Goal: Task Accomplishment & Management: Use online tool/utility

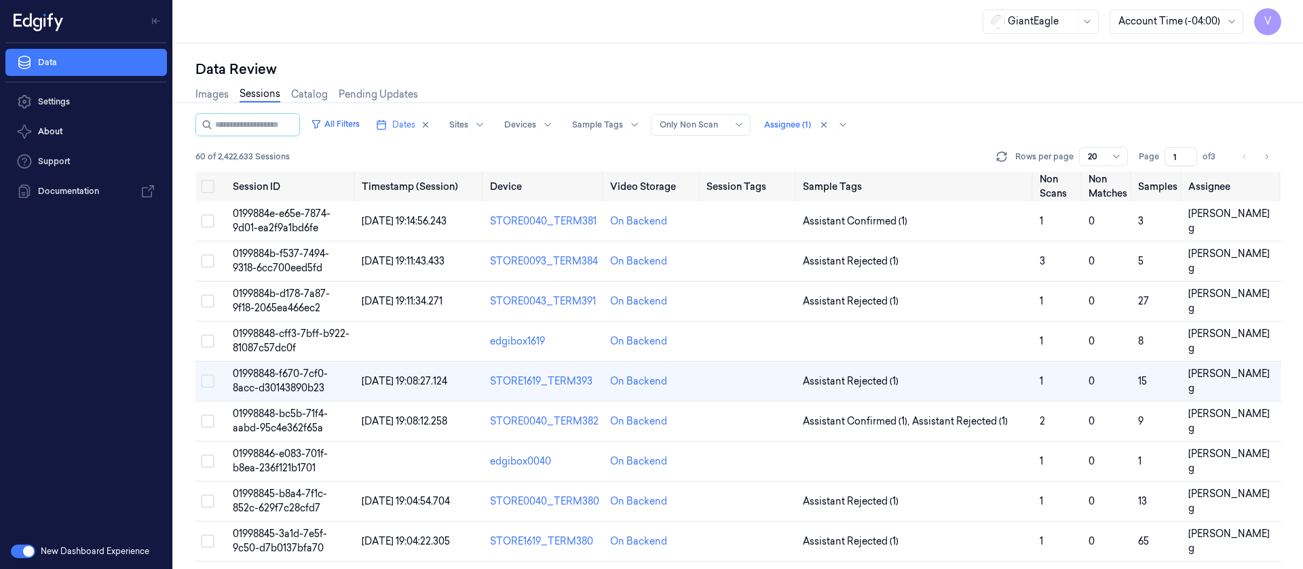
click at [1245, 159] on li "pagination" at bounding box center [1244, 156] width 19 height 19
click at [601, 50] on div "Data Review Images Sessions Catalog Pending Updates All Filters Dates Sites Dev…" at bounding box center [738, 306] width 1129 height 526
click at [1266, 153] on icon "Go to next page" at bounding box center [1266, 156] width 8 height 11
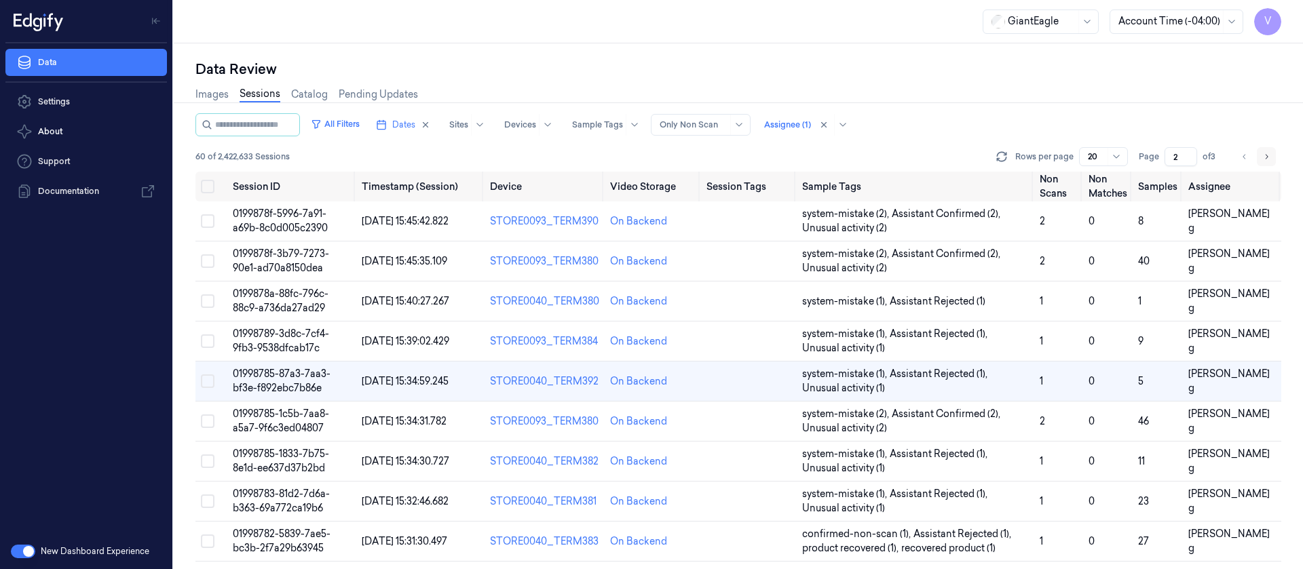
scroll to position [11, 0]
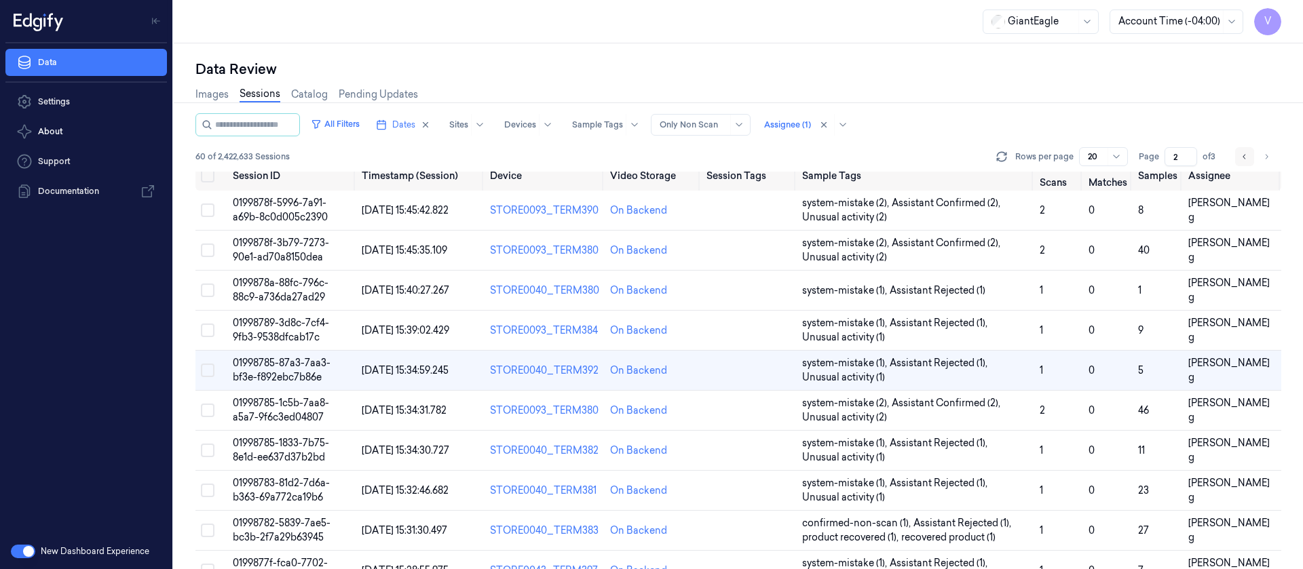
click at [1239, 159] on button "Go to previous page" at bounding box center [1244, 156] width 19 height 19
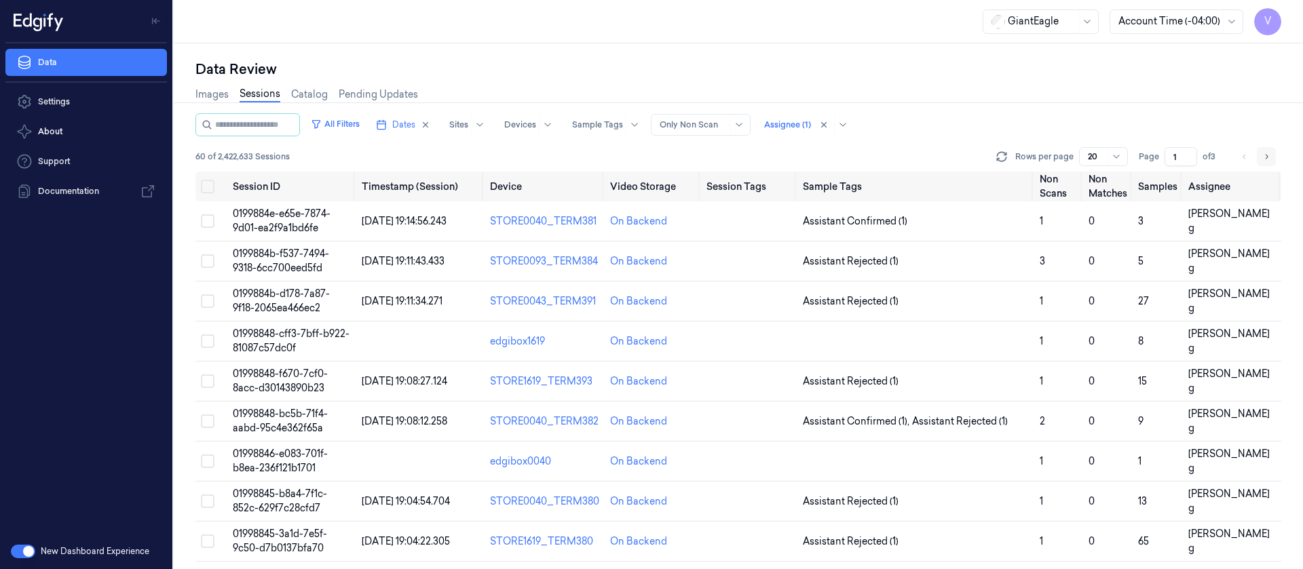
click at [1270, 156] on button "Go to next page" at bounding box center [1266, 156] width 19 height 19
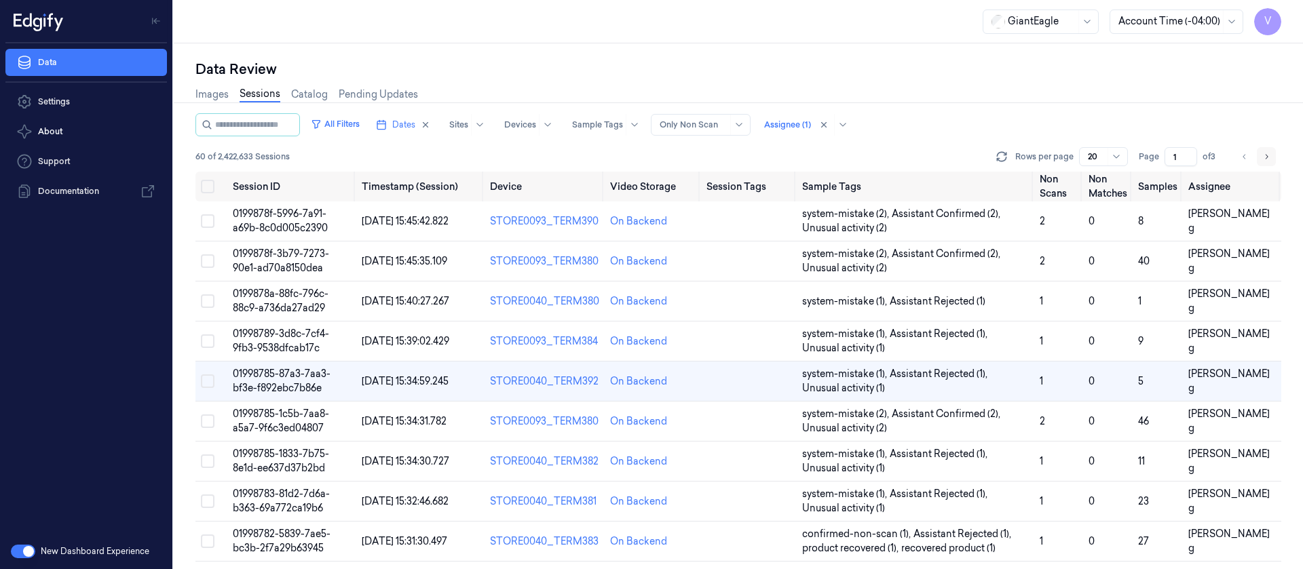
type input "2"
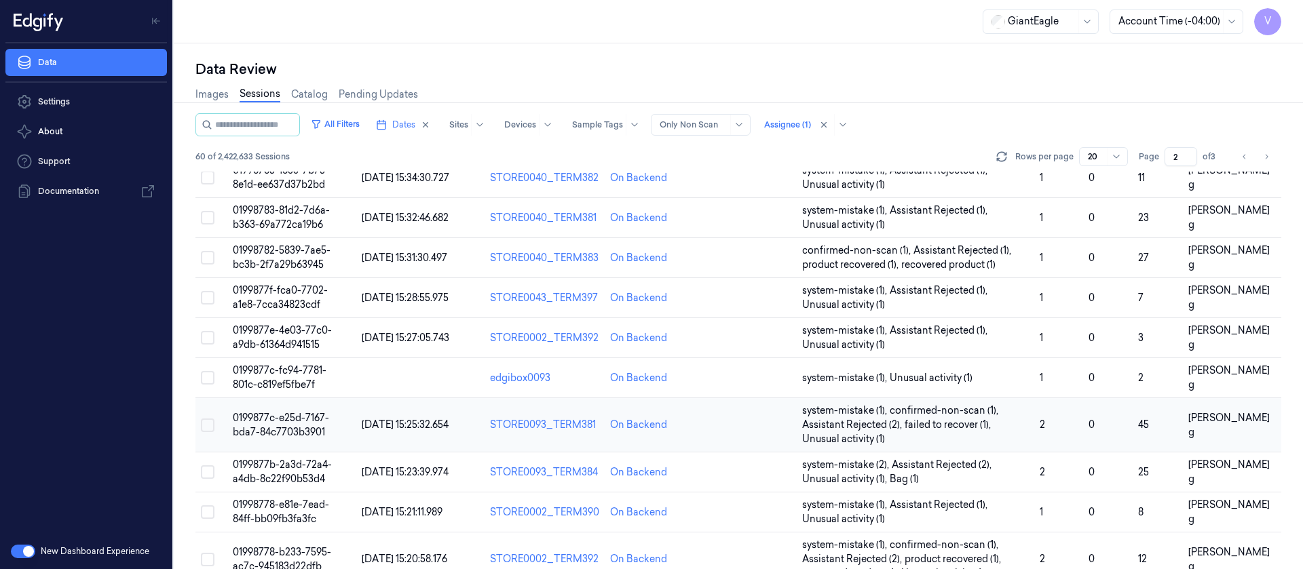
scroll to position [472, 0]
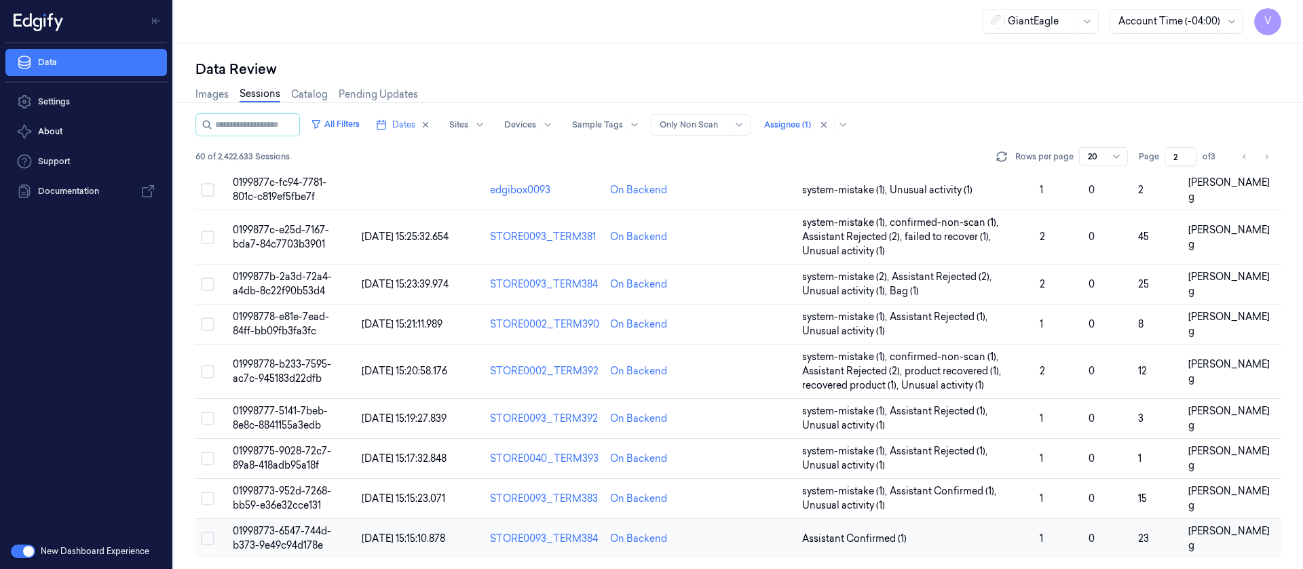
click at [746, 540] on td at bounding box center [749, 539] width 96 height 40
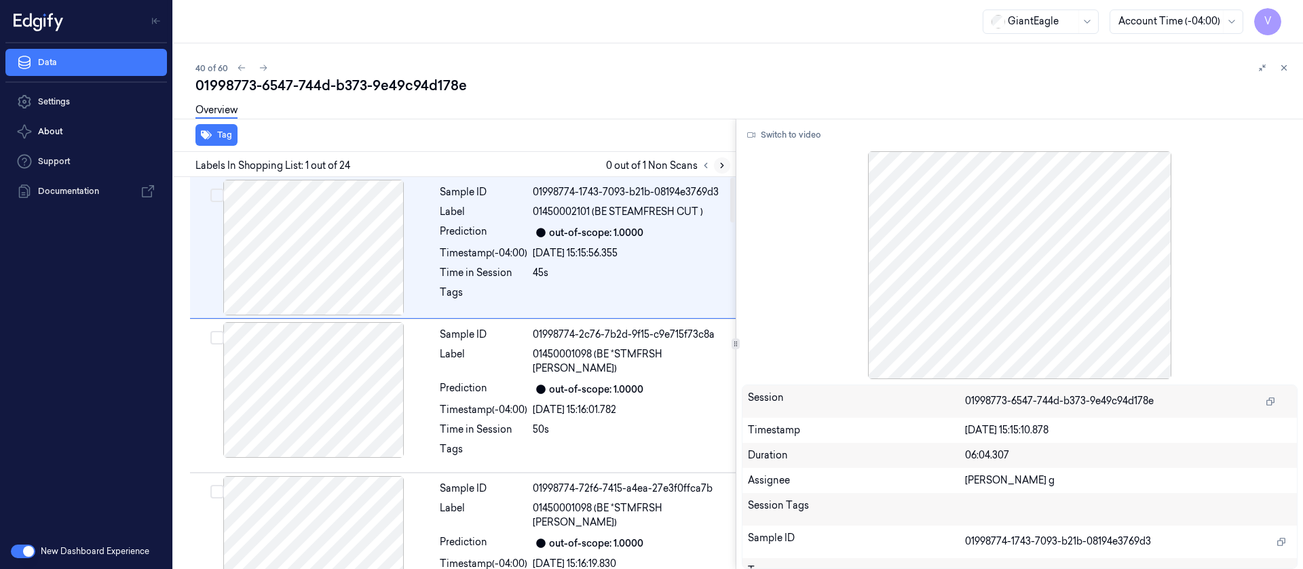
click at [721, 159] on button at bounding box center [722, 165] width 16 height 16
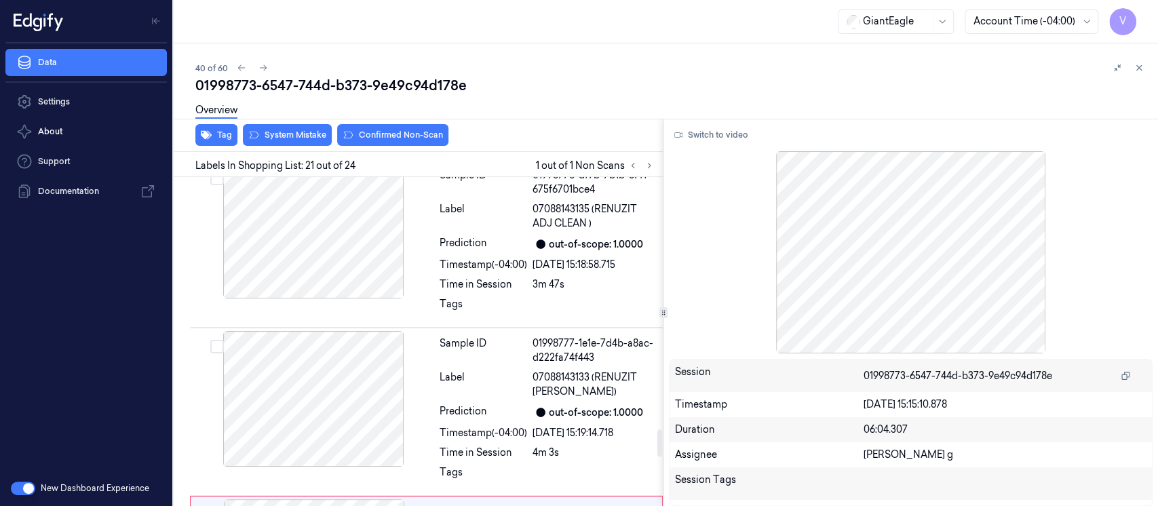
scroll to position [3087, 0]
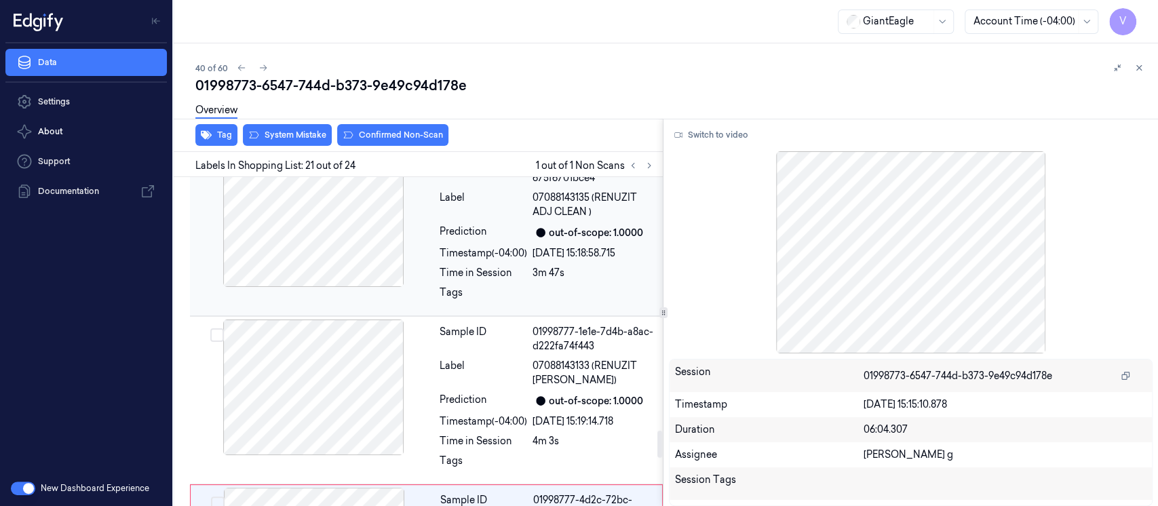
click at [362, 212] on div at bounding box center [314, 219] width 242 height 136
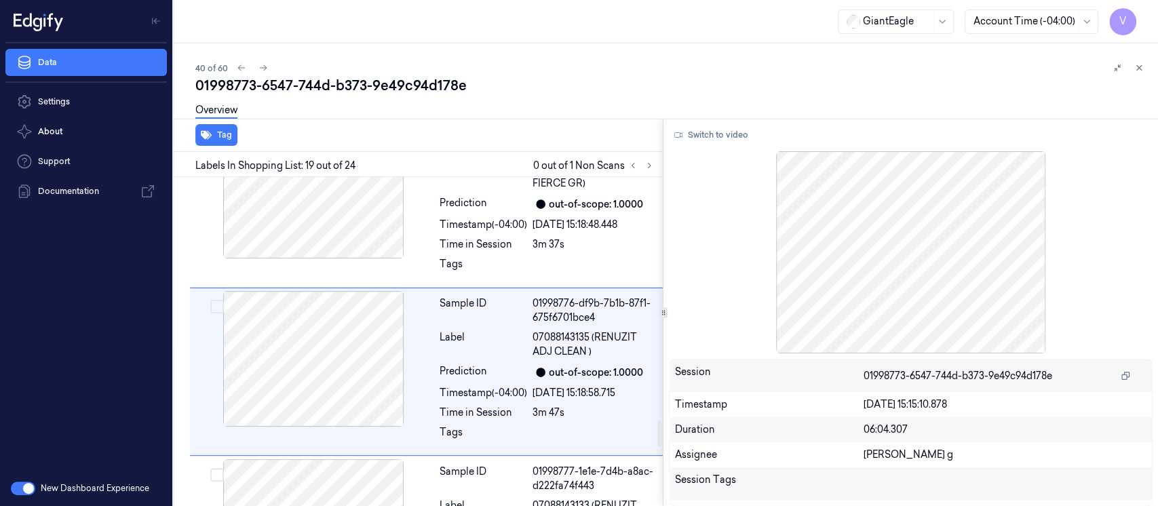
scroll to position [2945, 0]
click at [698, 138] on button "Switch to video" at bounding box center [711, 135] width 85 height 22
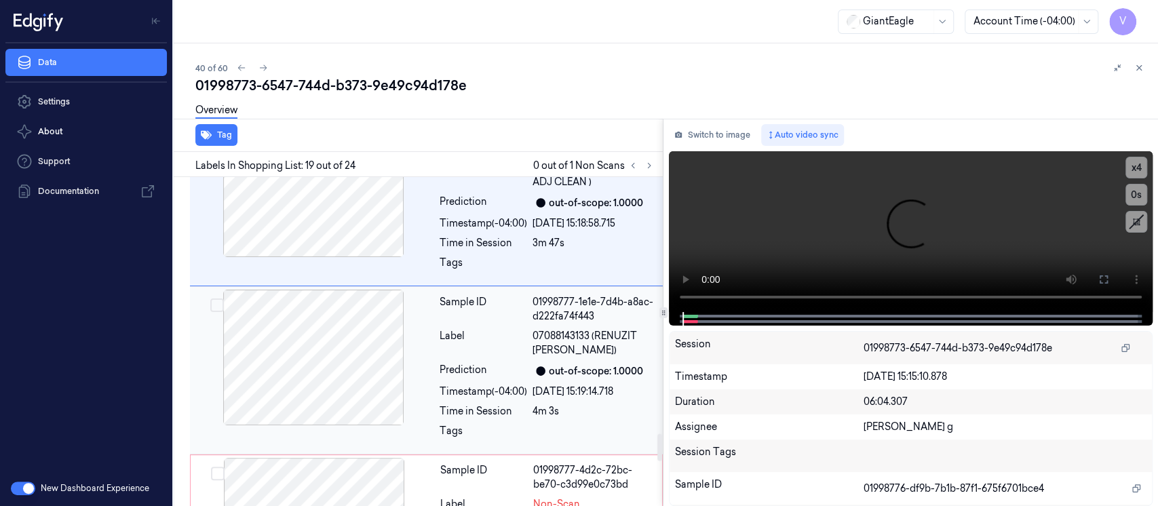
scroll to position [3127, 0]
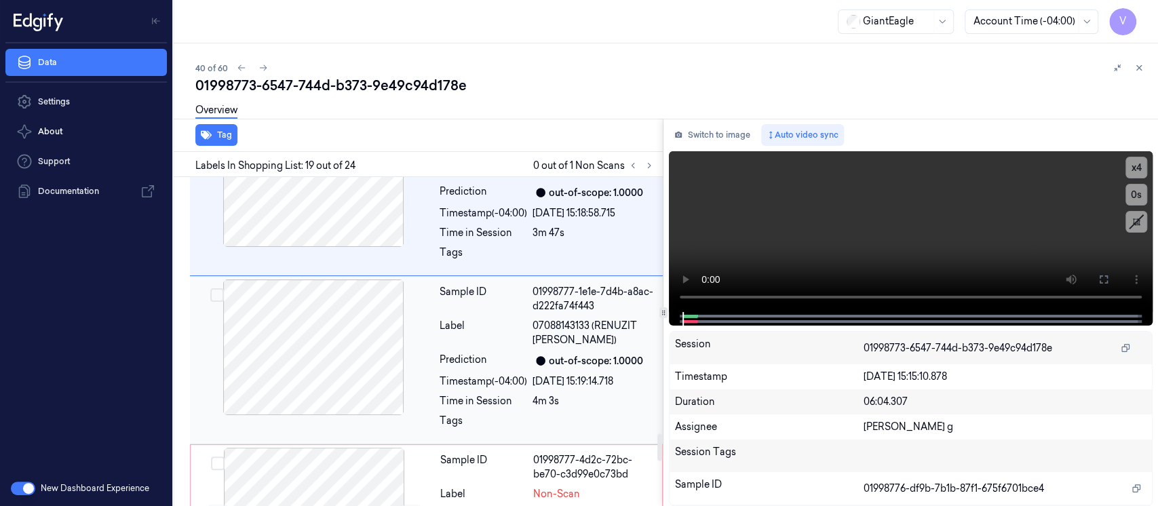
click at [524, 375] on div "Timestamp (-04:00)" at bounding box center [484, 382] width 88 height 14
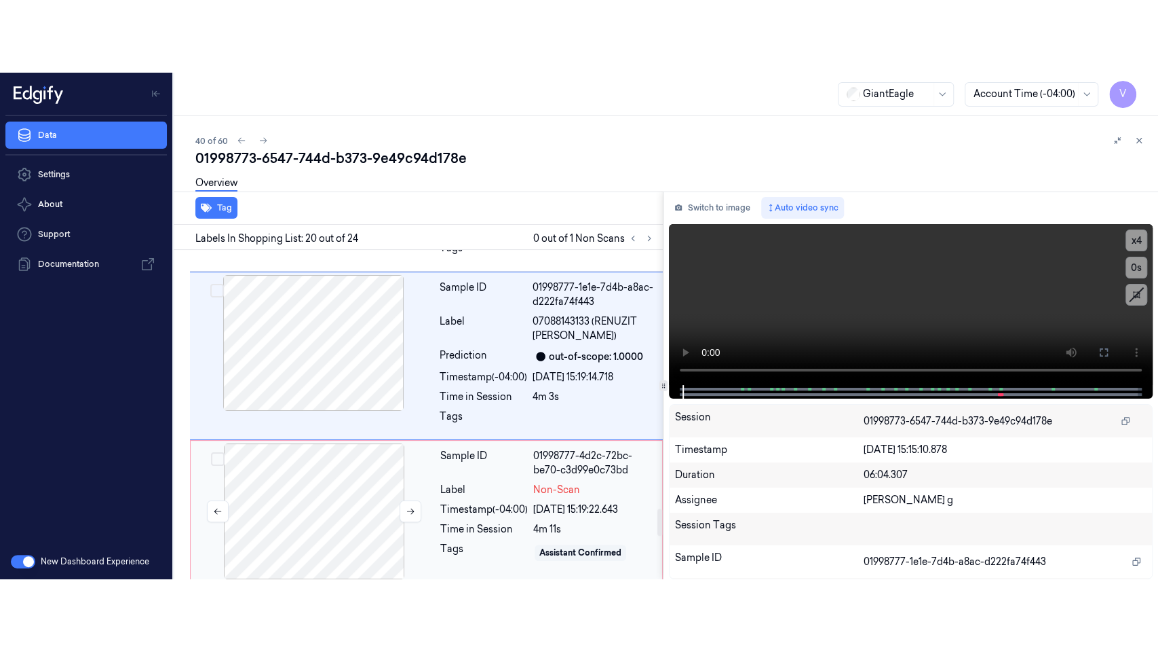
scroll to position [3114, 0]
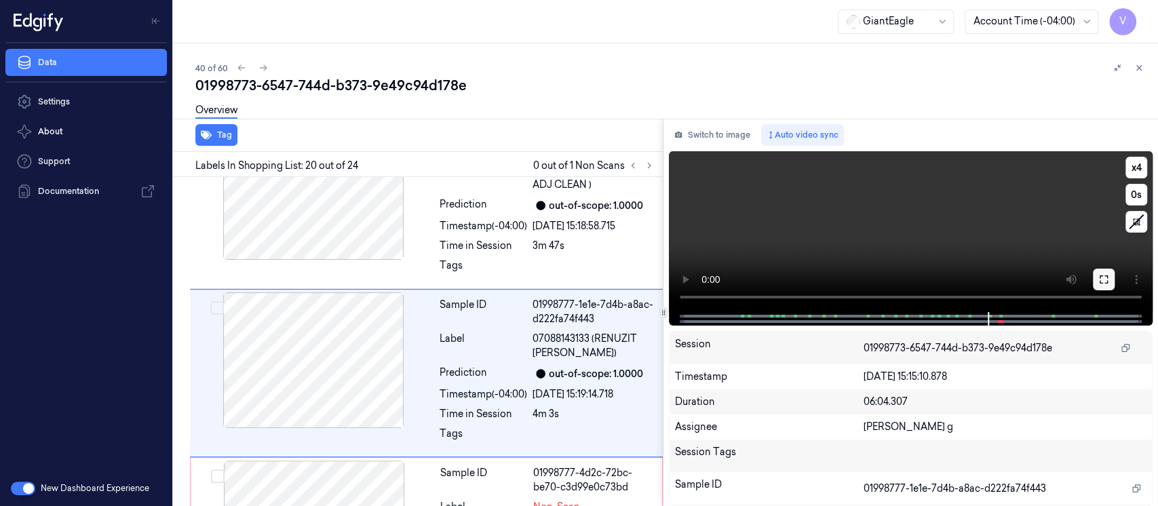
click at [1099, 286] on button at bounding box center [1104, 280] width 22 height 22
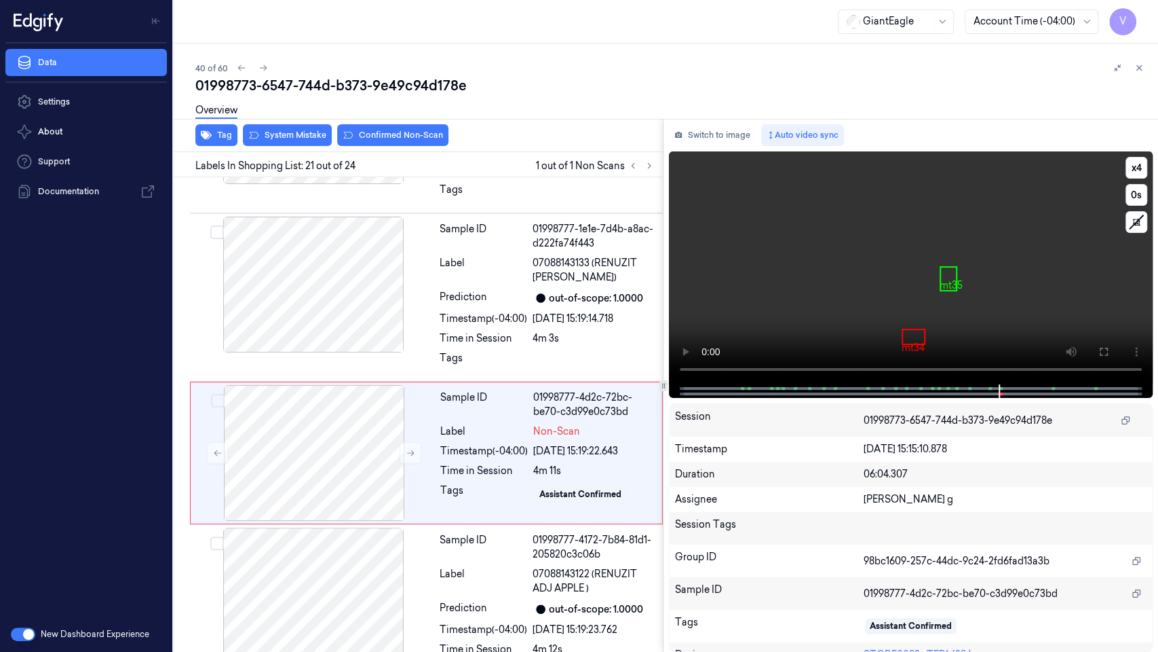
scroll to position [3197, 0]
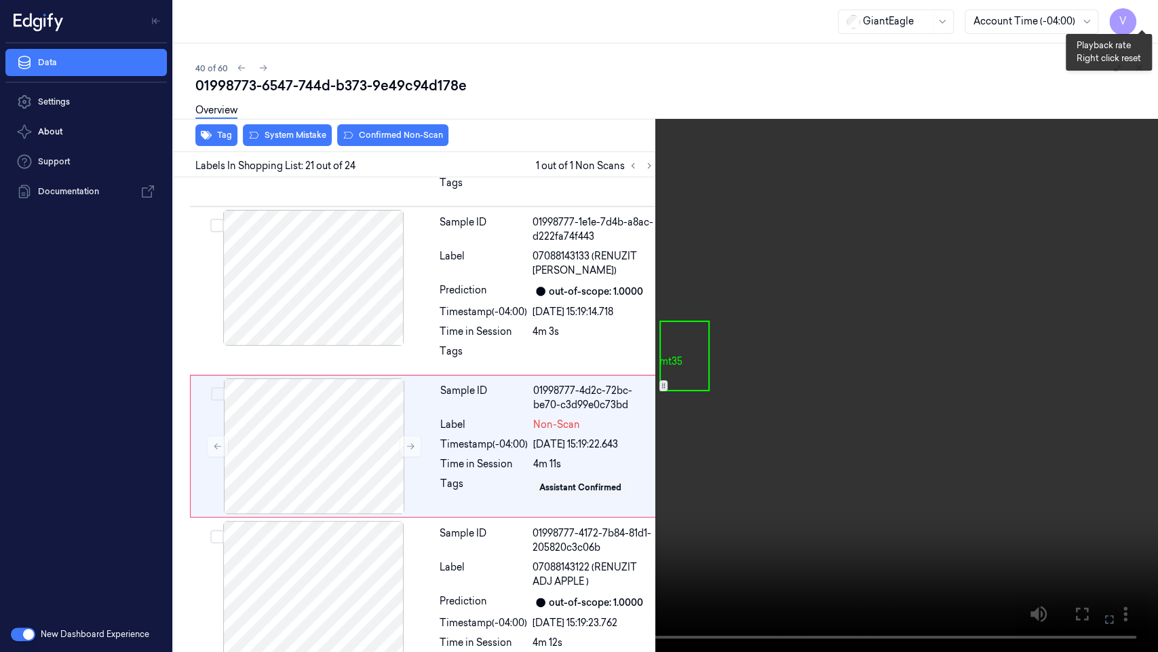
click at [1148, 20] on button "x 4" at bounding box center [1142, 16] width 22 height 22
click at [1148, 20] on button "x 1" at bounding box center [1142, 16] width 22 height 22
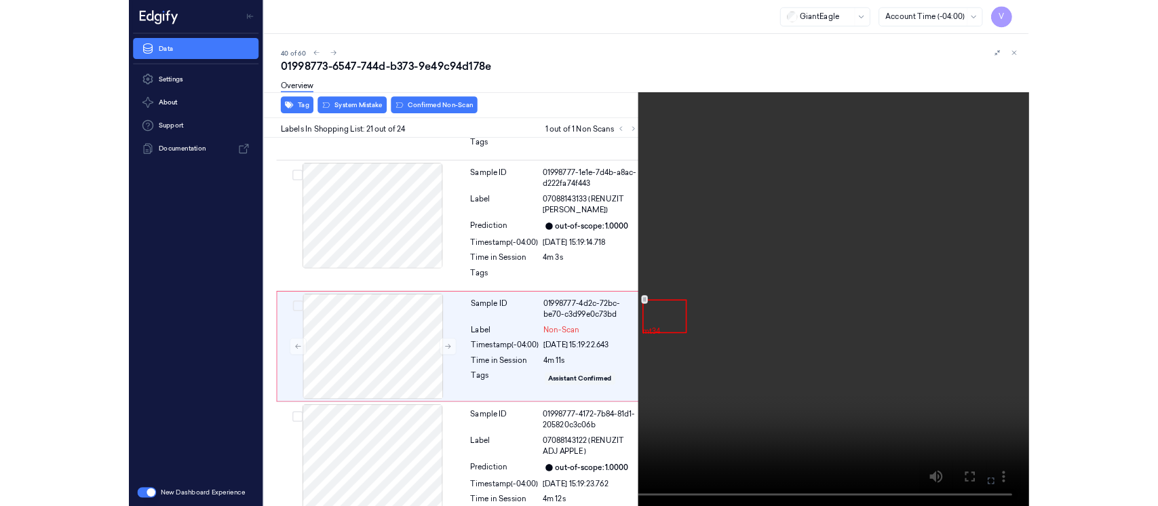
scroll to position [3222, 0]
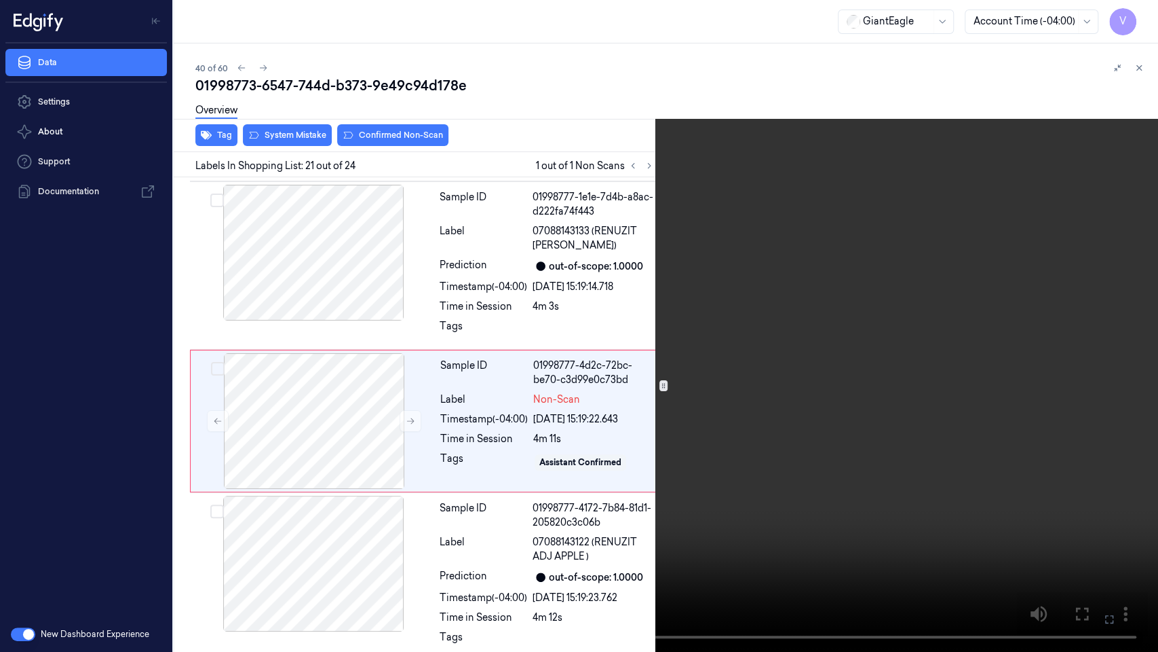
click at [0, 0] on icon at bounding box center [0, 0] width 0 height 0
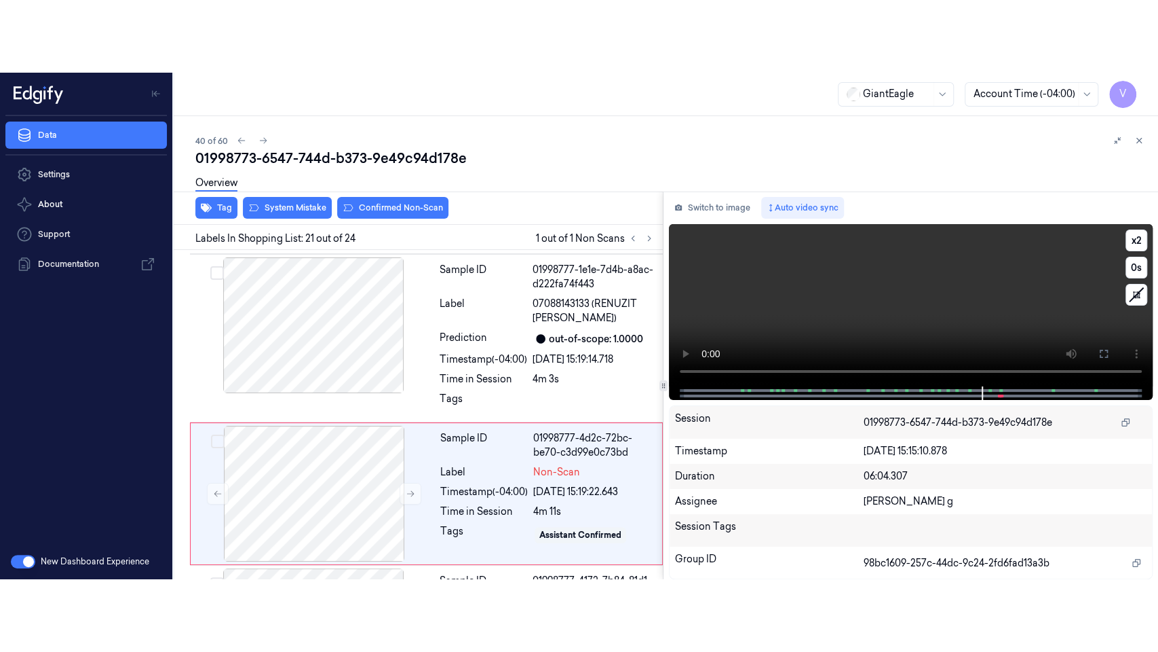
scroll to position [3268, 0]
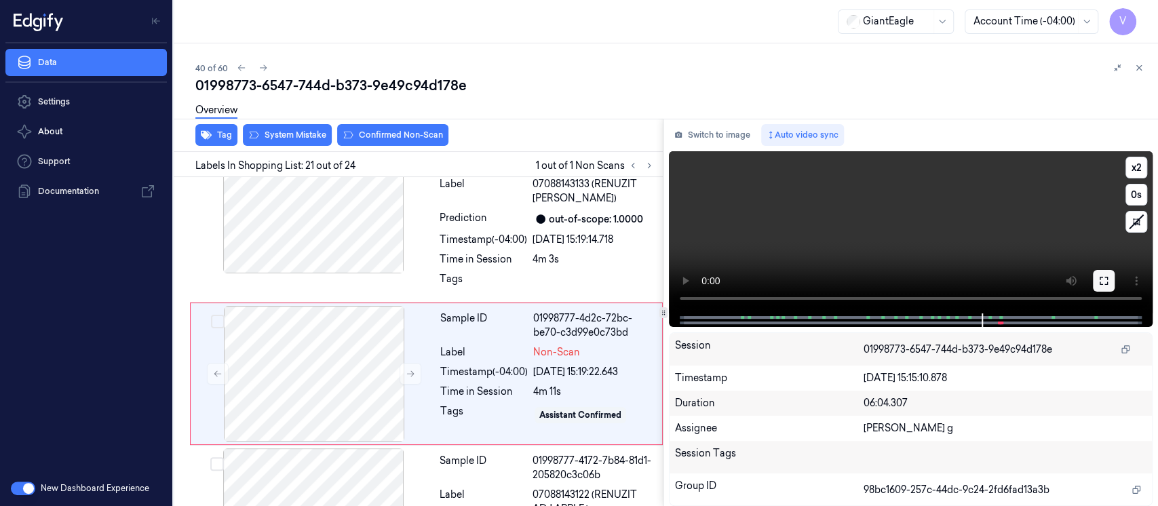
click at [1097, 278] on button at bounding box center [1104, 281] width 22 height 22
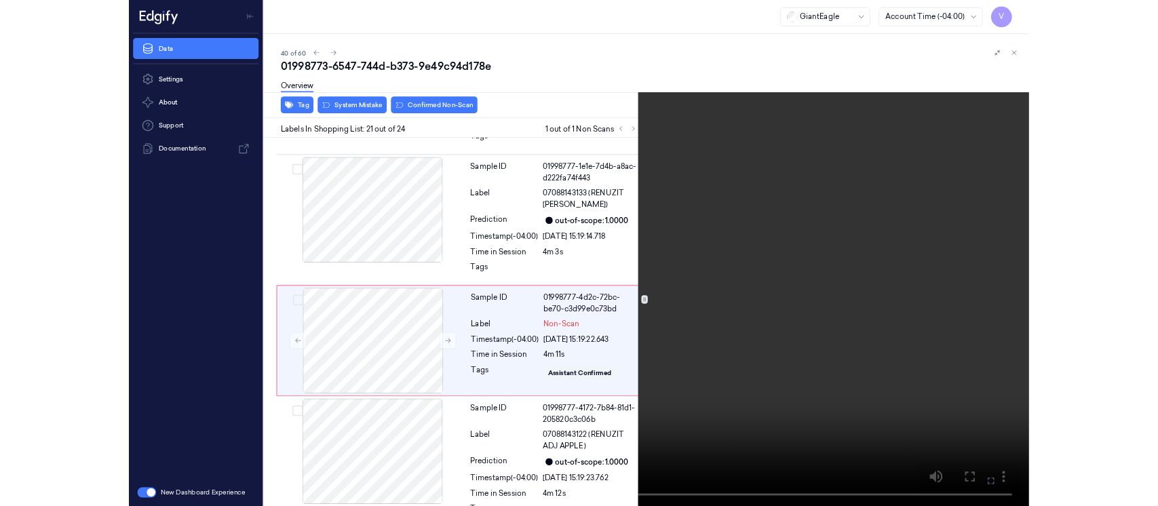
scroll to position [3197, 0]
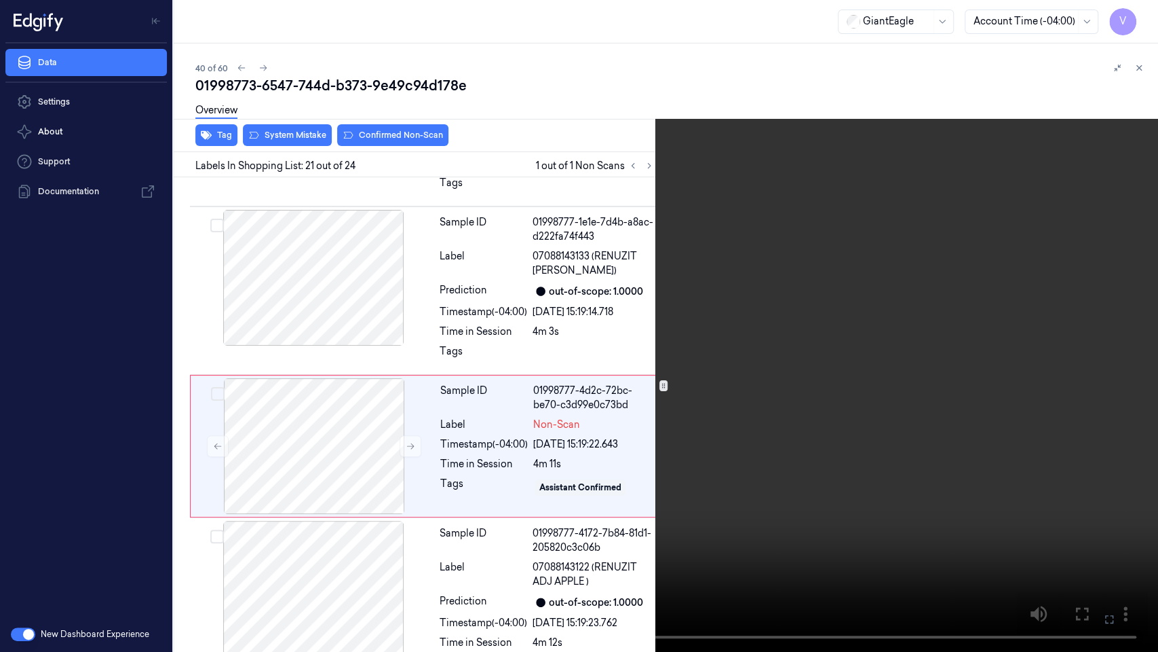
click at [0, 0] on icon at bounding box center [0, 0] width 0 height 0
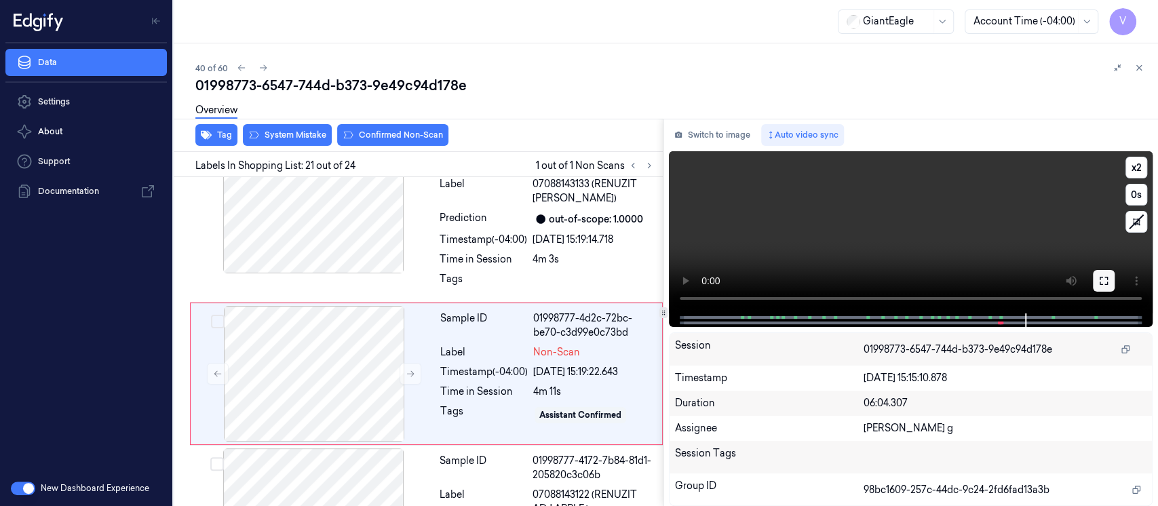
click at [1107, 284] on icon at bounding box center [1104, 281] width 11 height 11
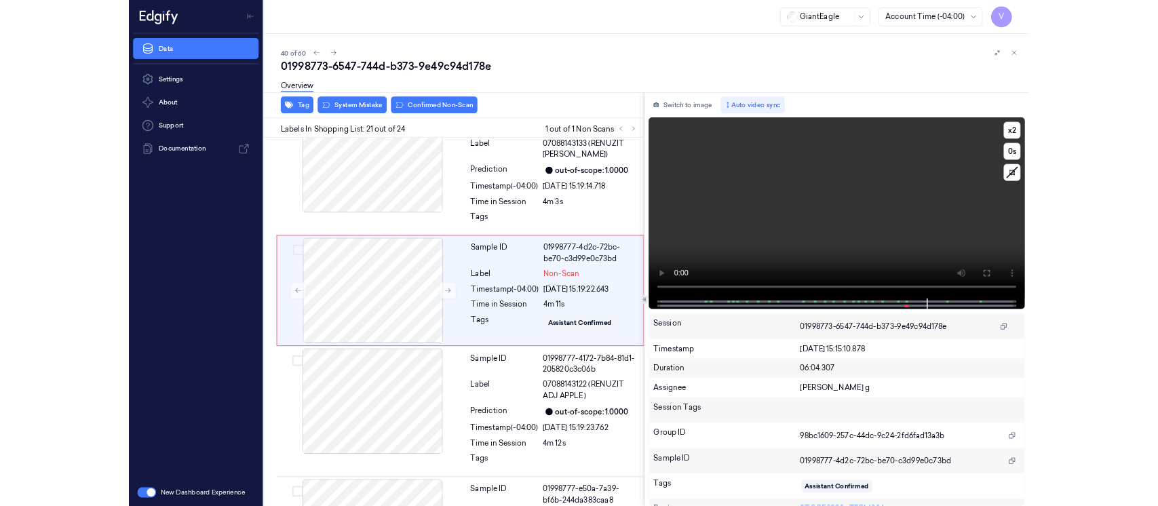
scroll to position [3197, 0]
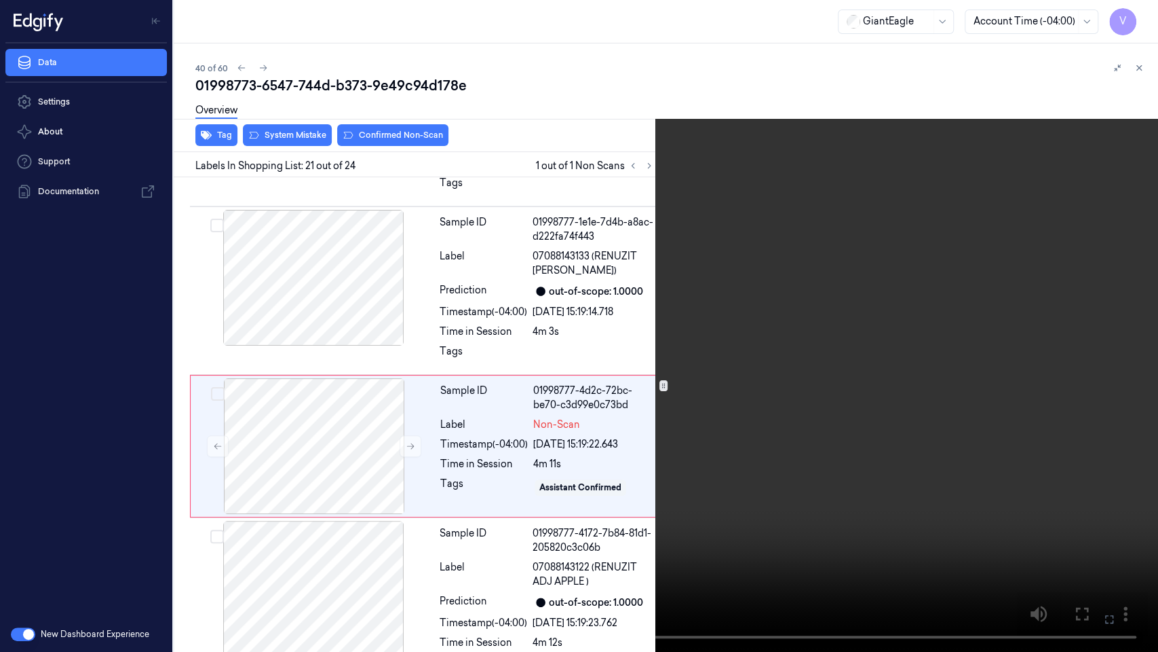
click at [0, 0] on icon at bounding box center [0, 0] width 0 height 0
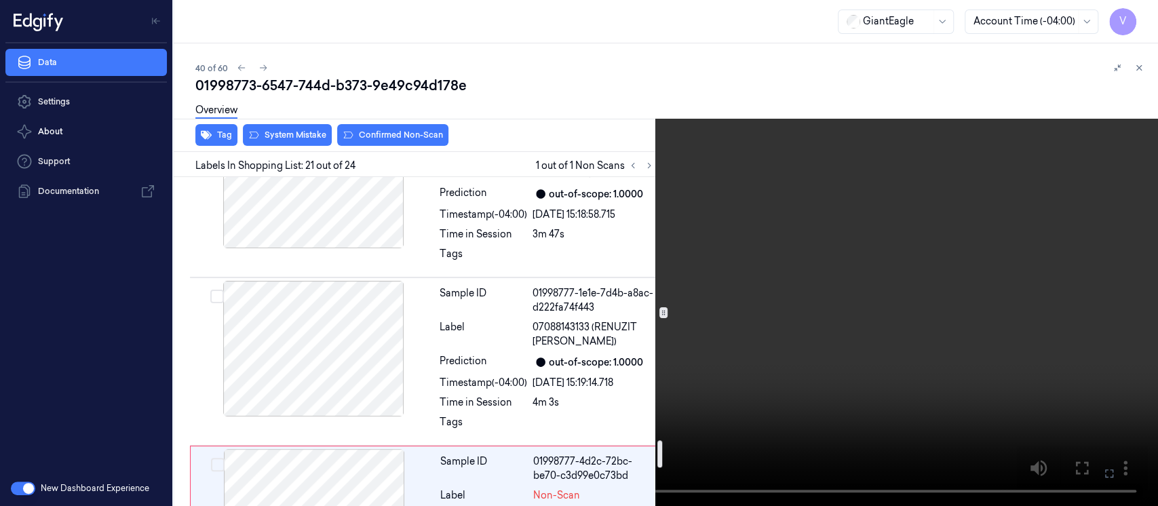
scroll to position [3268, 0]
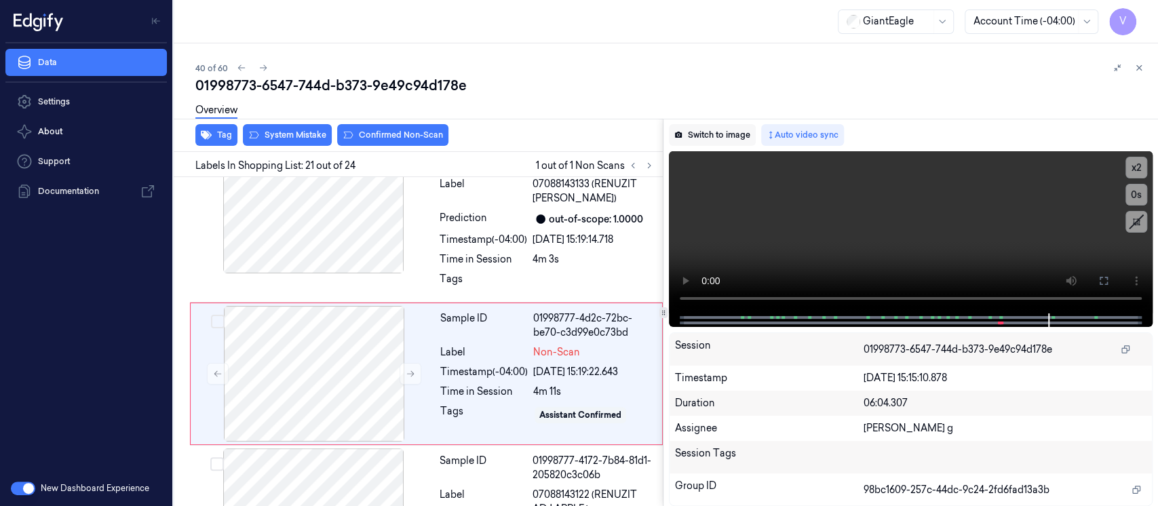
click at [721, 130] on button "Switch to image" at bounding box center [712, 135] width 87 height 22
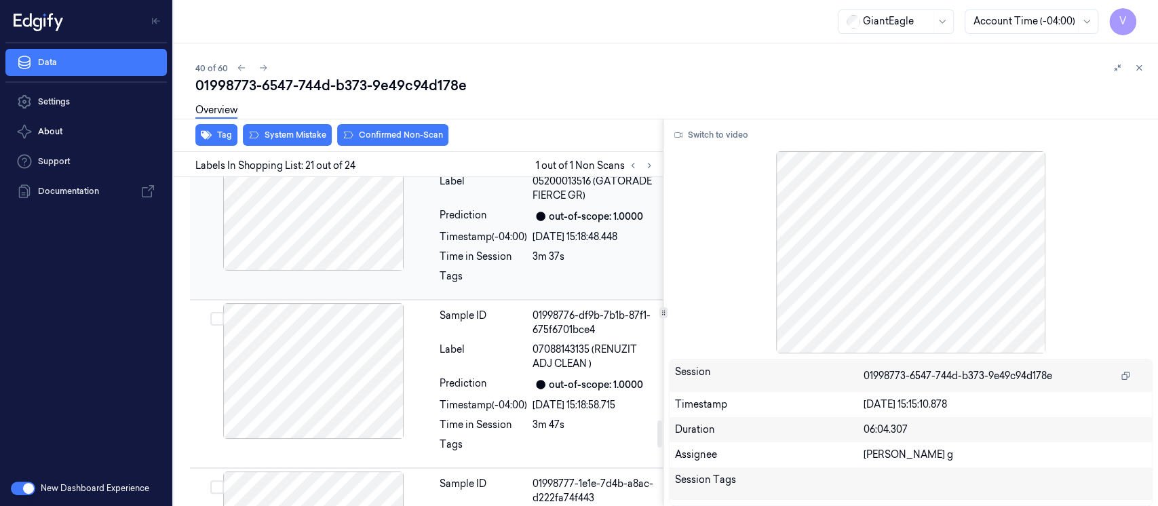
scroll to position [2907, 0]
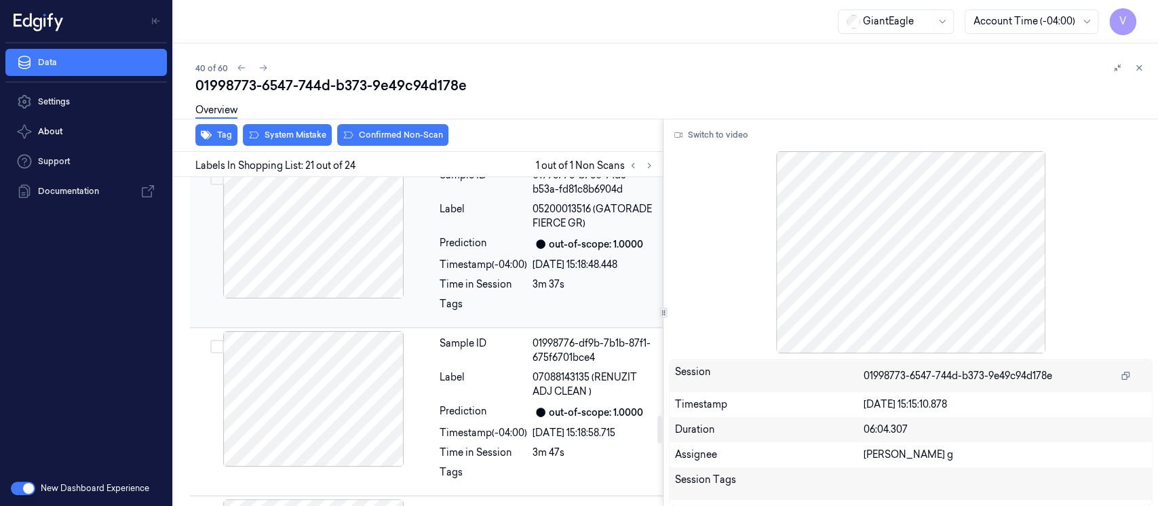
click at [472, 290] on div "Sample ID 01998776-b780-71d3-b53a-fd81c8b6904d Label 05200013516 (GATORADE FIER…" at bounding box center [547, 244] width 226 height 162
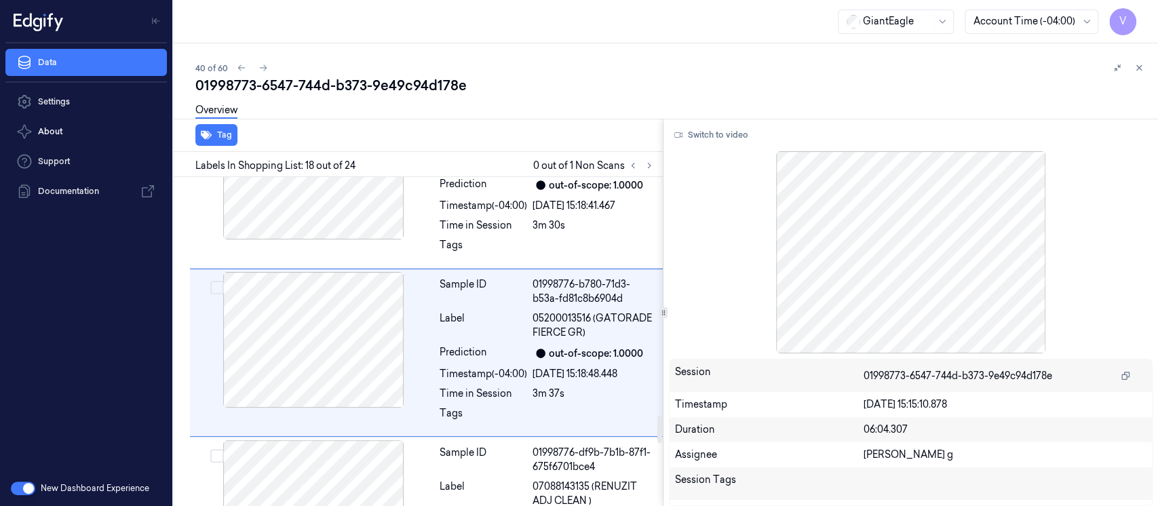
scroll to position [2777, 0]
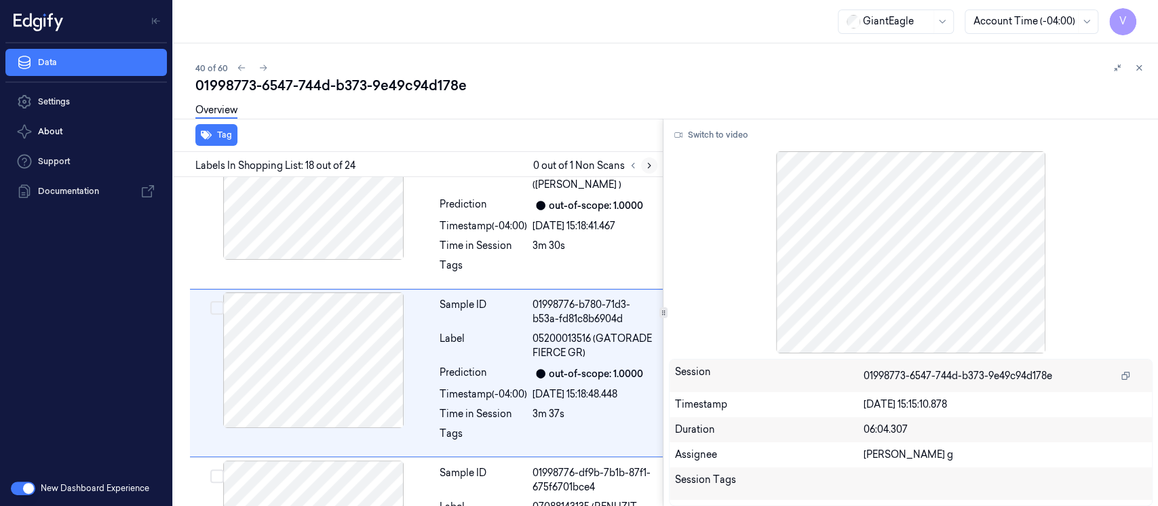
click at [653, 162] on icon at bounding box center [650, 166] width 10 height 10
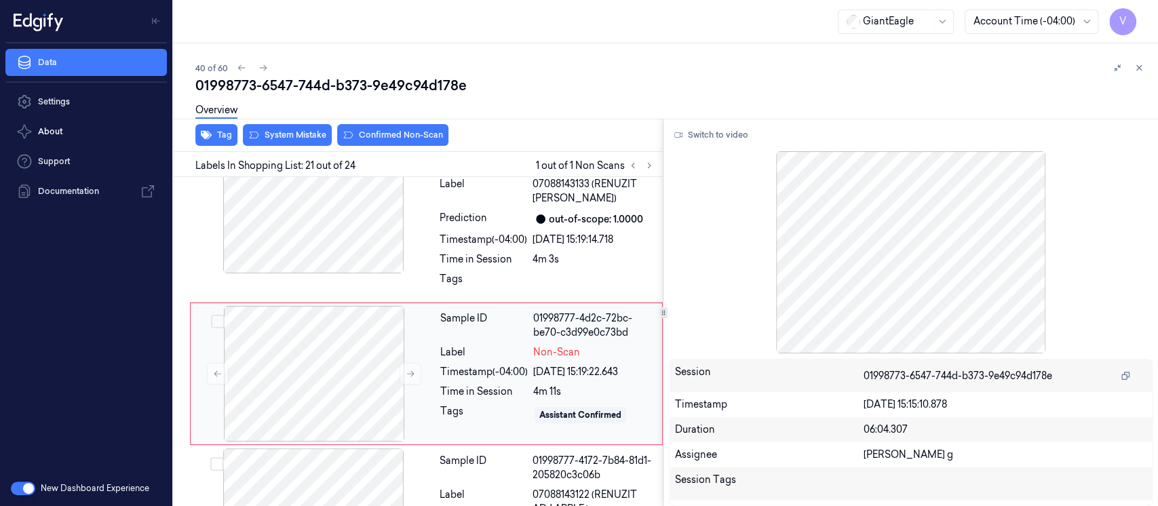
scroll to position [3268, 0]
click at [277, 312] on div at bounding box center [314, 374] width 242 height 136
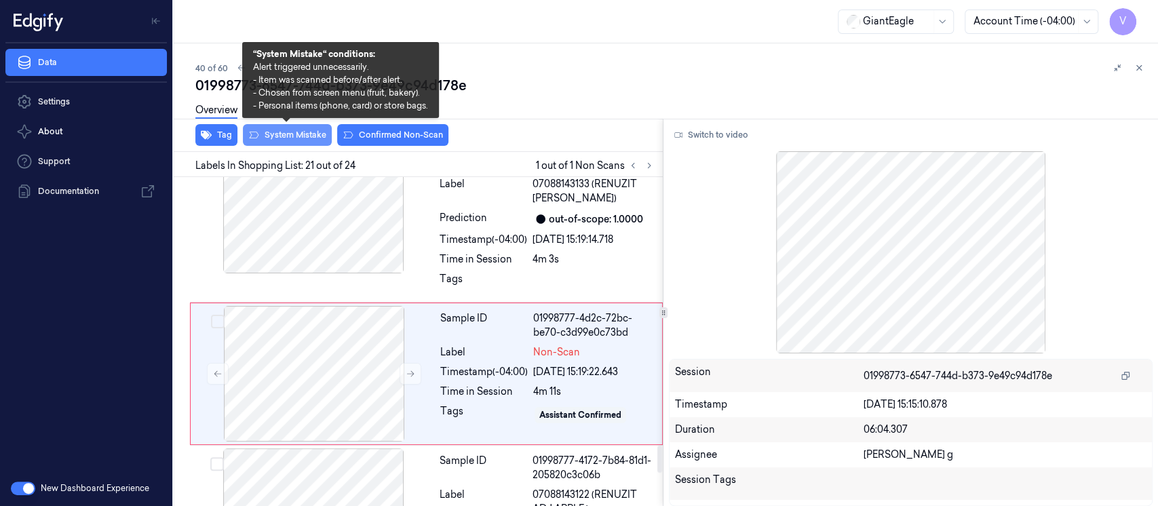
click at [295, 134] on button "System Mistake" at bounding box center [287, 135] width 89 height 22
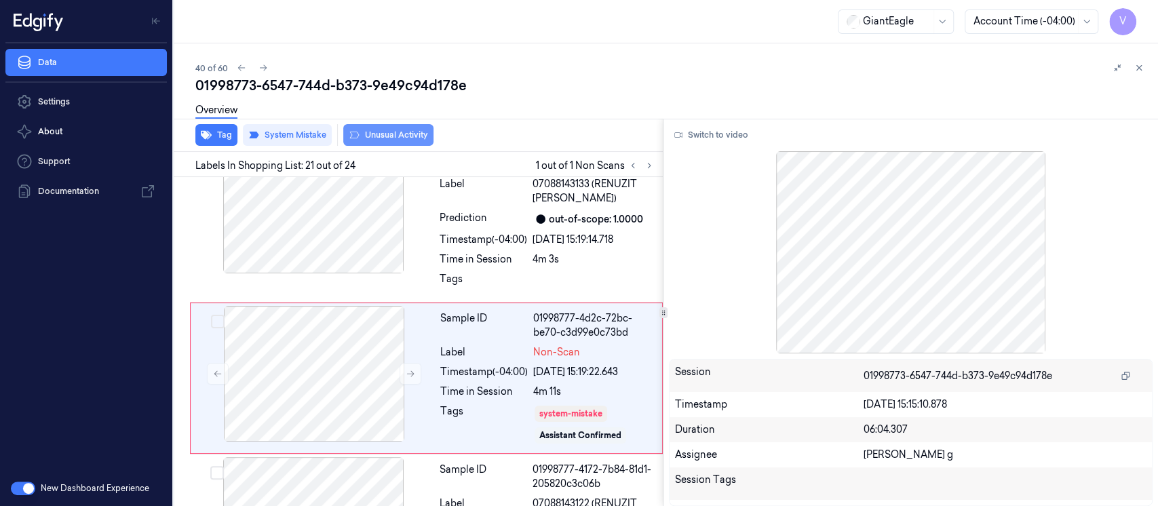
scroll to position [3273, 0]
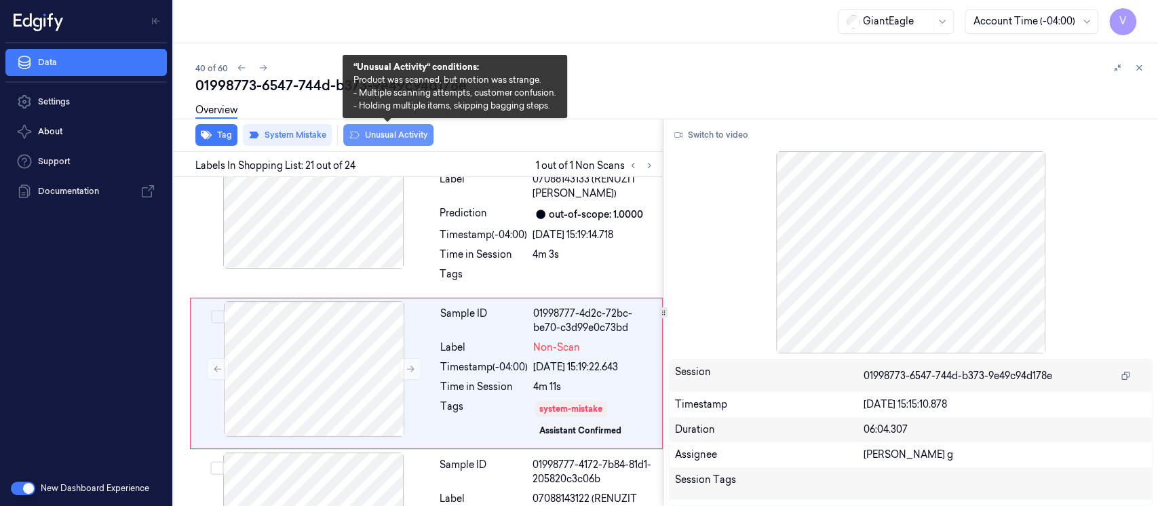
click at [383, 133] on button "Unusual Activity" at bounding box center [388, 135] width 90 height 22
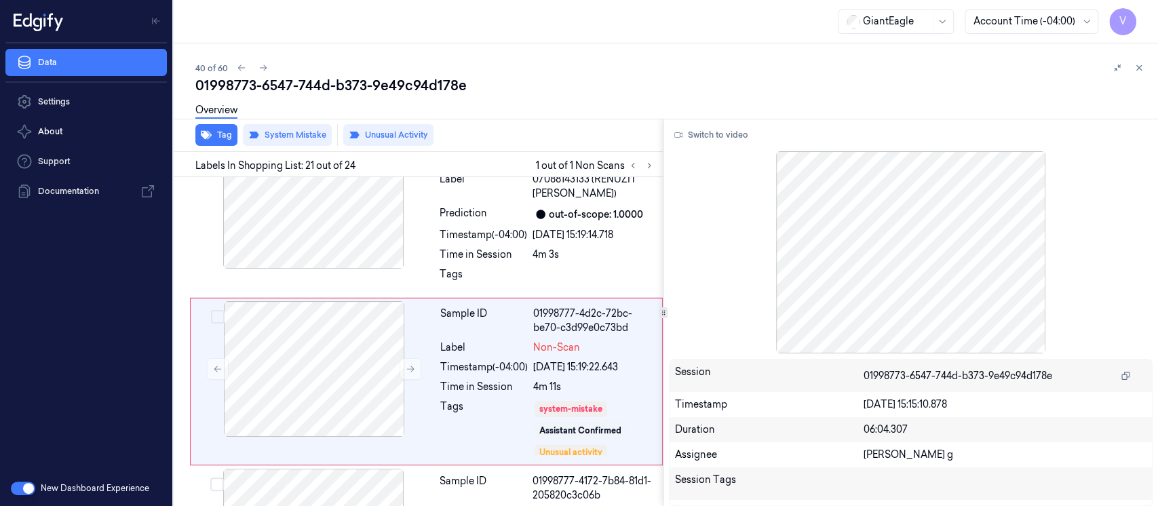
scroll to position [3281, 0]
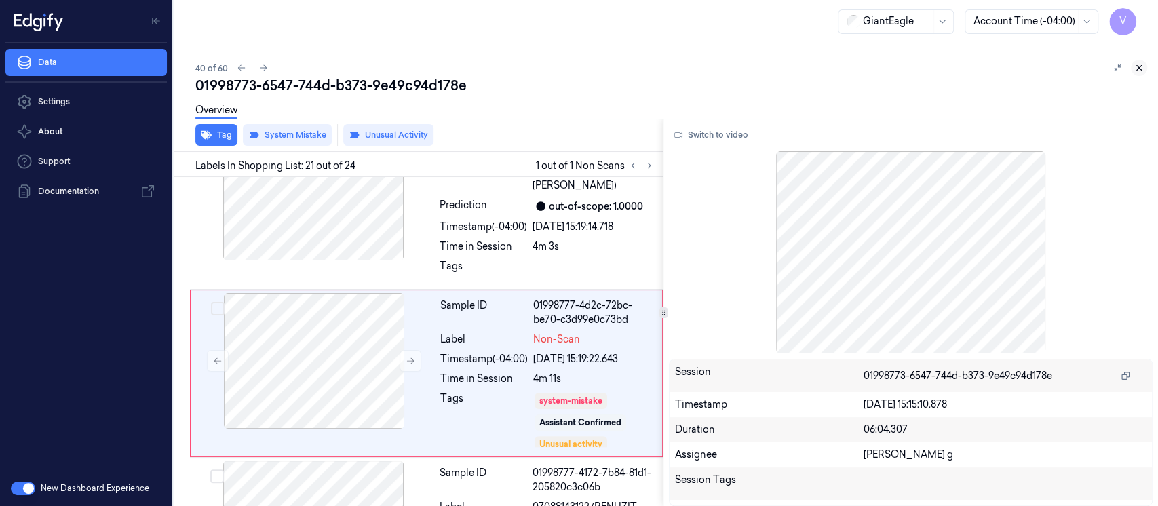
click at [1142, 68] on icon at bounding box center [1140, 68] width 10 height 10
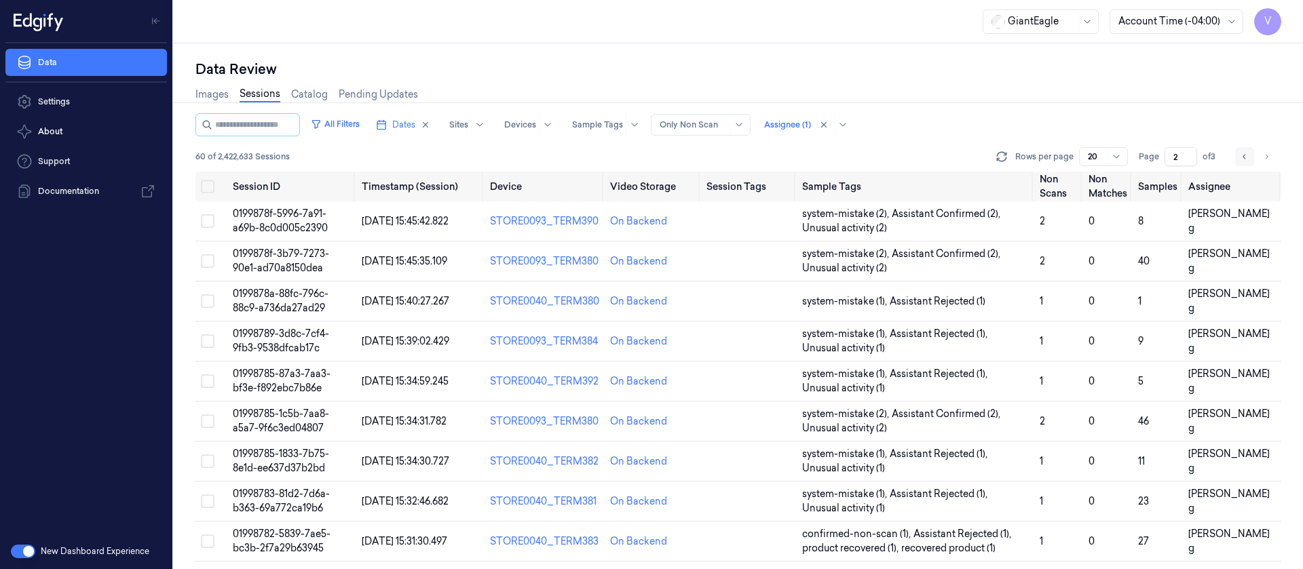
click at [1249, 159] on button "Go to previous page" at bounding box center [1244, 156] width 19 height 19
type input "1"
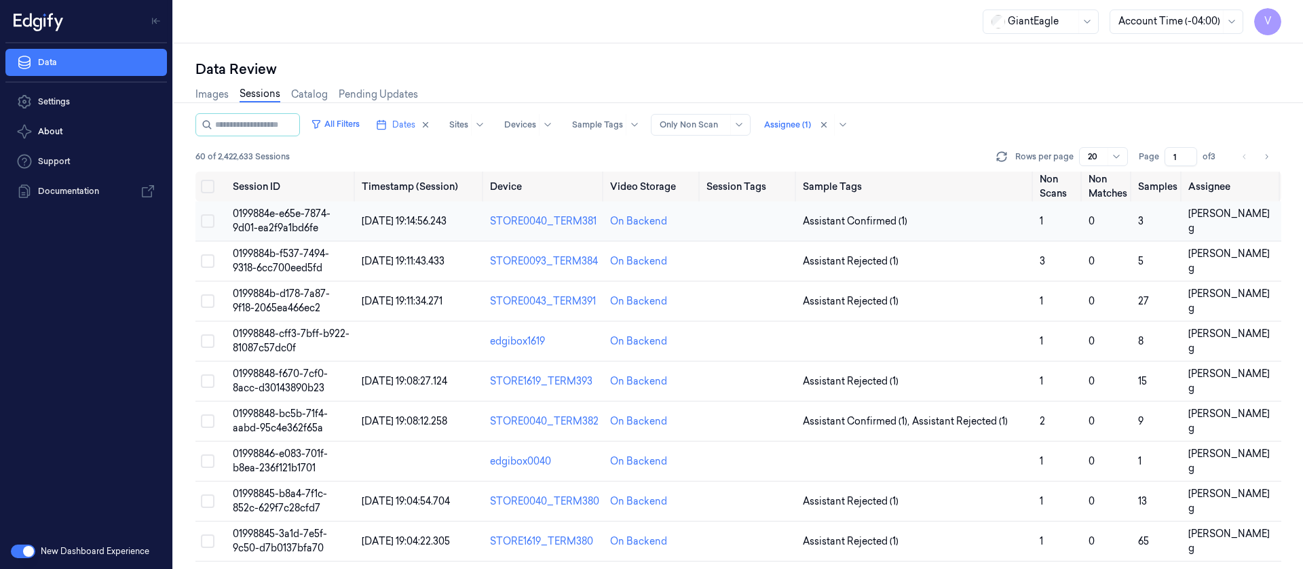
click at [740, 233] on td at bounding box center [749, 222] width 96 height 40
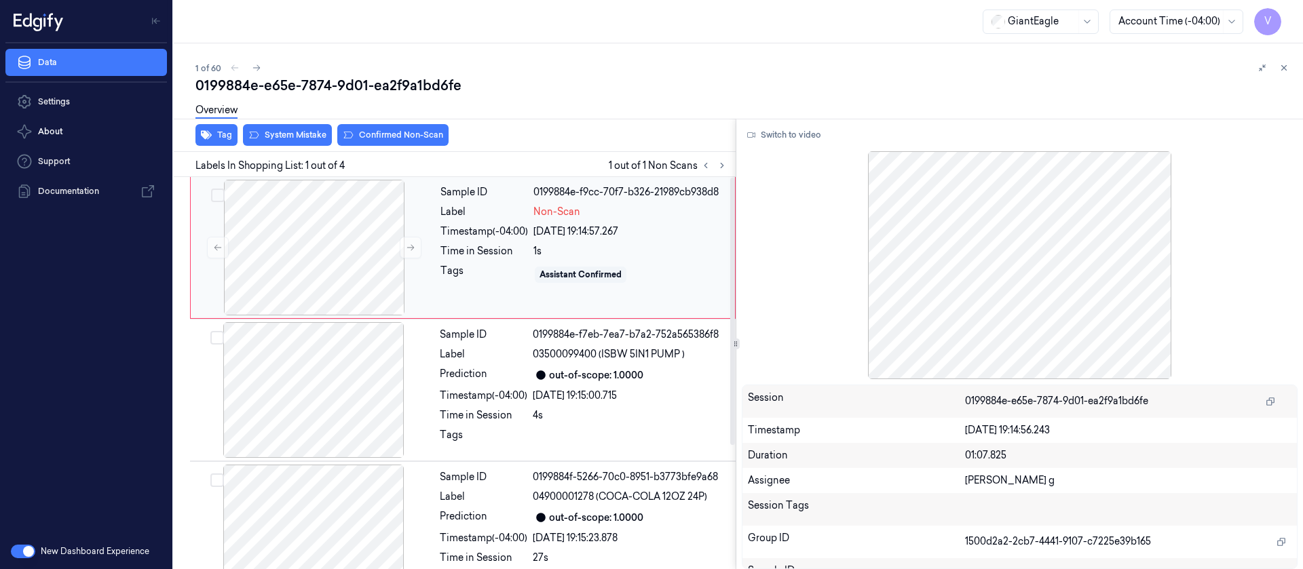
click at [629, 223] on div "Sample ID 0199884e-f9cc-70f7-b326-21989cb938d8 Label Non-Scan Timestamp (-04:00…" at bounding box center [583, 248] width 297 height 136
click at [782, 129] on button "Switch to video" at bounding box center [784, 135] width 85 height 22
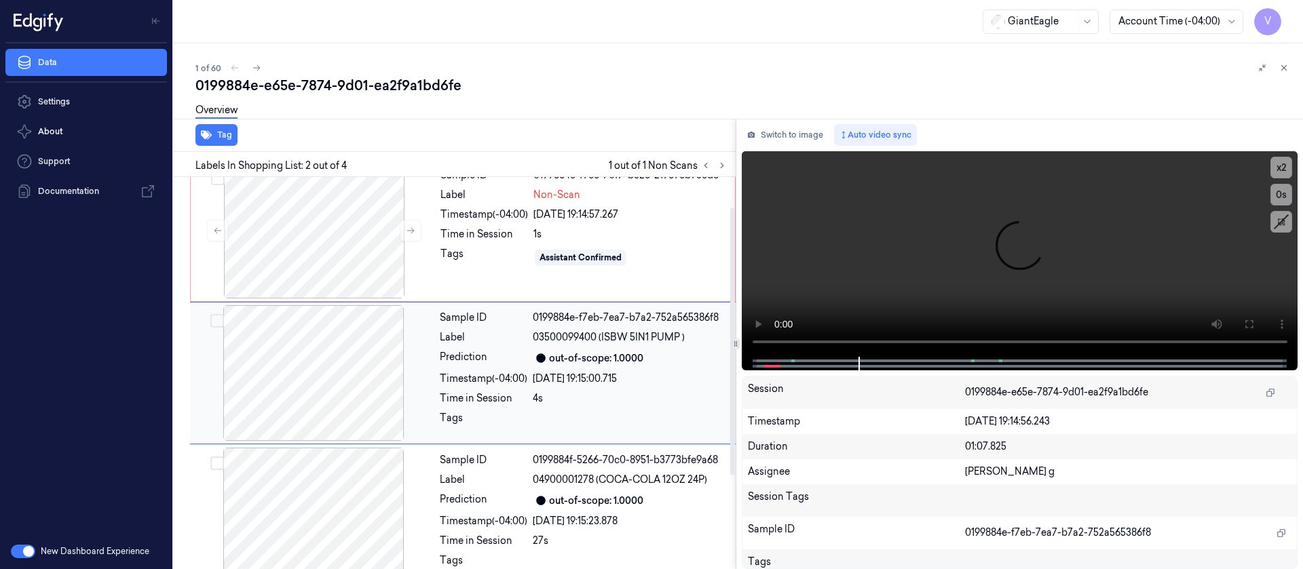
scroll to position [119, 0]
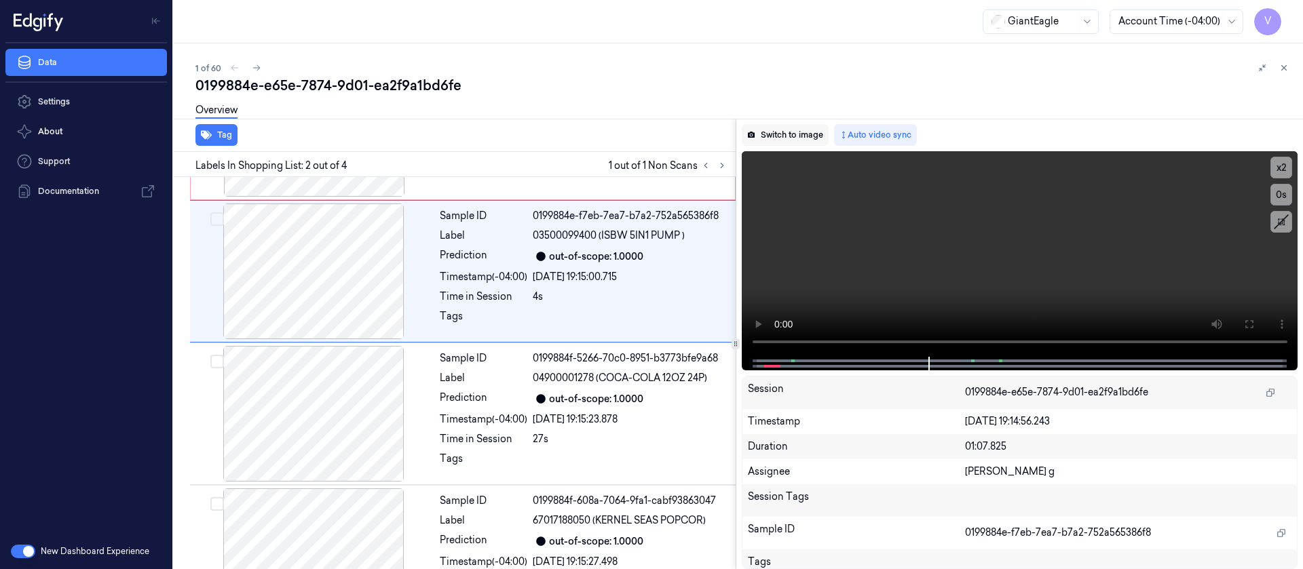
click at [791, 143] on button "Switch to image" at bounding box center [785, 135] width 87 height 22
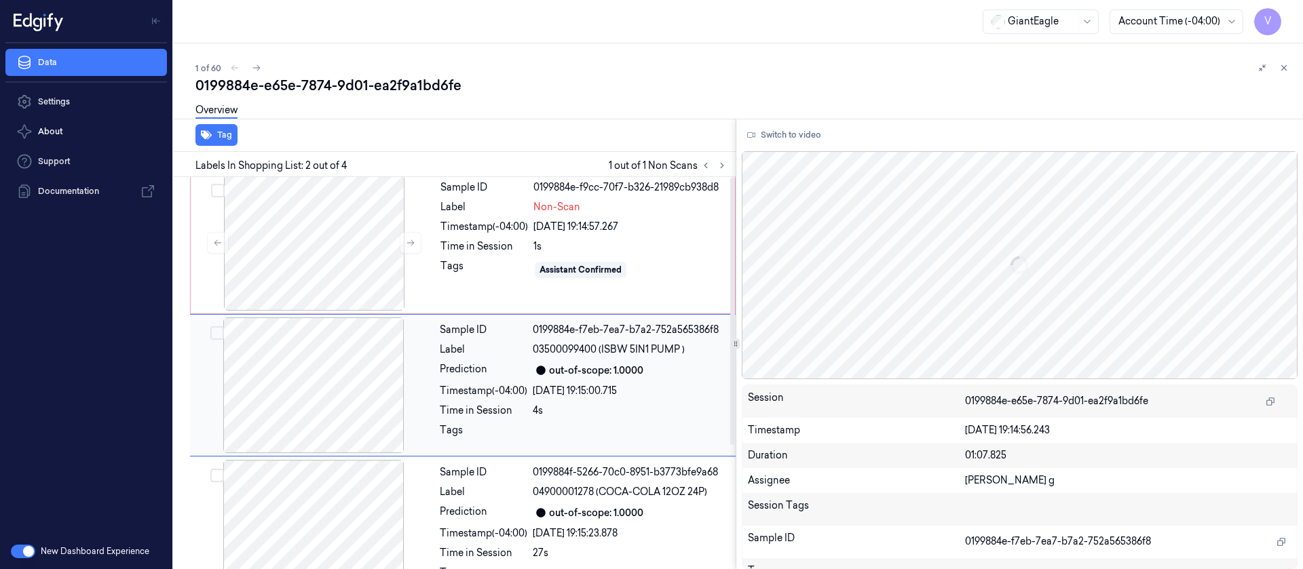
scroll to position [0, 0]
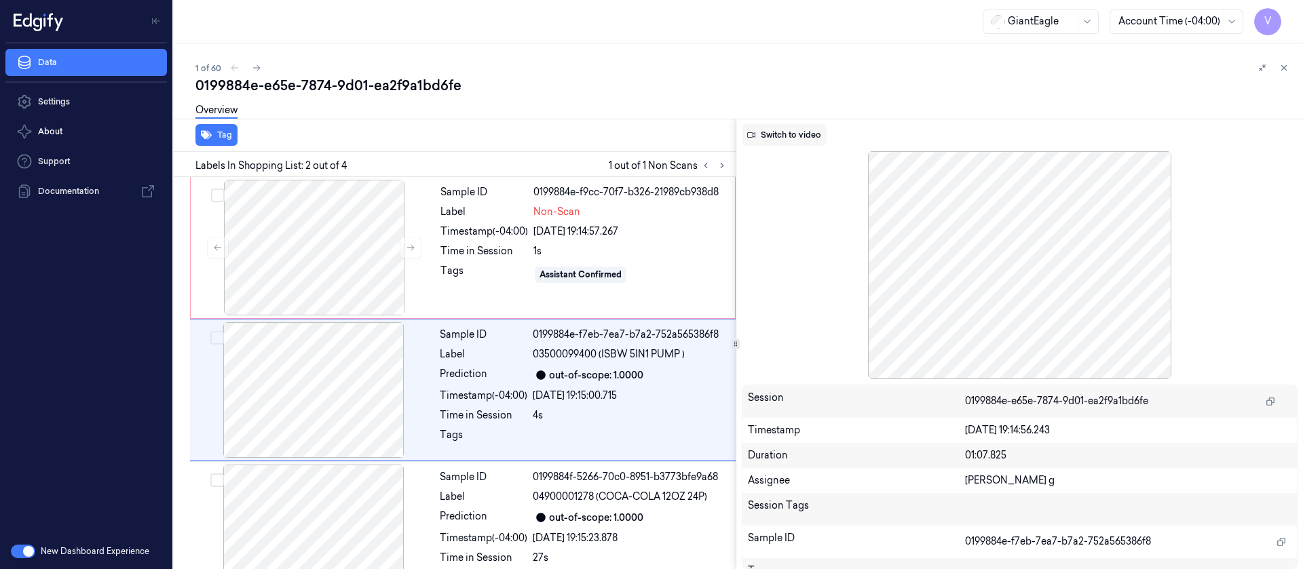
click at [810, 140] on button "Switch to video" at bounding box center [784, 135] width 85 height 22
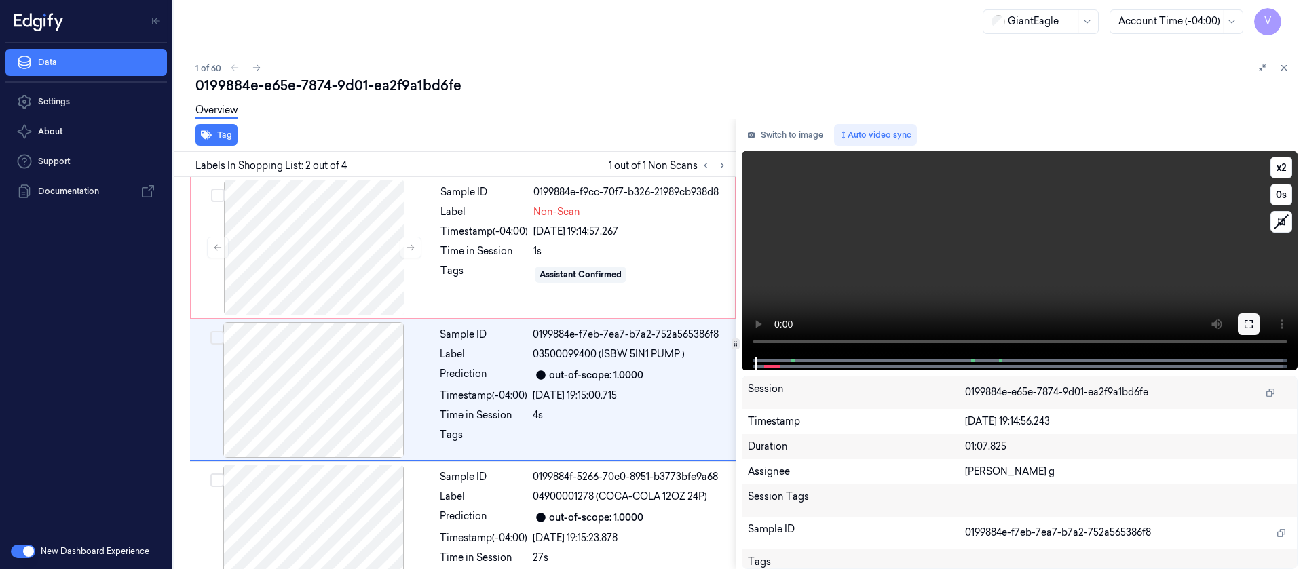
click at [1248, 323] on icon at bounding box center [1248, 324] width 11 height 11
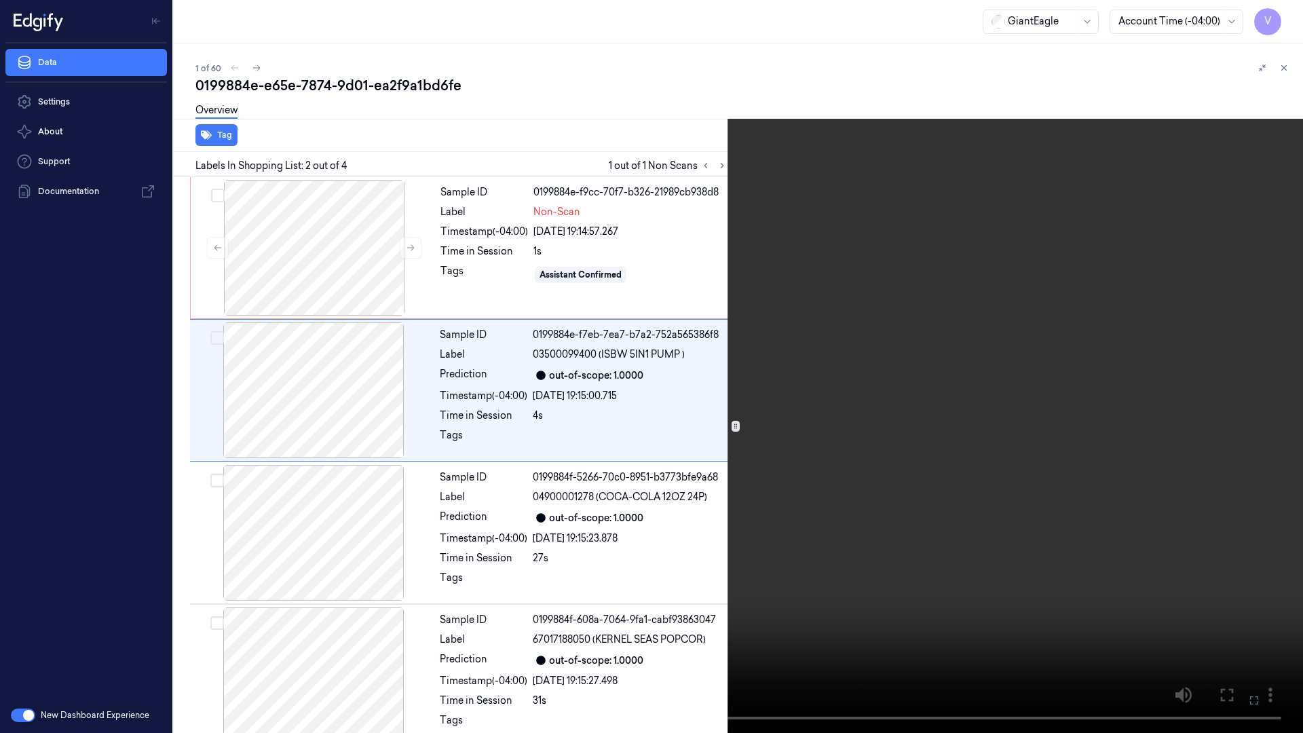
click at [0, 0] on icon at bounding box center [0, 0] width 0 height 0
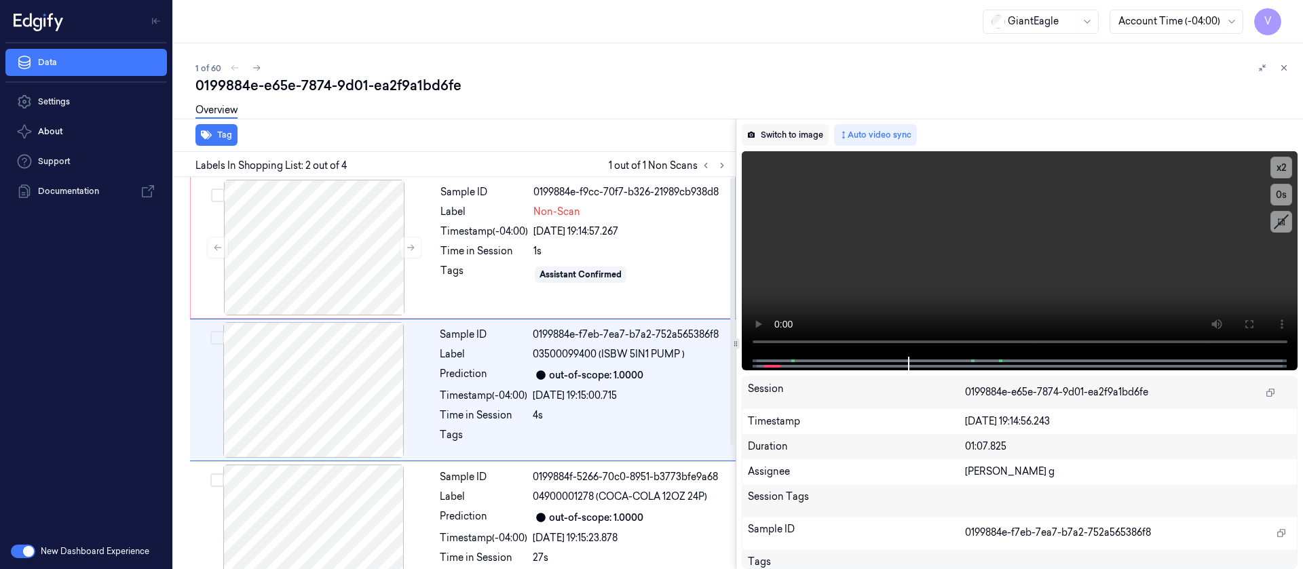
click at [814, 128] on button "Switch to image" at bounding box center [785, 135] width 87 height 22
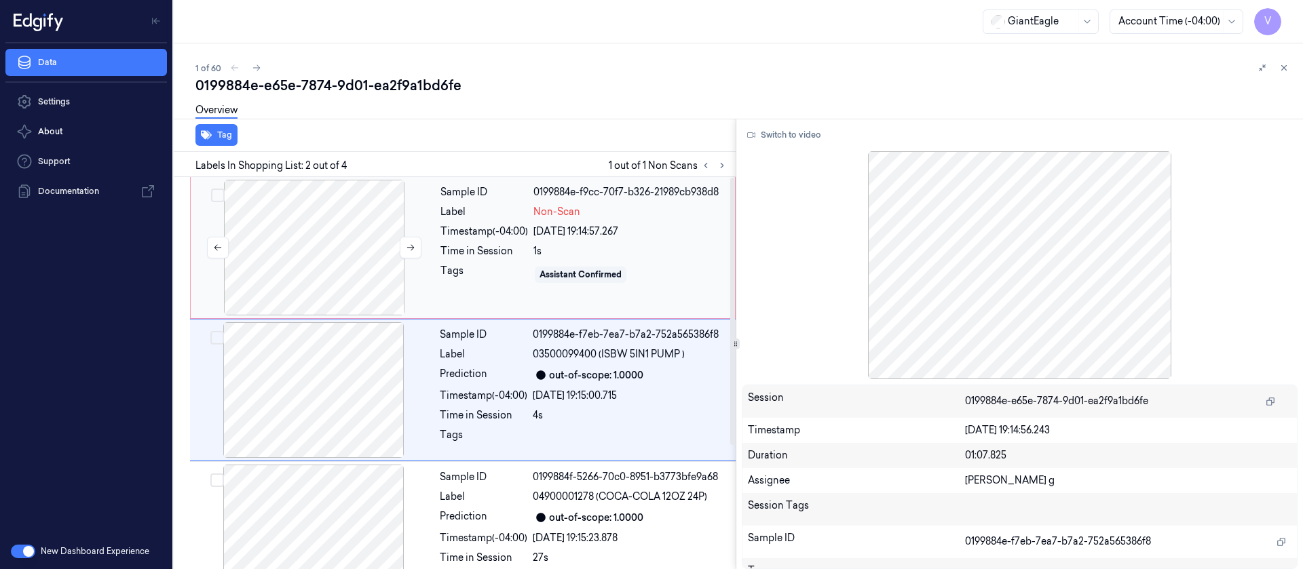
click at [312, 233] on div at bounding box center [314, 248] width 242 height 136
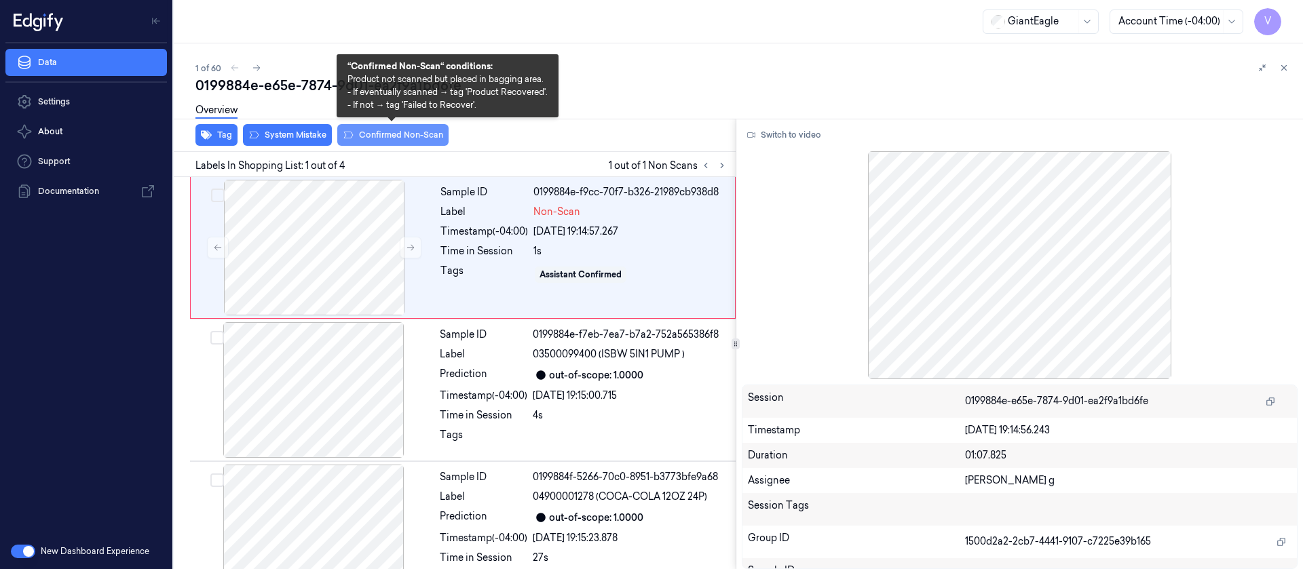
click at [398, 136] on button "Confirmed Non-Scan" at bounding box center [392, 135] width 111 height 22
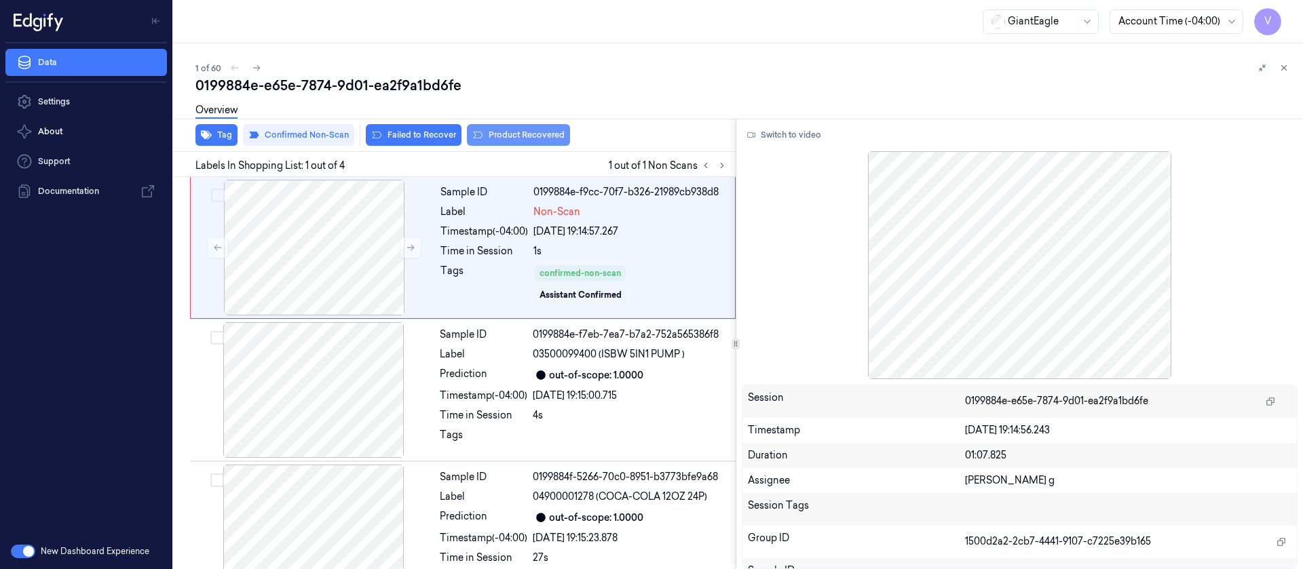
click at [514, 134] on button "Product Recovered" at bounding box center [518, 135] width 103 height 22
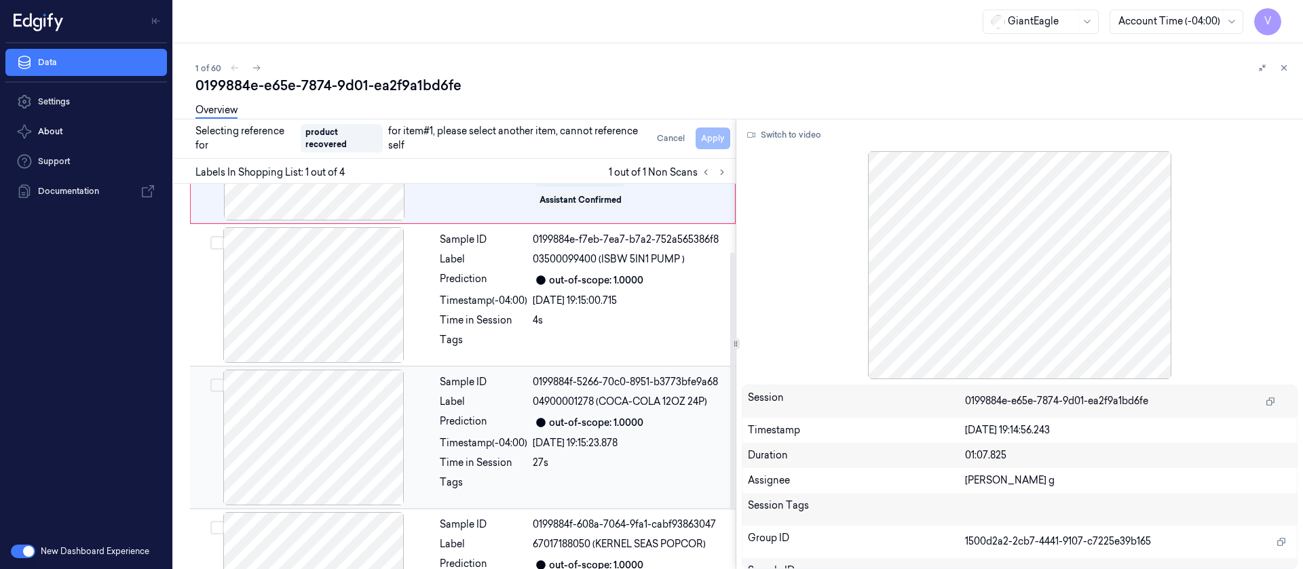
click at [320, 423] on div at bounding box center [314, 438] width 242 height 136
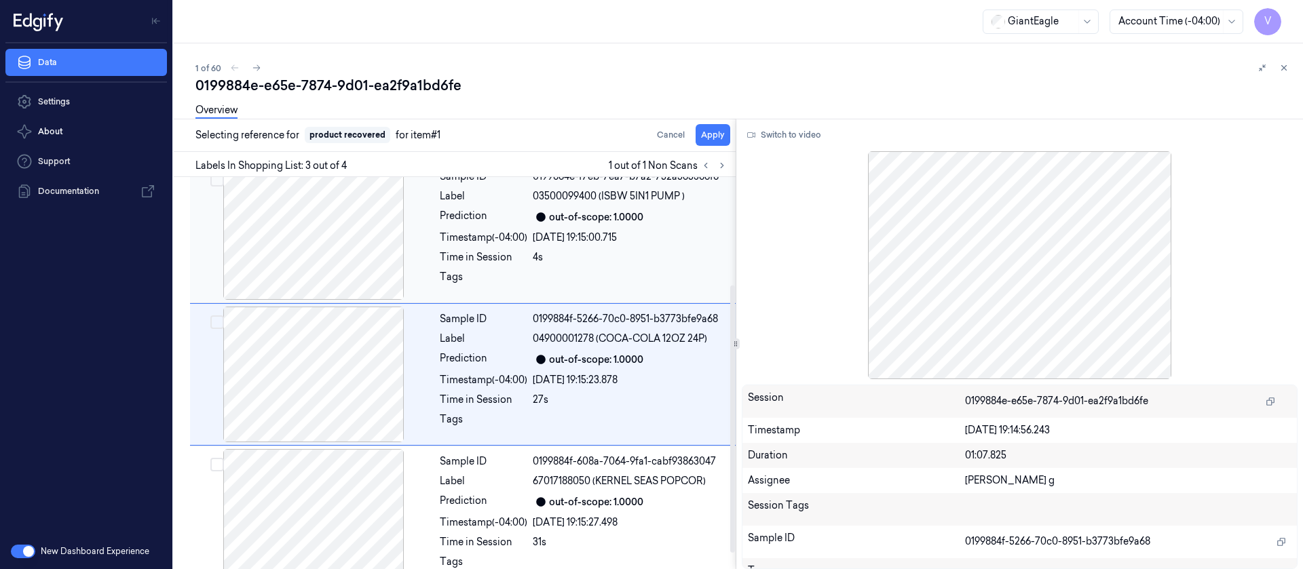
scroll to position [159, 0]
click at [723, 139] on button "Apply" at bounding box center [713, 135] width 35 height 22
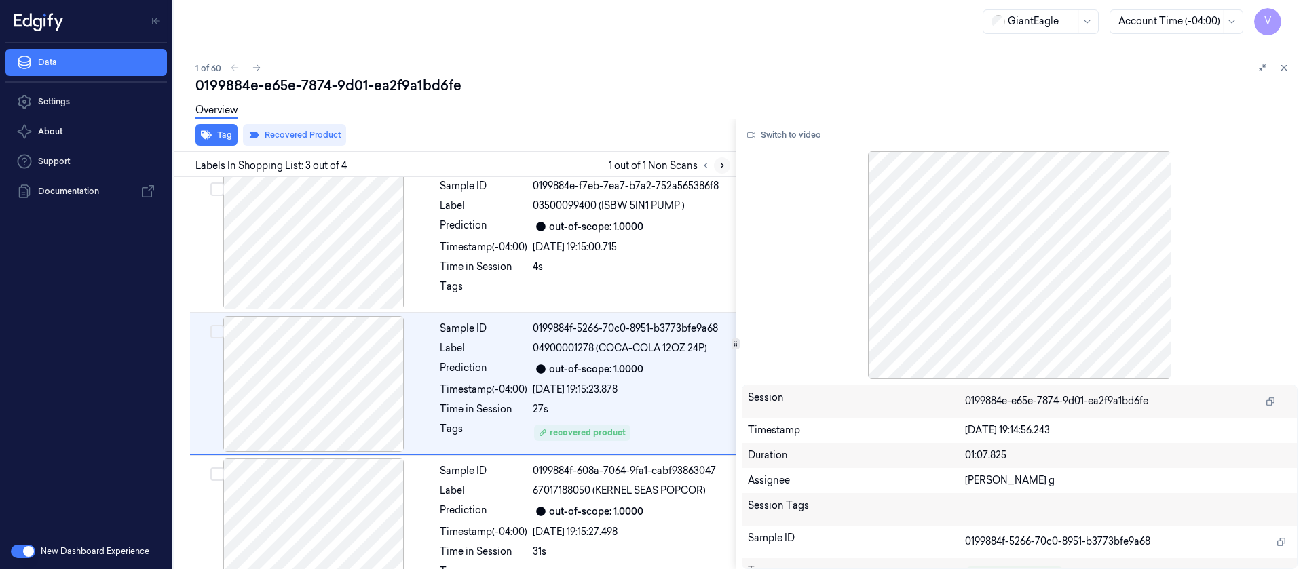
scroll to position [170, 0]
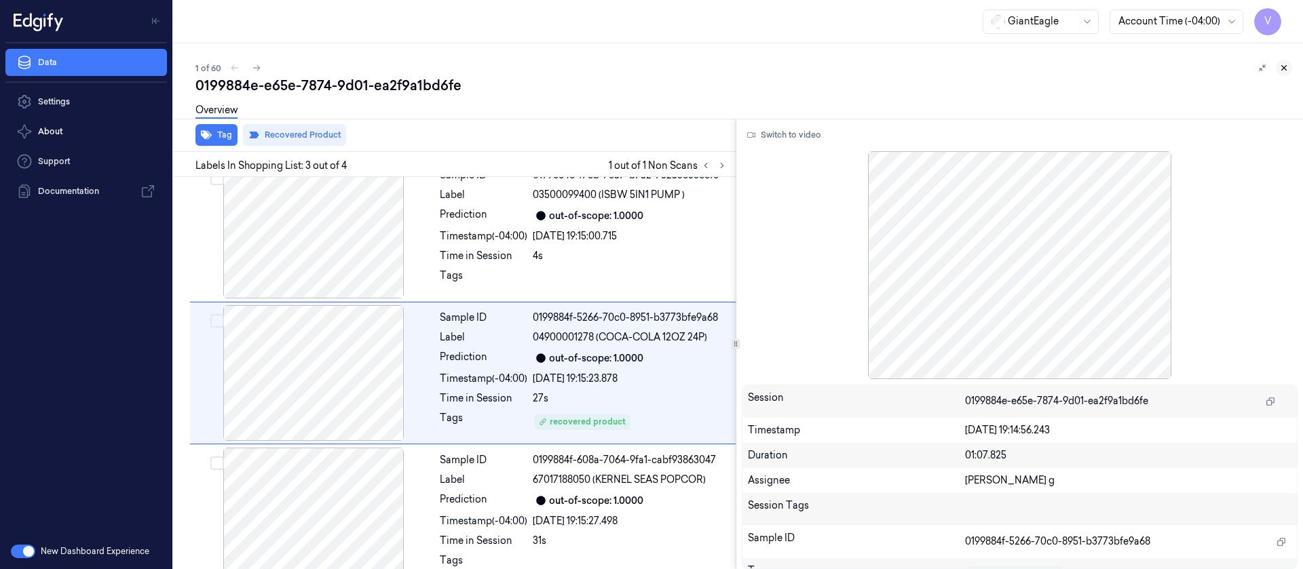
click at [1289, 66] on button at bounding box center [1284, 68] width 16 height 16
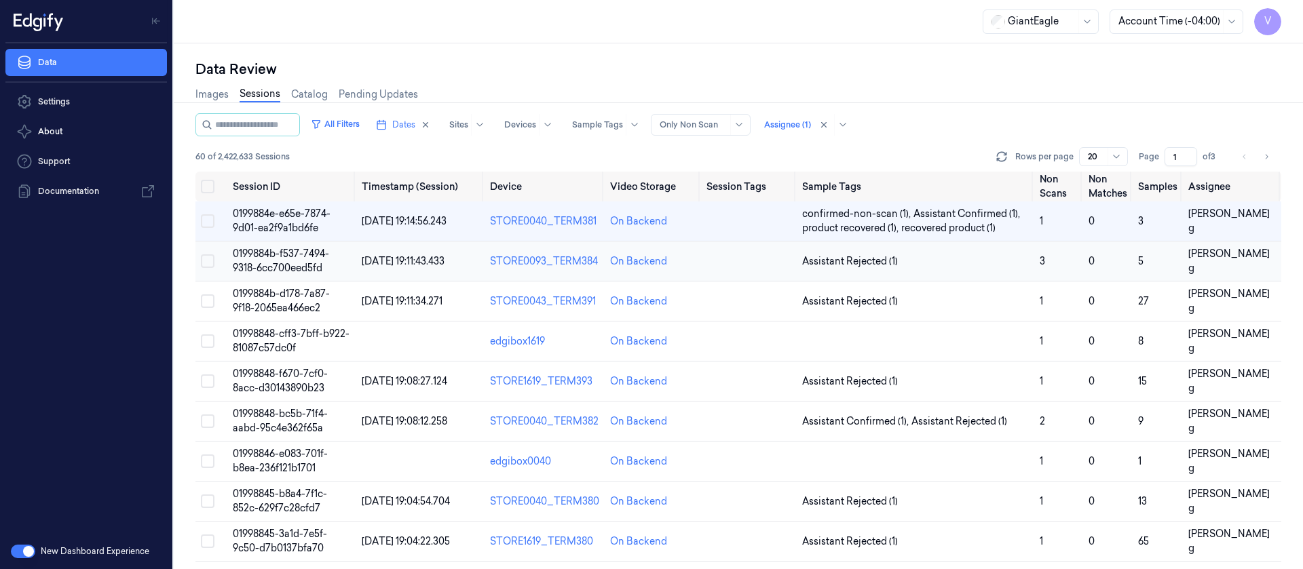
click at [739, 271] on td at bounding box center [749, 262] width 96 height 40
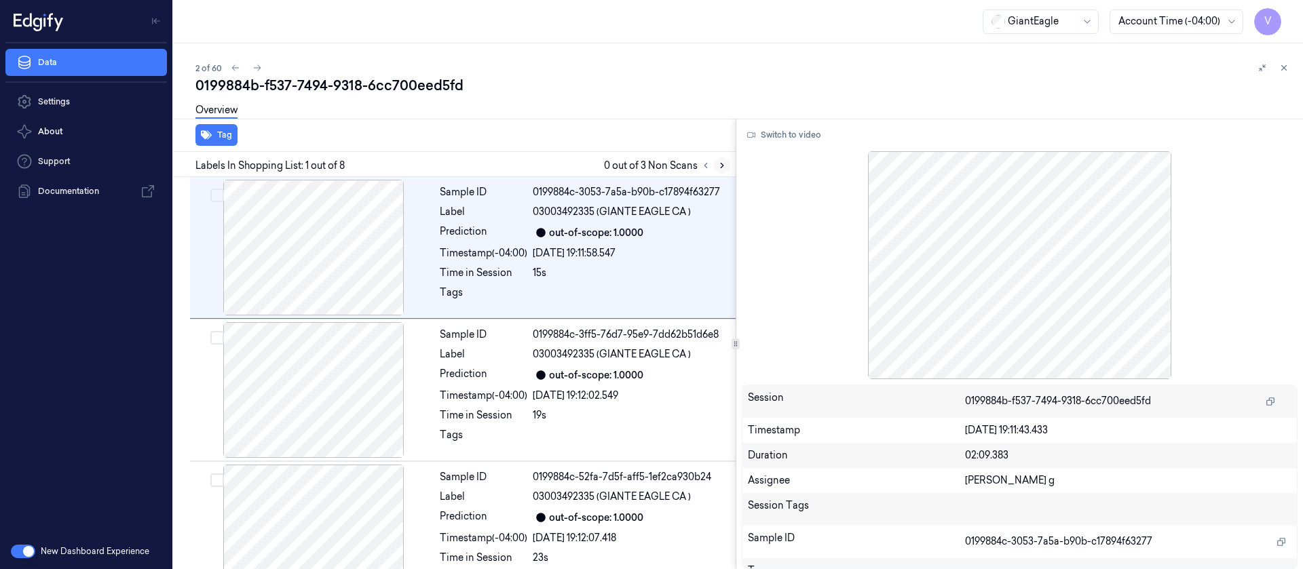
click at [725, 170] on icon at bounding box center [722, 166] width 10 height 10
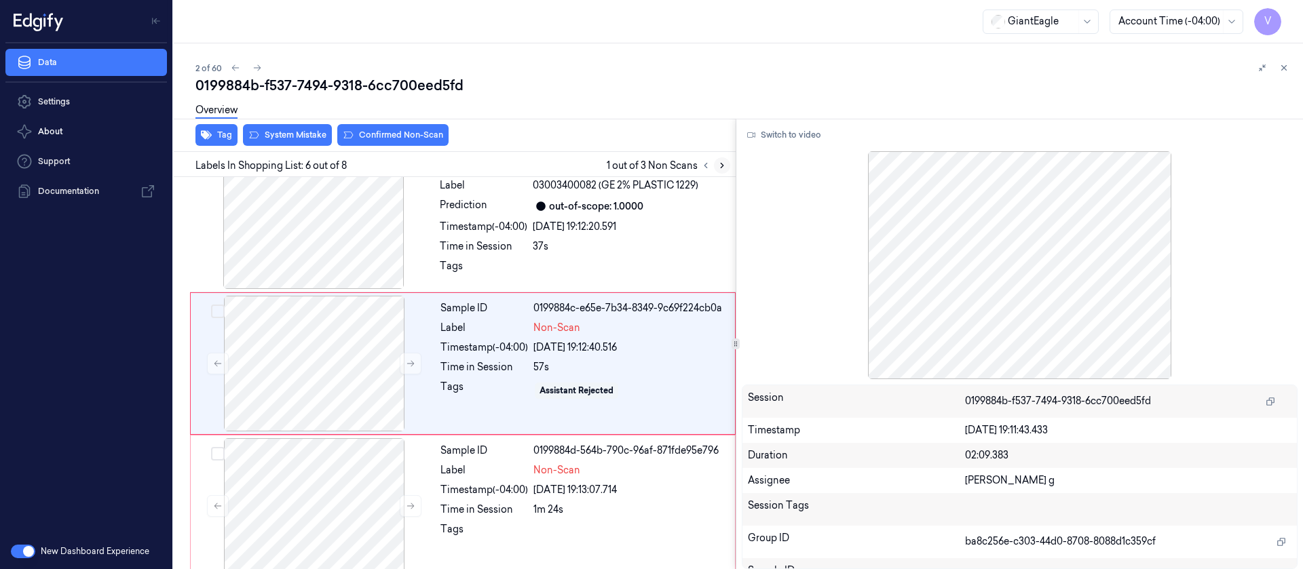
scroll to position [599, 0]
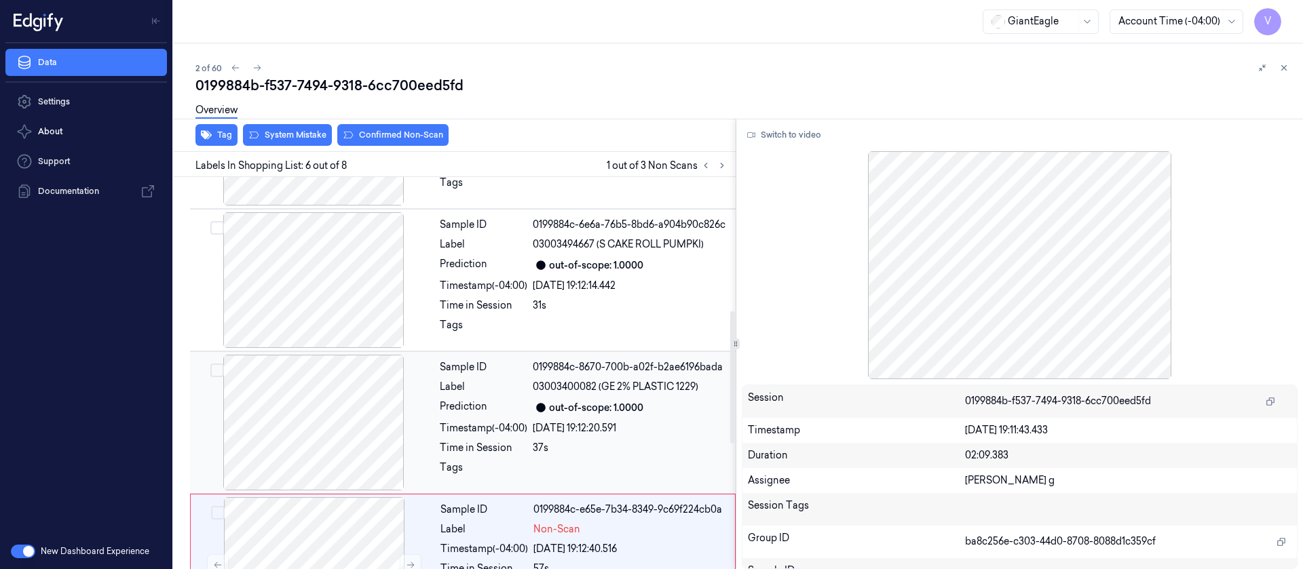
click at [461, 394] on div "Label" at bounding box center [484, 387] width 88 height 14
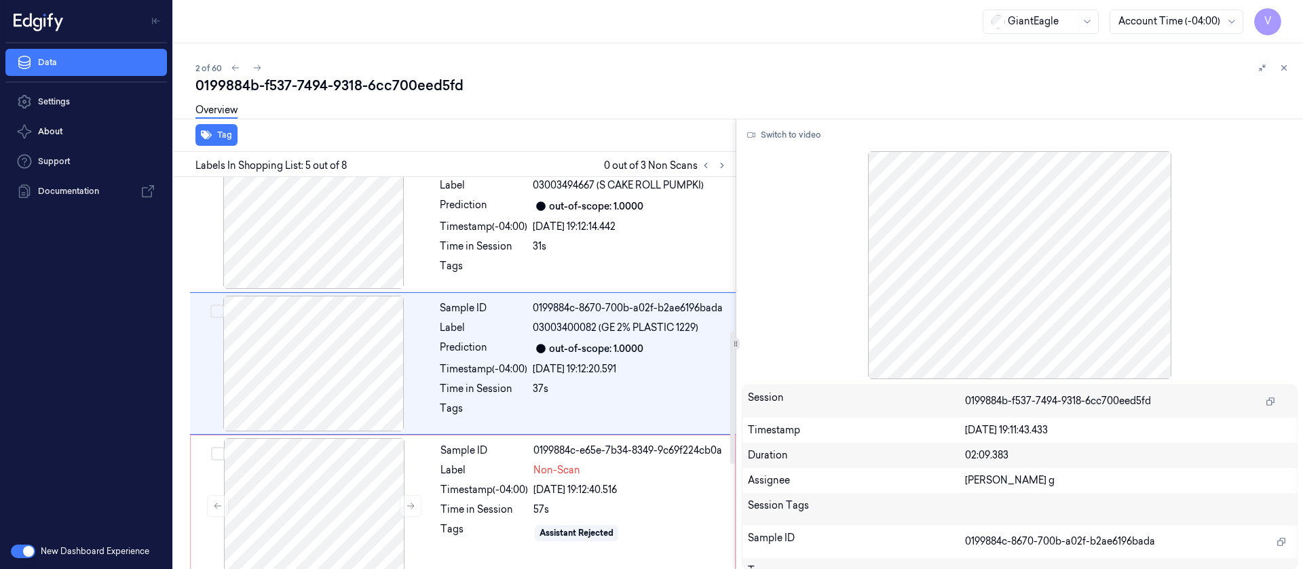
scroll to position [456, 0]
click at [782, 129] on button "Switch to video" at bounding box center [784, 135] width 85 height 22
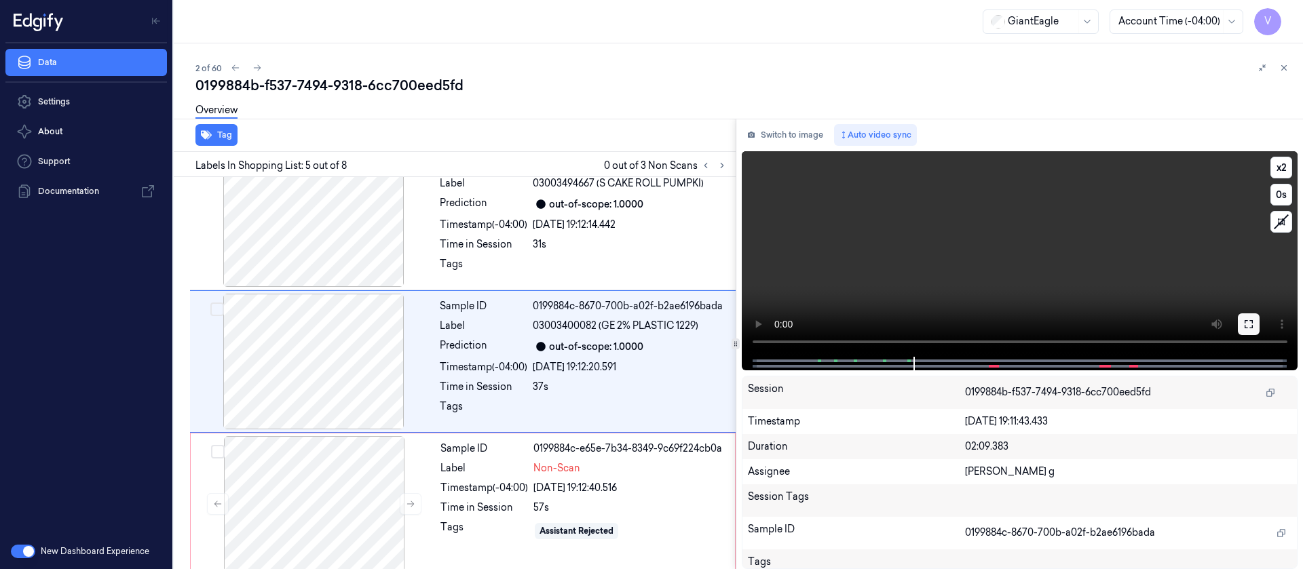
click at [1252, 328] on icon at bounding box center [1249, 324] width 8 height 8
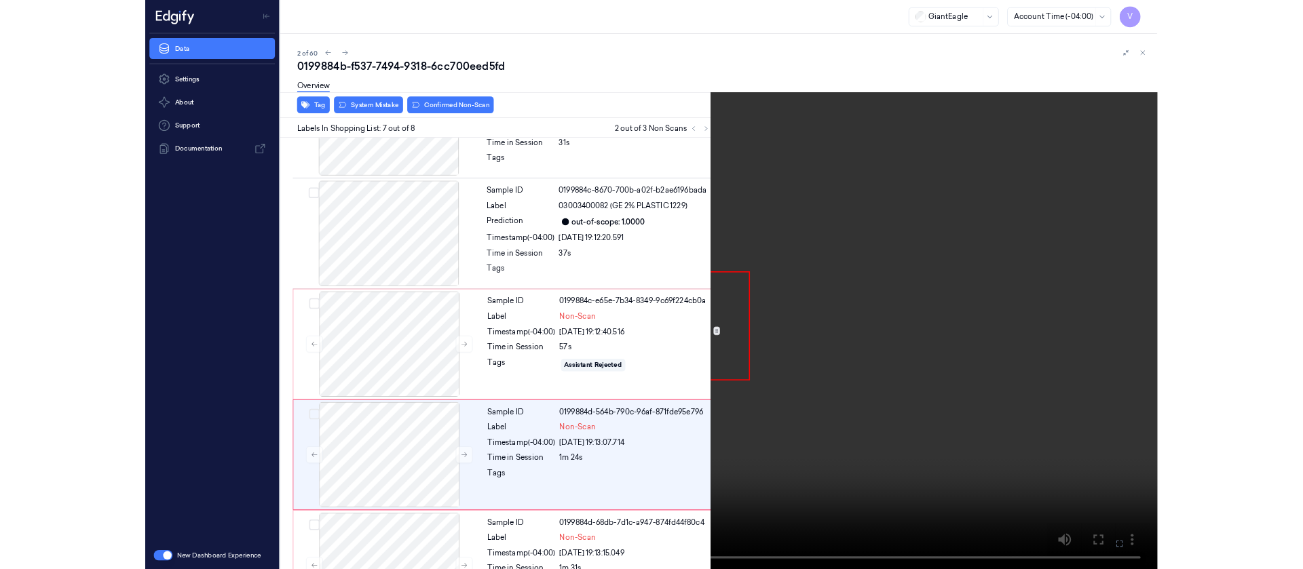
scroll to position [600, 0]
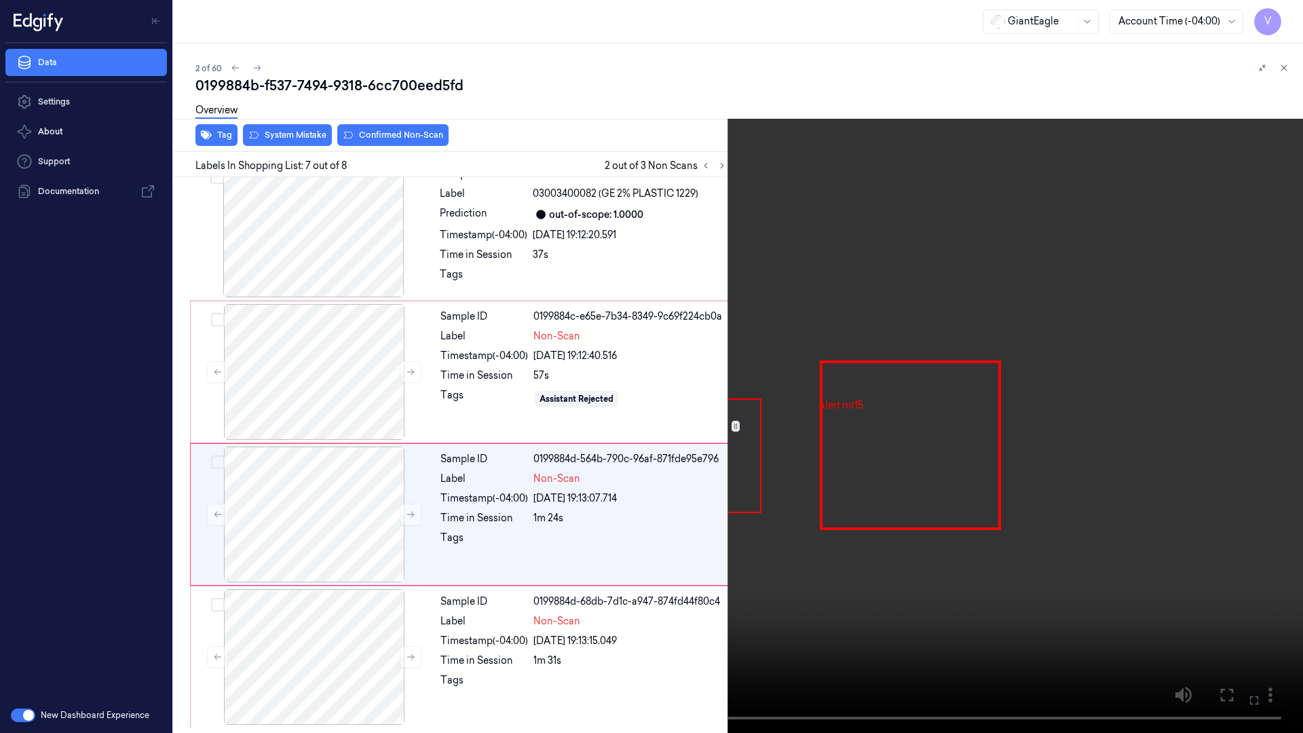
click at [0, 0] on icon at bounding box center [0, 0] width 0 height 0
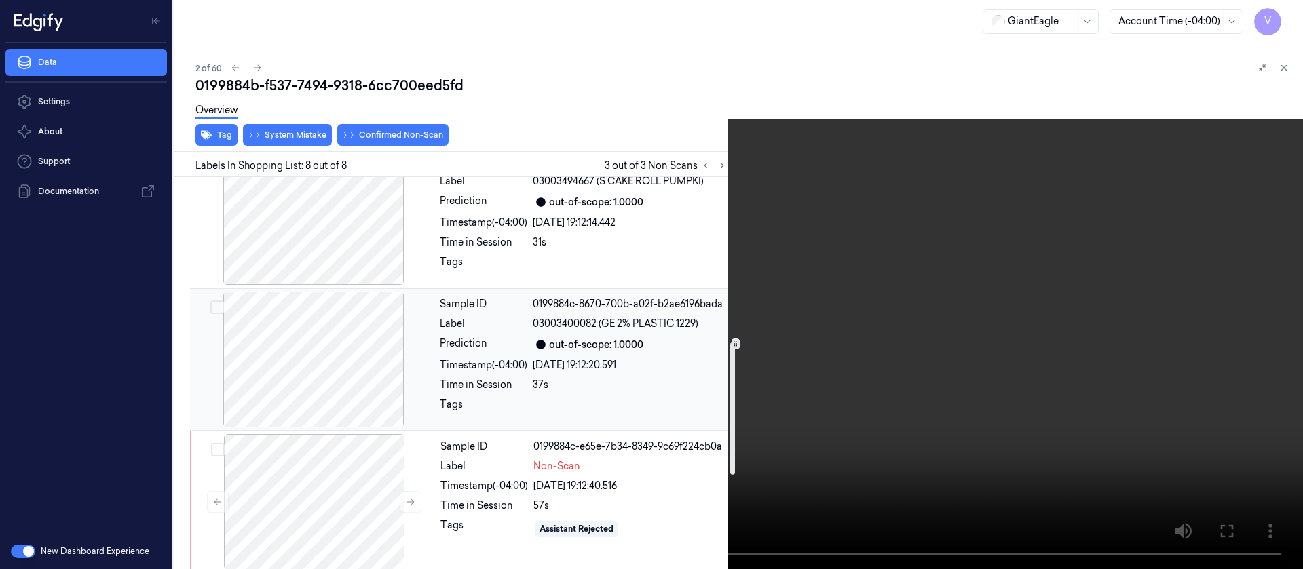
scroll to position [560, 0]
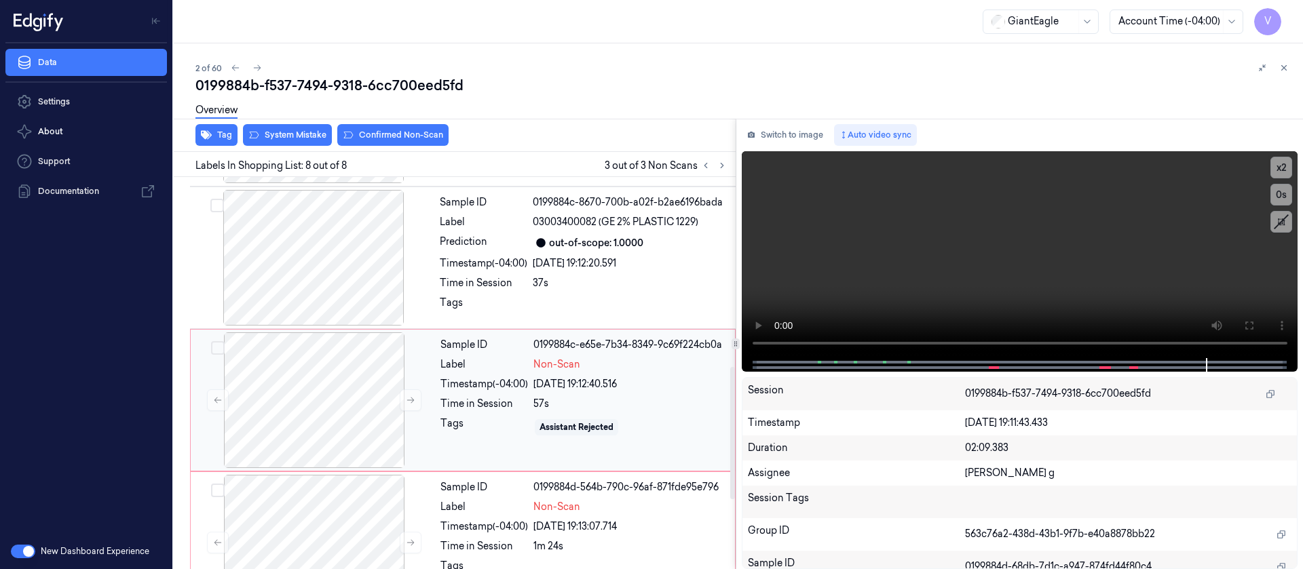
click at [498, 387] on div "Sample ID 0199884c-e65e-7b34-8349-9c69f224cb0a Label Non-Scan Timestamp (-04:00…" at bounding box center [583, 401] width 297 height 136
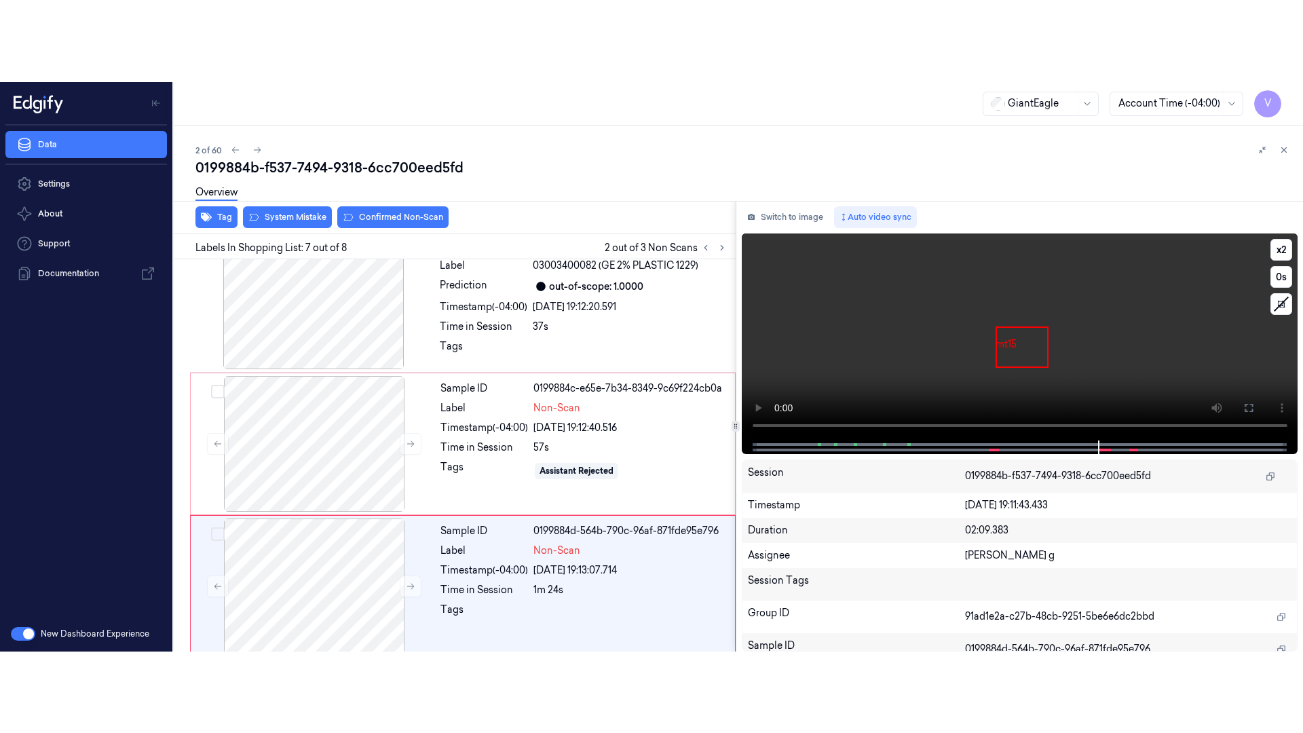
scroll to position [741, 0]
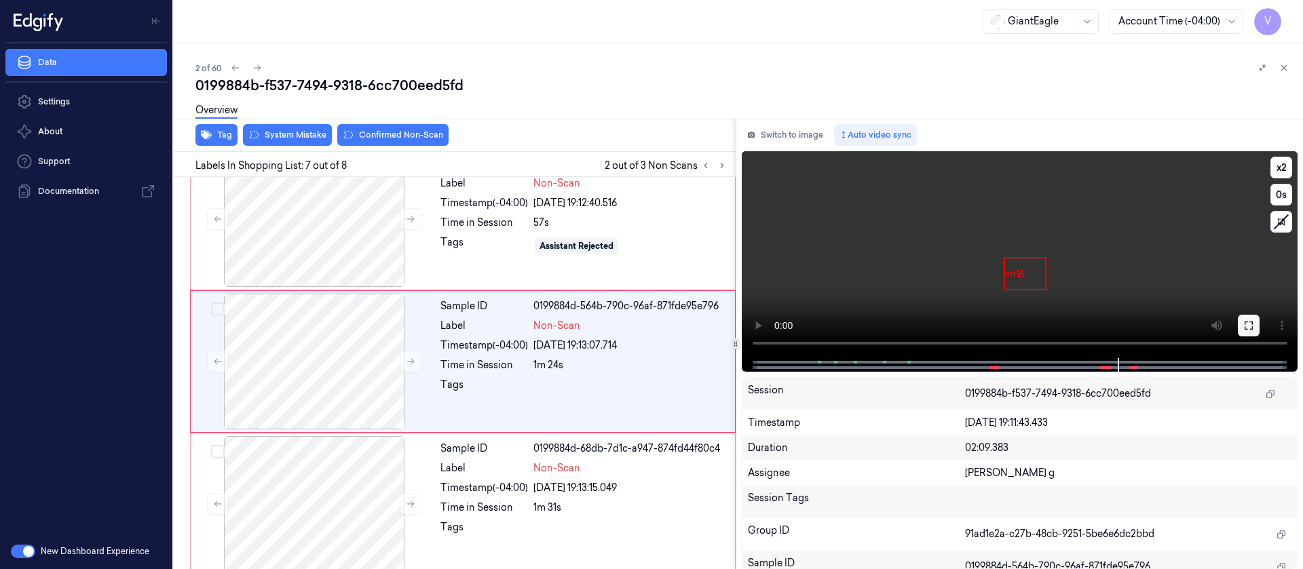
click at [1252, 318] on button at bounding box center [1249, 326] width 22 height 22
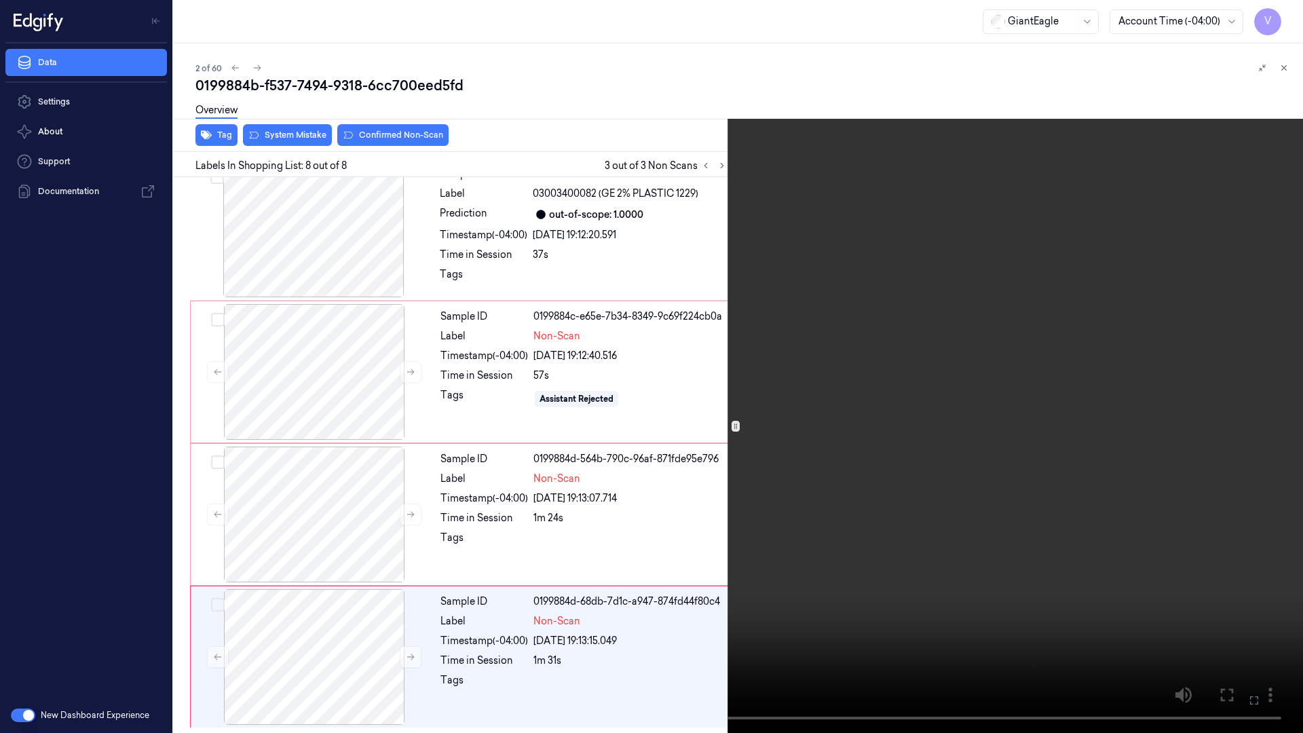
click at [0, 0] on button at bounding box center [0, 0] width 0 height 0
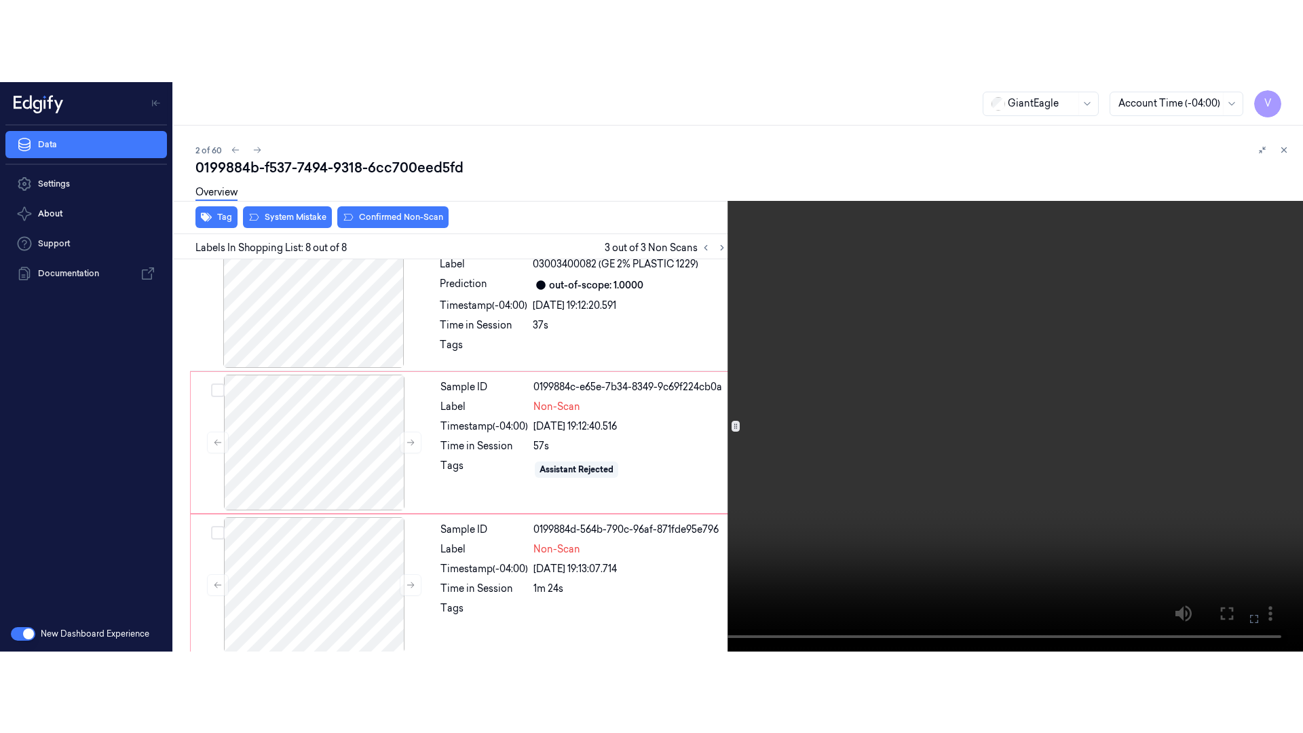
scroll to position [741, 0]
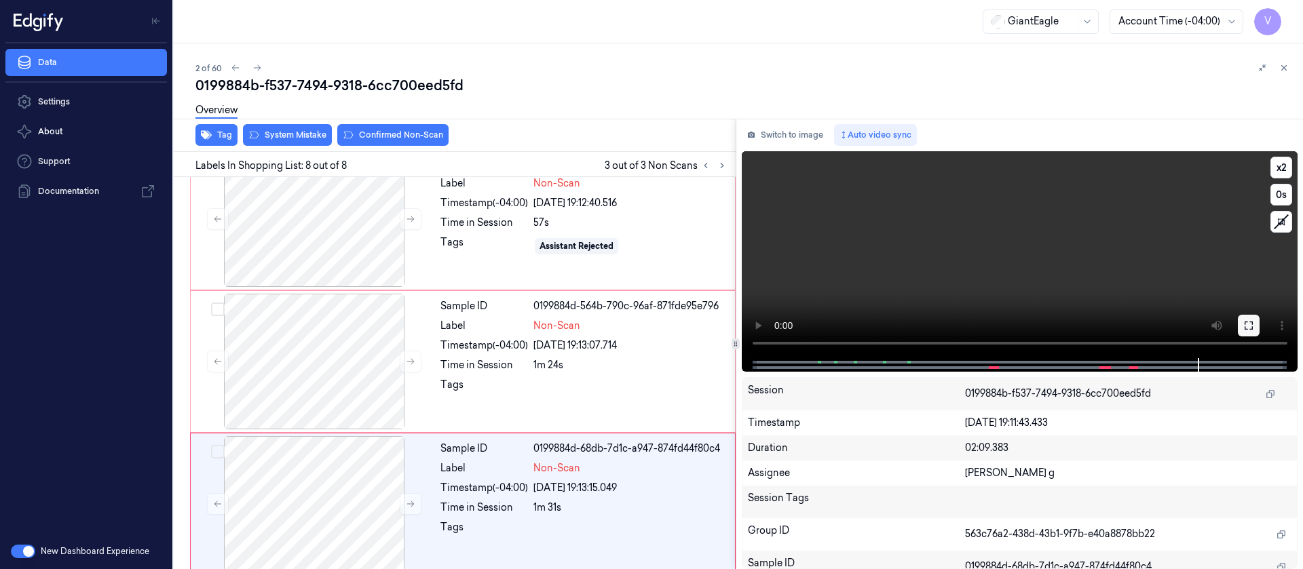
click at [1247, 320] on icon at bounding box center [1248, 325] width 11 height 11
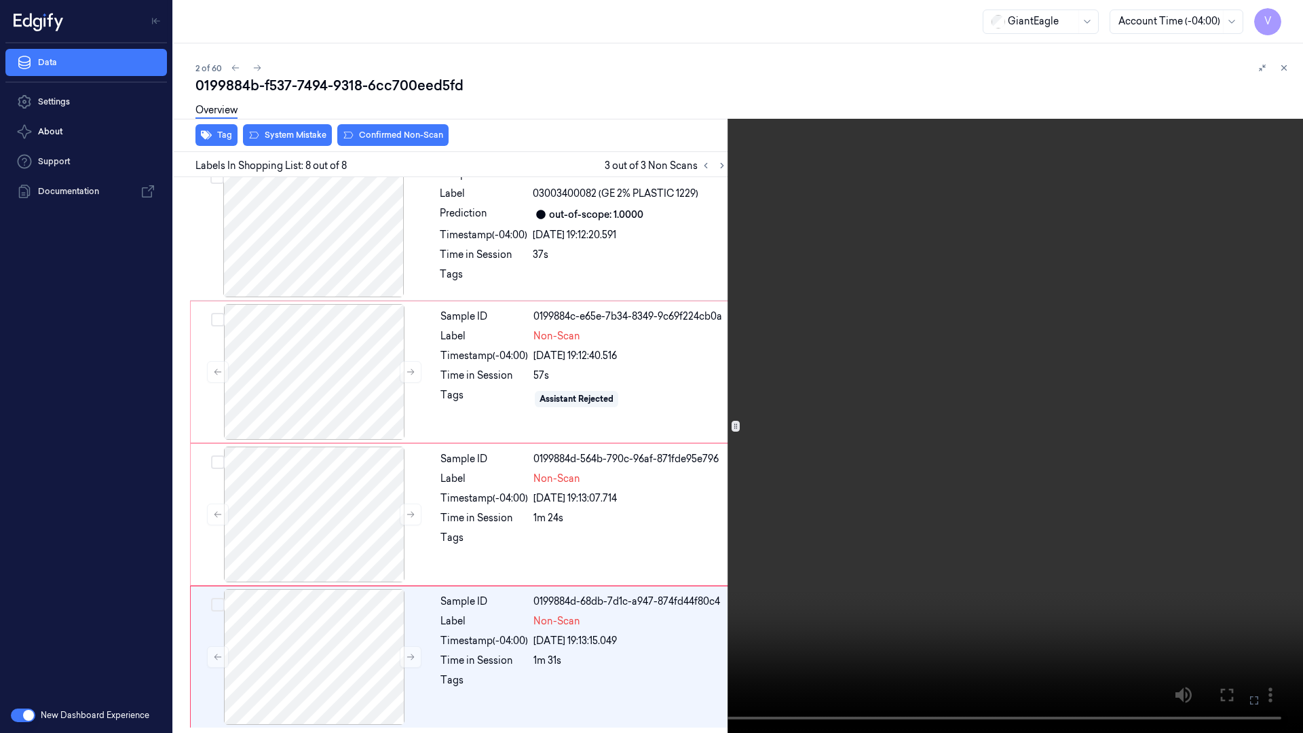
click at [0, 0] on icon at bounding box center [0, 0] width 0 height 0
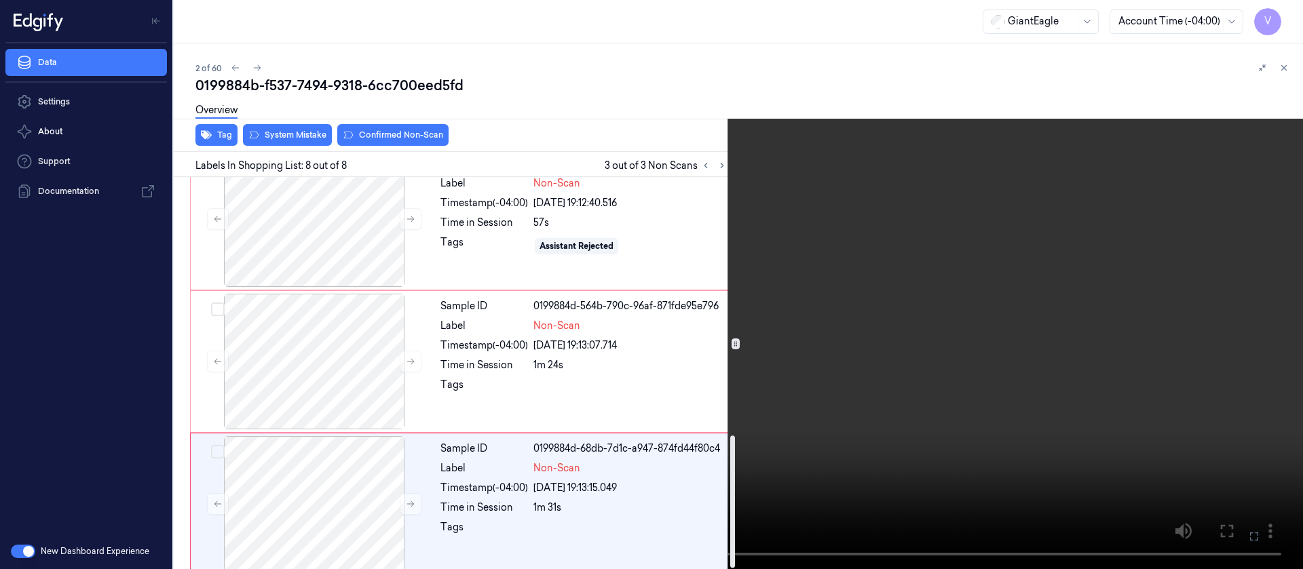
scroll to position [764, 0]
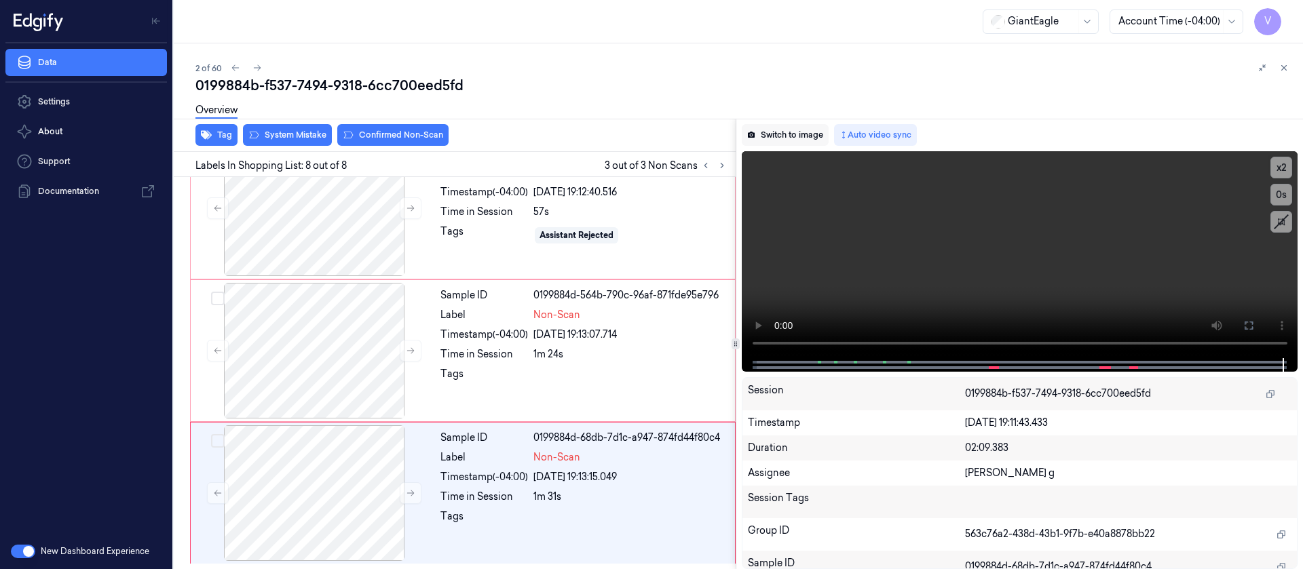
click at [783, 140] on button "Switch to image" at bounding box center [785, 135] width 87 height 22
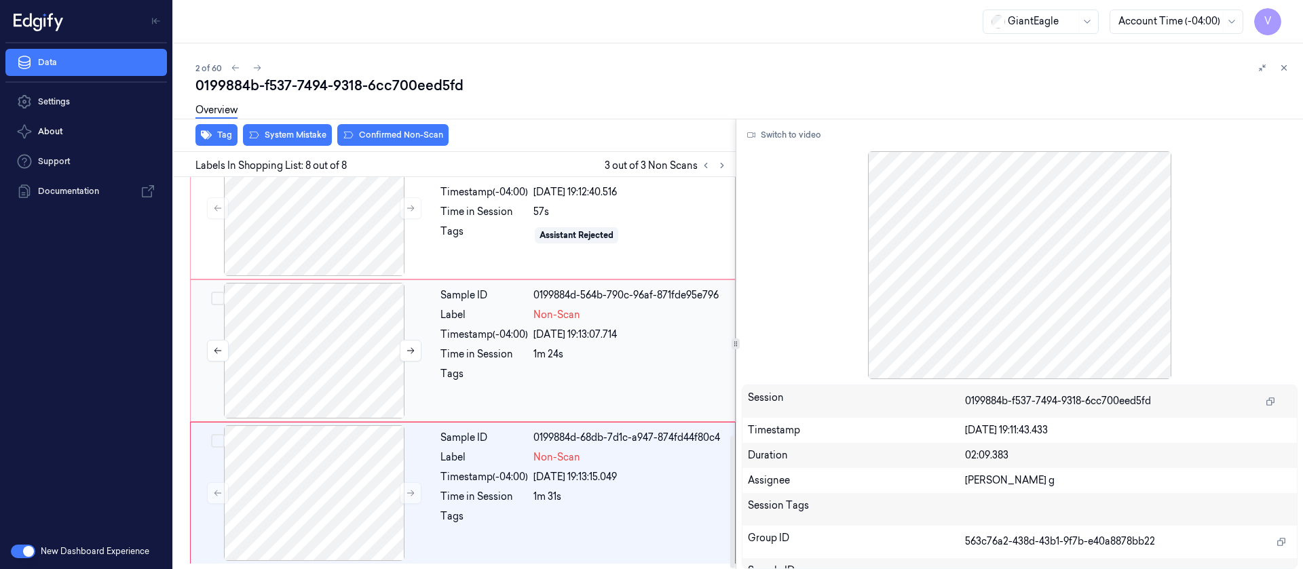
click at [326, 345] on div at bounding box center [314, 351] width 242 height 136
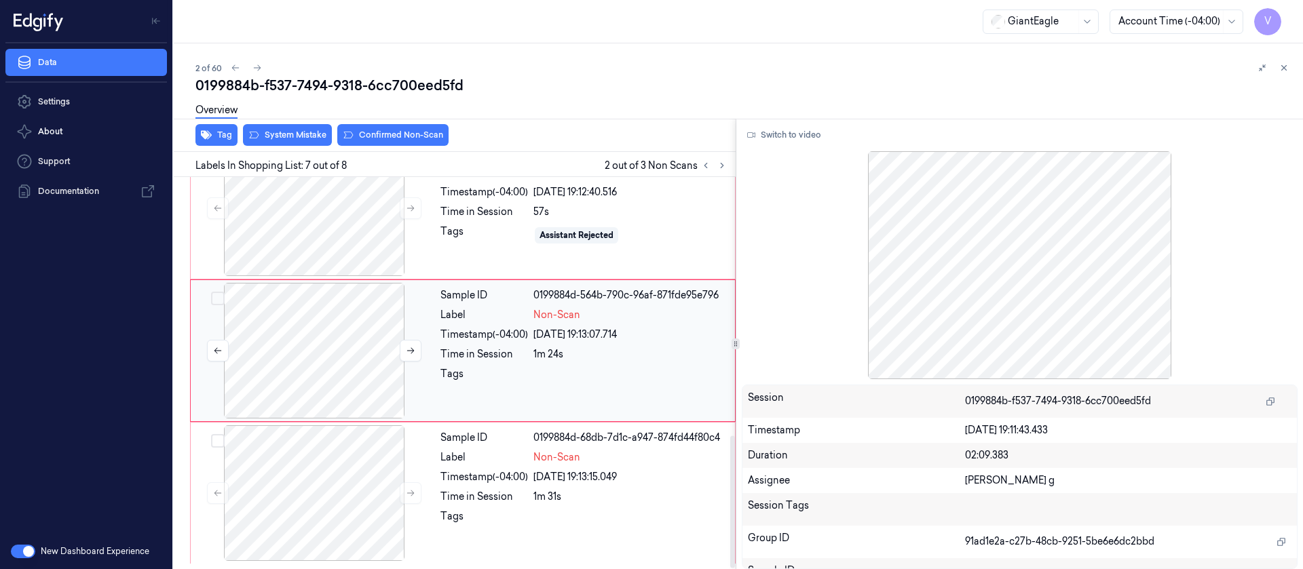
scroll to position [741, 0]
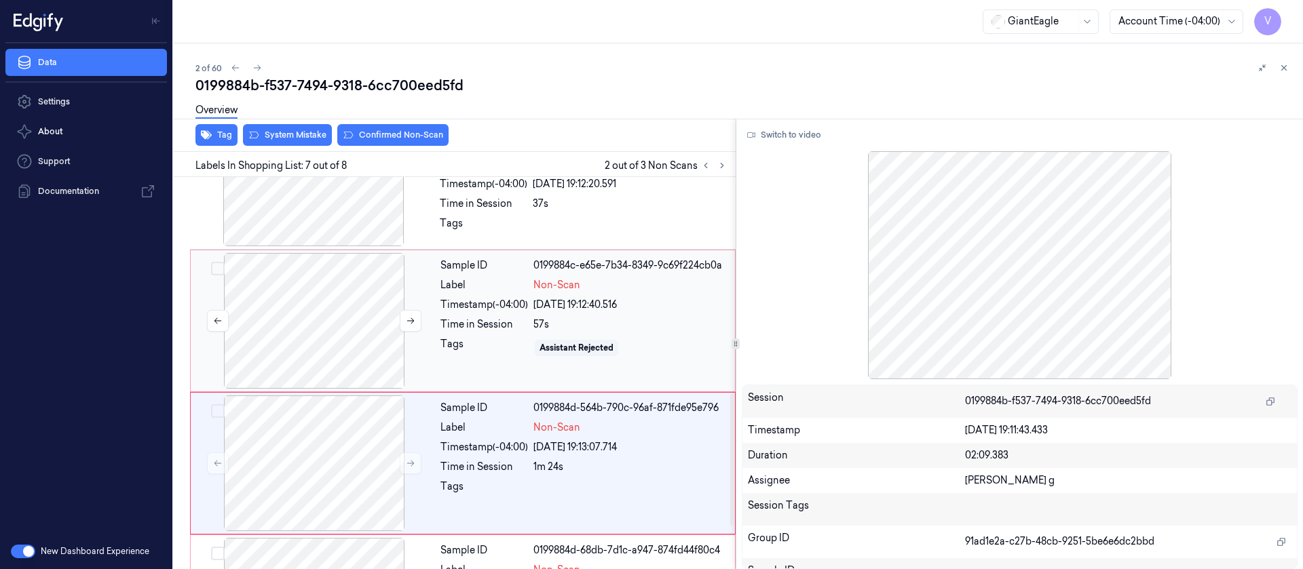
click at [331, 313] on div at bounding box center [314, 321] width 242 height 136
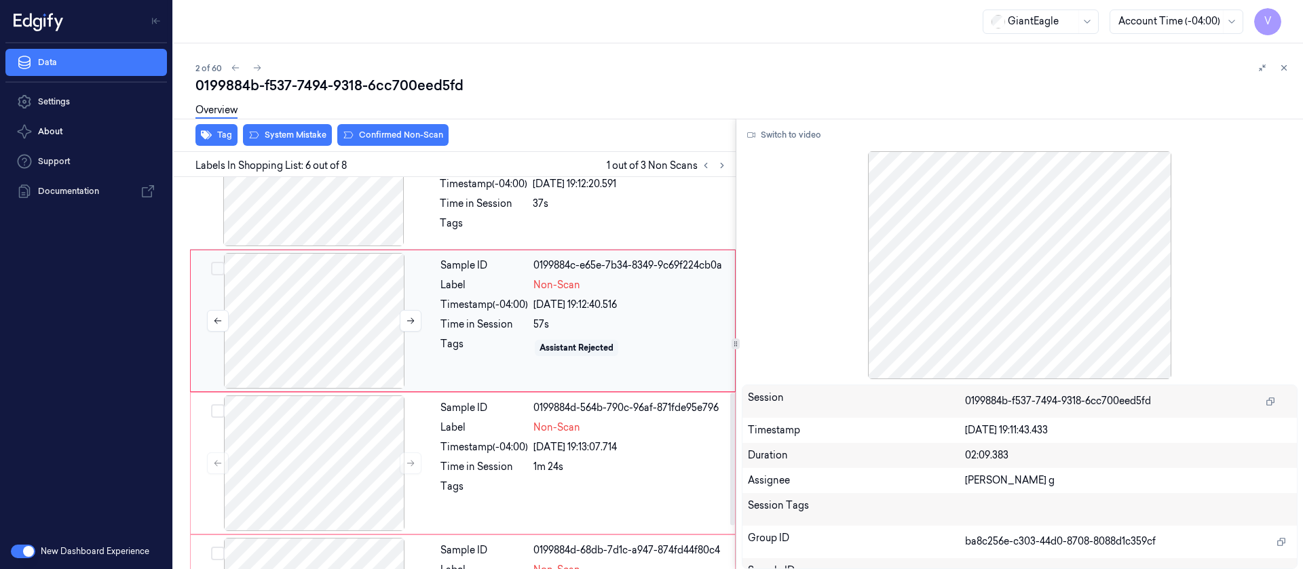
scroll to position [599, 0]
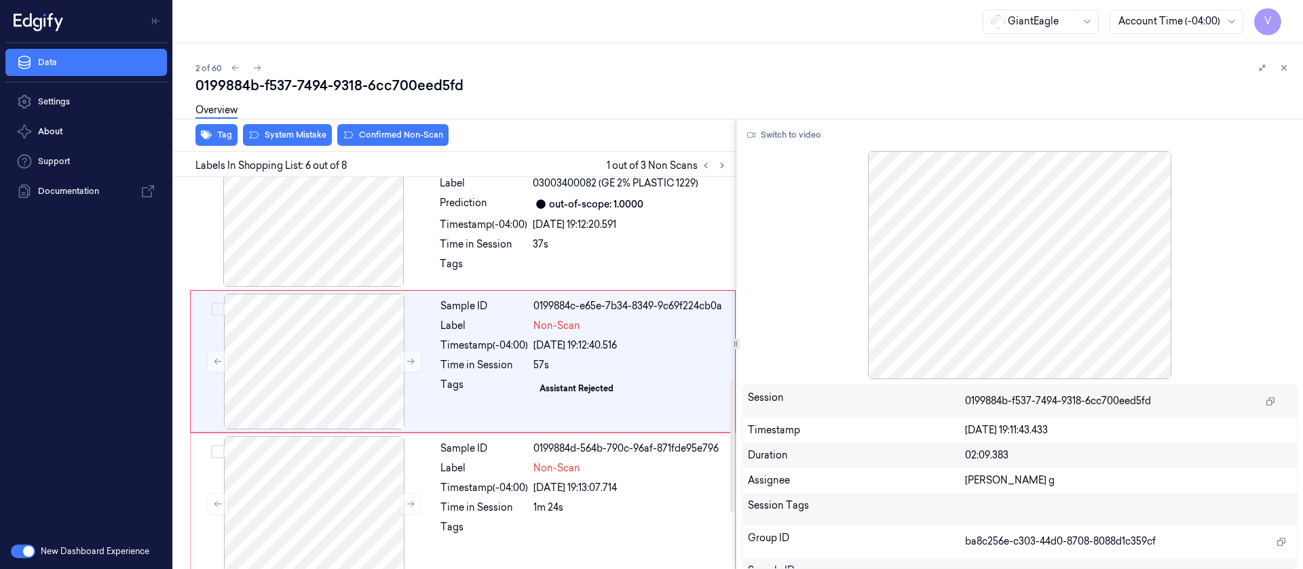
click at [301, 146] on div "Tag System Mistake Confirmed Non-Scan" at bounding box center [451, 135] width 567 height 33
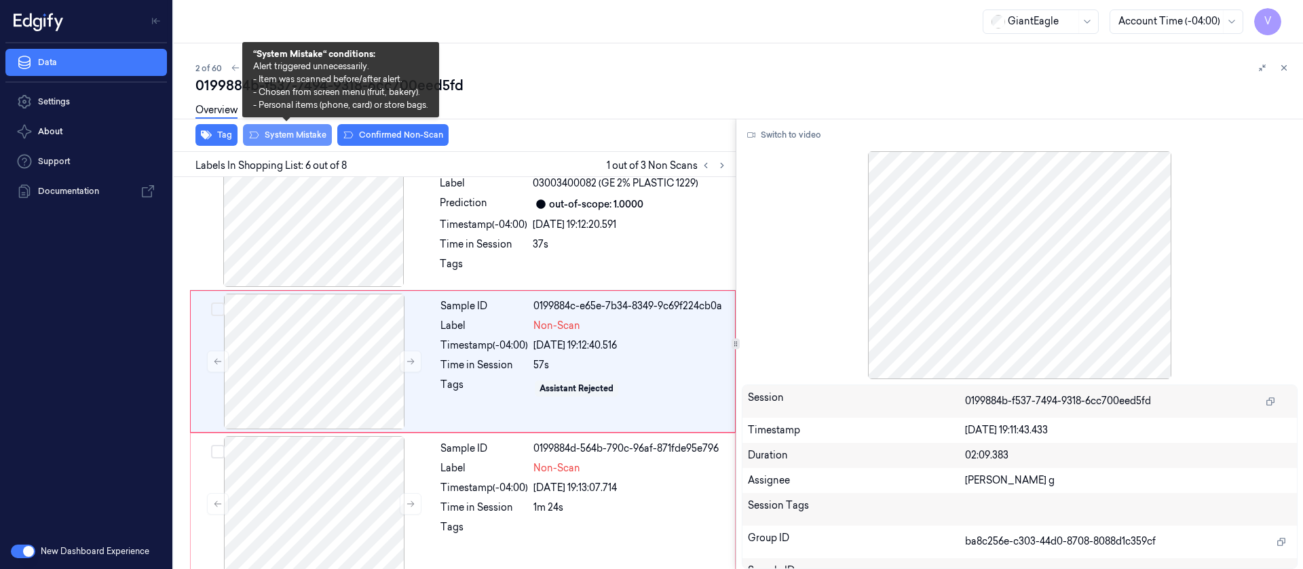
click at [303, 131] on button "System Mistake" at bounding box center [287, 135] width 89 height 22
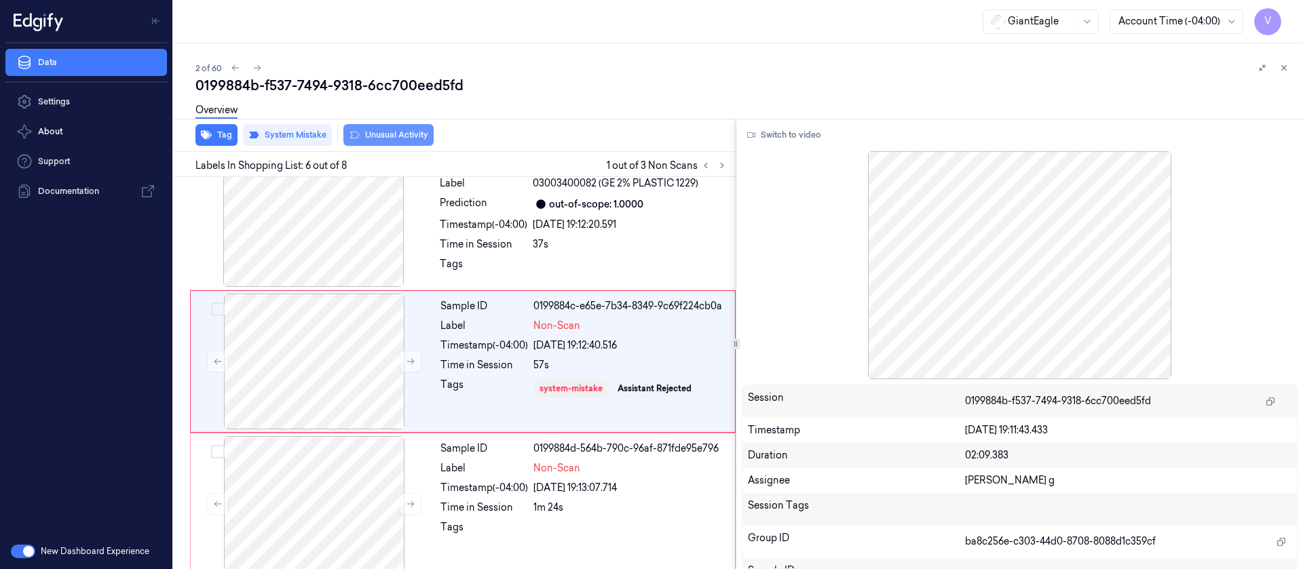
click at [392, 138] on button "Unusual Activity" at bounding box center [388, 135] width 90 height 22
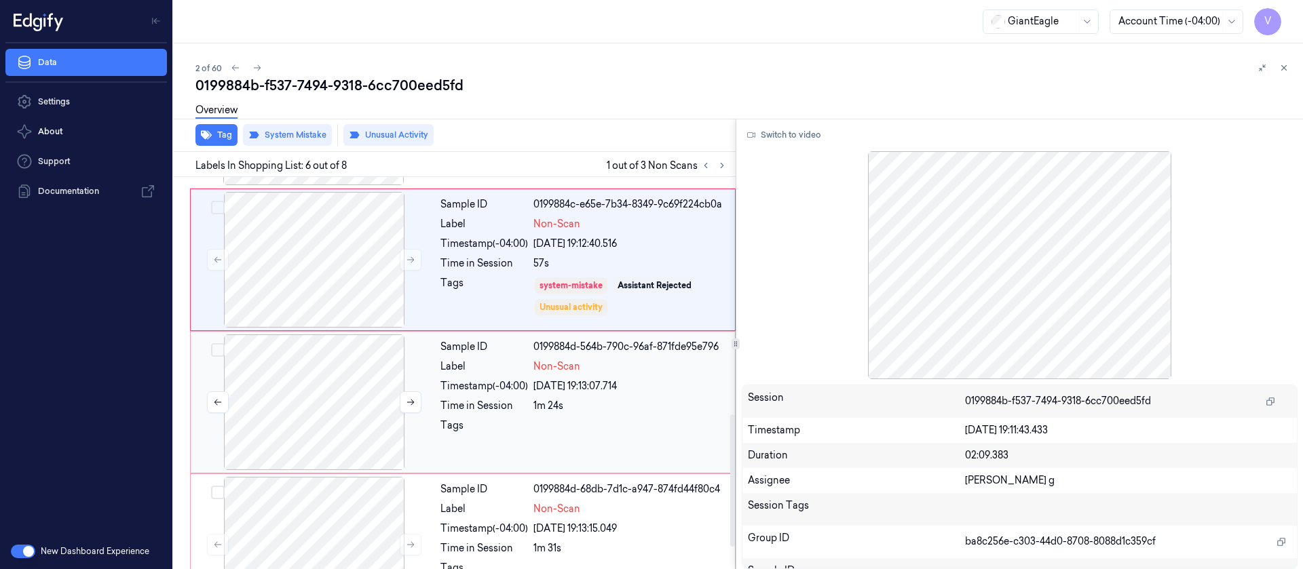
click at [278, 388] on div at bounding box center [314, 403] width 242 height 136
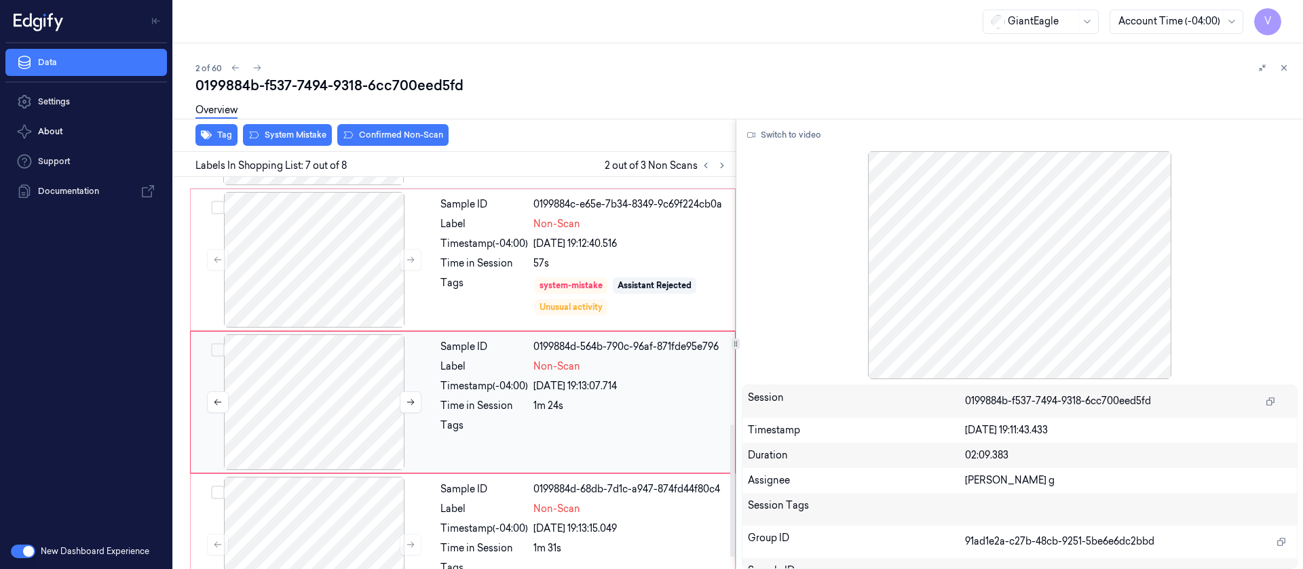
scroll to position [741, 0]
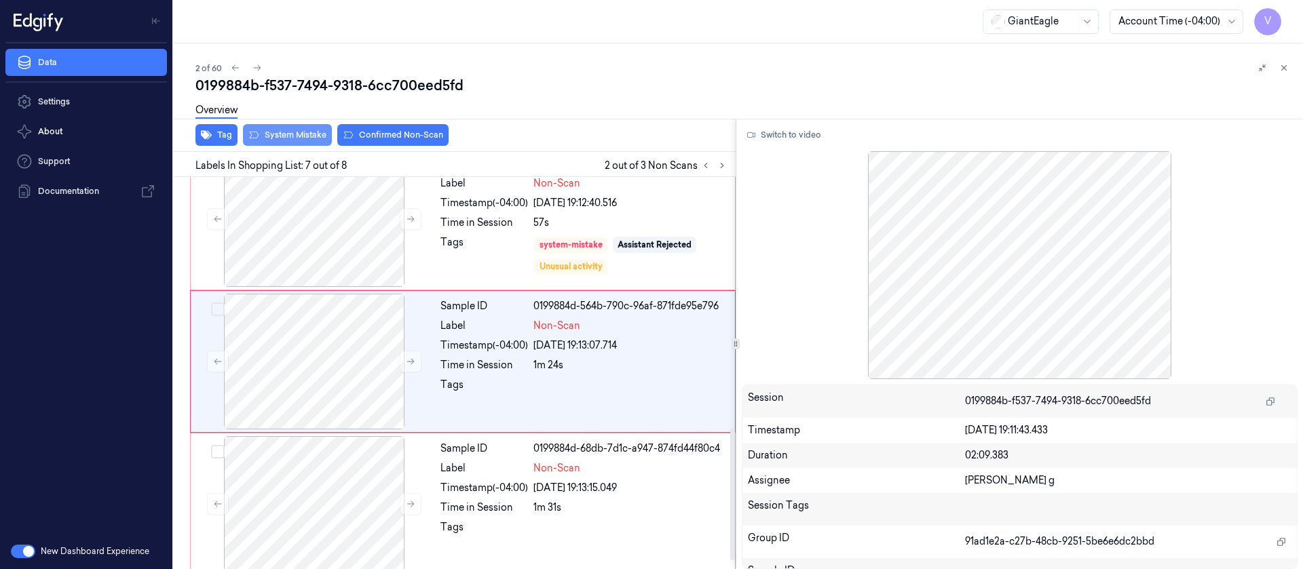
click at [295, 142] on button "System Mistake" at bounding box center [287, 135] width 89 height 22
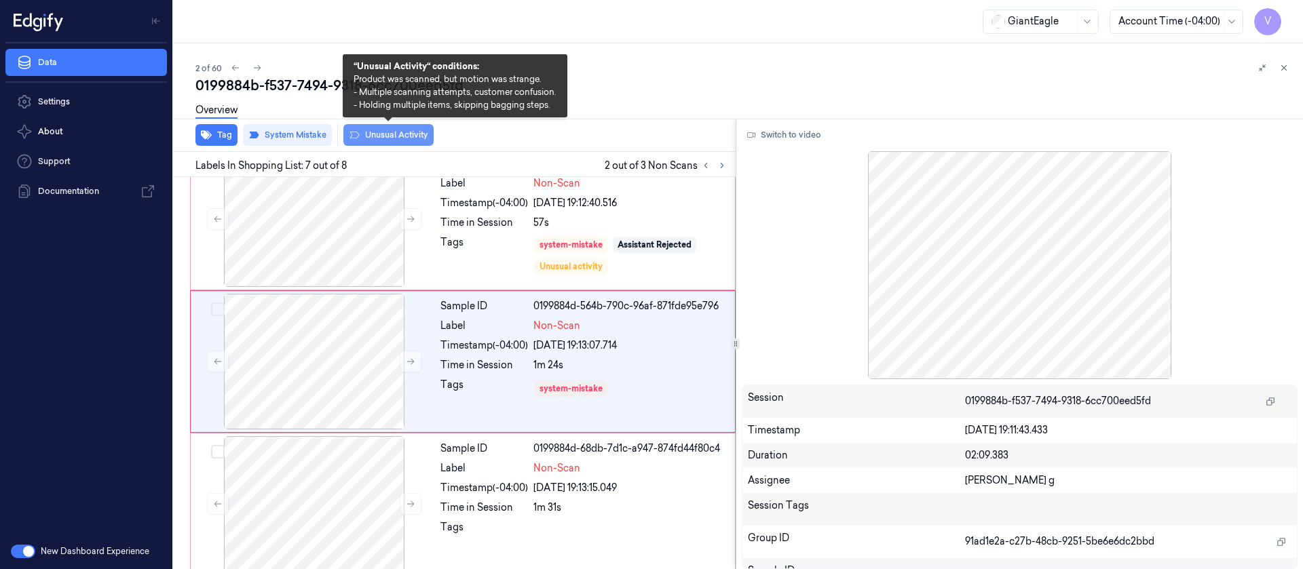
click at [372, 133] on button "Unusual Activity" at bounding box center [388, 135] width 90 height 22
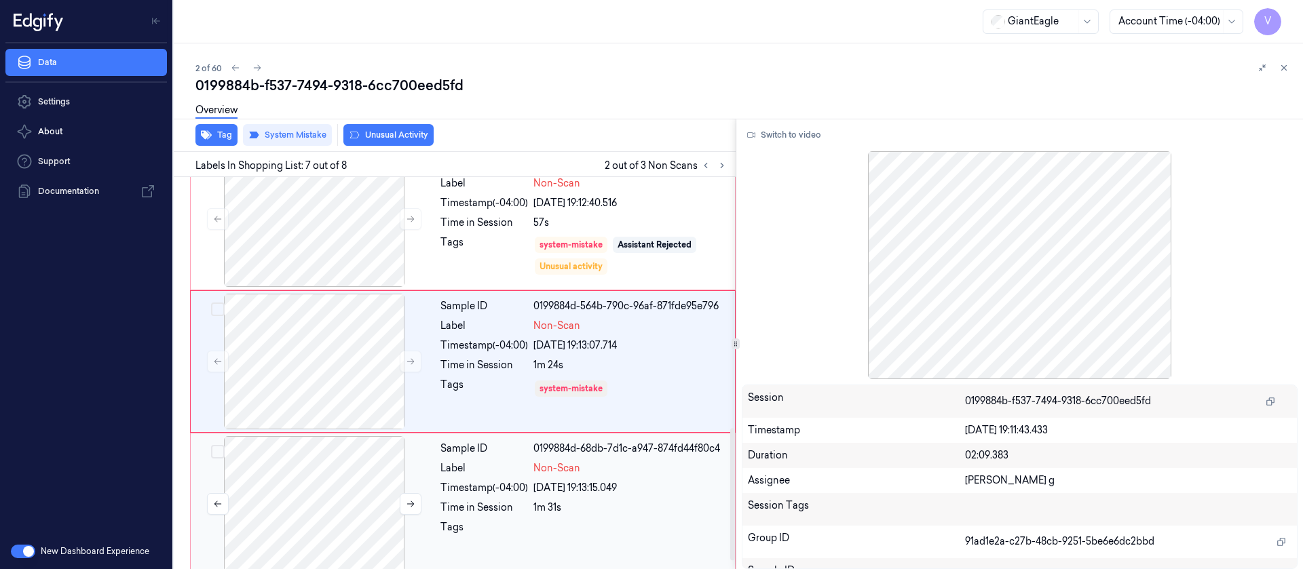
click at [327, 483] on div at bounding box center [314, 504] width 242 height 136
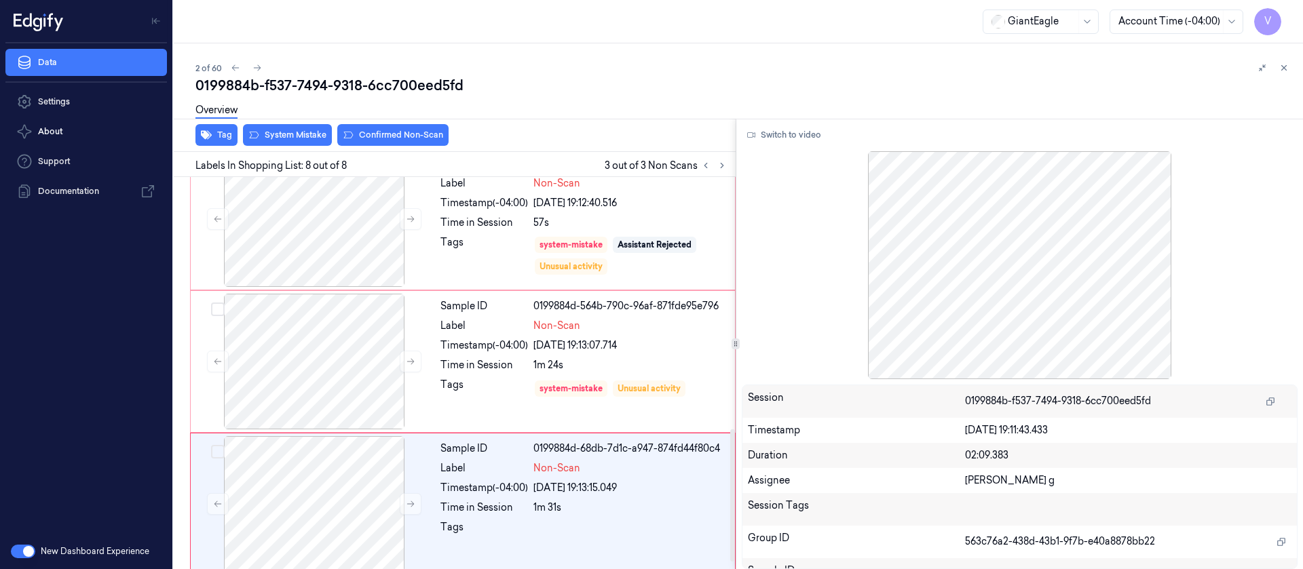
scroll to position [764, 0]
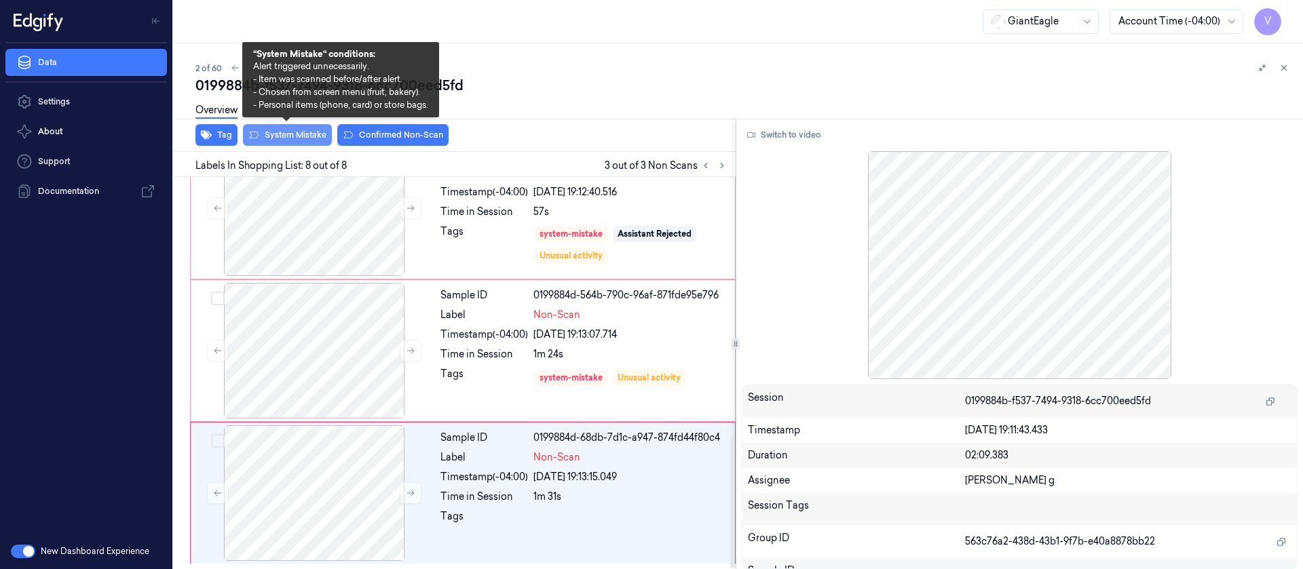
click at [290, 130] on button "System Mistake" at bounding box center [287, 135] width 89 height 22
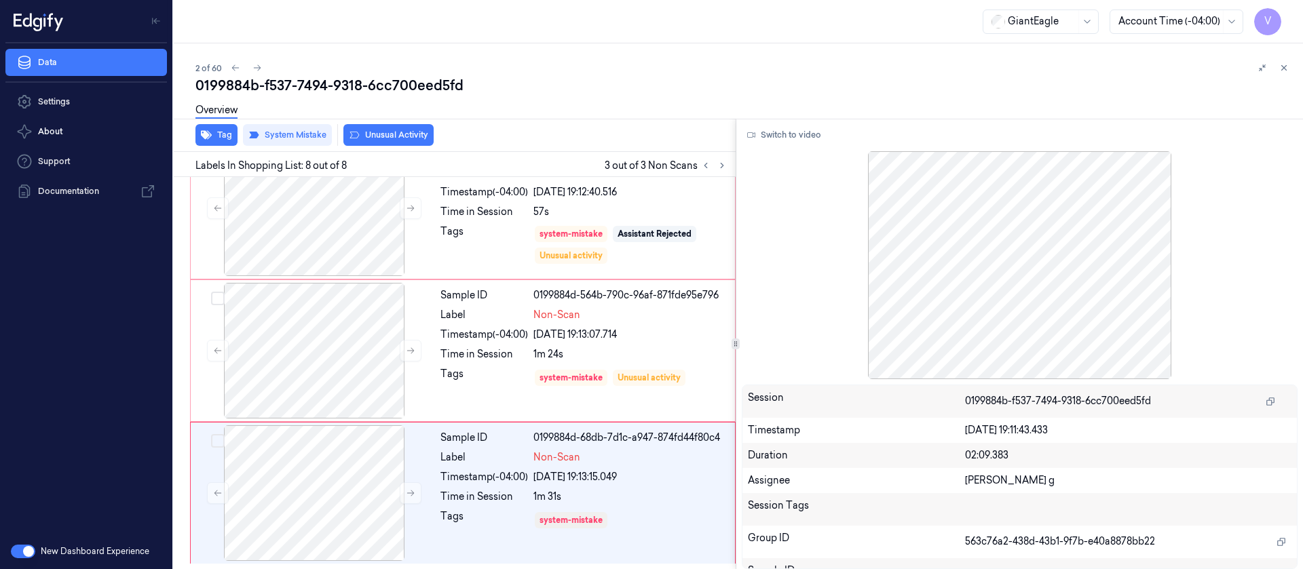
click at [413, 135] on button "Unusual Activity" at bounding box center [388, 135] width 90 height 22
click at [1284, 64] on icon at bounding box center [1284, 68] width 10 height 10
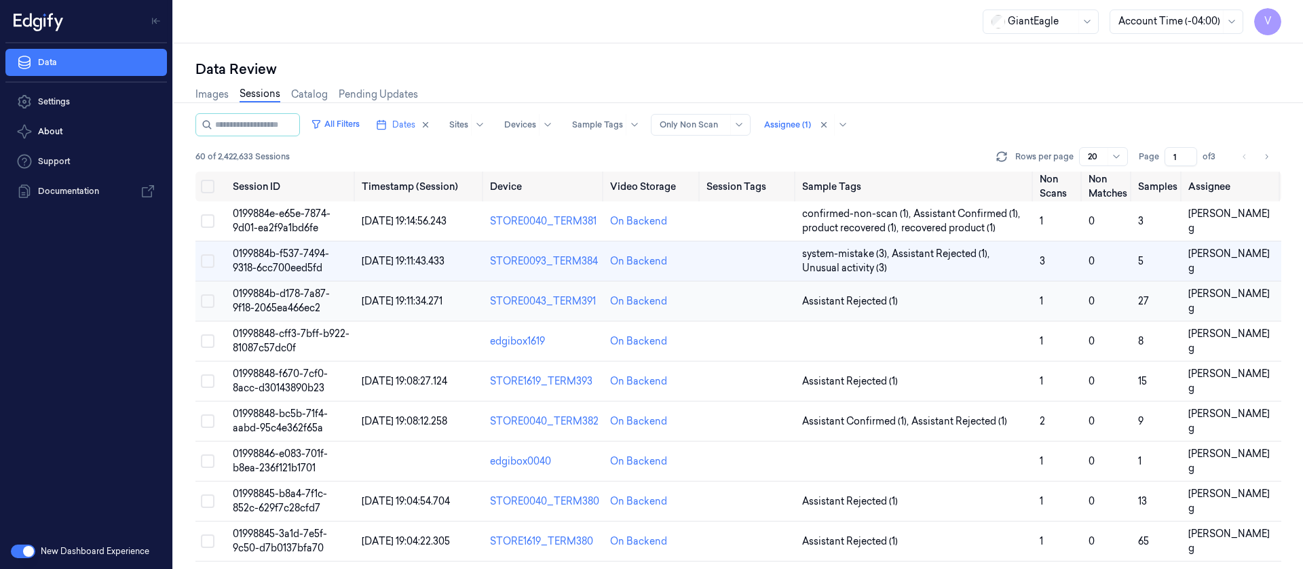
click at [730, 306] on td at bounding box center [749, 302] width 96 height 40
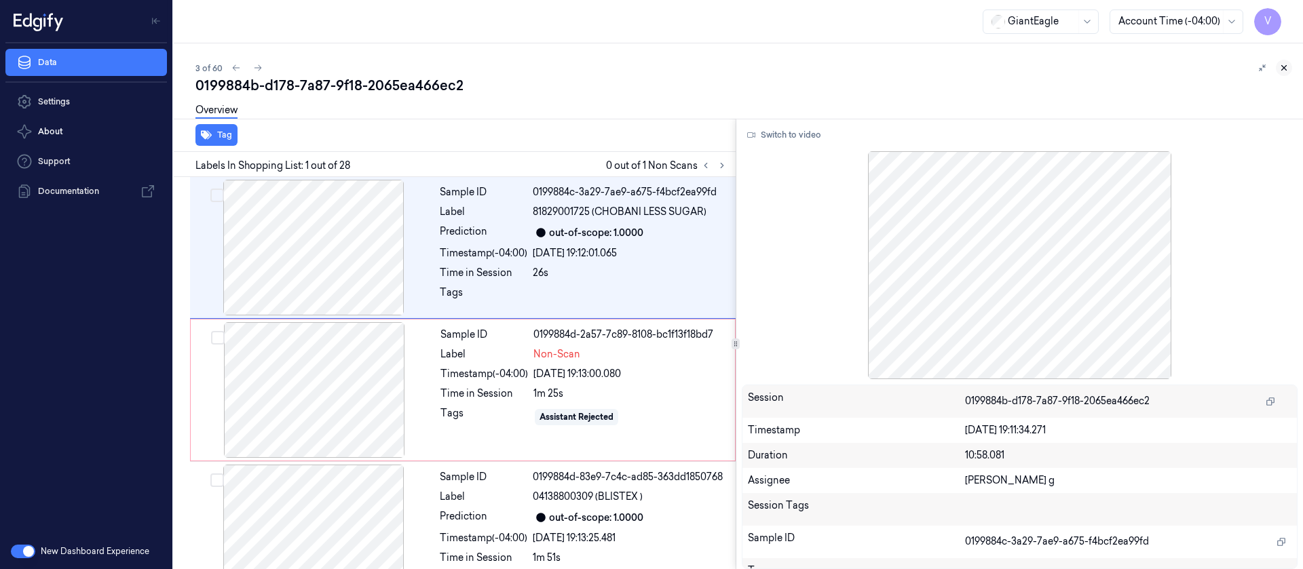
click at [1282, 71] on icon at bounding box center [1284, 68] width 10 height 10
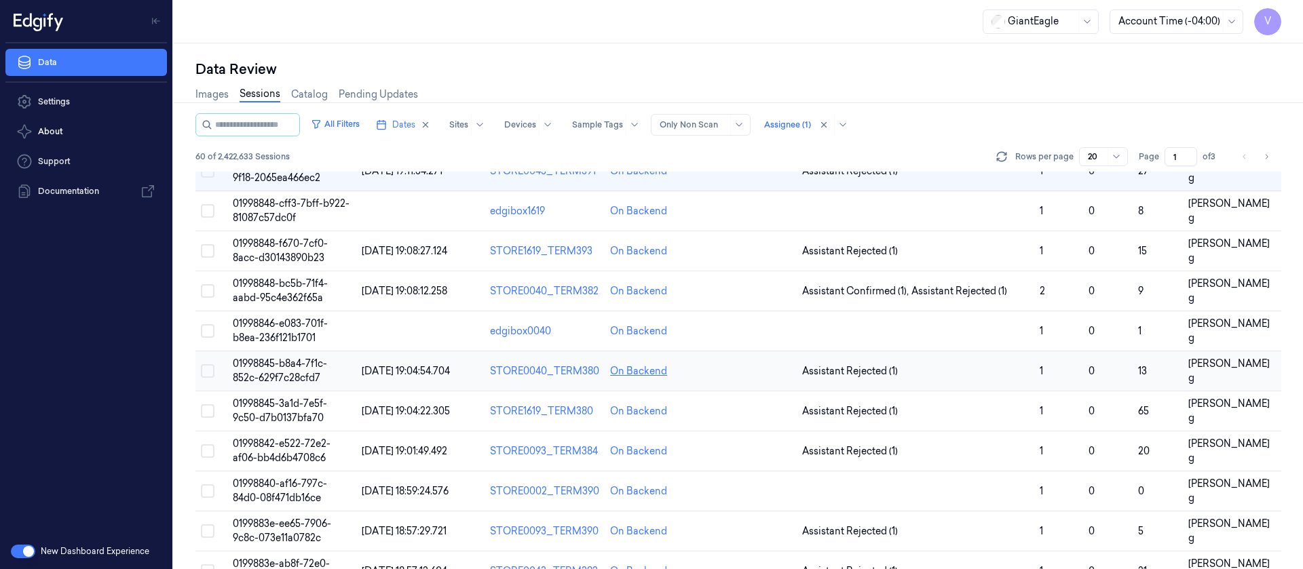
scroll to position [3, 0]
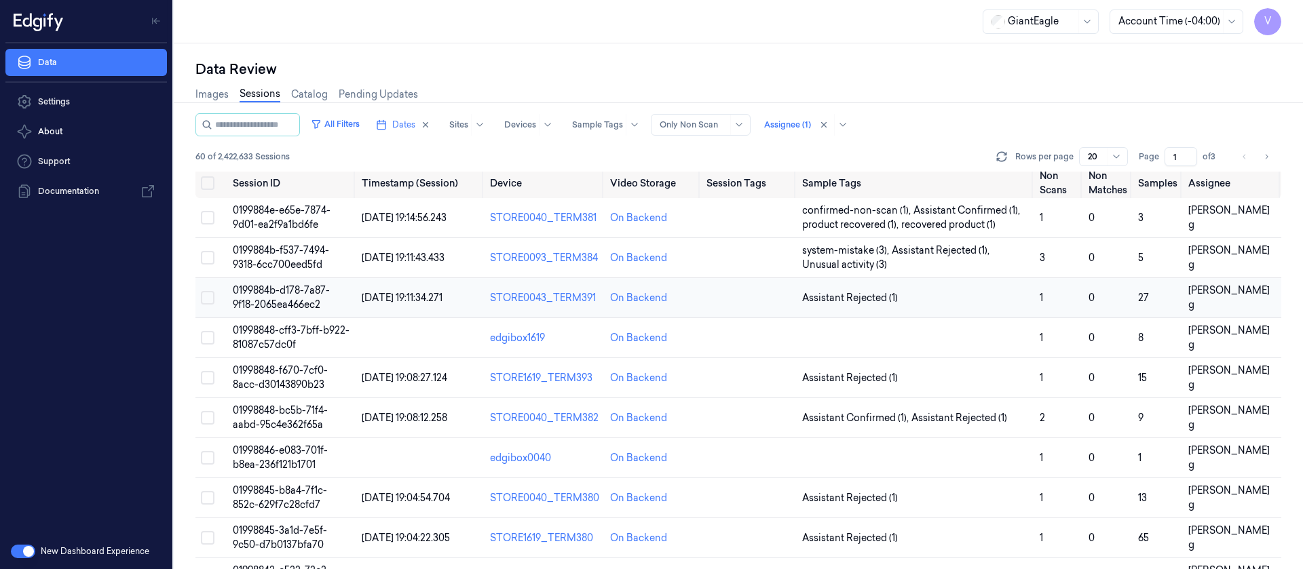
click at [741, 298] on td at bounding box center [749, 298] width 96 height 40
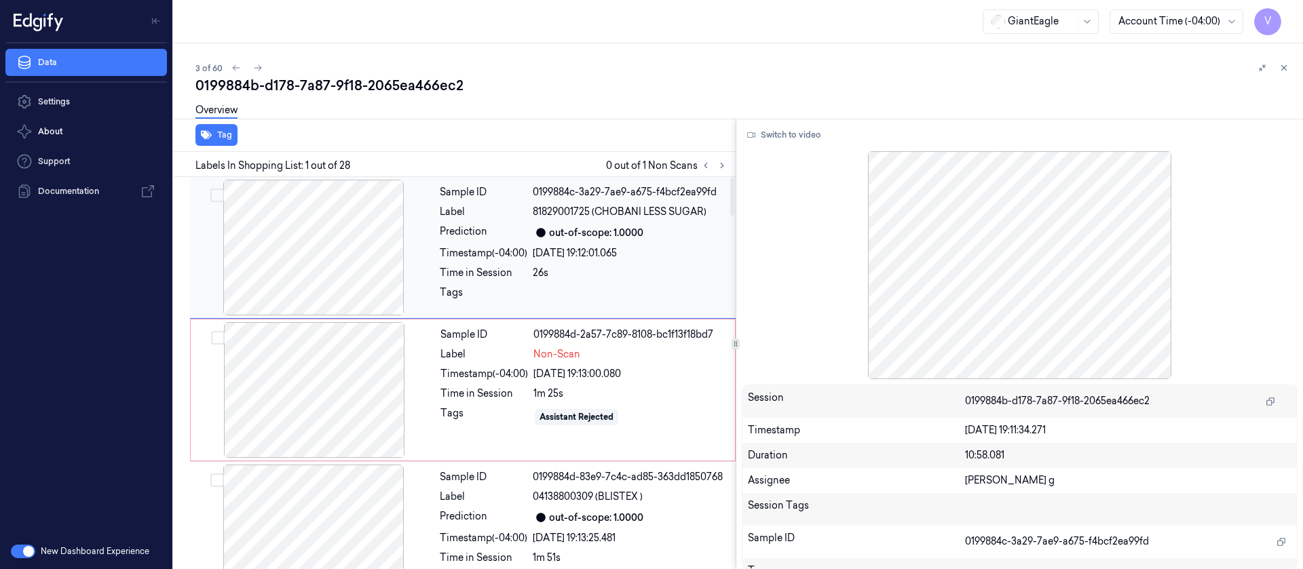
click at [377, 194] on div at bounding box center [314, 248] width 242 height 136
click at [774, 139] on button "Switch to video" at bounding box center [784, 135] width 85 height 22
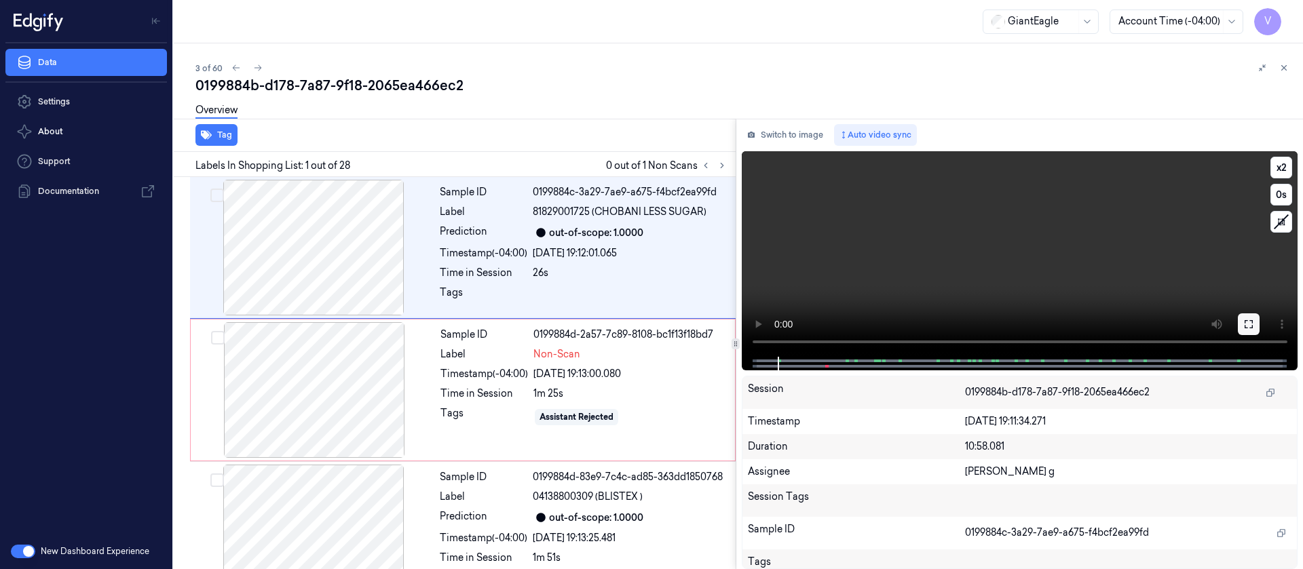
click at [1255, 318] on button at bounding box center [1249, 325] width 22 height 22
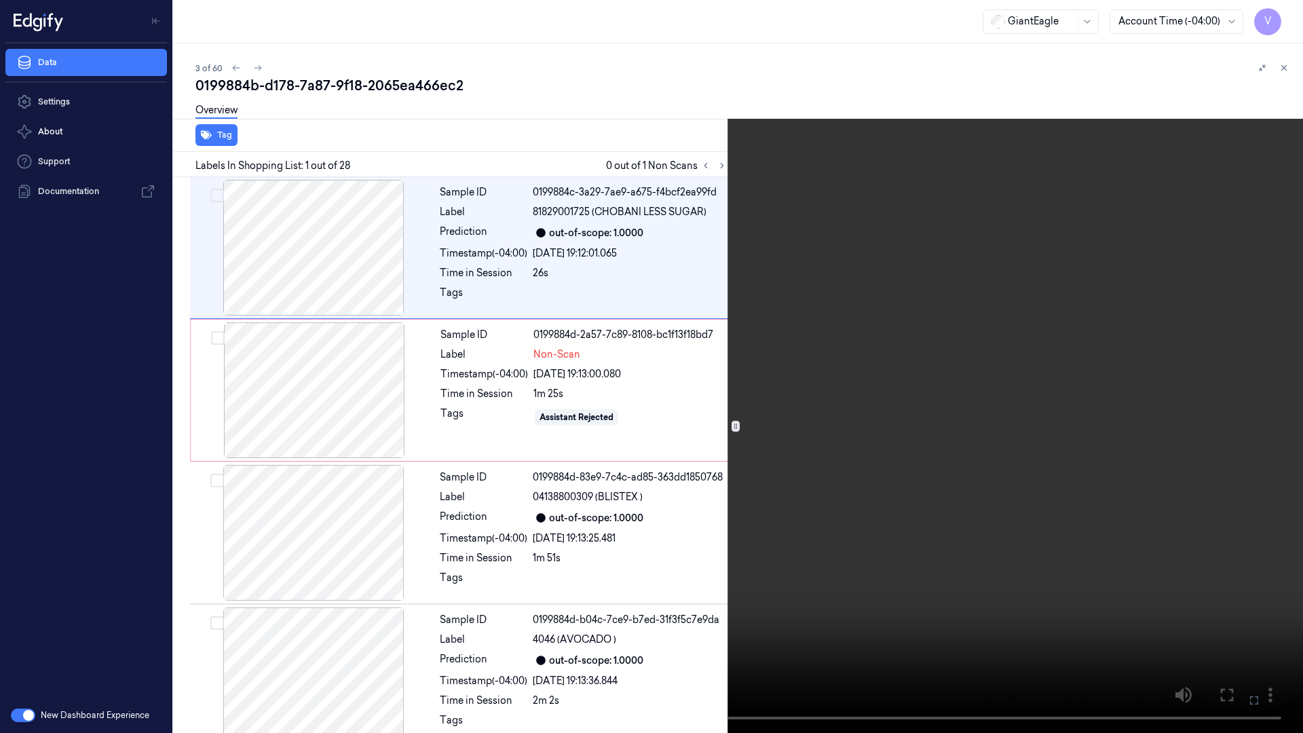
click at [0, 0] on icon at bounding box center [0, 0] width 0 height 0
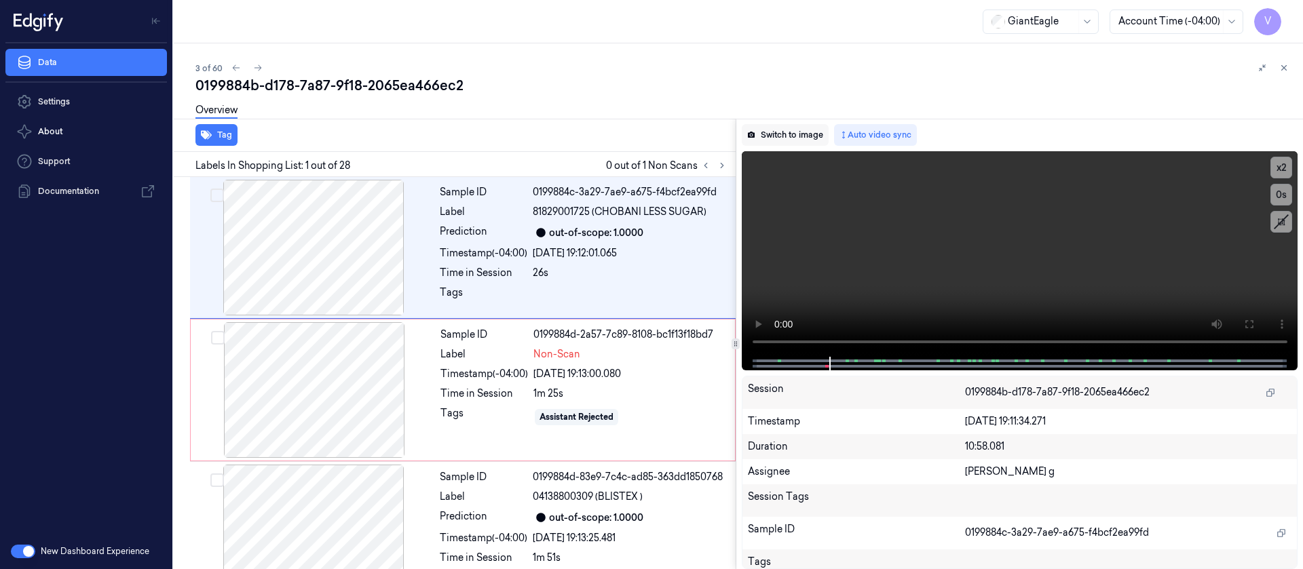
click at [779, 130] on button "Switch to image" at bounding box center [785, 135] width 87 height 22
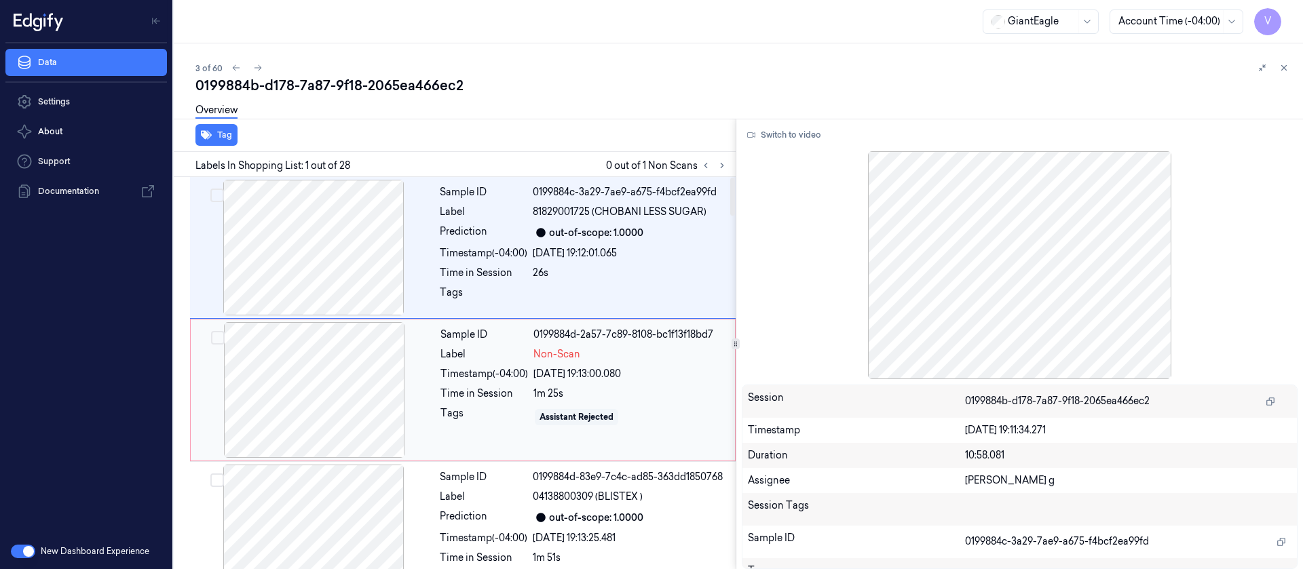
click at [300, 394] on div at bounding box center [314, 390] width 242 height 136
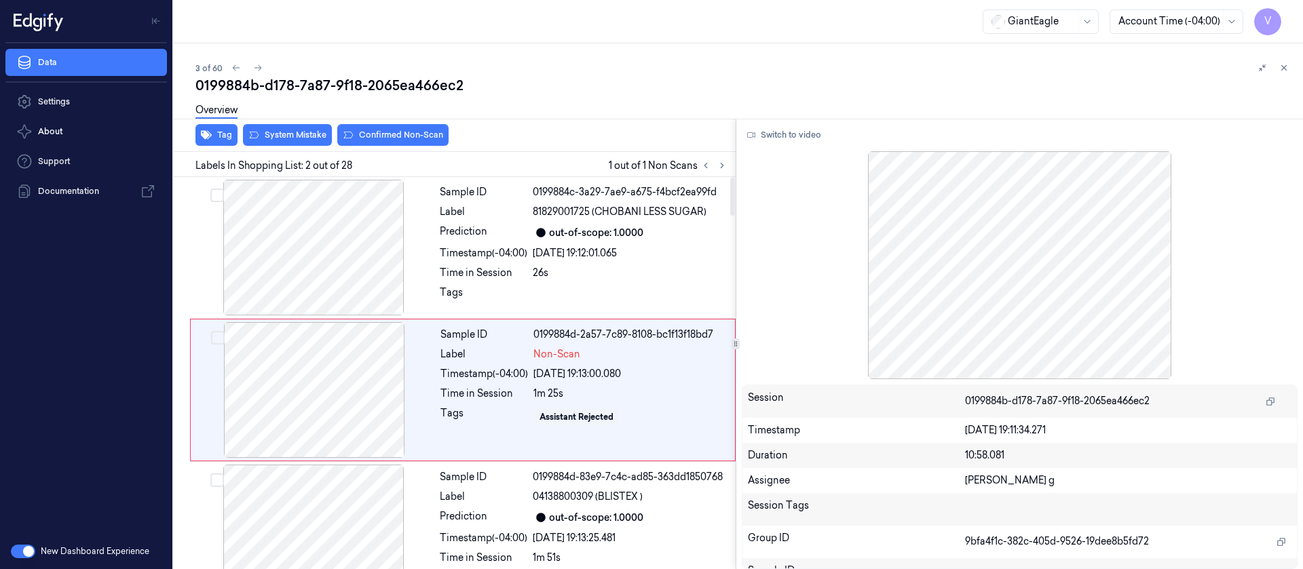
scroll to position [17, 0]
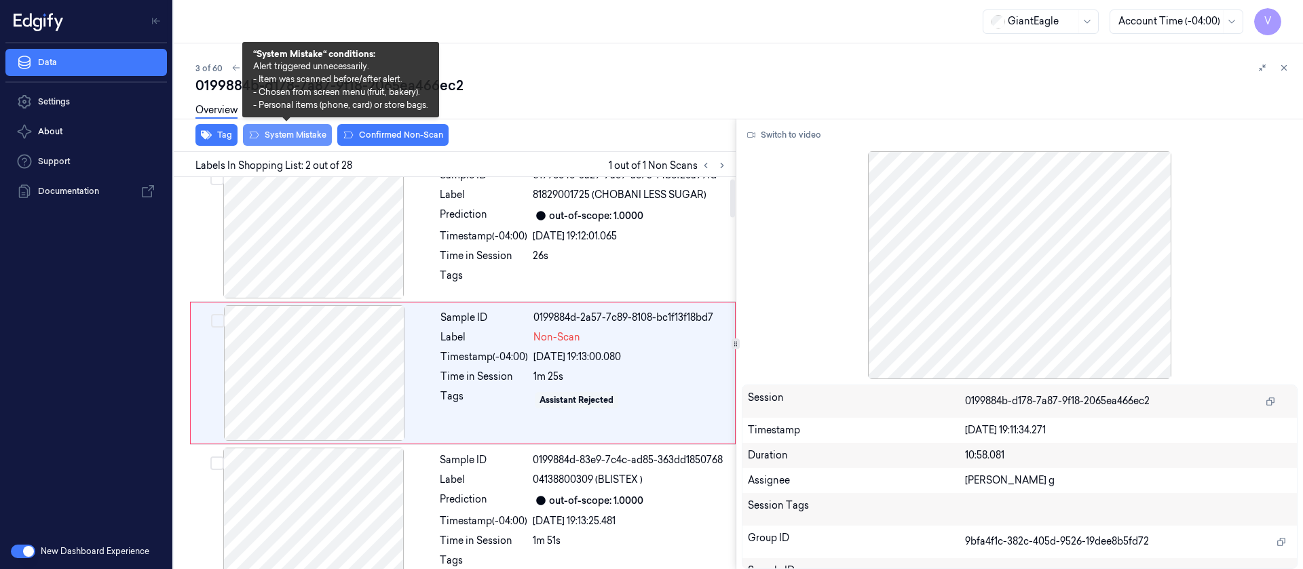
click at [294, 138] on button "System Mistake" at bounding box center [287, 135] width 89 height 22
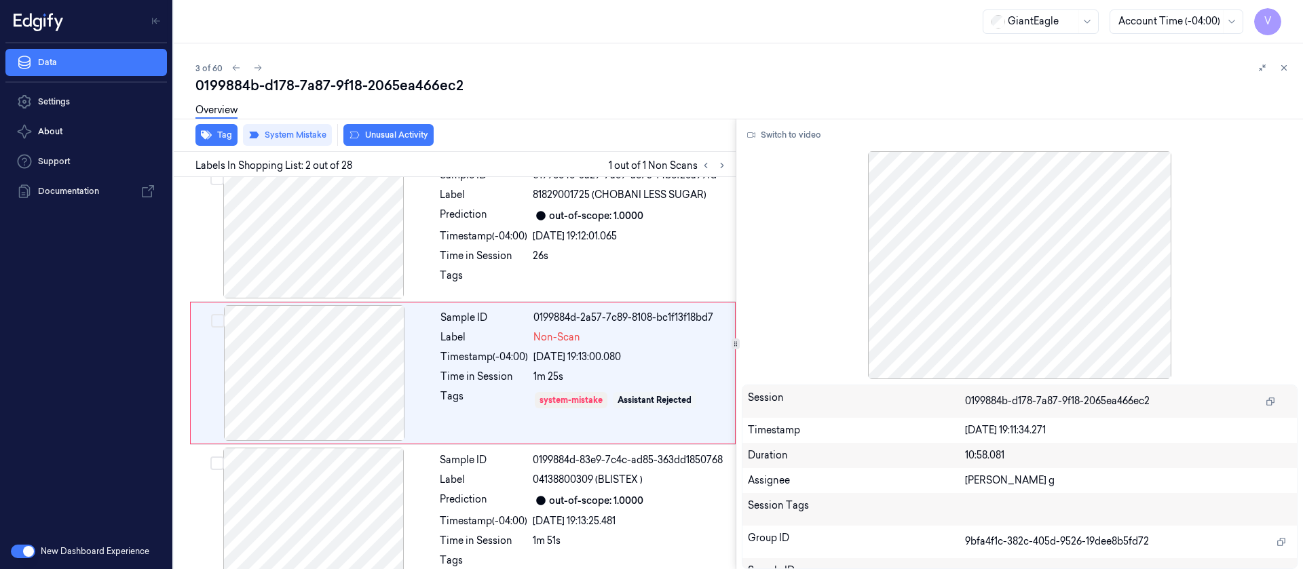
click at [397, 130] on button "Unusual Activity" at bounding box center [388, 135] width 90 height 22
click at [1287, 63] on icon at bounding box center [1284, 68] width 10 height 10
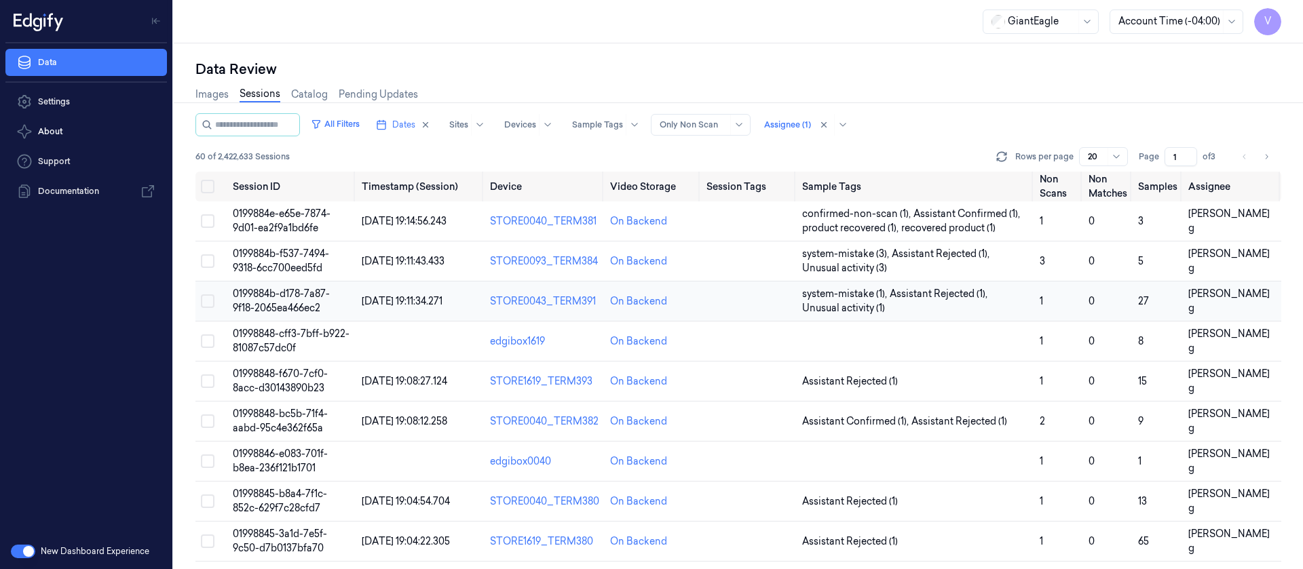
scroll to position [29, 0]
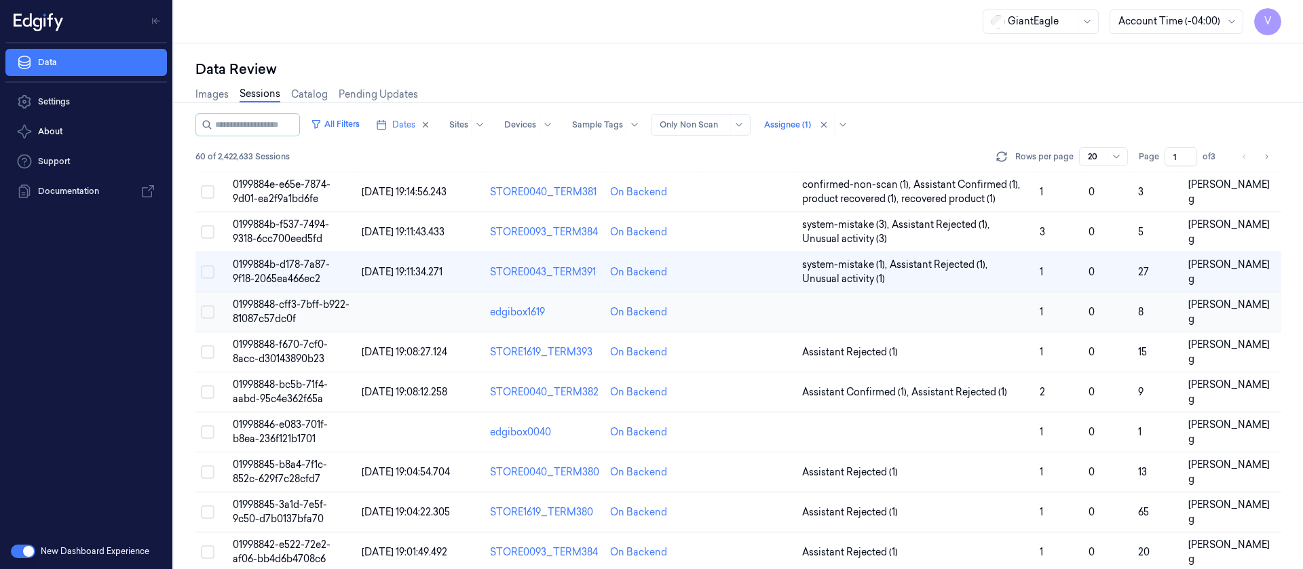
click at [749, 316] on td at bounding box center [749, 313] width 96 height 40
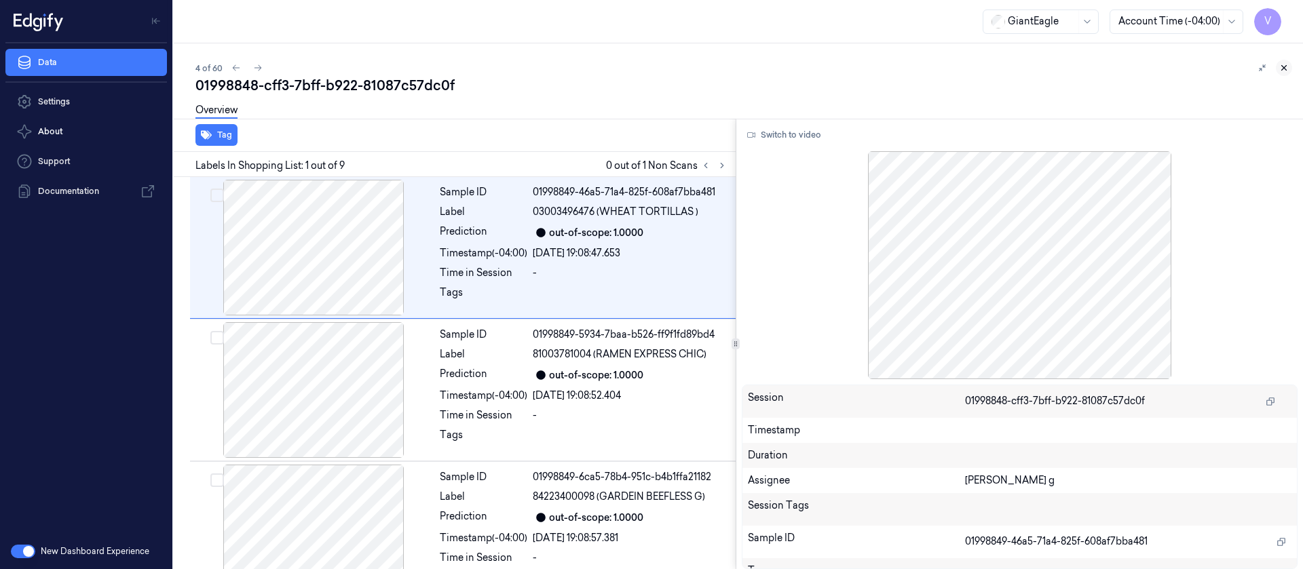
click at [1280, 67] on icon at bounding box center [1284, 68] width 10 height 10
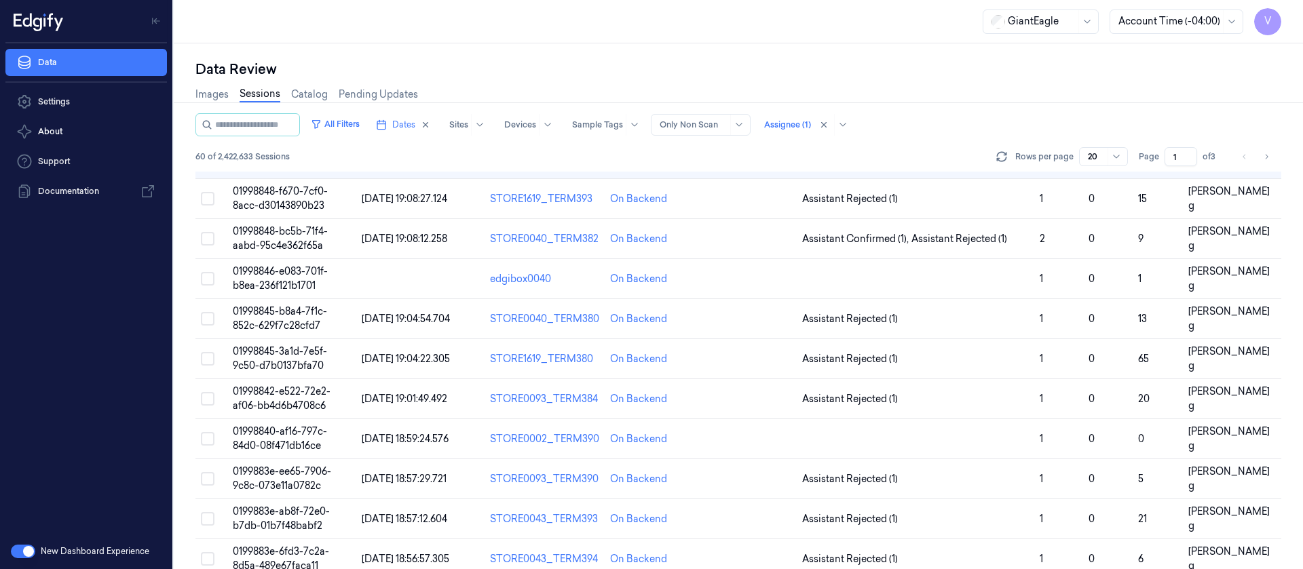
scroll to position [9, 0]
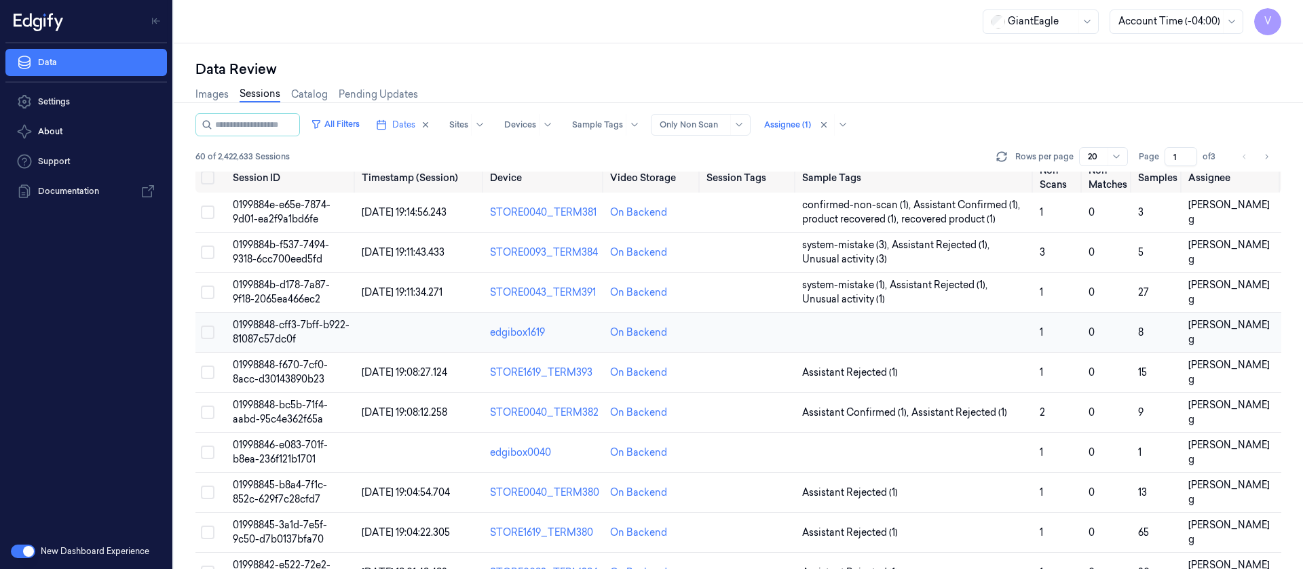
click at [743, 333] on td at bounding box center [749, 333] width 96 height 40
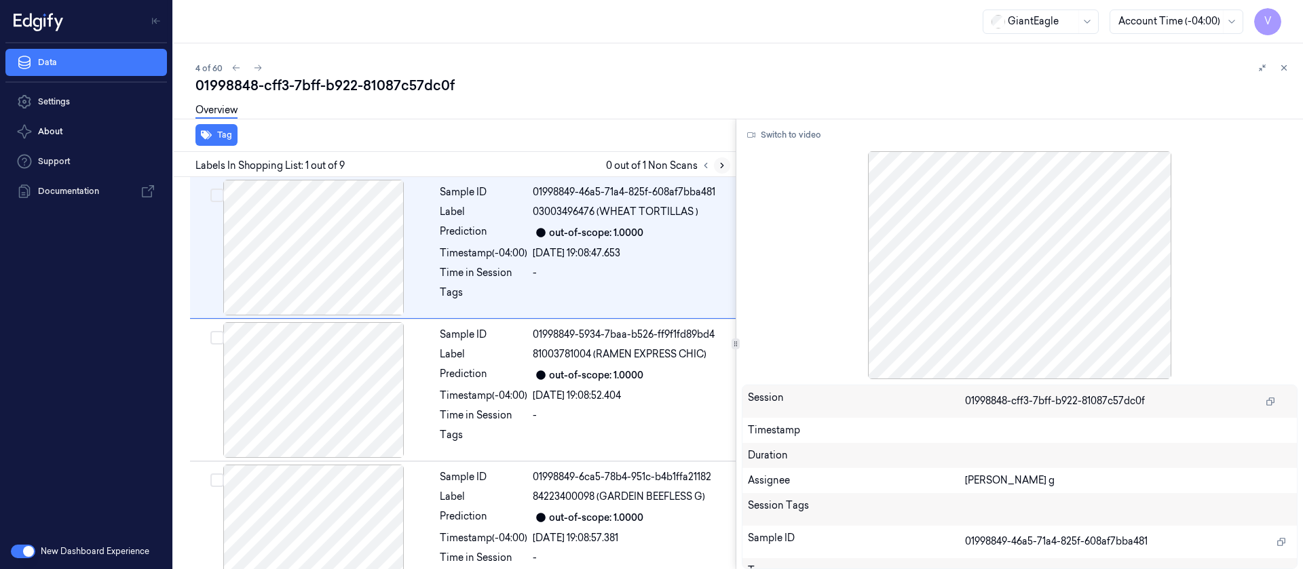
click at [721, 172] on button at bounding box center [722, 165] width 16 height 16
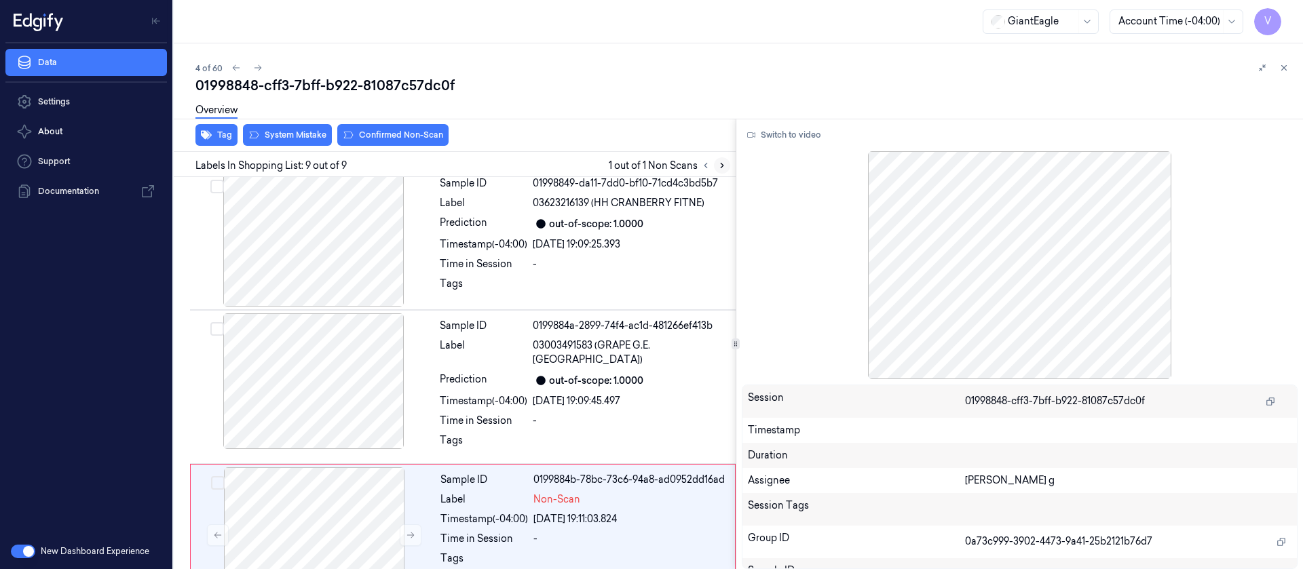
scroll to position [894, 0]
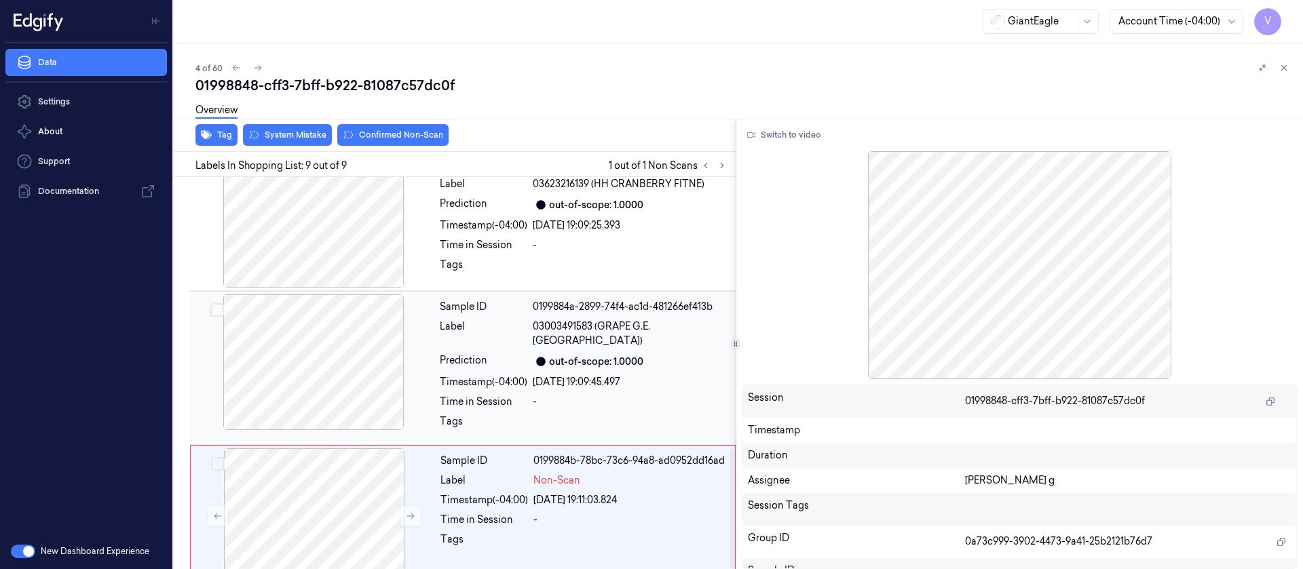
click at [559, 355] on div "out-of-scope: 1.0000" at bounding box center [596, 362] width 94 height 14
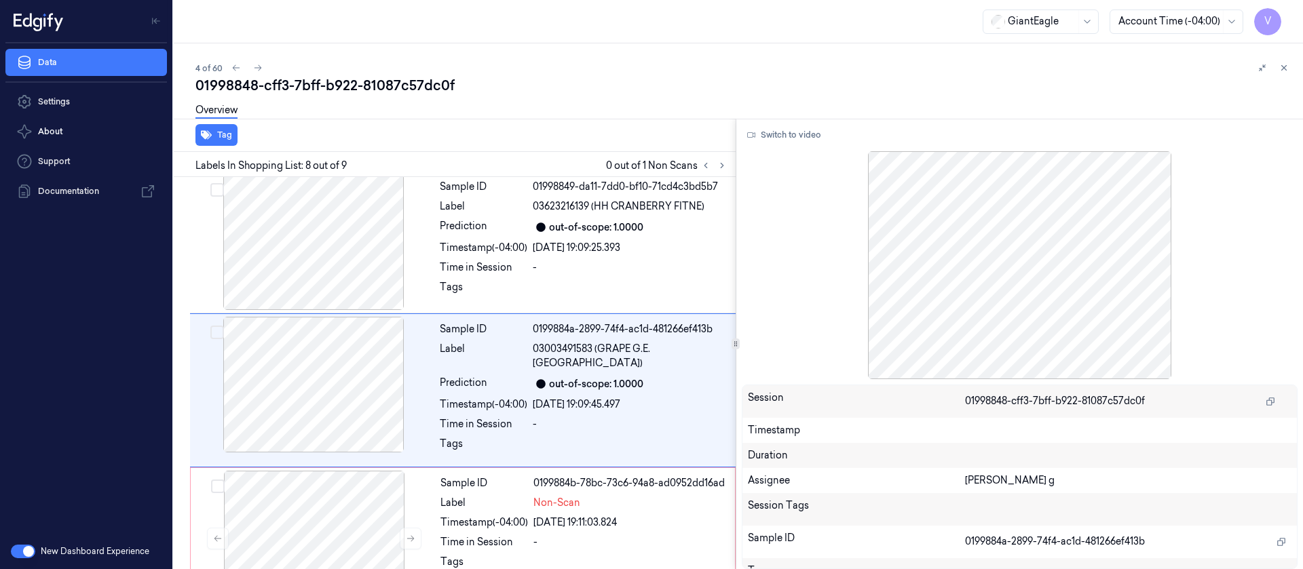
click at [793, 149] on div "Switch to video Session 01998848-cff3-7bff-b922-81087c57dc0f Timestamp Duration…" at bounding box center [1019, 344] width 567 height 451
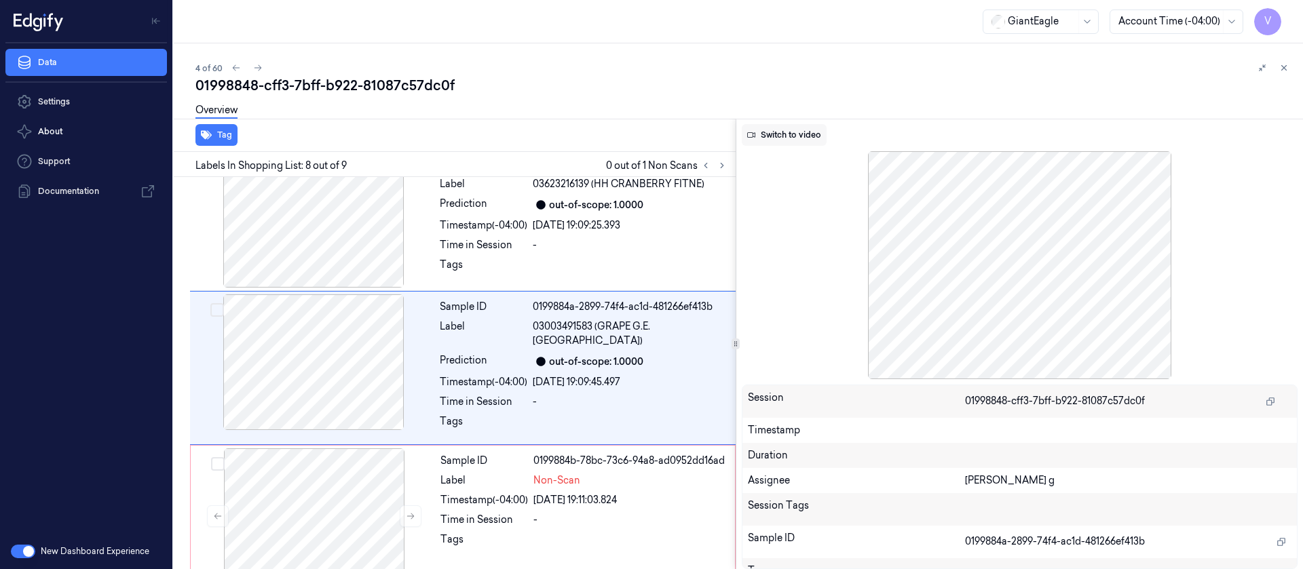
click at [783, 135] on button "Switch to video" at bounding box center [784, 135] width 85 height 22
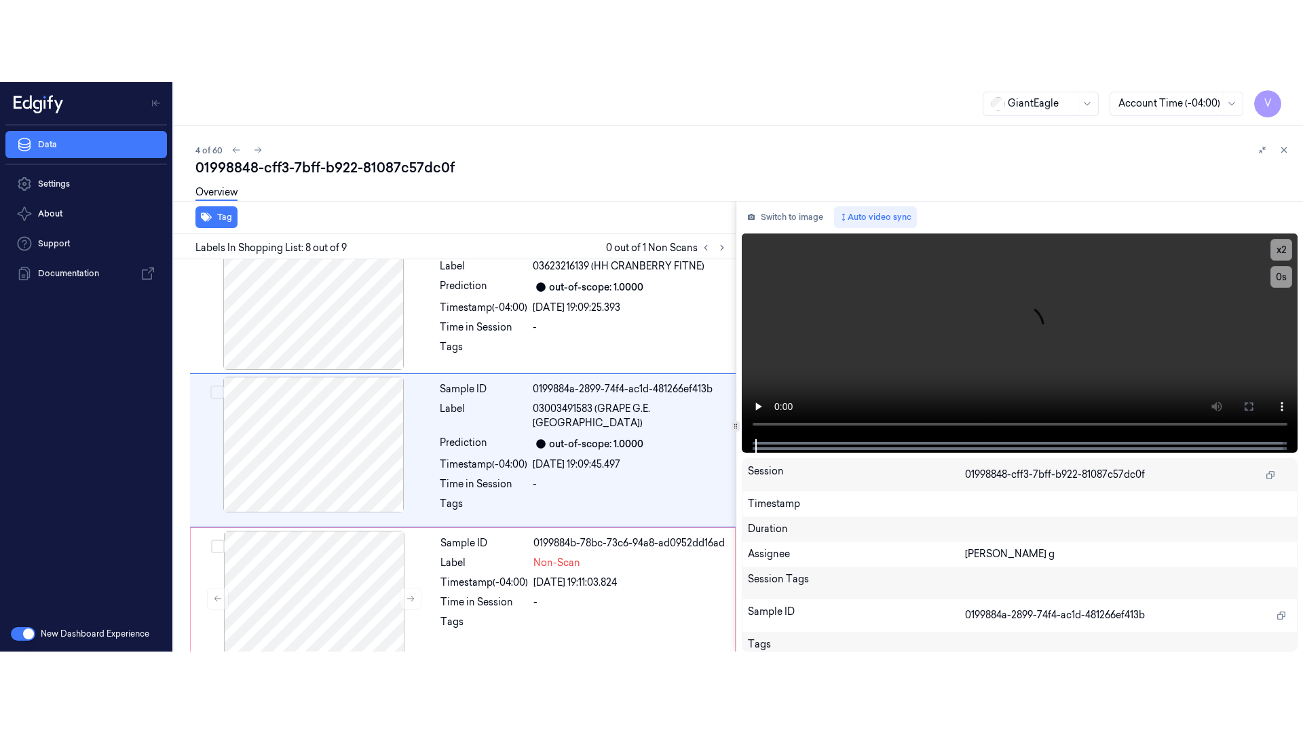
scroll to position [872, 0]
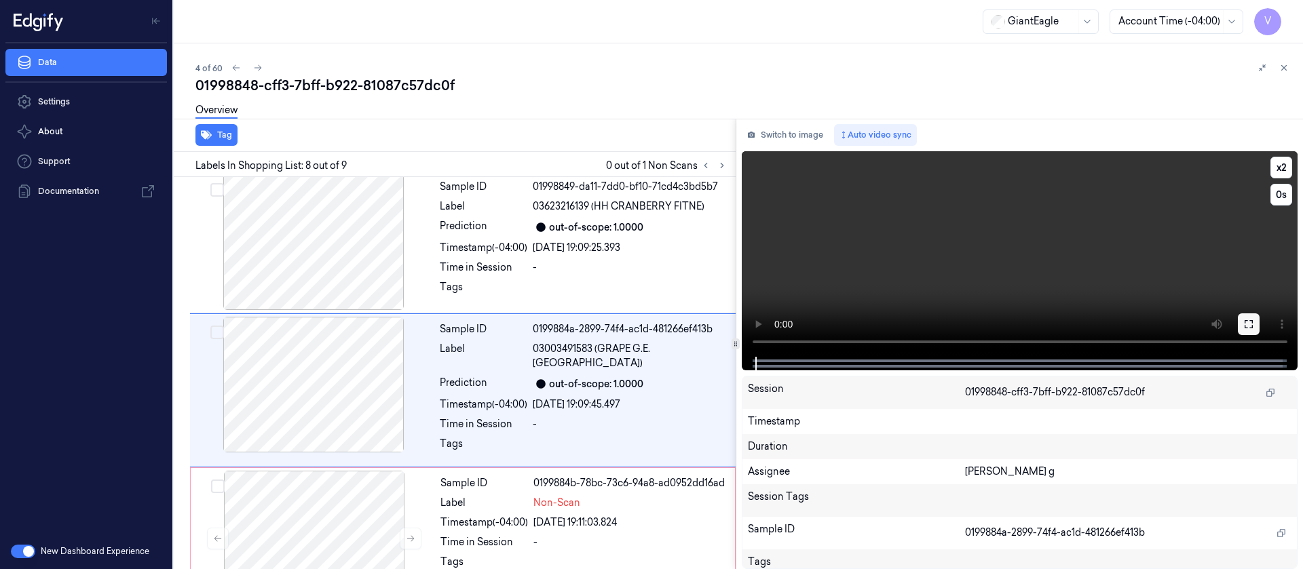
click at [1254, 323] on button at bounding box center [1249, 325] width 22 height 22
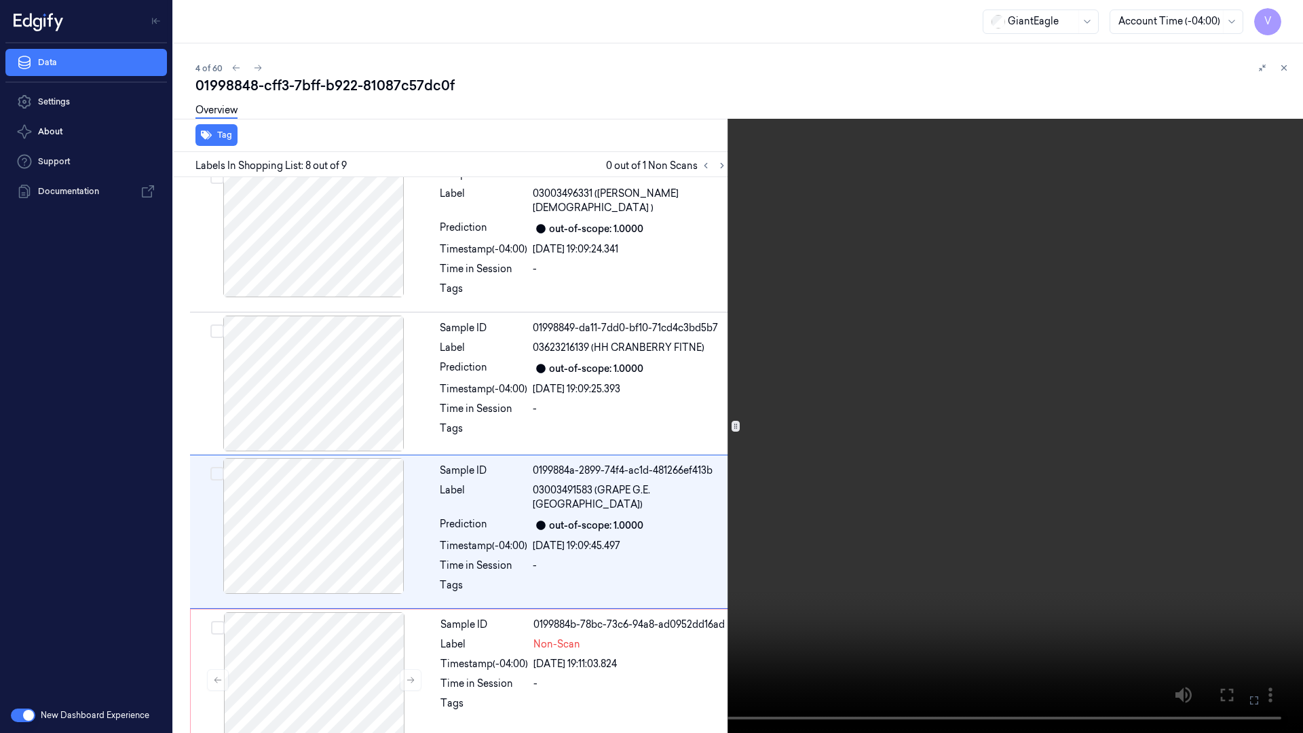
click at [0, 0] on icon at bounding box center [0, 0] width 0 height 0
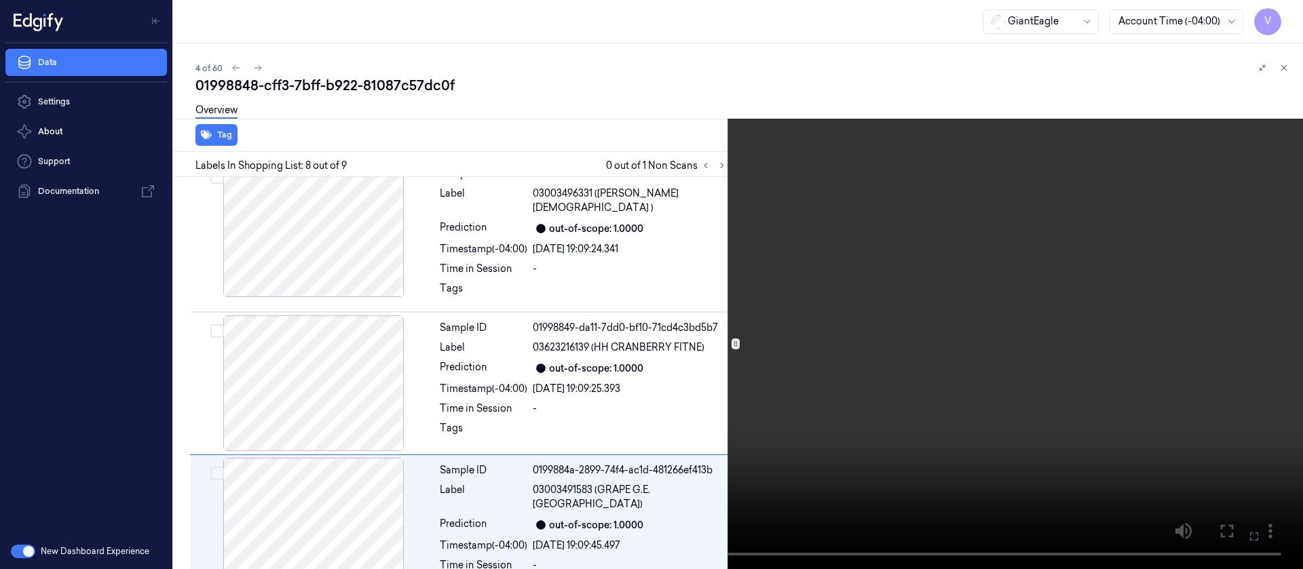
scroll to position [872, 0]
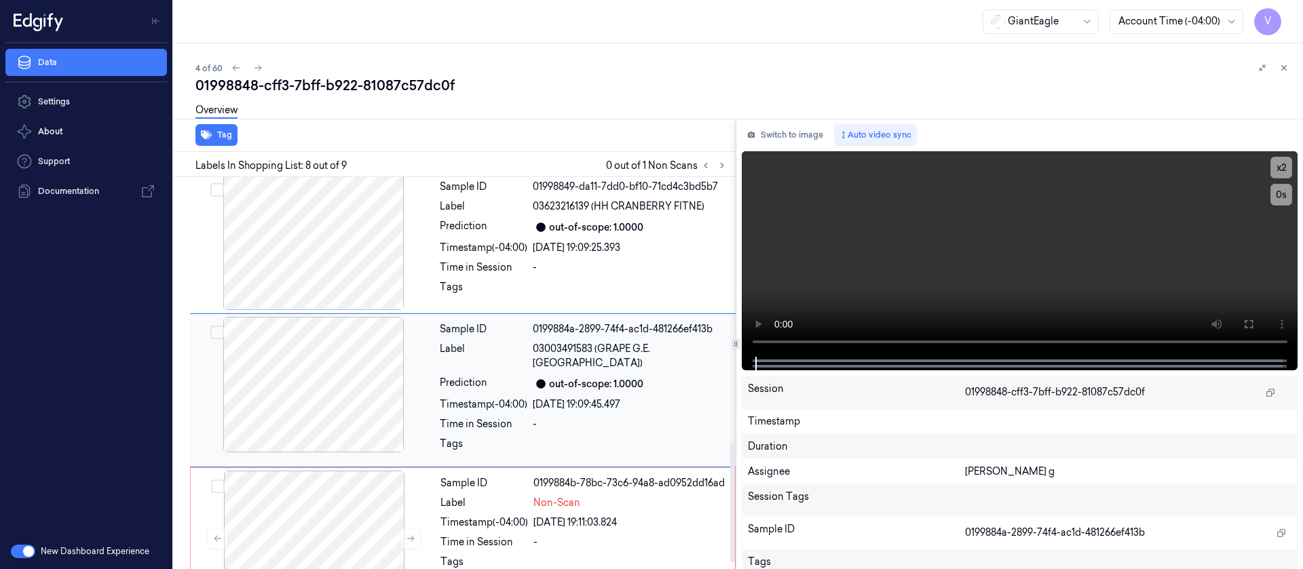
click at [502, 348] on div "Sample ID 0199884a-2899-74f4-ac1d-481266ef413b Label 03003491583 (GRAPE G.E. RE…" at bounding box center [583, 390] width 299 height 147
click at [1251, 320] on icon at bounding box center [1249, 324] width 8 height 8
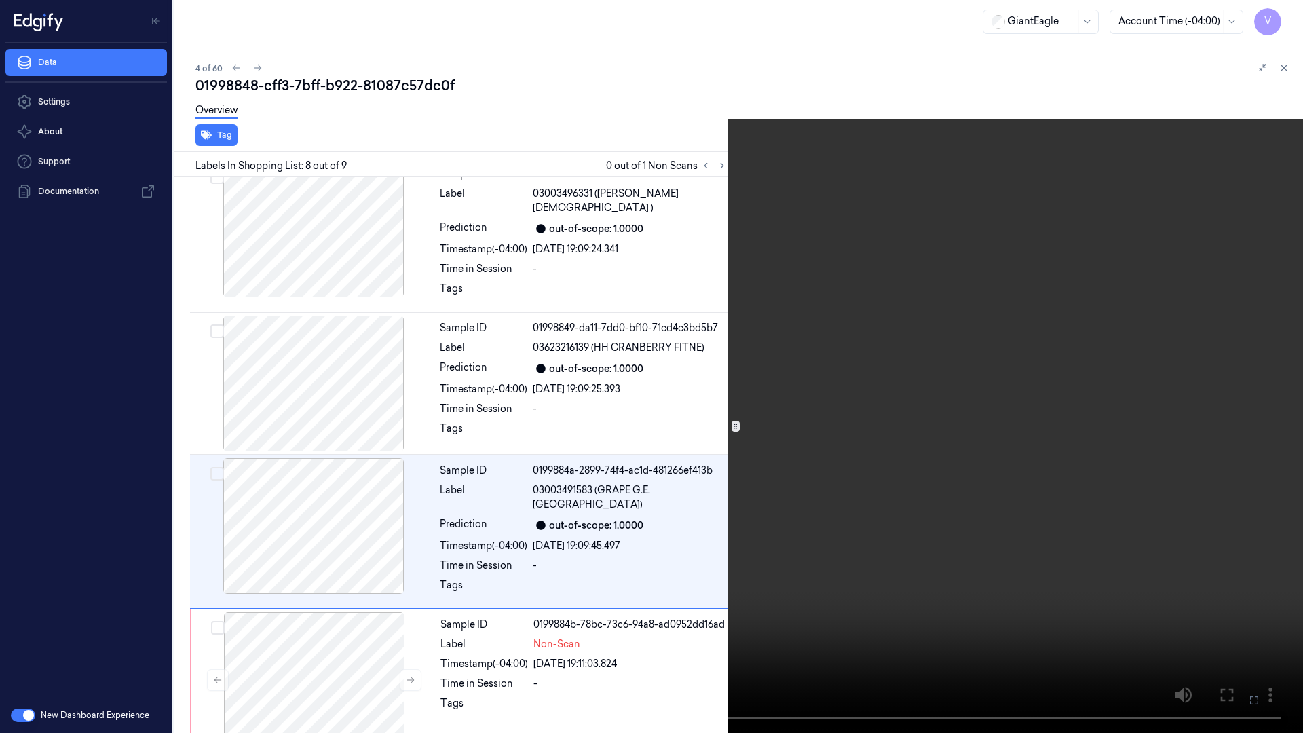
click at [0, 0] on icon at bounding box center [0, 0] width 0 height 0
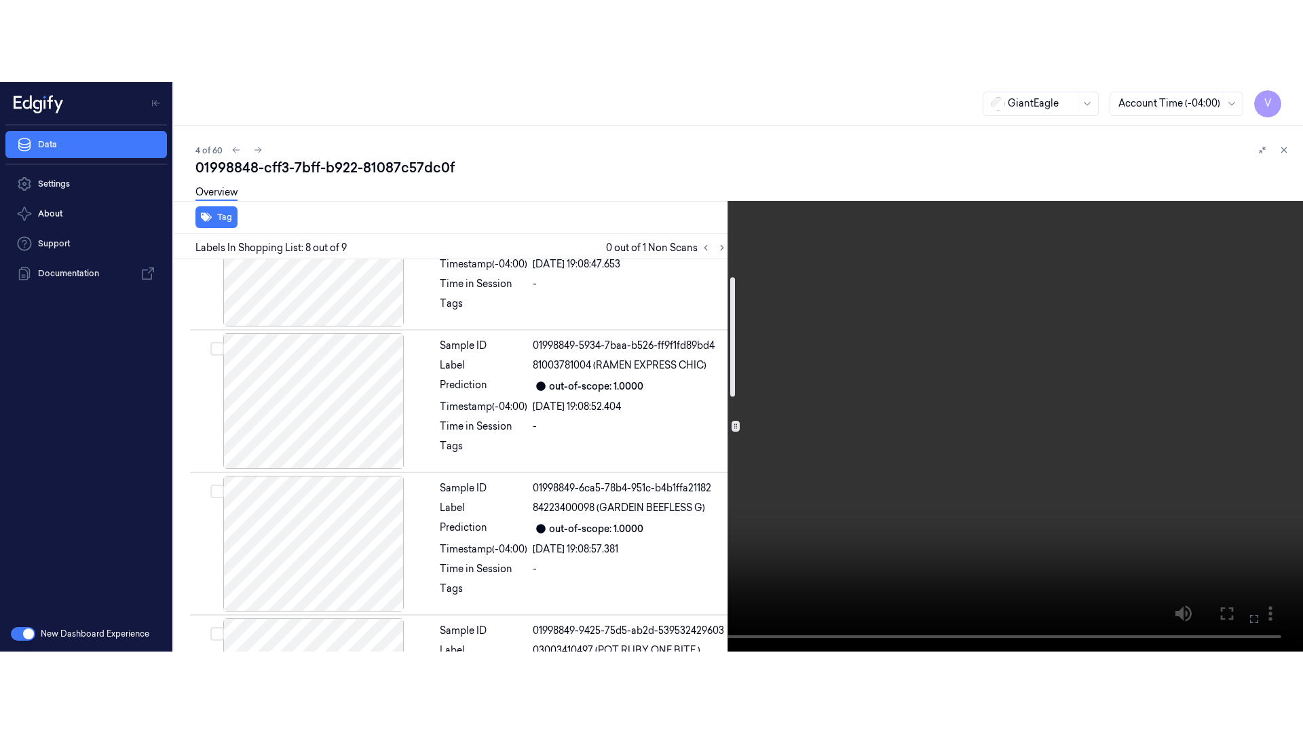
scroll to position [102, 0]
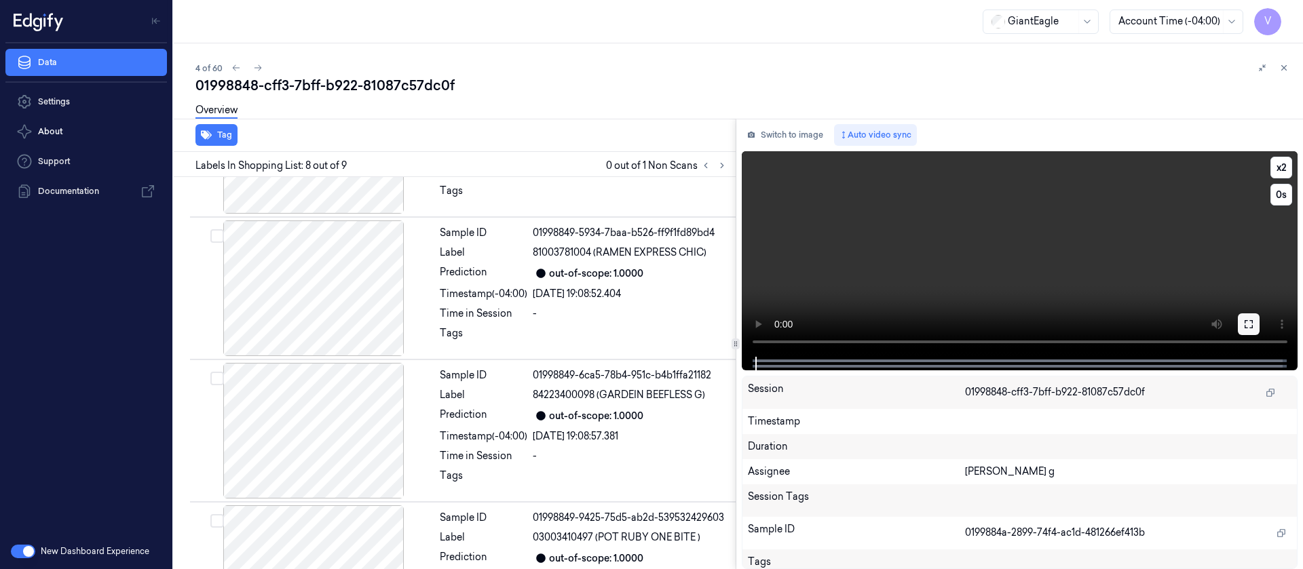
click at [1258, 328] on button at bounding box center [1249, 325] width 22 height 22
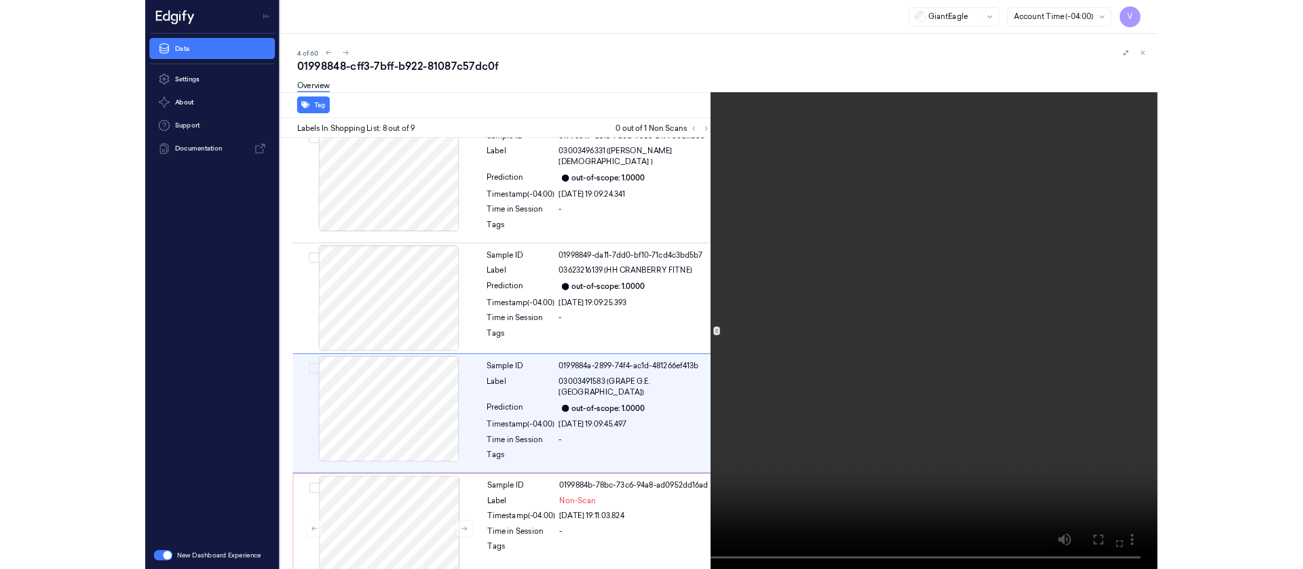
scroll to position [731, 0]
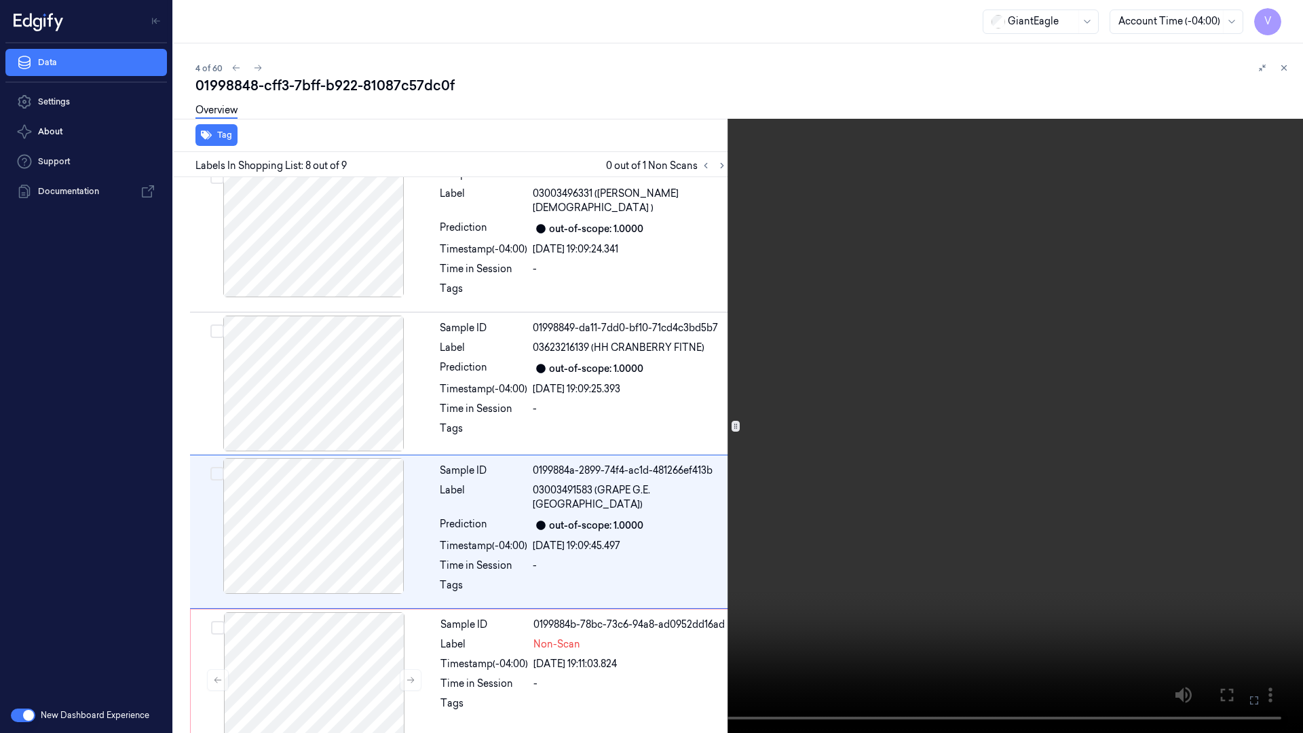
click at [0, 0] on icon at bounding box center [0, 0] width 0 height 0
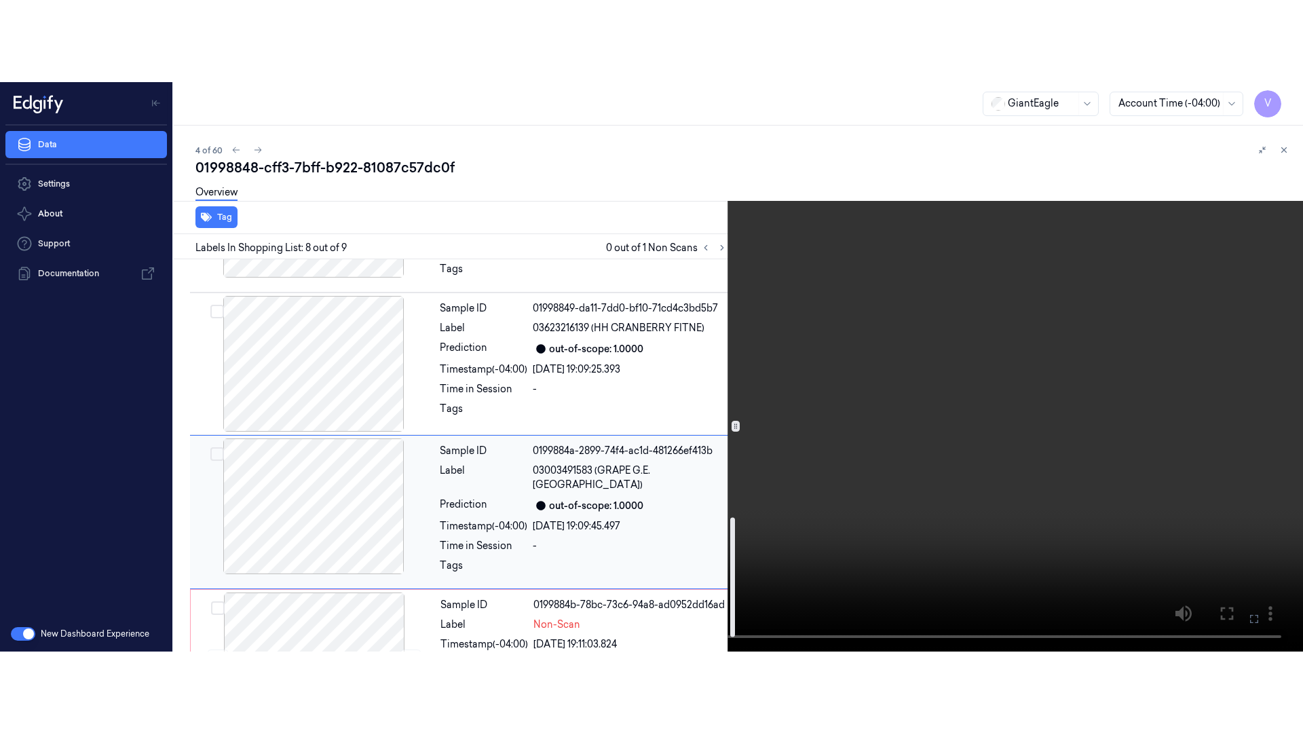
scroll to position [894, 0]
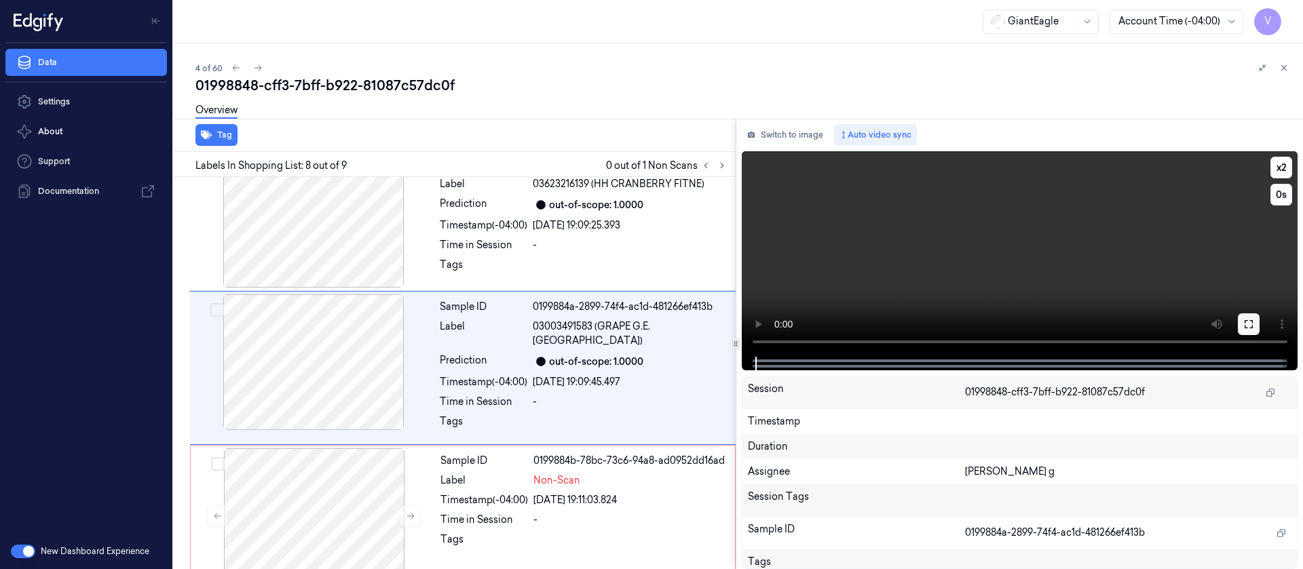
click at [1251, 322] on icon at bounding box center [1248, 324] width 11 height 11
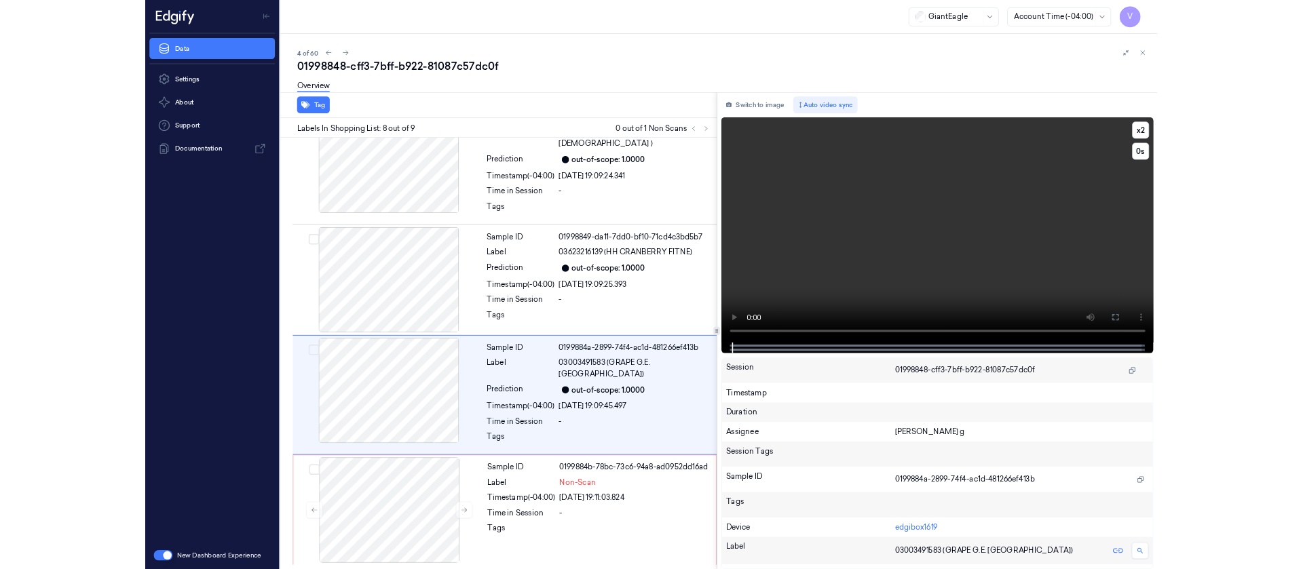
scroll to position [731, 0]
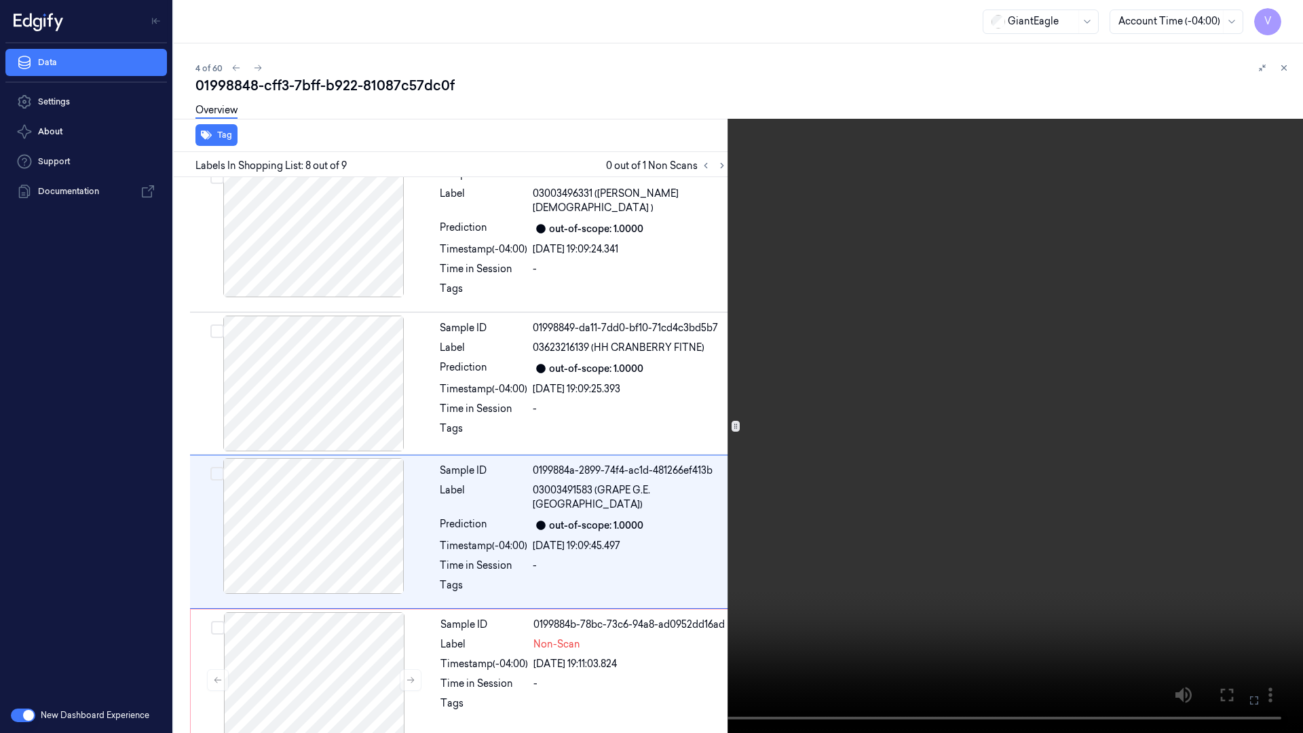
click at [0, 0] on icon at bounding box center [0, 0] width 0 height 0
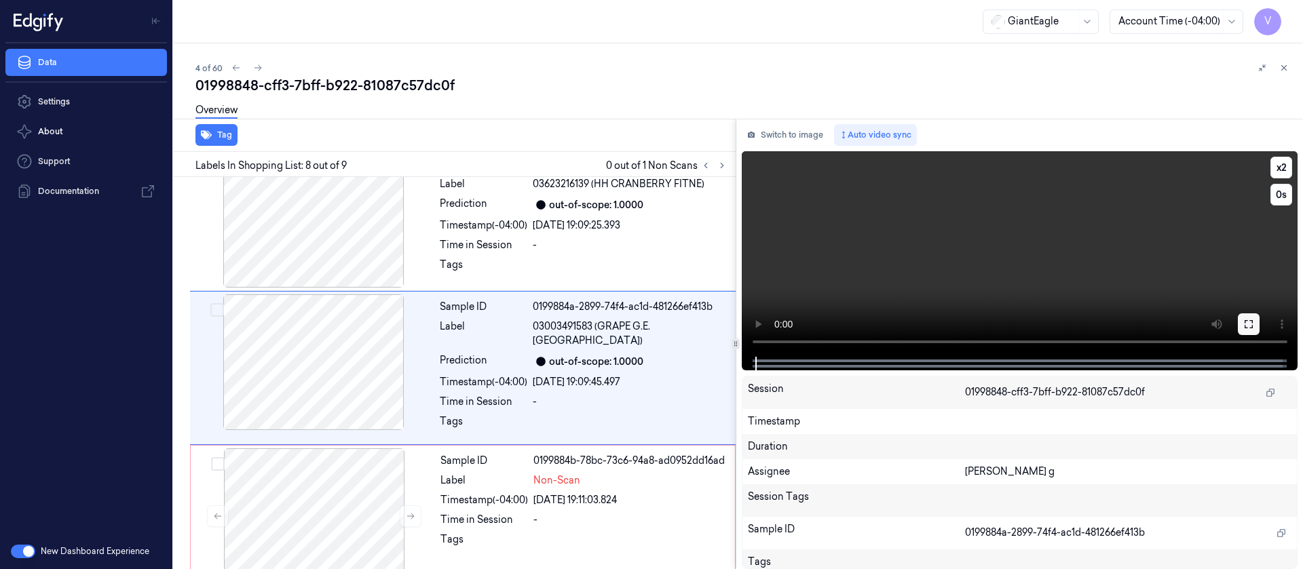
click at [1250, 320] on icon at bounding box center [1249, 324] width 8 height 8
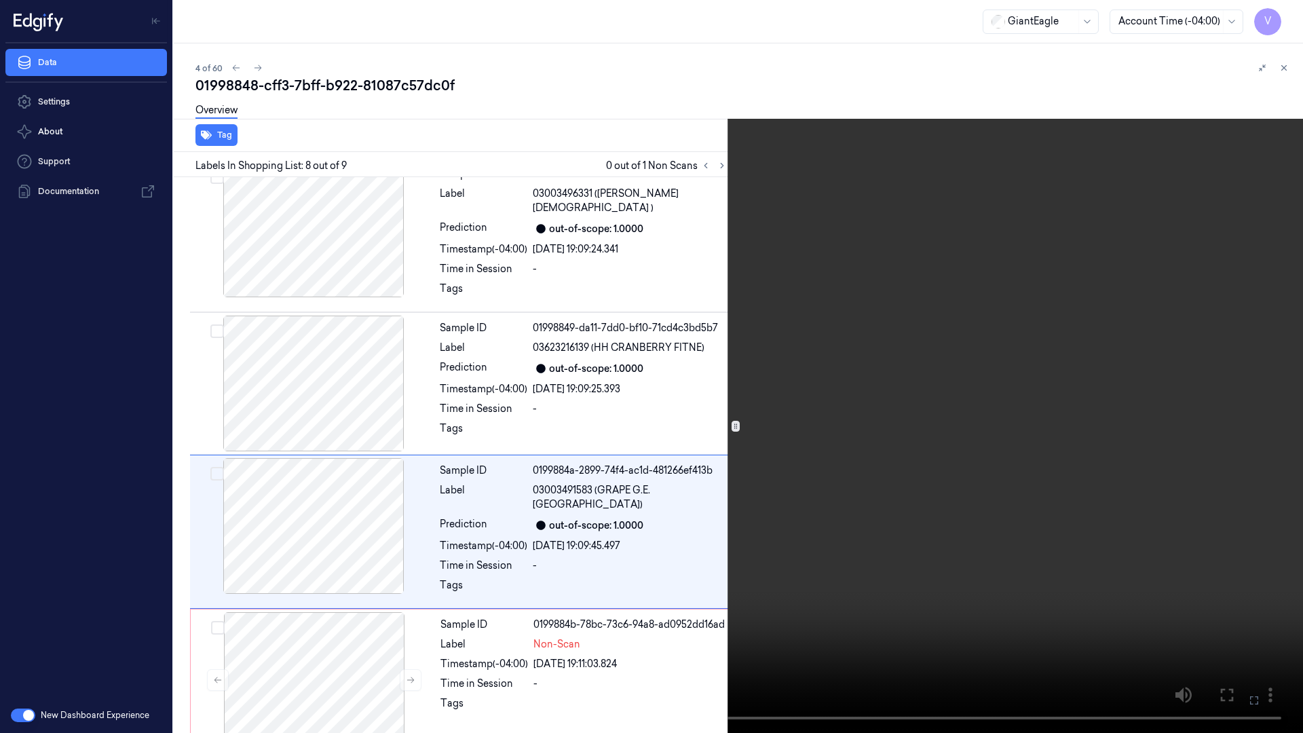
click at [0, 0] on button at bounding box center [0, 0] width 0 height 0
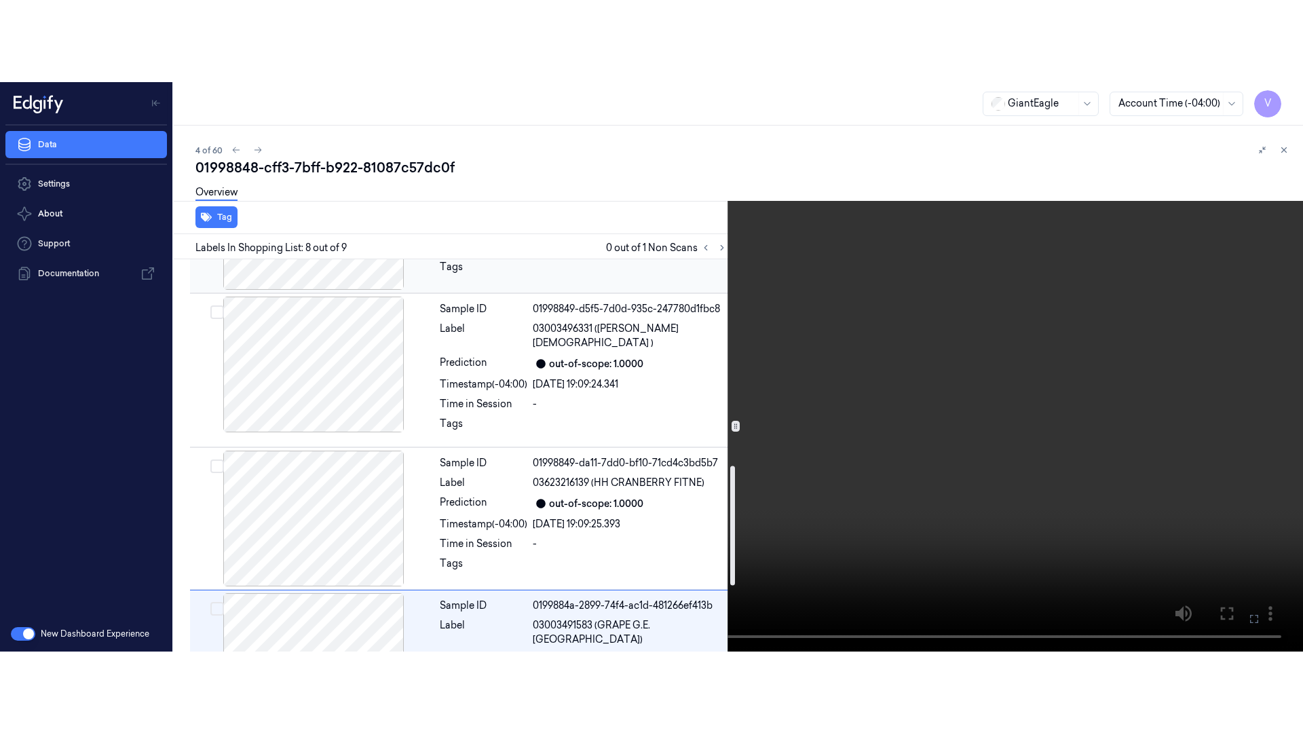
scroll to position [487, 0]
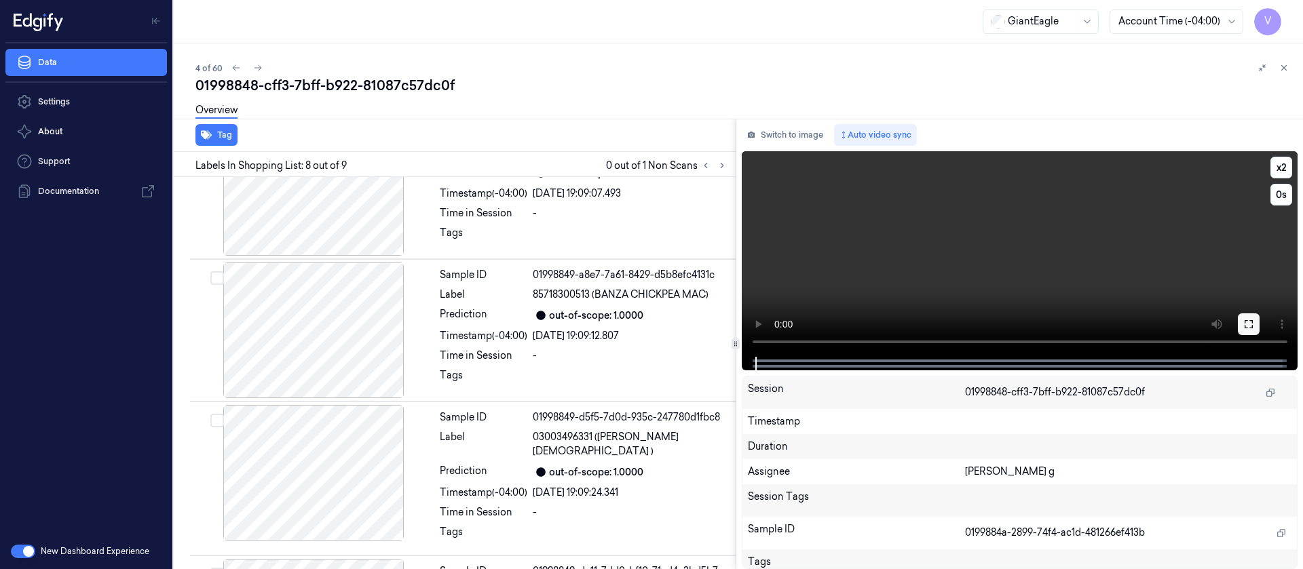
click at [1250, 327] on icon at bounding box center [1249, 324] width 8 height 8
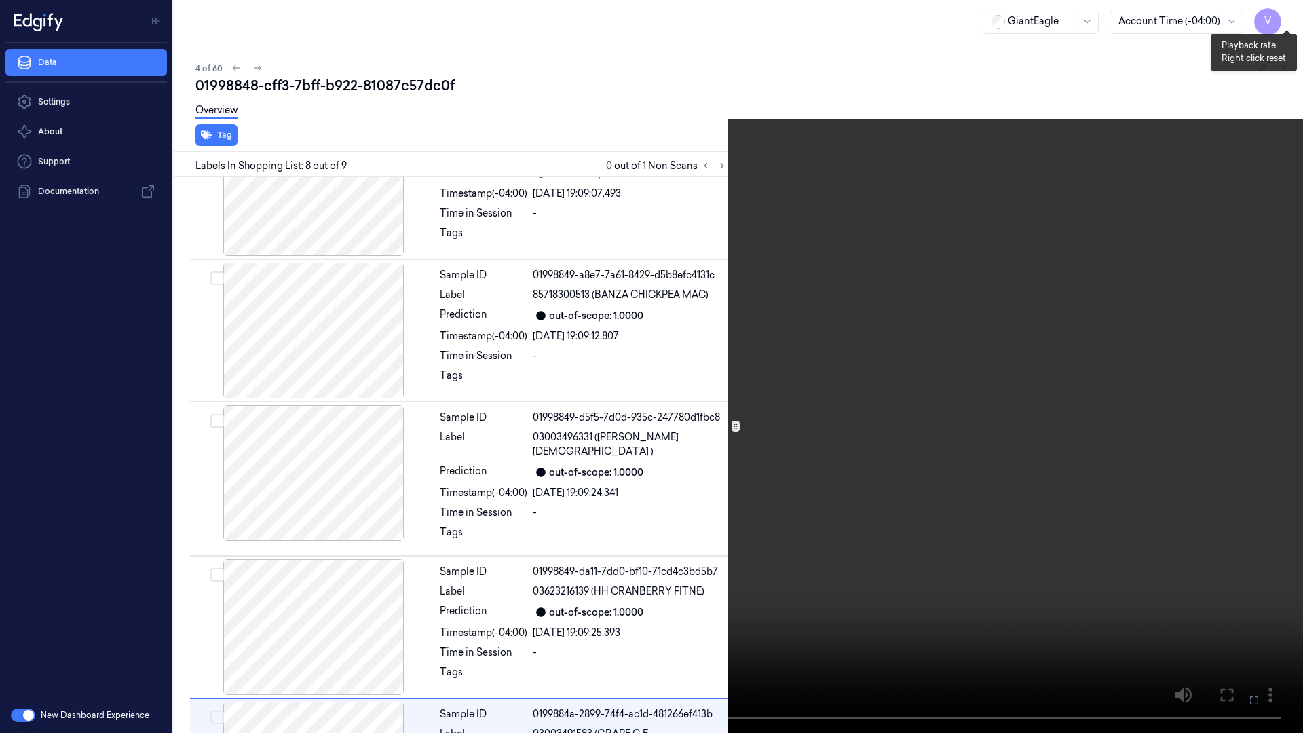
click at [1289, 19] on button "x 2" at bounding box center [1287, 16] width 22 height 22
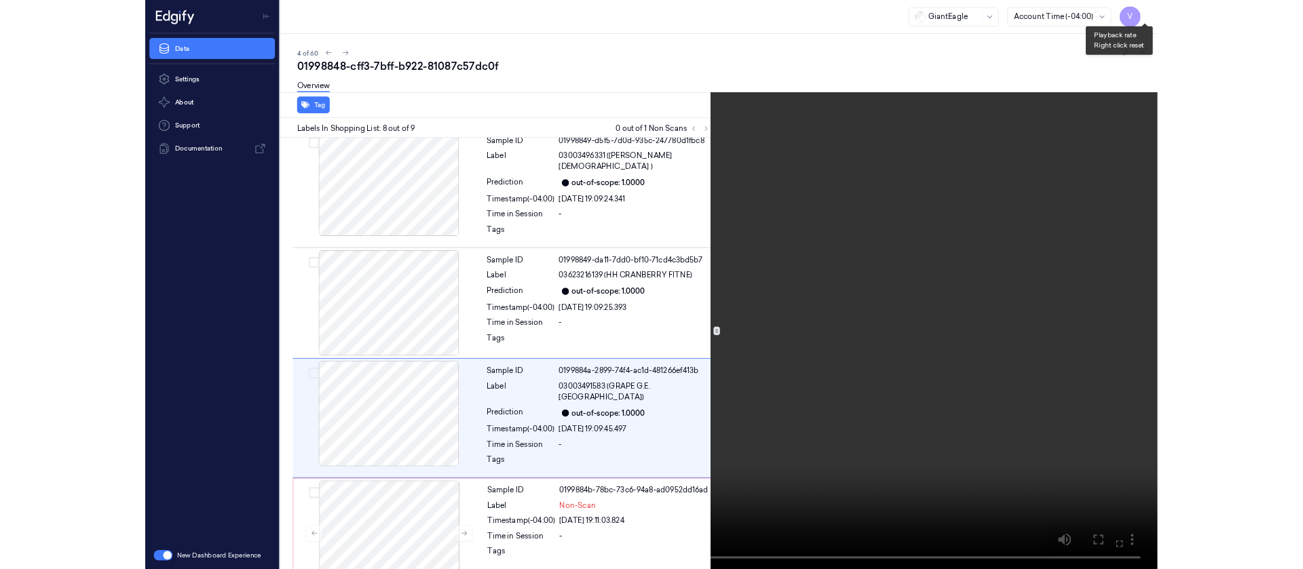
scroll to position [731, 0]
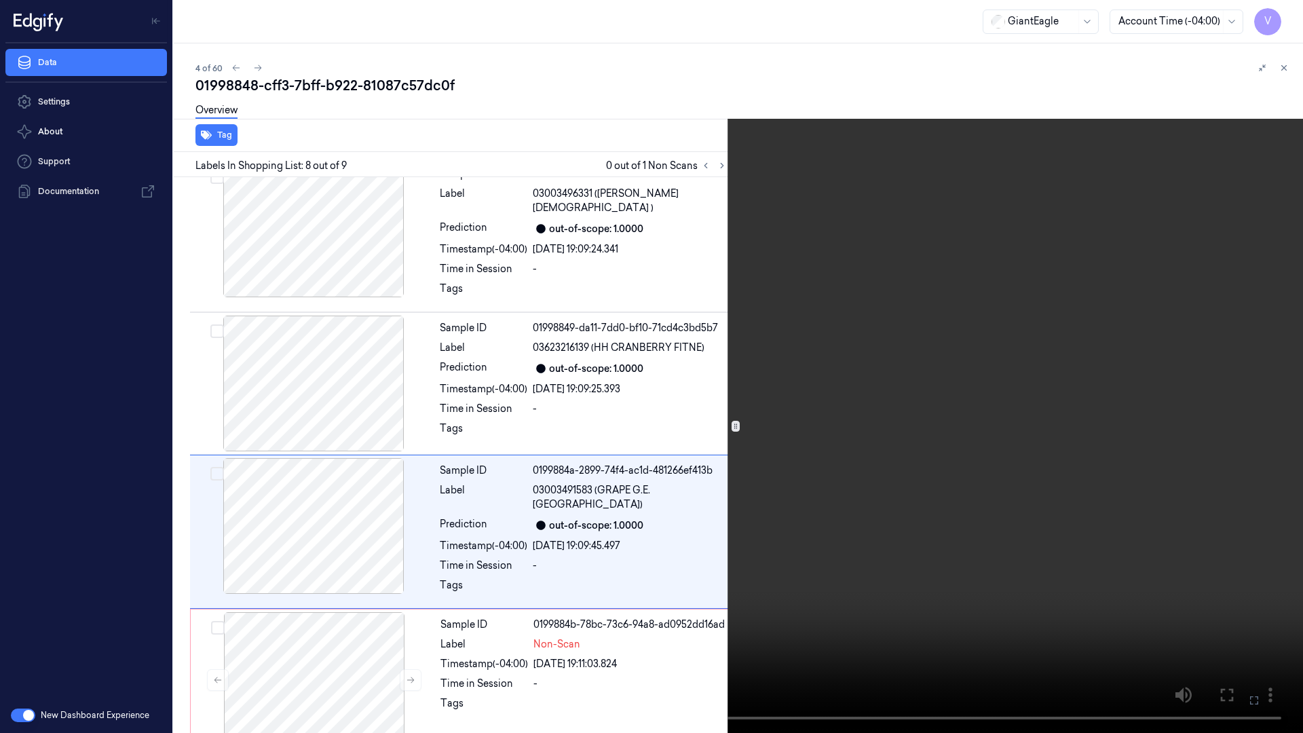
click at [0, 0] on icon at bounding box center [0, 0] width 0 height 0
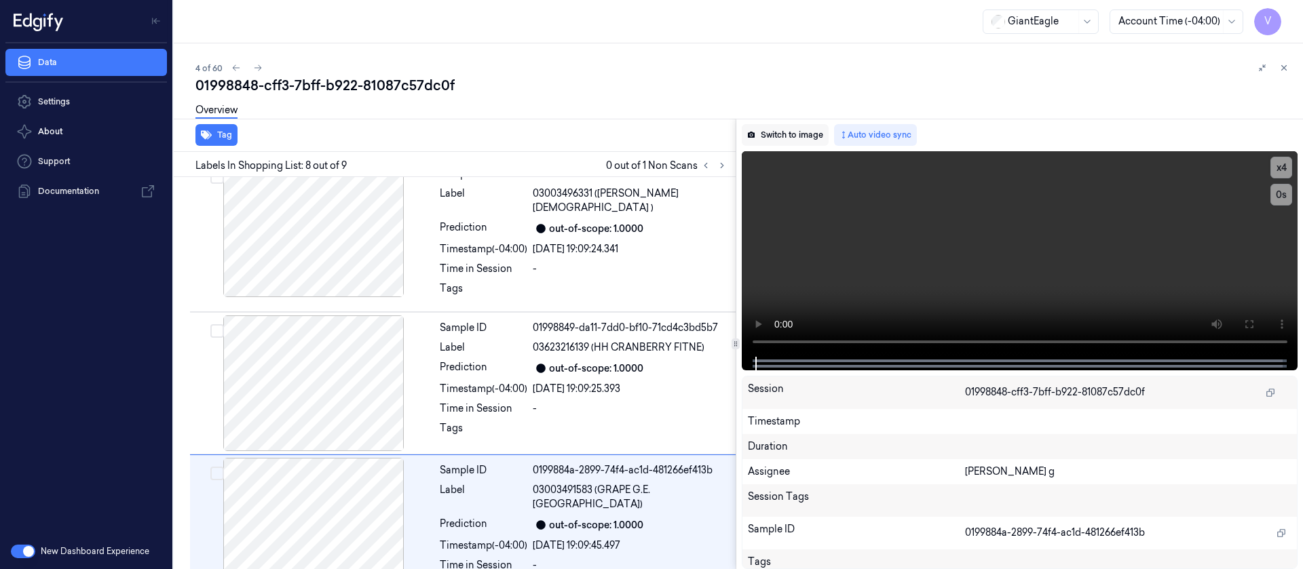
click at [780, 140] on button "Switch to image" at bounding box center [785, 135] width 87 height 22
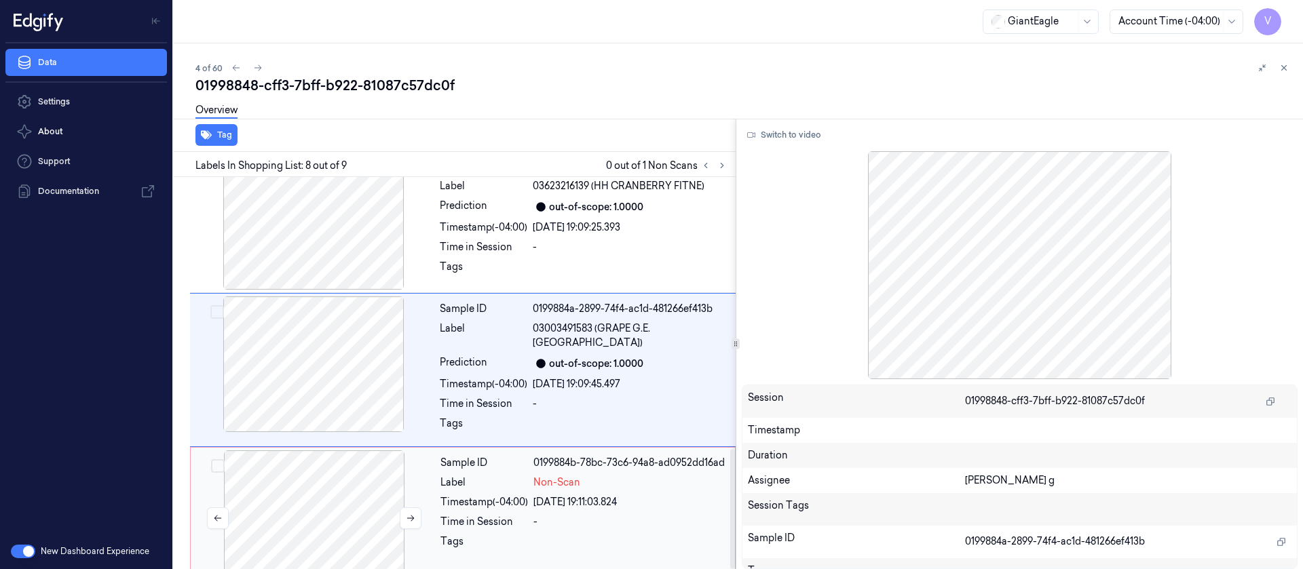
scroll to position [894, 0]
click at [306, 496] on div at bounding box center [314, 517] width 242 height 136
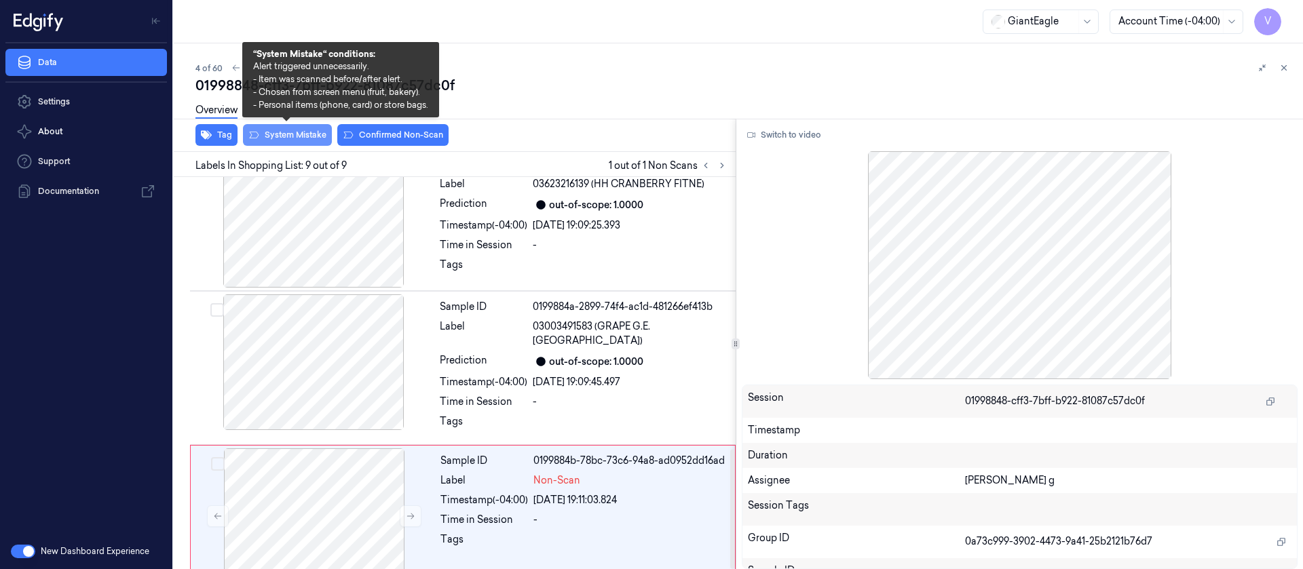
click at [294, 136] on button "System Mistake" at bounding box center [287, 135] width 89 height 22
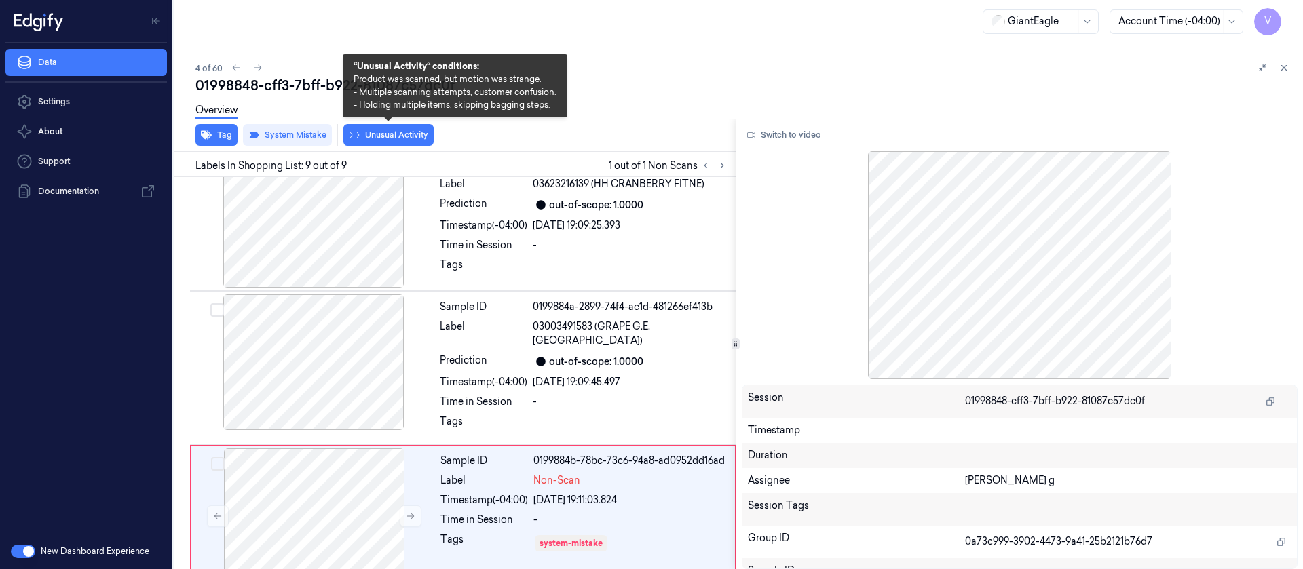
click at [383, 132] on button "Unusual Activity" at bounding box center [388, 135] width 90 height 22
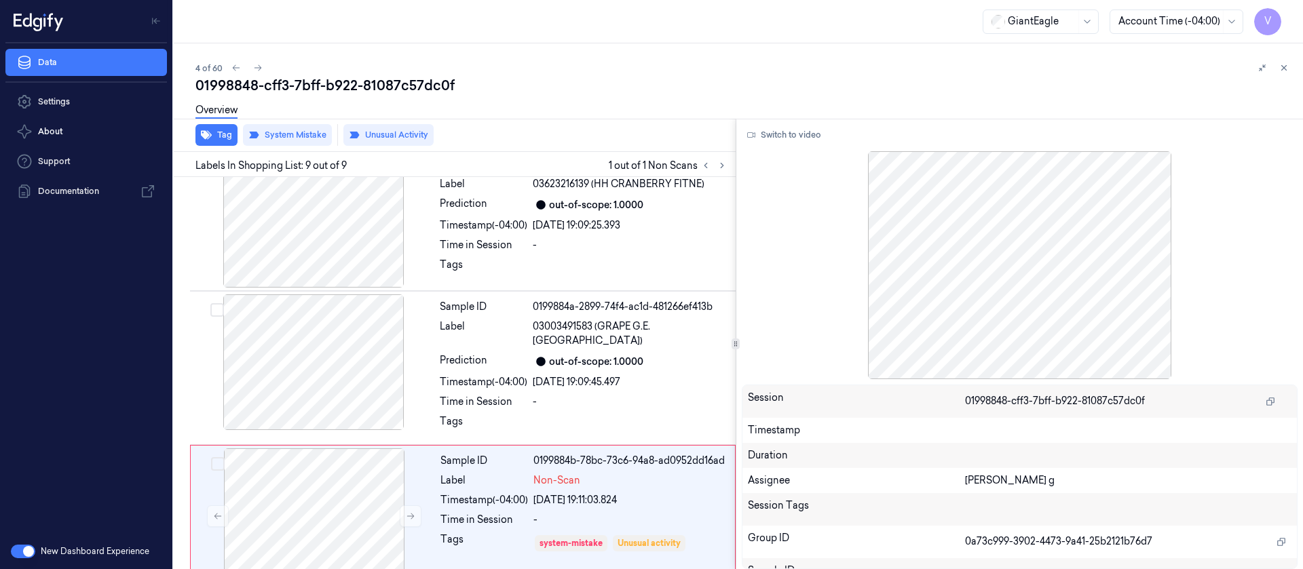
click at [688, 87] on div "01998848-cff3-7bff-b922-81087c57dc0f" at bounding box center [743, 85] width 1097 height 19
click at [1279, 66] on button at bounding box center [1284, 68] width 16 height 16
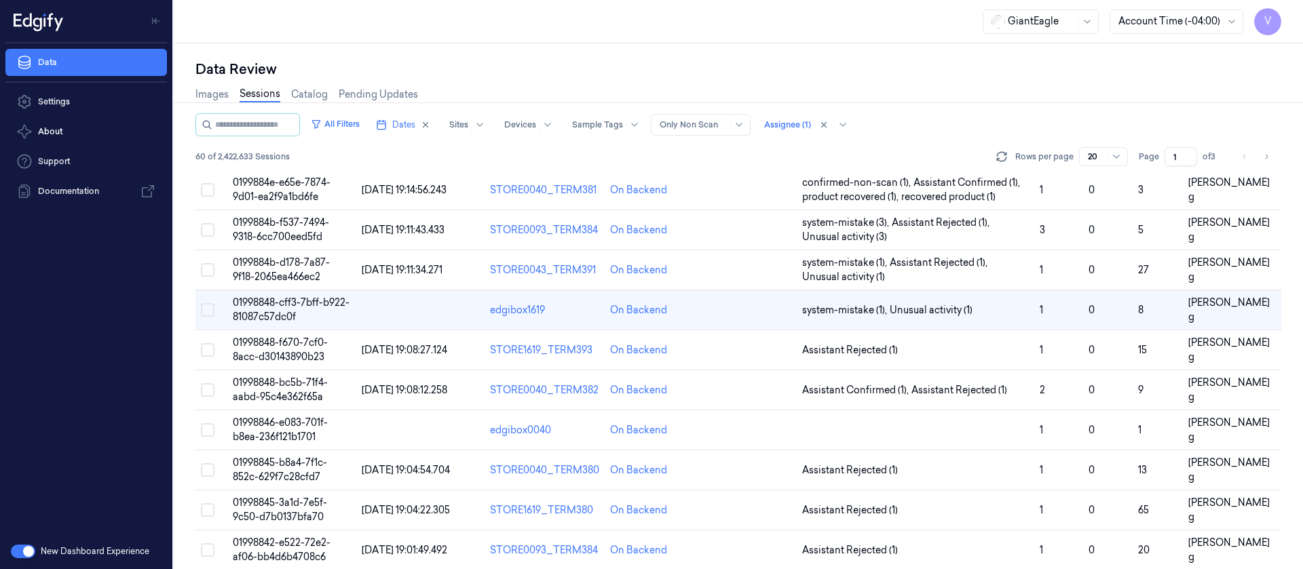
scroll to position [24, 0]
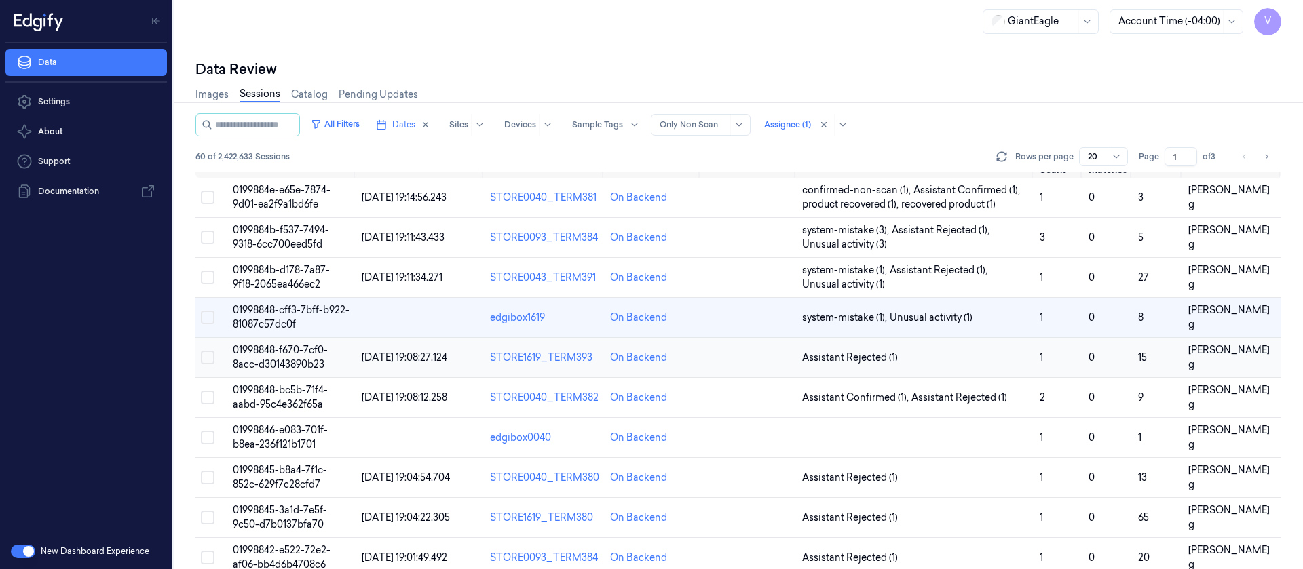
click at [717, 354] on td at bounding box center [749, 358] width 96 height 40
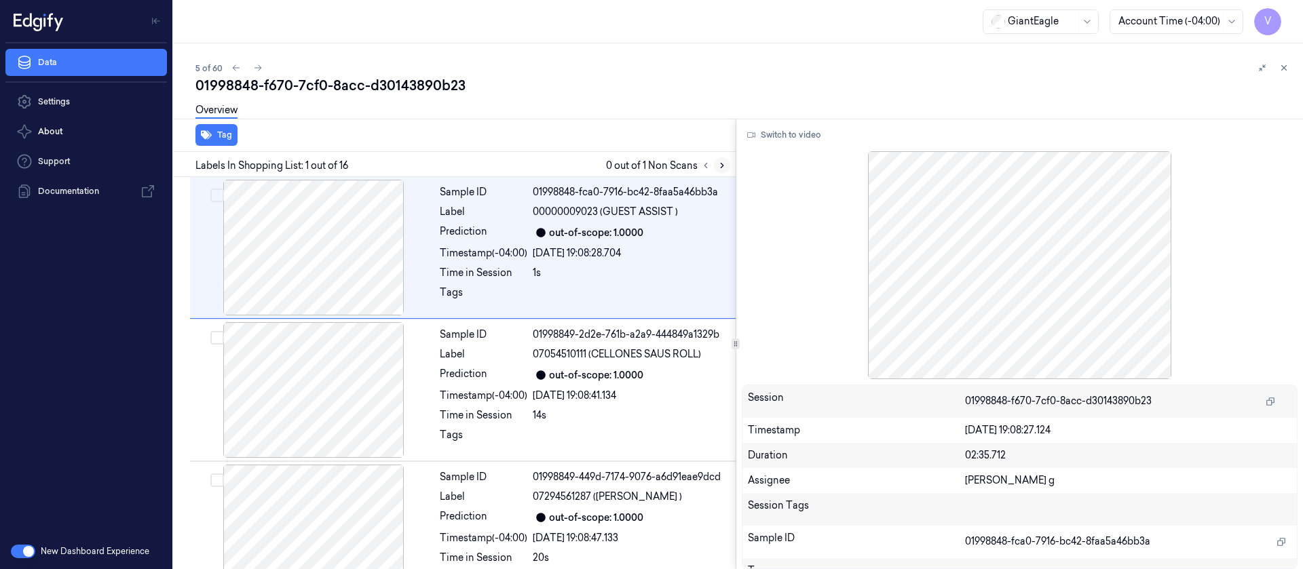
click at [725, 161] on icon at bounding box center [722, 166] width 10 height 10
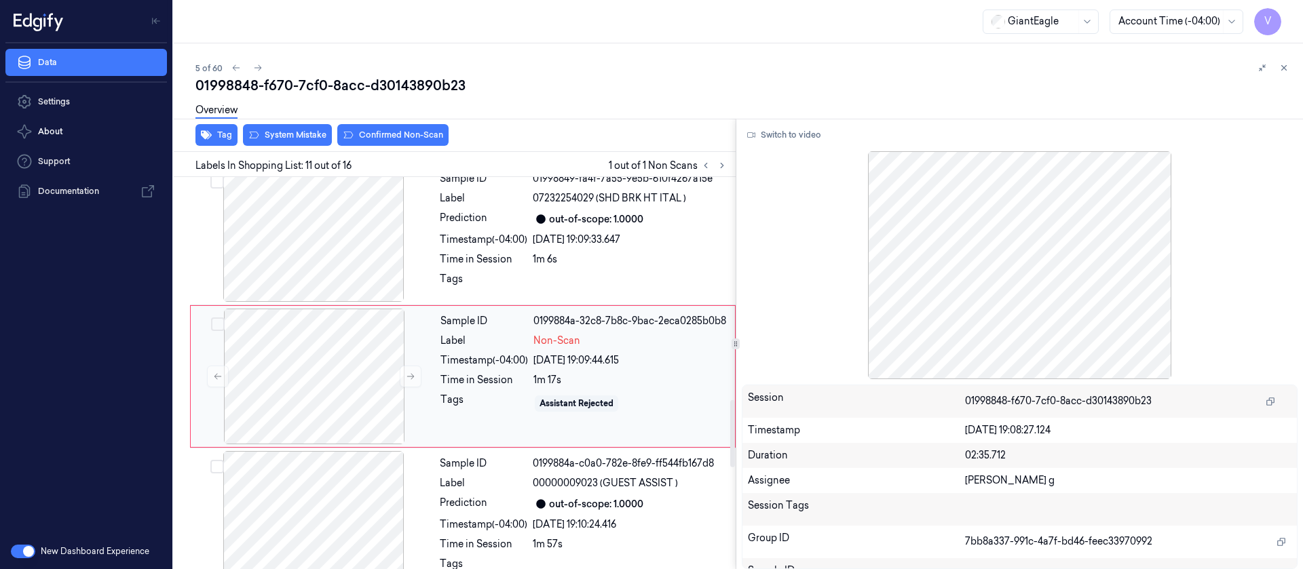
scroll to position [1300, 0]
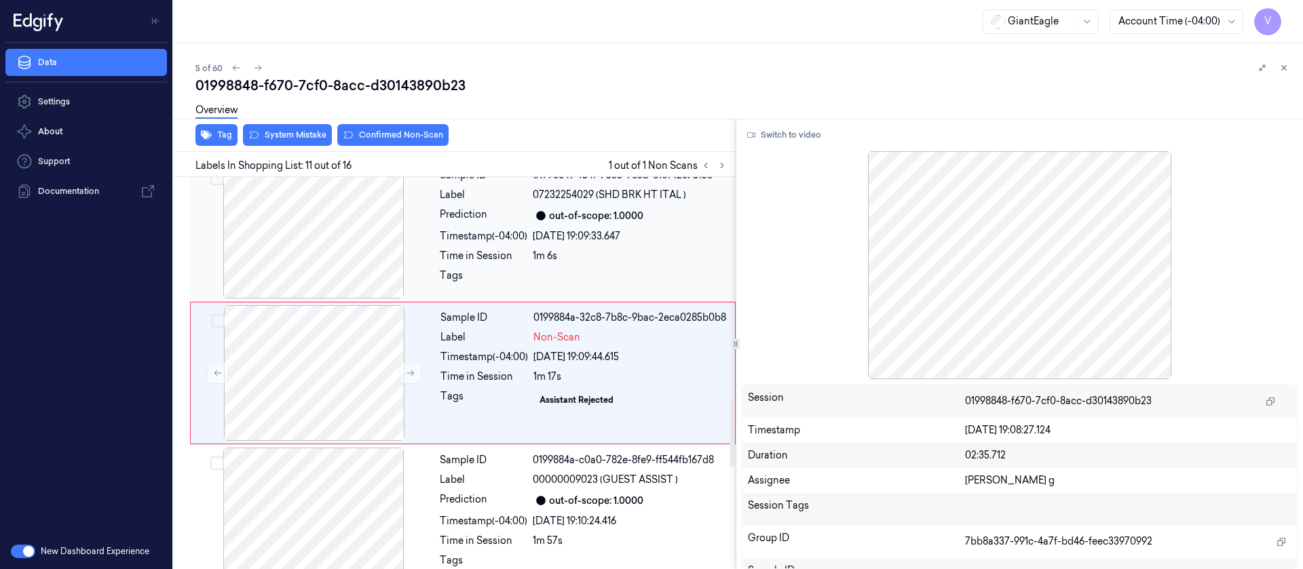
click at [509, 252] on div "Time in Session" at bounding box center [484, 256] width 88 height 14
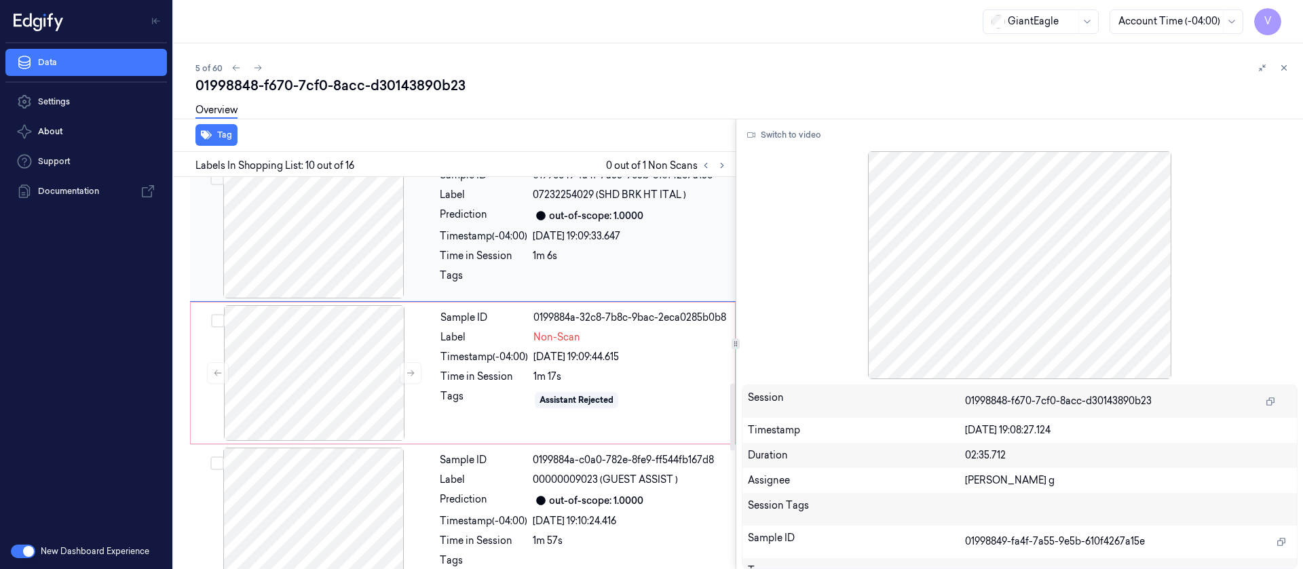
scroll to position [1157, 0]
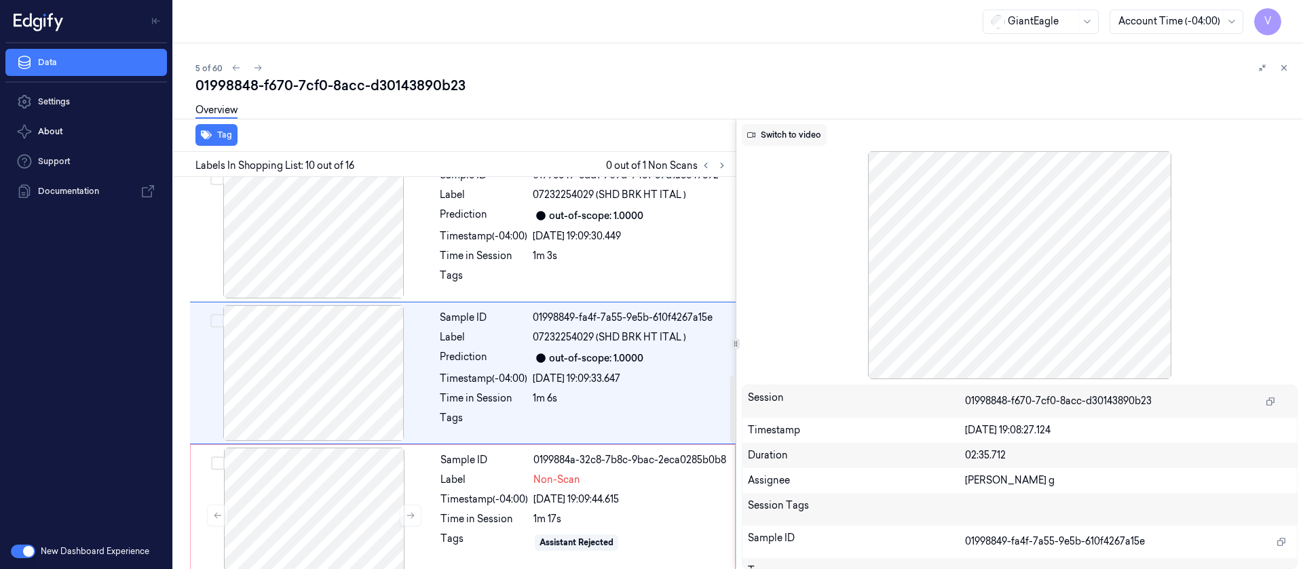
click at [776, 135] on button "Switch to video" at bounding box center [784, 135] width 85 height 22
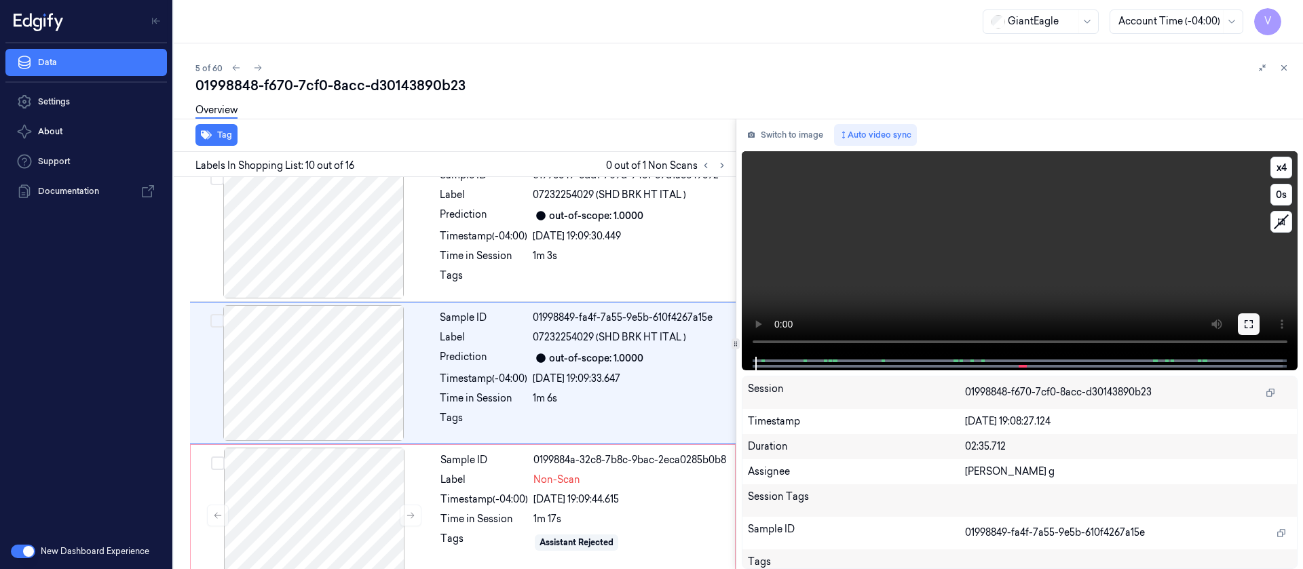
click at [1252, 326] on icon at bounding box center [1249, 324] width 8 height 8
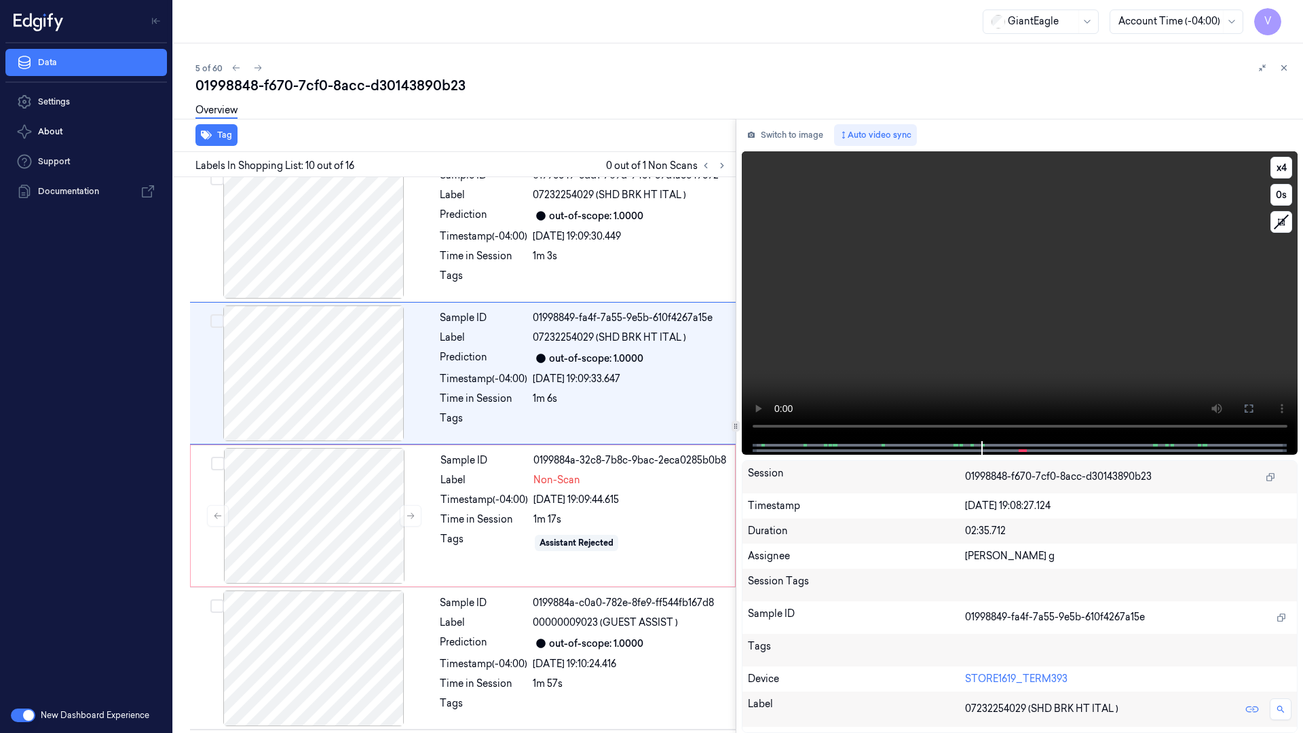
scroll to position [1076, 0]
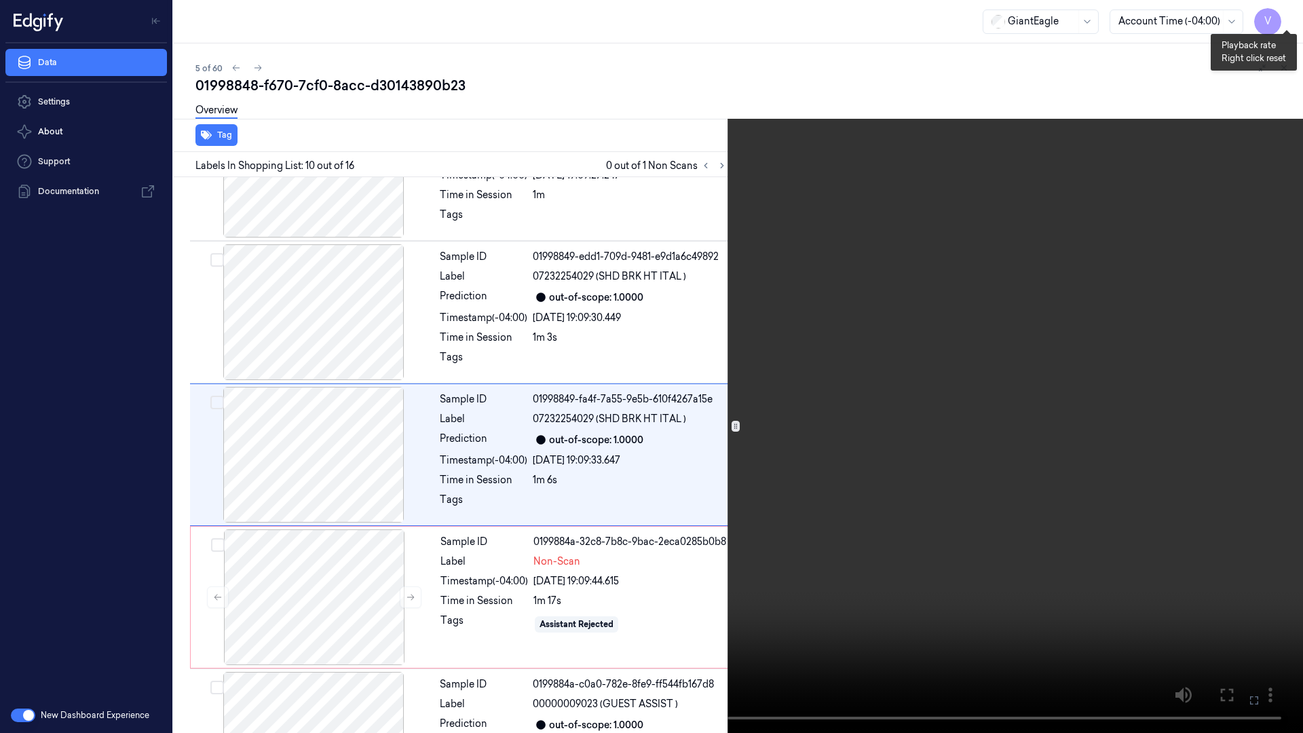
click at [1289, 6] on button "x 4" at bounding box center [1287, 16] width 22 height 22
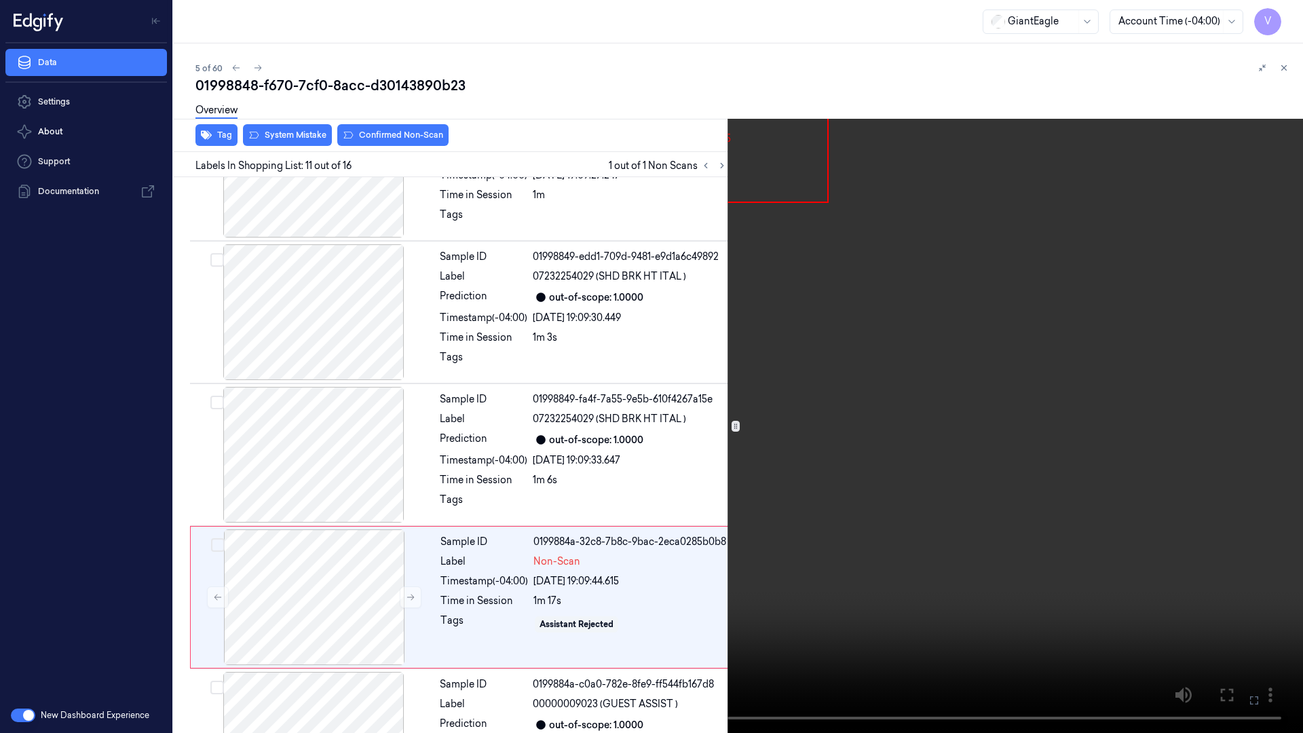
scroll to position [1218, 0]
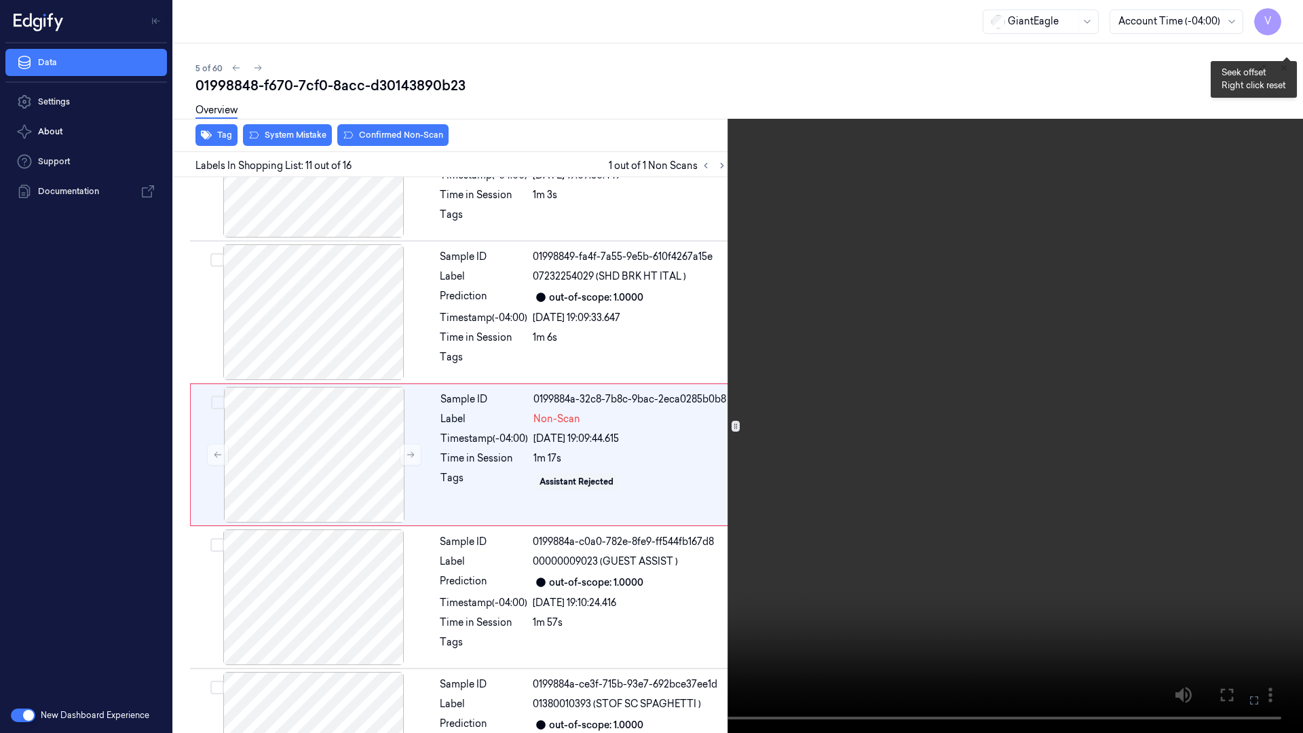
click at [1279, 31] on div "x 1 0 s" at bounding box center [1287, 43] width 22 height 76
click at [1289, 17] on button "x 1" at bounding box center [1287, 16] width 22 height 22
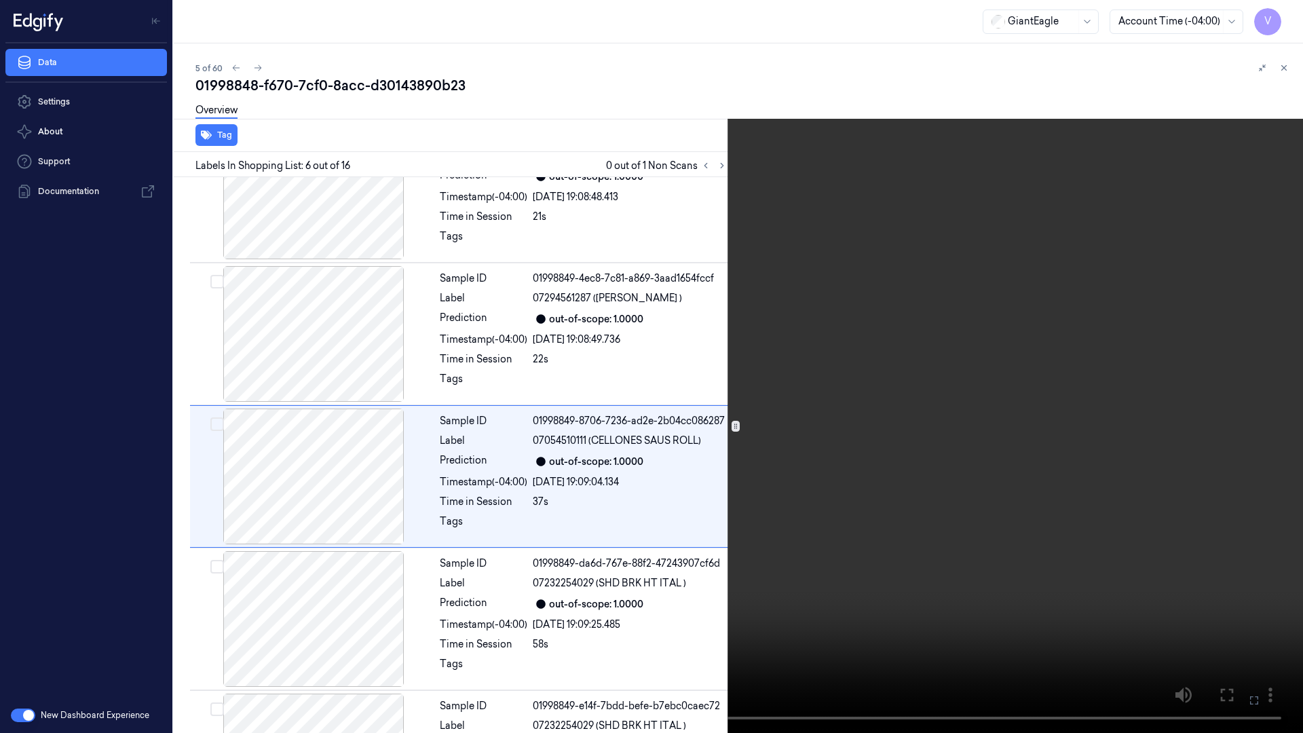
scroll to position [506, 0]
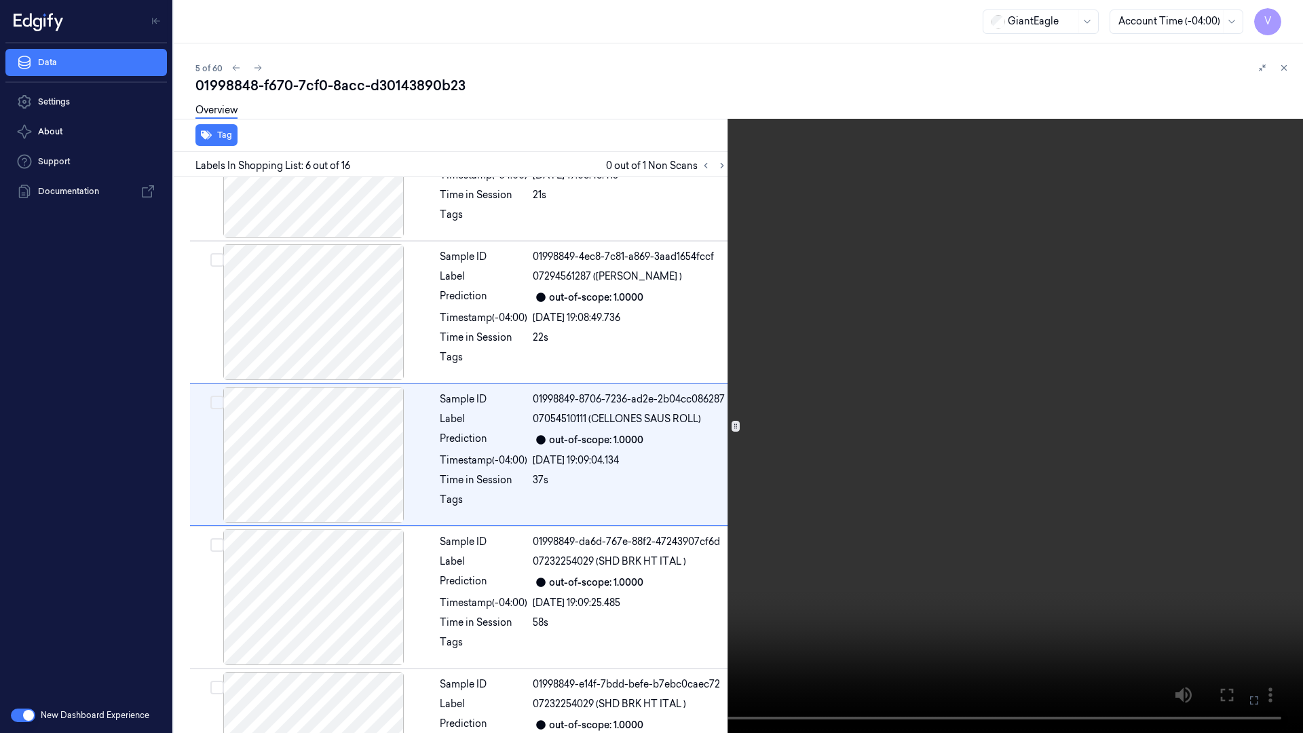
click at [0, 0] on icon at bounding box center [0, 0] width 0 height 0
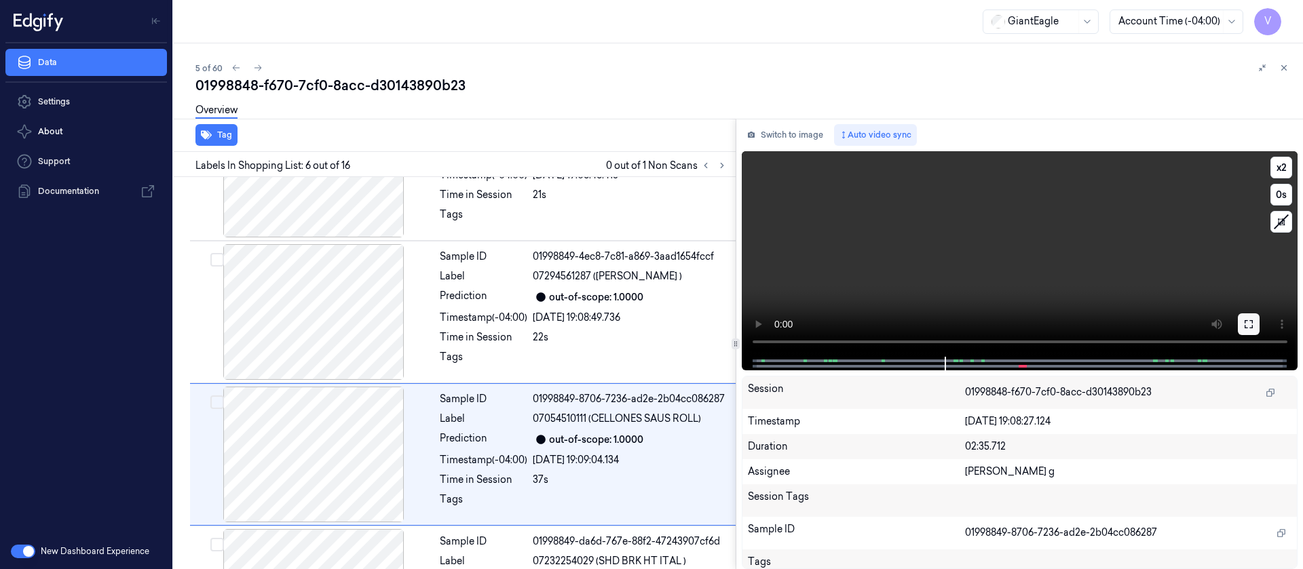
click at [1250, 319] on icon at bounding box center [1248, 324] width 11 height 11
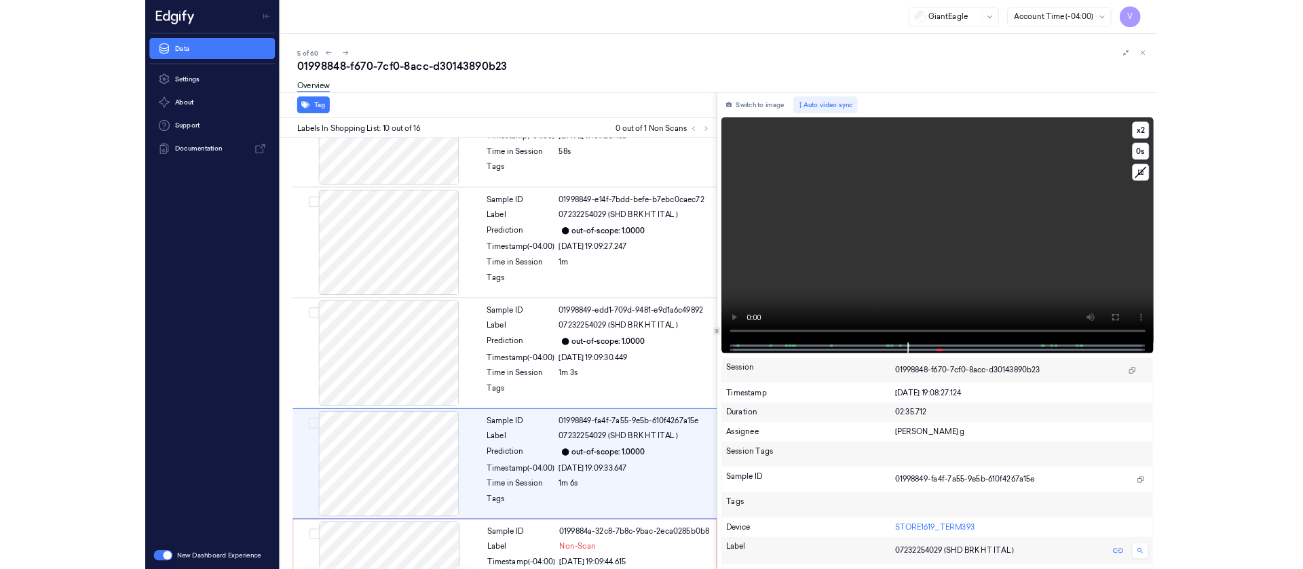
scroll to position [1076, 0]
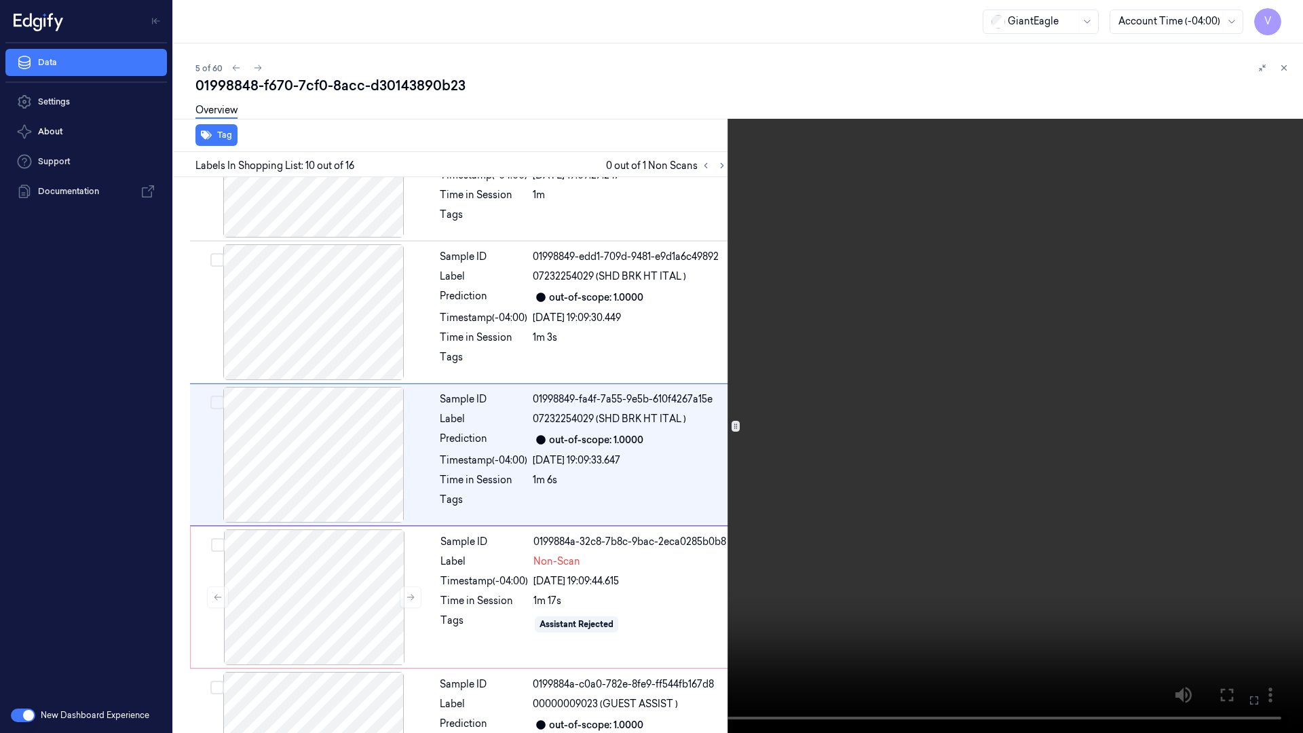
click at [0, 0] on button at bounding box center [0, 0] width 0 height 0
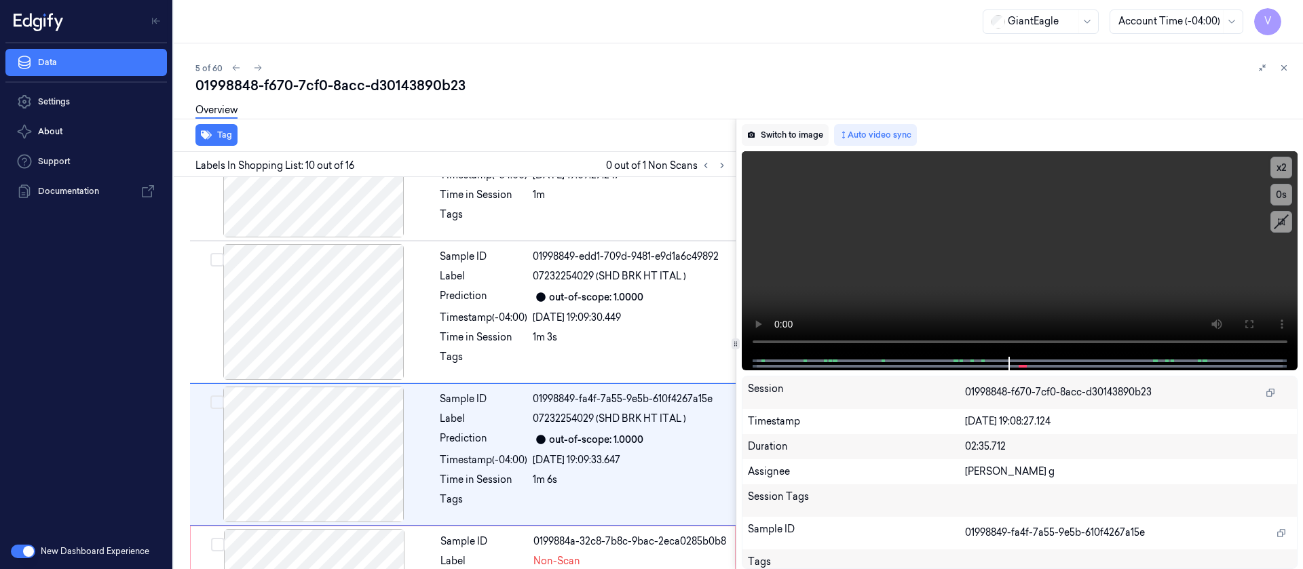
click at [787, 145] on button "Switch to image" at bounding box center [785, 135] width 87 height 22
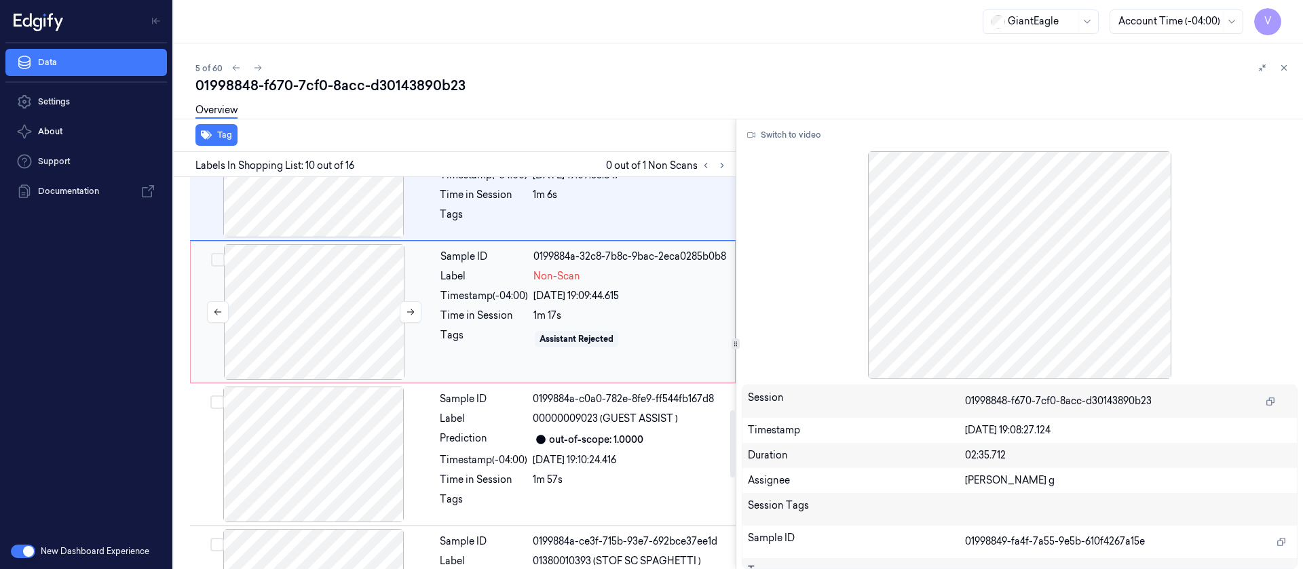
click at [342, 312] on div at bounding box center [314, 312] width 242 height 136
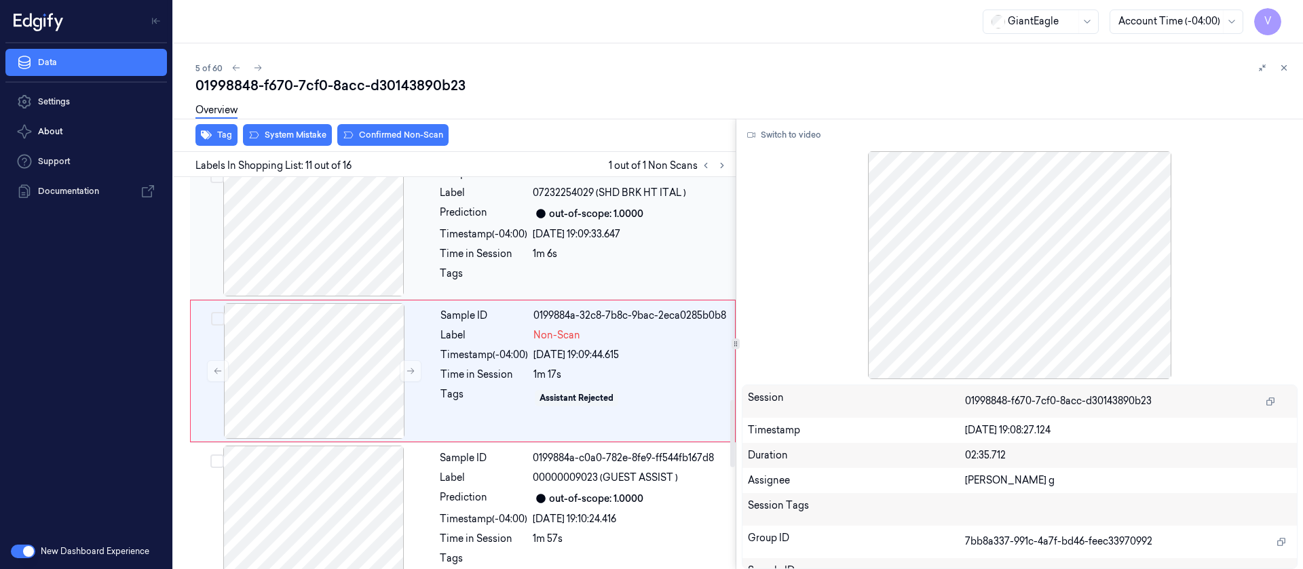
scroll to position [1300, 0]
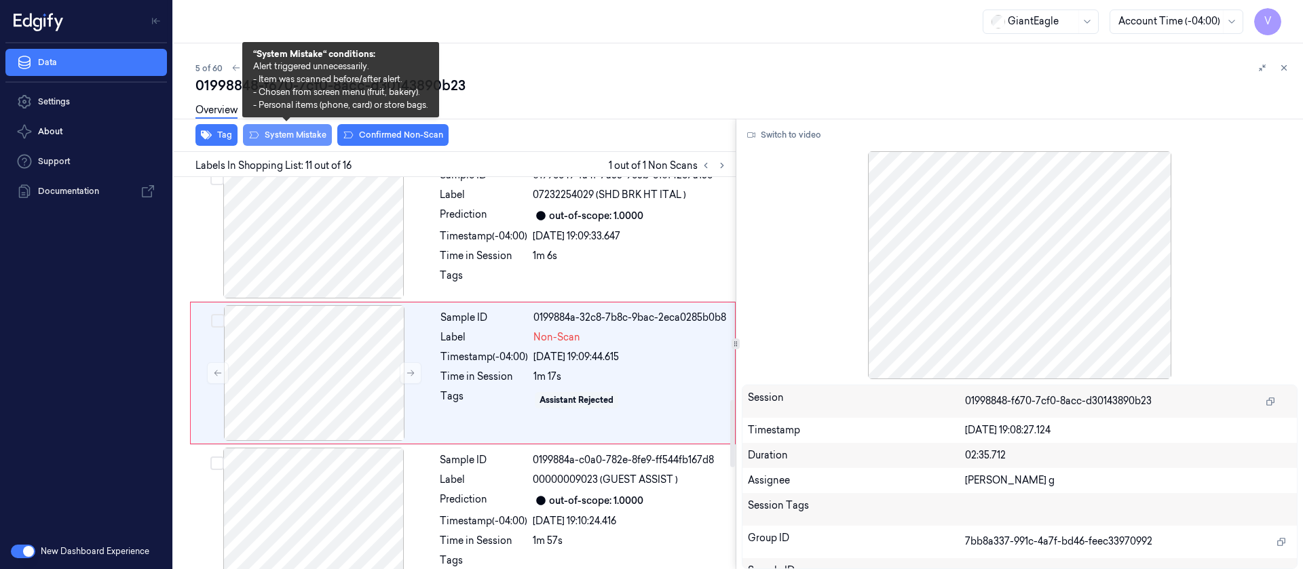
click at [297, 135] on button "System Mistake" at bounding box center [287, 135] width 89 height 22
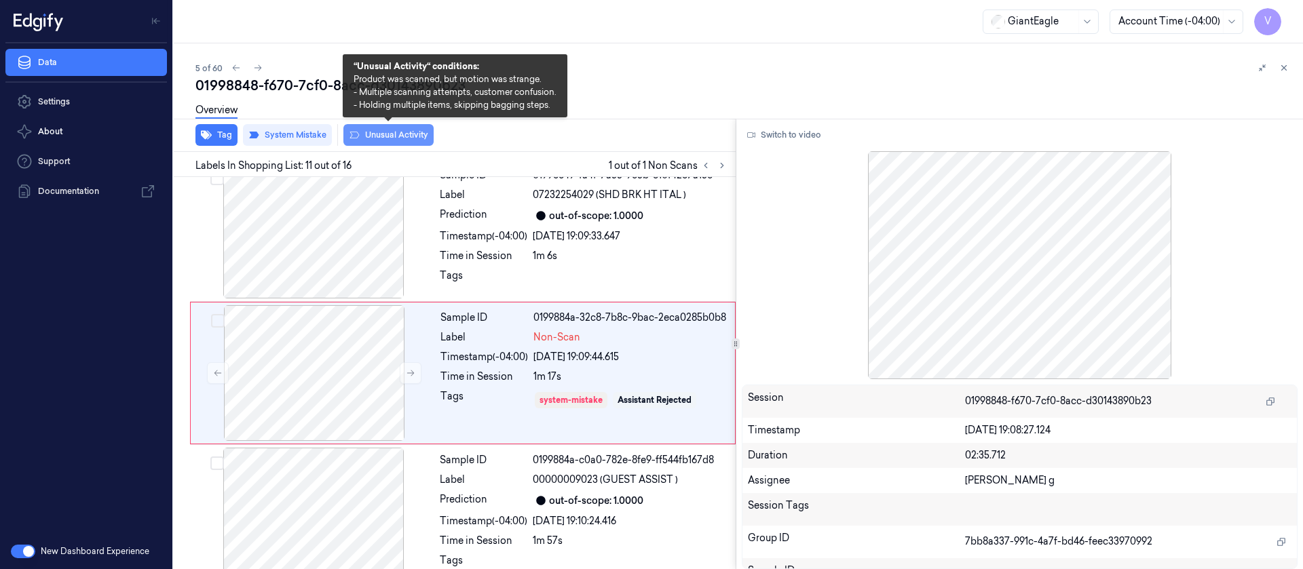
click at [377, 134] on button "Unusual Activity" at bounding box center [388, 135] width 90 height 22
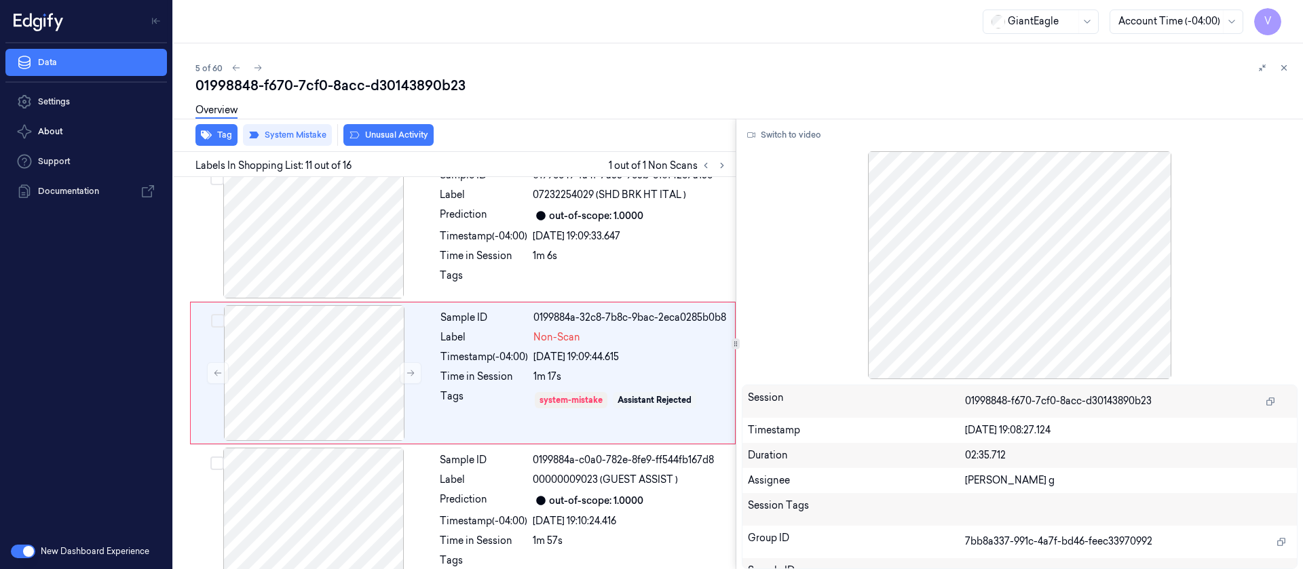
scroll to position [1304, 0]
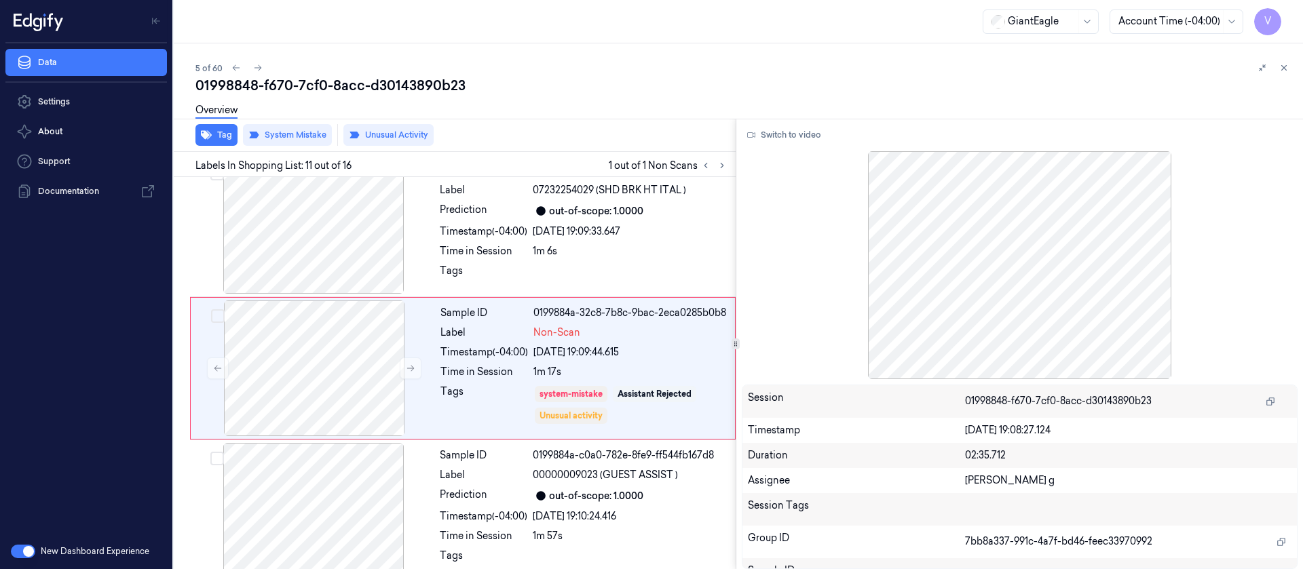
click at [1278, 60] on div at bounding box center [1273, 68] width 38 height 16
click at [1285, 76] on div "01998848-f670-7cf0-8acc-d30143890b23" at bounding box center [743, 85] width 1097 height 19
click at [1285, 72] on icon at bounding box center [1284, 68] width 10 height 10
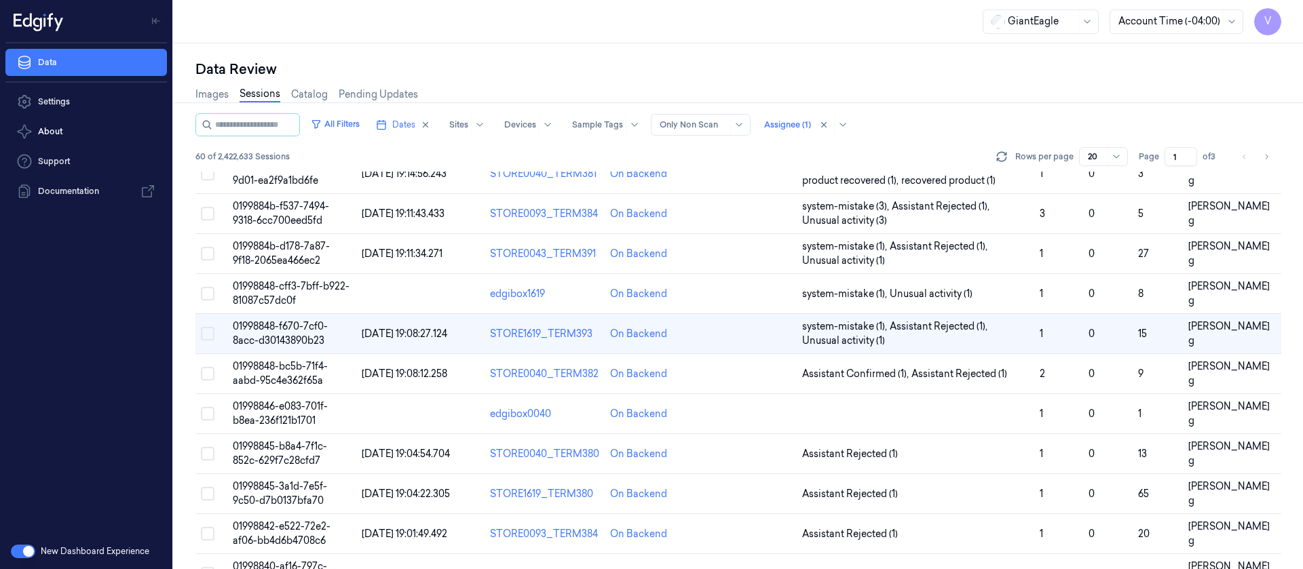
scroll to position [40, 0]
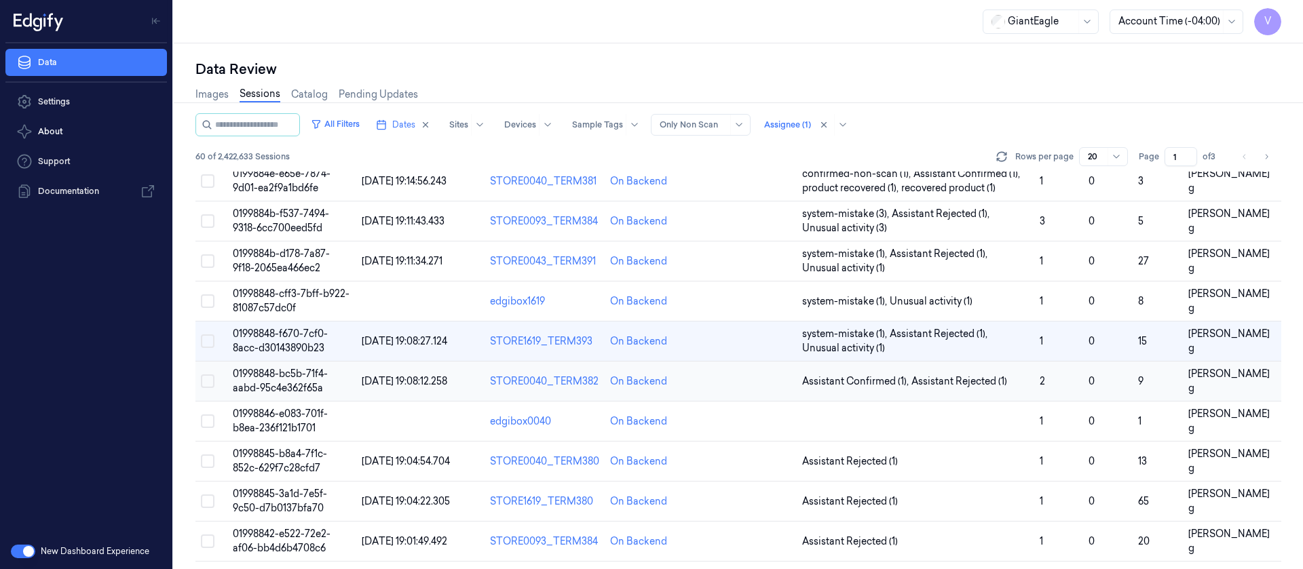
click at [747, 388] on td at bounding box center [749, 382] width 96 height 40
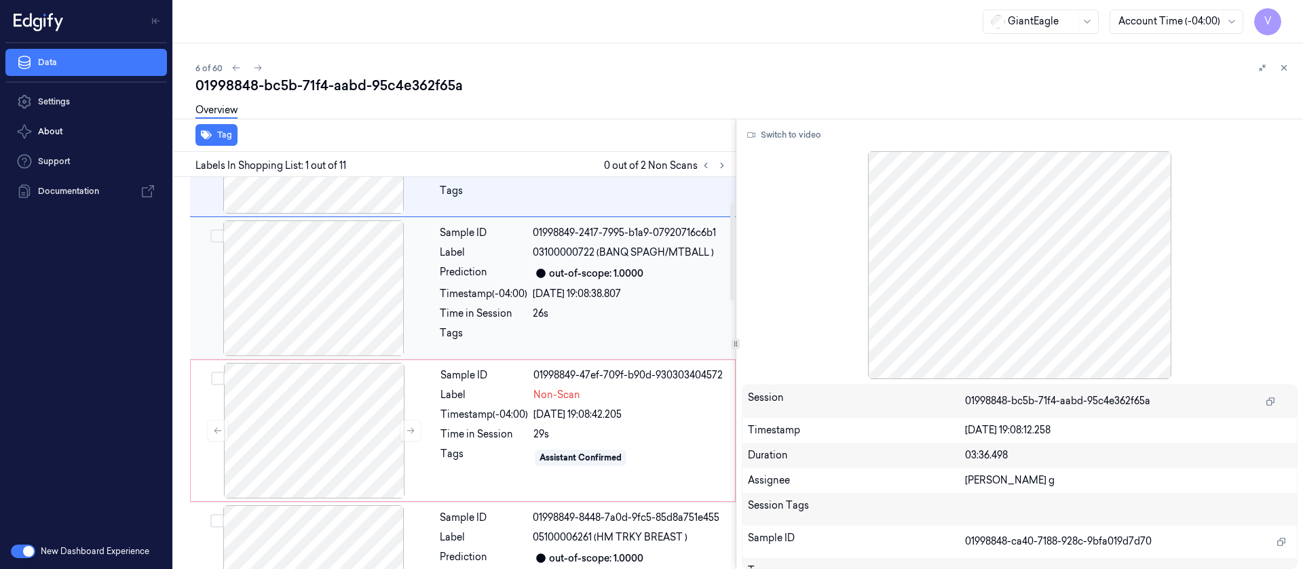
click at [571, 275] on div "out-of-scope: 1.0000" at bounding box center [596, 274] width 94 height 14
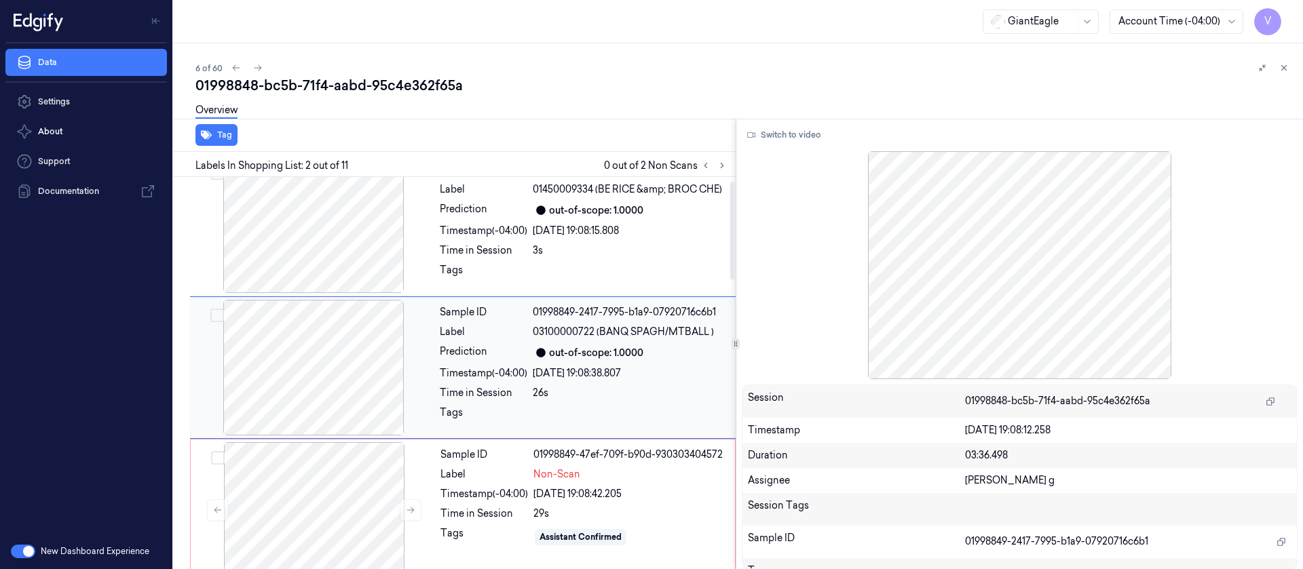
scroll to position [17, 0]
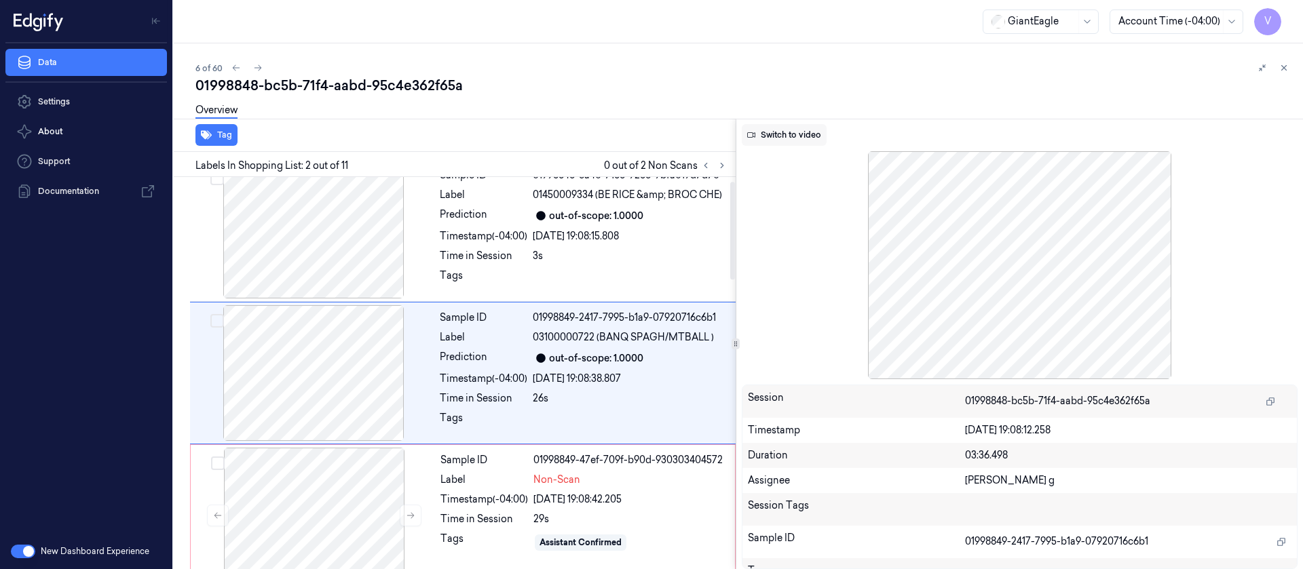
click at [785, 131] on button "Switch to video" at bounding box center [784, 135] width 85 height 22
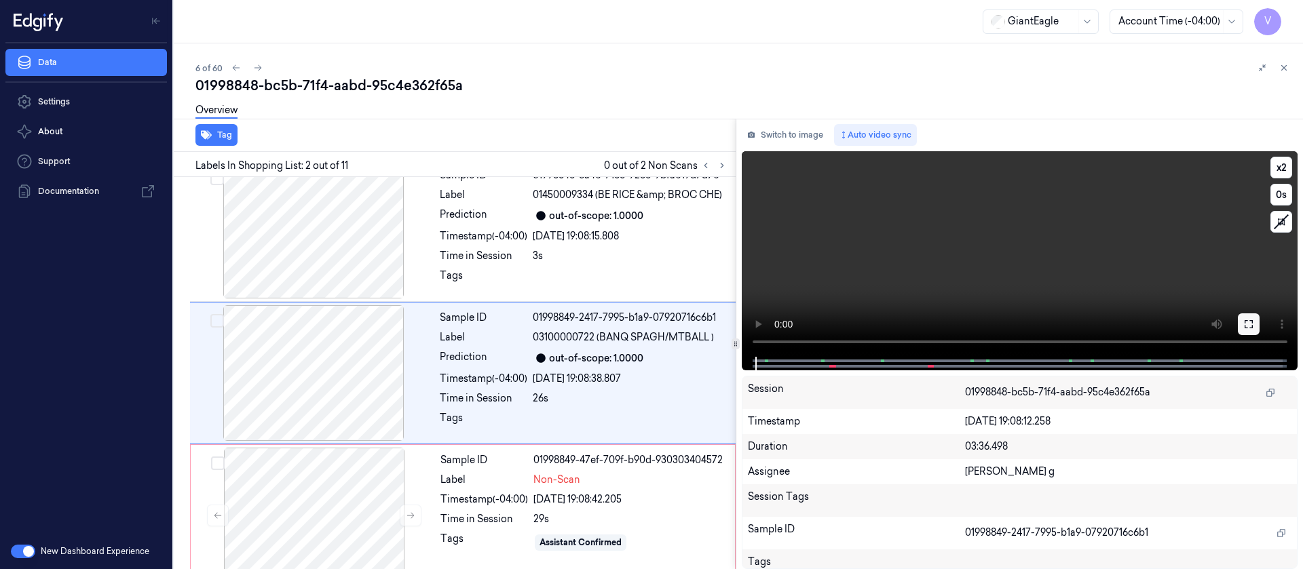
click at [1259, 328] on button at bounding box center [1249, 325] width 22 height 22
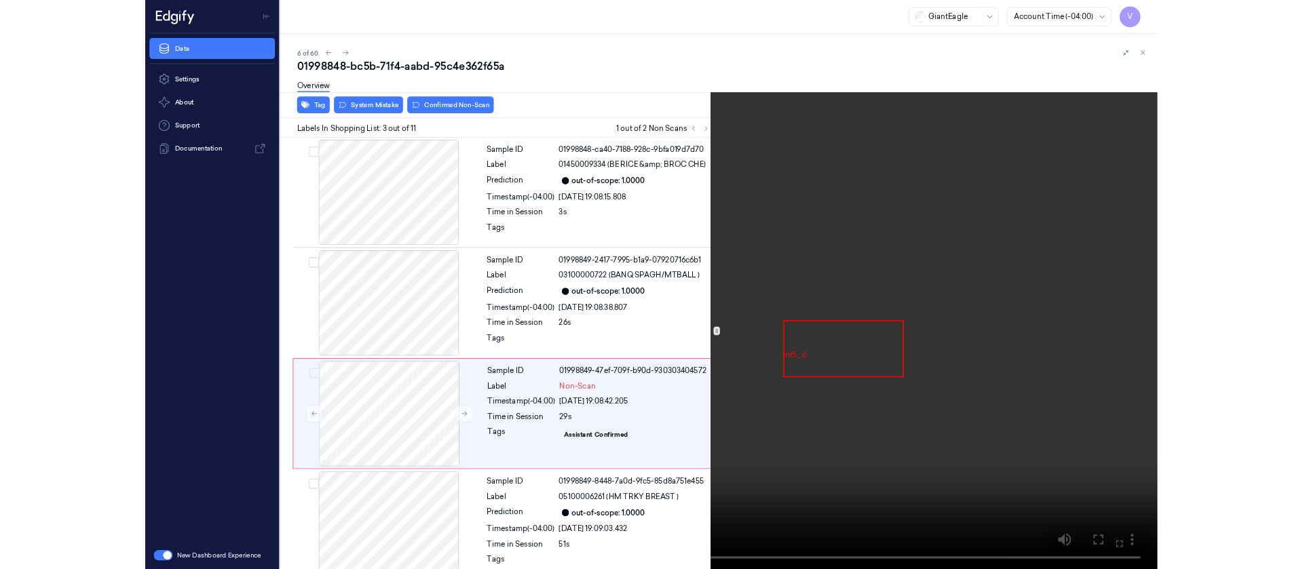
scroll to position [78, 0]
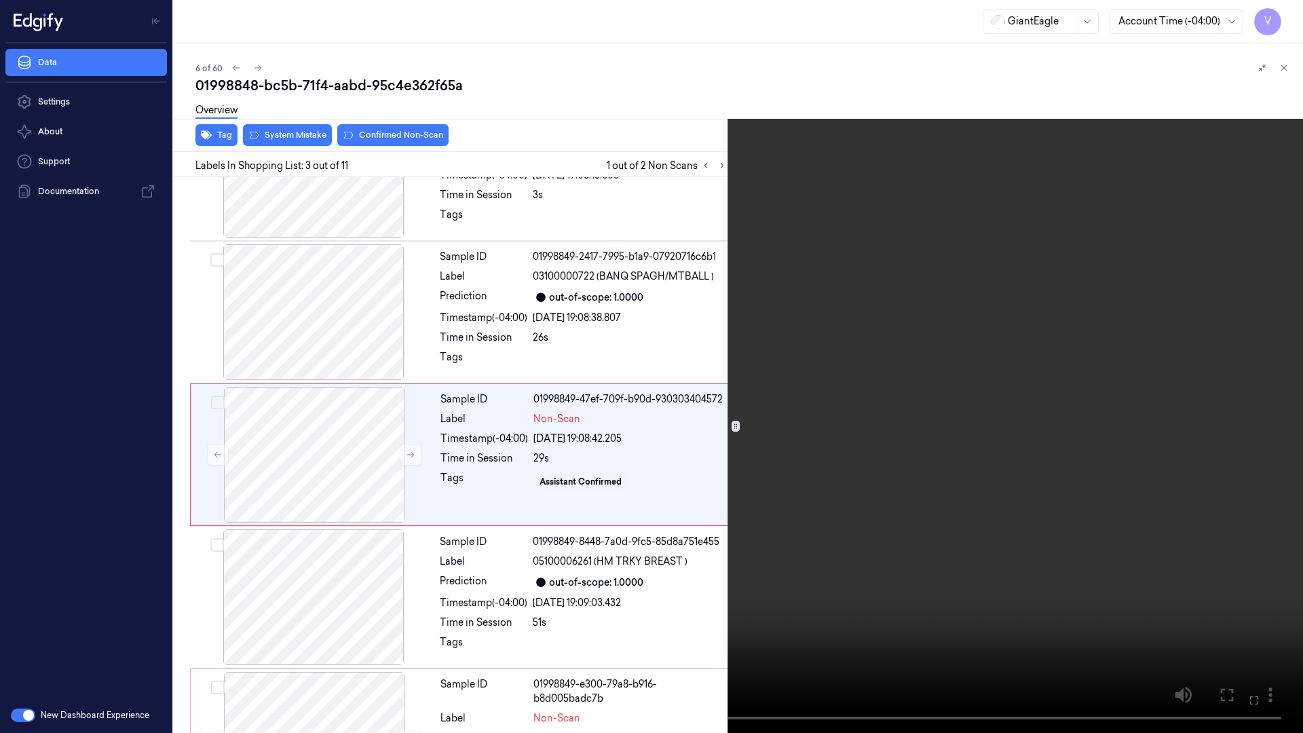
click at [0, 0] on icon at bounding box center [0, 0] width 0 height 0
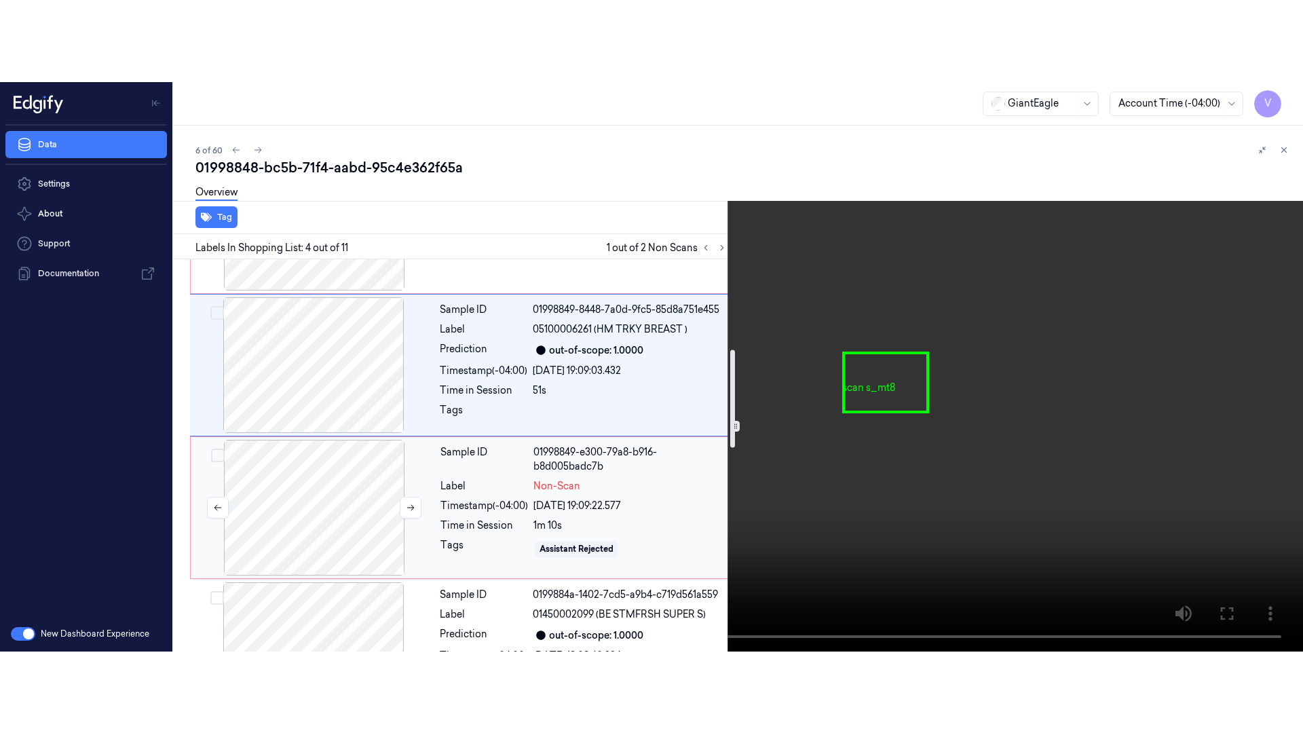
scroll to position [506, 0]
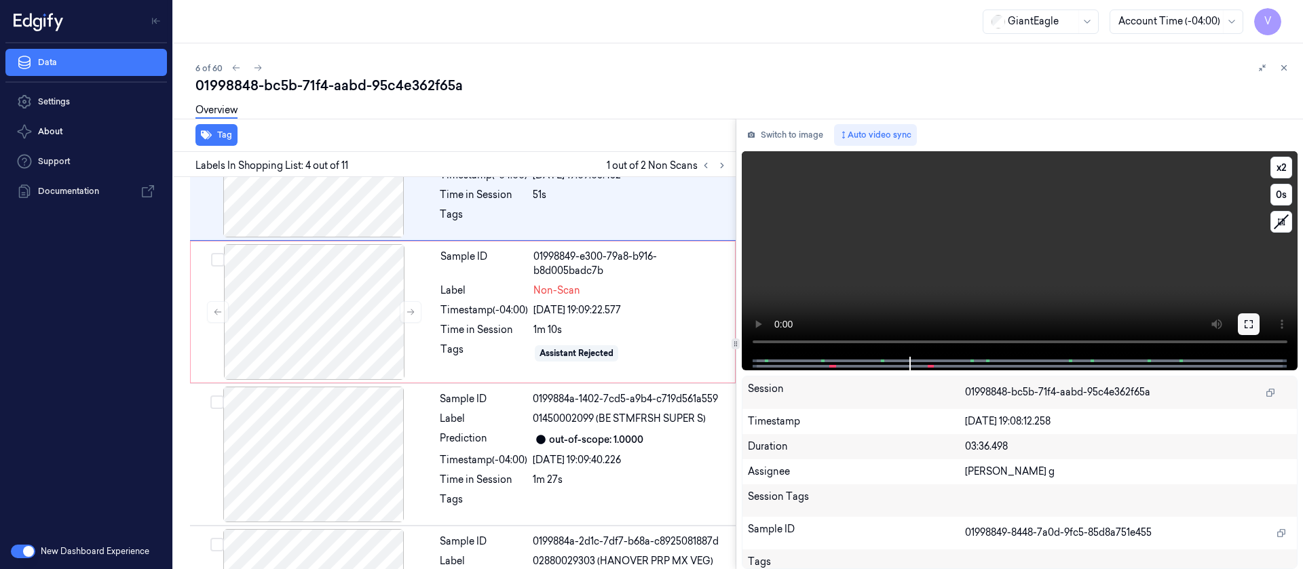
click at [1247, 326] on icon at bounding box center [1248, 324] width 11 height 11
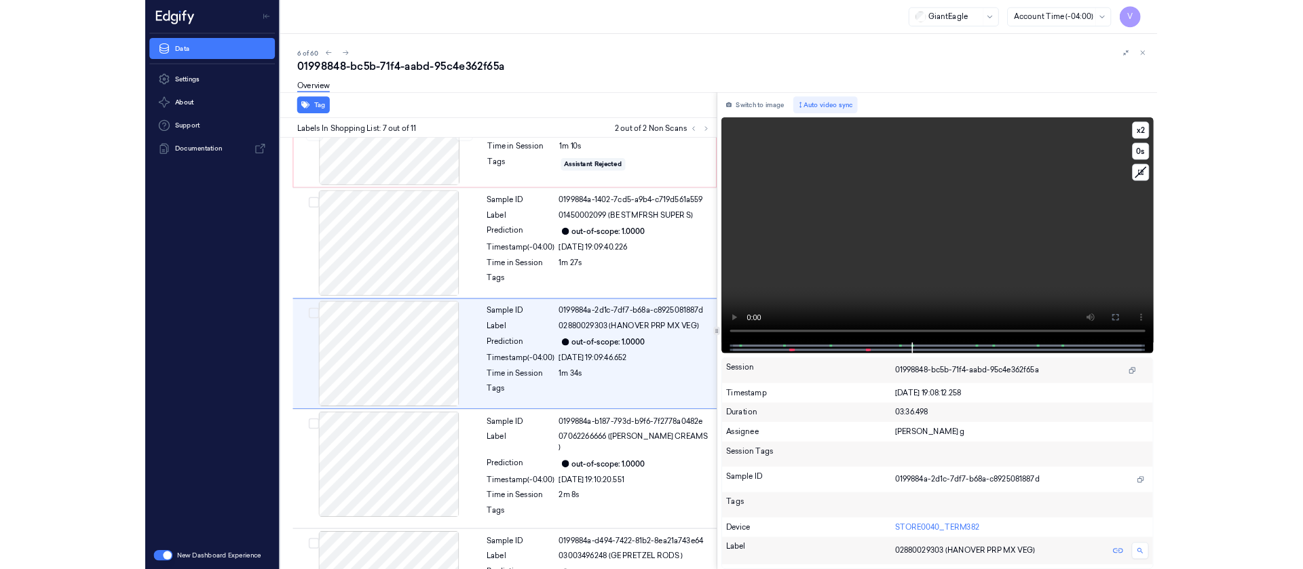
scroll to position [648, 0]
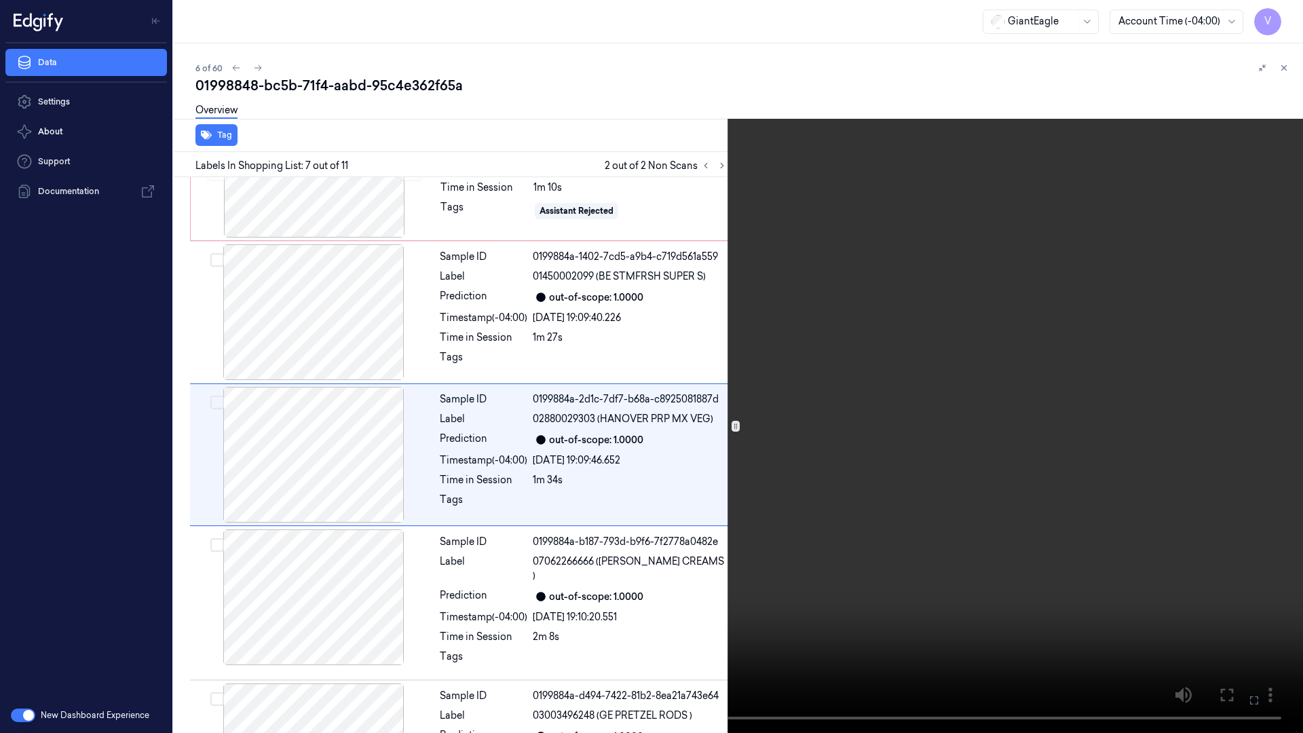
click at [0, 0] on icon at bounding box center [0, 0] width 0 height 0
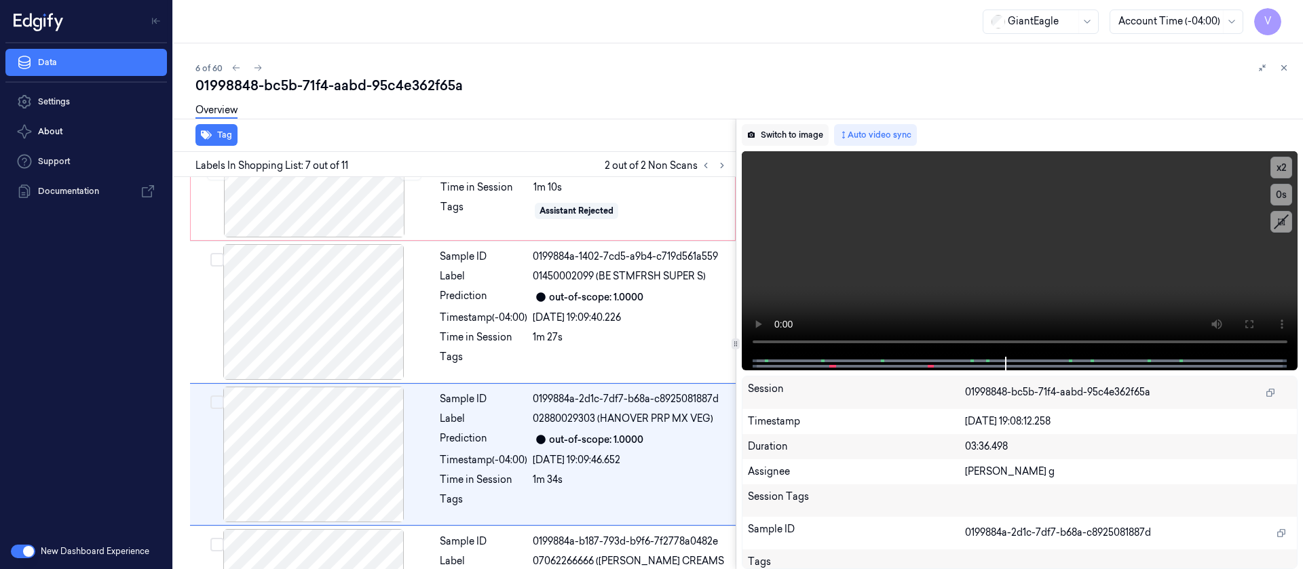
click at [789, 138] on button "Switch to image" at bounding box center [785, 135] width 87 height 22
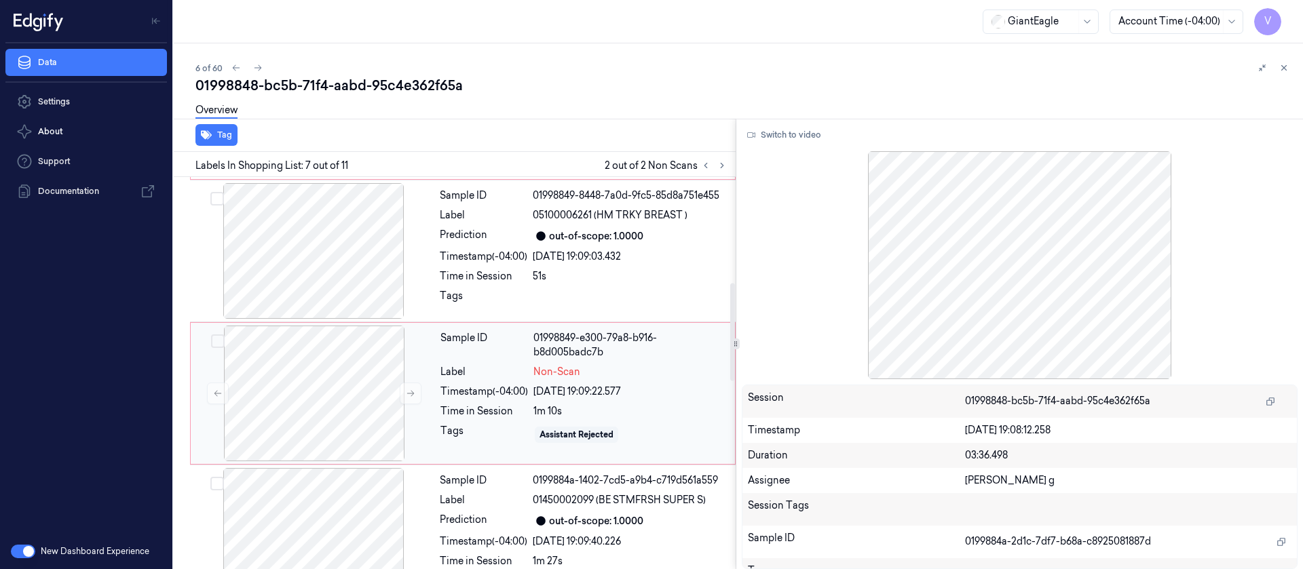
click at [455, 430] on div "Tags" at bounding box center [484, 435] width 88 height 22
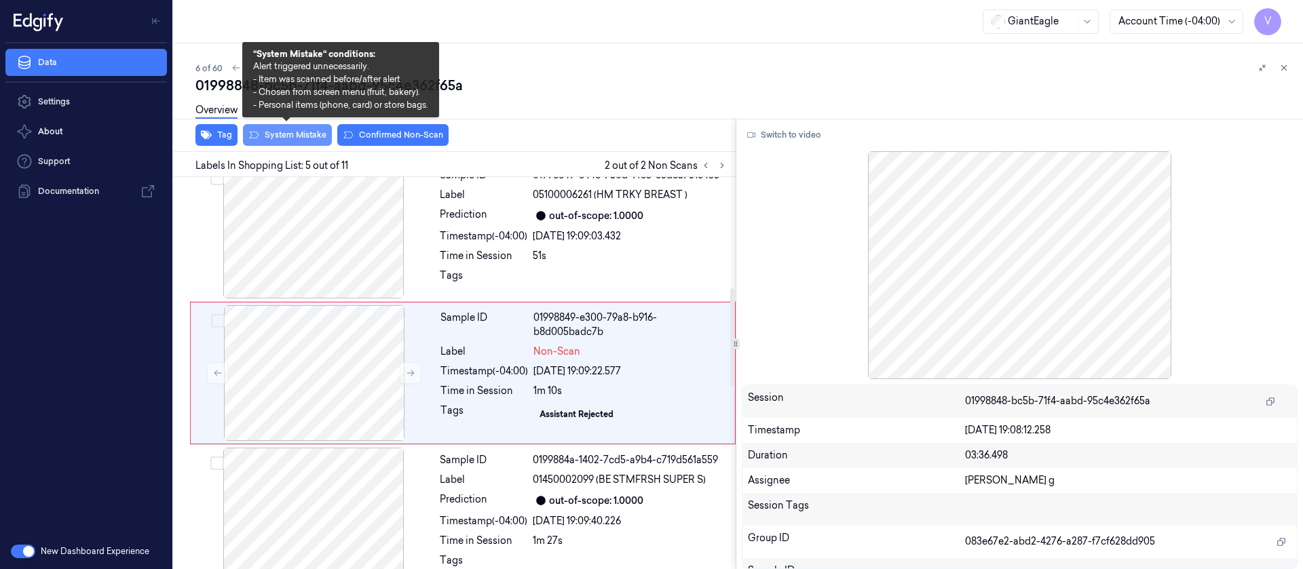
click at [280, 139] on button "System Mistake" at bounding box center [287, 135] width 89 height 22
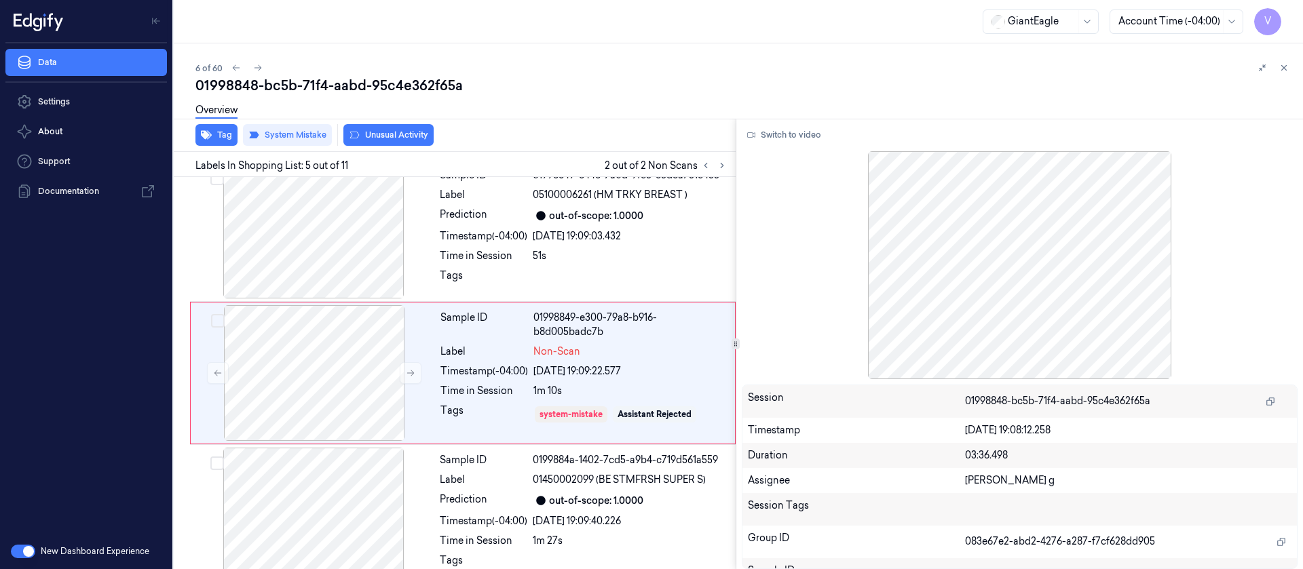
click at [381, 134] on button "Unusual Activity" at bounding box center [388, 135] width 90 height 22
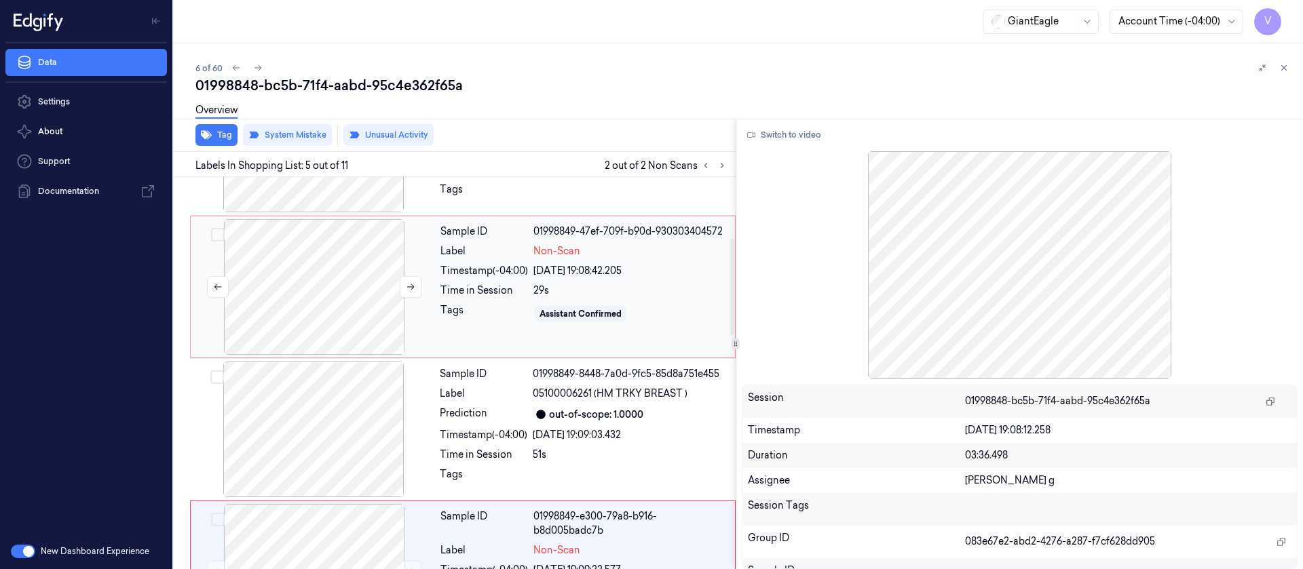
click at [324, 318] on div at bounding box center [314, 287] width 242 height 136
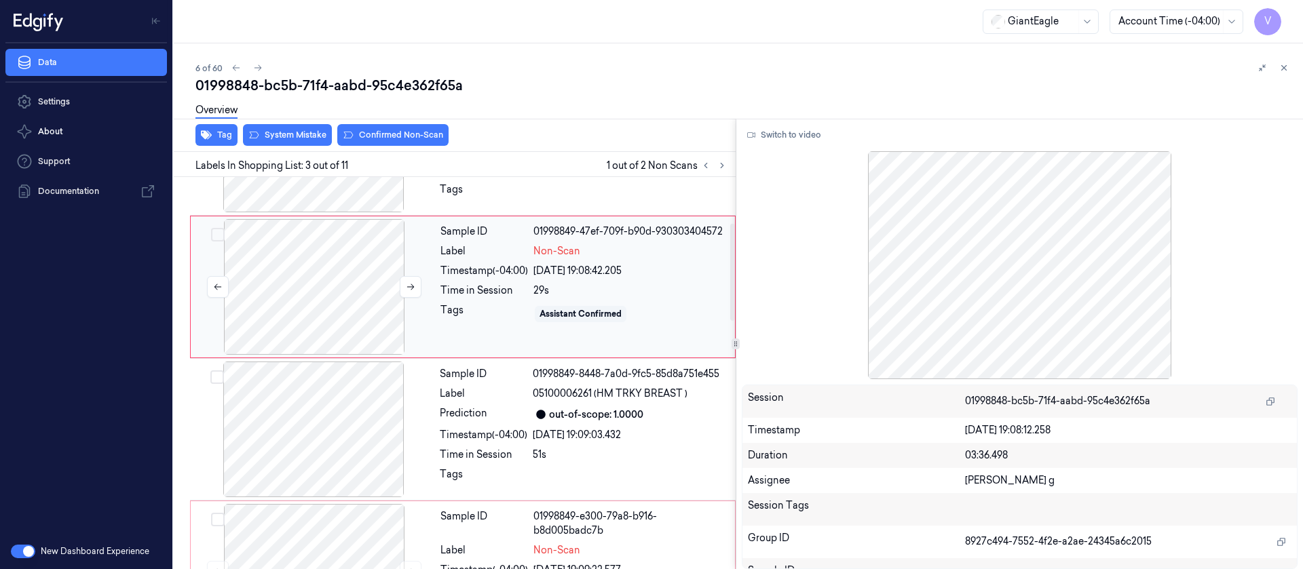
scroll to position [159, 0]
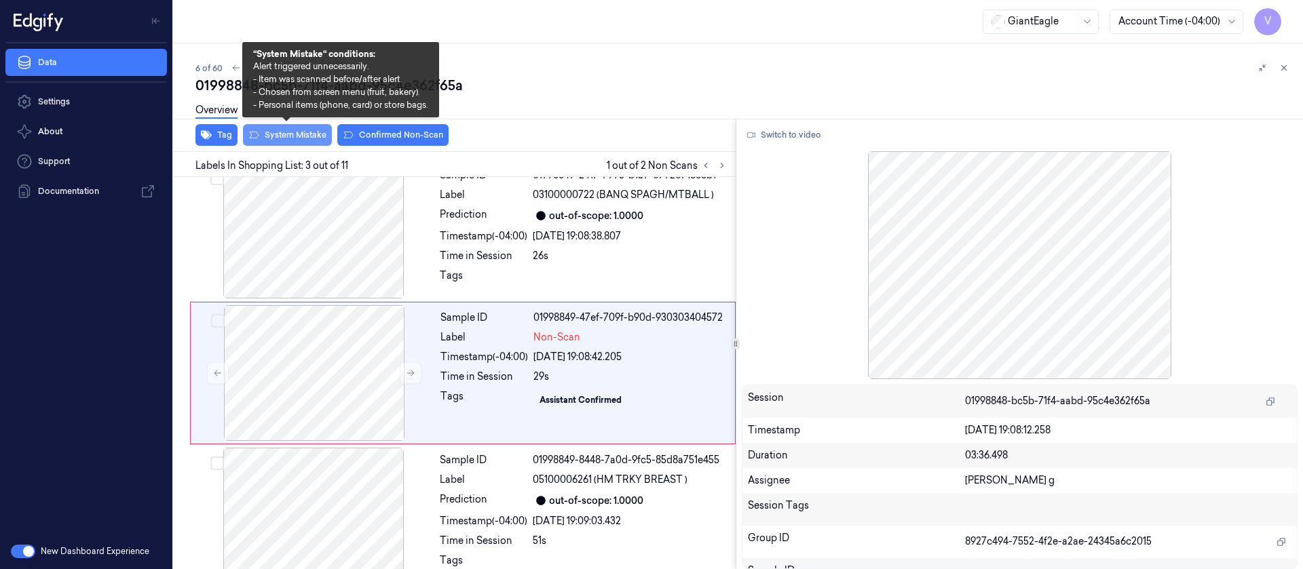
click at [284, 131] on button "System Mistake" at bounding box center [287, 135] width 89 height 22
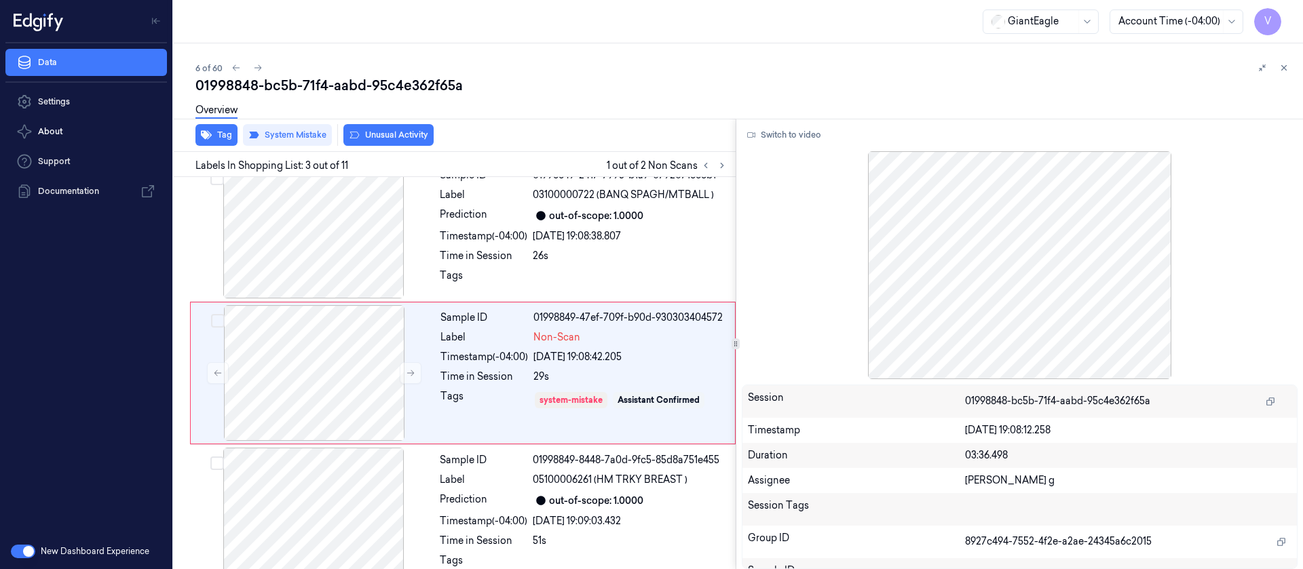
click at [394, 140] on button "Unusual Activity" at bounding box center [388, 135] width 90 height 22
click at [1283, 64] on icon at bounding box center [1284, 68] width 10 height 10
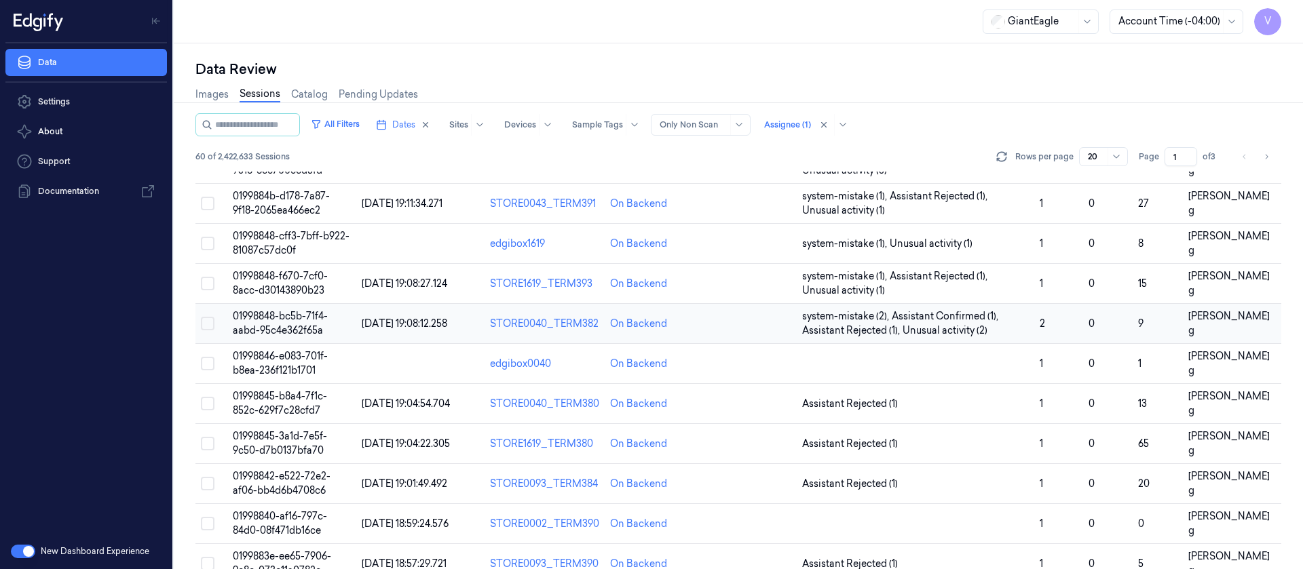
scroll to position [83, 0]
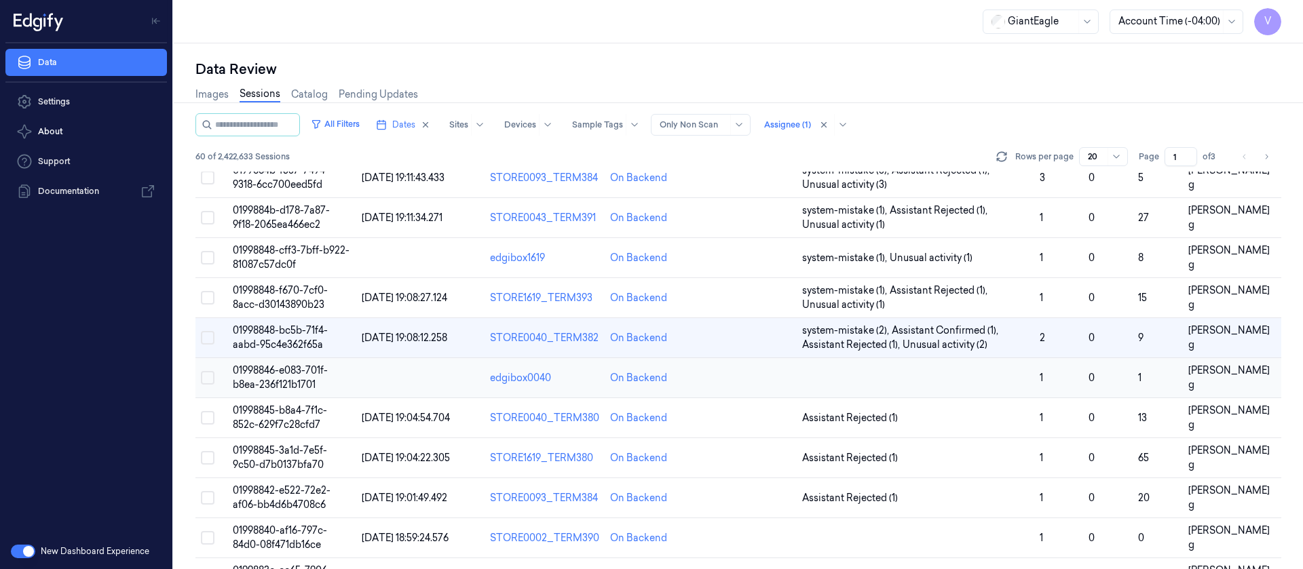
click at [737, 379] on td at bounding box center [749, 378] width 96 height 40
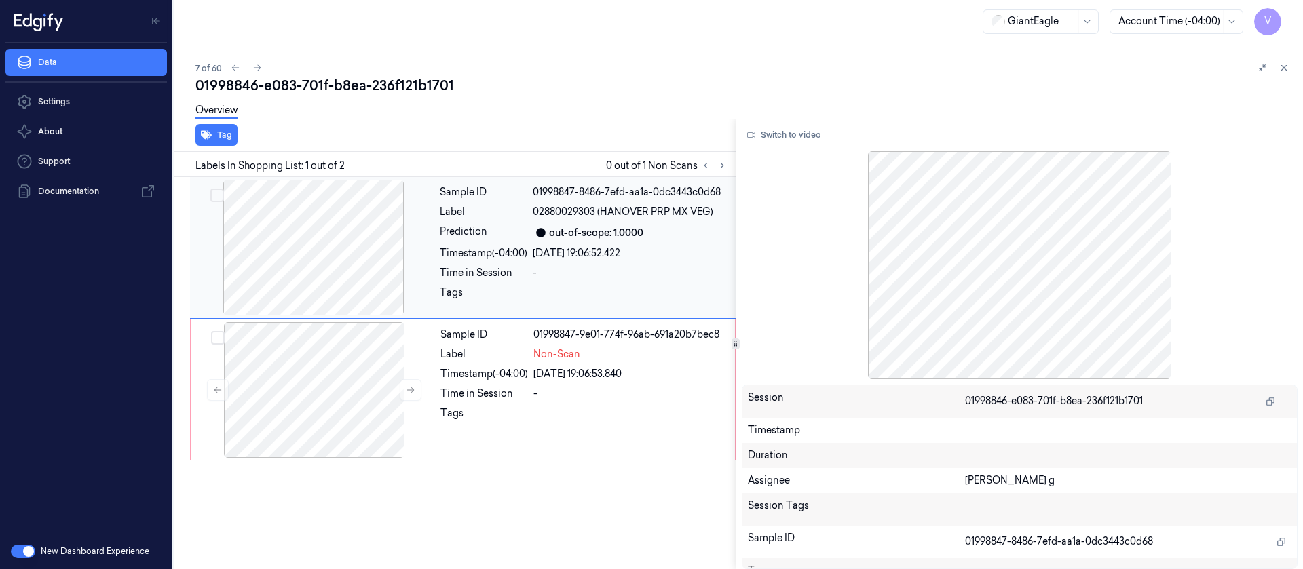
click at [523, 242] on div "Sample ID 01998847-8486-7efd-aa1a-0dc3443c0d68 Label 02880029303 (HANOVER PRP M…" at bounding box center [583, 248] width 299 height 136
click at [790, 144] on button "Switch to video" at bounding box center [784, 135] width 85 height 22
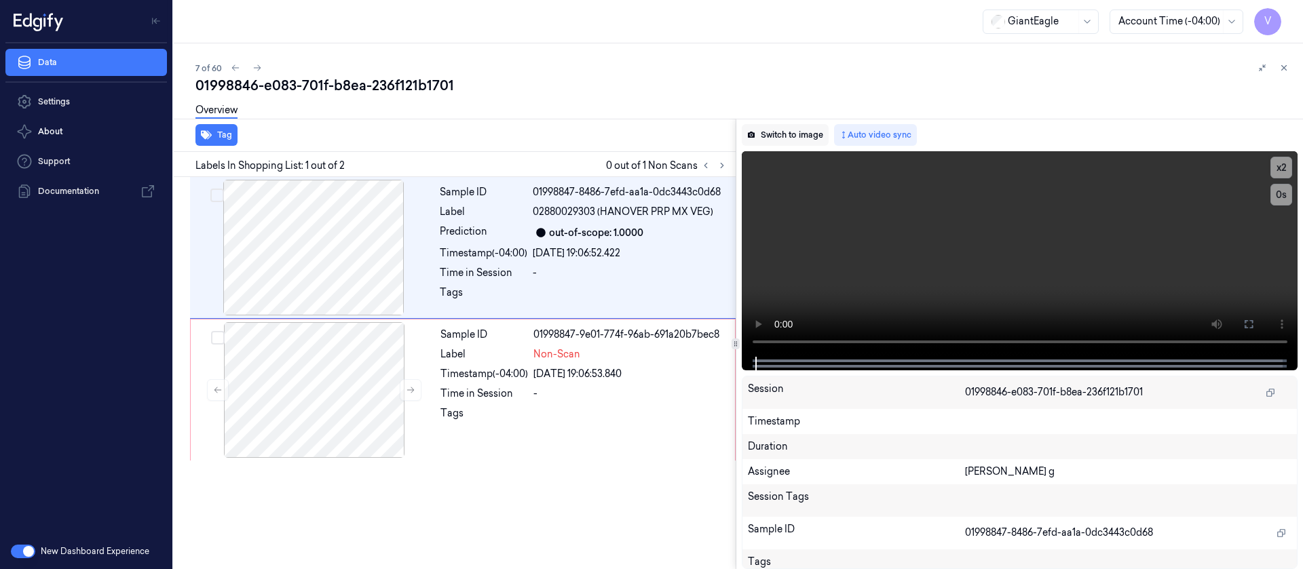
click at [793, 132] on button "Switch to image" at bounding box center [785, 135] width 87 height 22
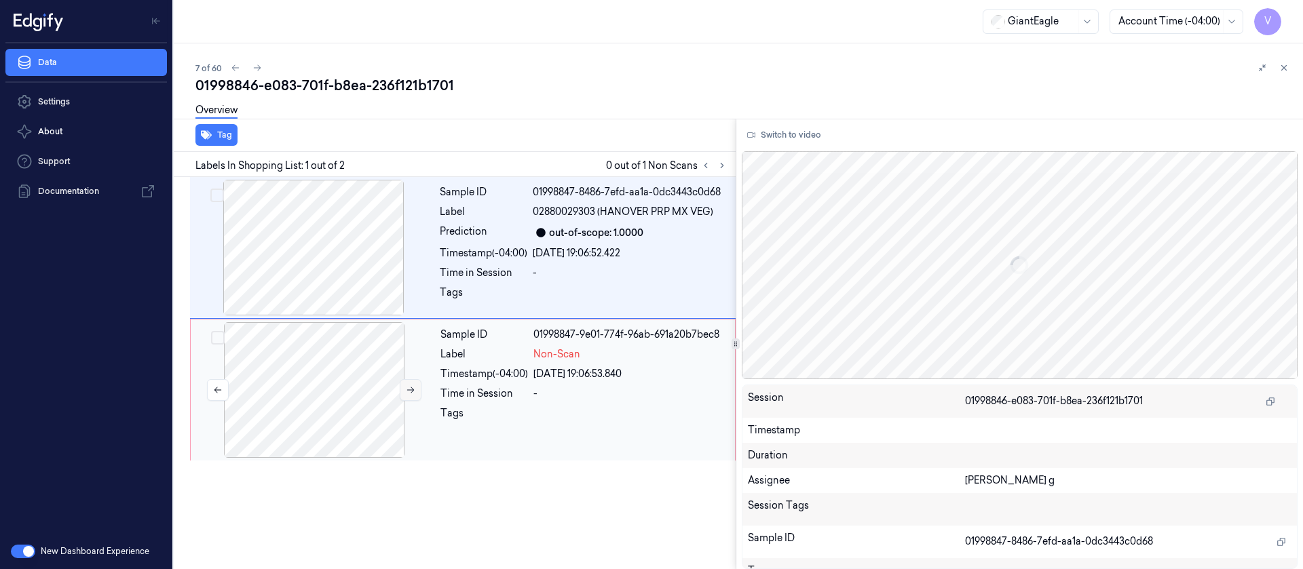
click at [406, 390] on icon at bounding box center [411, 390] width 10 height 10
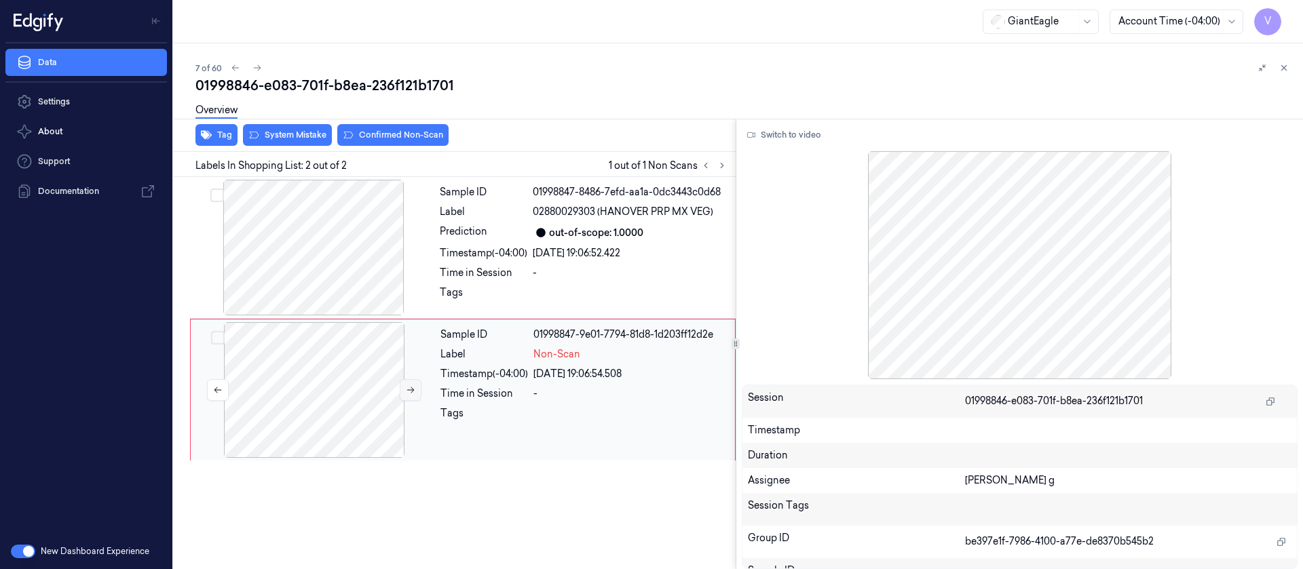
click at [406, 390] on icon at bounding box center [411, 390] width 10 height 10
click at [415, 388] on icon at bounding box center [411, 390] width 10 height 10
click at [445, 195] on div "Sample ID" at bounding box center [484, 192] width 88 height 14
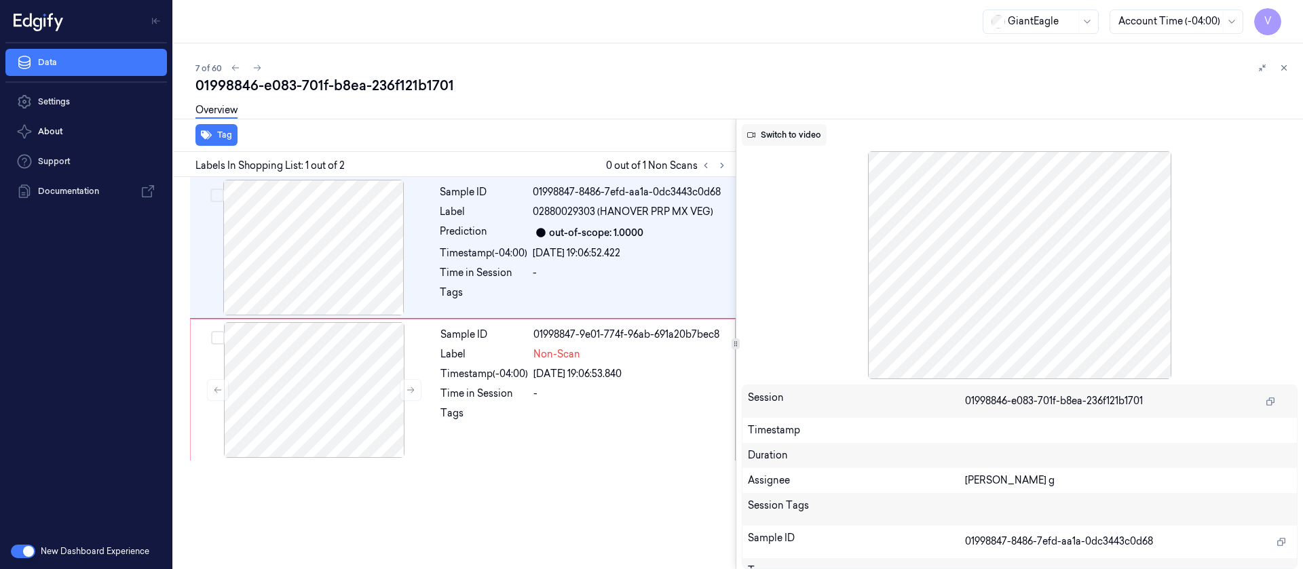
click at [797, 126] on button "Switch to video" at bounding box center [784, 135] width 85 height 22
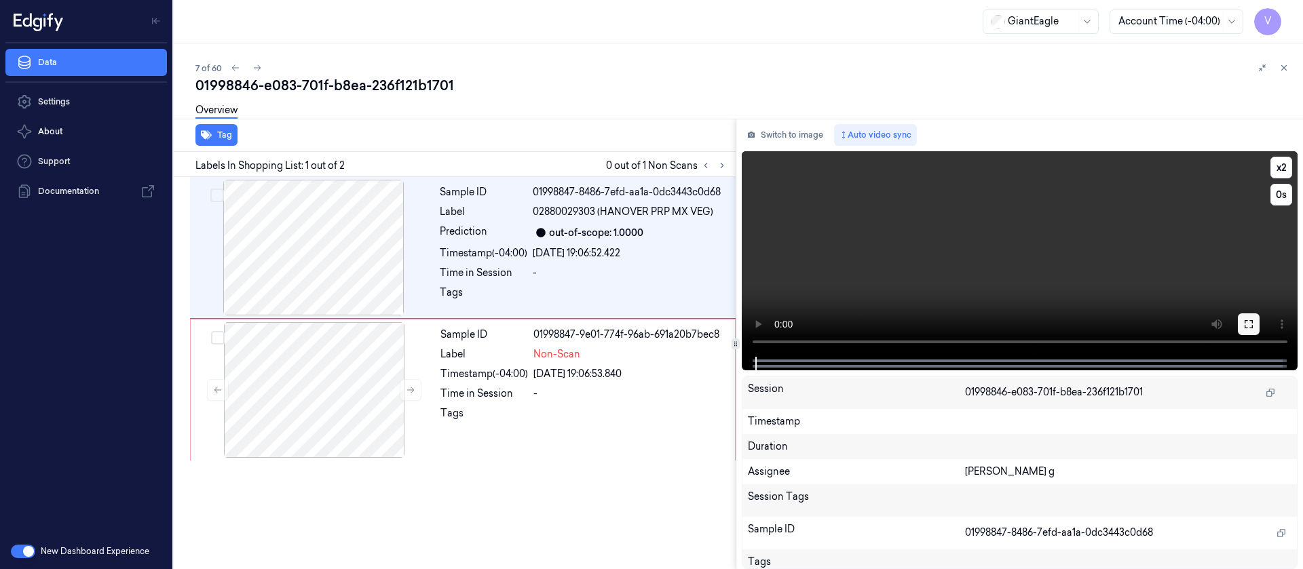
click at [1251, 320] on icon at bounding box center [1249, 324] width 8 height 8
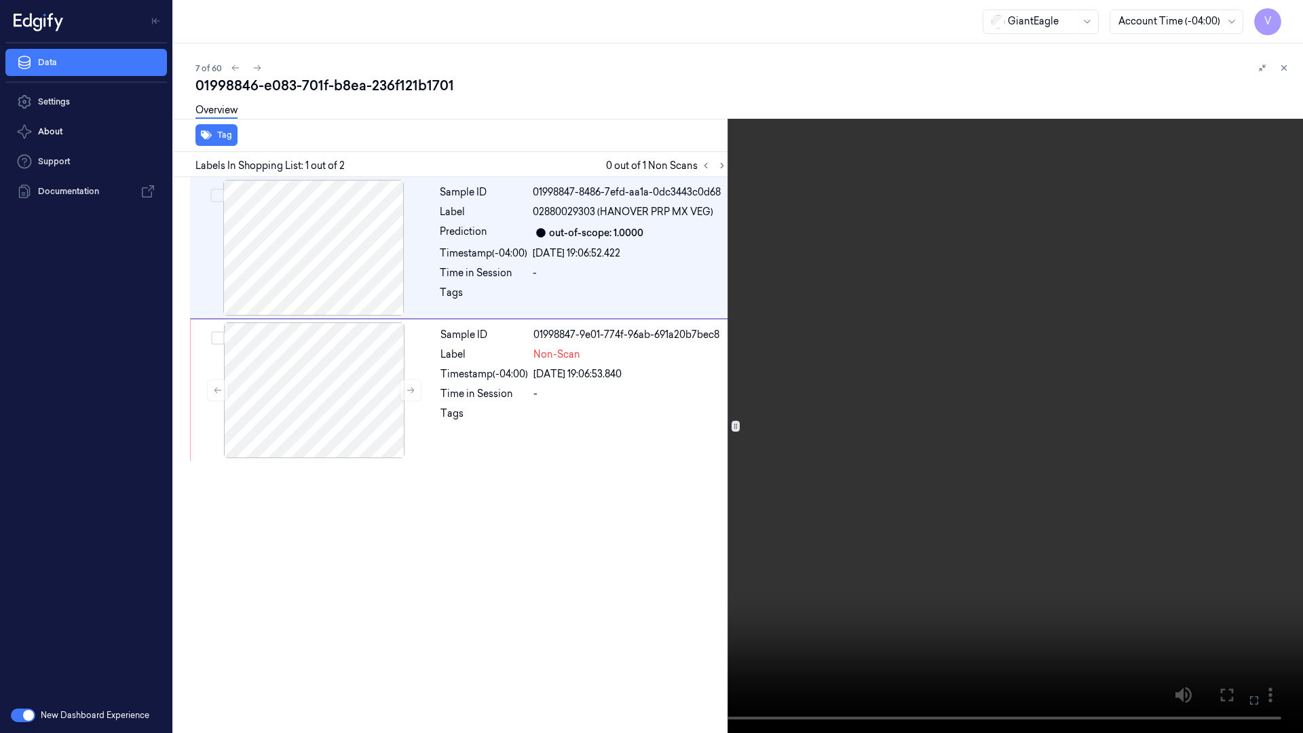
click at [0, 0] on button at bounding box center [0, 0] width 0 height 0
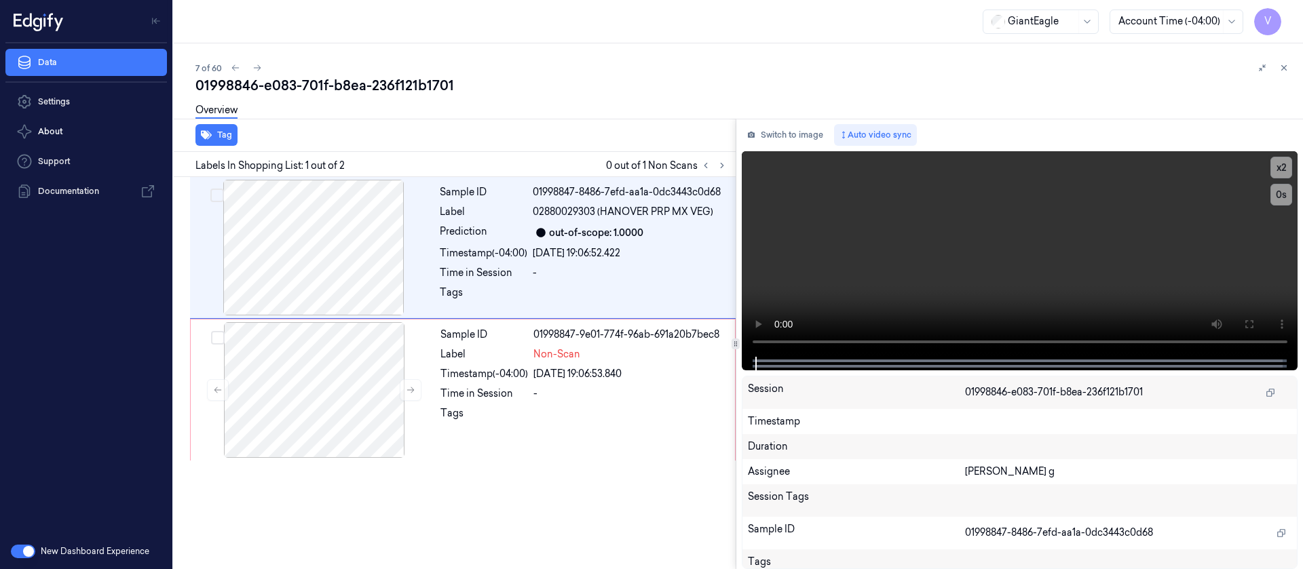
click at [787, 119] on div at bounding box center [735, 119] width 1135 height 1
click at [780, 137] on button "Switch to image" at bounding box center [785, 135] width 87 height 22
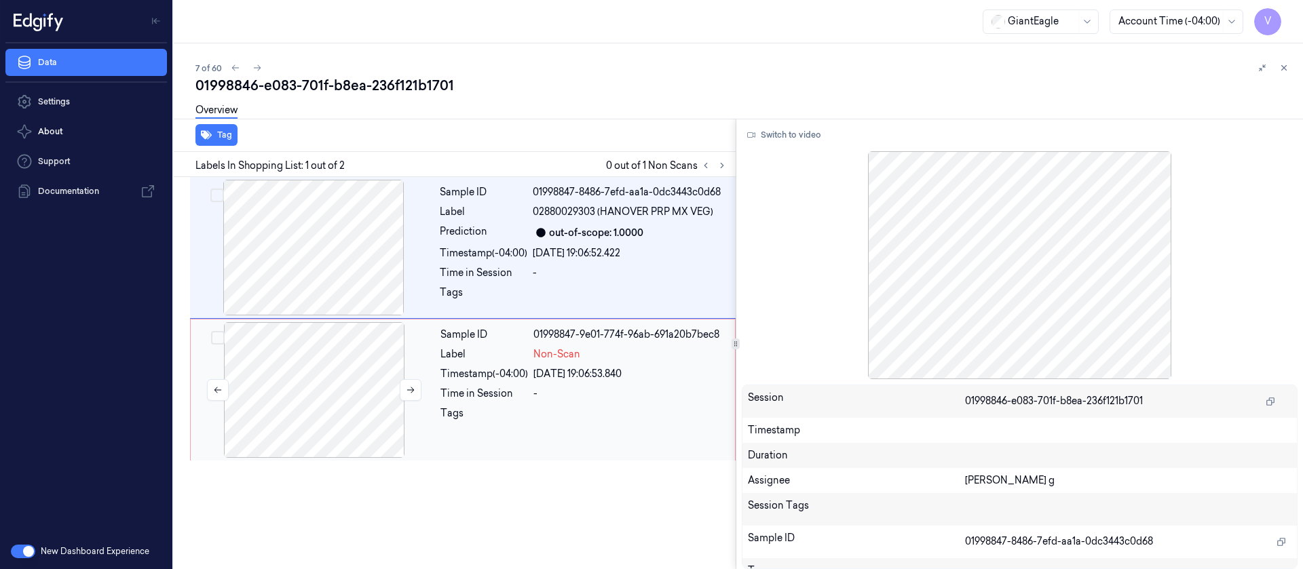
click at [345, 375] on div at bounding box center [314, 390] width 242 height 136
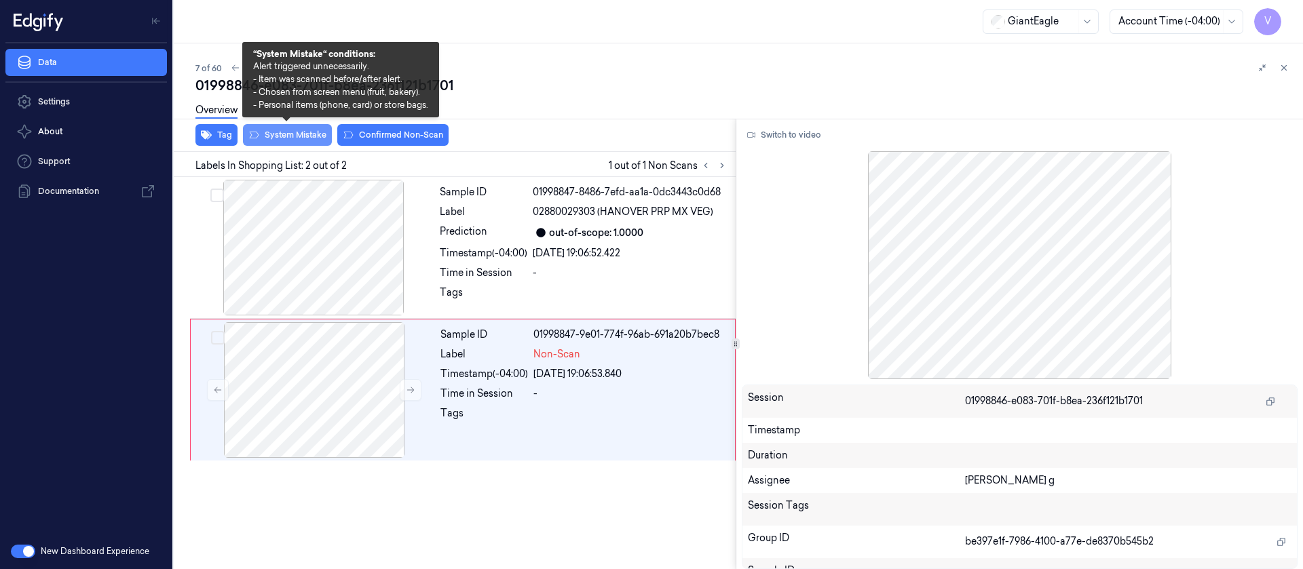
click at [296, 134] on button "System Mistake" at bounding box center [287, 135] width 89 height 22
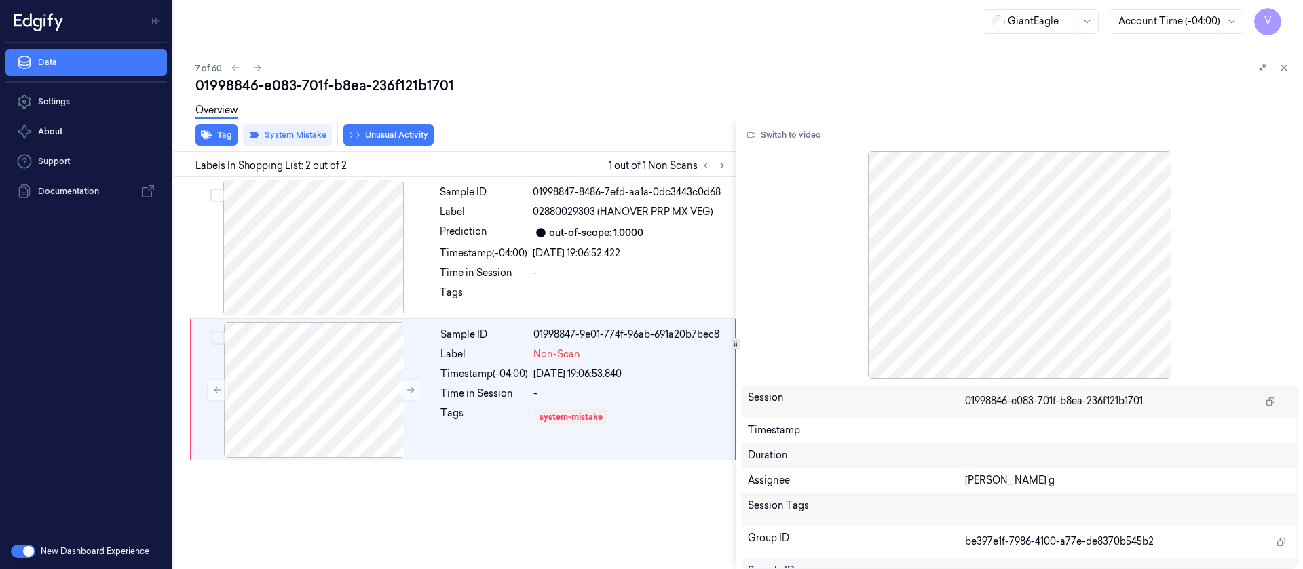
click at [1016, 137] on div "Switch to video" at bounding box center [1020, 135] width 557 height 22
click at [1283, 68] on icon at bounding box center [1284, 68] width 5 height 5
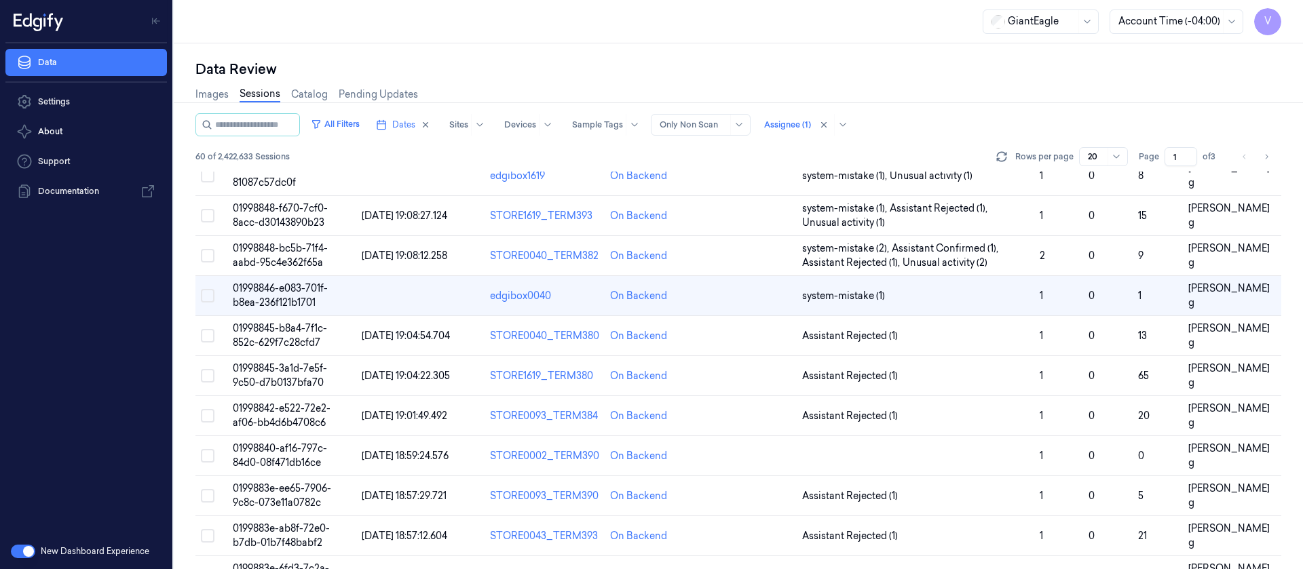
scroll to position [151, 0]
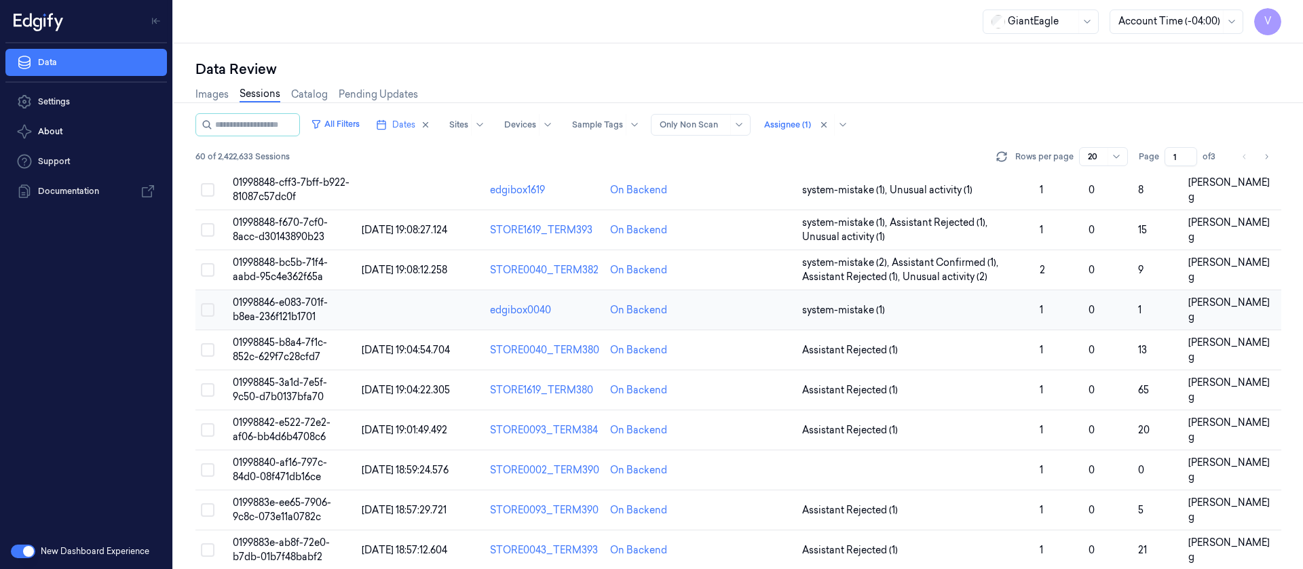
click at [744, 310] on td at bounding box center [749, 310] width 96 height 40
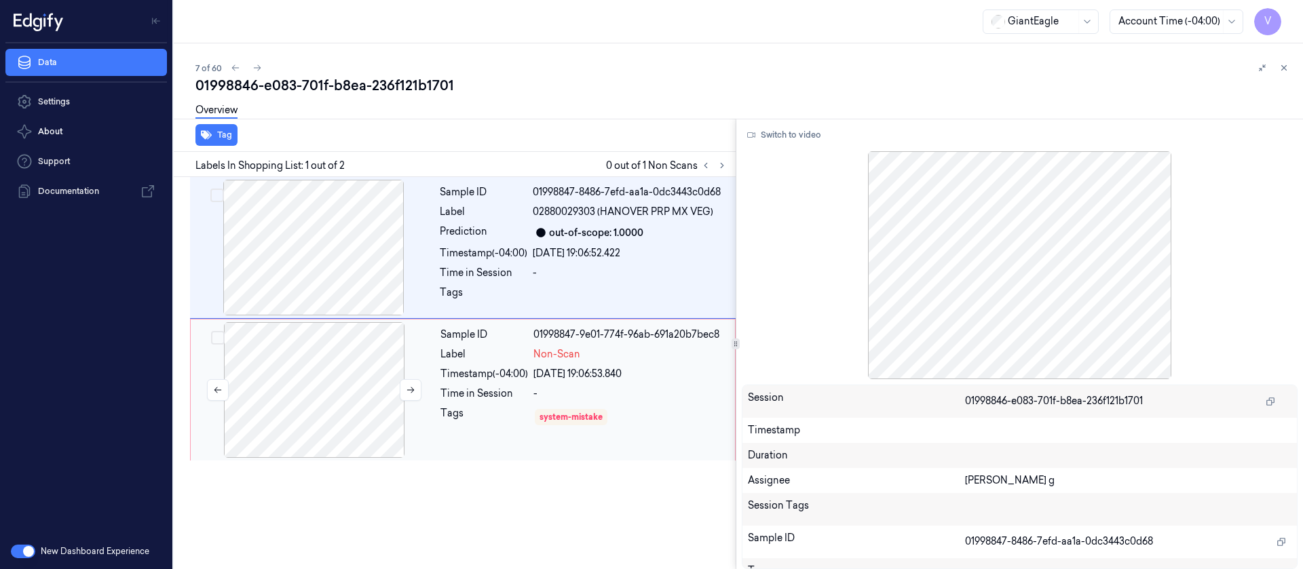
click at [339, 372] on div at bounding box center [314, 390] width 242 height 136
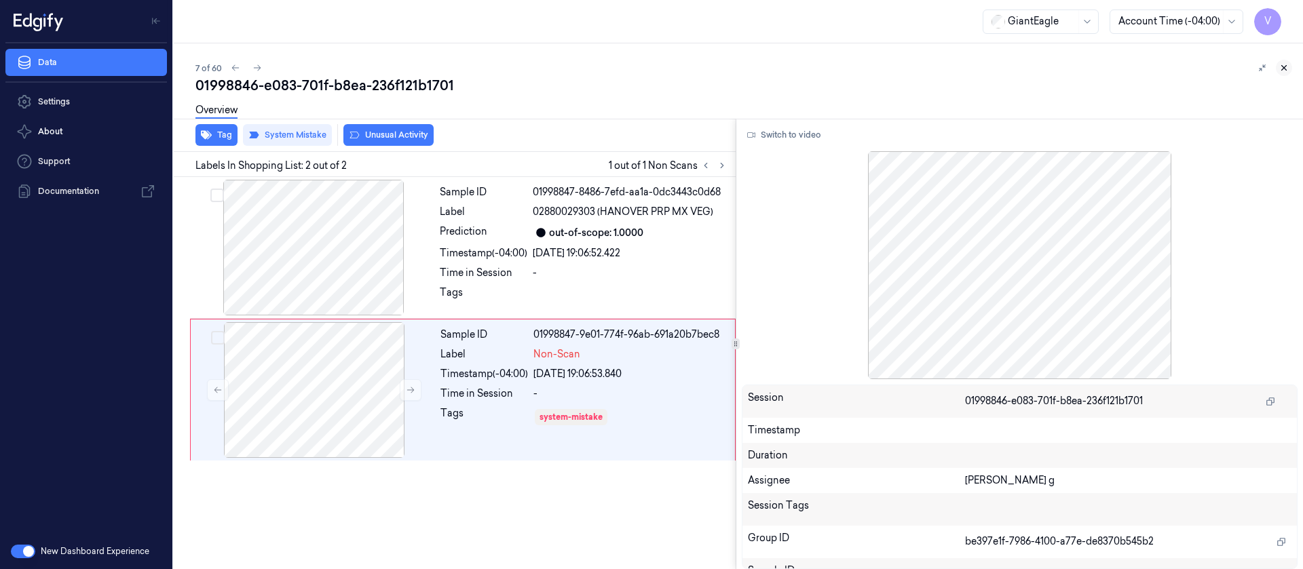
click at [1287, 71] on icon at bounding box center [1284, 68] width 10 height 10
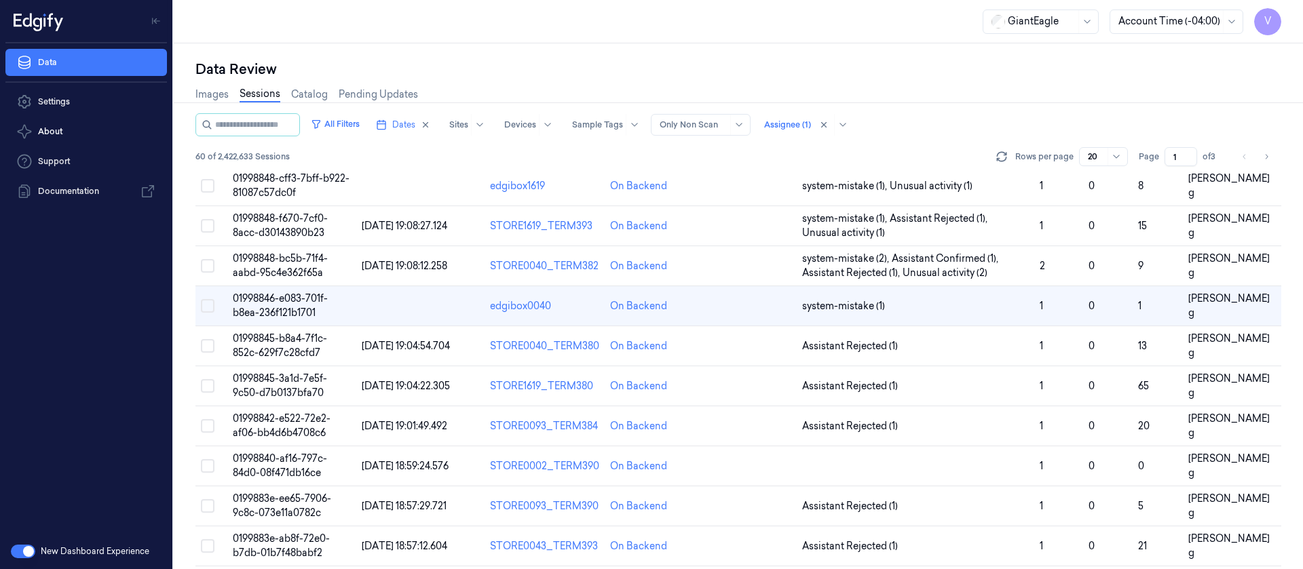
scroll to position [141, 0]
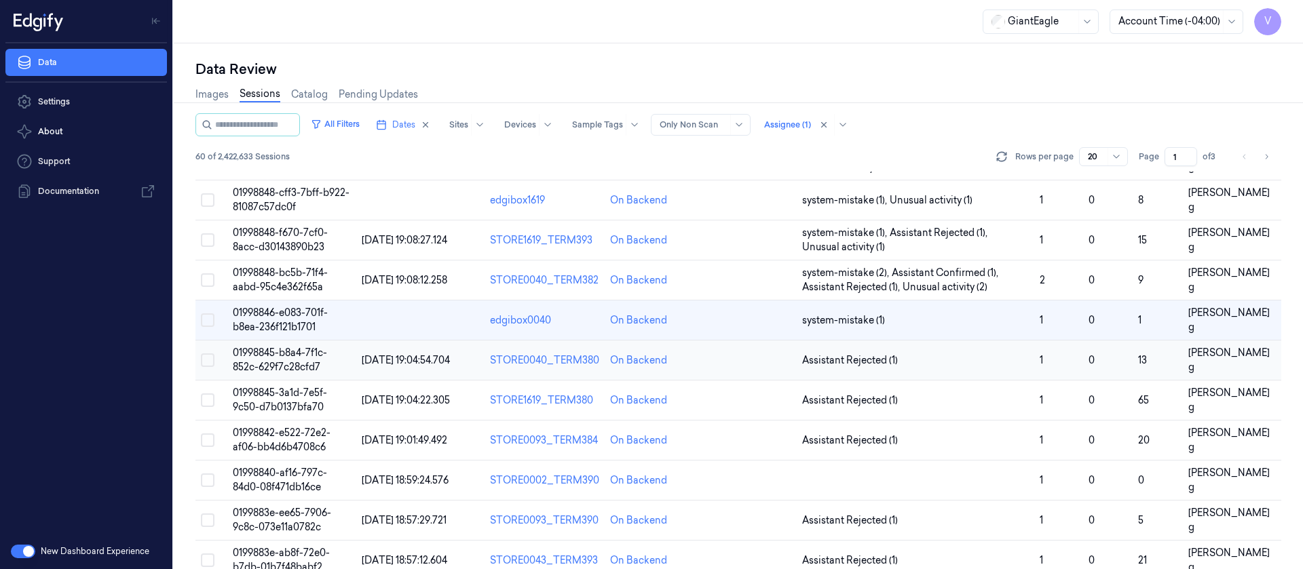
click at [757, 361] on td at bounding box center [749, 361] width 96 height 40
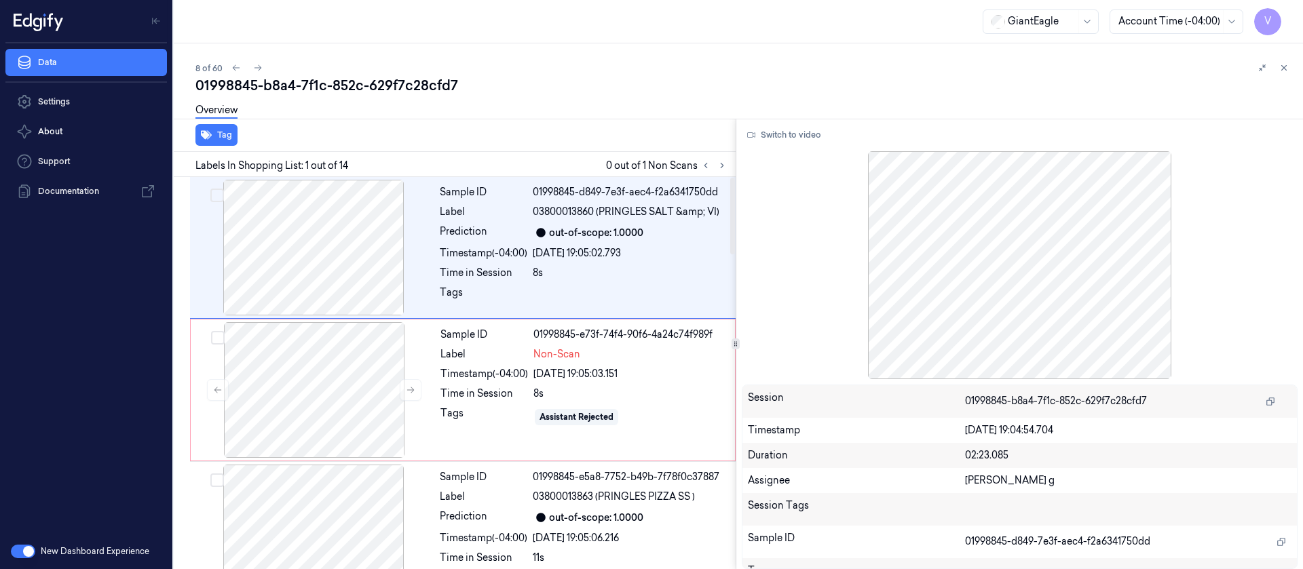
click at [461, 174] on div "Labels In Shopping List: 1 out of 14 0 out of 1 Non Scans" at bounding box center [451, 164] width 567 height 25
click at [502, 239] on div "Prediction" at bounding box center [484, 233] width 88 height 16
click at [798, 134] on button "Switch to video" at bounding box center [784, 135] width 85 height 22
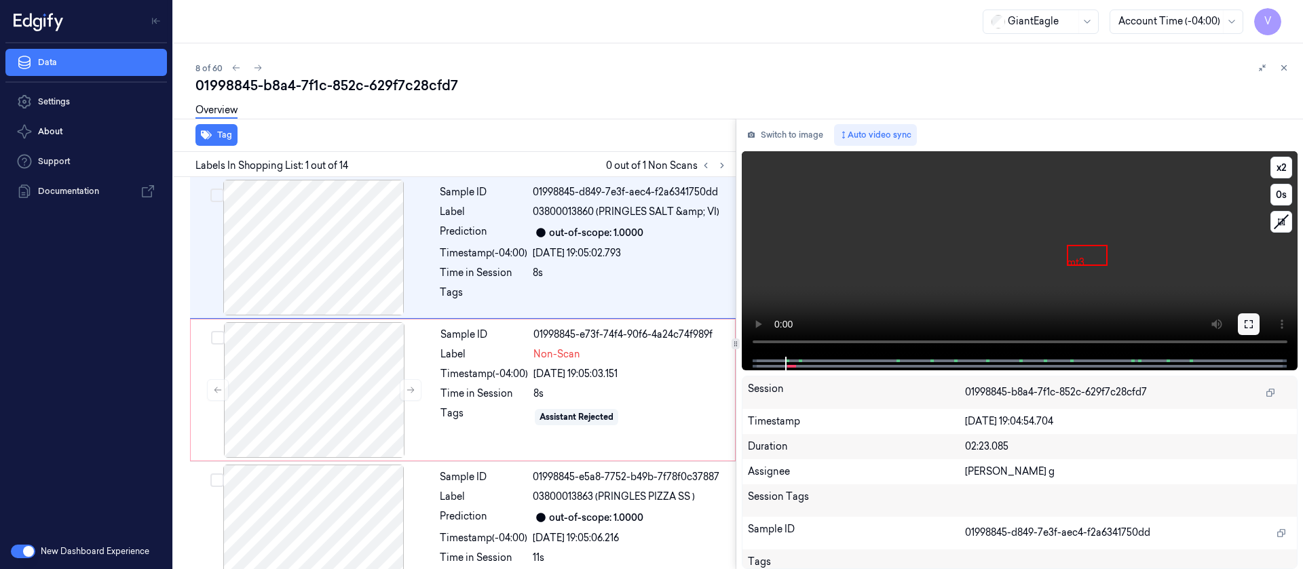
click at [1248, 325] on icon at bounding box center [1248, 324] width 11 height 11
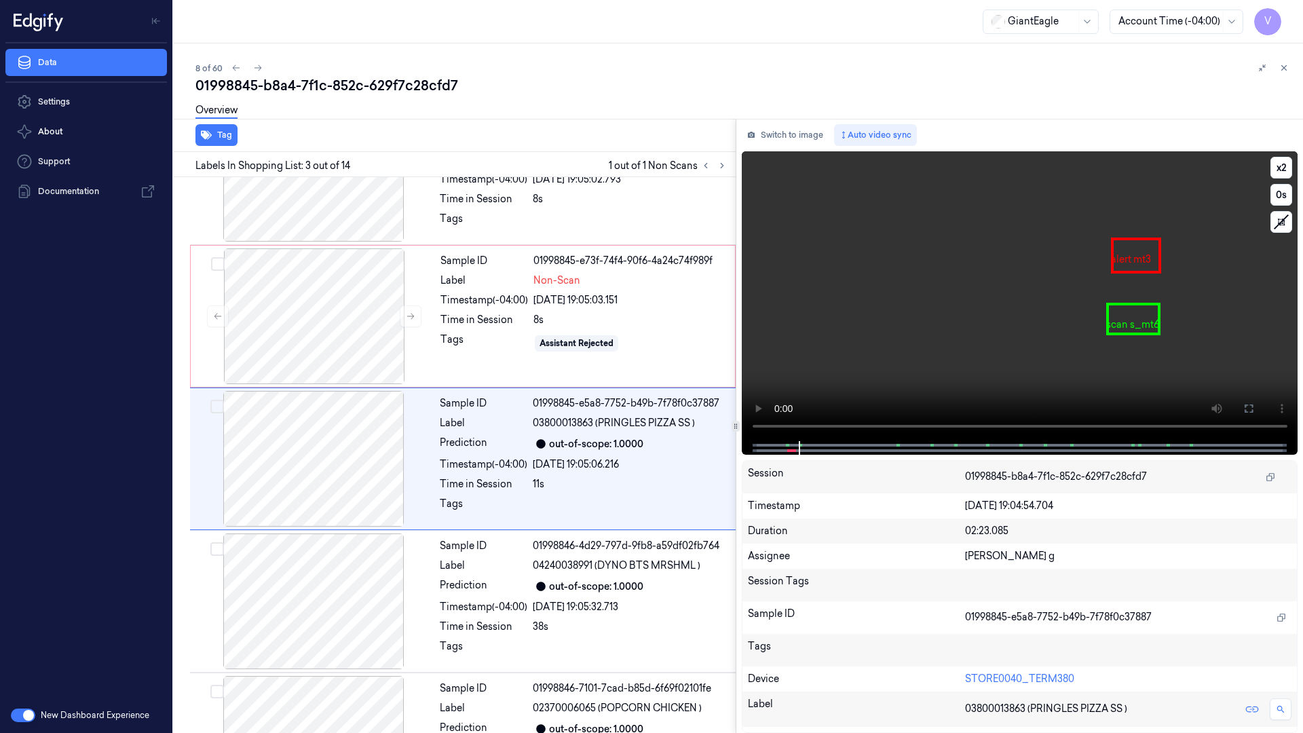
scroll to position [78, 0]
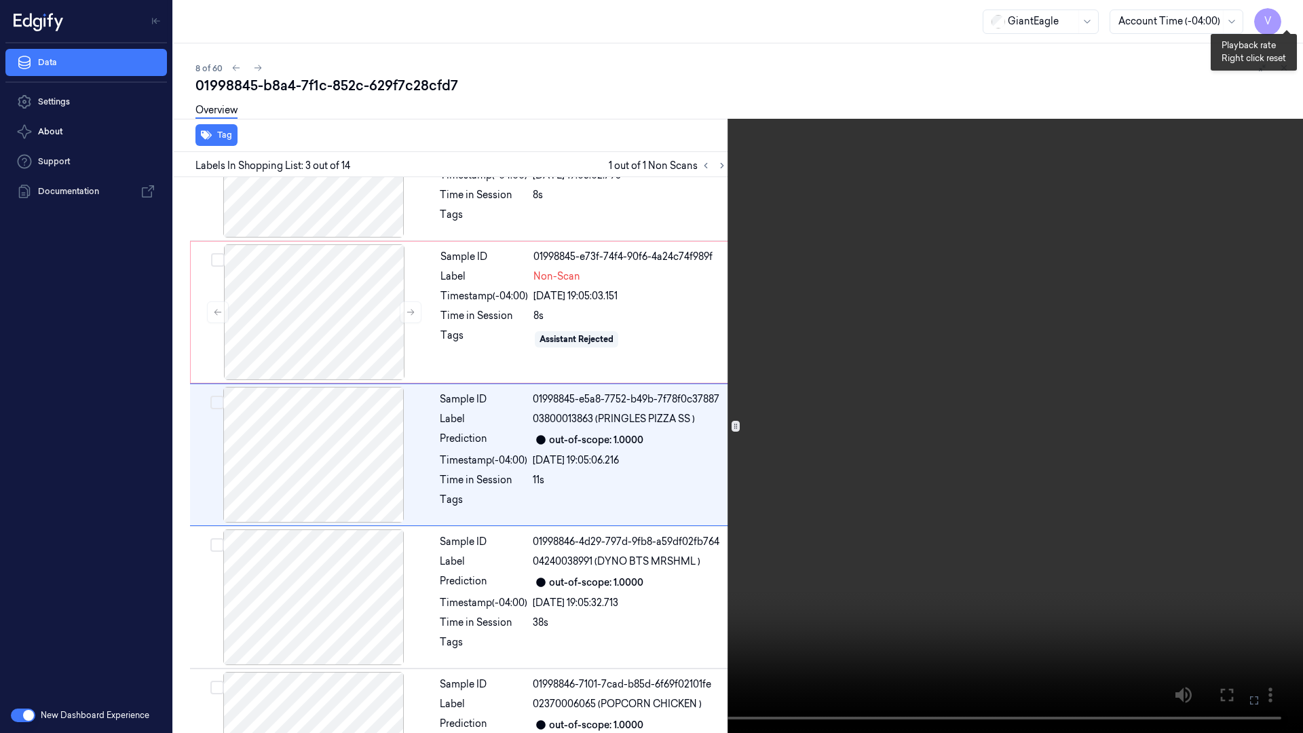
click at [1292, 20] on button "x 2" at bounding box center [1287, 16] width 22 height 22
click at [1292, 20] on button "x 4" at bounding box center [1287, 16] width 22 height 22
click at [0, 0] on icon at bounding box center [0, 0] width 0 height 0
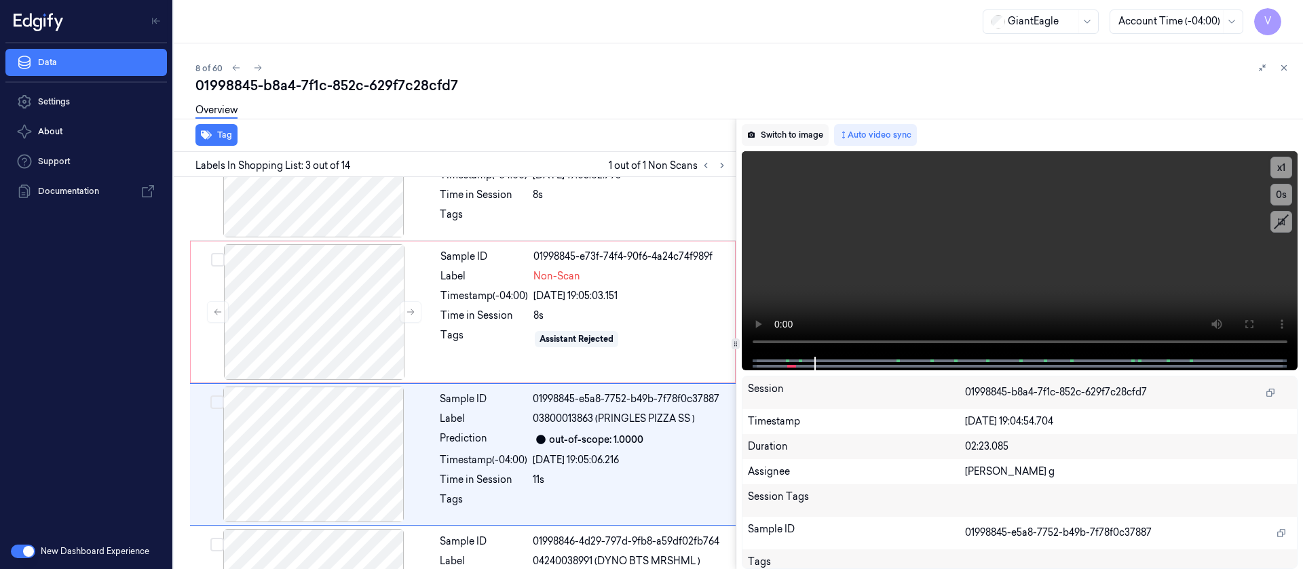
click at [795, 130] on button "Switch to image" at bounding box center [785, 135] width 87 height 22
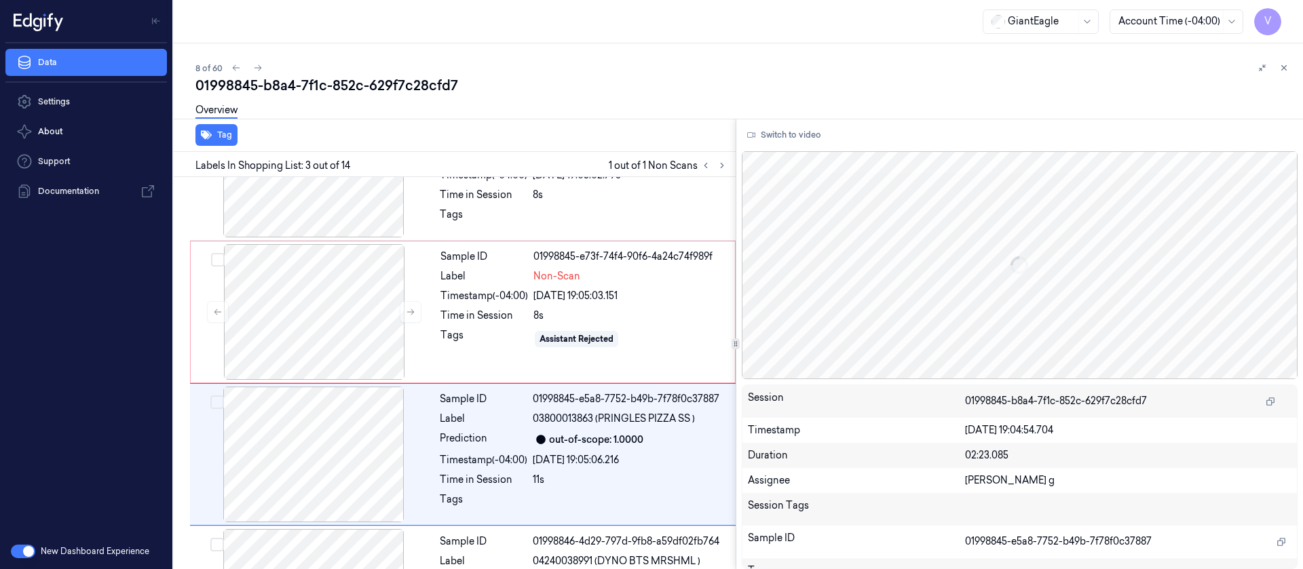
scroll to position [159, 0]
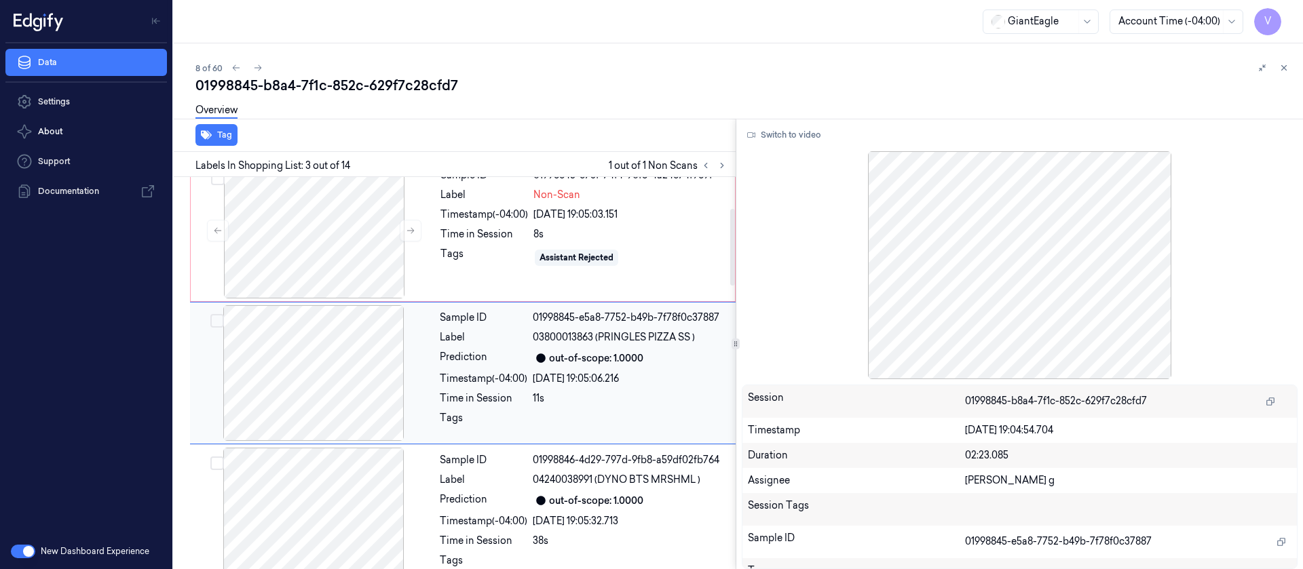
click at [355, 364] on div at bounding box center [314, 373] width 242 height 136
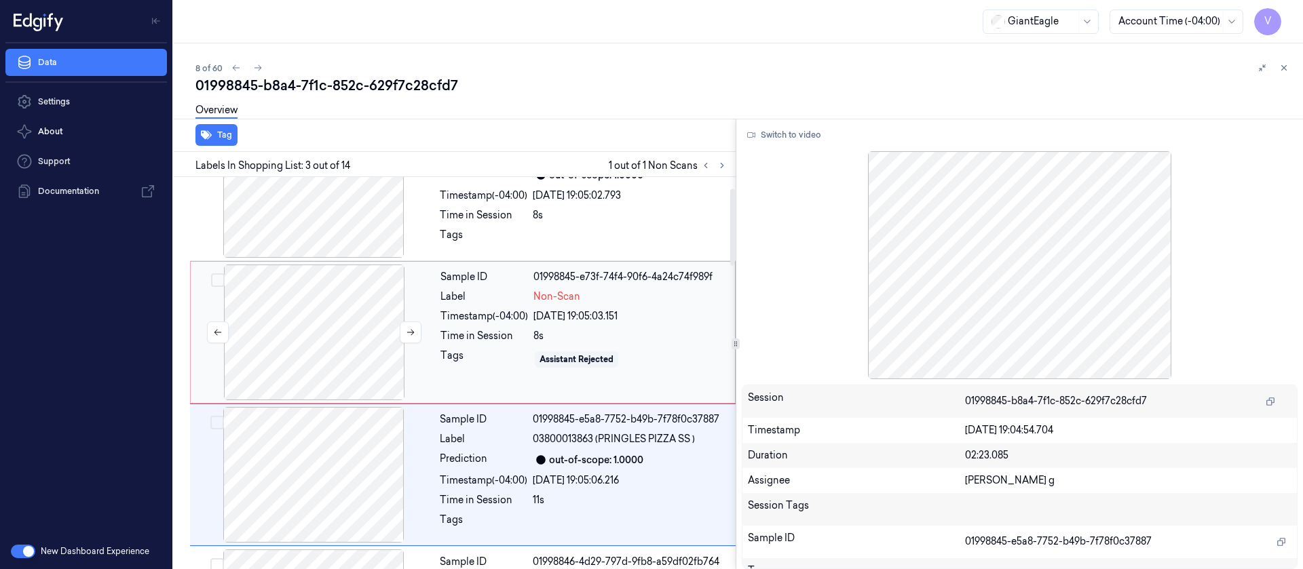
click at [275, 290] on div at bounding box center [314, 333] width 242 height 136
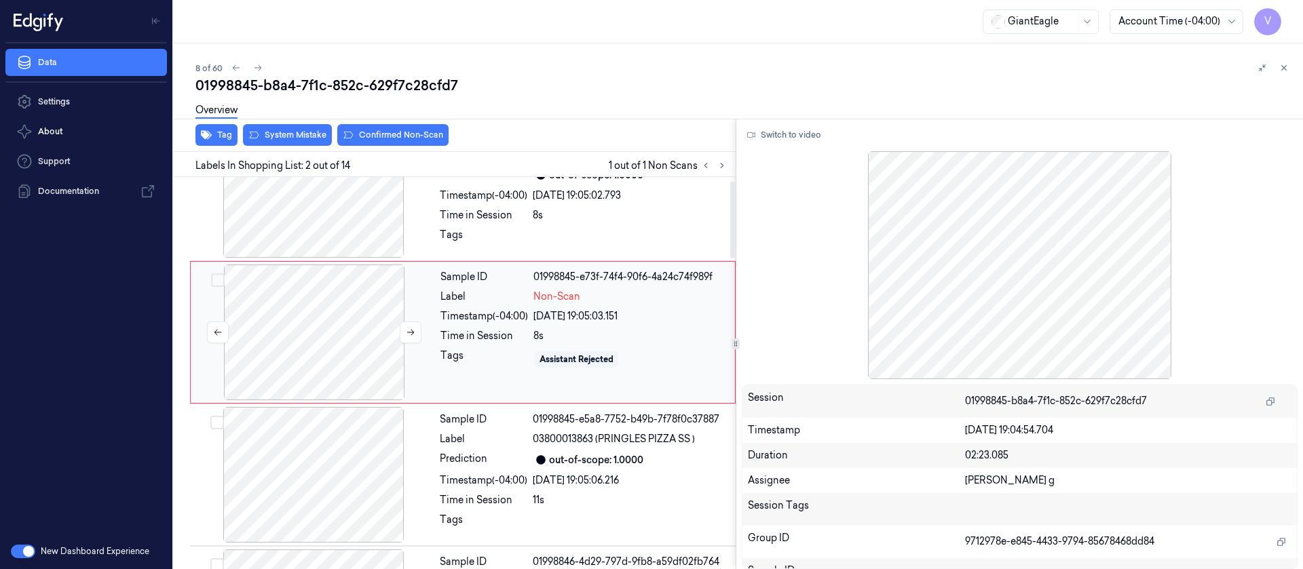
scroll to position [17, 0]
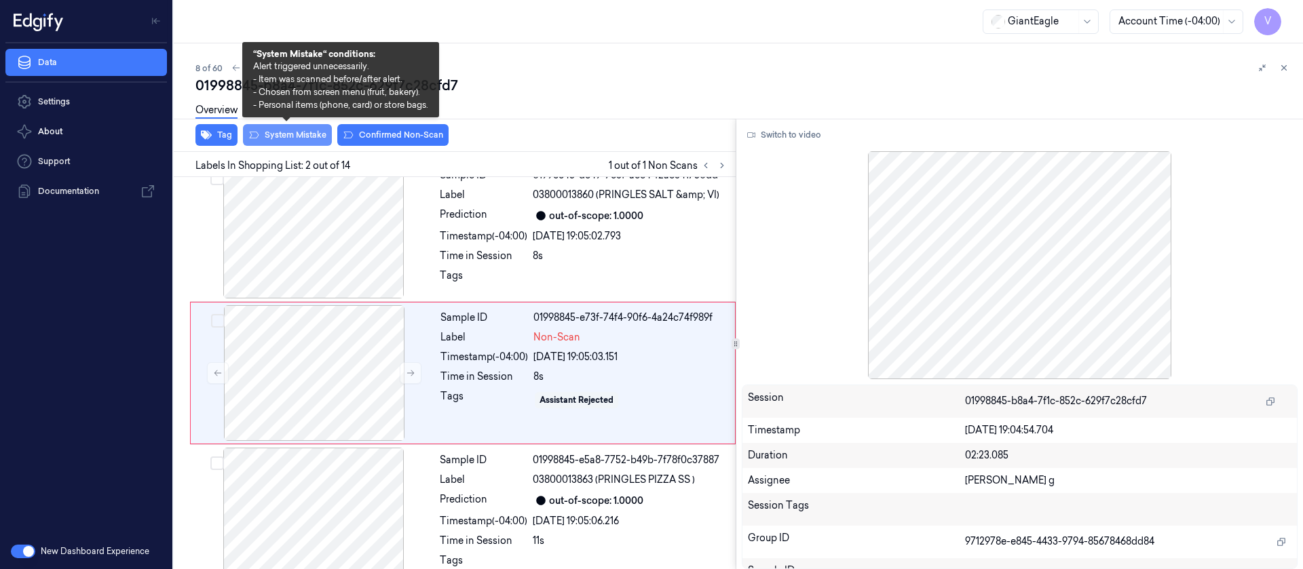
click at [283, 138] on button "System Mistake" at bounding box center [287, 135] width 89 height 22
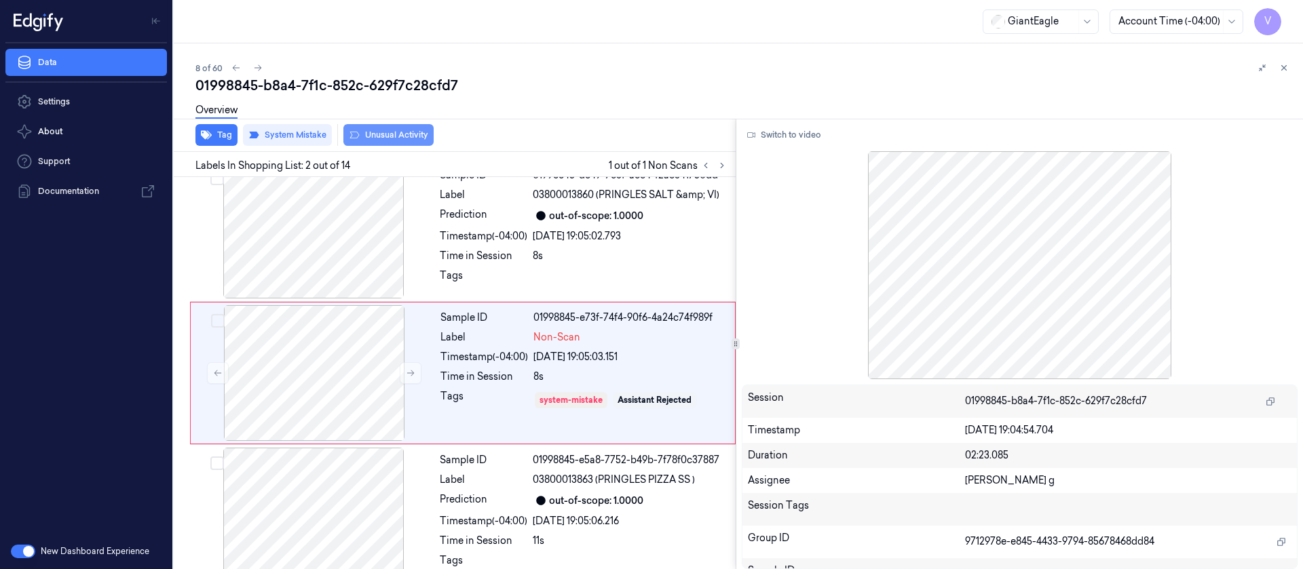
click at [392, 130] on button "Unusual Activity" at bounding box center [388, 135] width 90 height 22
click at [1278, 71] on button at bounding box center [1284, 68] width 16 height 16
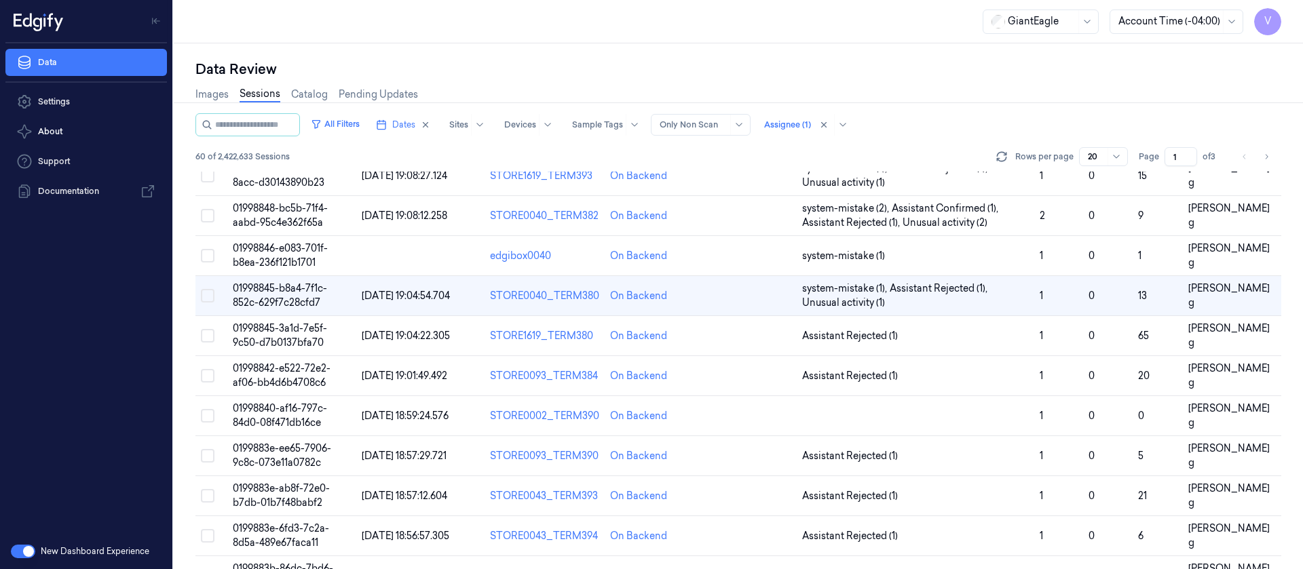
scroll to position [191, 0]
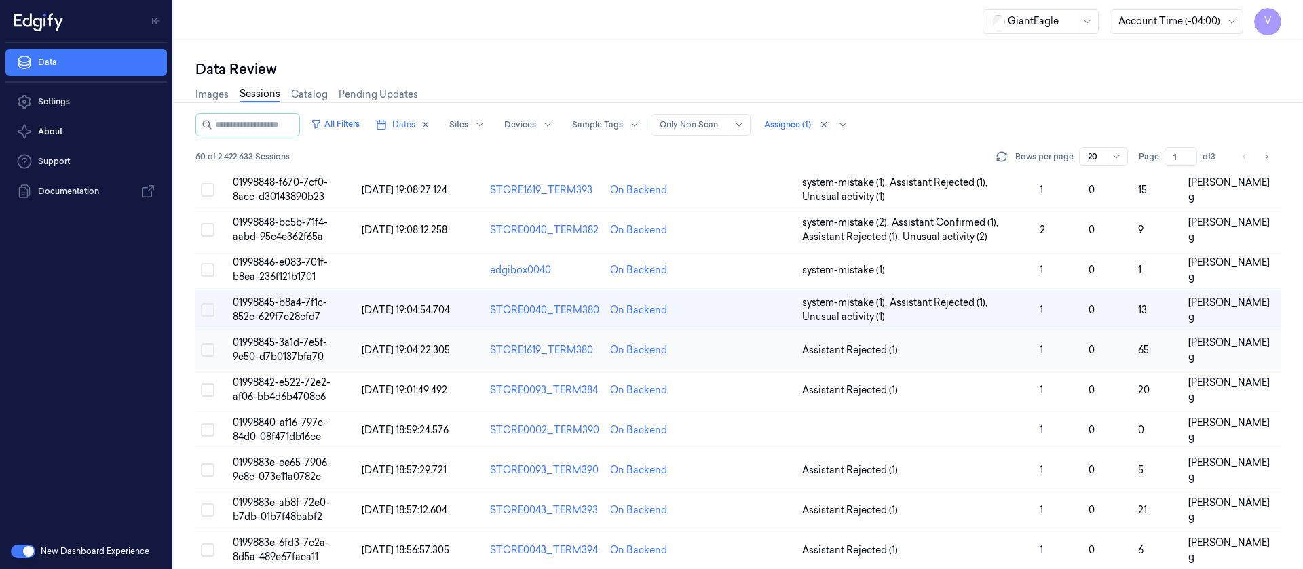
click at [734, 356] on td at bounding box center [749, 351] width 96 height 40
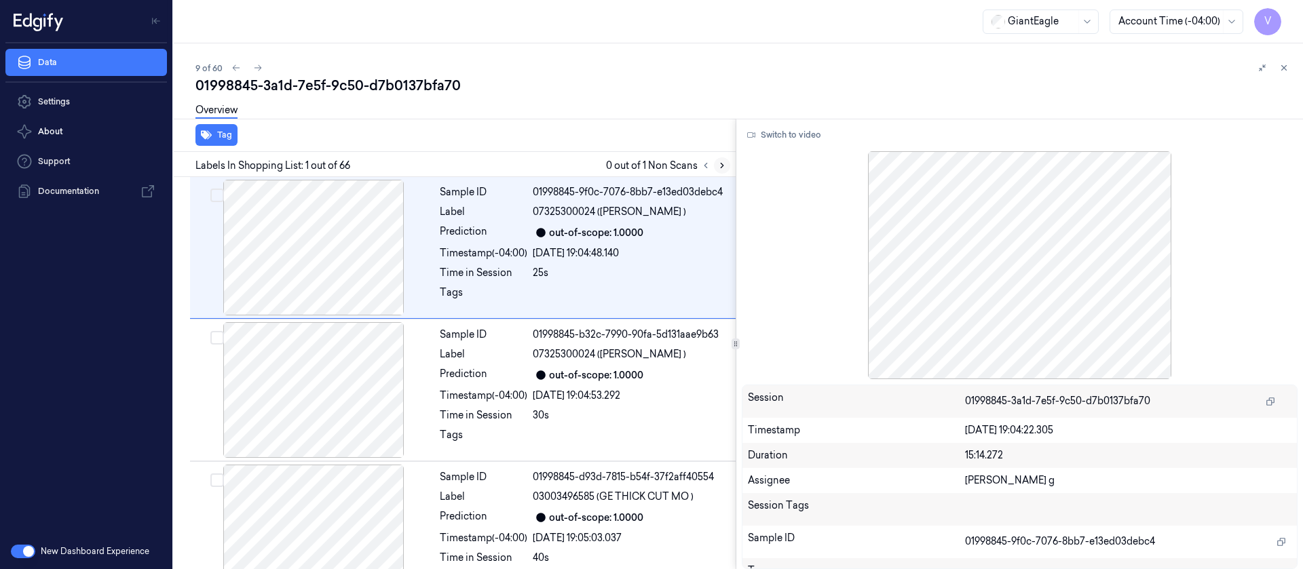
click at [721, 164] on icon at bounding box center [722, 166] width 3 height 5
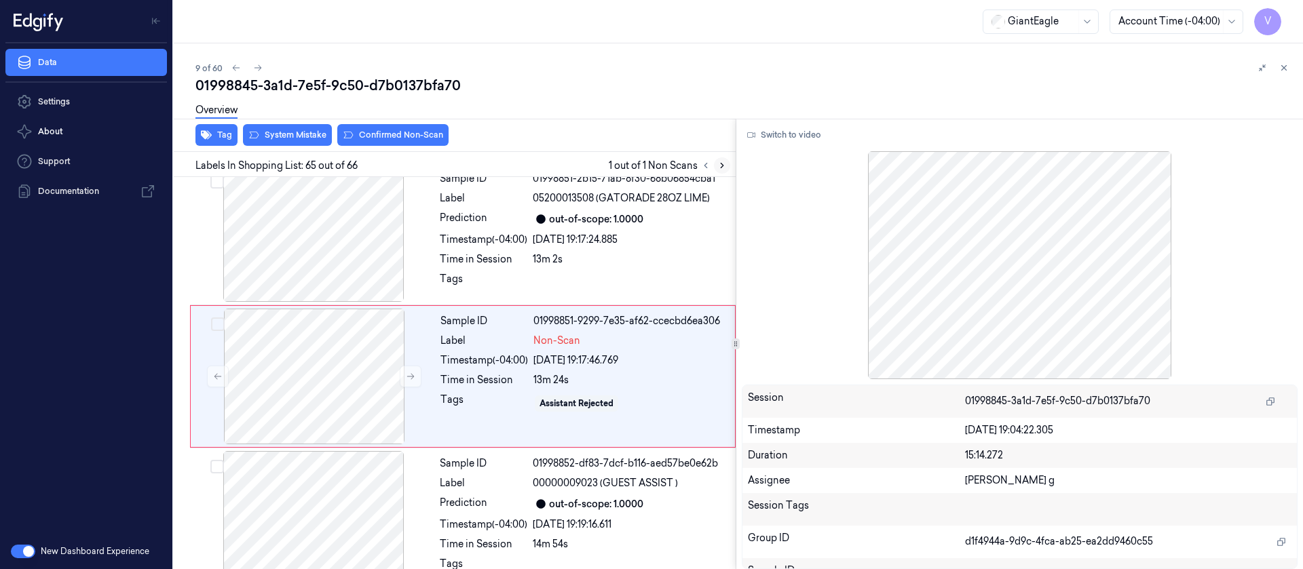
scroll to position [9007, 0]
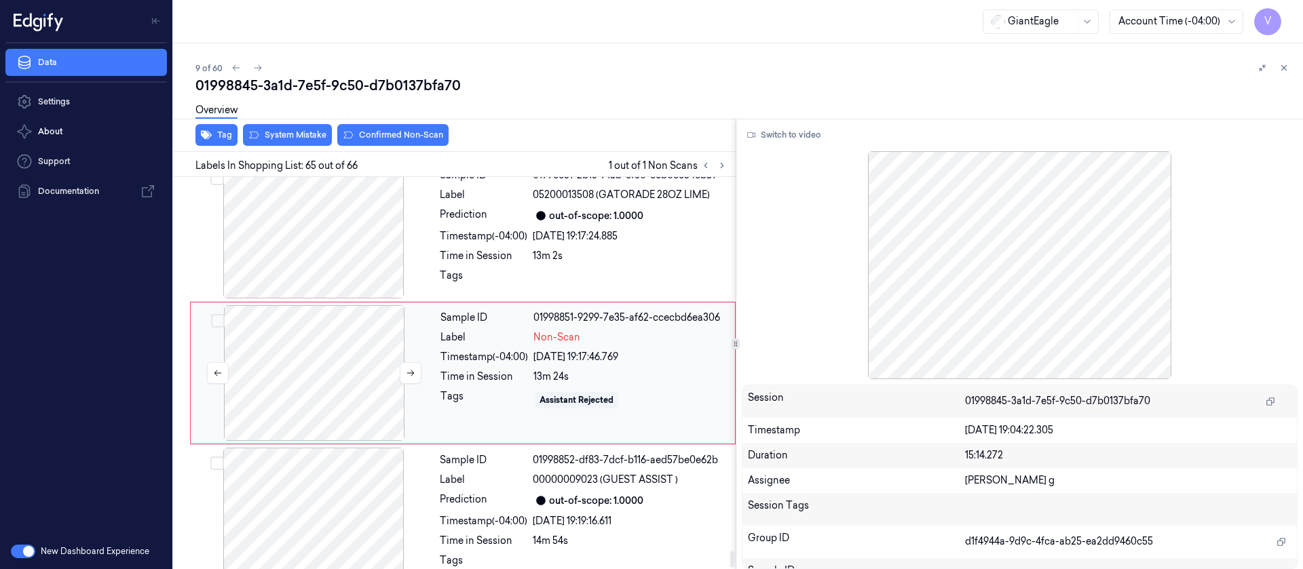
click at [350, 356] on div at bounding box center [314, 373] width 242 height 136
click at [513, 249] on div "Time in Session" at bounding box center [484, 256] width 88 height 14
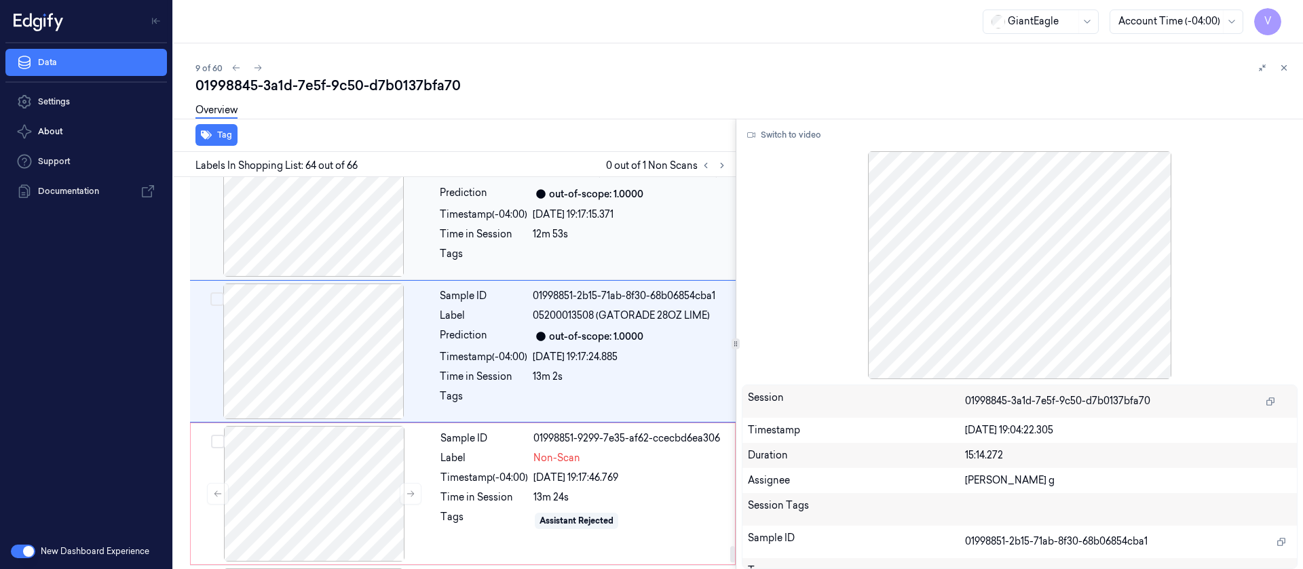
scroll to position [8865, 0]
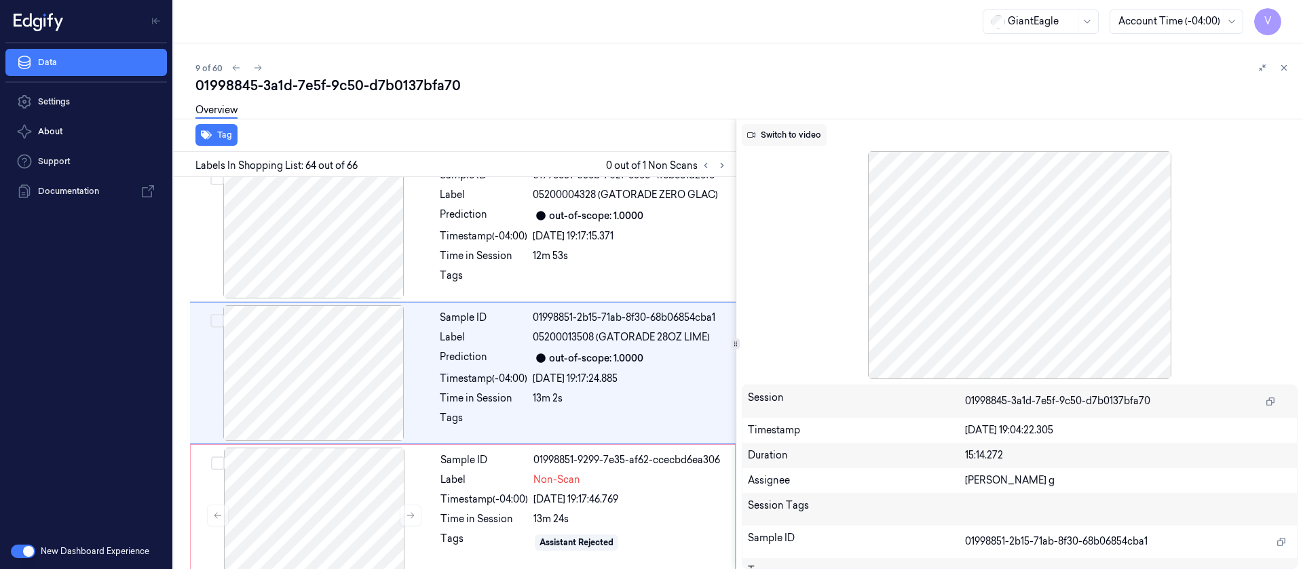
click at [774, 134] on button "Switch to video" at bounding box center [784, 135] width 85 height 22
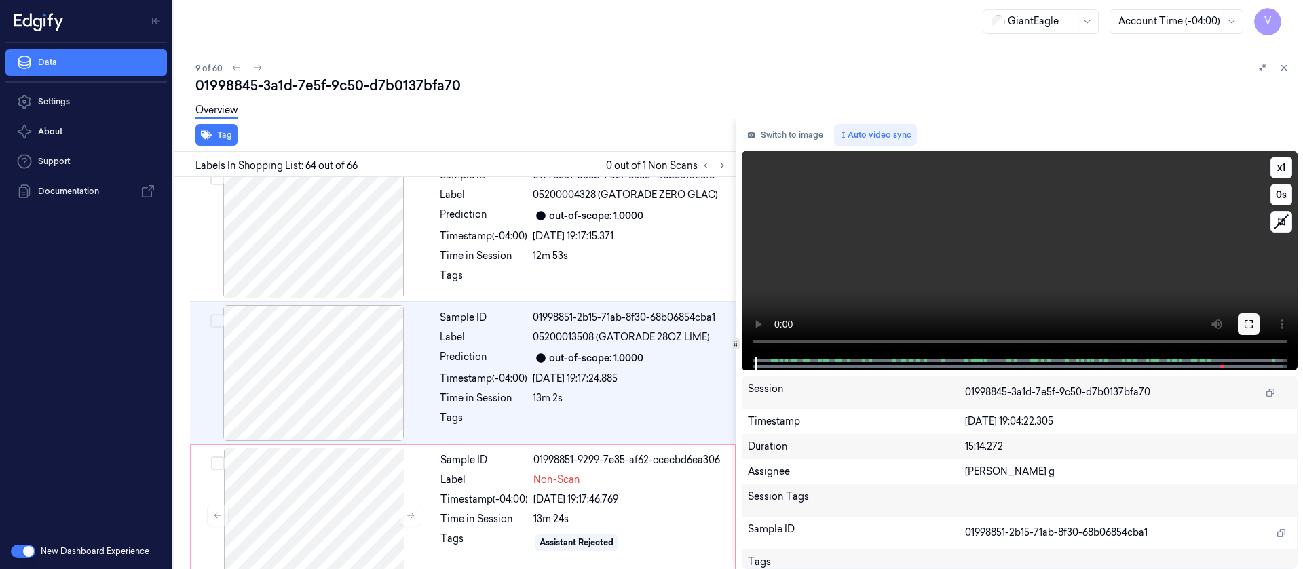
click at [1249, 332] on button at bounding box center [1249, 325] width 22 height 22
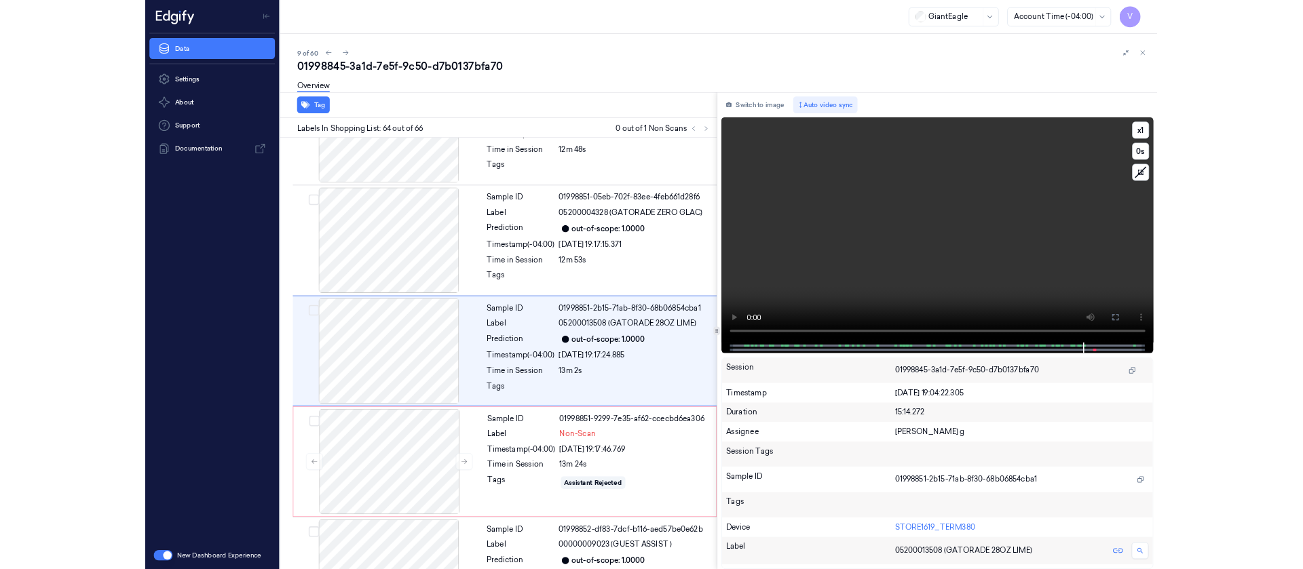
scroll to position [8783, 0]
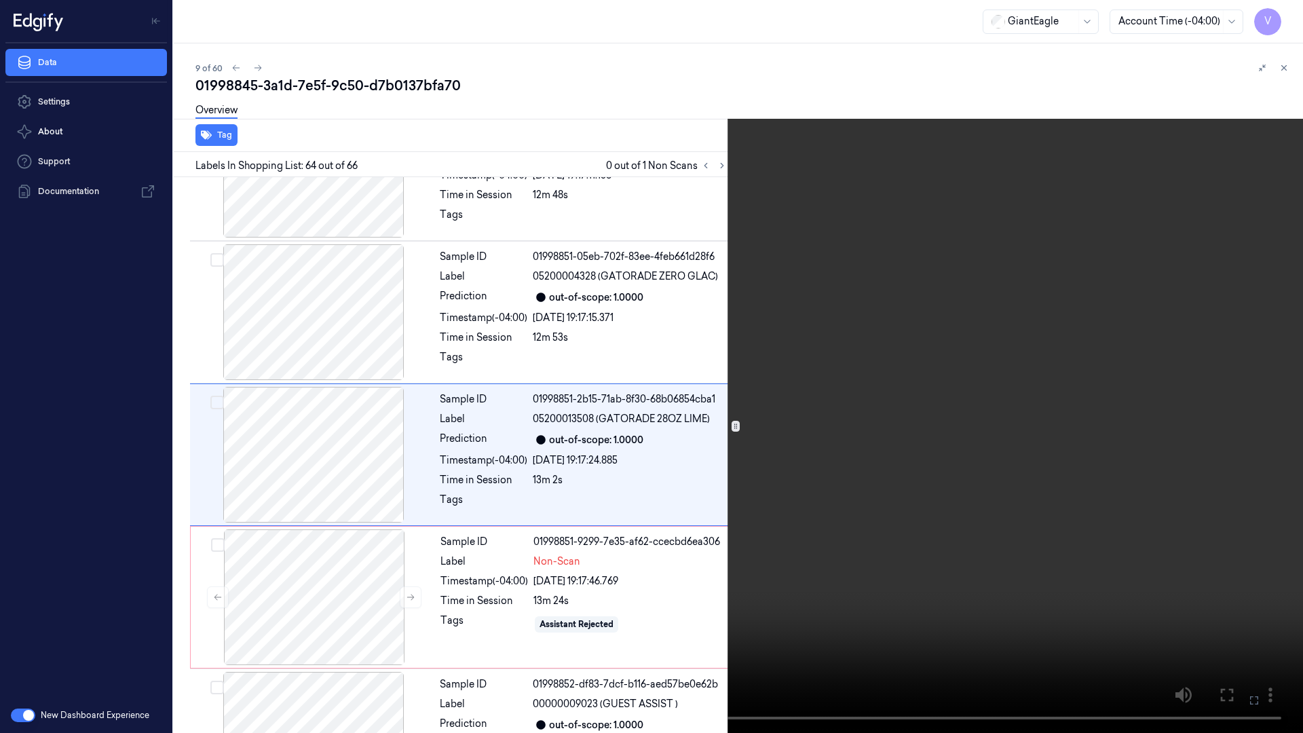
click at [0, 0] on button at bounding box center [0, 0] width 0 height 0
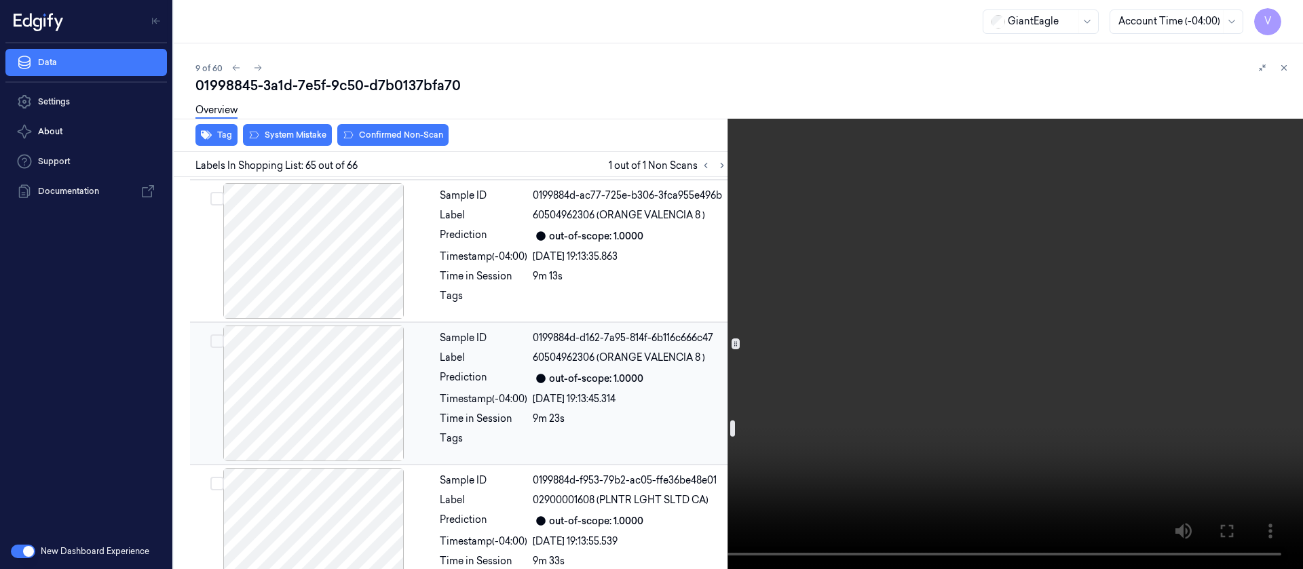
scroll to position [5750, 0]
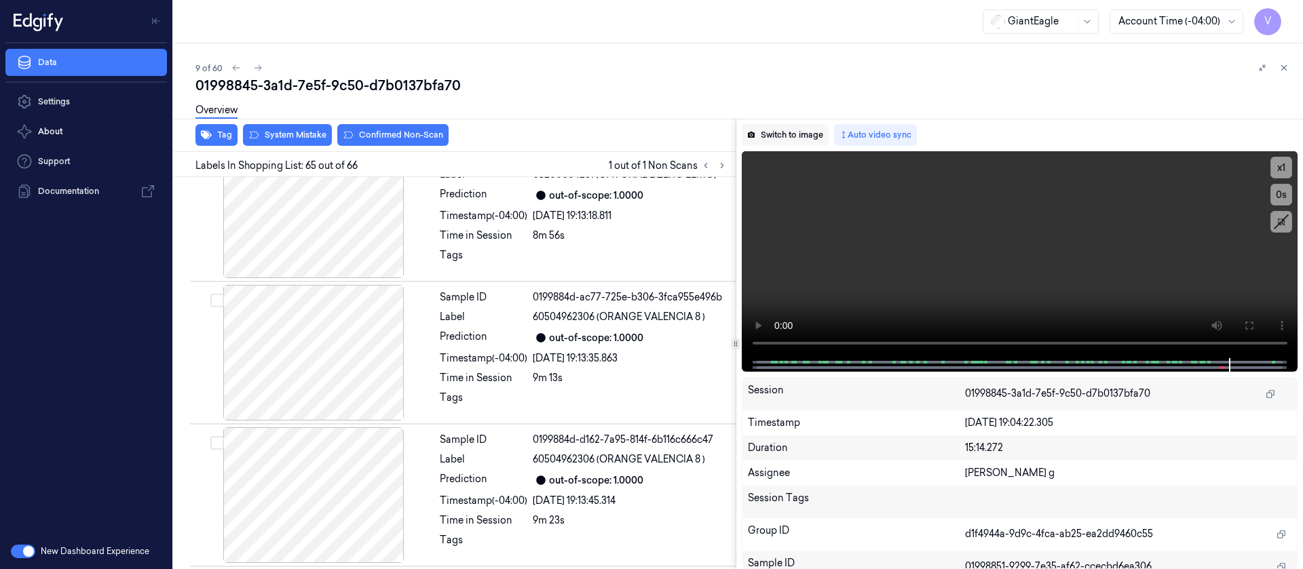
click at [787, 140] on button "Switch to image" at bounding box center [785, 135] width 87 height 22
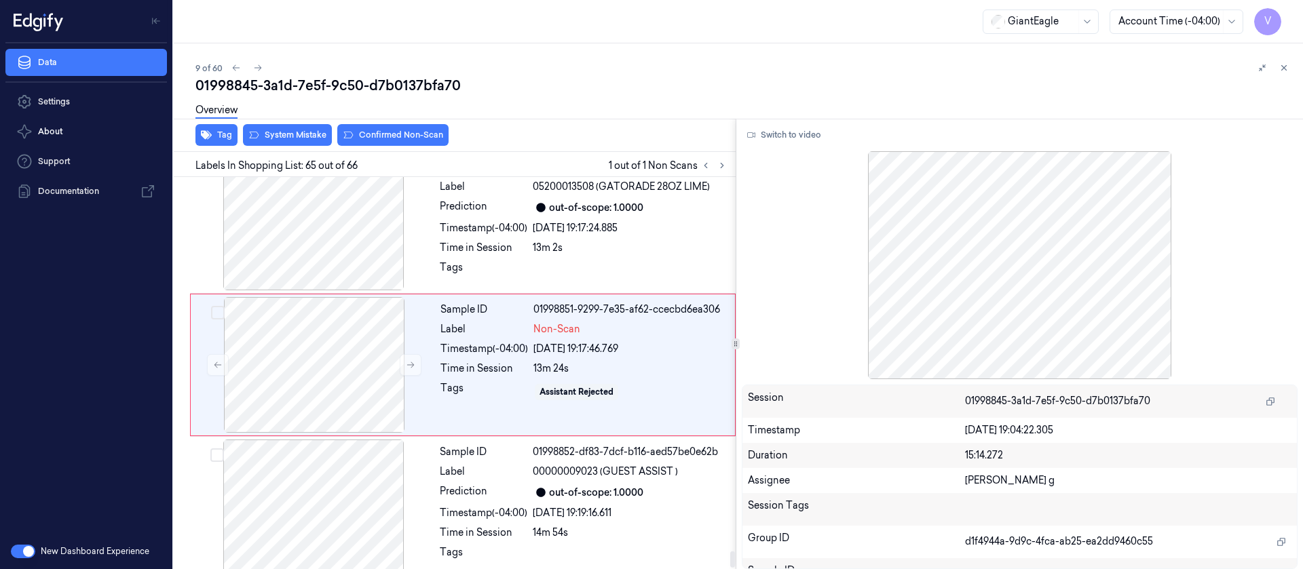
scroll to position [9030, 0]
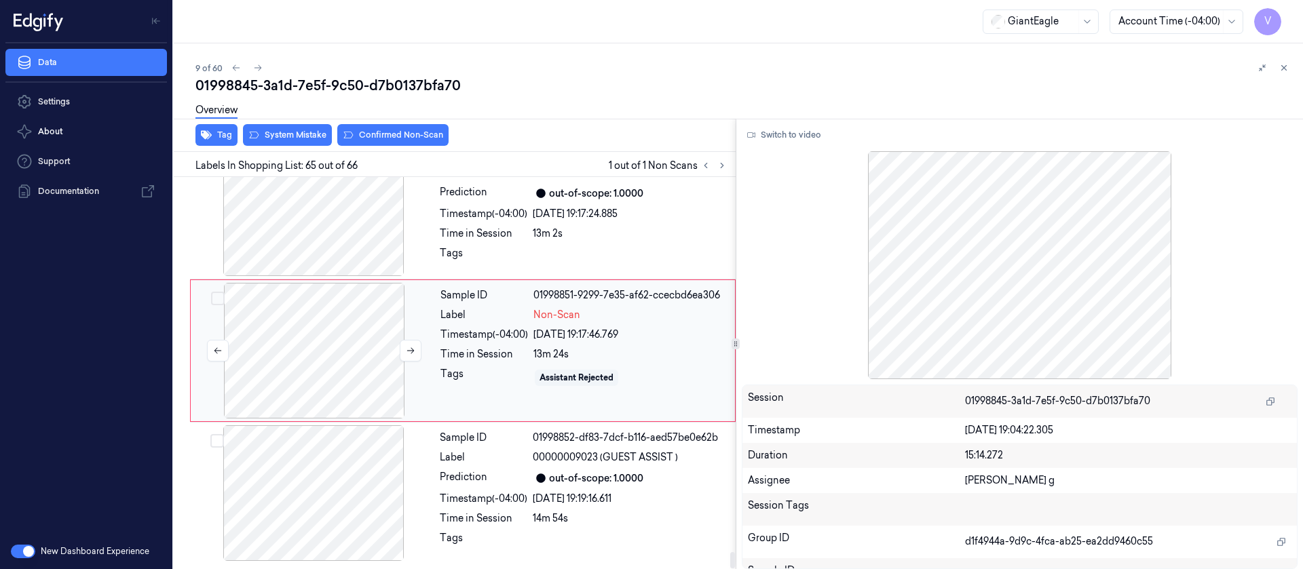
click at [255, 369] on div at bounding box center [314, 351] width 242 height 136
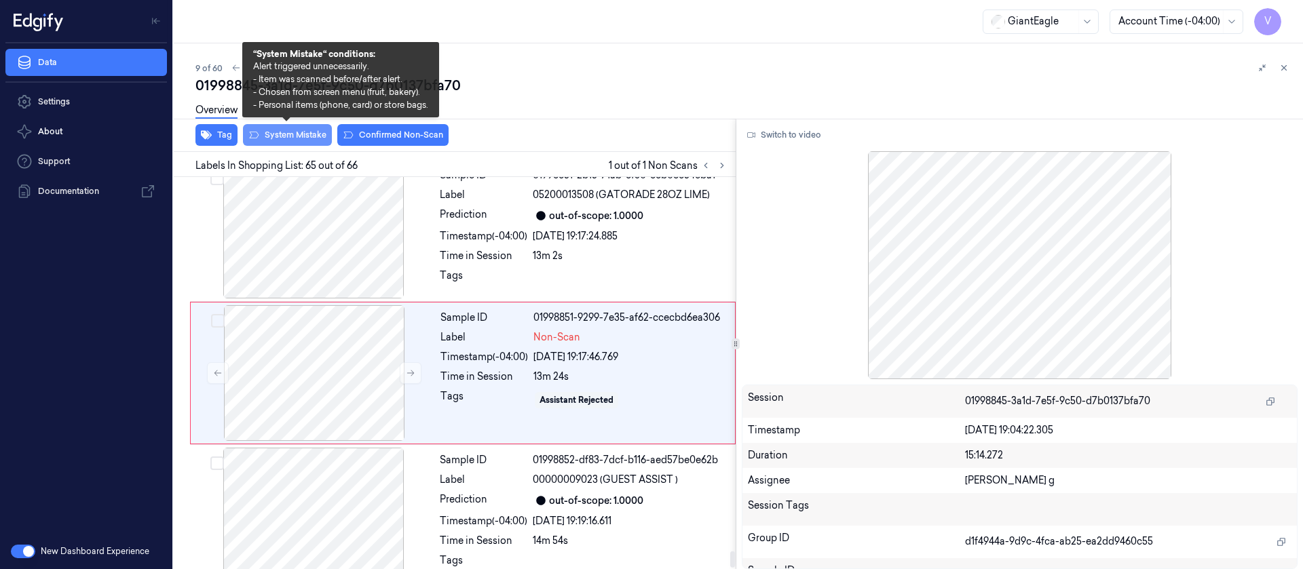
click at [297, 131] on button "System Mistake" at bounding box center [287, 135] width 89 height 22
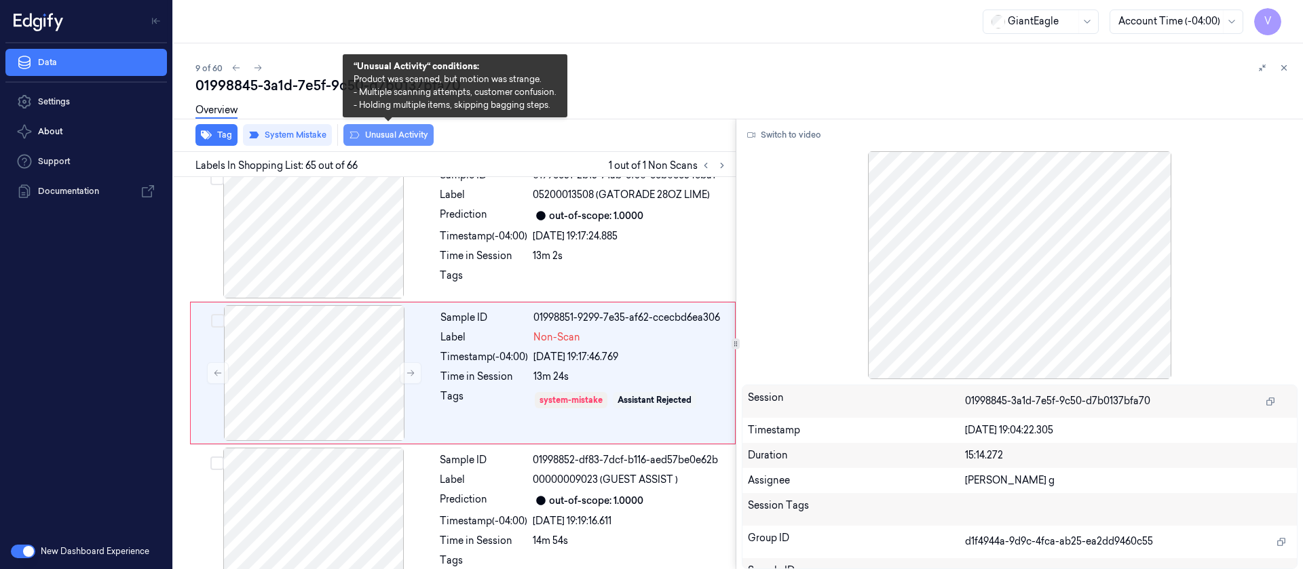
click at [366, 135] on button "Unusual Activity" at bounding box center [388, 135] width 90 height 22
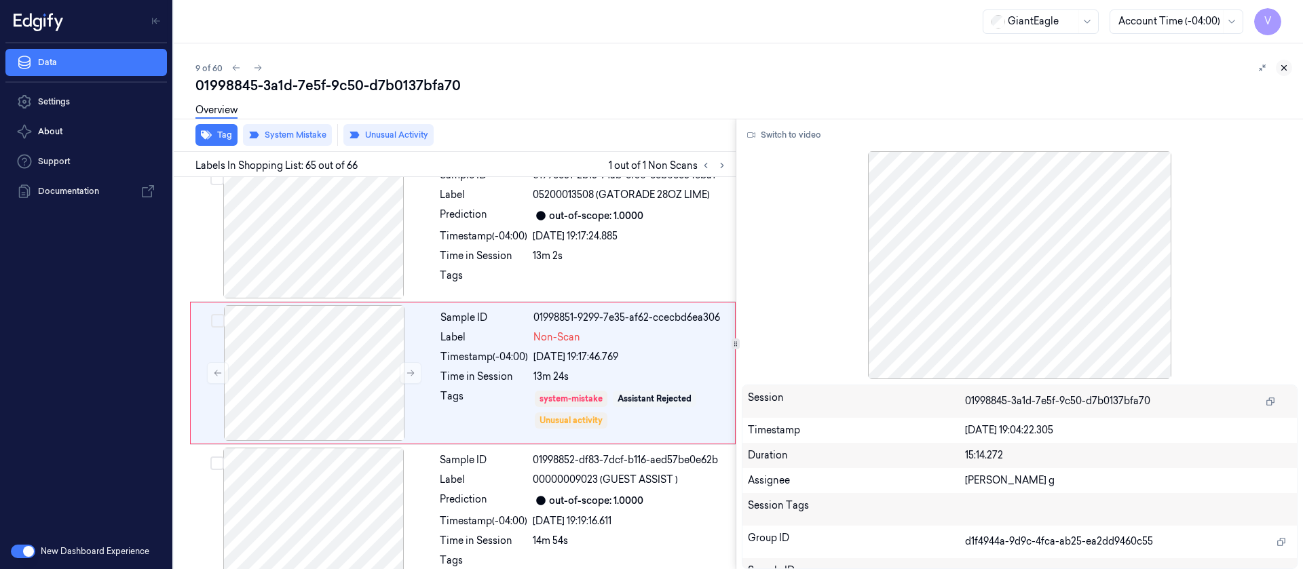
click at [1287, 64] on icon at bounding box center [1284, 68] width 10 height 10
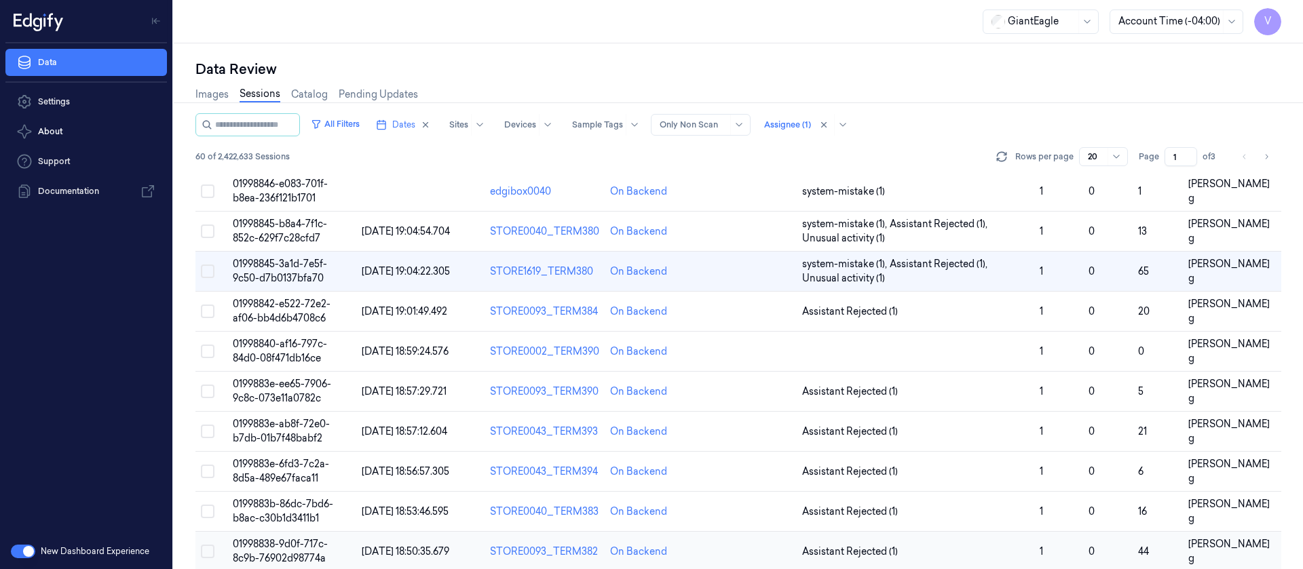
scroll to position [256, 0]
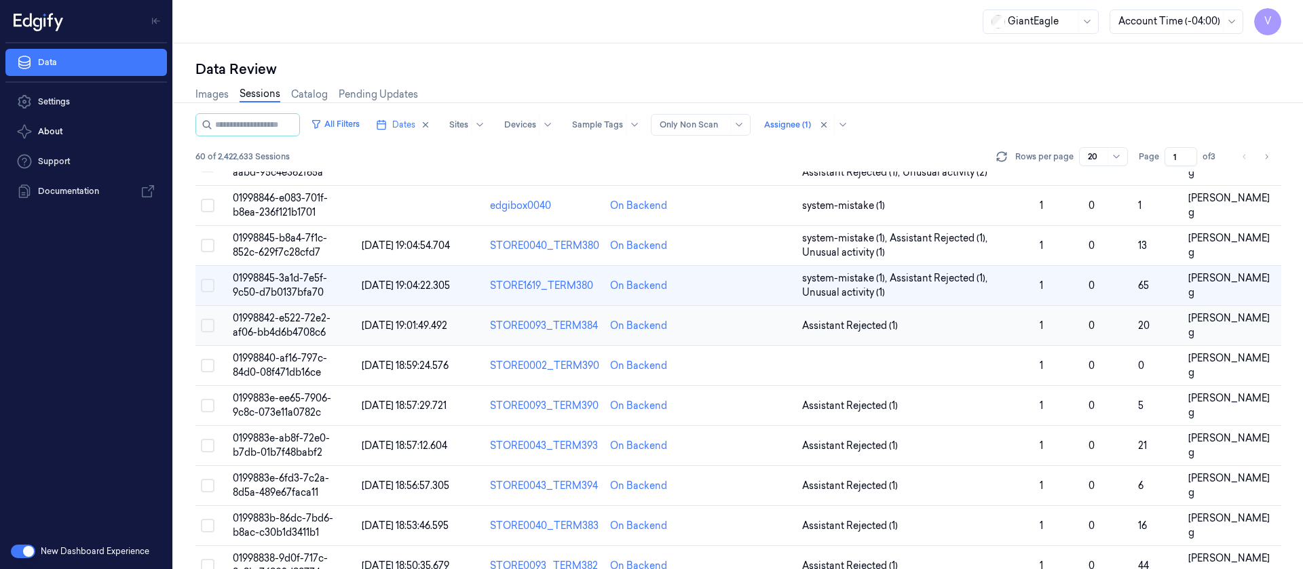
click at [755, 336] on td at bounding box center [749, 326] width 96 height 40
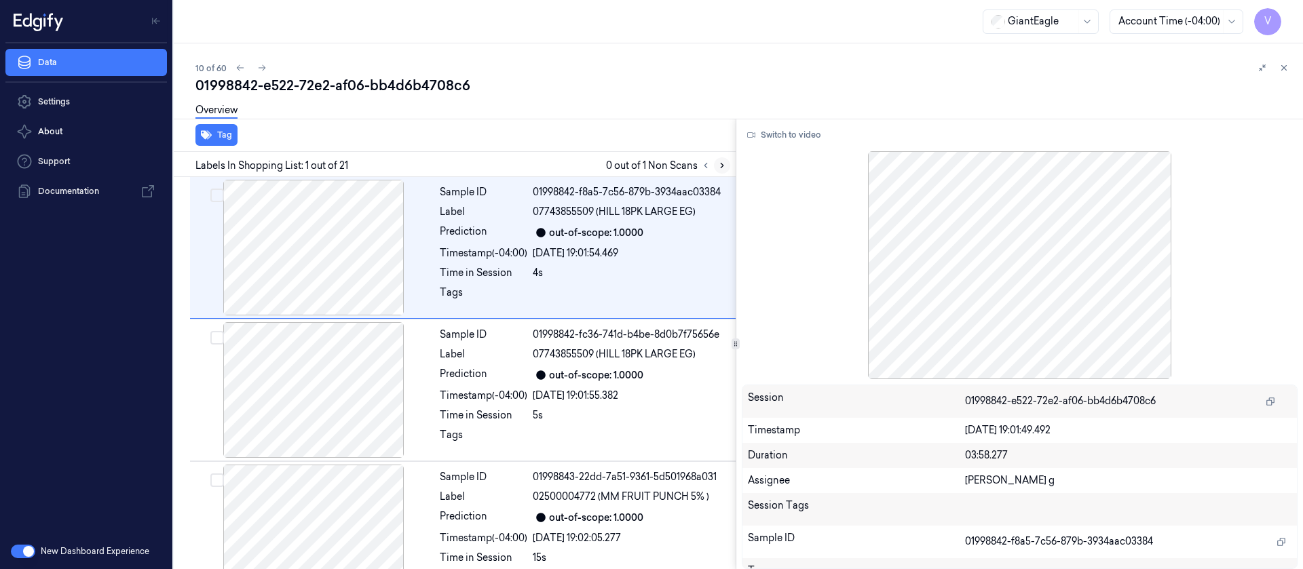
click at [726, 170] on button at bounding box center [722, 165] width 16 height 16
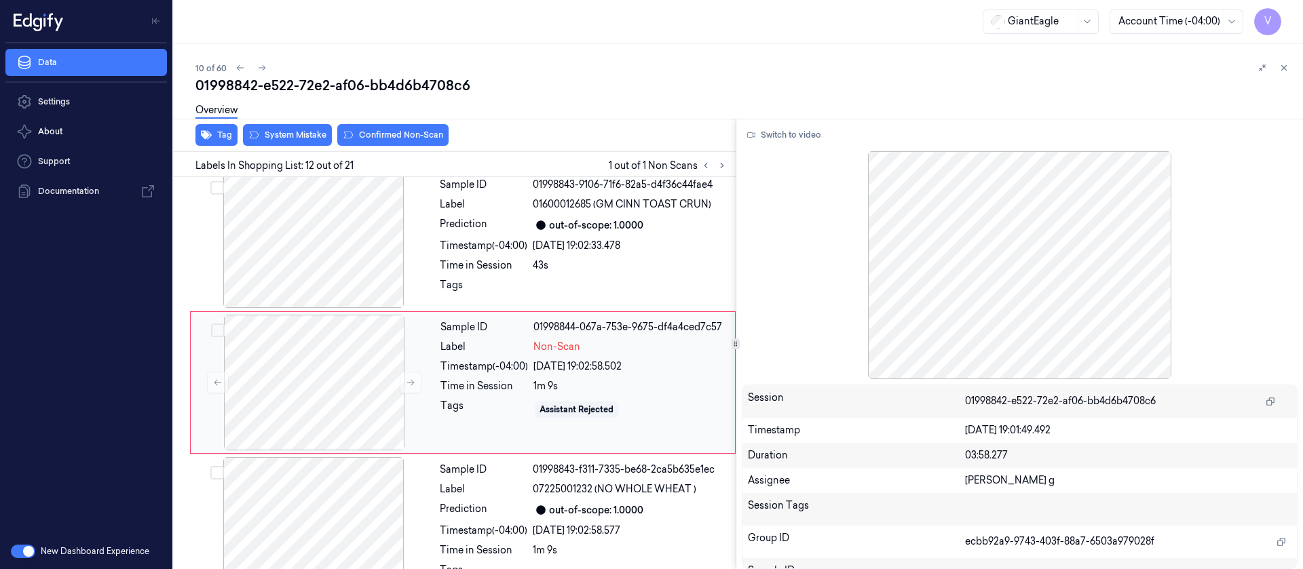
scroll to position [1442, 0]
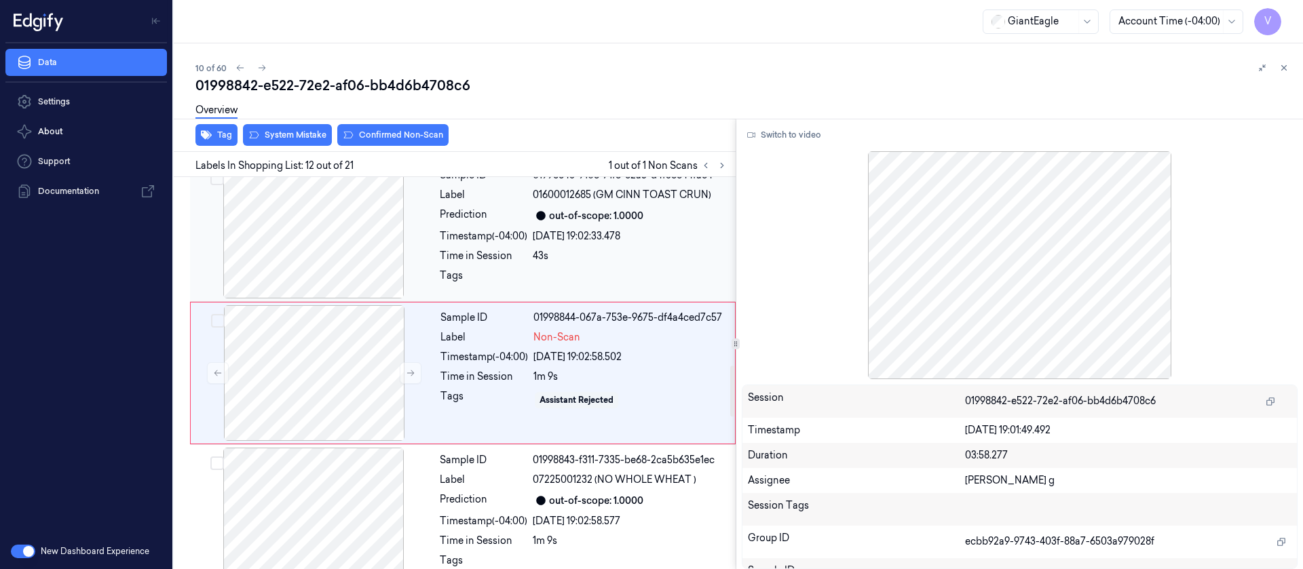
click at [324, 255] on div at bounding box center [314, 231] width 242 height 136
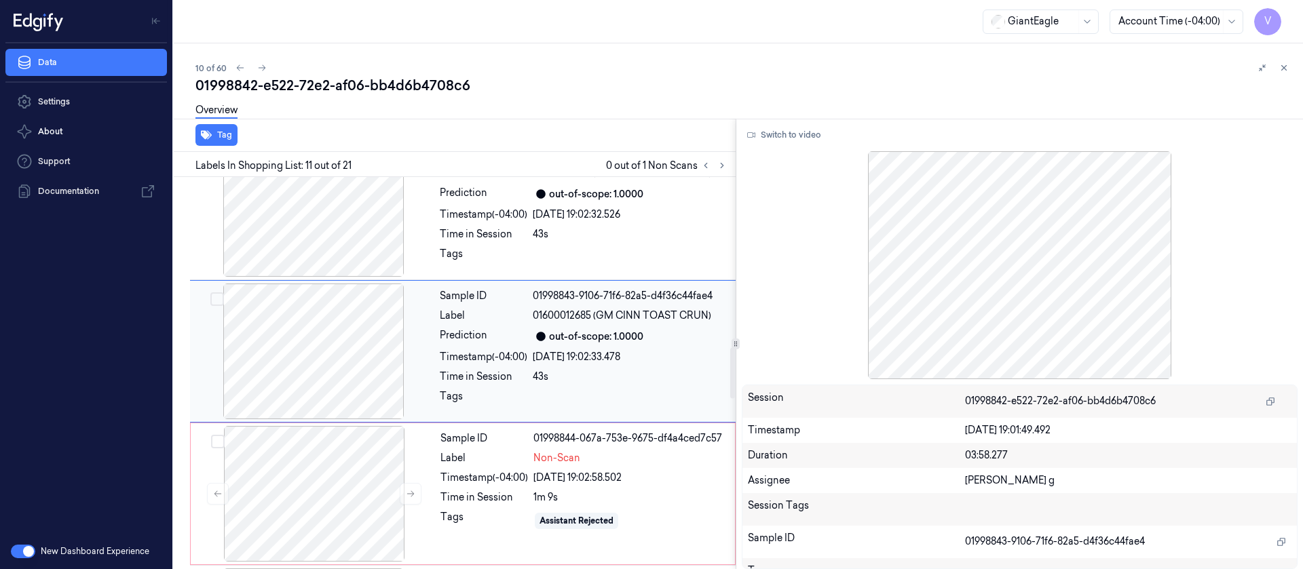
scroll to position [1300, 0]
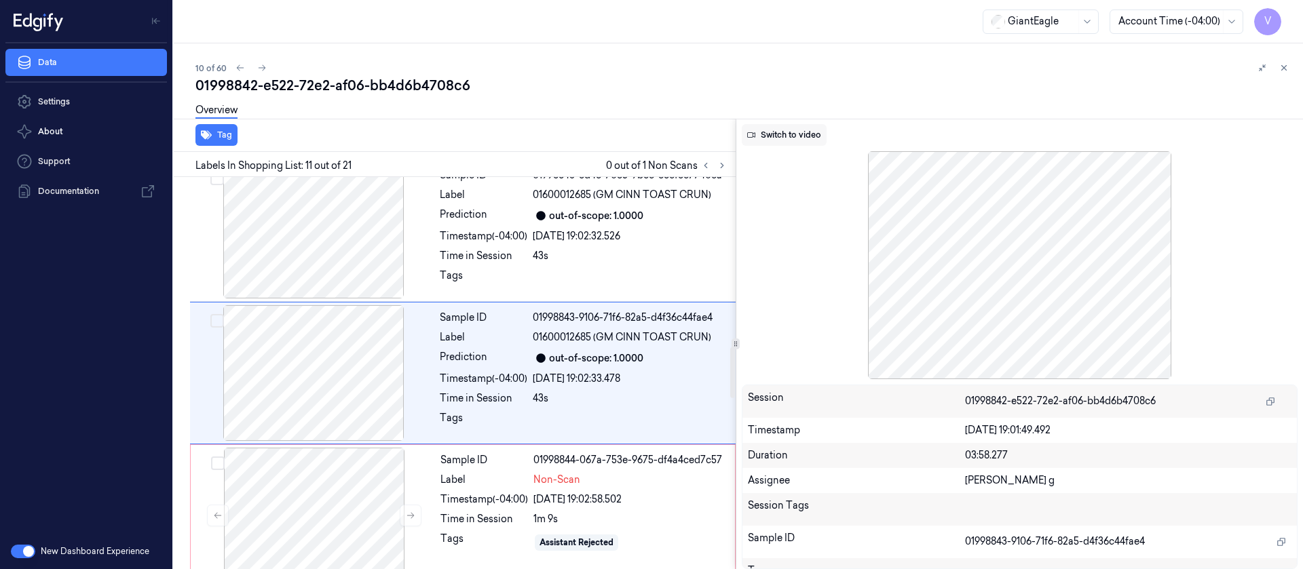
click at [799, 136] on button "Switch to video" at bounding box center [784, 135] width 85 height 22
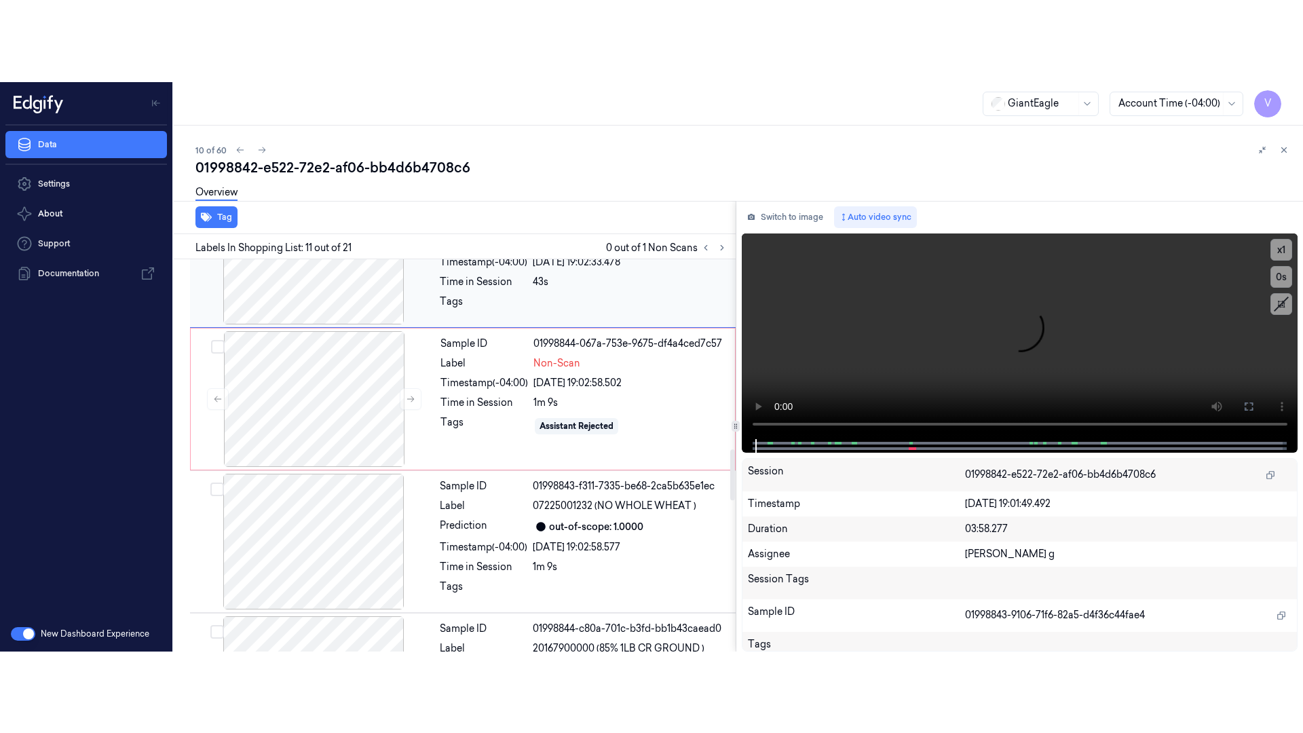
scroll to position [1503, 0]
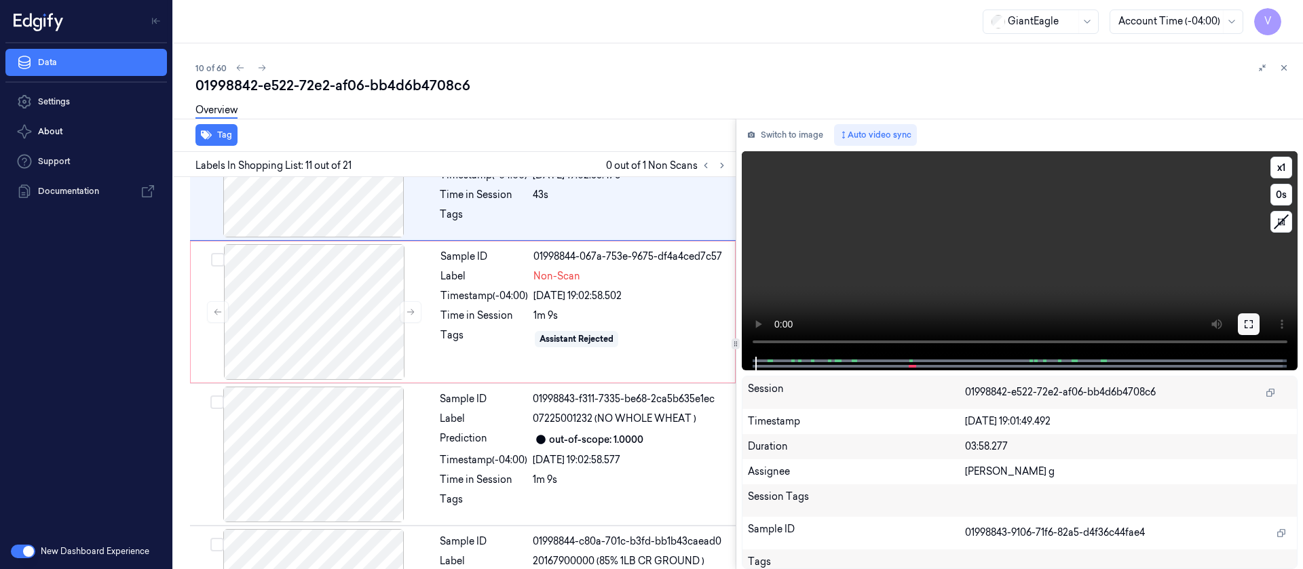
click at [1259, 324] on button at bounding box center [1249, 325] width 22 height 22
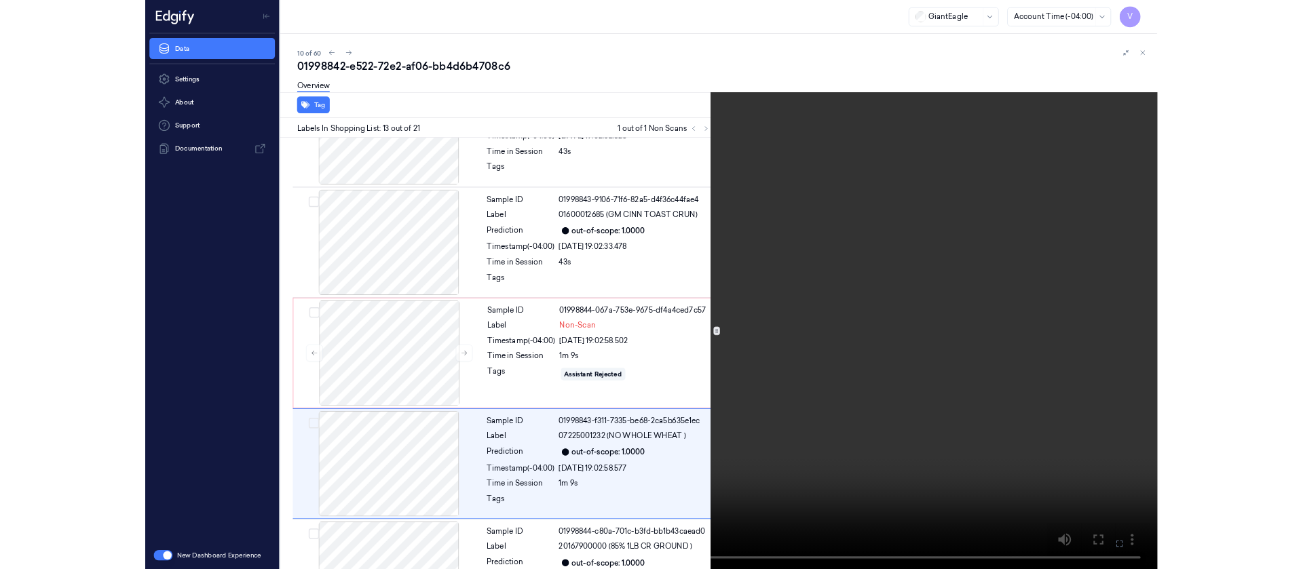
scroll to position [1457, 0]
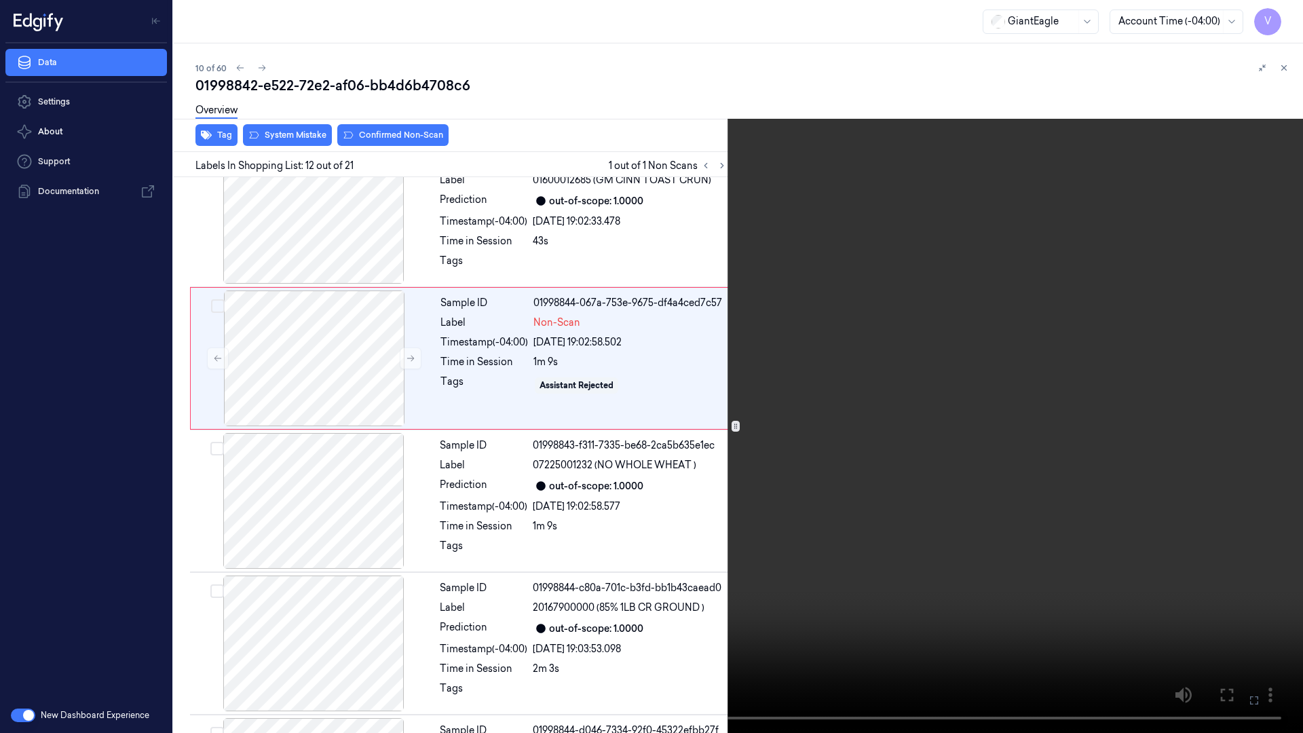
click at [0, 0] on icon at bounding box center [0, 0] width 0 height 0
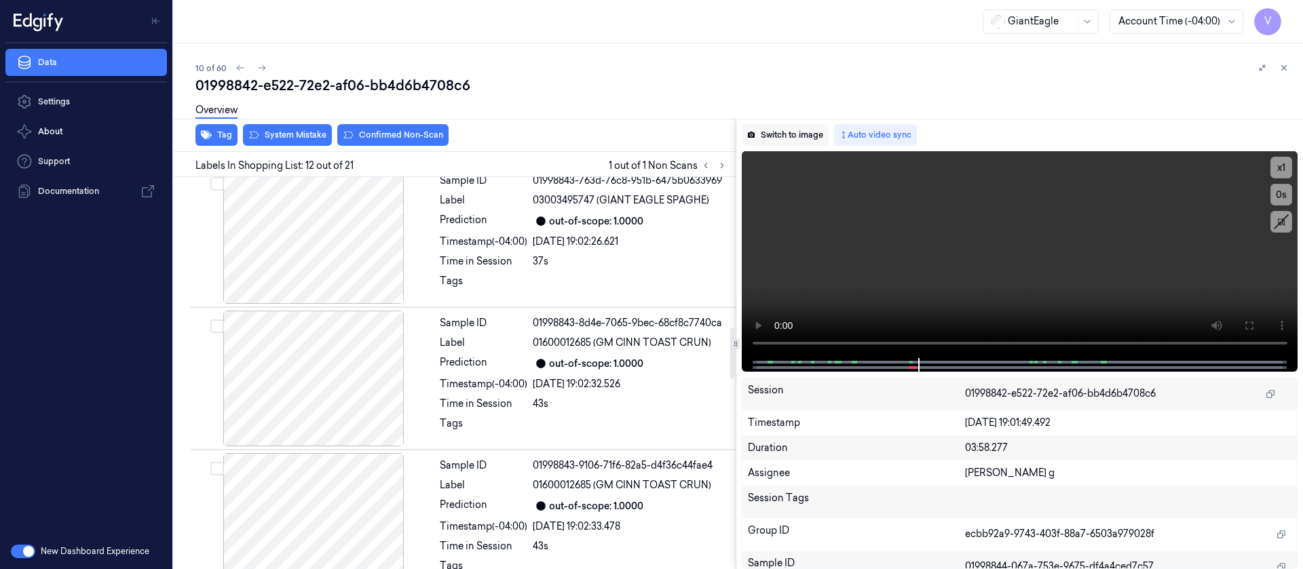
click at [803, 127] on button "Switch to image" at bounding box center [785, 135] width 87 height 22
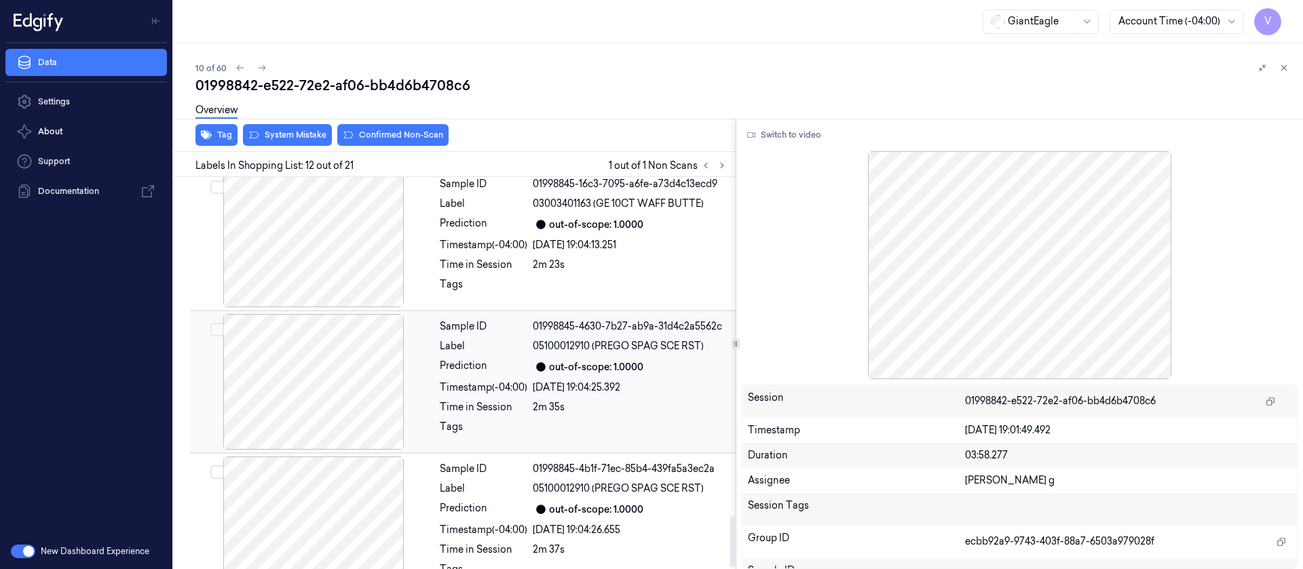
scroll to position [2605, 0]
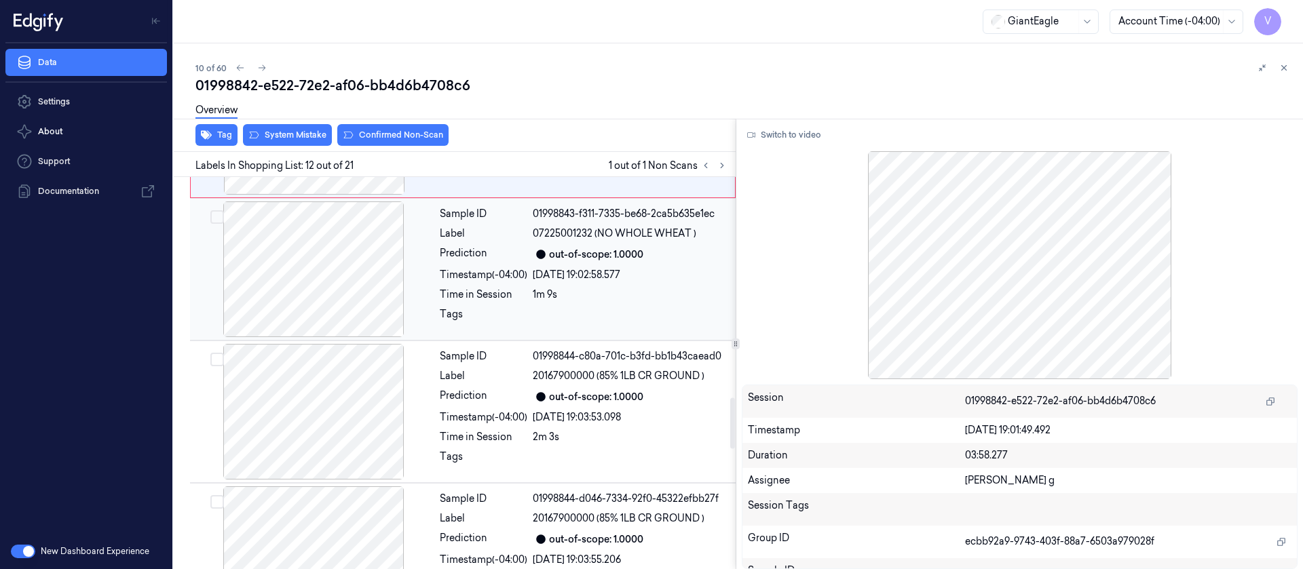
click at [614, 250] on div "out-of-scope: 1.0000" at bounding box center [596, 255] width 94 height 14
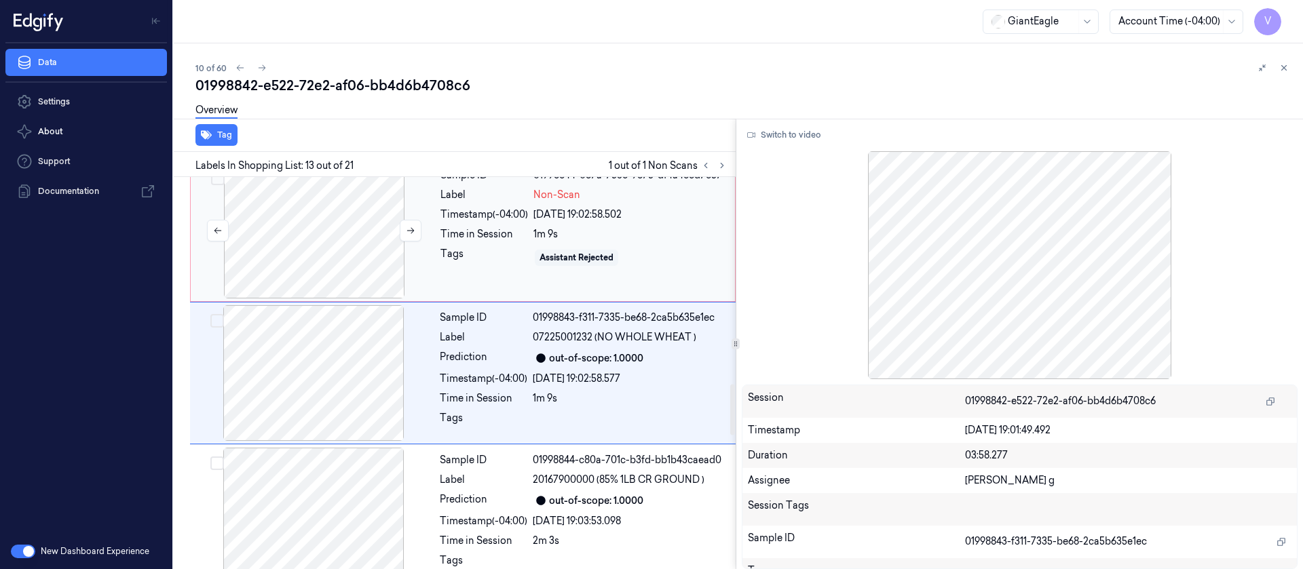
click at [422, 240] on div at bounding box center [314, 231] width 242 height 136
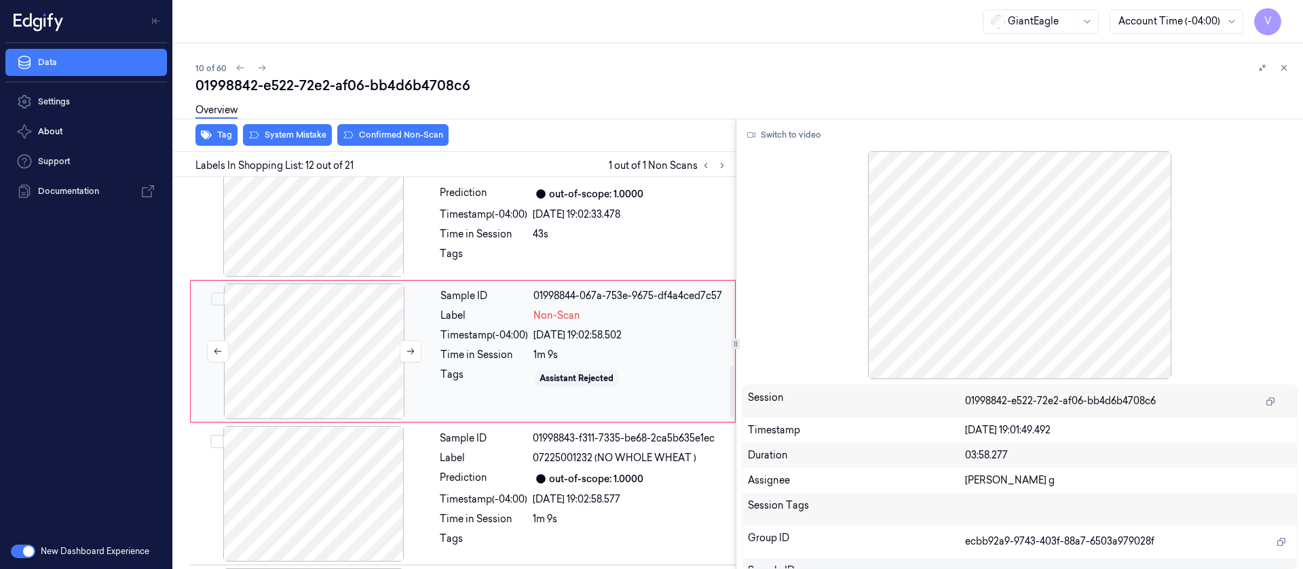
scroll to position [1442, 0]
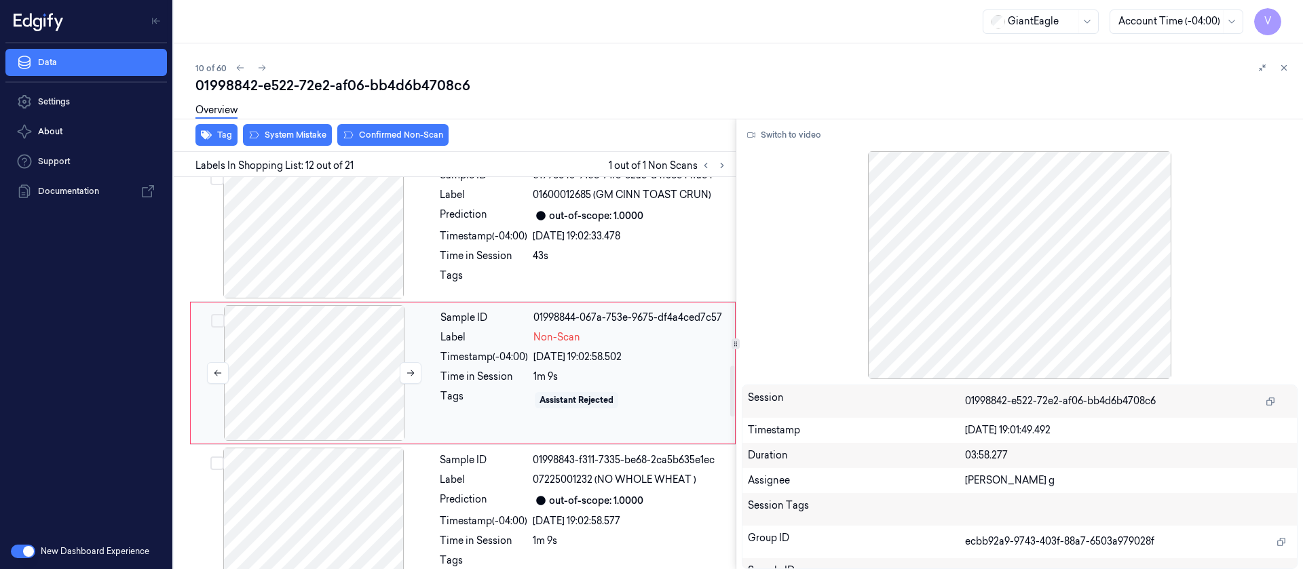
click at [318, 374] on div at bounding box center [314, 373] width 242 height 136
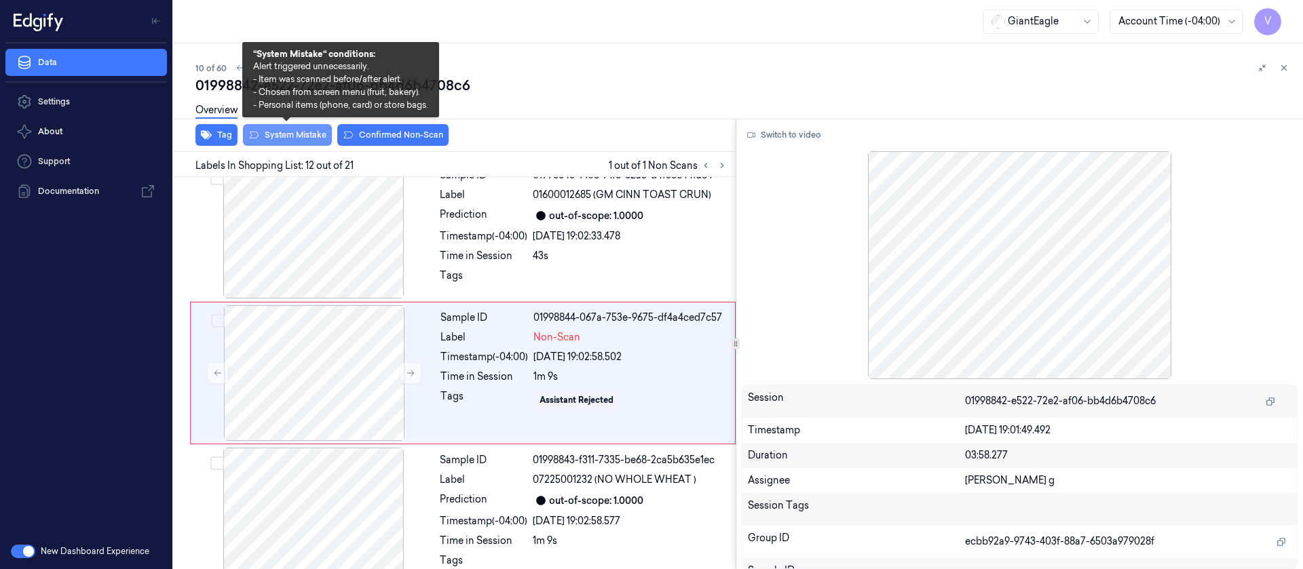
click at [282, 132] on button "System Mistake" at bounding box center [287, 135] width 89 height 22
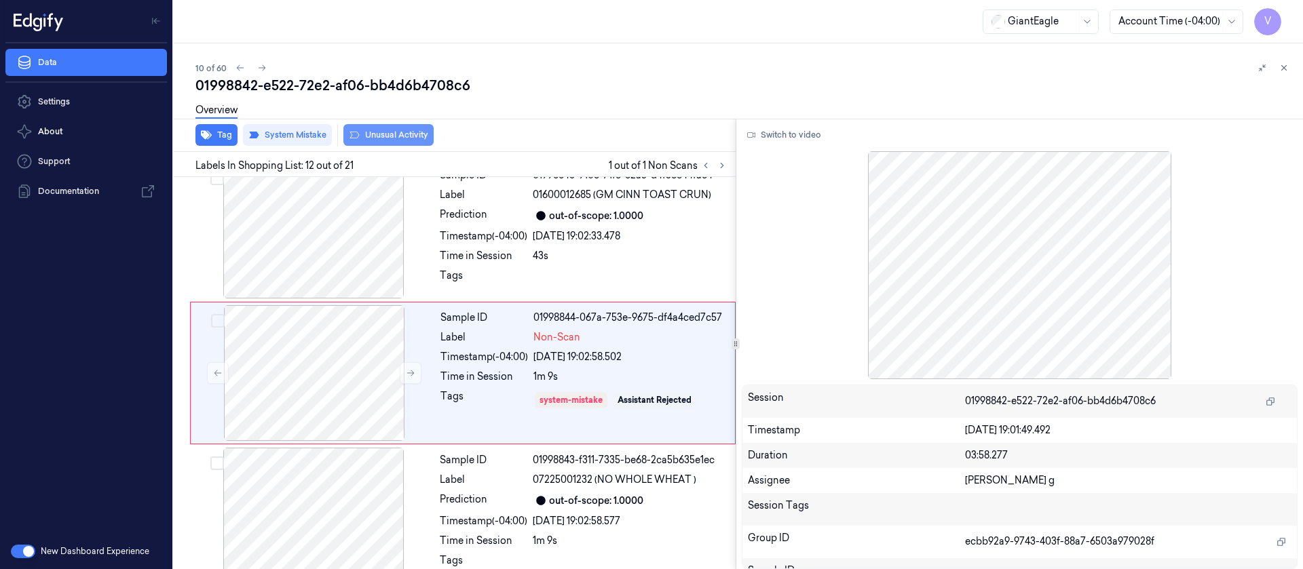
click at [391, 143] on button "Unusual Activity" at bounding box center [388, 135] width 90 height 22
click at [396, 132] on button "Unusual Activity" at bounding box center [388, 135] width 90 height 22
click at [567, 134] on div "Tag System Mistake Unusual Activity" at bounding box center [451, 135] width 567 height 33
click at [1286, 67] on icon at bounding box center [1284, 68] width 10 height 10
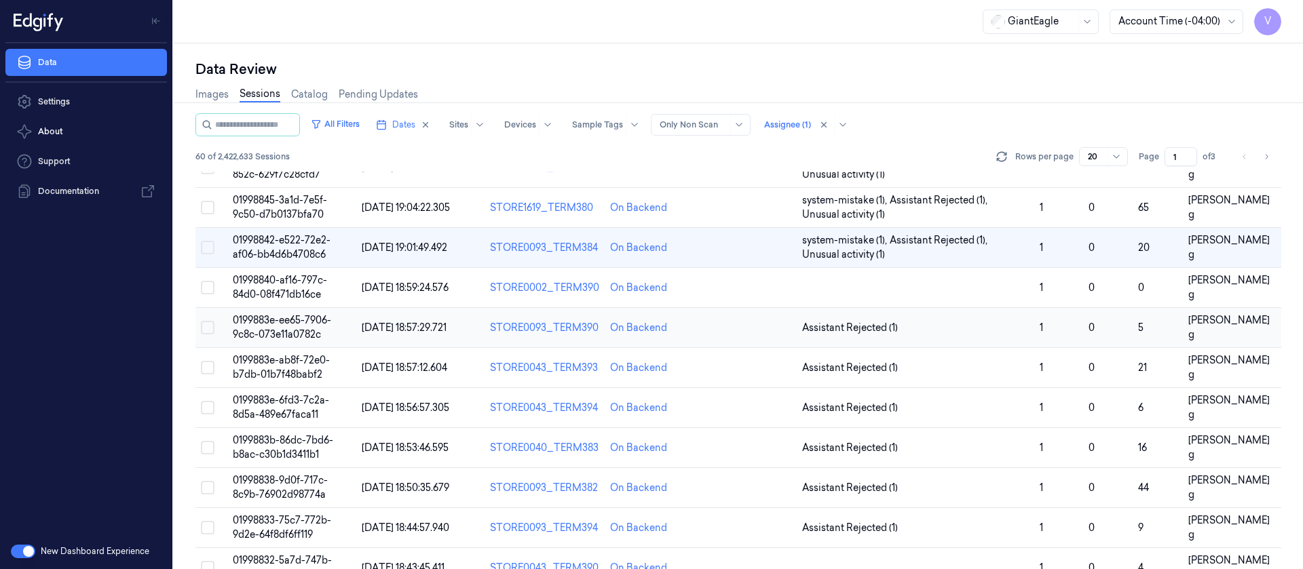
scroll to position [320, 0]
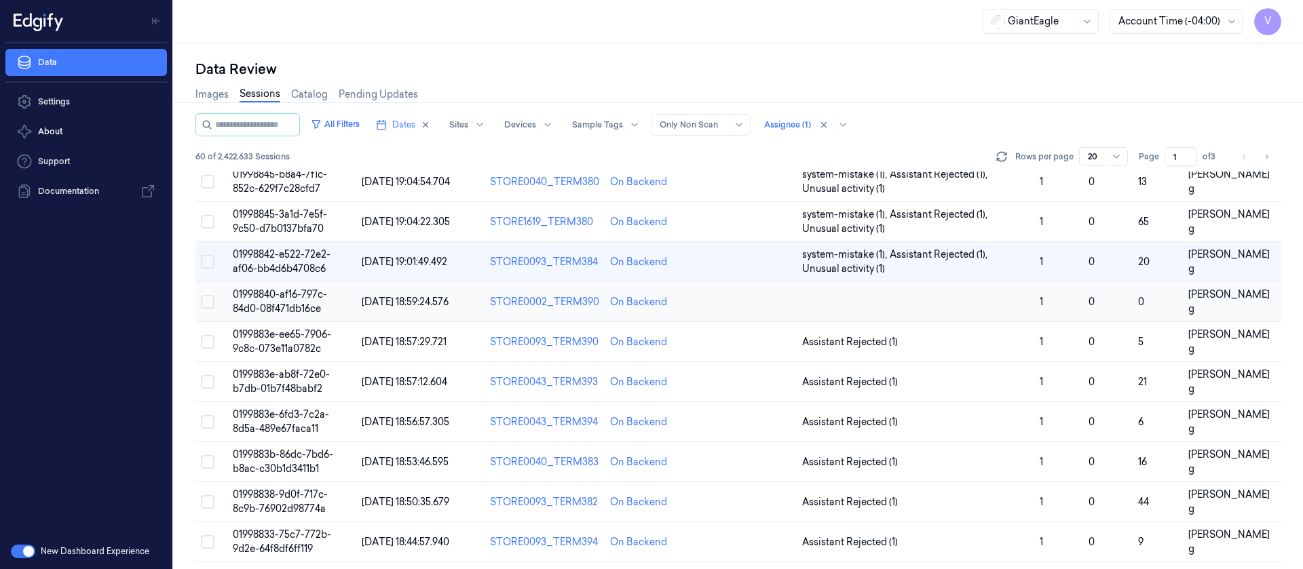
click at [759, 310] on td at bounding box center [749, 302] width 96 height 40
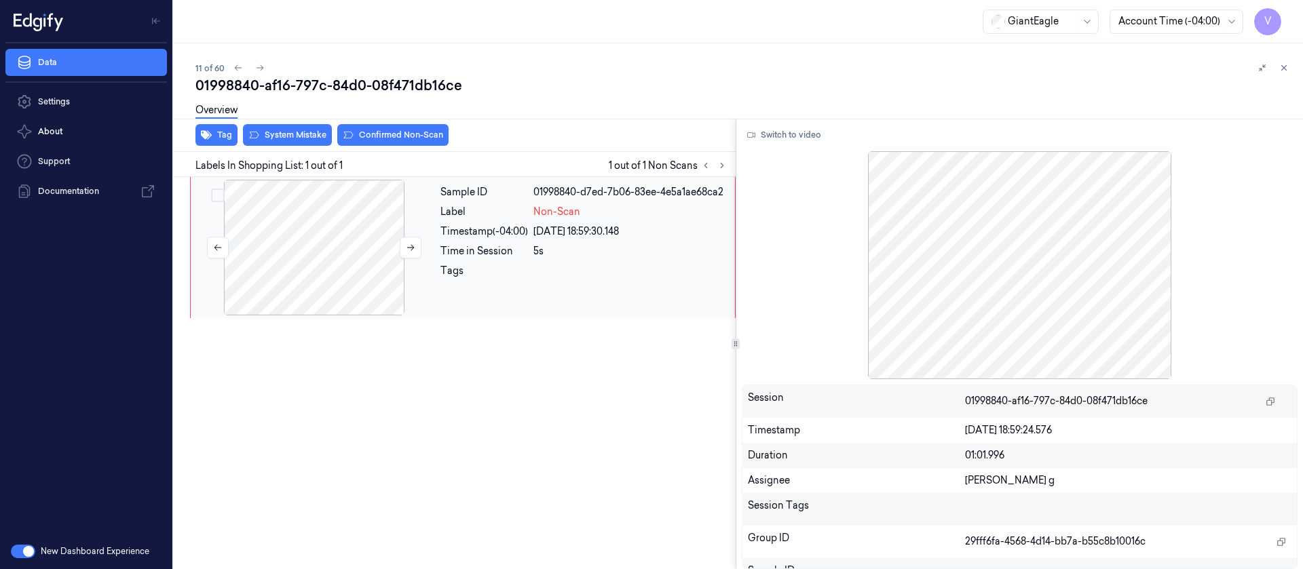
click at [343, 271] on div at bounding box center [314, 248] width 242 height 136
click at [802, 134] on button "Switch to video" at bounding box center [784, 135] width 85 height 22
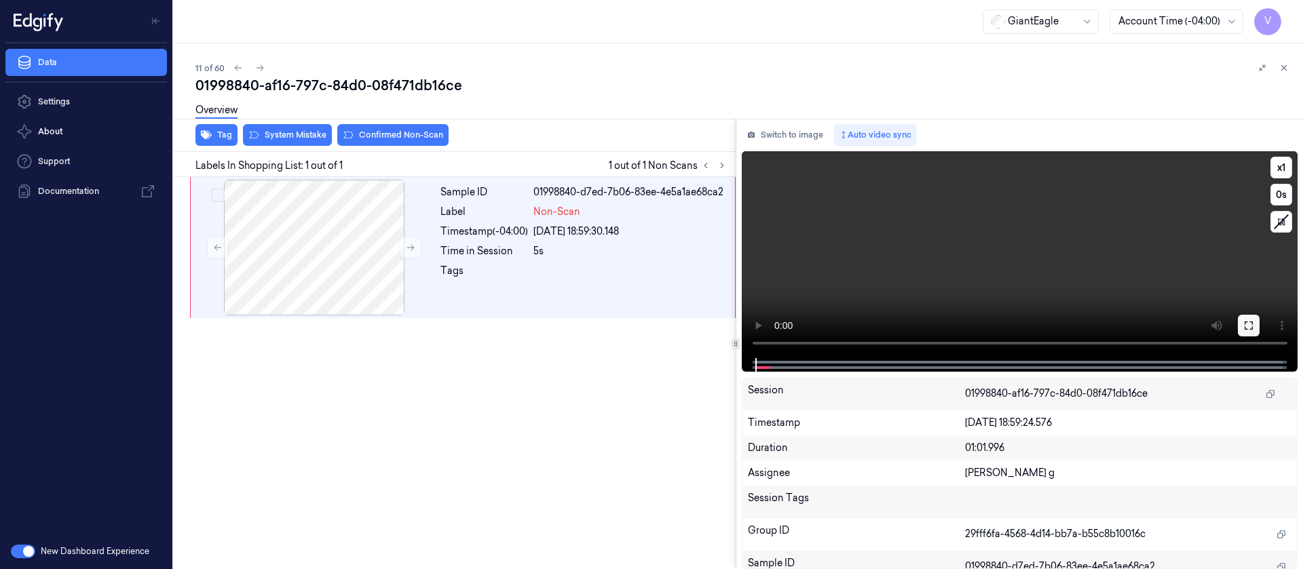
click at [1244, 328] on icon at bounding box center [1248, 325] width 11 height 11
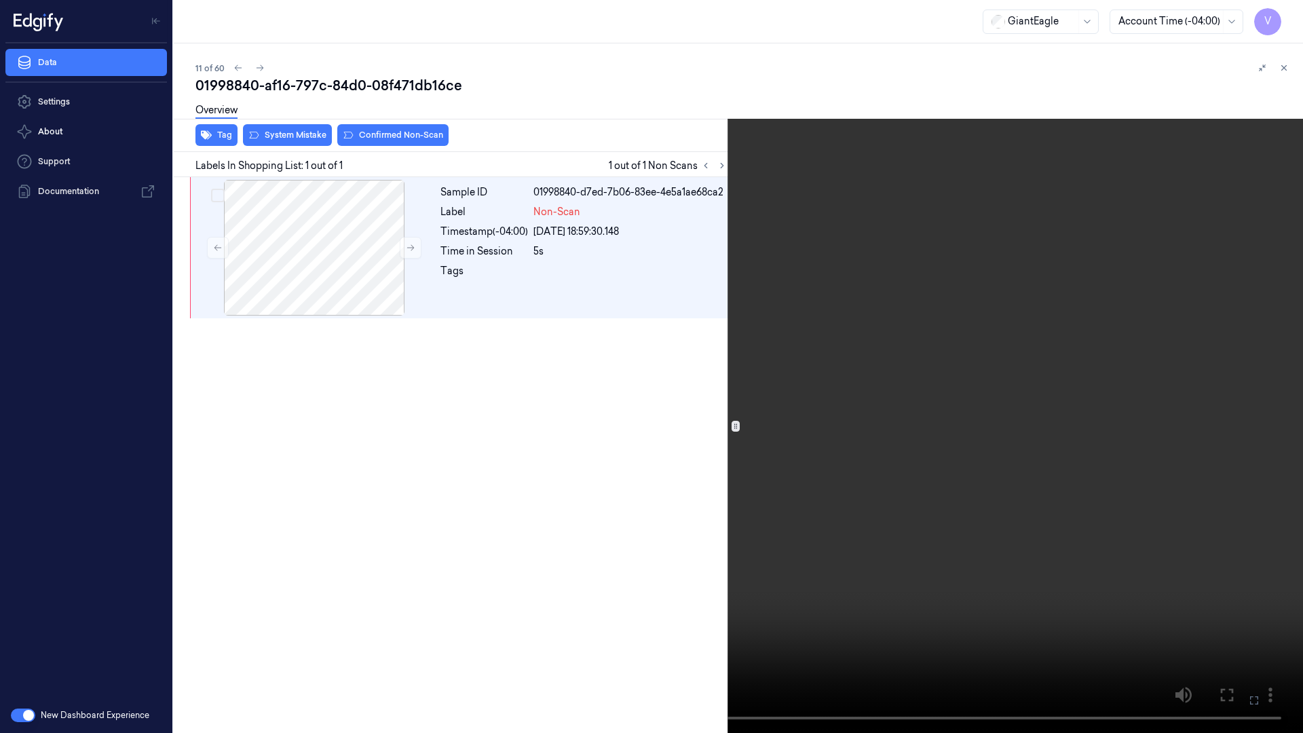
click at [0, 0] on button at bounding box center [0, 0] width 0 height 0
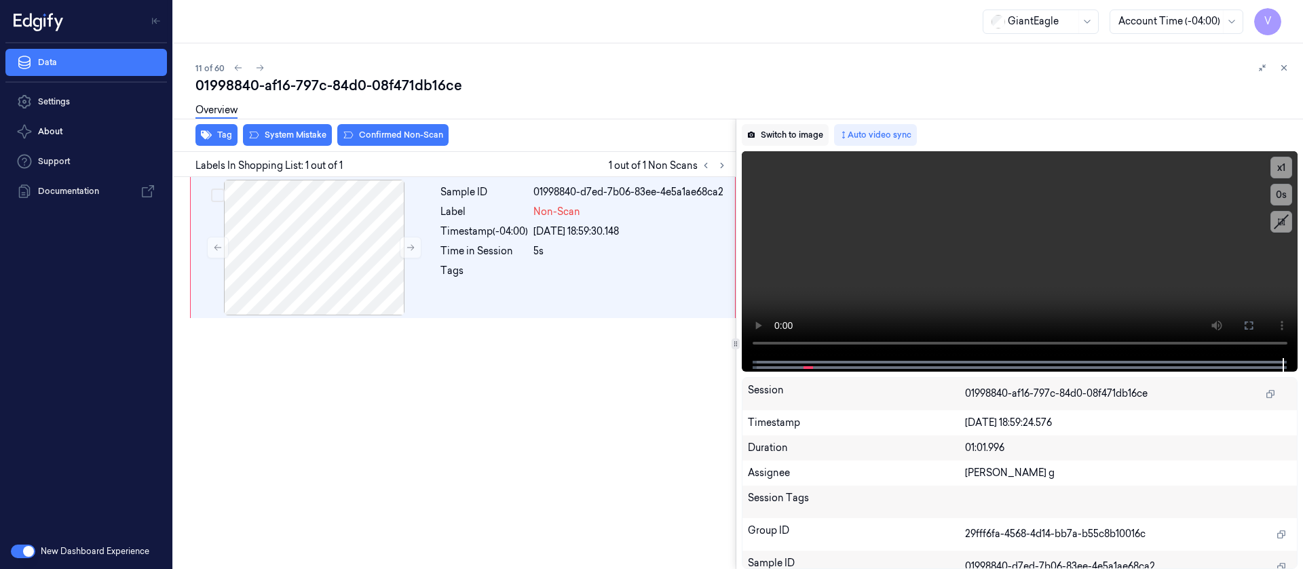
click at [791, 126] on button "Switch to image" at bounding box center [785, 135] width 87 height 22
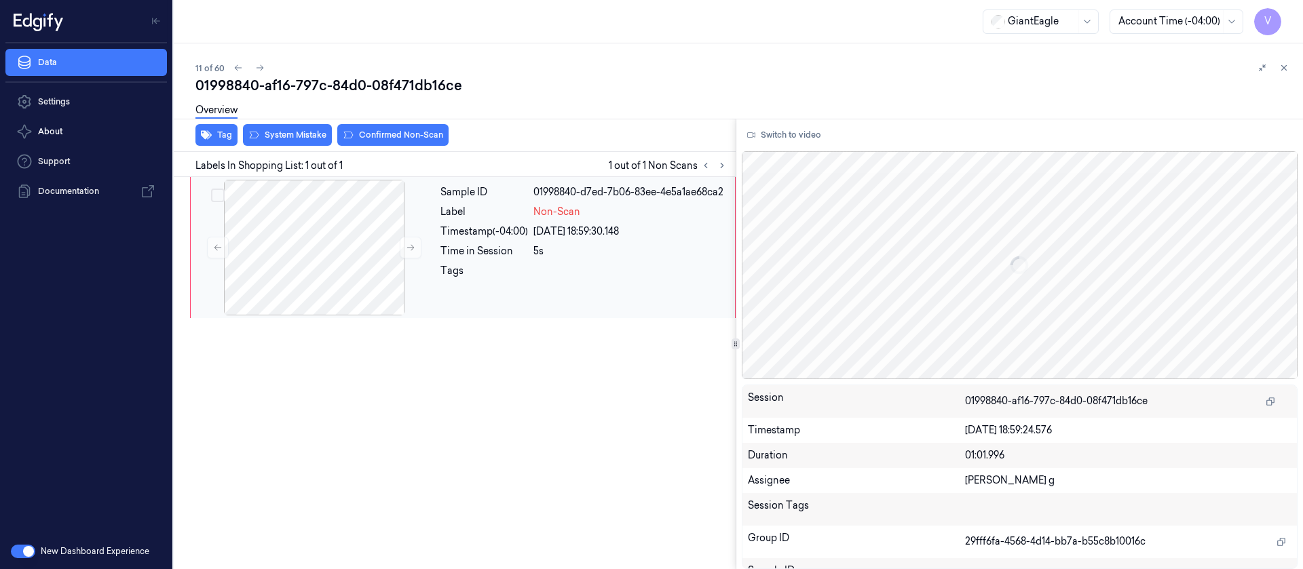
click at [535, 250] on div "5s" at bounding box center [629, 251] width 193 height 14
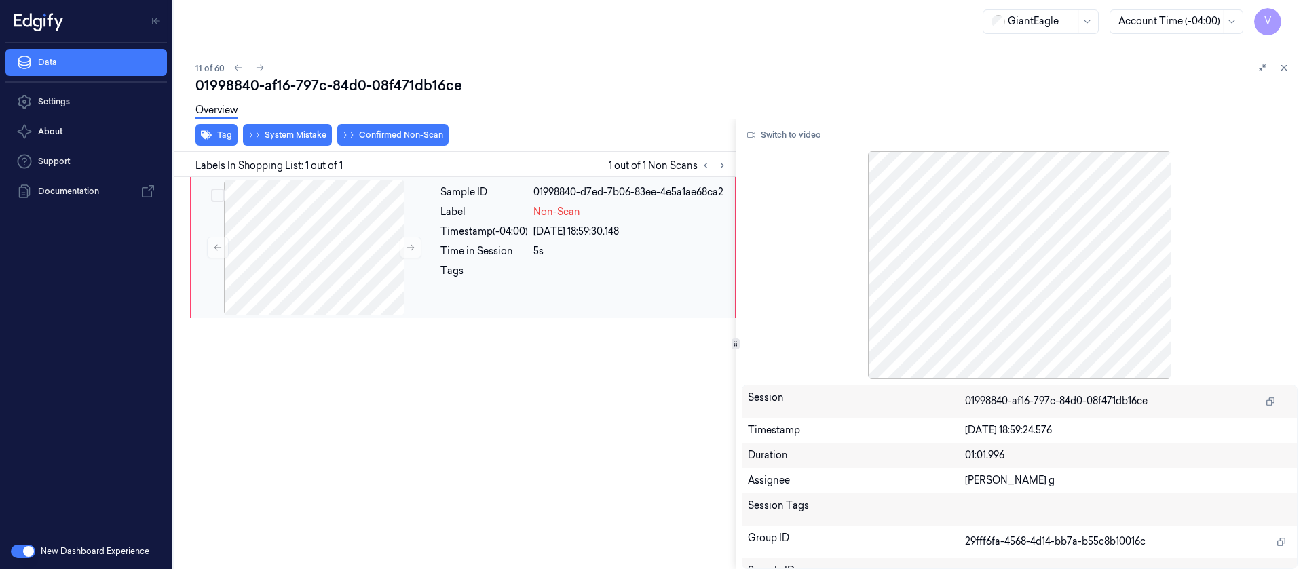
click at [704, 202] on div "Sample ID 01998840-d7ed-7b06-83ee-4e5a1ae68ca2 Label Non-Scan Timestamp (-04:00…" at bounding box center [583, 248] width 297 height 136
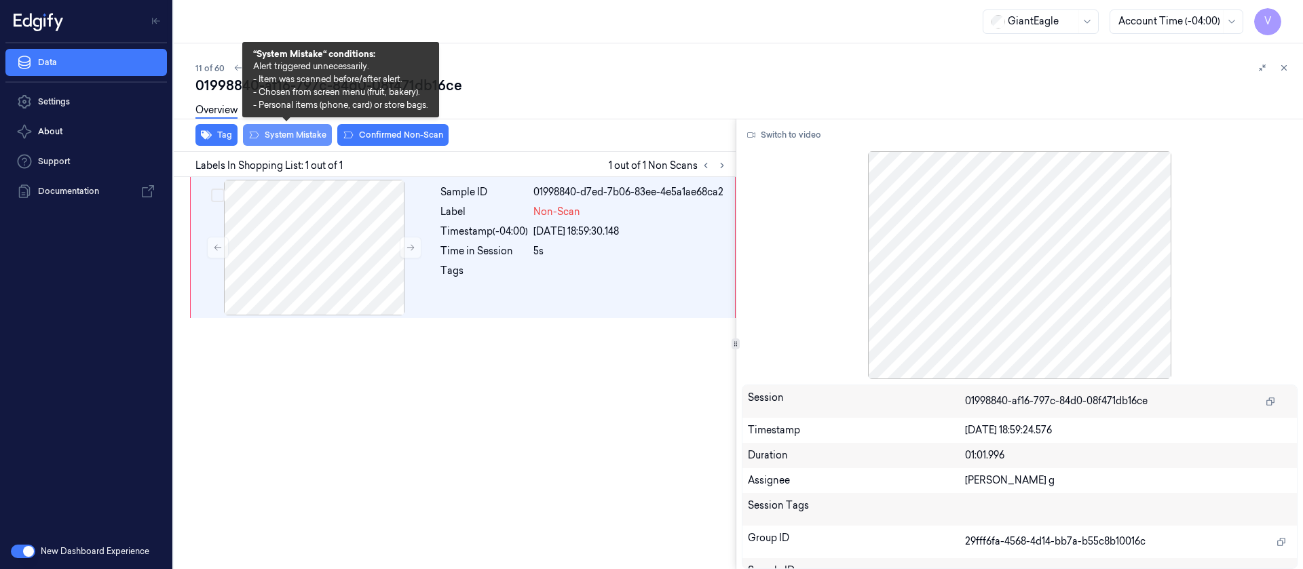
click at [297, 140] on button "System Mistake" at bounding box center [287, 135] width 89 height 22
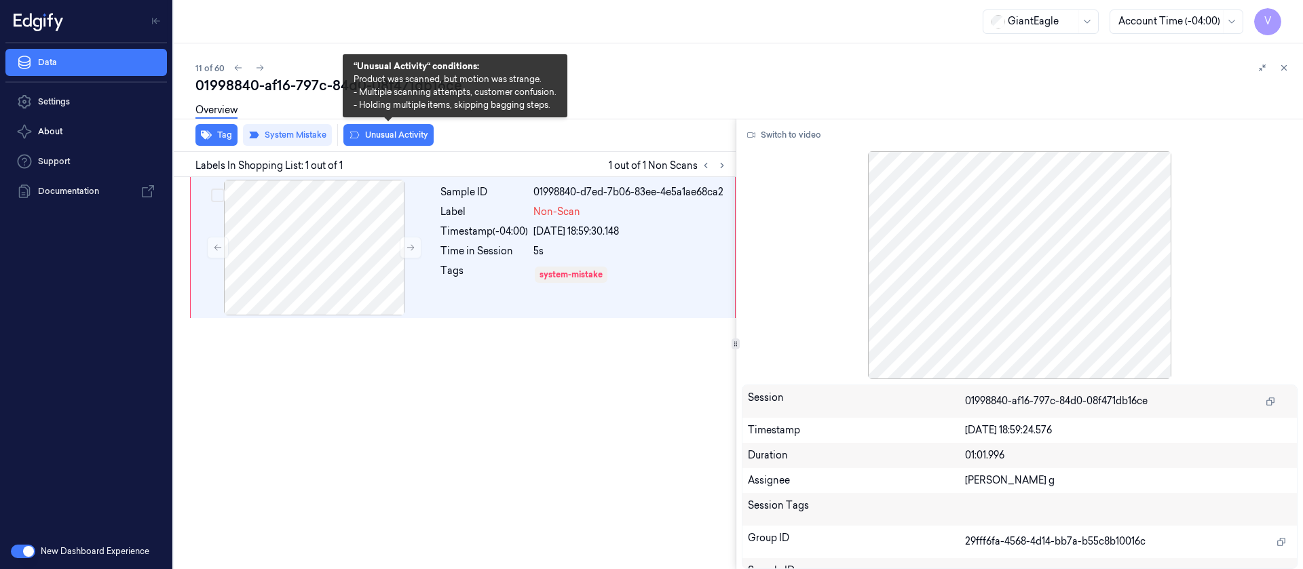
click at [375, 138] on button "Unusual Activity" at bounding box center [388, 135] width 90 height 22
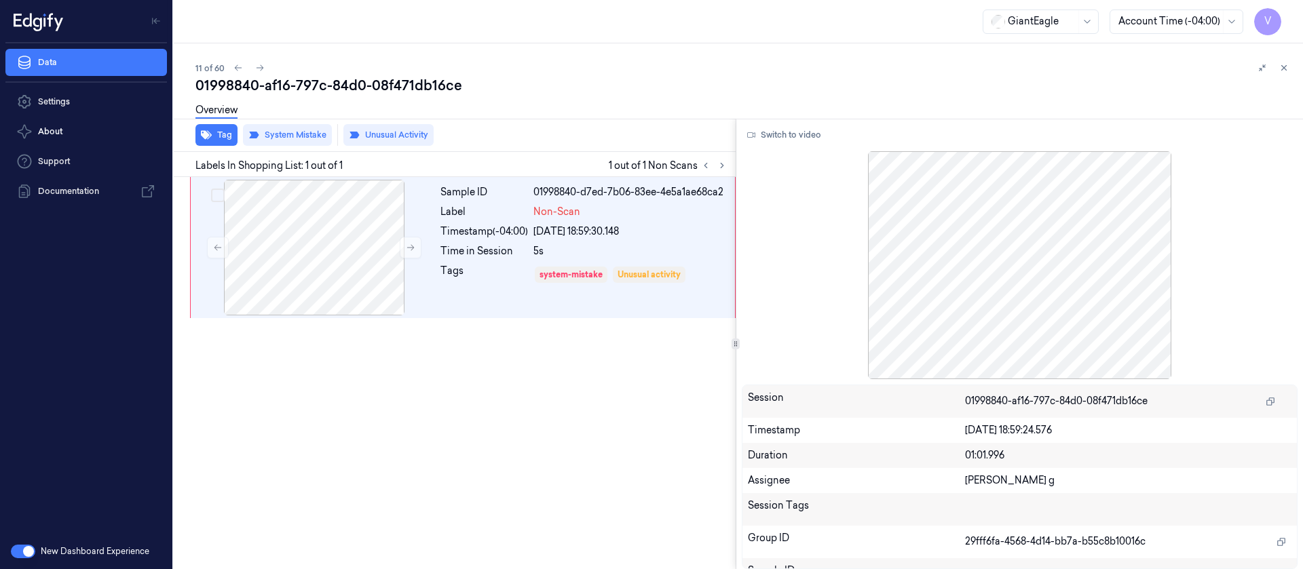
click at [637, 107] on div "Overview" at bounding box center [743, 112] width 1097 height 35
drag, startPoint x: 1278, startPoint y: 62, endPoint x: 1282, endPoint y: 79, distance: 17.4
click at [1279, 62] on button at bounding box center [1284, 68] width 16 height 16
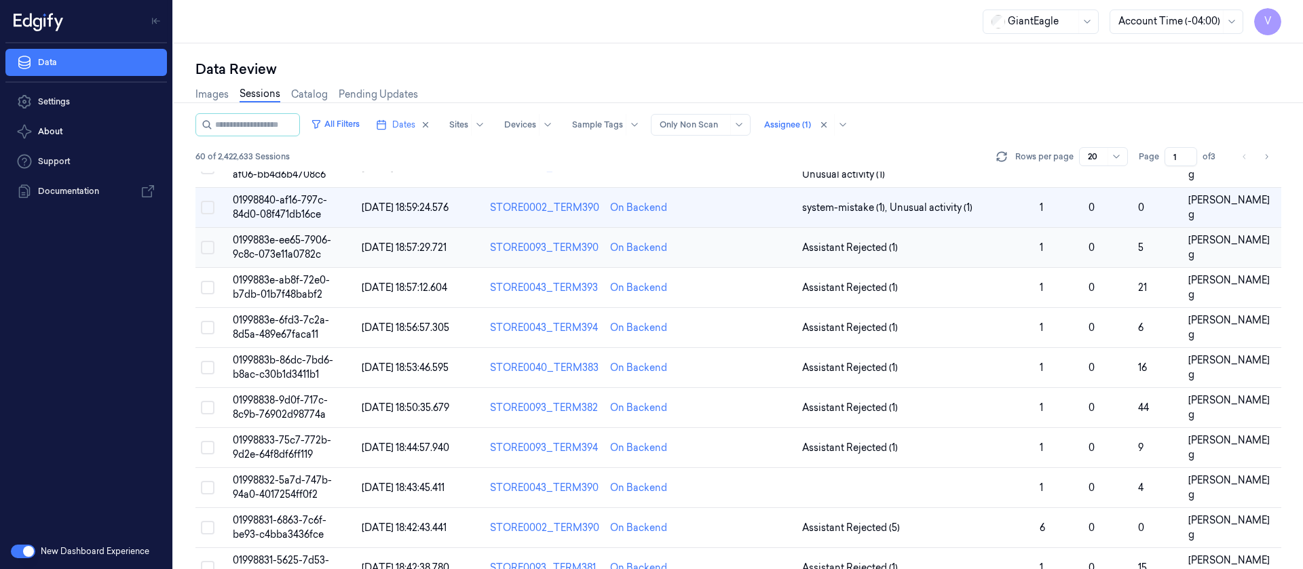
scroll to position [443, 0]
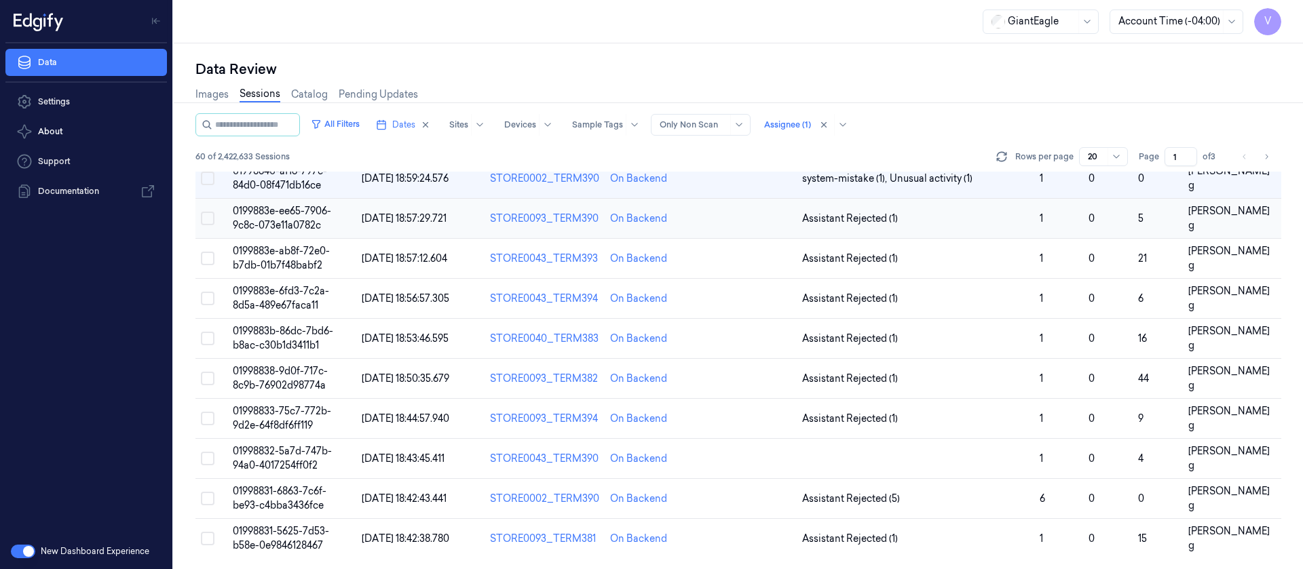
click at [748, 235] on td at bounding box center [749, 219] width 96 height 40
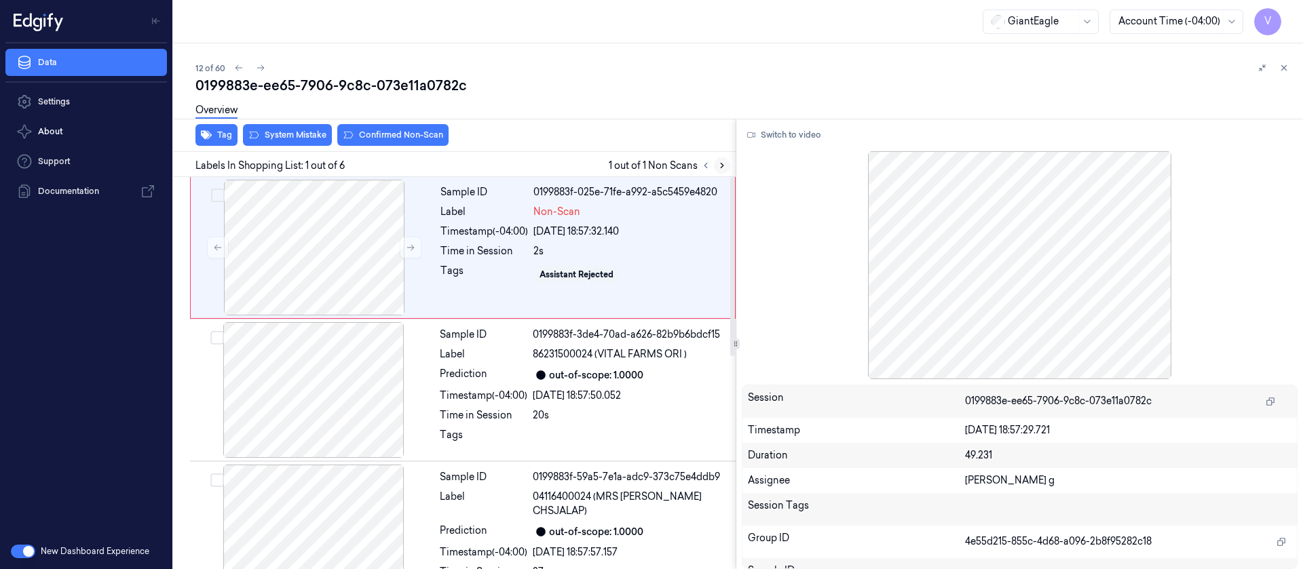
click at [721, 158] on button at bounding box center [722, 165] width 16 height 16
click at [364, 227] on div at bounding box center [314, 248] width 242 height 136
click at [793, 138] on button "Switch to video" at bounding box center [784, 135] width 85 height 22
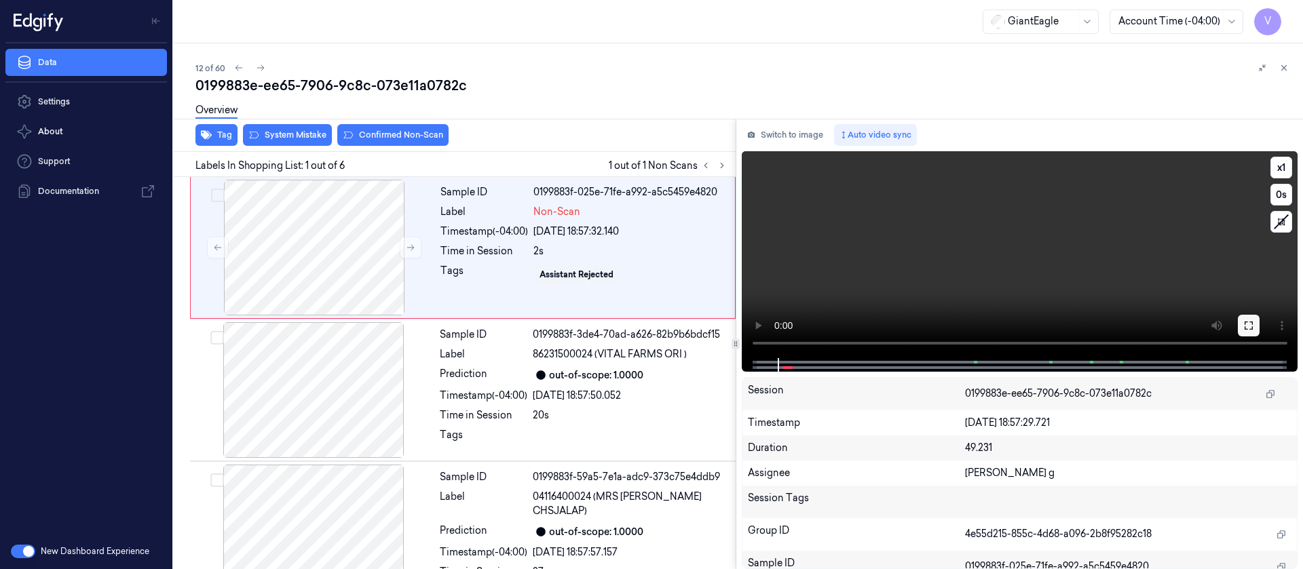
click at [1258, 325] on button at bounding box center [1249, 326] width 22 height 22
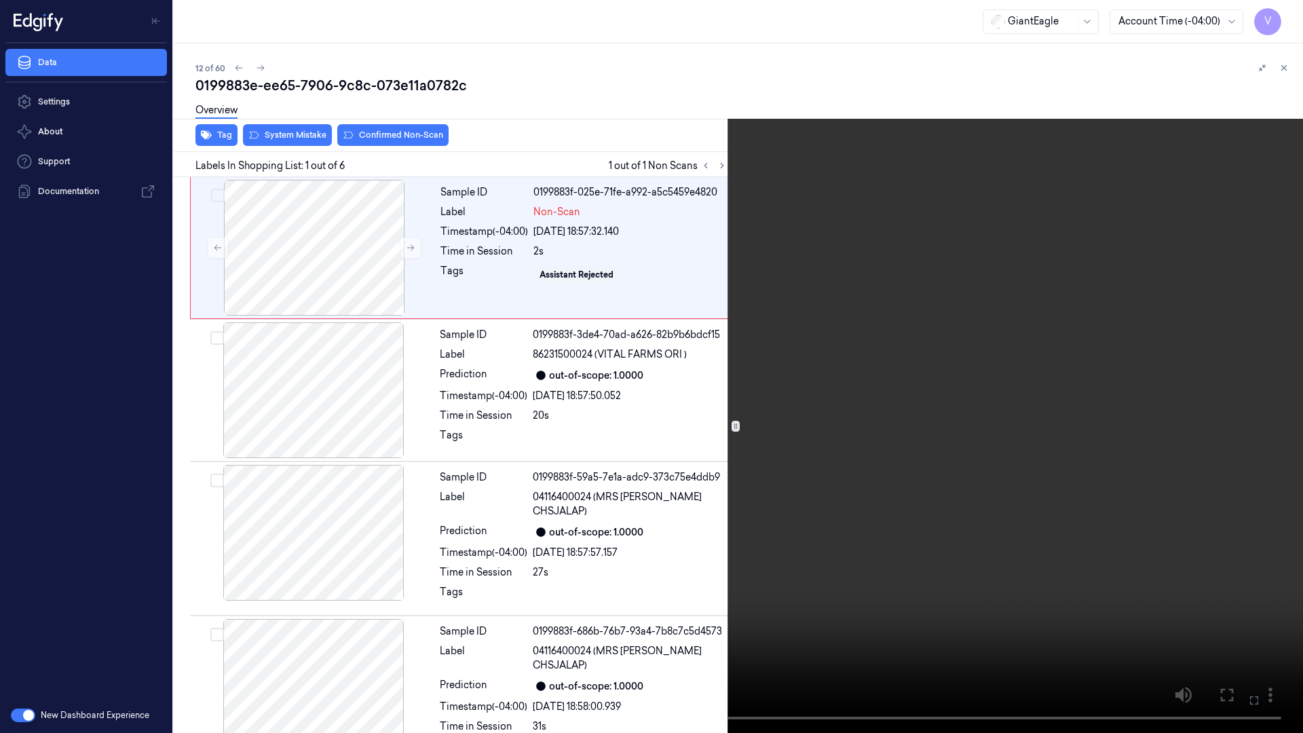
click at [0, 0] on icon at bounding box center [0, 0] width 0 height 0
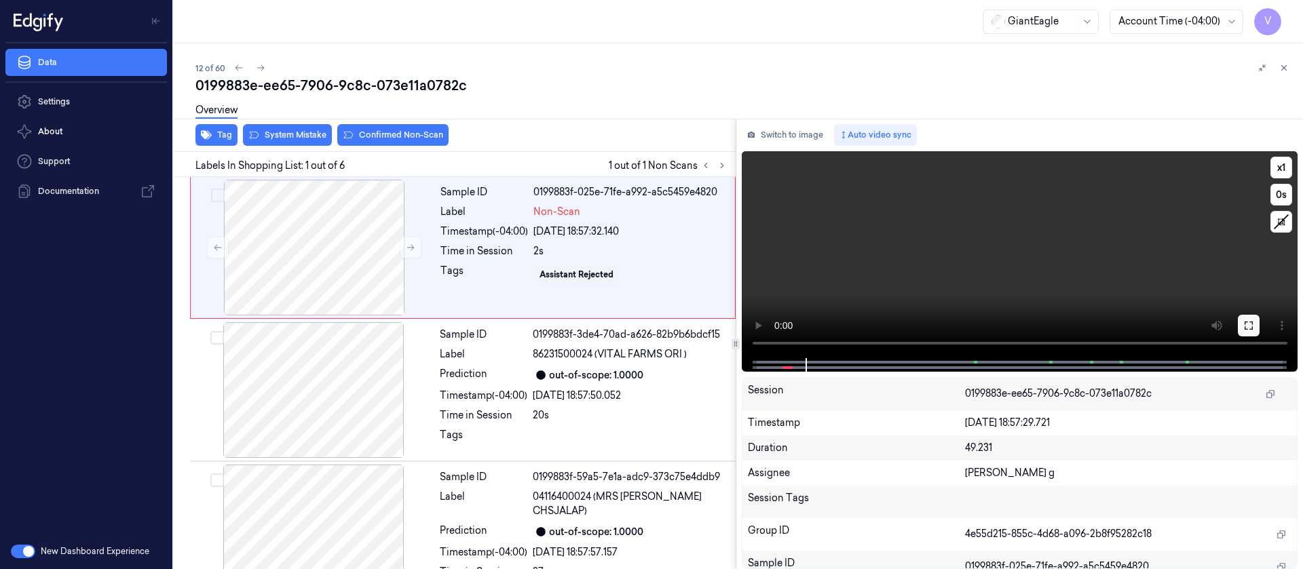
click at [1251, 326] on icon at bounding box center [1248, 325] width 11 height 11
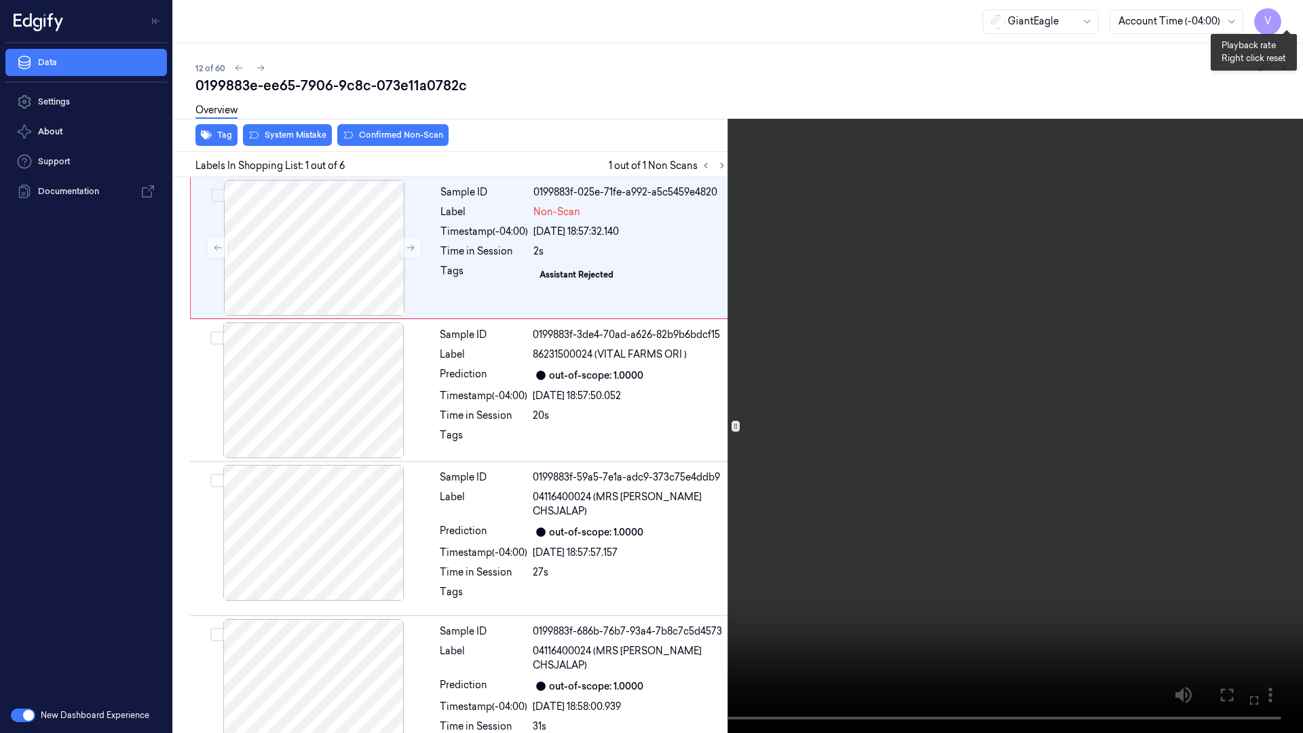
click at [1284, 15] on button "x 1" at bounding box center [1287, 16] width 22 height 22
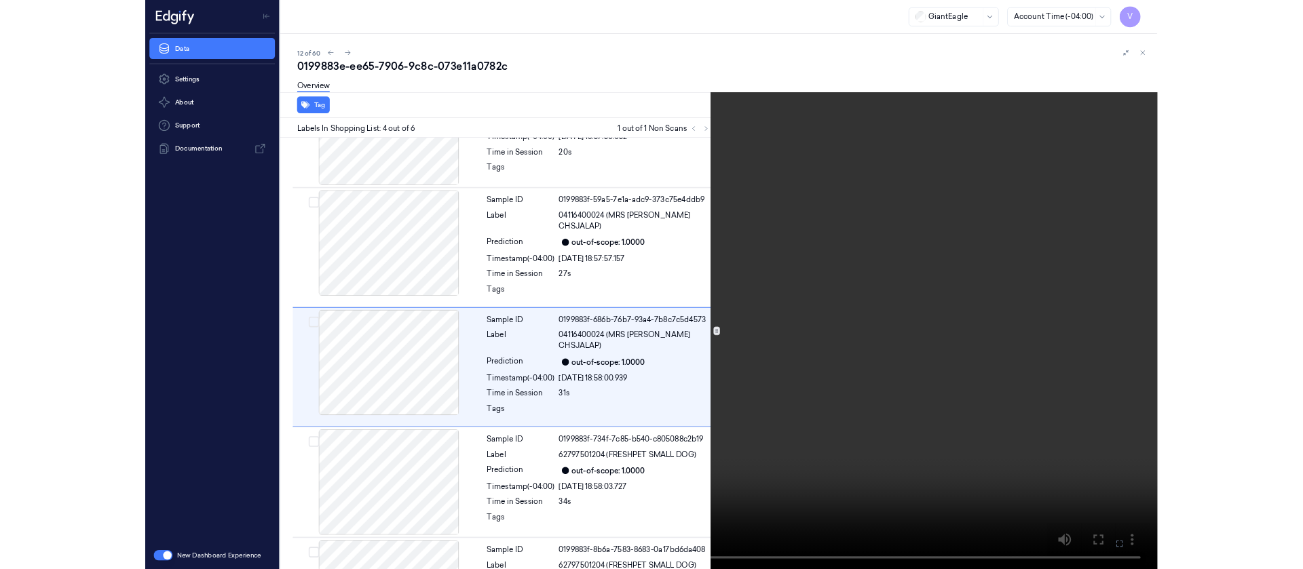
scroll to position [221, 0]
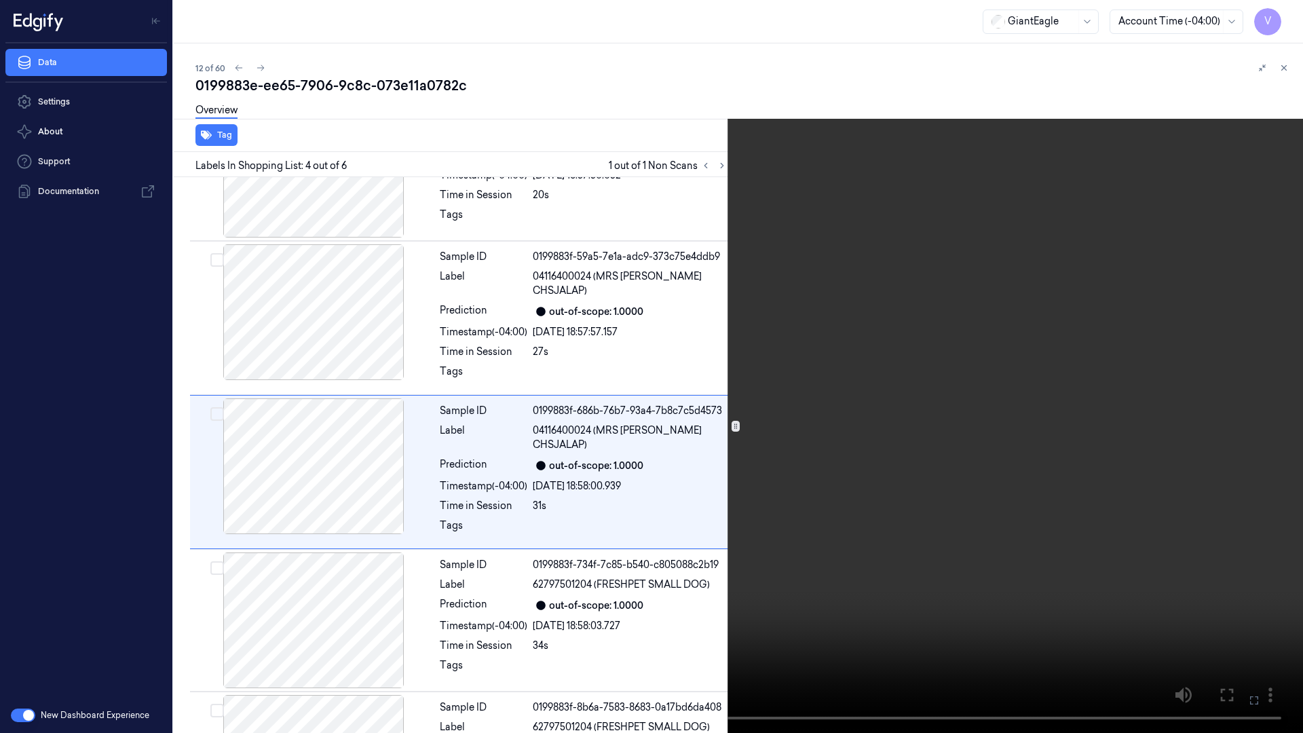
click at [0, 0] on icon at bounding box center [0, 0] width 0 height 0
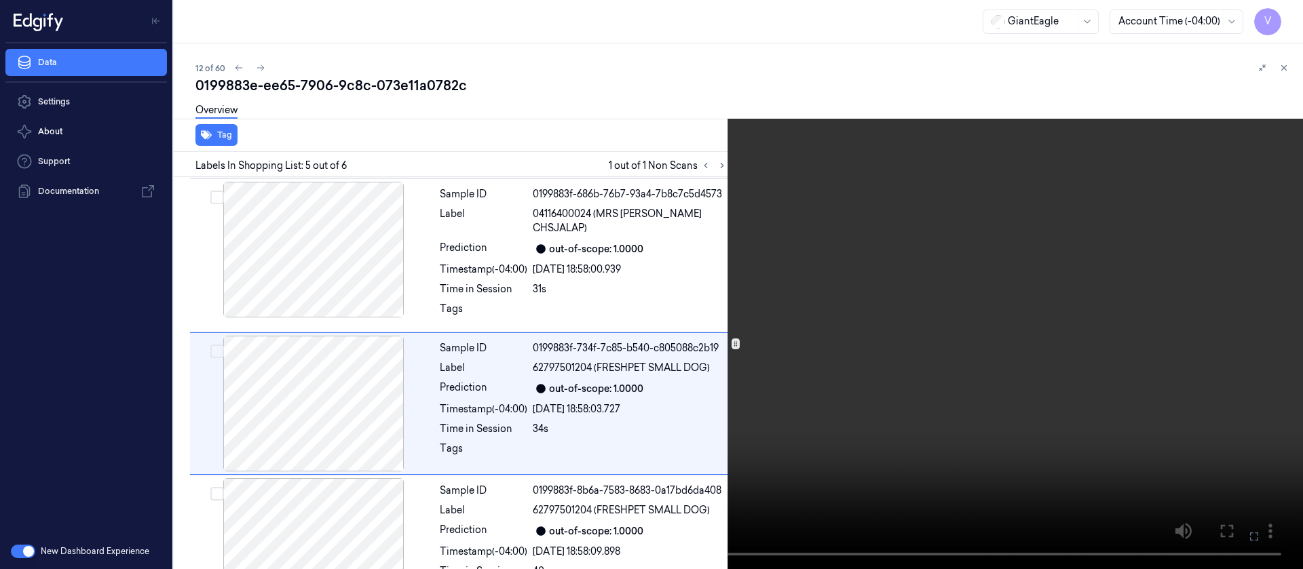
scroll to position [445, 0]
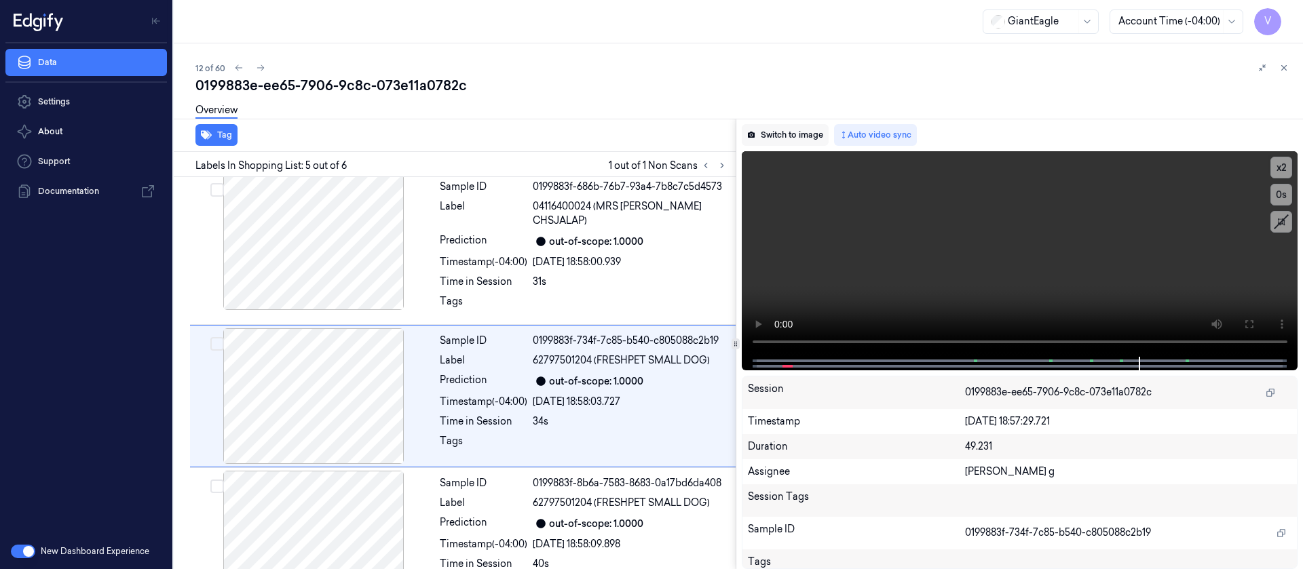
click at [793, 140] on button "Switch to image" at bounding box center [785, 135] width 87 height 22
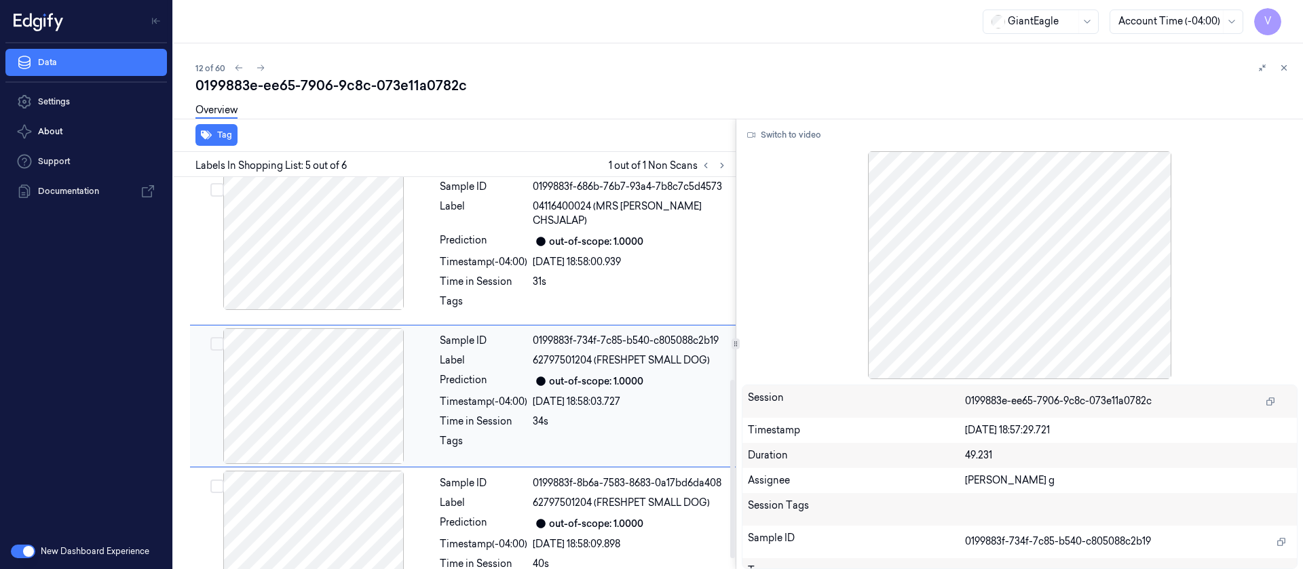
click at [295, 377] on div at bounding box center [314, 396] width 242 height 136
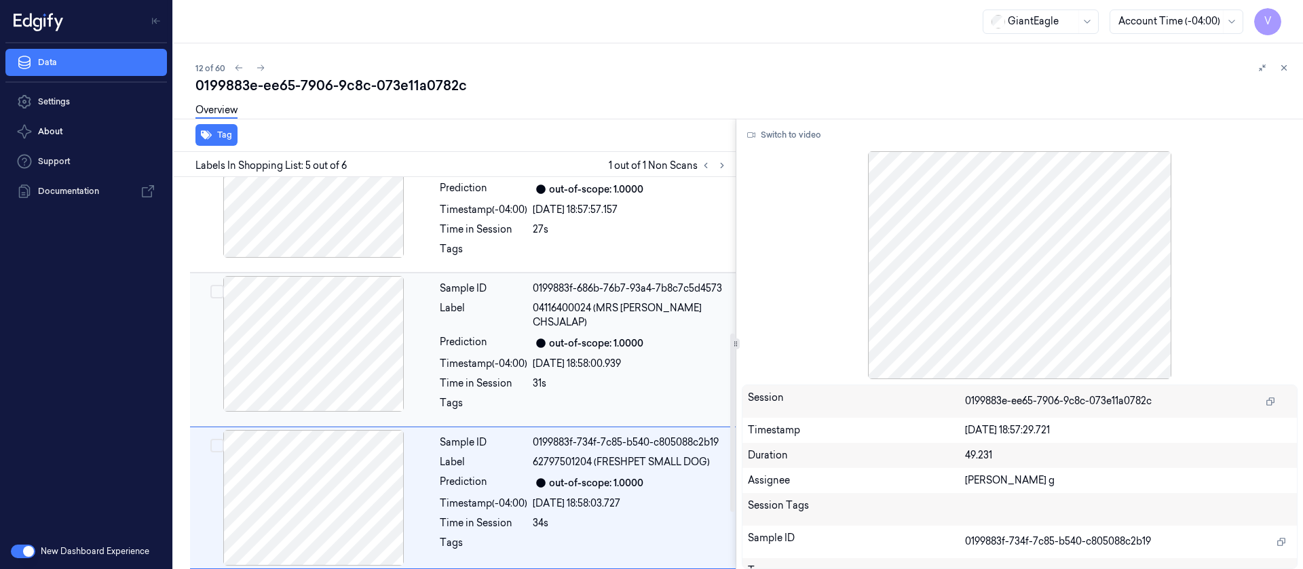
click at [331, 301] on div at bounding box center [314, 344] width 242 height 136
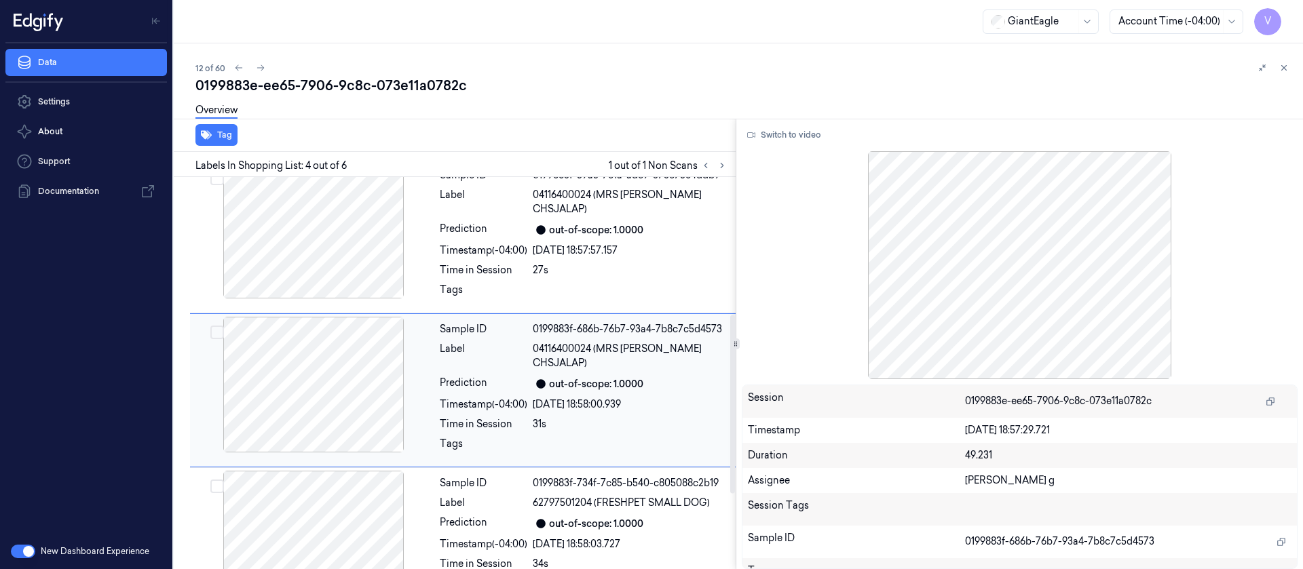
scroll to position [404, 0]
click at [330, 221] on div at bounding box center [314, 231] width 242 height 136
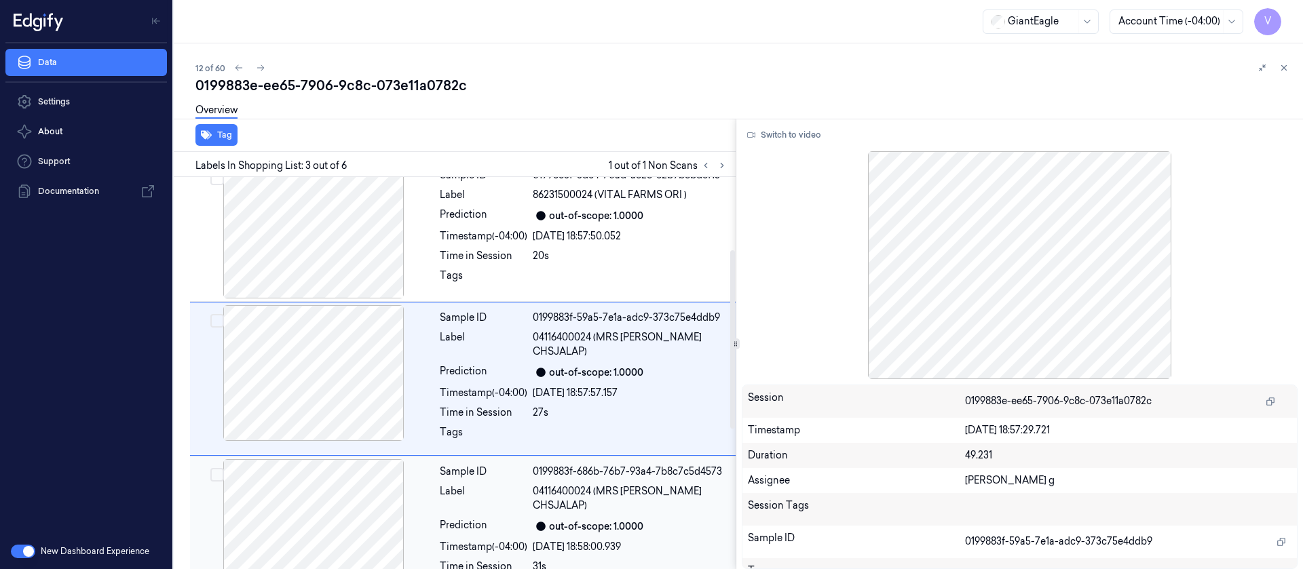
click at [335, 485] on div at bounding box center [314, 527] width 242 height 136
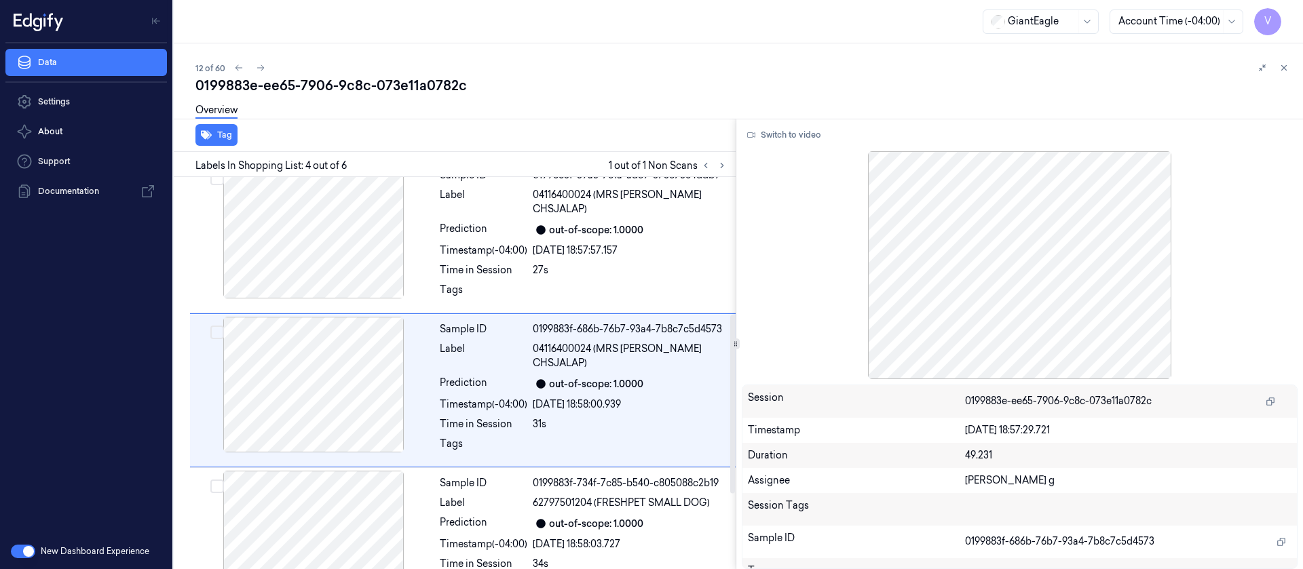
scroll to position [0, 0]
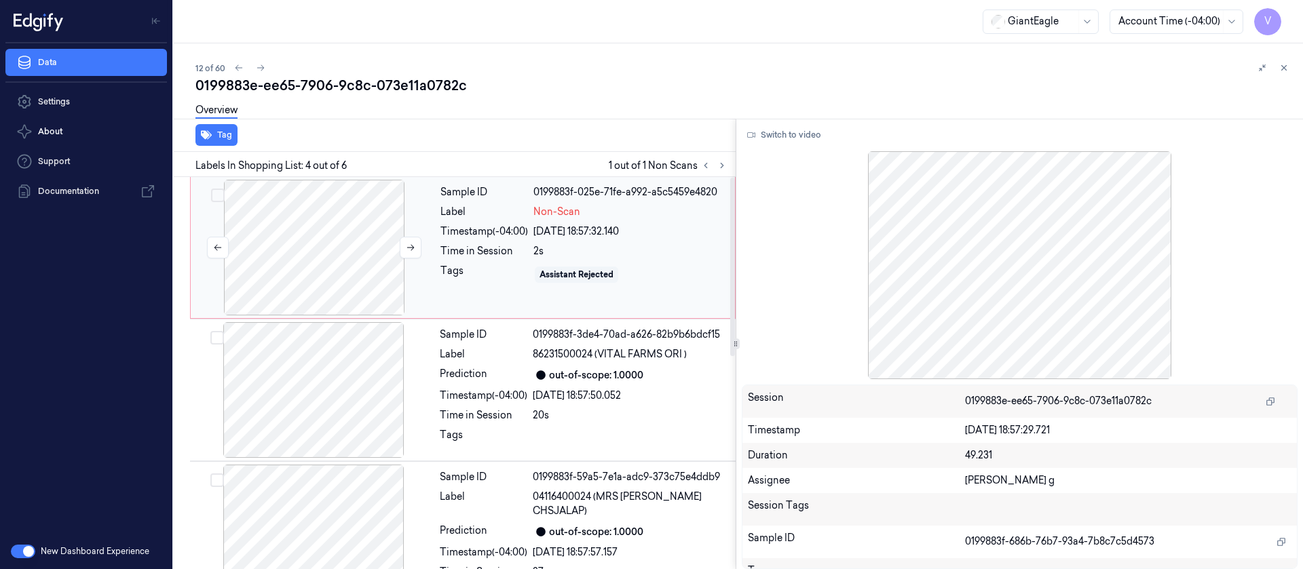
click at [343, 230] on div at bounding box center [314, 248] width 242 height 136
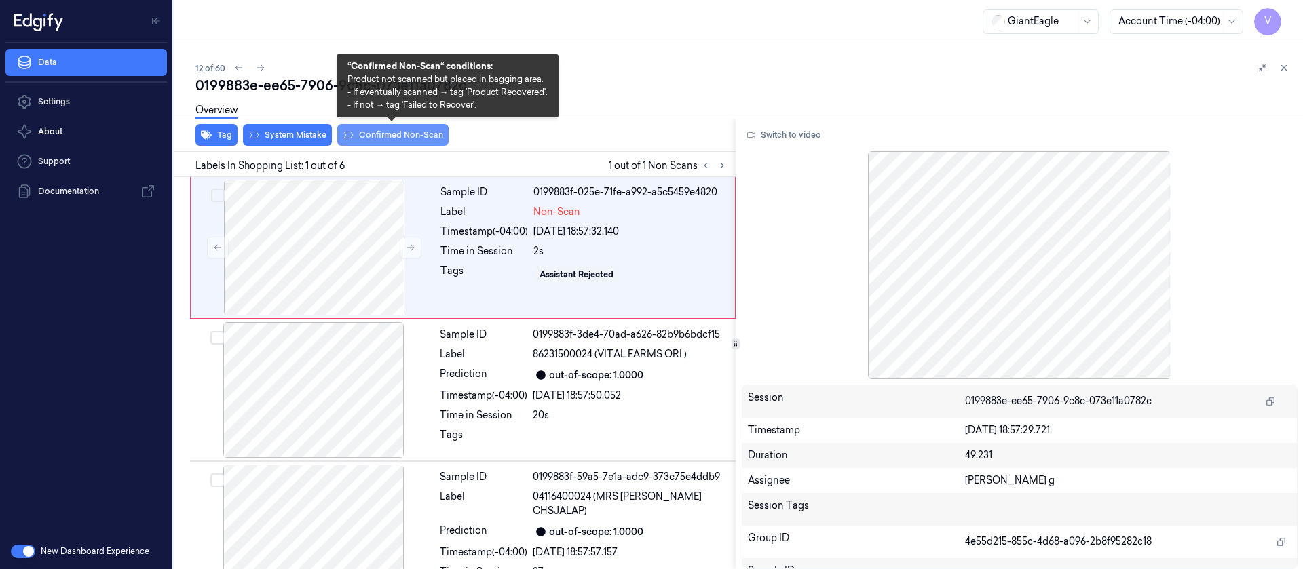
click at [362, 137] on button "Confirmed Non-Scan" at bounding box center [392, 135] width 111 height 22
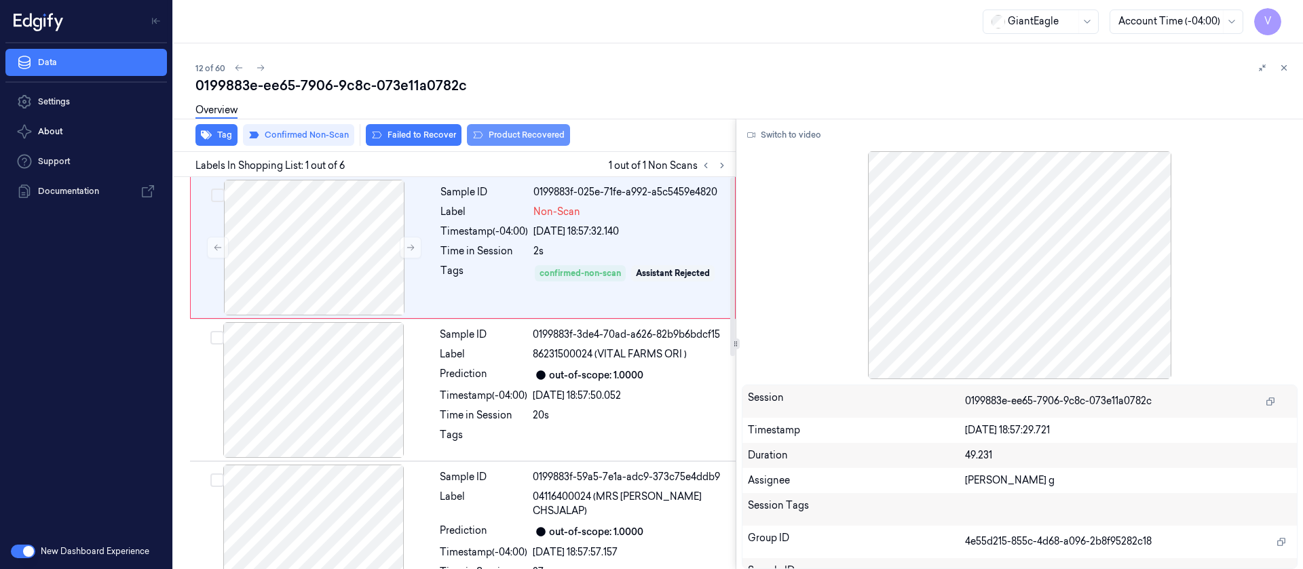
click at [530, 137] on button "Product Recovered" at bounding box center [518, 135] width 103 height 22
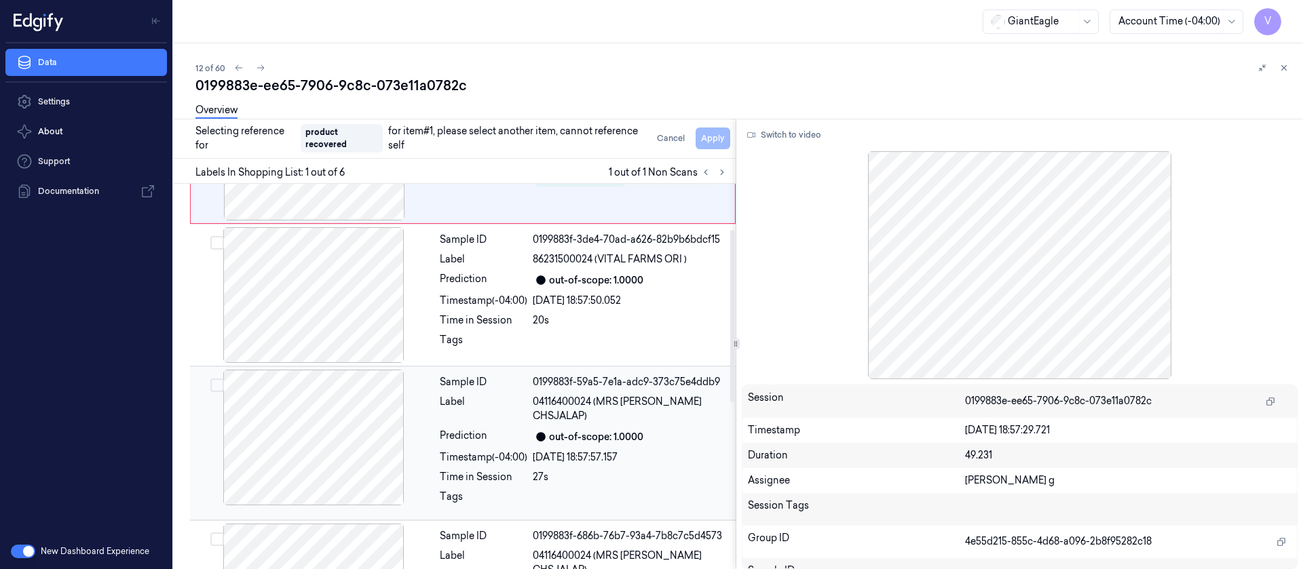
click at [358, 417] on div at bounding box center [314, 438] width 242 height 136
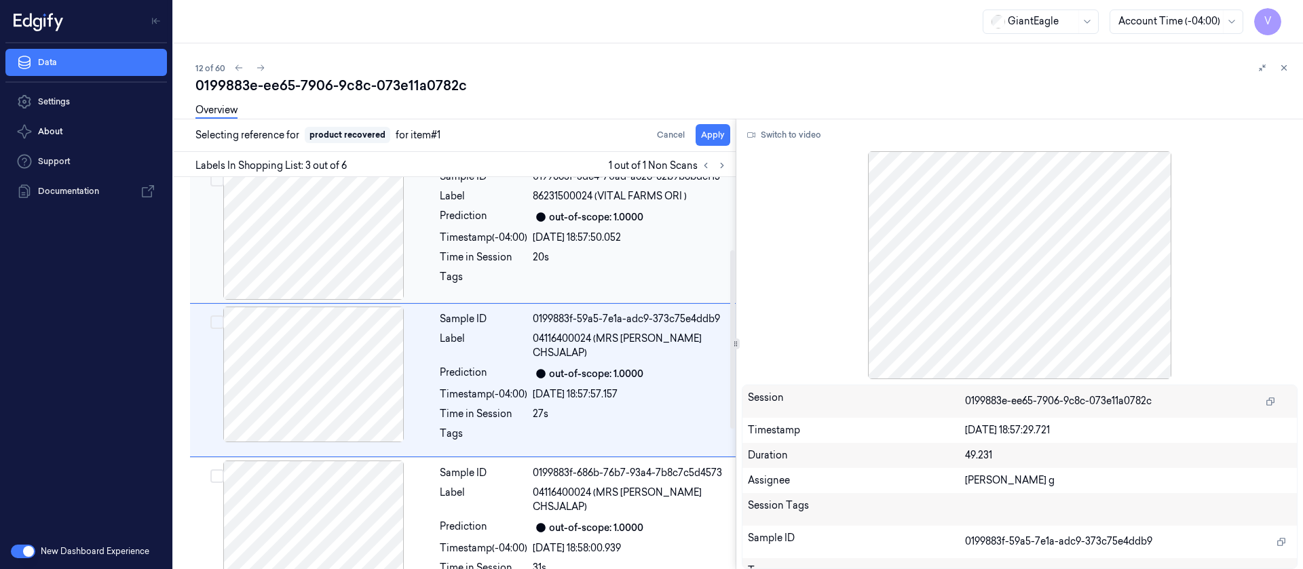
scroll to position [159, 0]
click at [720, 136] on button "Apply" at bounding box center [713, 135] width 35 height 22
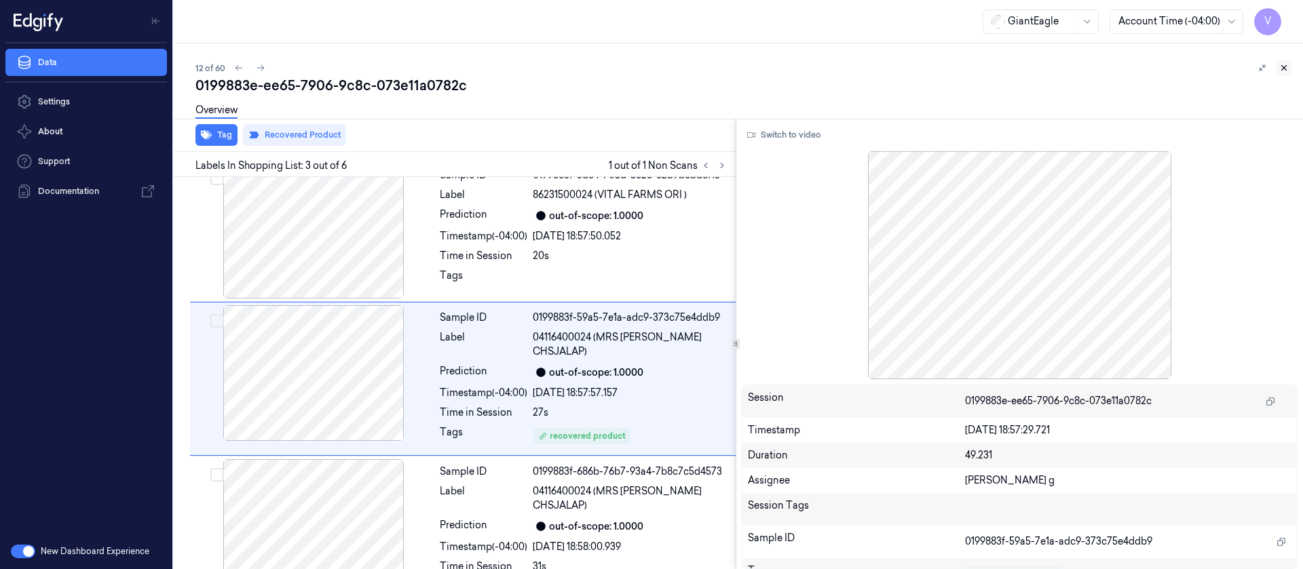
click at [1285, 67] on icon at bounding box center [1284, 68] width 5 height 5
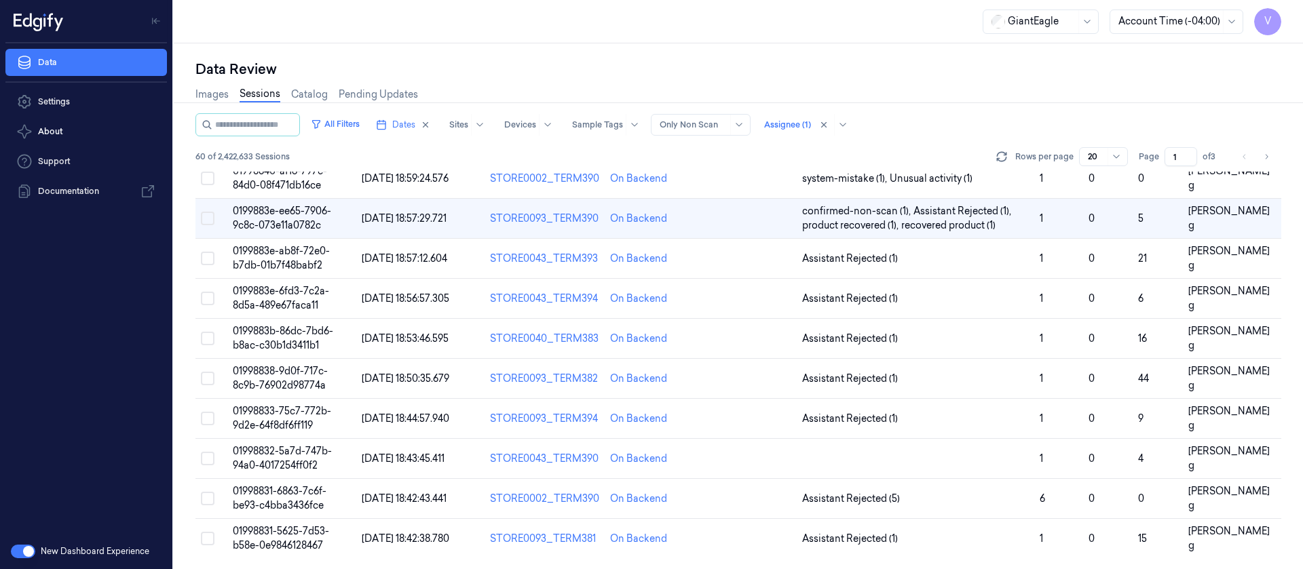
scroll to position [443, 0]
click at [759, 255] on td at bounding box center [749, 259] width 96 height 40
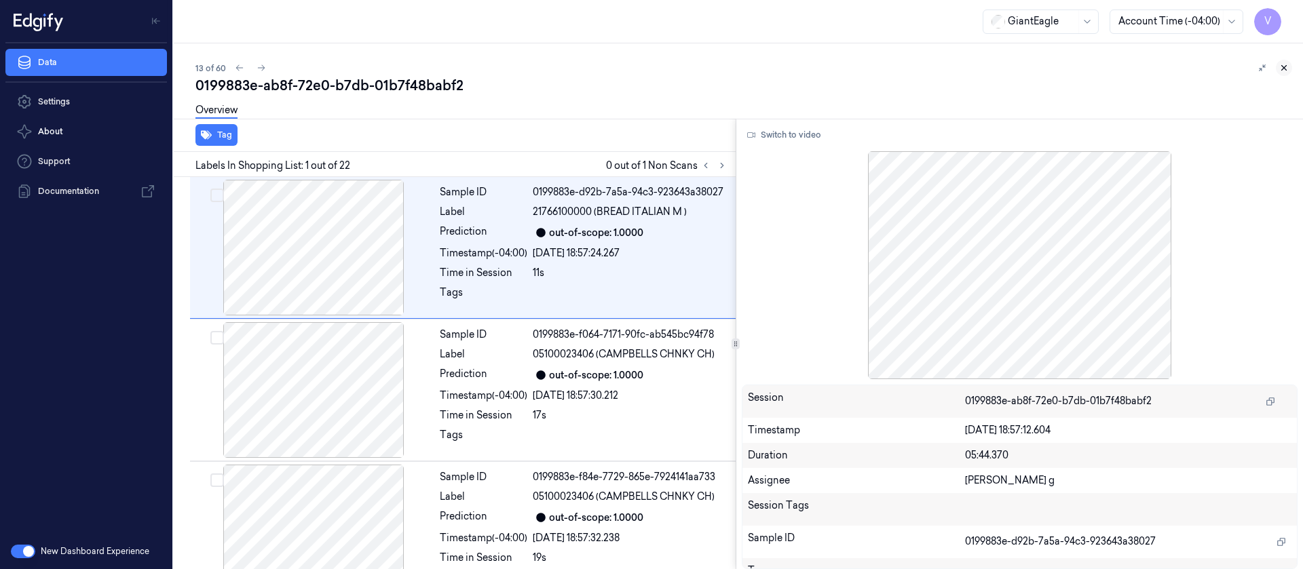
click at [1282, 68] on icon at bounding box center [1284, 68] width 10 height 10
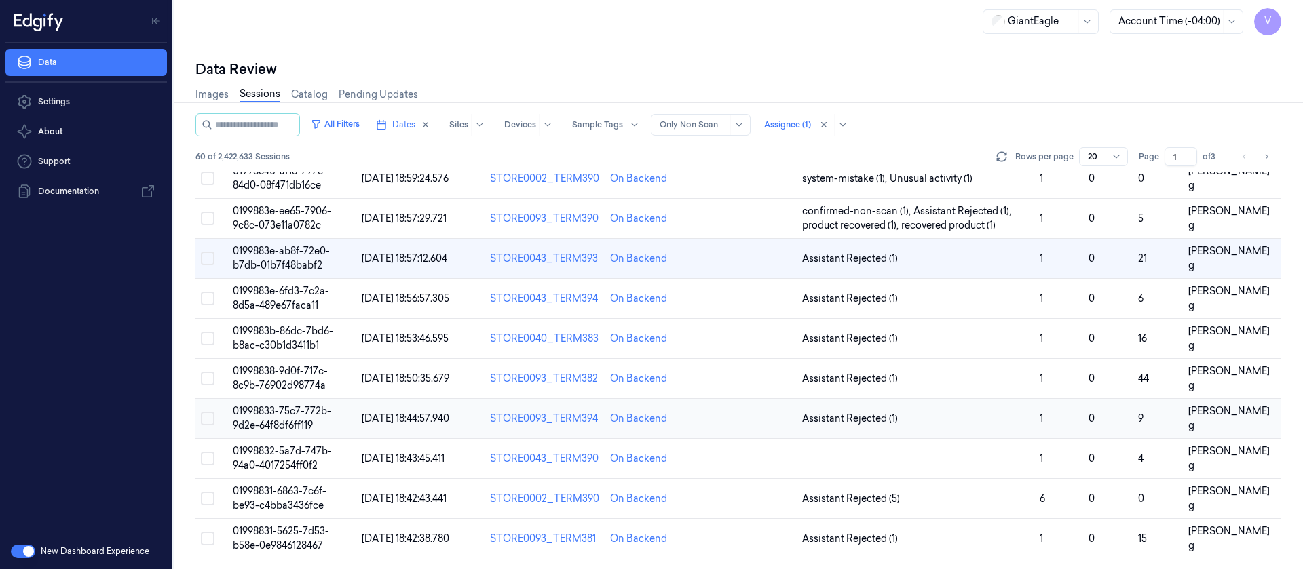
scroll to position [443, 0]
click at [749, 219] on td at bounding box center [749, 219] width 96 height 40
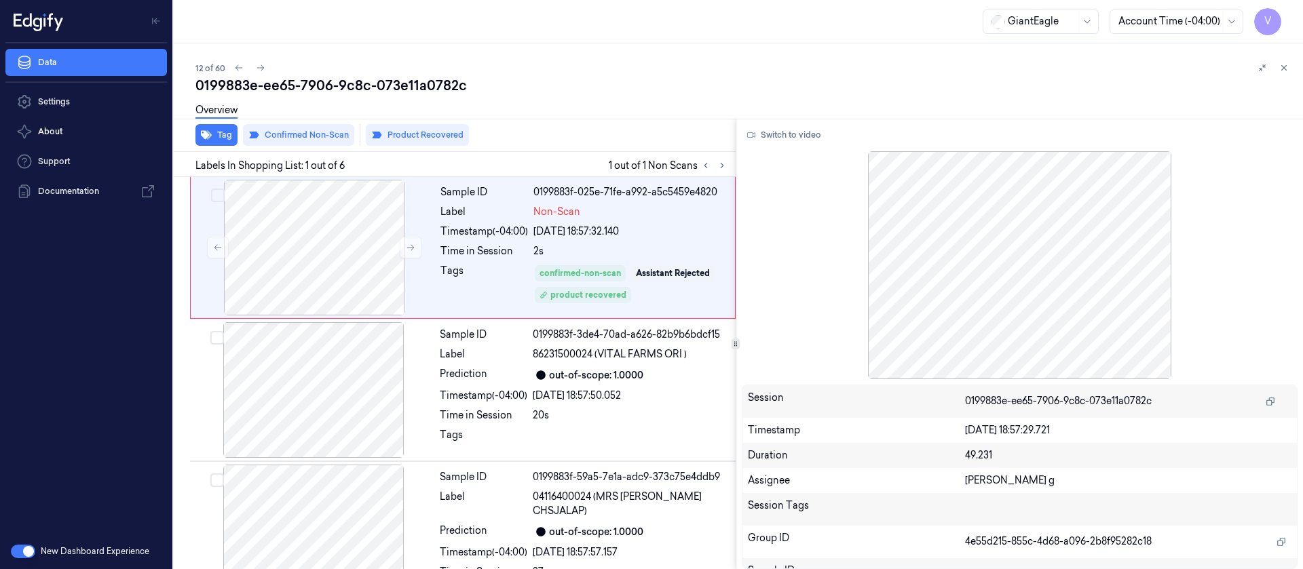
click at [1292, 67] on div "12 of 60 0199883e-ee65-7906-9c8c-073e11a0782c Overview Tag Confirmed Non-Scan P…" at bounding box center [738, 306] width 1129 height 526
click at [1285, 69] on icon at bounding box center [1284, 68] width 5 height 5
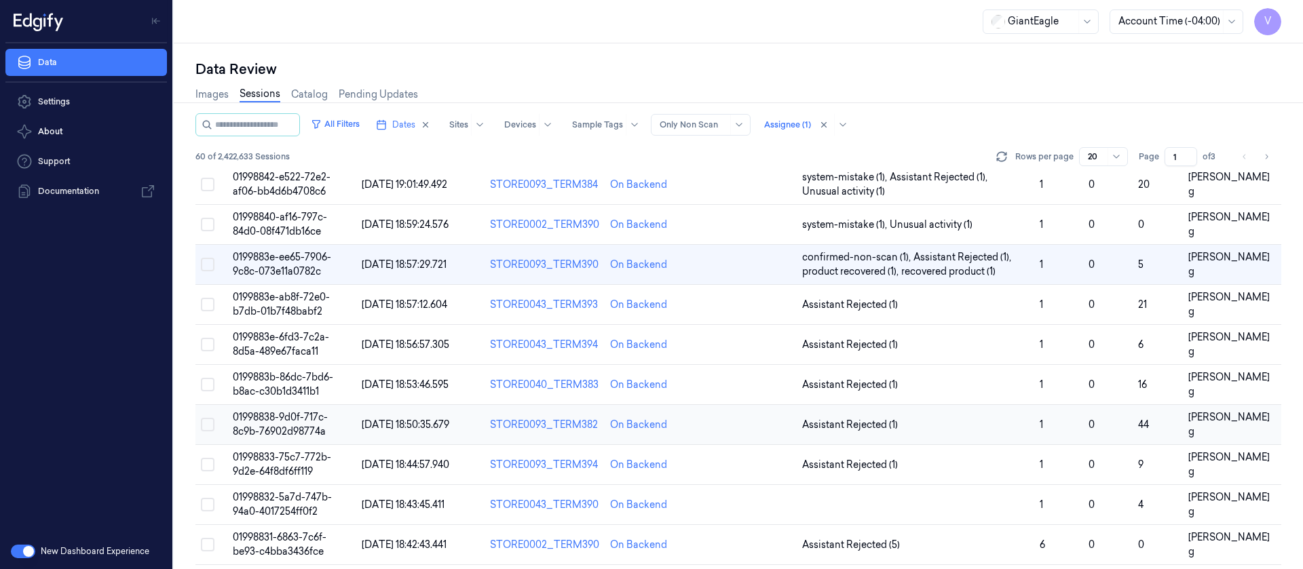
scroll to position [383, 0]
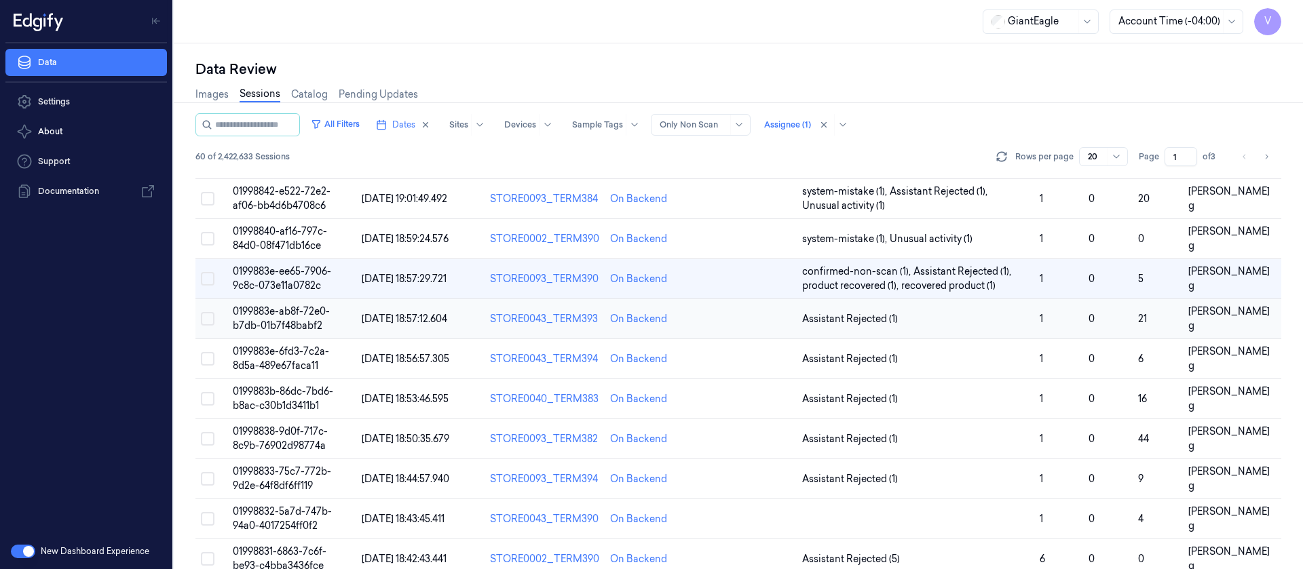
click at [719, 322] on td at bounding box center [749, 319] width 96 height 40
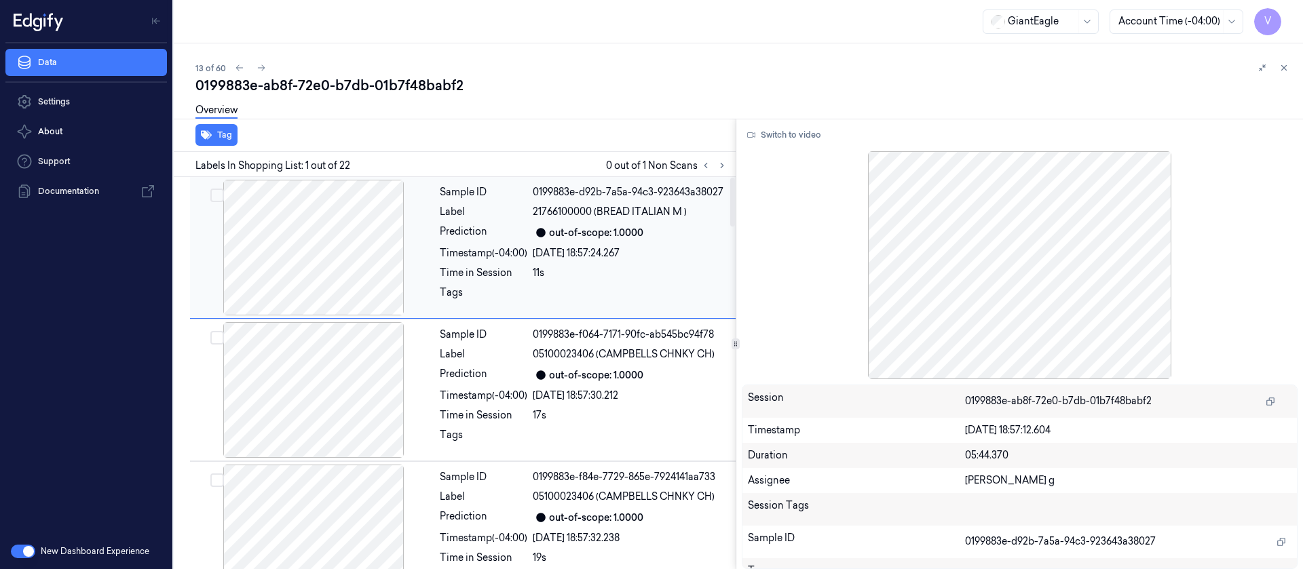
click at [519, 255] on div "Timestamp (-04:00)" at bounding box center [484, 253] width 88 height 14
click at [722, 166] on icon at bounding box center [722, 166] width 3 height 5
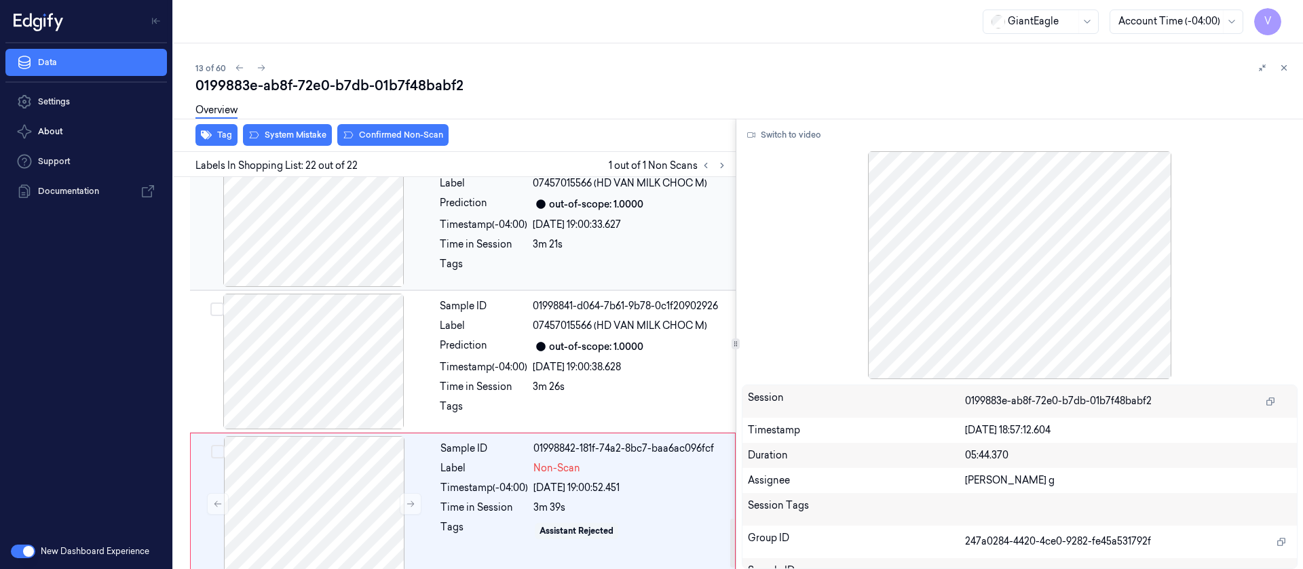
scroll to position [2747, 0]
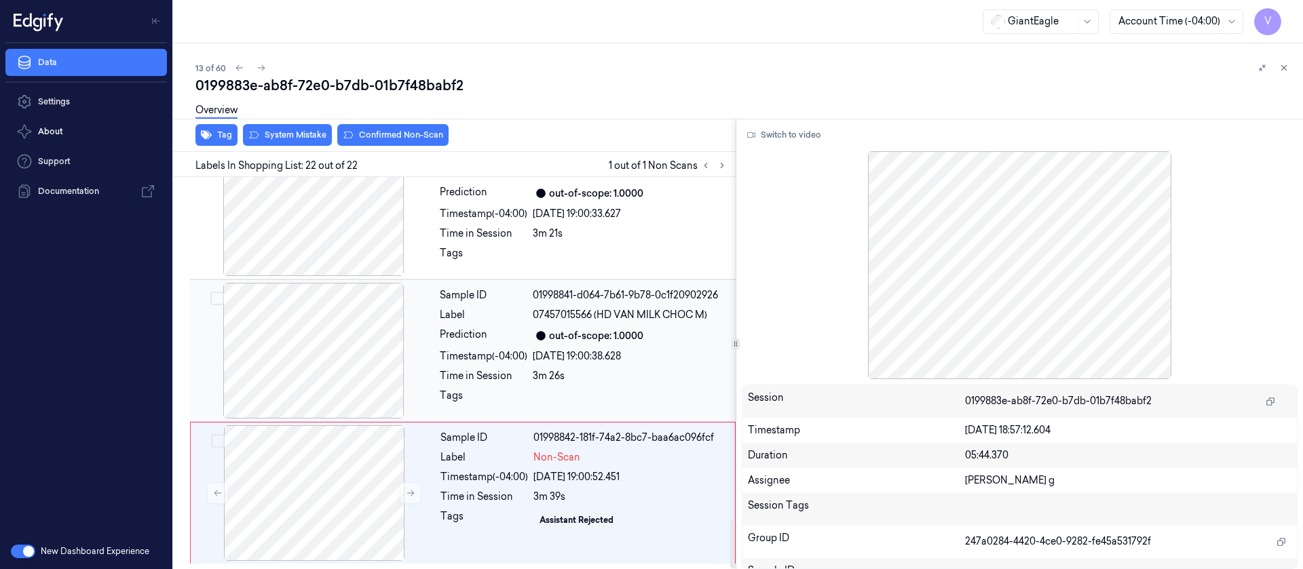
click at [506, 351] on div "Timestamp (-04:00)" at bounding box center [484, 357] width 88 height 14
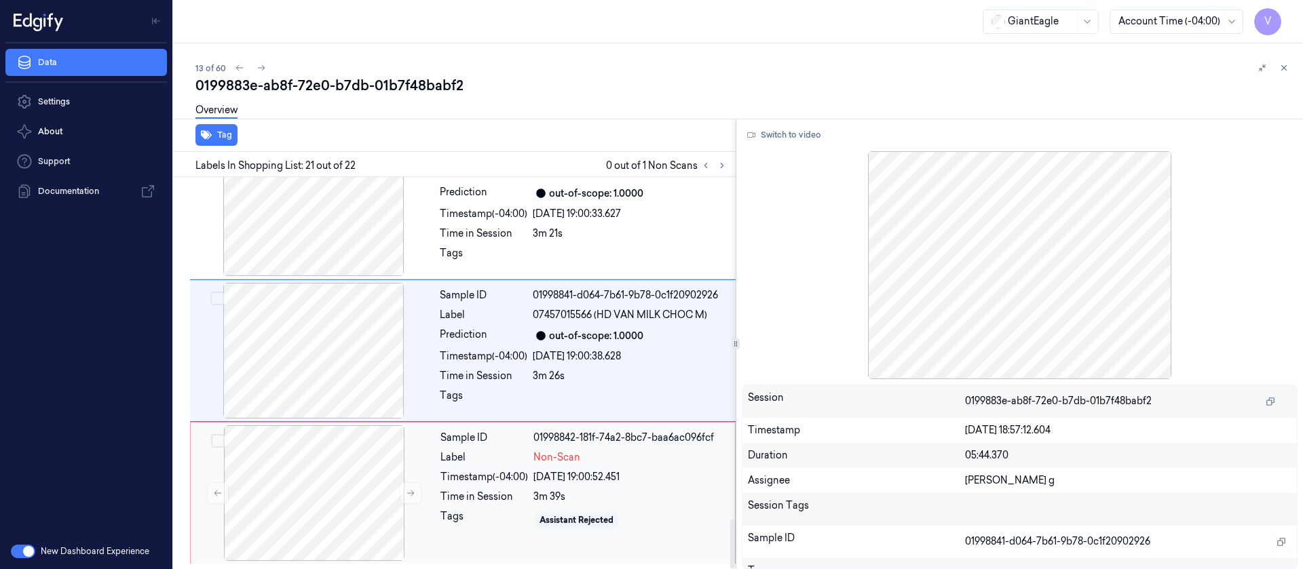
scroll to position [2725, 0]
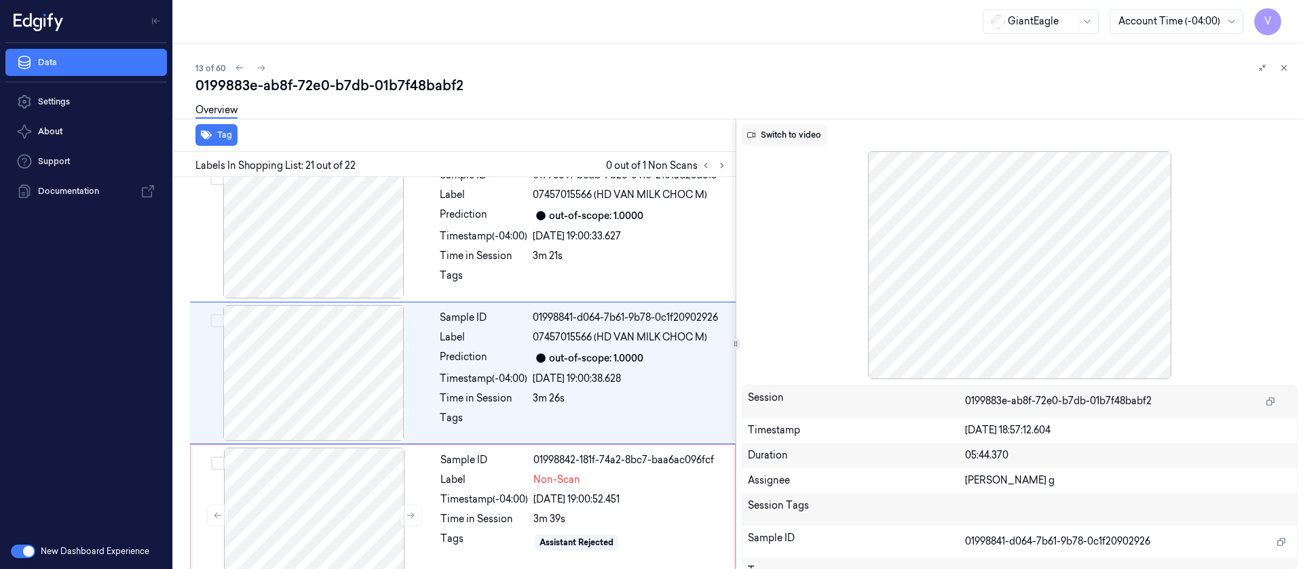
click at [789, 133] on button "Switch to video" at bounding box center [784, 135] width 85 height 22
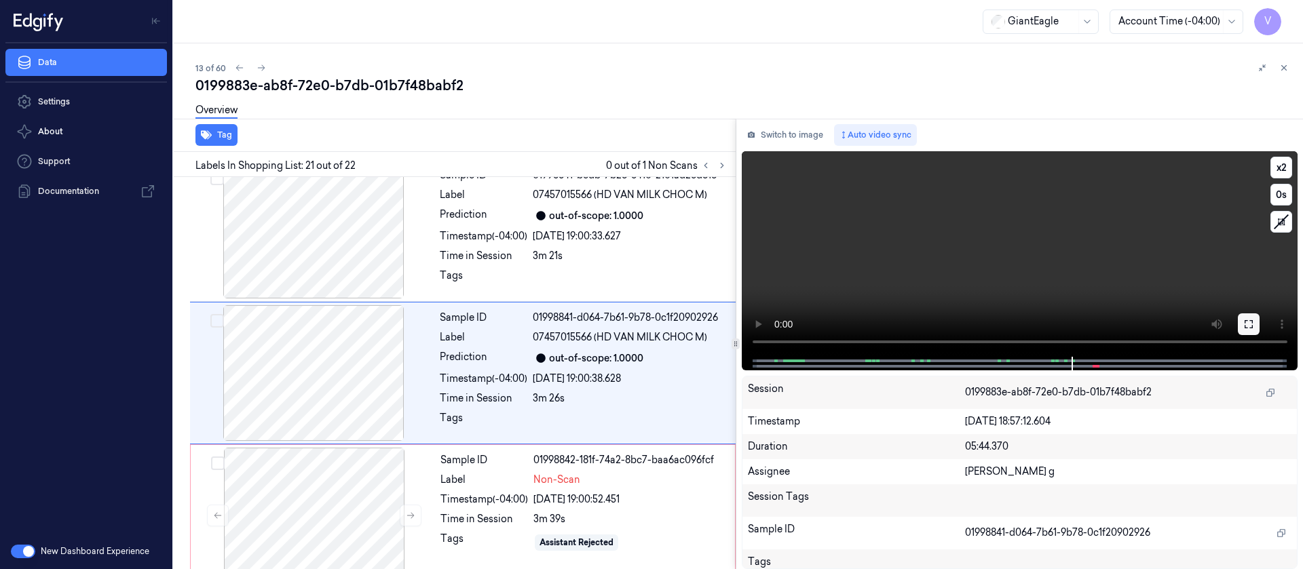
click at [1259, 326] on button at bounding box center [1249, 325] width 22 height 22
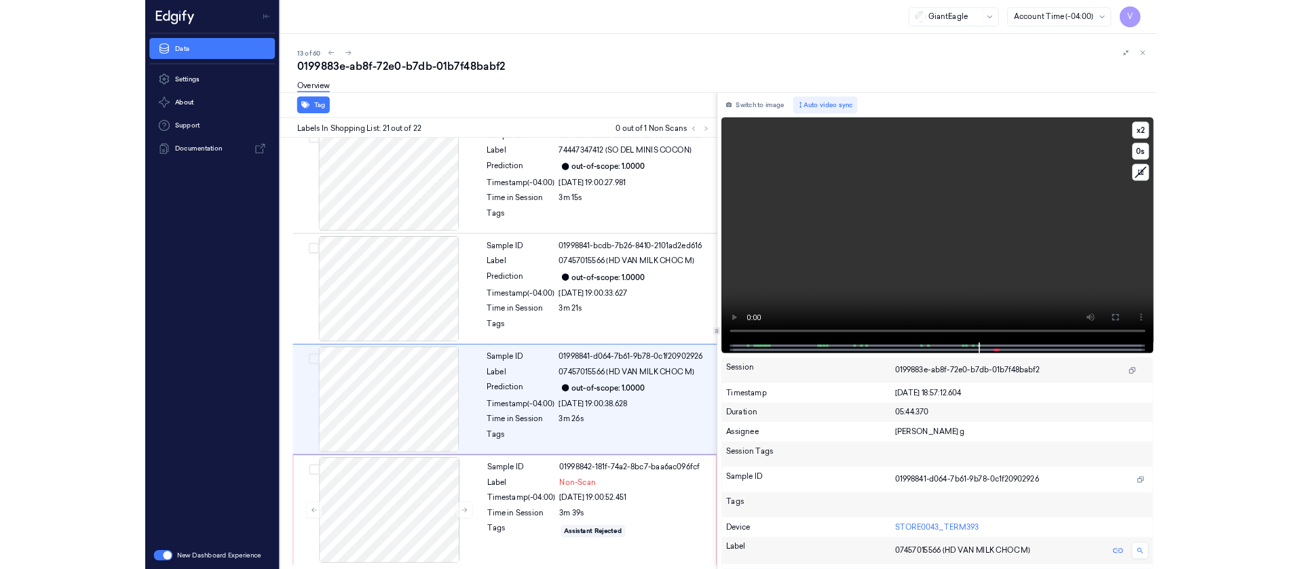
scroll to position [2584, 0]
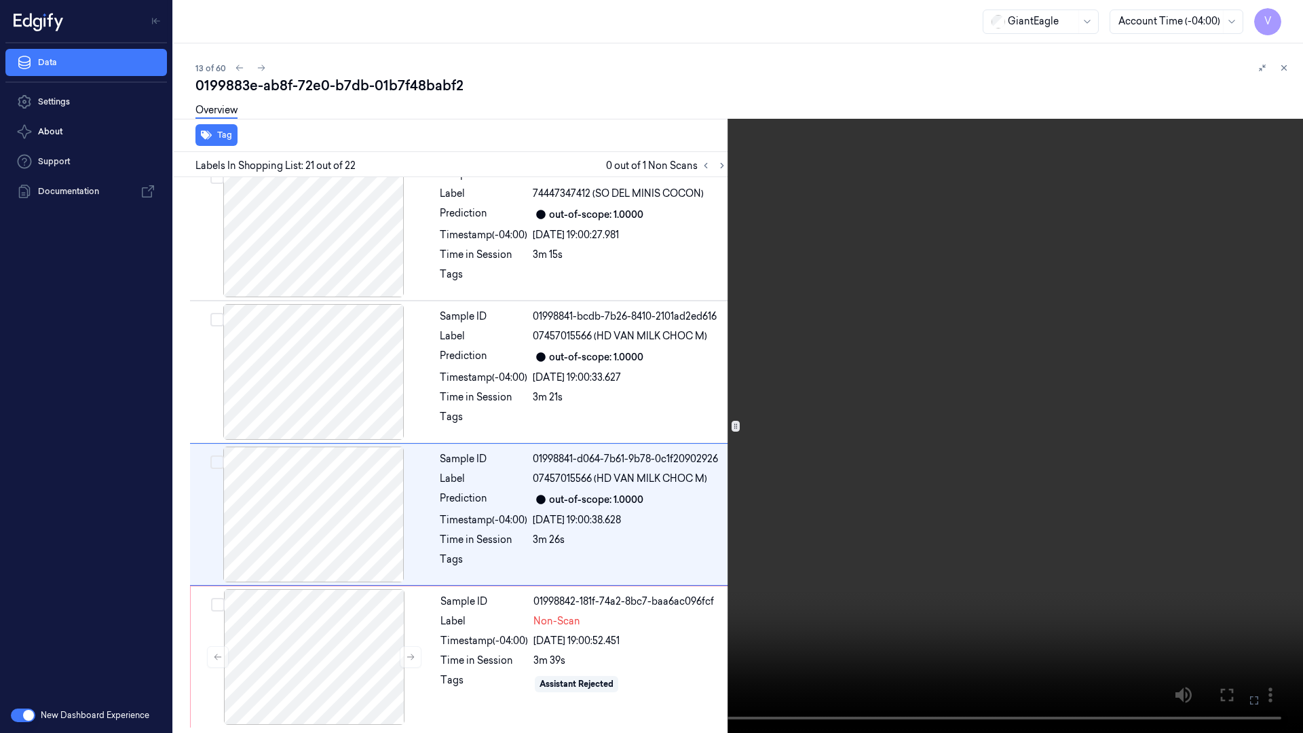
click at [0, 0] on icon at bounding box center [0, 0] width 0 height 0
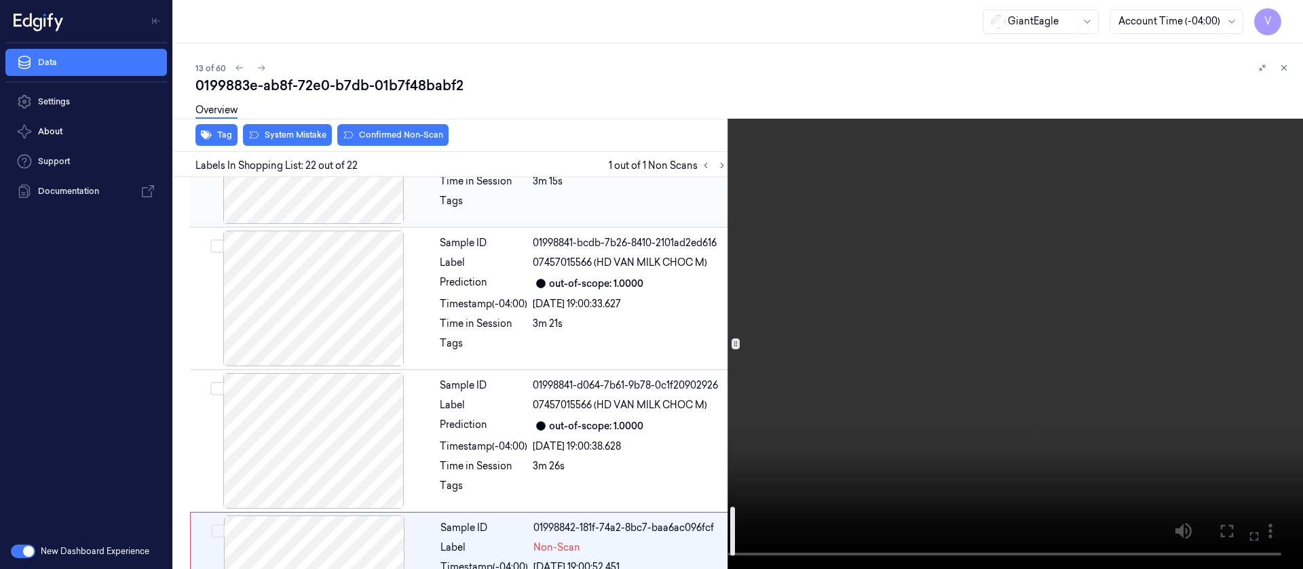
scroll to position [2645, 0]
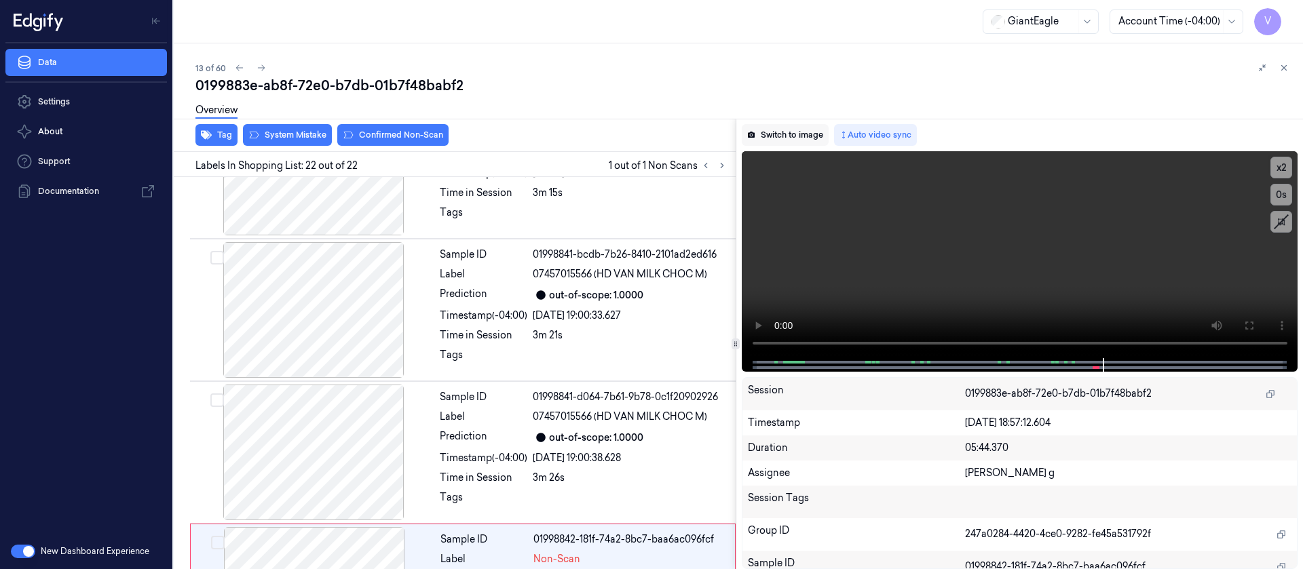
click at [791, 143] on button "Switch to image" at bounding box center [785, 135] width 87 height 22
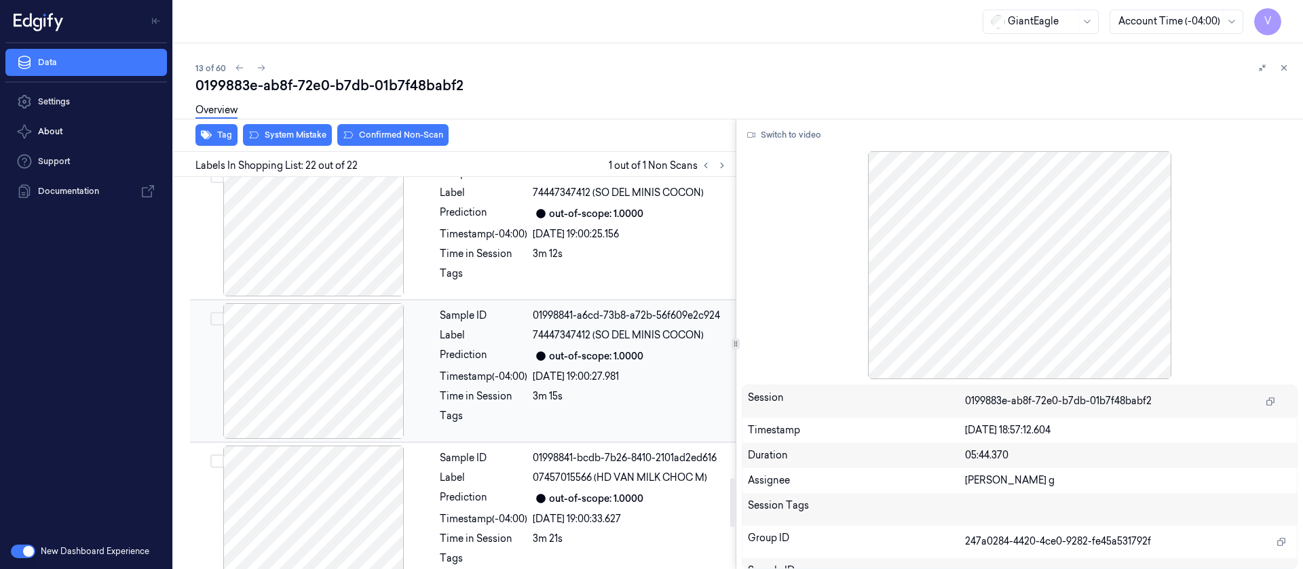
scroll to position [2340, 0]
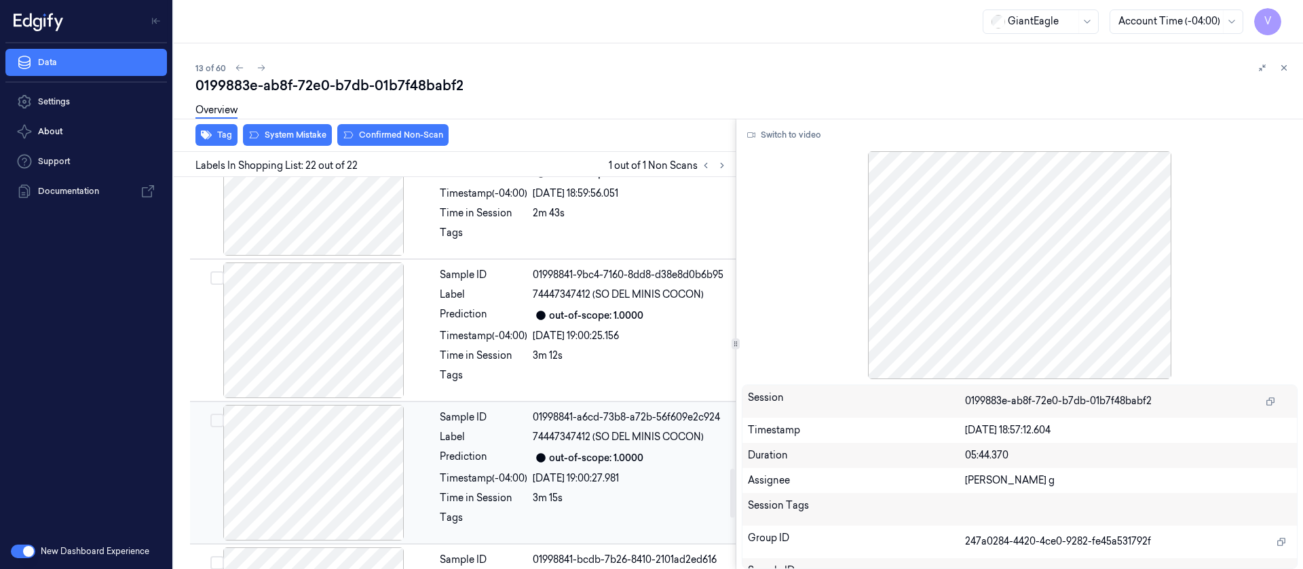
click at [619, 309] on div "out-of-scope: 1.0000" at bounding box center [596, 316] width 94 height 14
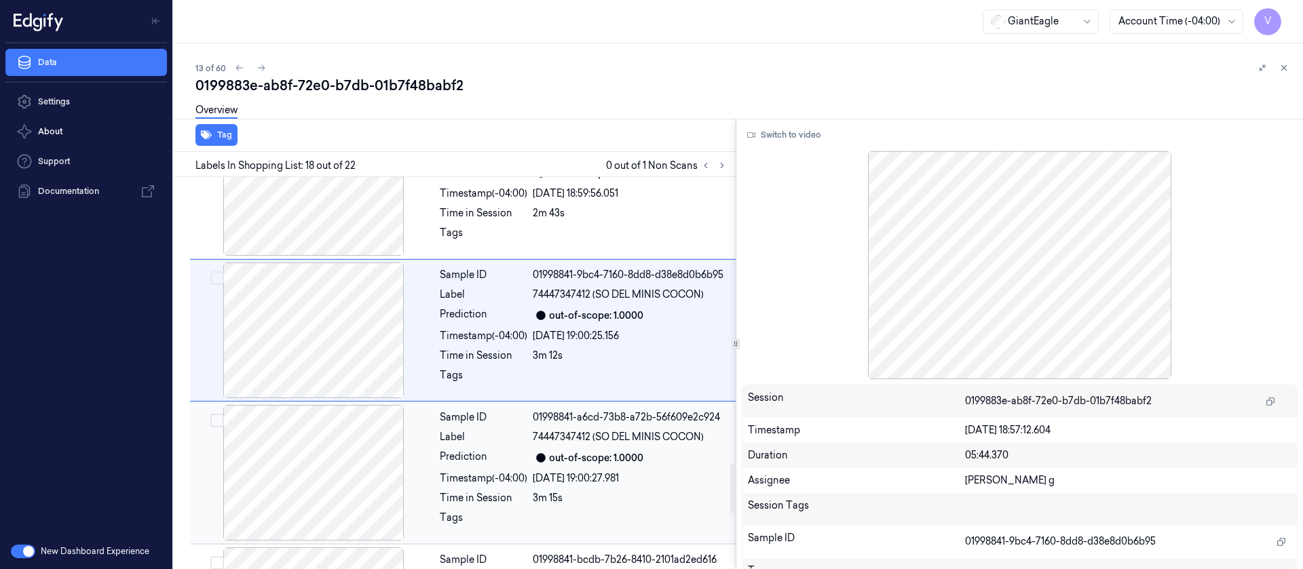
scroll to position [2297, 0]
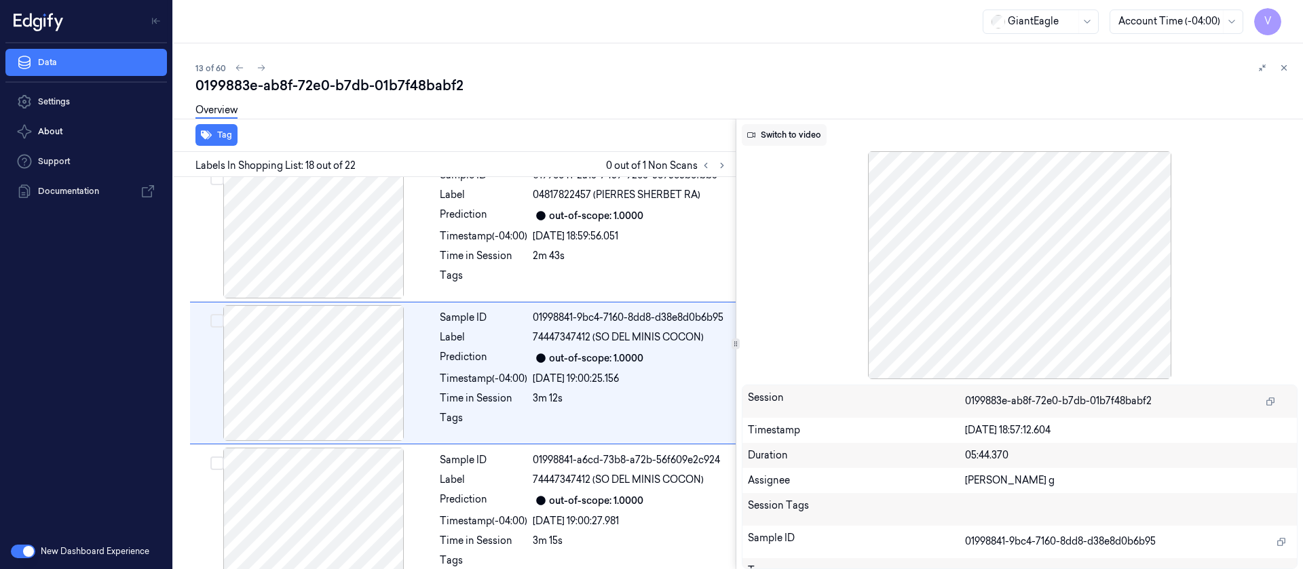
click at [786, 126] on button "Switch to video" at bounding box center [784, 135] width 85 height 22
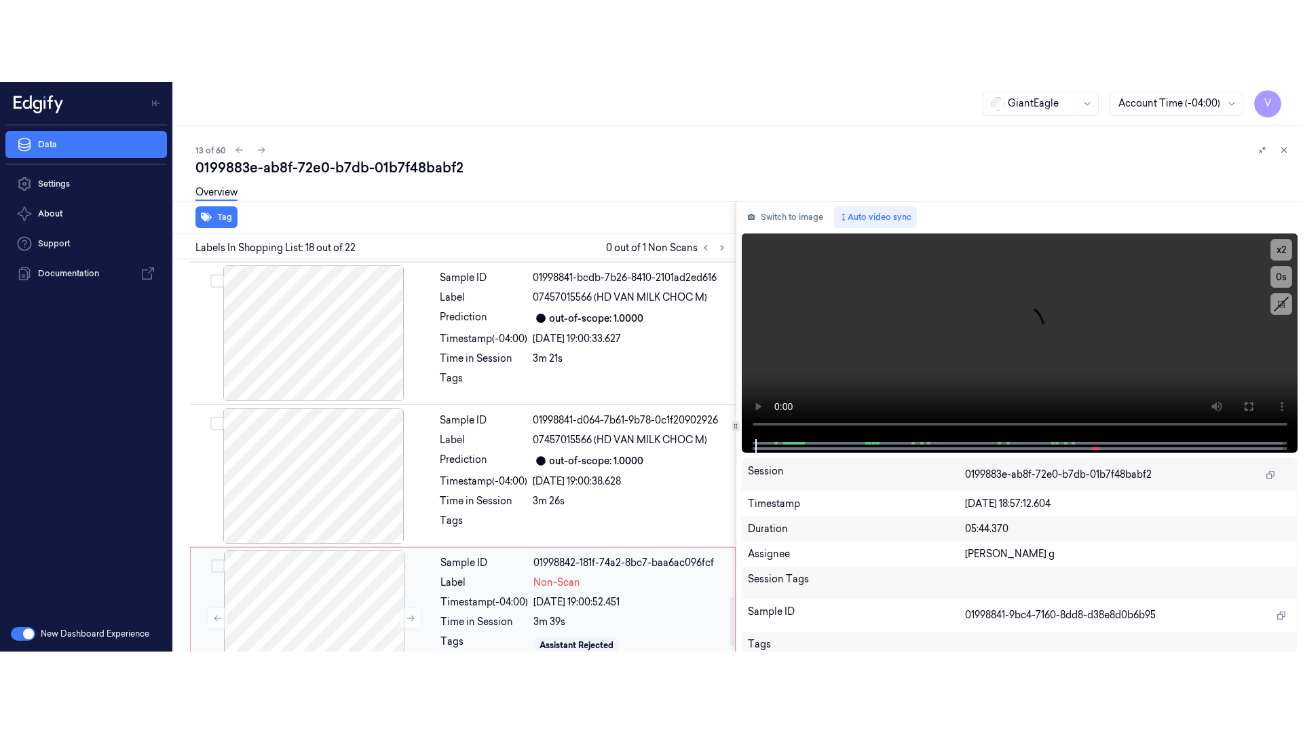
scroll to position [2747, 0]
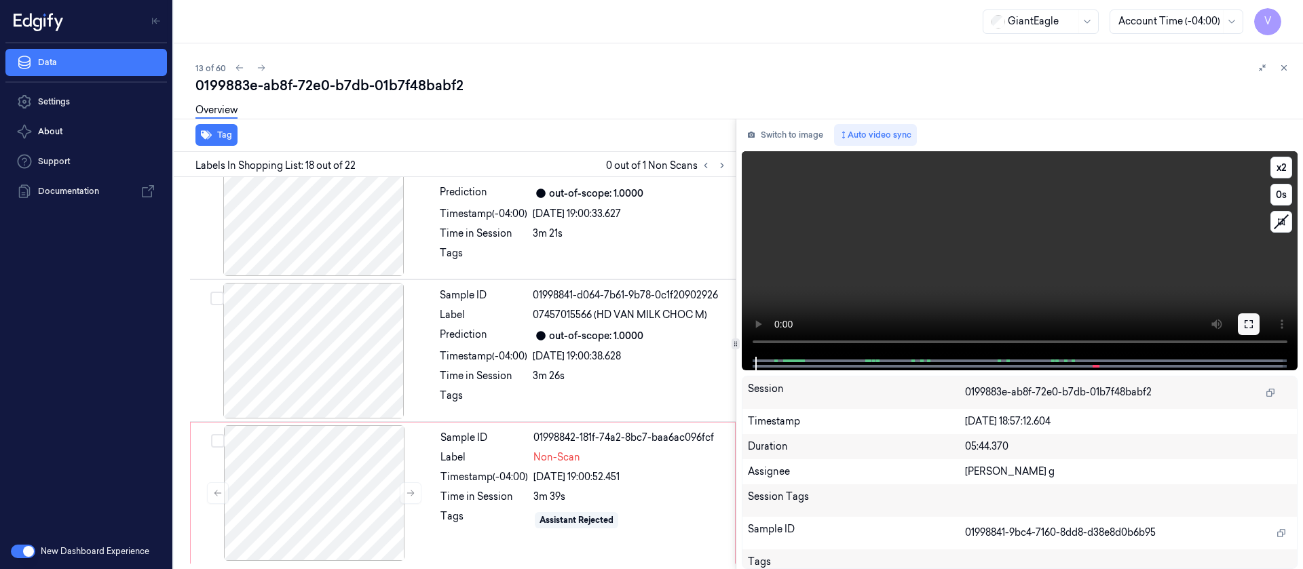
click at [1253, 324] on icon at bounding box center [1248, 324] width 11 height 11
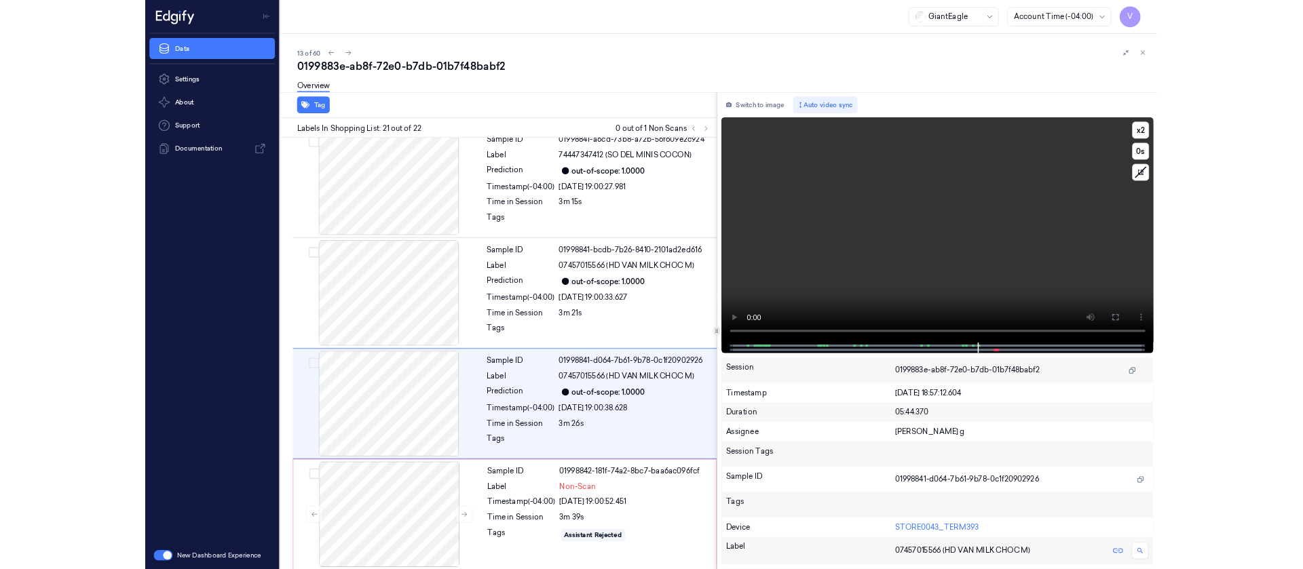
scroll to position [2584, 0]
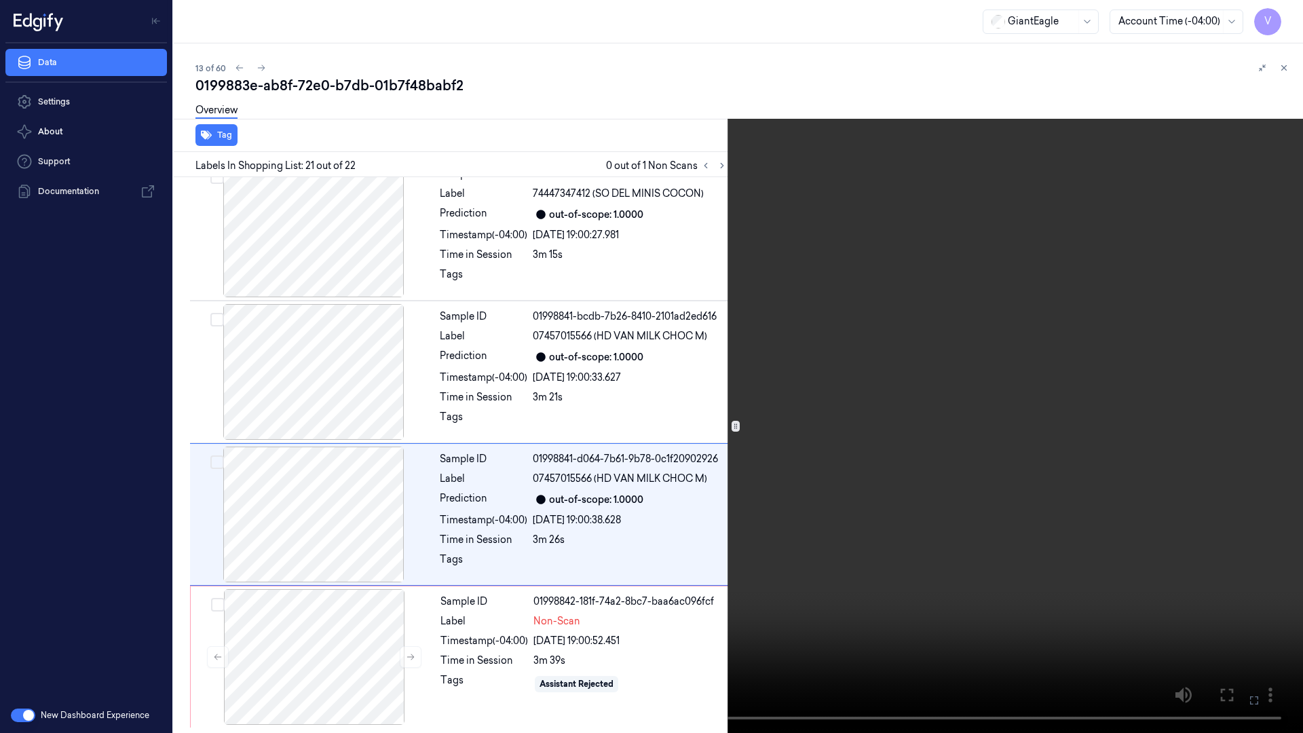
click at [0, 0] on icon at bounding box center [0, 0] width 0 height 0
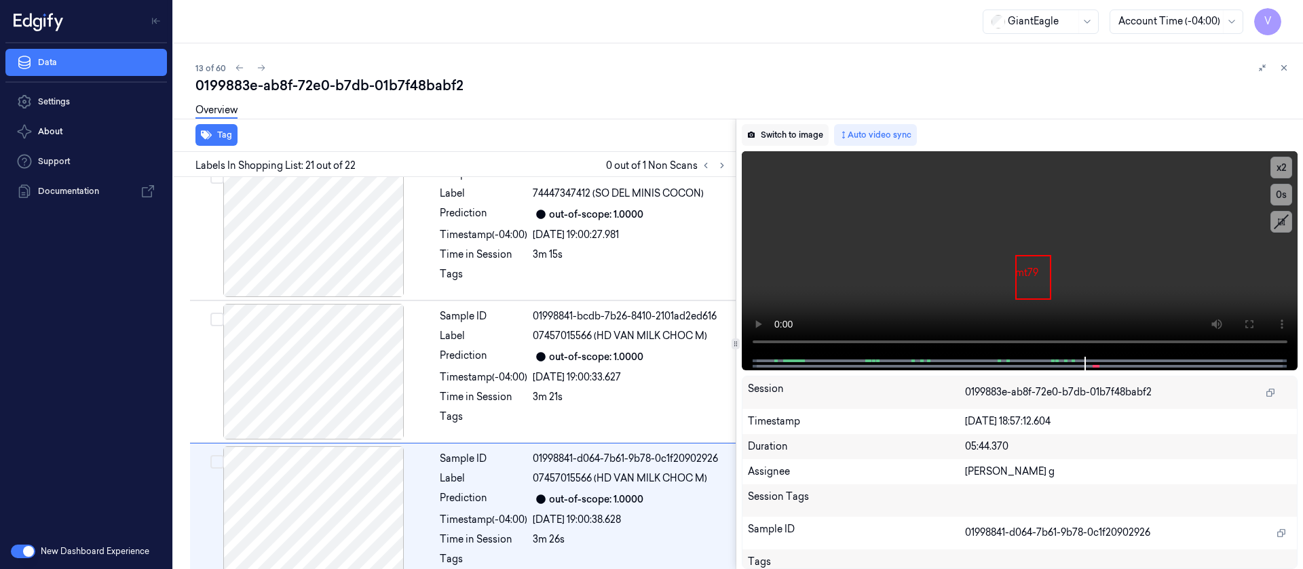
click at [785, 143] on button "Switch to image" at bounding box center [785, 135] width 87 height 22
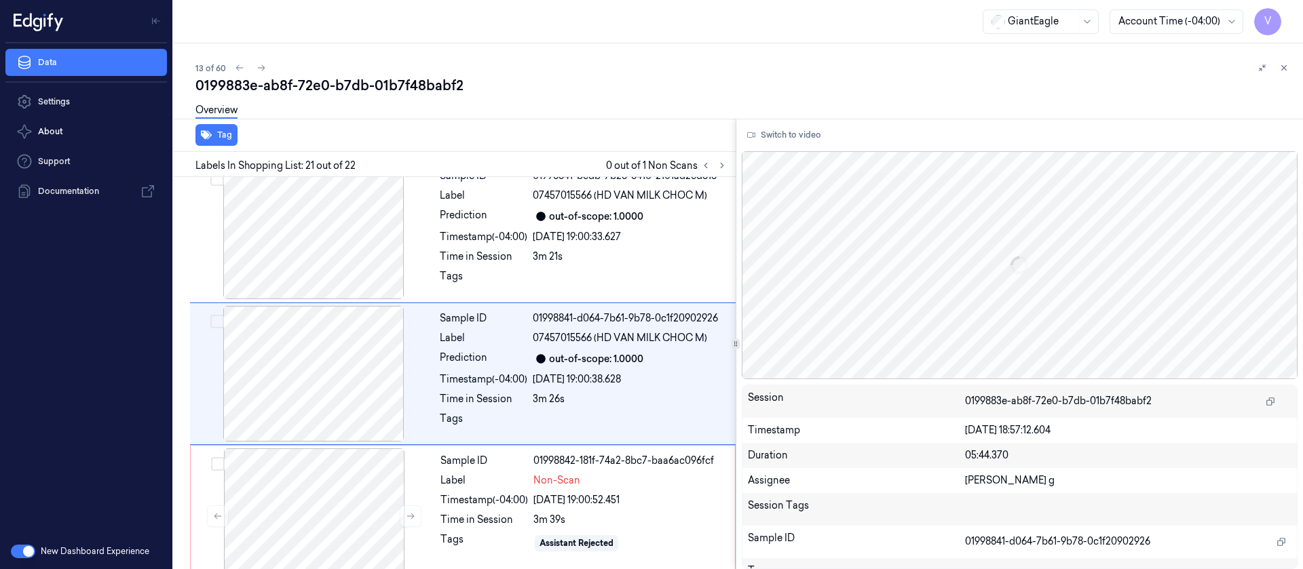
scroll to position [2725, 0]
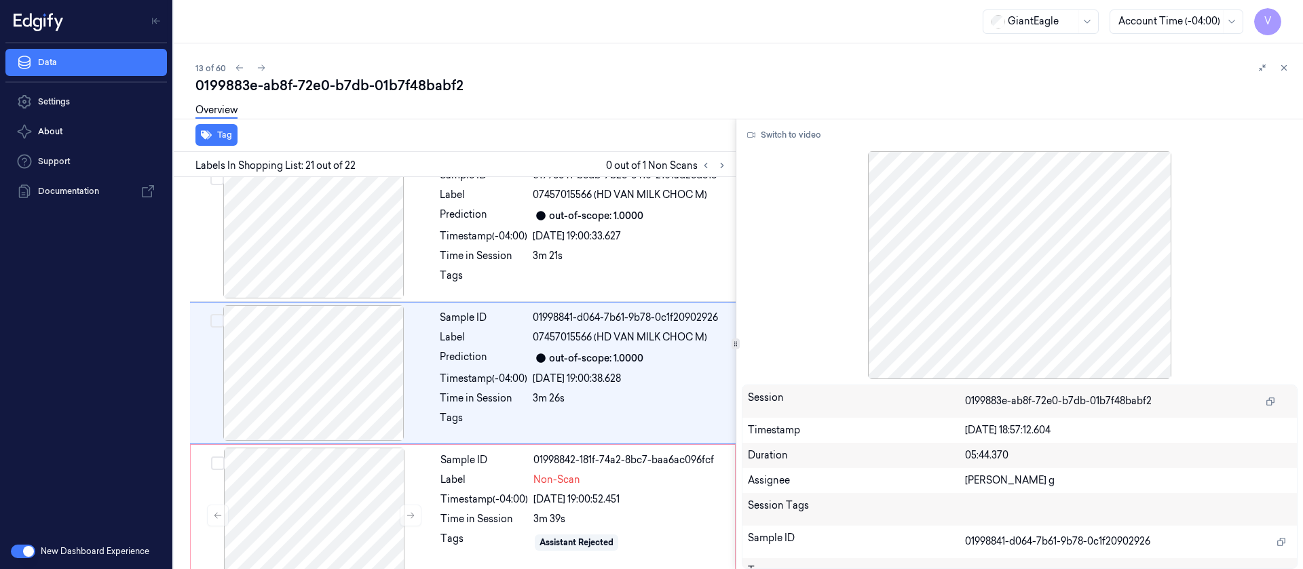
click at [1210, 99] on div "Overview" at bounding box center [743, 112] width 1097 height 35
click at [1288, 68] on icon at bounding box center [1284, 68] width 10 height 10
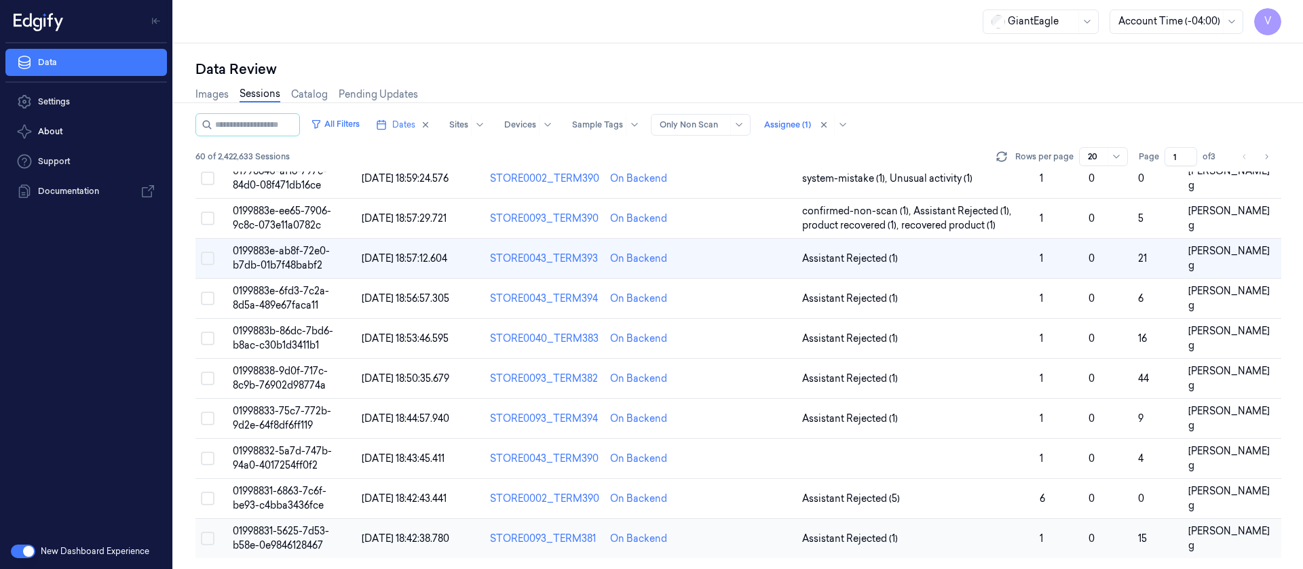
scroll to position [443, 0]
click at [750, 253] on td at bounding box center [749, 259] width 96 height 40
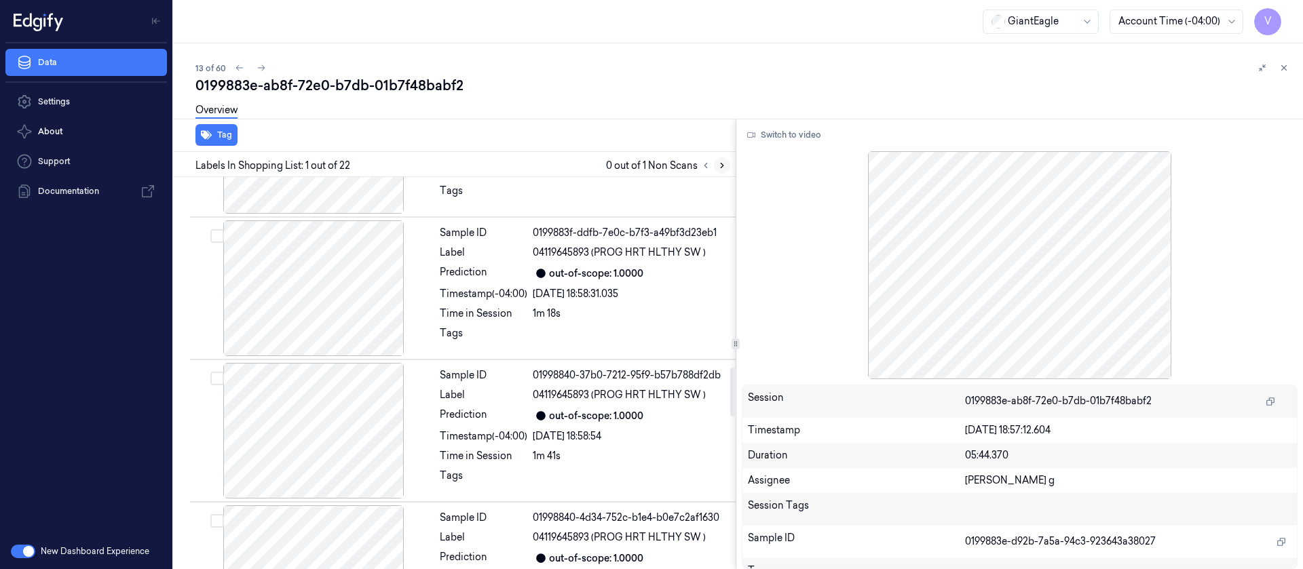
click at [719, 162] on icon at bounding box center [722, 166] width 10 height 10
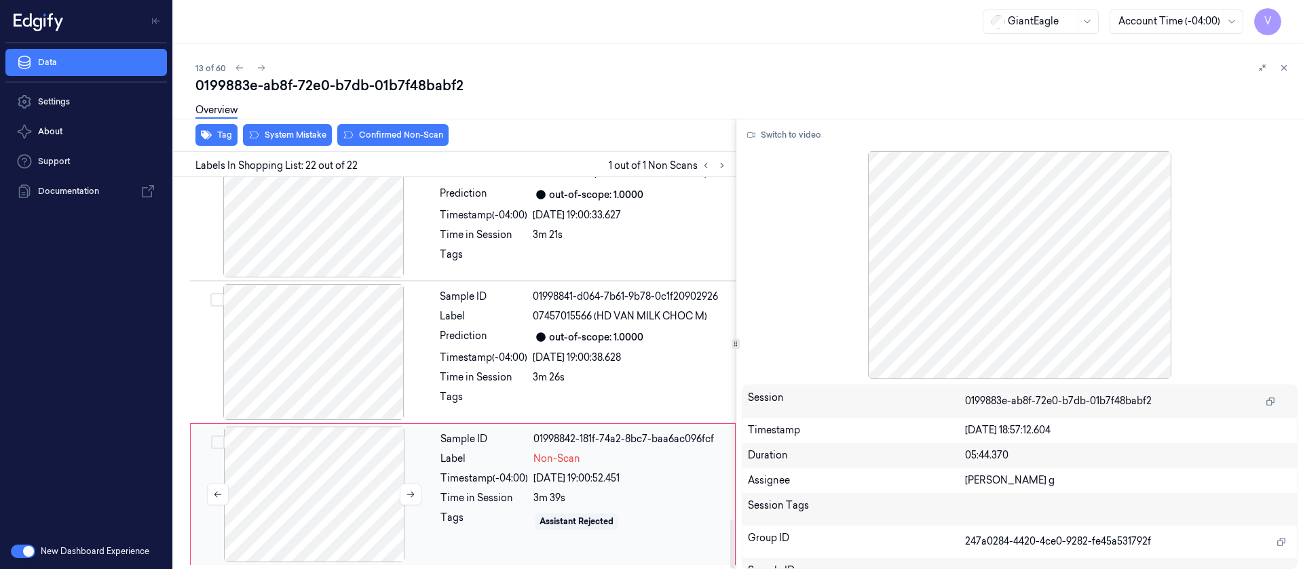
scroll to position [2747, 0]
click at [305, 471] on div at bounding box center [314, 494] width 242 height 136
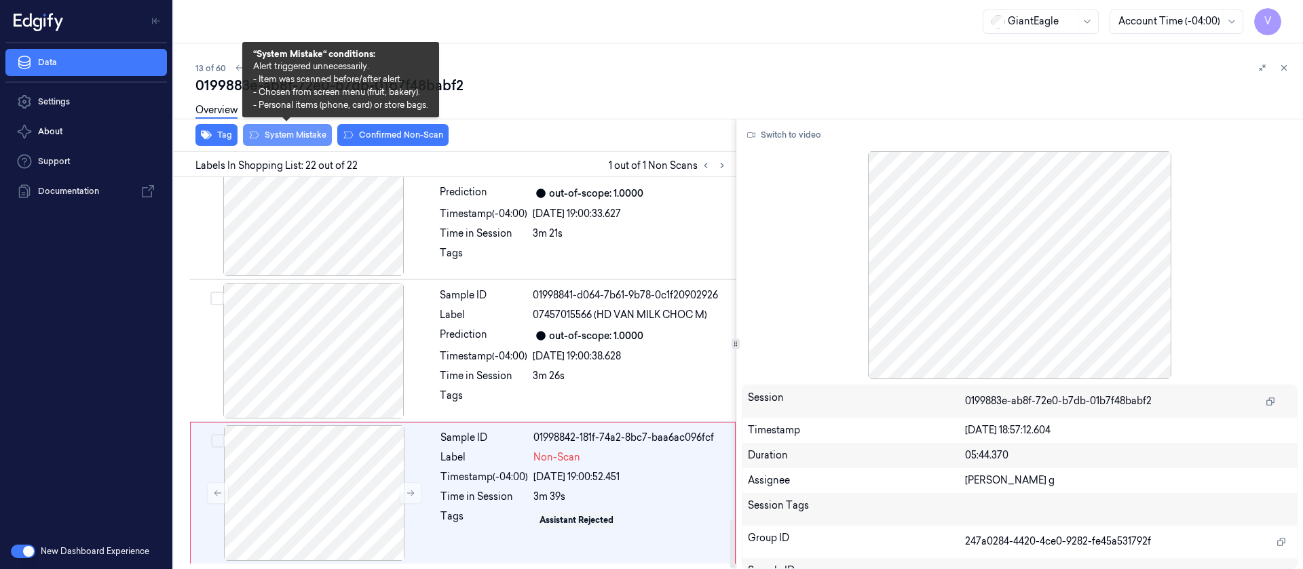
click at [278, 137] on button "System Mistake" at bounding box center [287, 135] width 89 height 22
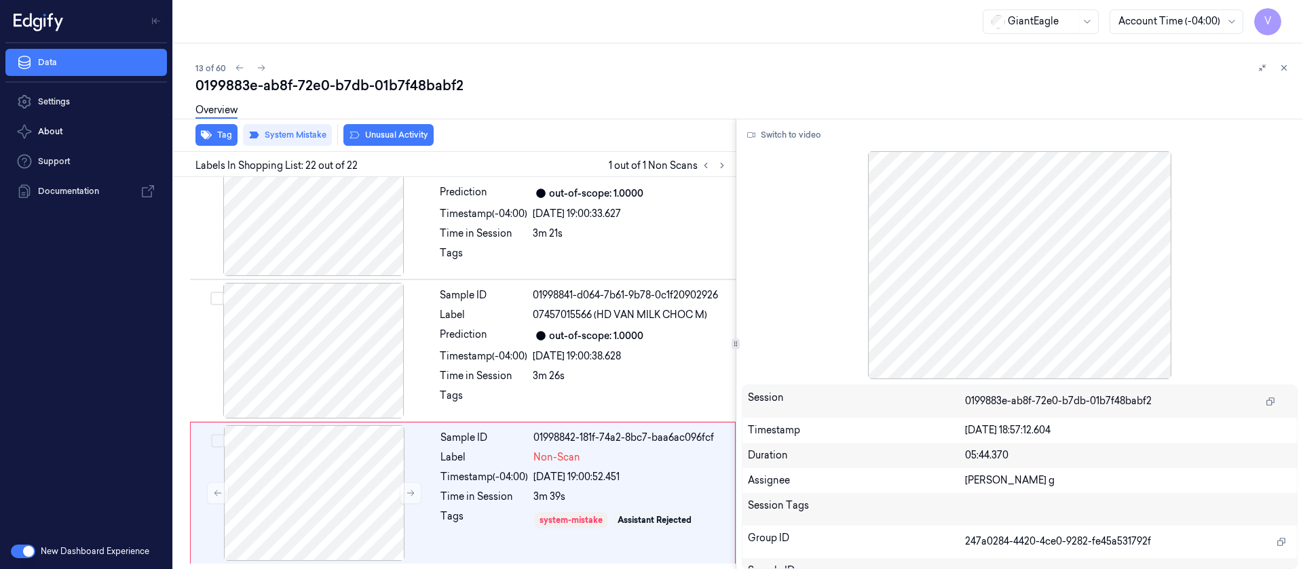
click at [400, 137] on button "Unusual Activity" at bounding box center [388, 135] width 90 height 22
click at [1282, 68] on icon at bounding box center [1284, 68] width 10 height 10
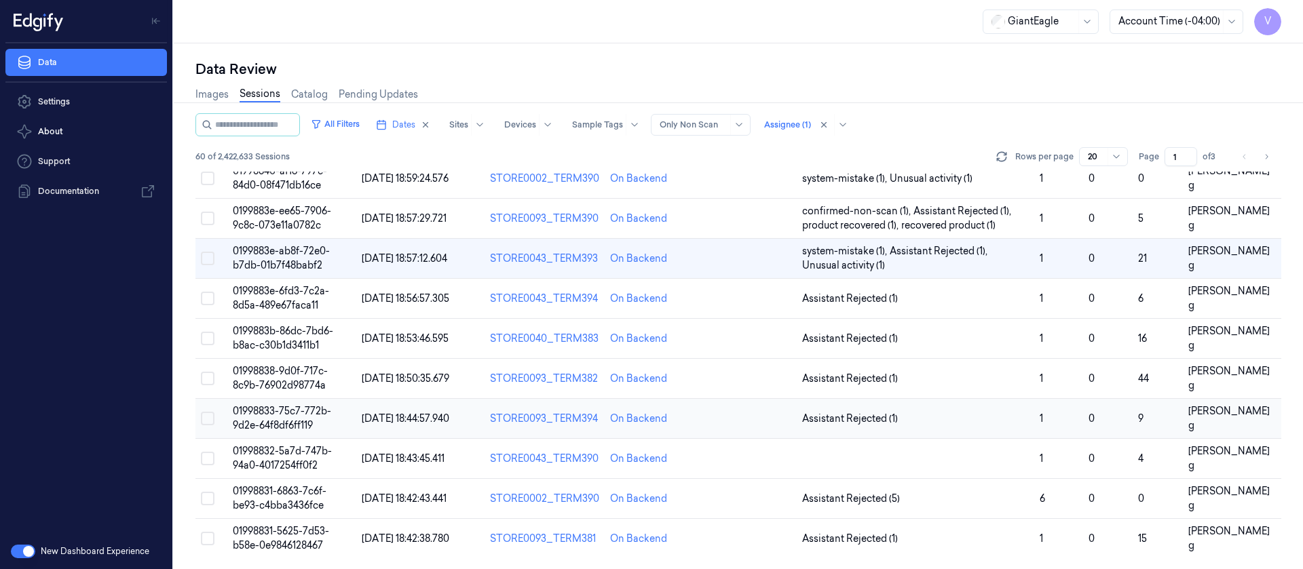
scroll to position [443, 0]
click at [739, 295] on td at bounding box center [749, 299] width 96 height 40
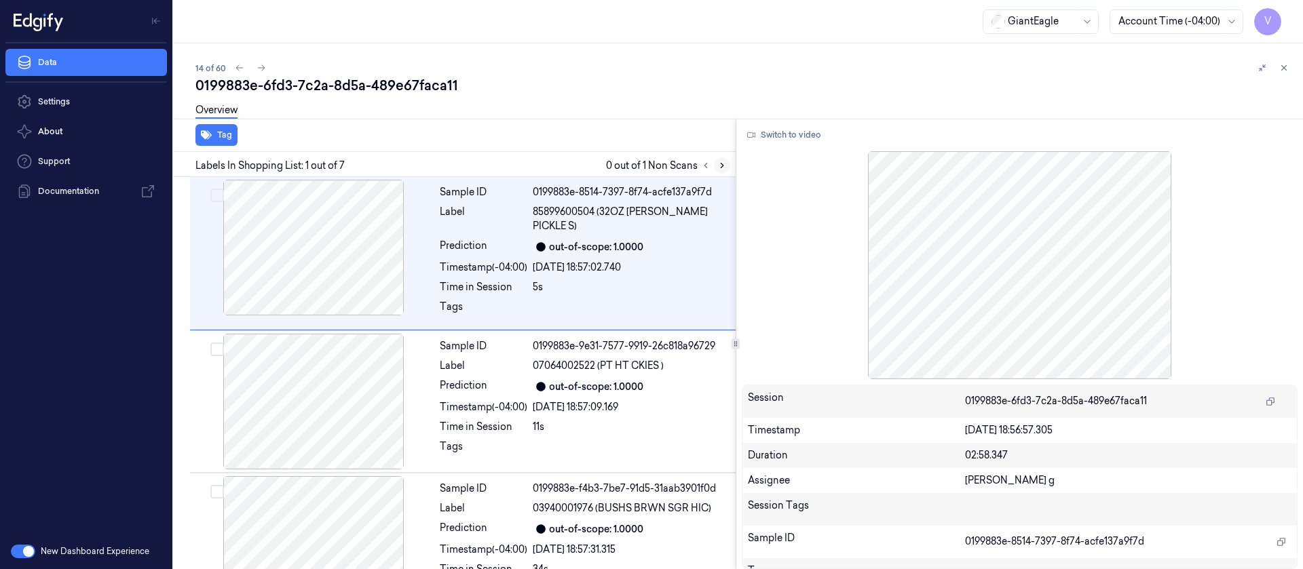
click at [724, 169] on icon at bounding box center [722, 166] width 10 height 10
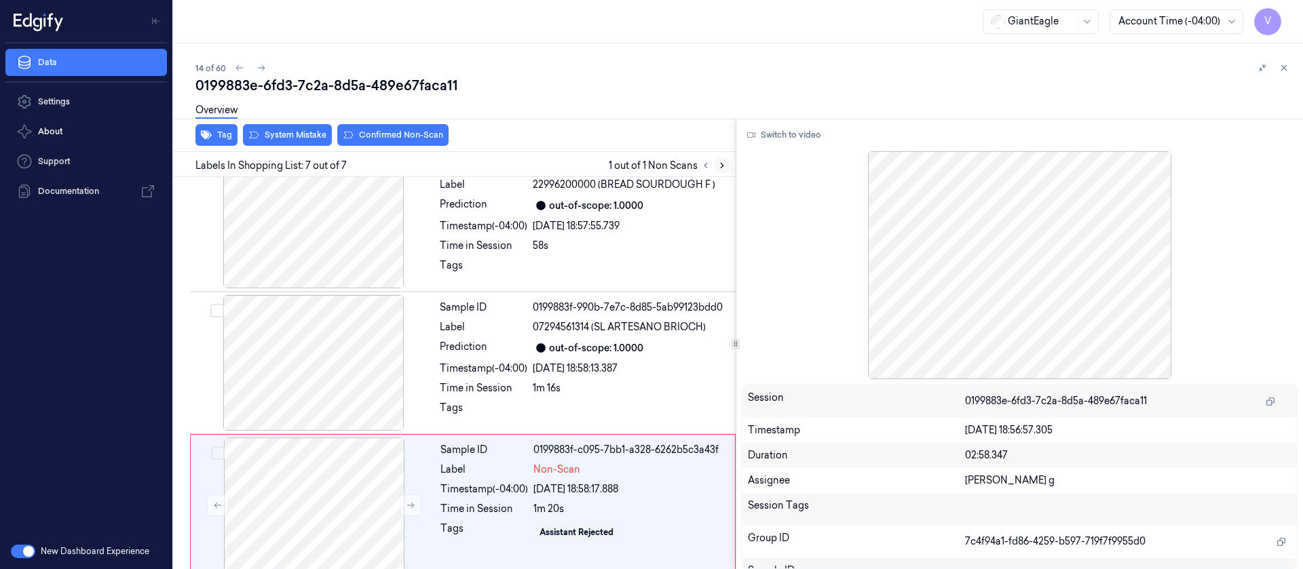
scroll to position [609, 0]
click at [496, 339] on div "Prediction" at bounding box center [484, 347] width 88 height 16
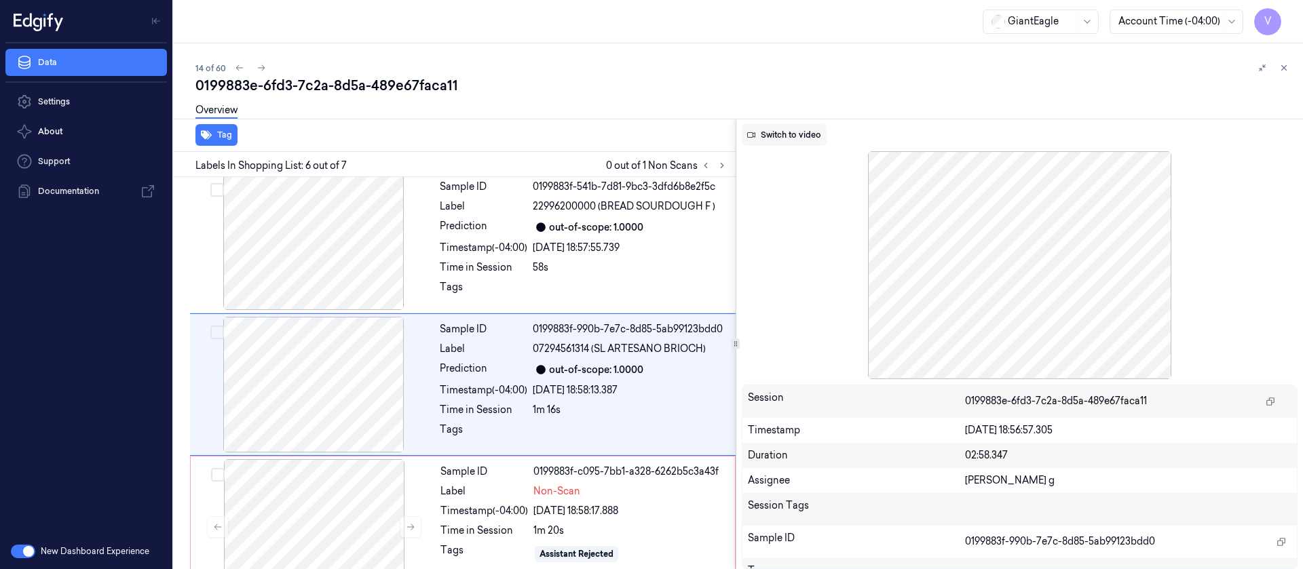
click at [772, 138] on button "Switch to video" at bounding box center [784, 135] width 85 height 22
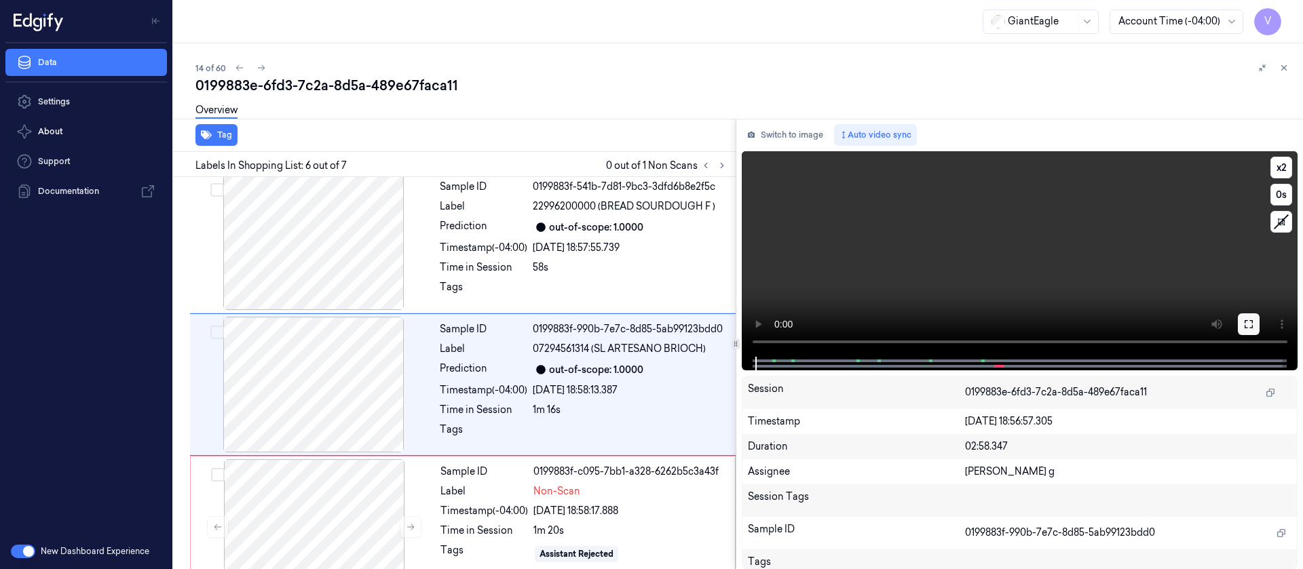
click at [1248, 325] on icon at bounding box center [1248, 324] width 11 height 11
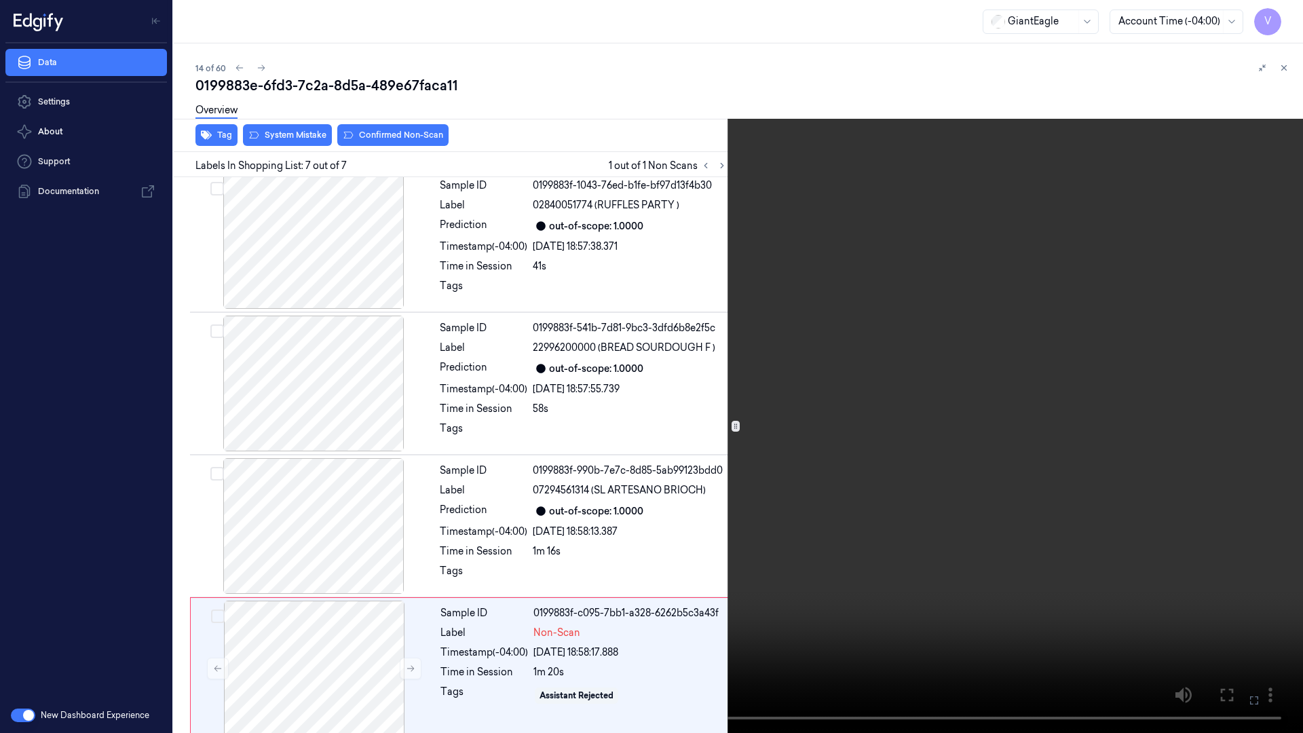
click at [0, 0] on icon at bounding box center [0, 0] width 0 height 0
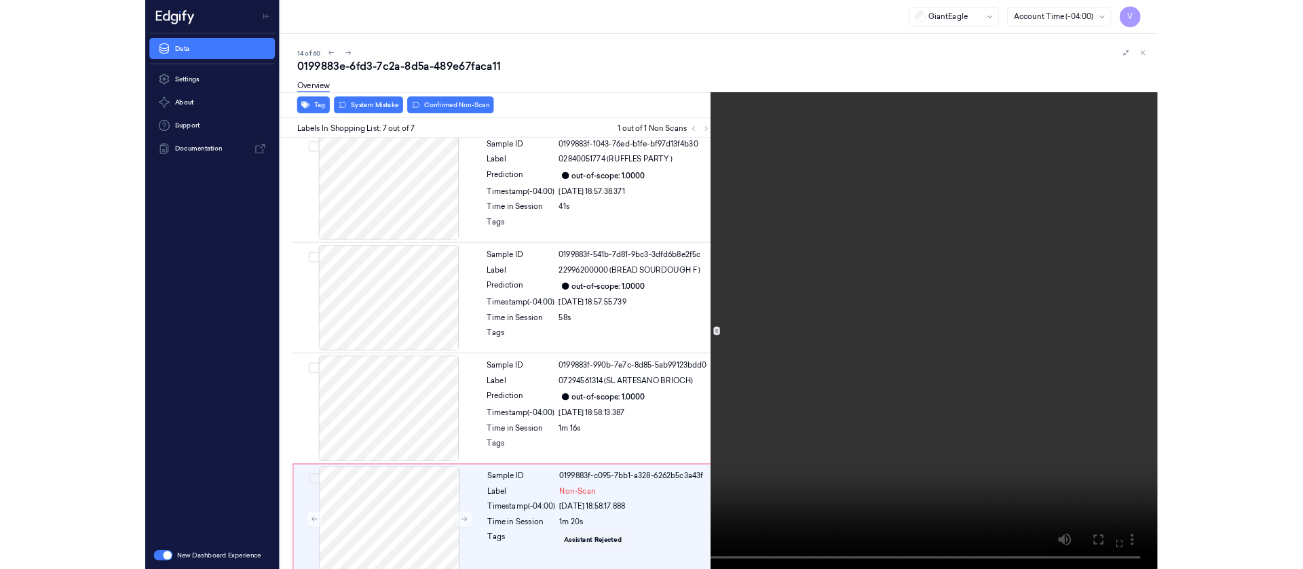
scroll to position [587, 0]
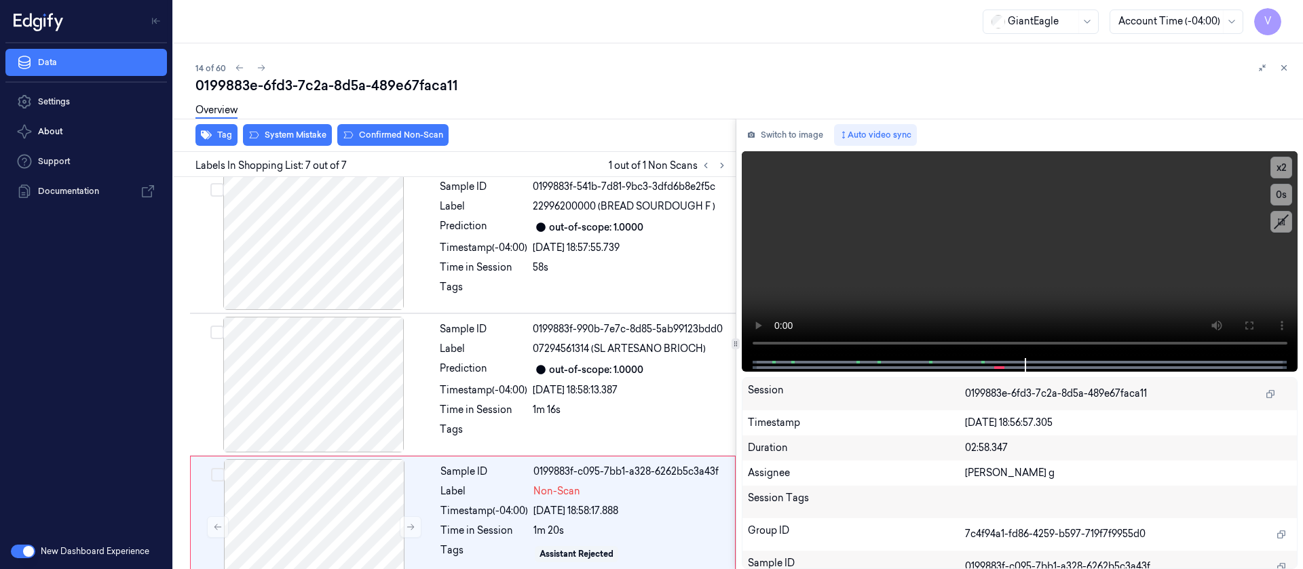
click at [807, 146] on div "Switch to image Auto video sync x 2 0 s Session 0199883e-6fd3-7c2a-8d5a-489e67f…" at bounding box center [1019, 344] width 567 height 451
click at [803, 145] on button "Switch to image" at bounding box center [785, 135] width 87 height 22
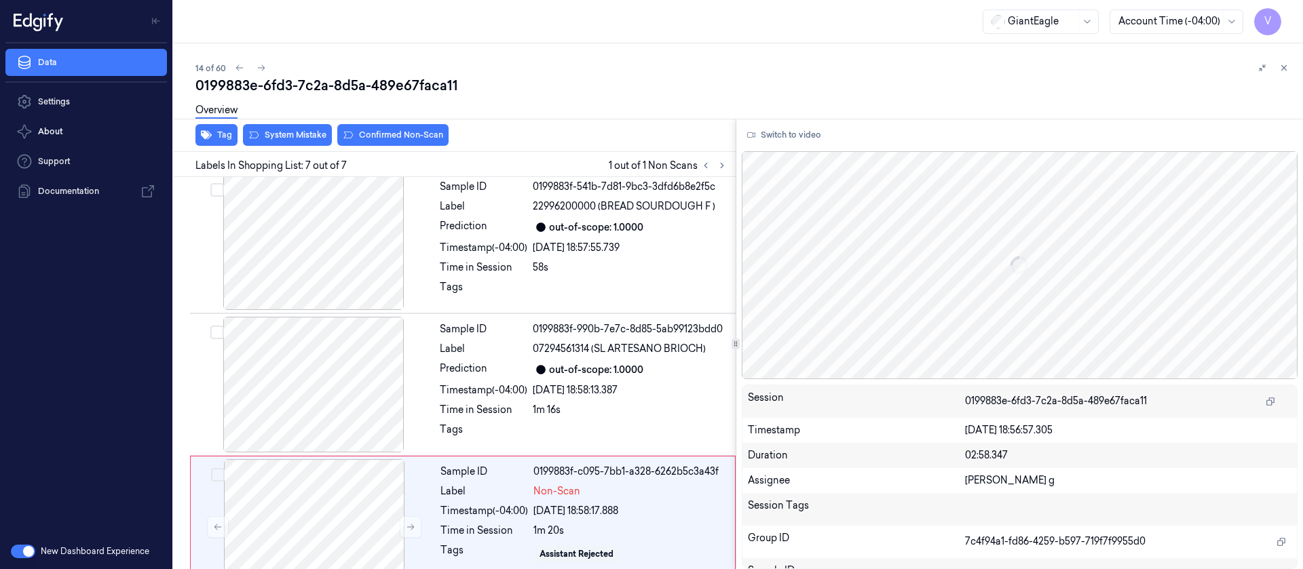
scroll to position [609, 0]
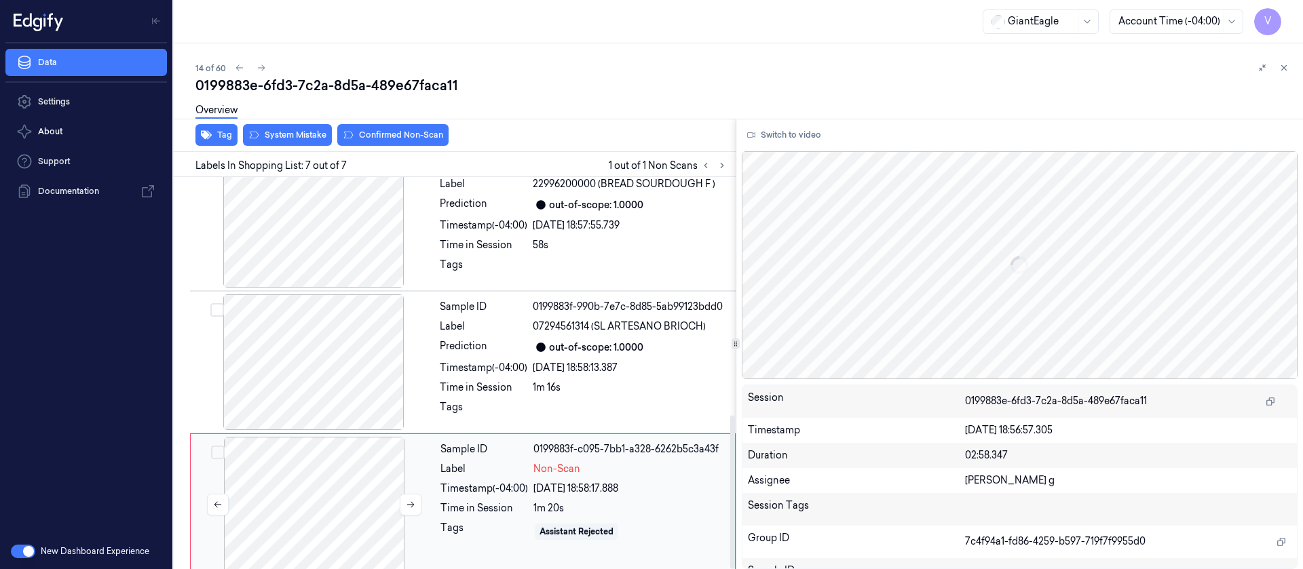
click at [276, 479] on div at bounding box center [314, 505] width 242 height 136
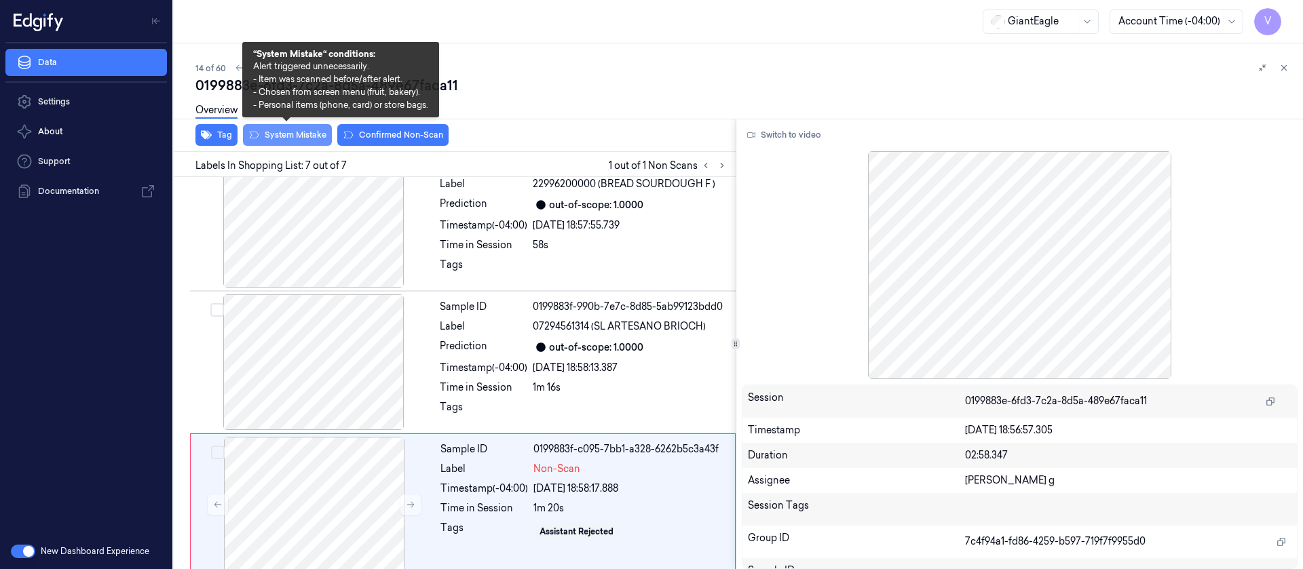
click at [285, 130] on button "System Mistake" at bounding box center [287, 135] width 89 height 22
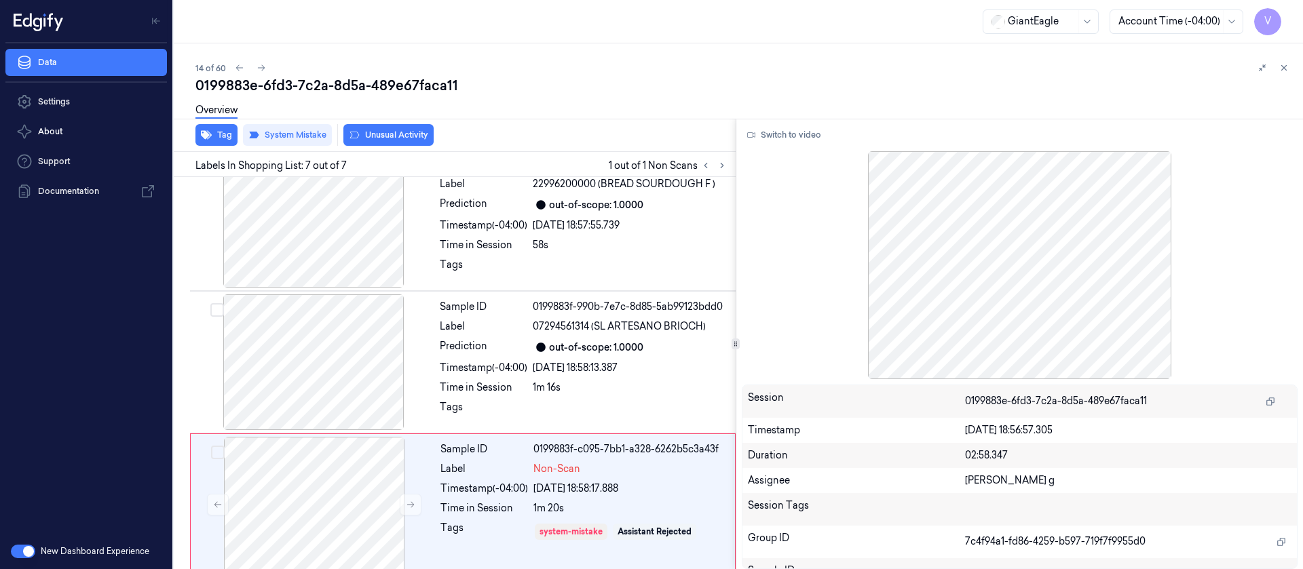
click at [645, 78] on div "0199883e-6fd3-7c2a-8d5a-489e67faca11" at bounding box center [743, 85] width 1097 height 19
click at [1295, 58] on div "14 of 60 0199883e-6fd3-7c2a-8d5a-489e67faca11 Overview Tag System Mistake Unusu…" at bounding box center [738, 306] width 1129 height 526
click at [1285, 64] on icon at bounding box center [1284, 68] width 10 height 10
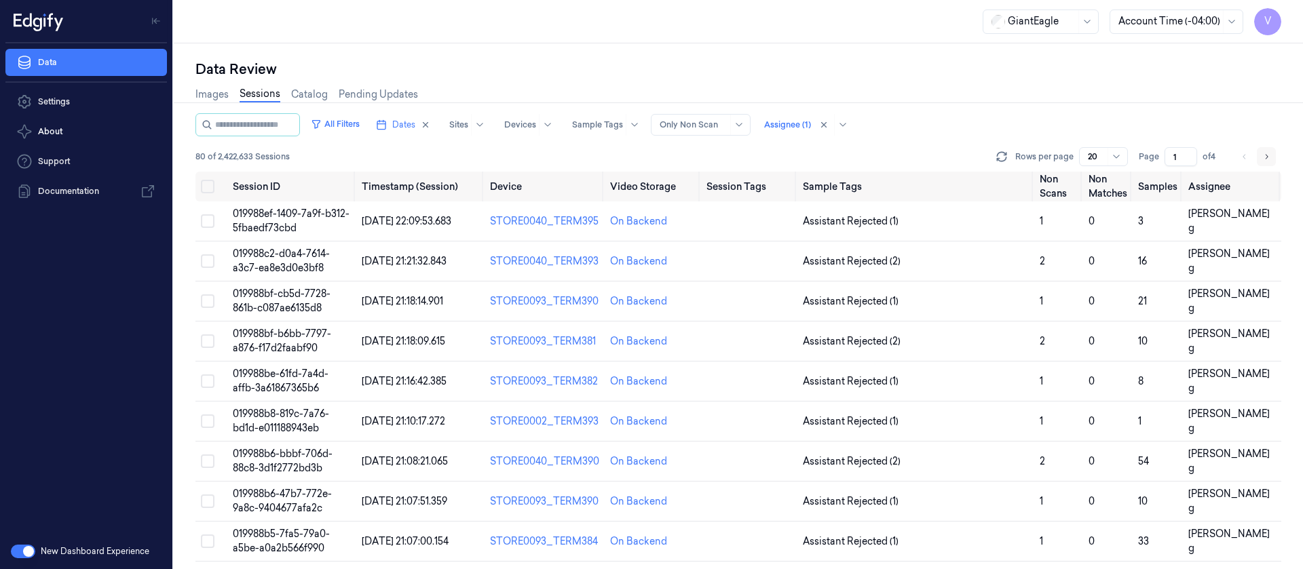
click at [1267, 157] on icon "Go to next page" at bounding box center [1267, 156] width 3 height 5
type input "2"
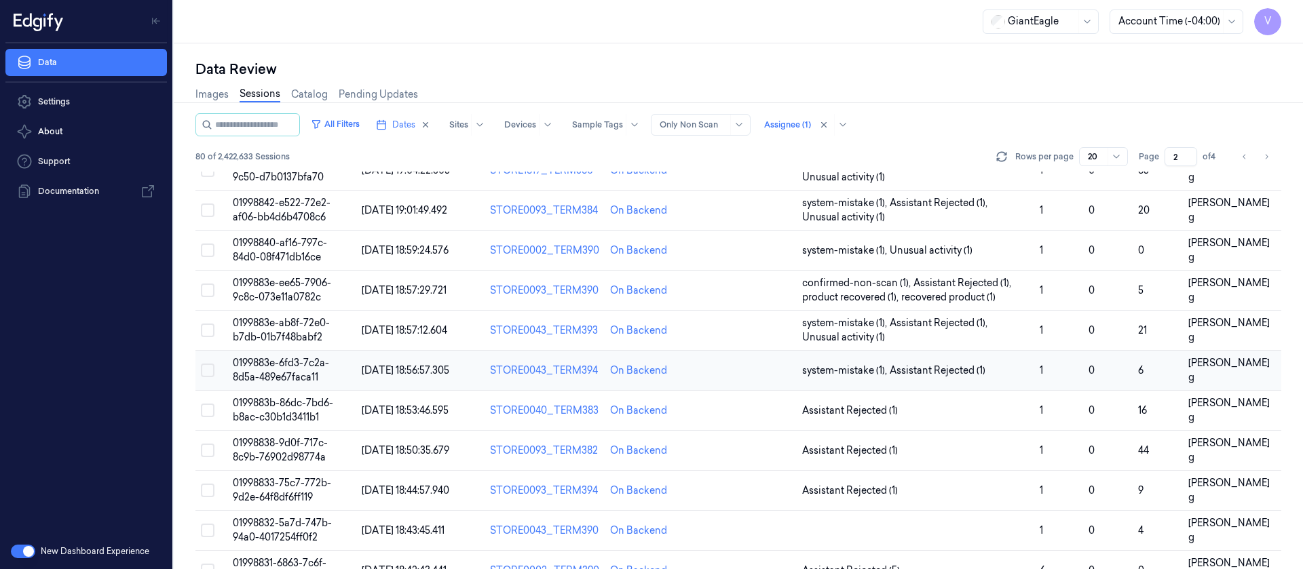
scroll to position [443, 0]
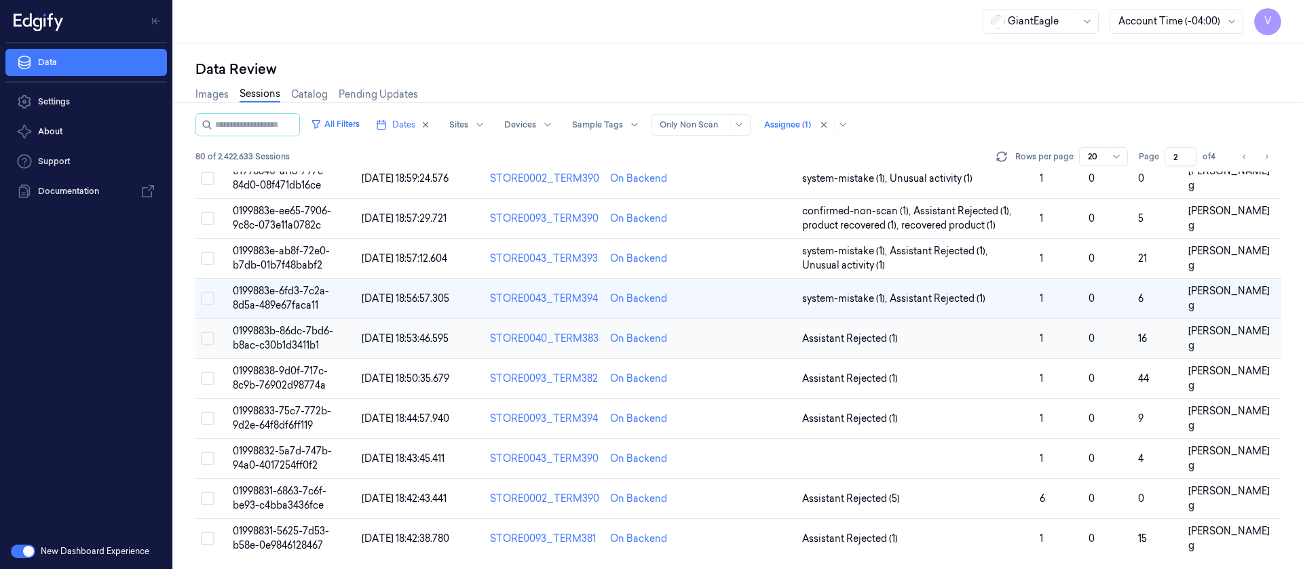
click at [765, 344] on td at bounding box center [749, 339] width 96 height 40
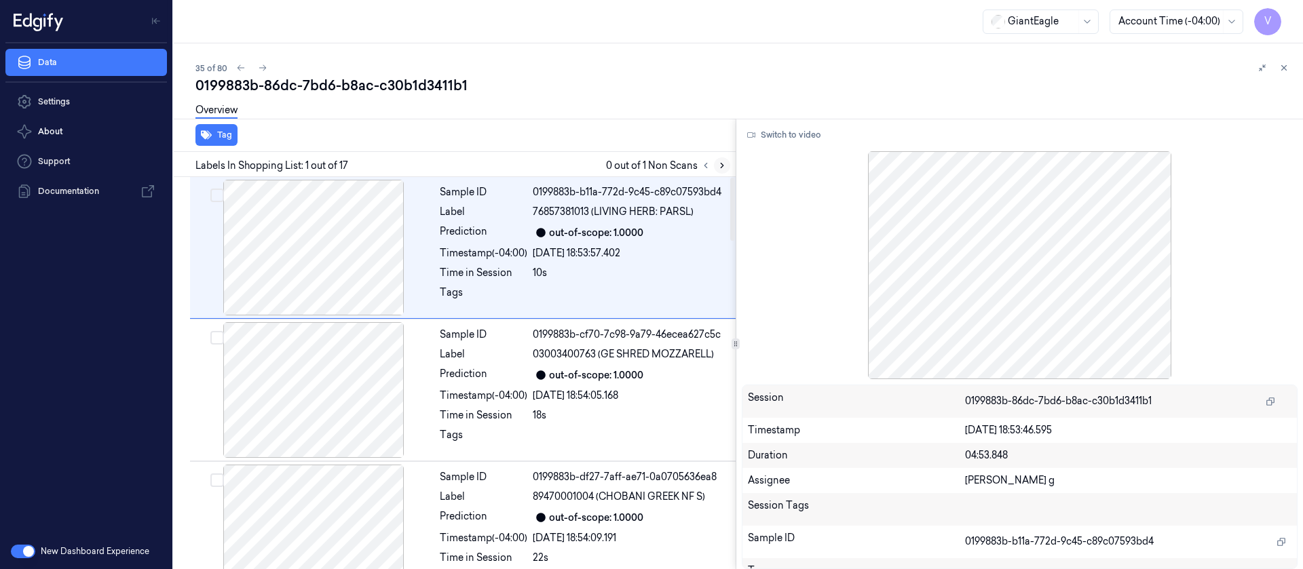
click at [729, 166] on button at bounding box center [722, 165] width 16 height 16
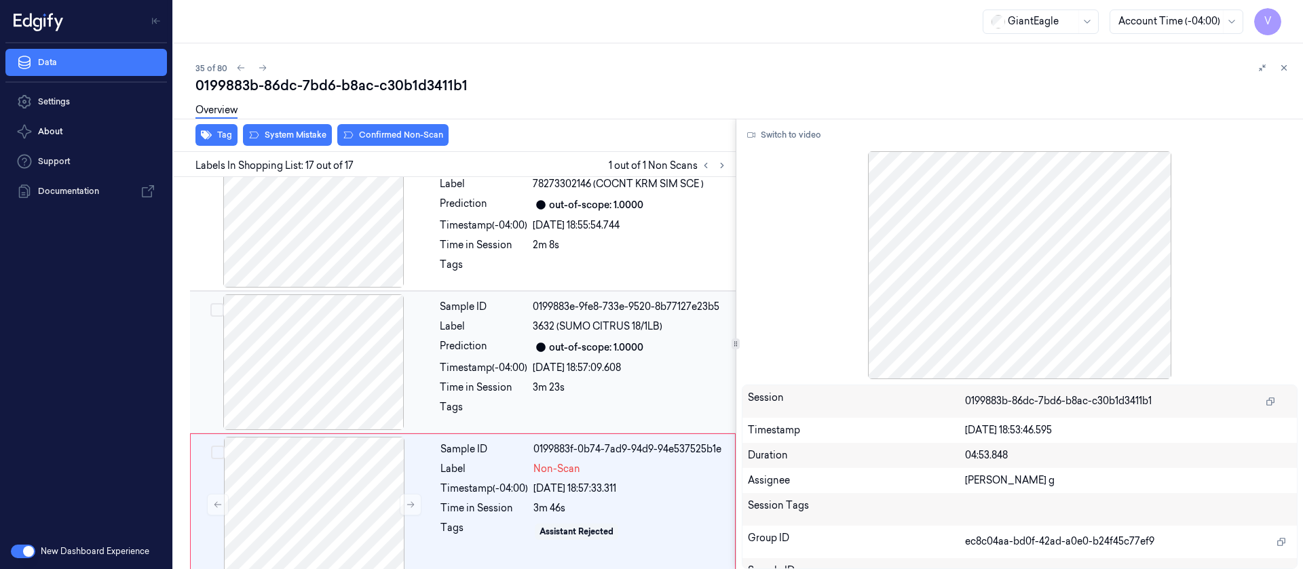
scroll to position [2035, 0]
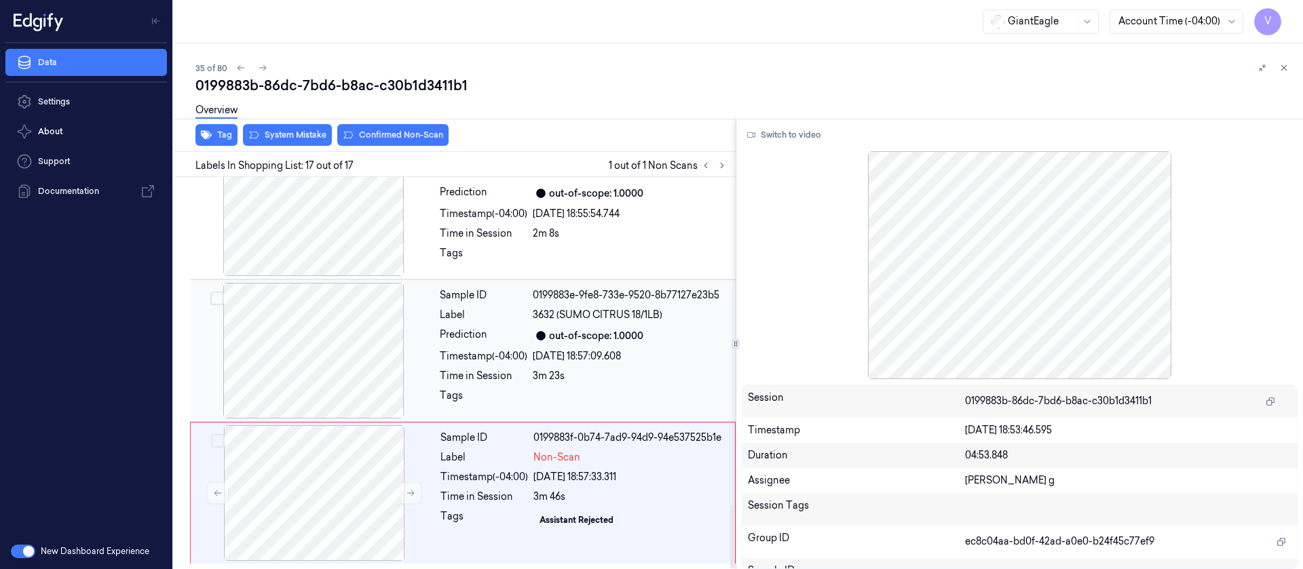
click at [552, 358] on div "[DATE] 18:57:09.608" at bounding box center [630, 357] width 195 height 14
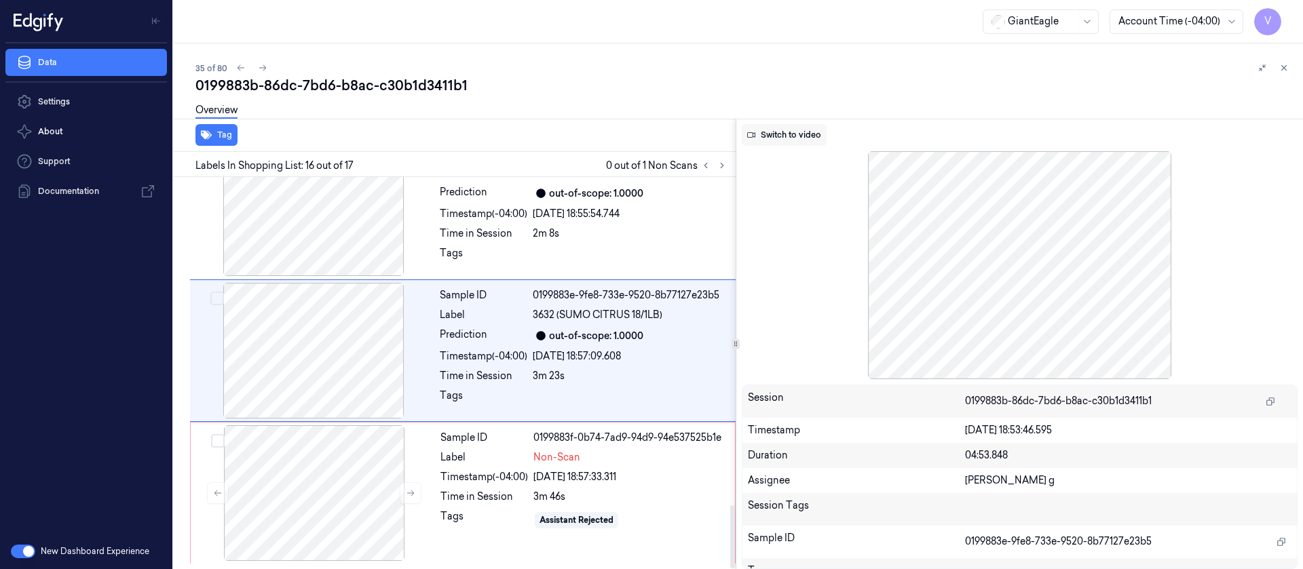
click at [787, 144] on button "Switch to video" at bounding box center [784, 135] width 85 height 22
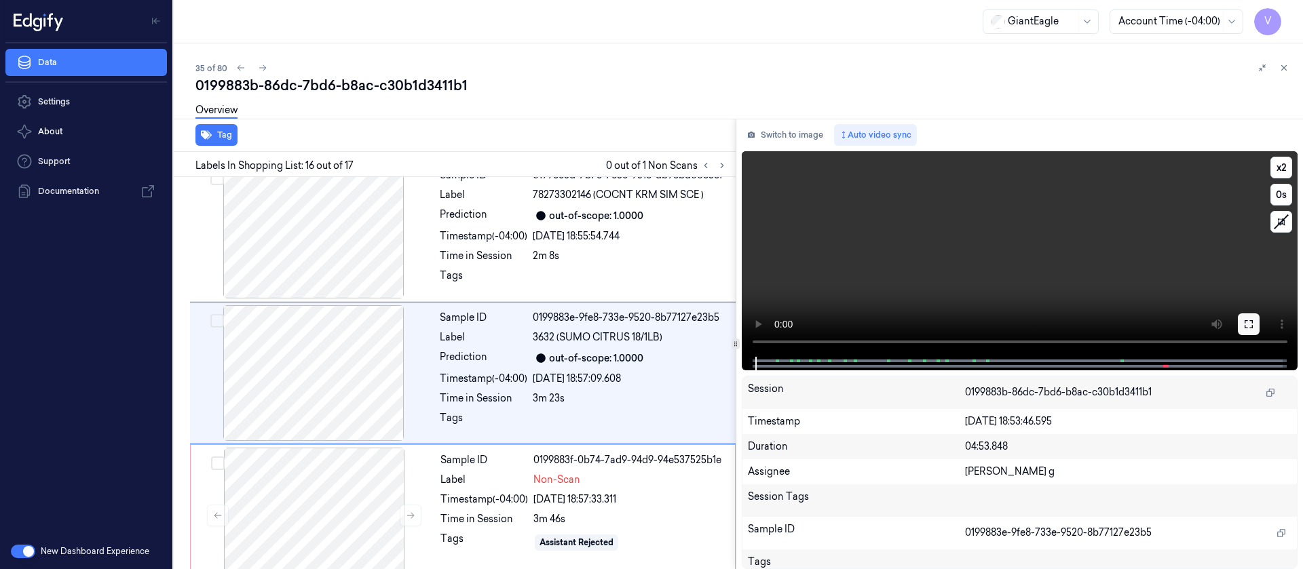
click at [1247, 323] on icon at bounding box center [1248, 324] width 11 height 11
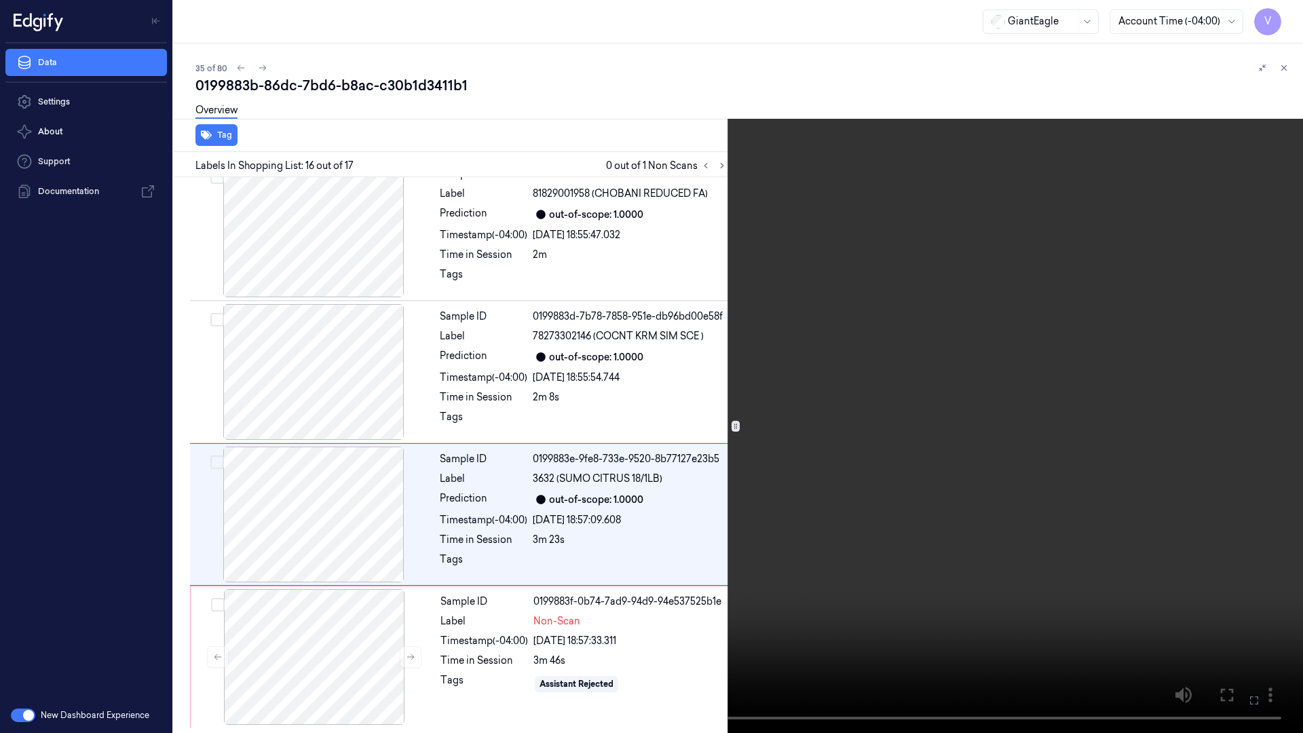
click at [0, 0] on icon at bounding box center [0, 0] width 0 height 0
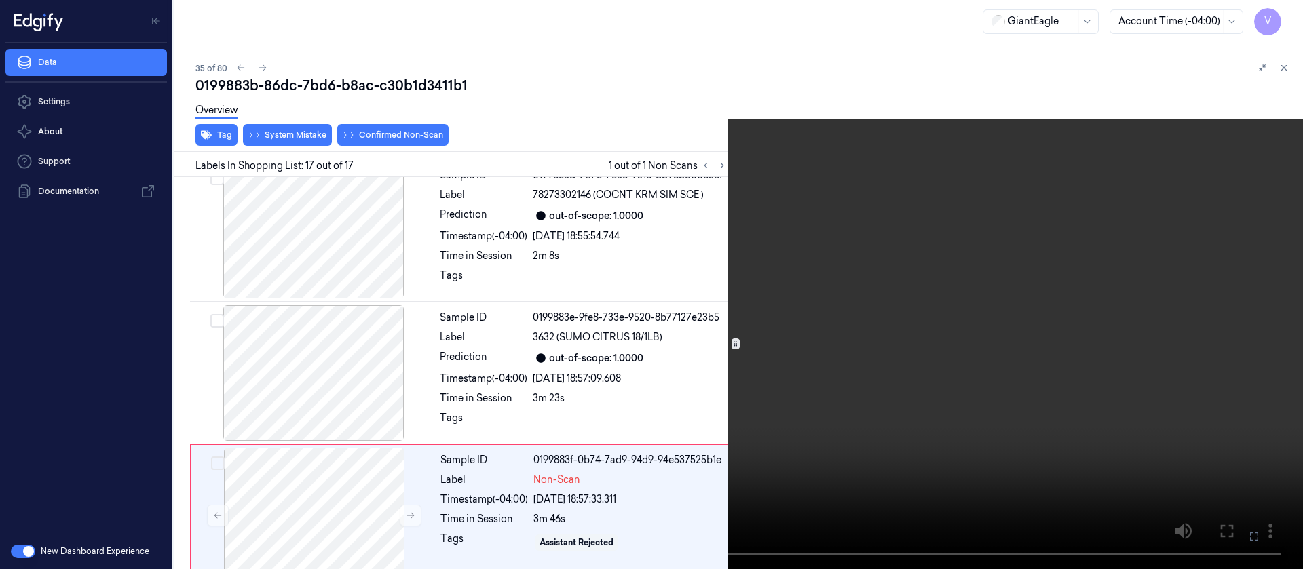
scroll to position [2035, 0]
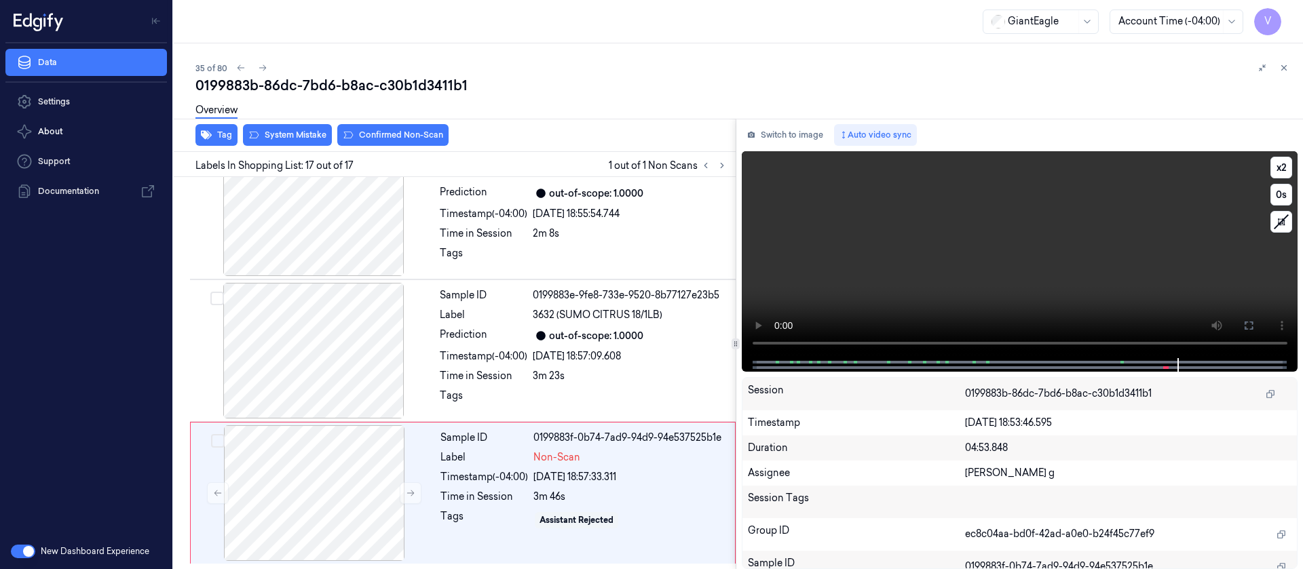
click at [1011, 365] on div at bounding box center [1019, 365] width 528 height 14
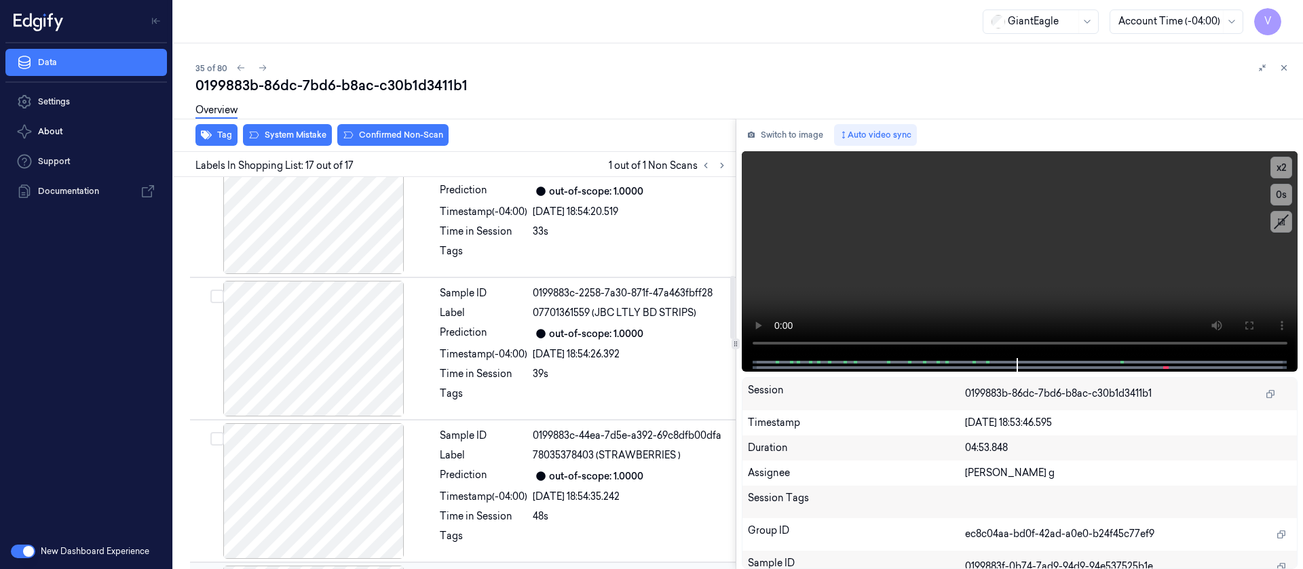
scroll to position [609, 0]
click at [534, 484] on div "out-of-scope: 1.0000" at bounding box center [630, 478] width 195 height 16
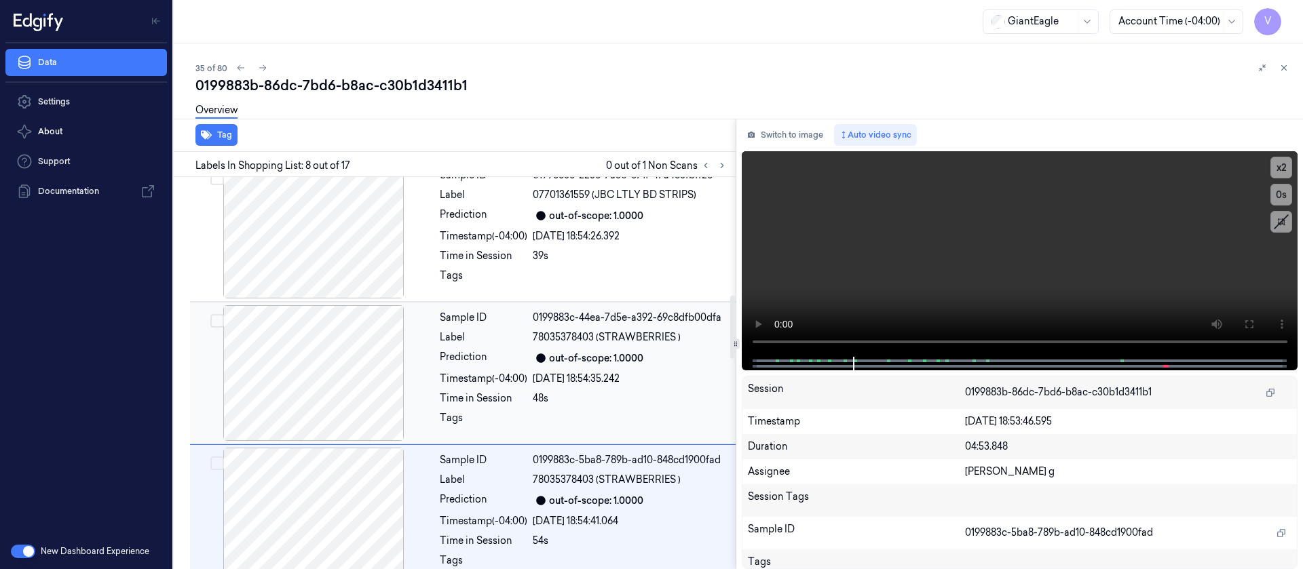
scroll to position [872, 0]
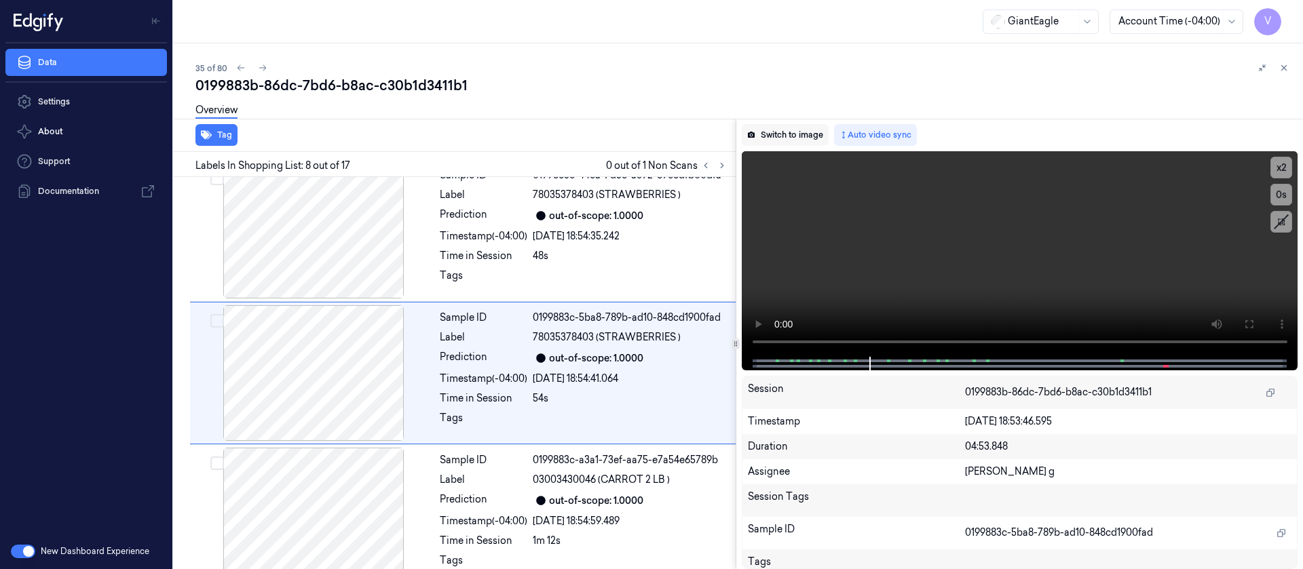
click at [816, 134] on button "Switch to image" at bounding box center [785, 135] width 87 height 22
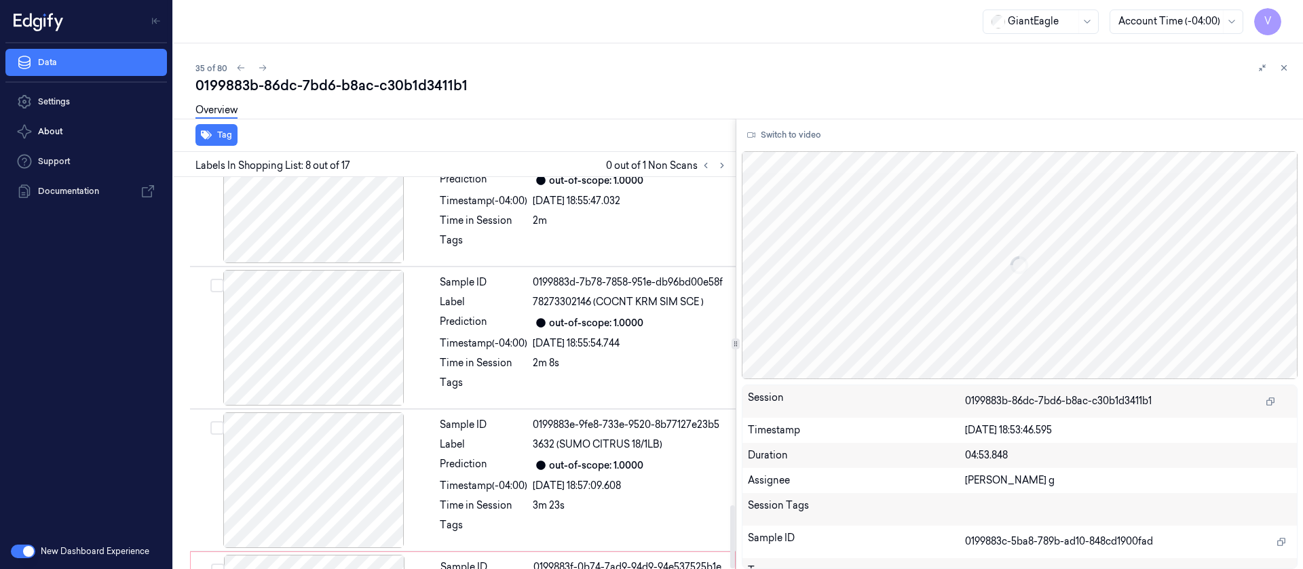
scroll to position [2035, 0]
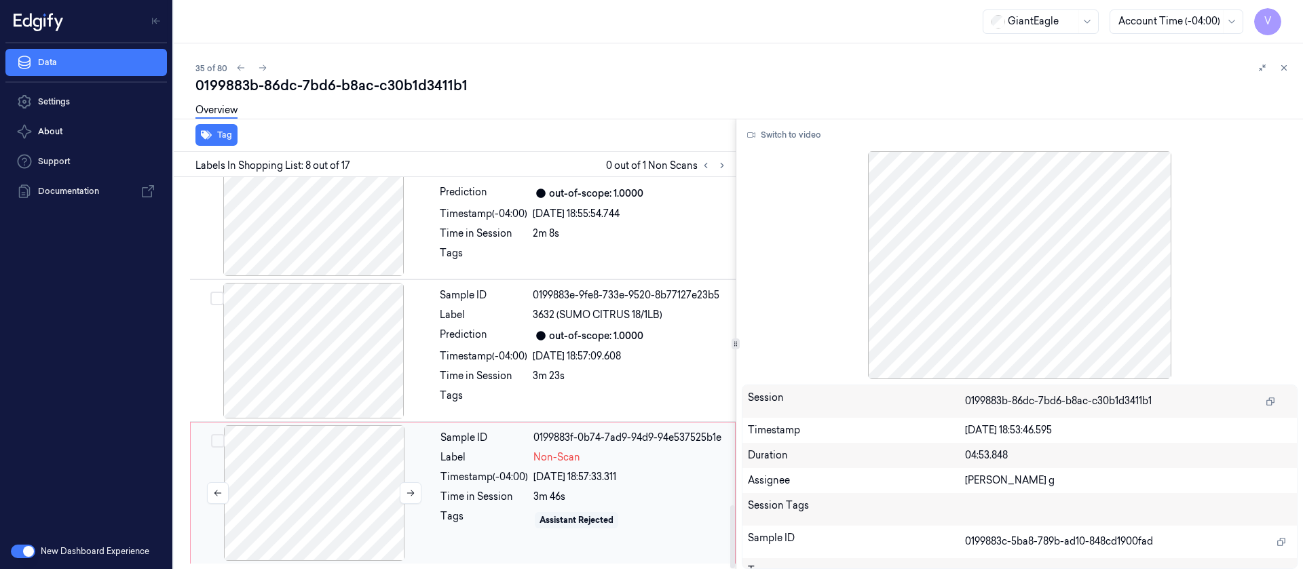
click at [305, 519] on div at bounding box center [314, 494] width 242 height 136
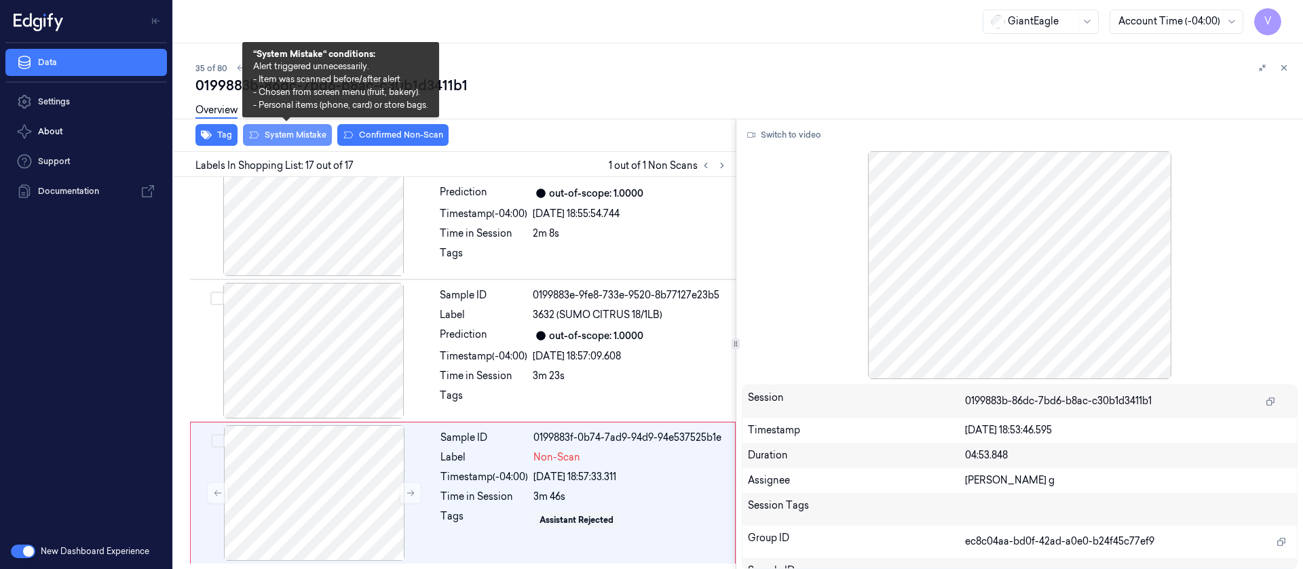
click at [282, 131] on button "System Mistake" at bounding box center [287, 135] width 89 height 22
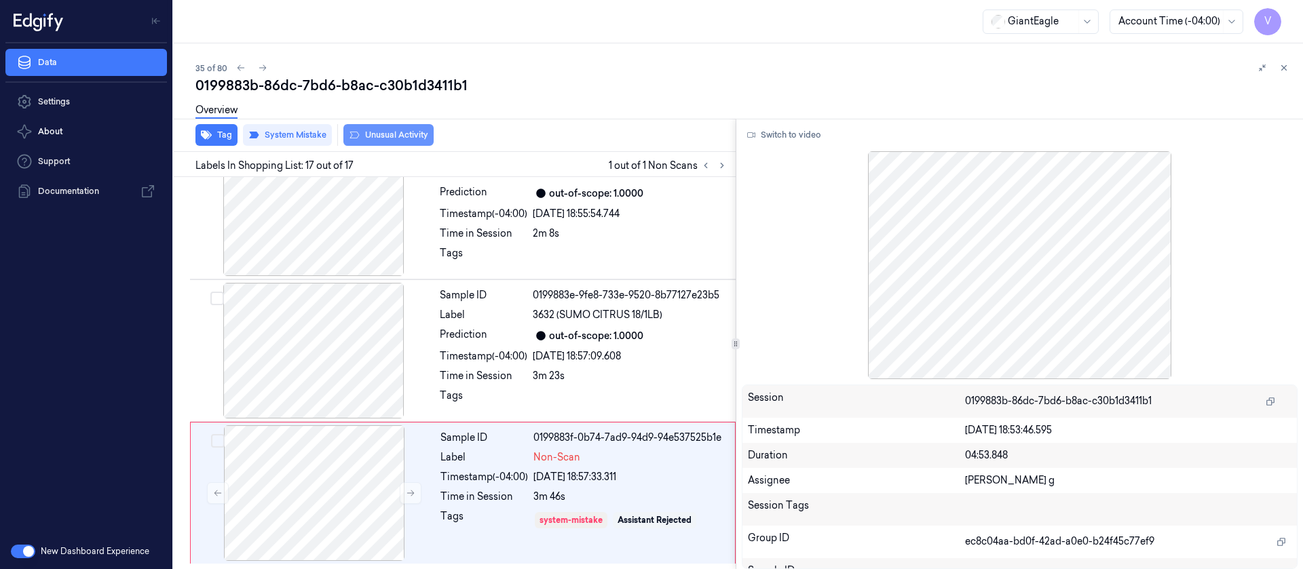
click at [394, 136] on button "Unusual Activity" at bounding box center [388, 135] width 90 height 22
click at [1280, 67] on icon at bounding box center [1284, 68] width 10 height 10
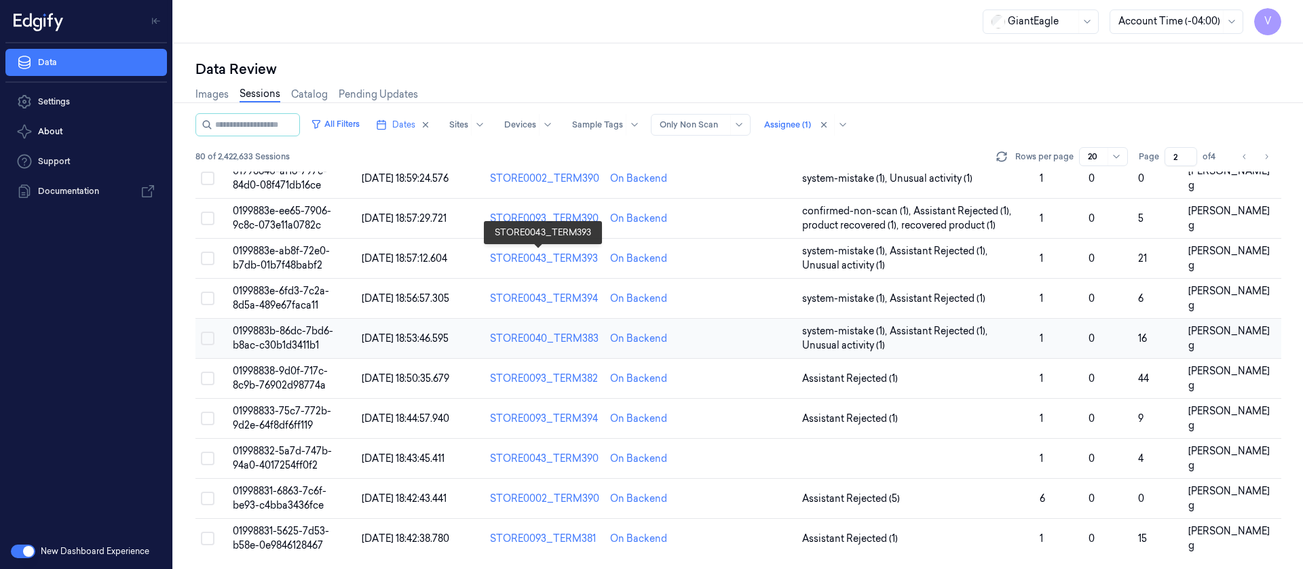
scroll to position [443, 0]
click at [740, 382] on td at bounding box center [749, 379] width 96 height 40
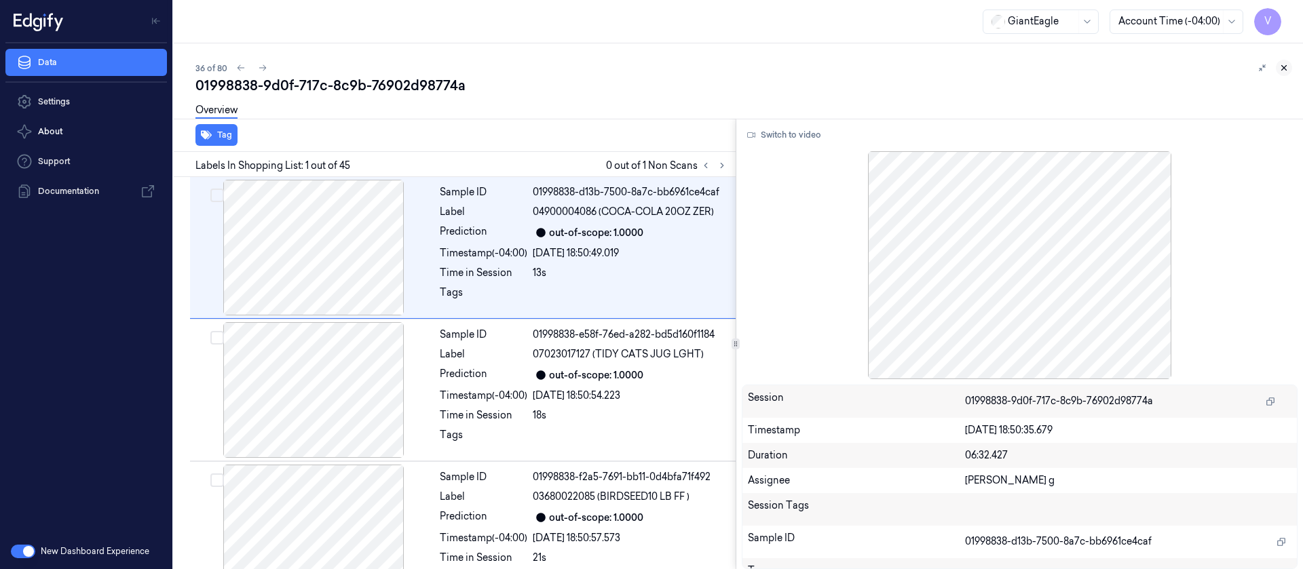
click at [1287, 70] on icon at bounding box center [1284, 68] width 5 height 5
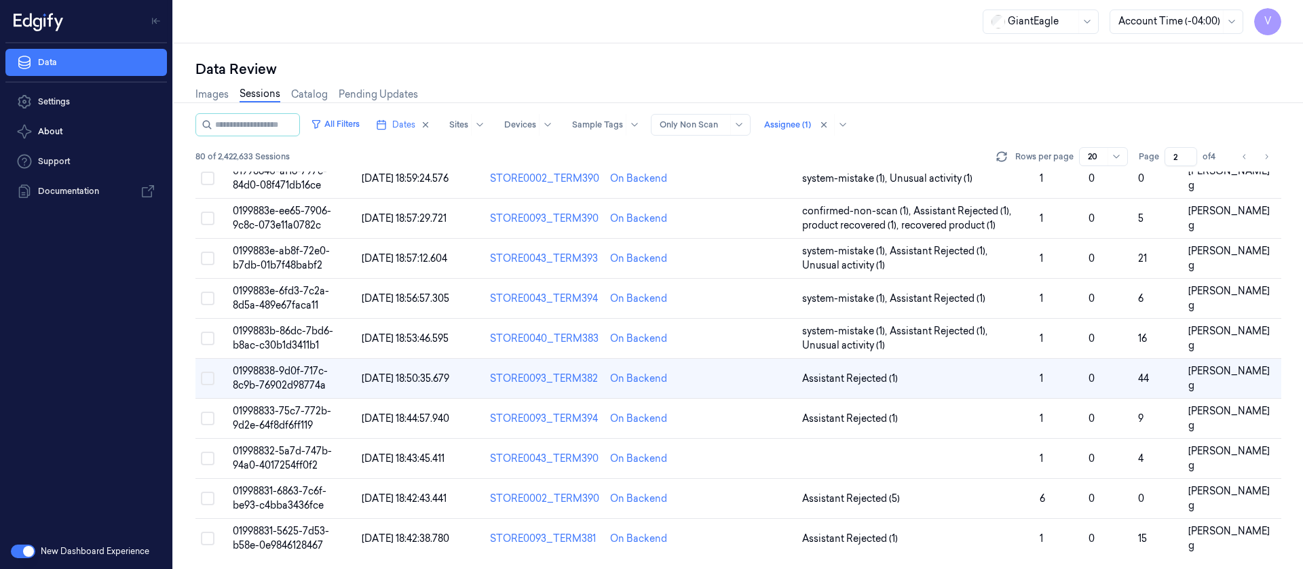
scroll to position [443, 0]
click at [770, 385] on td at bounding box center [749, 379] width 96 height 40
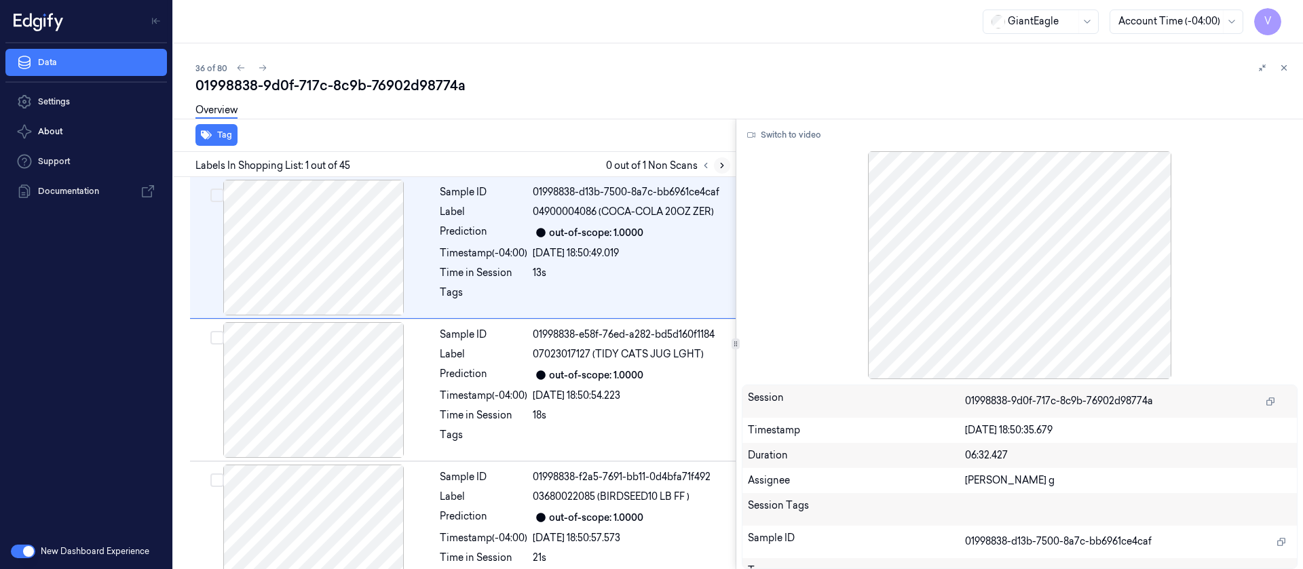
click at [720, 164] on icon at bounding box center [722, 166] width 10 height 10
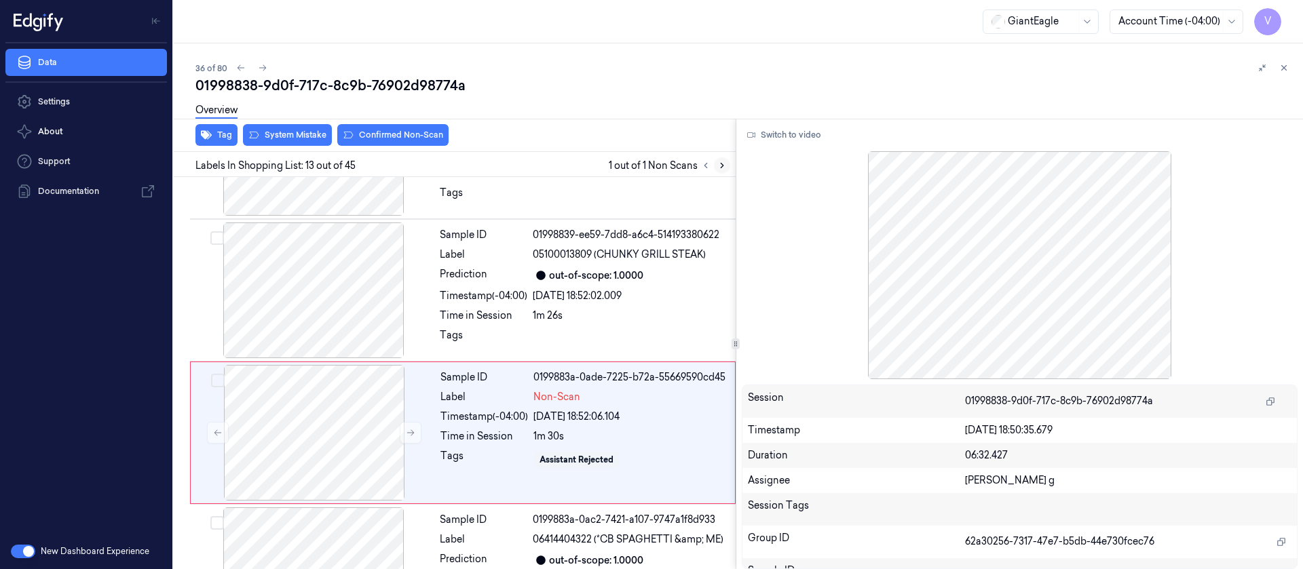
scroll to position [1585, 0]
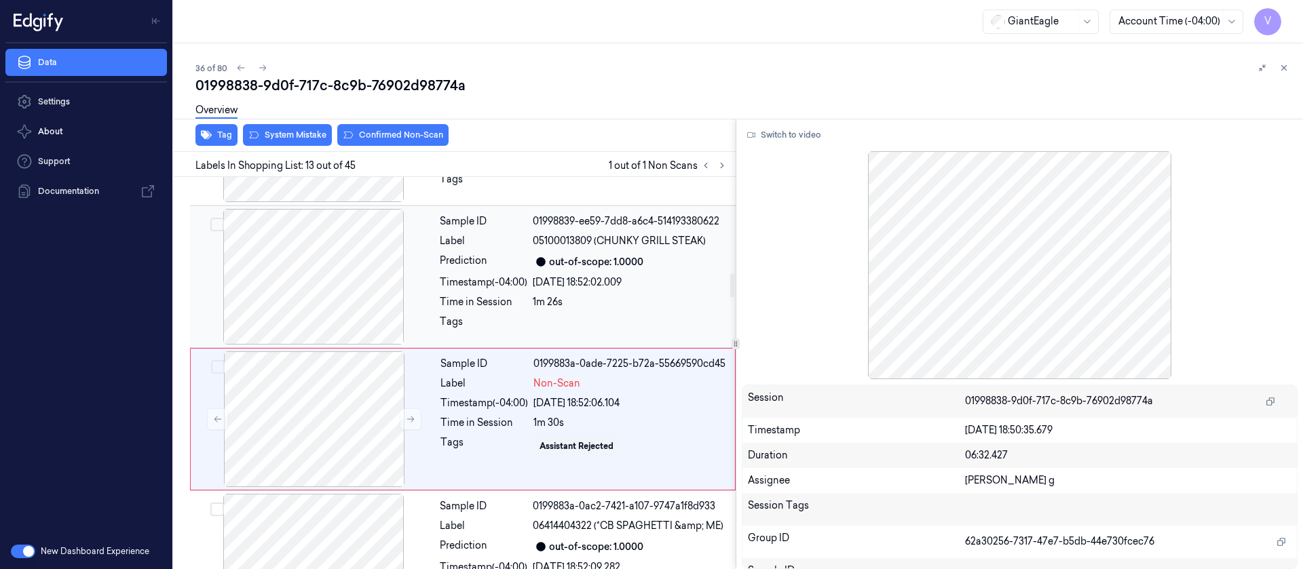
click at [519, 295] on div "Time in Session" at bounding box center [484, 302] width 88 height 14
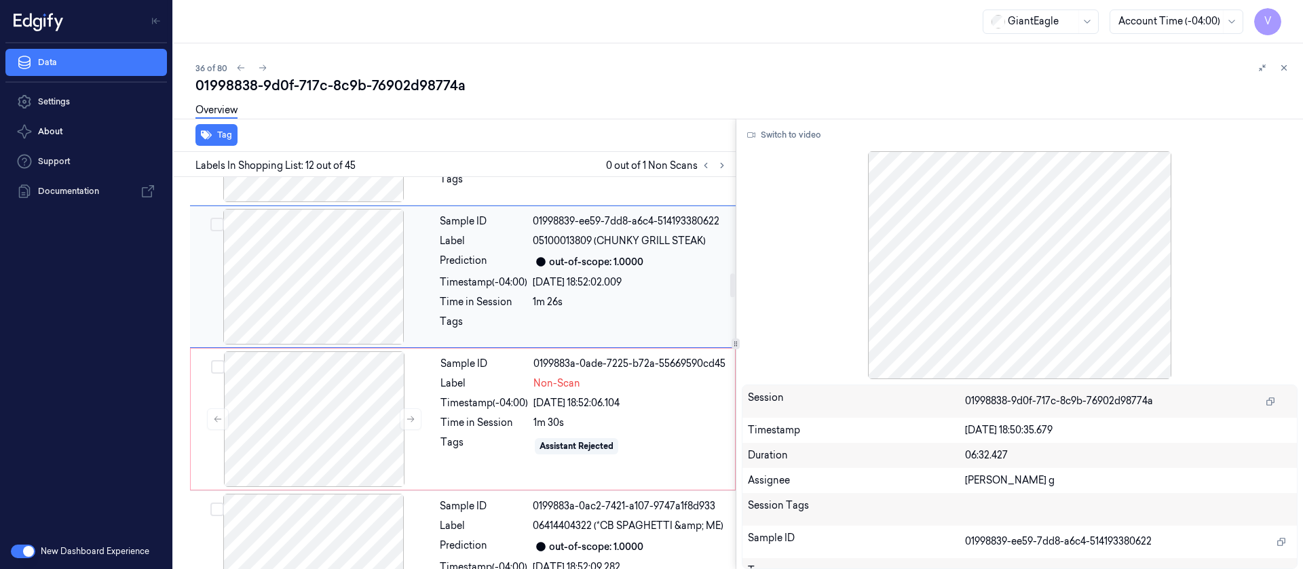
scroll to position [1442, 0]
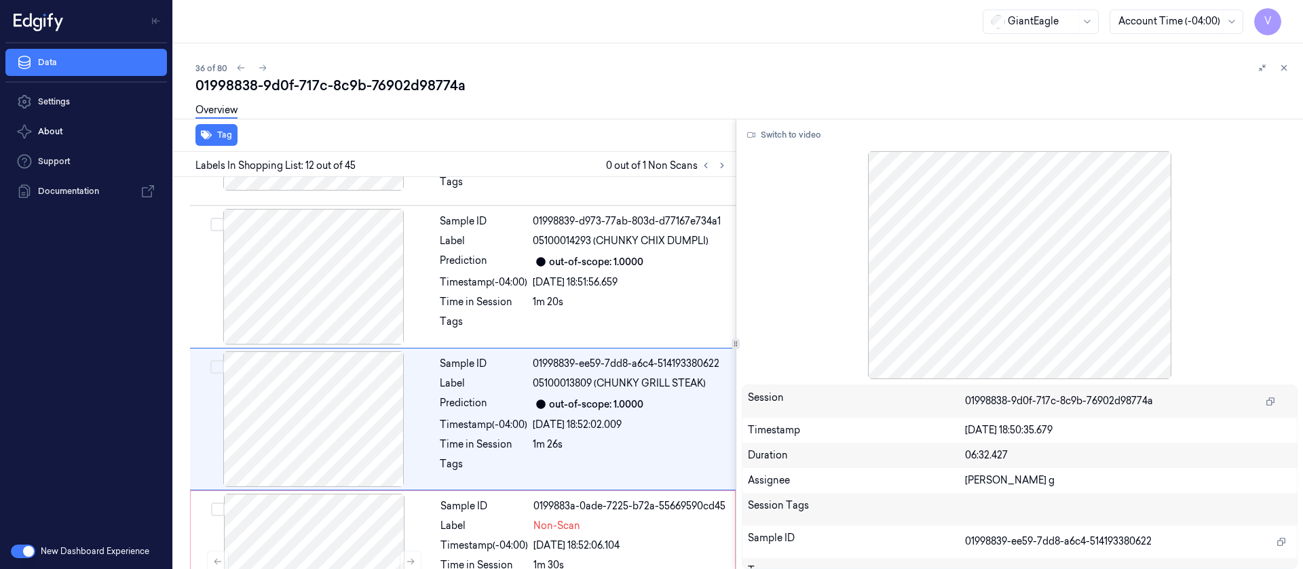
click at [799, 145] on button "Switch to video" at bounding box center [784, 135] width 85 height 22
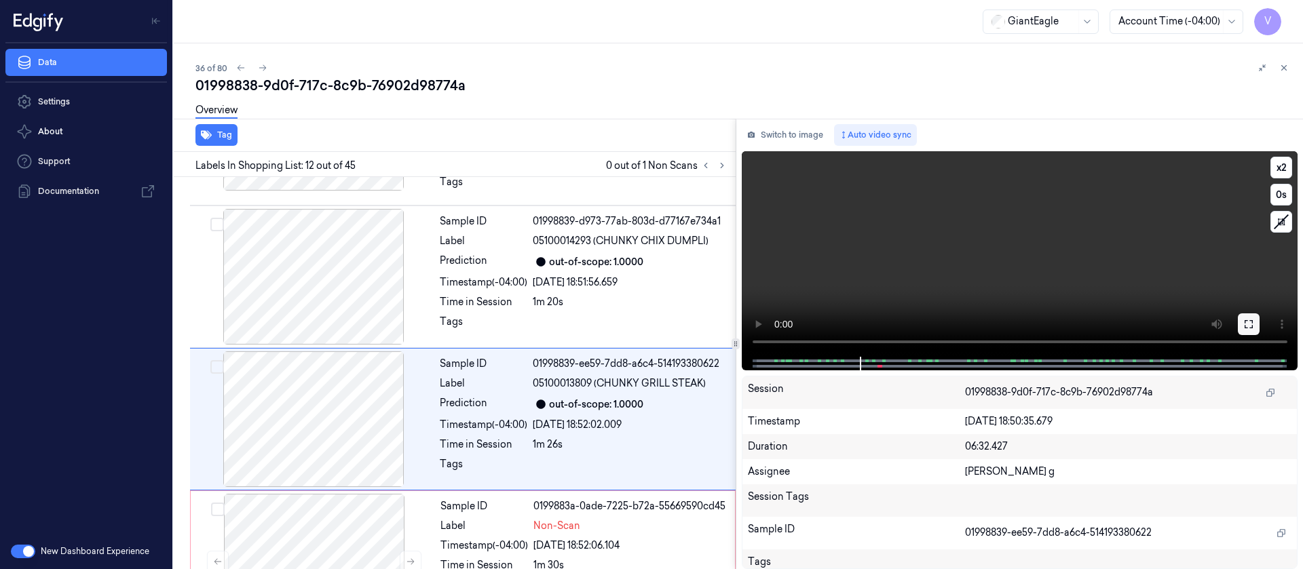
click at [1247, 324] on icon at bounding box center [1248, 324] width 11 height 11
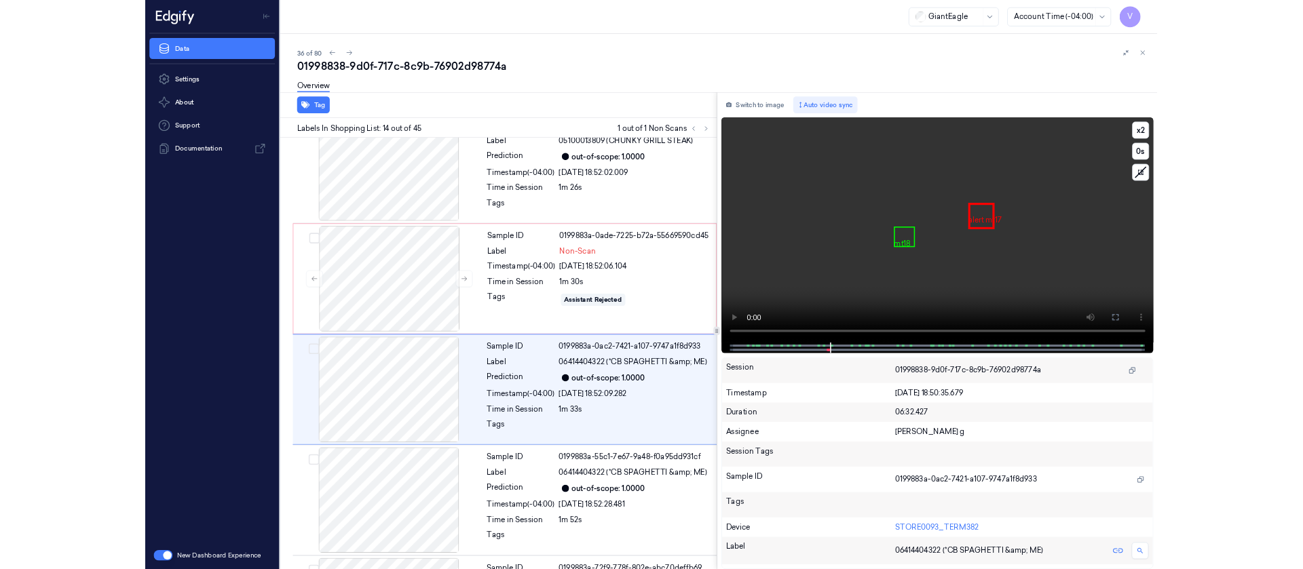
scroll to position [1646, 0]
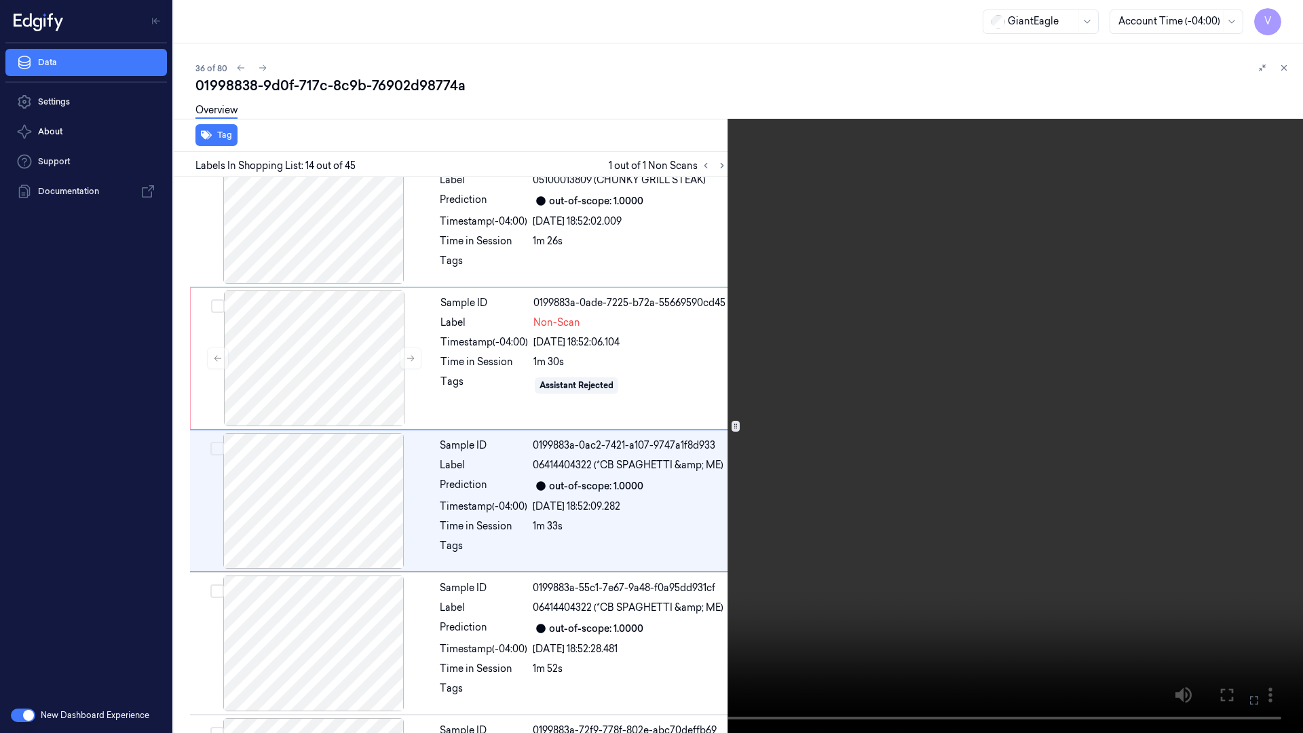
click at [0, 0] on icon at bounding box center [0, 0] width 0 height 0
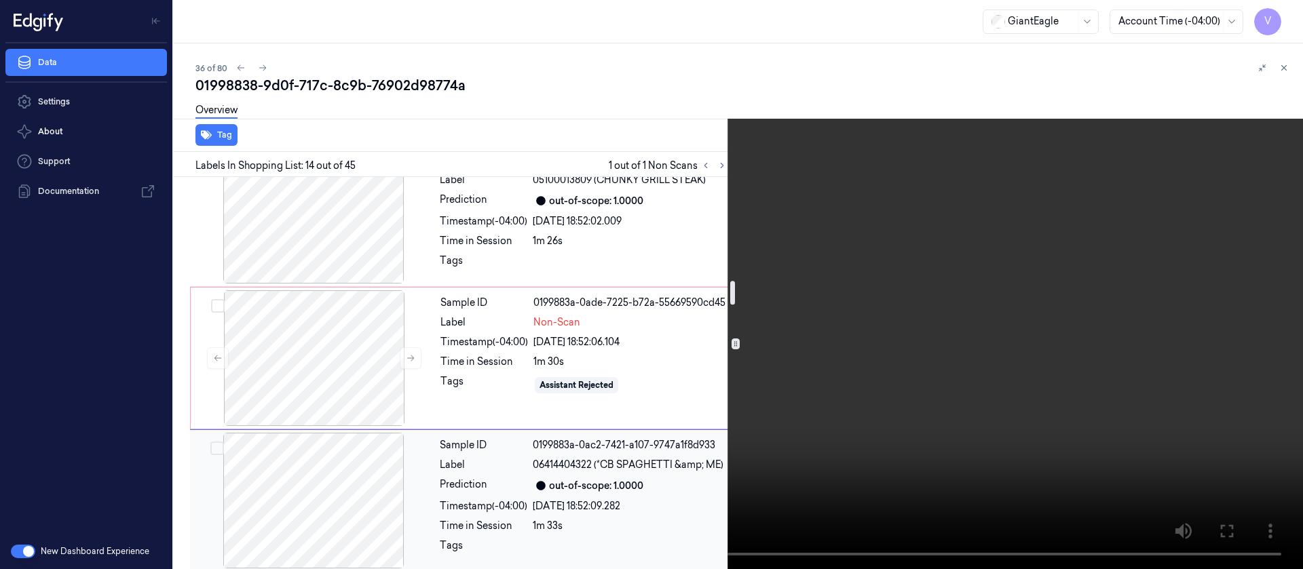
scroll to position [1748, 0]
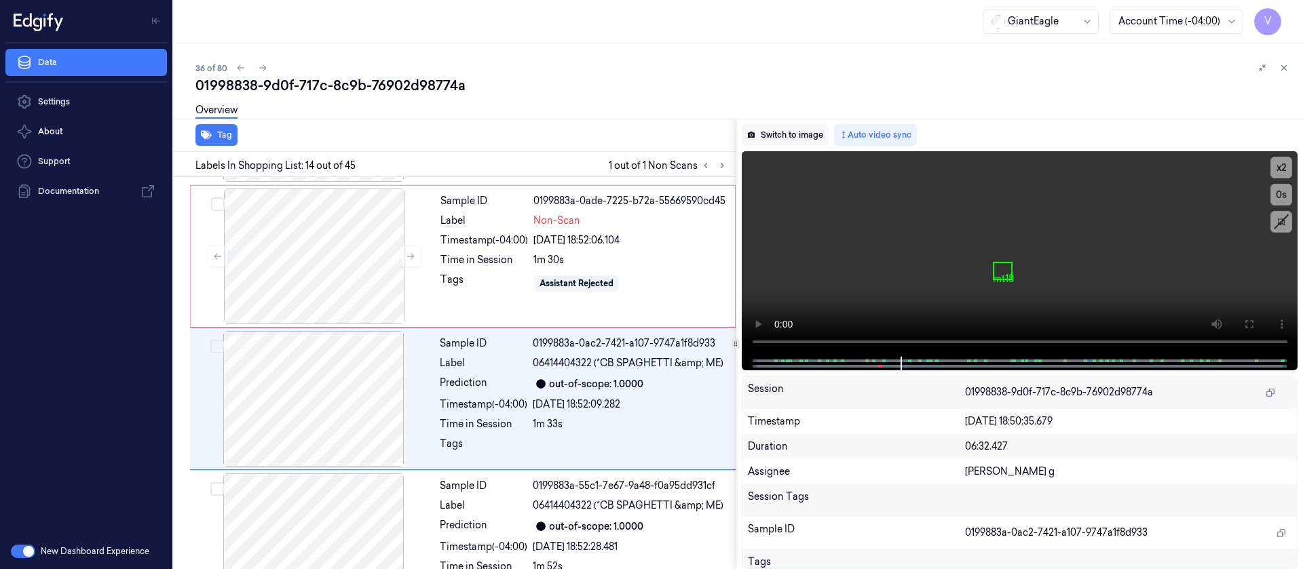
click at [773, 136] on button "Switch to image" at bounding box center [785, 135] width 87 height 22
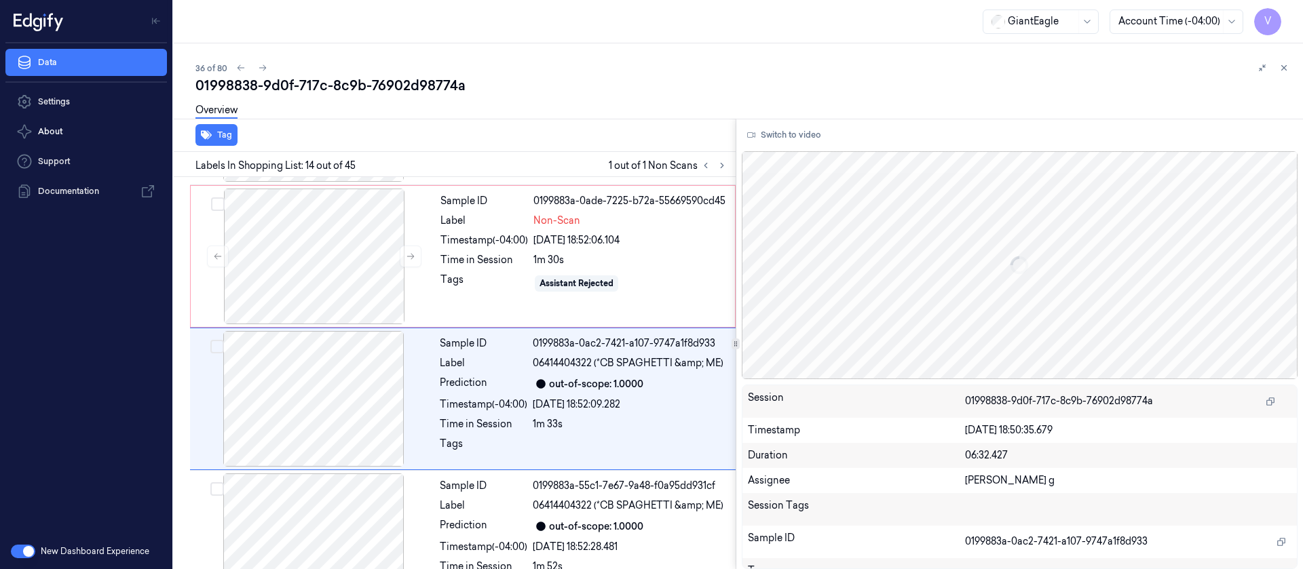
scroll to position [1727, 0]
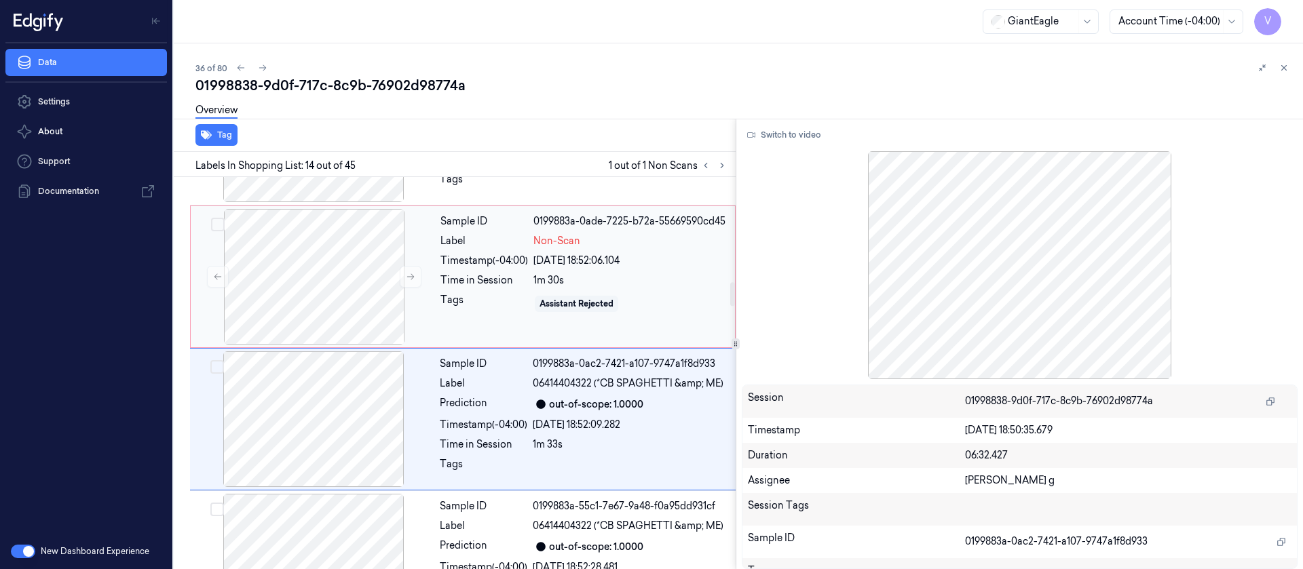
click at [514, 244] on div "Sample ID 0199883a-0ade-7225-b72a-55669590cd45 Label Non-Scan Timestamp (-04:00…" at bounding box center [583, 277] width 297 height 136
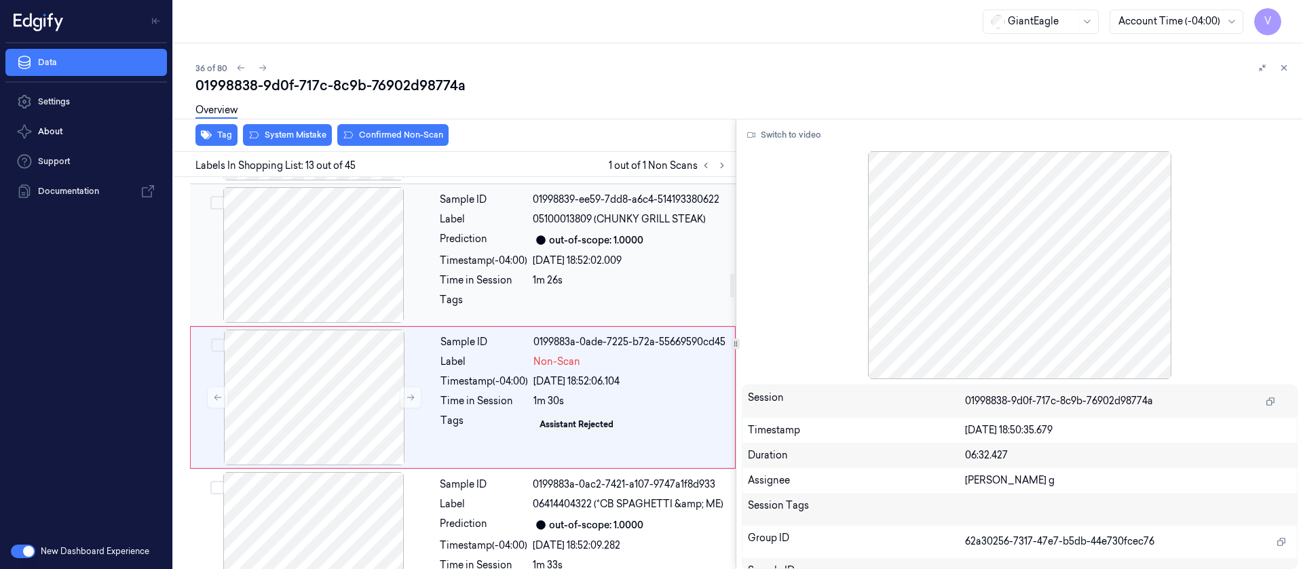
scroll to position [1585, 0]
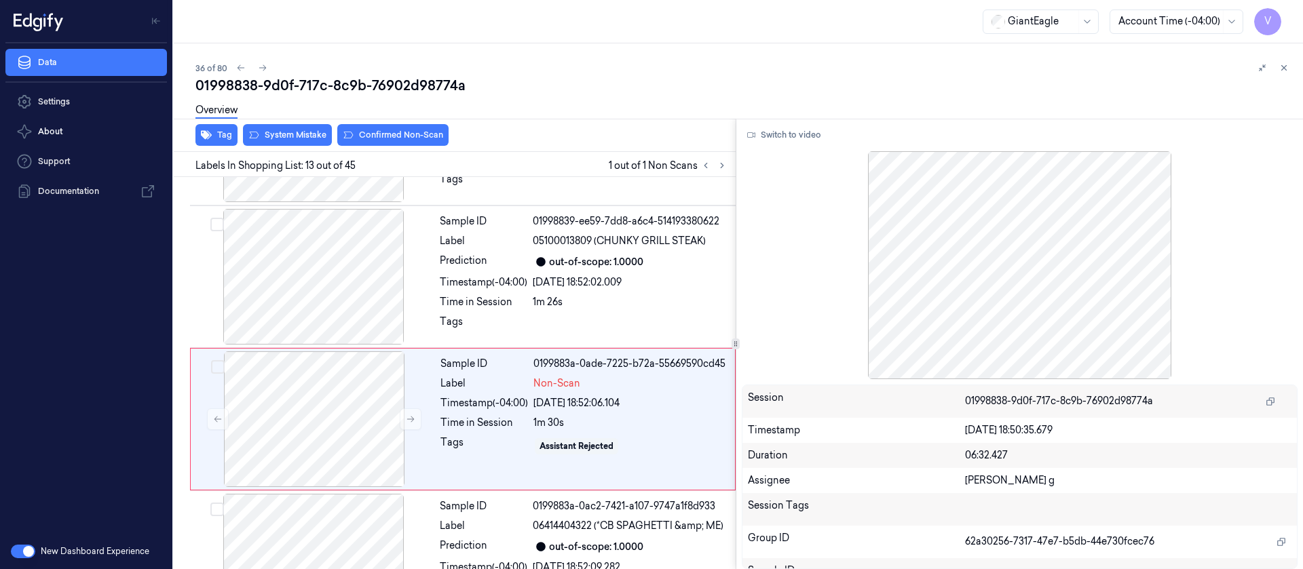
click at [288, 128] on div "Overview" at bounding box center [743, 112] width 1097 height 35
click at [781, 133] on button "Switch to video" at bounding box center [784, 135] width 85 height 22
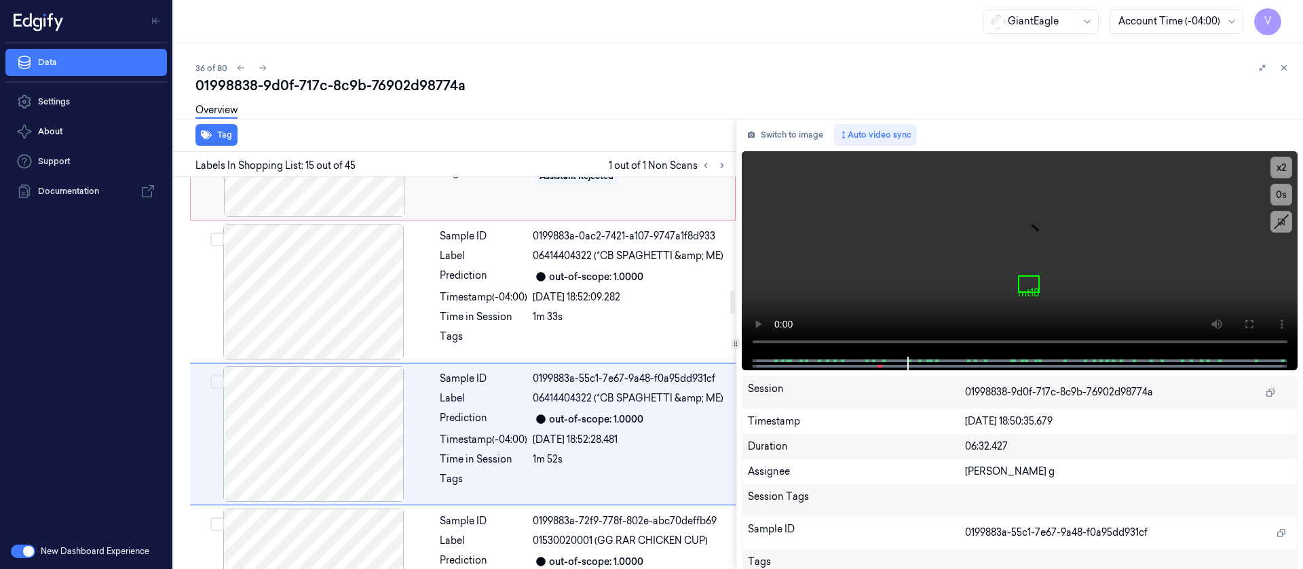
scroll to position [1870, 0]
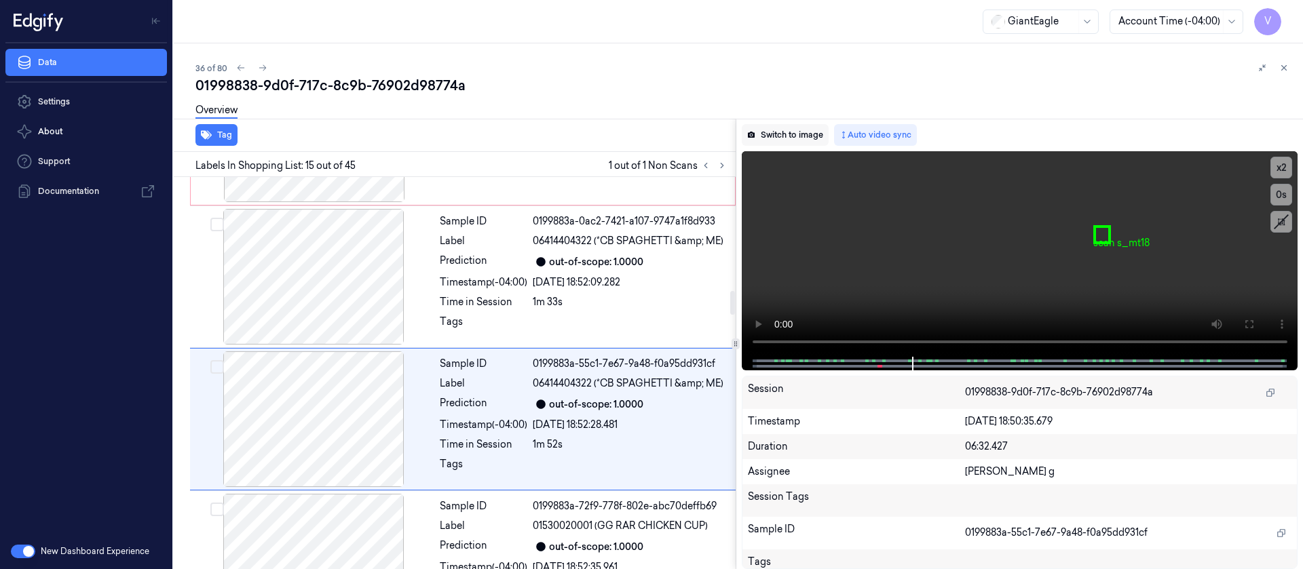
click at [815, 141] on button "Switch to image" at bounding box center [785, 135] width 87 height 22
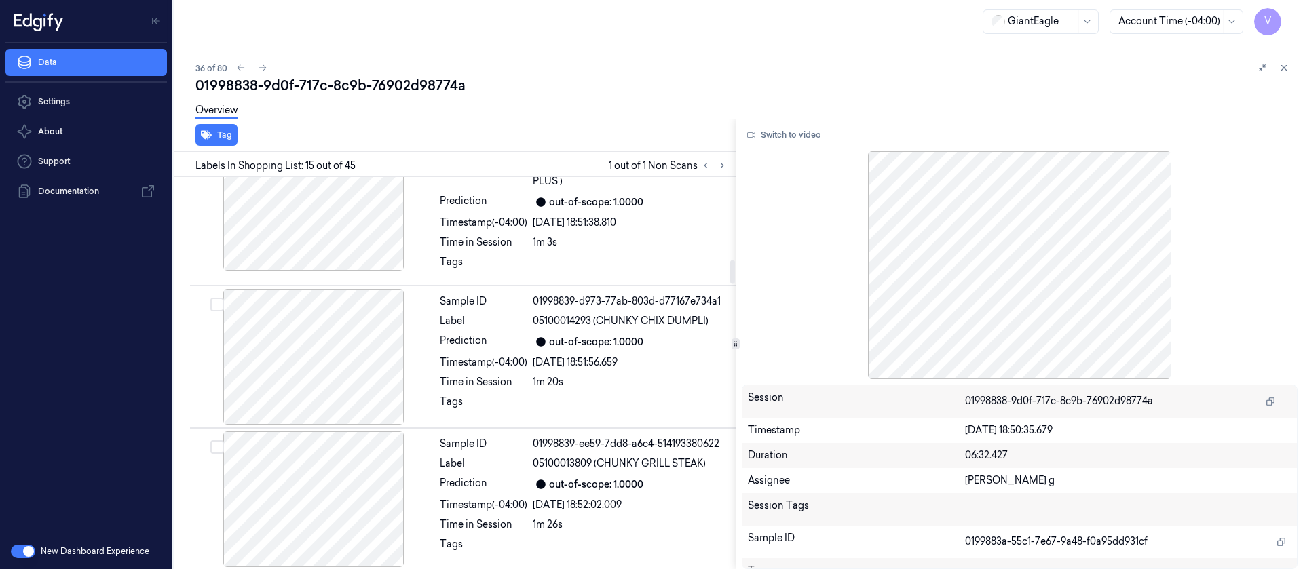
scroll to position [1361, 0]
click at [481, 396] on div "Tags" at bounding box center [484, 407] width 88 height 22
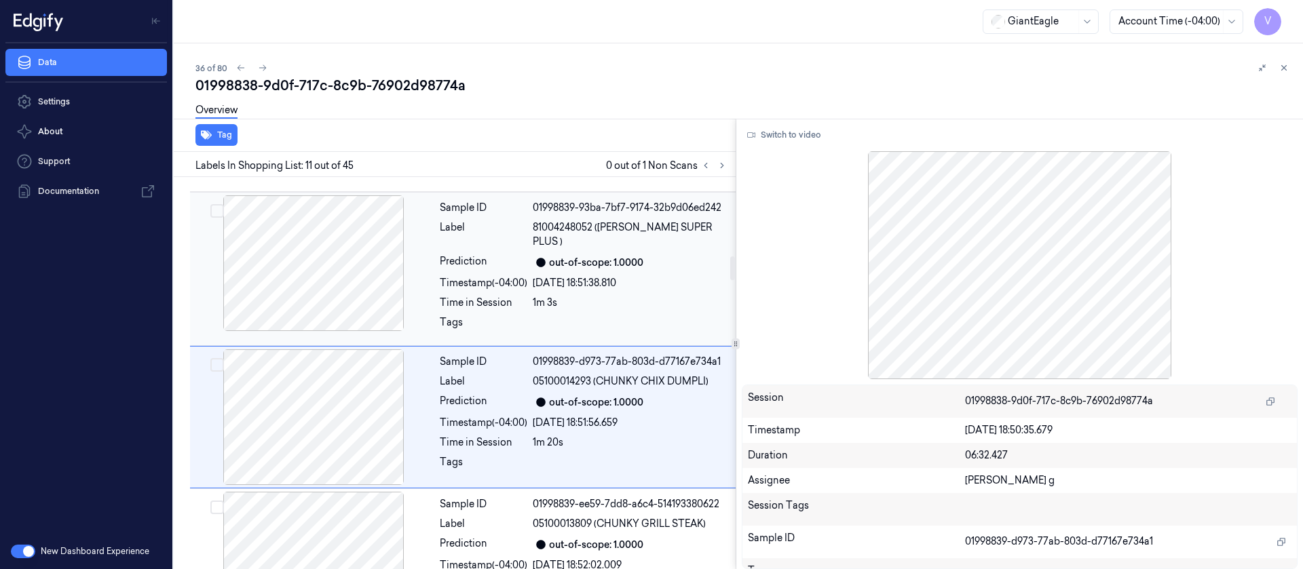
scroll to position [1300, 0]
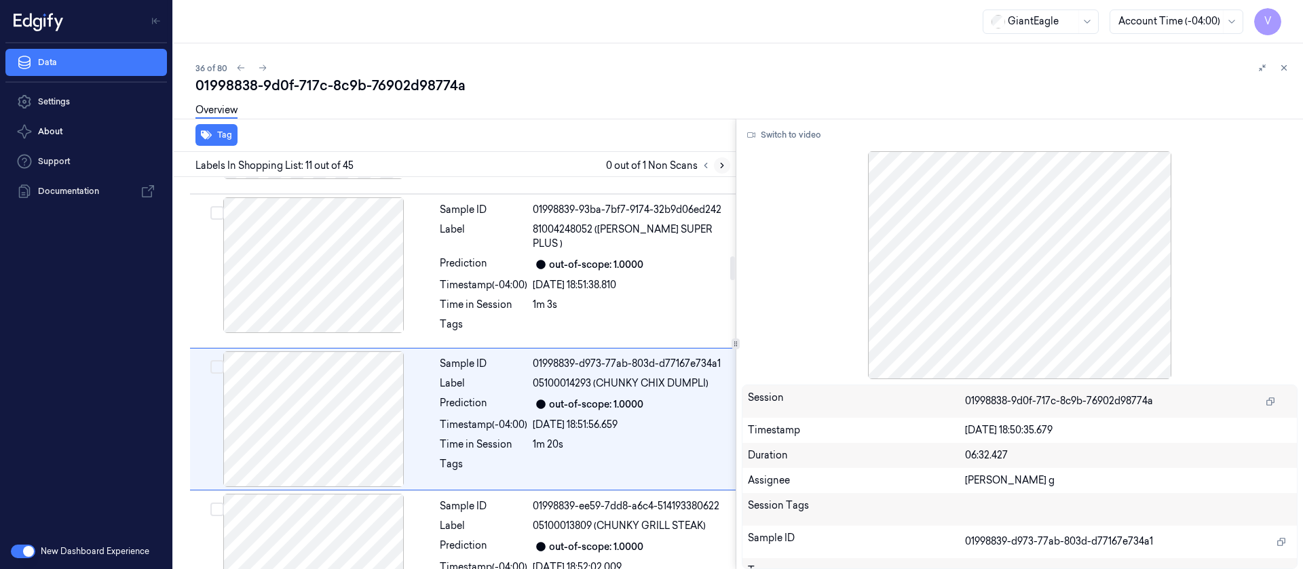
click at [721, 161] on icon at bounding box center [722, 166] width 10 height 10
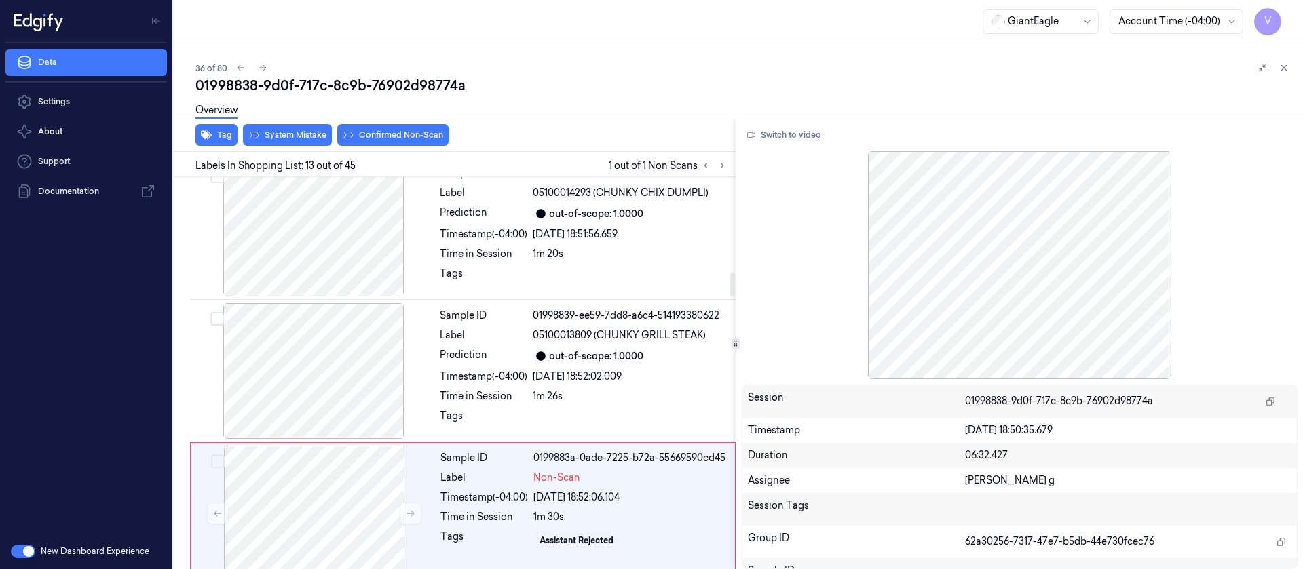
scroll to position [1585, 0]
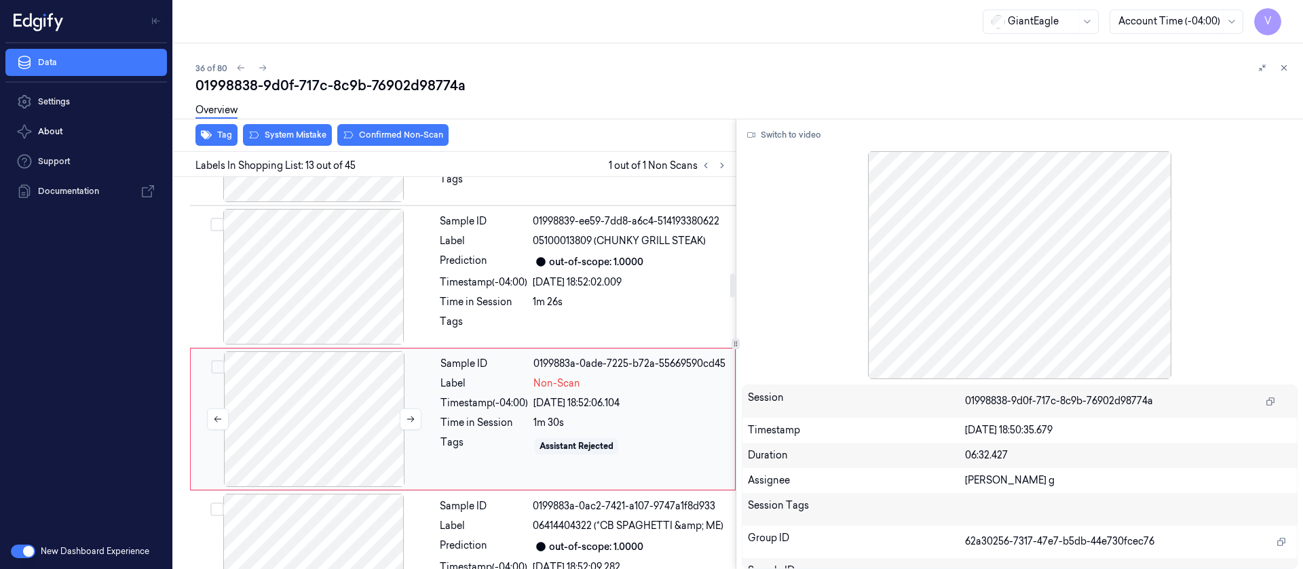
click at [335, 400] on div at bounding box center [314, 420] width 242 height 136
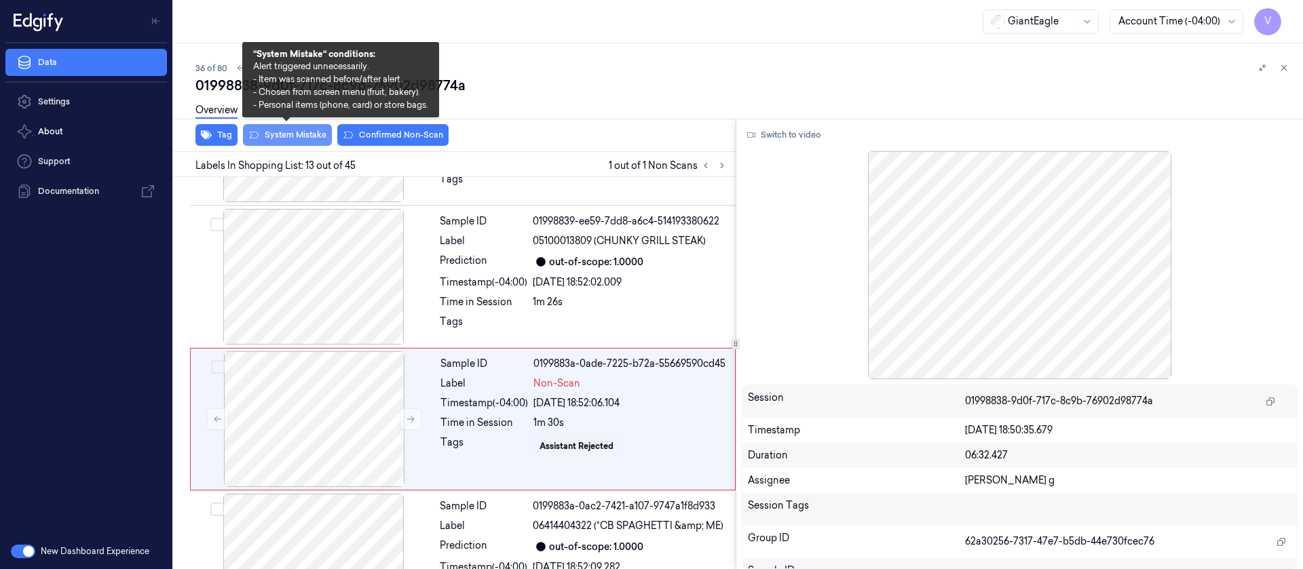
click at [293, 137] on button "System Mistake" at bounding box center [287, 135] width 89 height 22
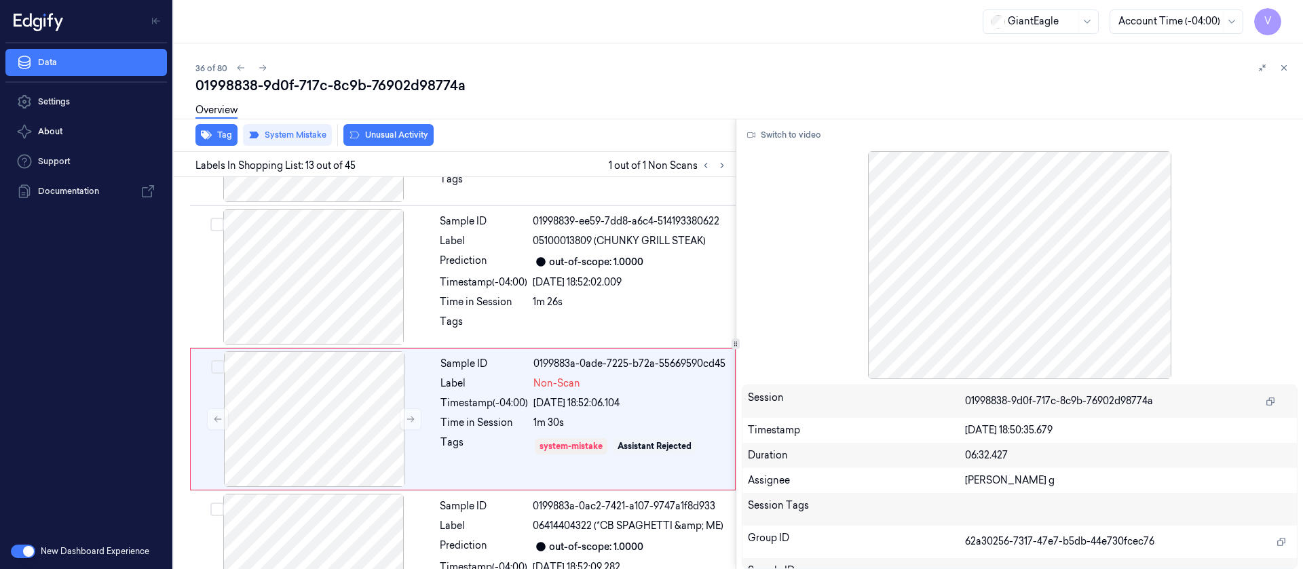
click at [410, 133] on button "Unusual Activity" at bounding box center [388, 135] width 90 height 22
click at [1266, 50] on div "36 of 80 01998838-9d0f-717c-8c9b-76902d98774a Overview Tag System Mistake Unusu…" at bounding box center [738, 306] width 1129 height 526
click at [1277, 60] on div at bounding box center [1273, 68] width 38 height 16
click at [1284, 64] on icon at bounding box center [1284, 68] width 10 height 10
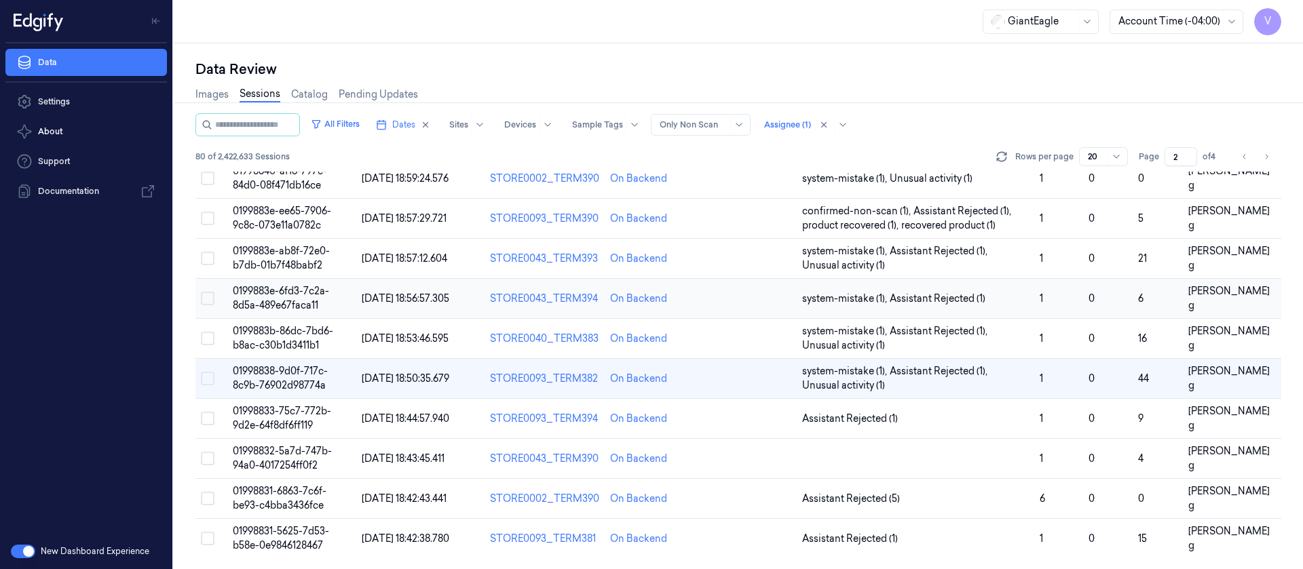
scroll to position [443, 0]
click at [755, 407] on td at bounding box center [749, 419] width 96 height 40
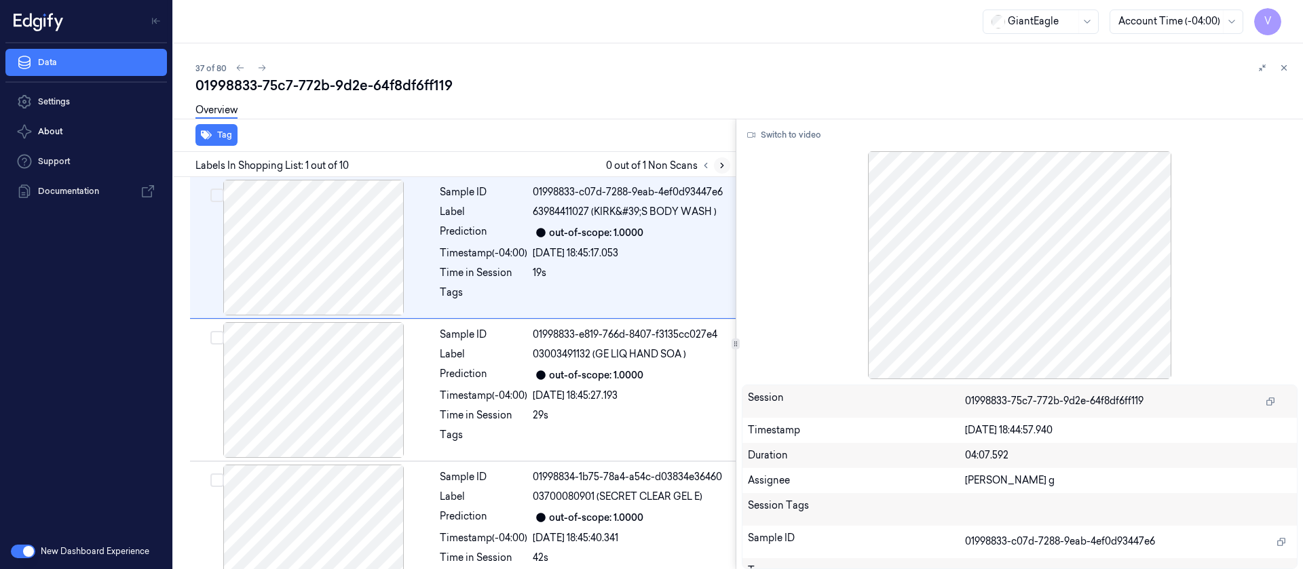
click at [722, 164] on icon at bounding box center [722, 166] width 10 height 10
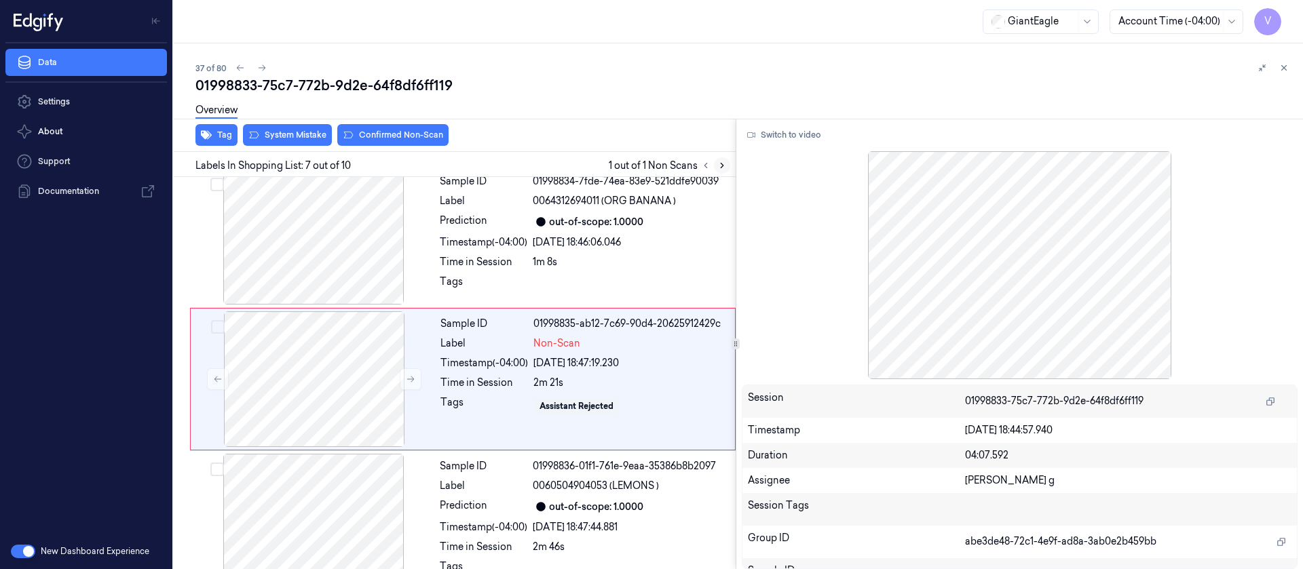
scroll to position [730, 0]
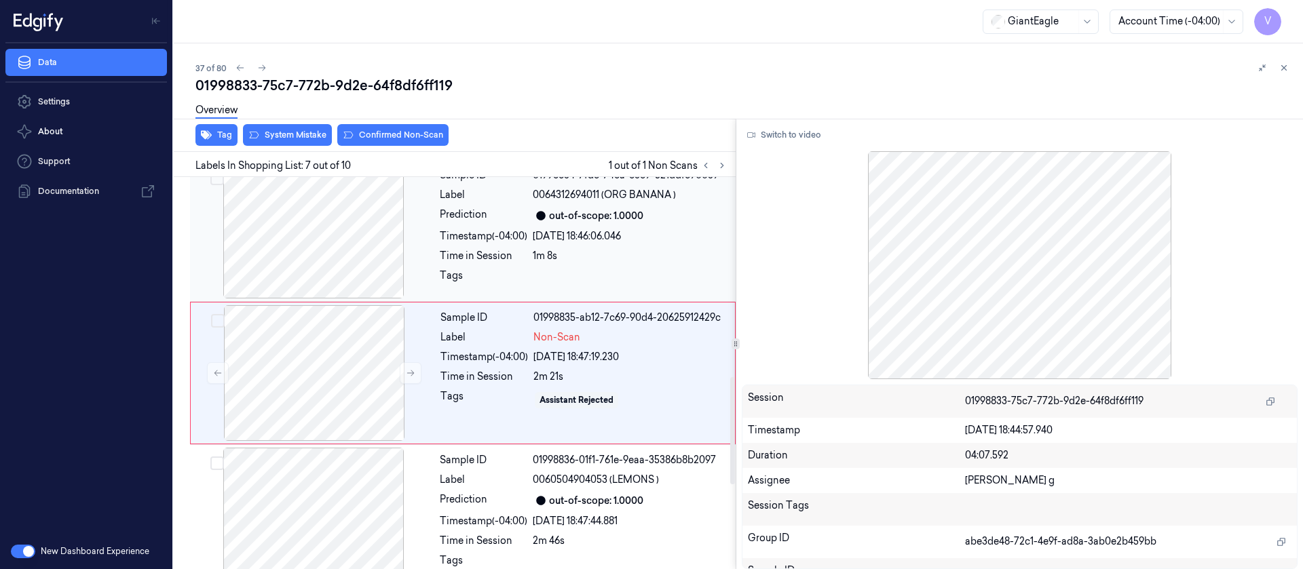
click at [277, 257] on div at bounding box center [314, 231] width 242 height 136
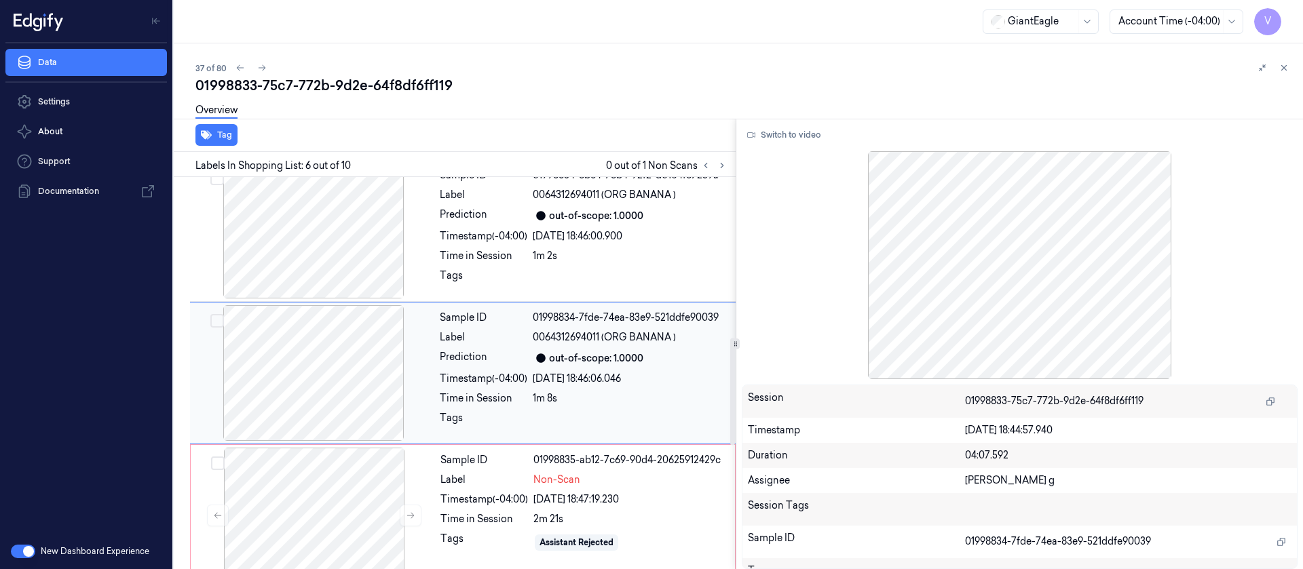
scroll to position [689, 0]
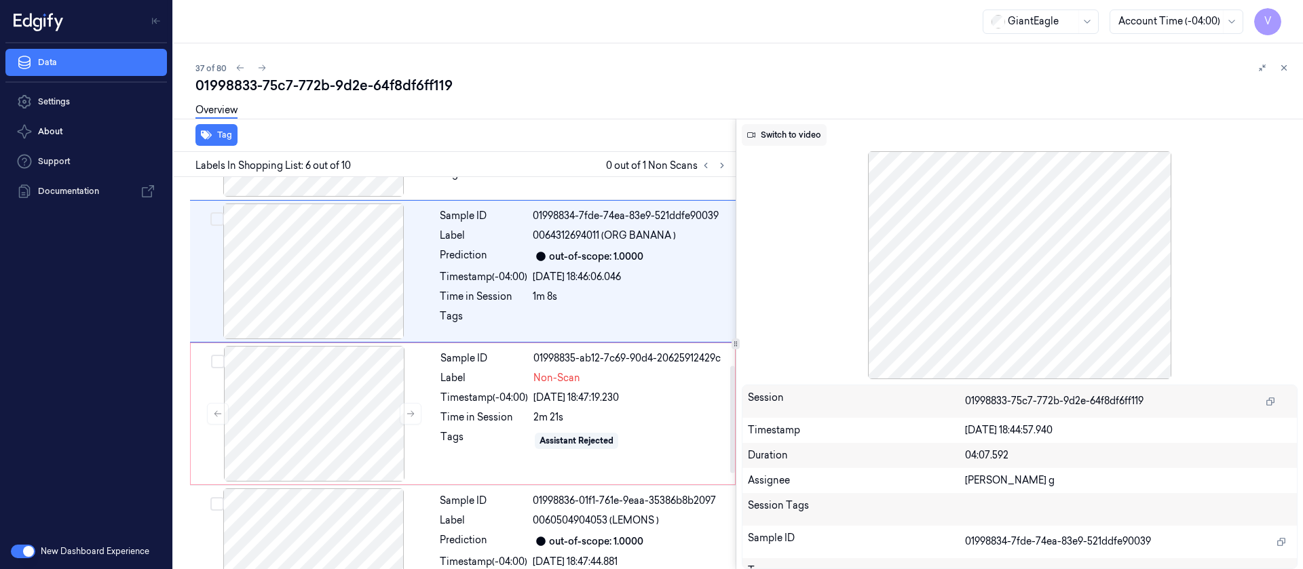
click at [777, 130] on button "Switch to video" at bounding box center [784, 135] width 85 height 22
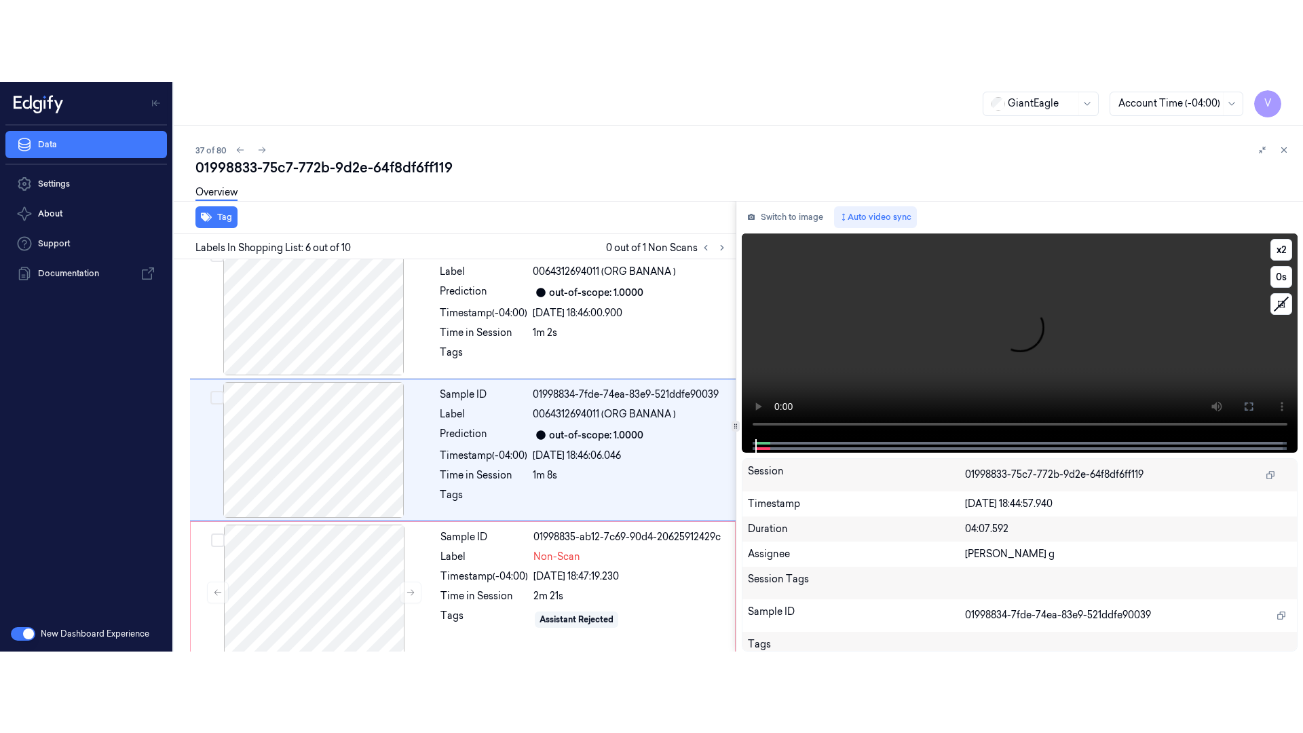
scroll to position [587, 0]
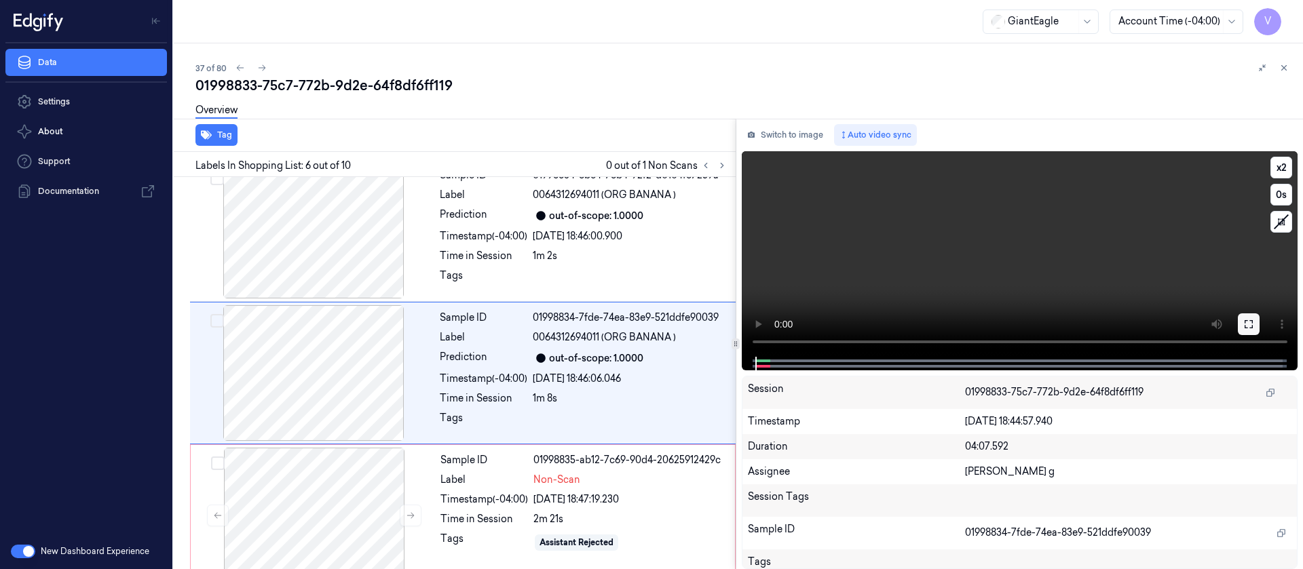
click at [1251, 317] on button at bounding box center [1249, 325] width 22 height 22
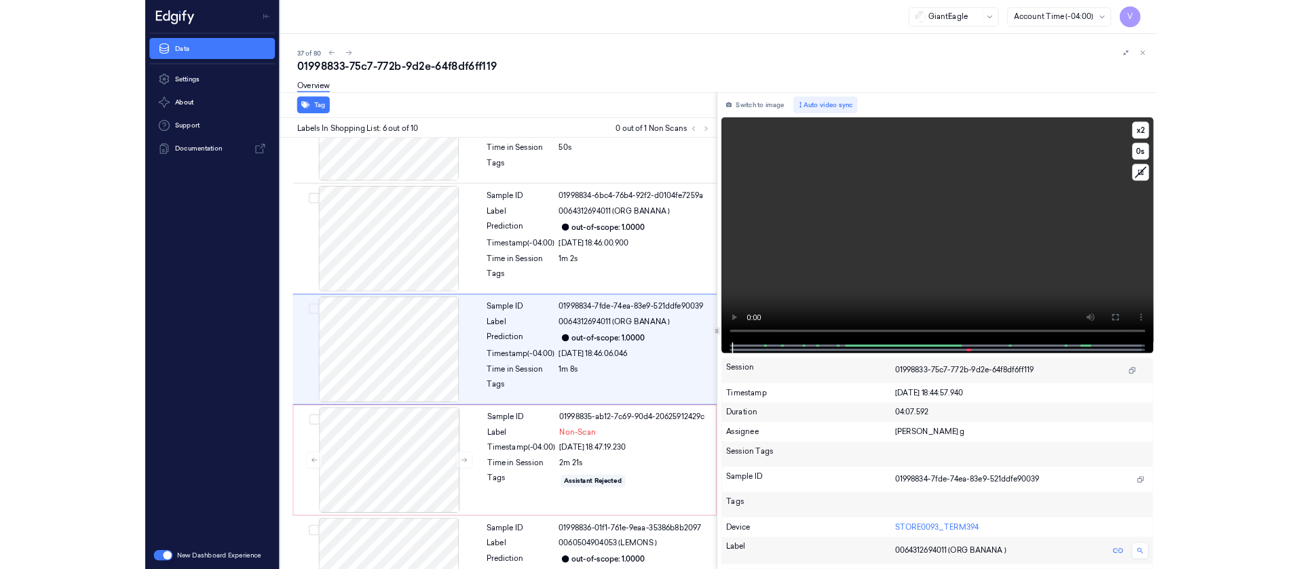
scroll to position [506, 0]
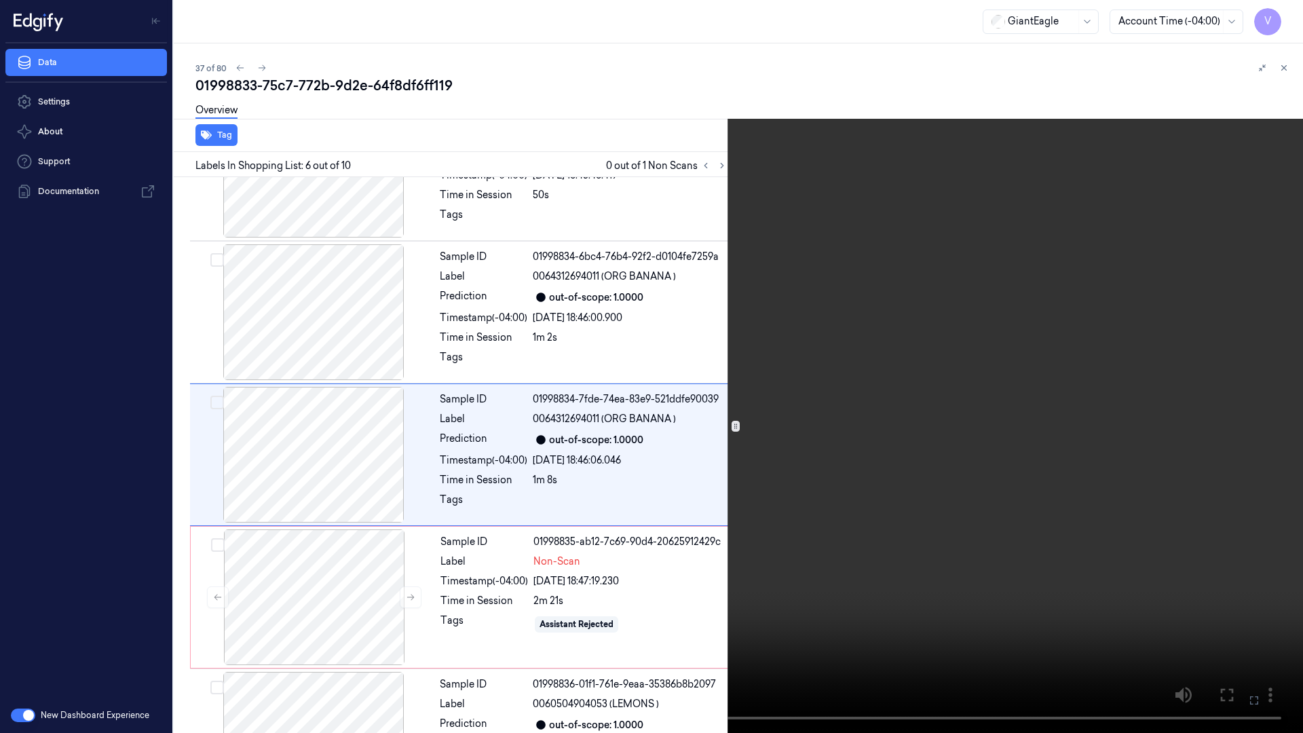
click at [0, 0] on icon at bounding box center [0, 0] width 0 height 0
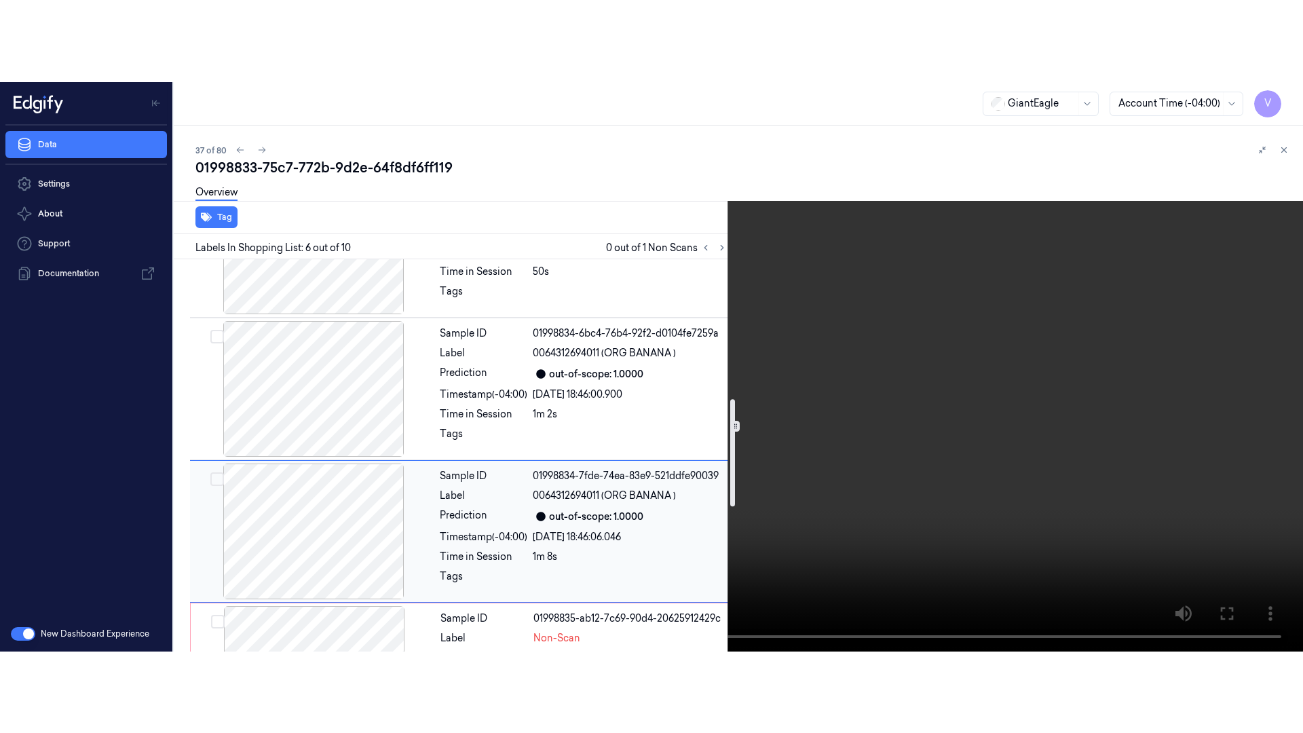
scroll to position [611, 0]
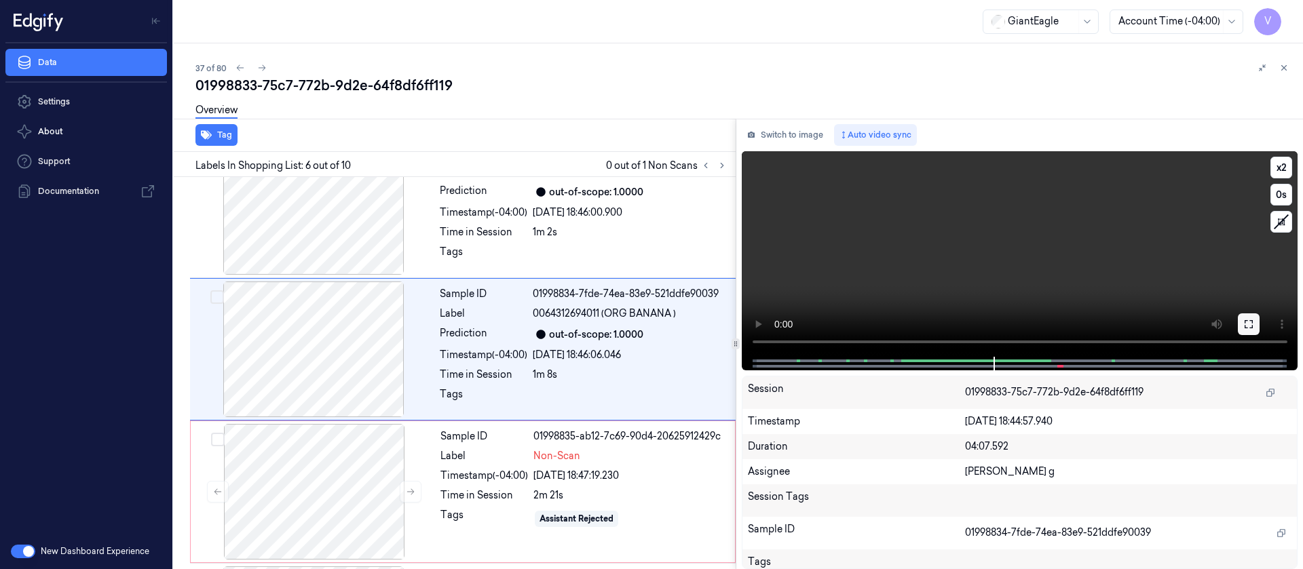
click at [1246, 330] on button at bounding box center [1249, 325] width 22 height 22
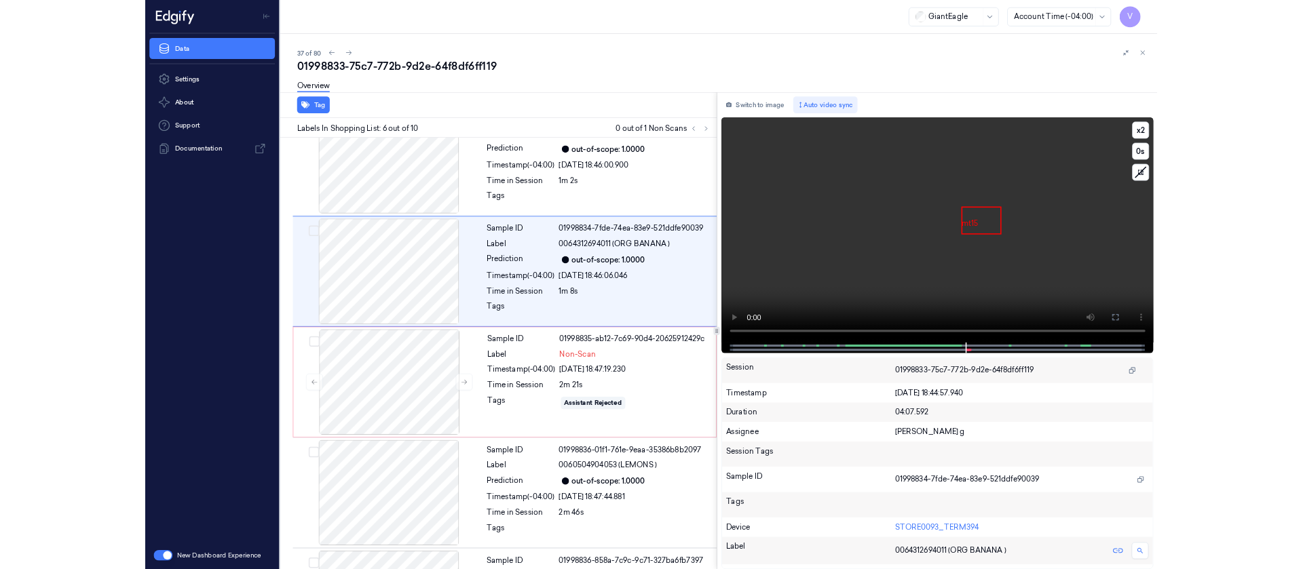
scroll to position [648, 0]
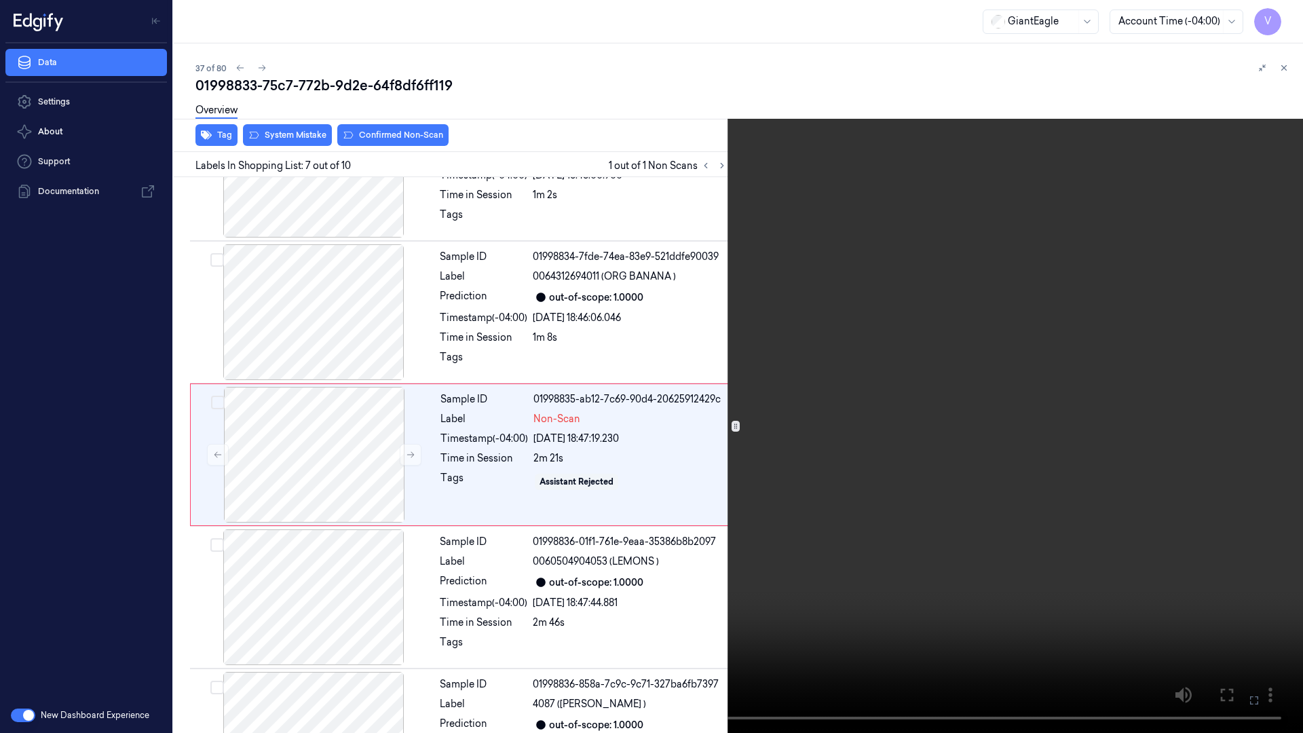
click at [0, 0] on icon at bounding box center [0, 0] width 0 height 0
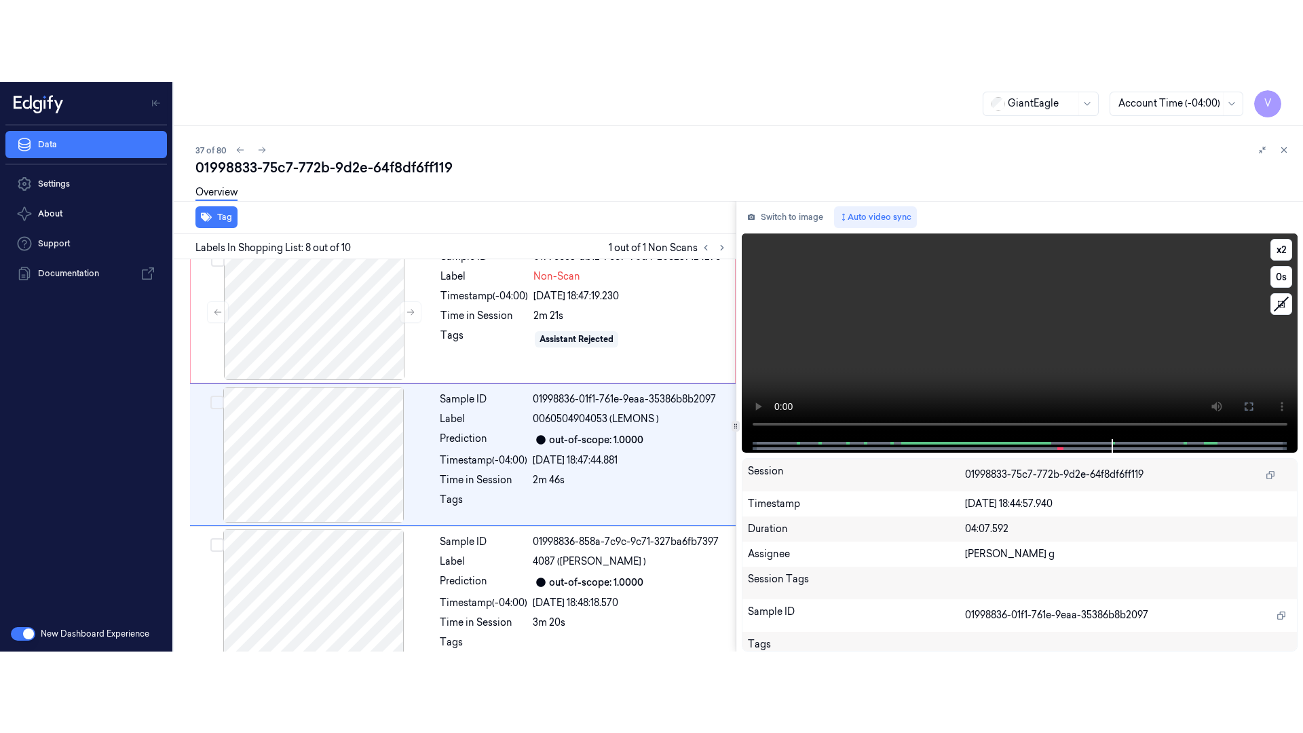
scroll to position [872, 0]
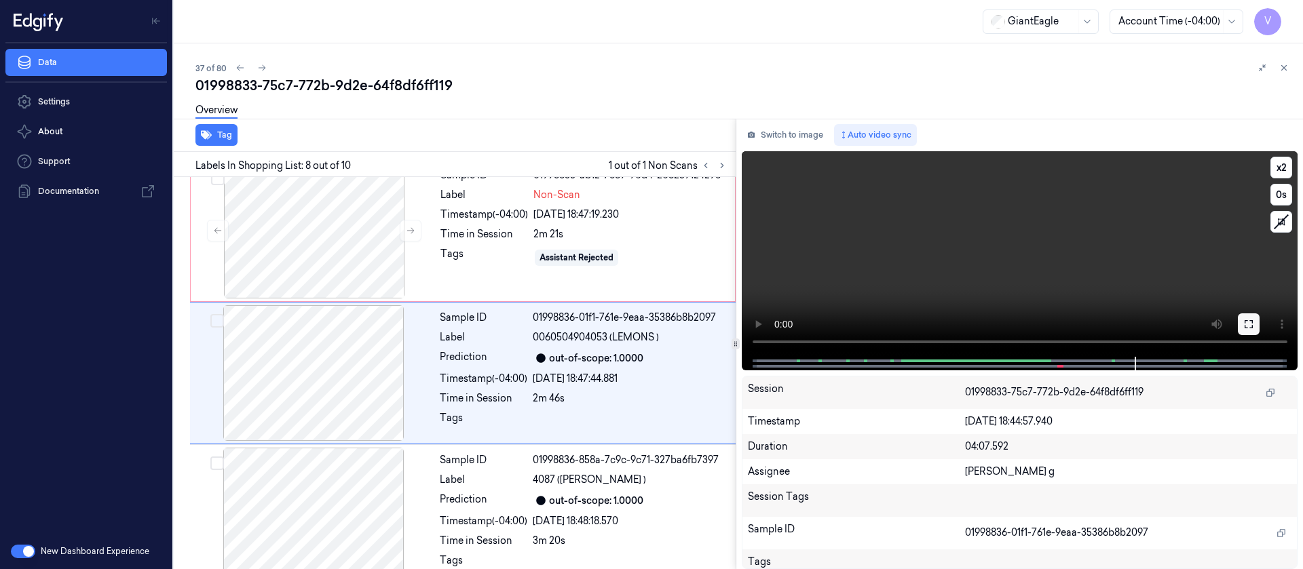
click at [1259, 324] on button at bounding box center [1249, 325] width 22 height 22
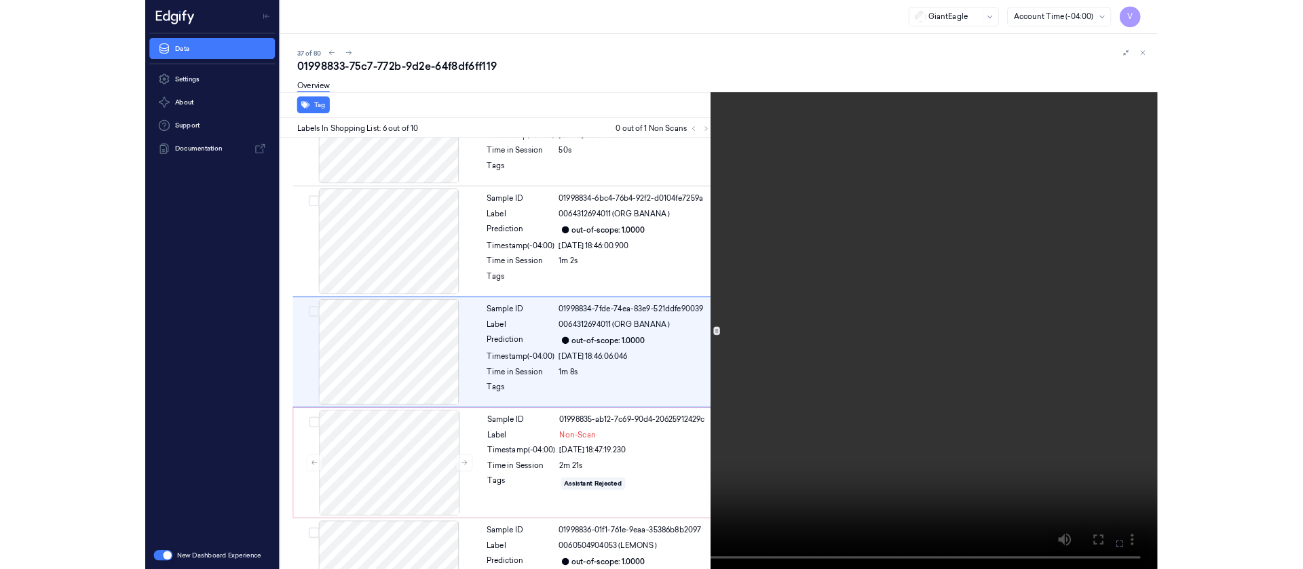
scroll to position [506, 0]
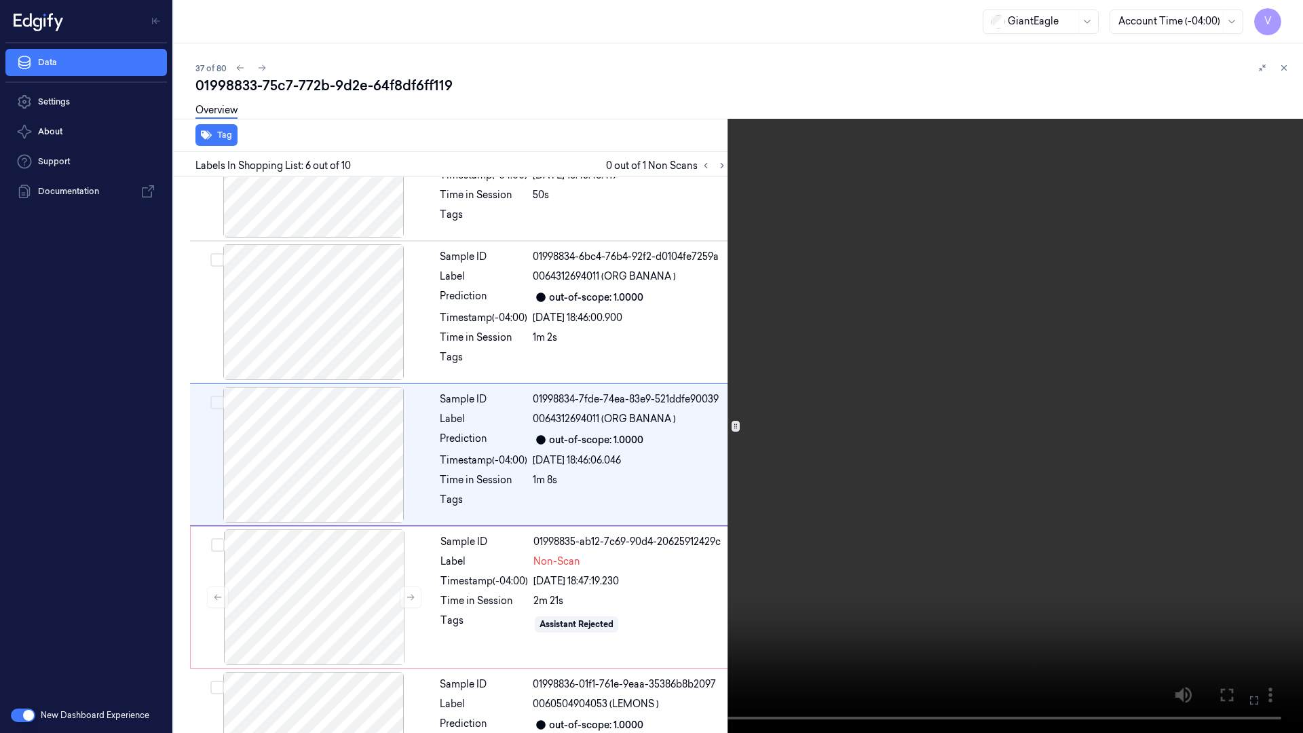
click at [0, 0] on icon at bounding box center [0, 0] width 0 height 0
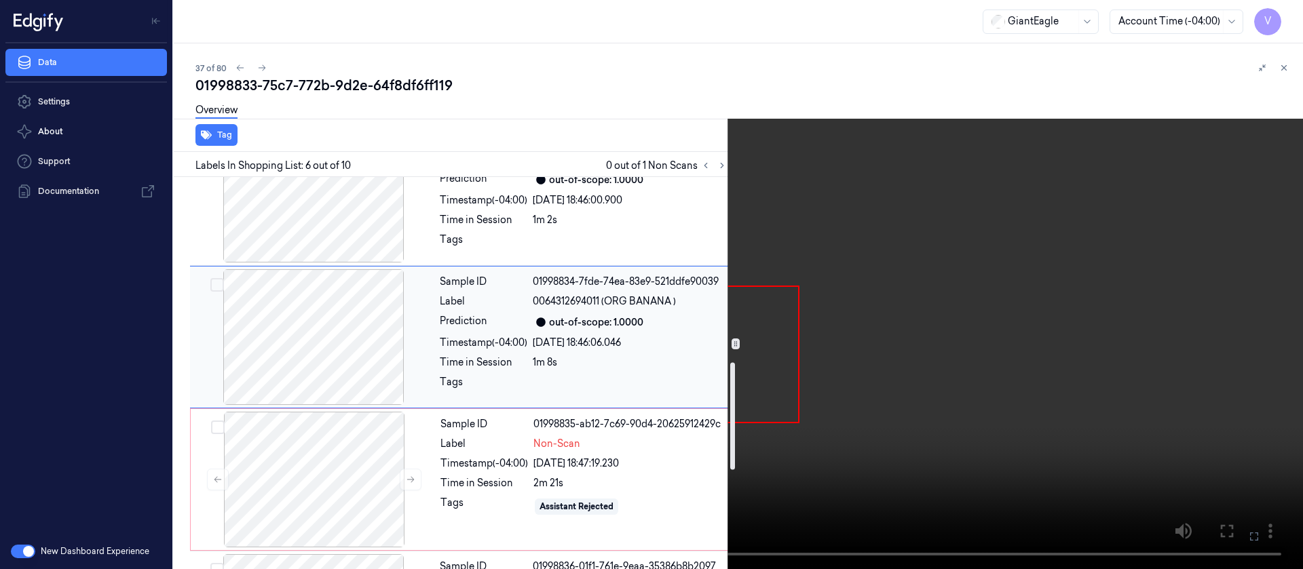
scroll to position [709, 0]
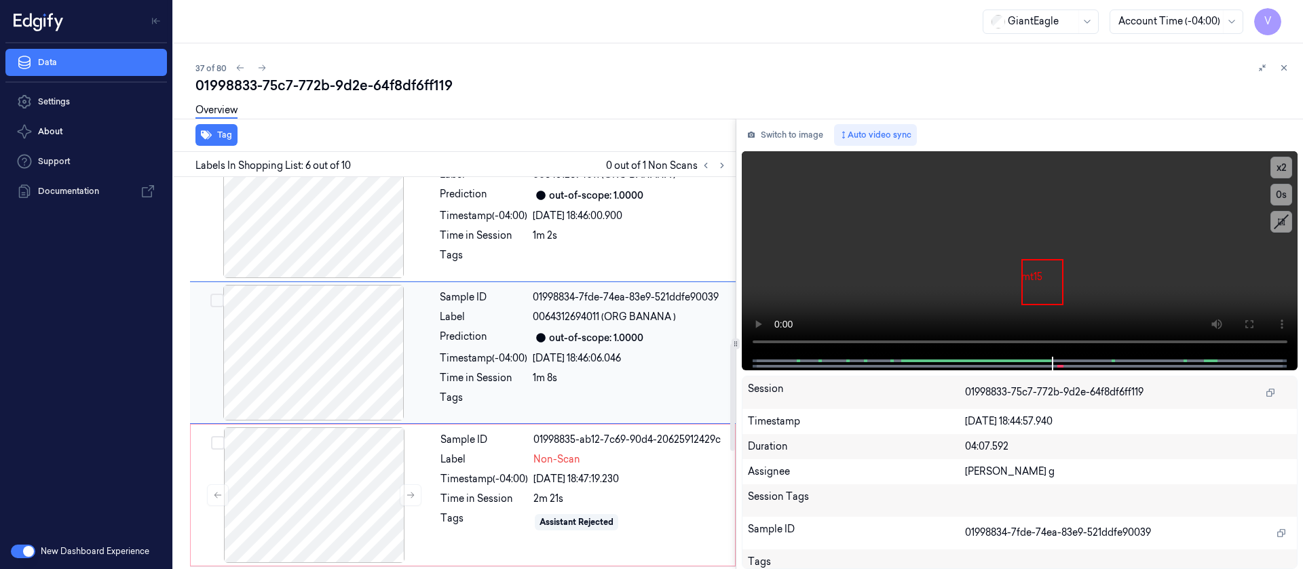
click at [539, 321] on span "0064312694011 (ORG BANANA )" at bounding box center [604, 317] width 143 height 14
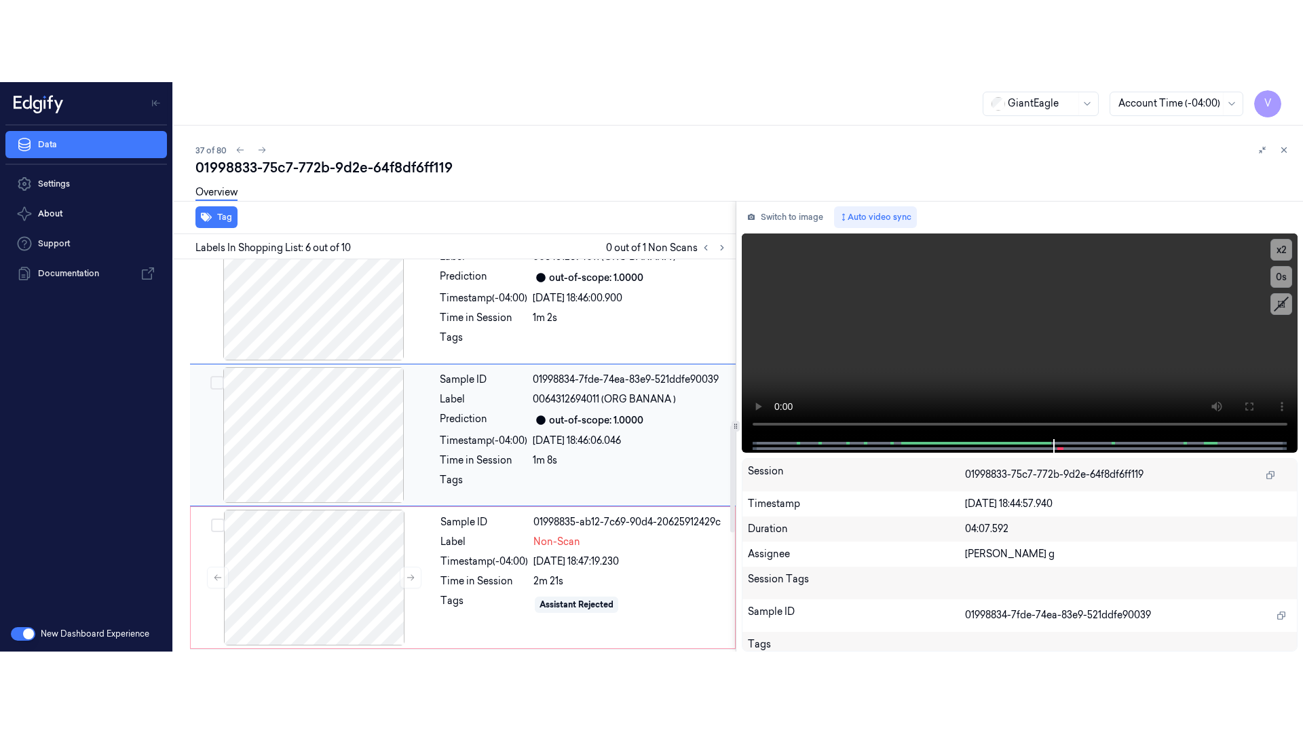
scroll to position [587, 0]
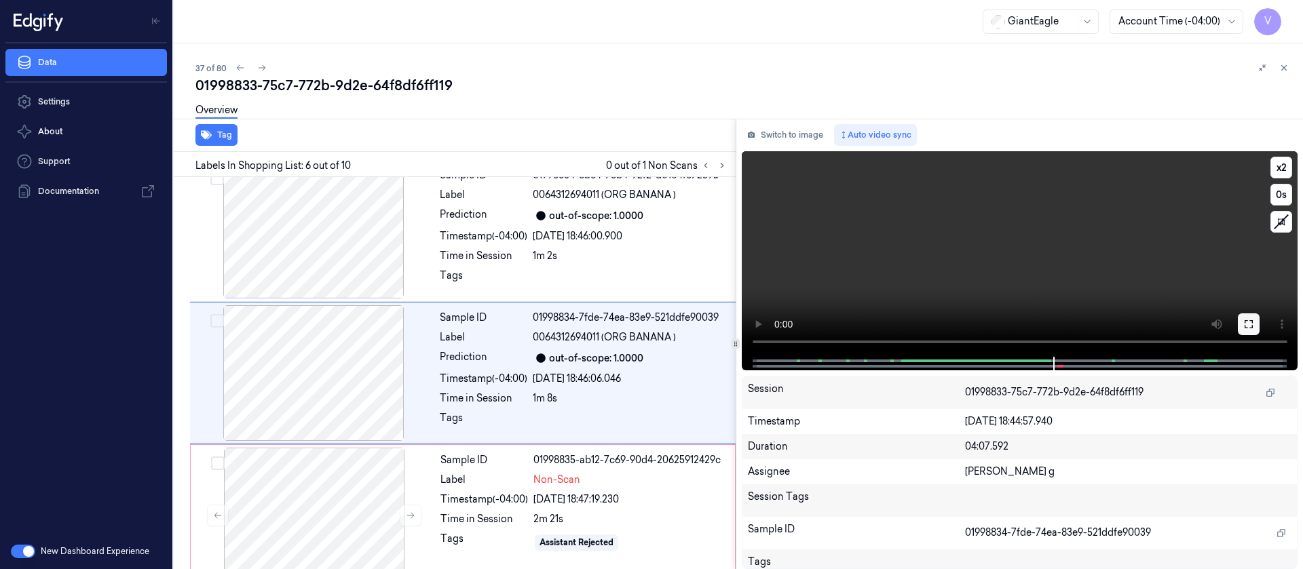
click at [1244, 331] on button at bounding box center [1249, 325] width 22 height 22
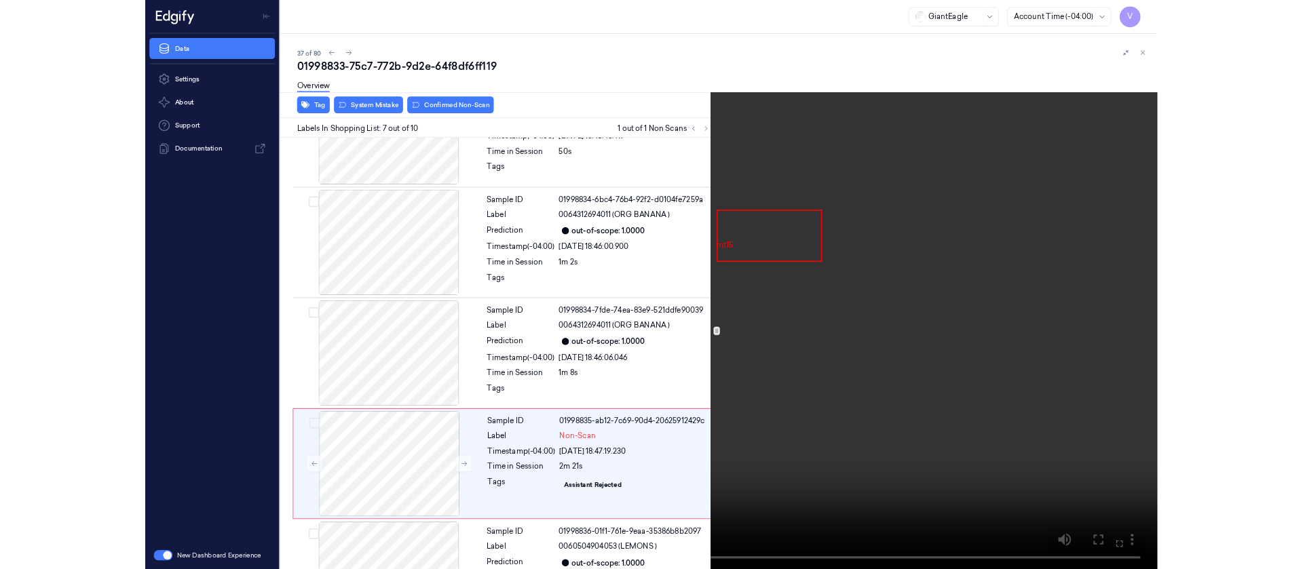
scroll to position [648, 0]
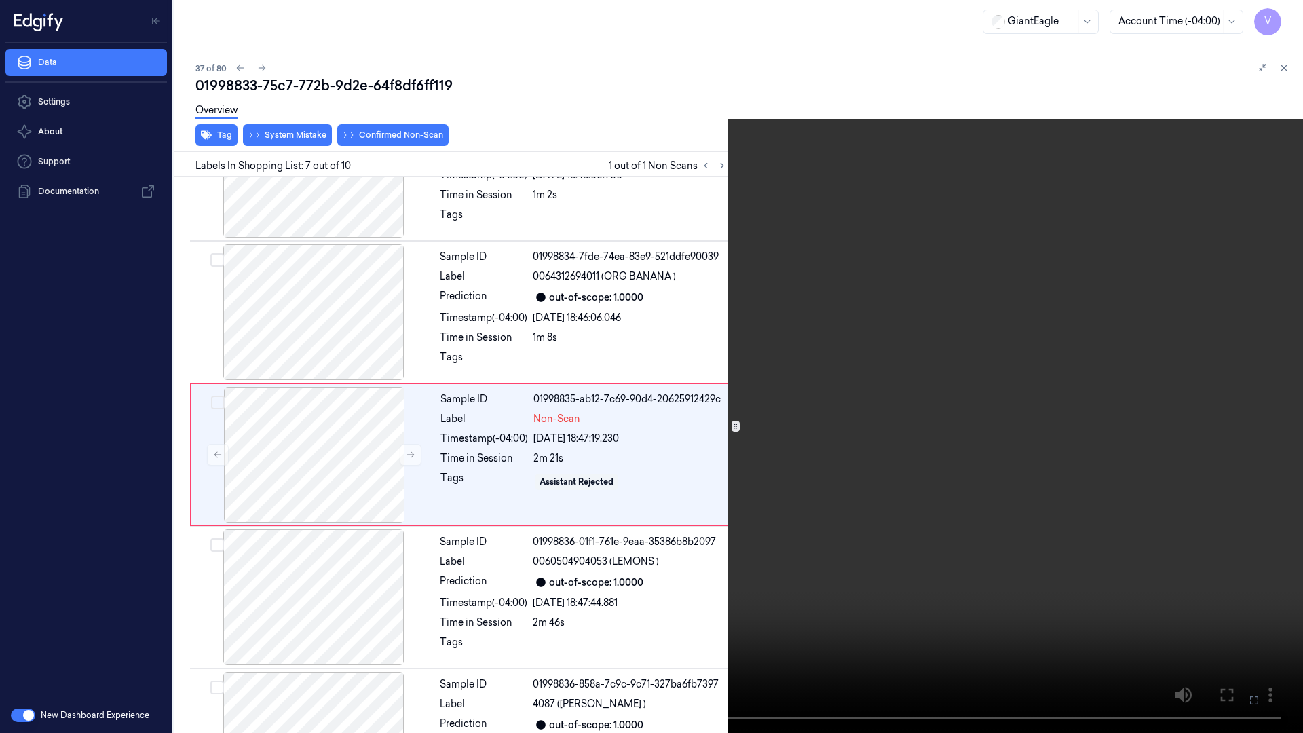
click at [0, 0] on icon at bounding box center [0, 0] width 0 height 0
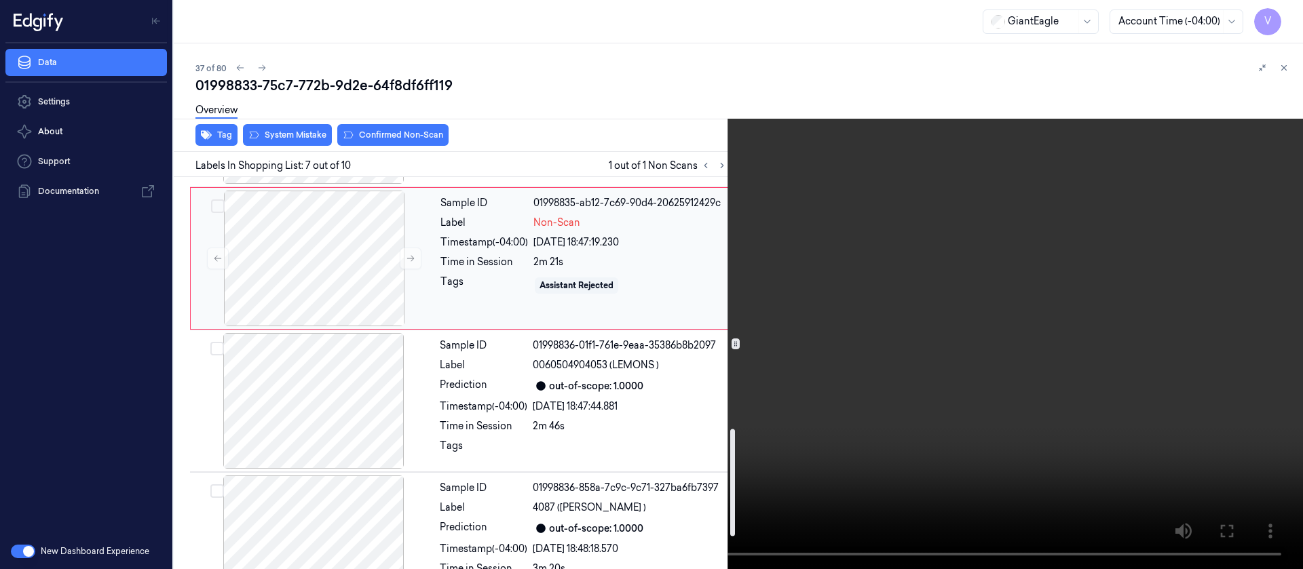
scroll to position [750, 0]
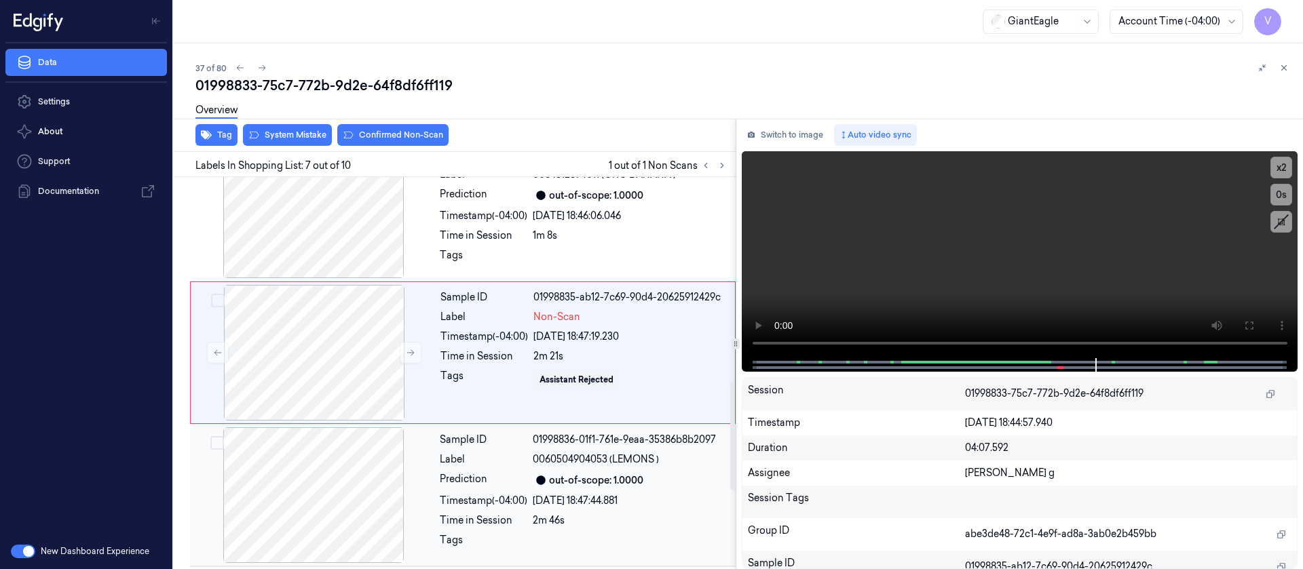
click at [519, 506] on div "Timestamp (-04:00)" at bounding box center [484, 501] width 88 height 14
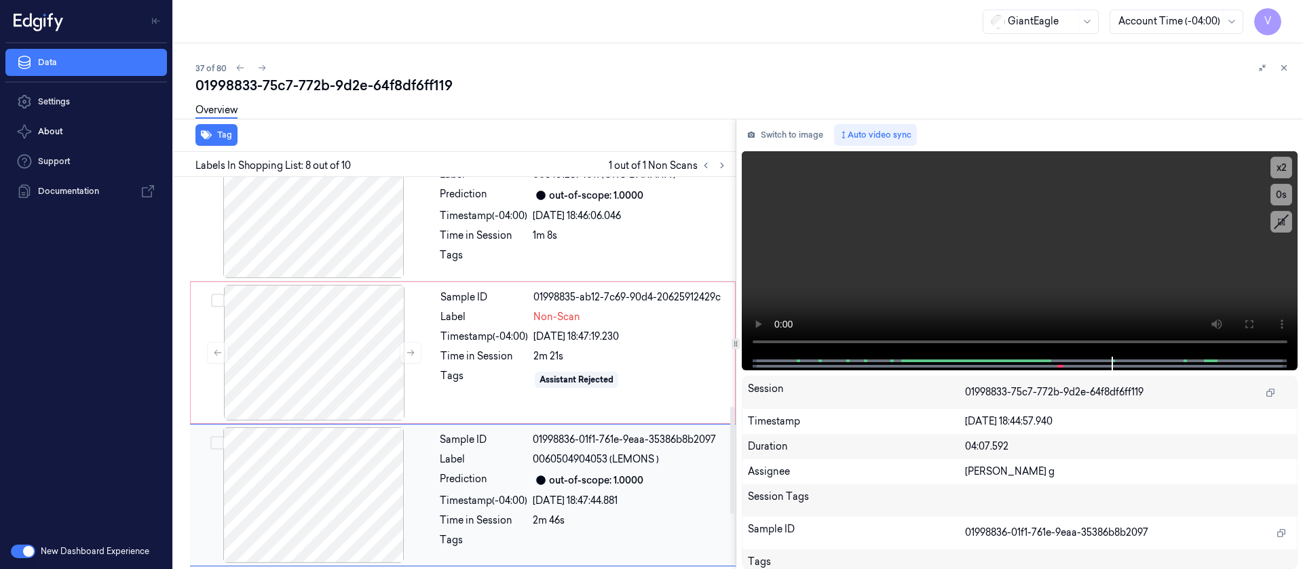
scroll to position [872, 0]
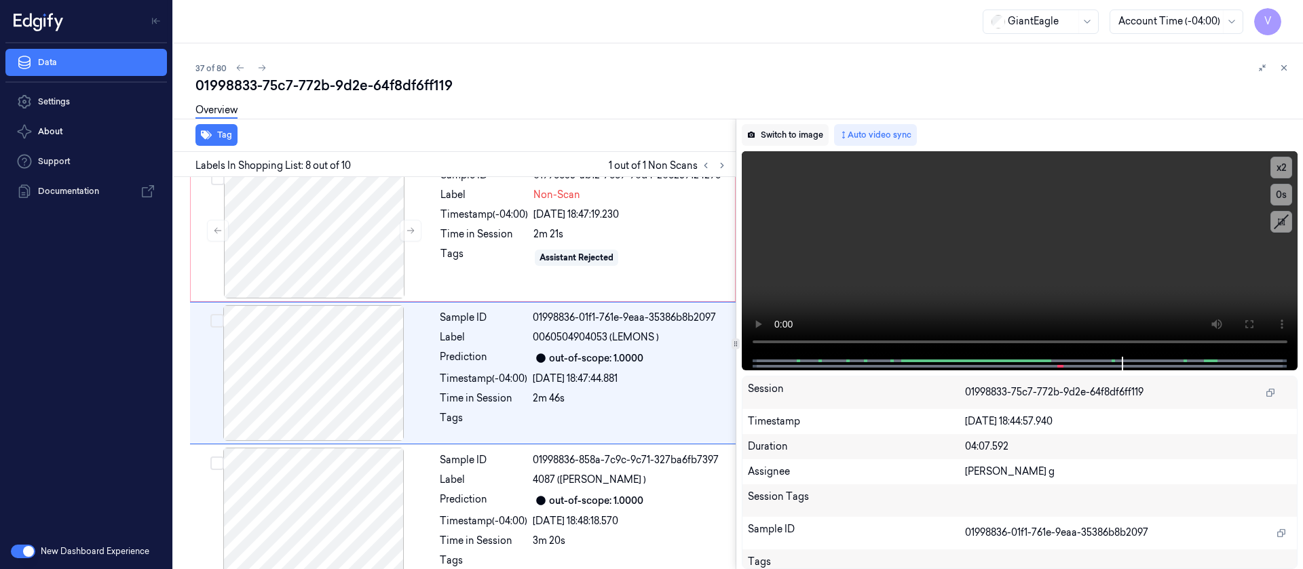
click at [812, 135] on button "Switch to image" at bounding box center [785, 135] width 87 height 22
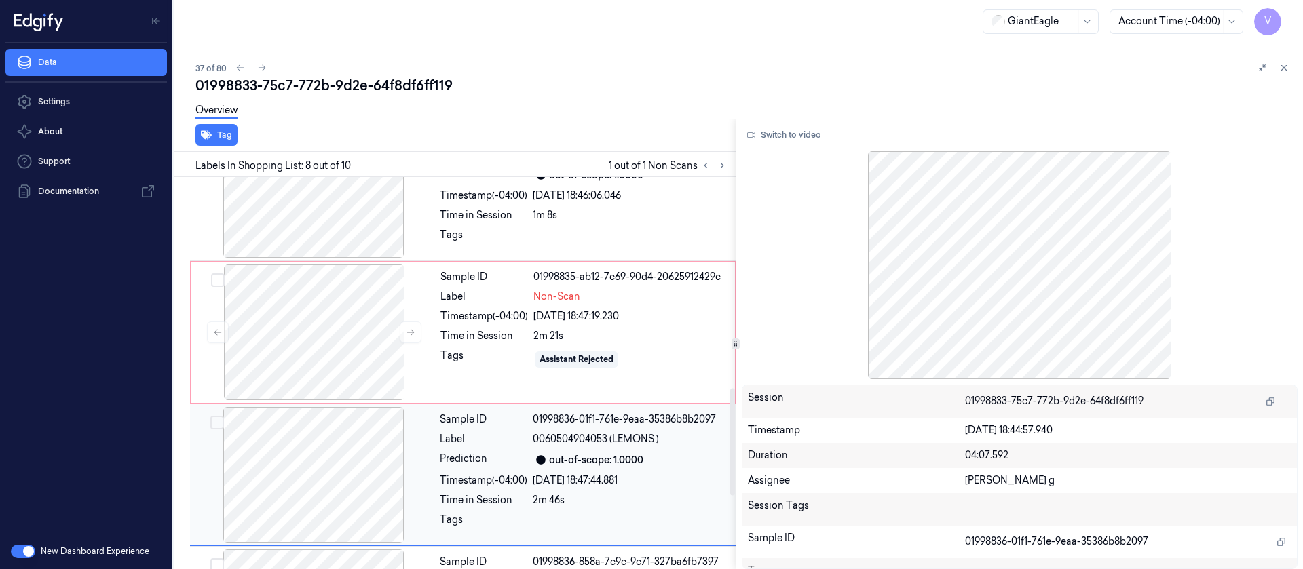
click at [517, 332] on div "Time in Session" at bounding box center [484, 336] width 88 height 14
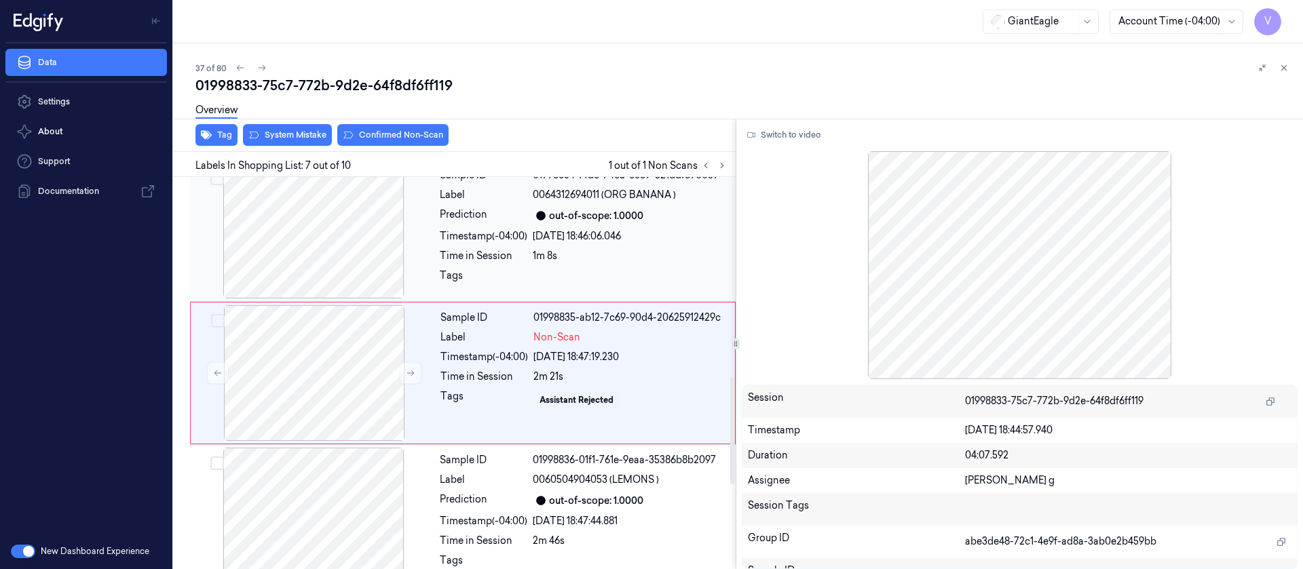
click at [535, 261] on div "1m 8s" at bounding box center [630, 256] width 195 height 14
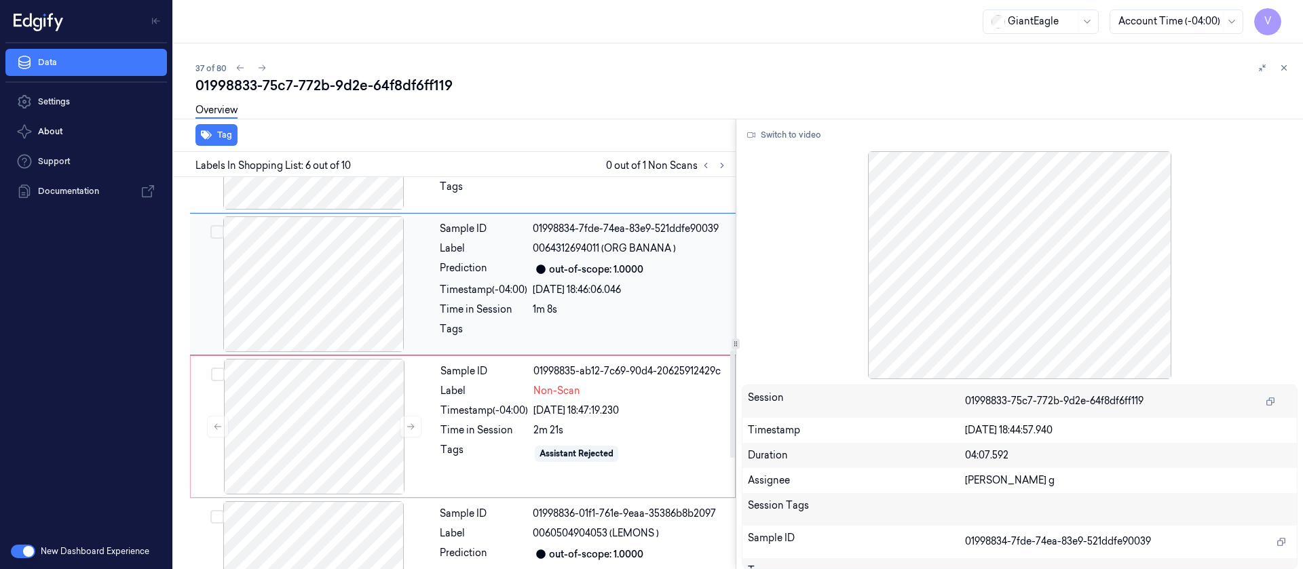
scroll to position [689, 0]
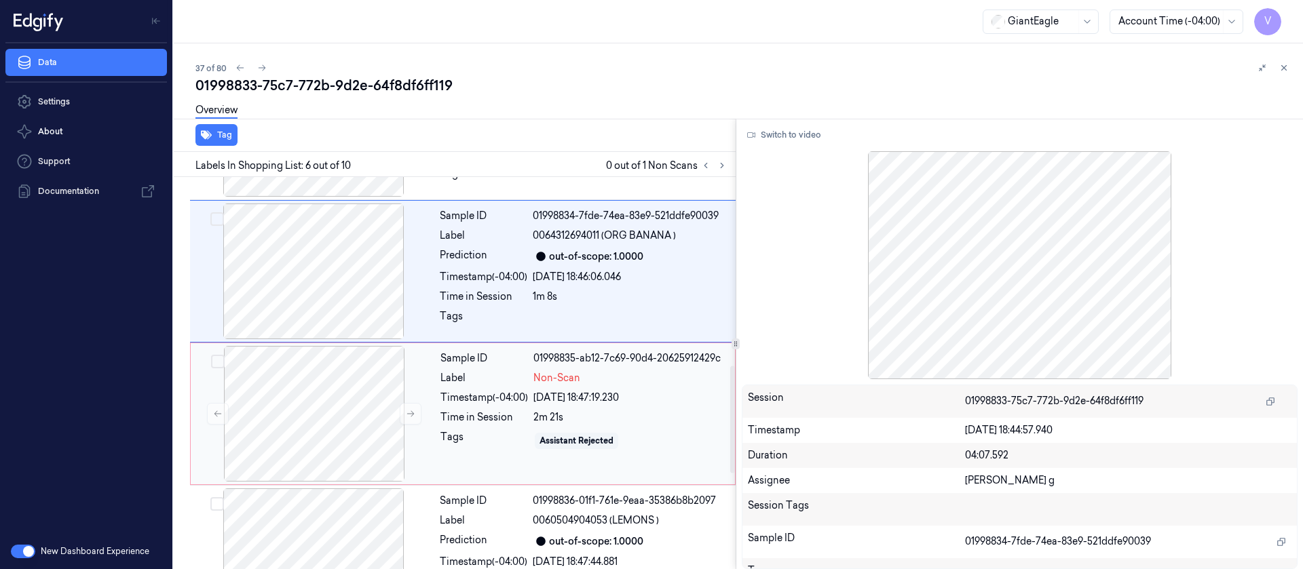
click at [459, 440] on div "Tags" at bounding box center [484, 441] width 88 height 22
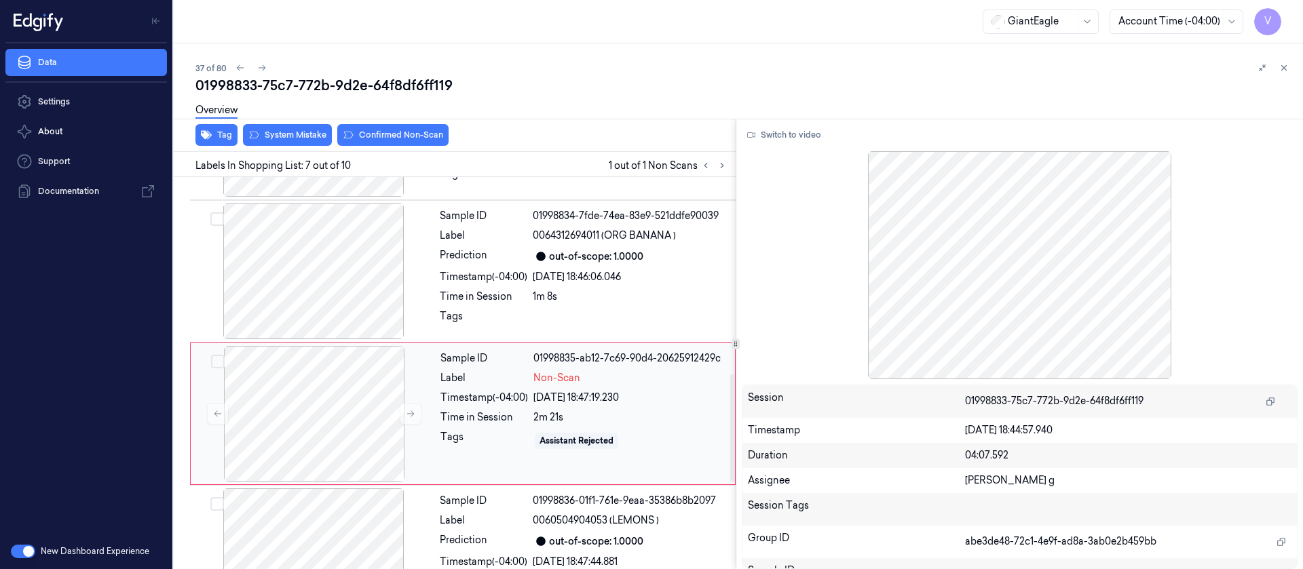
scroll to position [730, 0]
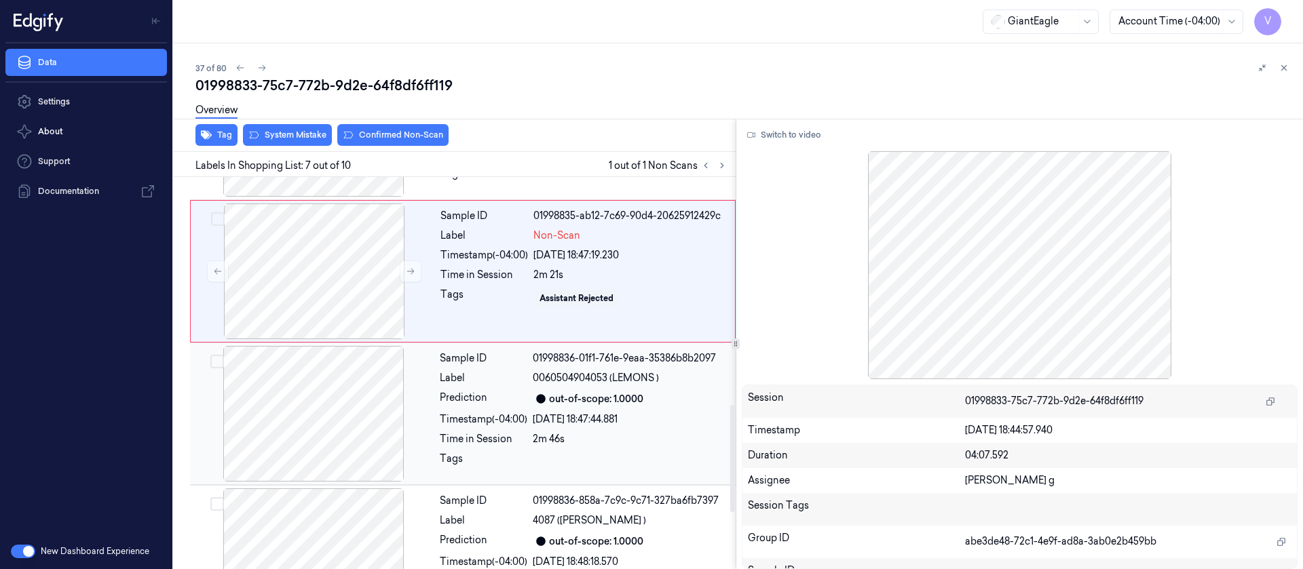
click at [518, 415] on div "Timestamp (-04:00)" at bounding box center [484, 420] width 88 height 14
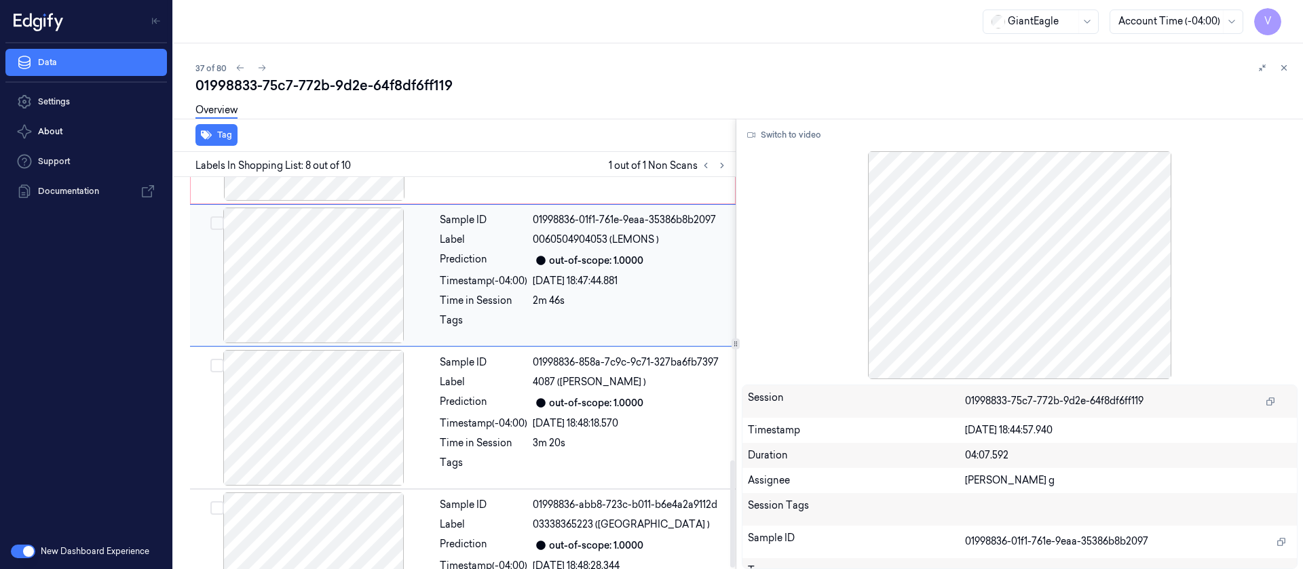
scroll to position [1037, 0]
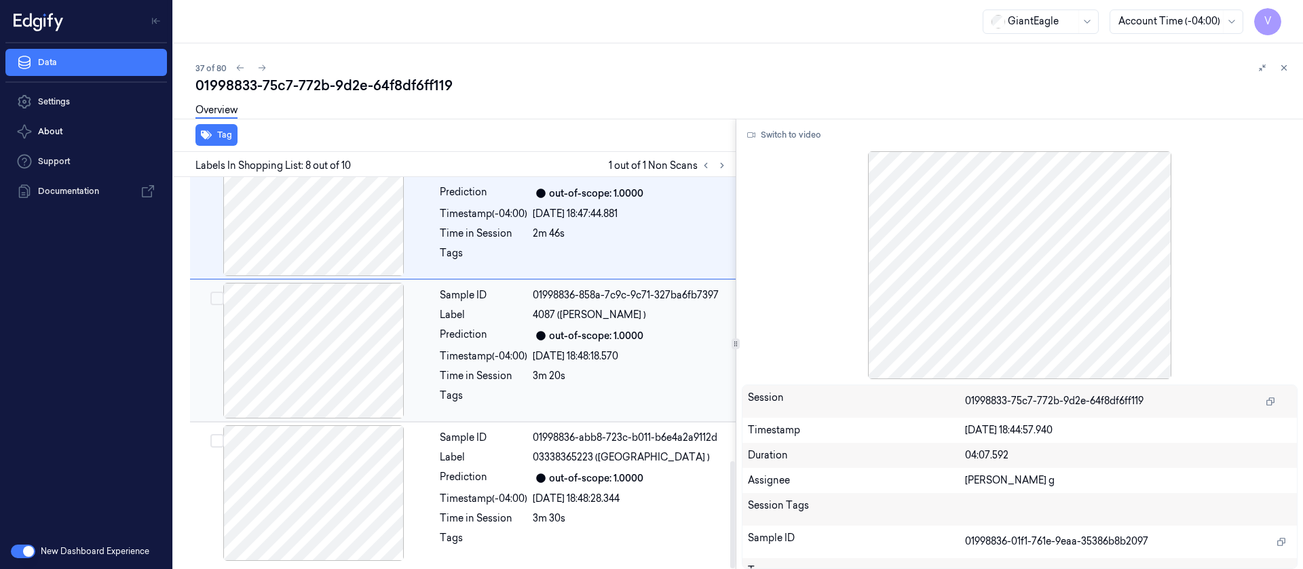
click at [352, 350] on div at bounding box center [314, 351] width 242 height 136
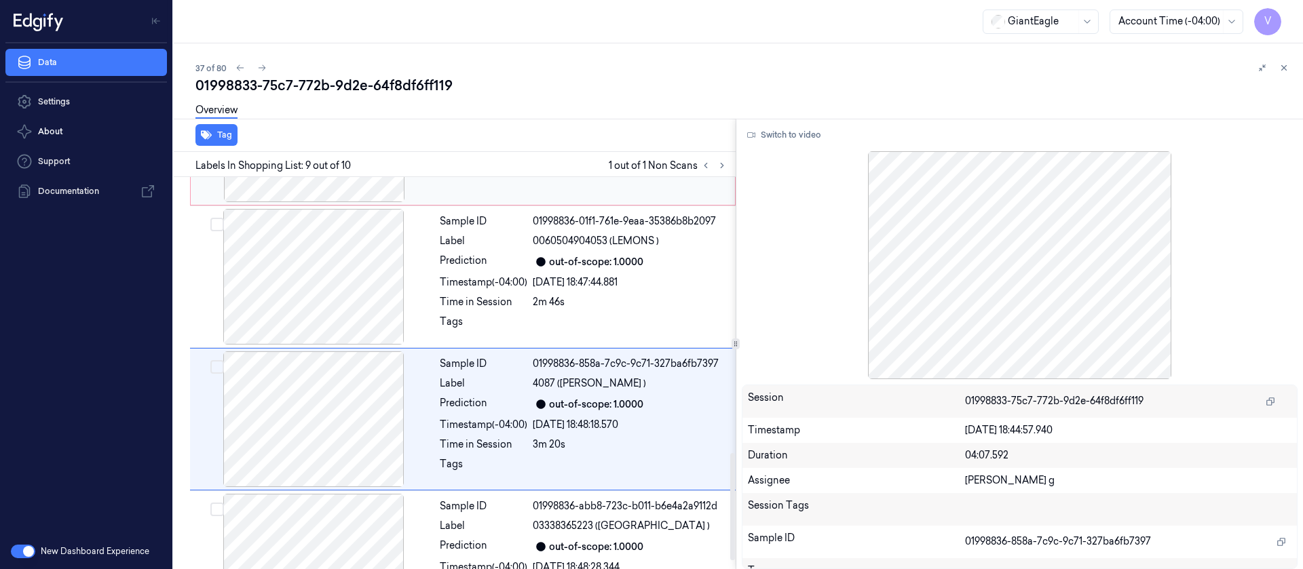
click at [330, 202] on div at bounding box center [314, 135] width 242 height 136
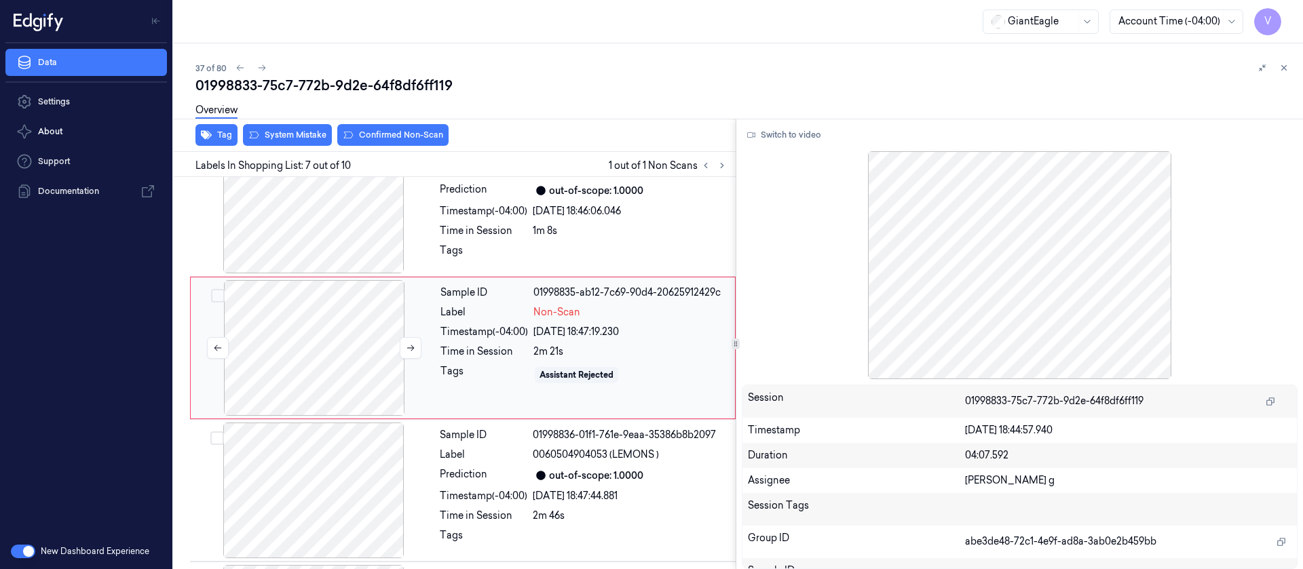
scroll to position [630, 0]
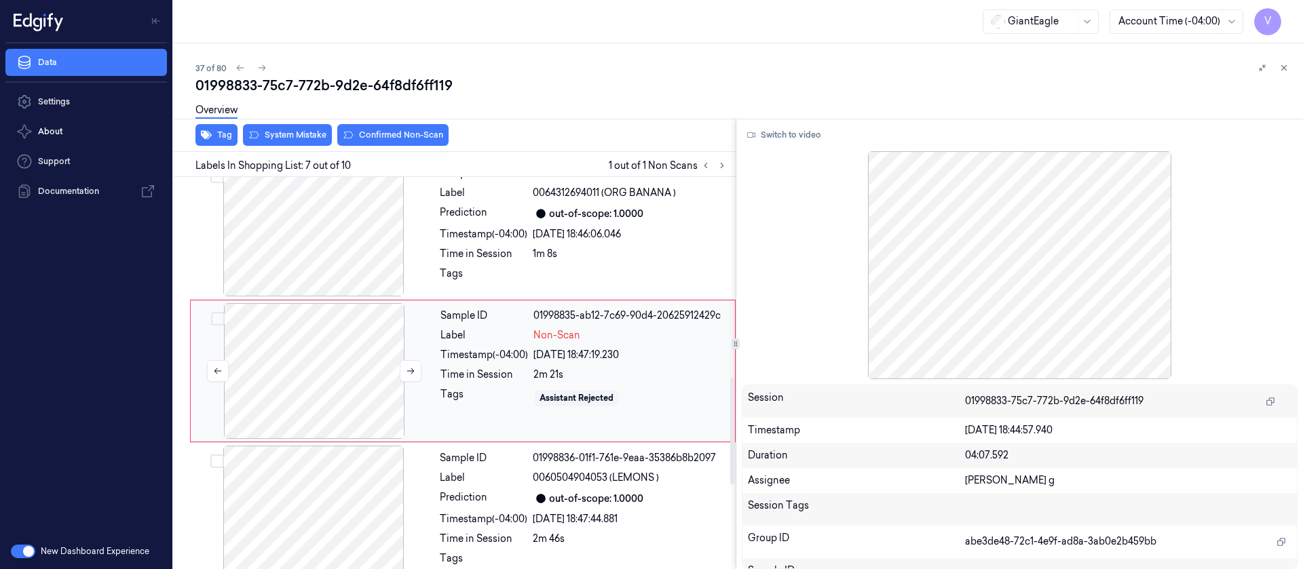
click at [361, 388] on div at bounding box center [314, 371] width 242 height 136
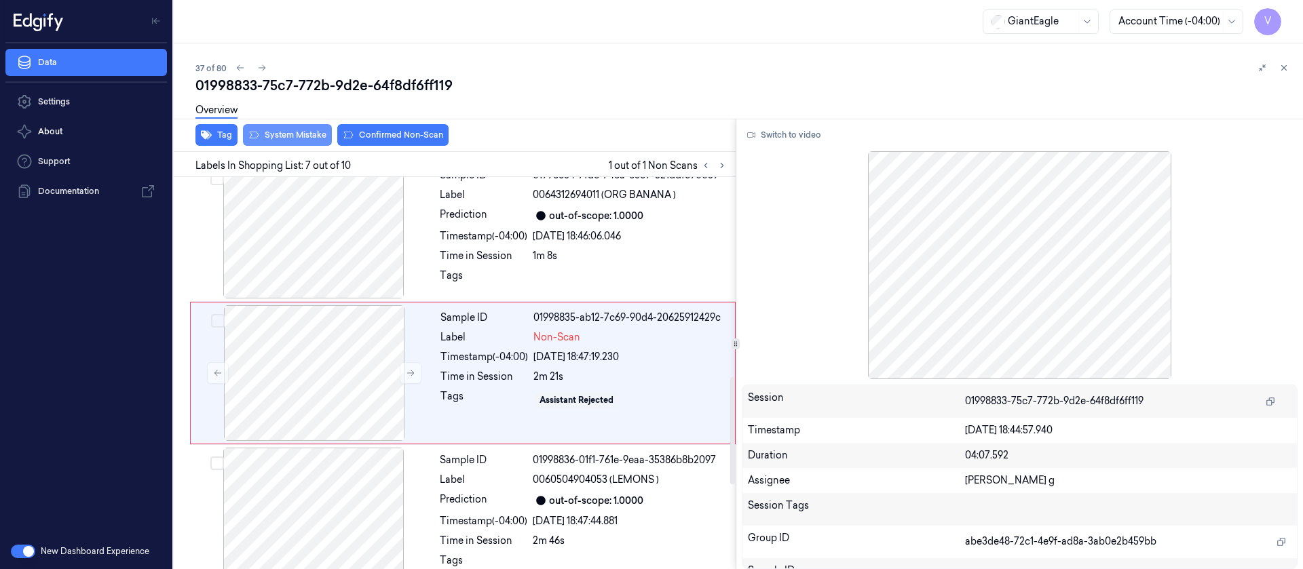
click at [297, 145] on button "System Mistake" at bounding box center [287, 135] width 89 height 22
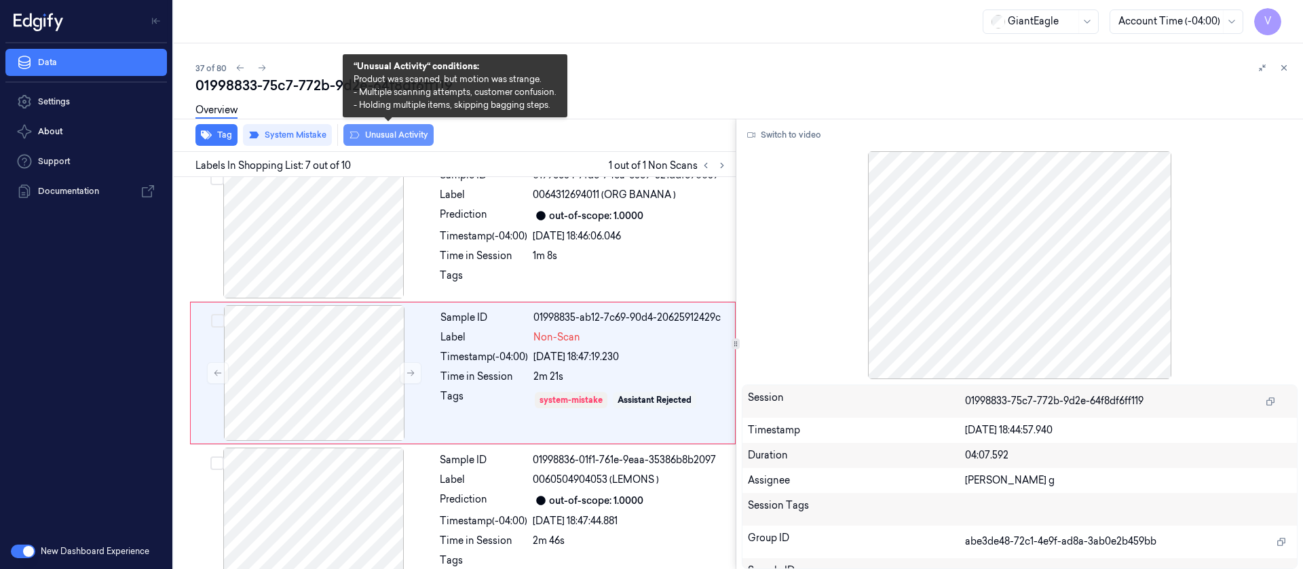
click at [388, 137] on button "Unusual Activity" at bounding box center [388, 135] width 90 height 22
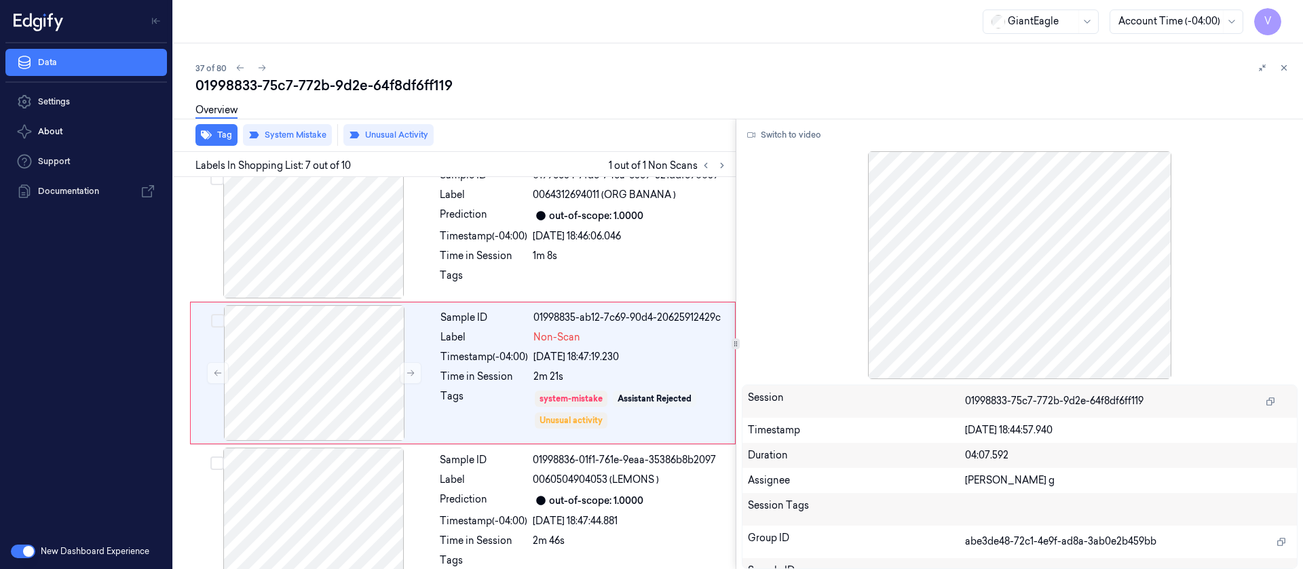
click at [1294, 77] on div "37 of 80 01998833-75c7-772b-9d2e-64f8df6ff119 Overview Tag System Mistake Unusu…" at bounding box center [738, 306] width 1129 height 526
click at [1286, 73] on button at bounding box center [1284, 68] width 16 height 16
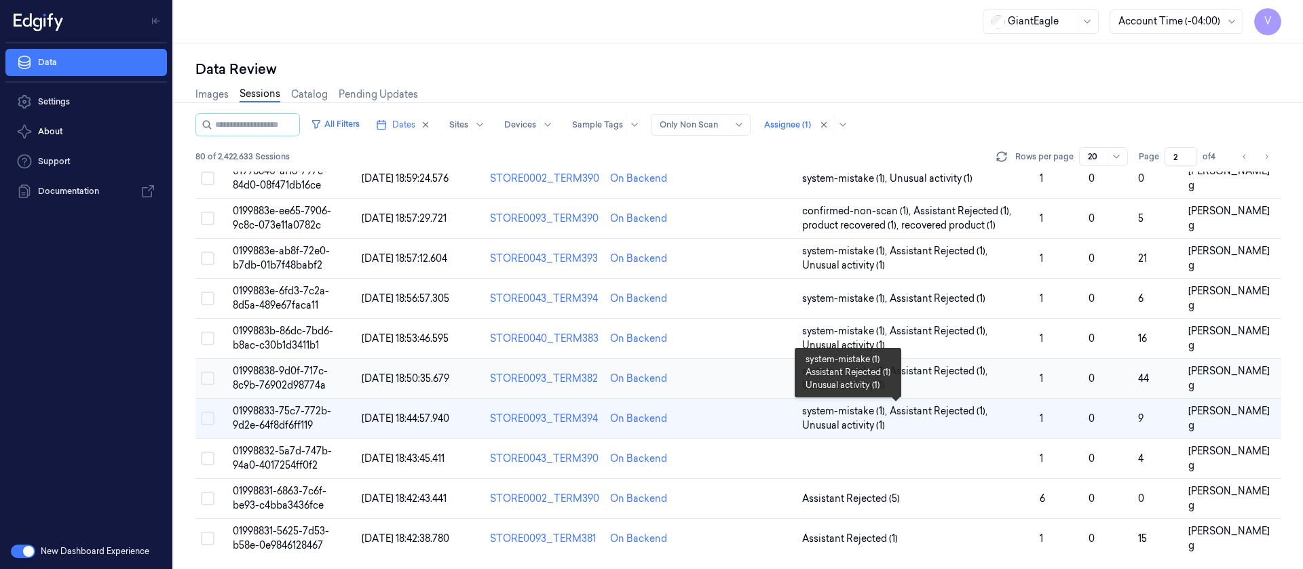
scroll to position [443, 0]
click at [765, 474] on td at bounding box center [749, 459] width 96 height 40
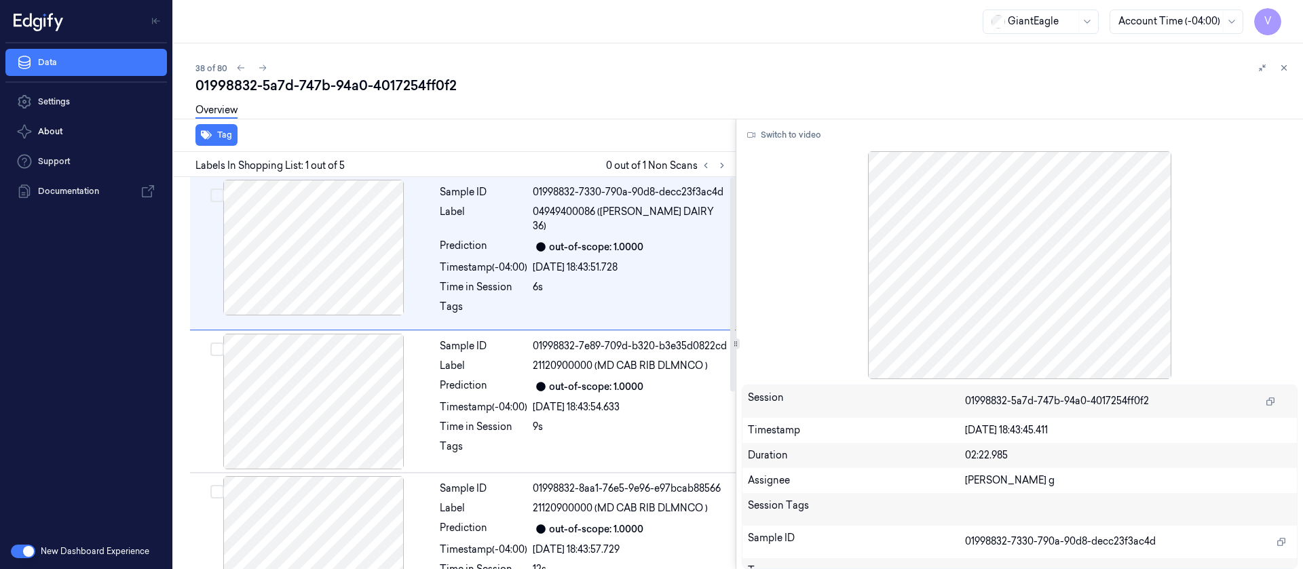
click at [718, 175] on div "Labels In Shopping List: 1 out of 5 0 out of 1 Non Scans" at bounding box center [451, 164] width 567 height 25
click at [720, 168] on icon at bounding box center [722, 166] width 10 height 10
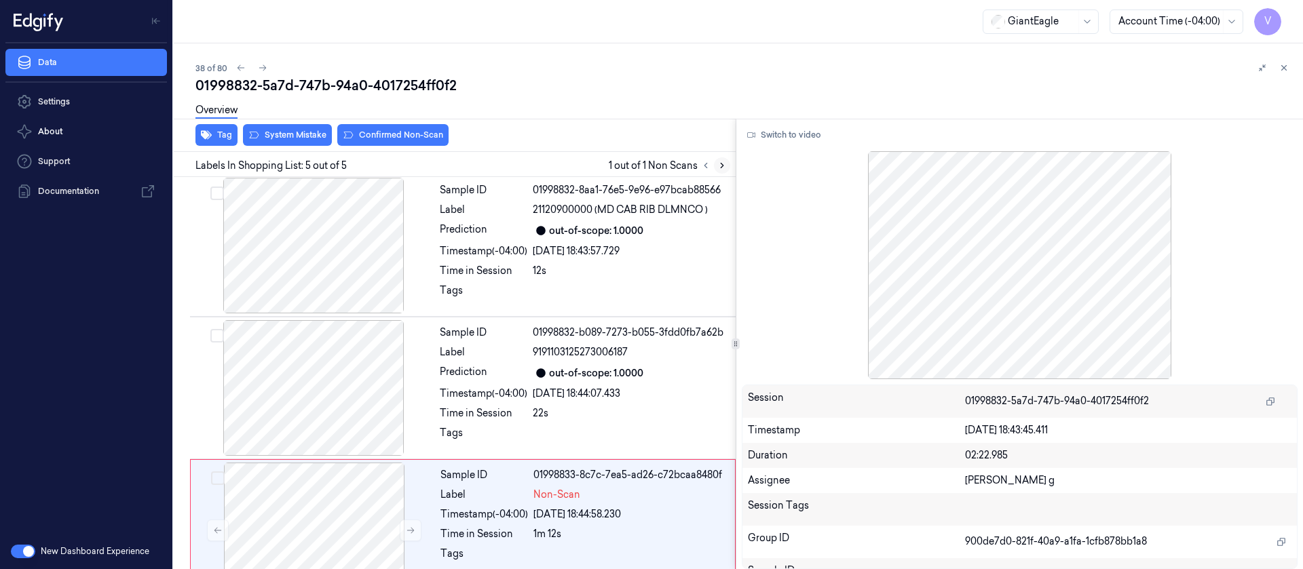
scroll to position [324, 0]
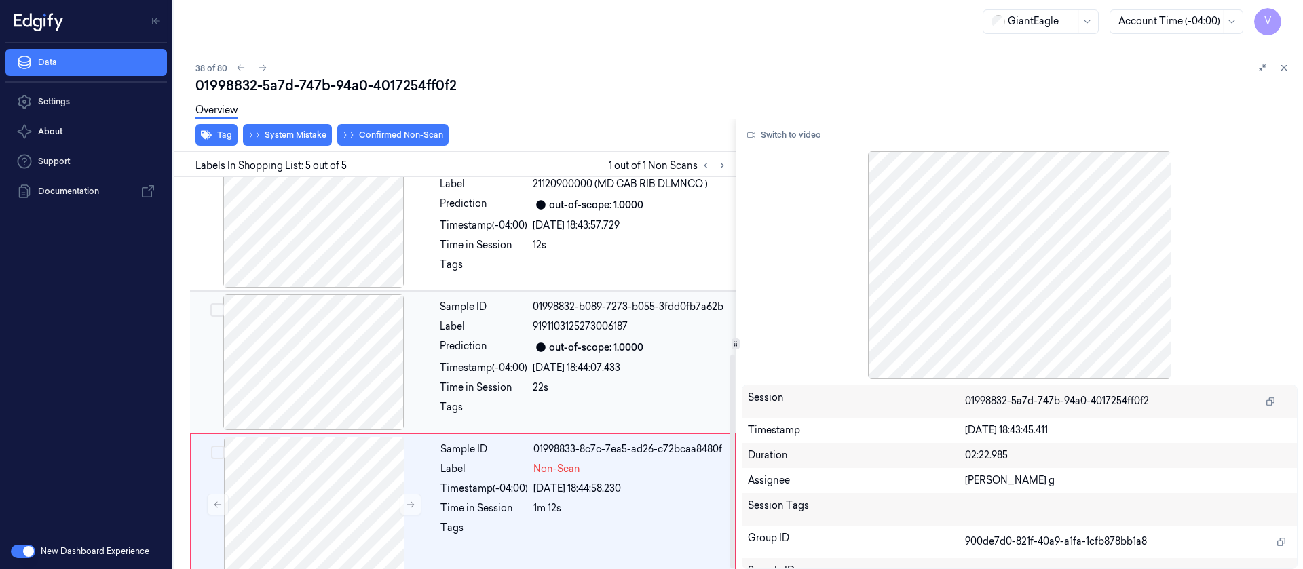
click at [405, 365] on div at bounding box center [314, 363] width 242 height 136
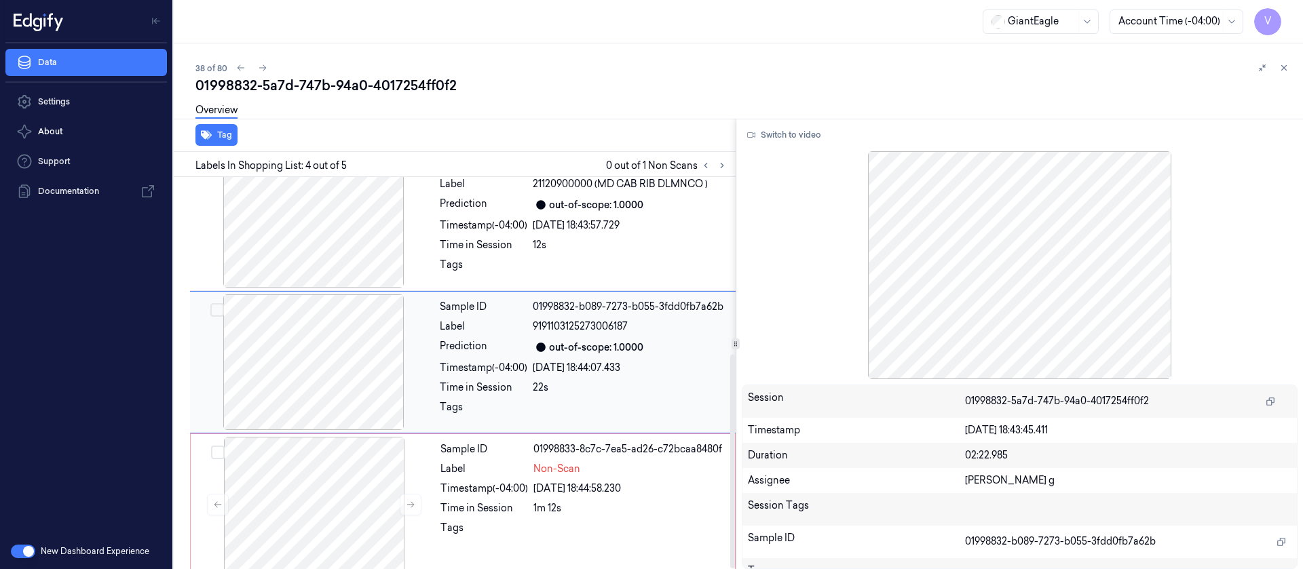
scroll to position [302, 0]
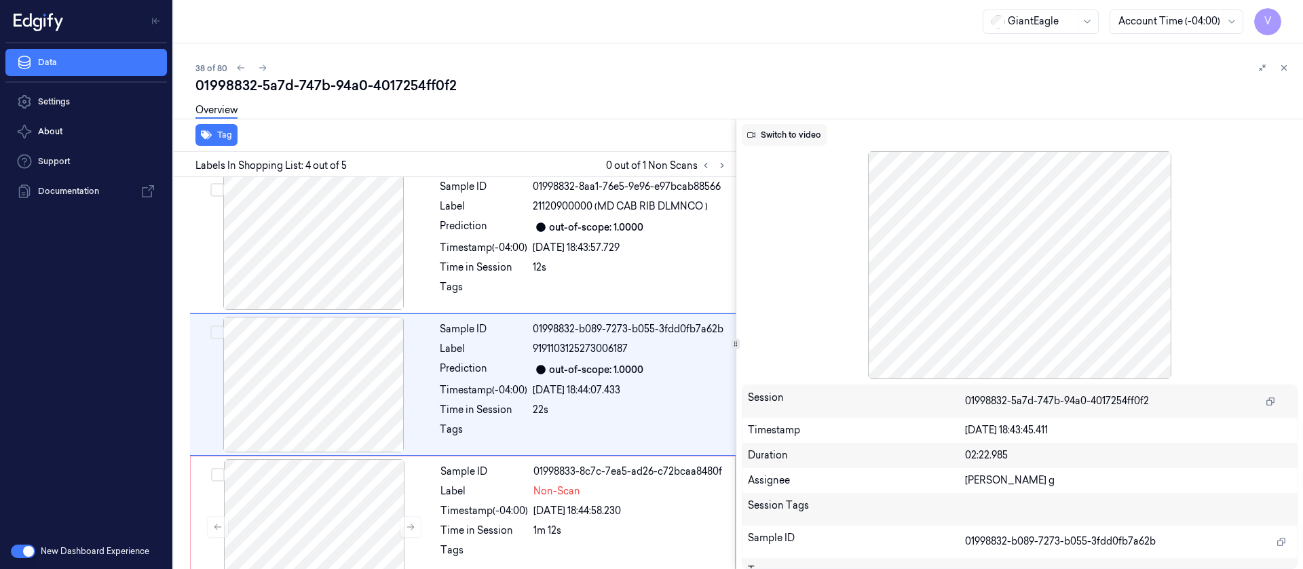
click at [811, 131] on button "Switch to video" at bounding box center [784, 135] width 85 height 22
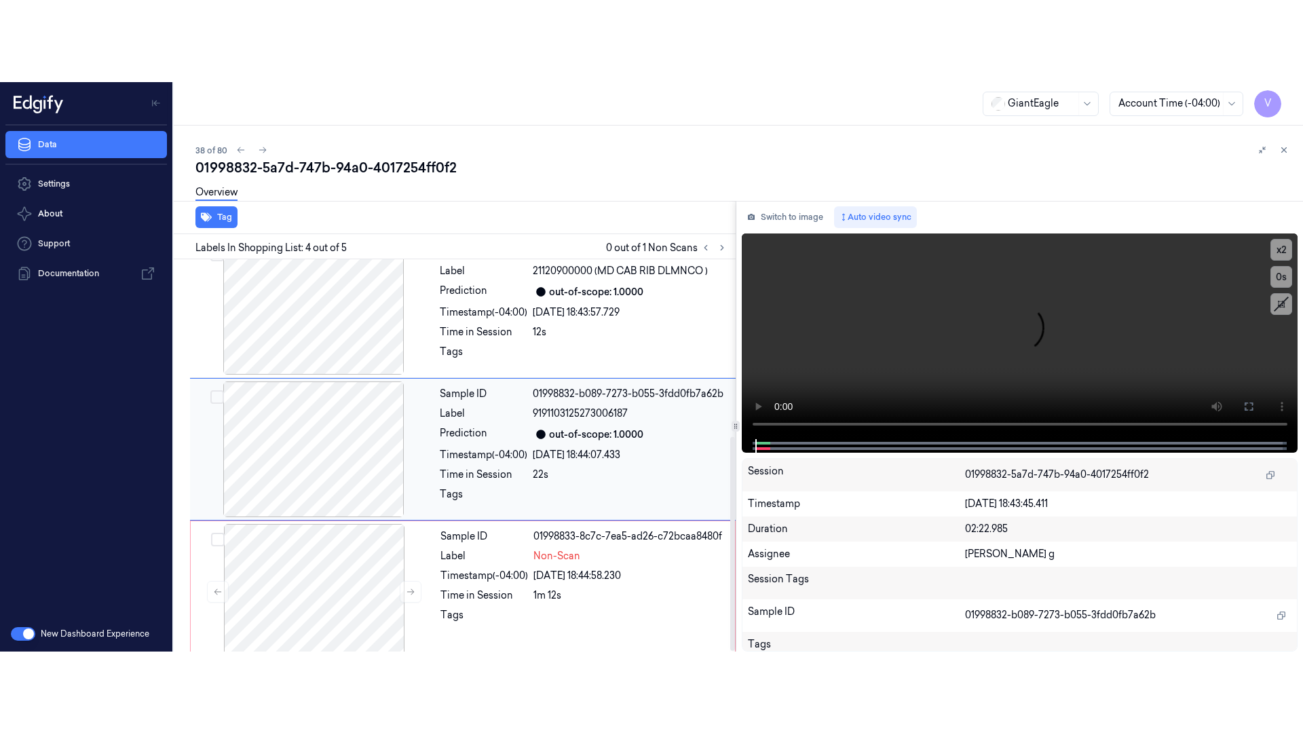
scroll to position [324, 0]
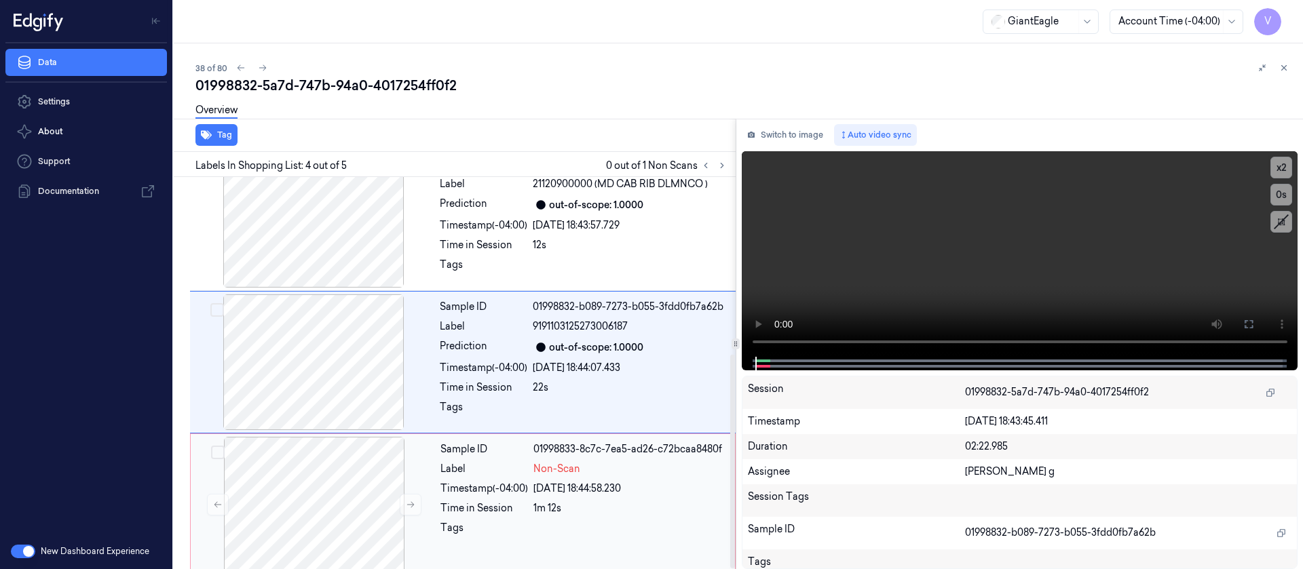
click at [581, 521] on div at bounding box center [629, 532] width 193 height 22
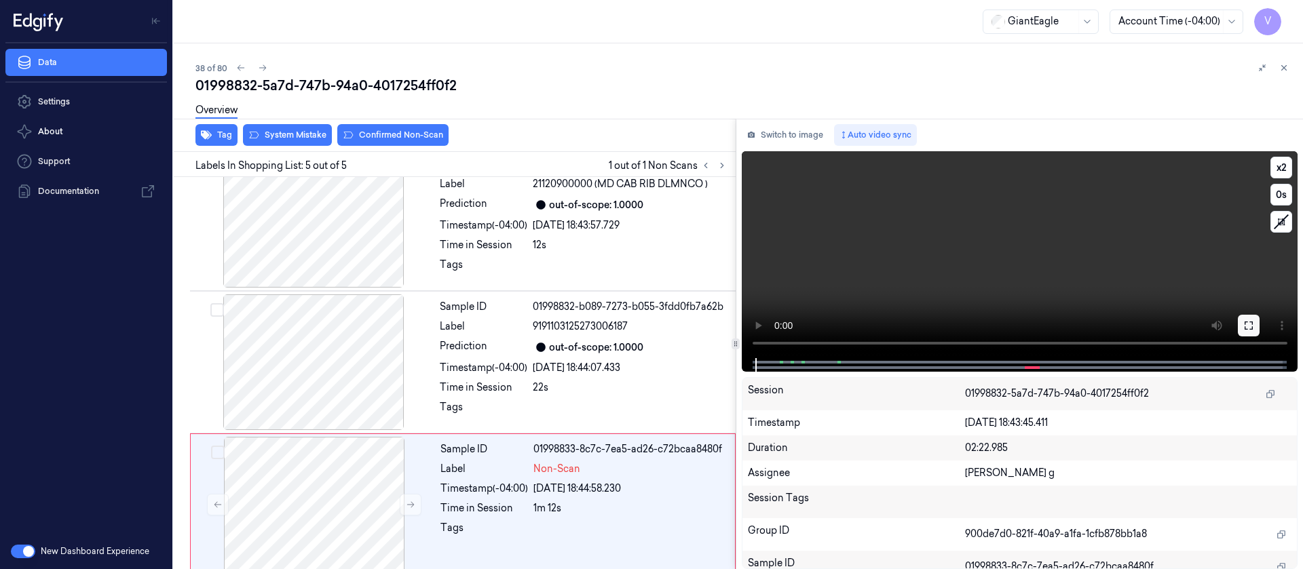
click at [1244, 324] on icon at bounding box center [1248, 325] width 11 height 11
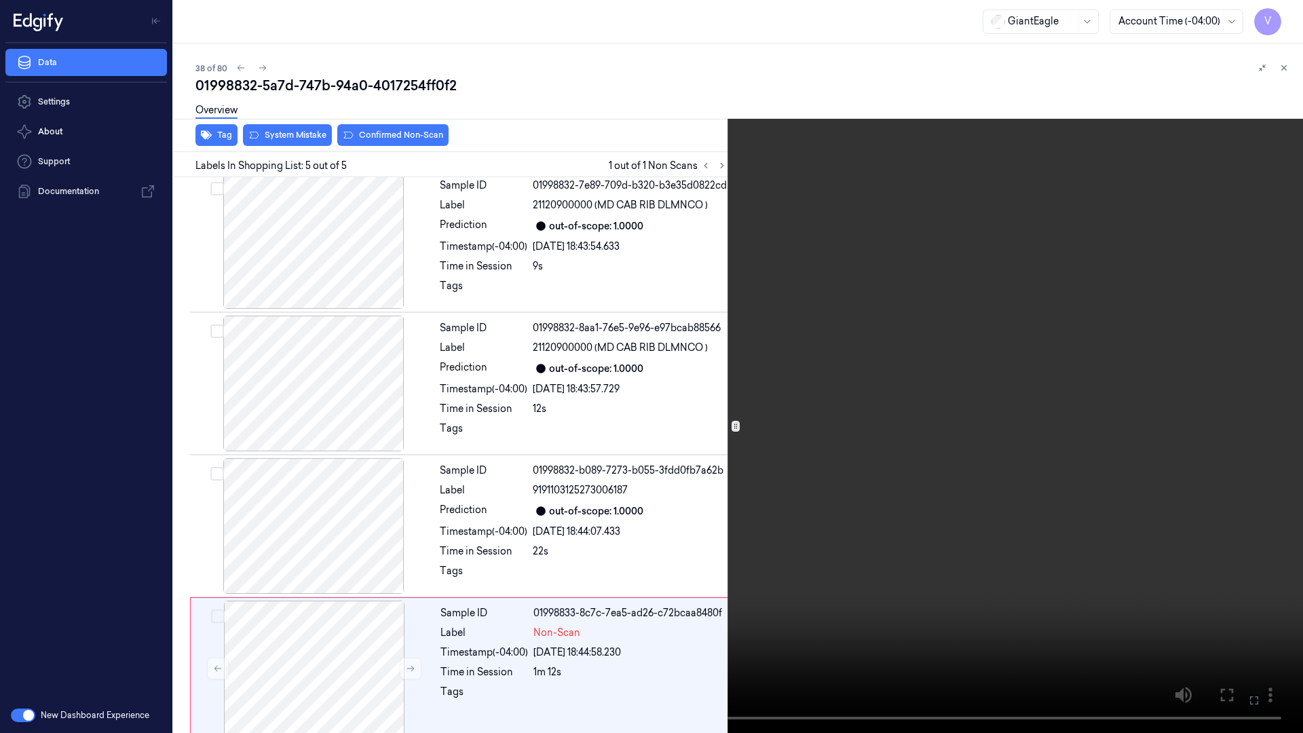
click at [0, 0] on button at bounding box center [0, 0] width 0 height 0
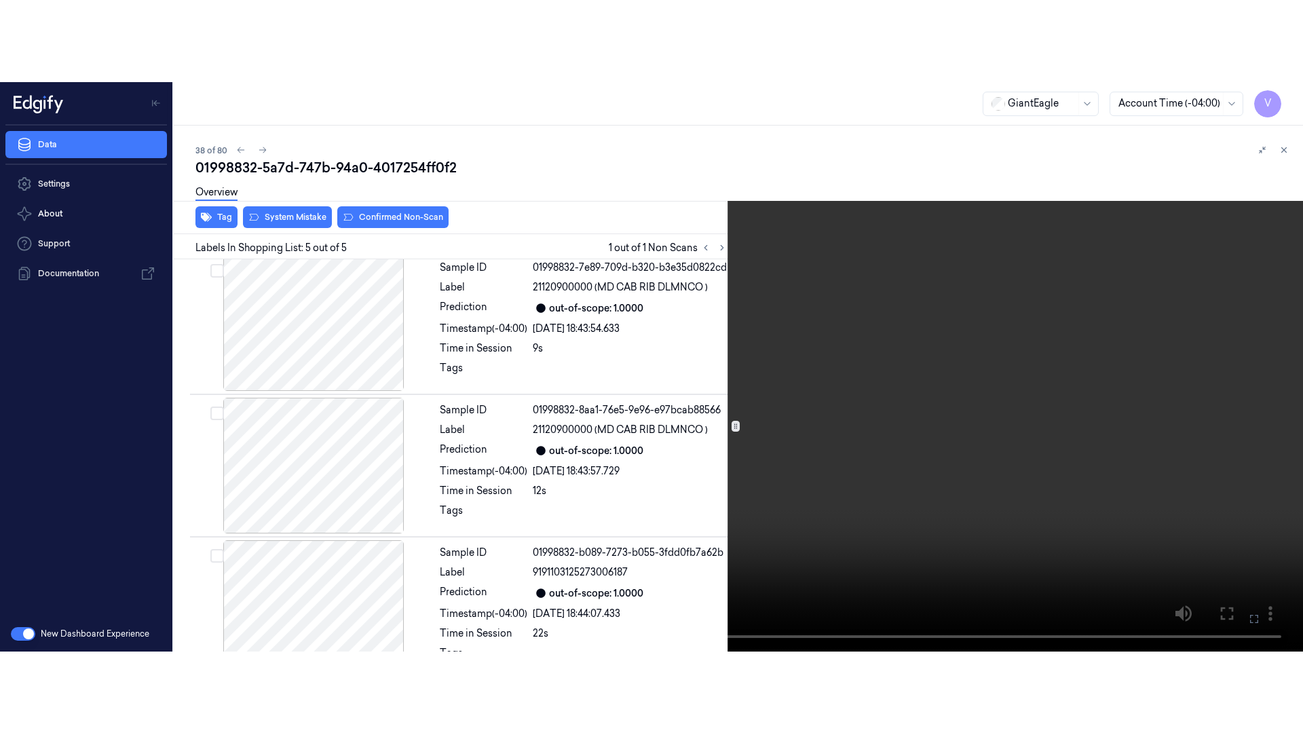
scroll to position [324, 0]
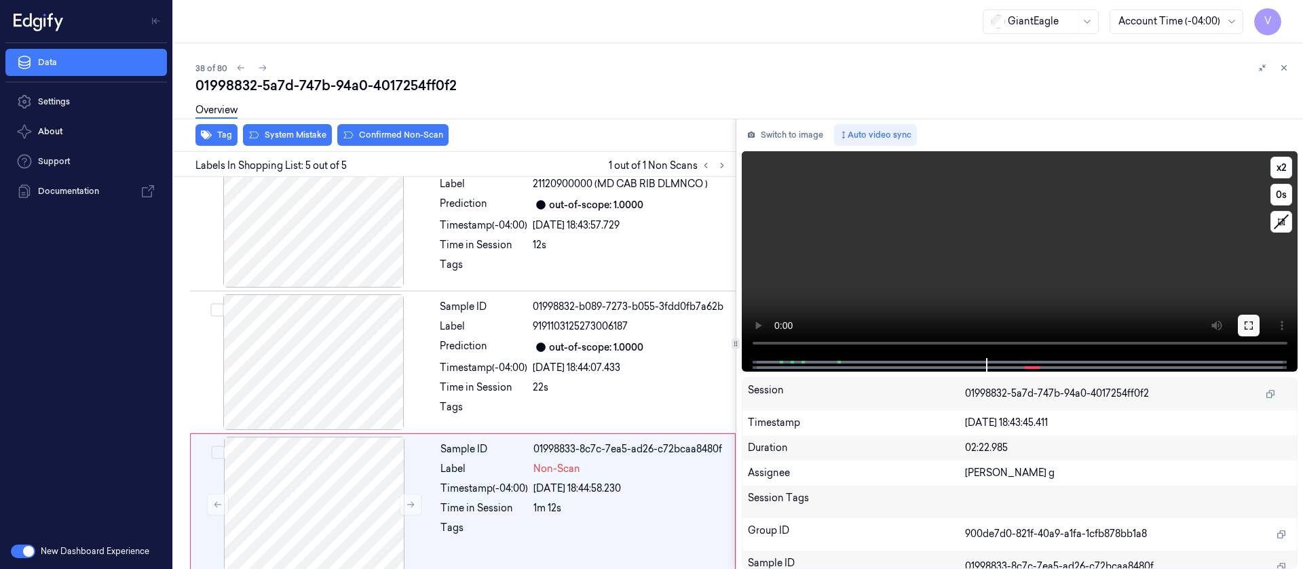
click at [1259, 334] on button at bounding box center [1249, 326] width 22 height 22
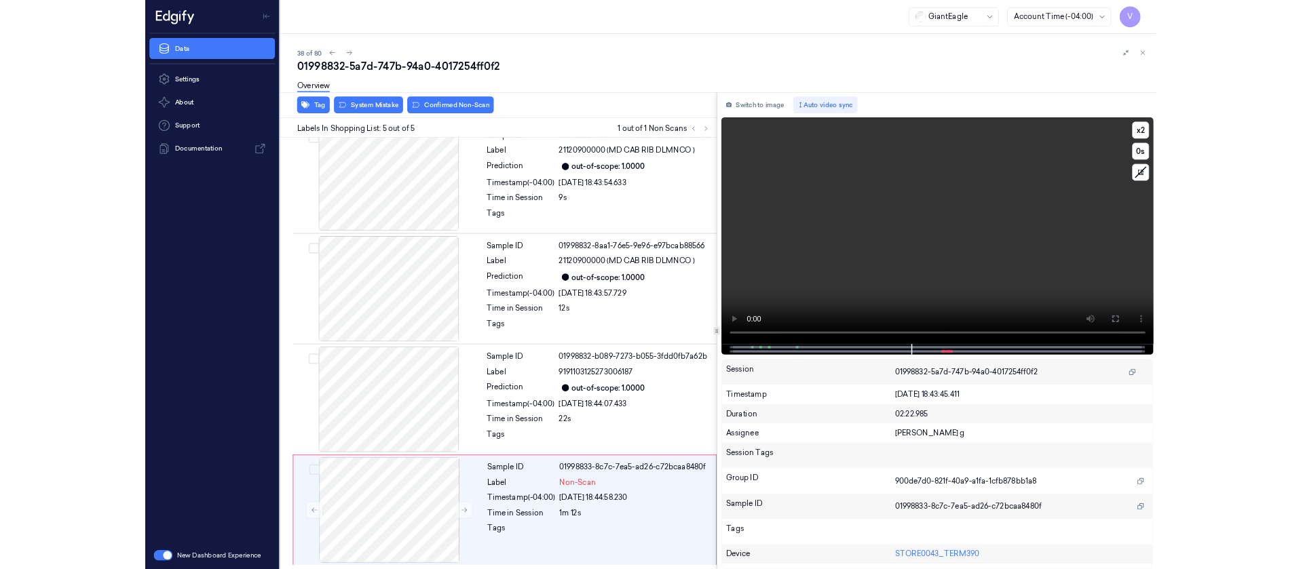
scroll to position [161, 0]
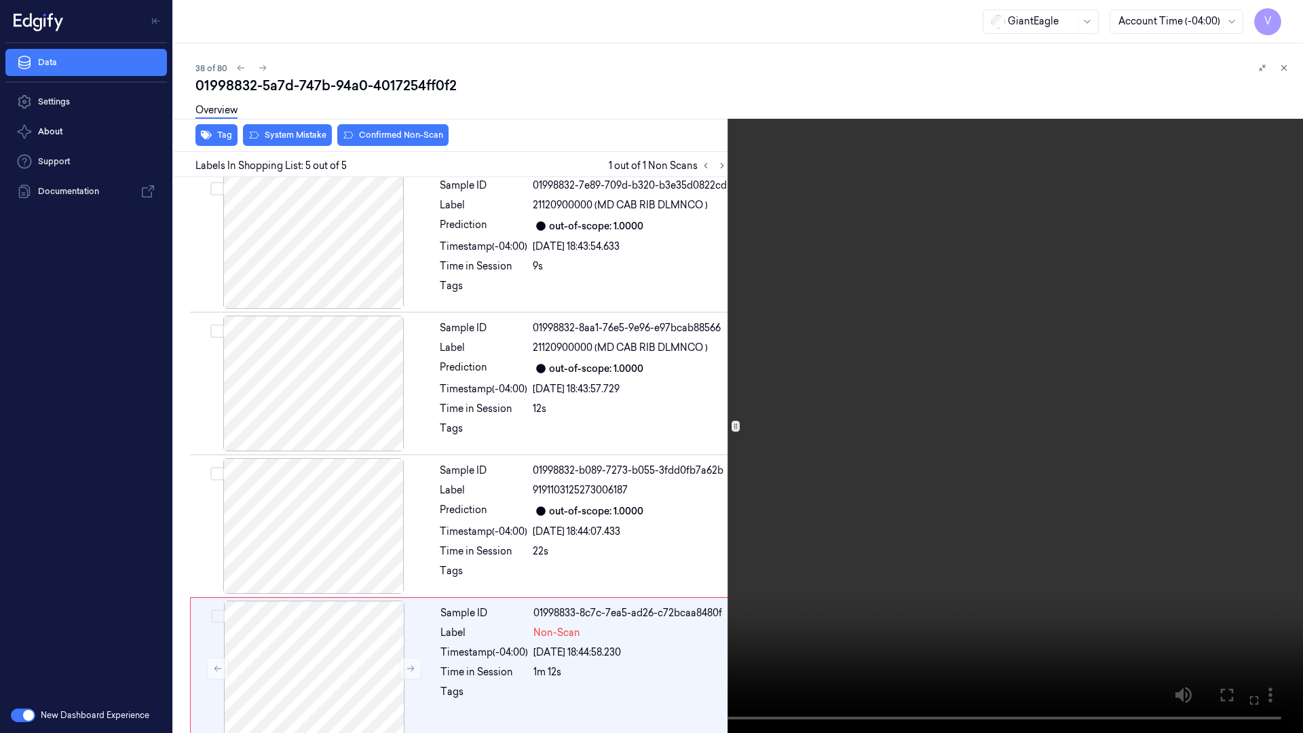
click at [0, 0] on button at bounding box center [0, 0] width 0 height 0
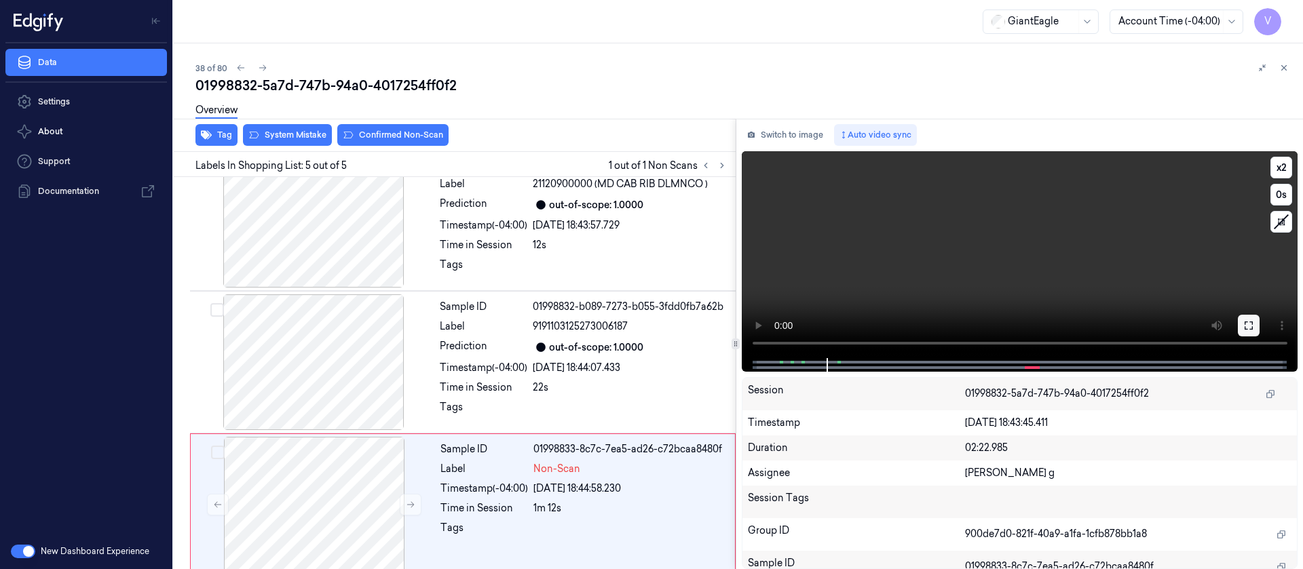
click at [1259, 322] on button at bounding box center [1249, 326] width 22 height 22
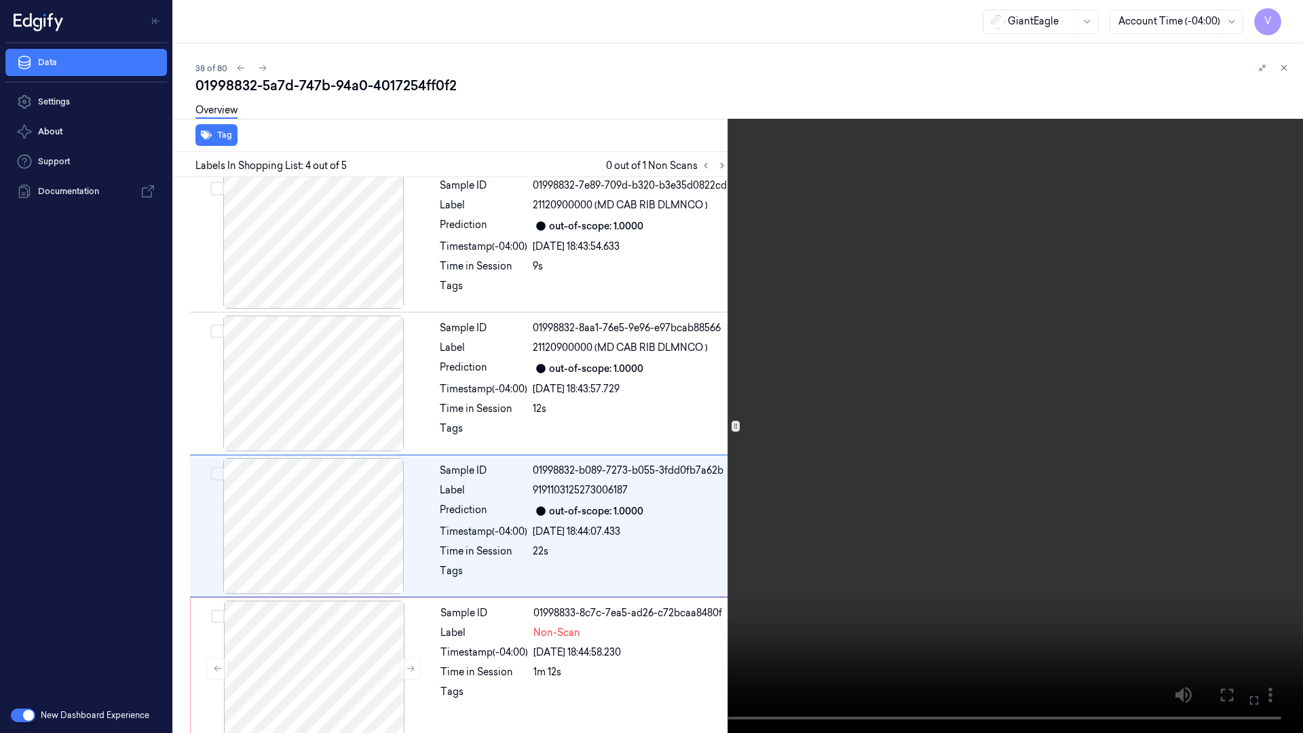
click at [0, 0] on icon at bounding box center [0, 0] width 0 height 0
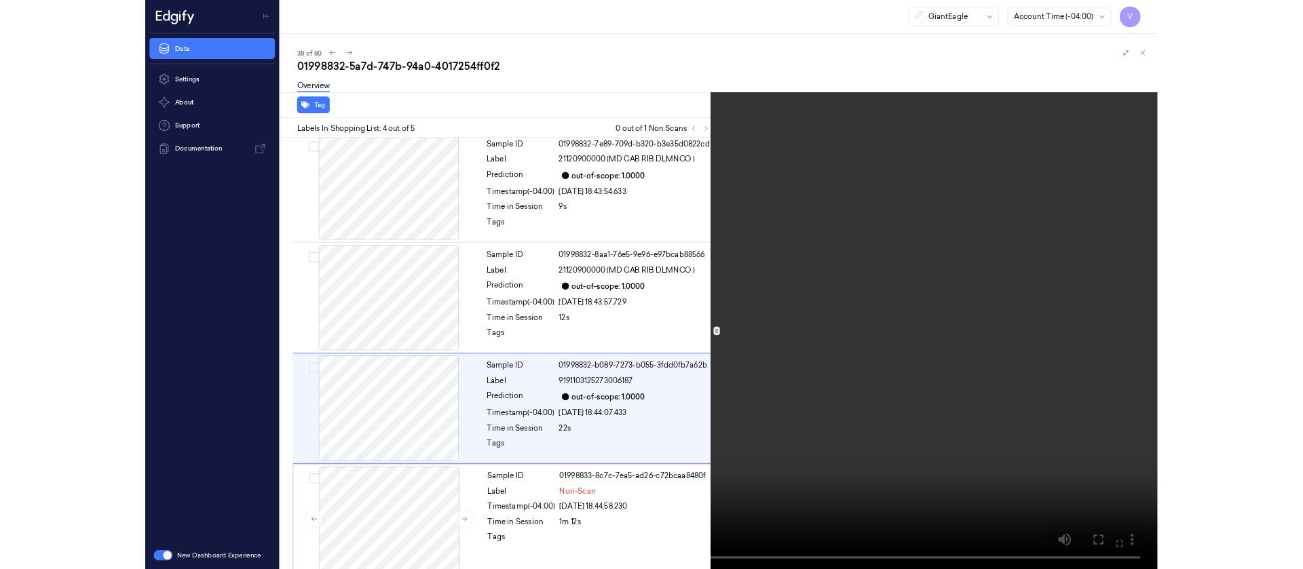
scroll to position [324, 0]
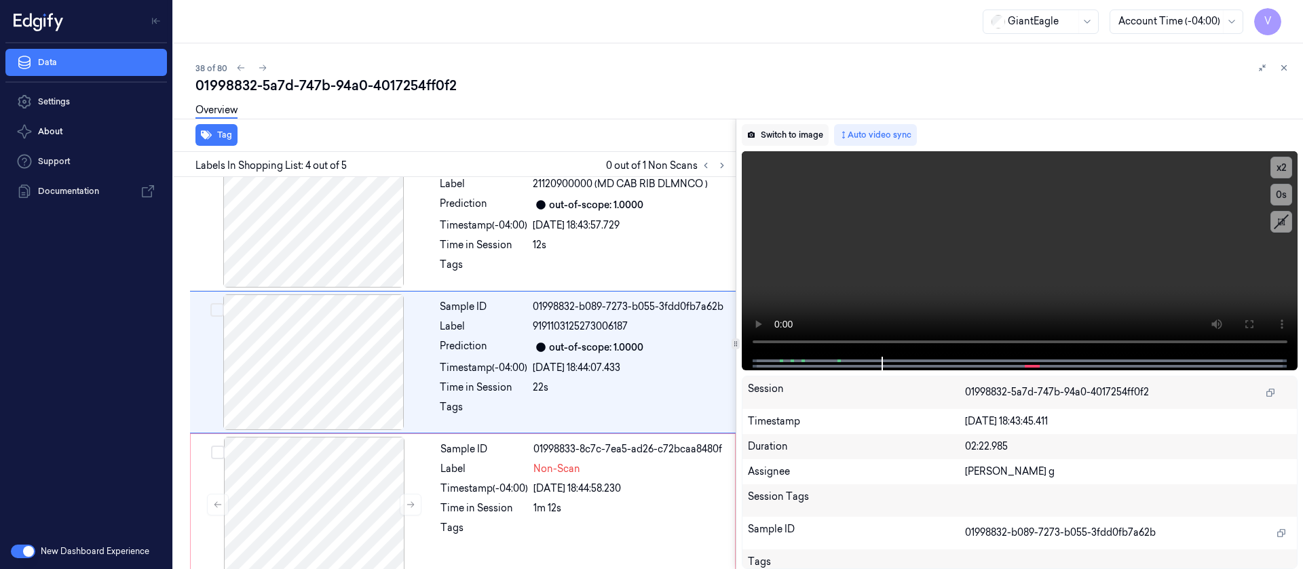
click at [789, 140] on button "Switch to image" at bounding box center [785, 135] width 87 height 22
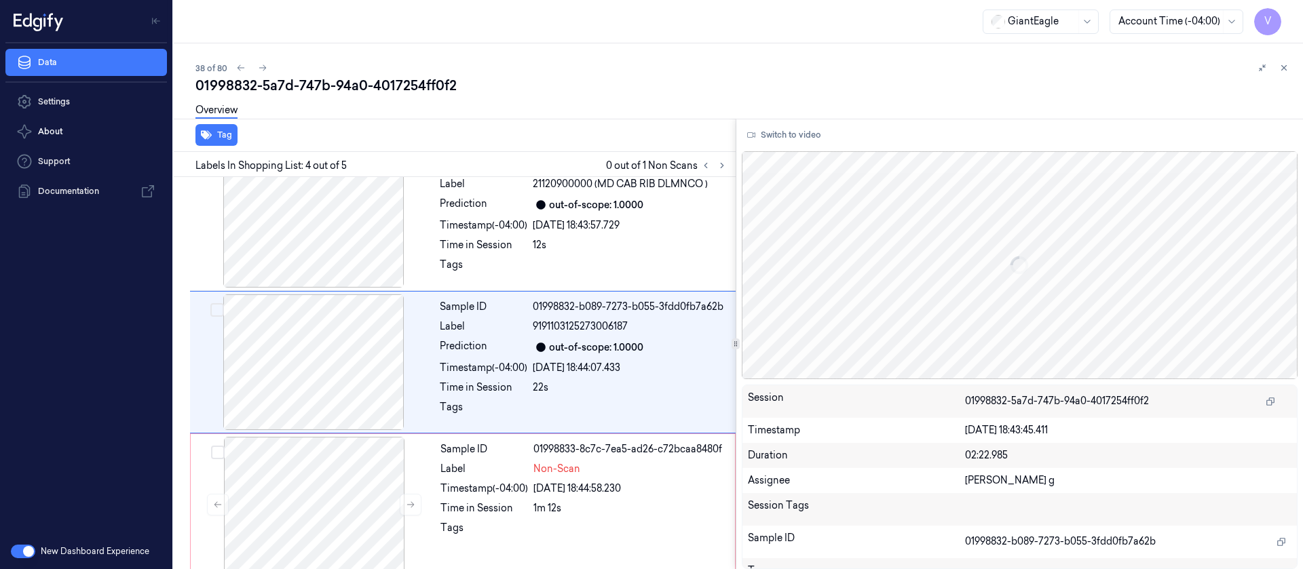
scroll to position [302, 0]
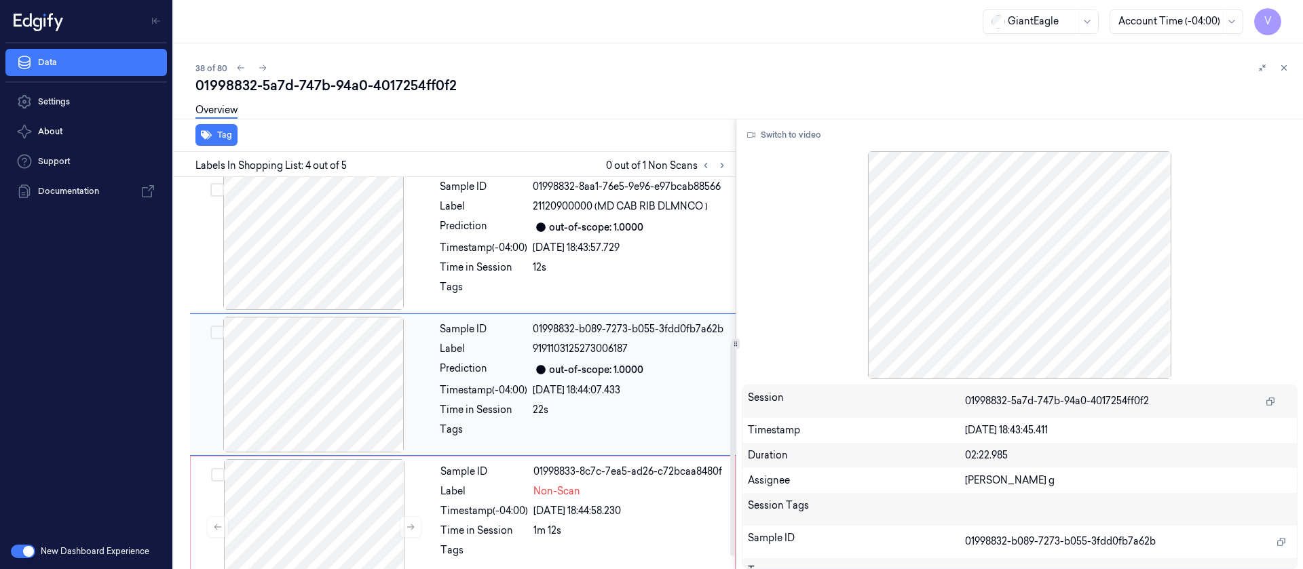
click at [292, 373] on div at bounding box center [314, 385] width 242 height 136
click at [299, 475] on div at bounding box center [314, 527] width 242 height 136
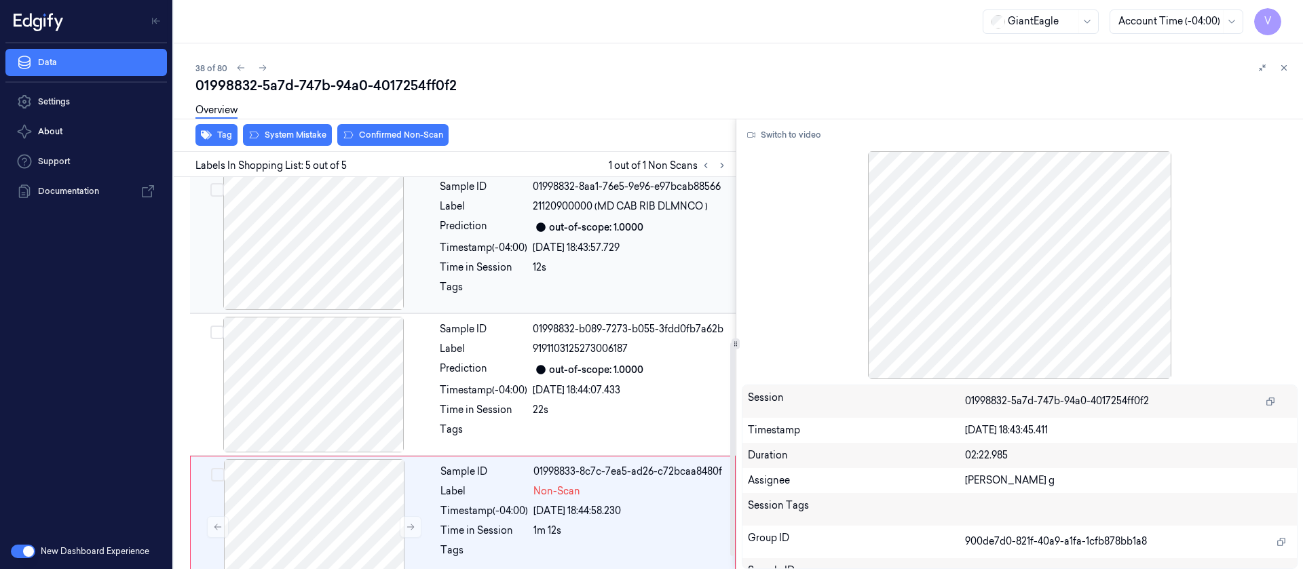
scroll to position [324, 0]
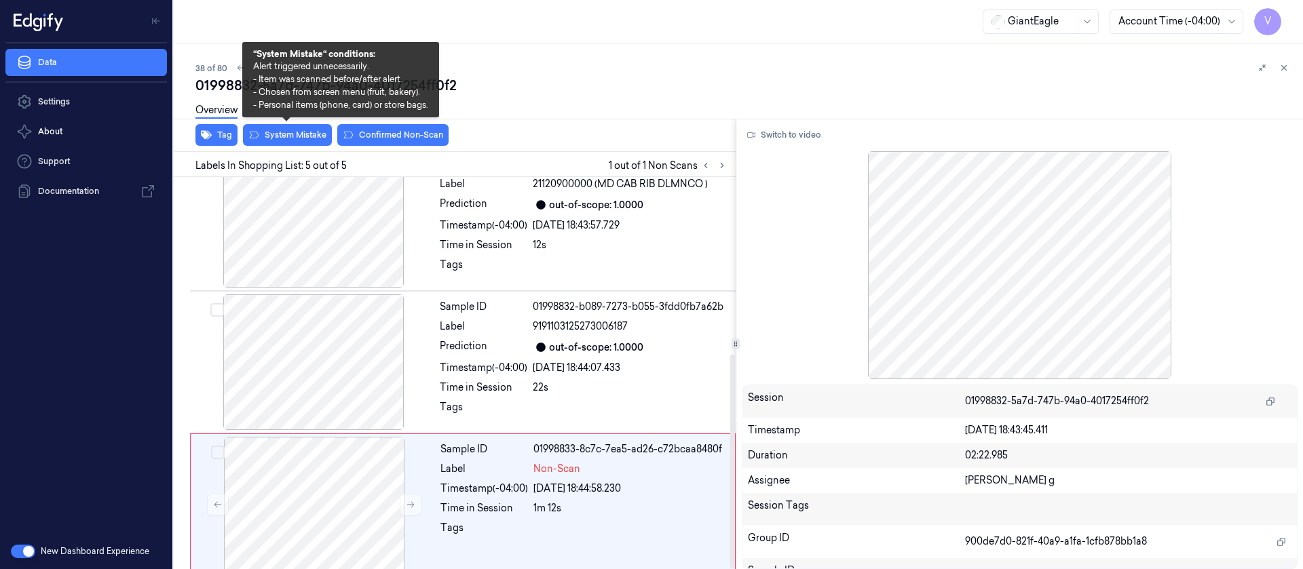
click at [285, 129] on div "Overview" at bounding box center [743, 112] width 1097 height 35
click at [284, 136] on button "System Mistake" at bounding box center [287, 135] width 89 height 22
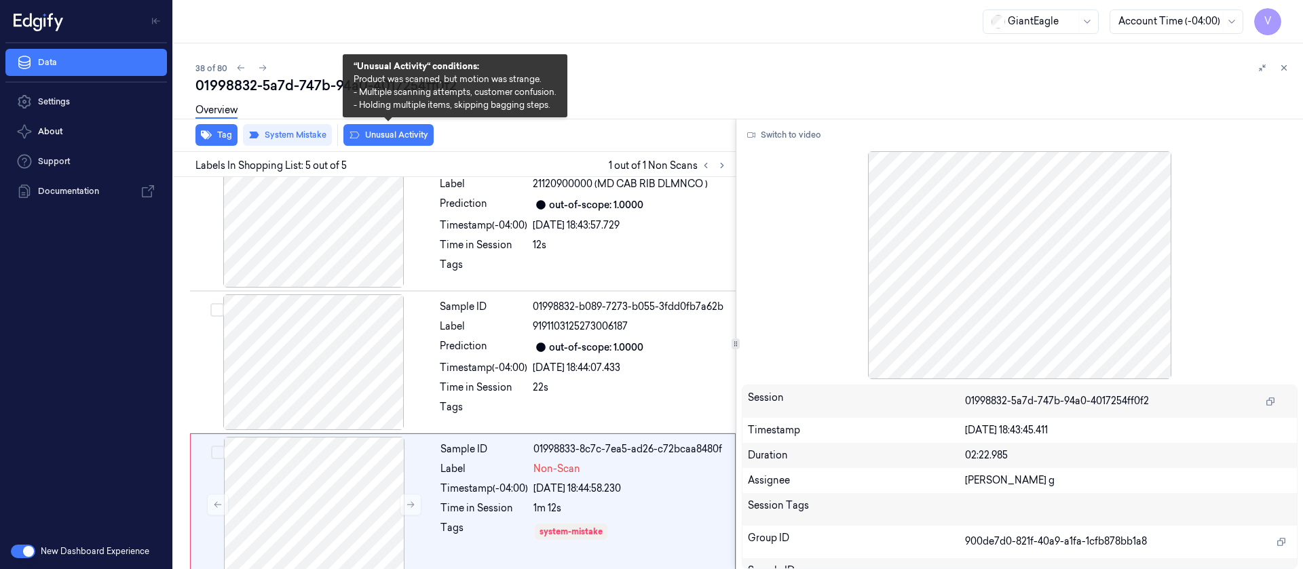
click at [429, 136] on button "Unusual Activity" at bounding box center [388, 135] width 90 height 22
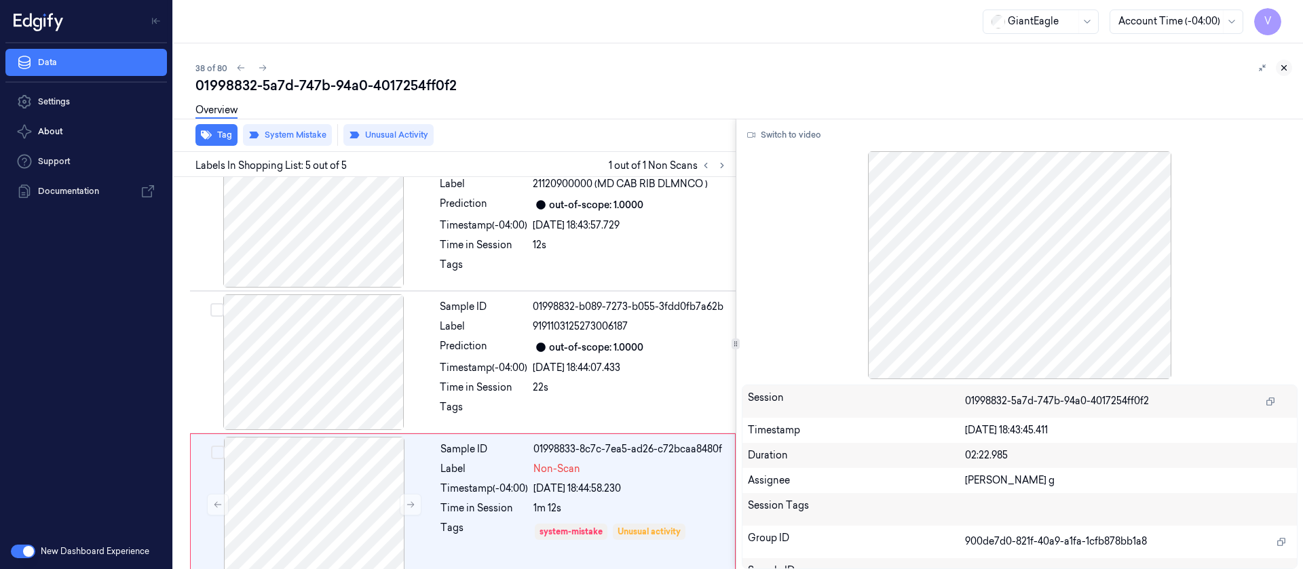
click at [1283, 64] on icon at bounding box center [1284, 68] width 10 height 10
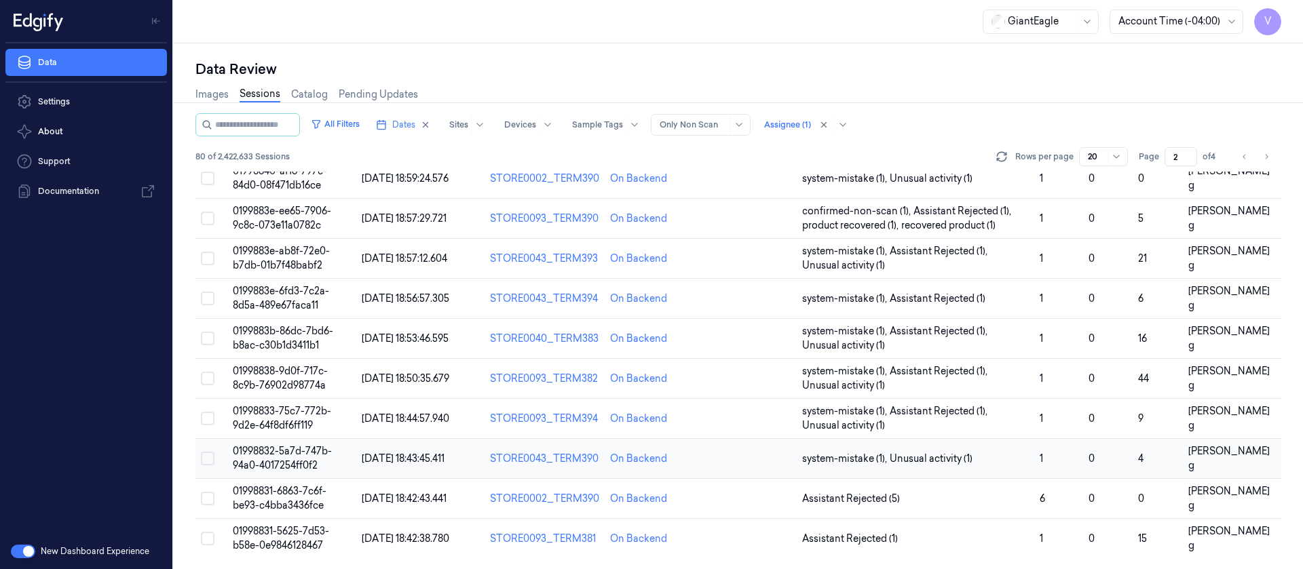
scroll to position [443, 0]
click at [755, 501] on td at bounding box center [749, 499] width 96 height 40
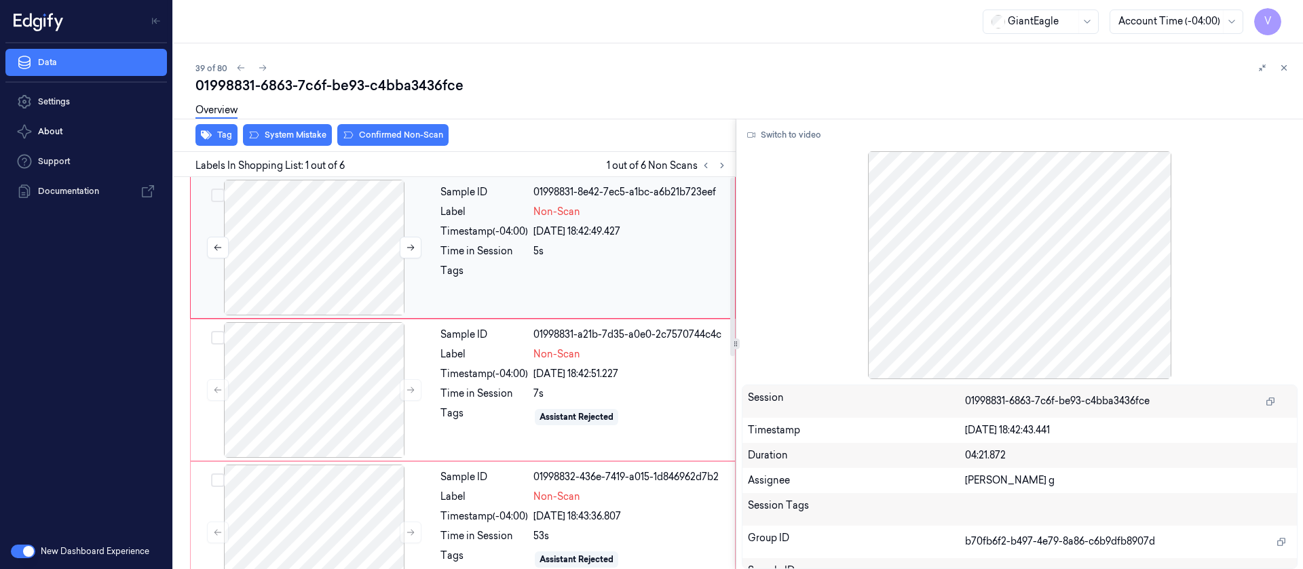
click at [389, 260] on div at bounding box center [314, 248] width 242 height 136
click at [761, 136] on button "Switch to video" at bounding box center [784, 135] width 85 height 22
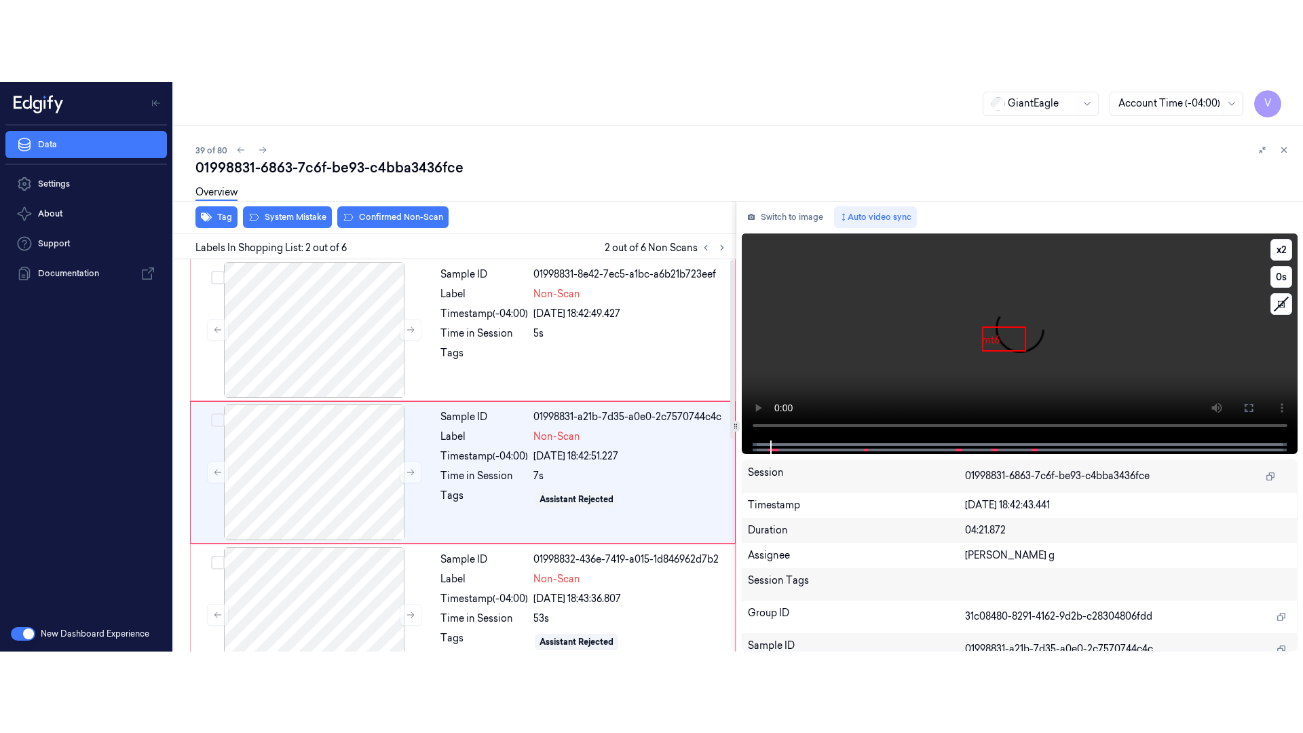
scroll to position [17, 0]
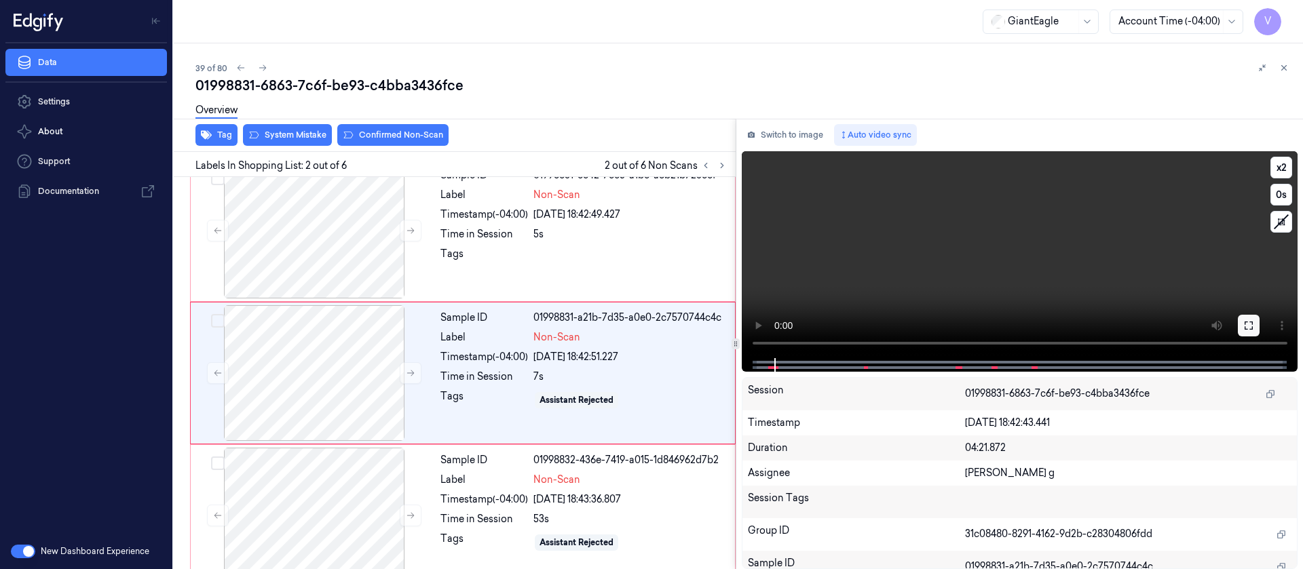
click at [1249, 327] on icon at bounding box center [1248, 325] width 11 height 11
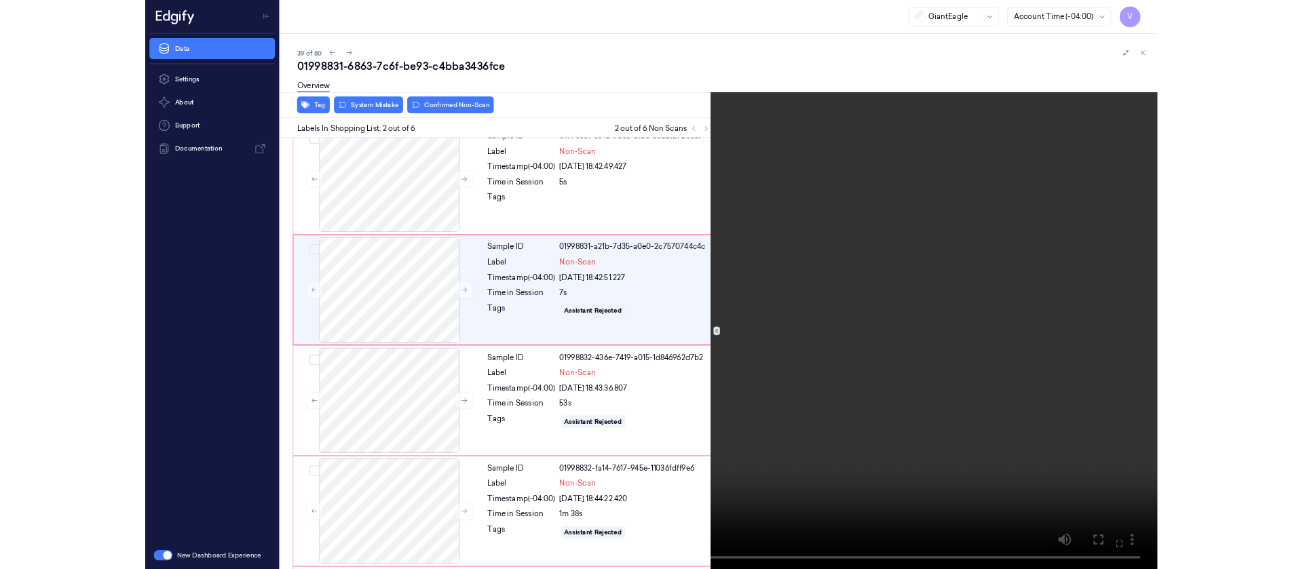
scroll to position [0, 0]
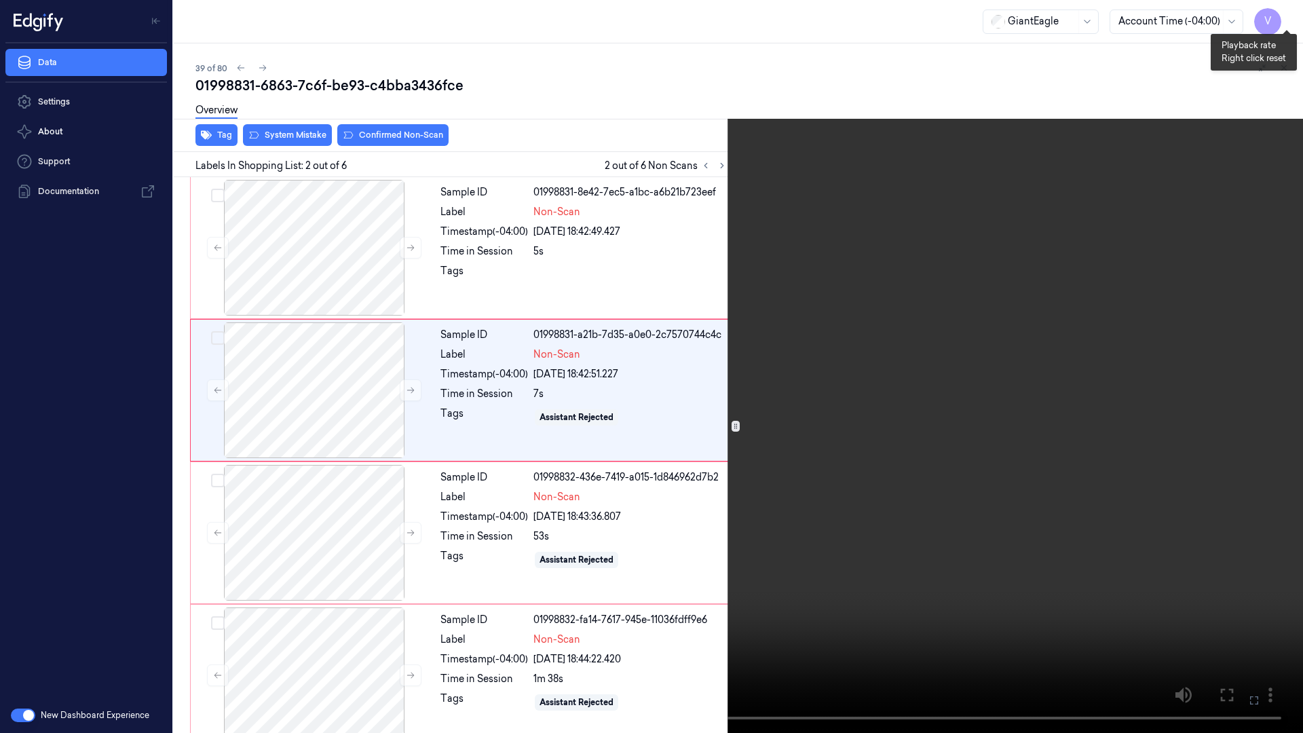
click at [1290, 16] on button "x 2" at bounding box center [1287, 16] width 22 height 22
click at [1290, 16] on button "x 4" at bounding box center [1287, 16] width 22 height 22
click at [0, 0] on button at bounding box center [0, 0] width 0 height 0
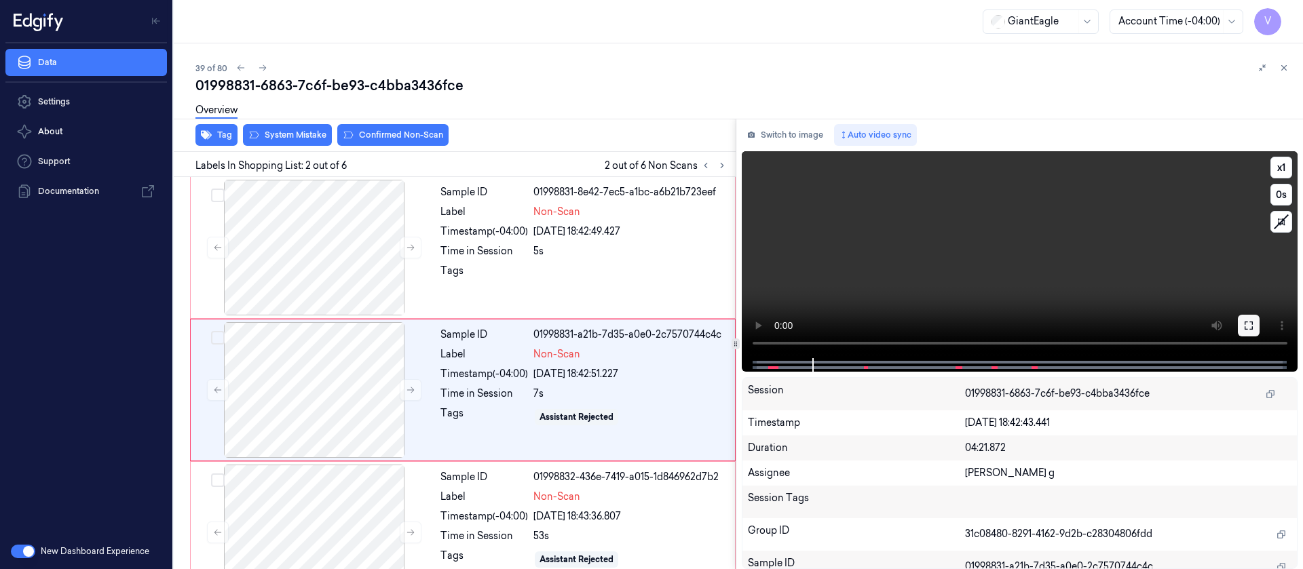
click at [1253, 328] on icon at bounding box center [1248, 325] width 11 height 11
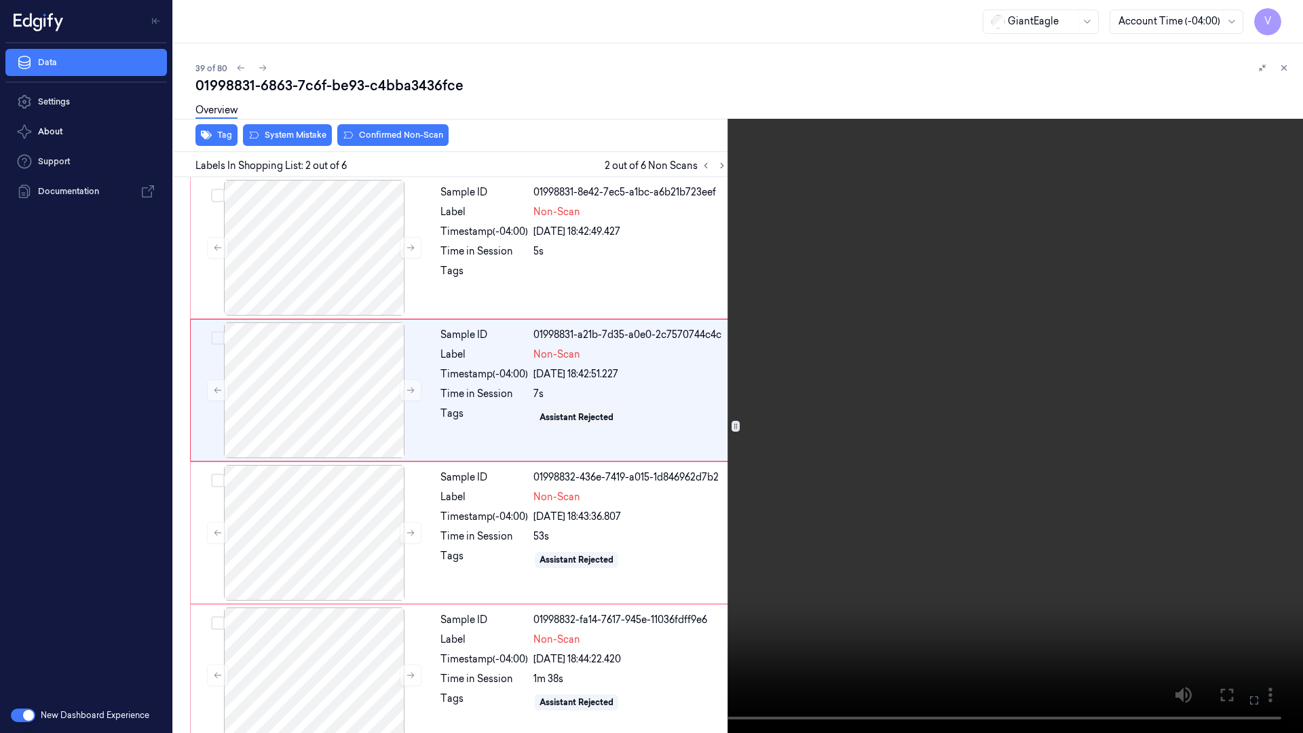
click at [1286, 22] on button "x 1" at bounding box center [1287, 16] width 22 height 22
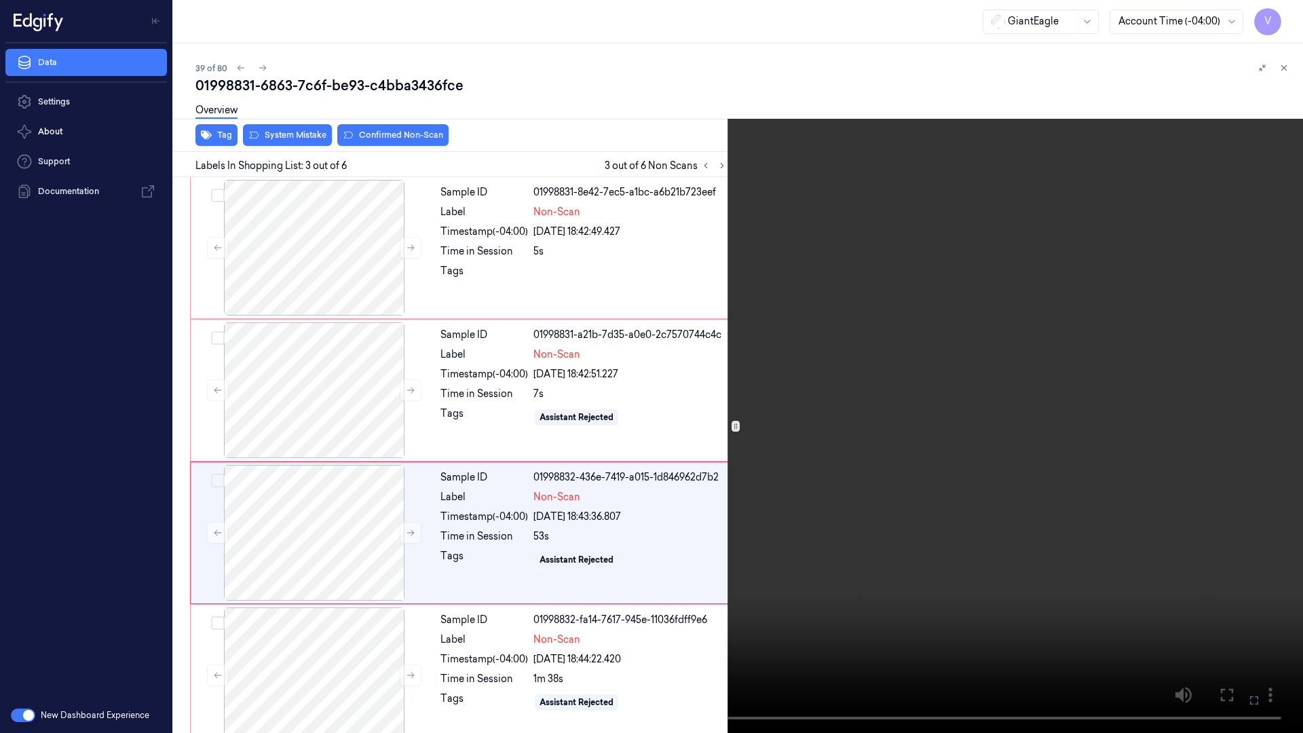
scroll to position [78, 0]
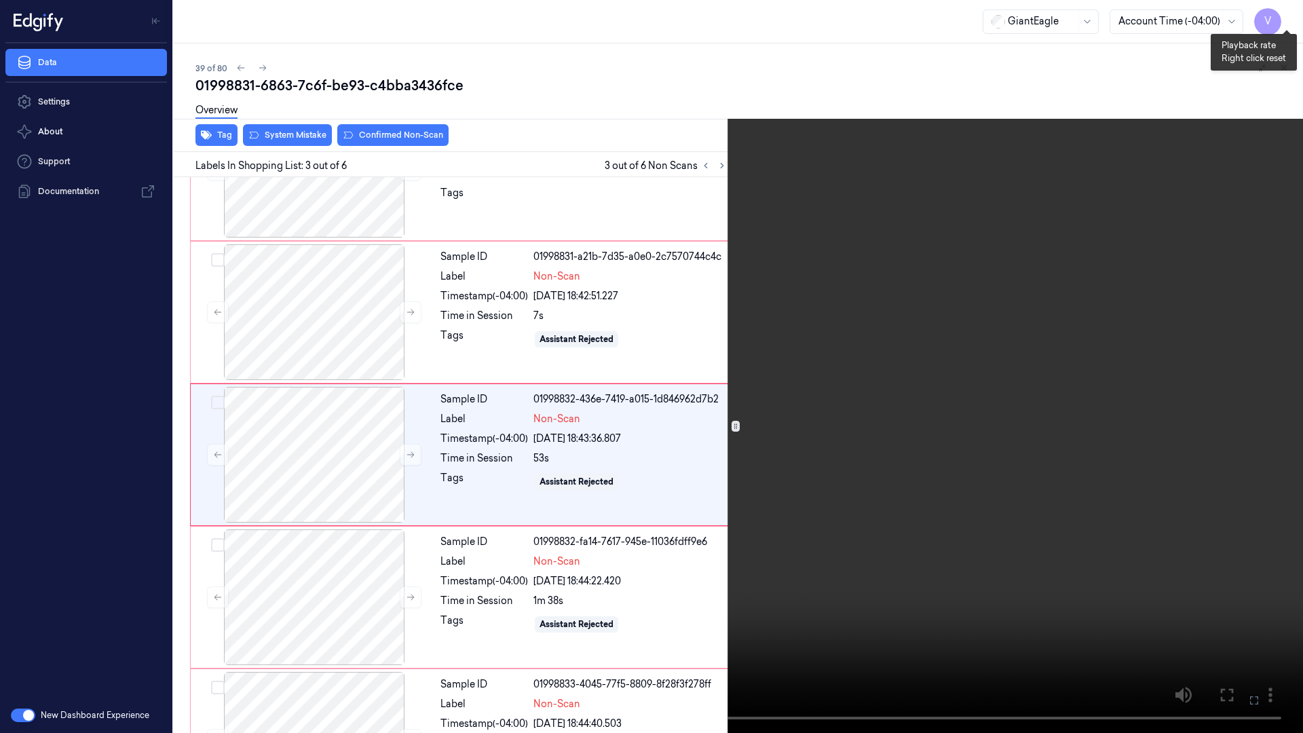
click at [1287, 18] on button "x 2" at bounding box center [1287, 16] width 22 height 22
click at [1287, 18] on button "x 4" at bounding box center [1287, 16] width 22 height 22
click at [1289, 23] on button "x 1" at bounding box center [1287, 16] width 22 height 22
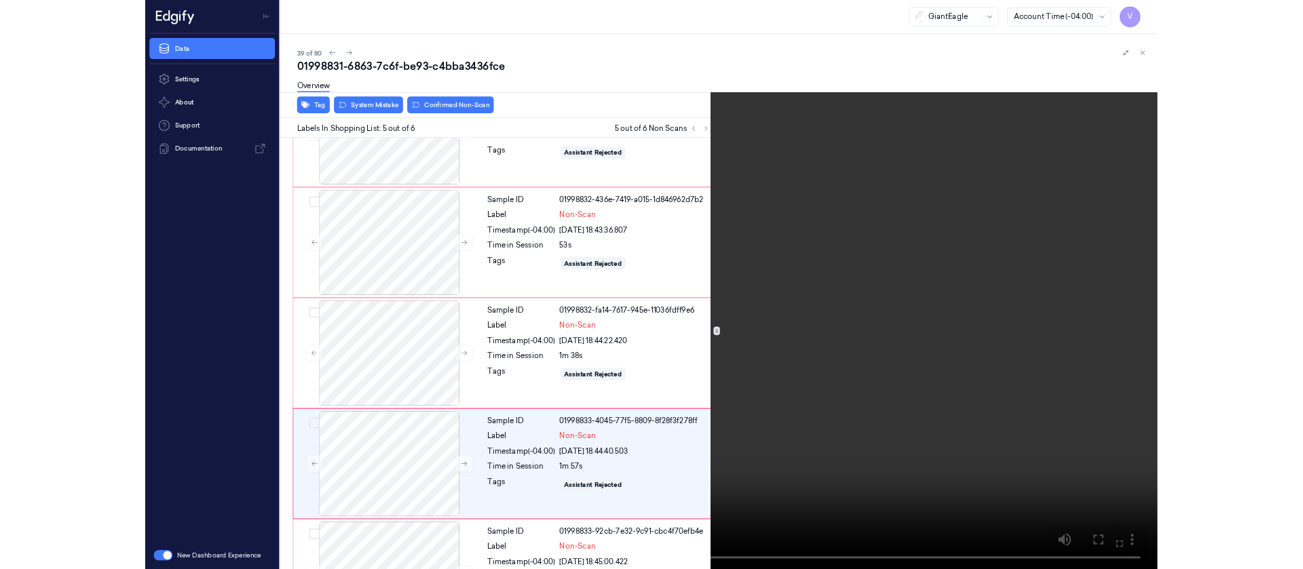
scroll to position [303, 0]
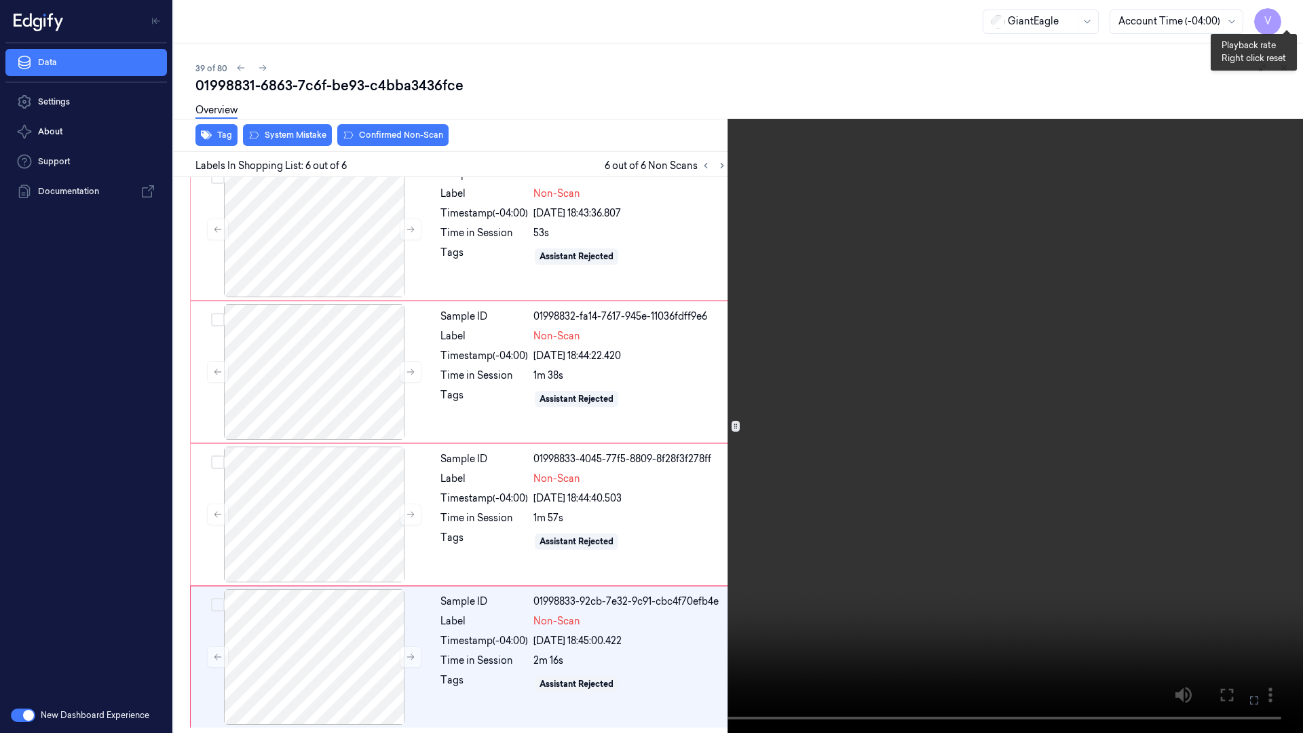
click at [1286, 19] on button "x 2" at bounding box center [1287, 16] width 22 height 22
click at [0, 0] on button at bounding box center [0, 0] width 0 height 0
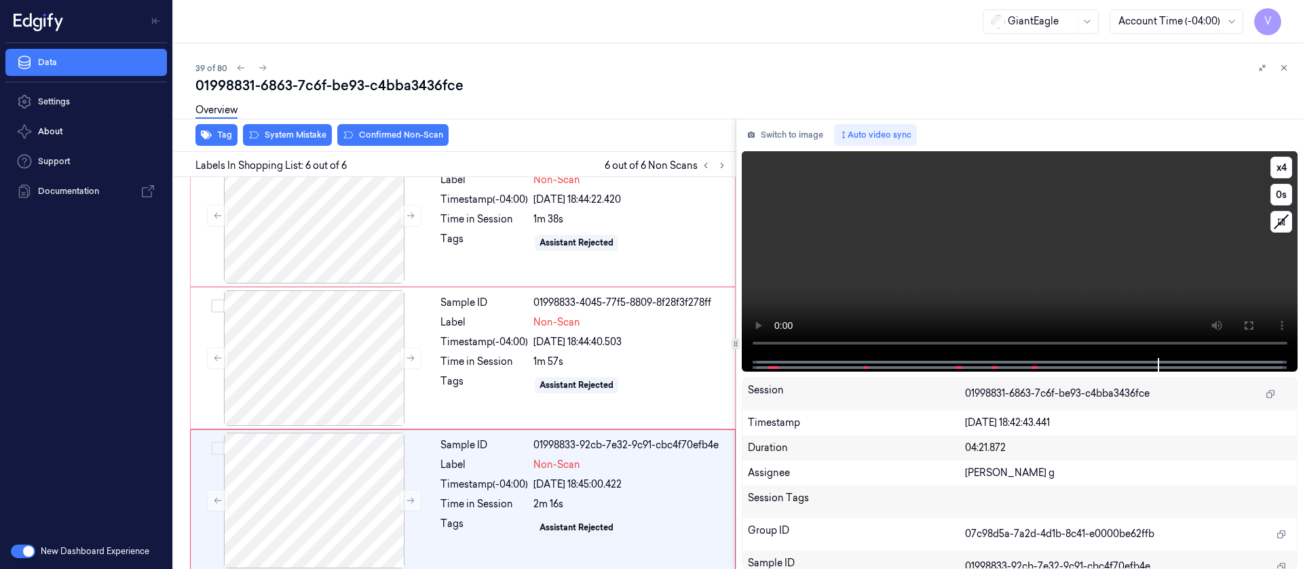
scroll to position [467, 0]
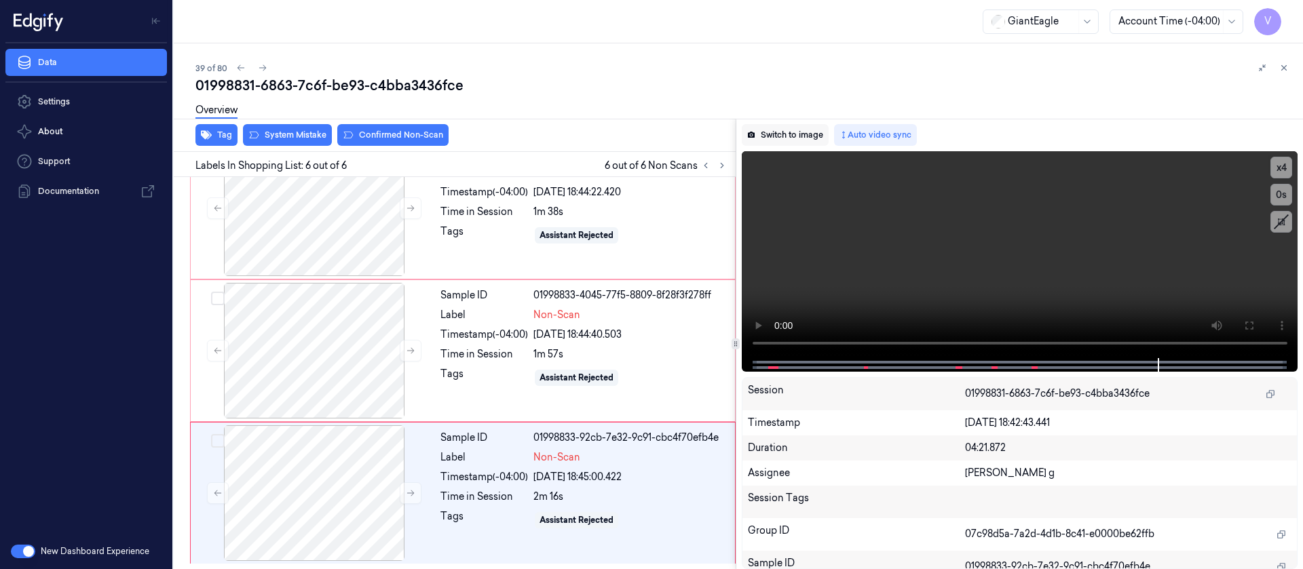
click at [779, 142] on button "Switch to image" at bounding box center [785, 135] width 87 height 22
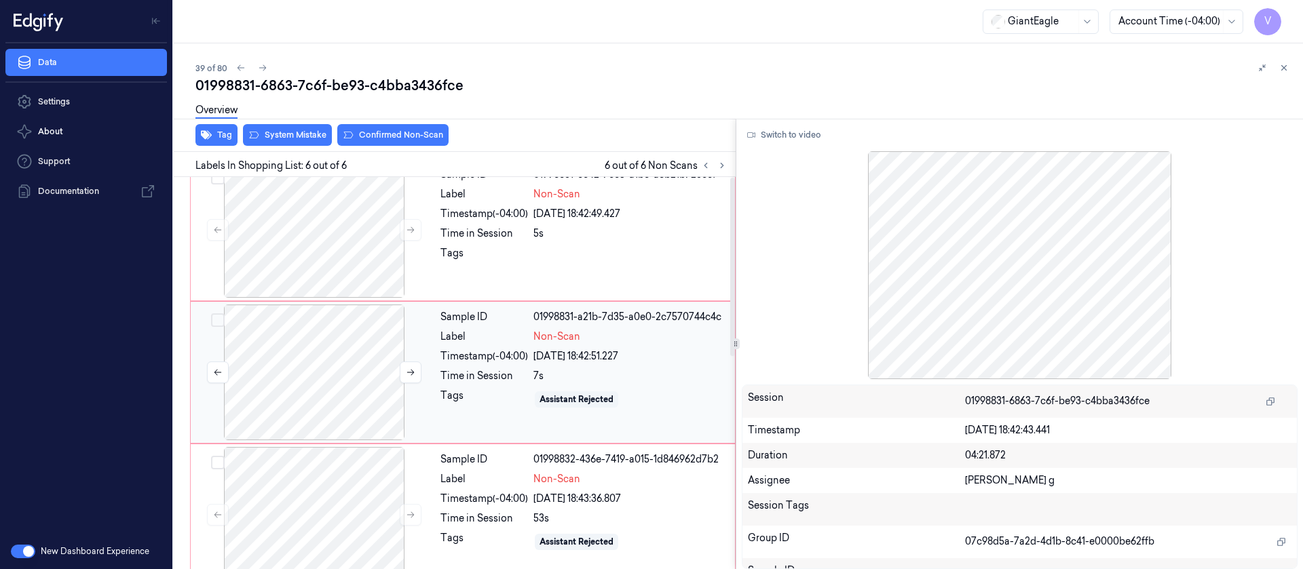
scroll to position [0, 0]
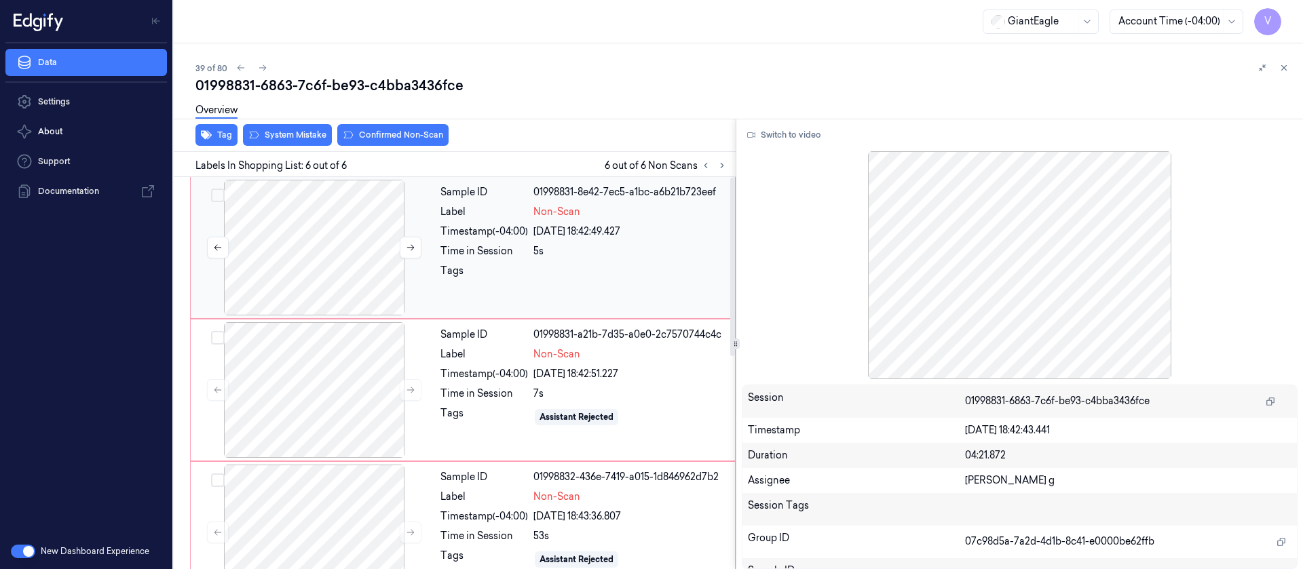
click at [333, 255] on div at bounding box center [314, 248] width 242 height 136
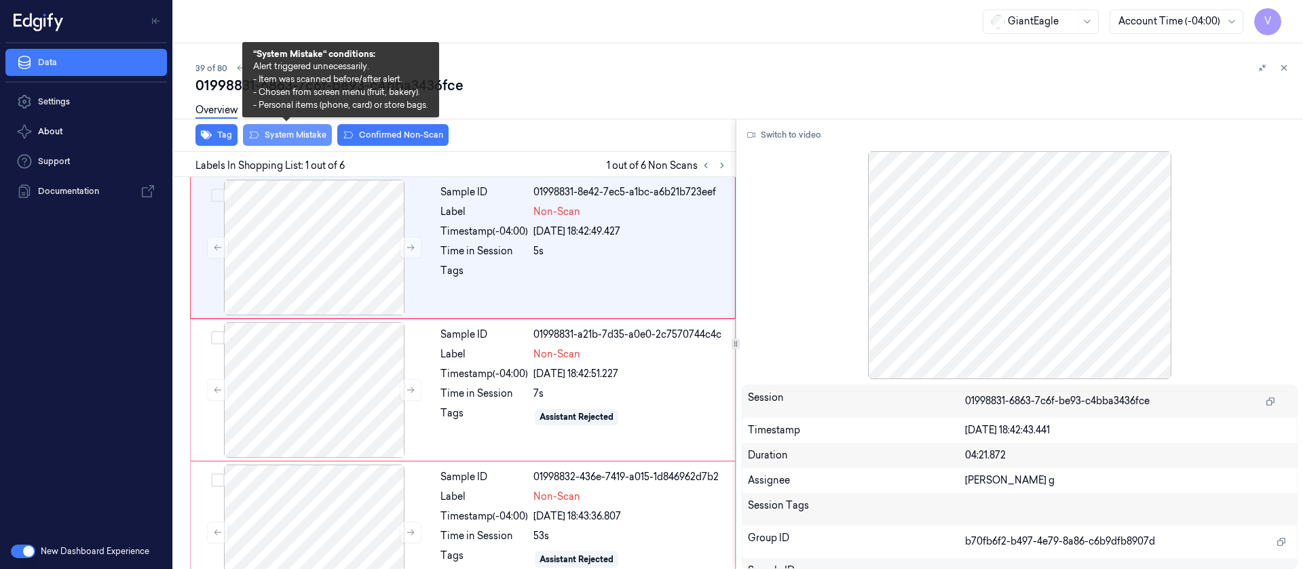
click at [291, 132] on button "System Mistake" at bounding box center [287, 135] width 89 height 22
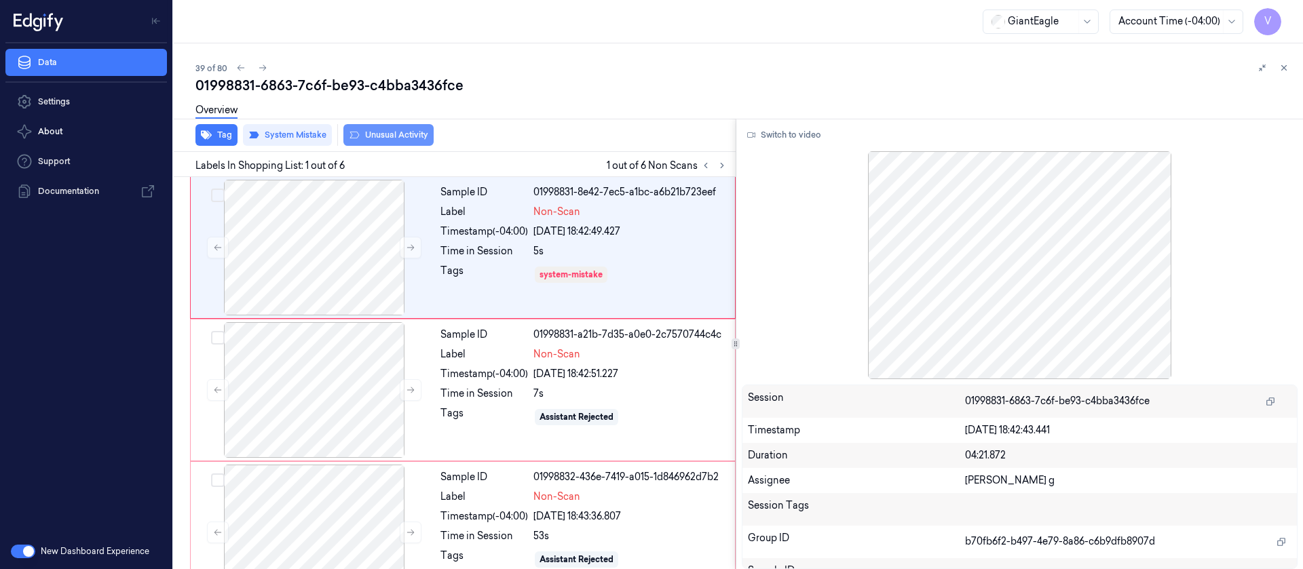
click at [388, 132] on button "Unusual Activity" at bounding box center [388, 135] width 90 height 22
click at [719, 166] on icon at bounding box center [722, 166] width 10 height 10
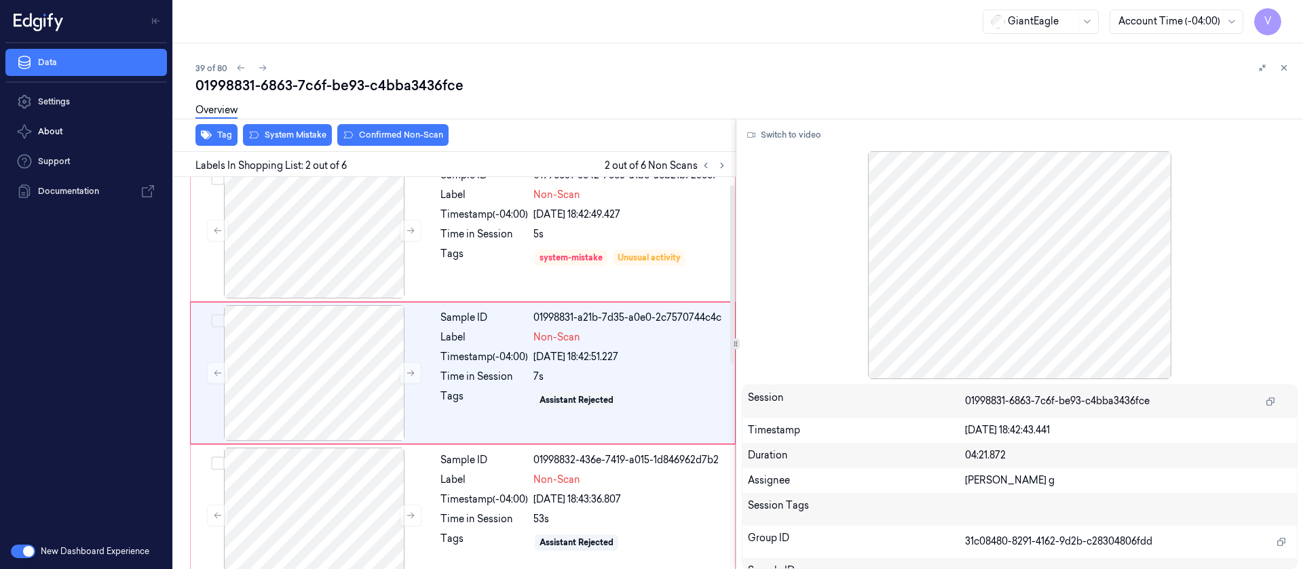
click at [275, 127] on div "Overview" at bounding box center [743, 112] width 1097 height 35
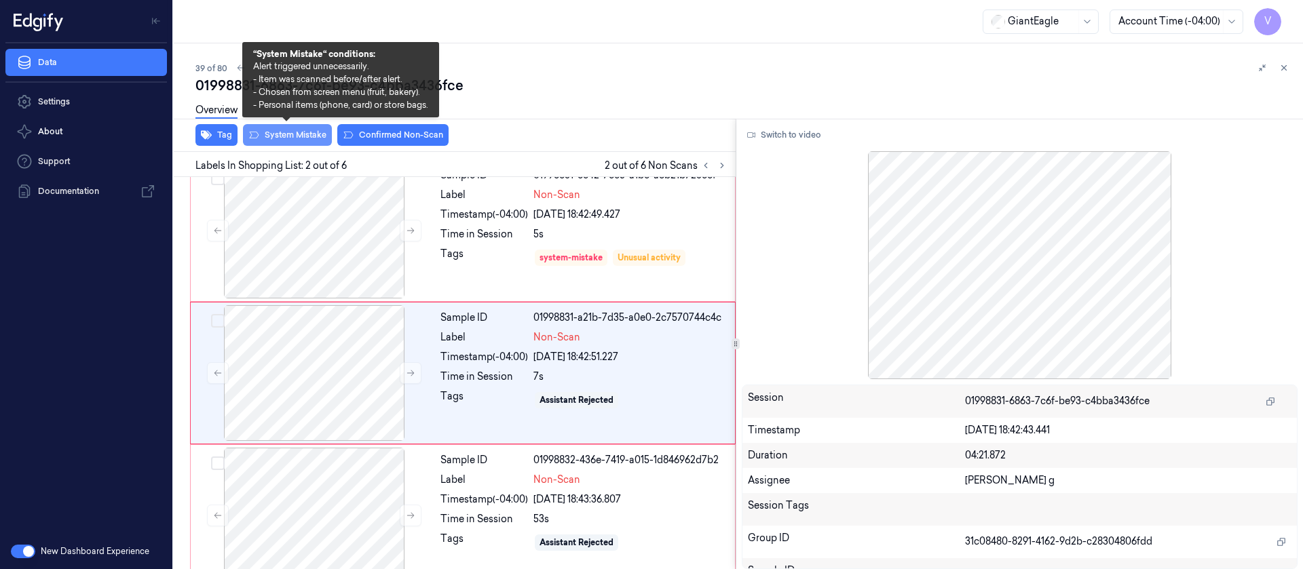
click at [290, 136] on button "System Mistake" at bounding box center [287, 135] width 89 height 22
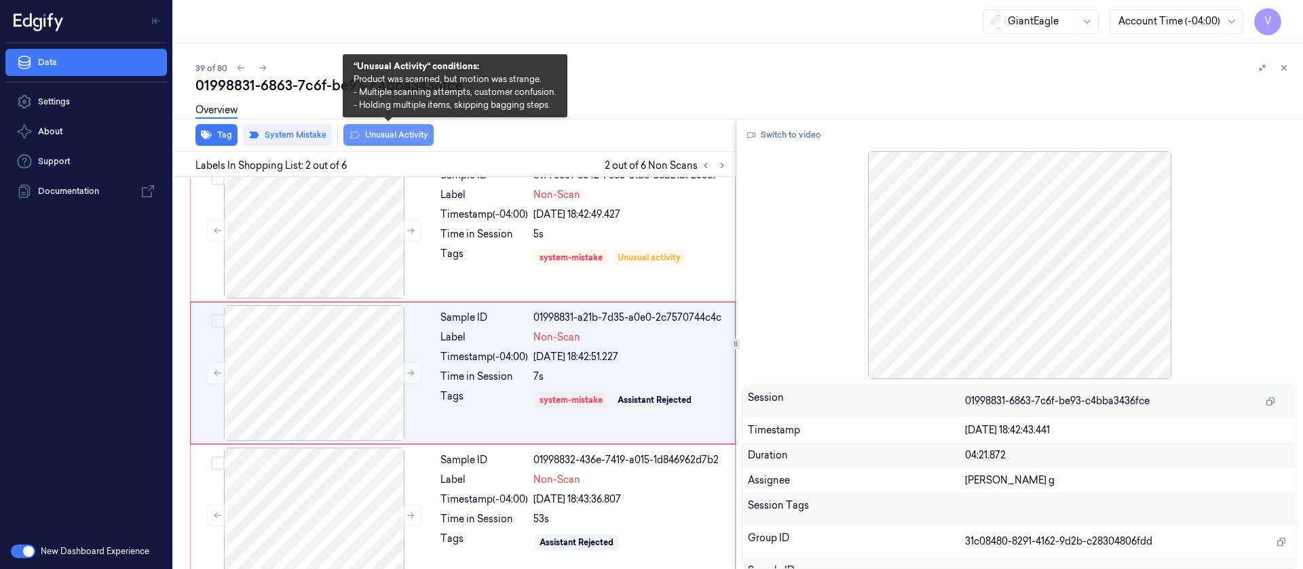
click at [392, 132] on button "Unusual Activity" at bounding box center [388, 135] width 90 height 22
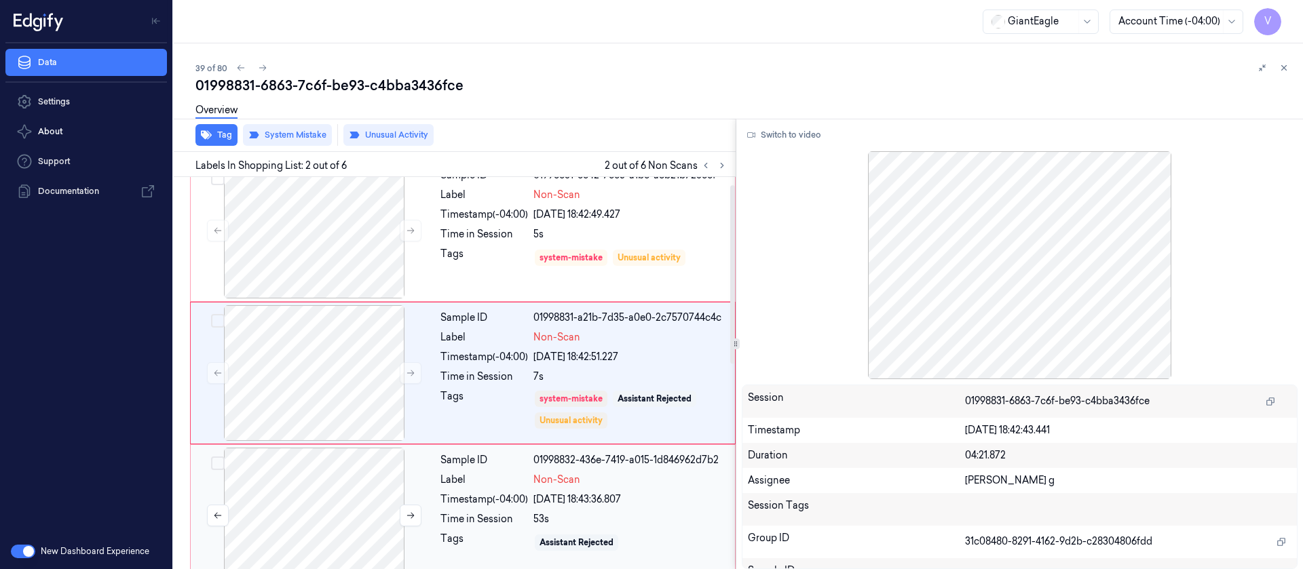
click at [313, 495] on div at bounding box center [314, 516] width 242 height 136
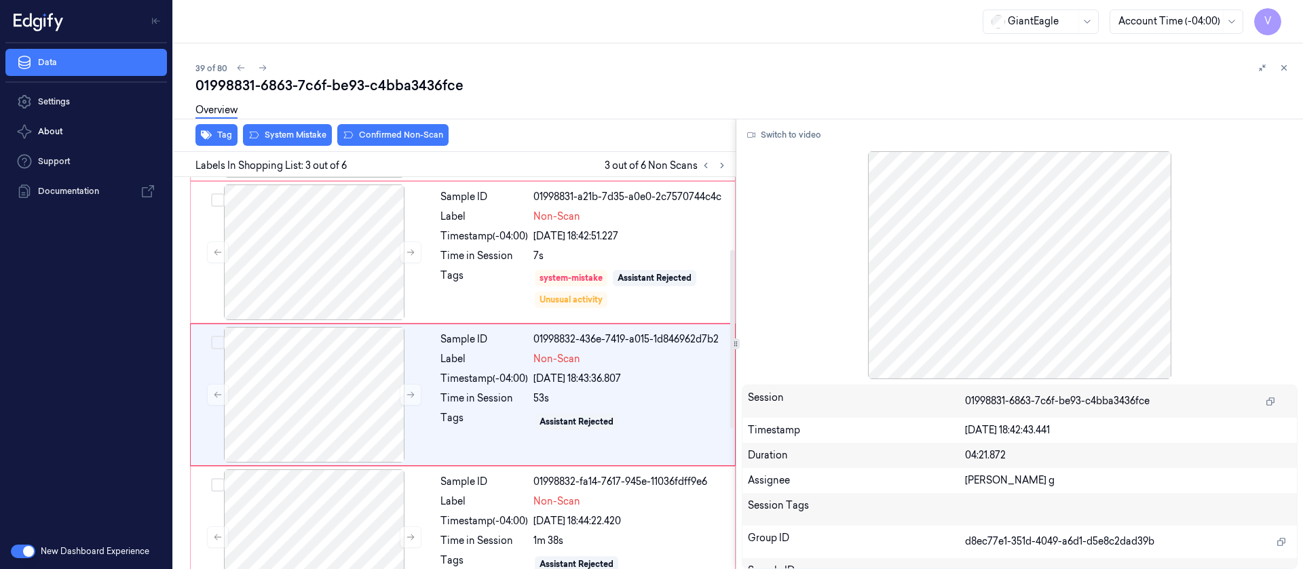
scroll to position [159, 0]
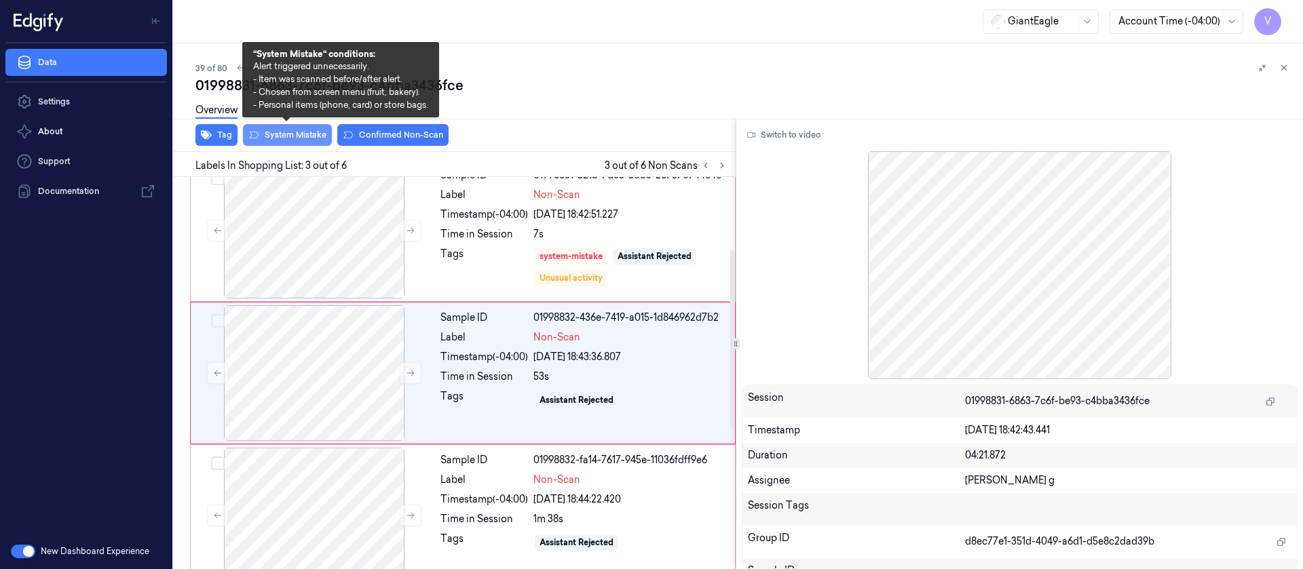
click at [284, 134] on button "System Mistake" at bounding box center [287, 135] width 89 height 22
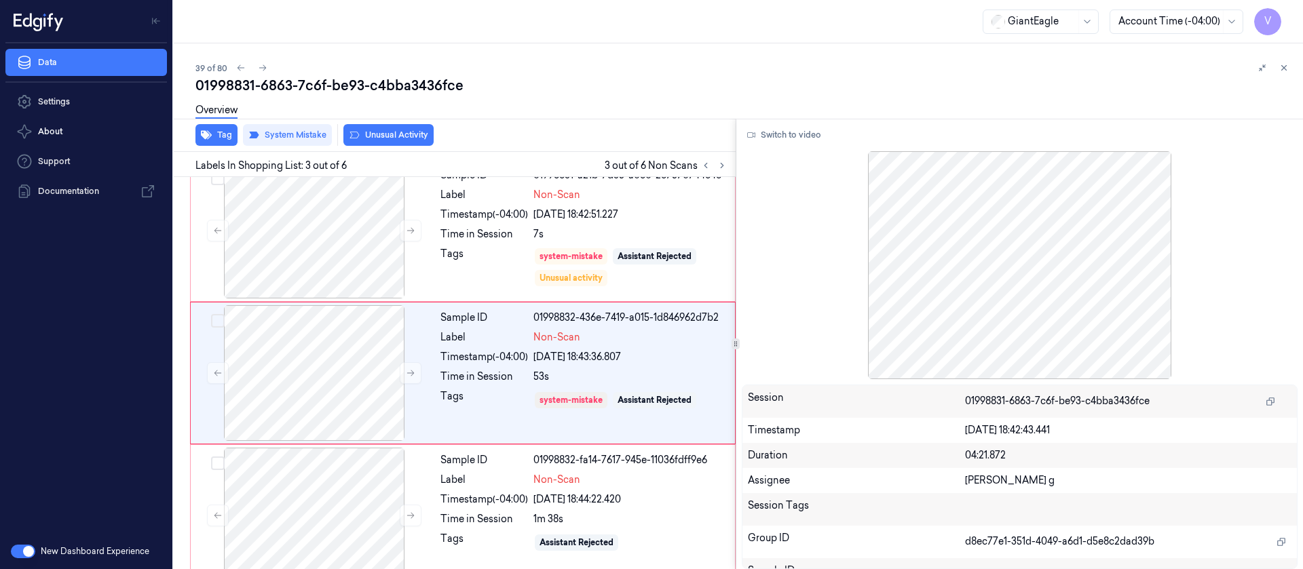
click at [379, 132] on button "Unusual Activity" at bounding box center [388, 135] width 90 height 22
click at [301, 512] on div at bounding box center [314, 516] width 242 height 136
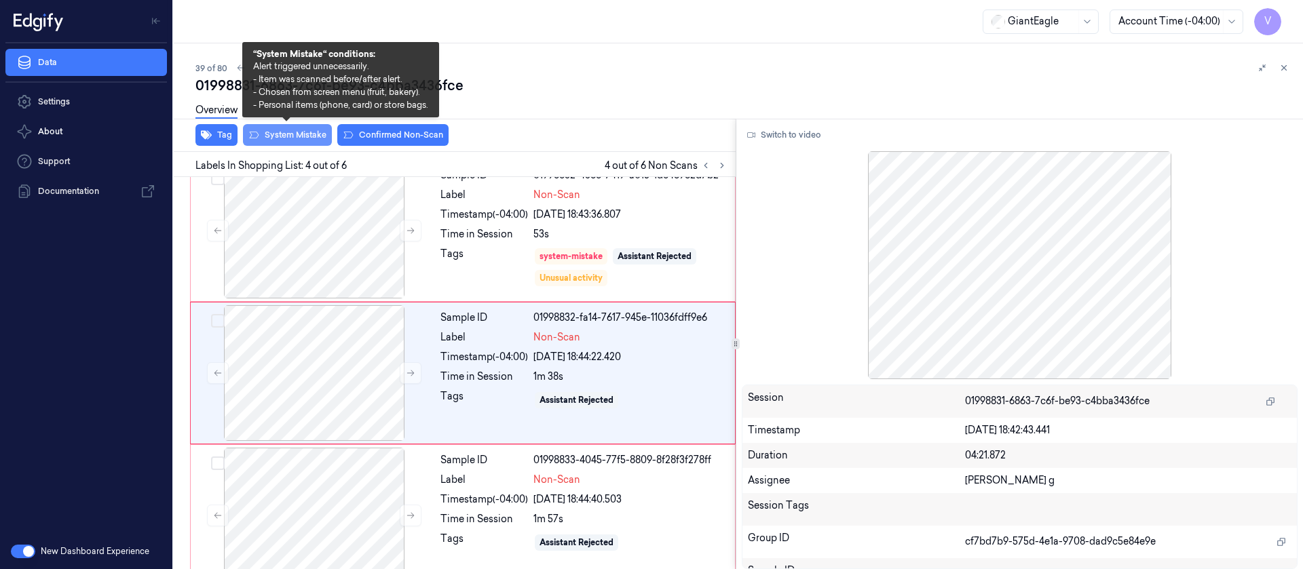
click at [280, 132] on button "System Mistake" at bounding box center [287, 135] width 89 height 22
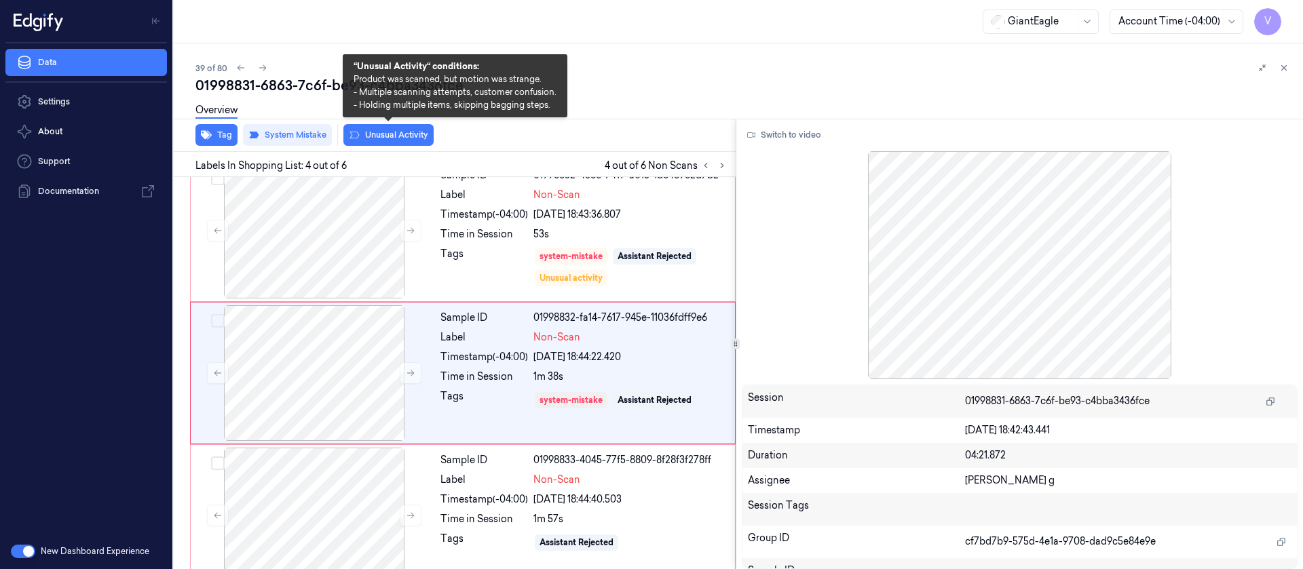
click at [373, 134] on button "Unusual Activity" at bounding box center [388, 135] width 90 height 22
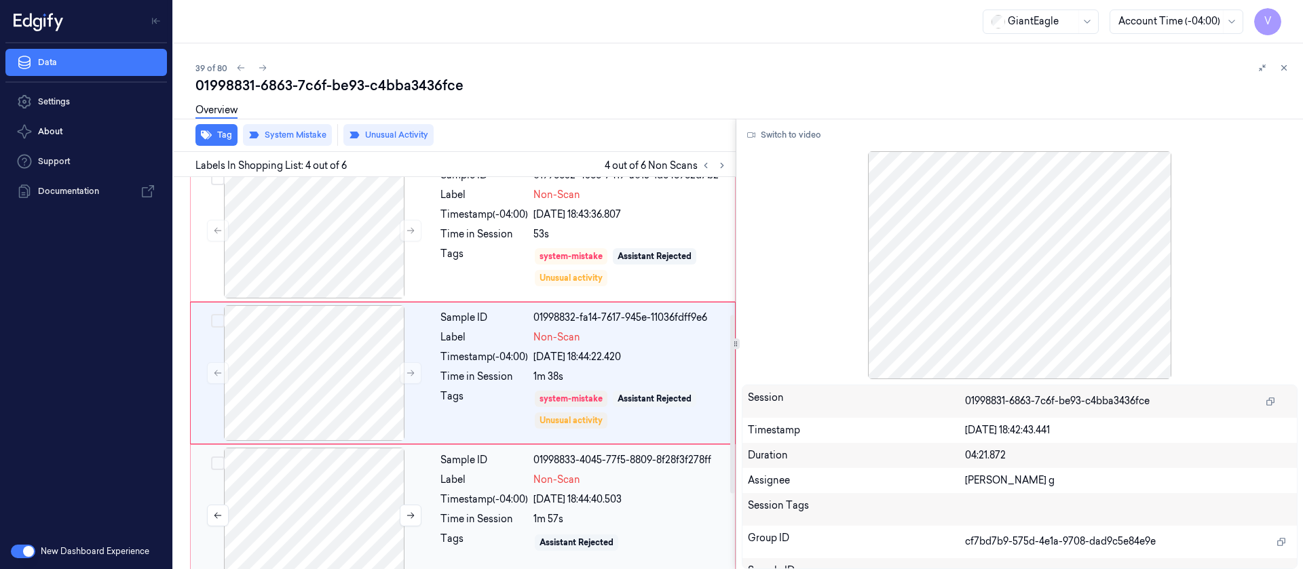
click at [326, 519] on div at bounding box center [314, 516] width 242 height 136
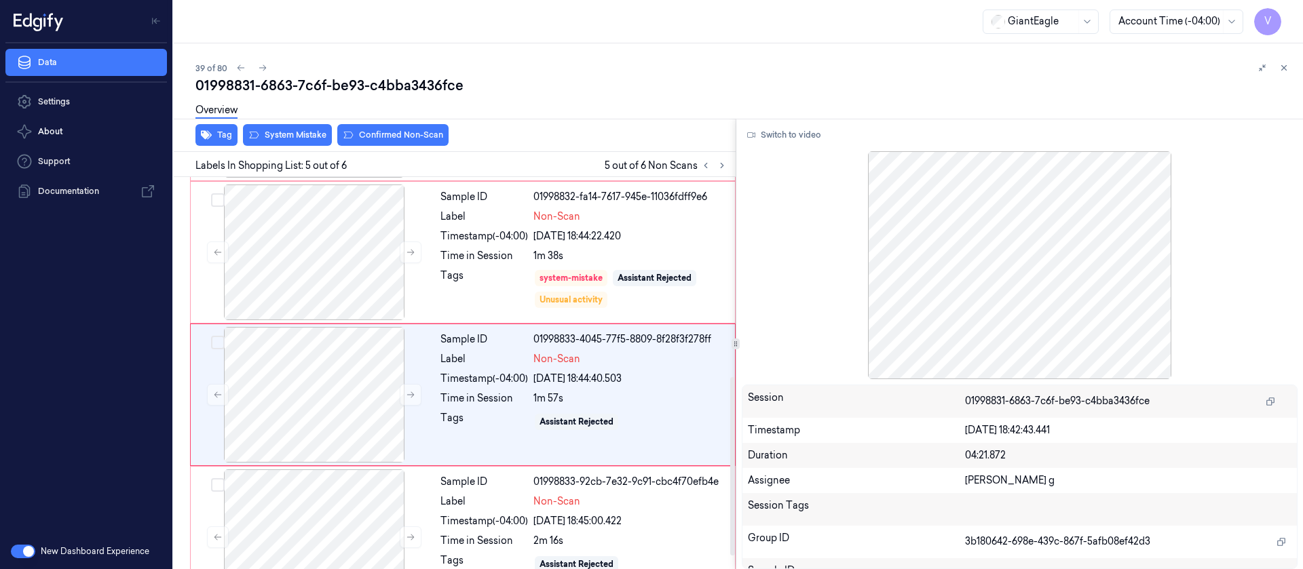
scroll to position [445, 0]
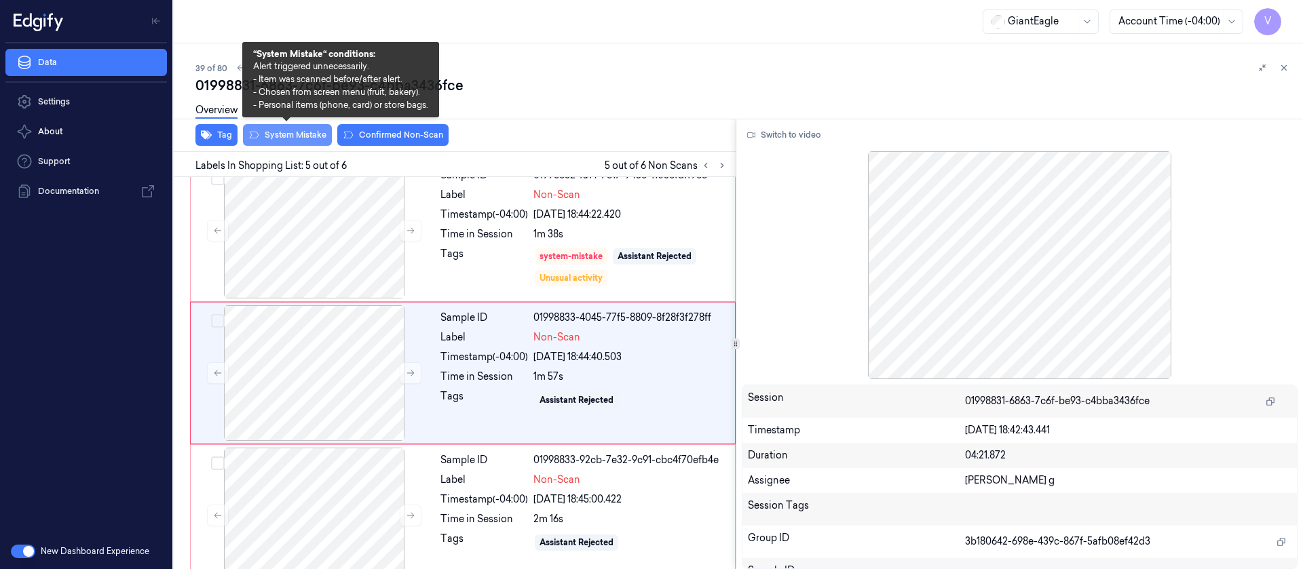
click at [286, 140] on button "System Mistake" at bounding box center [287, 135] width 89 height 22
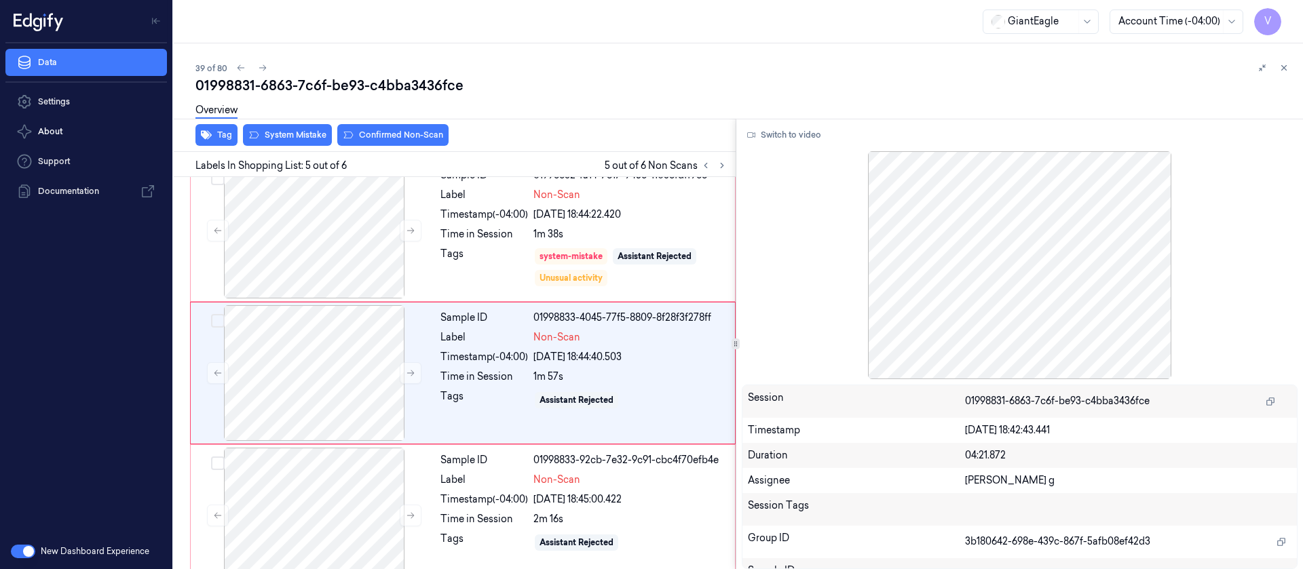
click at [291, 128] on div "Overview" at bounding box center [743, 112] width 1097 height 35
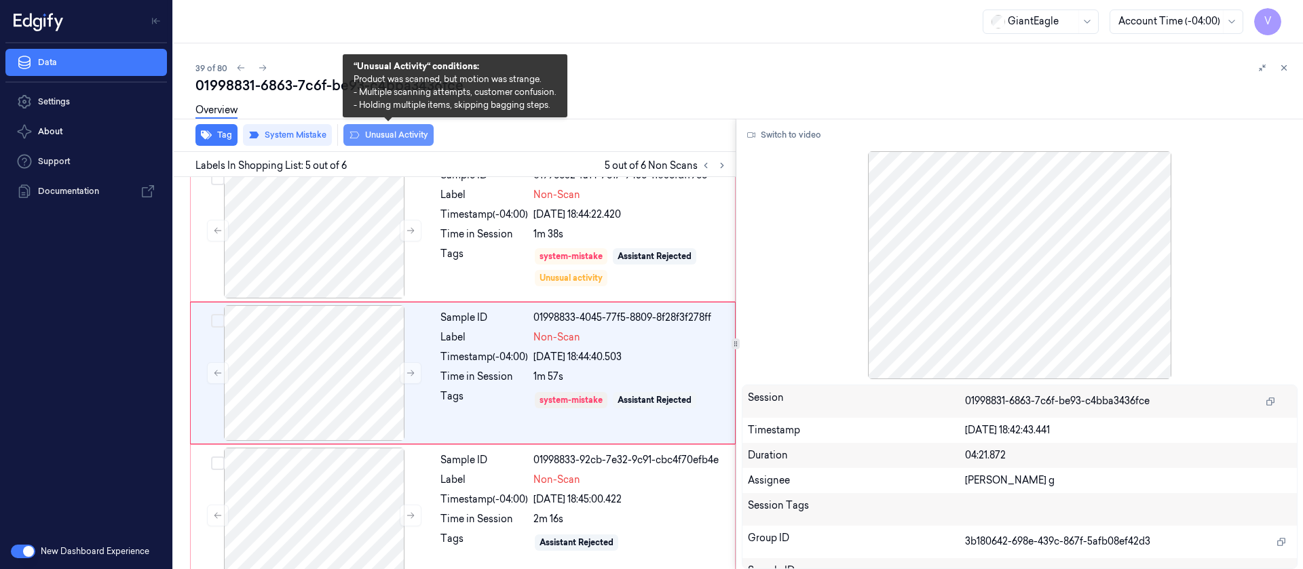
click at [405, 143] on button "Unusual Activity" at bounding box center [388, 135] width 90 height 22
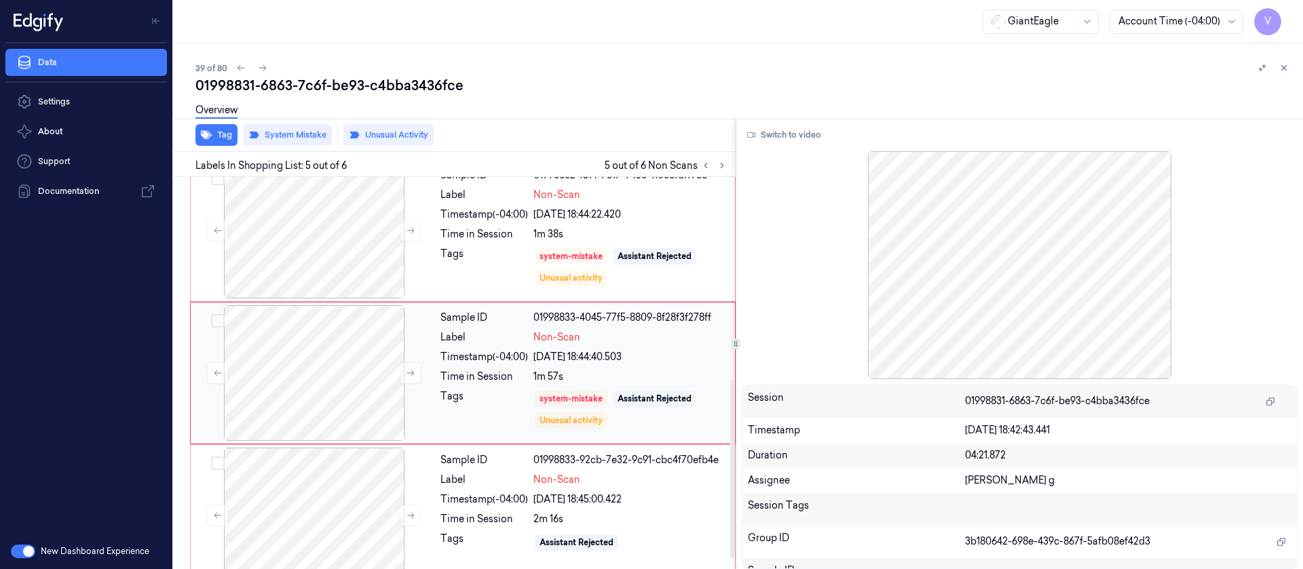
scroll to position [467, 0]
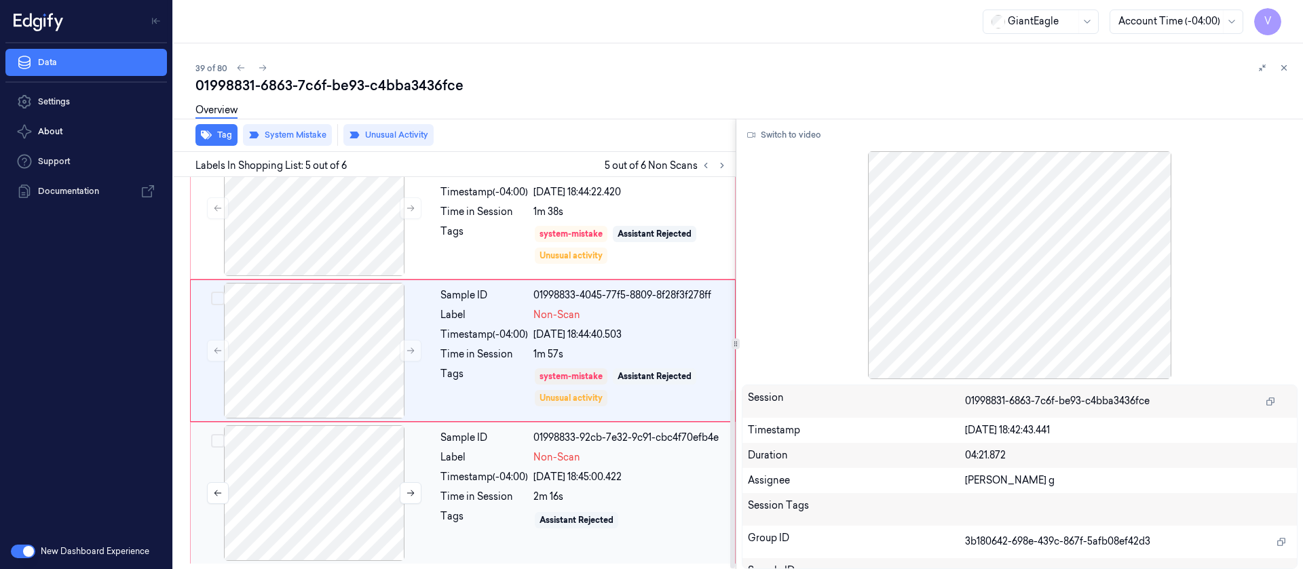
click at [333, 489] on div at bounding box center [314, 494] width 242 height 136
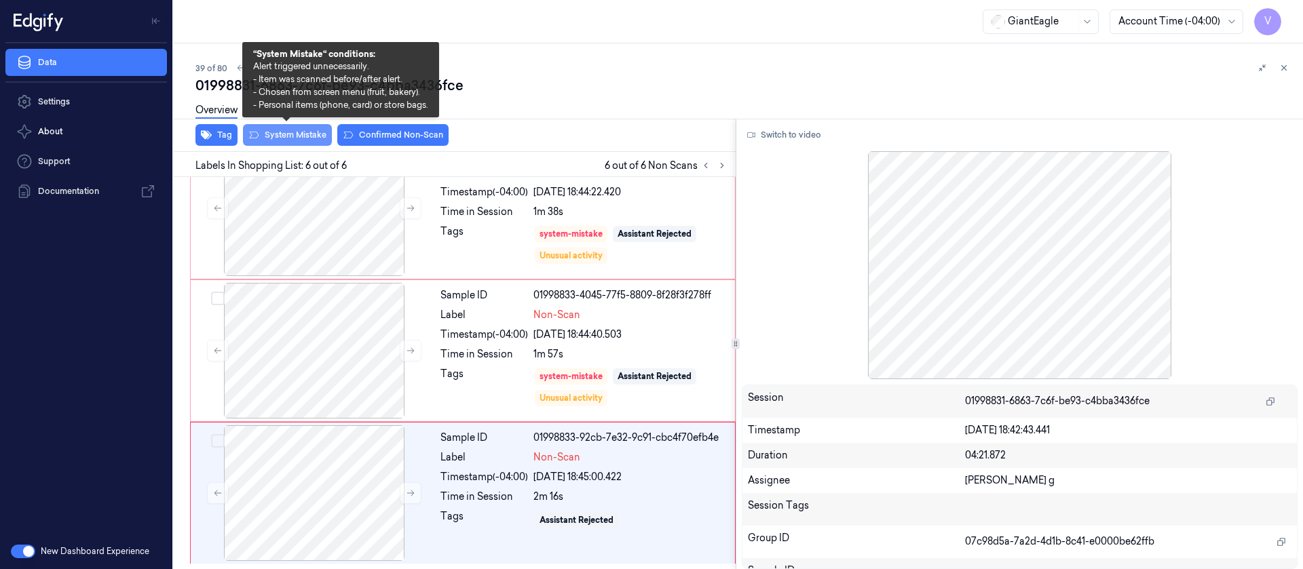
click at [282, 136] on button "System Mistake" at bounding box center [287, 135] width 89 height 22
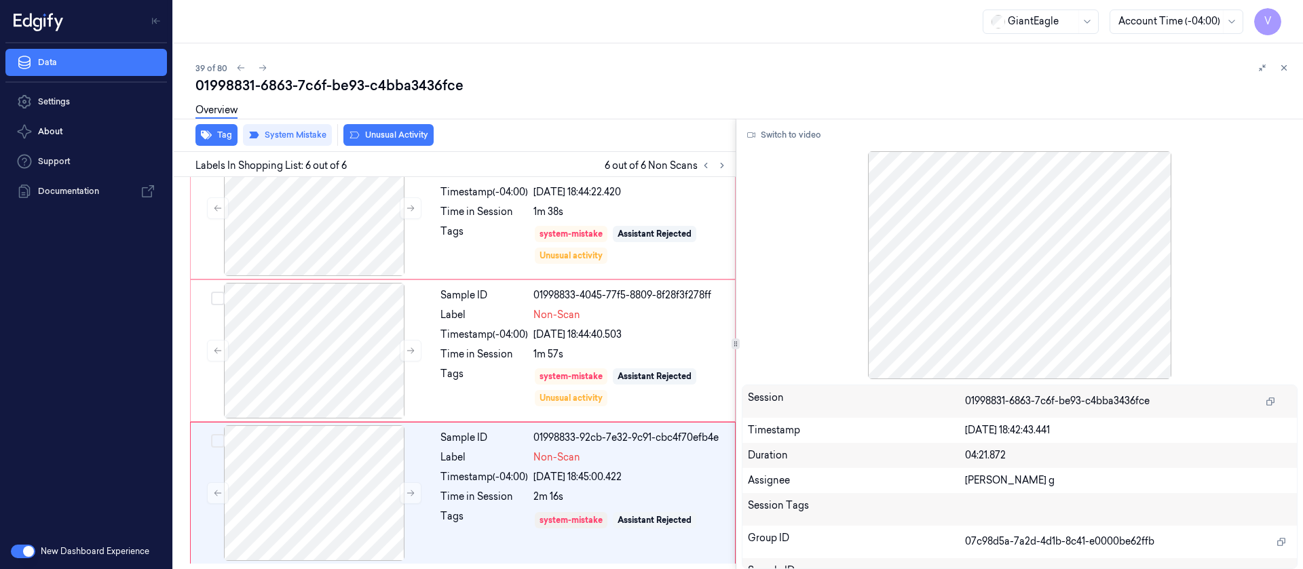
click at [406, 132] on button "Unusual Activity" at bounding box center [388, 135] width 90 height 22
click at [1280, 67] on icon at bounding box center [1284, 68] width 10 height 10
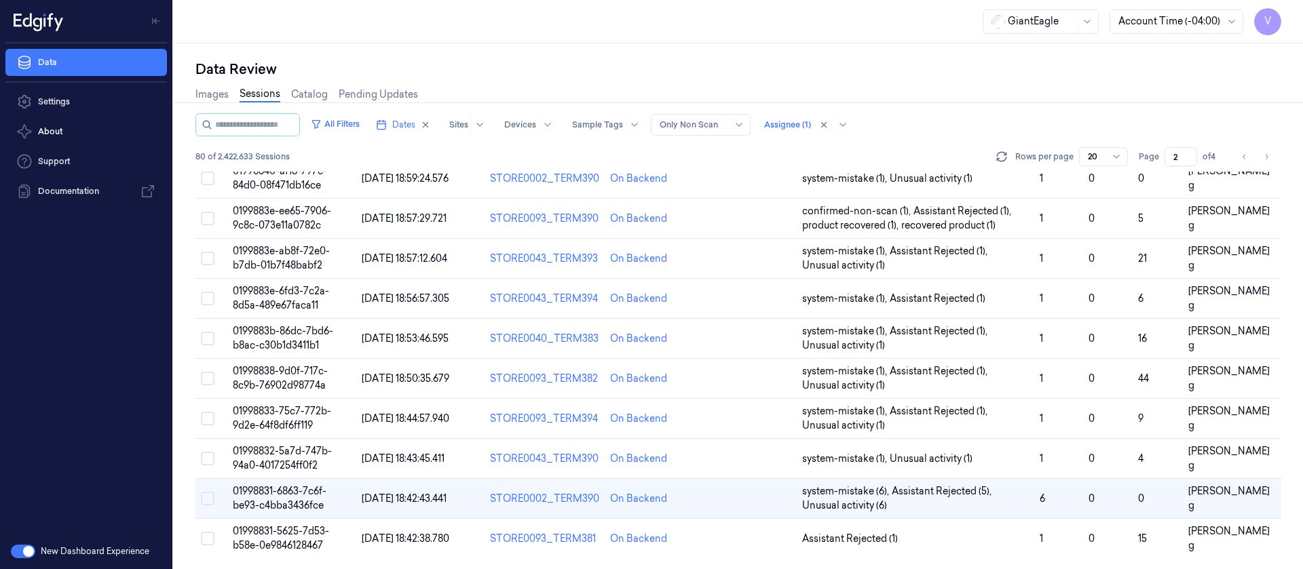
scroll to position [443, 0]
click at [721, 547] on td at bounding box center [749, 539] width 96 height 40
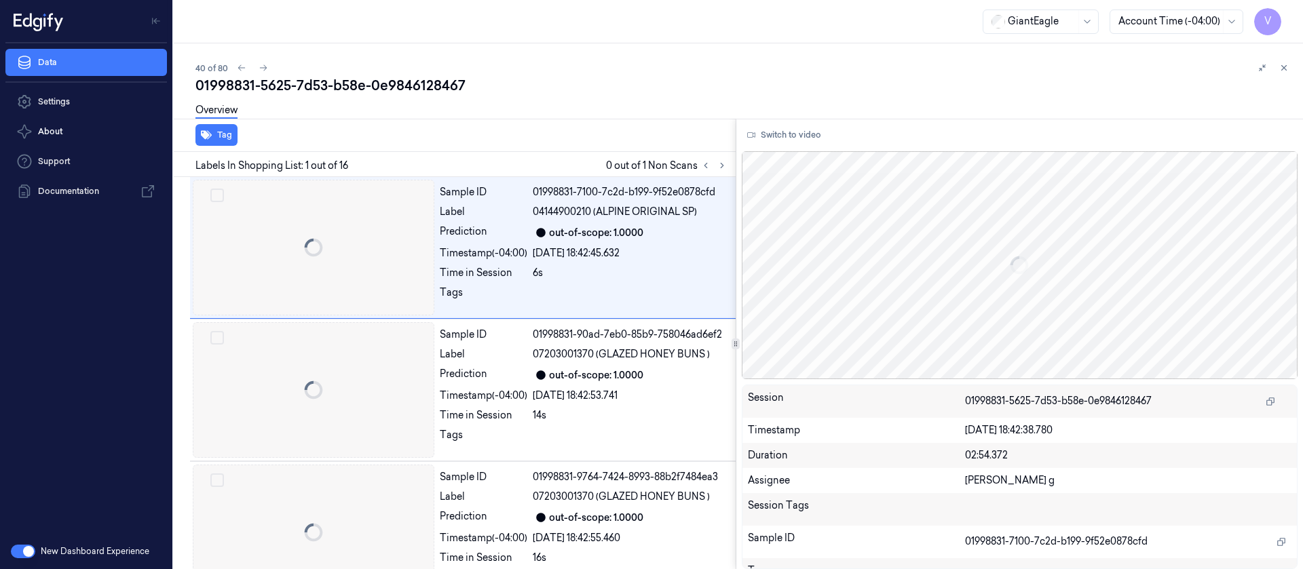
click at [1287, 79] on div "01998831-5625-7d53-b58e-0e9846128467" at bounding box center [743, 85] width 1097 height 19
click at [1285, 69] on icon at bounding box center [1284, 68] width 10 height 10
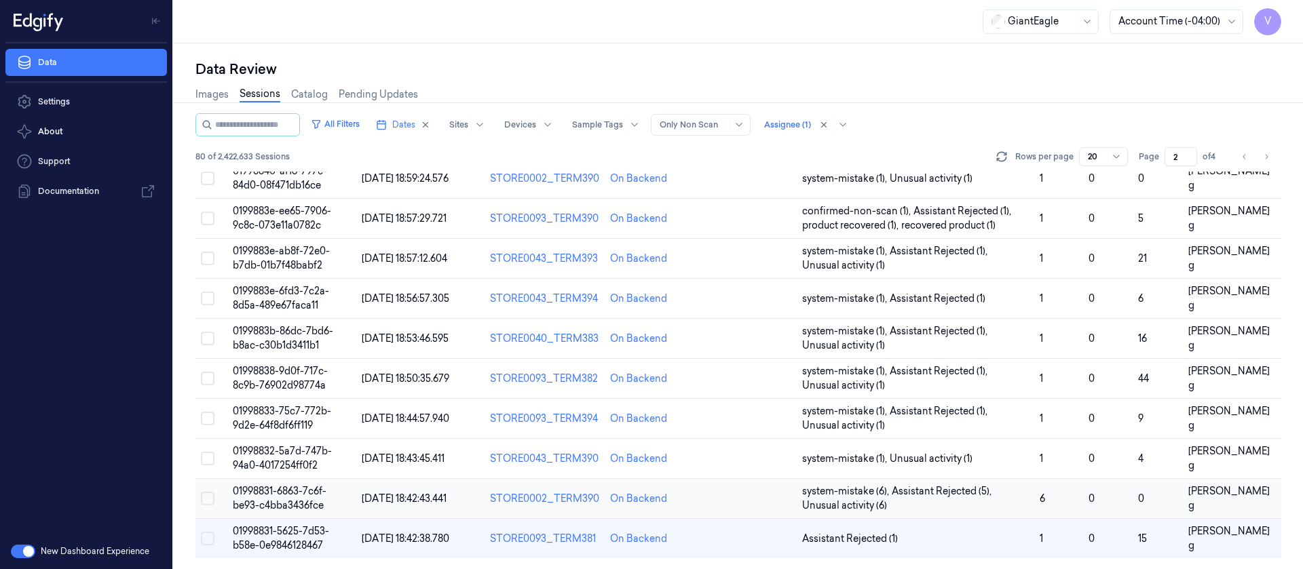
scroll to position [443, 0]
click at [742, 506] on td at bounding box center [749, 499] width 96 height 40
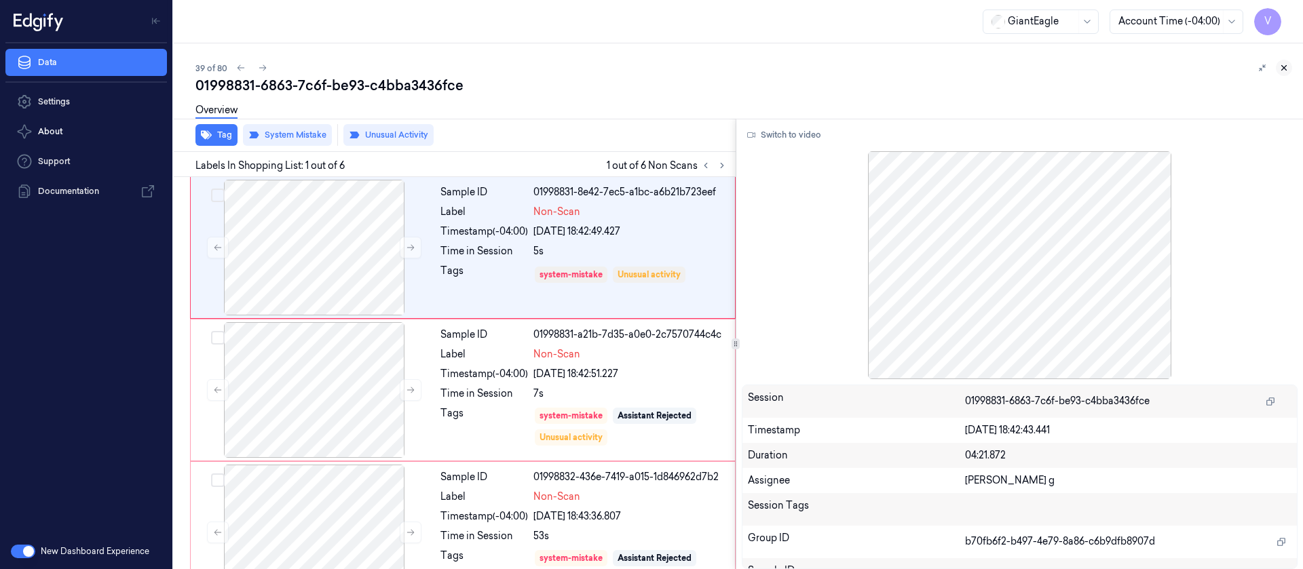
click at [1283, 65] on icon at bounding box center [1284, 68] width 10 height 10
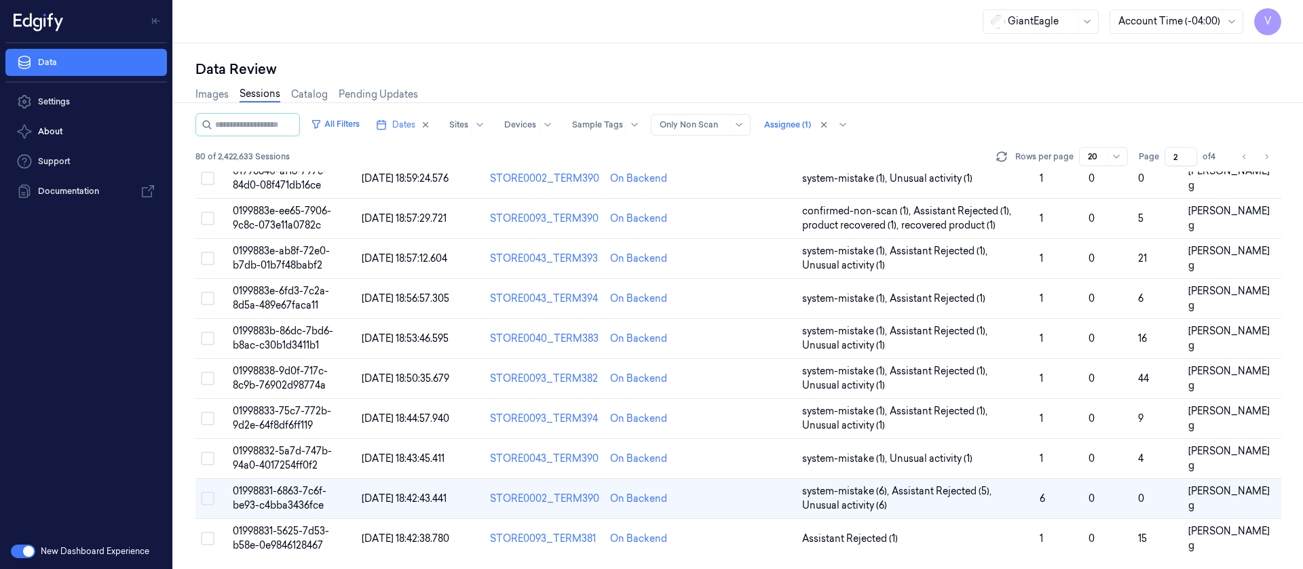
scroll to position [443, 0]
click at [784, 547] on td at bounding box center [749, 539] width 96 height 40
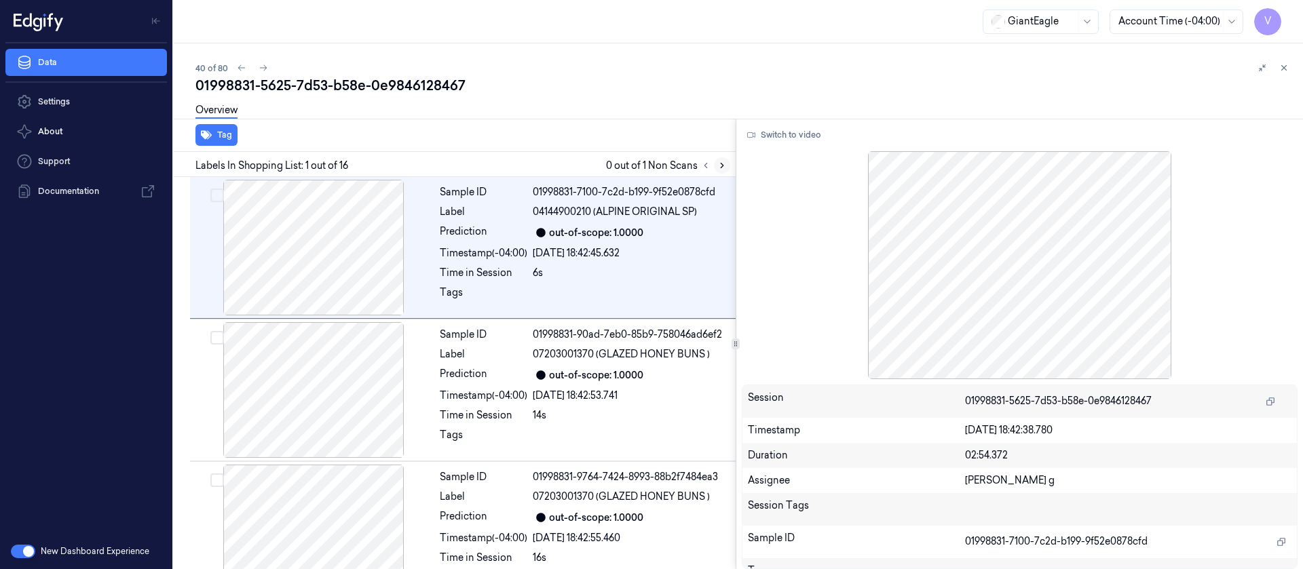
click at [724, 164] on icon at bounding box center [722, 166] width 10 height 10
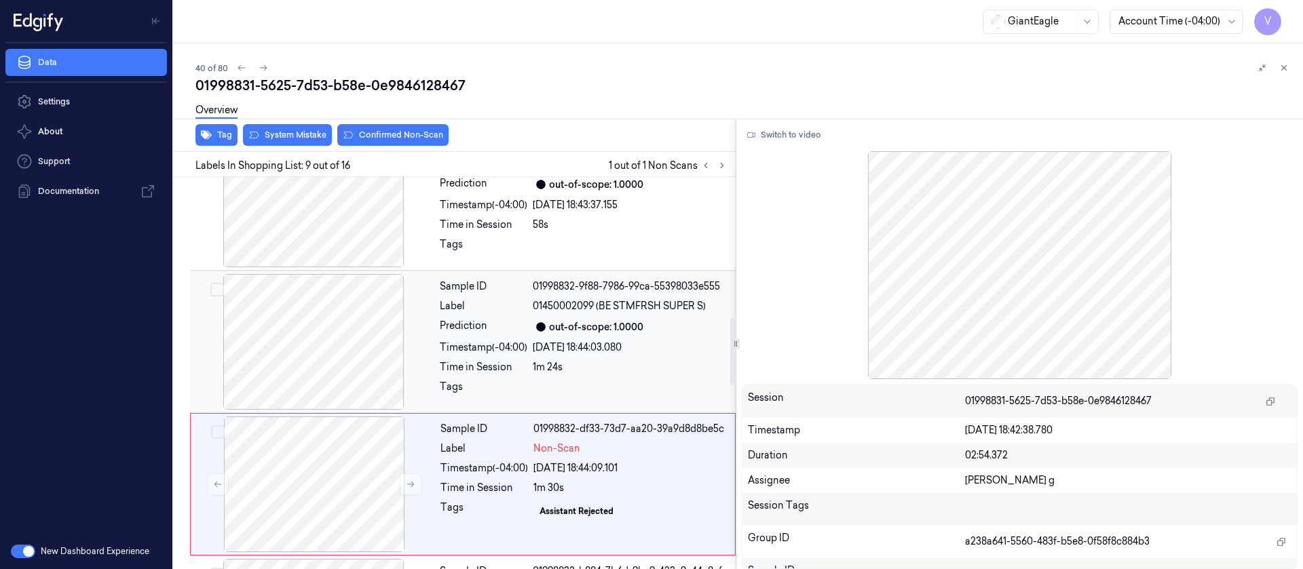
scroll to position [811, 0]
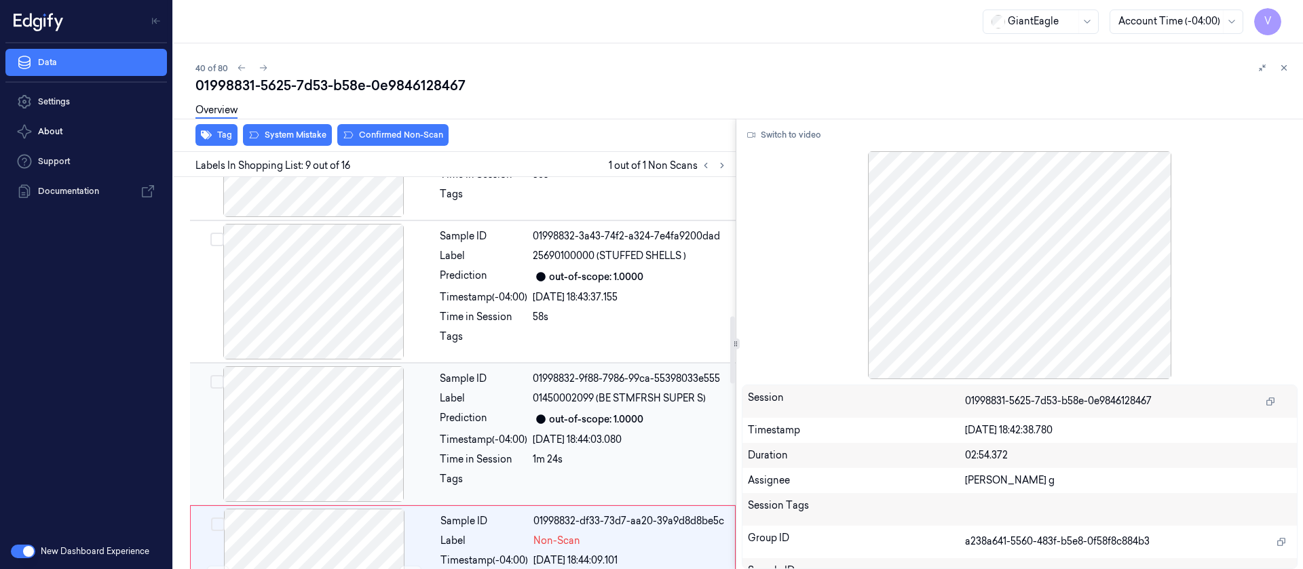
click at [502, 446] on div "Timestamp (-04:00)" at bounding box center [484, 440] width 88 height 14
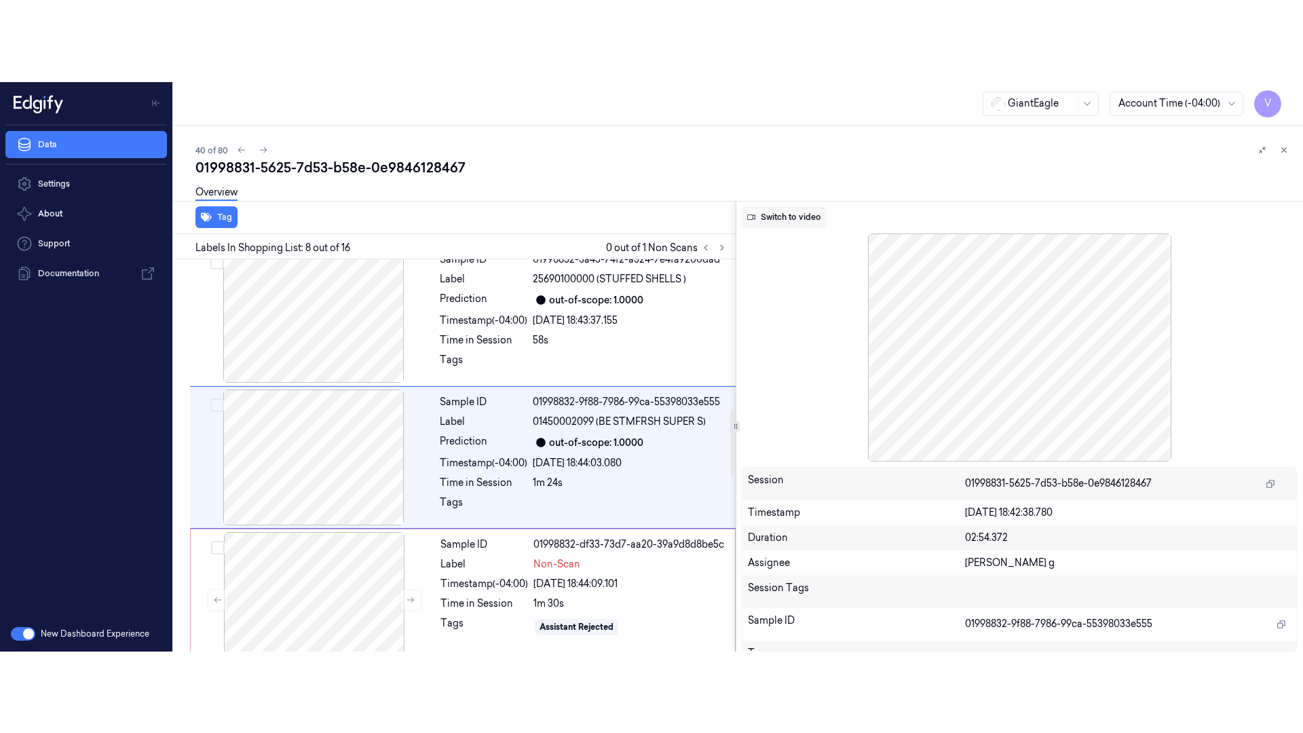
scroll to position [872, 0]
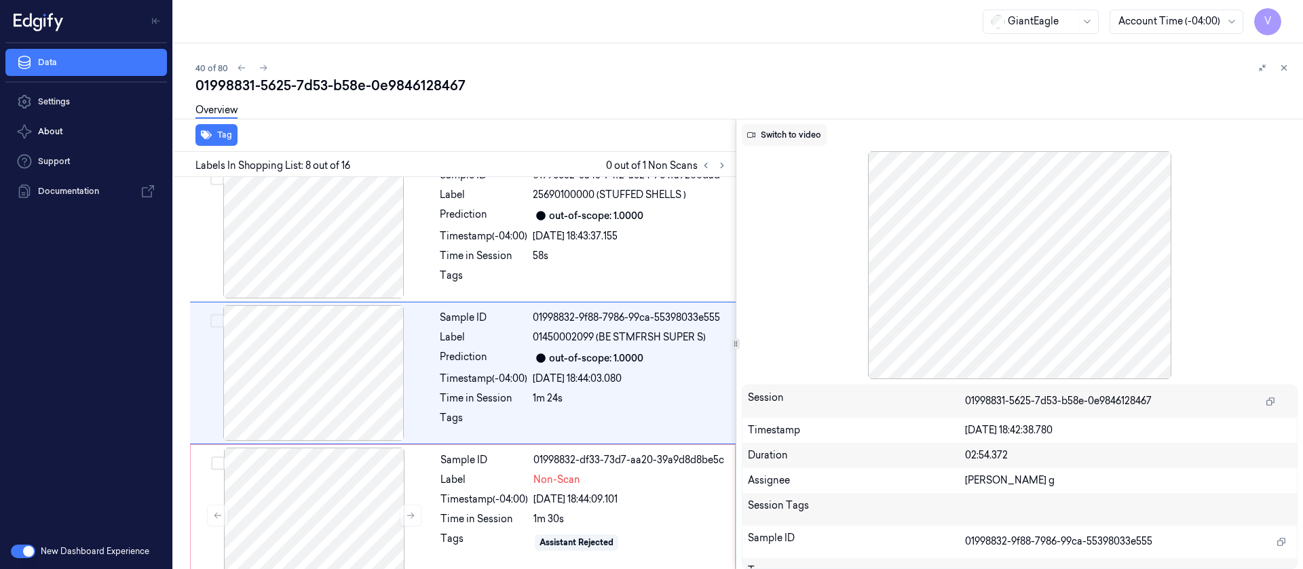
click at [783, 130] on button "Switch to video" at bounding box center [784, 135] width 85 height 22
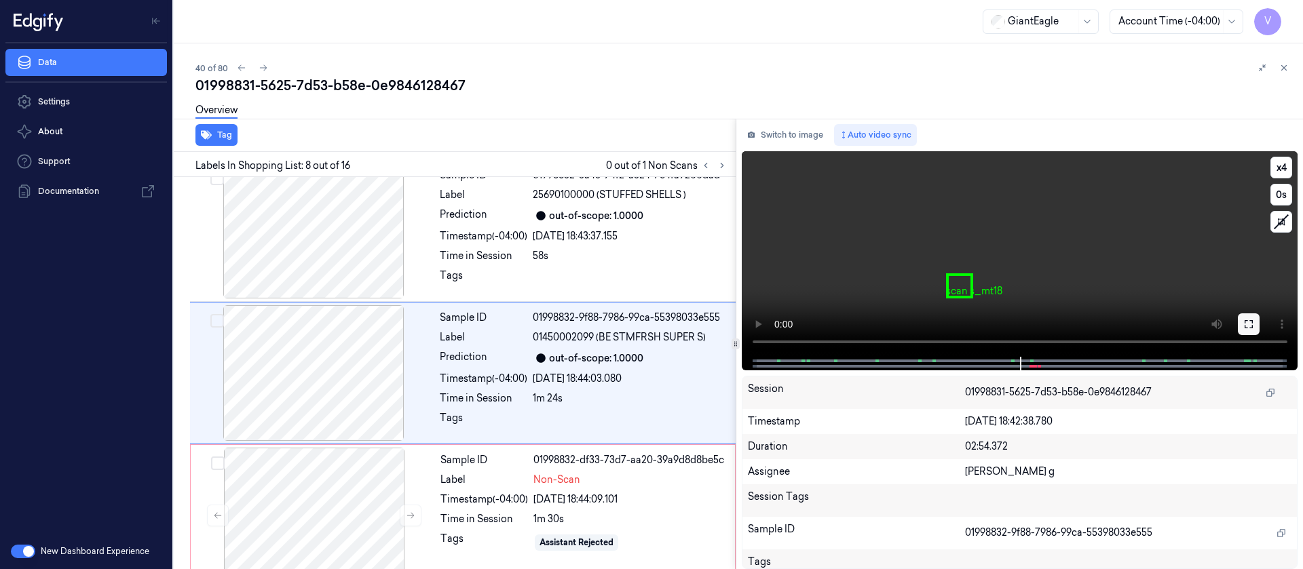
click at [1247, 322] on icon at bounding box center [1248, 324] width 11 height 11
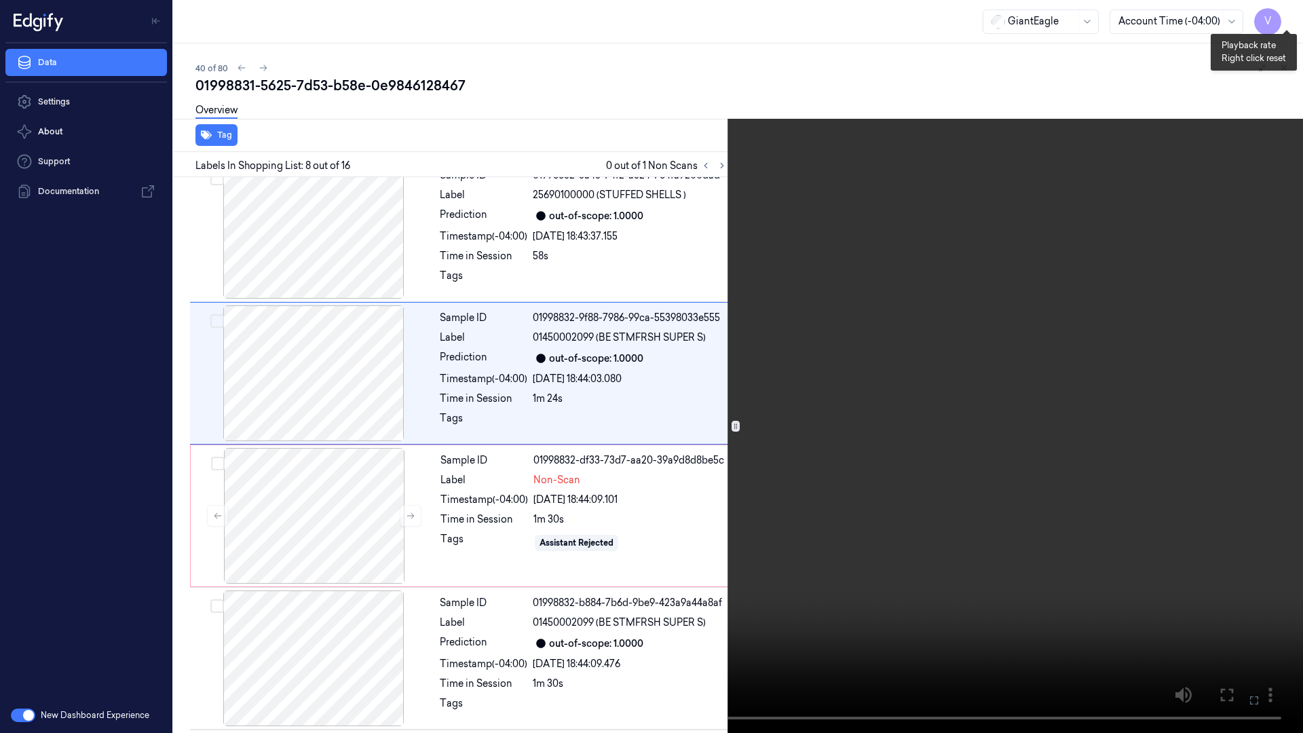
click at [1289, 16] on button "x 4" at bounding box center [1287, 16] width 22 height 22
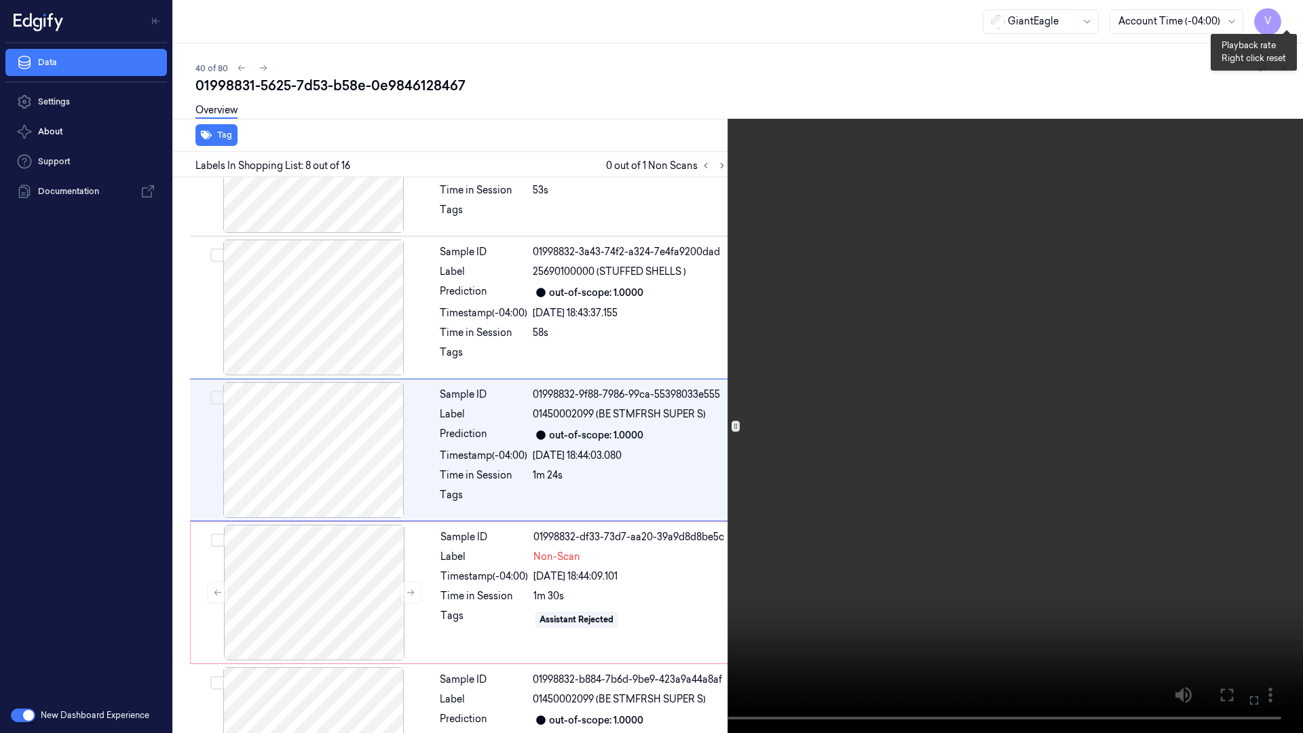
scroll to position [791, 0]
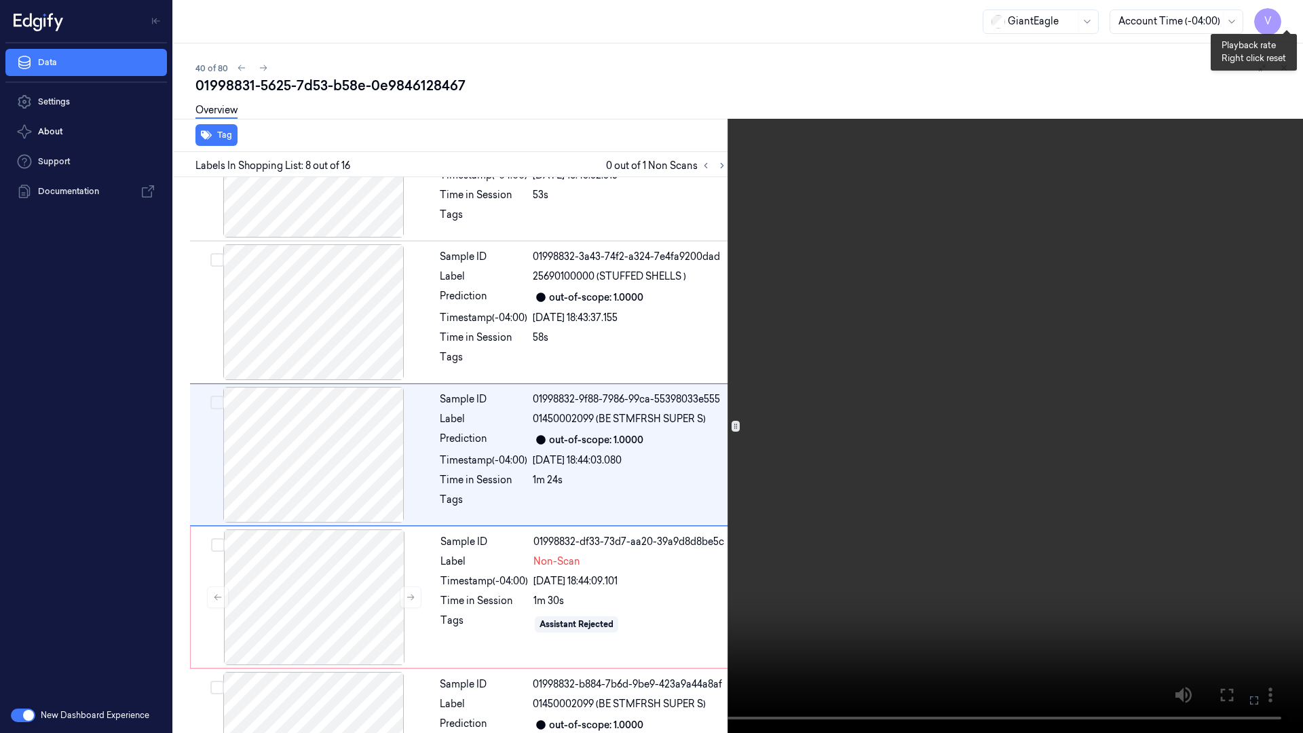
click at [1289, 16] on button "x 1" at bounding box center [1287, 16] width 22 height 22
click at [0, 0] on icon at bounding box center [0, 0] width 0 height 0
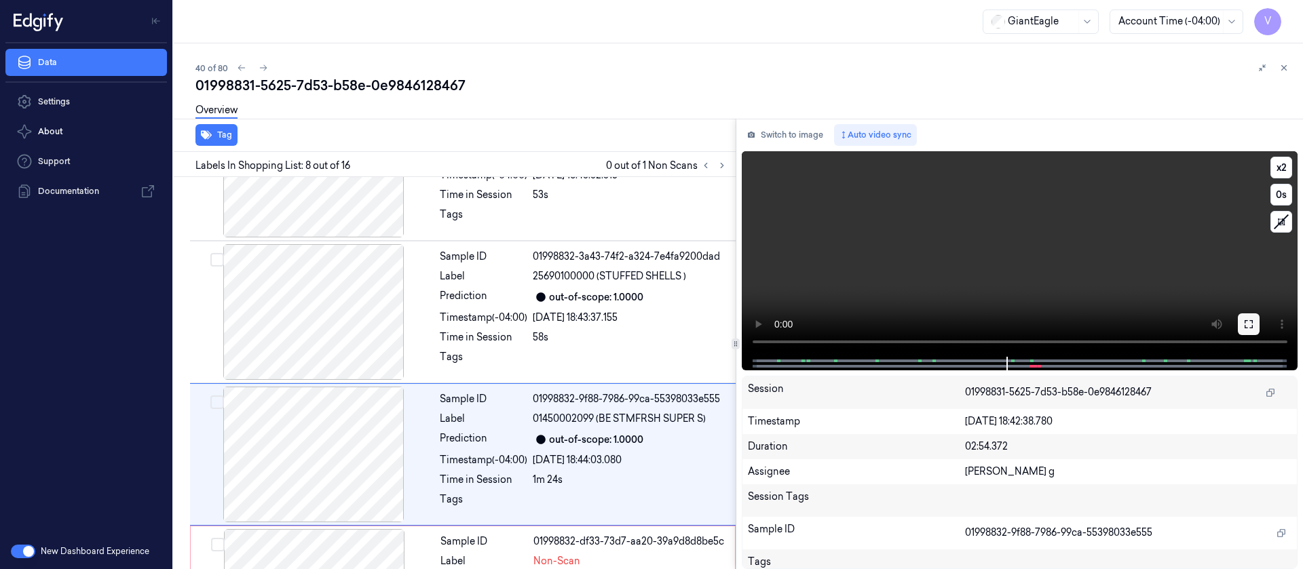
click at [1253, 320] on icon at bounding box center [1249, 324] width 8 height 8
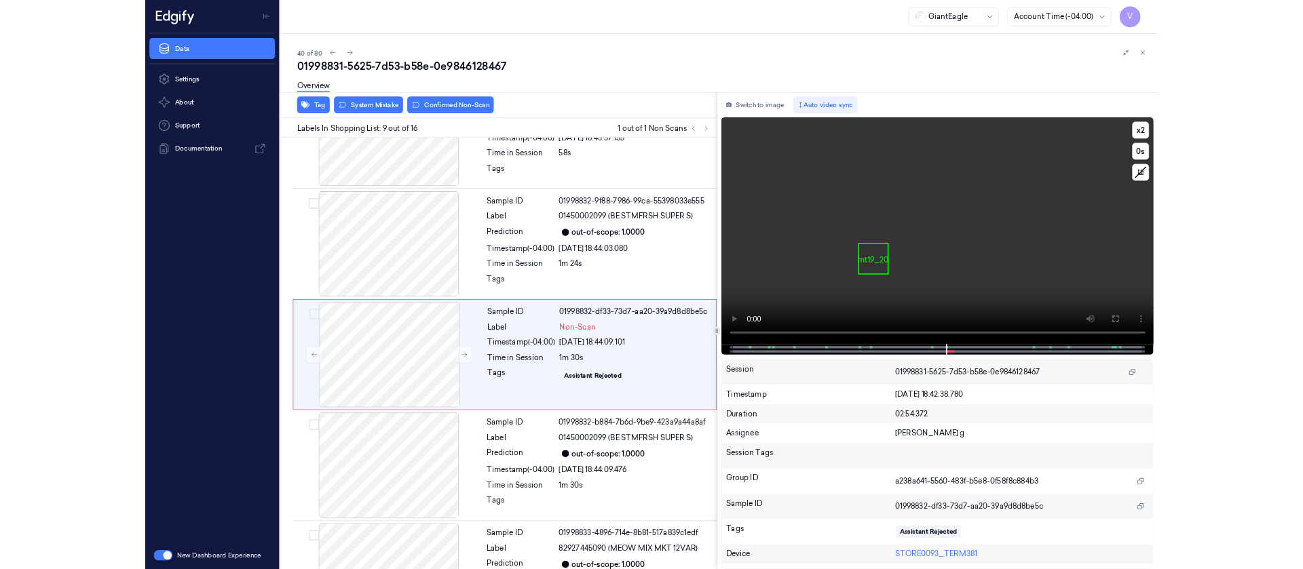
scroll to position [933, 0]
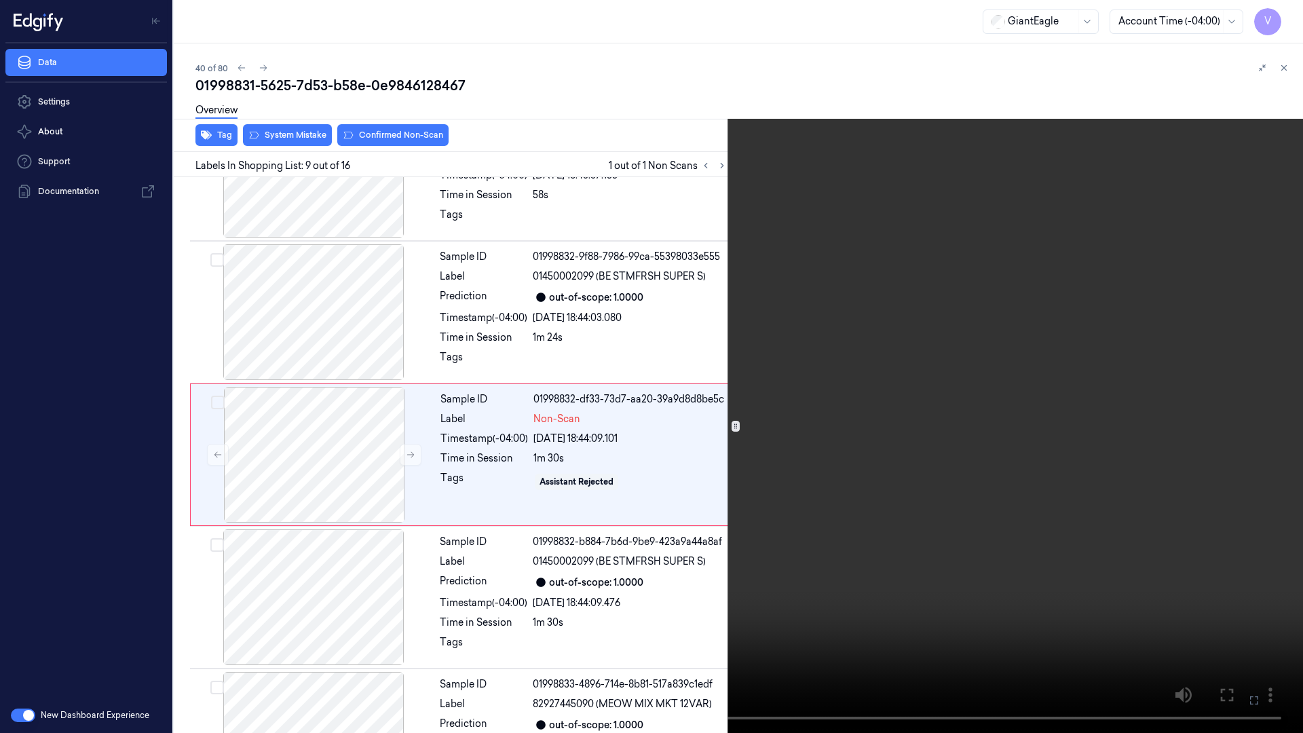
click at [0, 0] on icon at bounding box center [0, 0] width 0 height 0
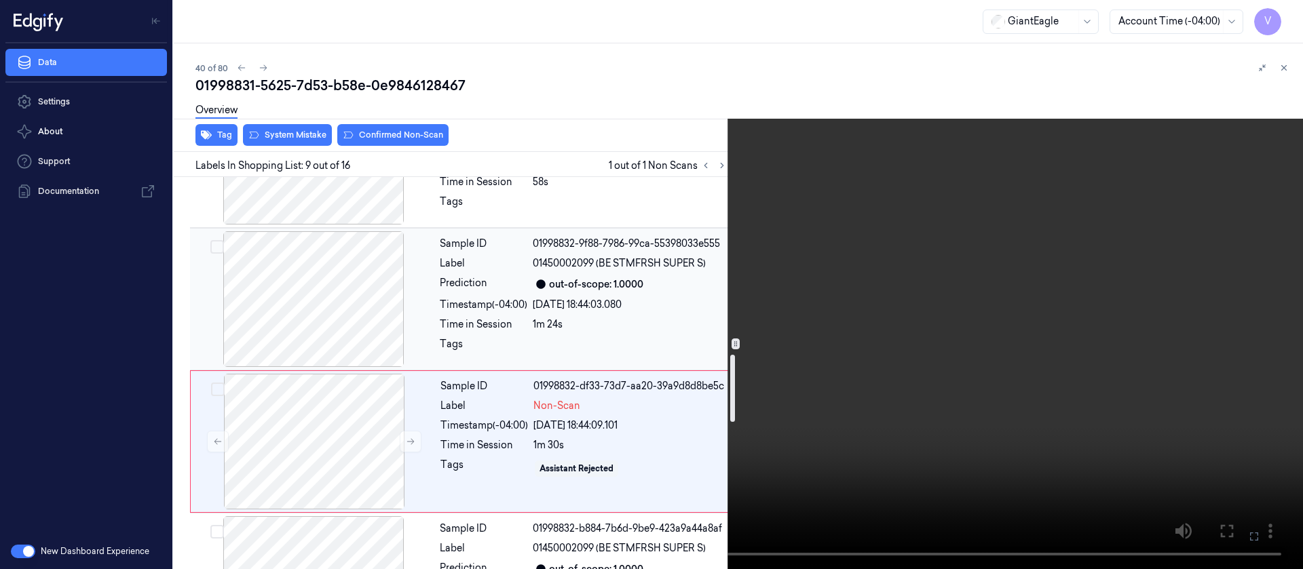
scroll to position [1035, 0]
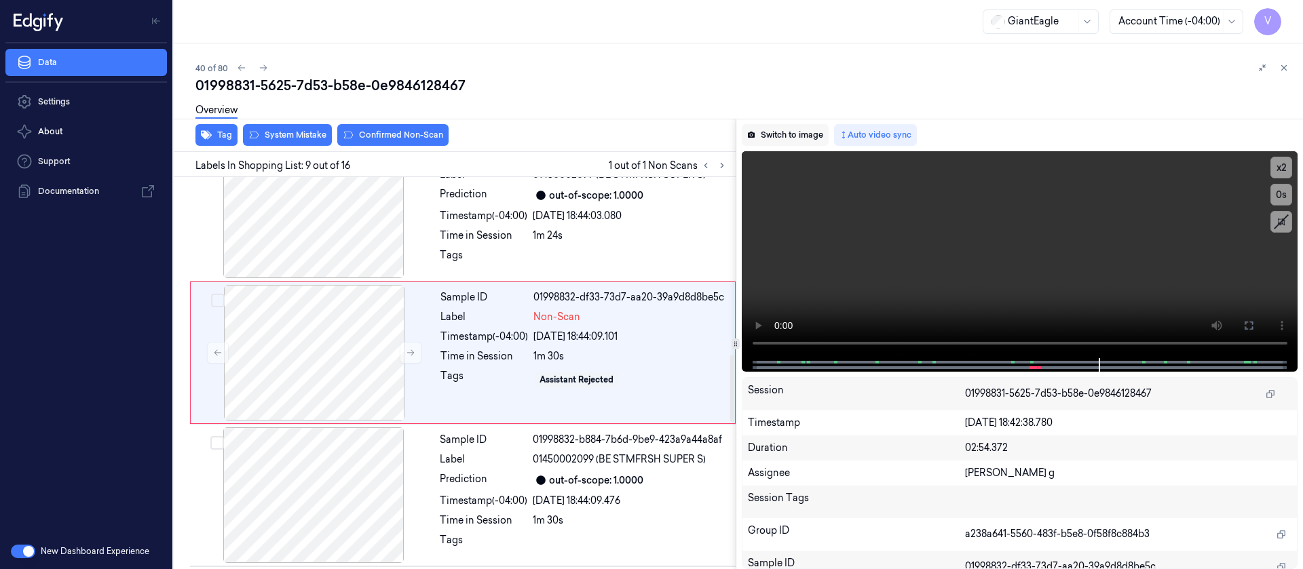
click at [764, 130] on button "Switch to image" at bounding box center [785, 135] width 87 height 22
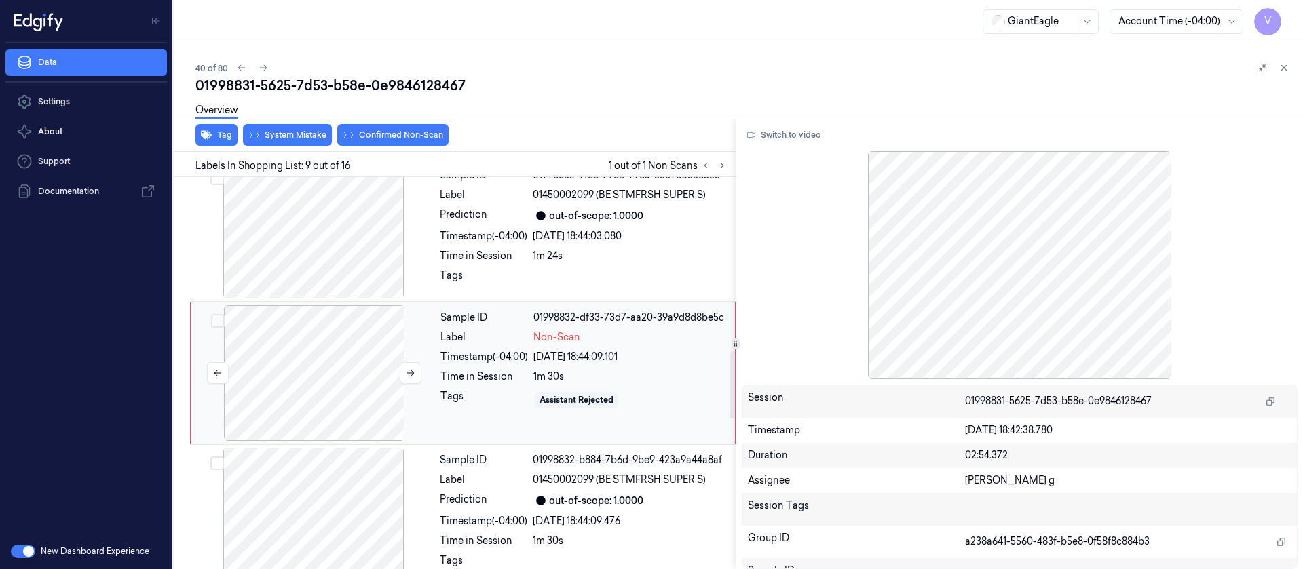
click at [307, 361] on div at bounding box center [314, 373] width 242 height 136
click at [406, 372] on icon at bounding box center [411, 374] width 10 height 10
click at [497, 375] on div "Time in Session" at bounding box center [484, 377] width 88 height 14
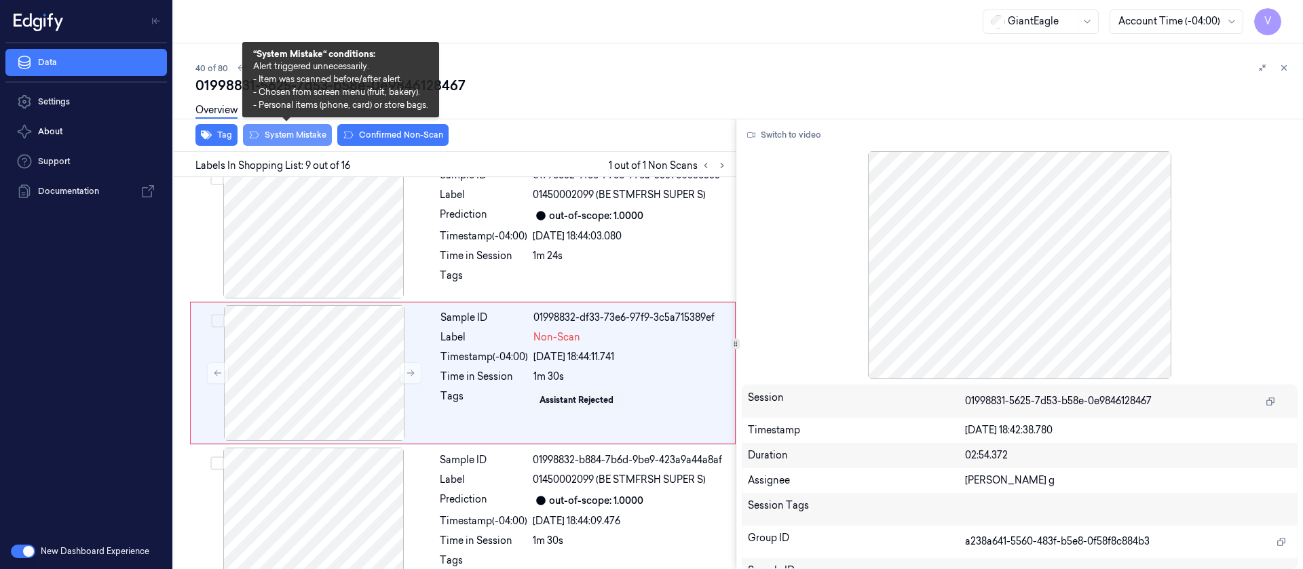
click at [307, 142] on button "System Mistake" at bounding box center [287, 135] width 89 height 22
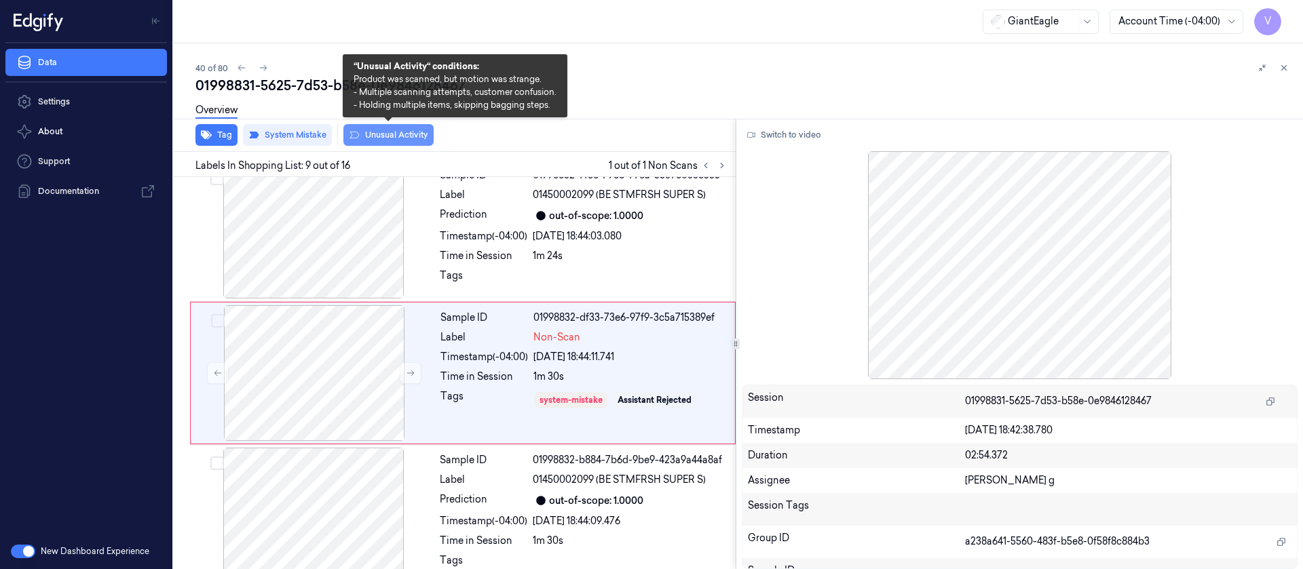
click at [375, 136] on button "Unusual Activity" at bounding box center [388, 135] width 90 height 22
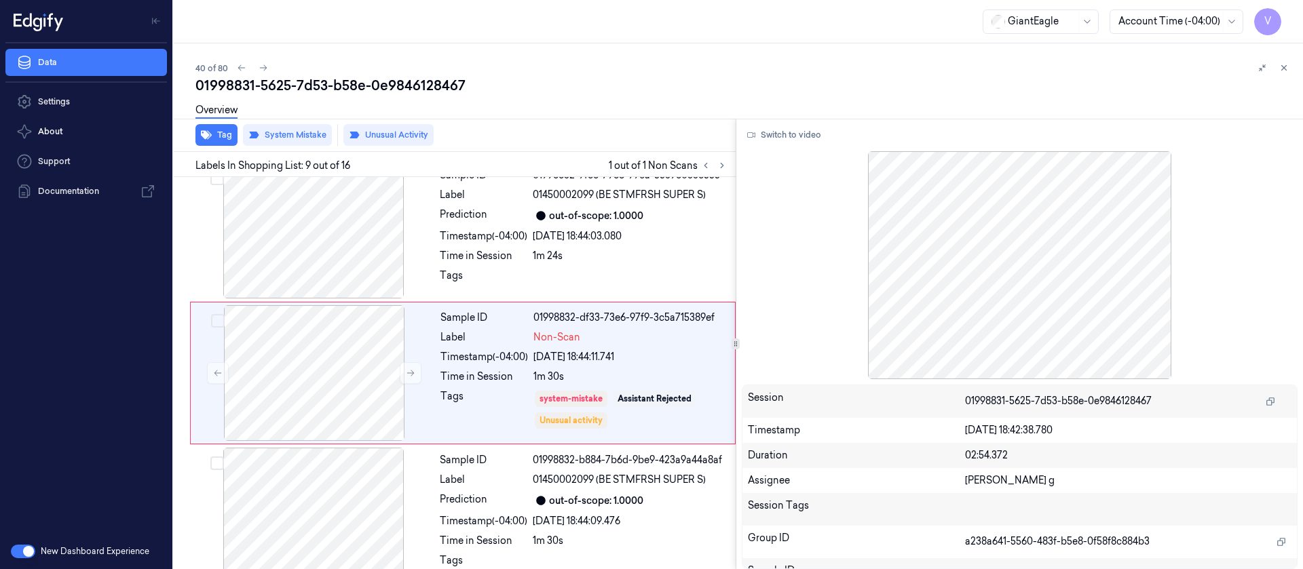
click at [375, 136] on button "Unusual Activity" at bounding box center [388, 135] width 90 height 22
click at [1283, 71] on icon at bounding box center [1284, 68] width 10 height 10
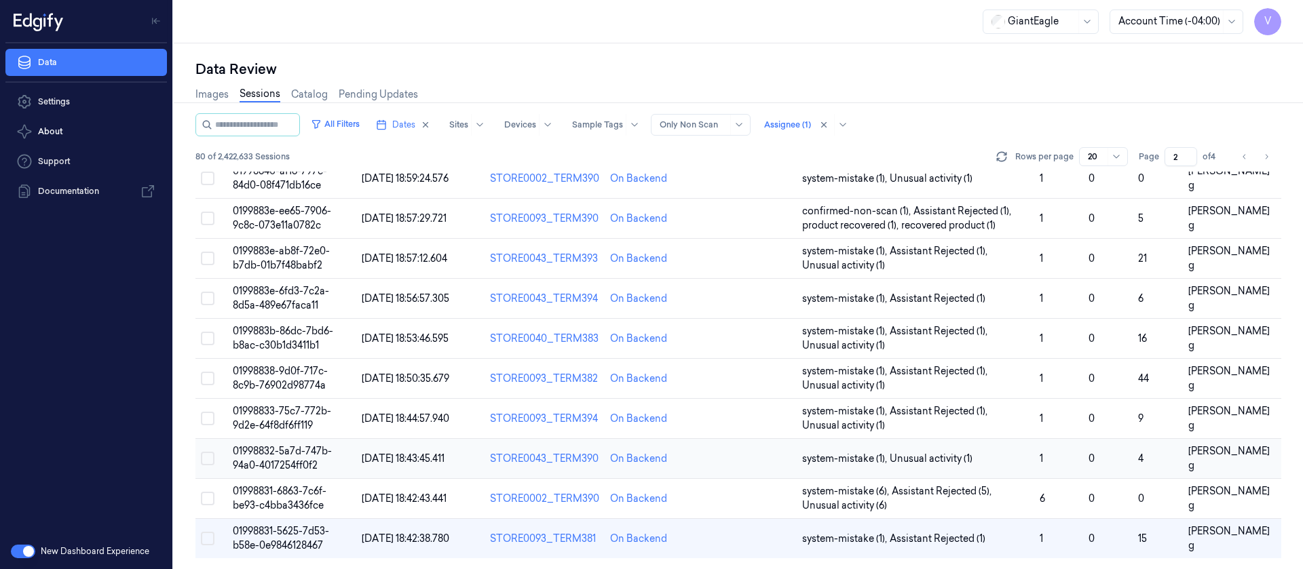
scroll to position [443, 0]
click at [1245, 159] on icon "Go to previous page" at bounding box center [1245, 156] width 8 height 11
type input "1"
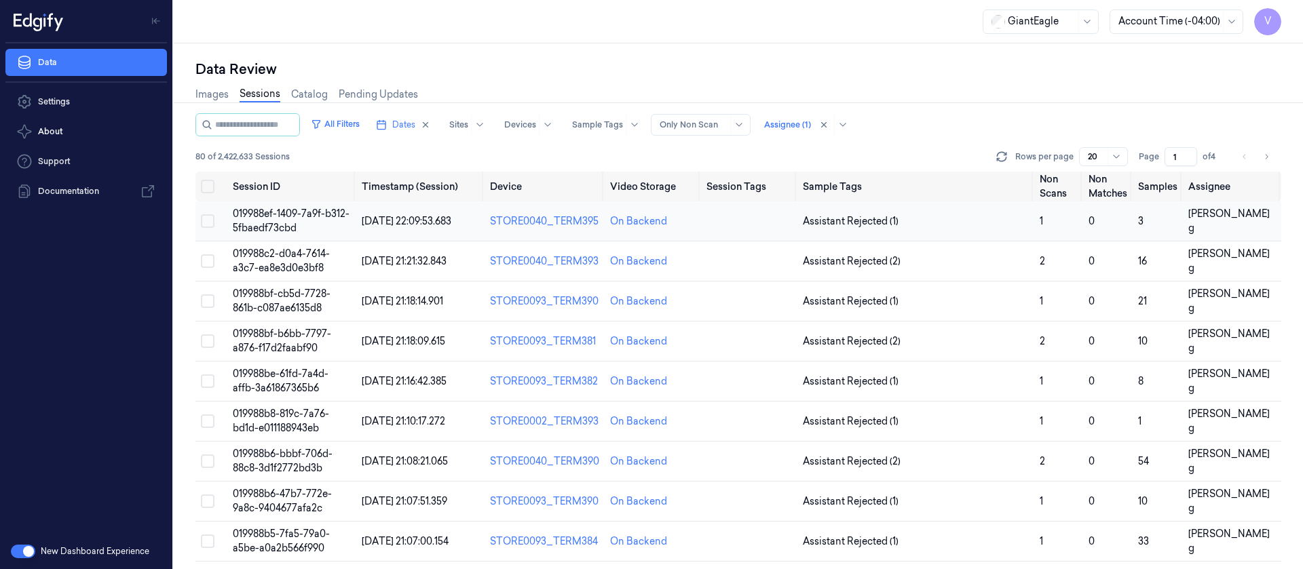
click at [723, 228] on td at bounding box center [749, 222] width 96 height 40
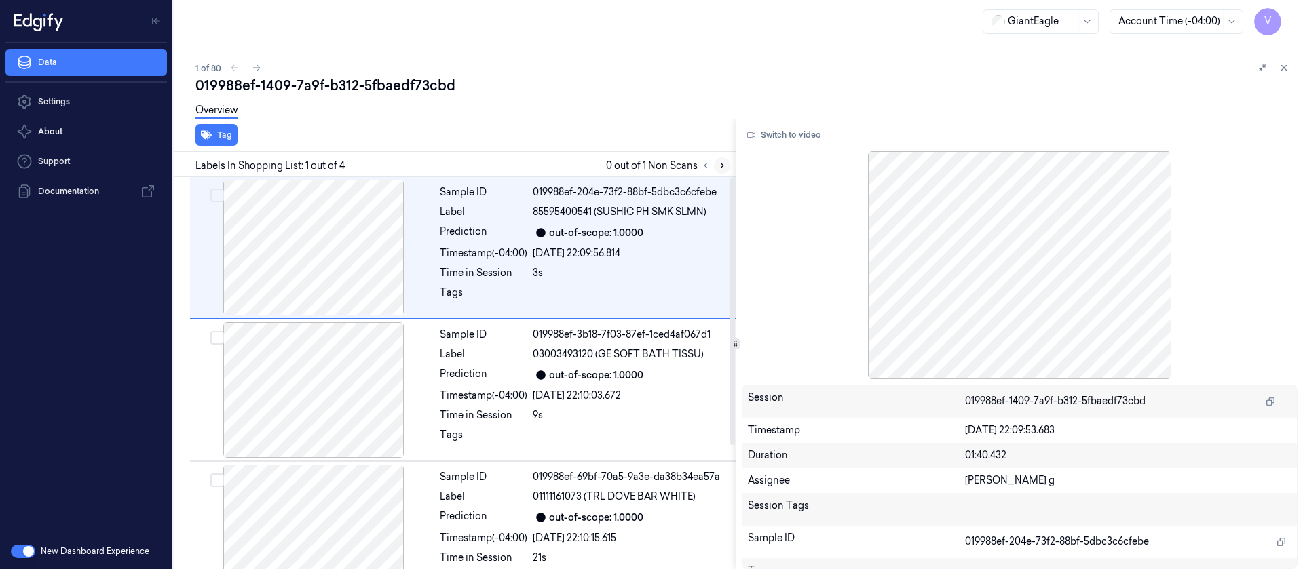
click at [719, 166] on icon at bounding box center [722, 166] width 10 height 10
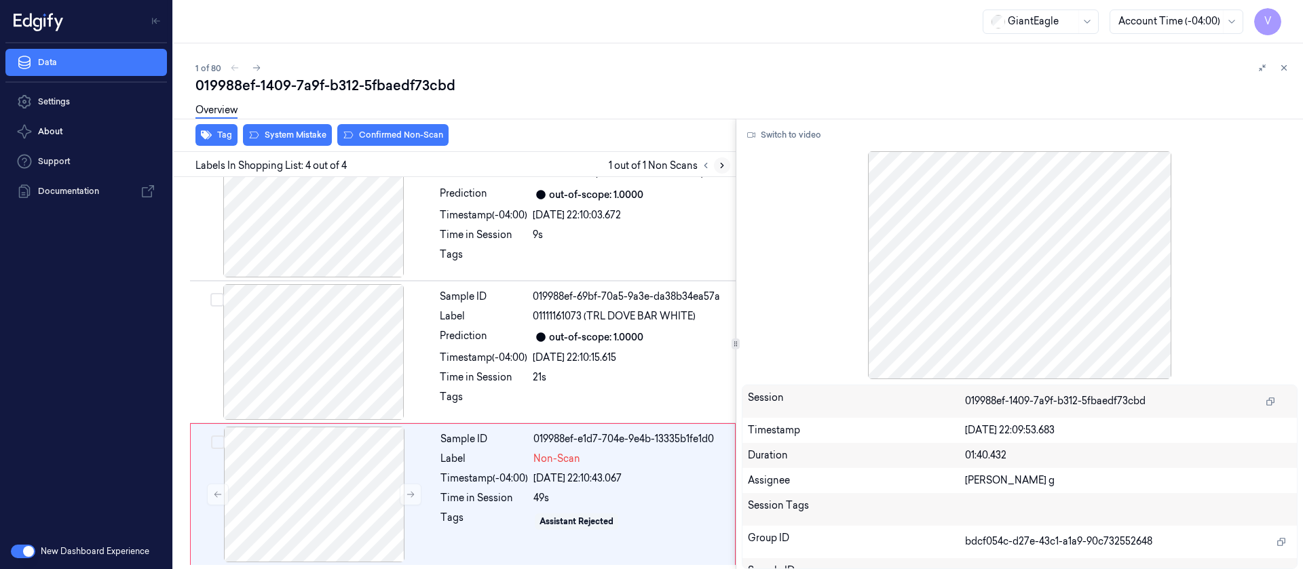
scroll to position [182, 0]
click at [312, 377] on div at bounding box center [314, 351] width 242 height 136
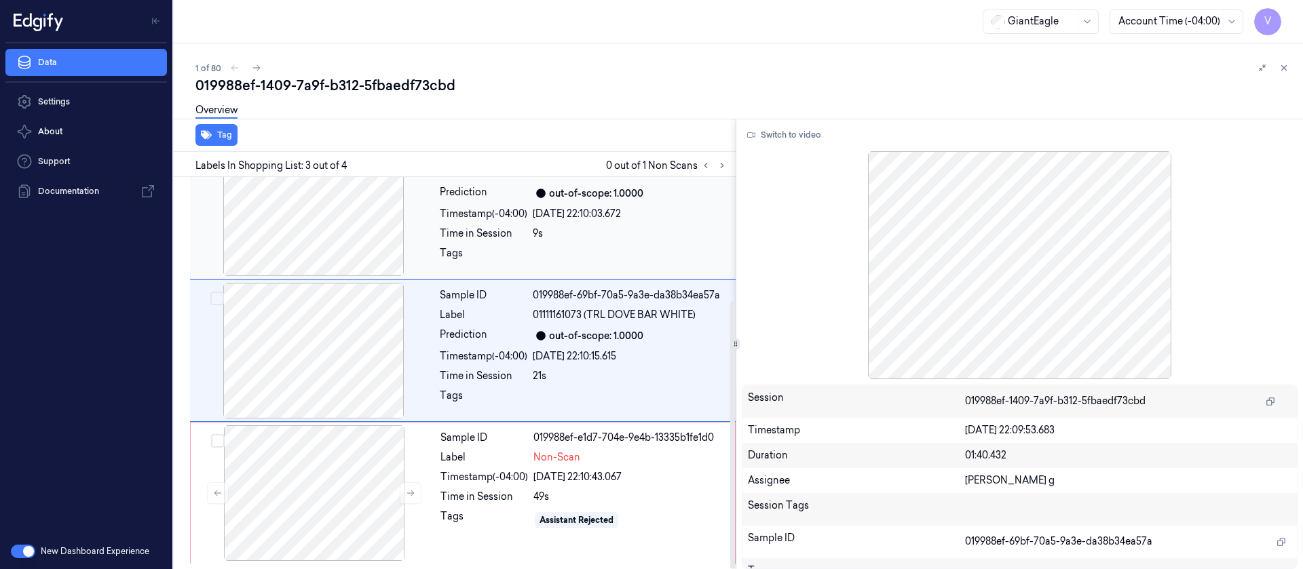
click at [551, 234] on div "9s" at bounding box center [630, 234] width 195 height 14
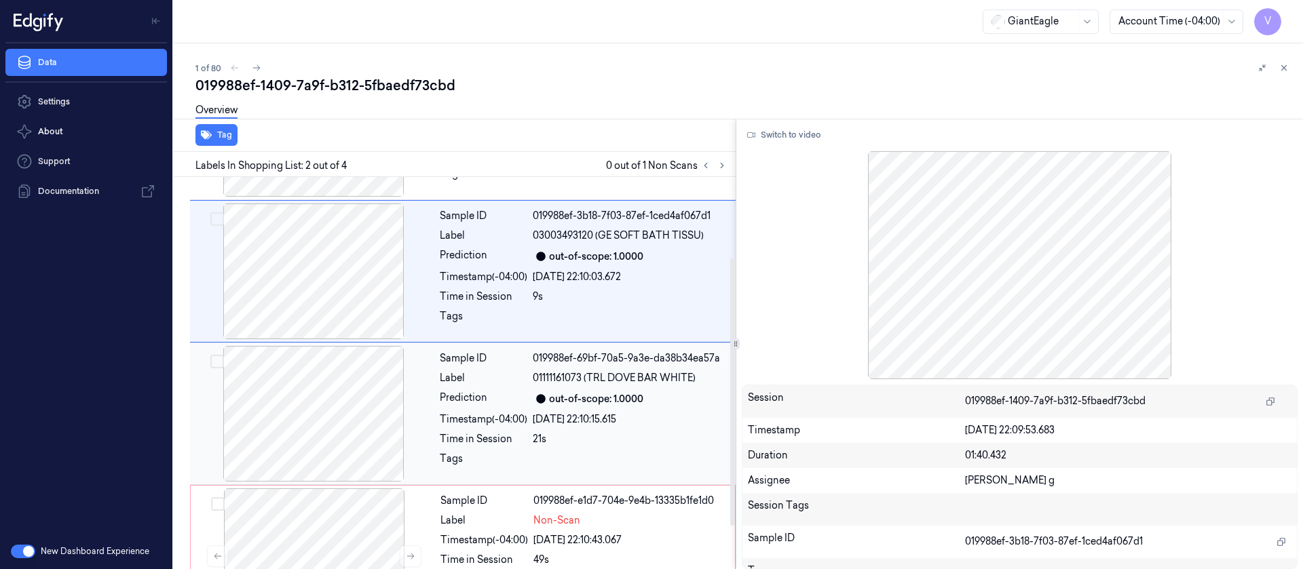
click at [471, 447] on div "Sample ID 019988ef-69bf-70a5-9a3e-da38b34ea57a Label 01111161073 (TRL DOVE BAR …" at bounding box center [583, 414] width 299 height 136
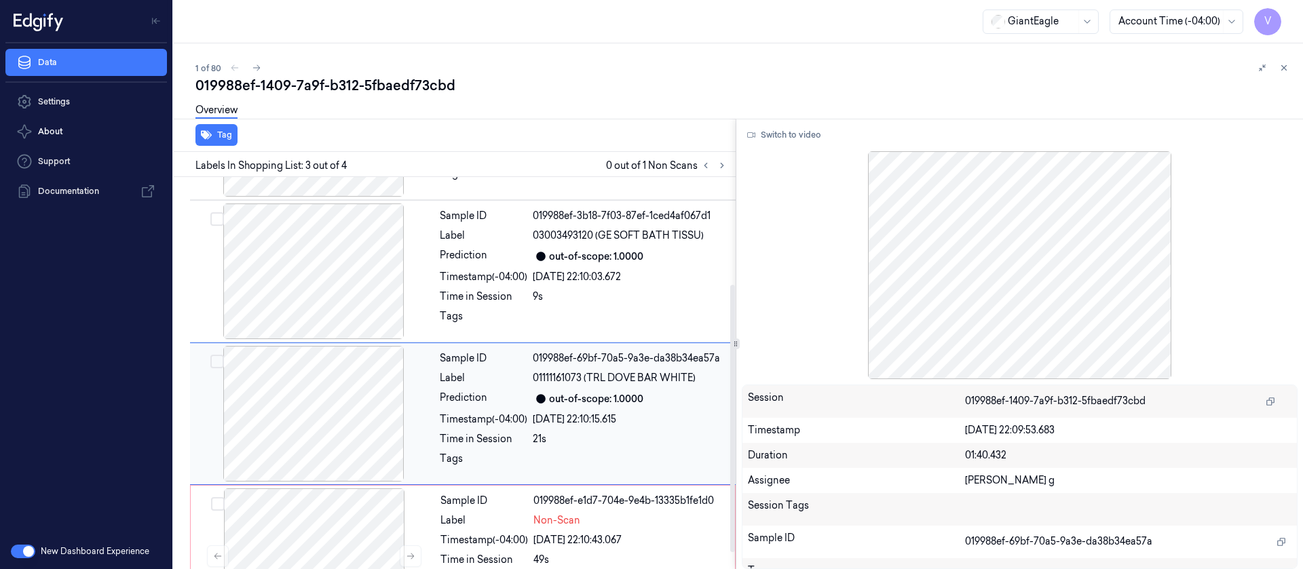
scroll to position [159, 0]
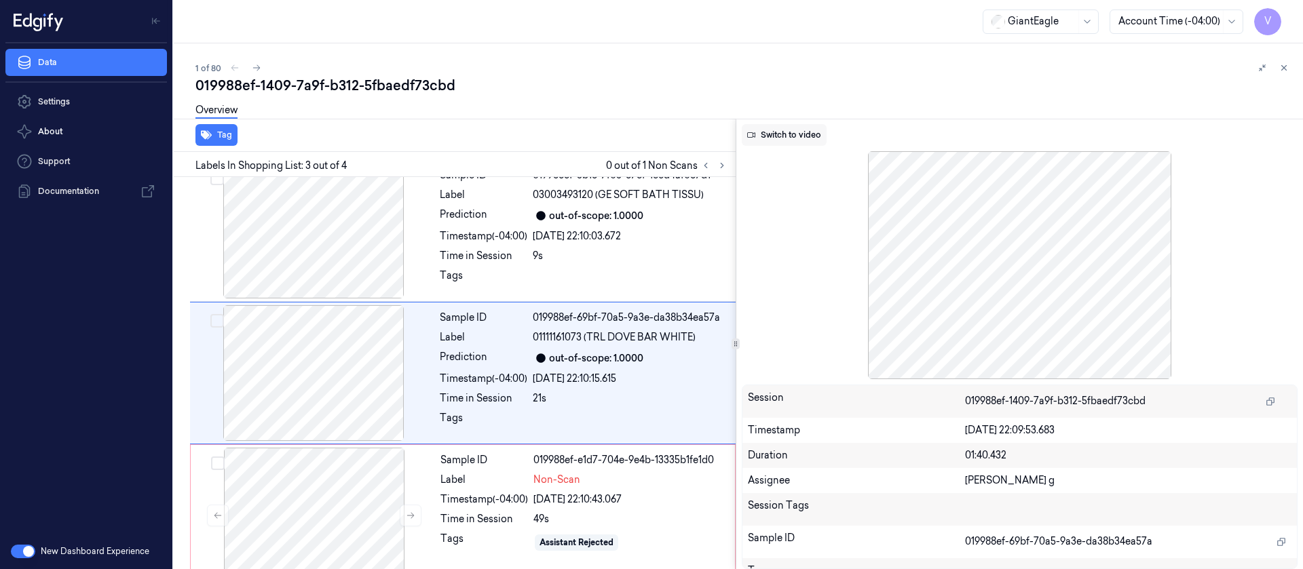
click at [774, 132] on button "Switch to video" at bounding box center [784, 135] width 85 height 22
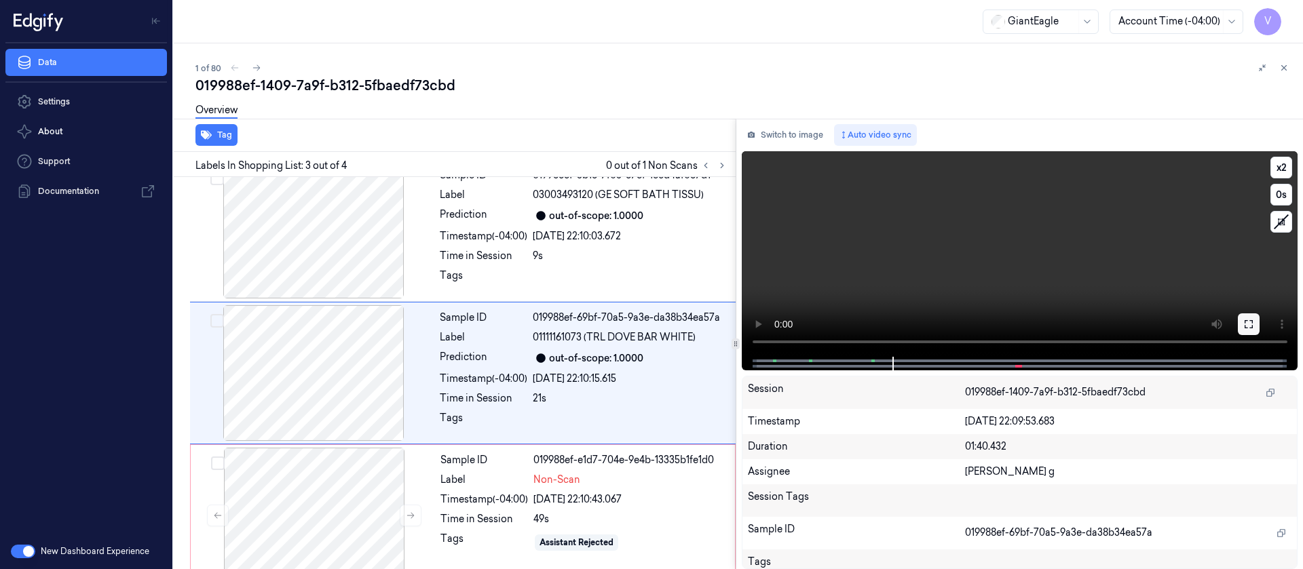
click at [1251, 326] on icon at bounding box center [1248, 324] width 11 height 11
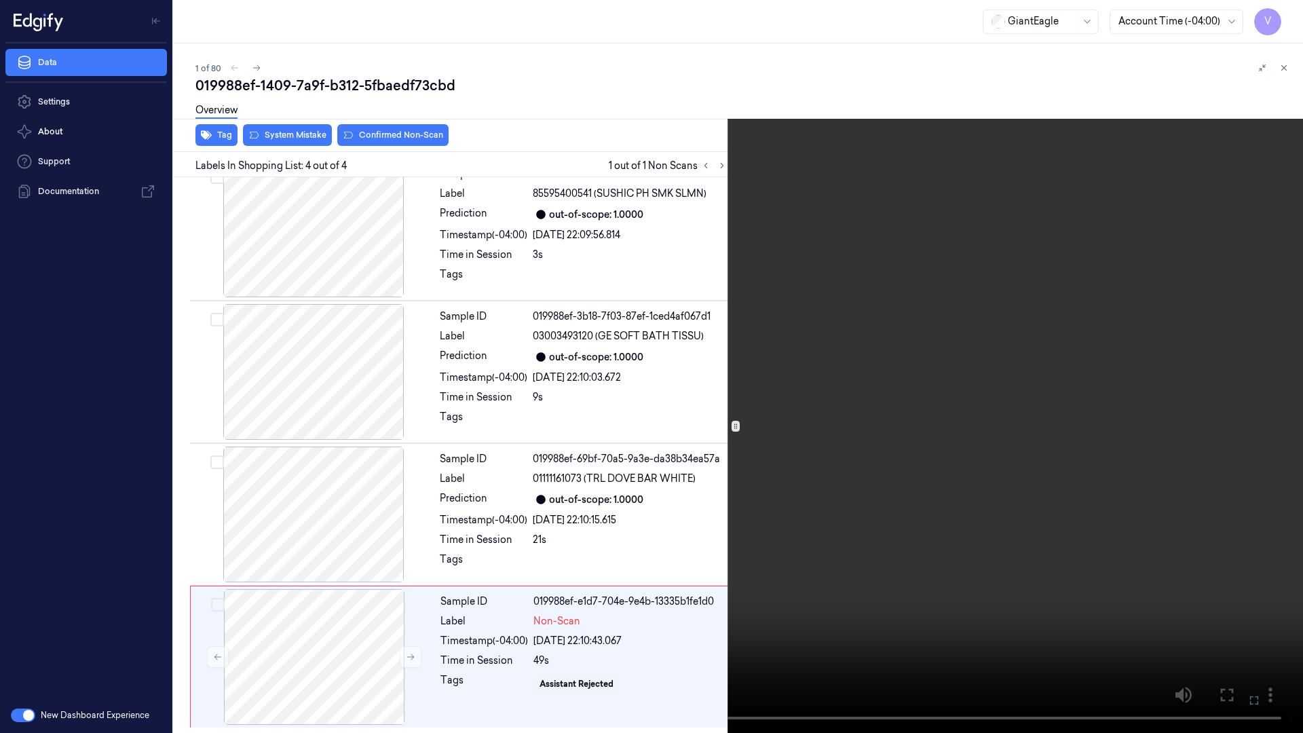
click at [0, 0] on icon at bounding box center [0, 0] width 0 height 0
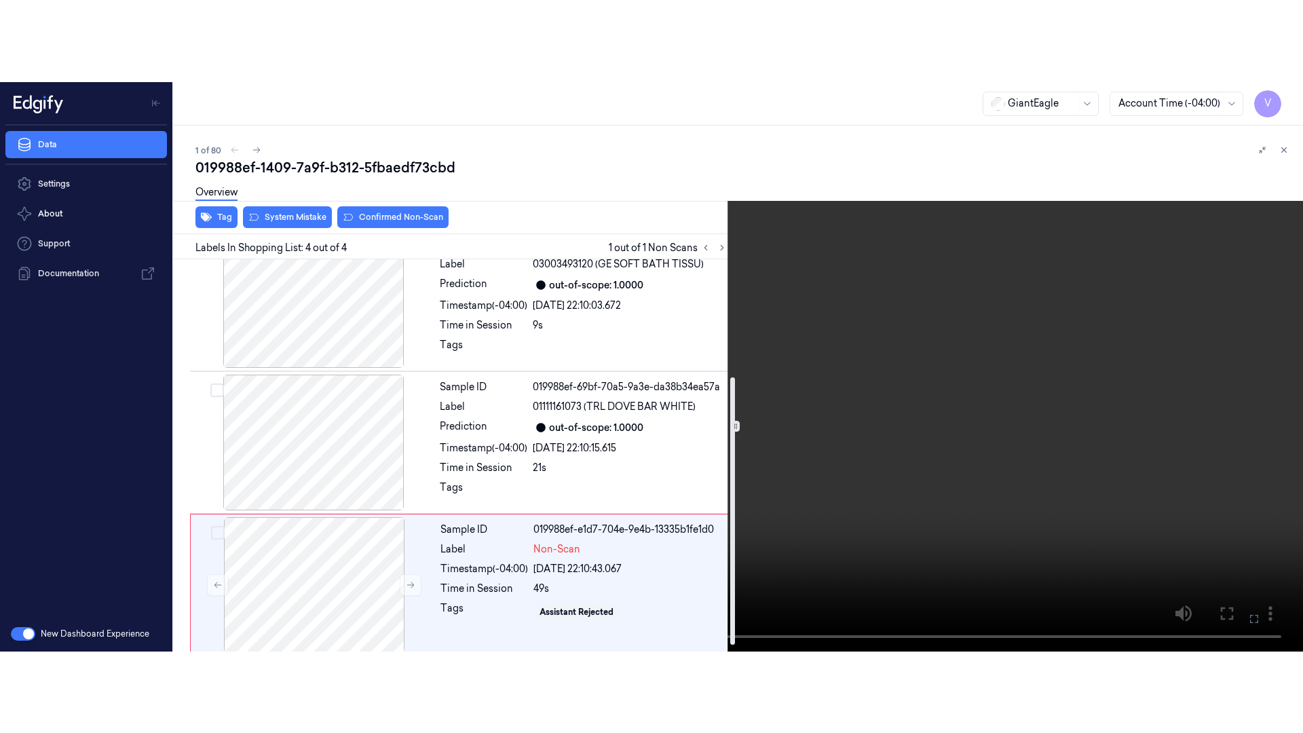
scroll to position [182, 0]
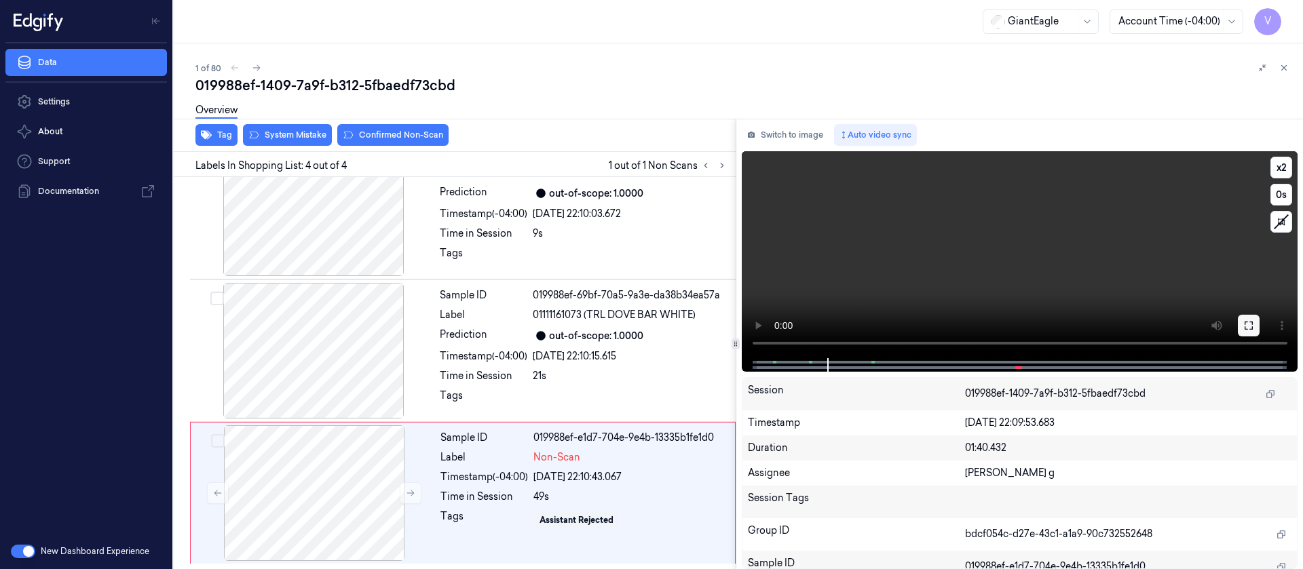
click at [1251, 328] on icon at bounding box center [1248, 325] width 11 height 11
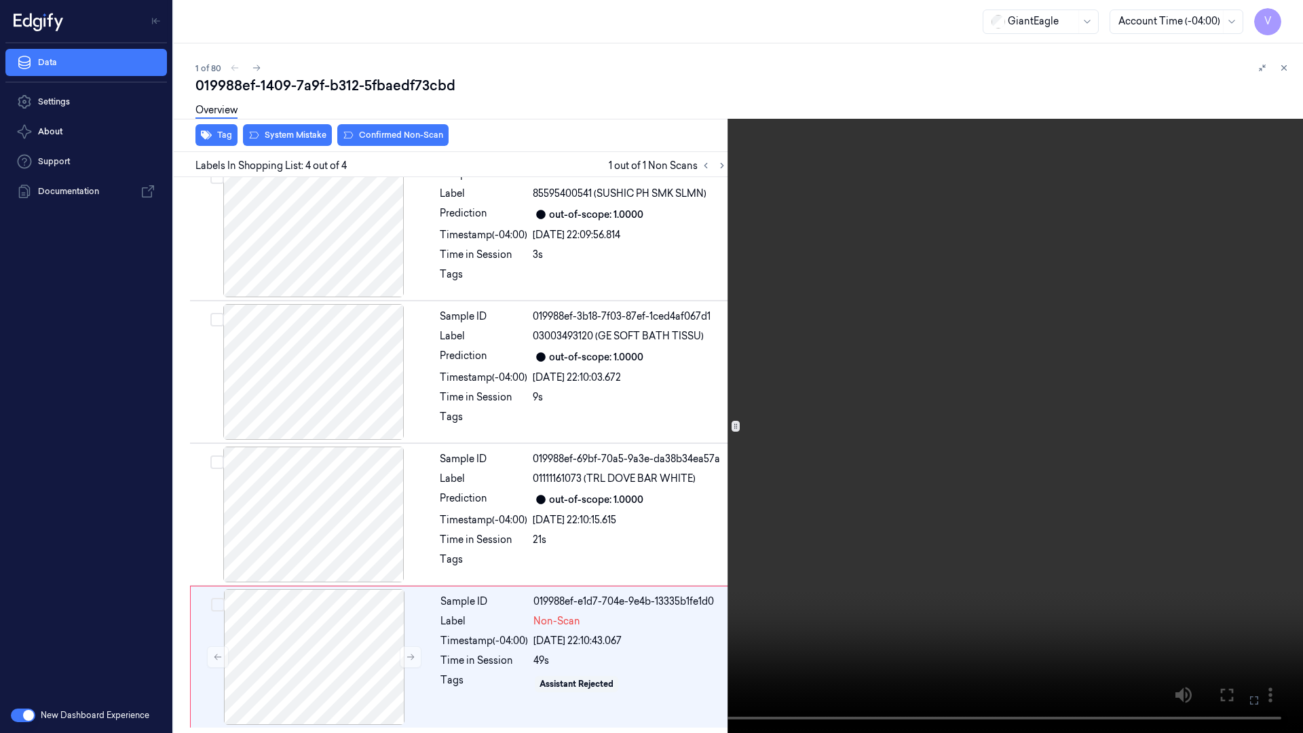
click at [0, 0] on button at bounding box center [0, 0] width 0 height 0
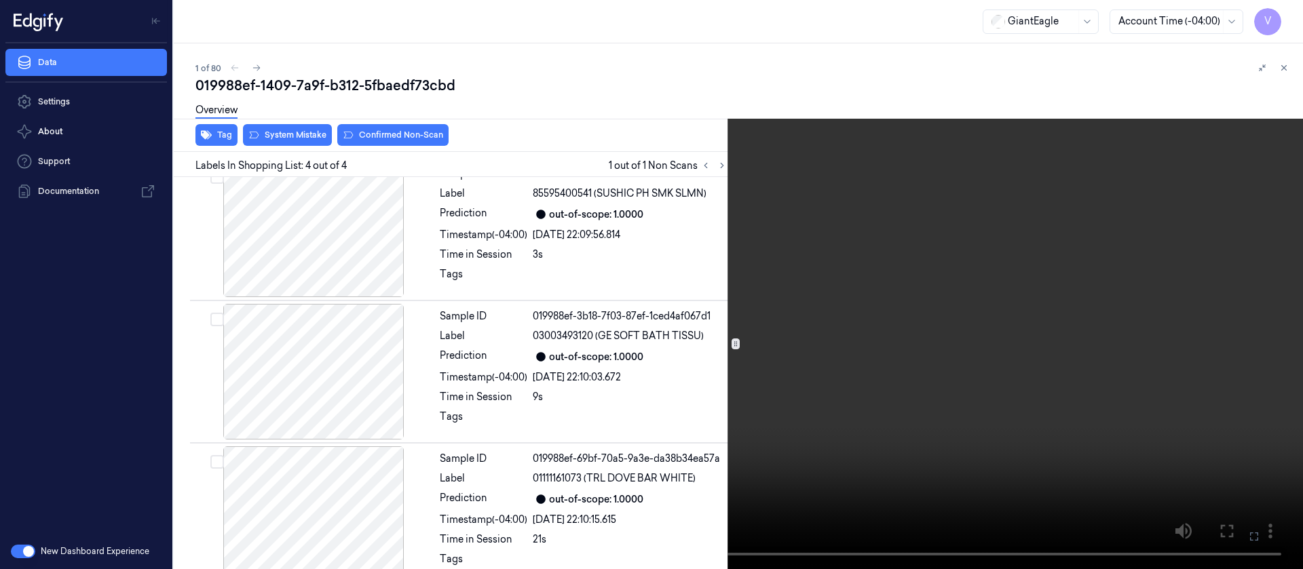
scroll to position [182, 0]
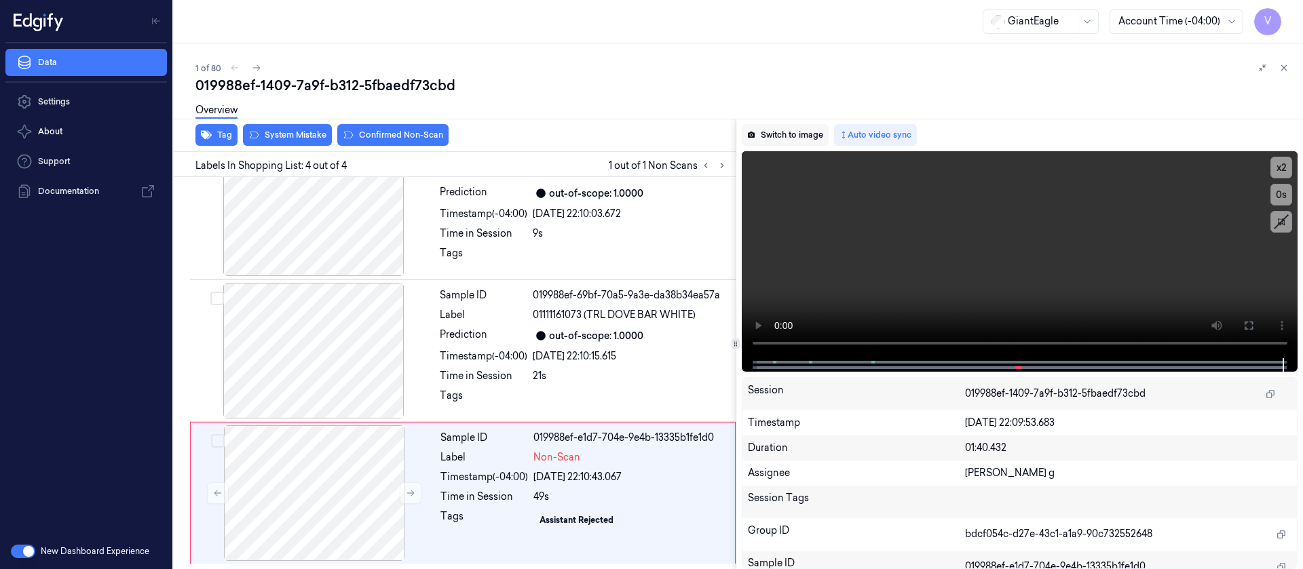
click at [789, 126] on button "Switch to image" at bounding box center [785, 135] width 87 height 22
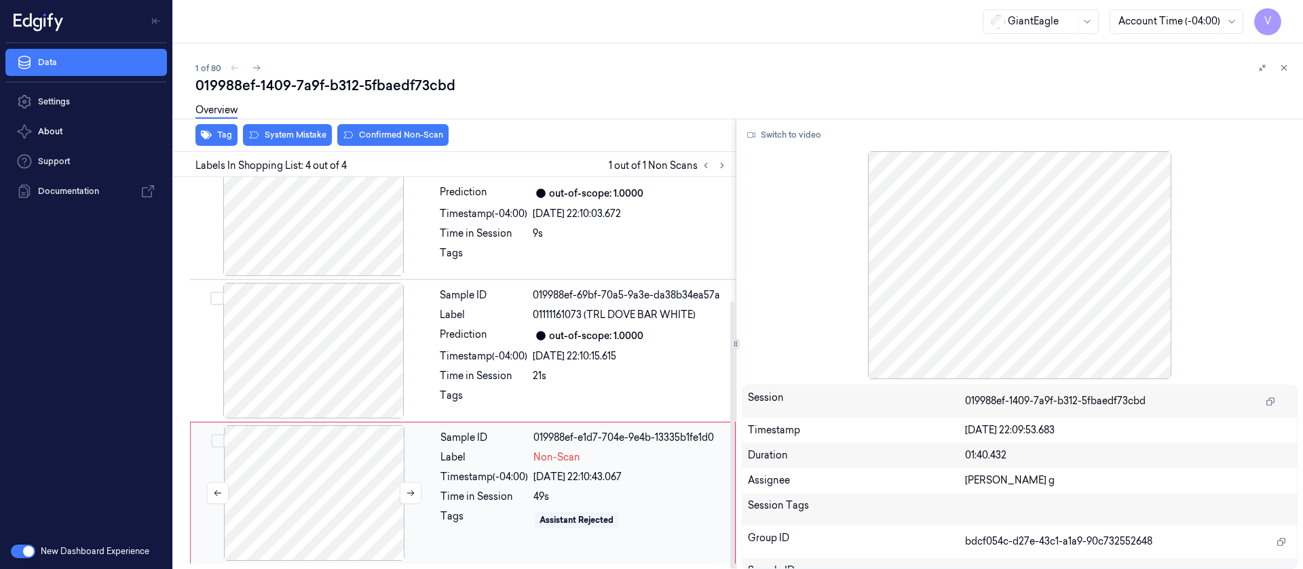
click at [303, 491] on div at bounding box center [314, 494] width 242 height 136
click at [273, 127] on div "Overview" at bounding box center [743, 112] width 1097 height 35
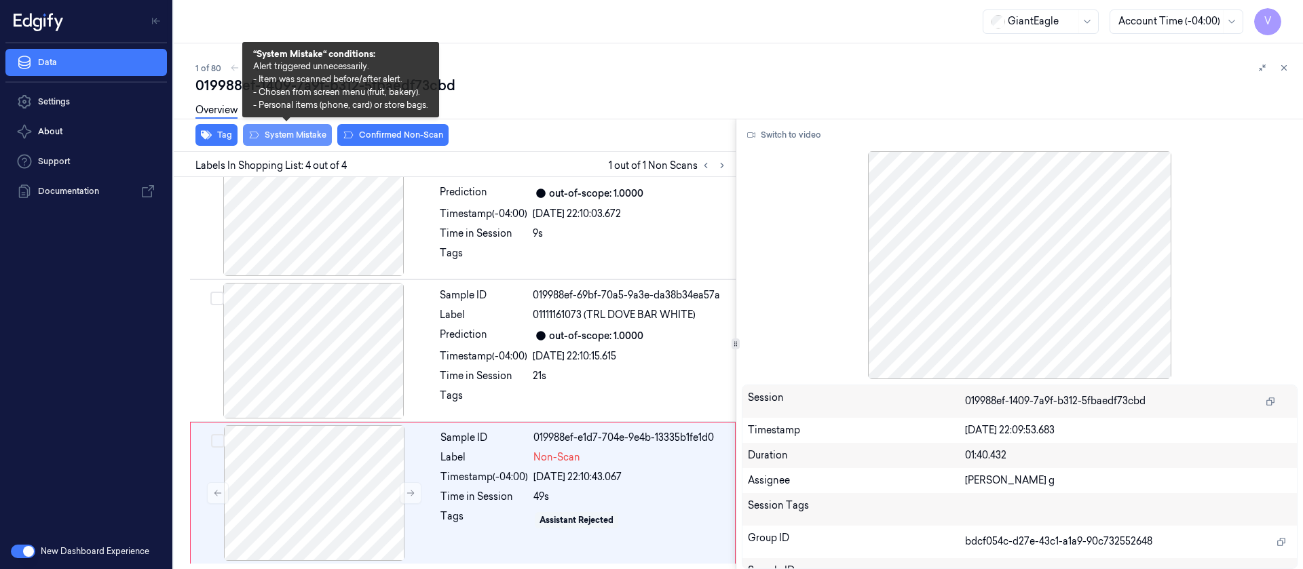
click at [273, 133] on button "System Mistake" at bounding box center [287, 135] width 89 height 22
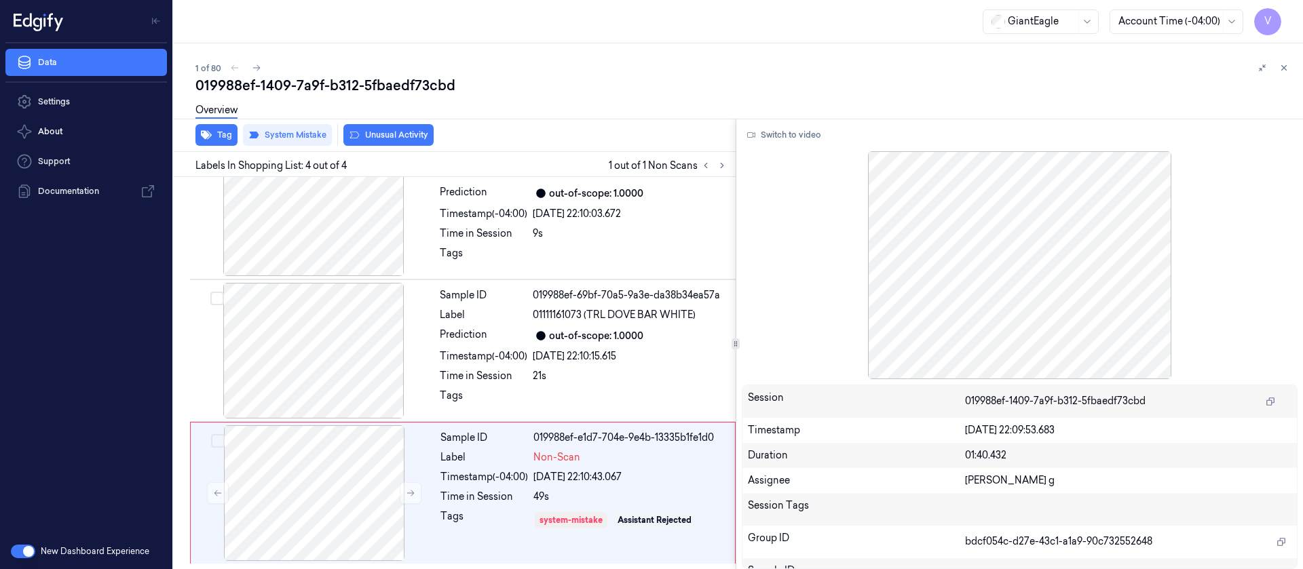
click at [385, 134] on button "Unusual Activity" at bounding box center [388, 135] width 90 height 22
click at [1283, 68] on icon at bounding box center [1284, 68] width 10 height 10
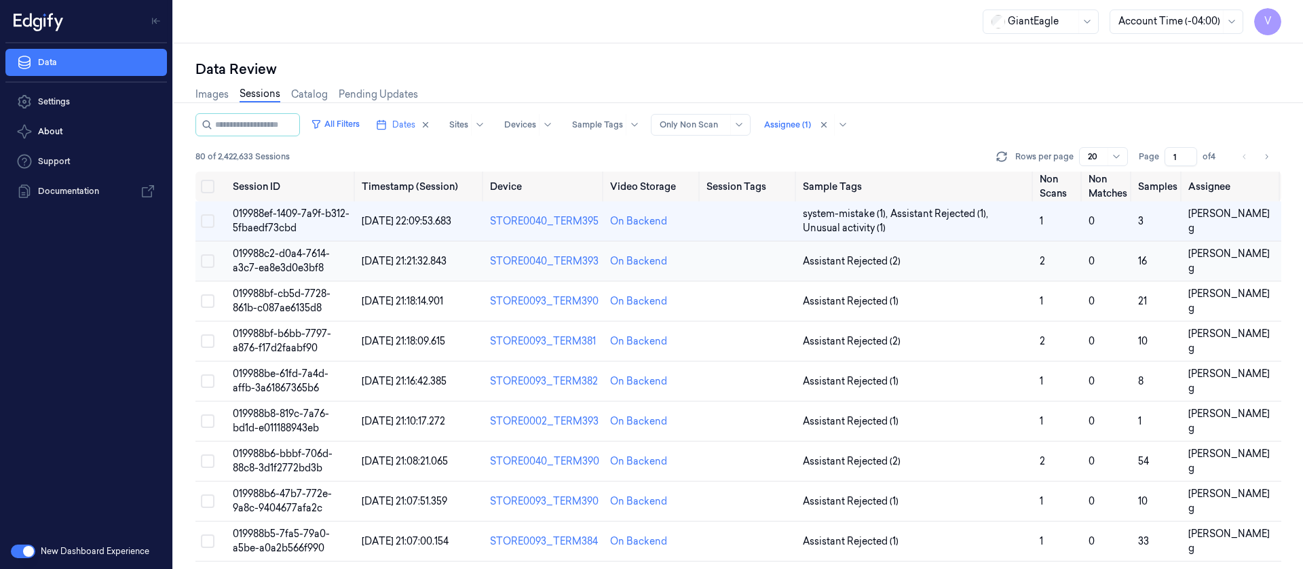
click at [739, 262] on td at bounding box center [749, 262] width 96 height 40
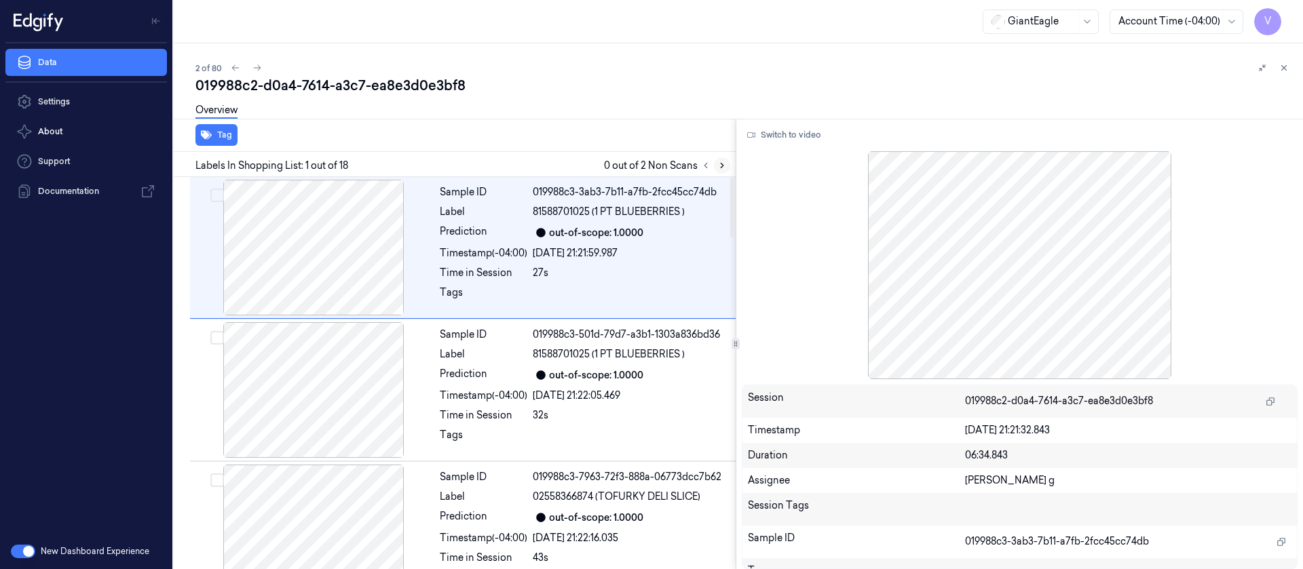
click at [721, 166] on icon at bounding box center [722, 166] width 10 height 10
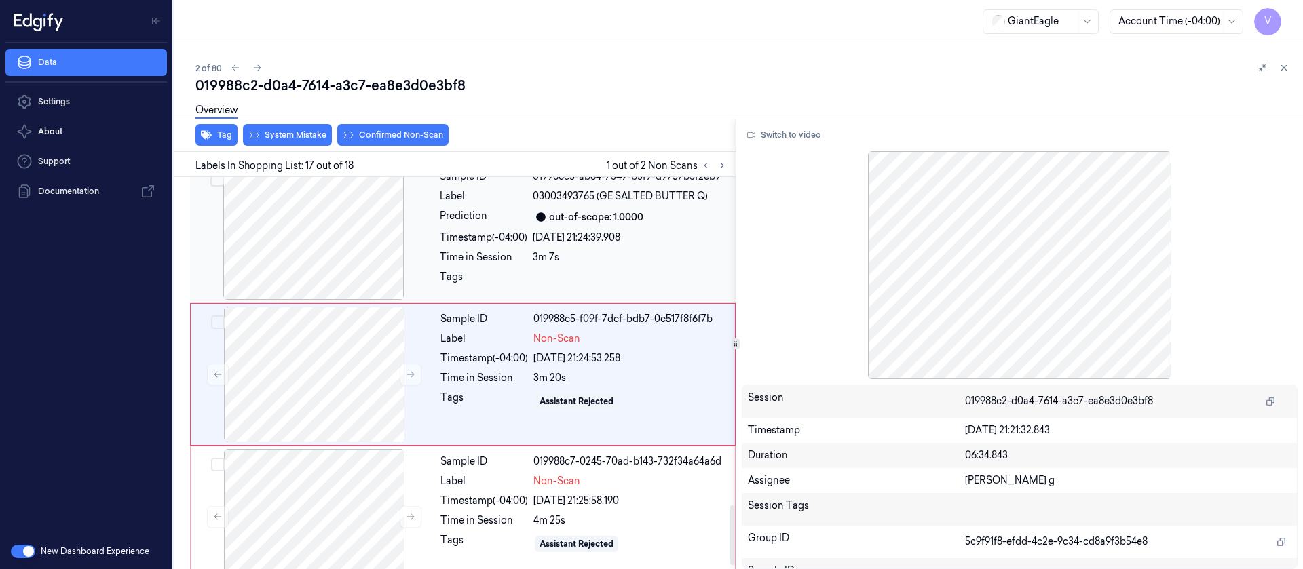
scroll to position [2155, 0]
click at [539, 244] on div "Sample ID 019988c5-ab64-7349-b5f9-d9757b3f2eb9 Label 03003493765 (GE SALTED BUT…" at bounding box center [583, 231] width 299 height 136
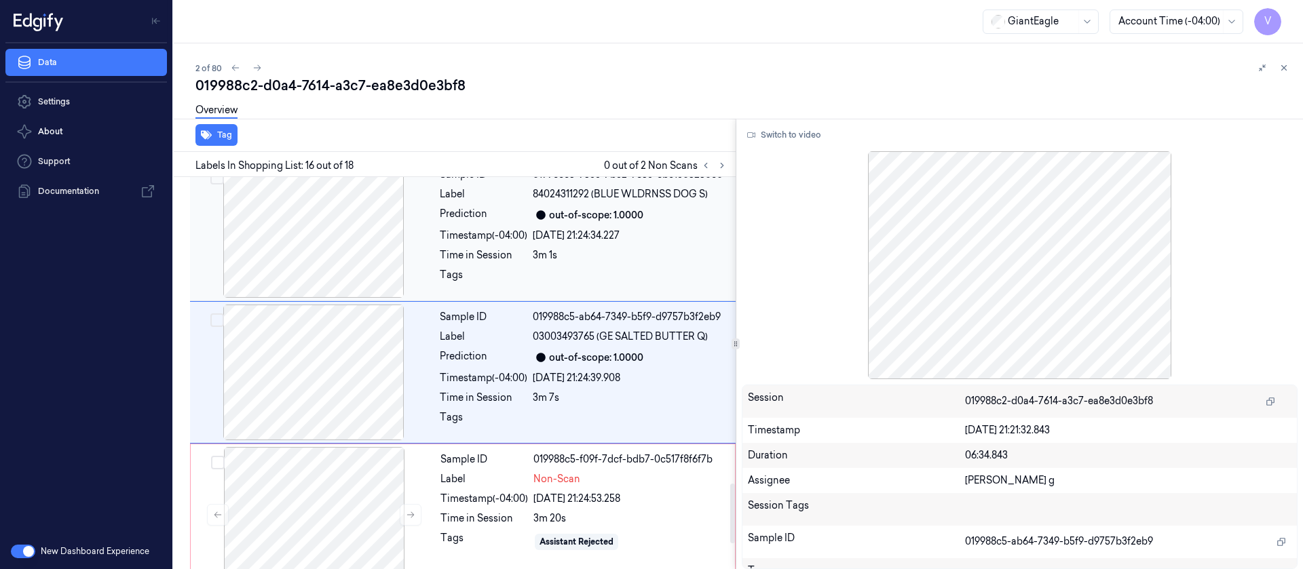
scroll to position [2012, 0]
click at [791, 143] on button "Switch to video" at bounding box center [784, 135] width 85 height 22
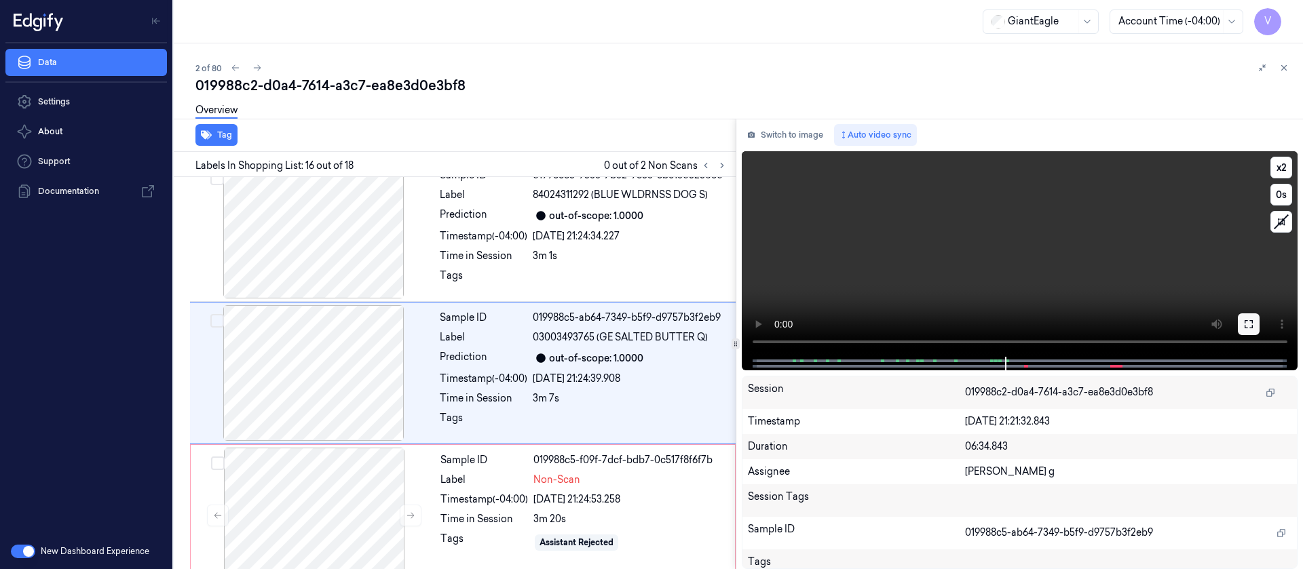
click at [1250, 326] on icon at bounding box center [1248, 324] width 11 height 11
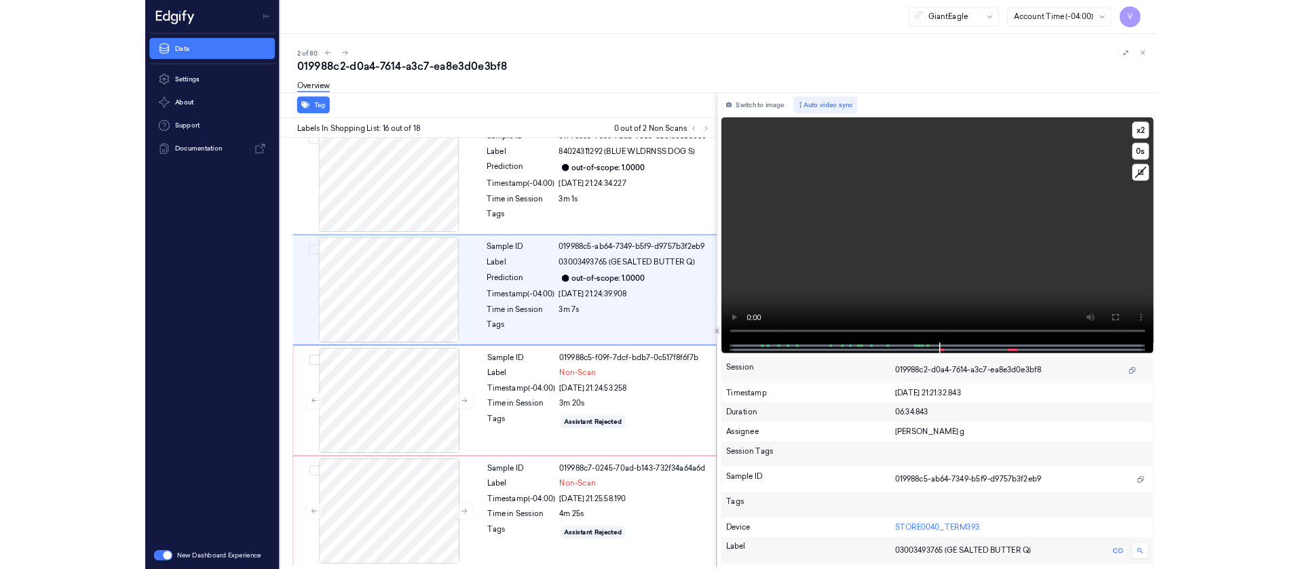
scroll to position [2014, 0]
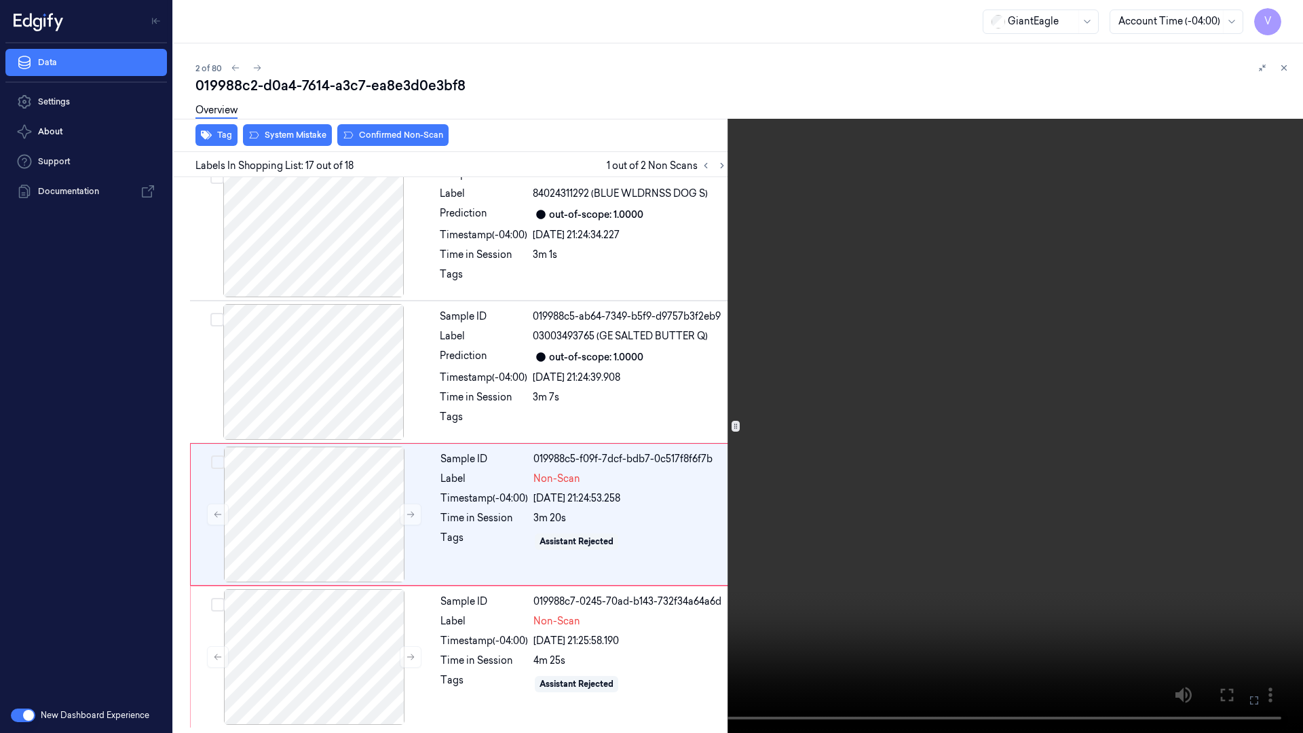
click at [0, 0] on icon at bounding box center [0, 0] width 0 height 0
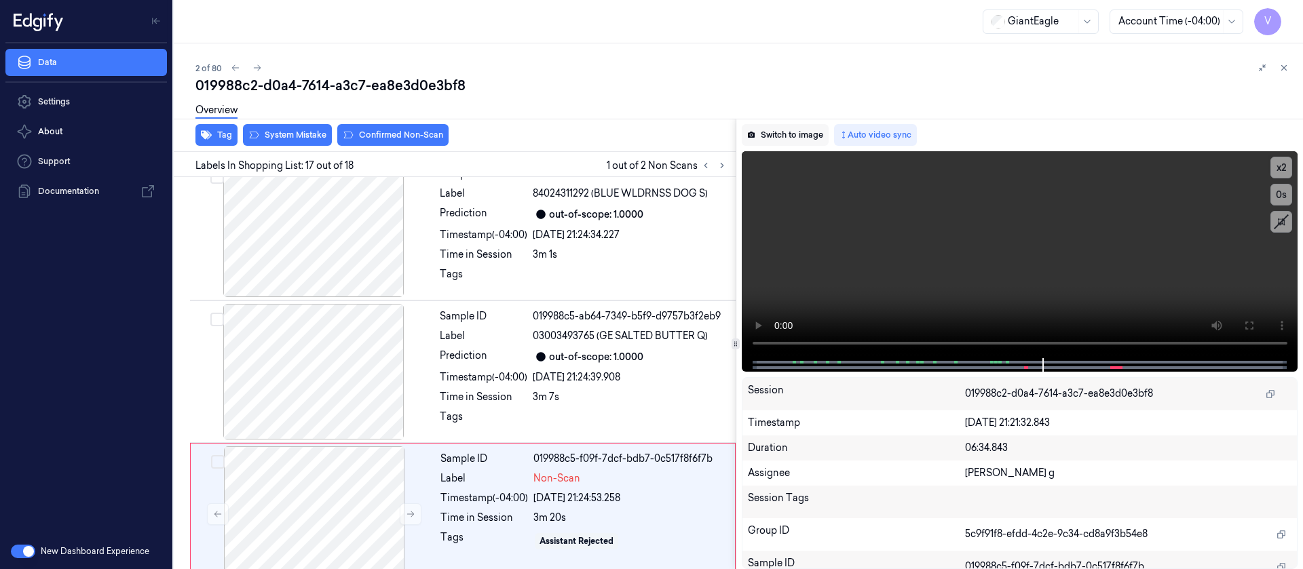
click at [816, 137] on button "Switch to image" at bounding box center [785, 135] width 87 height 22
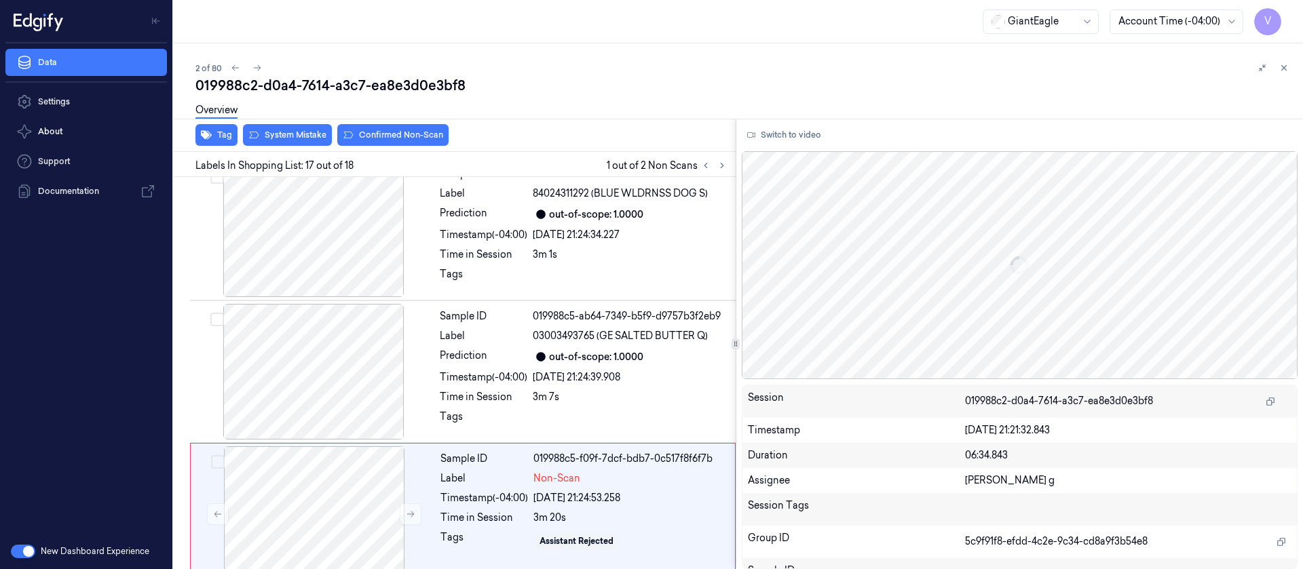
scroll to position [2155, 0]
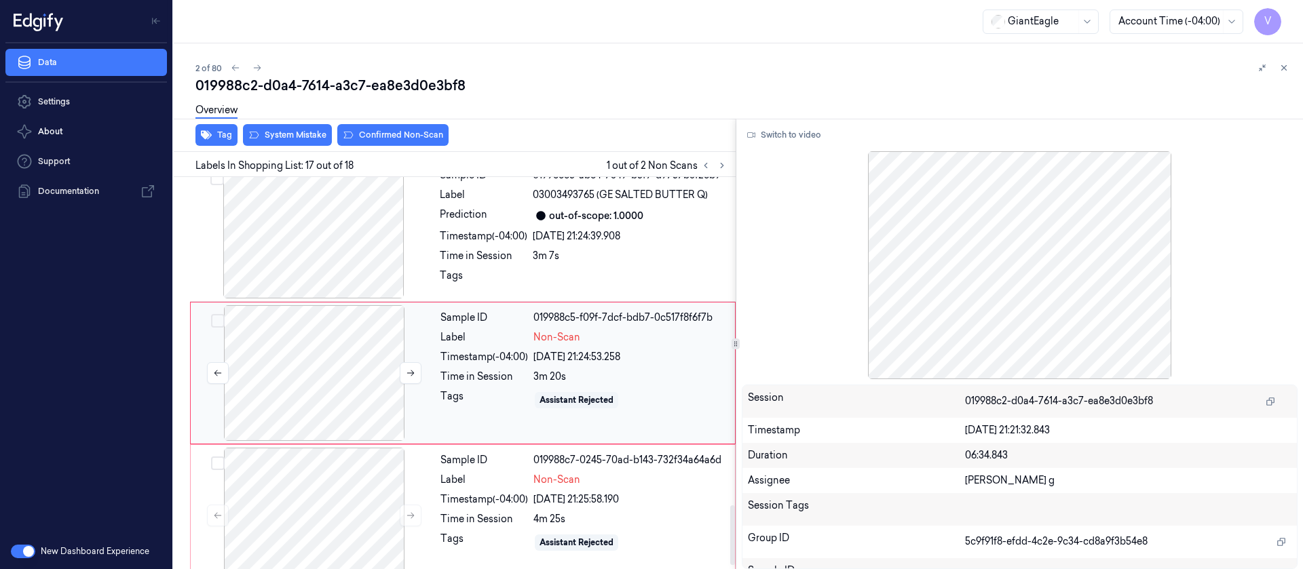
click at [345, 415] on div at bounding box center [314, 373] width 242 height 136
click at [324, 521] on div at bounding box center [314, 516] width 242 height 136
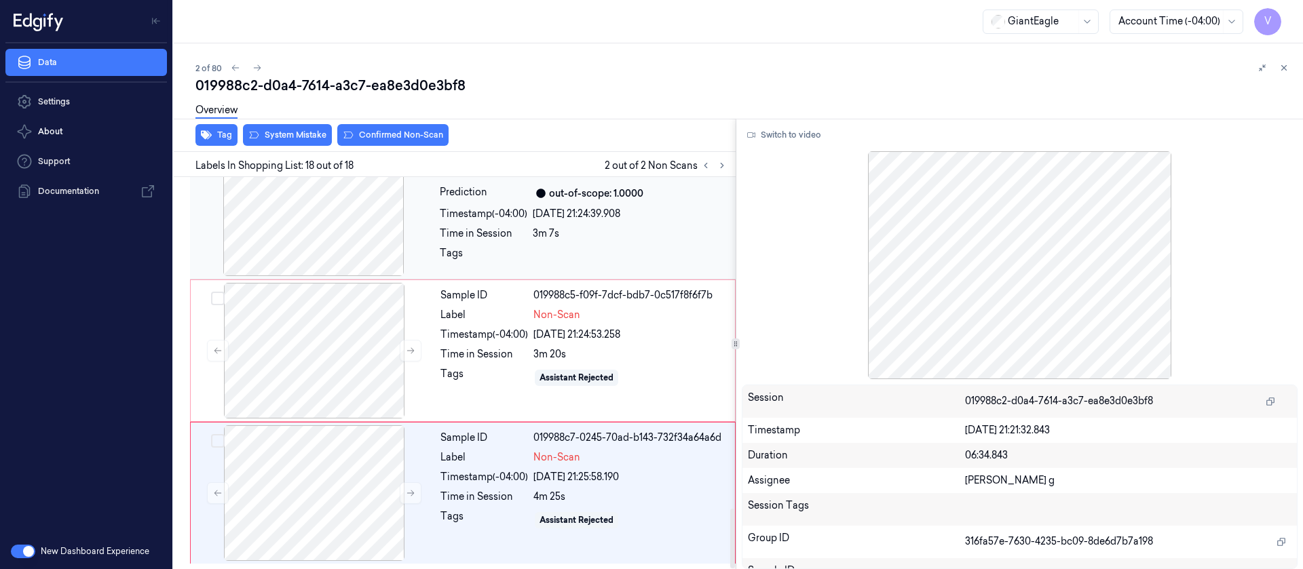
click at [524, 244] on div "Sample ID 019988c5-ab64-7349-b5f9-d9757b3f2eb9 Label 03003493765 (GE SALTED BUT…" at bounding box center [583, 208] width 299 height 136
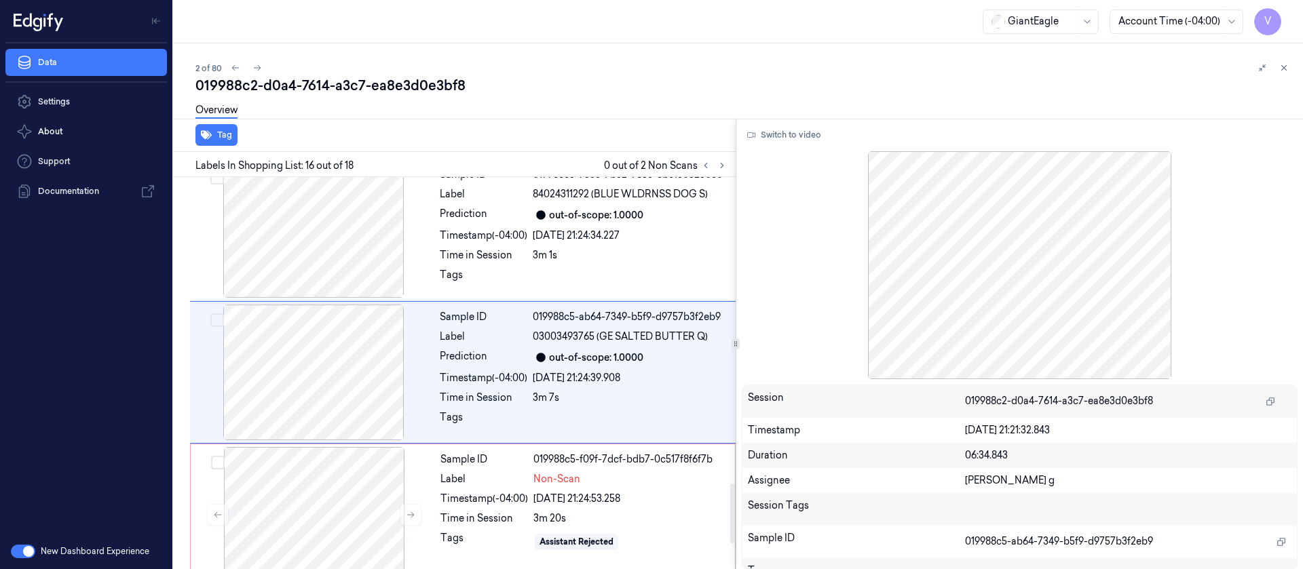
scroll to position [2012, 0]
click at [549, 369] on div "Sample ID 019988c5-ab64-7349-b5f9-d9757b3f2eb9 Label 03003493765 (GE SALTED BUT…" at bounding box center [583, 373] width 299 height 136
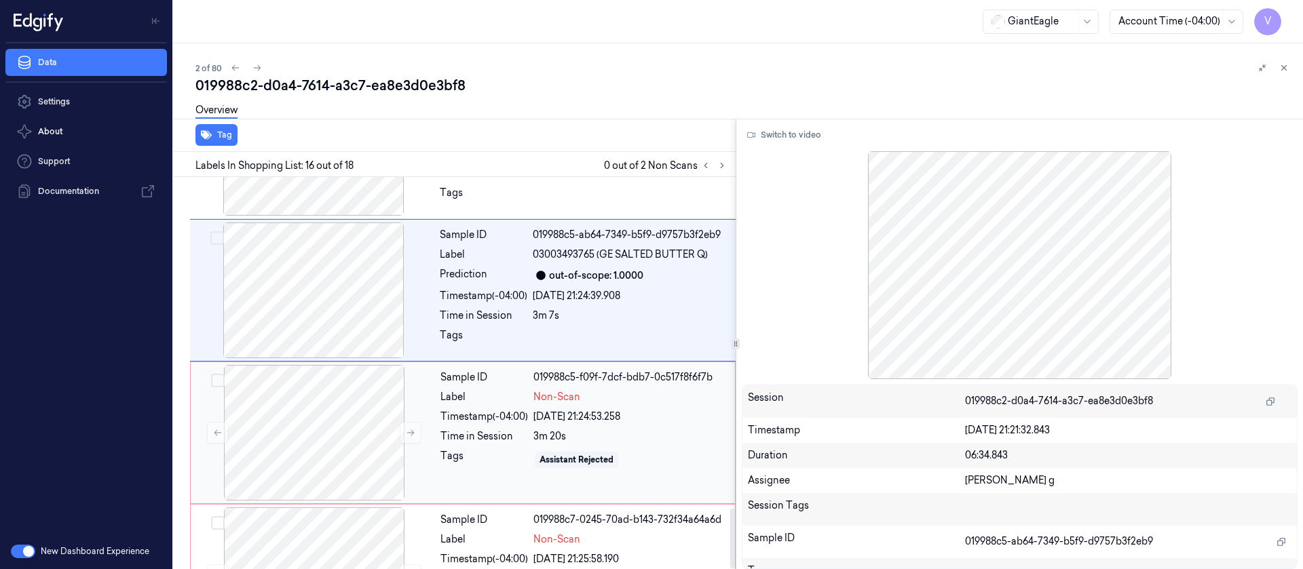
scroll to position [2177, 0]
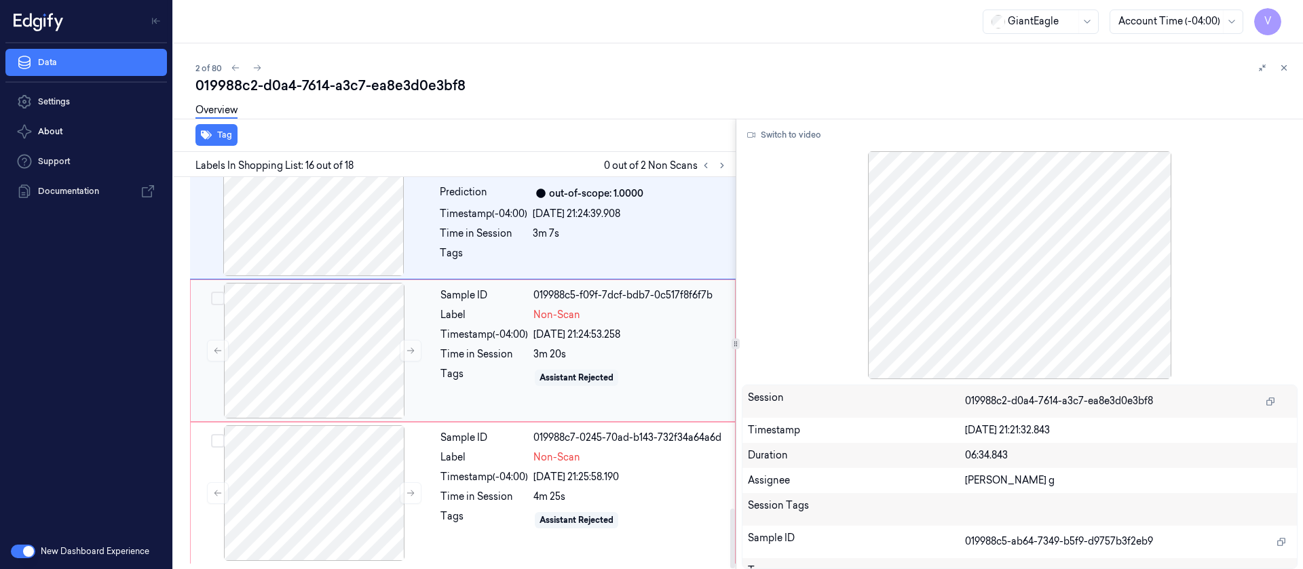
click at [451, 335] on div "Timestamp (-04:00)" at bounding box center [484, 335] width 88 height 14
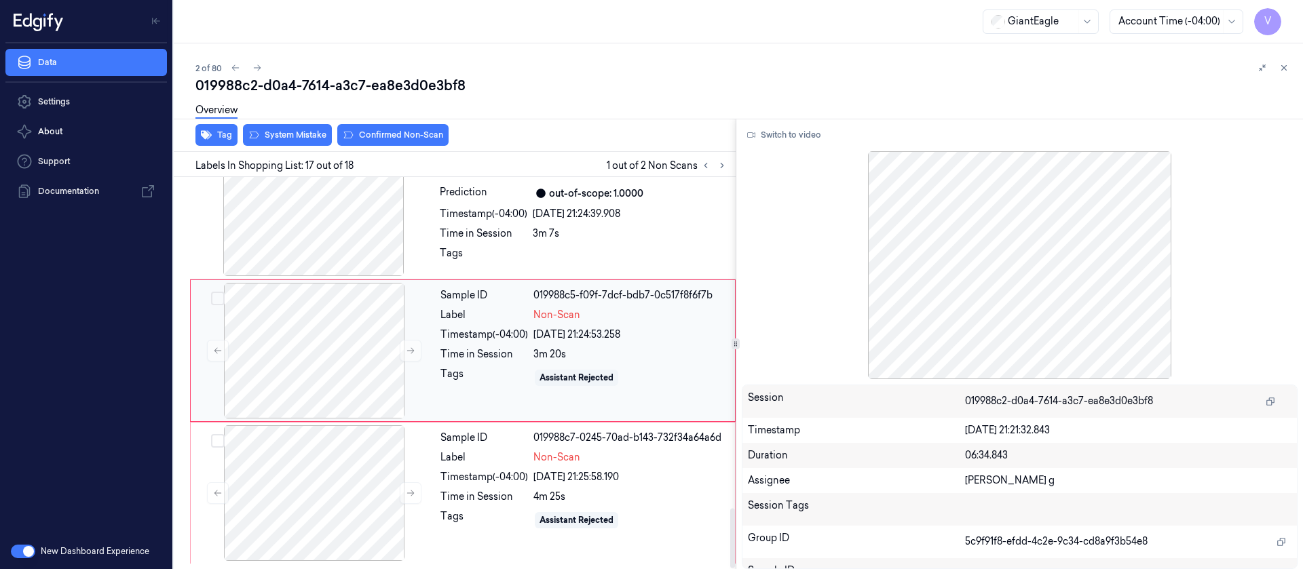
scroll to position [2155, 0]
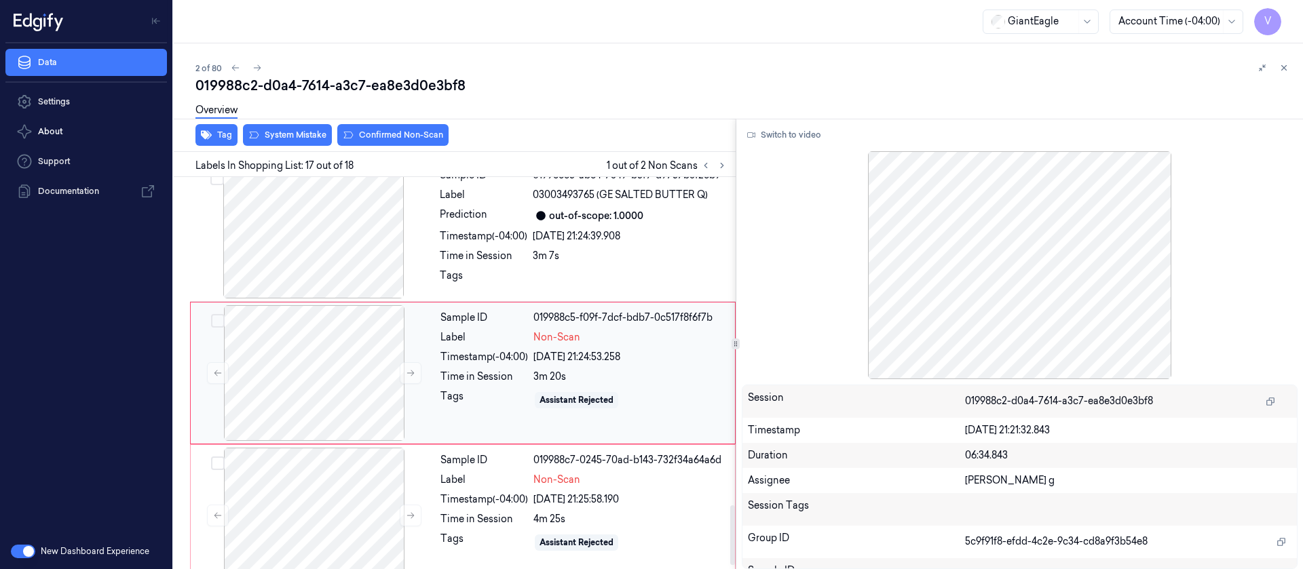
click at [480, 380] on div "Time in Session" at bounding box center [484, 377] width 88 height 14
click at [504, 231] on div "Timestamp (-04:00)" at bounding box center [484, 236] width 88 height 14
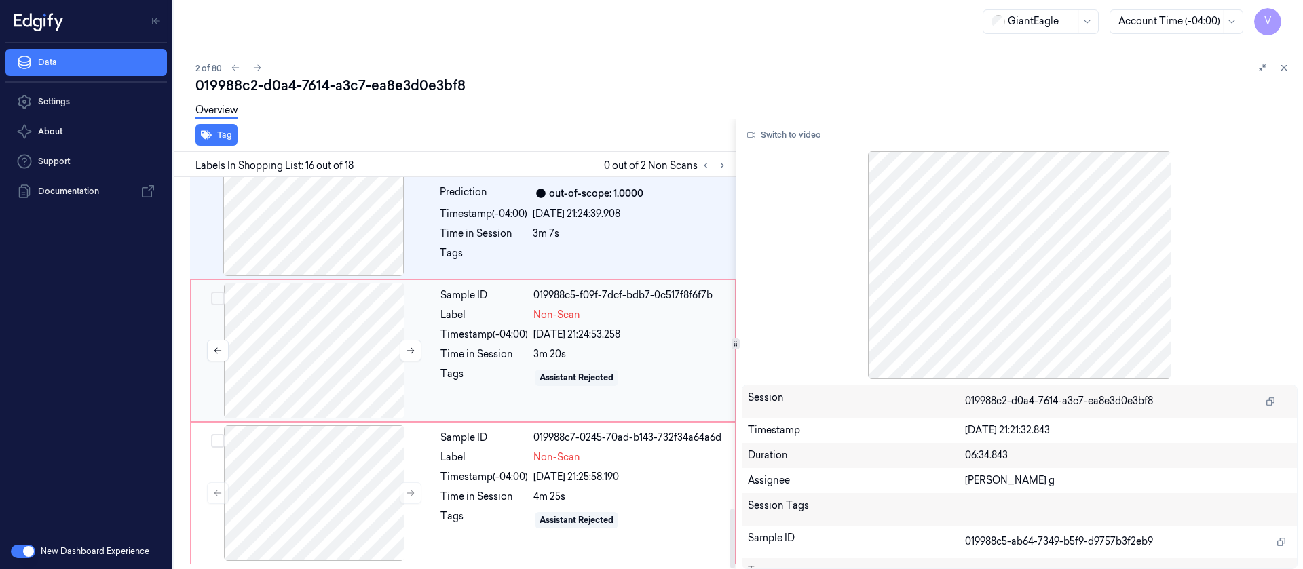
click at [330, 329] on div at bounding box center [314, 351] width 242 height 136
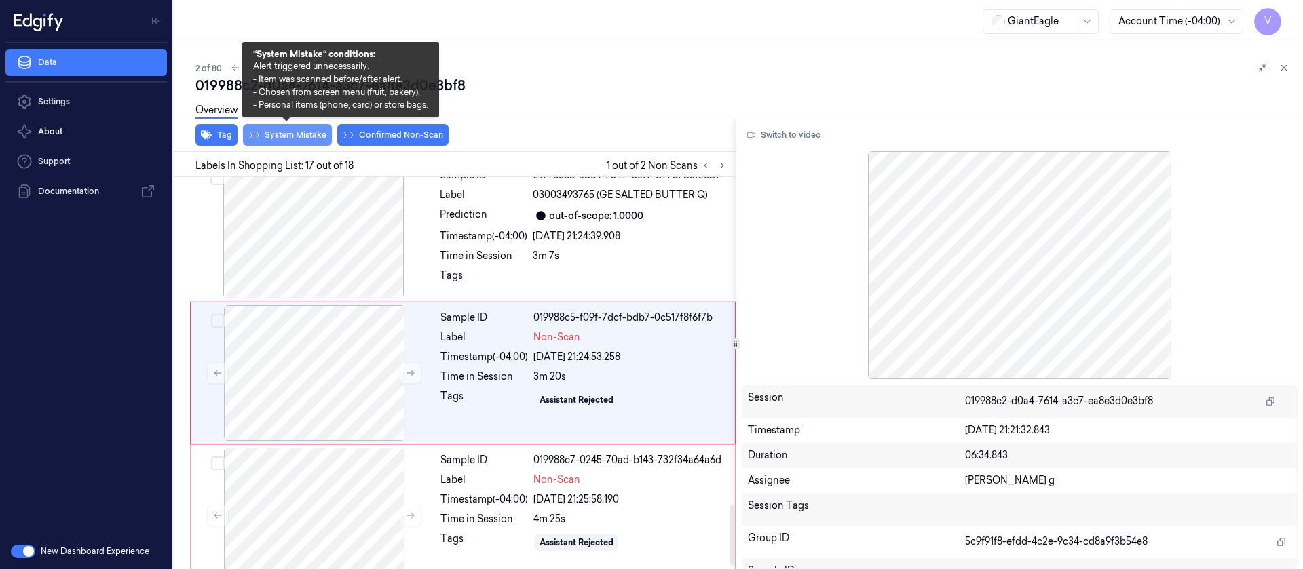
click at [295, 137] on button "System Mistake" at bounding box center [287, 135] width 89 height 22
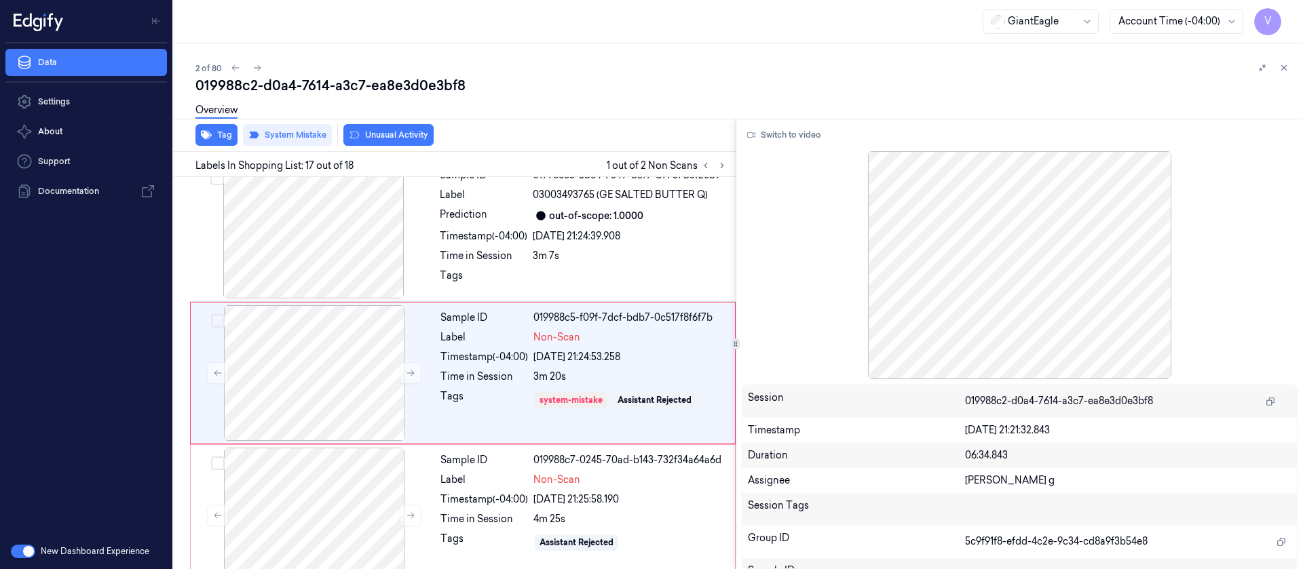
click at [390, 129] on div "Overview" at bounding box center [743, 112] width 1097 height 35
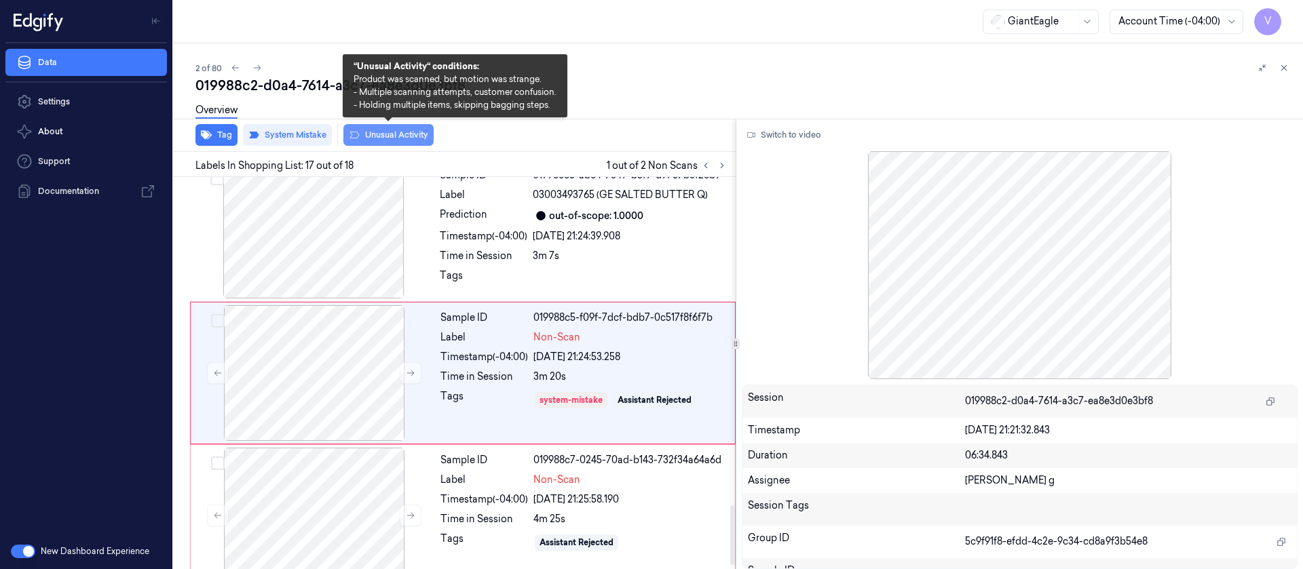
click at [398, 144] on button "Unusual Activity" at bounding box center [388, 135] width 90 height 22
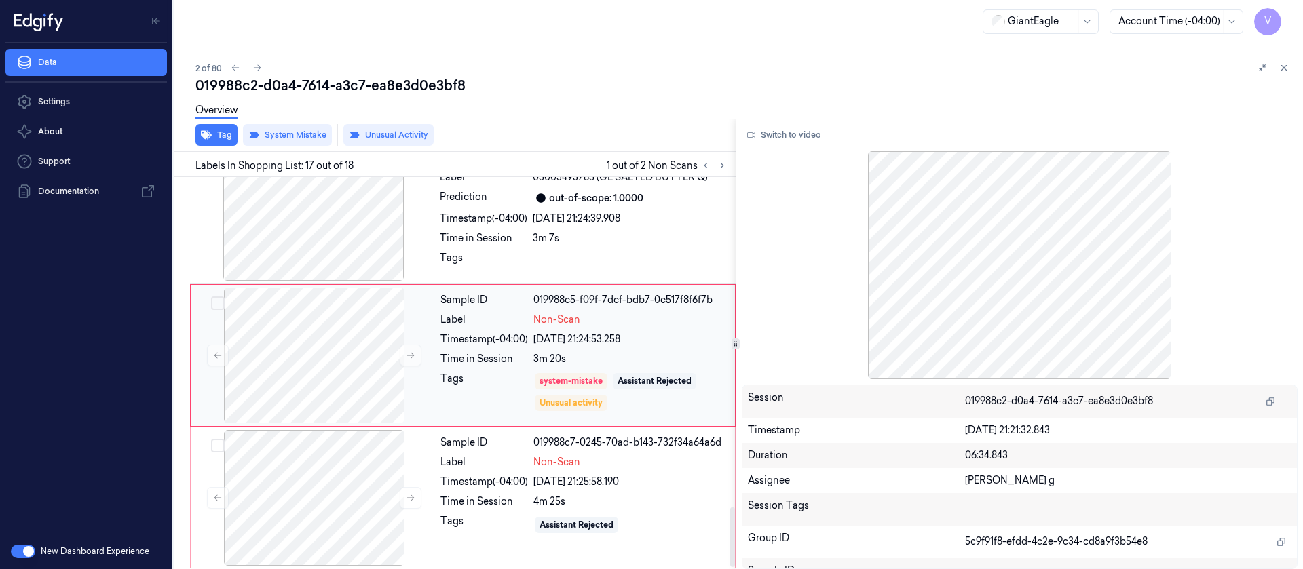
scroll to position [2177, 0]
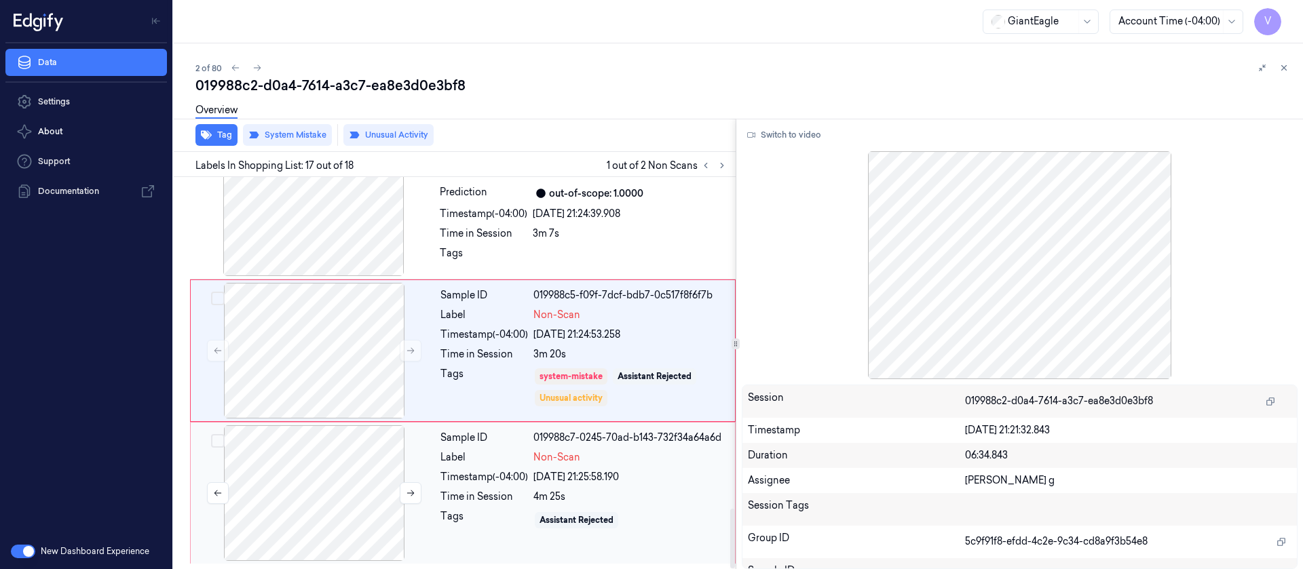
click at [373, 486] on div at bounding box center [314, 494] width 242 height 136
click at [494, 350] on div "Time in Session" at bounding box center [484, 354] width 88 height 14
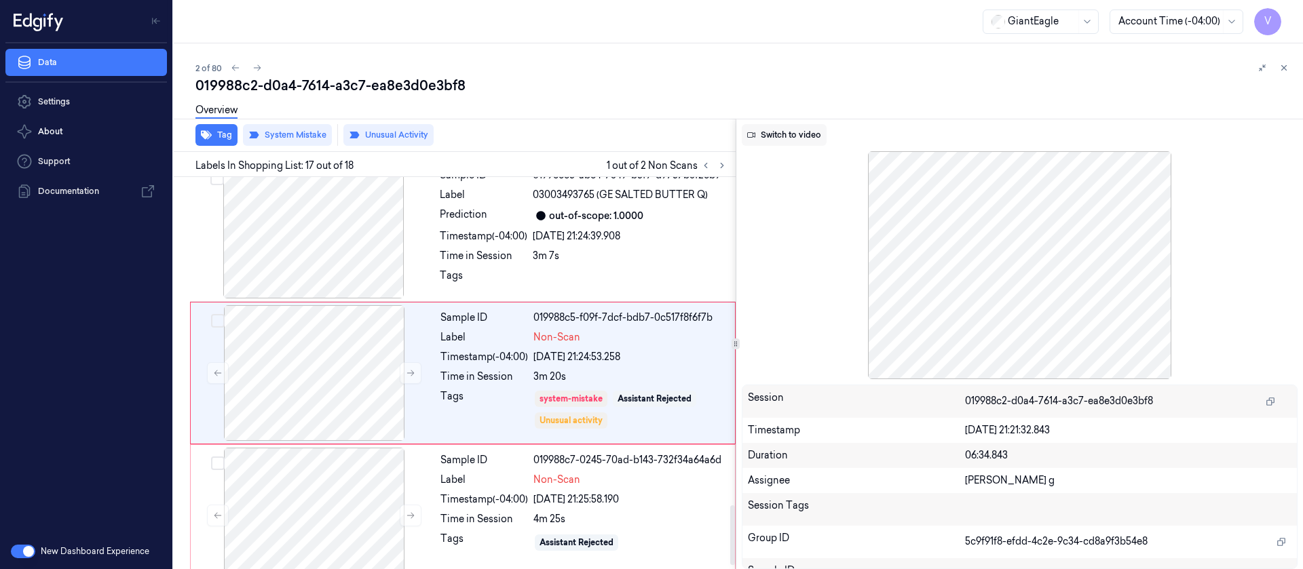
click at [774, 136] on button "Switch to video" at bounding box center [784, 135] width 85 height 22
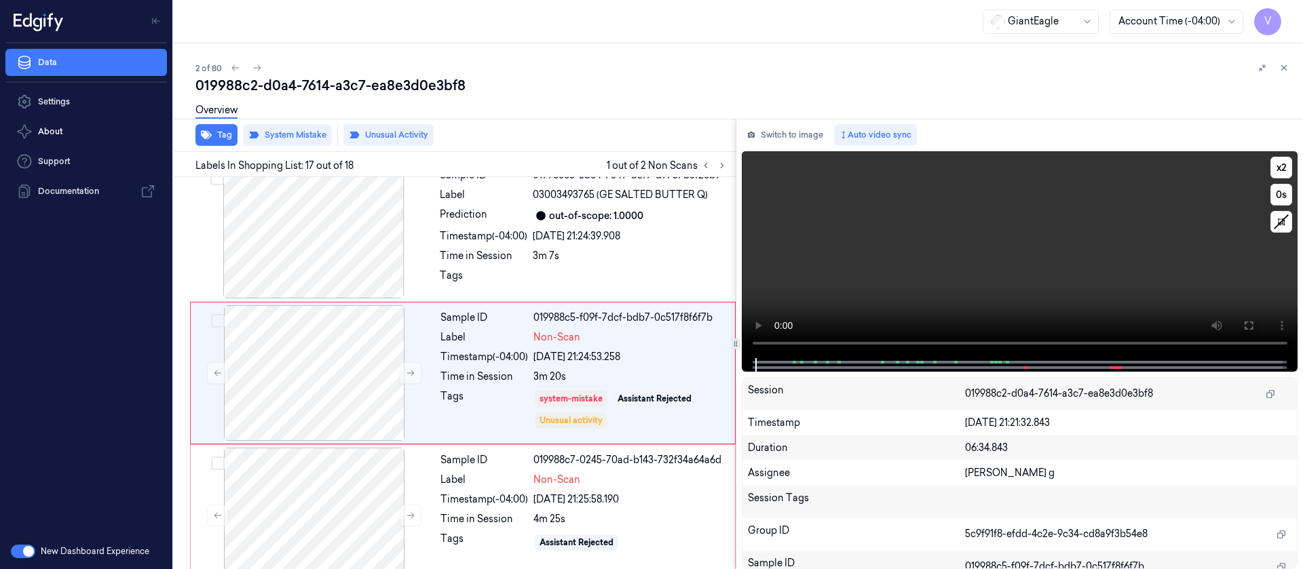
drag, startPoint x: 1247, startPoint y: 331, endPoint x: 1248, endPoint y: 454, distance: 122.8
click at [1248, 331] on button at bounding box center [1249, 326] width 22 height 22
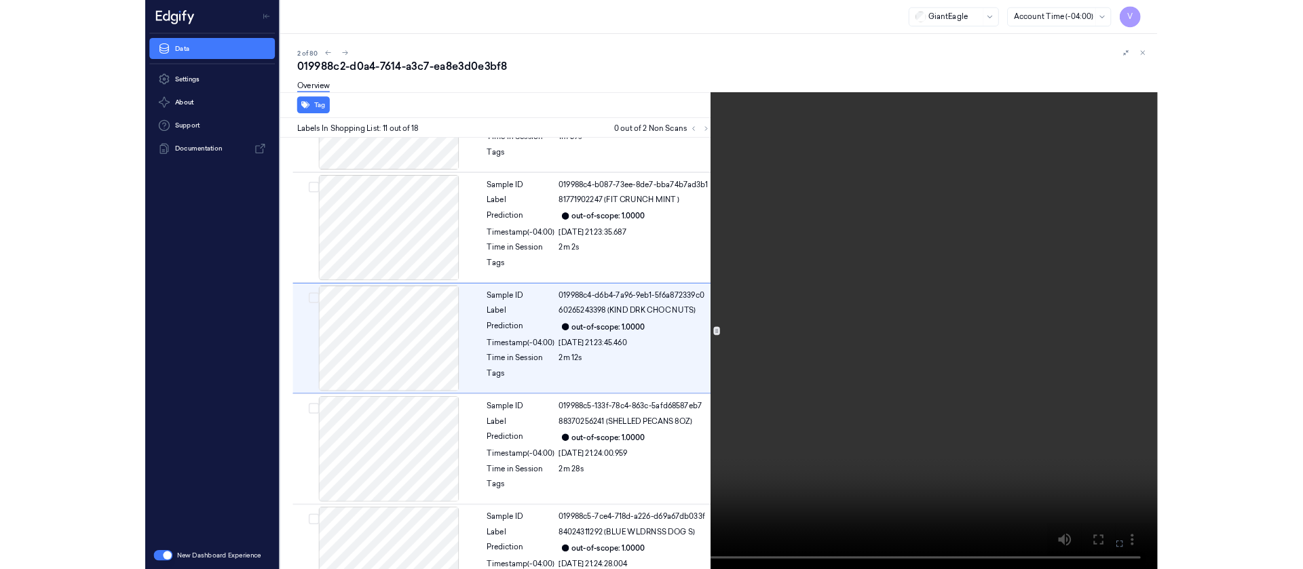
scroll to position [1218, 0]
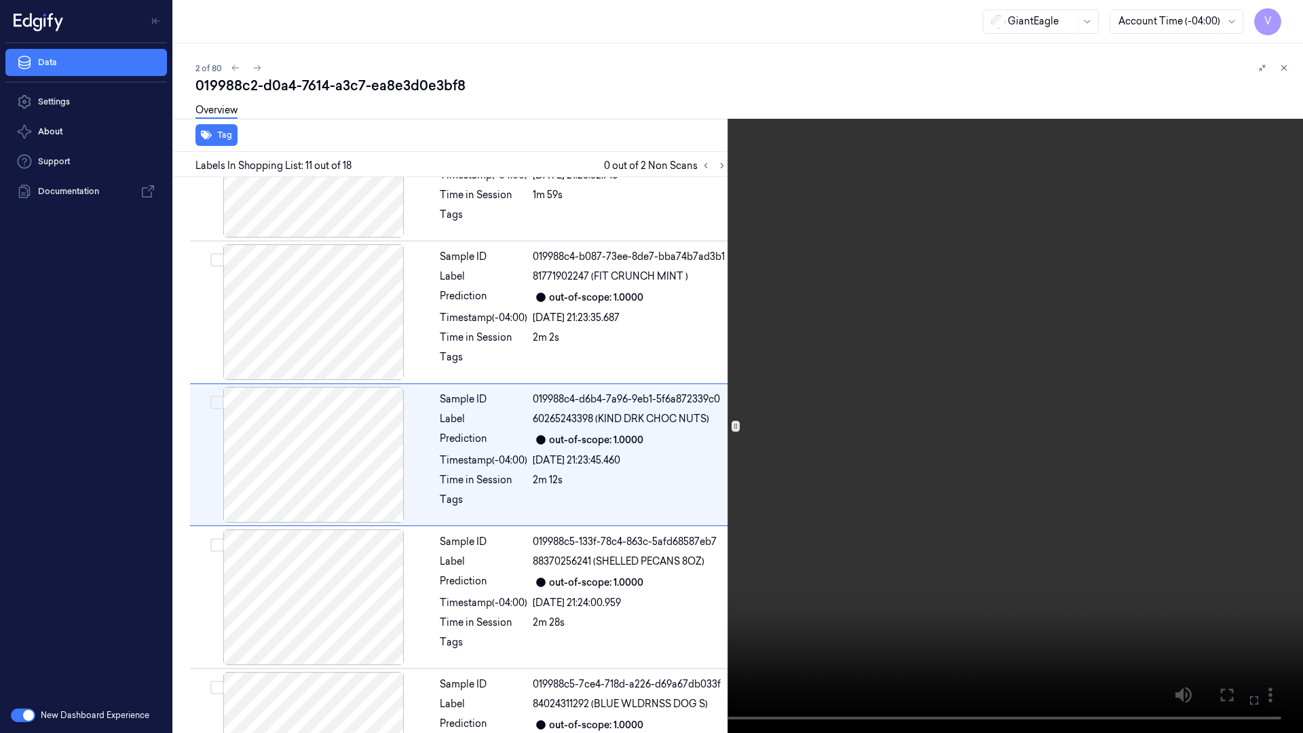
click at [0, 0] on button at bounding box center [0, 0] width 0 height 0
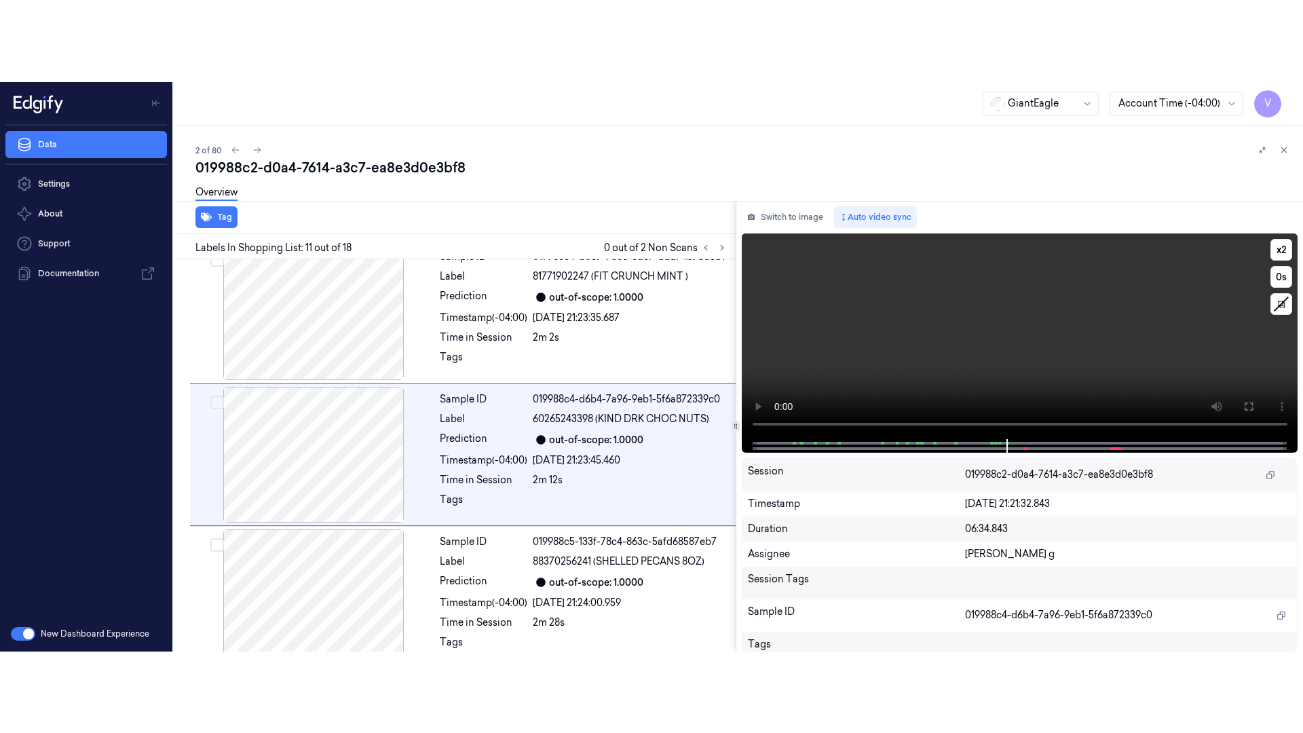
scroll to position [1300, 0]
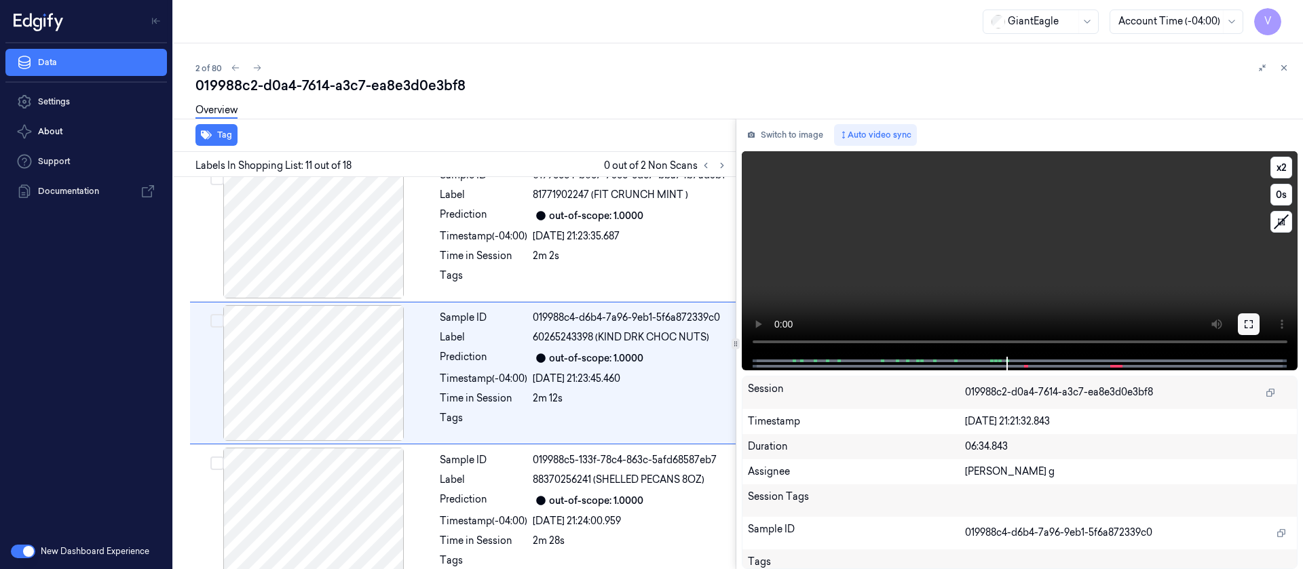
click at [1249, 322] on icon at bounding box center [1248, 324] width 11 height 11
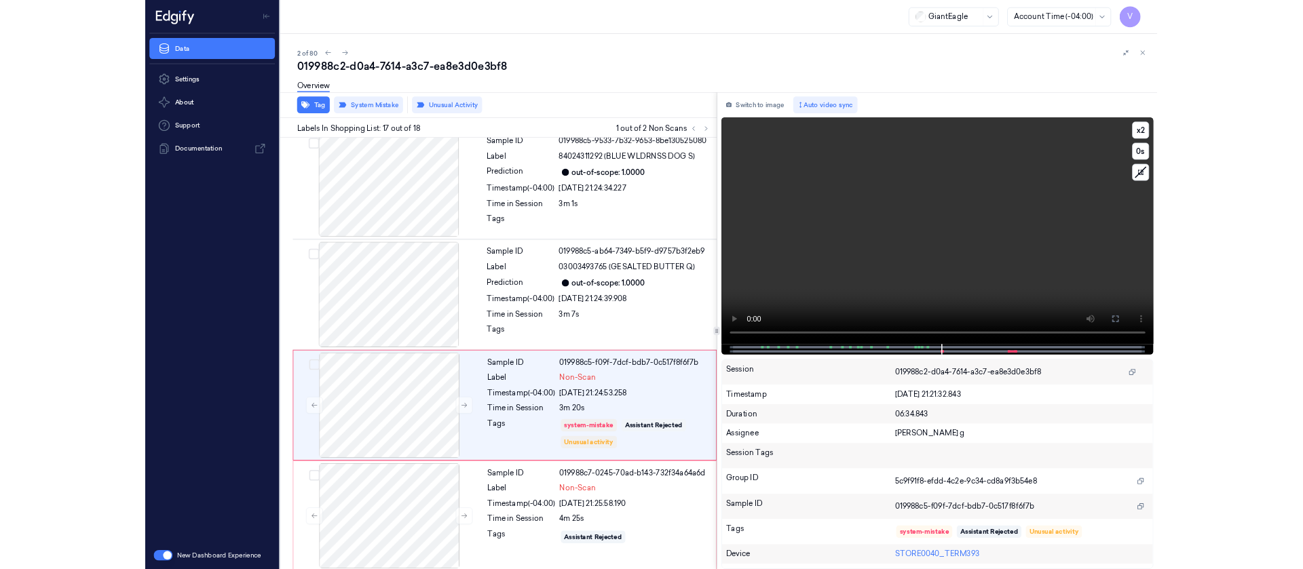
scroll to position [2014, 0]
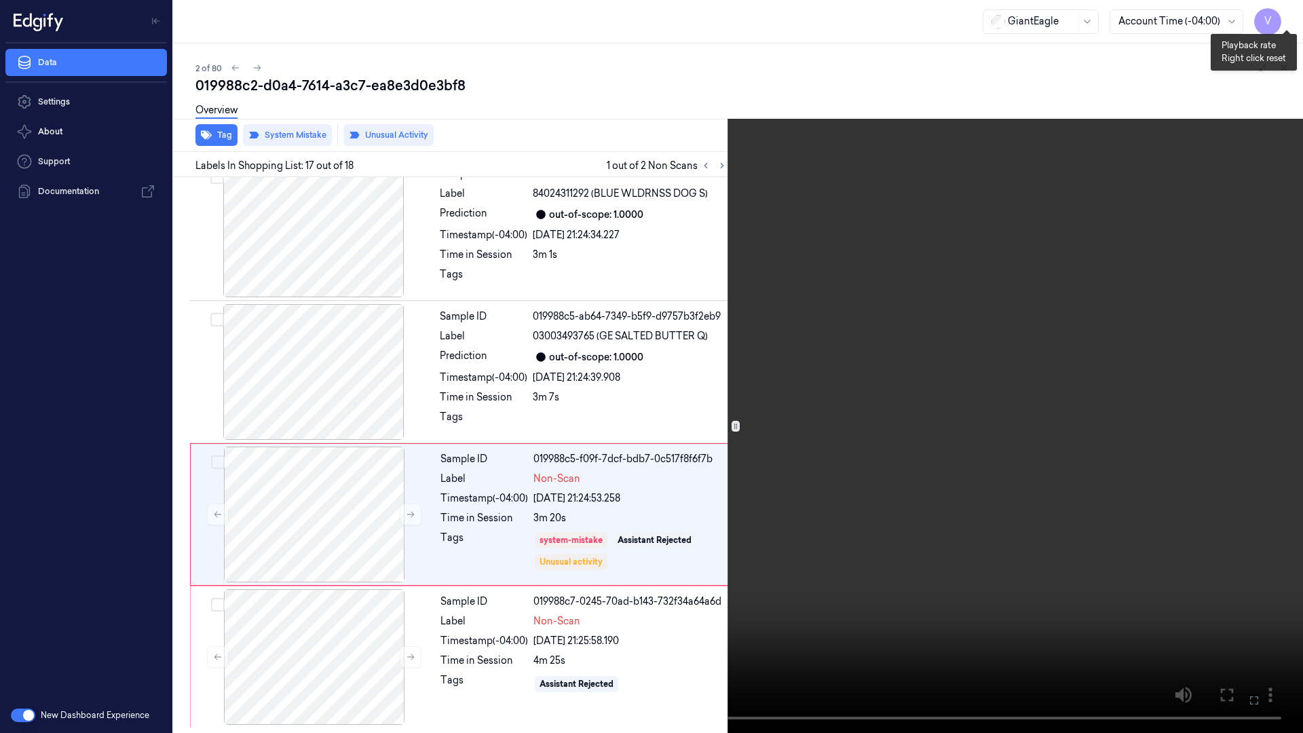
click at [1283, 14] on button "x 2" at bounding box center [1287, 16] width 22 height 22
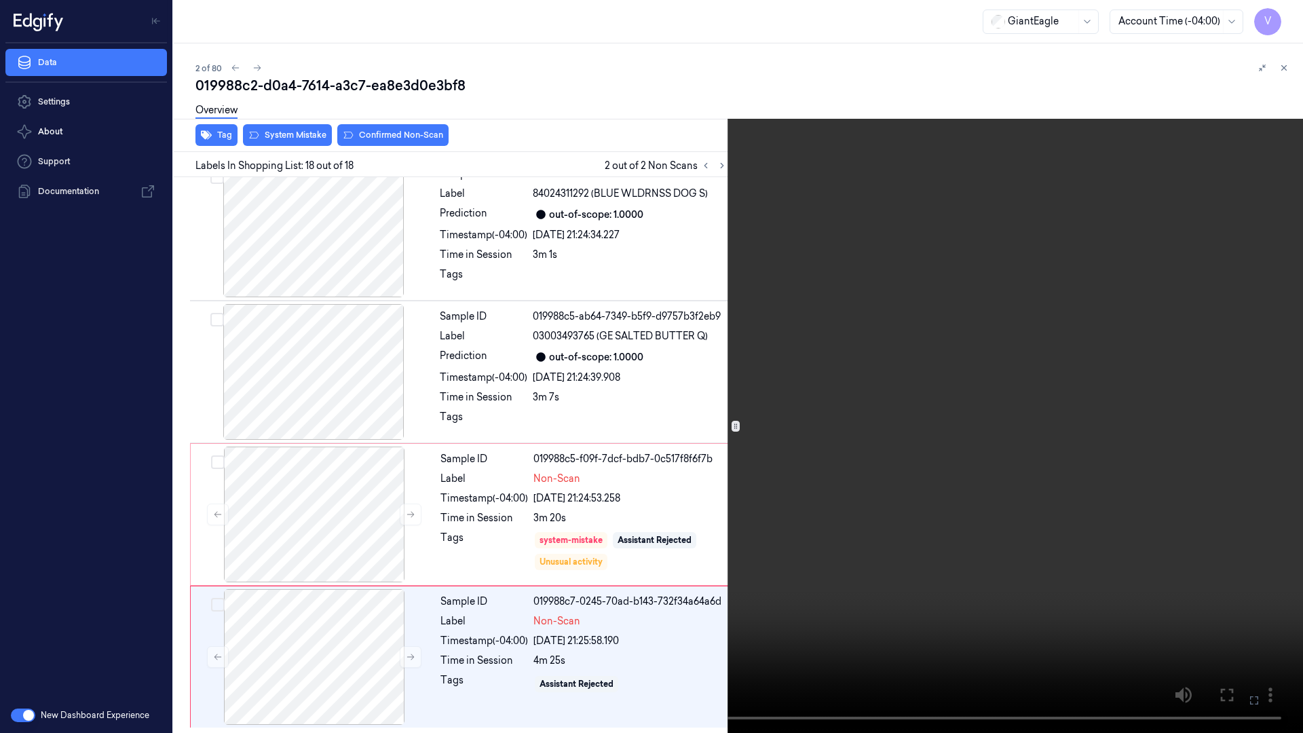
click at [0, 0] on icon at bounding box center [0, 0] width 0 height 0
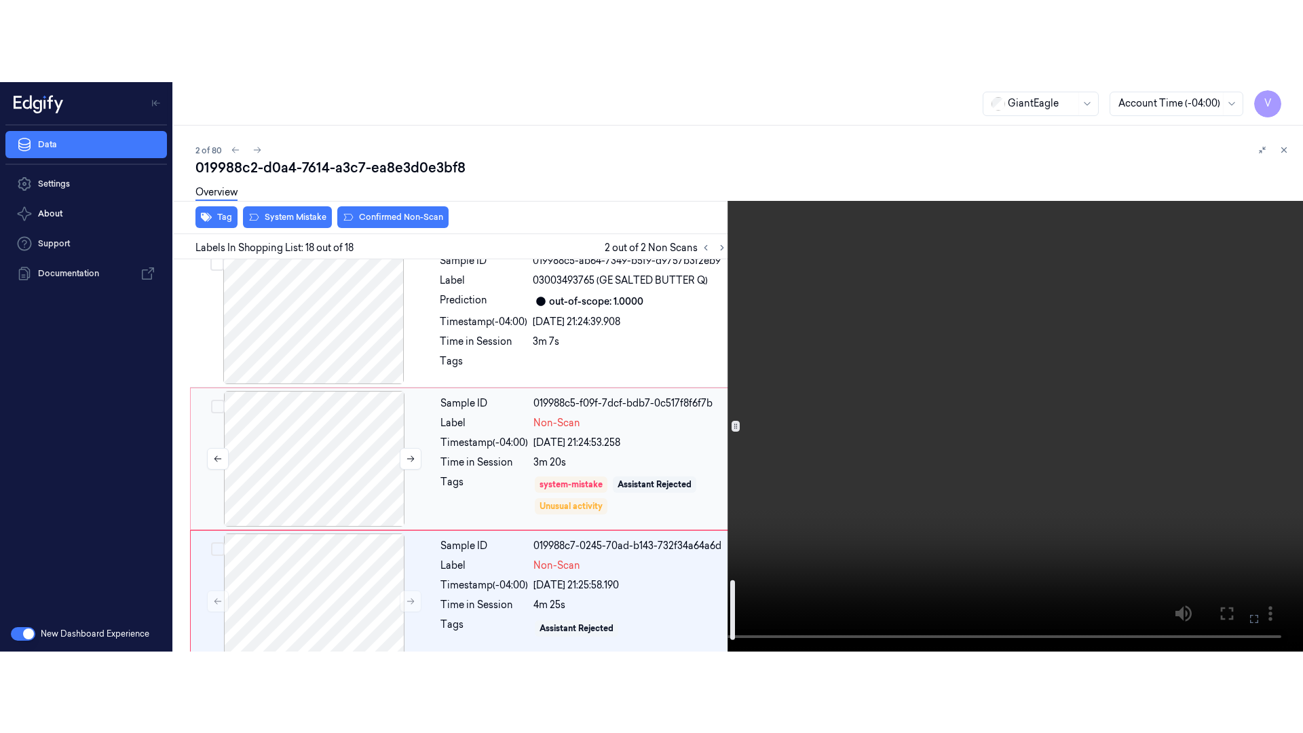
scroll to position [2177, 0]
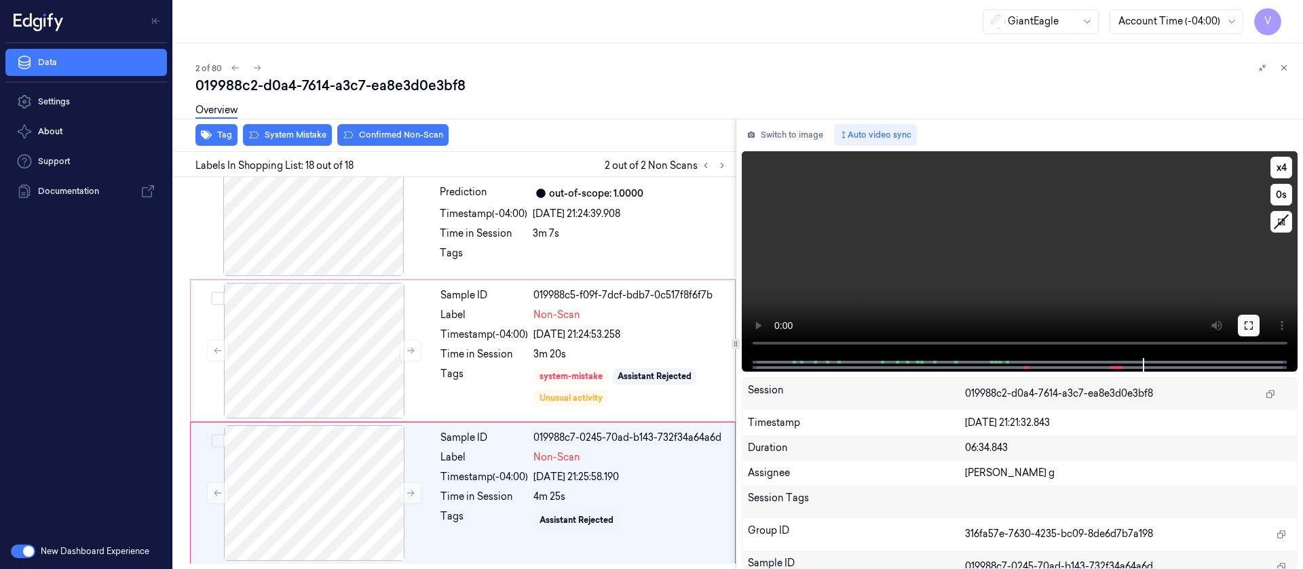
click at [1252, 327] on icon at bounding box center [1249, 326] width 8 height 8
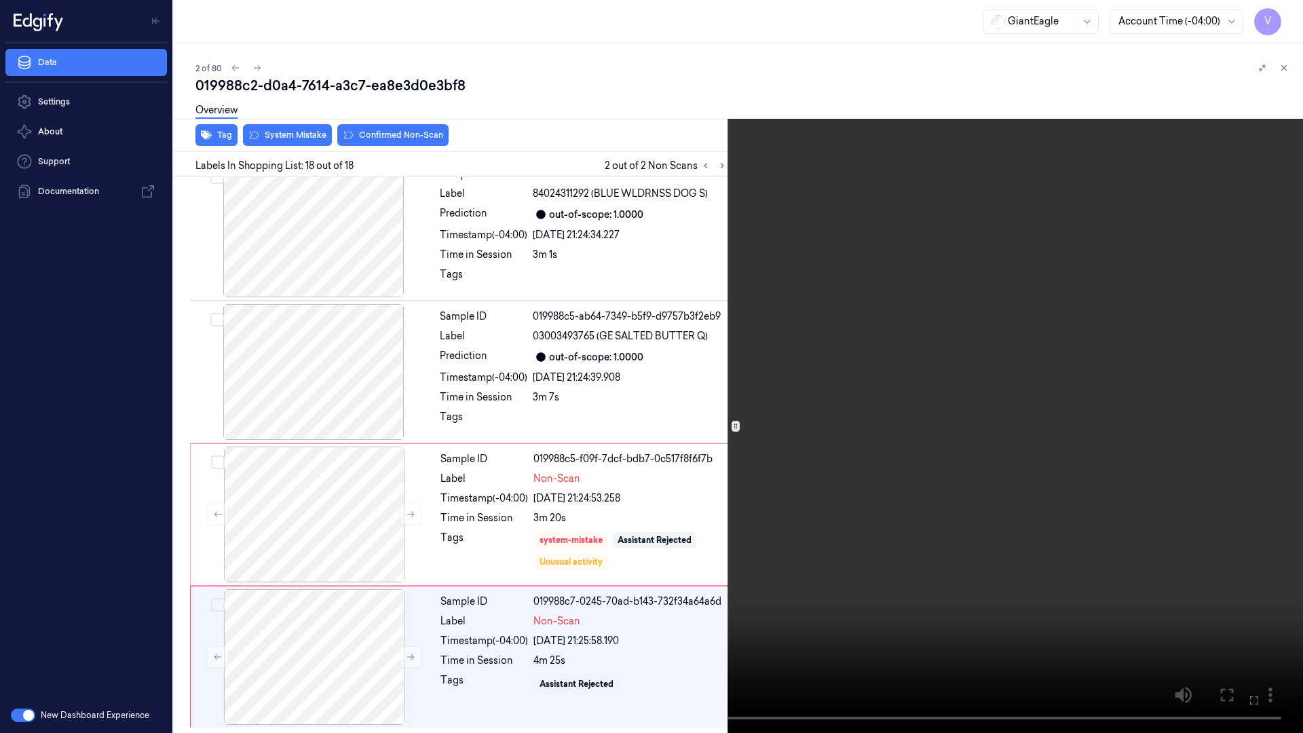
click at [0, 0] on icon at bounding box center [0, 0] width 0 height 0
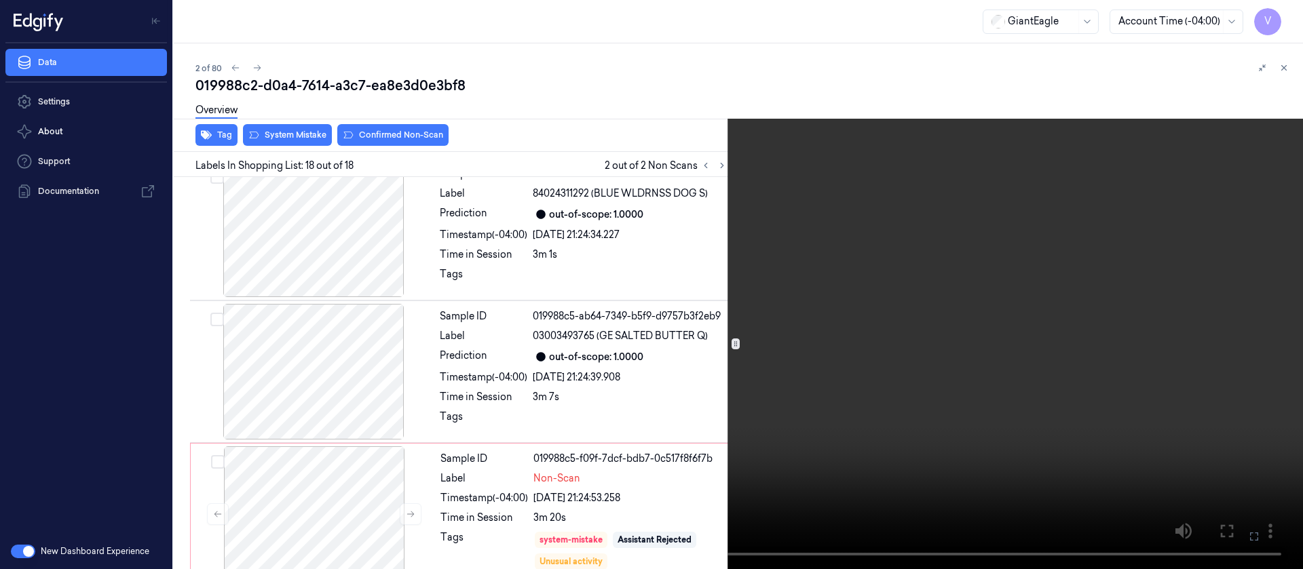
scroll to position [2177, 0]
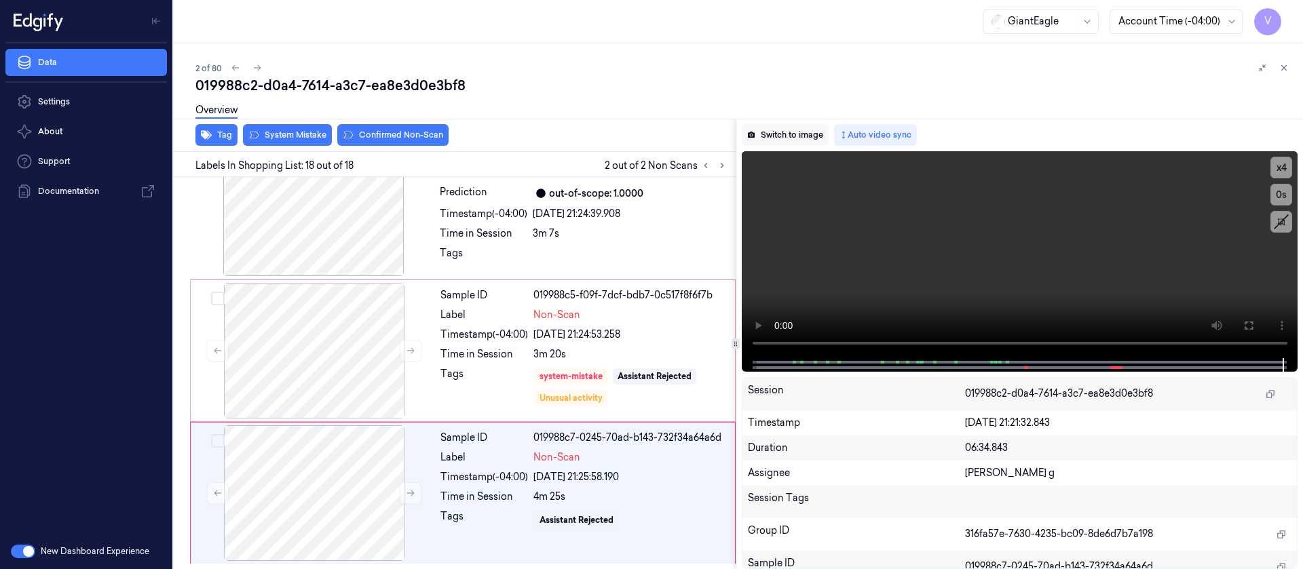
click at [778, 141] on button "Switch to image" at bounding box center [785, 135] width 87 height 22
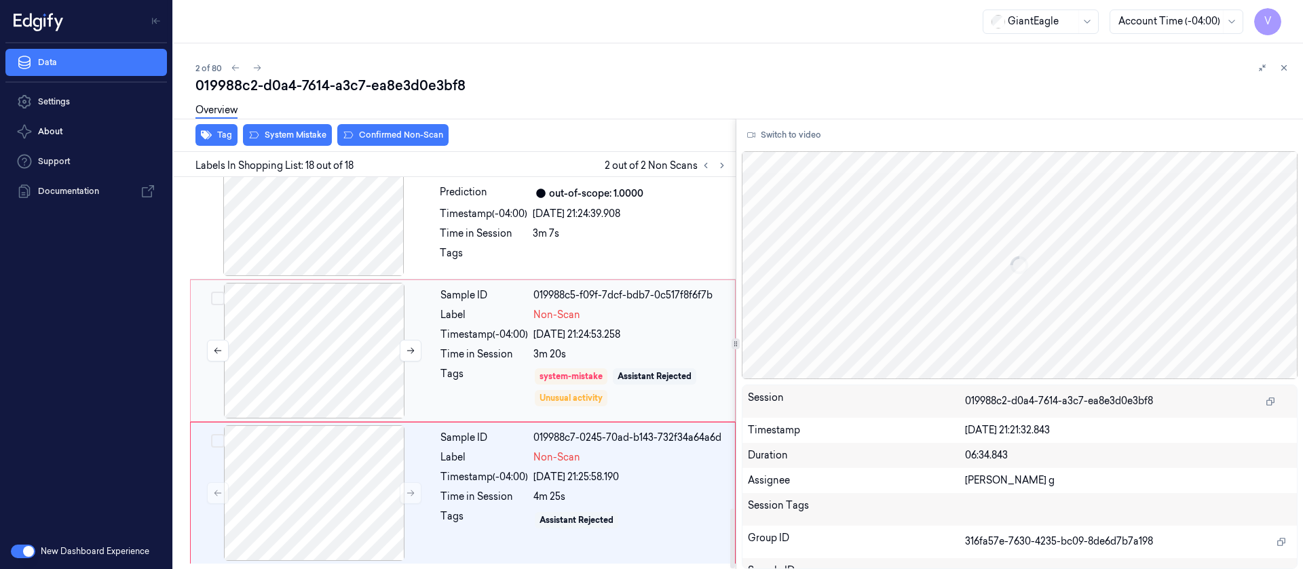
click at [295, 381] on div at bounding box center [314, 351] width 242 height 136
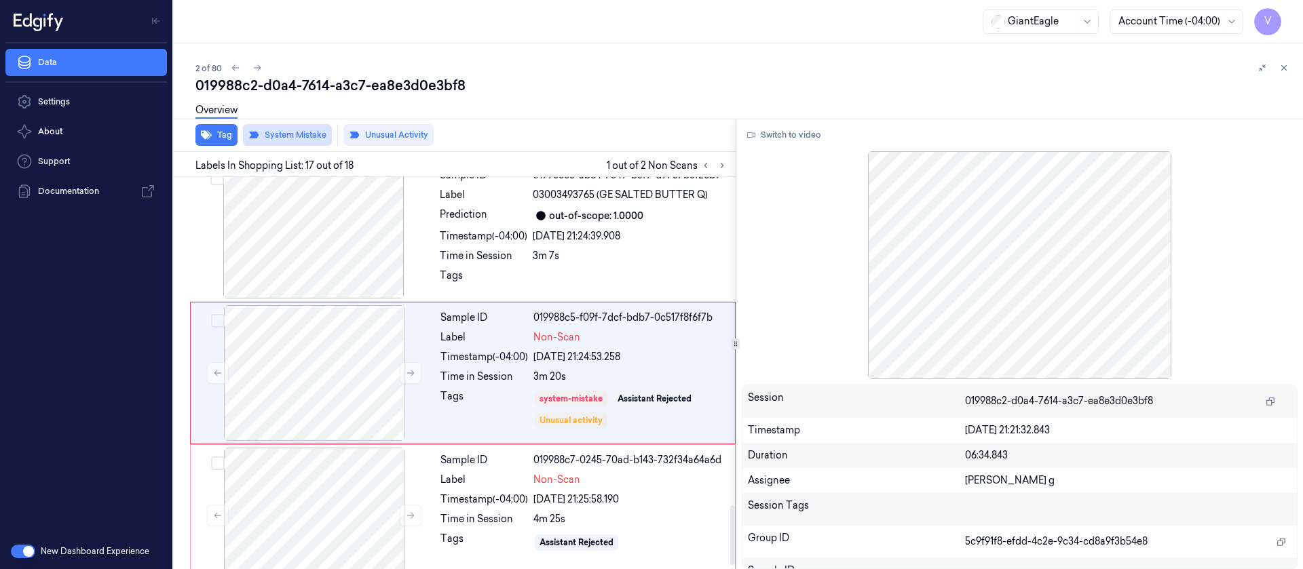
scroll to position [2155, 0]
click at [407, 371] on icon at bounding box center [411, 374] width 10 height 10
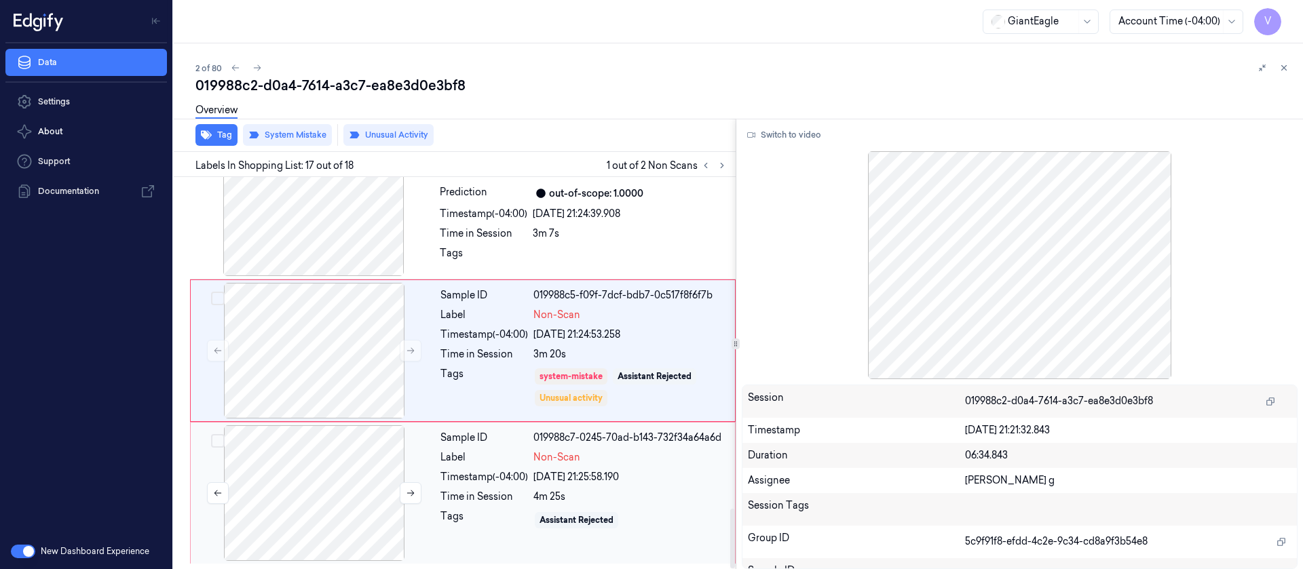
click at [331, 488] on div at bounding box center [314, 494] width 242 height 136
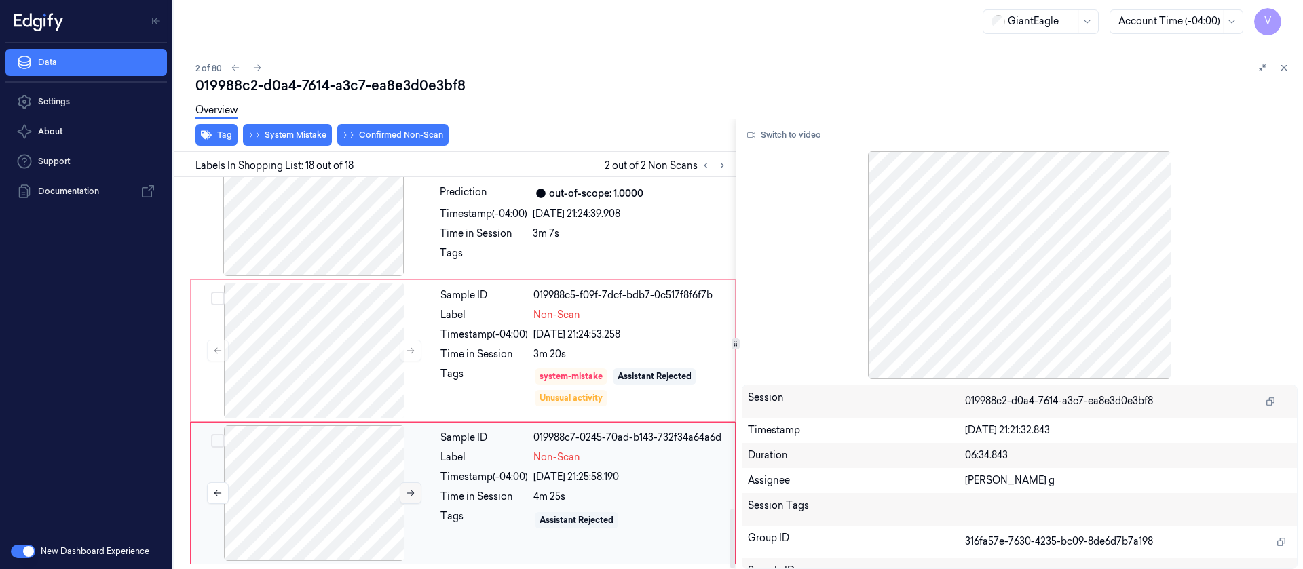
click at [409, 487] on button at bounding box center [411, 494] width 22 height 22
click at [276, 328] on div at bounding box center [314, 351] width 242 height 136
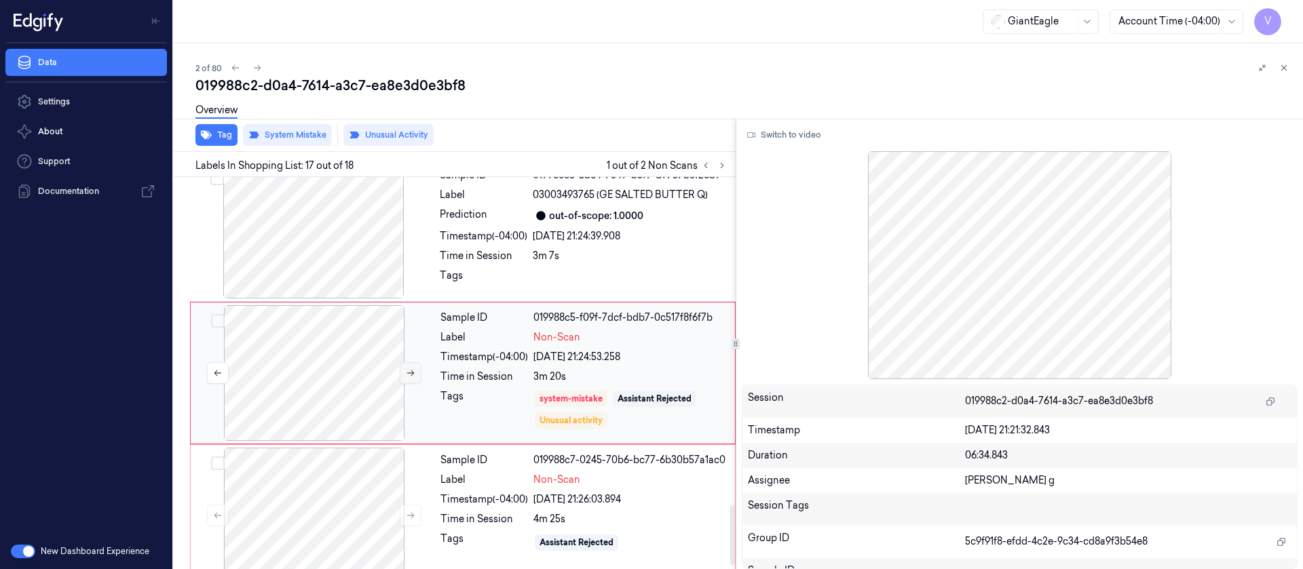
click at [413, 372] on icon at bounding box center [411, 374] width 10 height 10
click at [366, 506] on div at bounding box center [314, 516] width 242 height 136
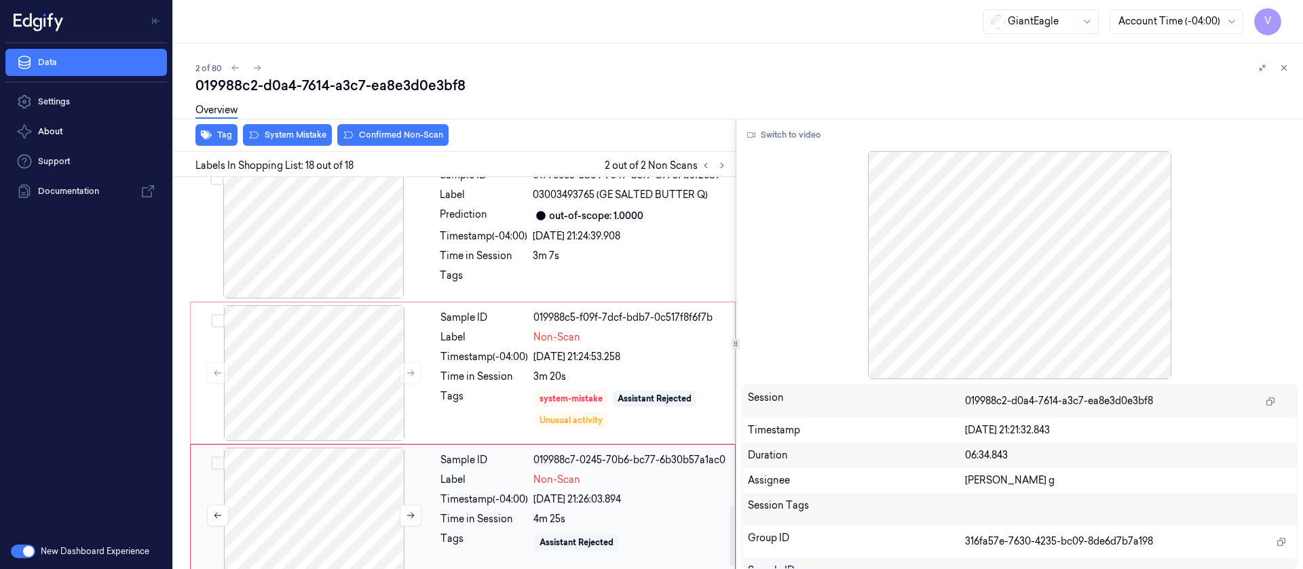
scroll to position [2177, 0]
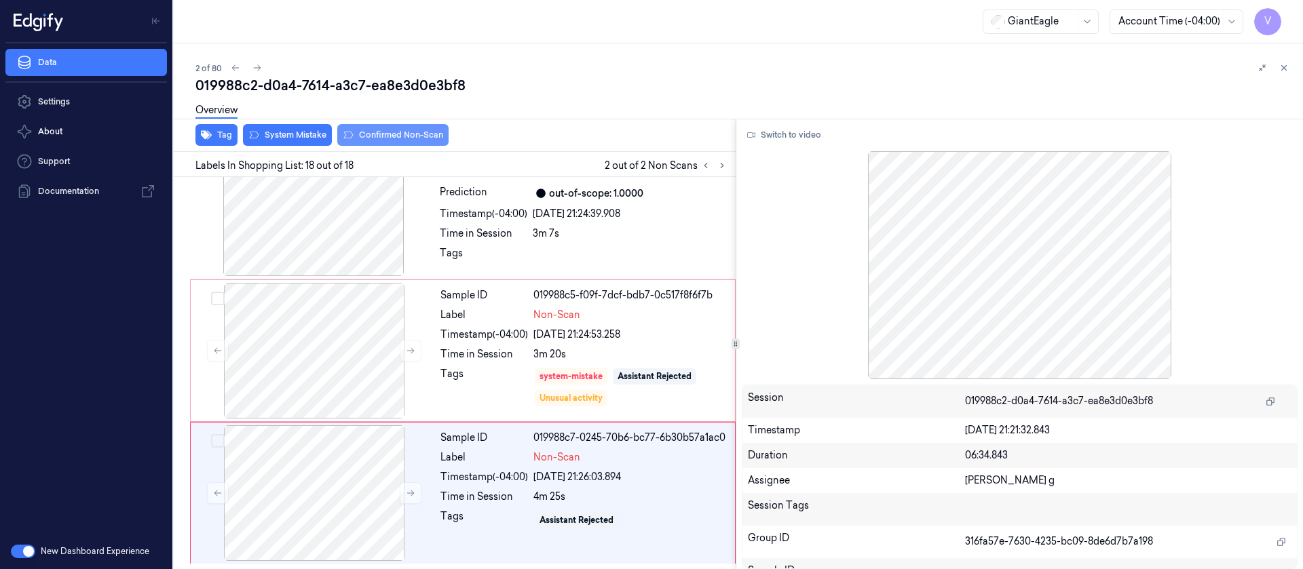
click at [390, 133] on button "Confirmed Non-Scan" at bounding box center [392, 135] width 111 height 22
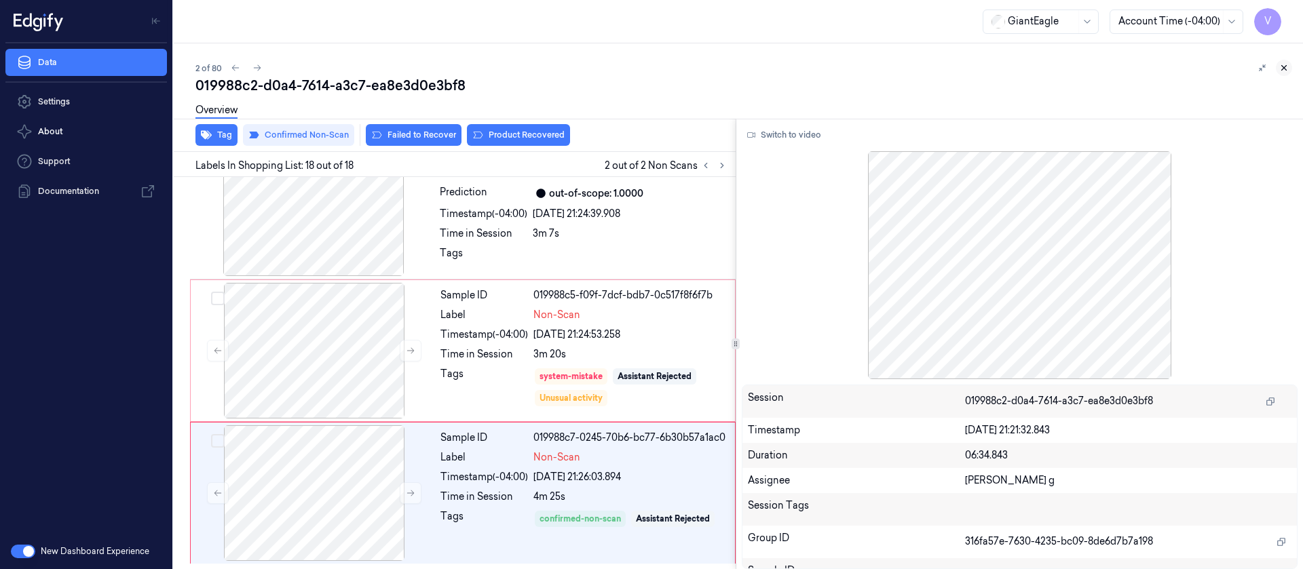
click at [1281, 73] on button at bounding box center [1284, 68] width 16 height 16
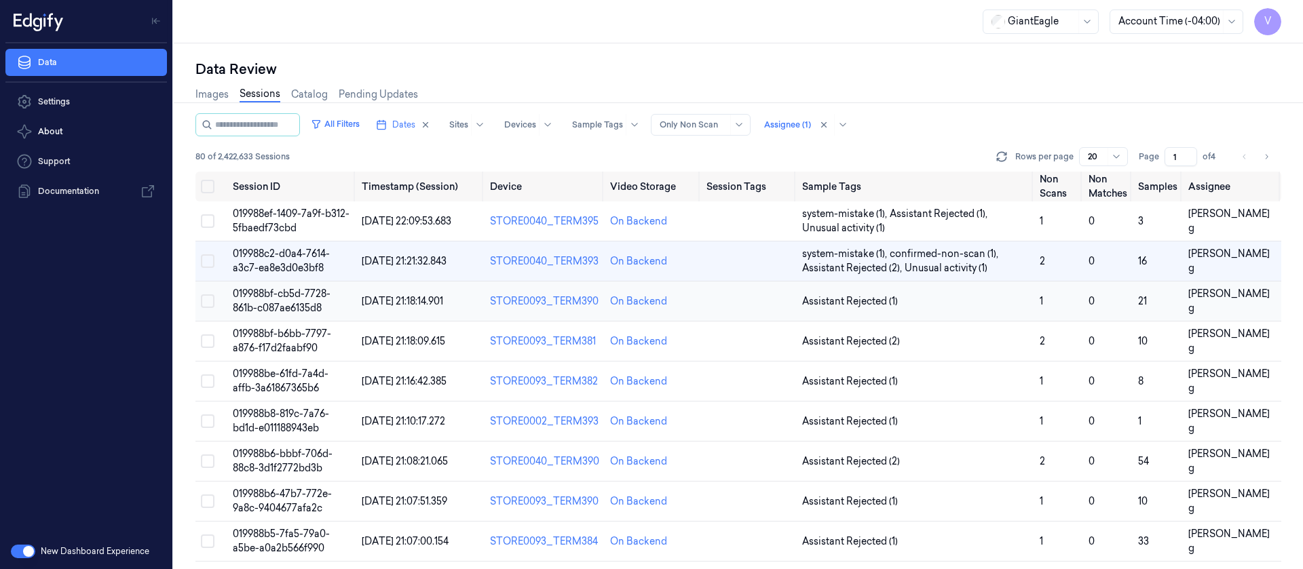
click at [738, 293] on td at bounding box center [749, 302] width 96 height 40
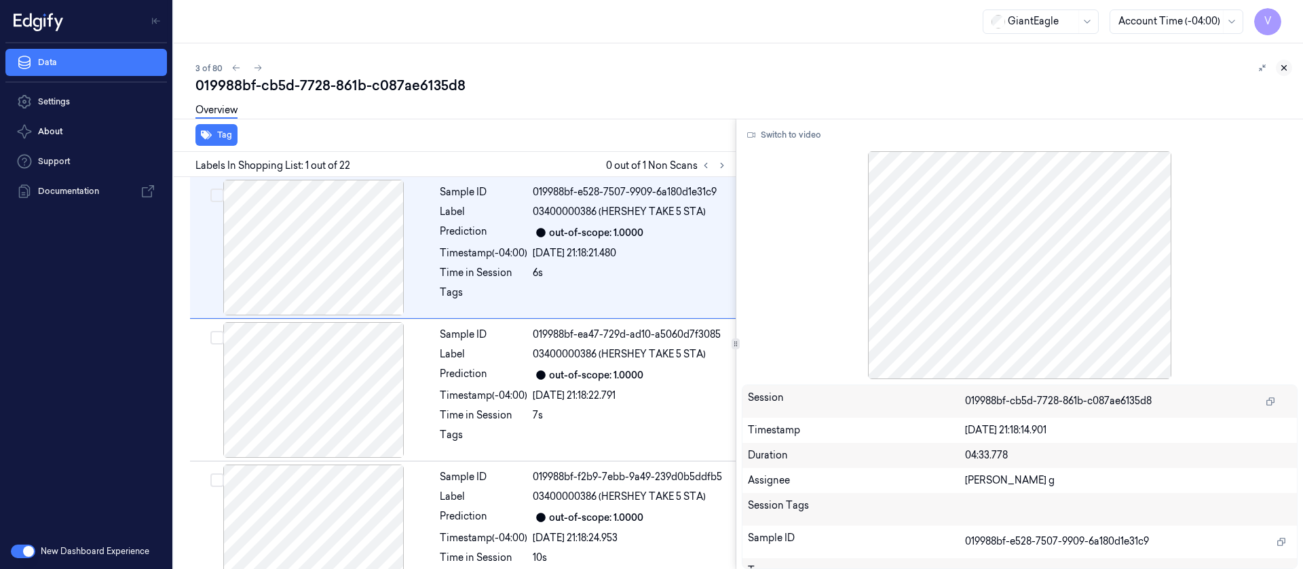
click at [1289, 71] on button at bounding box center [1284, 68] width 16 height 16
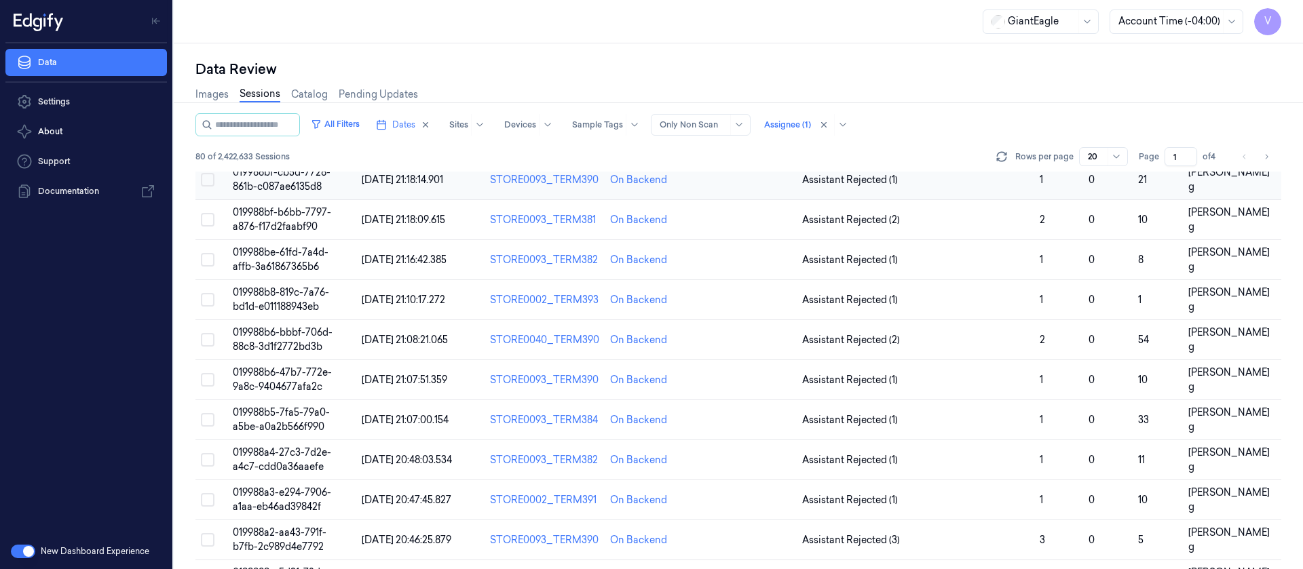
scroll to position [3, 0]
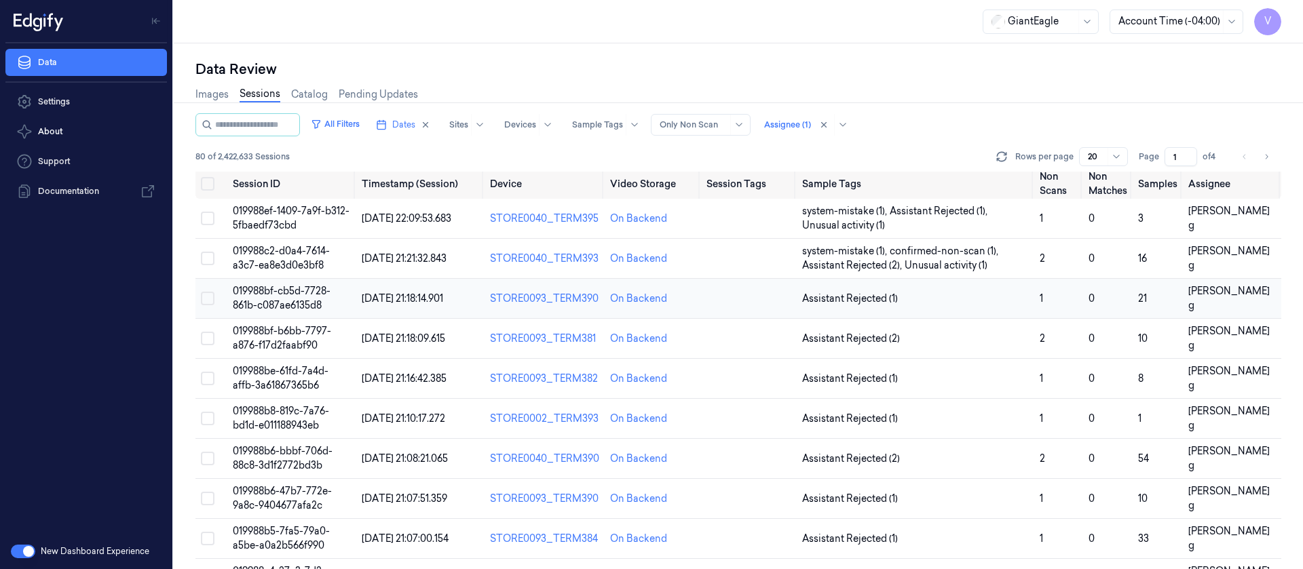
click at [746, 303] on td at bounding box center [749, 299] width 96 height 40
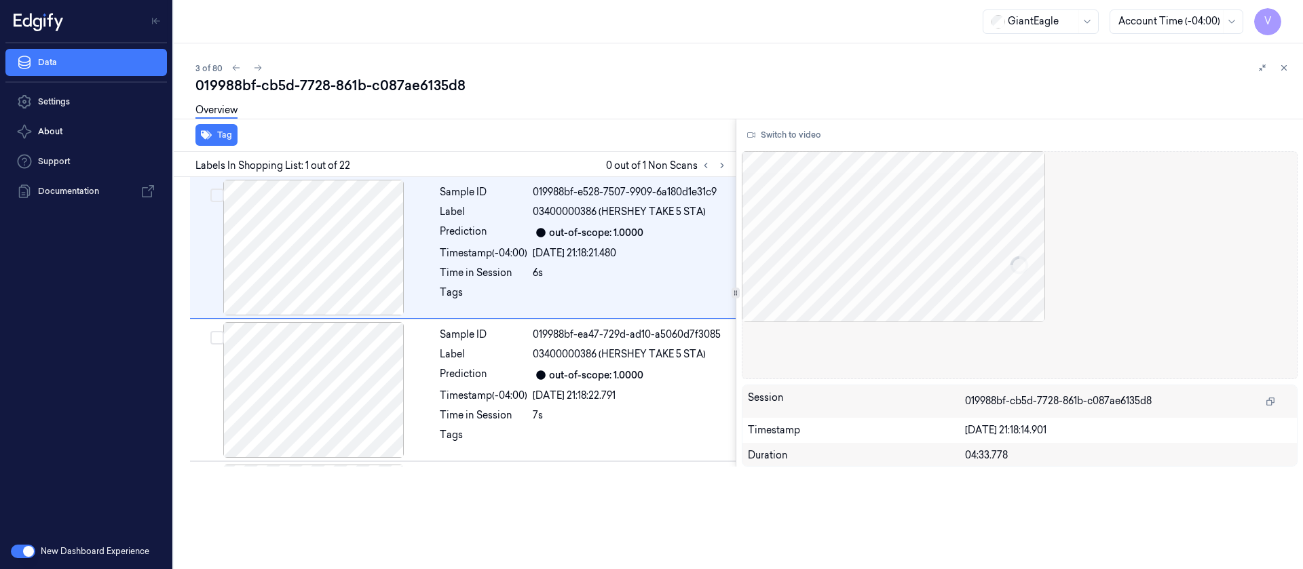
scroll to position [42, 0]
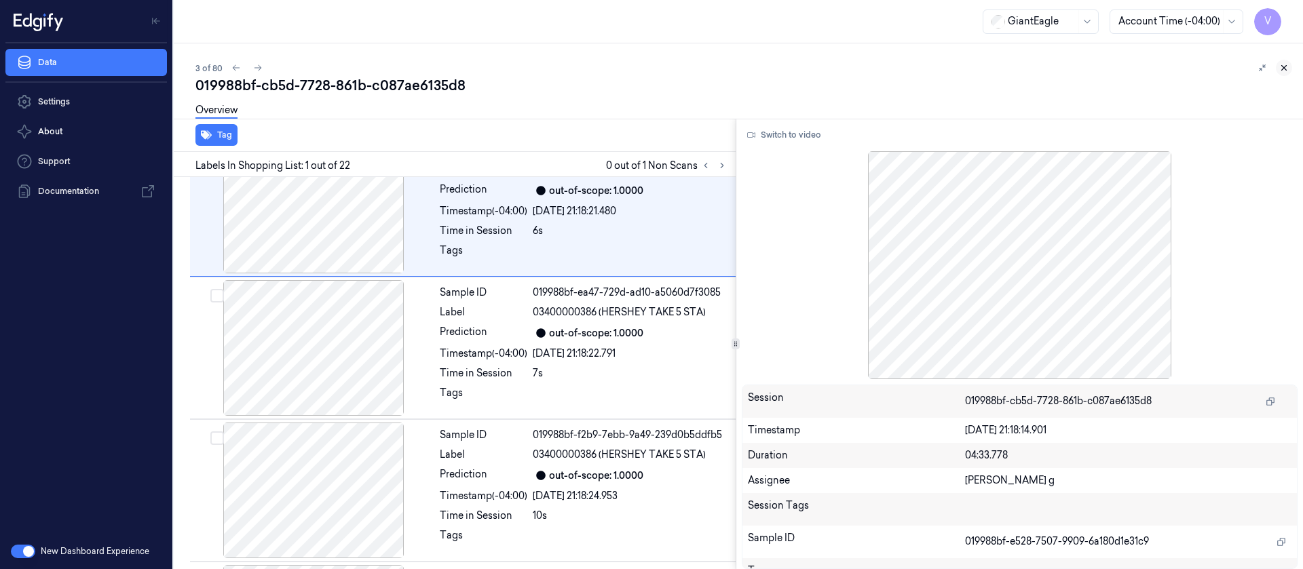
click at [1282, 68] on icon at bounding box center [1284, 68] width 10 height 10
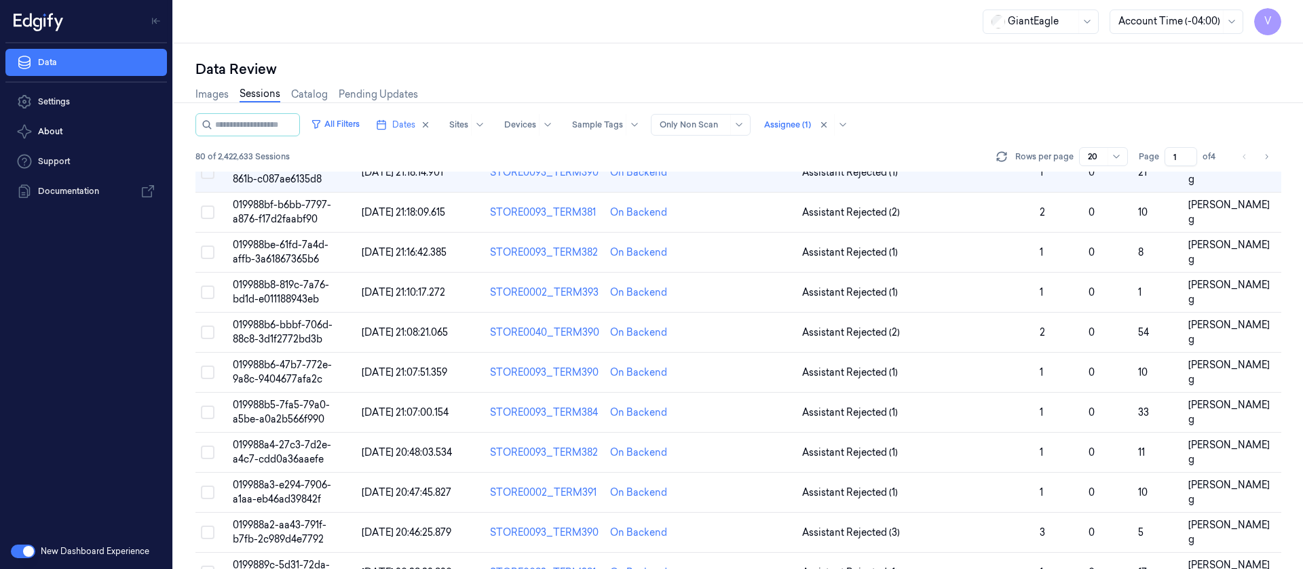
scroll to position [3, 0]
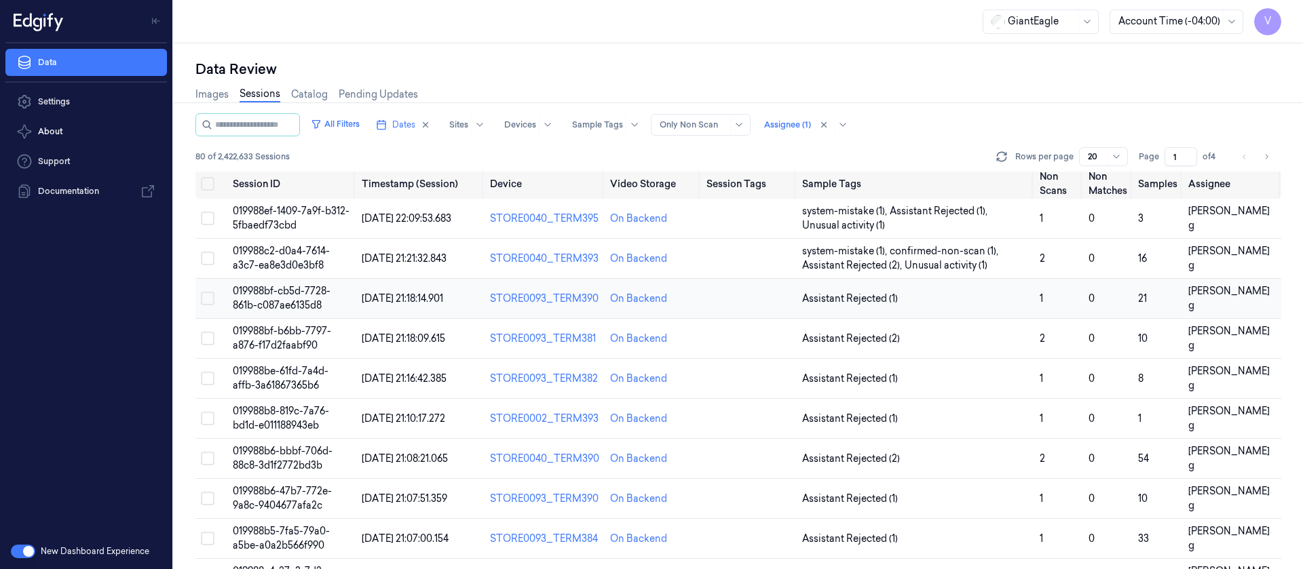
click at [728, 310] on td at bounding box center [749, 299] width 96 height 40
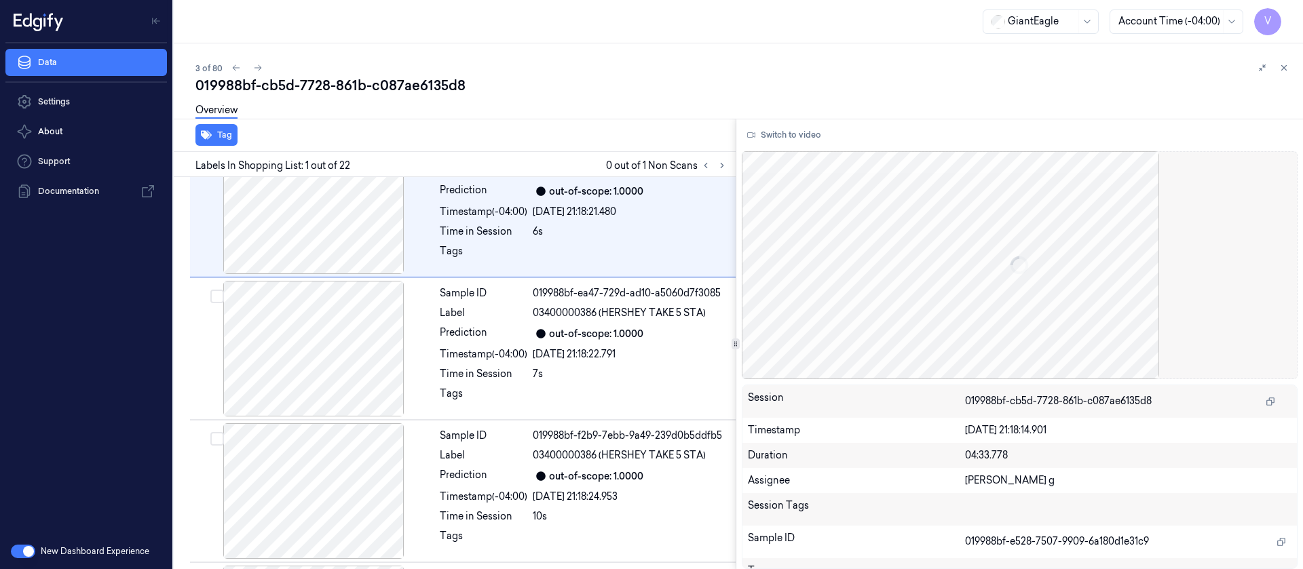
scroll to position [42, 0]
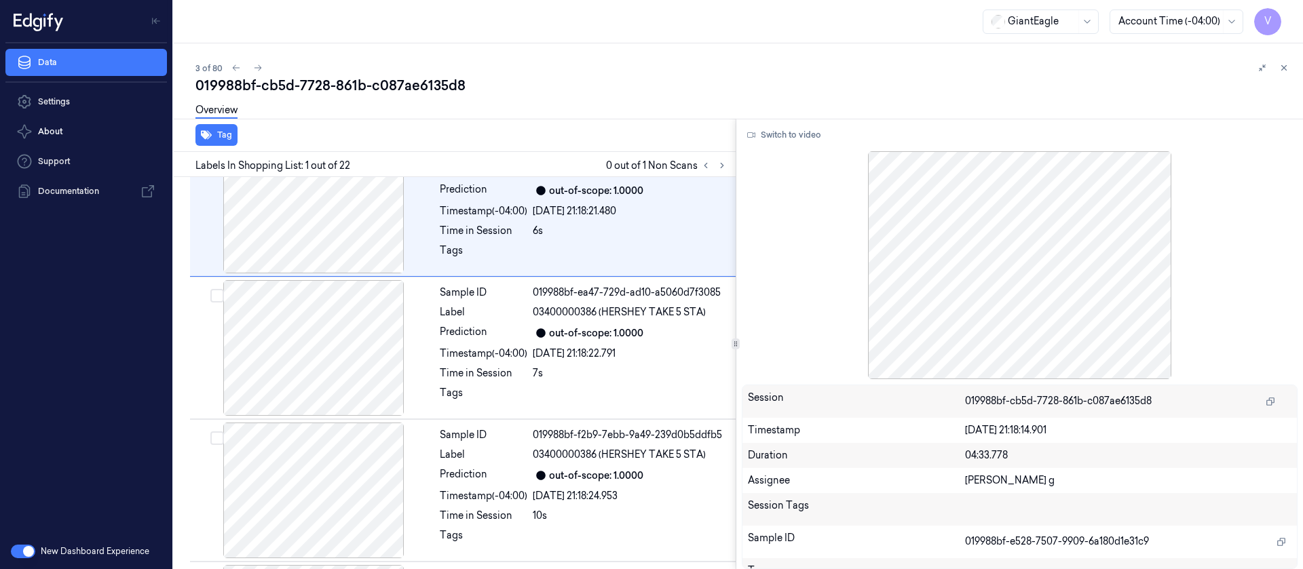
click at [546, 98] on div "Overview" at bounding box center [743, 112] width 1097 height 35
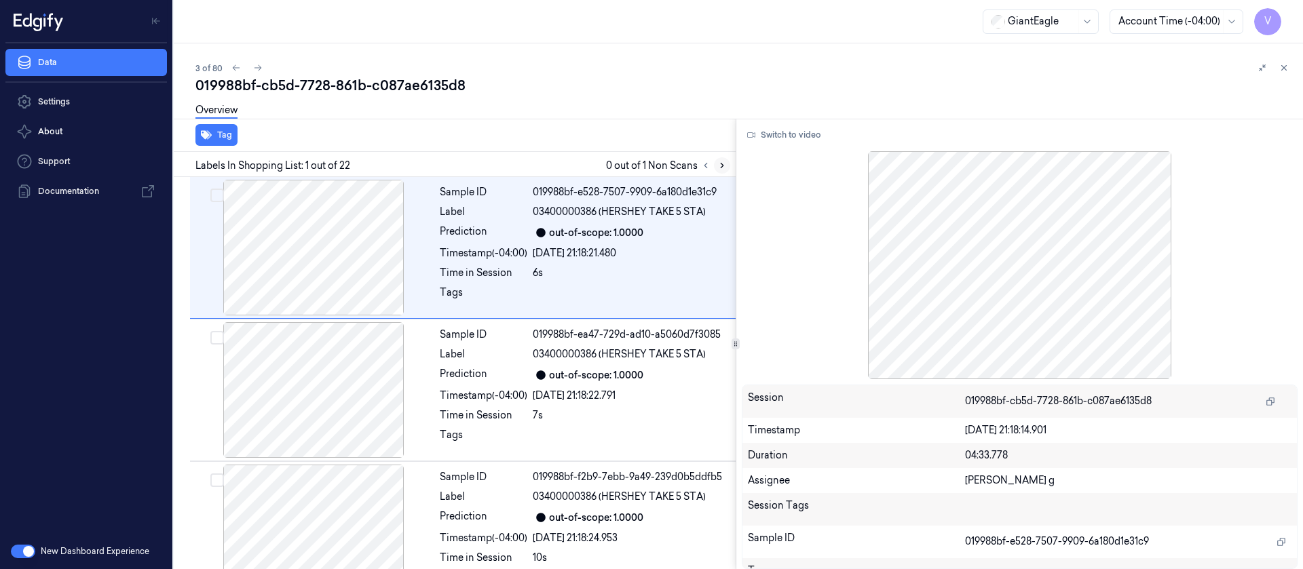
click at [729, 168] on button at bounding box center [722, 165] width 16 height 16
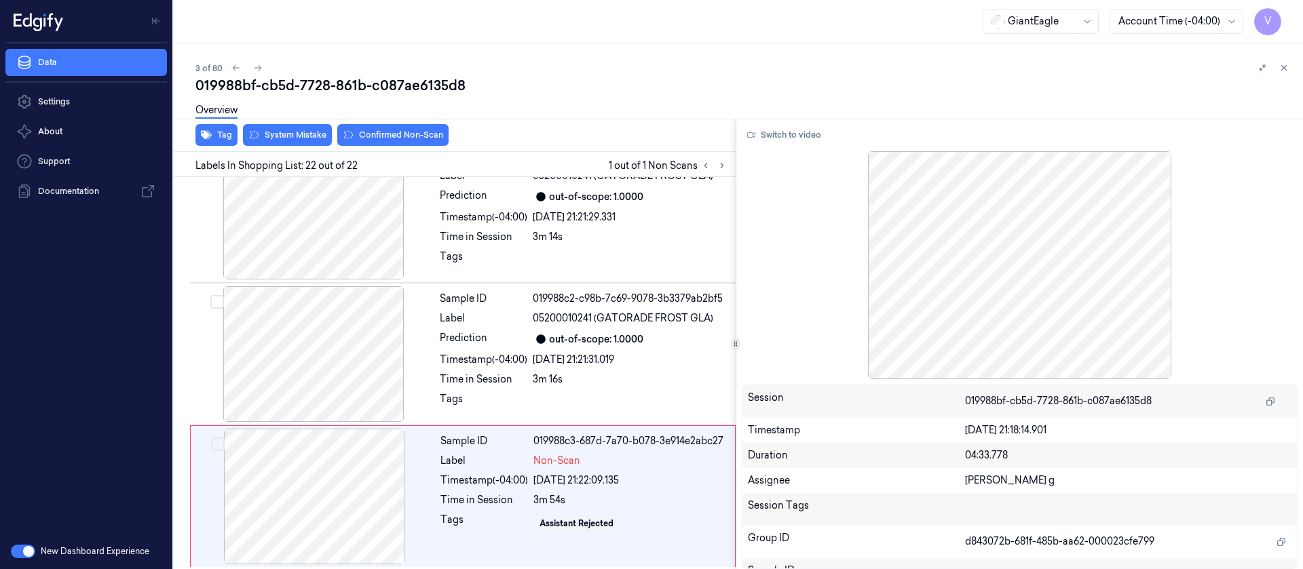
scroll to position [2770, 0]
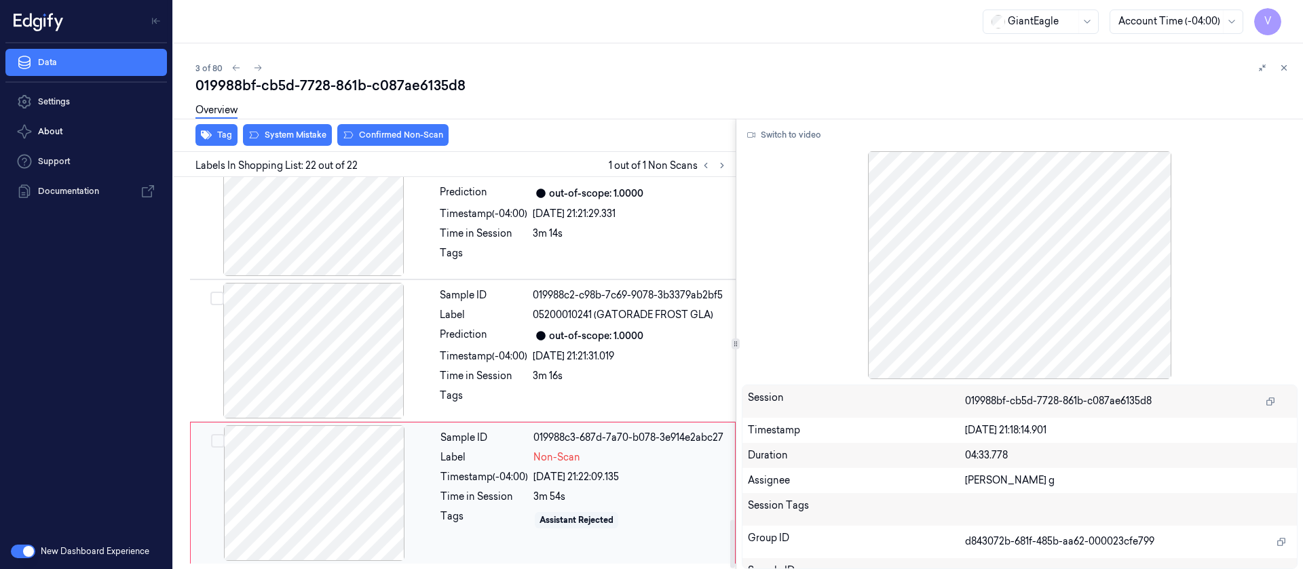
click at [318, 476] on div at bounding box center [314, 494] width 242 height 136
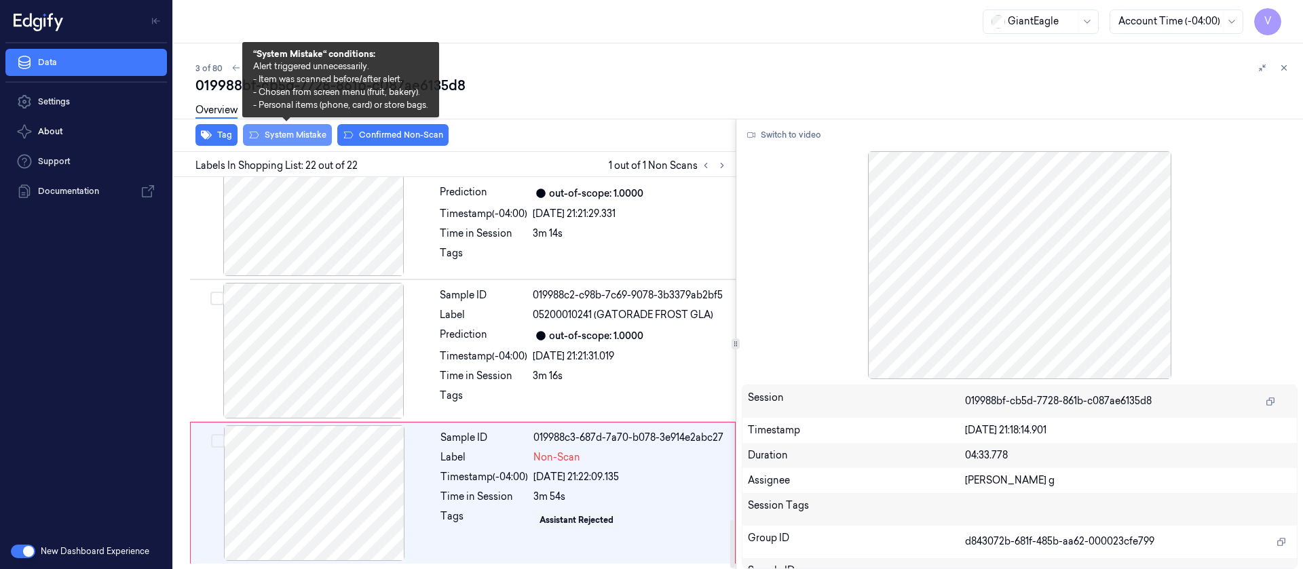
click at [288, 137] on button "System Mistake" at bounding box center [287, 135] width 89 height 22
click at [438, 370] on div "Sample ID 019988c2-c98b-7c69-9078-3b3379ab2bf5 Label 05200010241 (GATORADE FROS…" at bounding box center [583, 351] width 299 height 136
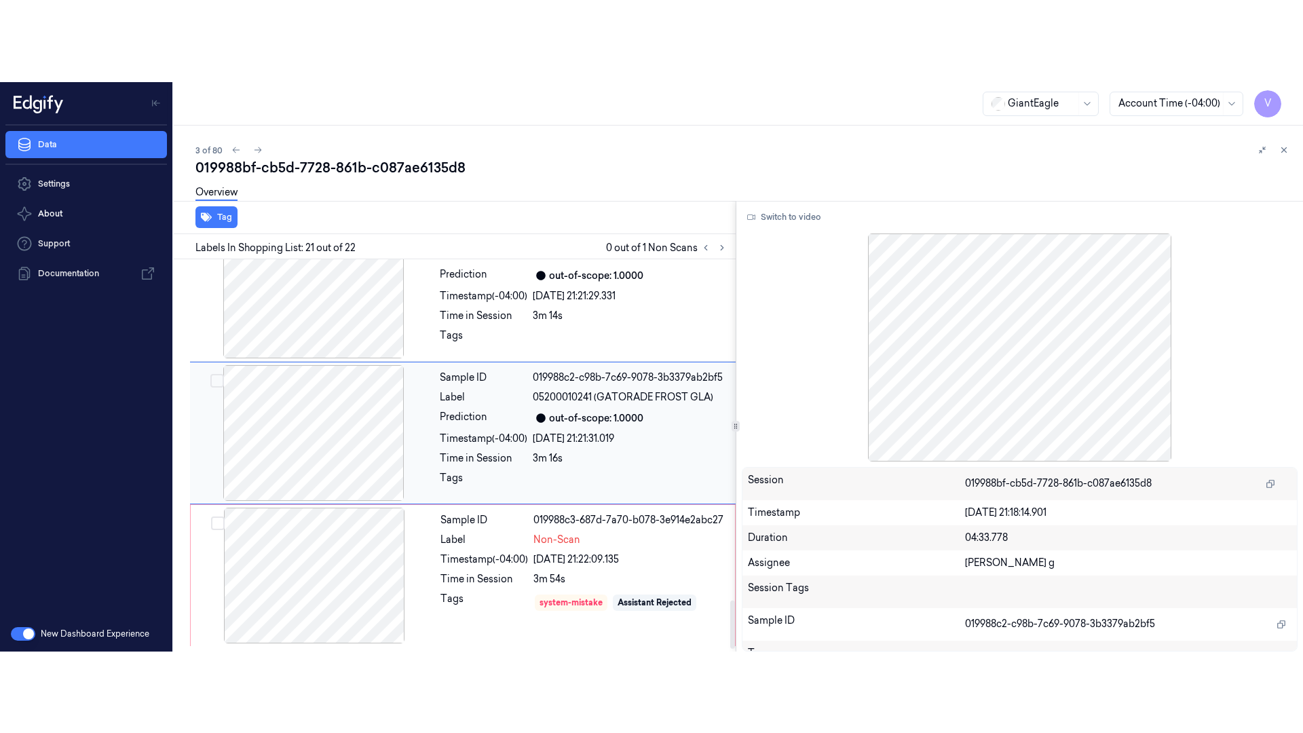
scroll to position [2748, 0]
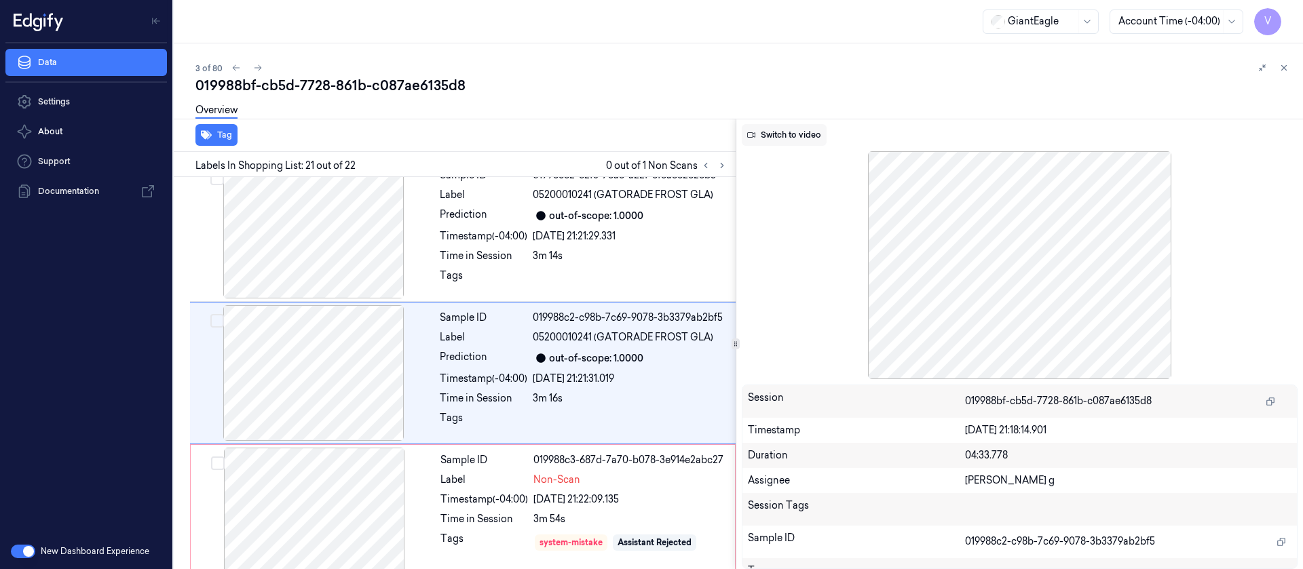
click at [801, 127] on button "Switch to video" at bounding box center [784, 135] width 85 height 22
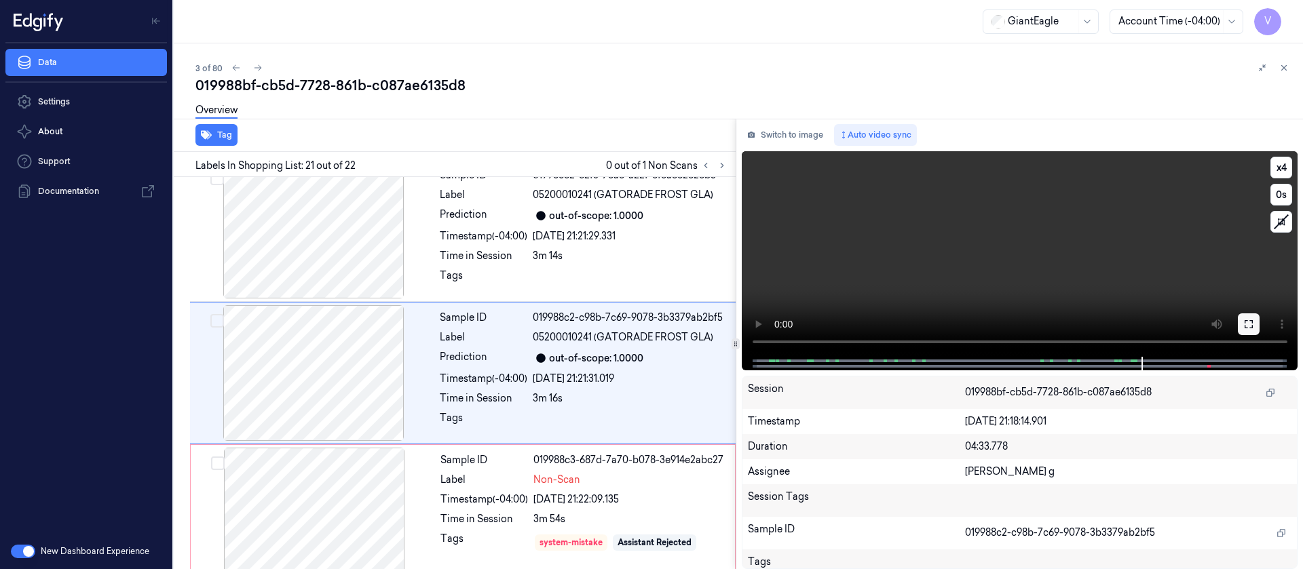
click at [1248, 327] on icon at bounding box center [1248, 324] width 11 height 11
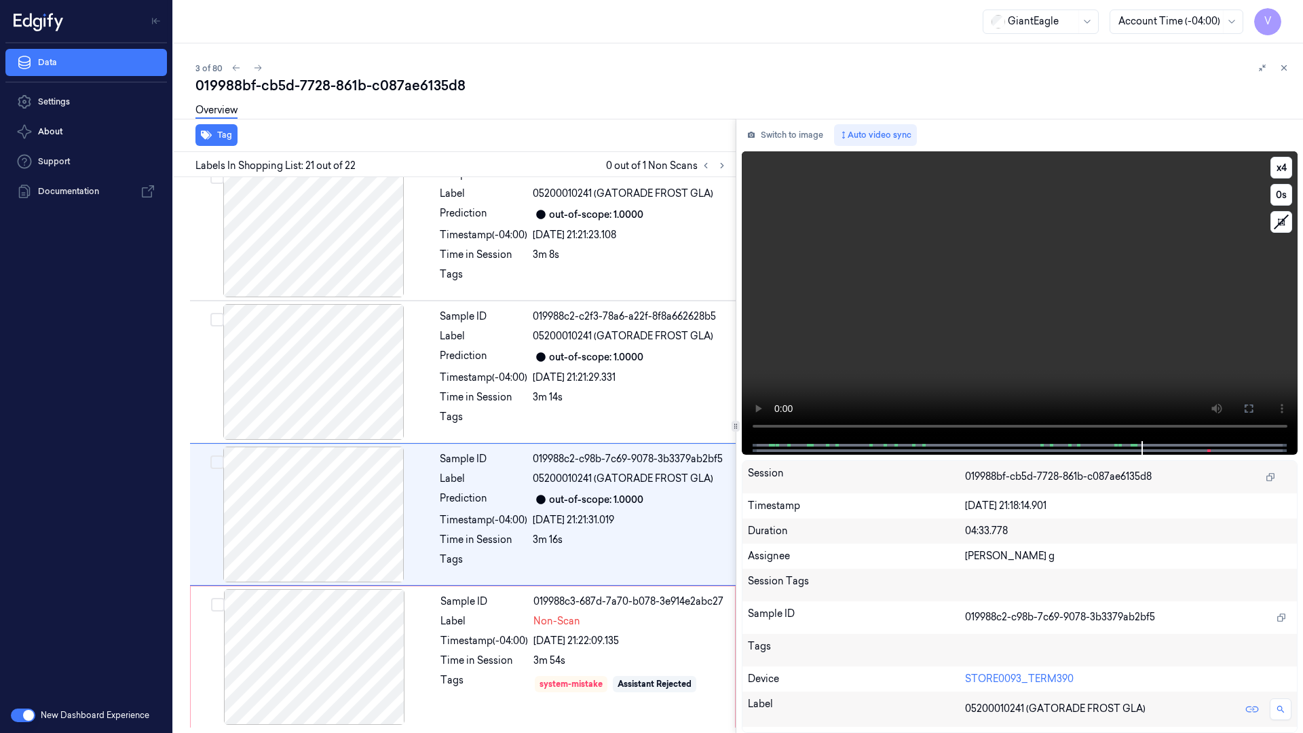
scroll to position [2607, 0]
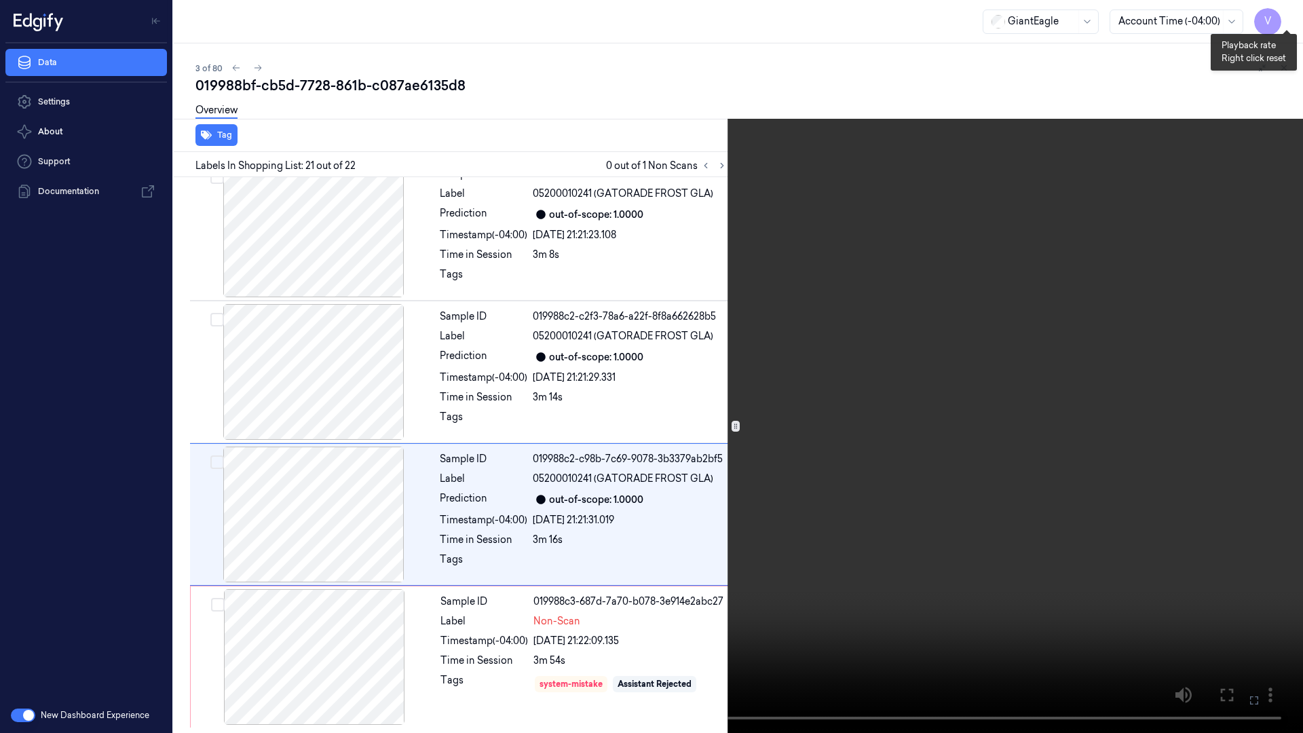
click at [1287, 15] on button "x 4" at bounding box center [1287, 16] width 22 height 22
click at [1287, 15] on button "x 1" at bounding box center [1287, 16] width 22 height 22
click at [0, 0] on icon at bounding box center [0, 0] width 0 height 0
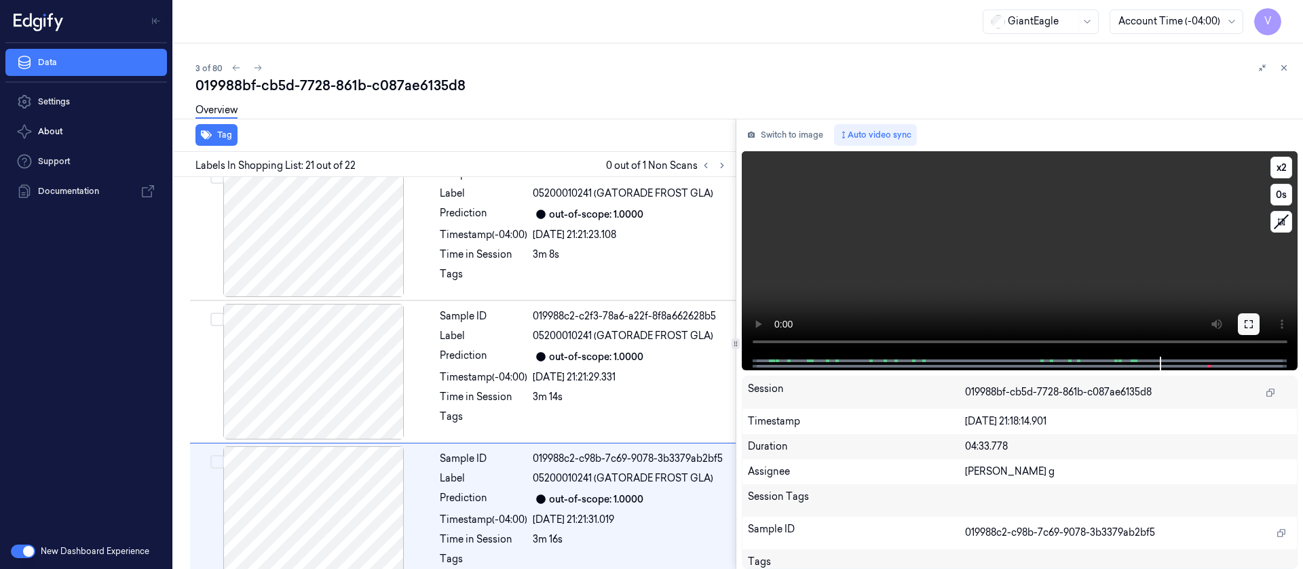
click at [1253, 328] on icon at bounding box center [1249, 324] width 8 height 8
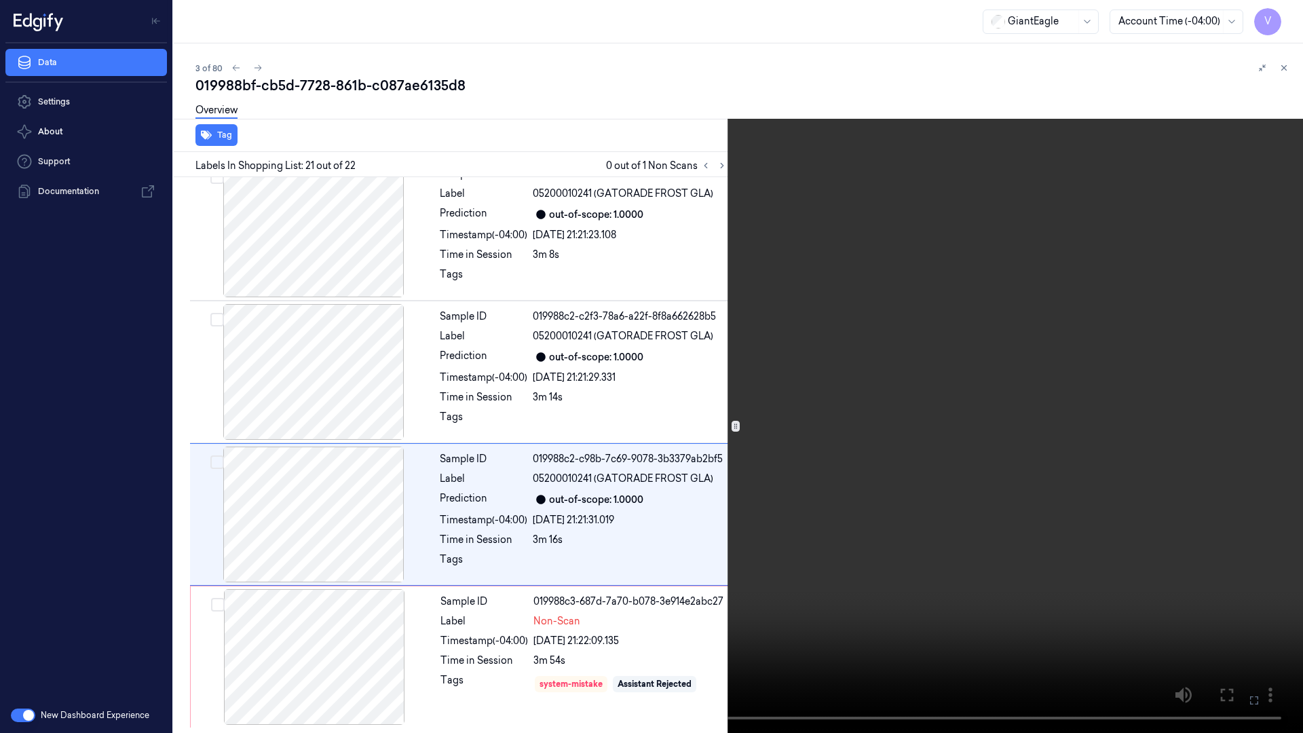
click at [0, 0] on icon at bounding box center [0, 0] width 0 height 0
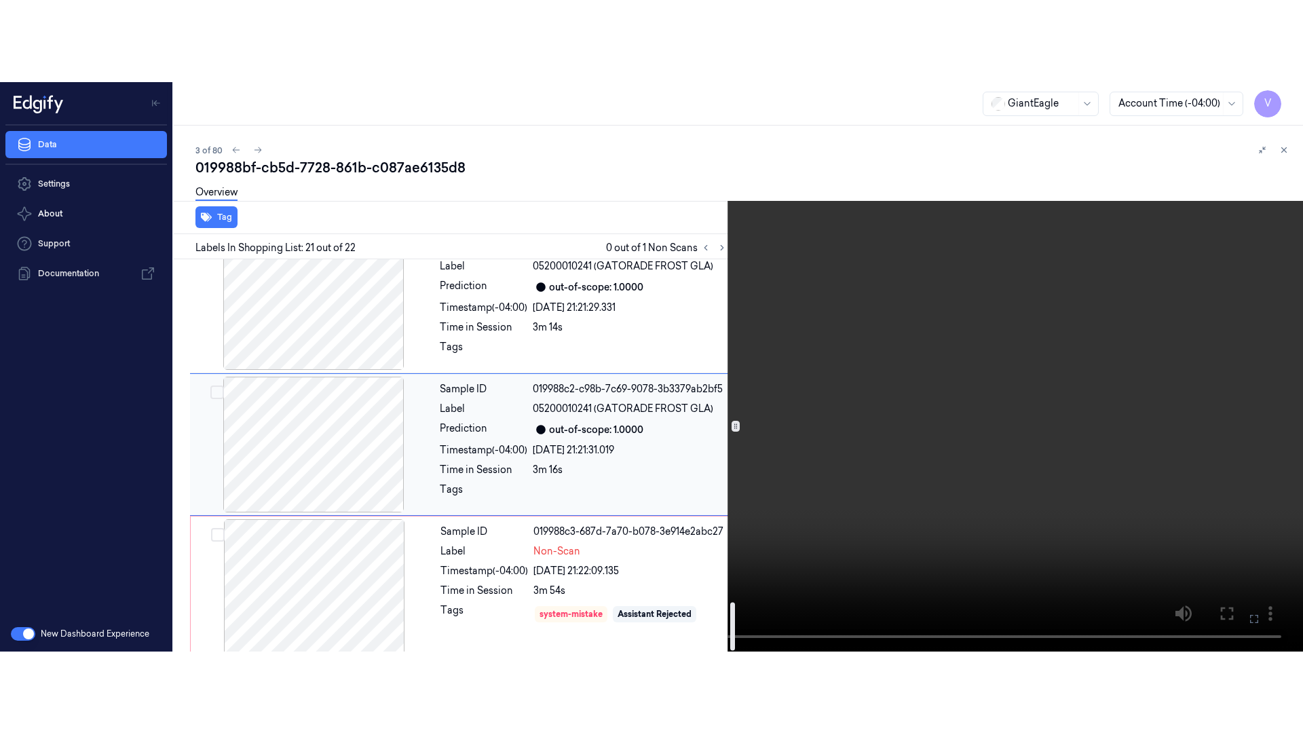
scroll to position [2770, 0]
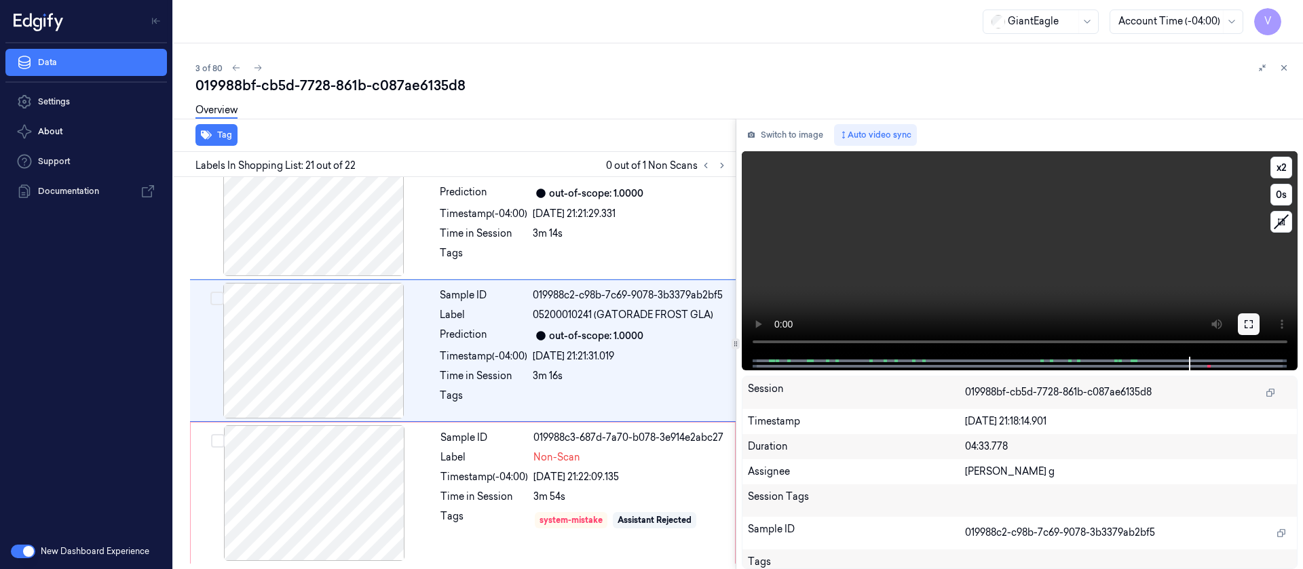
click at [1251, 322] on icon at bounding box center [1248, 324] width 11 height 11
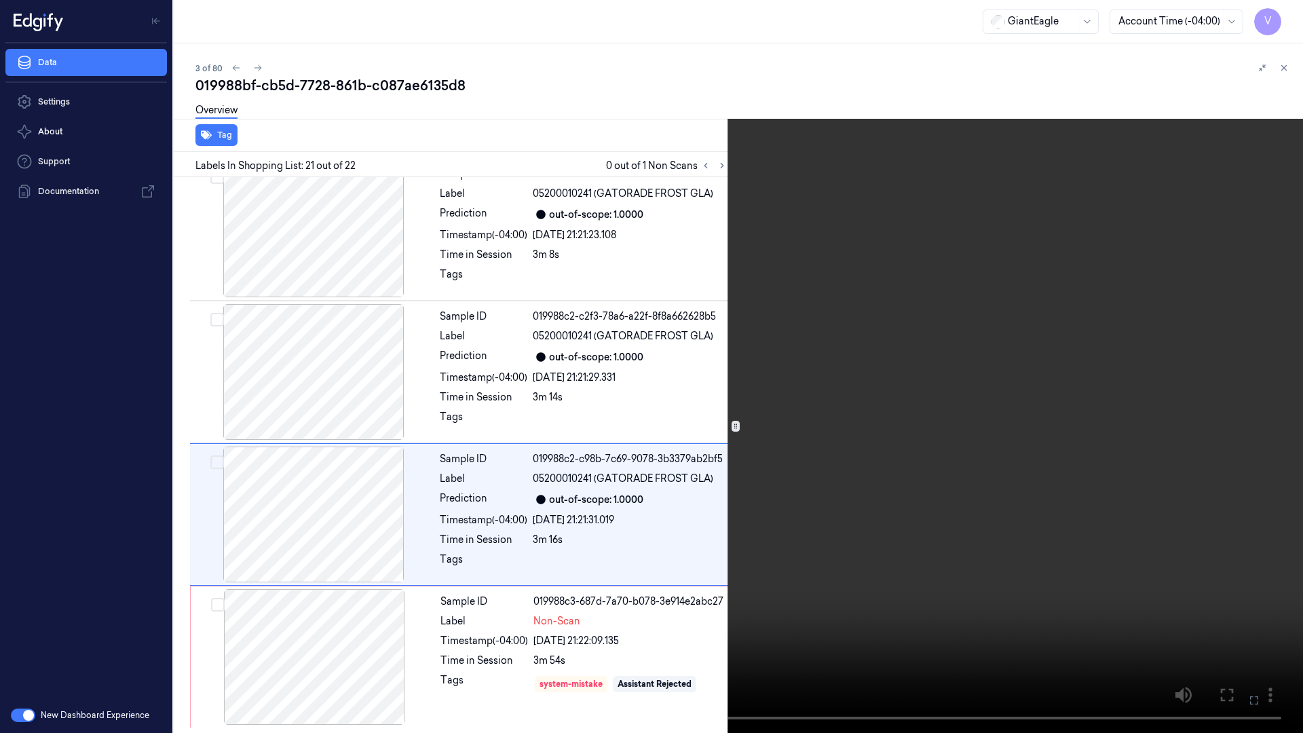
click at [0, 0] on button at bounding box center [0, 0] width 0 height 0
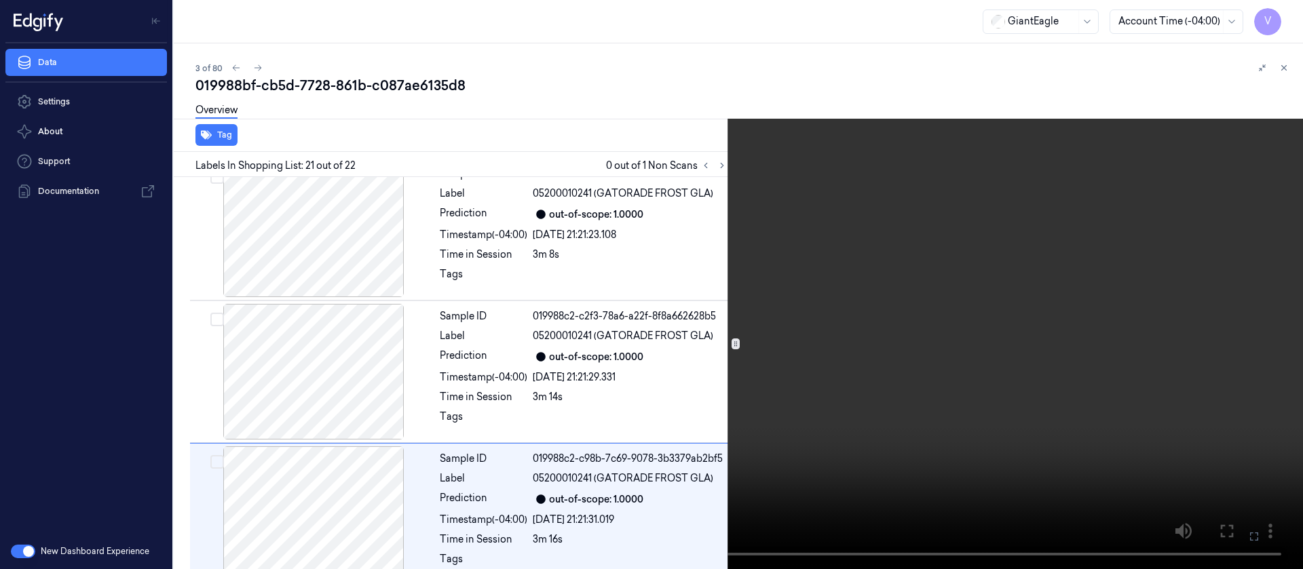
scroll to position [2770, 0]
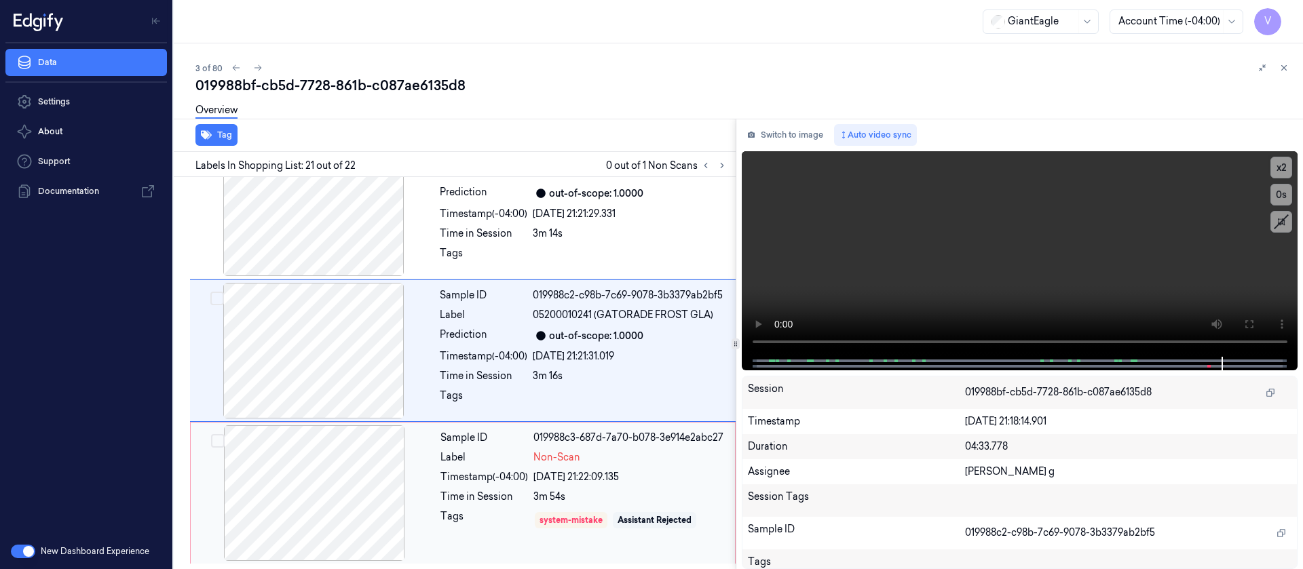
click at [772, 134] on button "Switch to image" at bounding box center [785, 135] width 87 height 22
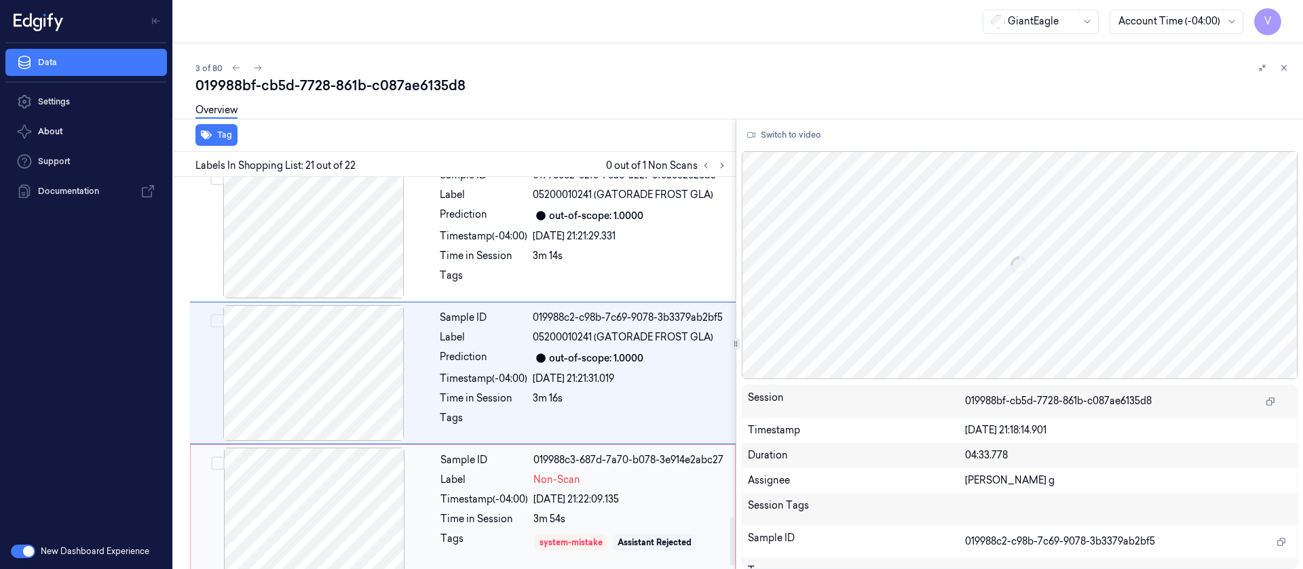
click at [305, 484] on div at bounding box center [314, 516] width 242 height 136
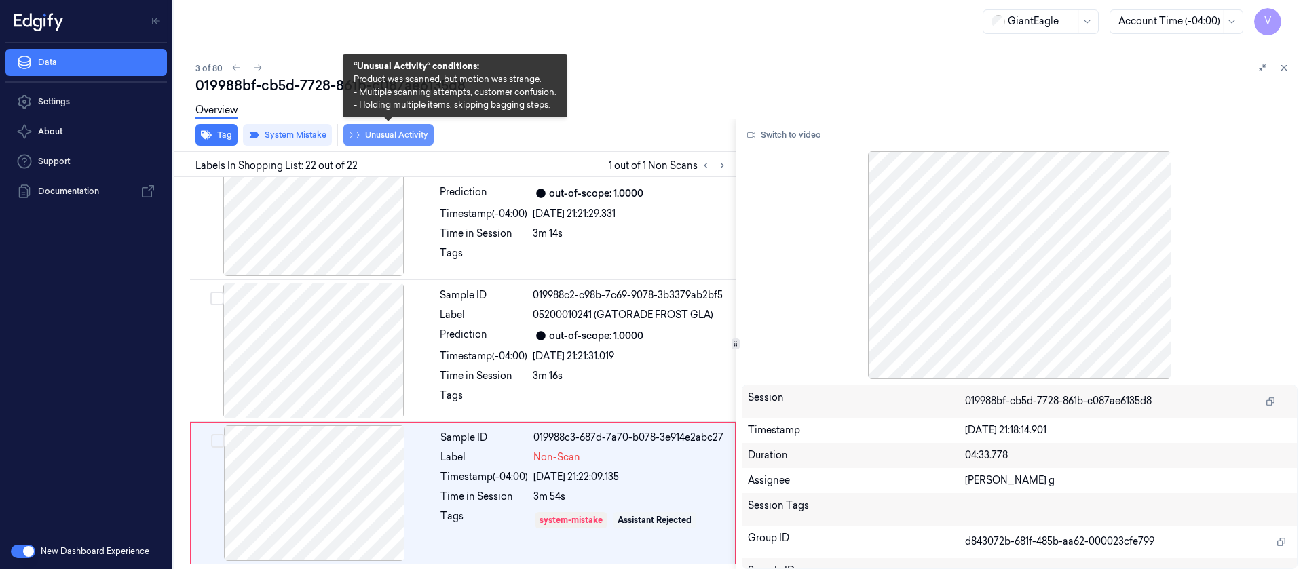
click at [408, 138] on button "Unusual Activity" at bounding box center [388, 135] width 90 height 22
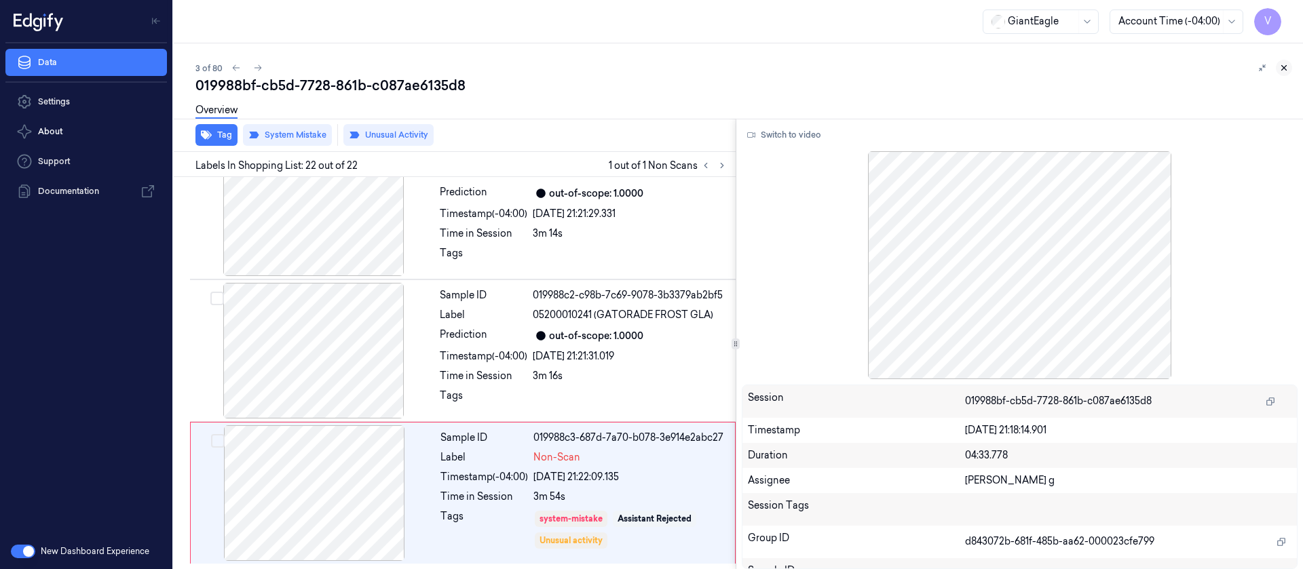
click at [1284, 64] on icon at bounding box center [1284, 68] width 10 height 10
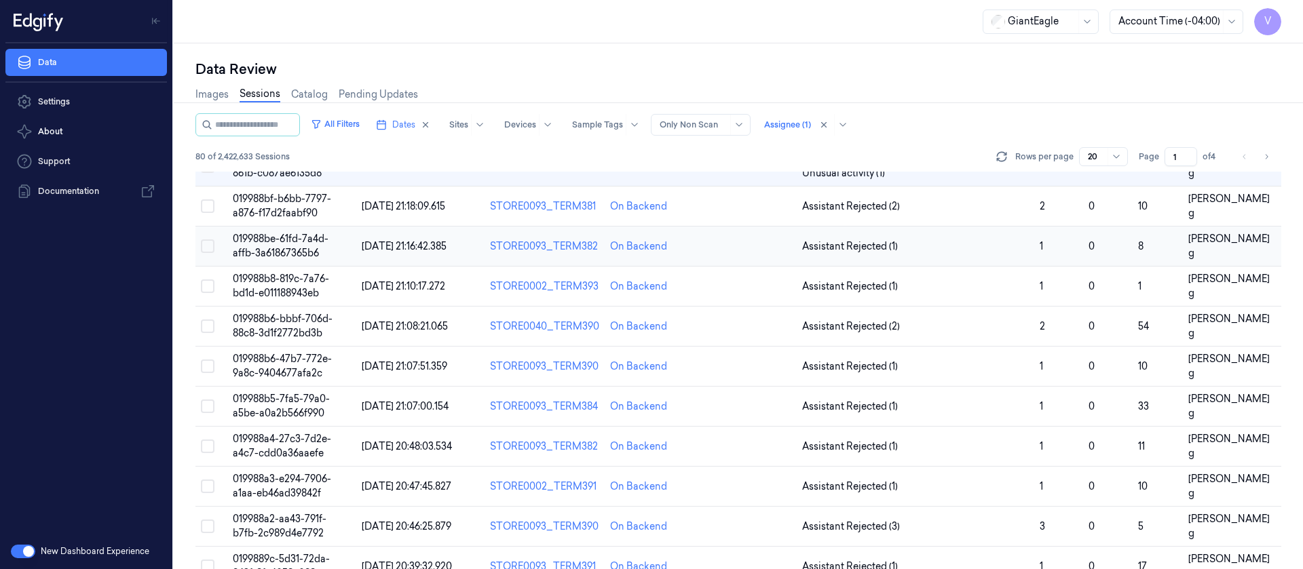
scroll to position [19, 0]
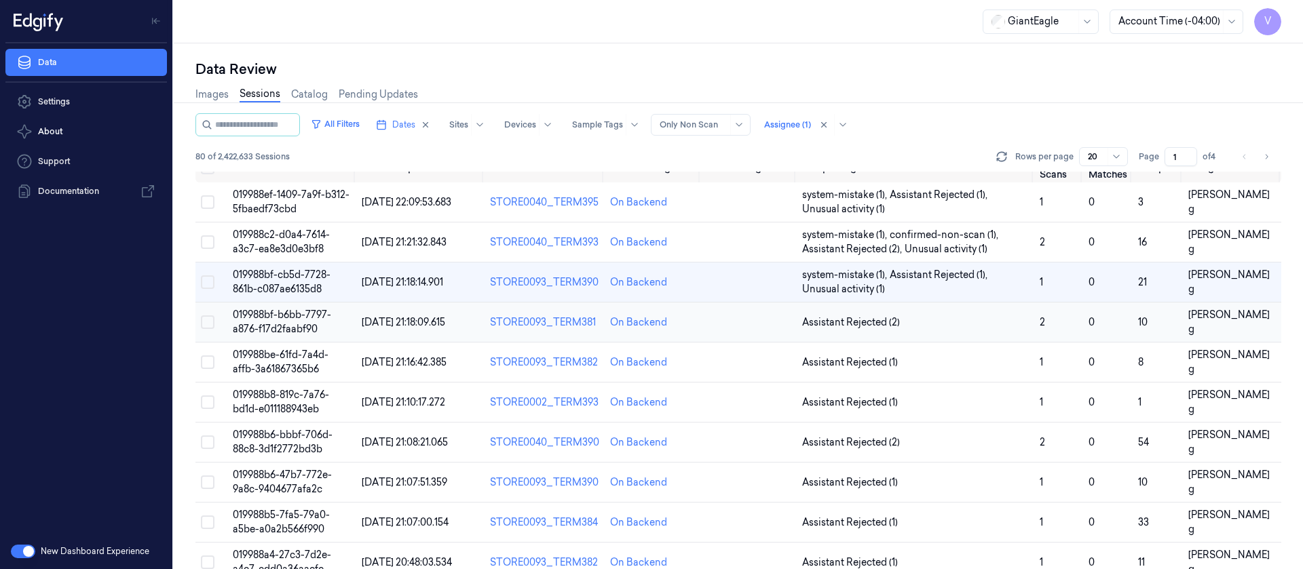
click at [730, 328] on td at bounding box center [749, 323] width 96 height 40
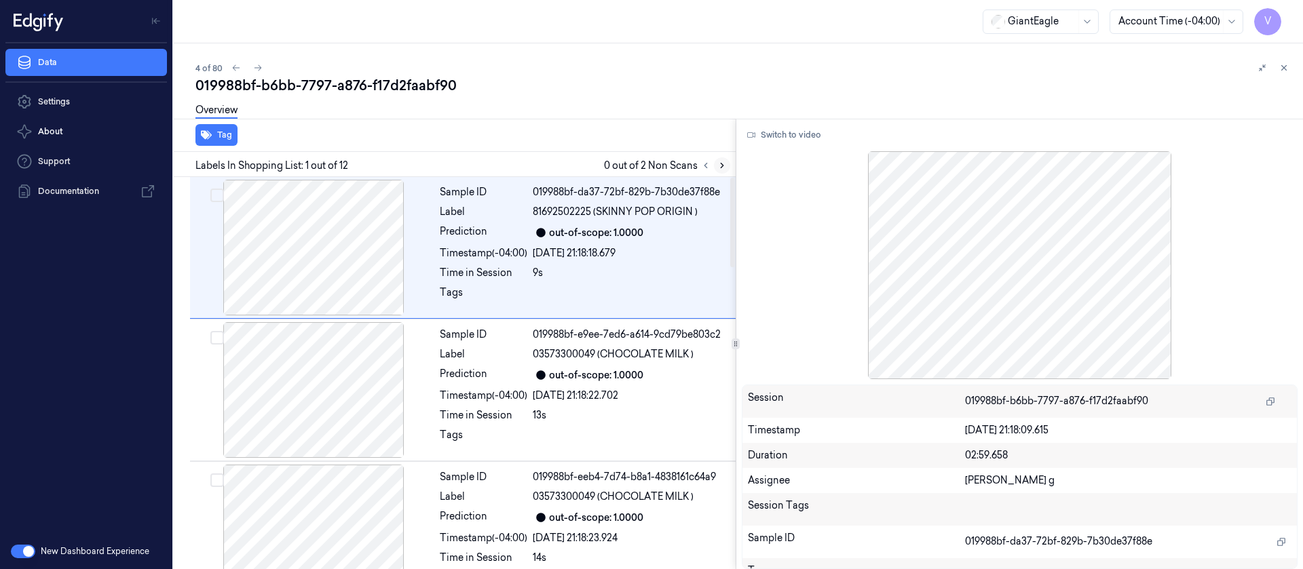
click at [725, 159] on button at bounding box center [722, 165] width 16 height 16
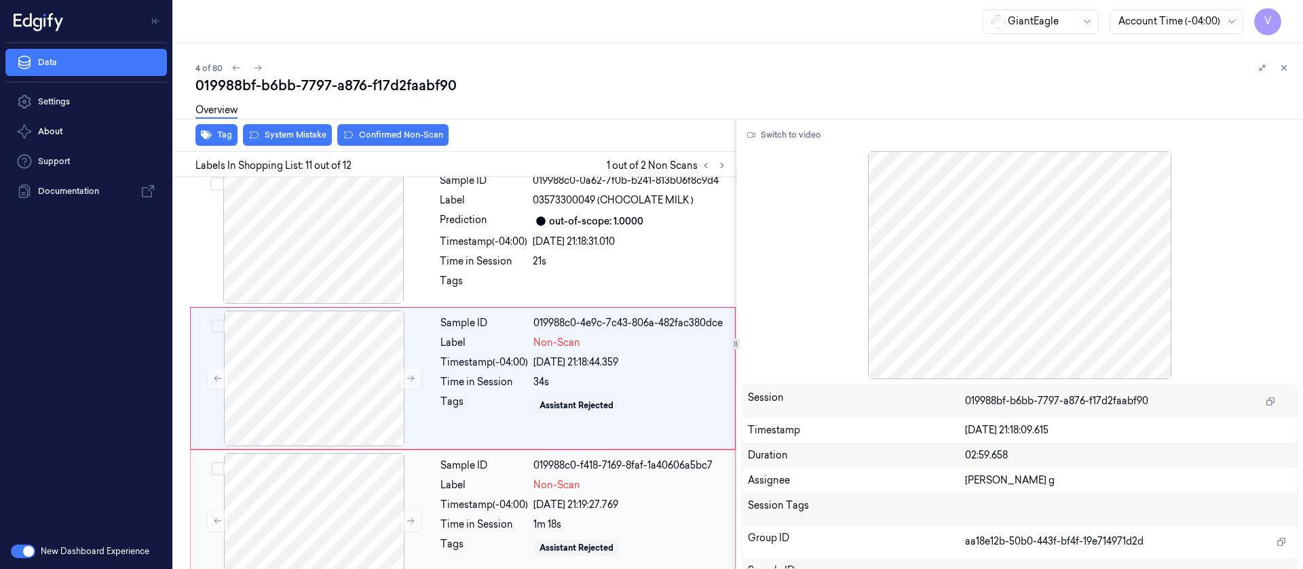
scroll to position [1300, 0]
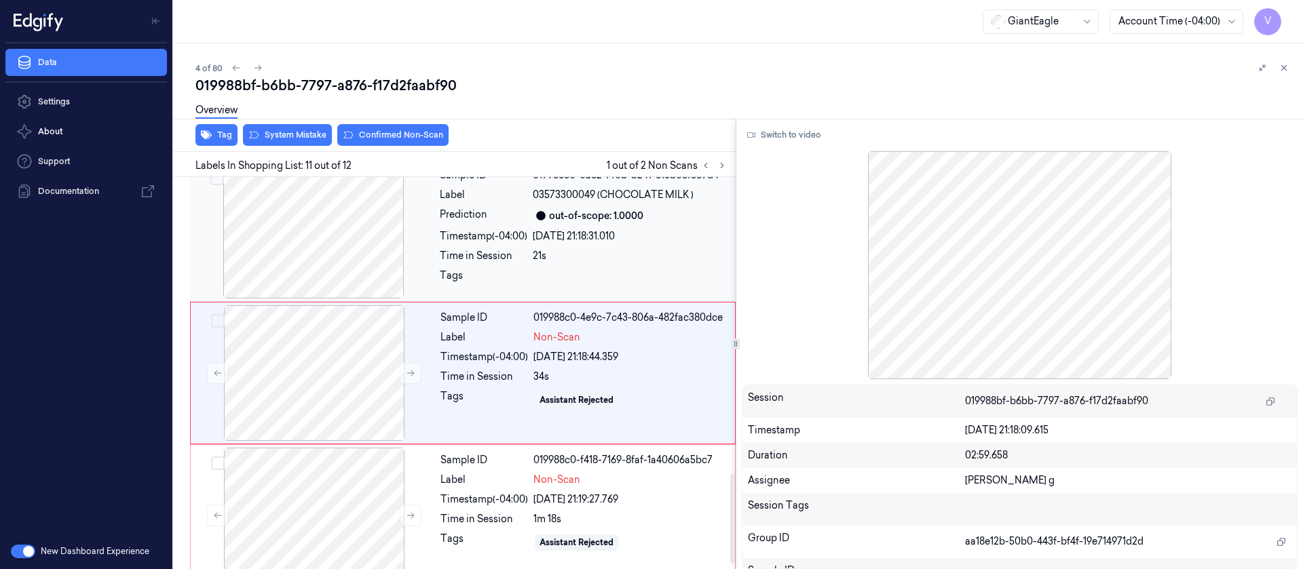
click at [619, 240] on div "[DATE] 21:18:31.010" at bounding box center [630, 236] width 195 height 14
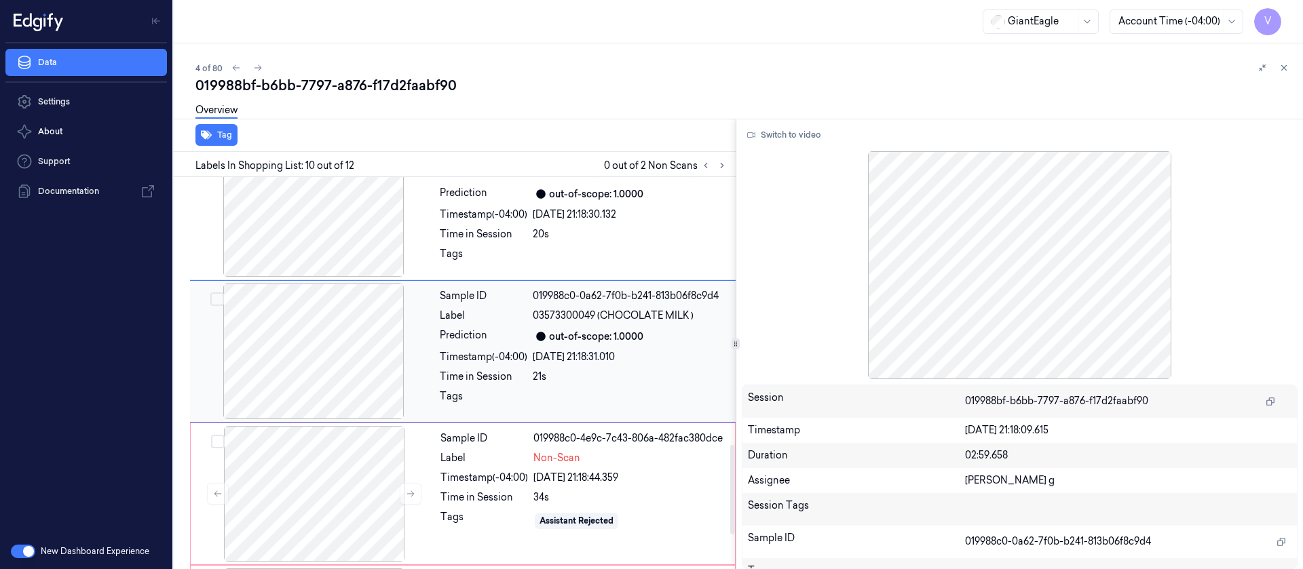
scroll to position [1157, 0]
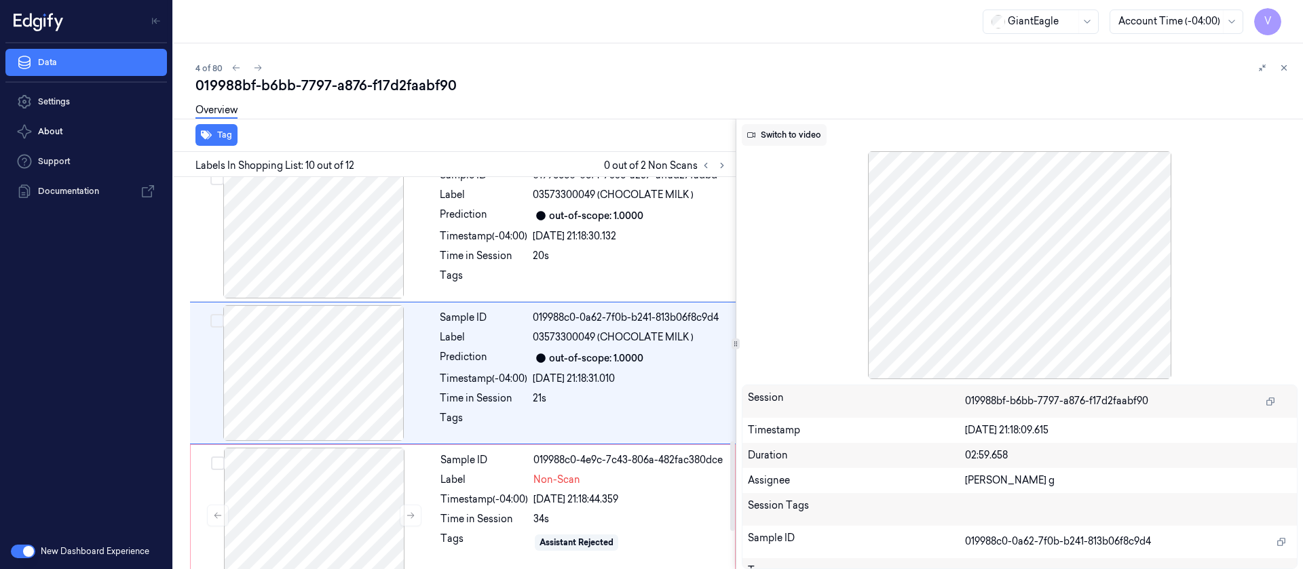
click at [783, 134] on button "Switch to video" at bounding box center [784, 135] width 85 height 22
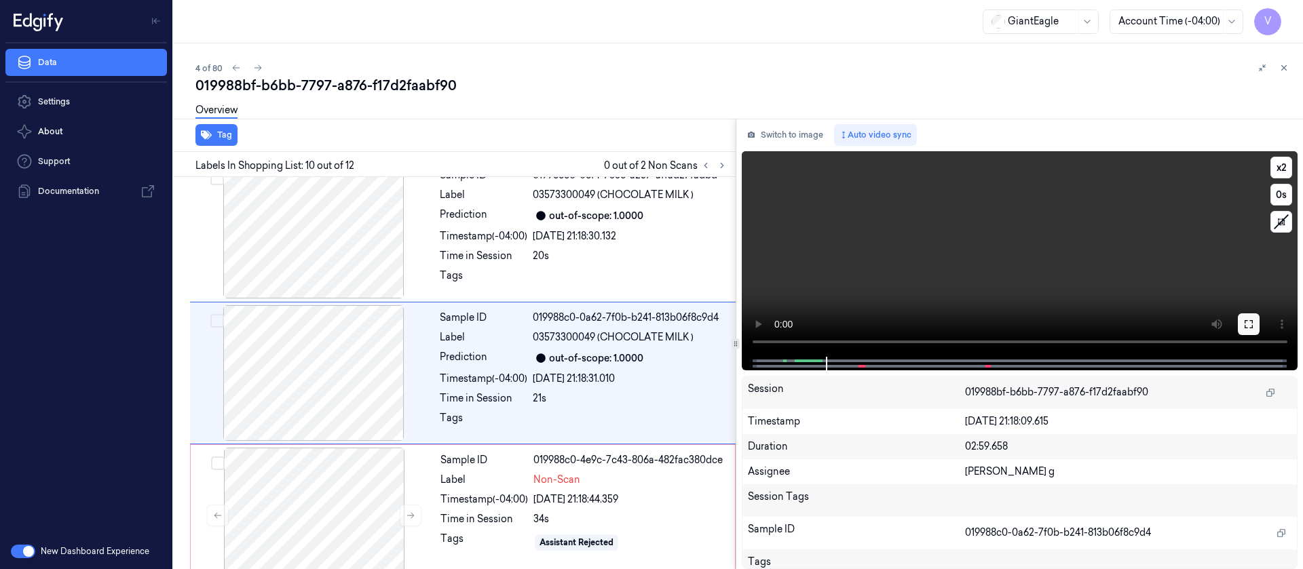
click at [1256, 326] on button at bounding box center [1249, 325] width 22 height 22
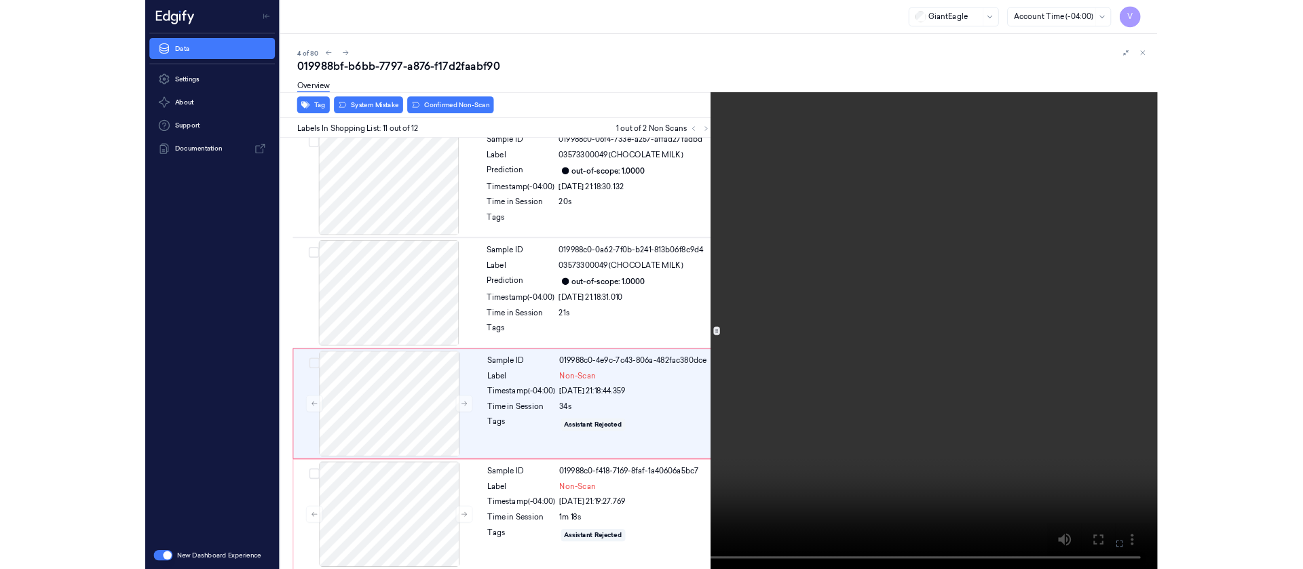
scroll to position [1158, 0]
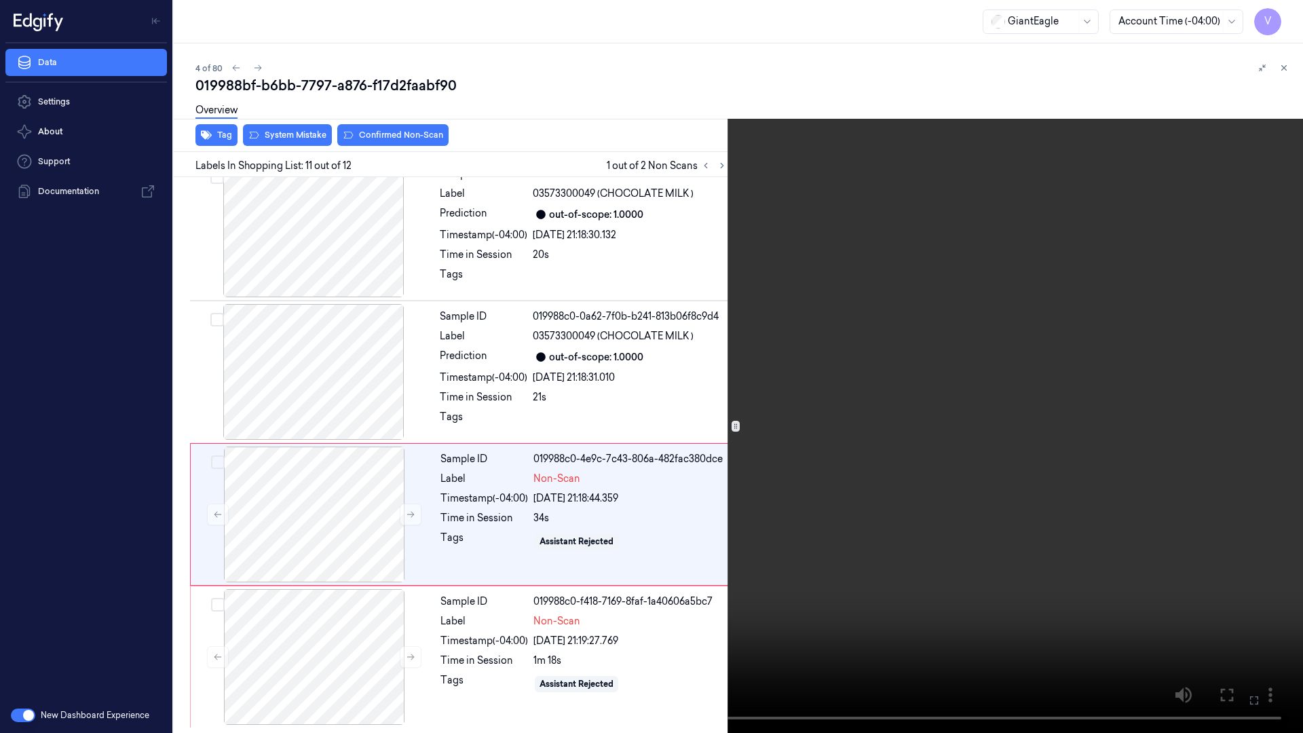
click at [0, 0] on icon at bounding box center [0, 0] width 0 height 0
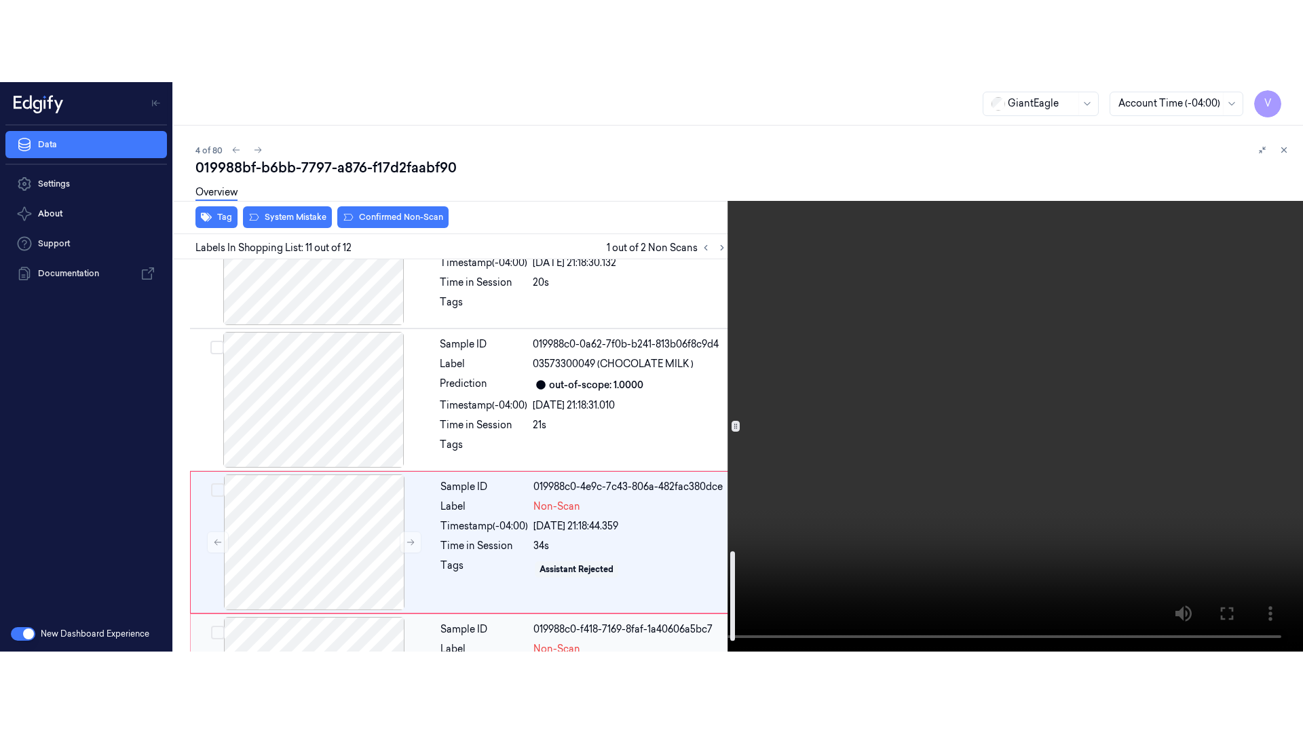
scroll to position [1322, 0]
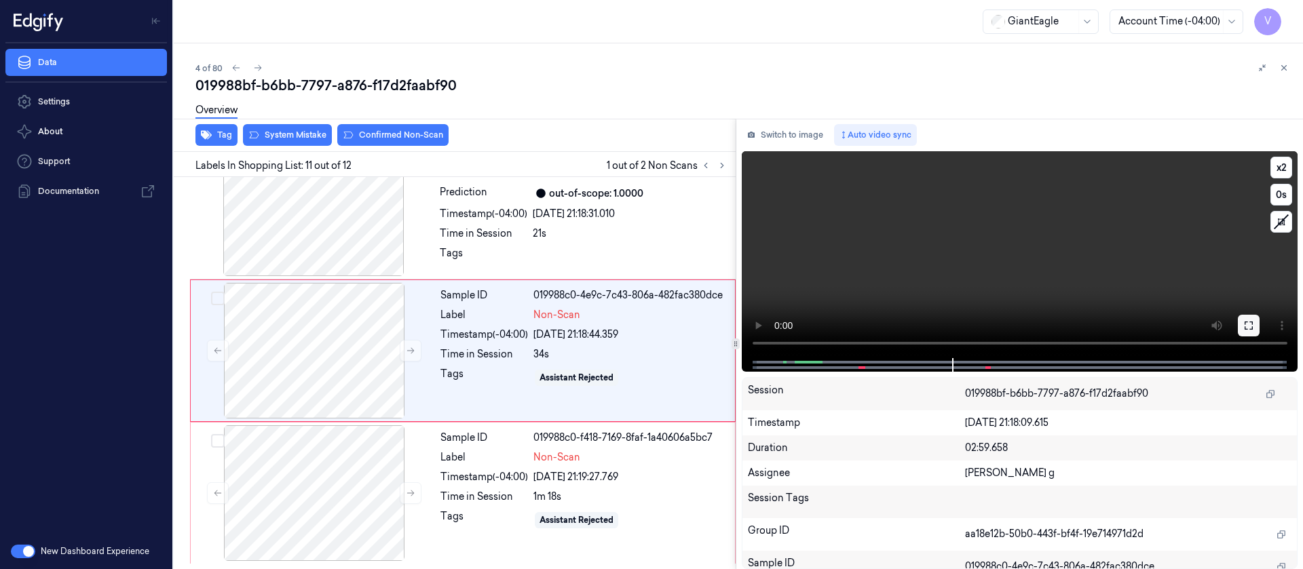
click at [1259, 331] on button at bounding box center [1249, 326] width 22 height 22
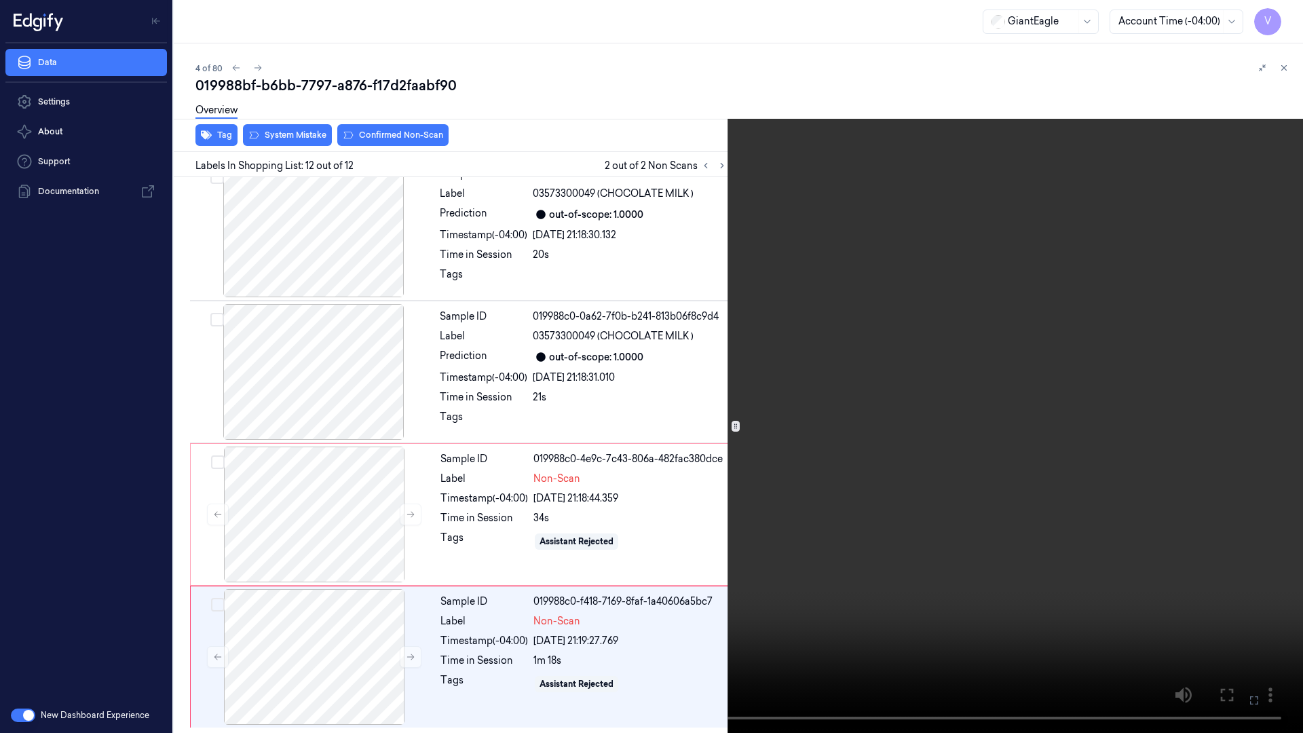
click at [0, 0] on icon at bounding box center [0, 0] width 0 height 0
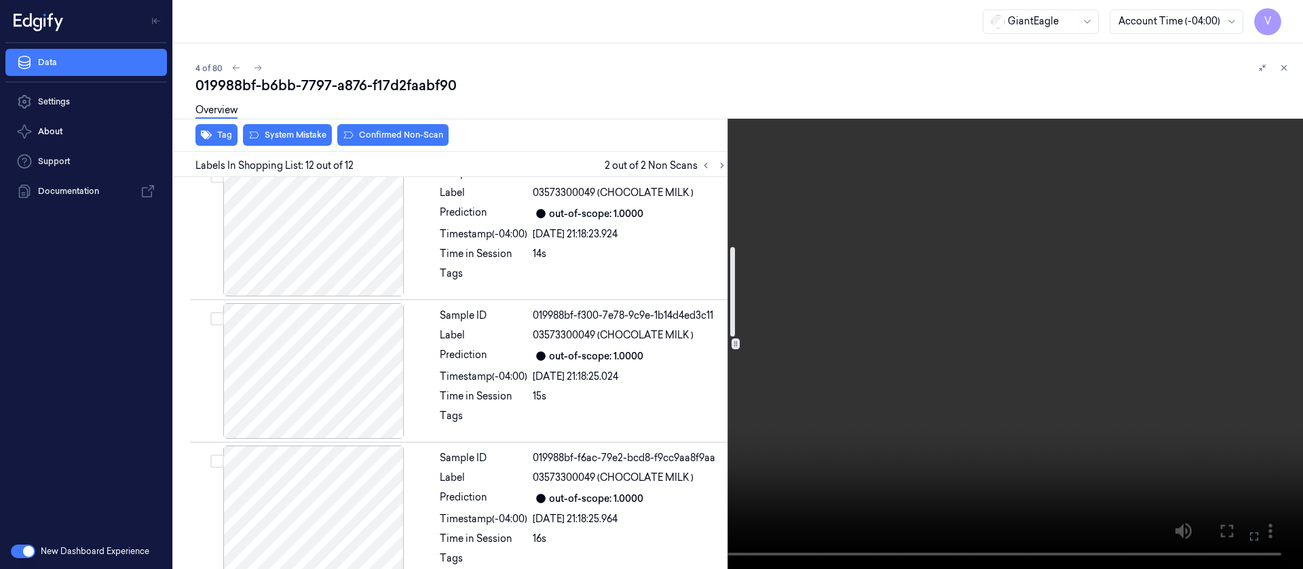
scroll to position [0, 0]
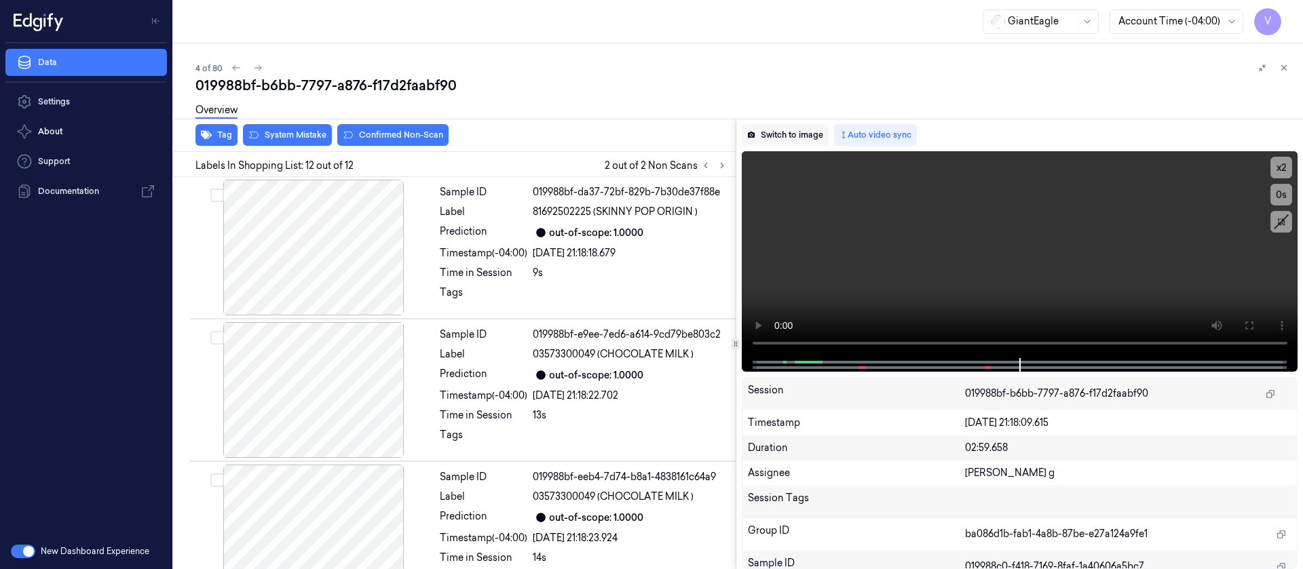
click at [786, 137] on button "Switch to image" at bounding box center [785, 135] width 87 height 22
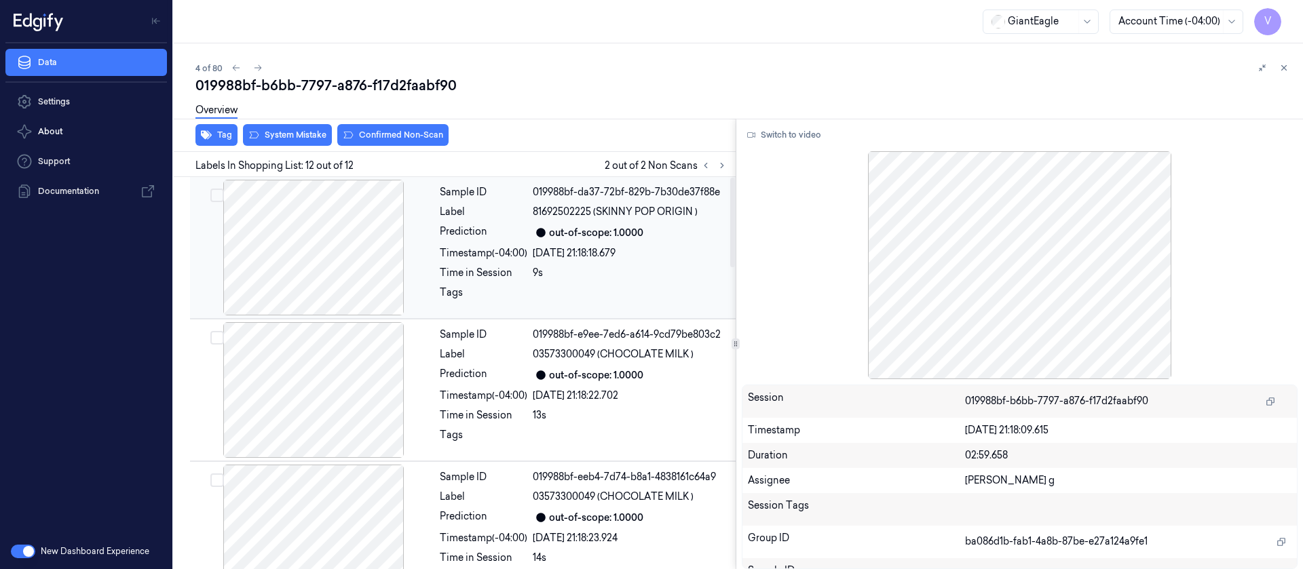
click at [542, 259] on div "[DATE] 21:18:18.679" at bounding box center [630, 253] width 195 height 14
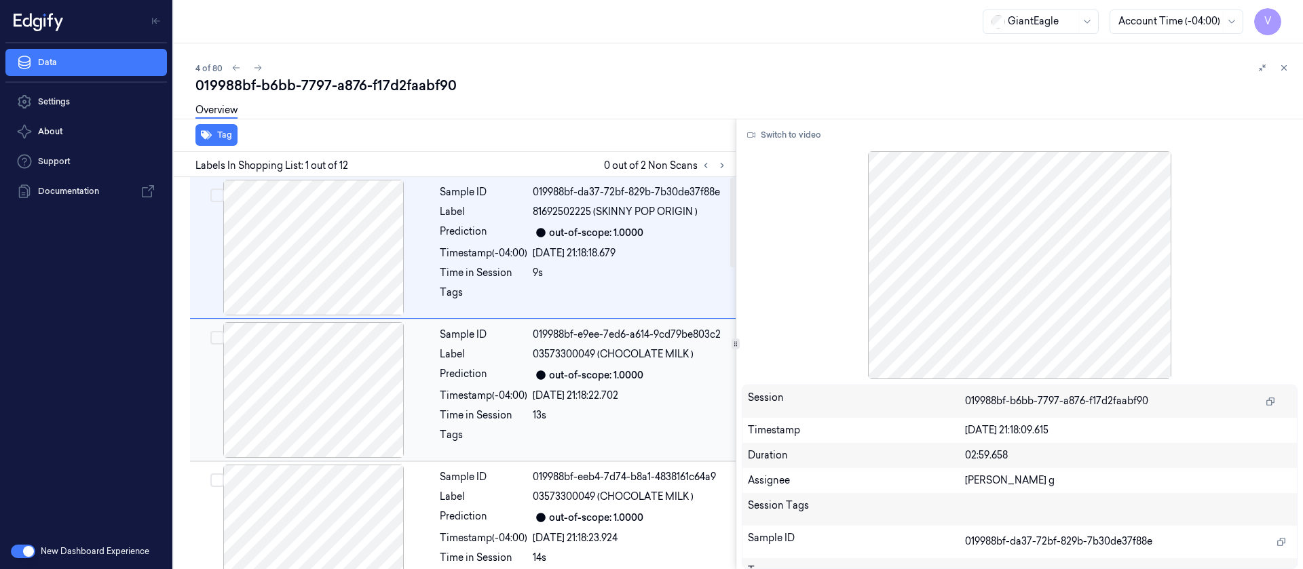
click at [599, 413] on div "13s" at bounding box center [630, 416] width 195 height 14
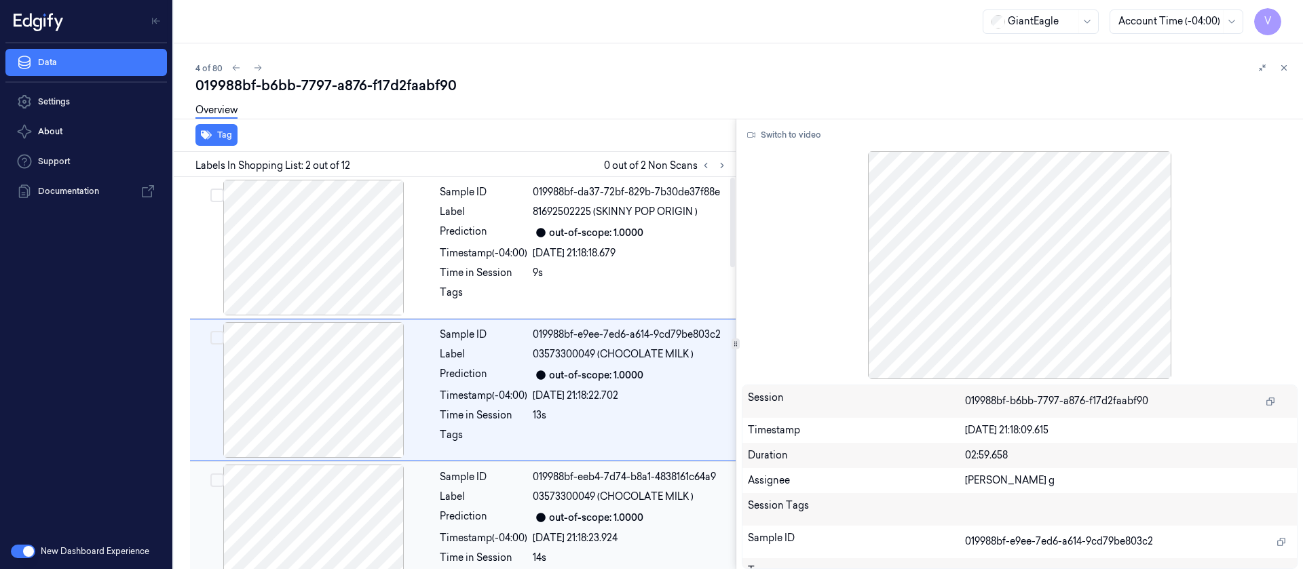
click at [568, 508] on div "Sample ID 019988bf-eeb4-7d74-b8a1-4838161c64a9 Label 03573300049 (CHOCOLATE MIL…" at bounding box center [583, 533] width 299 height 136
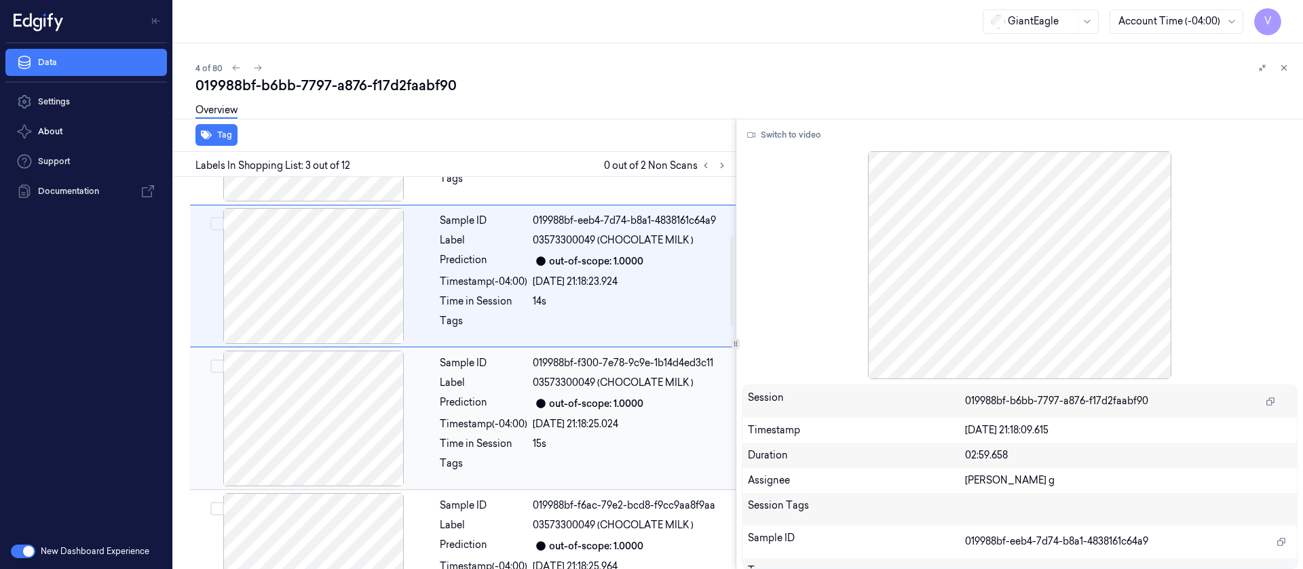
scroll to position [261, 0]
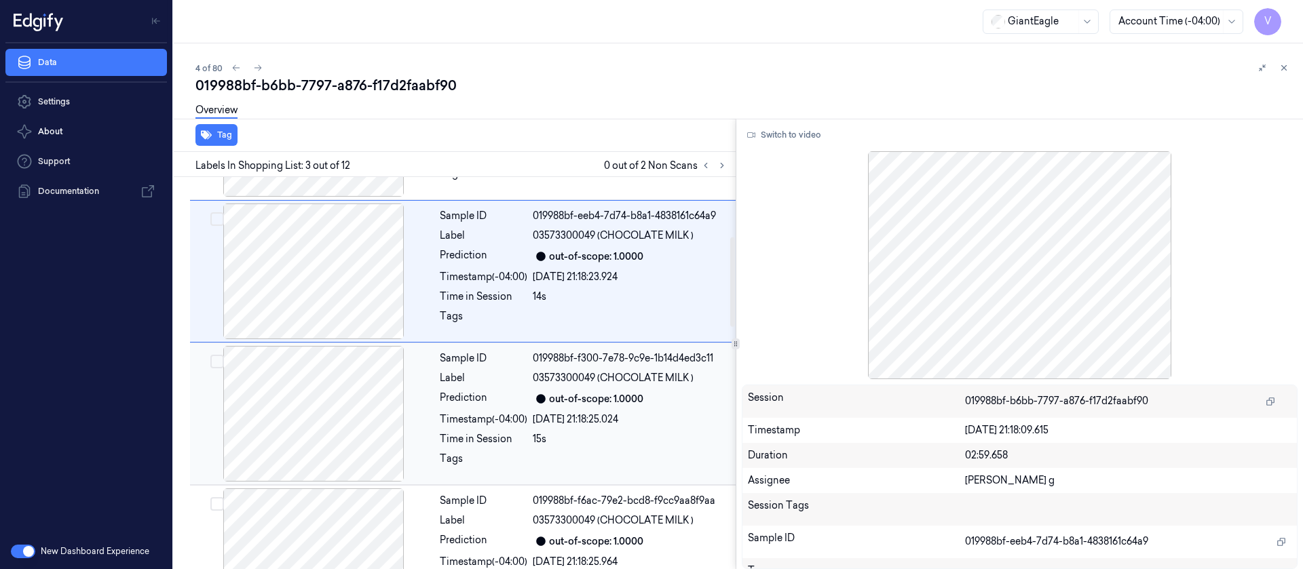
click at [580, 371] on span "03573300049 (CHOCOLATE MILK )" at bounding box center [613, 378] width 161 height 14
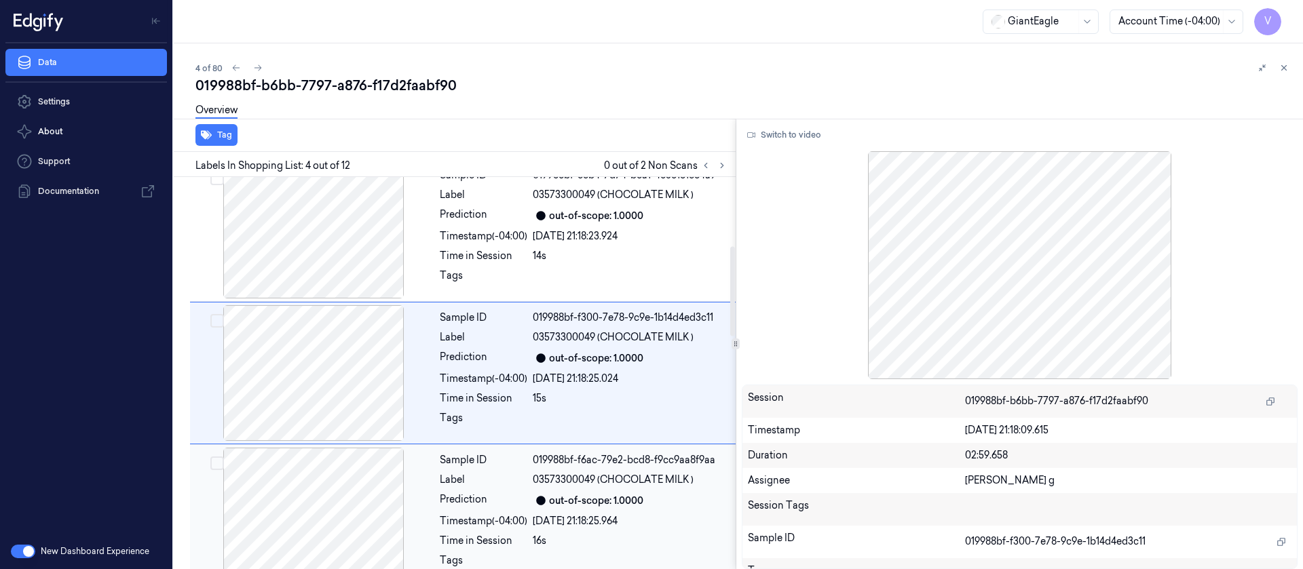
click at [574, 494] on div "out-of-scope: 1.0000" at bounding box center [596, 501] width 94 height 14
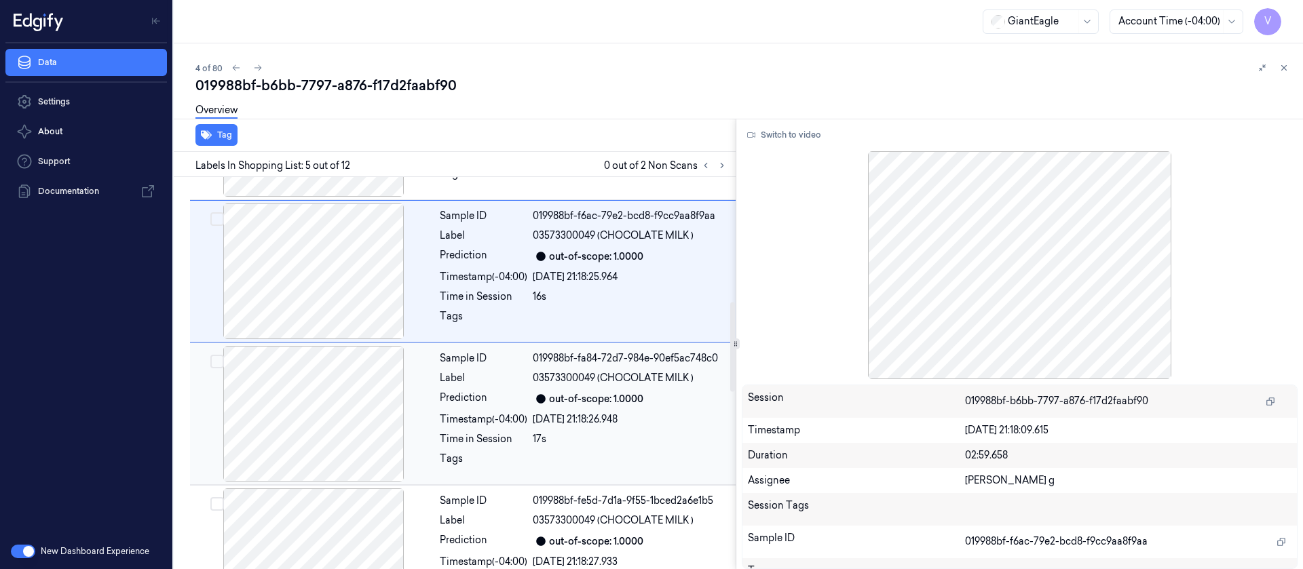
click at [609, 362] on div "019988bf-fa84-72d7-984e-90ef5ac748c0" at bounding box center [630, 359] width 195 height 14
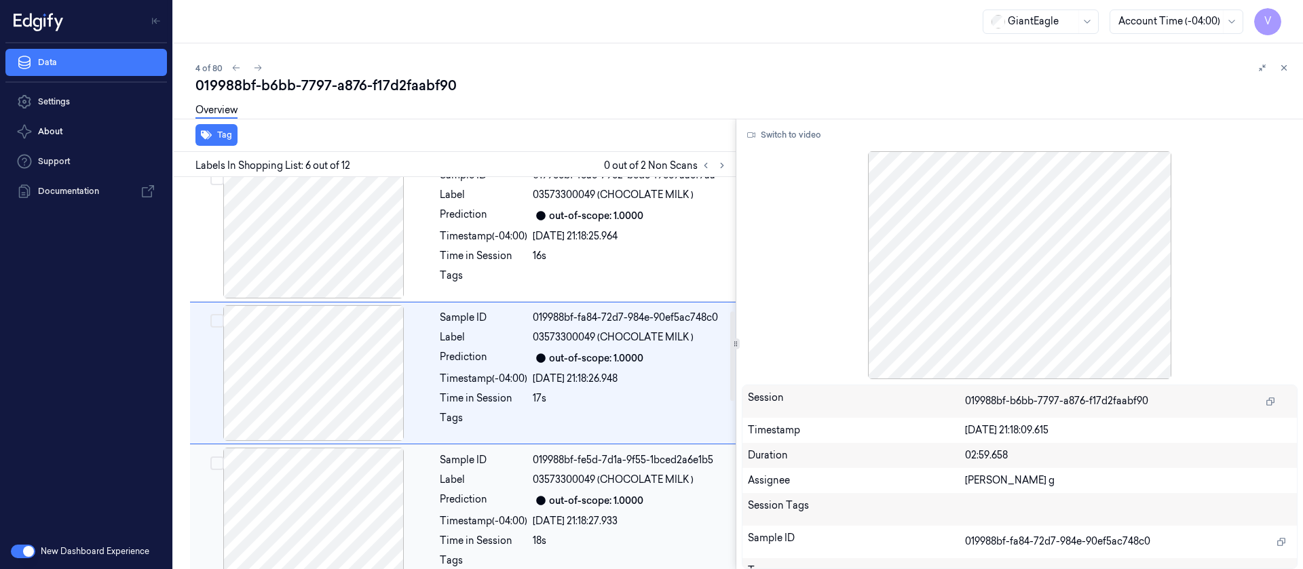
click at [595, 477] on span "03573300049 (CHOCOLATE MILK )" at bounding box center [613, 480] width 161 height 14
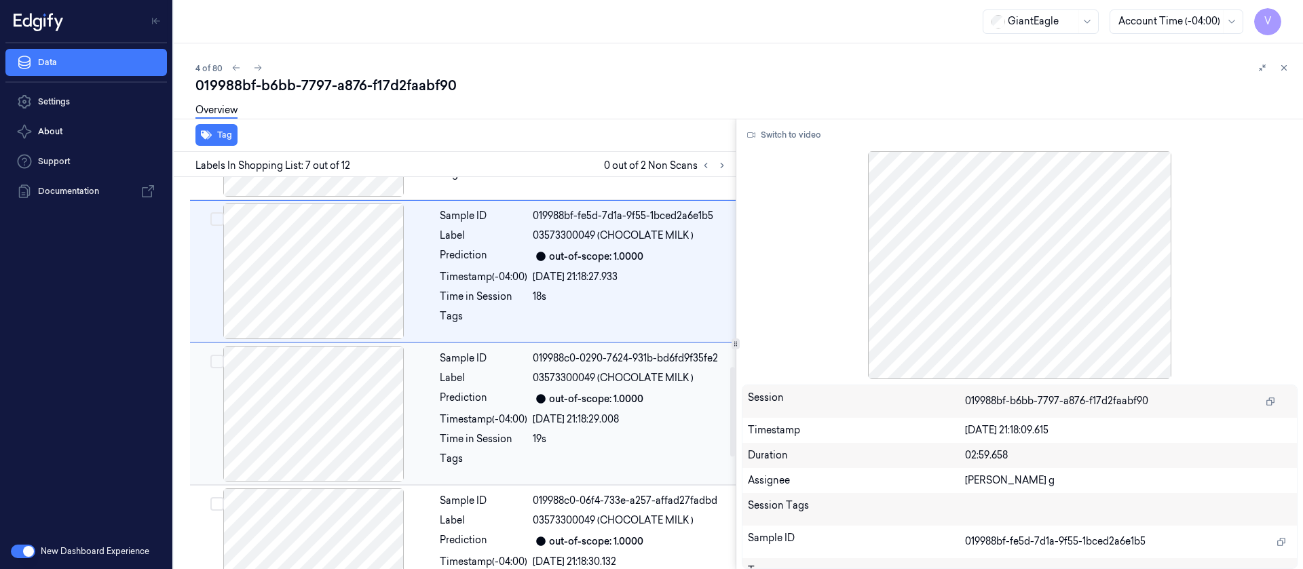
click at [578, 407] on div "out-of-scope: 1.0000" at bounding box center [630, 399] width 195 height 16
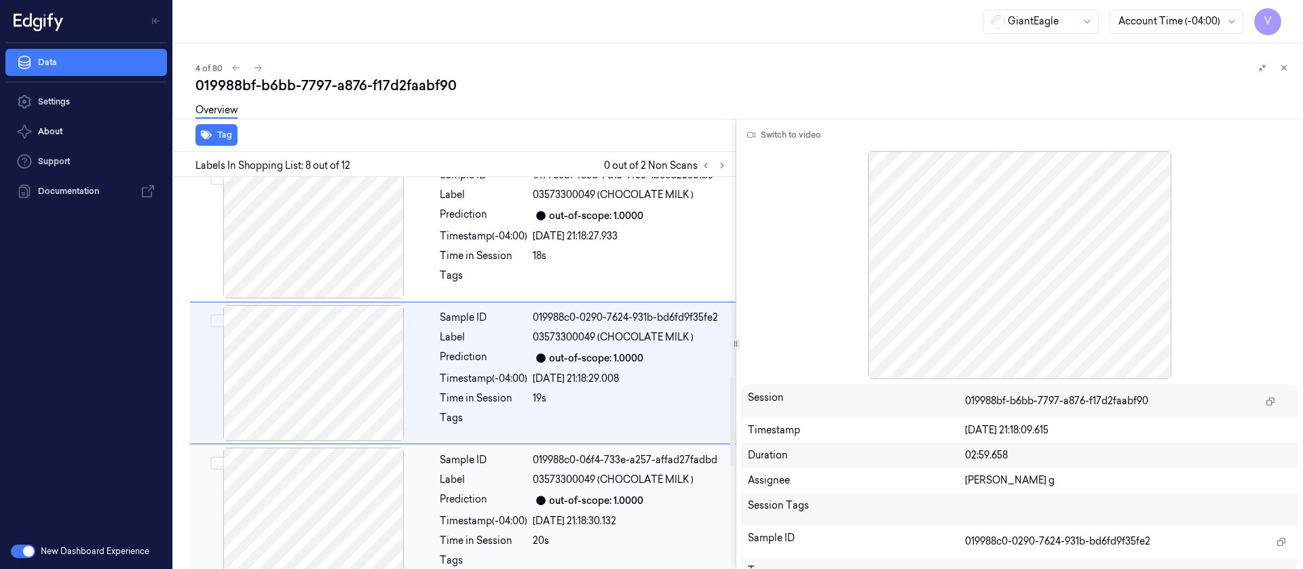
click at [583, 493] on div "out-of-scope: 1.0000" at bounding box center [630, 501] width 195 height 16
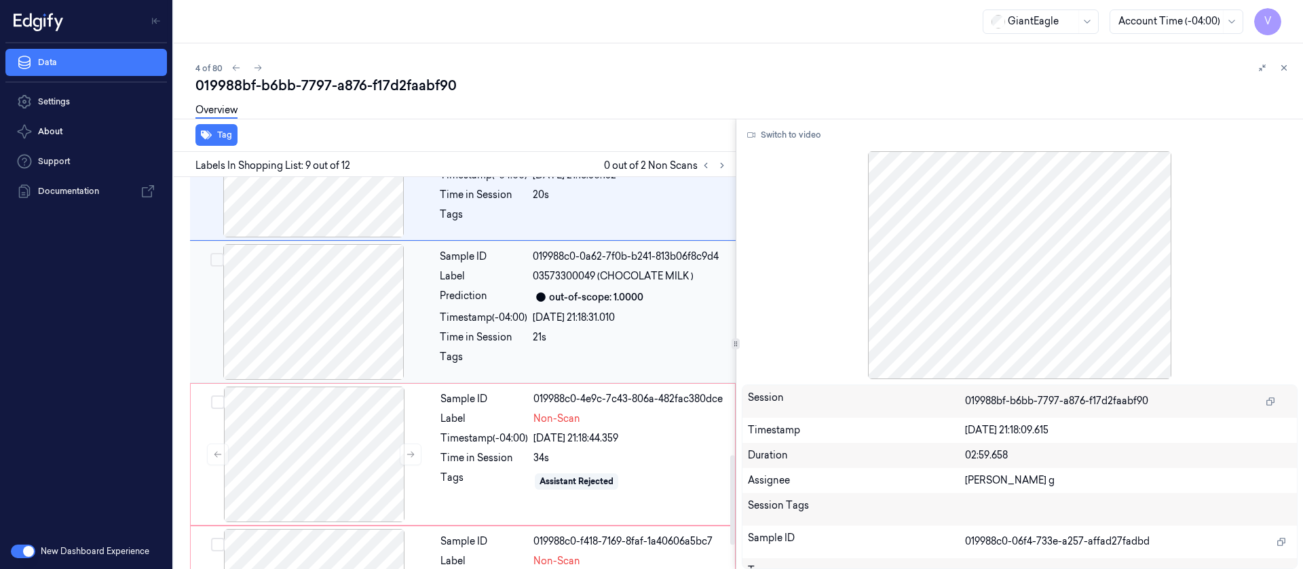
click at [626, 316] on div "[DATE] 21:18:31.010" at bounding box center [630, 318] width 195 height 14
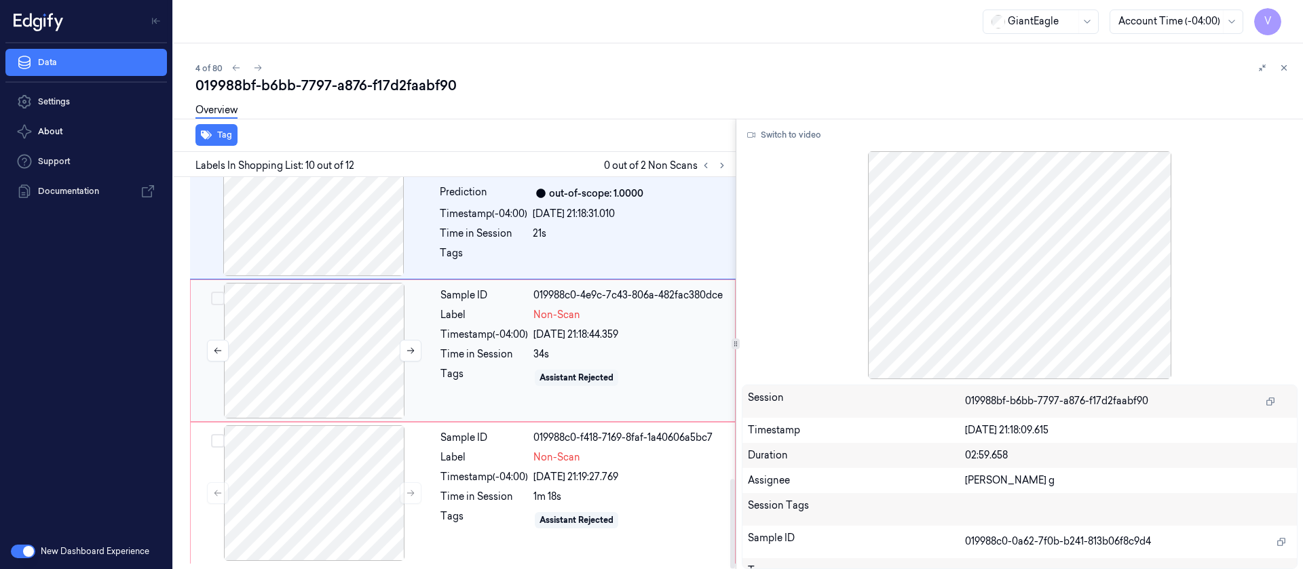
click at [305, 354] on div at bounding box center [314, 351] width 242 height 136
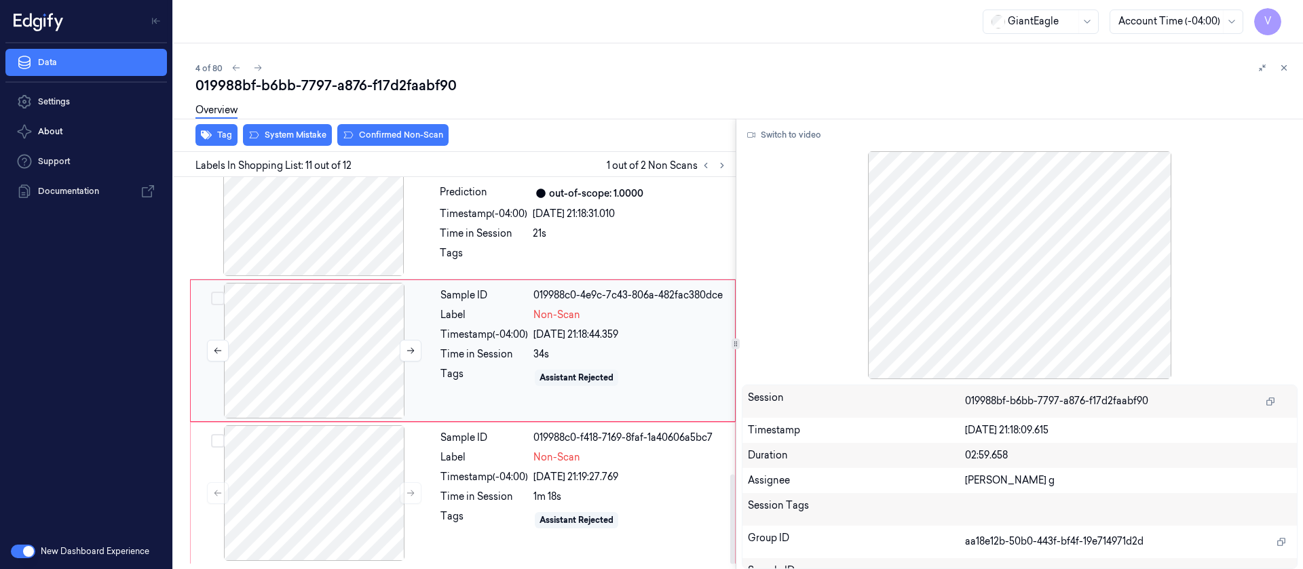
scroll to position [1300, 0]
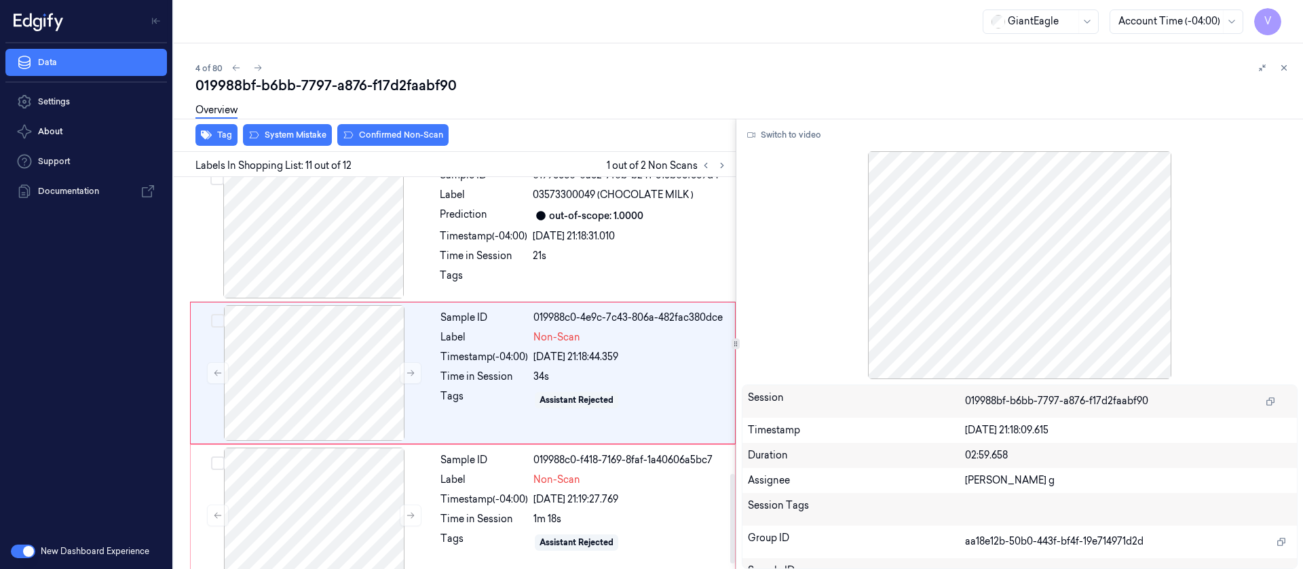
click at [280, 126] on div "Overview" at bounding box center [743, 112] width 1097 height 35
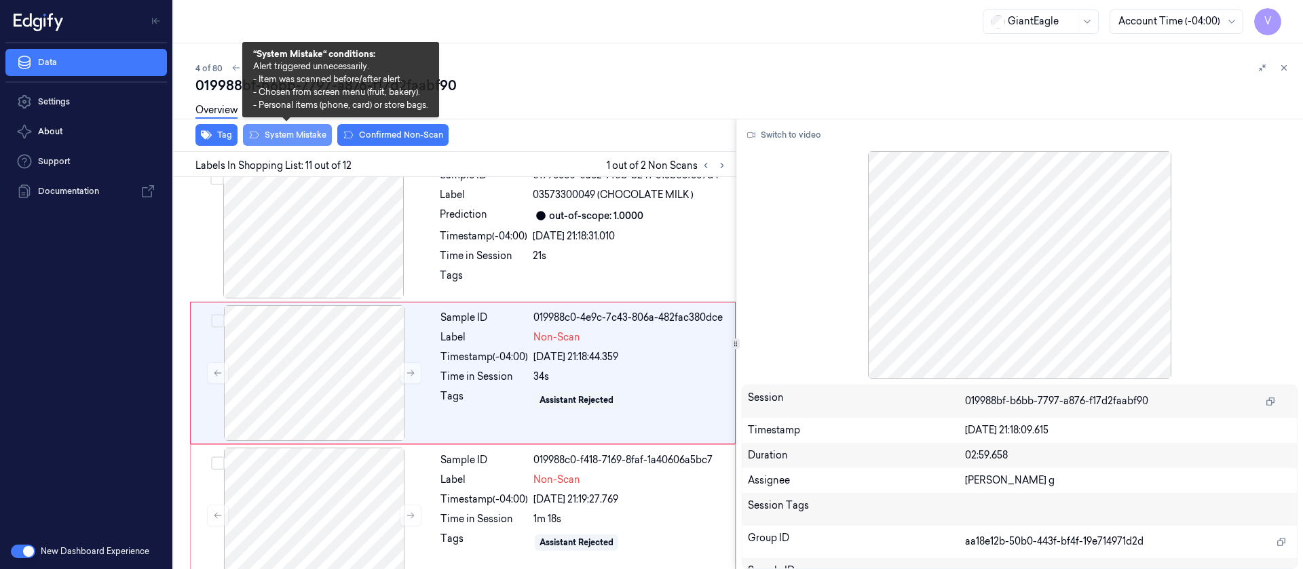
click at [262, 142] on button "System Mistake" at bounding box center [287, 135] width 89 height 22
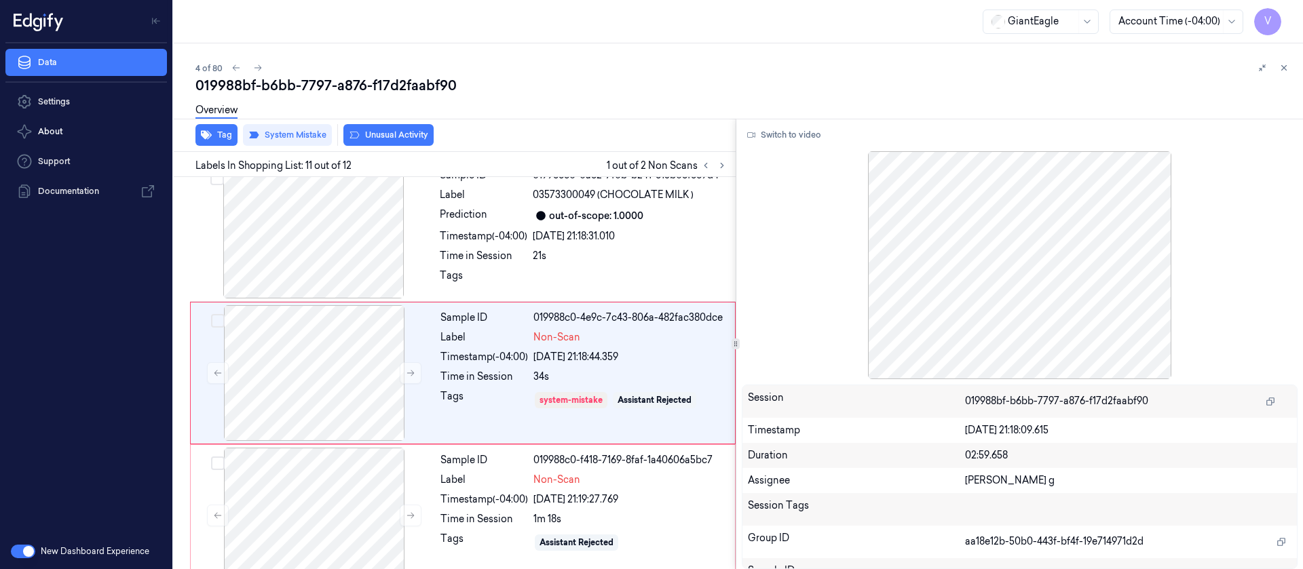
click at [402, 138] on button "Unusual Activity" at bounding box center [388, 135] width 90 height 22
click at [293, 506] on div at bounding box center [314, 516] width 242 height 136
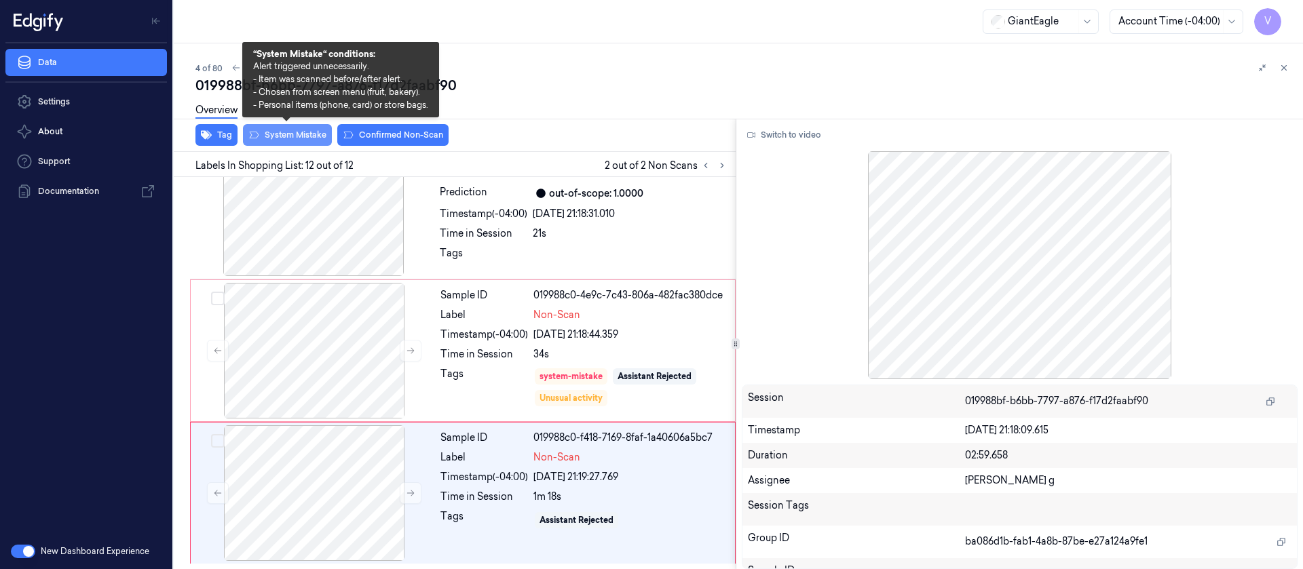
click at [269, 131] on button "System Mistake" at bounding box center [287, 135] width 89 height 22
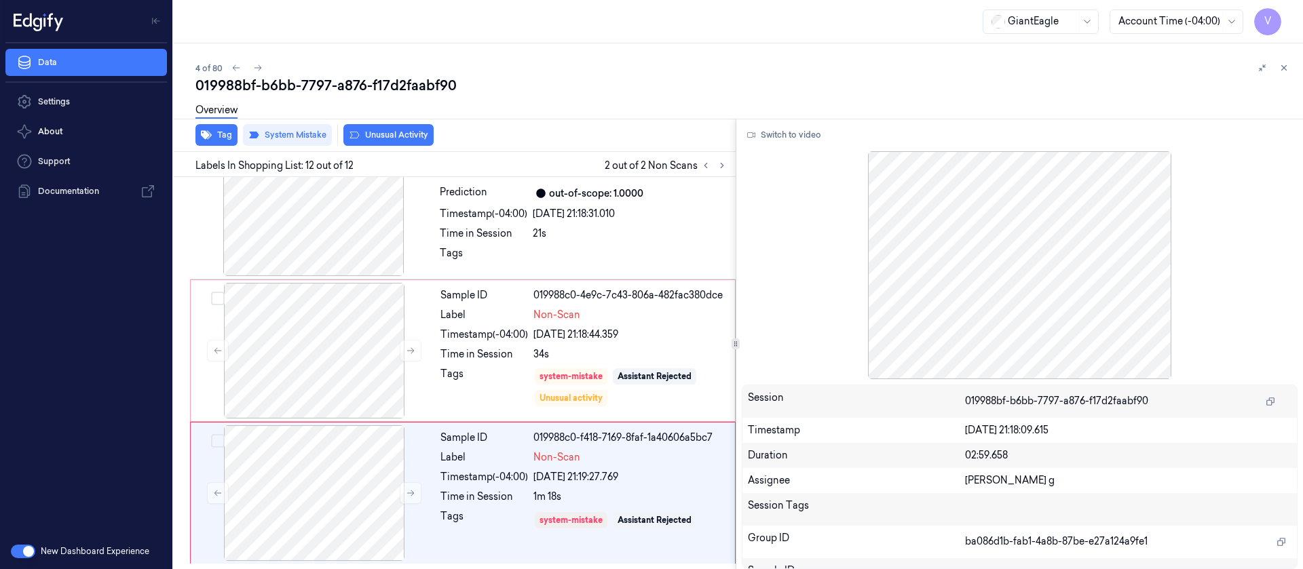
click at [373, 138] on button "Unusual Activity" at bounding box center [388, 135] width 90 height 22
click at [1029, 107] on div "Overview" at bounding box center [743, 112] width 1097 height 35
click at [1277, 64] on button at bounding box center [1284, 68] width 16 height 16
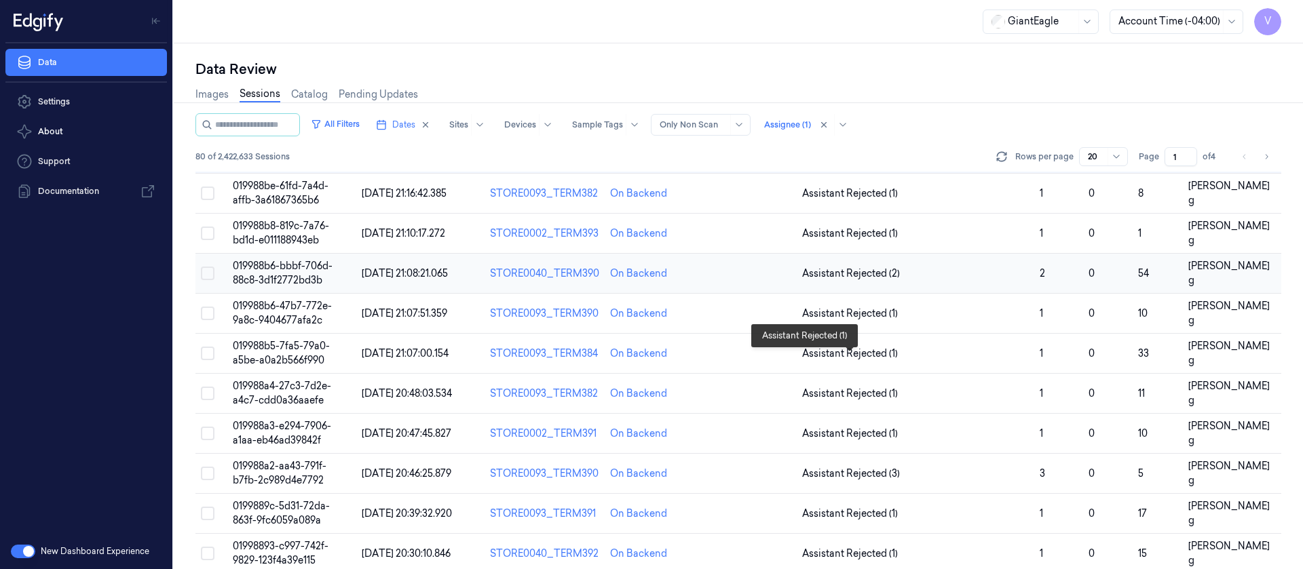
scroll to position [60, 0]
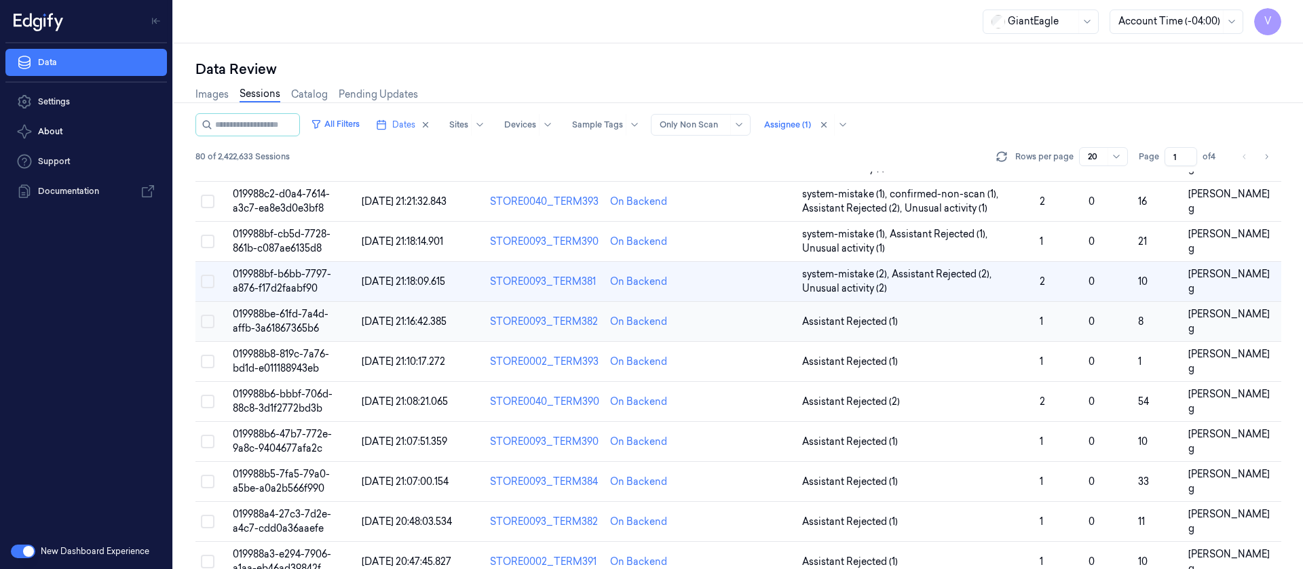
click at [728, 337] on td at bounding box center [749, 322] width 96 height 40
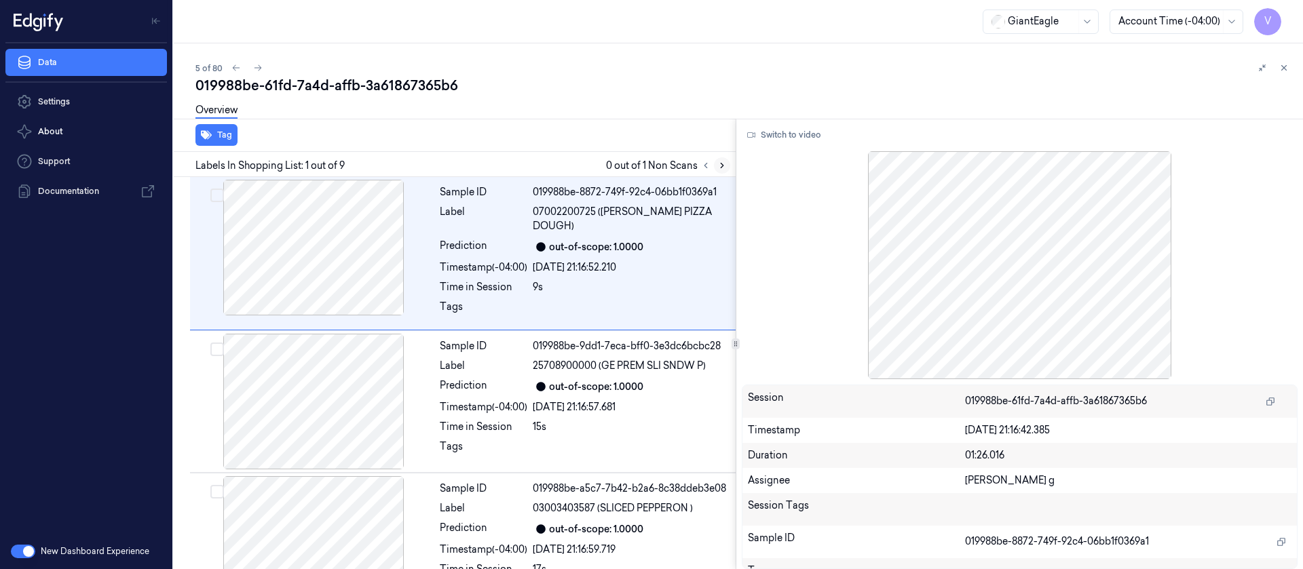
click at [719, 161] on icon at bounding box center [722, 166] width 10 height 10
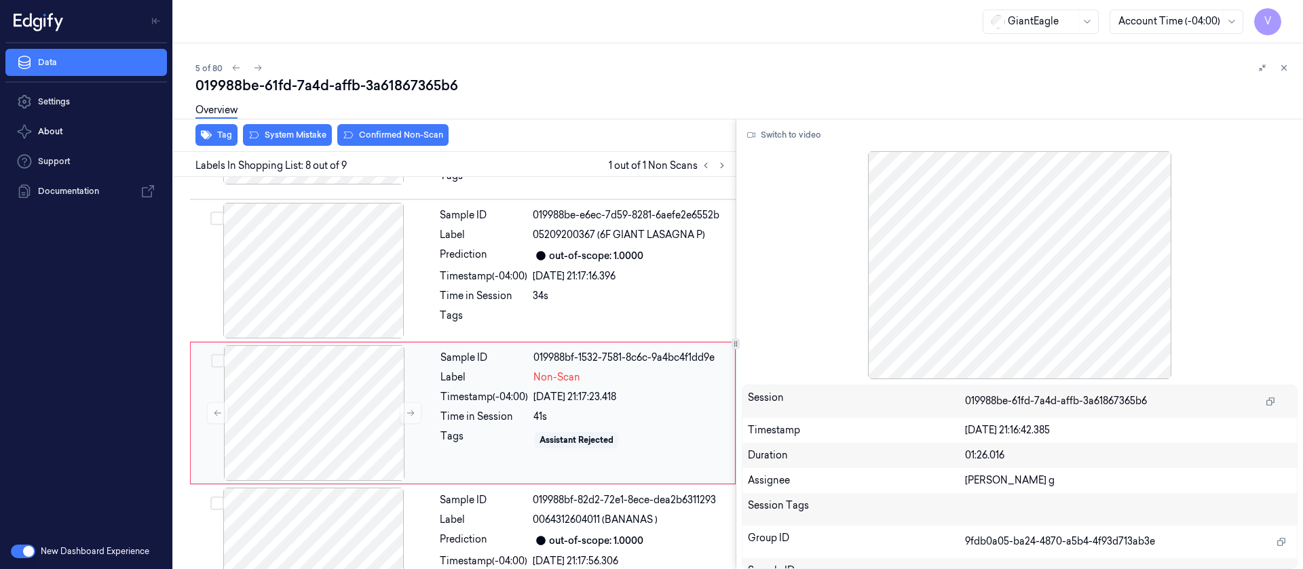
scroll to position [872, 0]
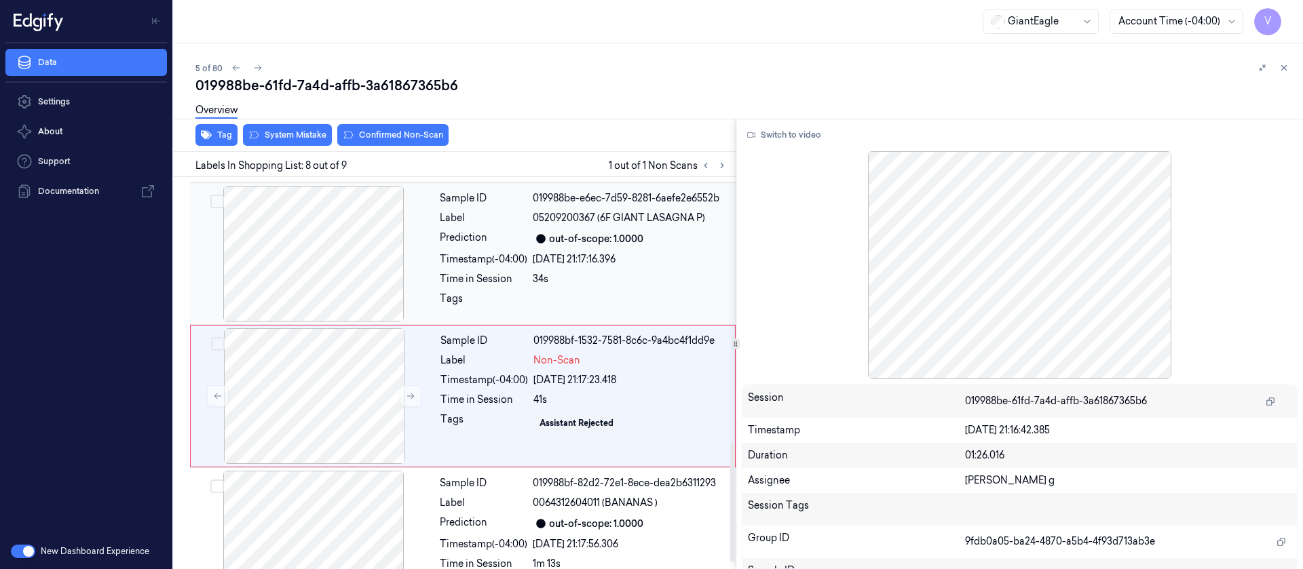
click at [330, 240] on div at bounding box center [314, 254] width 242 height 136
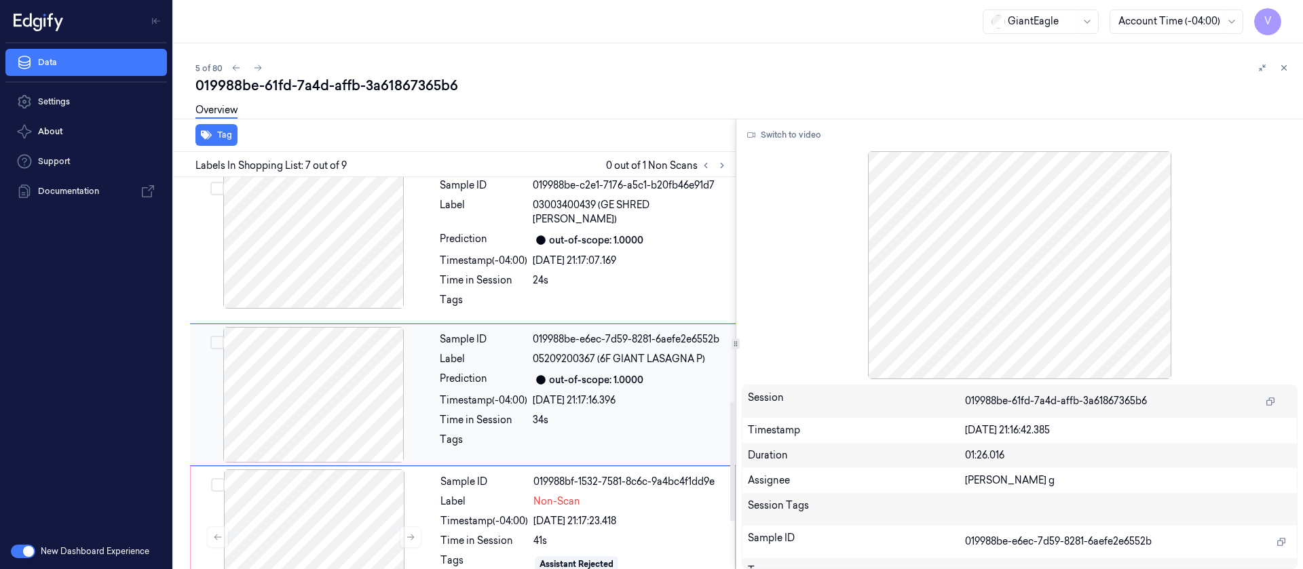
scroll to position [730, 0]
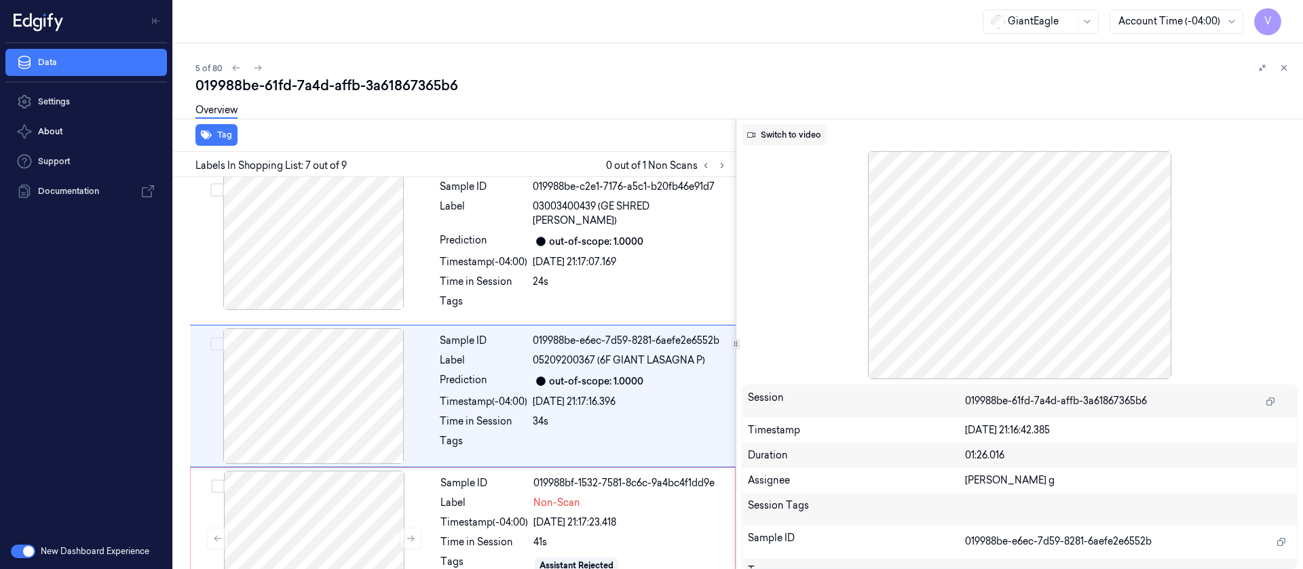
click at [806, 130] on button "Switch to video" at bounding box center [784, 135] width 85 height 22
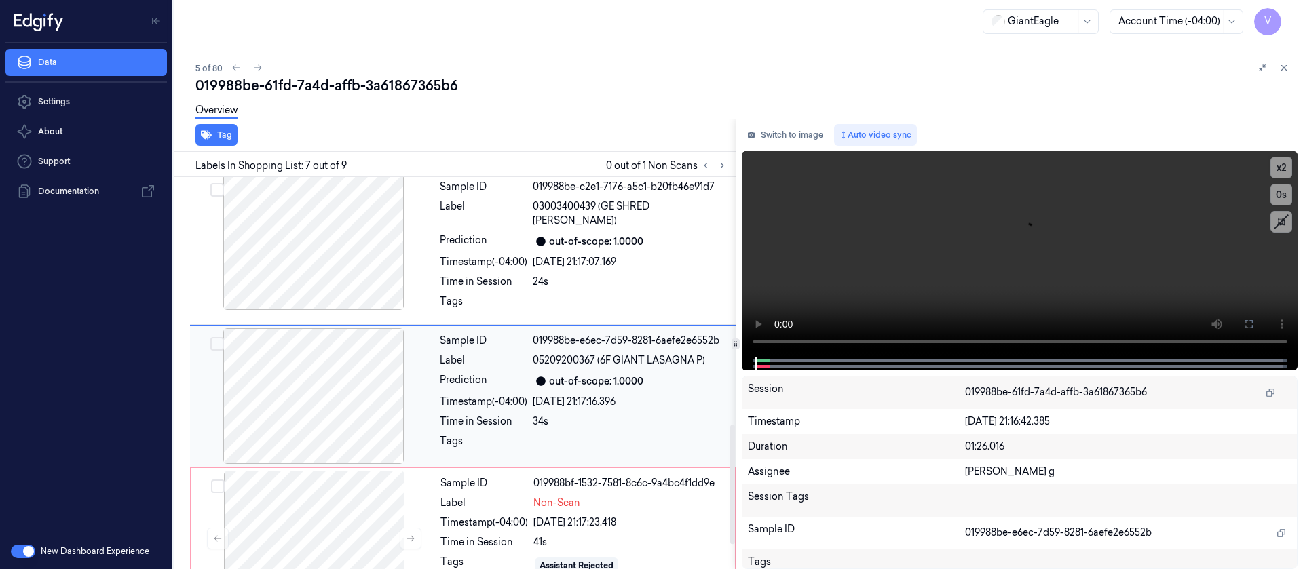
scroll to position [894, 0]
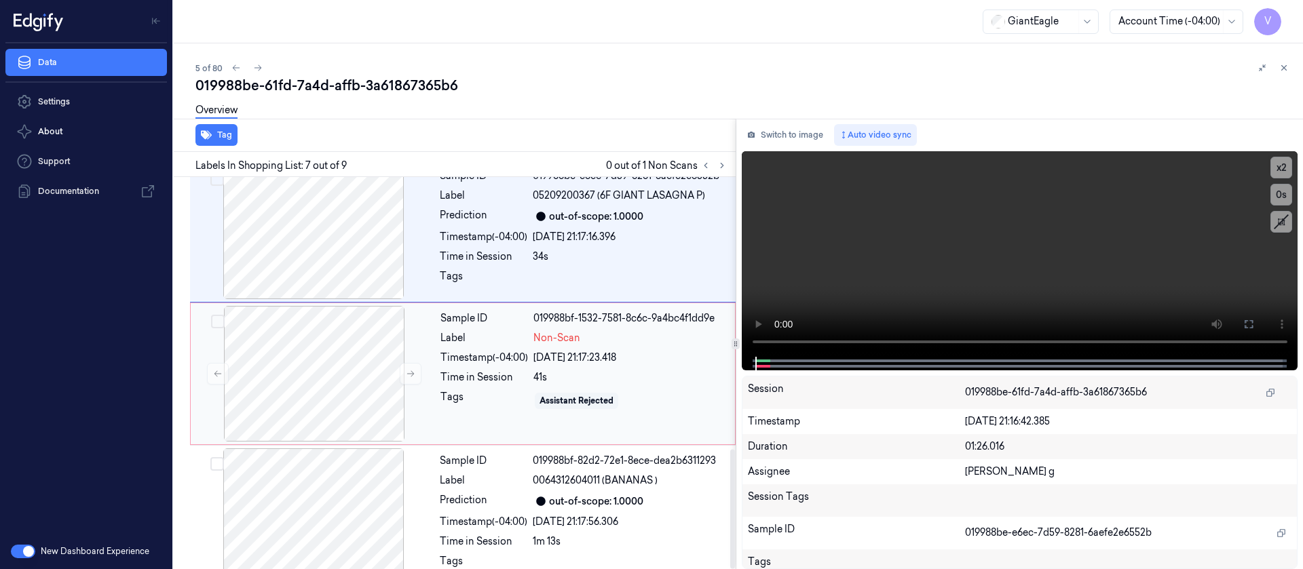
click at [569, 331] on span "Non-Scan" at bounding box center [556, 338] width 47 height 14
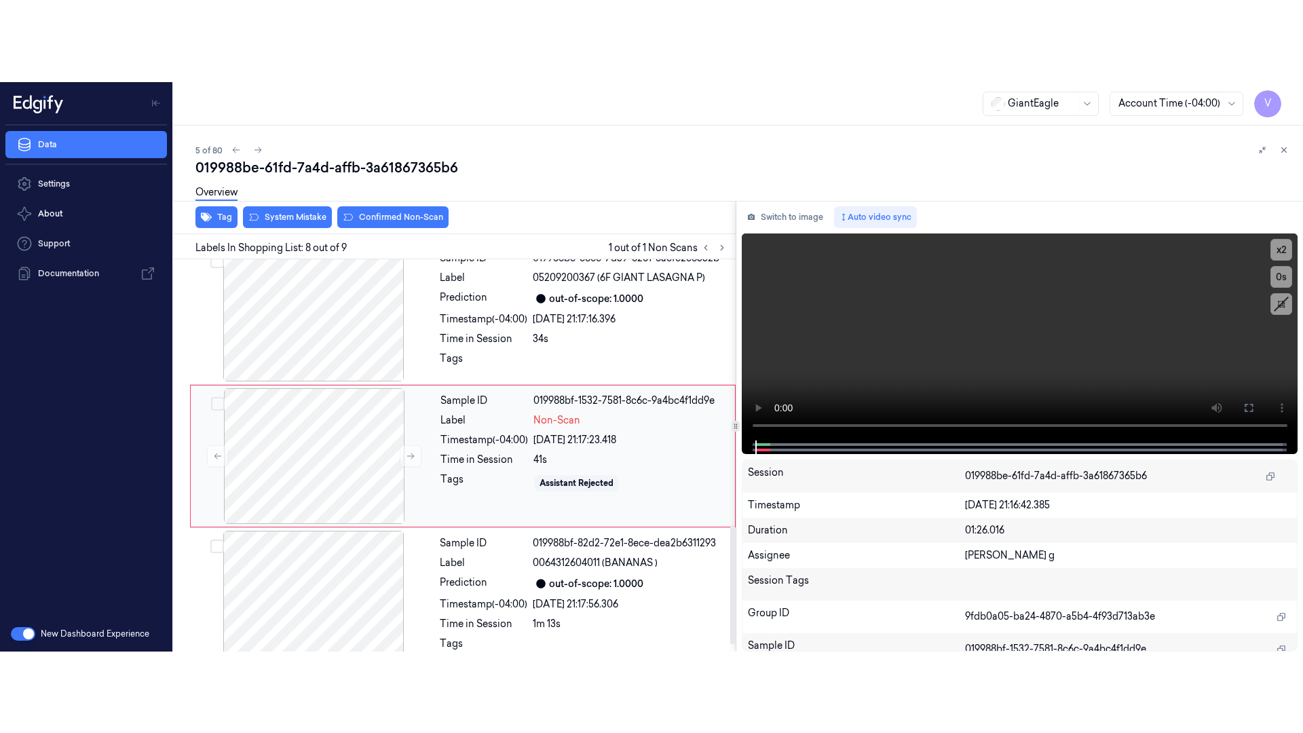
scroll to position [872, 0]
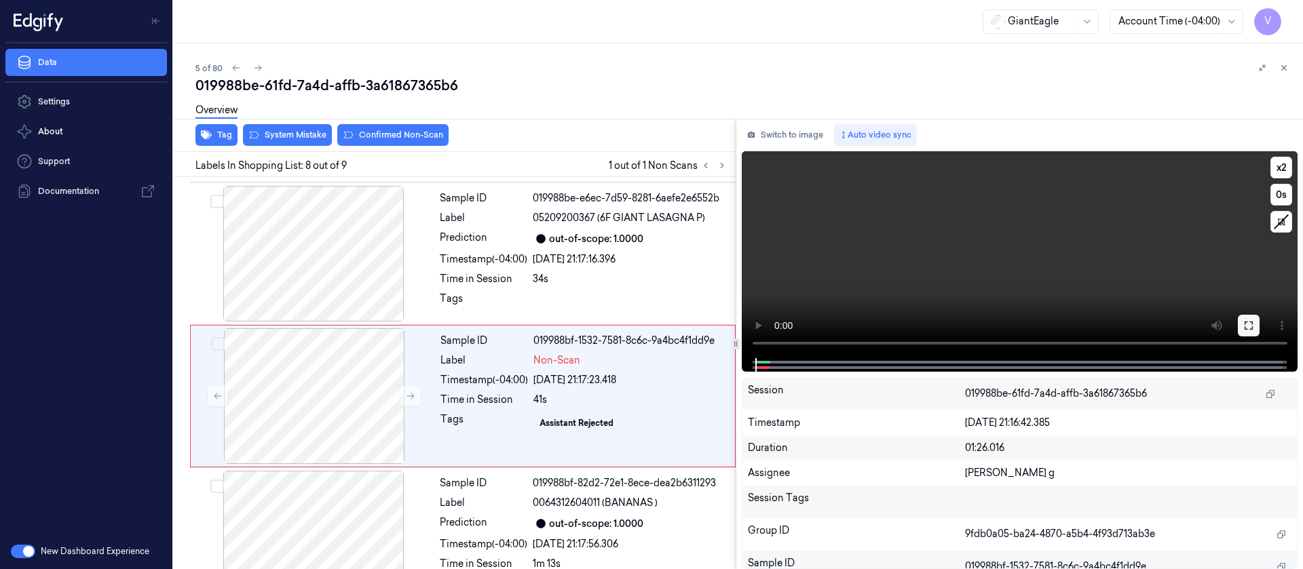
click at [1247, 327] on icon at bounding box center [1248, 325] width 11 height 11
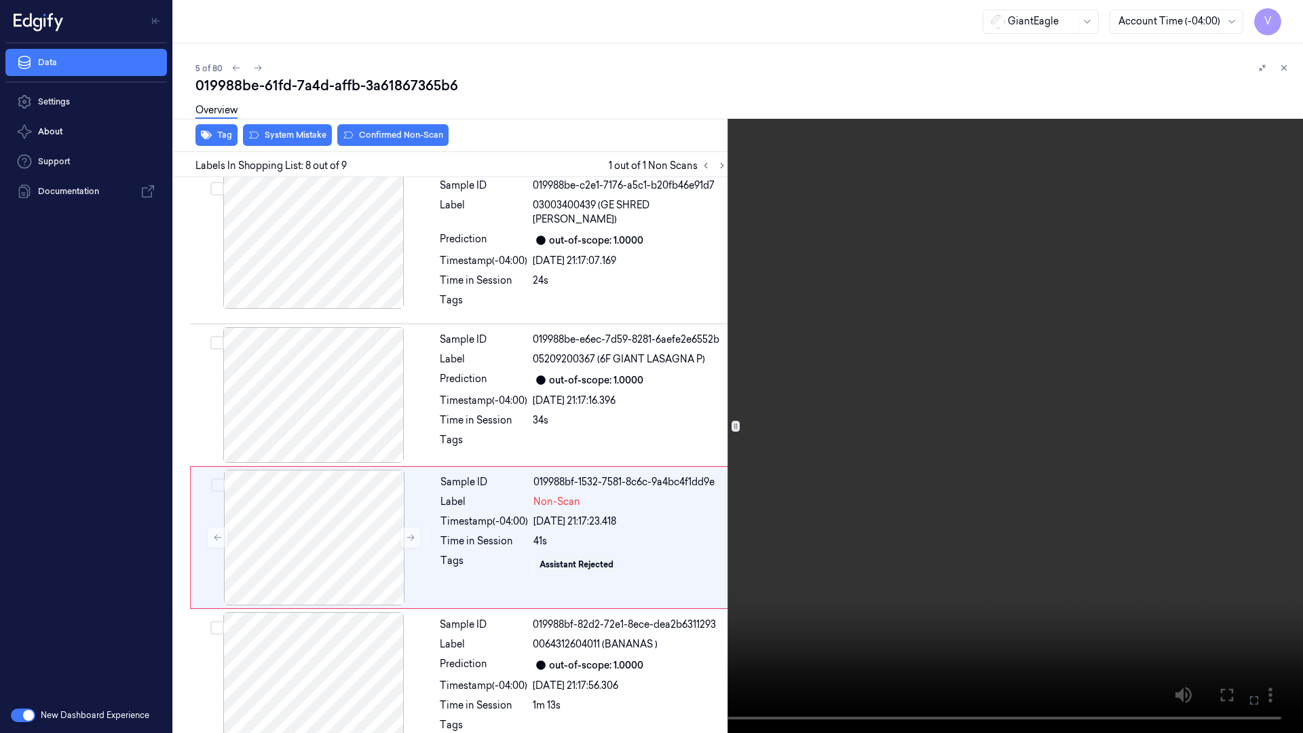
click at [884, 569] on video at bounding box center [651, 366] width 1303 height 733
click at [0, 0] on icon at bounding box center [0, 0] width 0 height 0
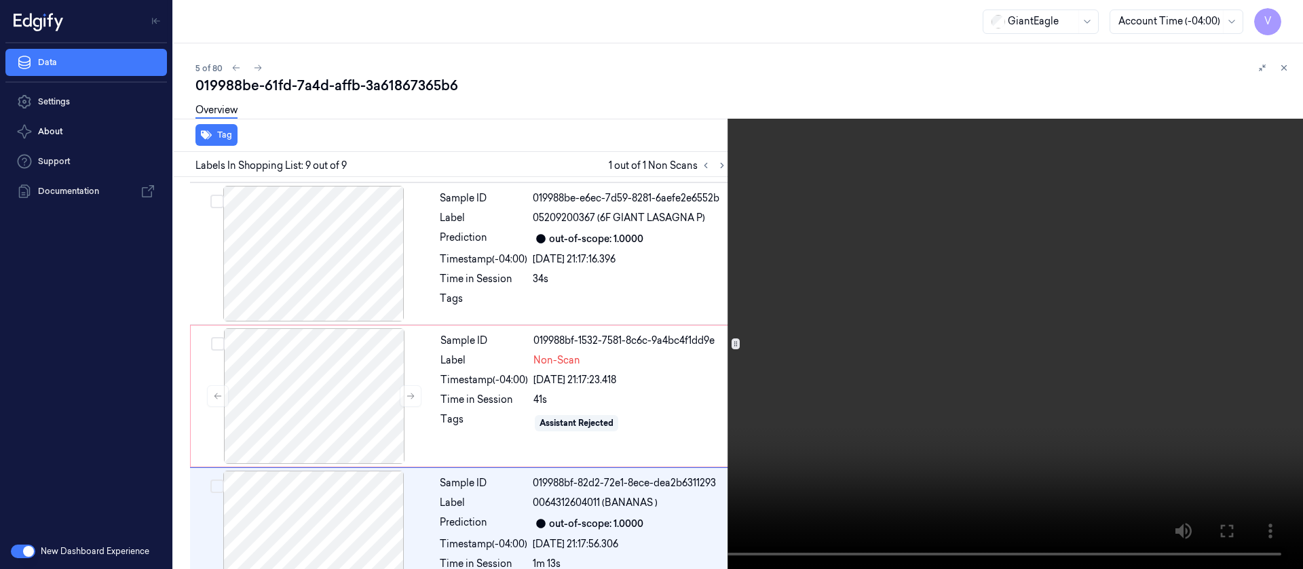
scroll to position [894, 0]
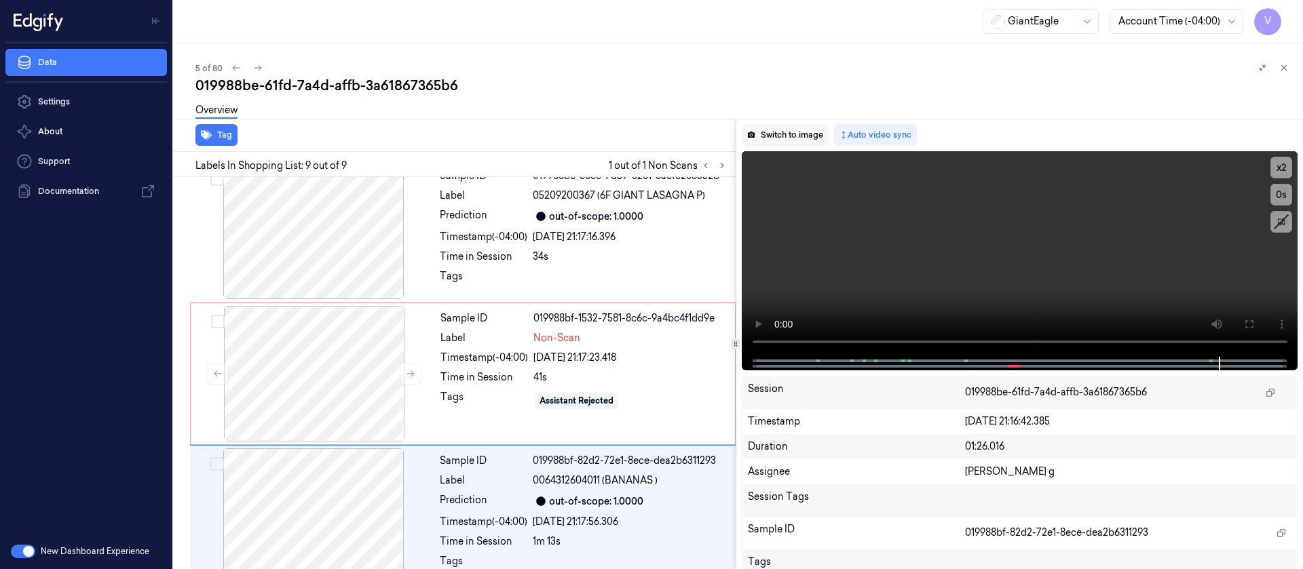
click at [769, 132] on button "Switch to image" at bounding box center [785, 135] width 87 height 22
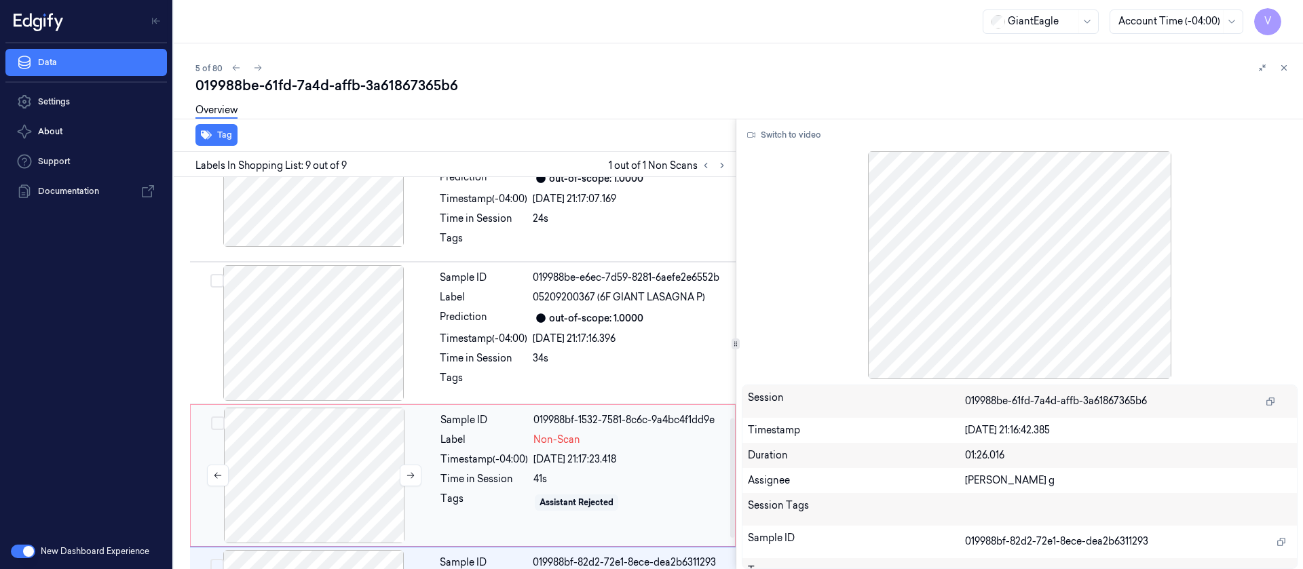
click at [290, 443] on div at bounding box center [314, 476] width 242 height 136
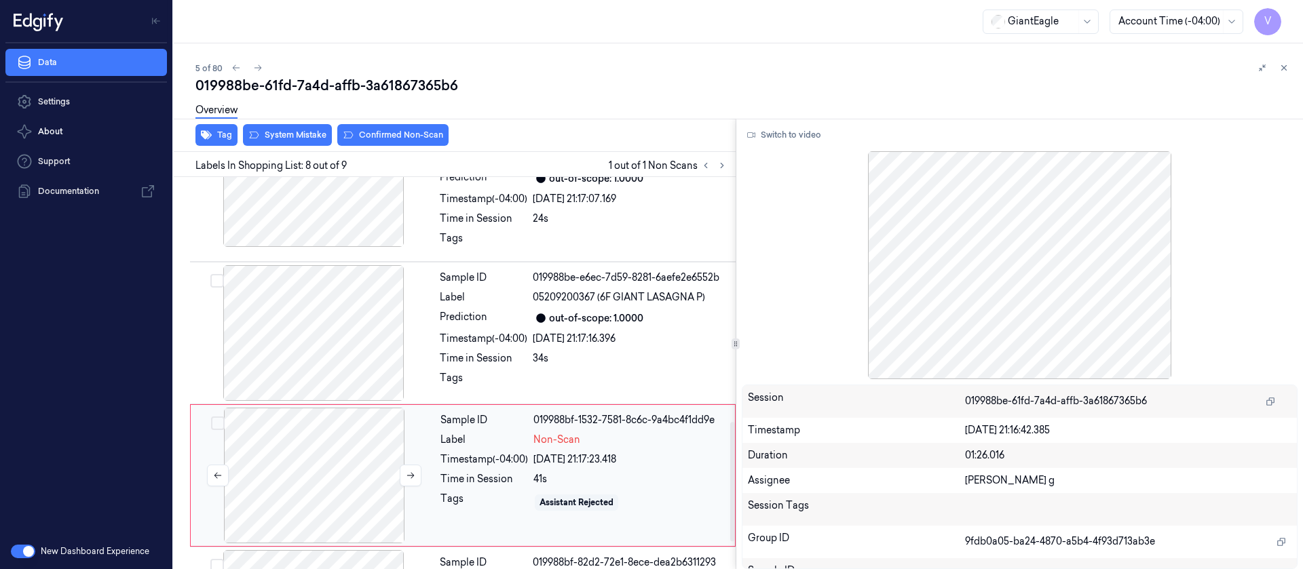
scroll to position [872, 0]
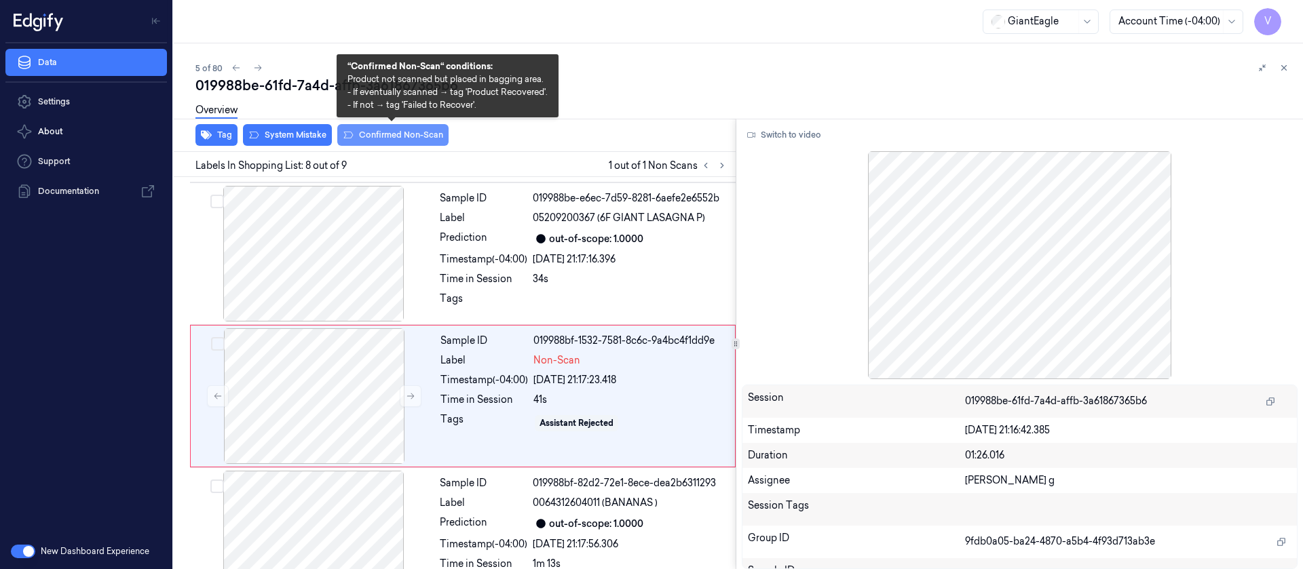
click at [374, 141] on button "Confirmed Non-Scan" at bounding box center [392, 135] width 111 height 22
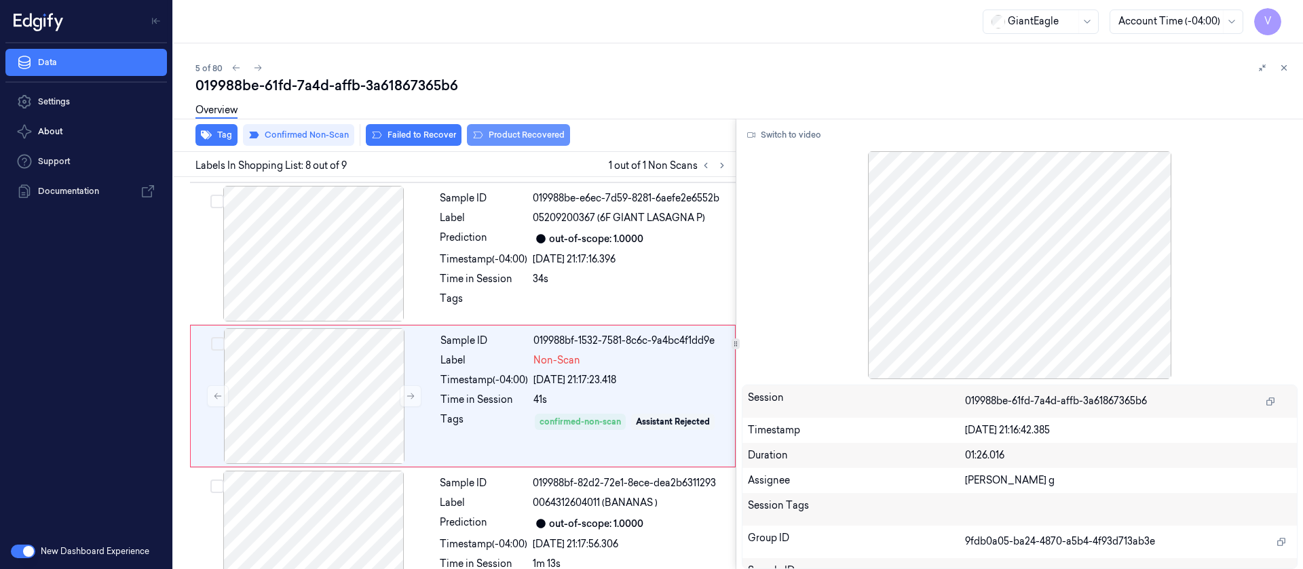
click at [512, 134] on button "Product Recovered" at bounding box center [518, 135] width 103 height 22
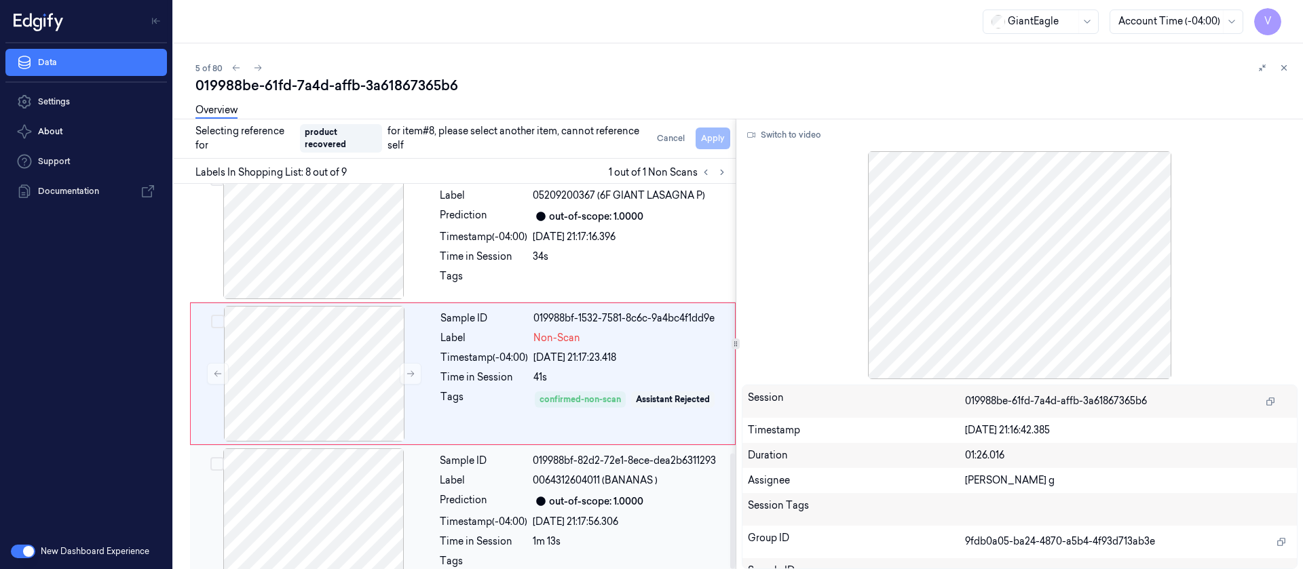
click at [305, 495] on div at bounding box center [314, 517] width 242 height 136
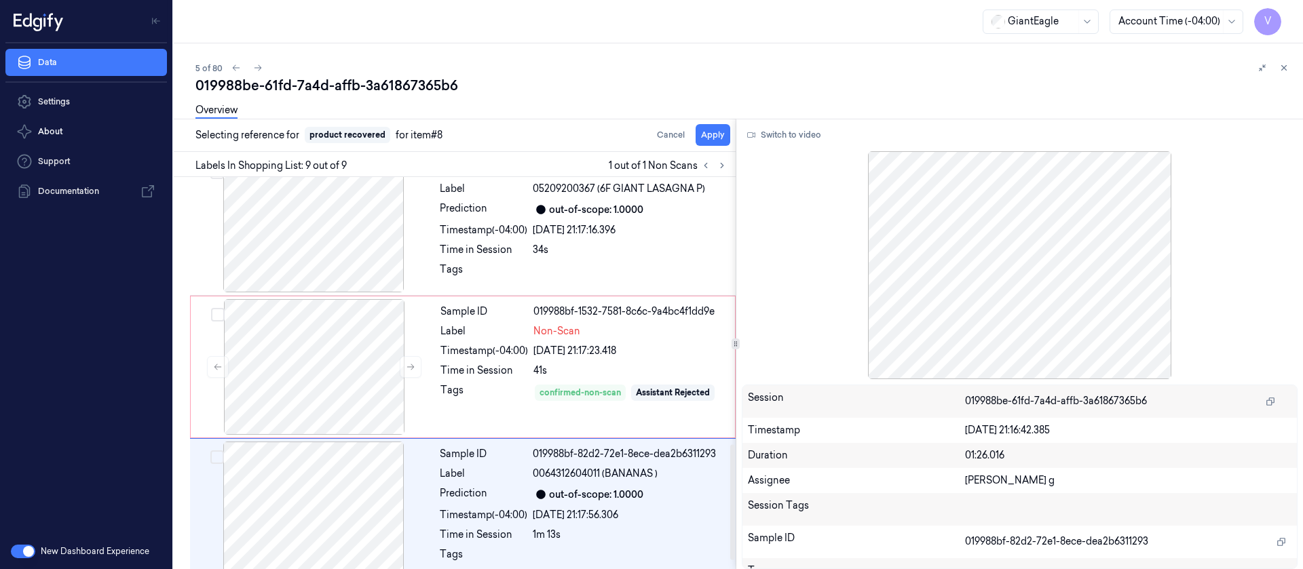
scroll to position [894, 0]
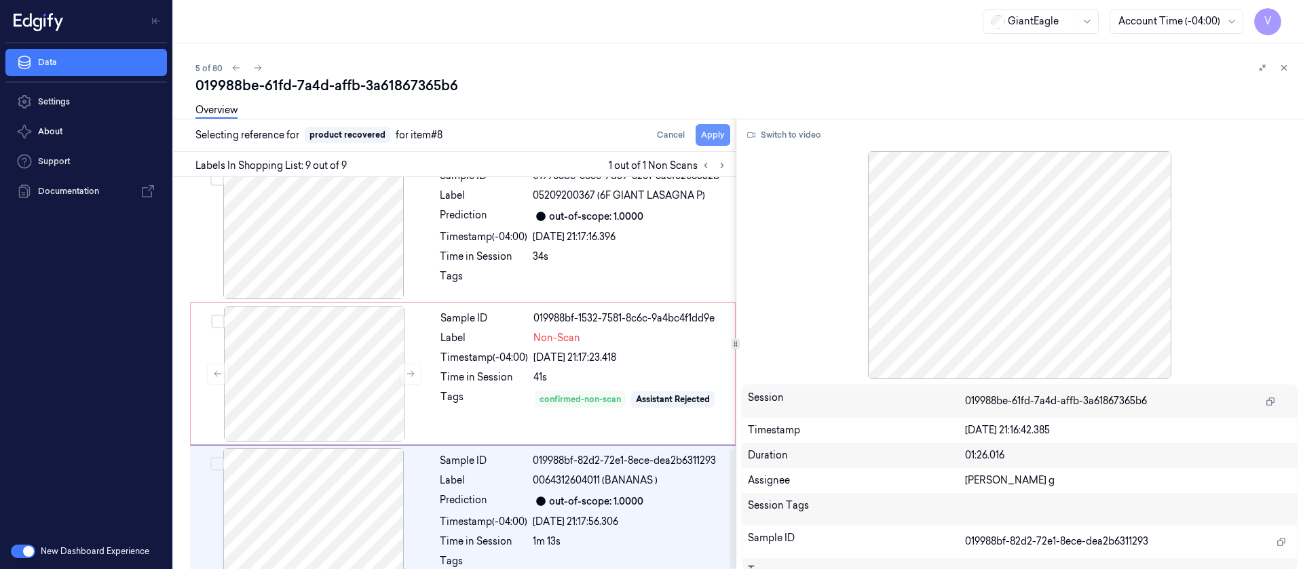
click at [717, 135] on button "Apply" at bounding box center [713, 135] width 35 height 22
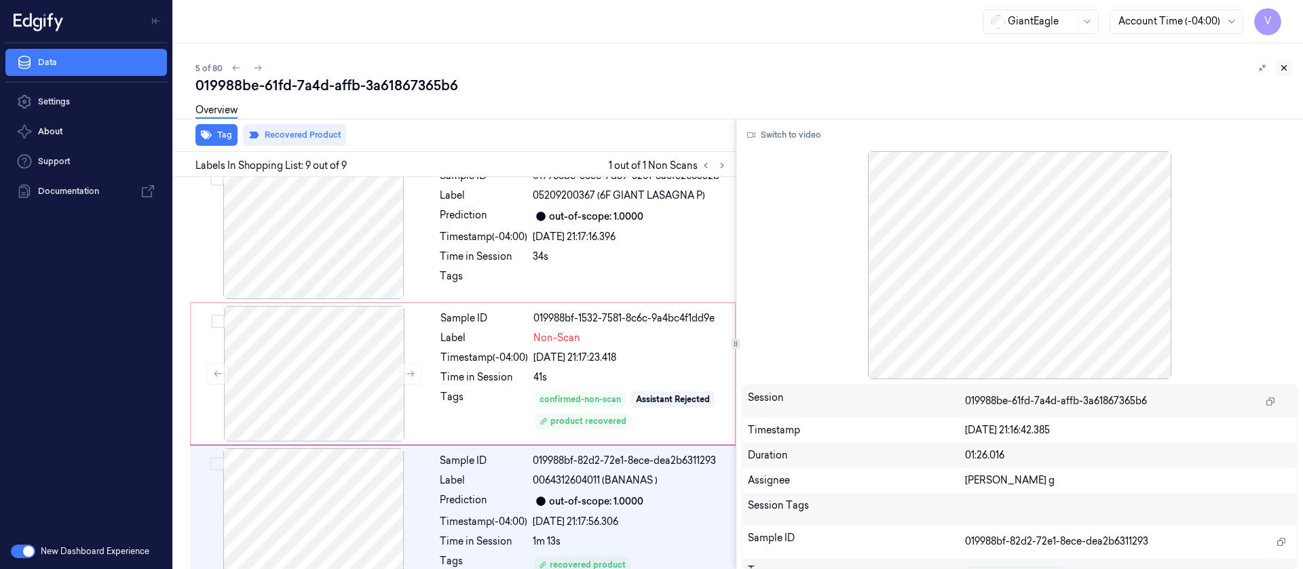
click at [1286, 64] on icon at bounding box center [1284, 68] width 10 height 10
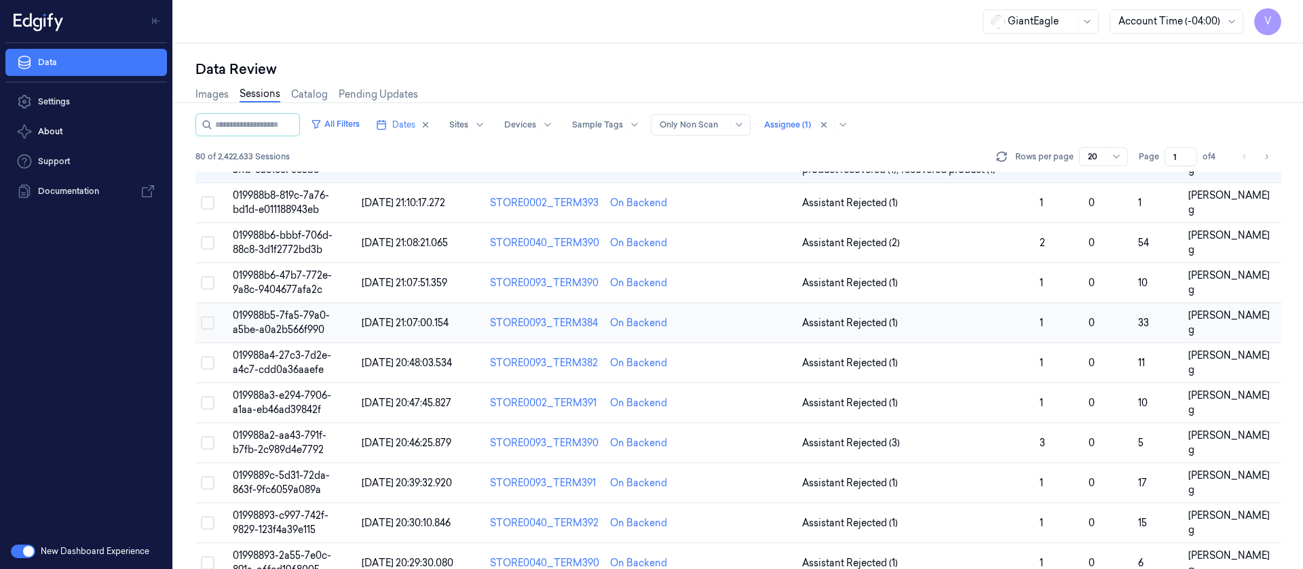
scroll to position [58, 0]
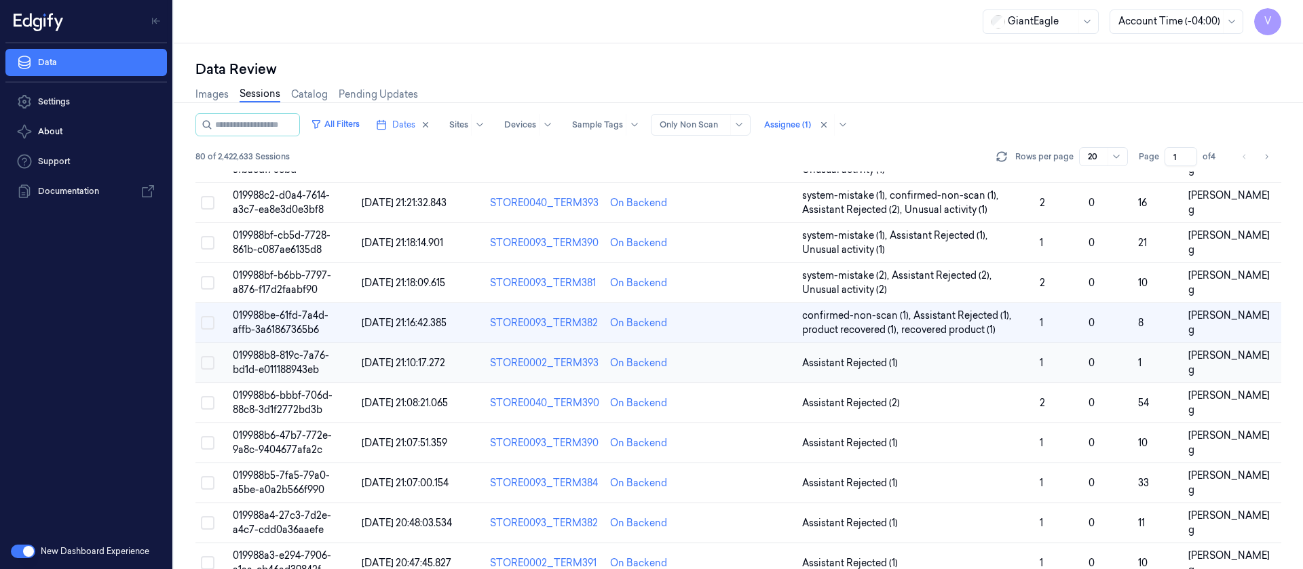
click at [715, 366] on td at bounding box center [749, 363] width 96 height 40
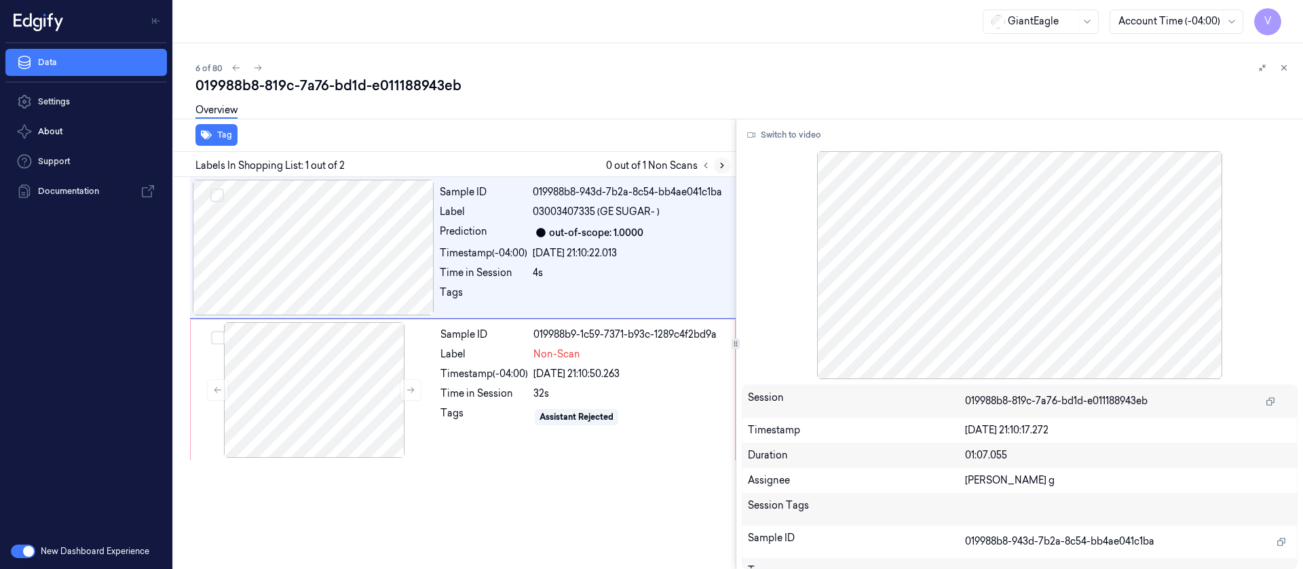
click at [725, 170] on icon at bounding box center [722, 166] width 10 height 10
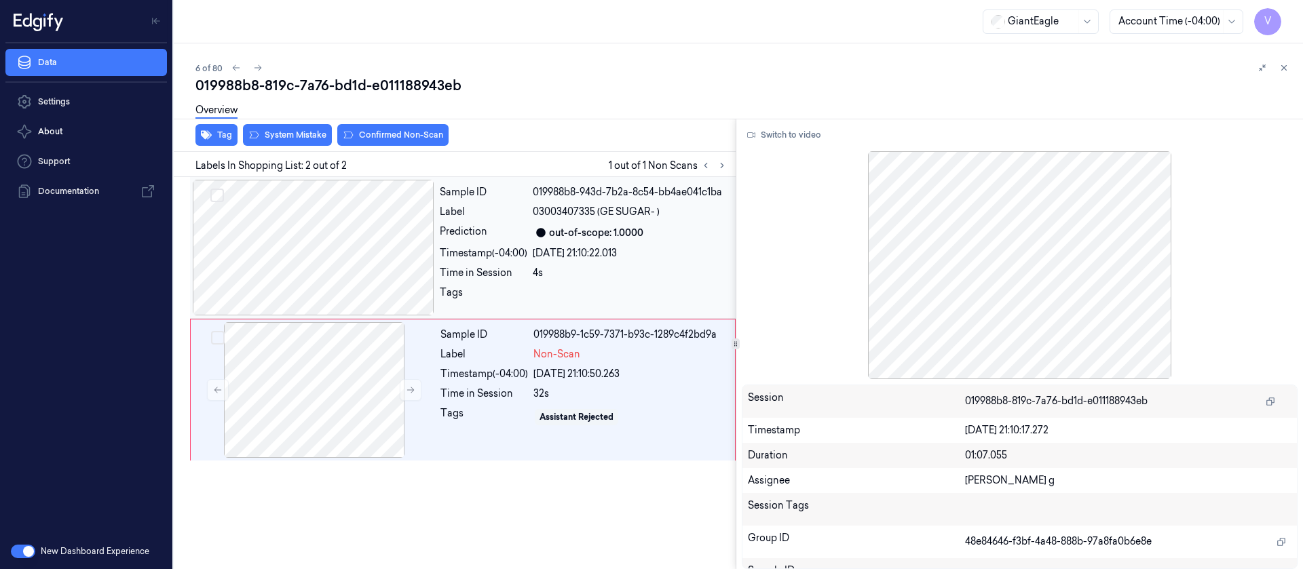
click at [373, 246] on div at bounding box center [314, 248] width 242 height 136
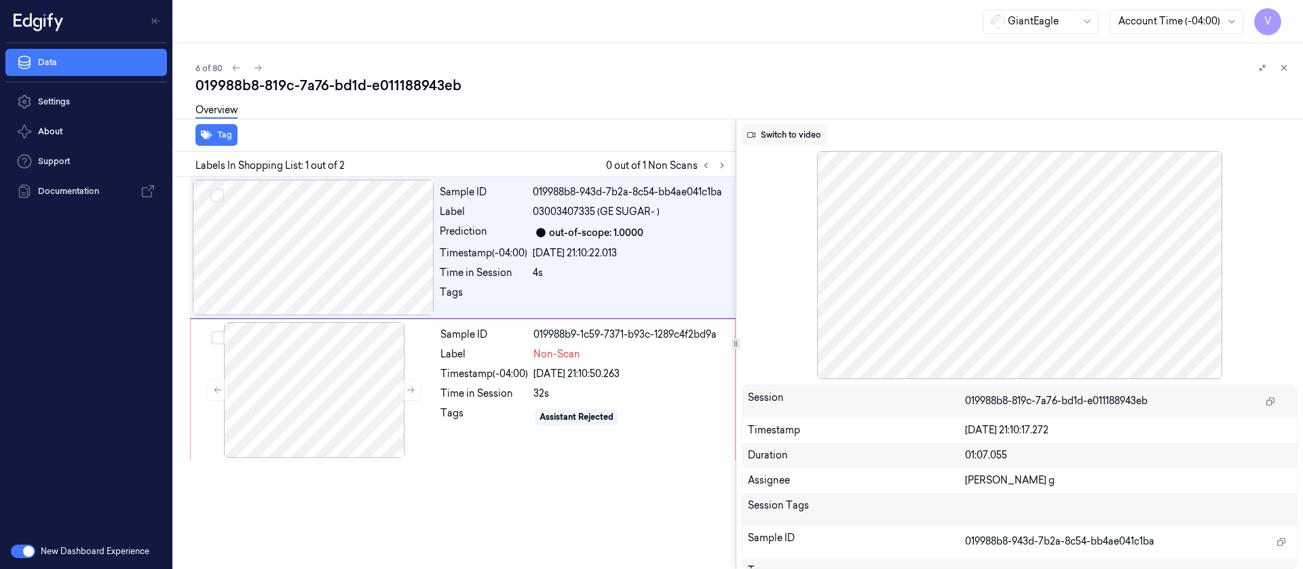
click at [784, 135] on button "Switch to video" at bounding box center [784, 135] width 85 height 22
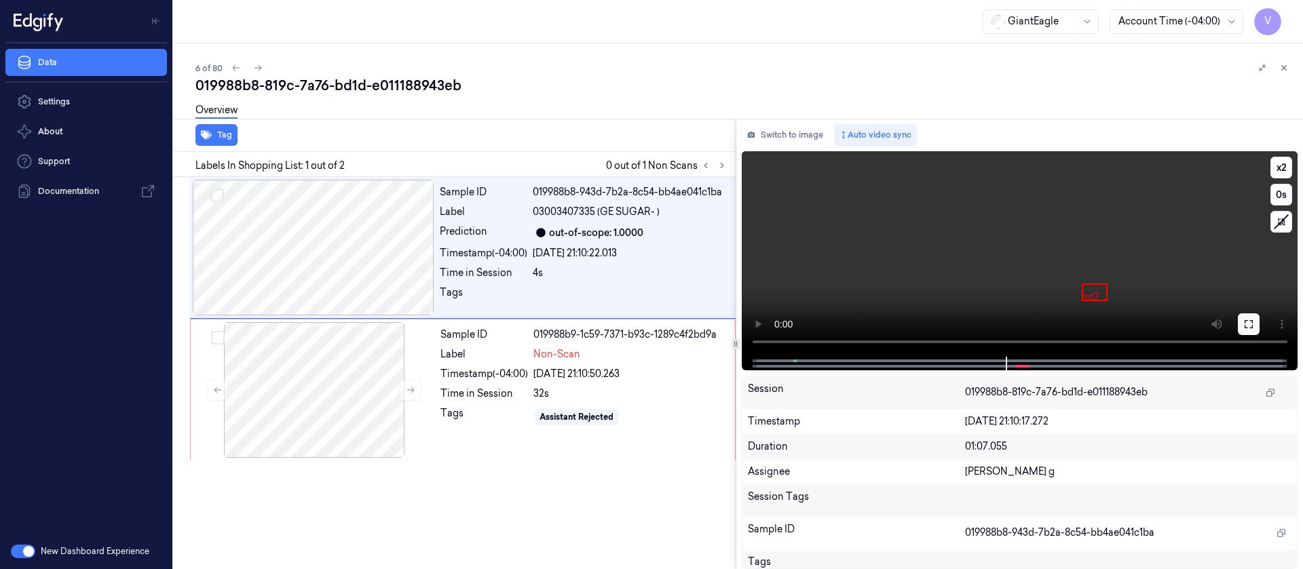
click at [1244, 328] on icon at bounding box center [1248, 324] width 11 height 11
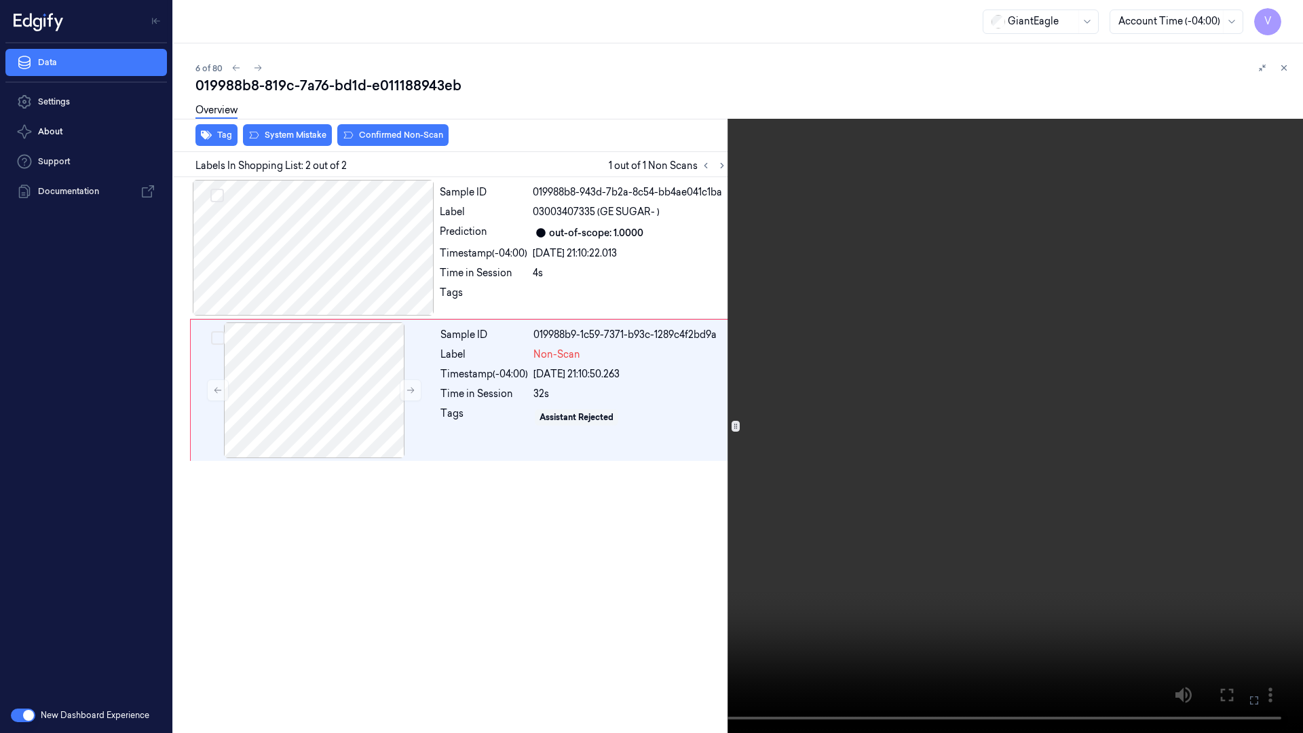
click at [0, 0] on icon at bounding box center [0, 0] width 0 height 0
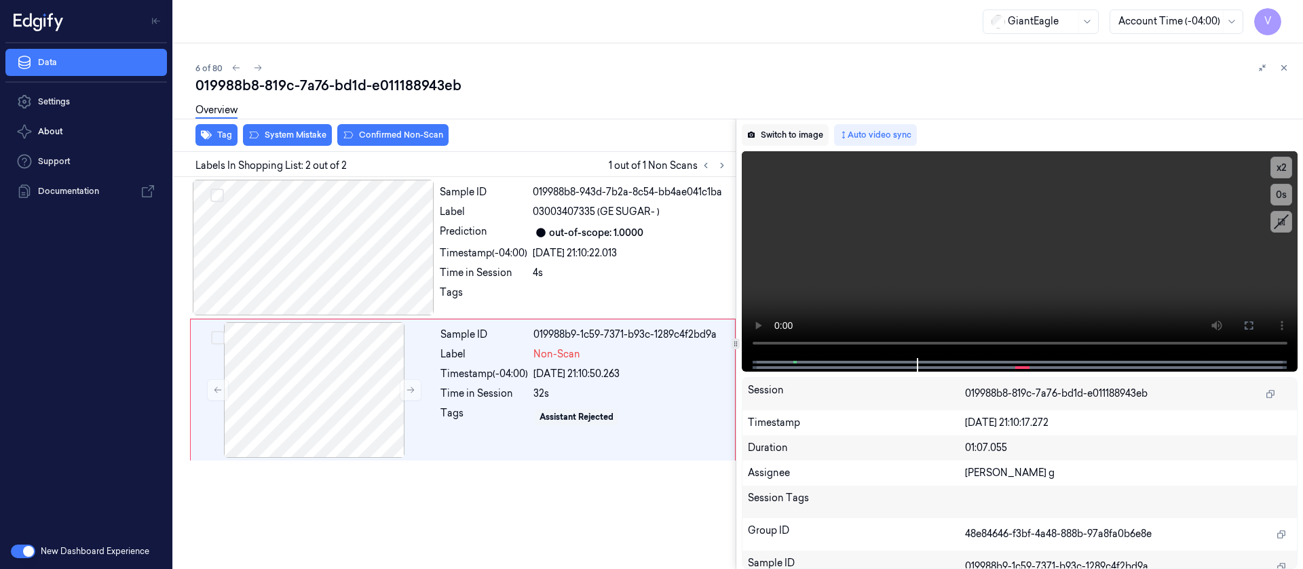
click at [783, 136] on button "Switch to image" at bounding box center [785, 135] width 87 height 22
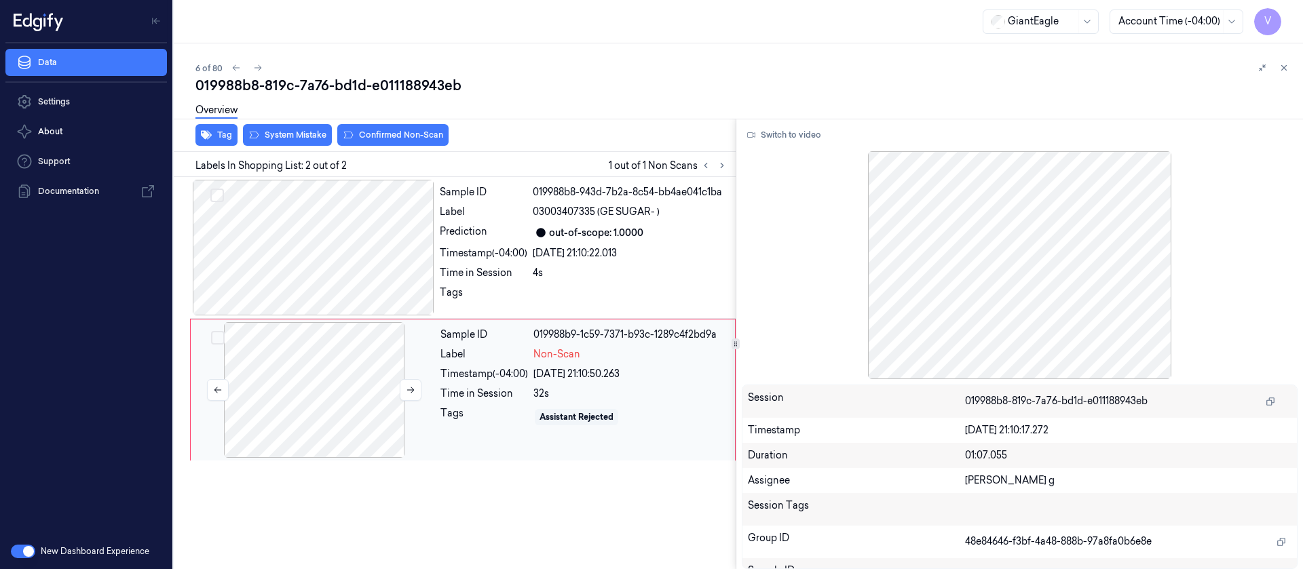
click at [303, 365] on div at bounding box center [314, 390] width 242 height 136
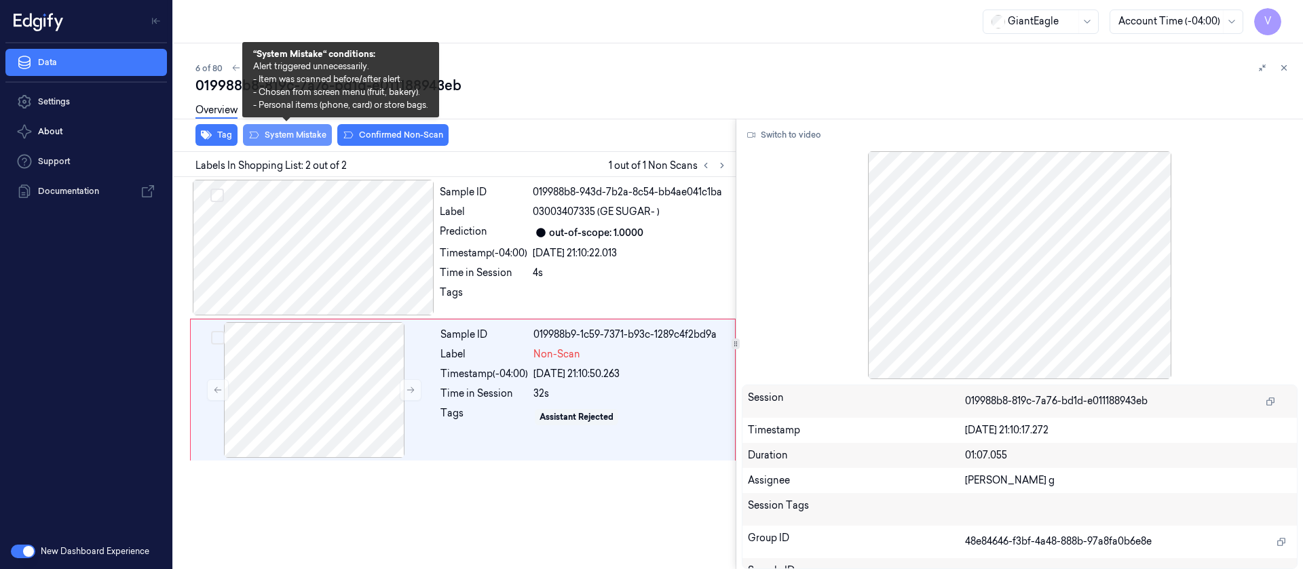
click at [285, 140] on button "System Mistake" at bounding box center [287, 135] width 89 height 22
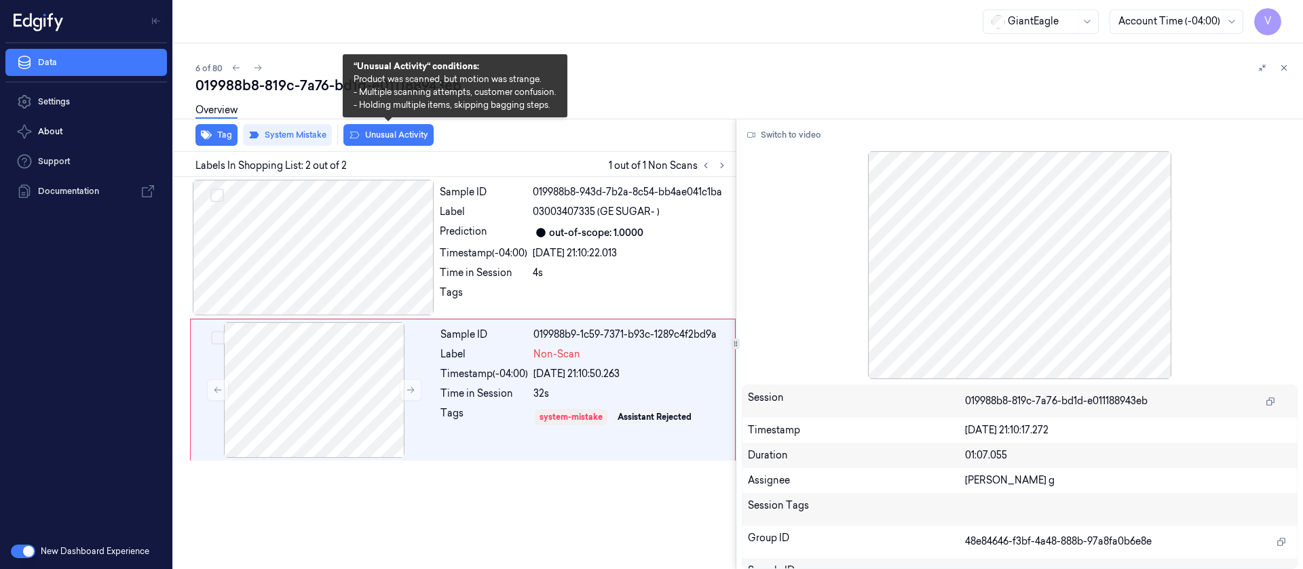
click at [411, 136] on button "Unusual Activity" at bounding box center [388, 135] width 90 height 22
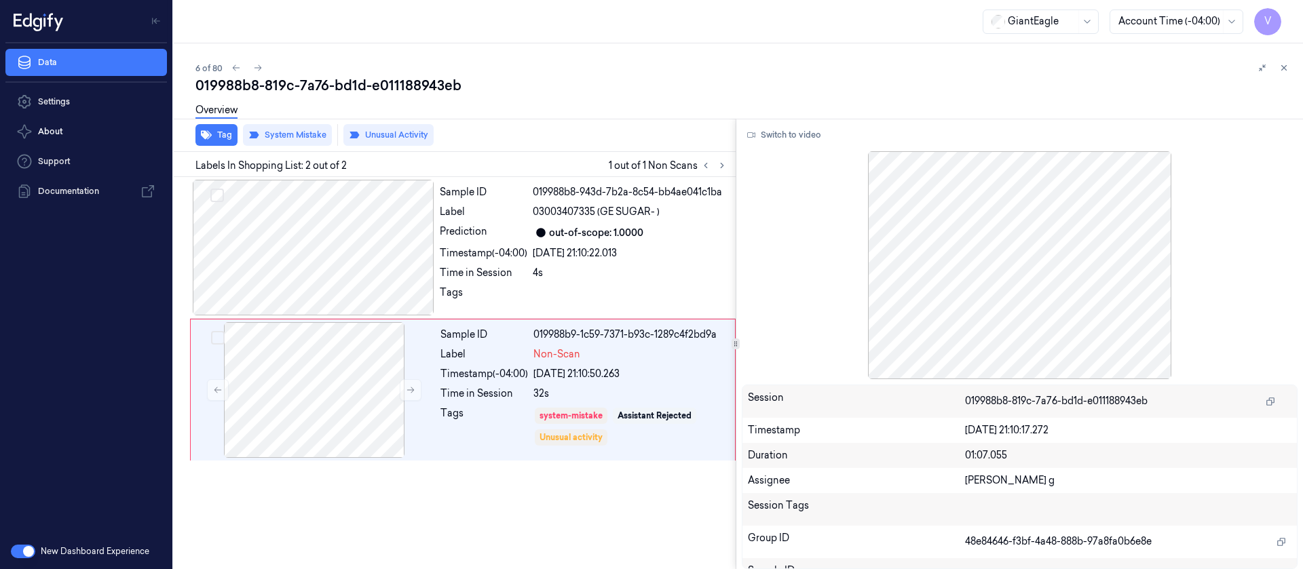
click at [772, 113] on div "Overview" at bounding box center [743, 112] width 1097 height 35
click at [1286, 68] on icon at bounding box center [1284, 68] width 10 height 10
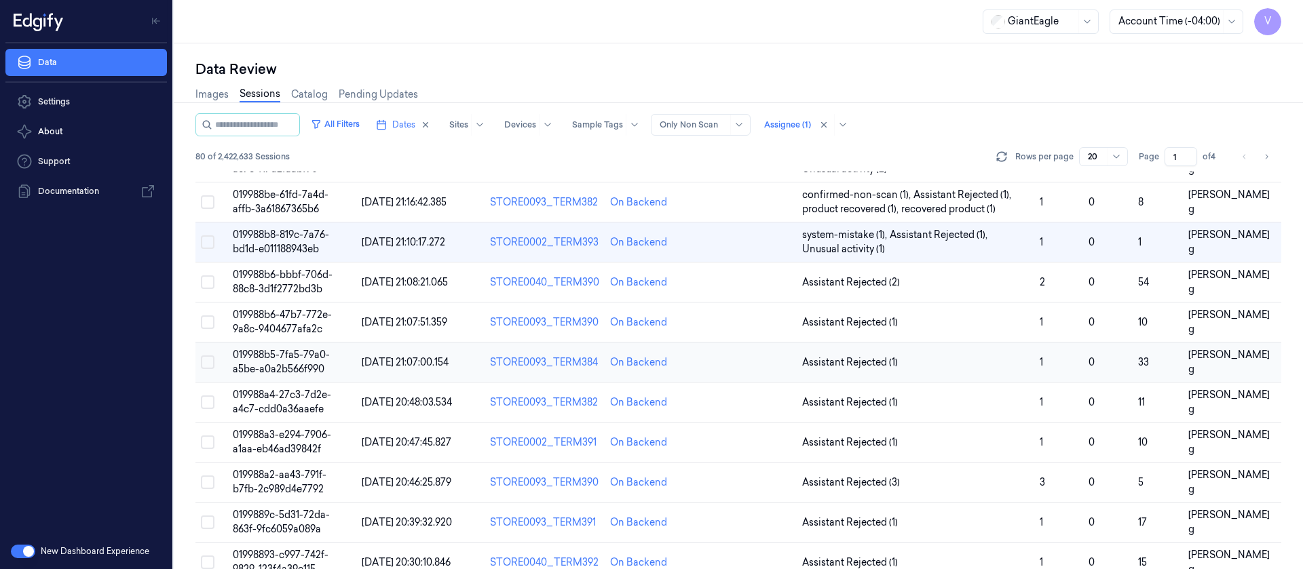
scroll to position [223, 0]
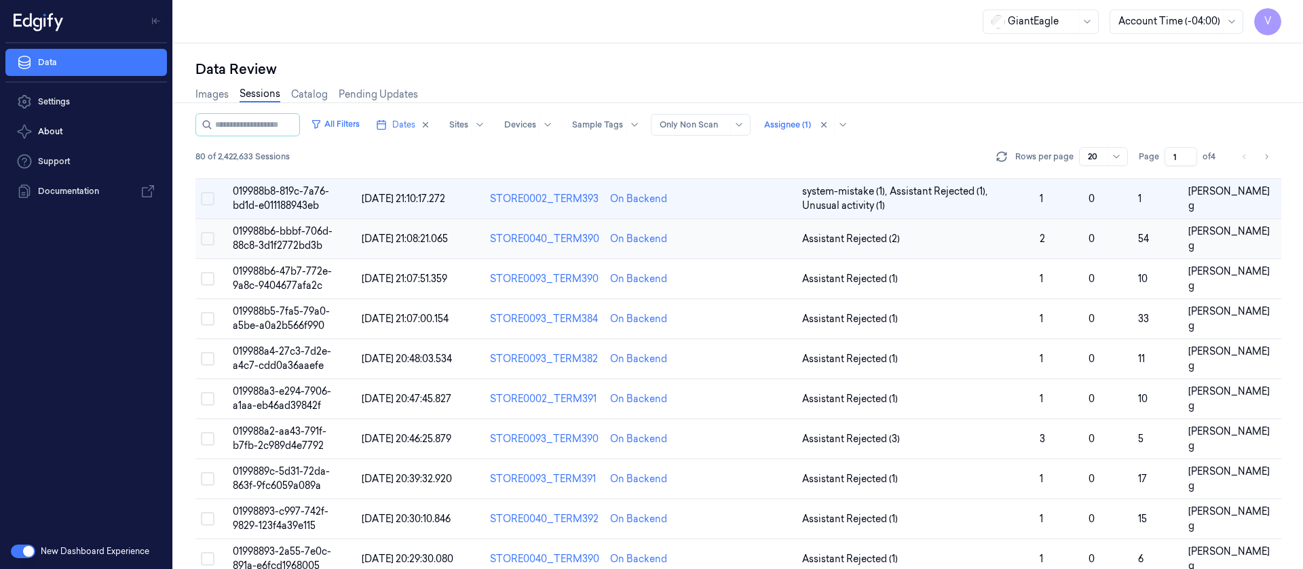
click at [749, 237] on td at bounding box center [749, 239] width 96 height 40
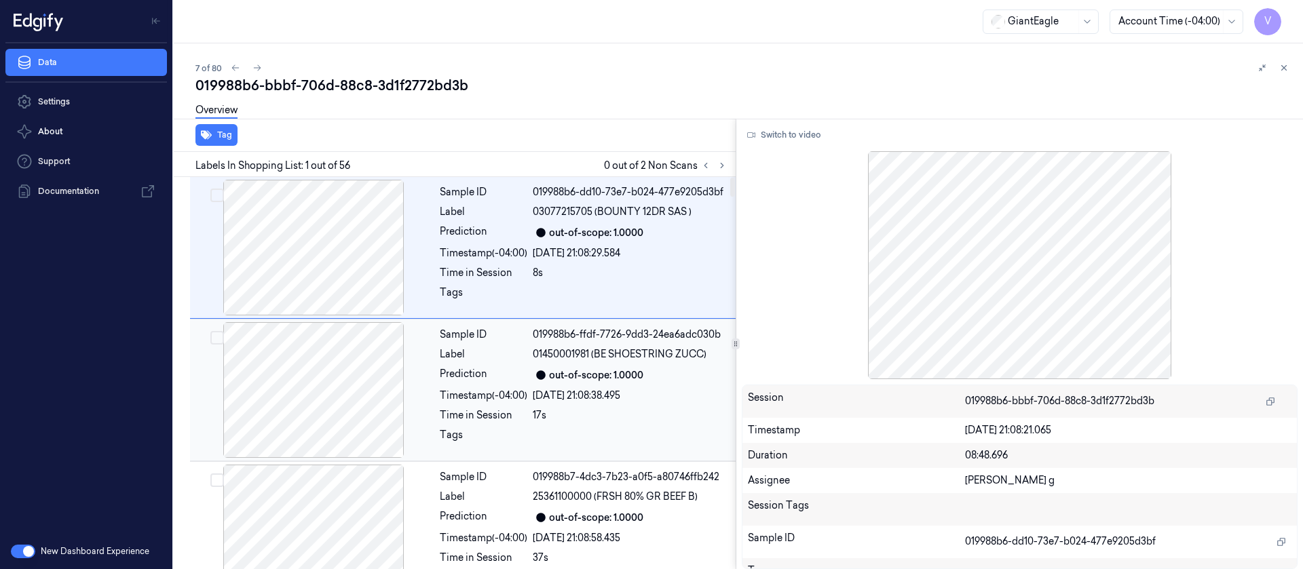
click at [545, 381] on div at bounding box center [541, 375] width 16 height 16
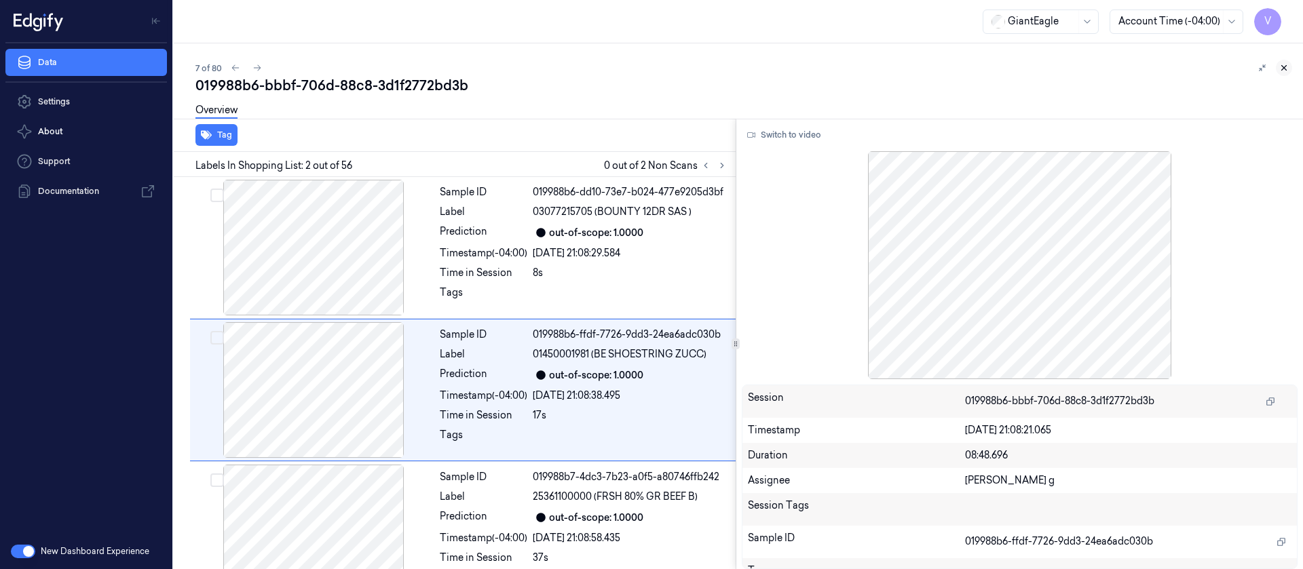
click at [1285, 69] on icon at bounding box center [1284, 68] width 10 height 10
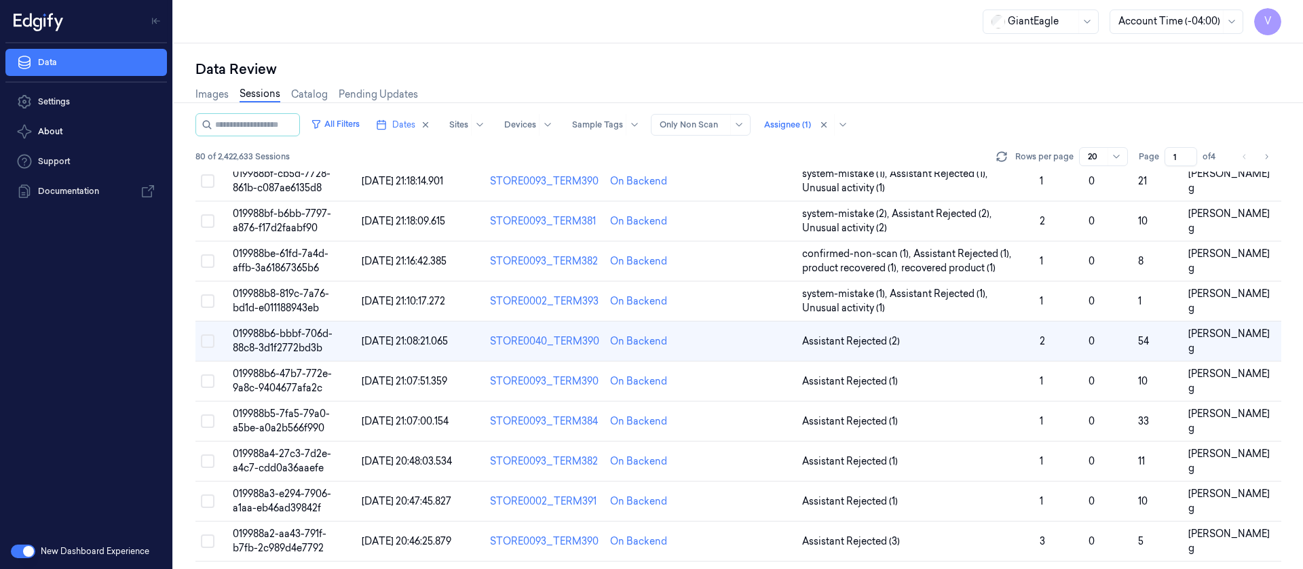
scroll to position [174, 0]
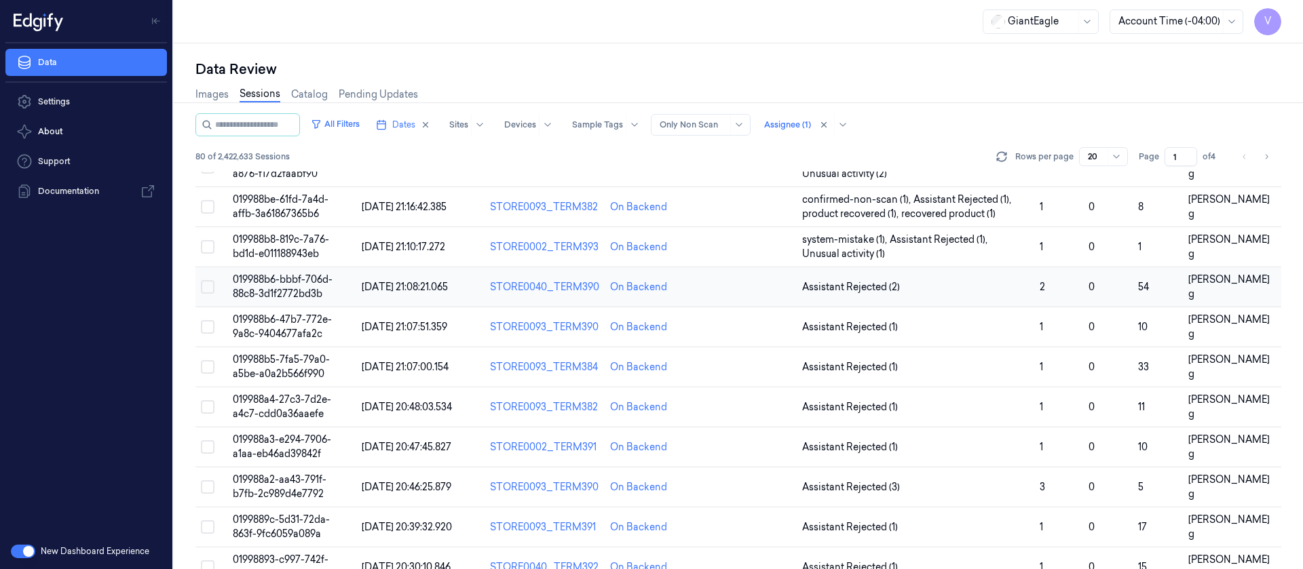
click at [739, 293] on td at bounding box center [749, 287] width 96 height 40
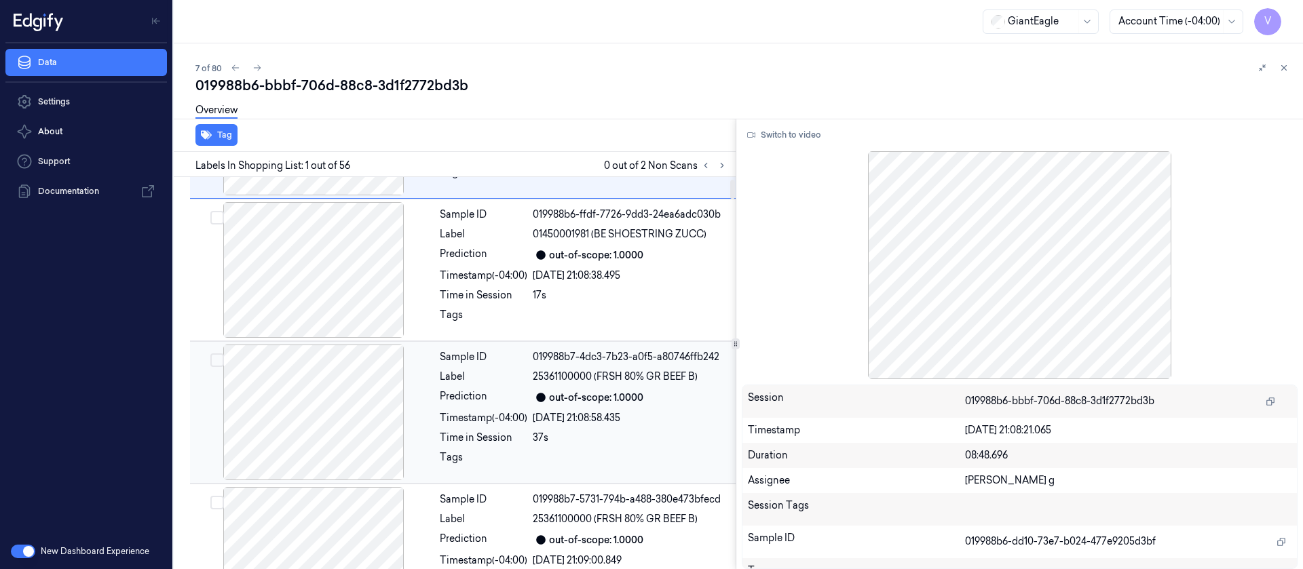
scroll to position [144, 0]
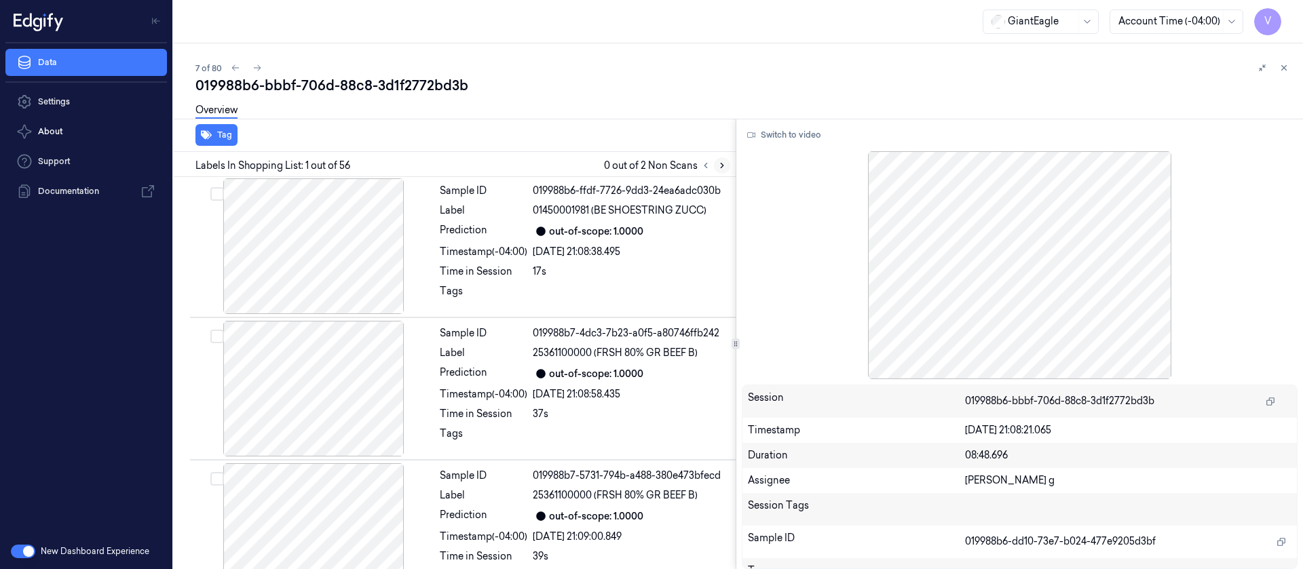
click at [719, 169] on icon at bounding box center [722, 166] width 10 height 10
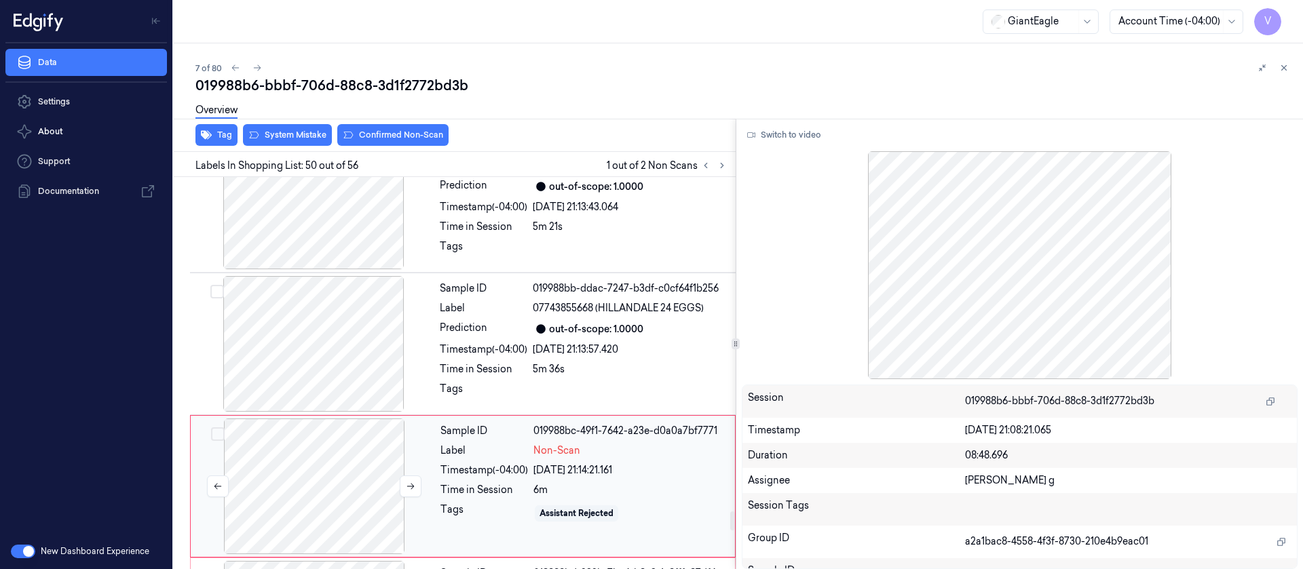
scroll to position [6858, 0]
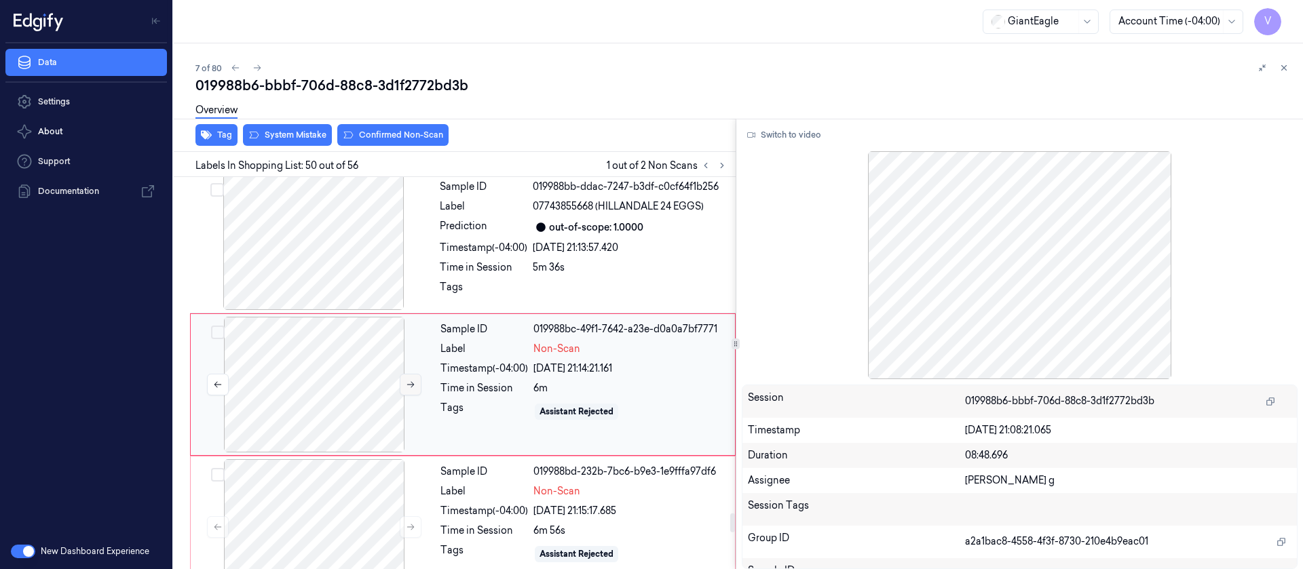
click at [406, 380] on icon at bounding box center [411, 385] width 10 height 10
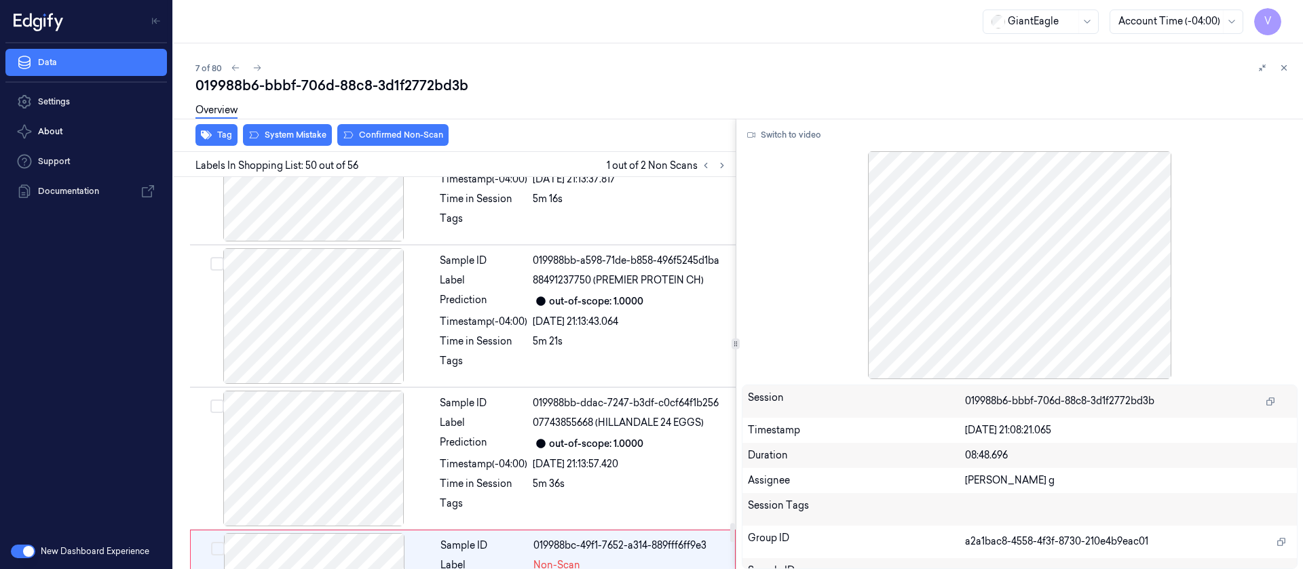
scroll to position [6553, 0]
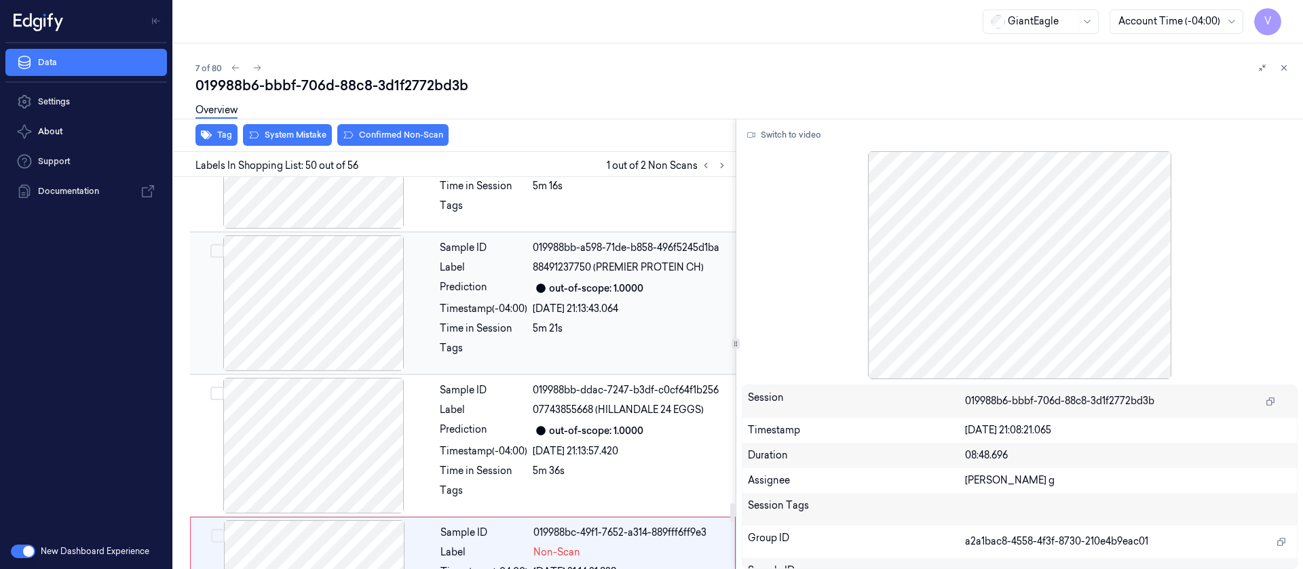
click at [578, 322] on div "5m 21s" at bounding box center [630, 329] width 195 height 14
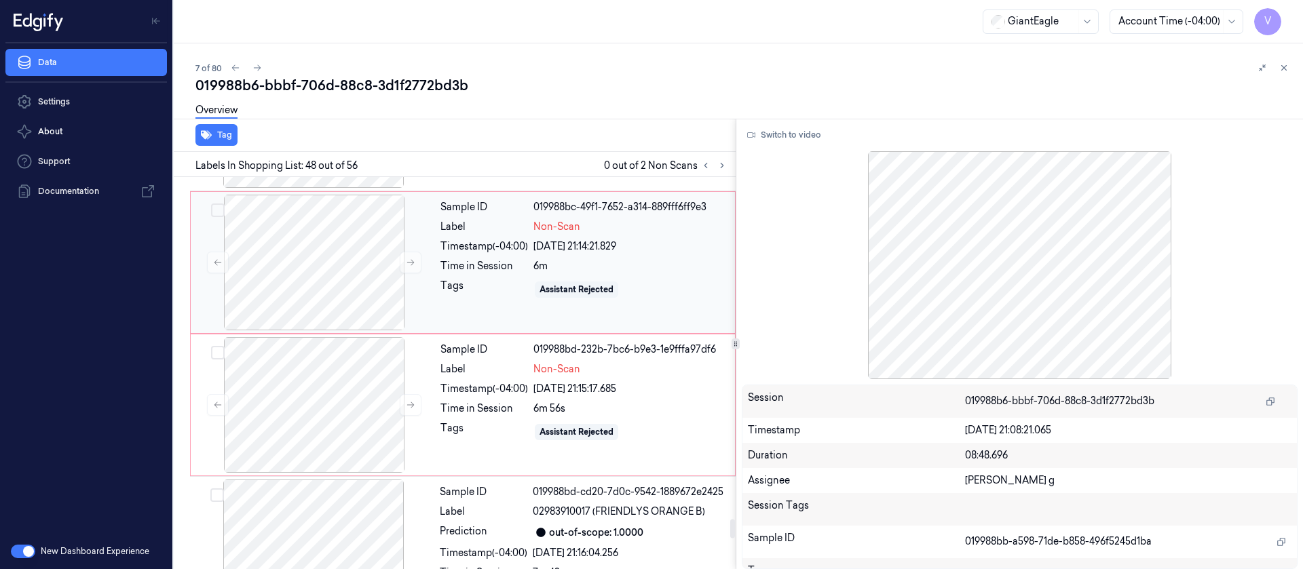
click at [573, 259] on div "6m" at bounding box center [629, 266] width 193 height 14
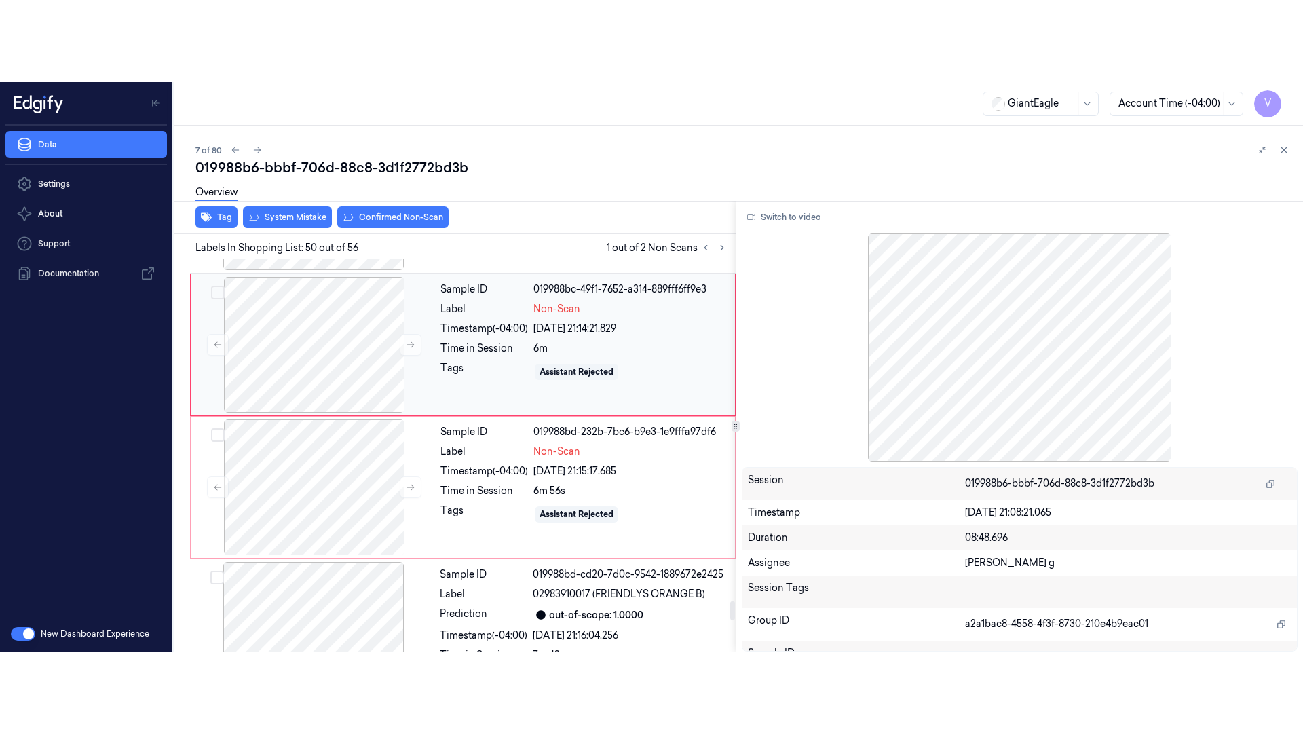
scroll to position [6858, 0]
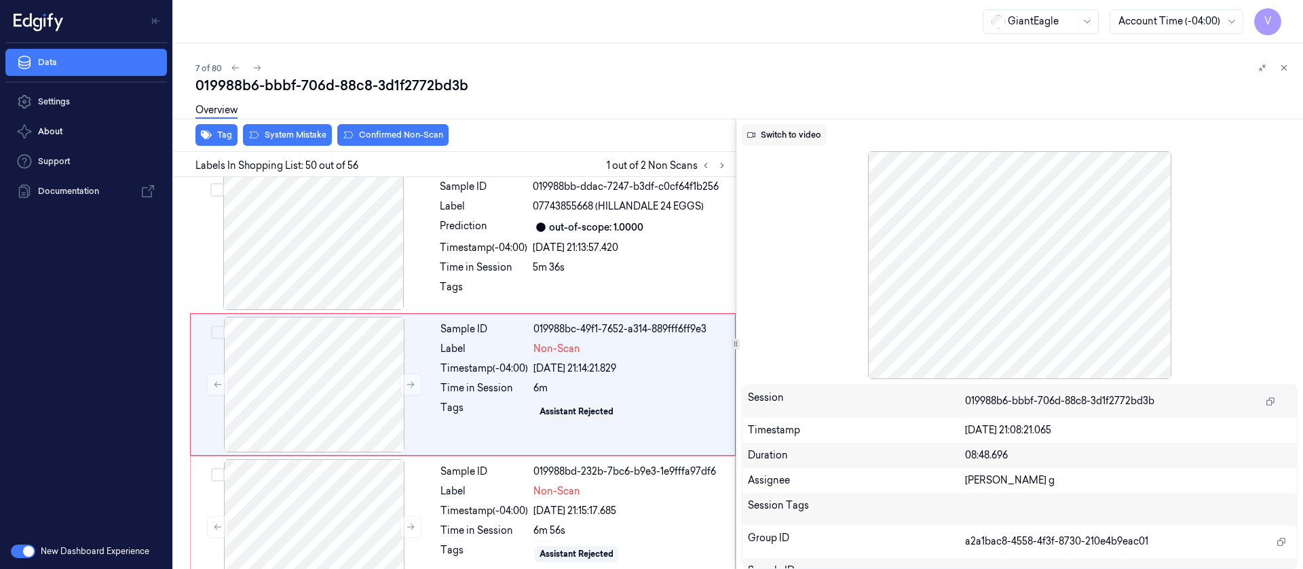
click at [804, 138] on button "Switch to video" at bounding box center [784, 135] width 85 height 22
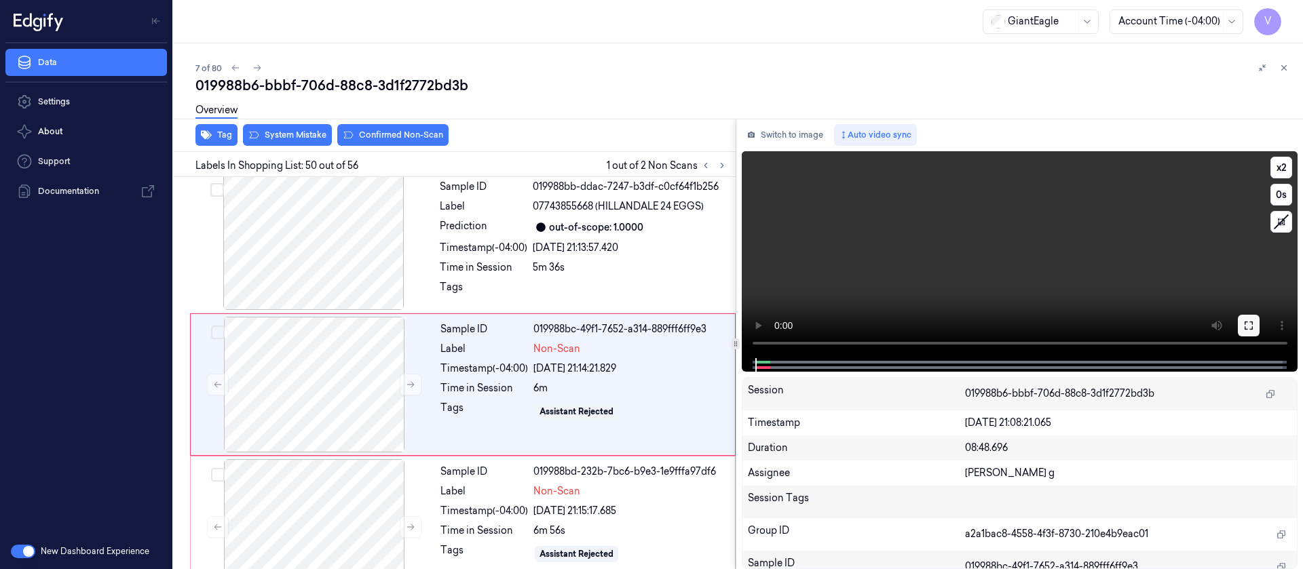
click at [1248, 321] on icon at bounding box center [1248, 325] width 11 height 11
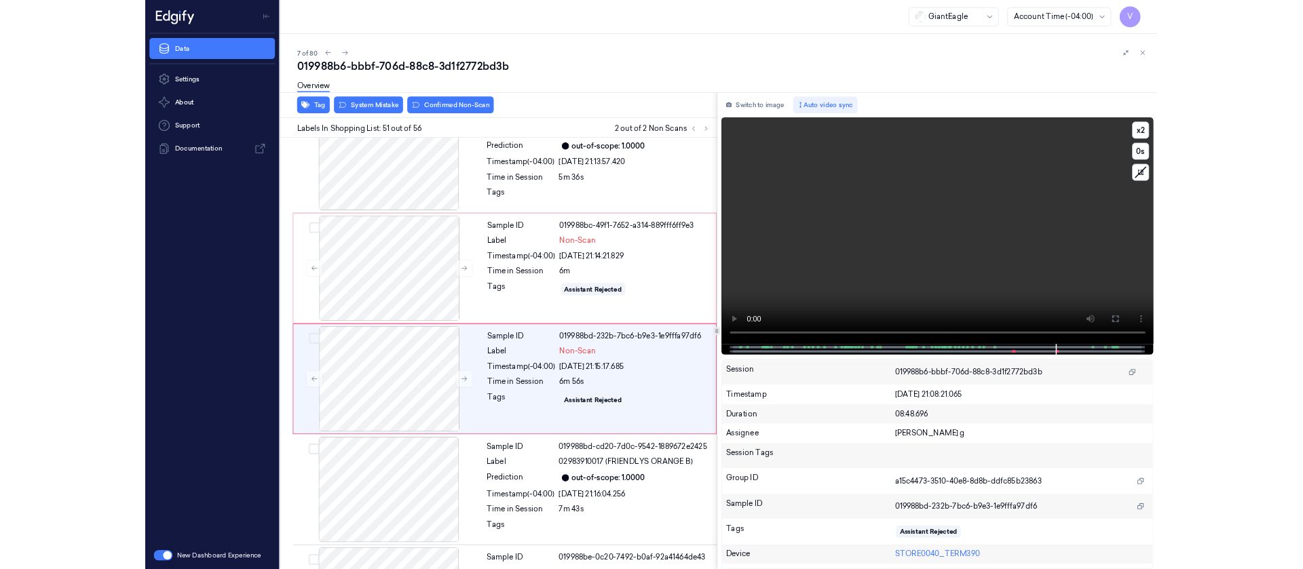
scroll to position [6919, 0]
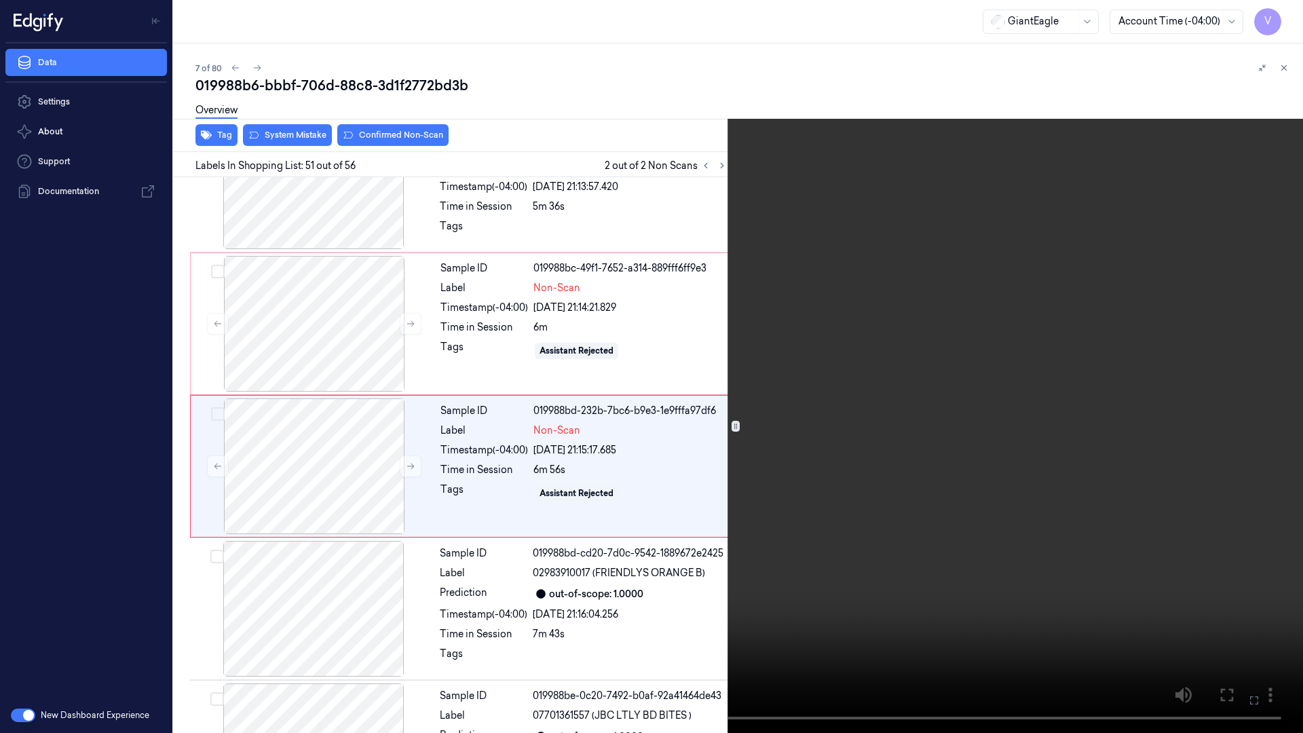
click at [0, 0] on icon at bounding box center [0, 0] width 0 height 0
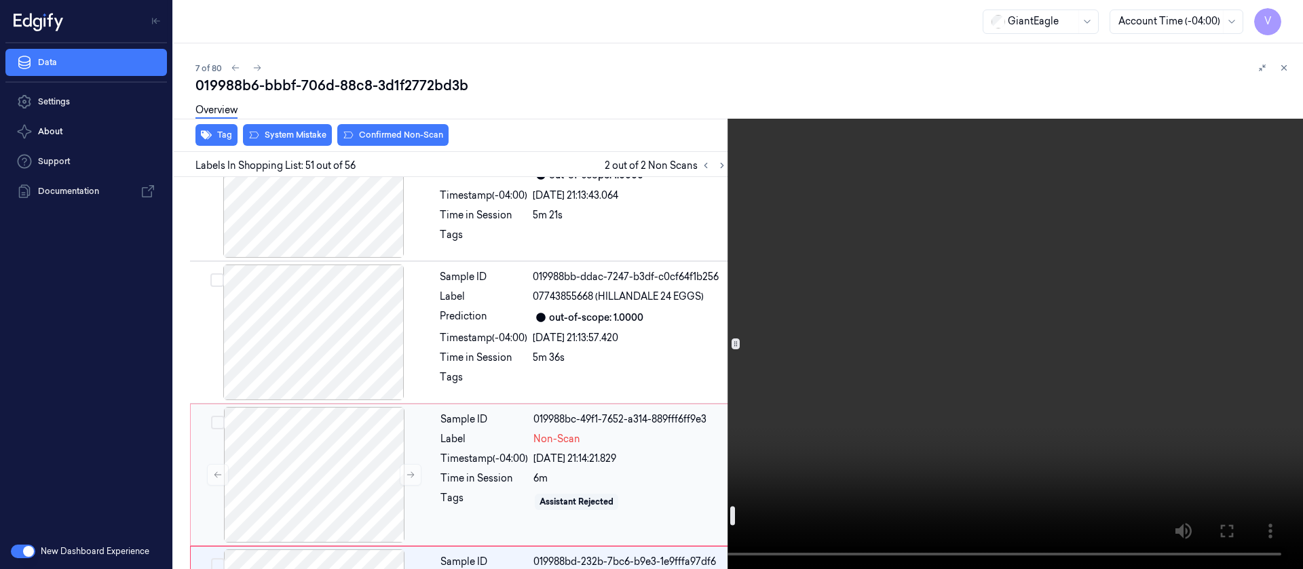
scroll to position [6715, 0]
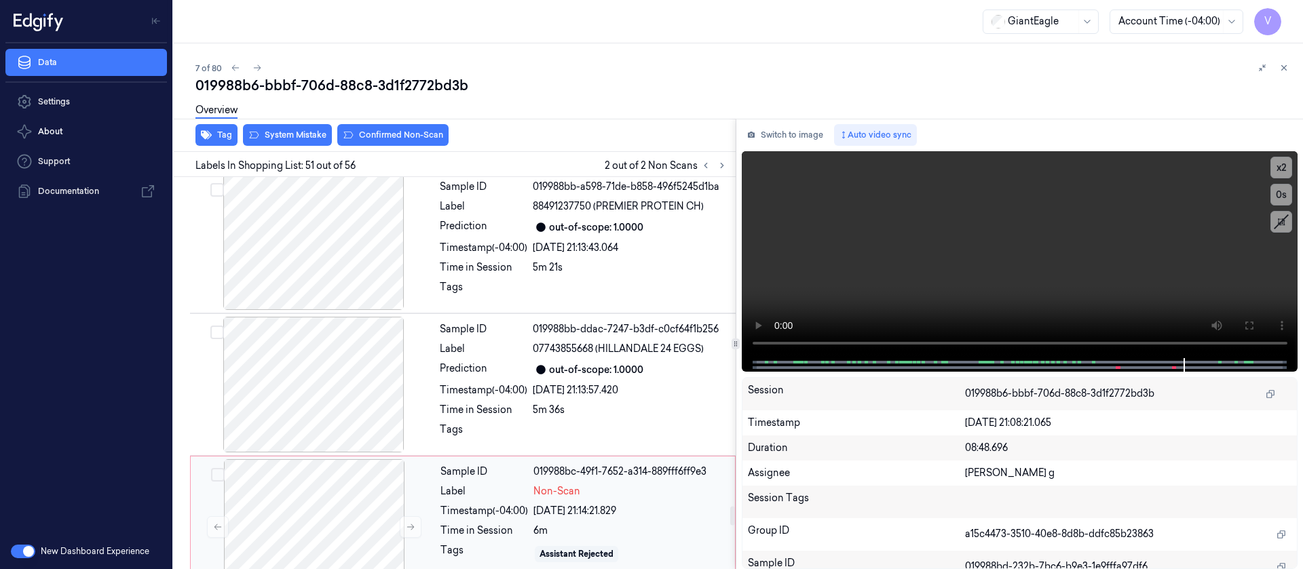
click at [499, 347] on div "Sample ID 019988bb-ddac-7247-b3df-c0cf64f1b256 Label 07743855668 (HILLANDALE 24…" at bounding box center [583, 385] width 299 height 136
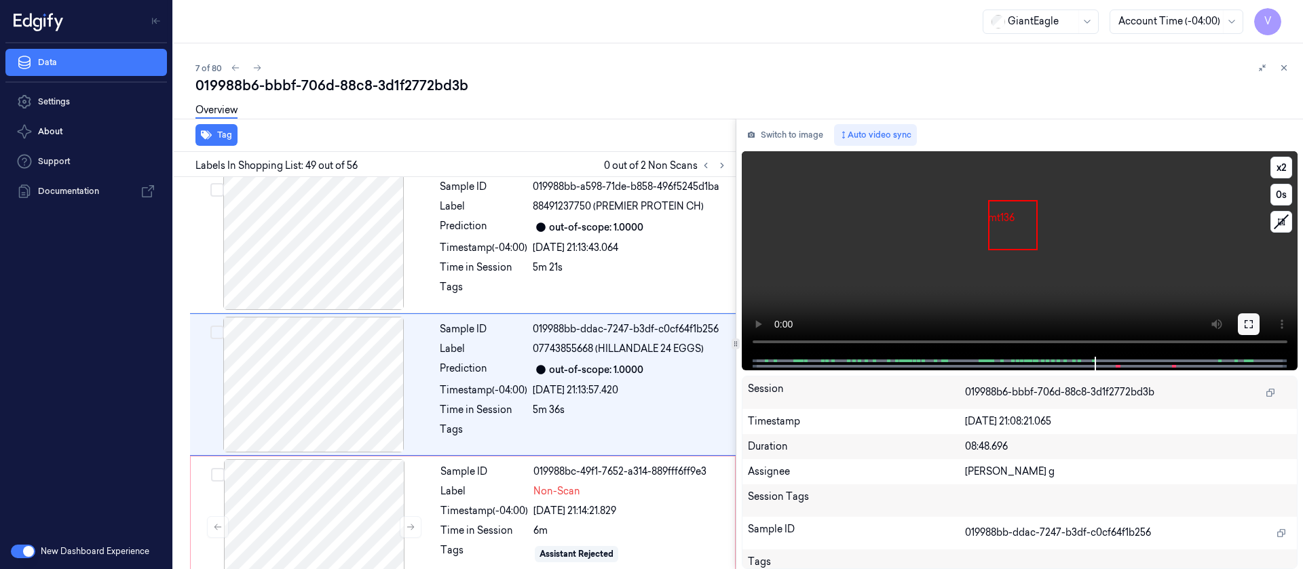
click at [1253, 320] on icon at bounding box center [1249, 324] width 8 height 8
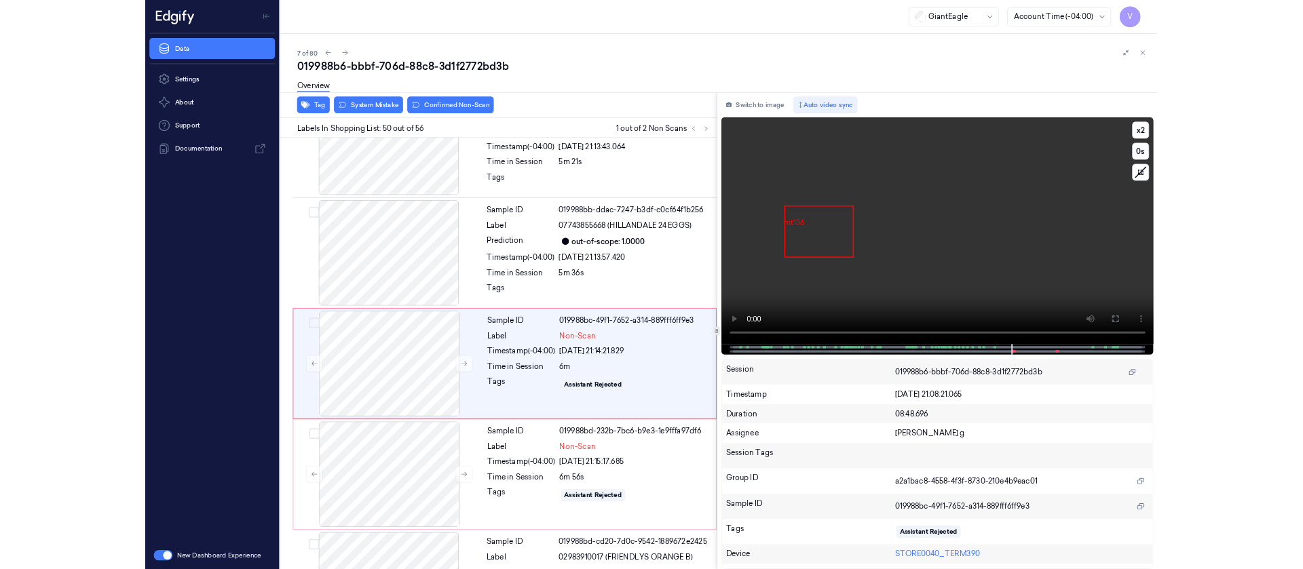
scroll to position [6776, 0]
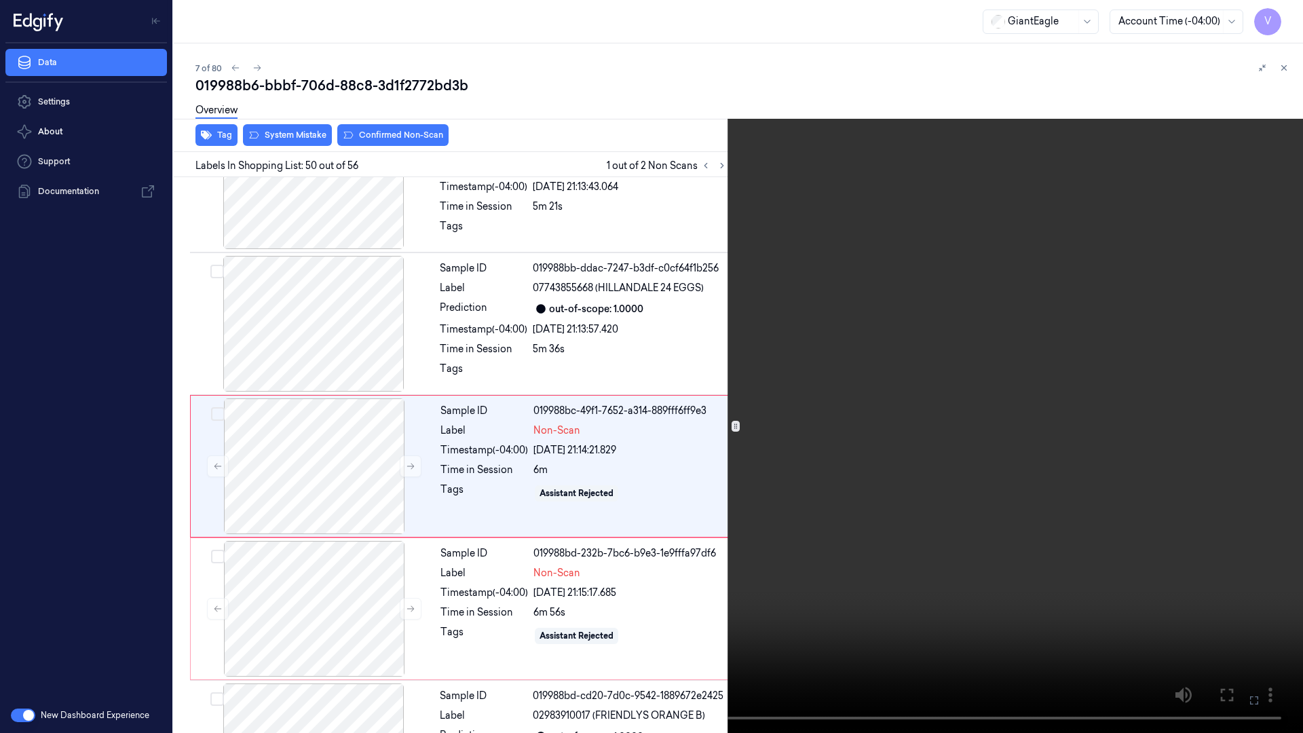
click at [0, 0] on icon at bounding box center [0, 0] width 0 height 0
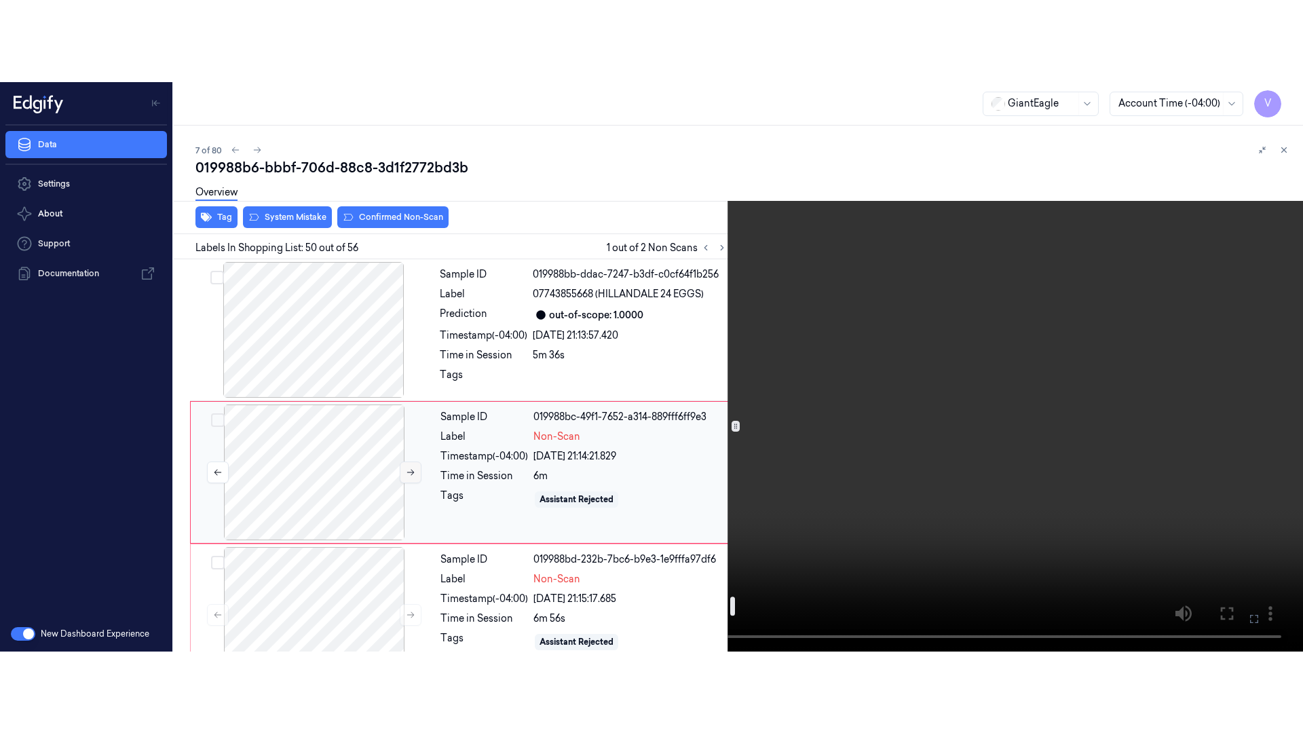
scroll to position [6878, 0]
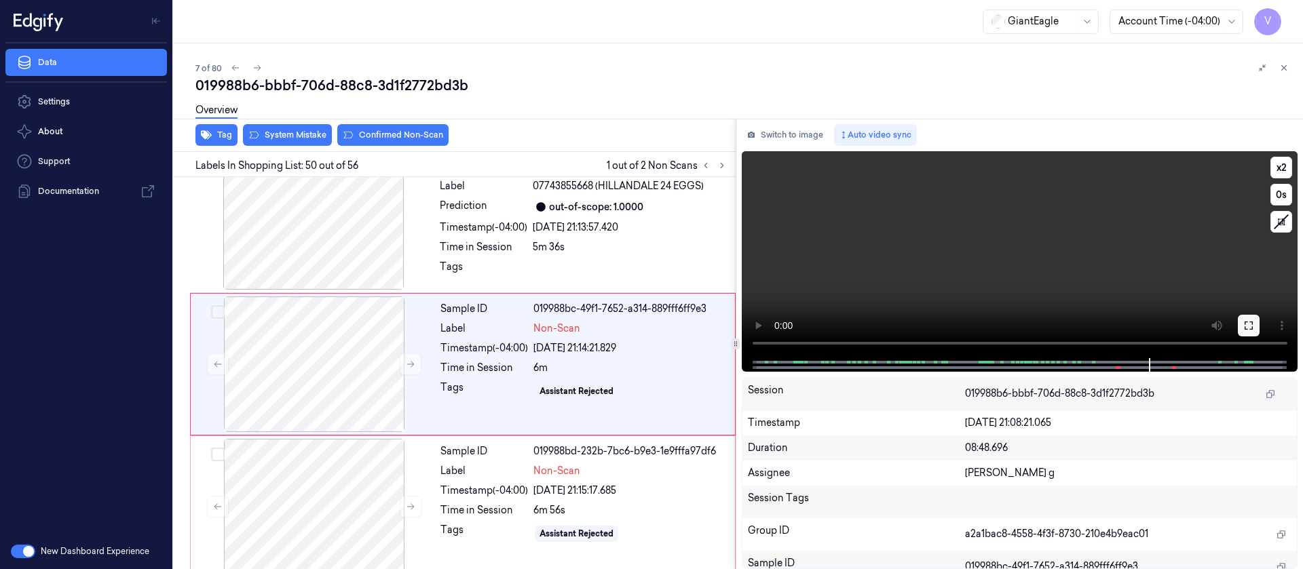
click at [1257, 330] on button at bounding box center [1249, 326] width 22 height 22
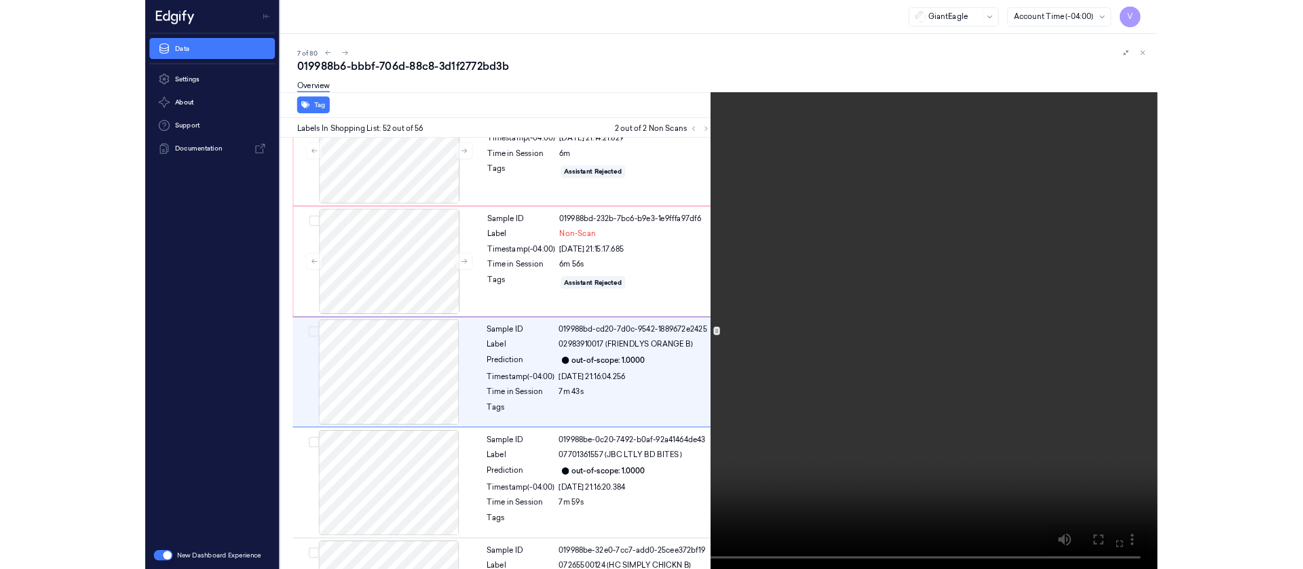
scroll to position [7062, 0]
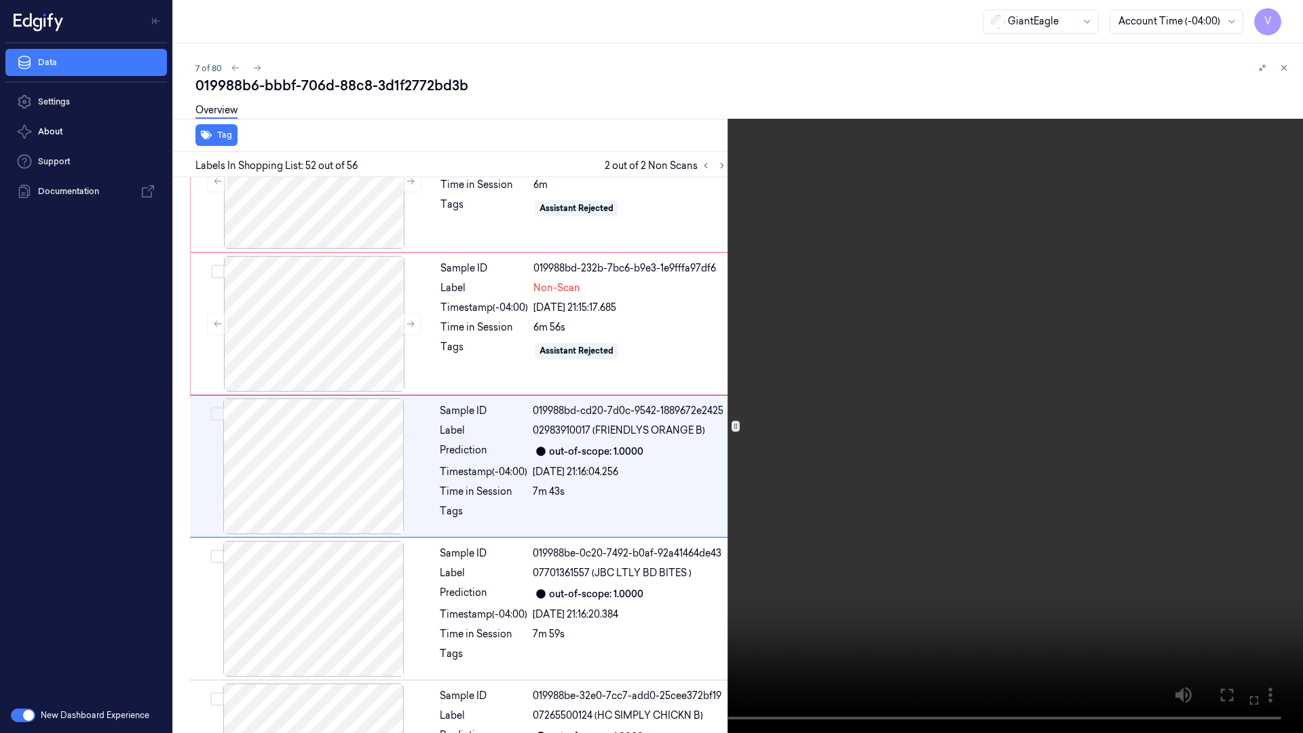
click at [0, 0] on button at bounding box center [0, 0] width 0 height 0
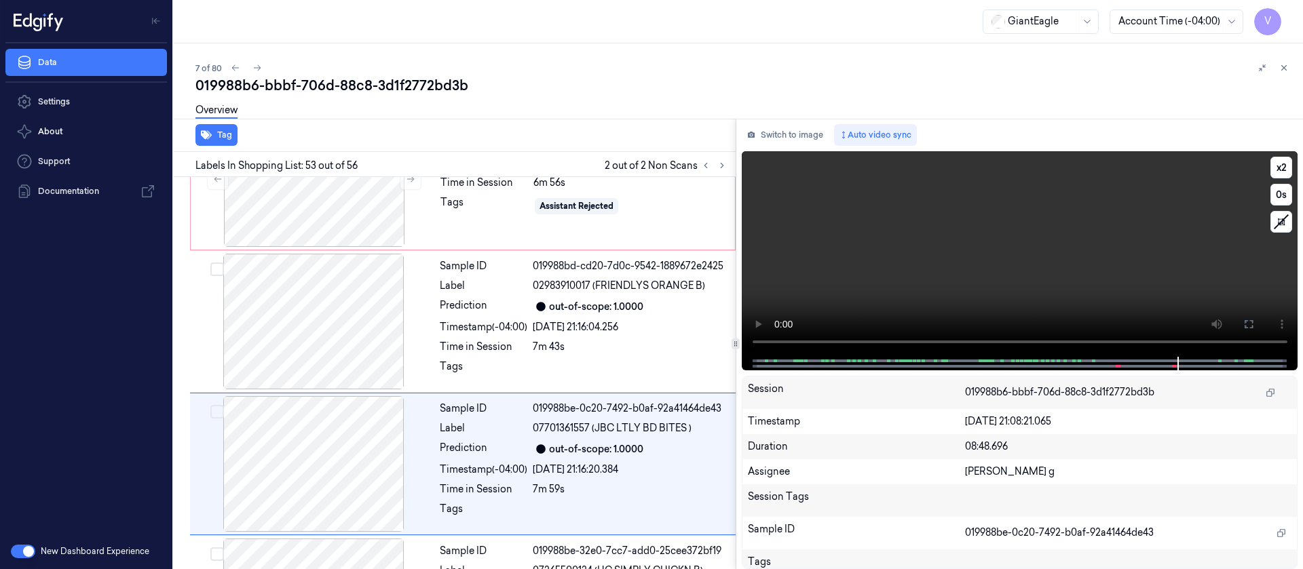
scroll to position [7285, 0]
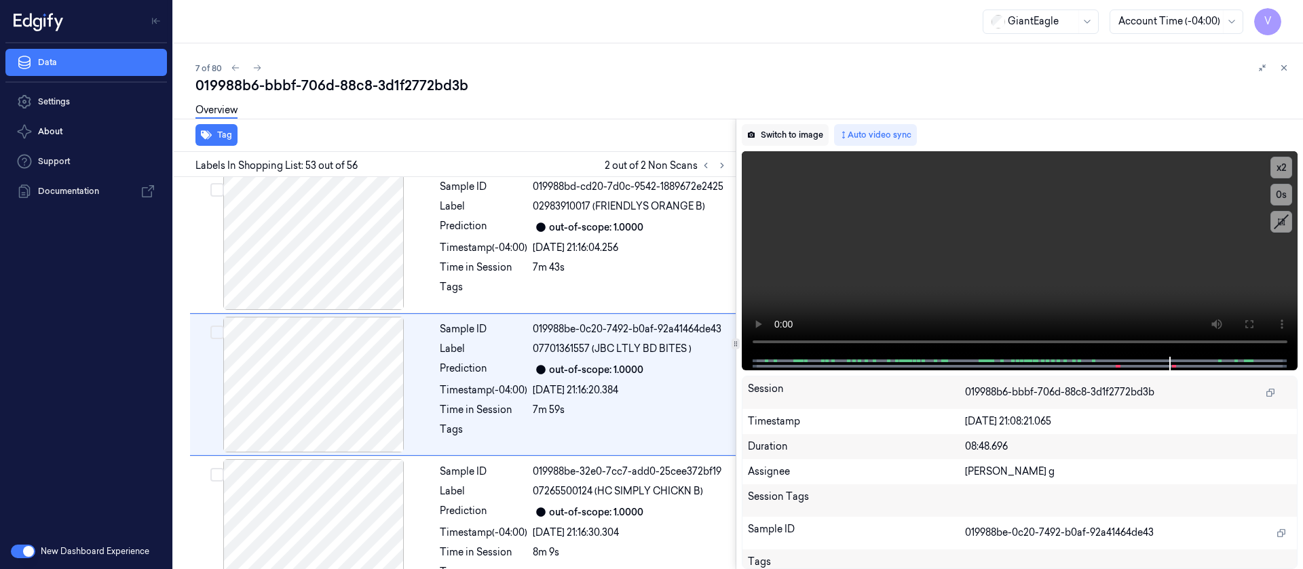
click at [774, 133] on button "Switch to image" at bounding box center [785, 135] width 87 height 22
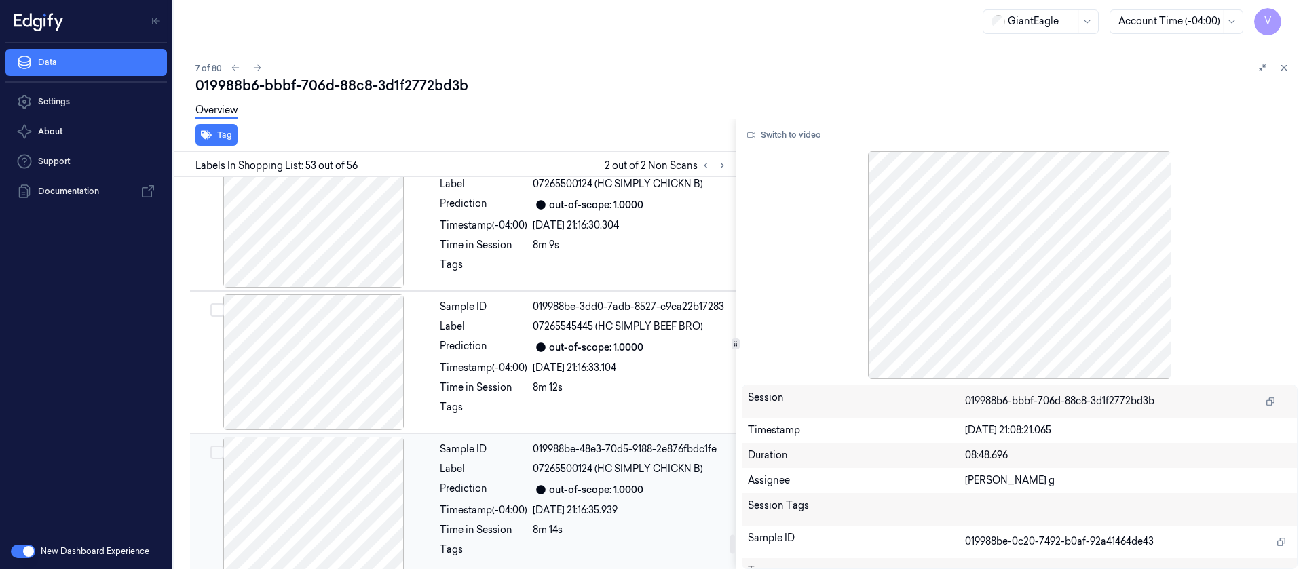
scroll to position [7084, 0]
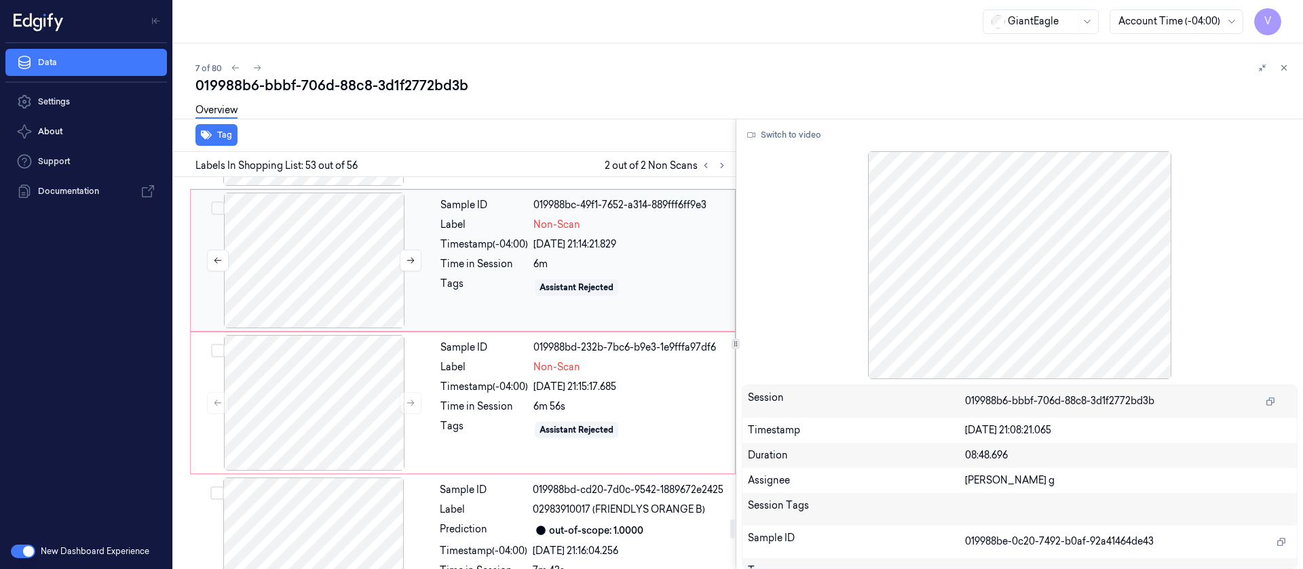
click at [322, 193] on div at bounding box center [314, 261] width 242 height 136
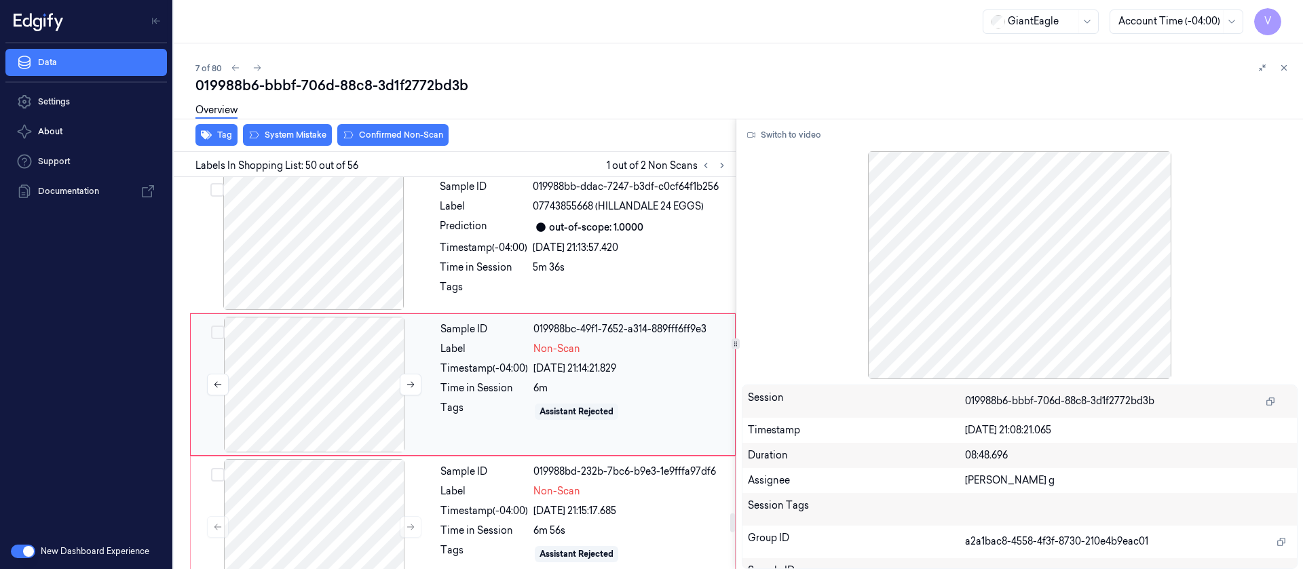
click at [282, 385] on div at bounding box center [314, 385] width 242 height 136
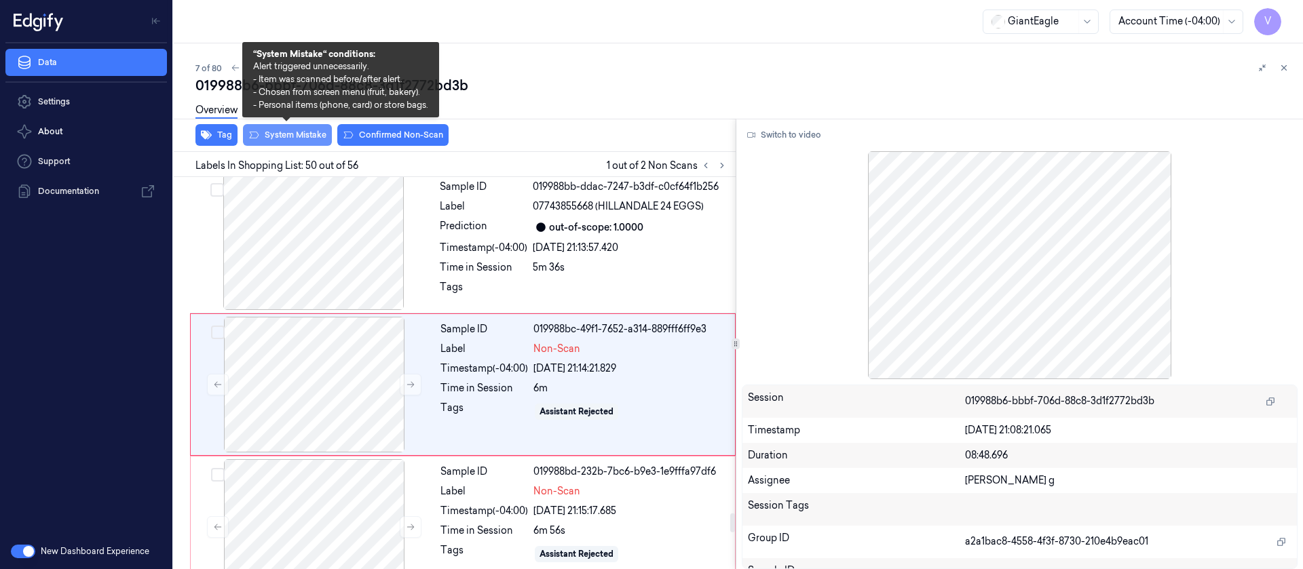
click at [288, 130] on button "System Mistake" at bounding box center [287, 135] width 89 height 22
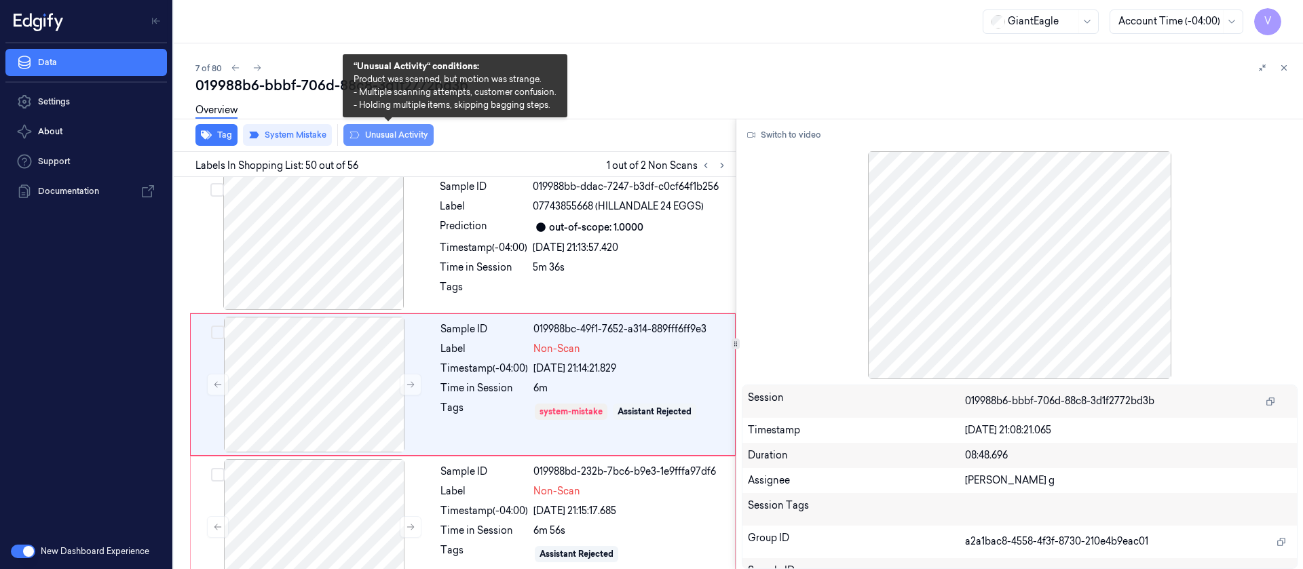
click at [393, 134] on button "Unusual Activity" at bounding box center [388, 135] width 90 height 22
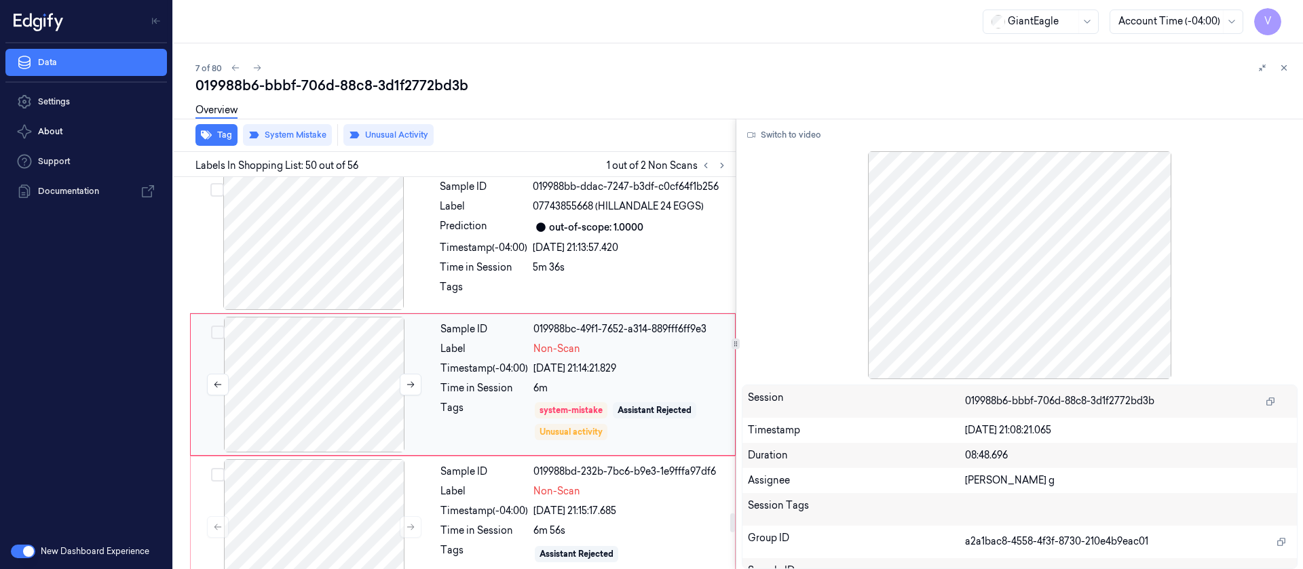
click at [333, 389] on div at bounding box center [314, 385] width 242 height 136
click at [280, 476] on div at bounding box center [314, 527] width 242 height 136
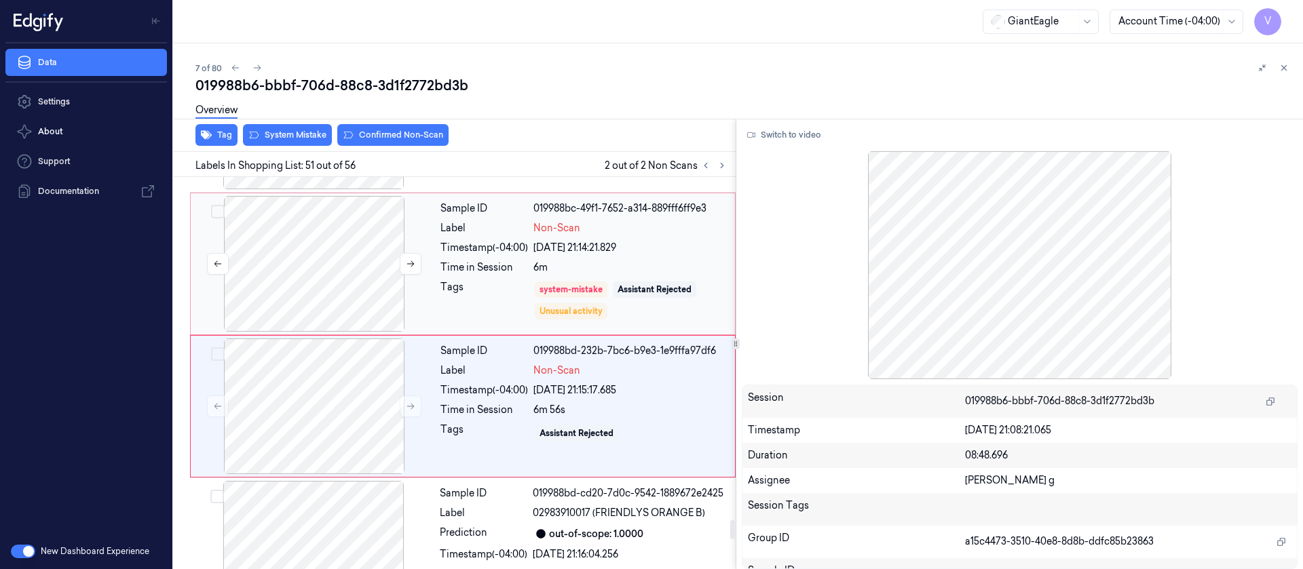
scroll to position [7000, 0]
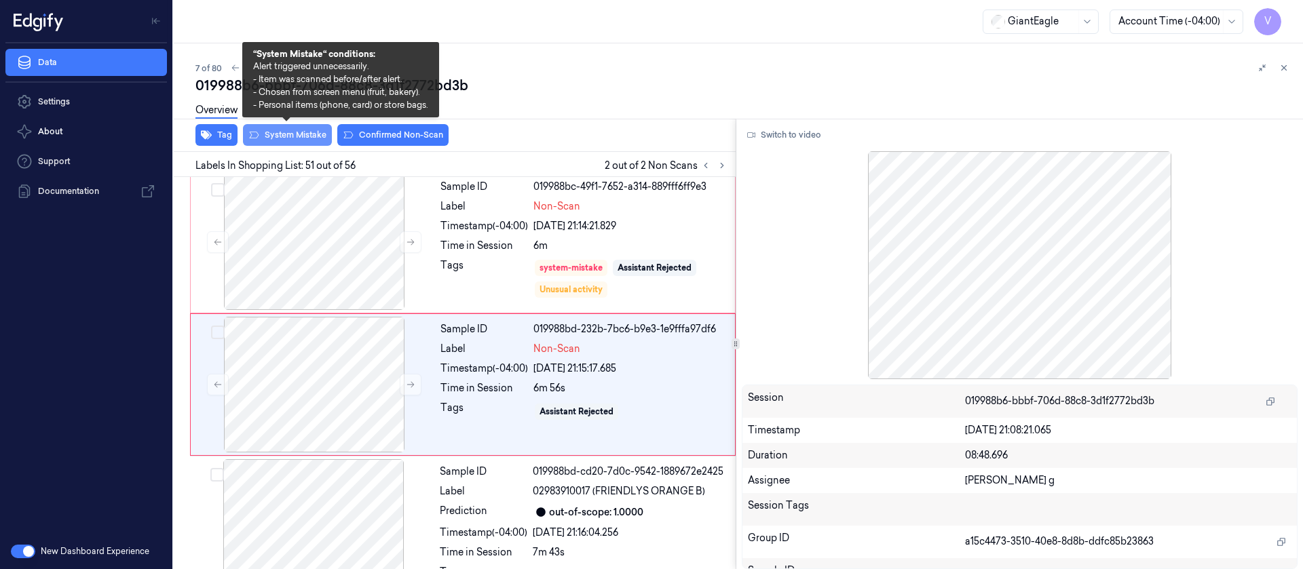
click at [290, 134] on button "System Mistake" at bounding box center [287, 135] width 89 height 22
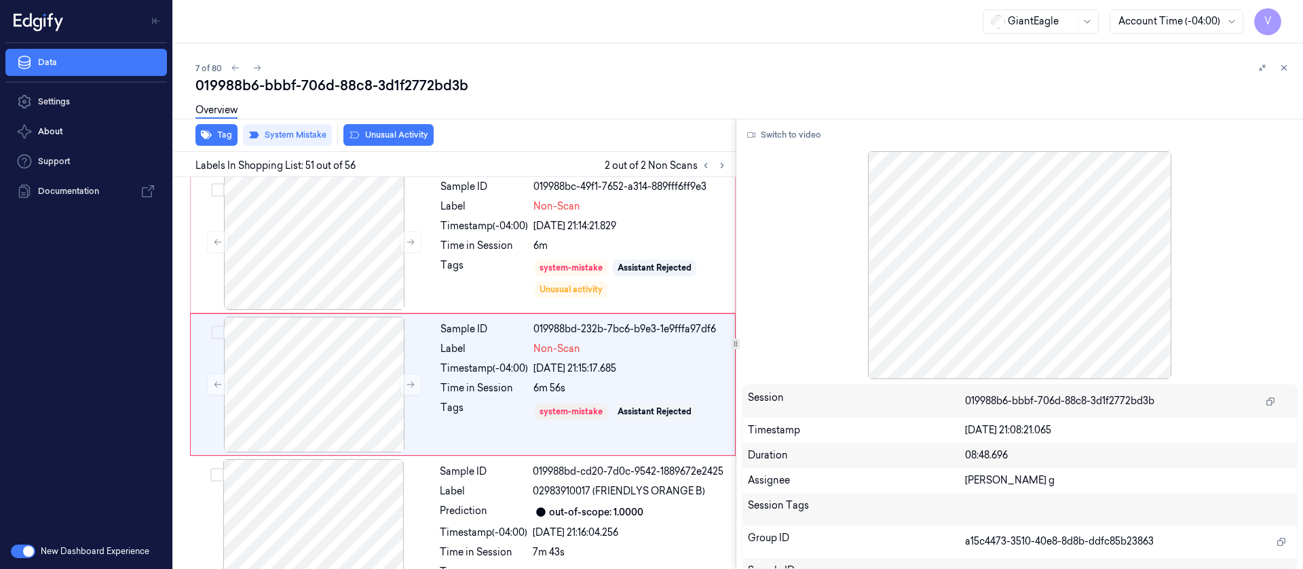
click at [390, 140] on button "Unusual Activity" at bounding box center [388, 135] width 90 height 22
click at [757, 95] on div "Overview" at bounding box center [743, 112] width 1097 height 35
click at [1292, 65] on div "7 of 80 019988b6-bbbf-706d-88c8-3d1f2772bd3b Overview Tag System Mistake Unusua…" at bounding box center [738, 306] width 1129 height 526
click at [1288, 67] on icon at bounding box center [1284, 68] width 10 height 10
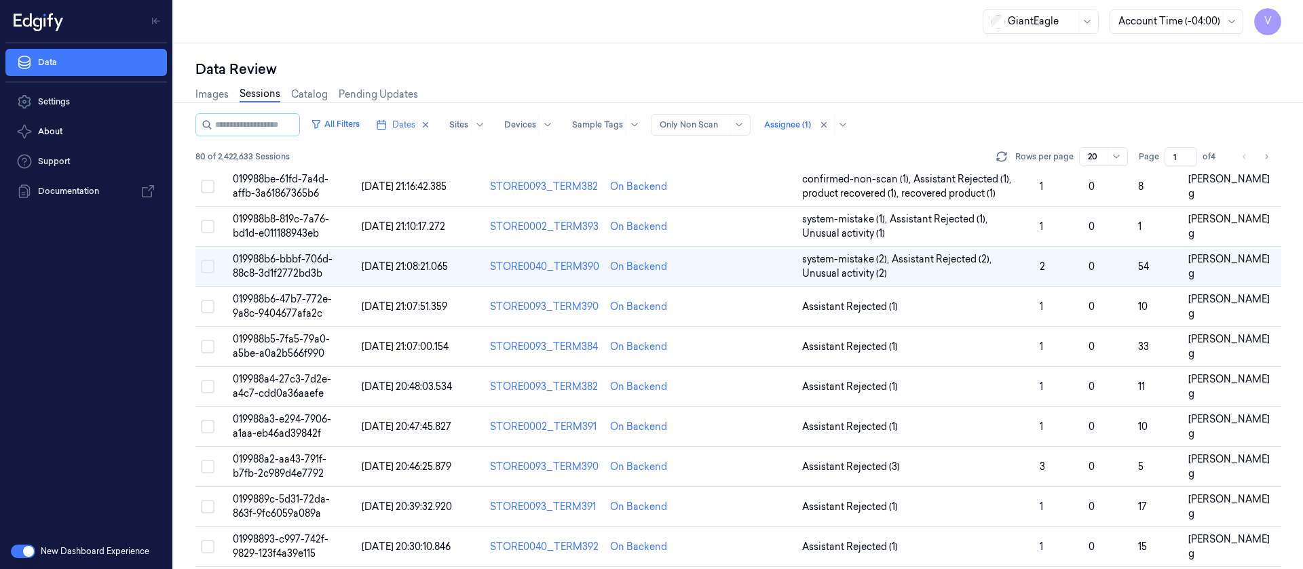
scroll to position [177, 0]
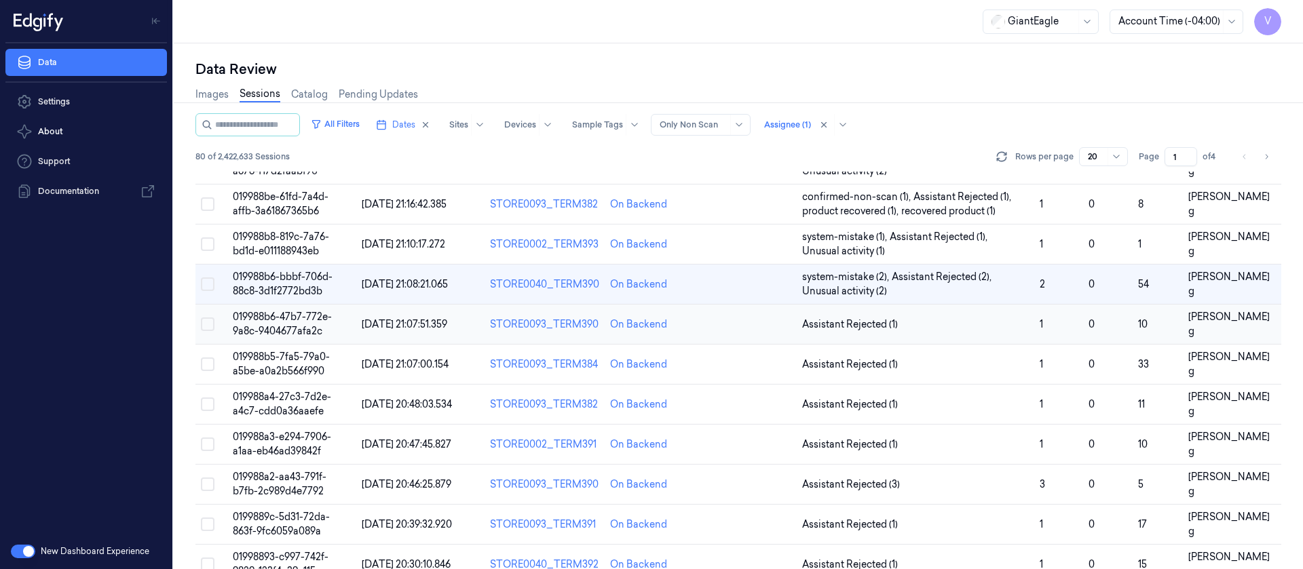
click at [799, 331] on td "Assistant Rejected (1)" at bounding box center [916, 325] width 238 height 40
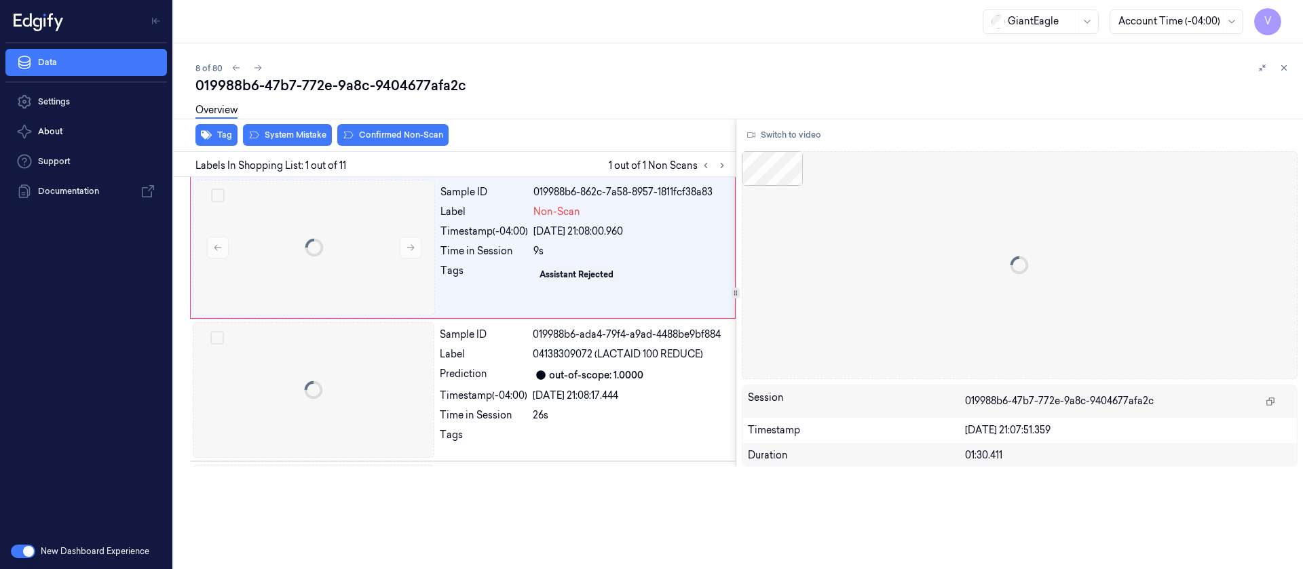
click at [174, 328] on div at bounding box center [174, 306] width 0 height 526
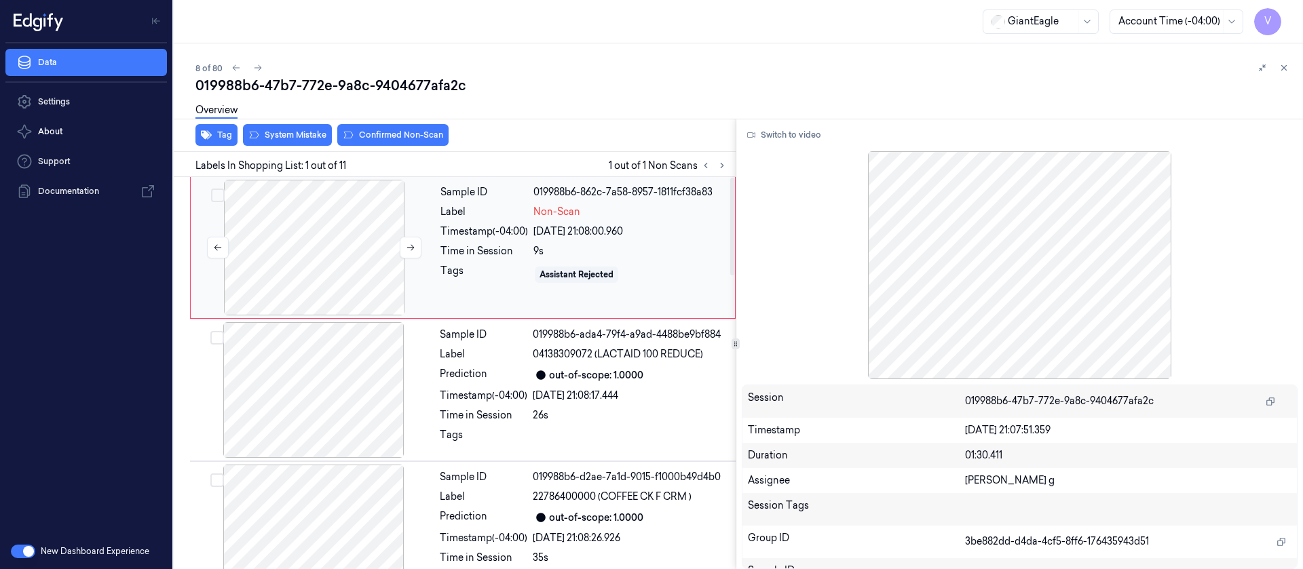
click at [371, 213] on div at bounding box center [314, 248] width 242 height 136
click at [417, 251] on button at bounding box center [411, 248] width 22 height 22
click at [266, 127] on div "Overview" at bounding box center [743, 112] width 1097 height 35
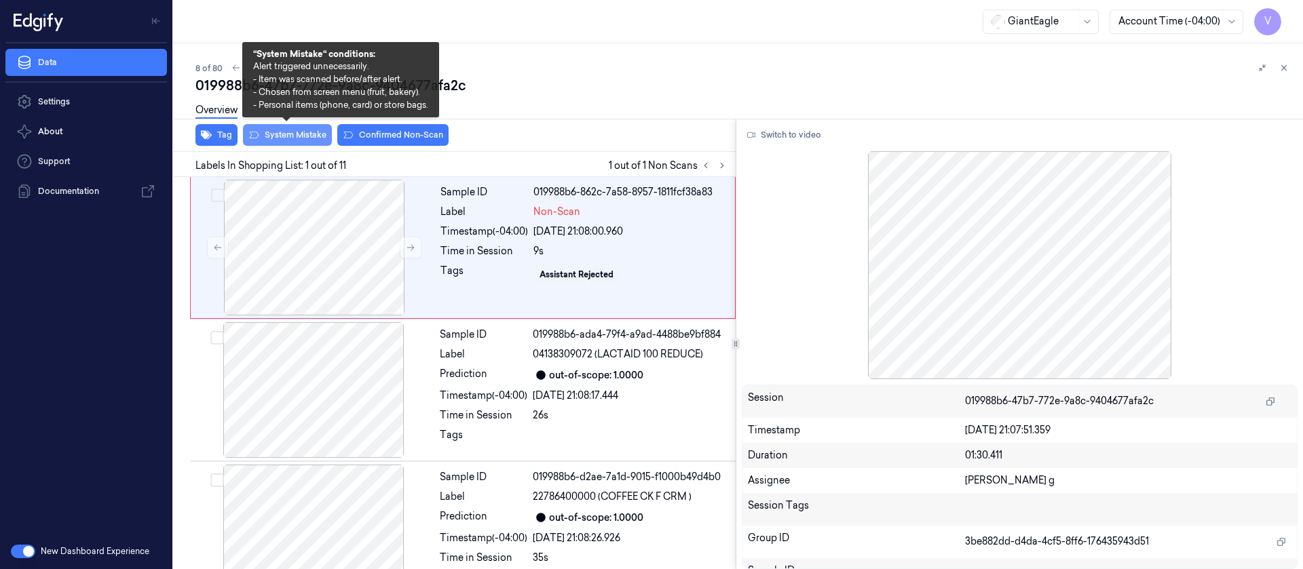
click at [274, 137] on button "System Mistake" at bounding box center [287, 135] width 89 height 22
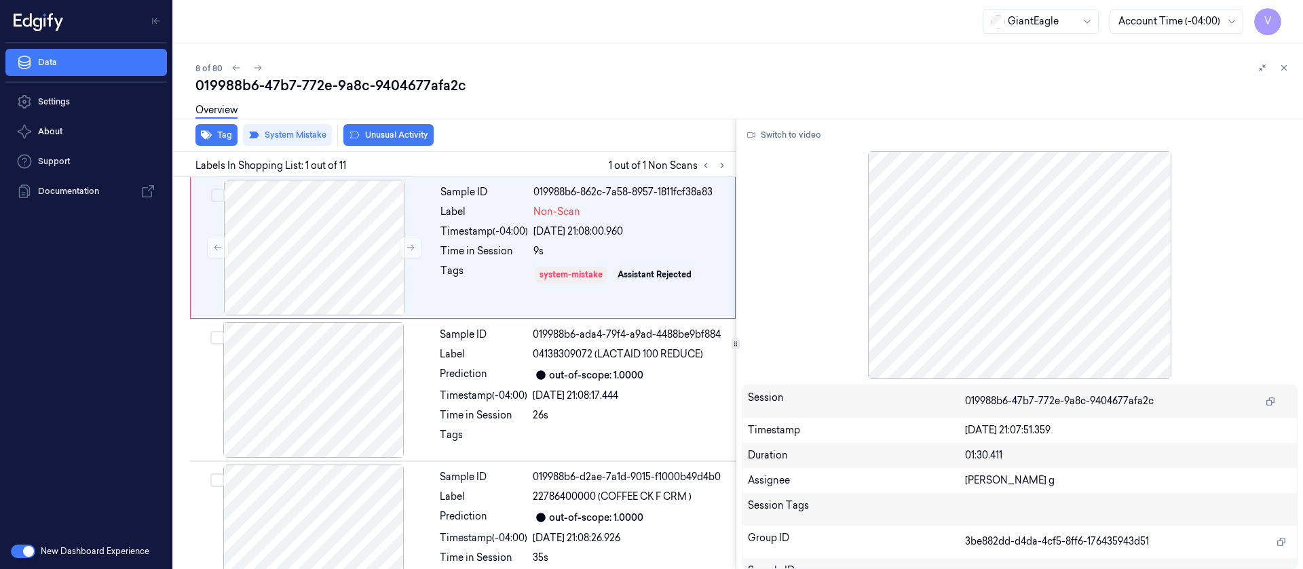
click at [219, 124] on div "Overview" at bounding box center [216, 112] width 42 height 35
click at [216, 135] on button "Tag" at bounding box center [216, 135] width 42 height 22
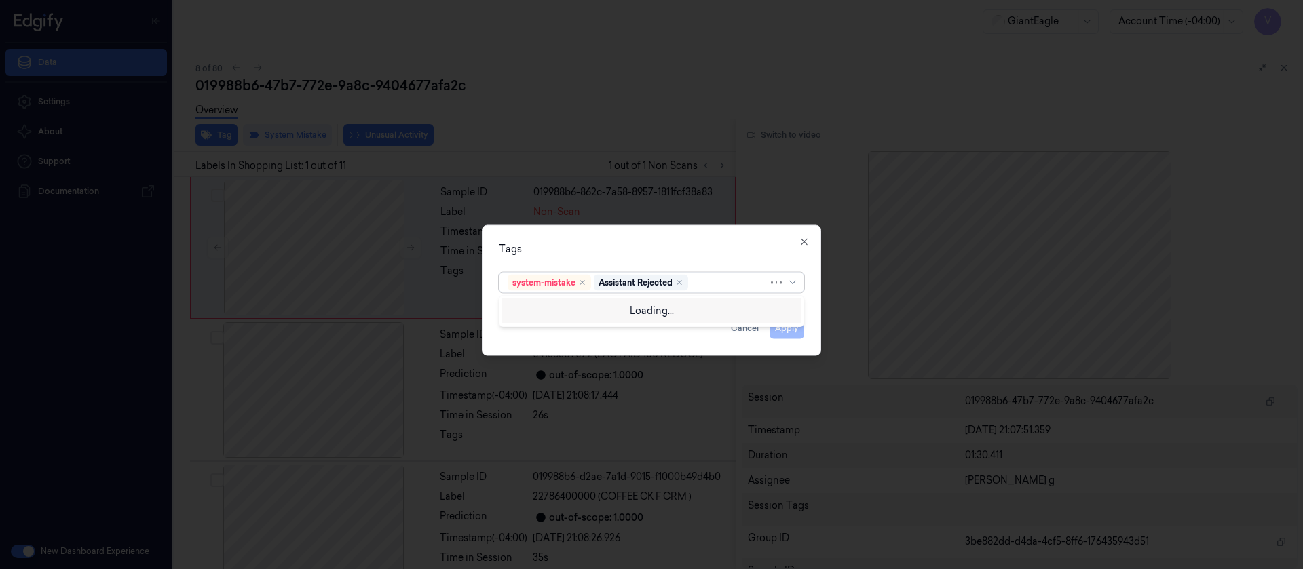
click at [747, 272] on div "system-mistake Assistant Rejected" at bounding box center [651, 282] width 305 height 20
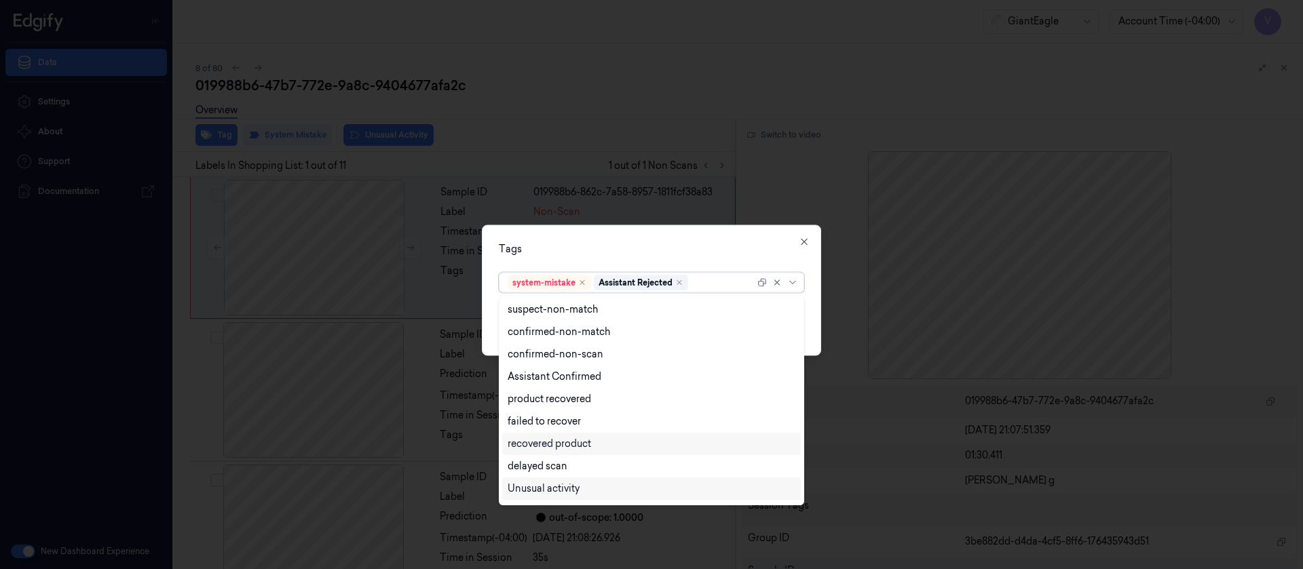
scroll to position [110, 0]
click at [538, 474] on div "Bag" at bounding box center [652, 468] width 288 height 14
click at [709, 244] on div "Tags" at bounding box center [651, 249] width 305 height 14
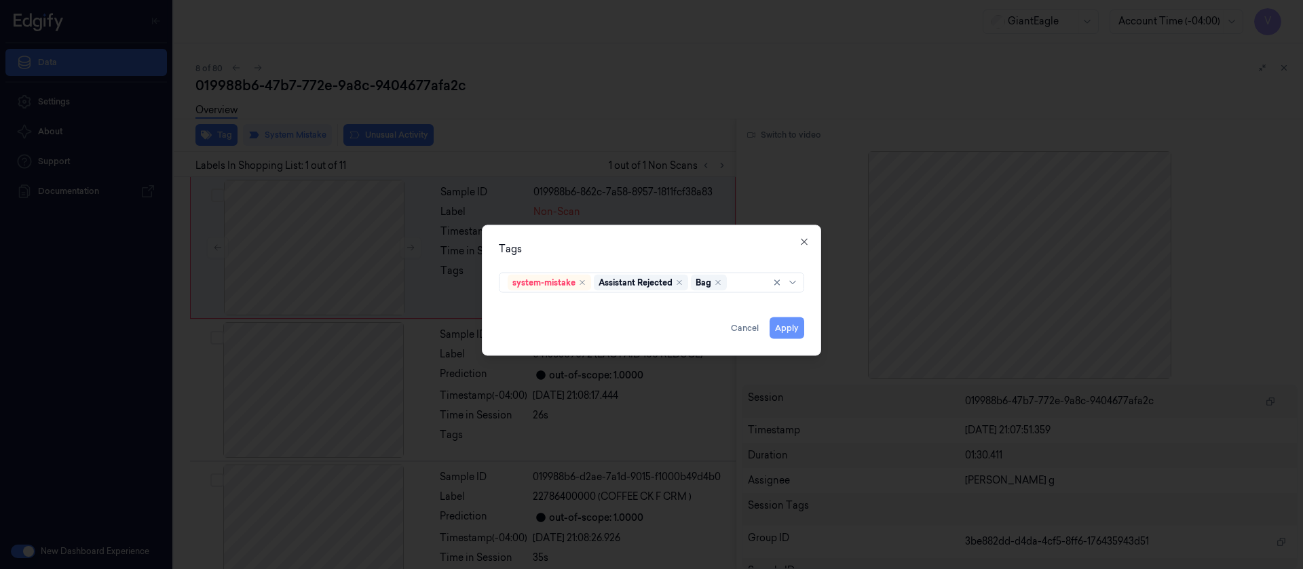
click at [799, 334] on button "Apply" at bounding box center [787, 328] width 35 height 22
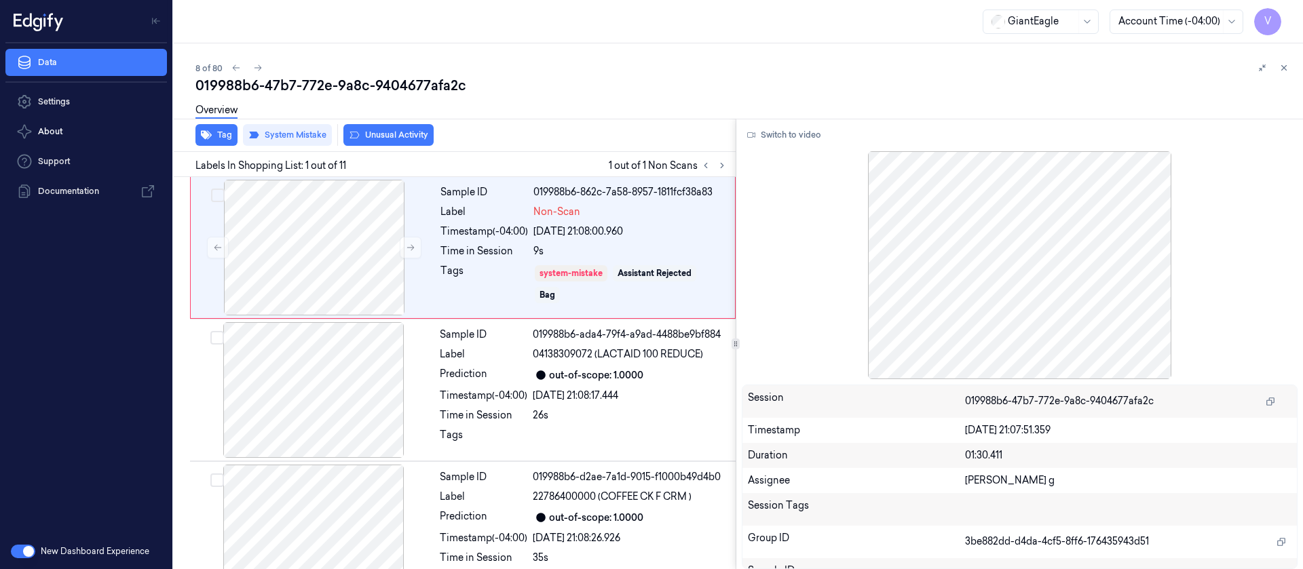
click at [1171, 126] on div "Switch to video" at bounding box center [1020, 135] width 557 height 22
click at [1292, 69] on button at bounding box center [1284, 68] width 16 height 16
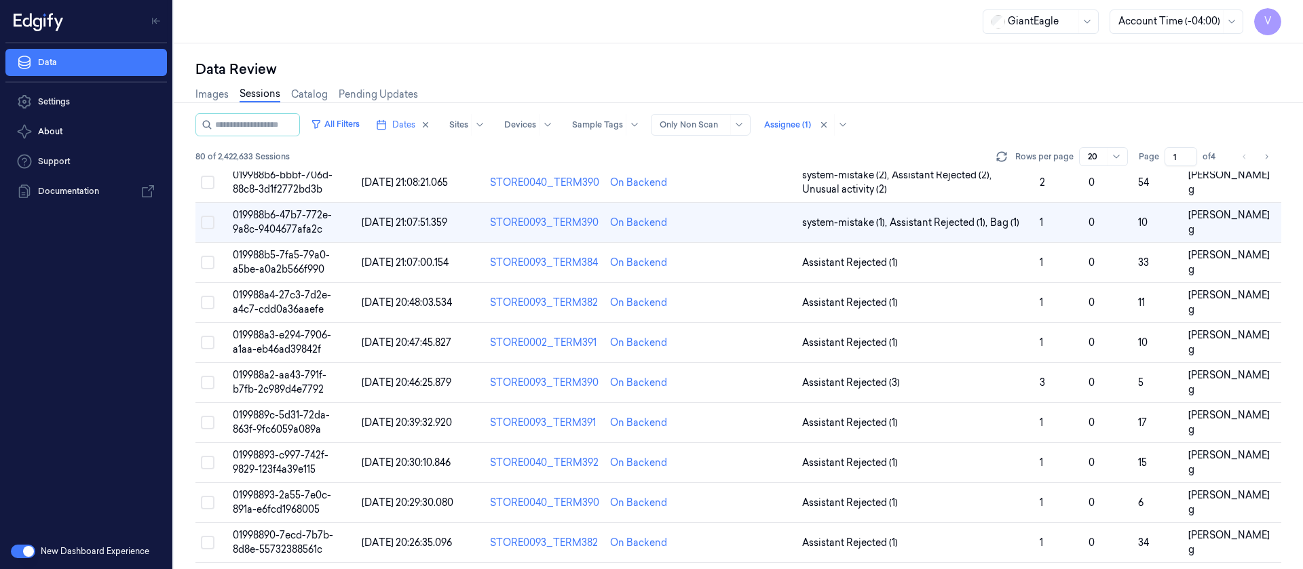
scroll to position [265, 0]
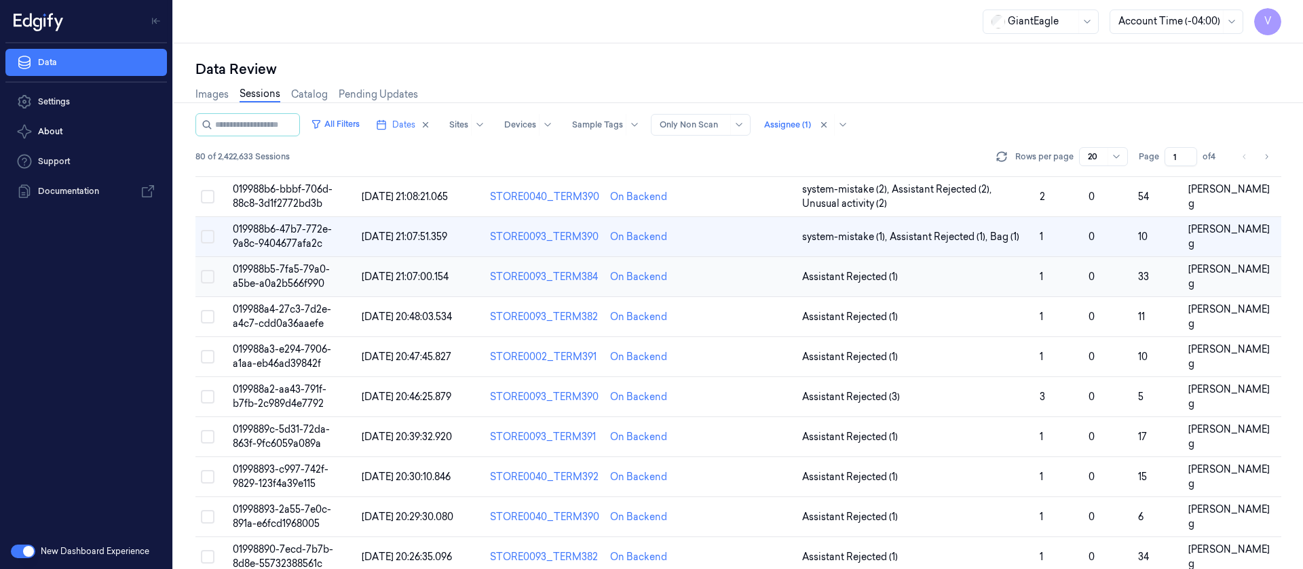
click at [767, 285] on td at bounding box center [749, 277] width 96 height 40
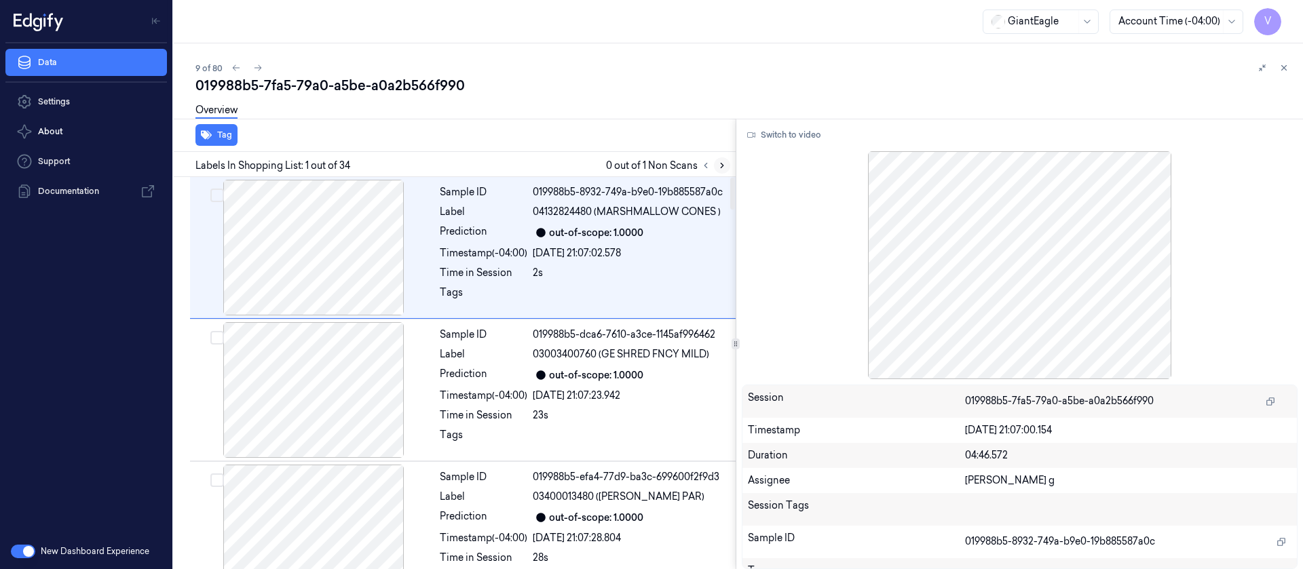
click at [721, 166] on icon at bounding box center [722, 166] width 10 height 10
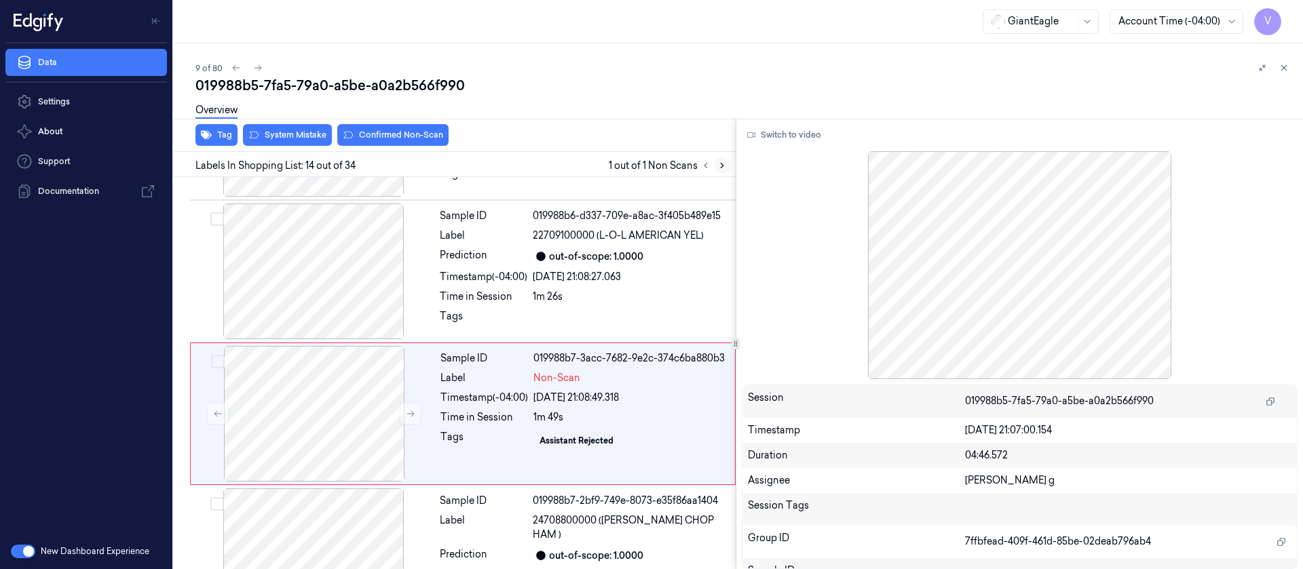
scroll to position [1727, 0]
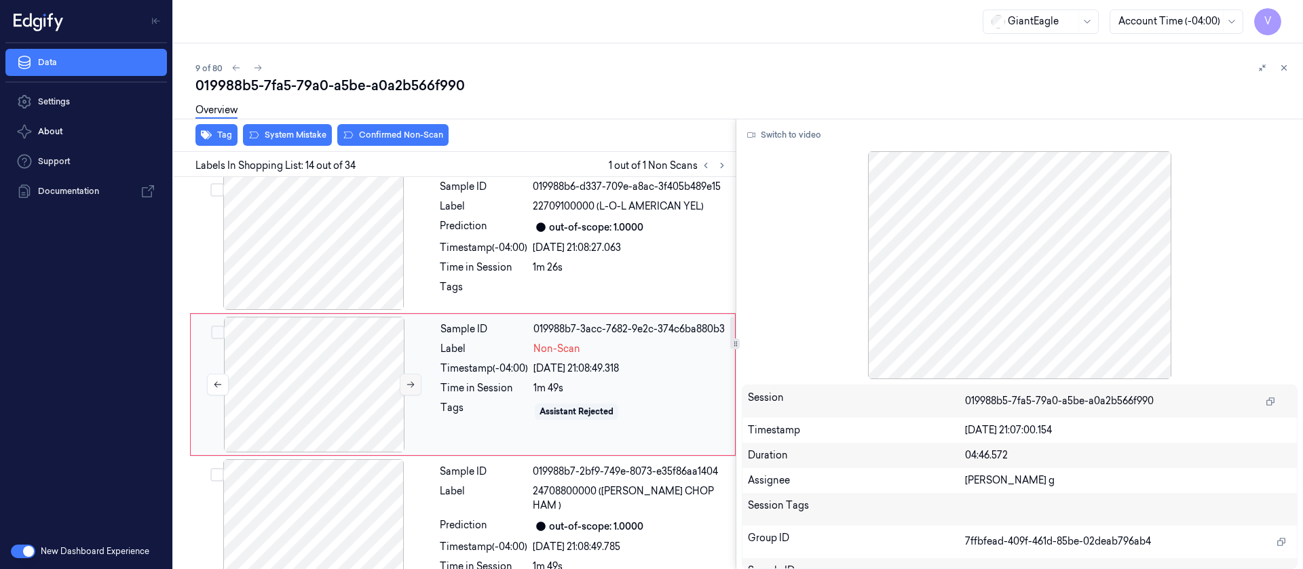
click at [411, 379] on button at bounding box center [411, 385] width 22 height 22
click at [548, 261] on div "1m 26s" at bounding box center [630, 268] width 195 height 14
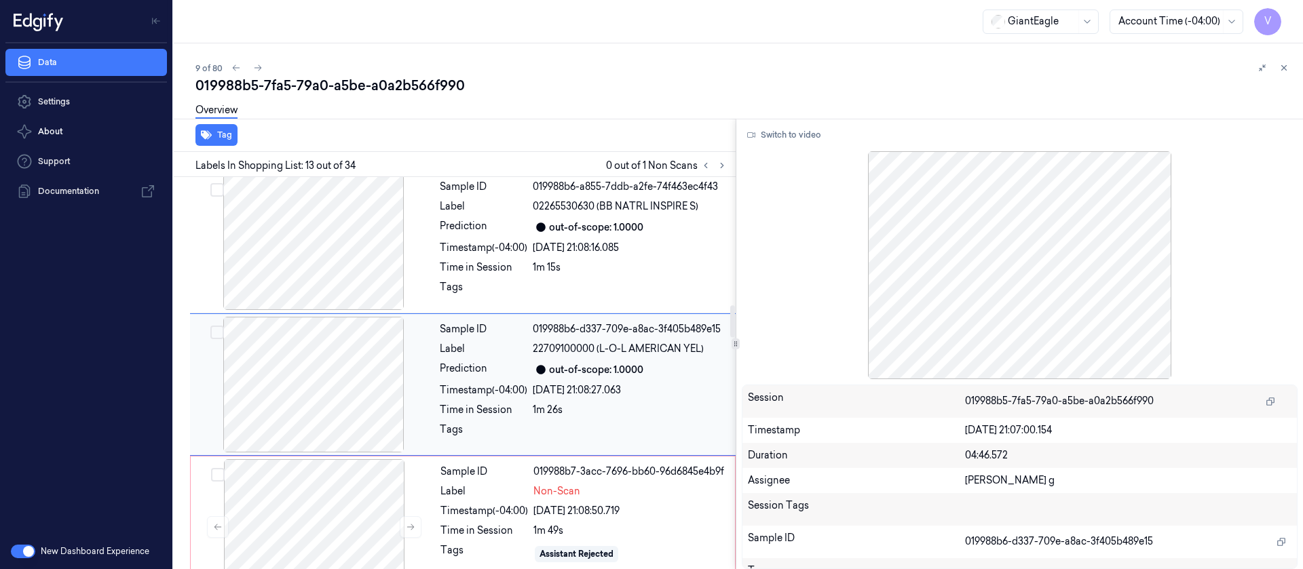
scroll to position [1686, 0]
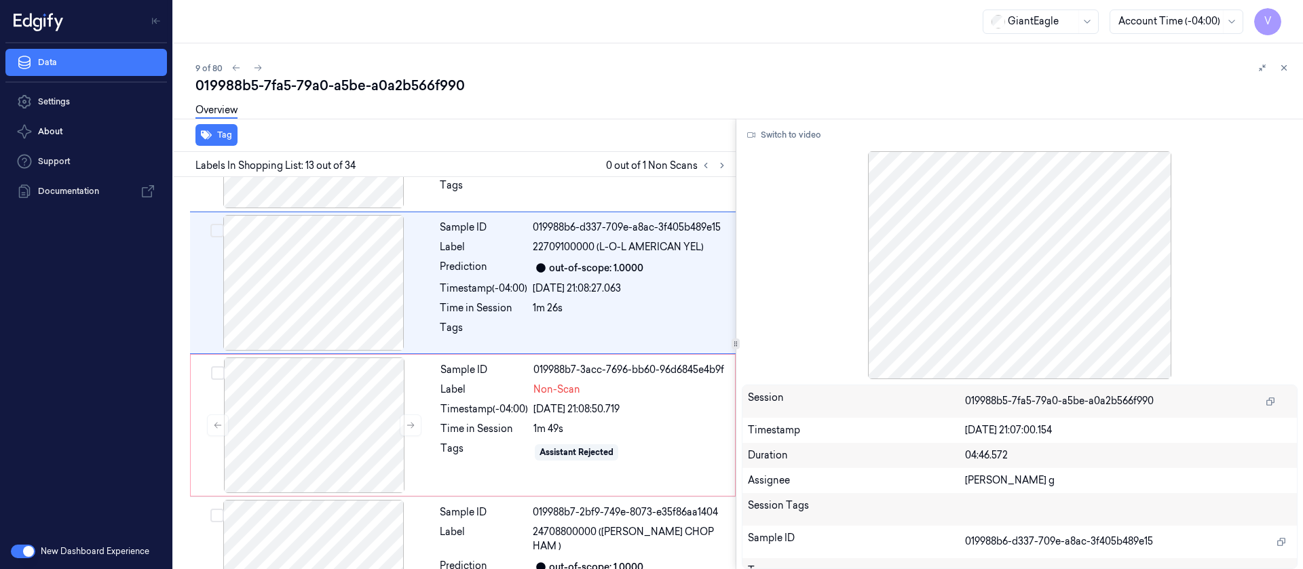
click at [771, 146] on div "Switch to video Session 019988b5-7fa5-79a0-a5be-a0a2b566f990 Timestamp [DATE] 2…" at bounding box center [1019, 344] width 567 height 451
click at [789, 137] on button "Switch to video" at bounding box center [784, 135] width 85 height 22
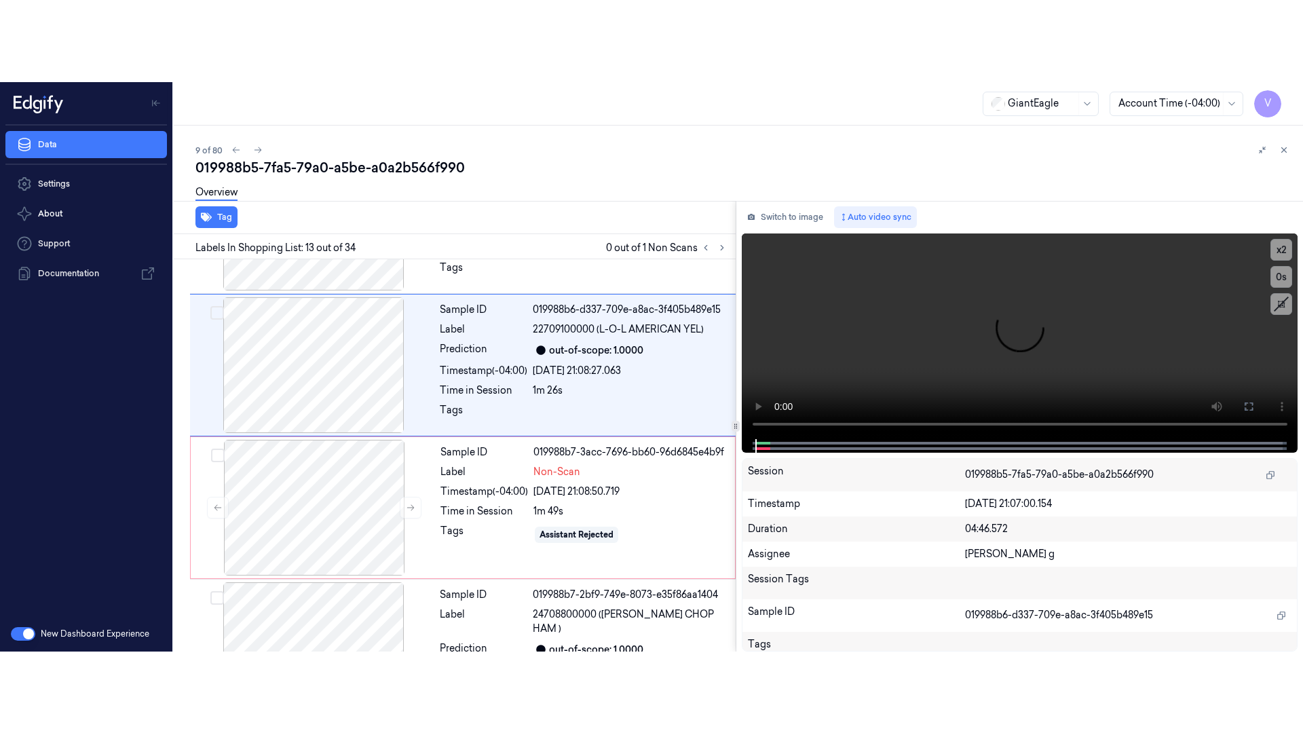
scroll to position [1585, 0]
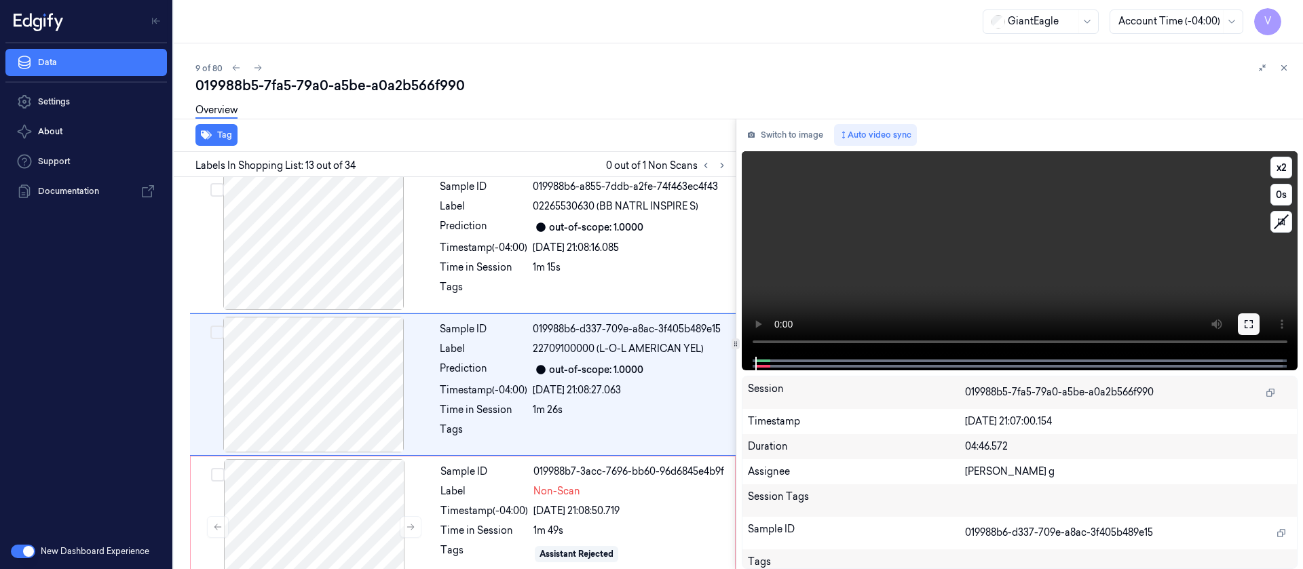
click at [1253, 327] on icon at bounding box center [1248, 324] width 11 height 11
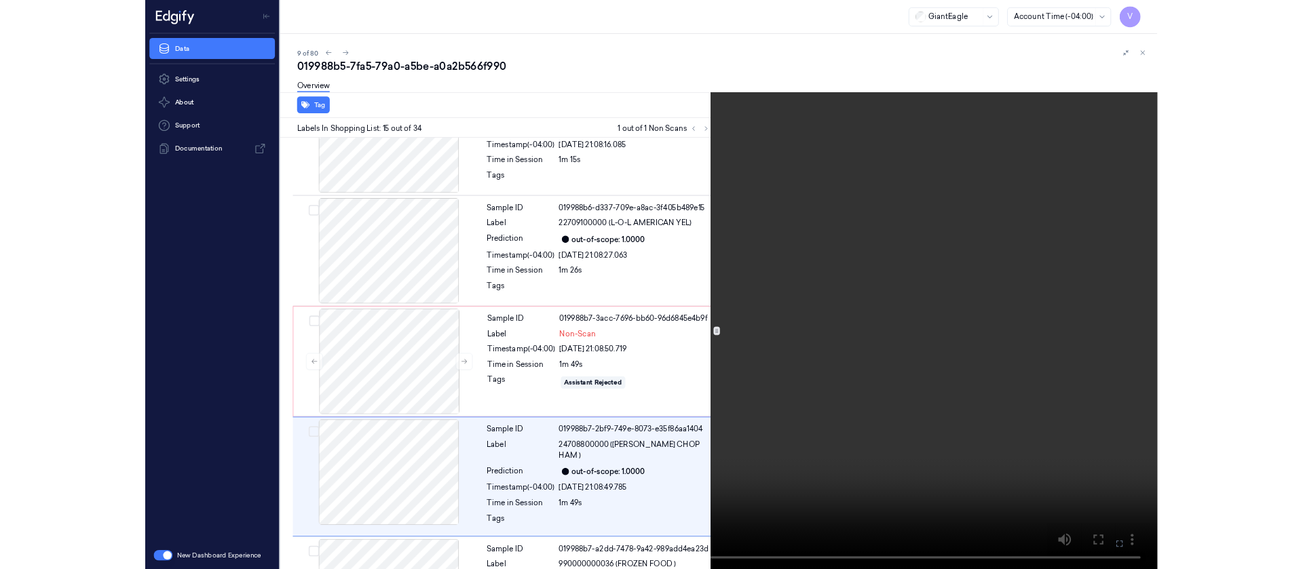
scroll to position [1646, 0]
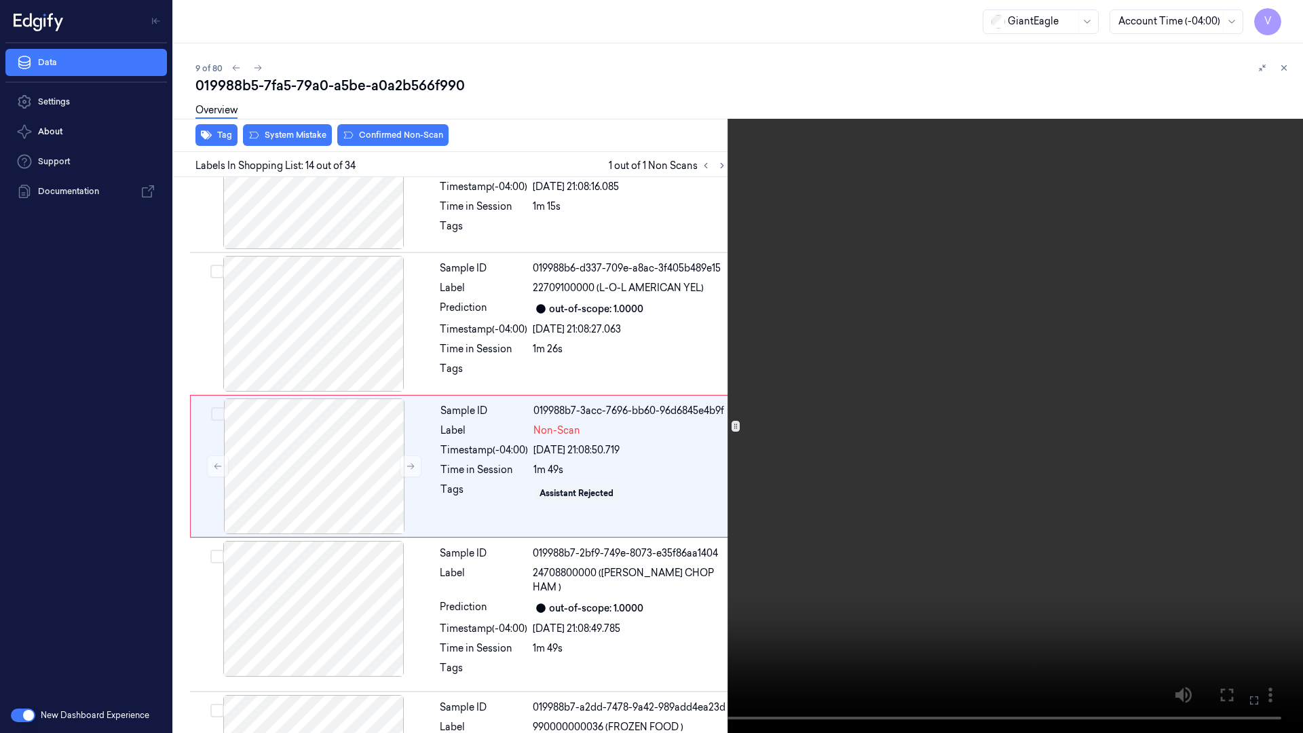
click at [0, 0] on button at bounding box center [0, 0] width 0 height 0
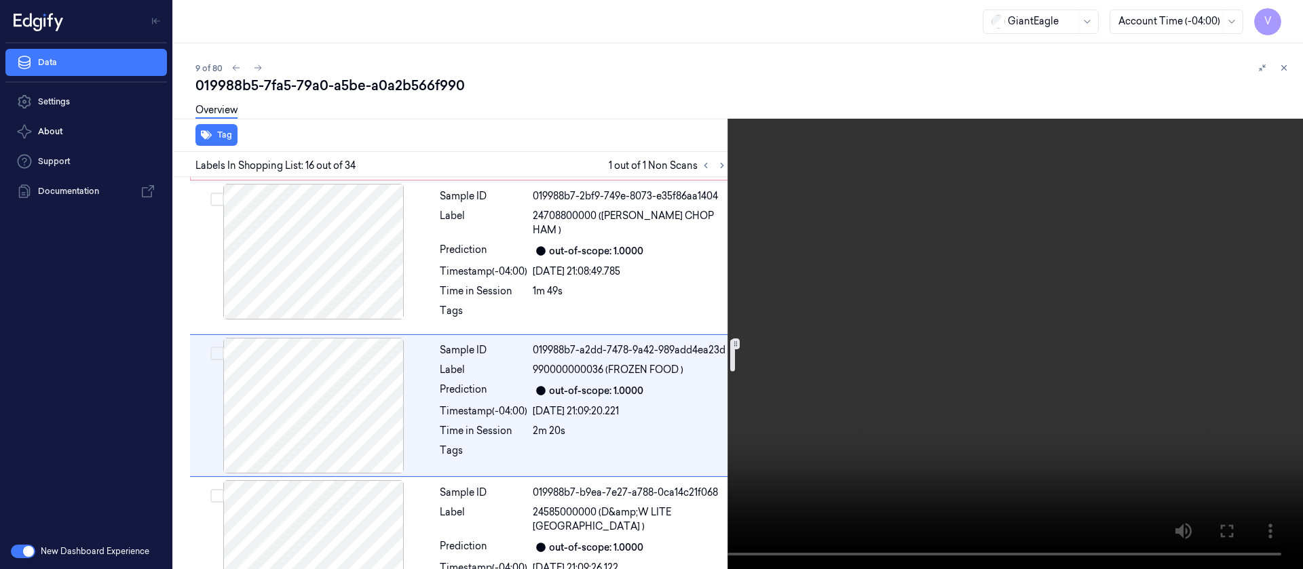
scroll to position [2012, 0]
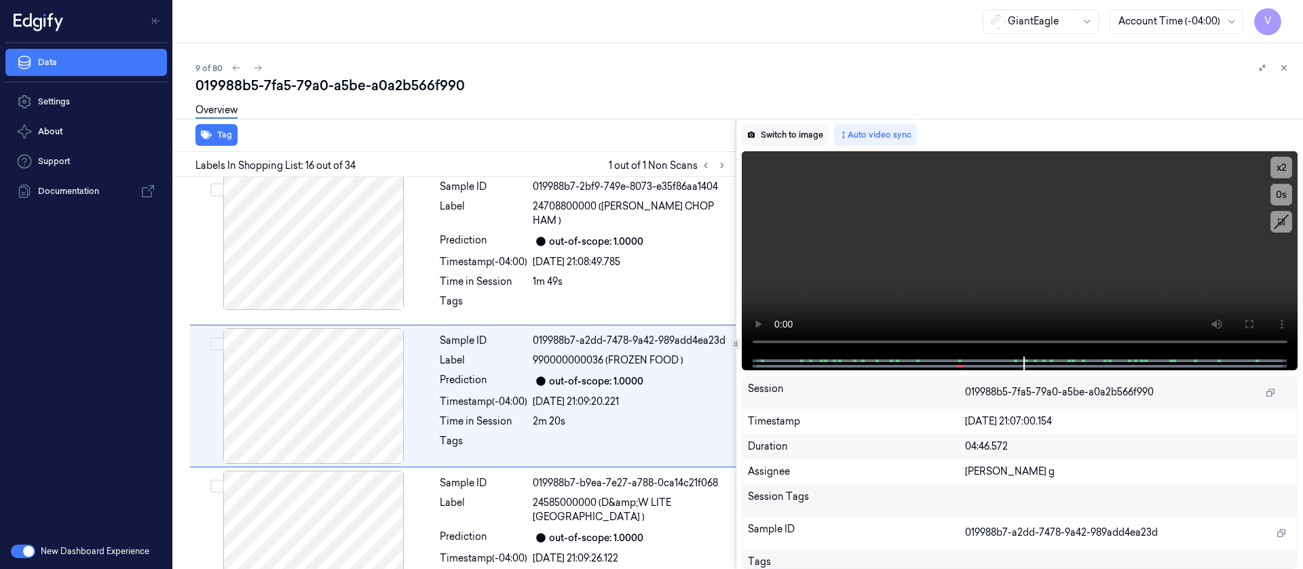
click at [784, 136] on button "Switch to image" at bounding box center [785, 135] width 87 height 22
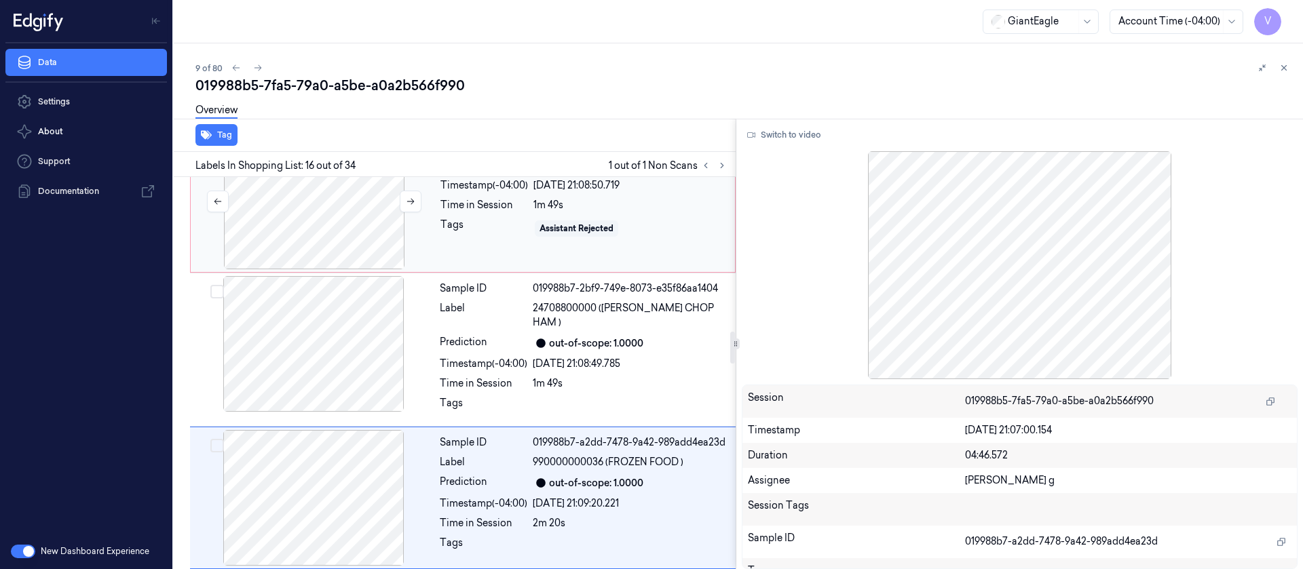
click at [315, 223] on div at bounding box center [314, 202] width 242 height 136
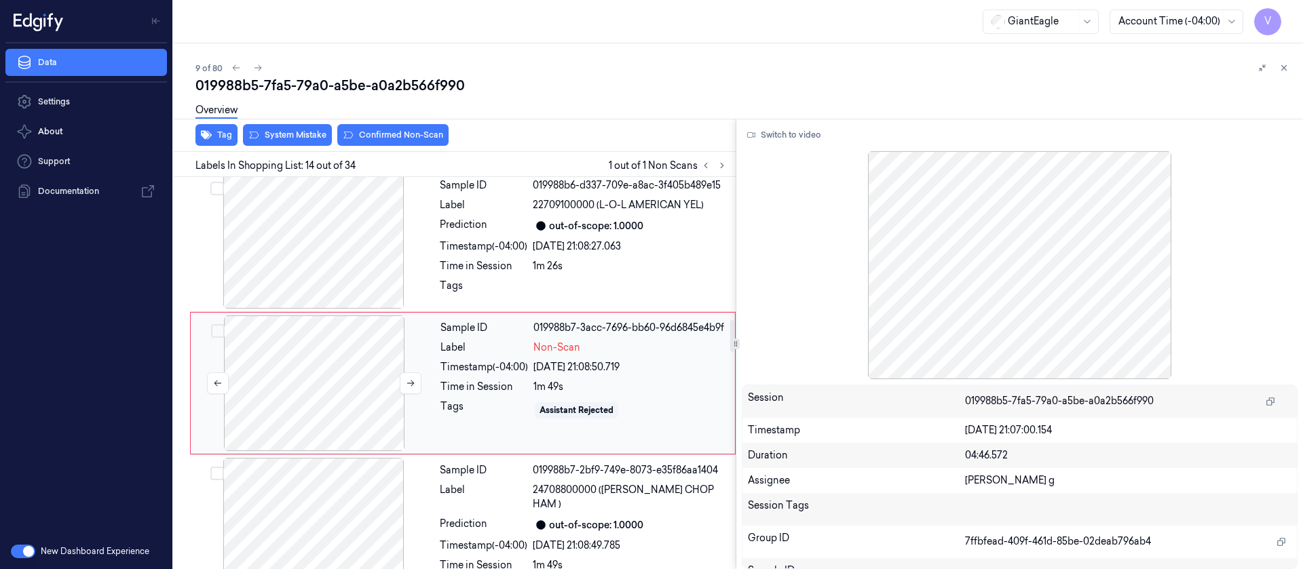
scroll to position [1727, 0]
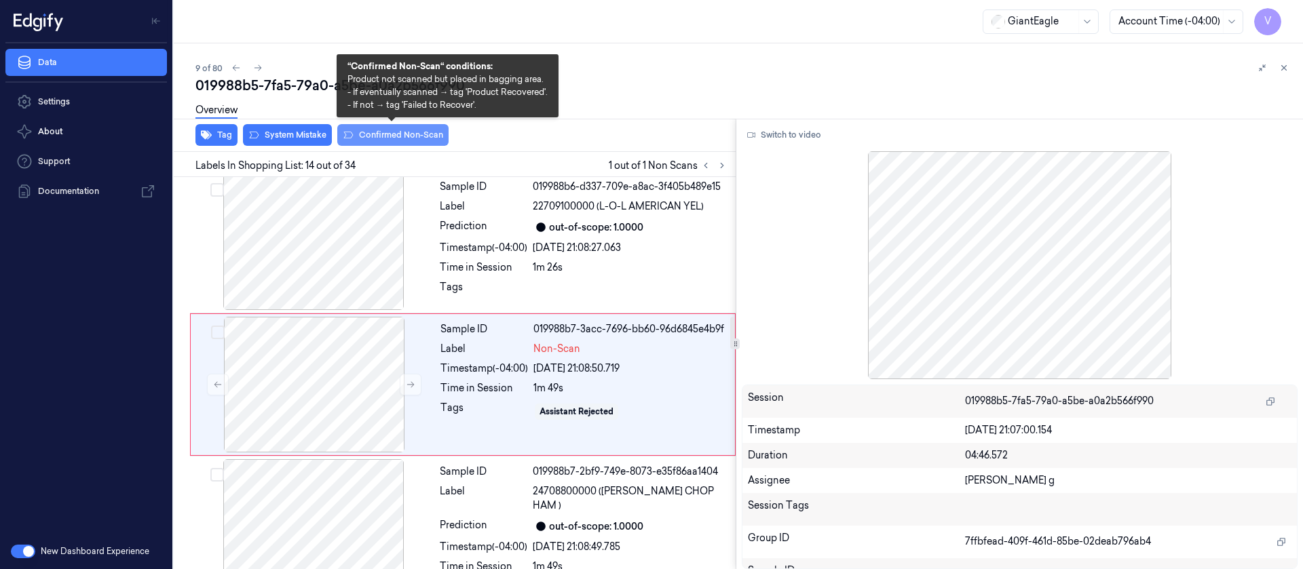
click at [381, 132] on button "Confirmed Non-Scan" at bounding box center [392, 135] width 111 height 22
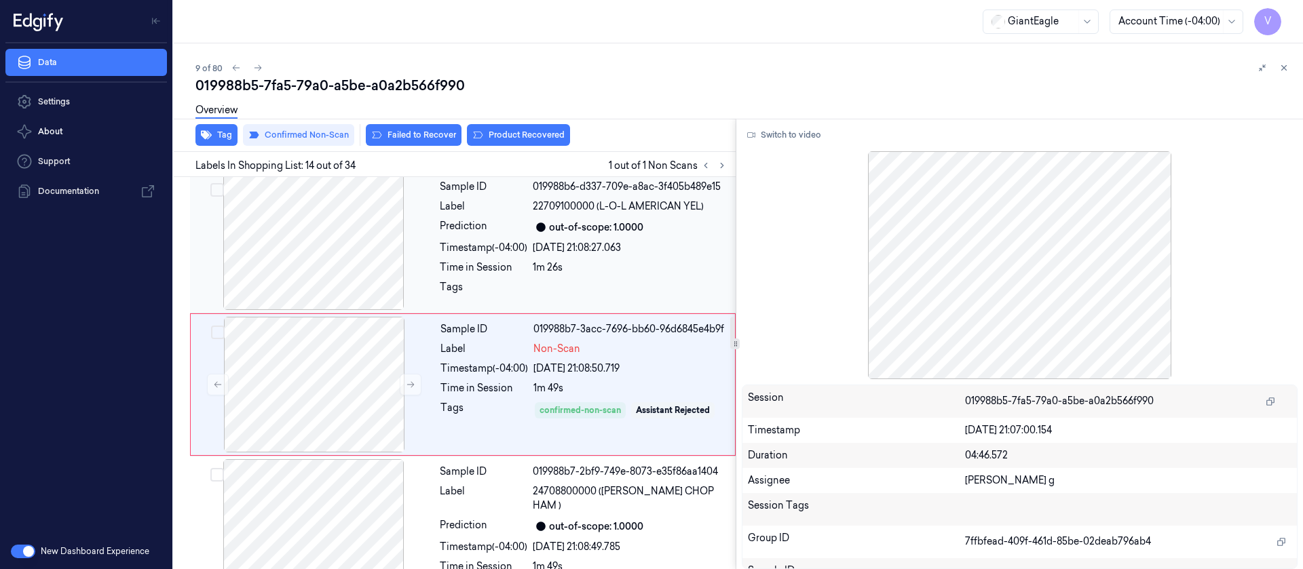
scroll to position [1731, 0]
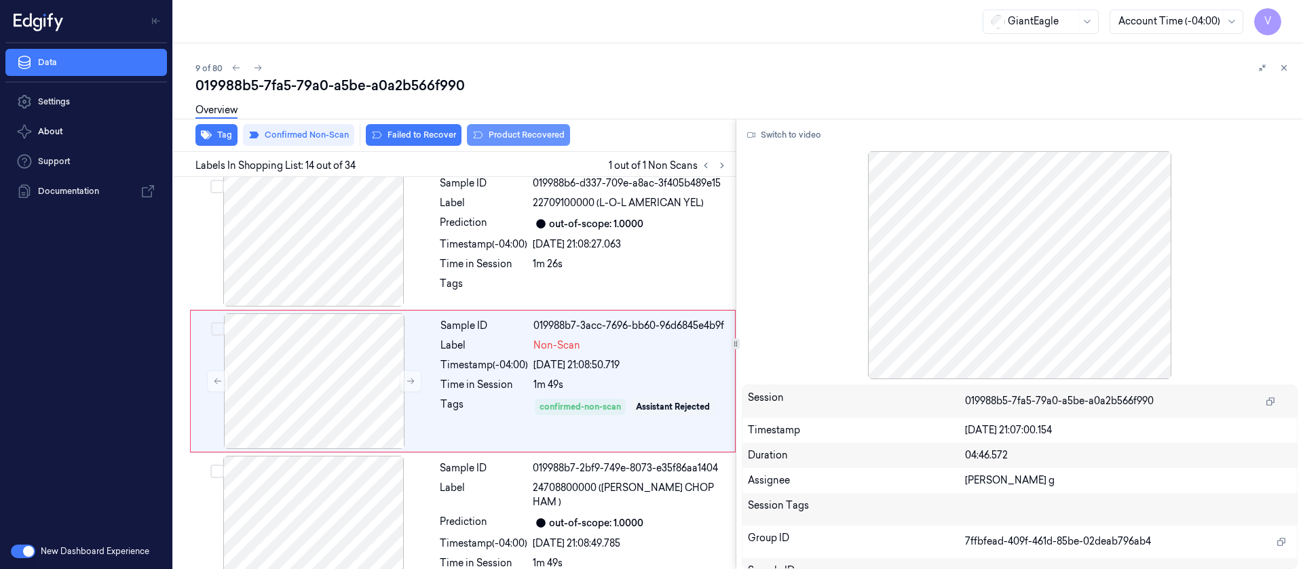
click at [514, 135] on button "Product Recovered" at bounding box center [518, 135] width 103 height 22
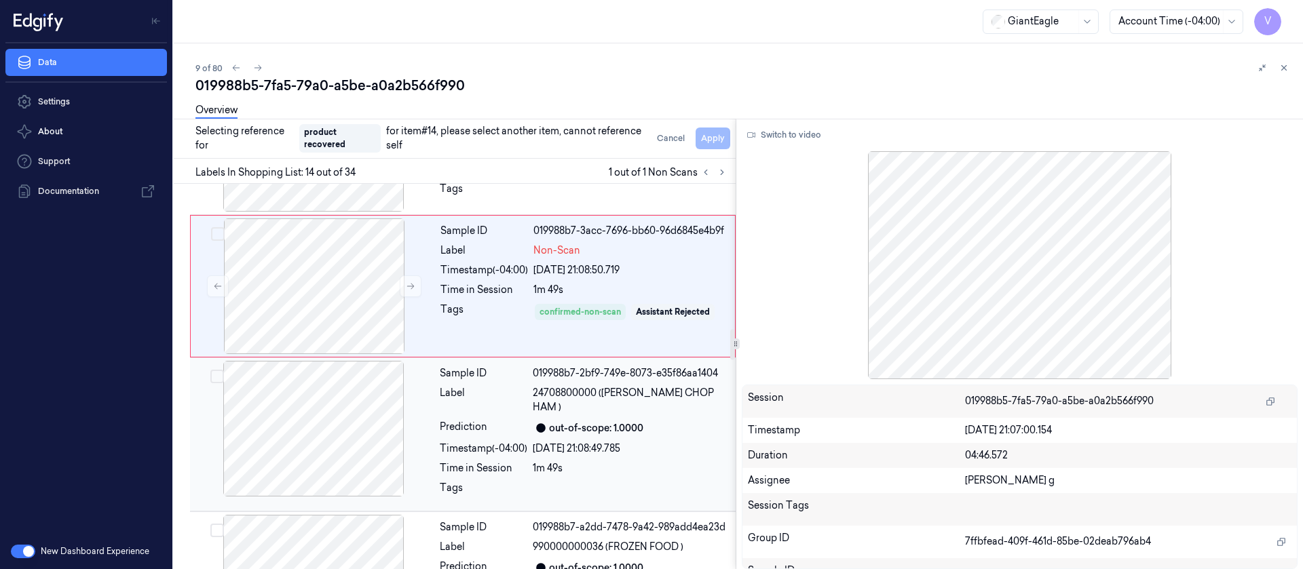
click at [308, 417] on div at bounding box center [314, 429] width 242 height 136
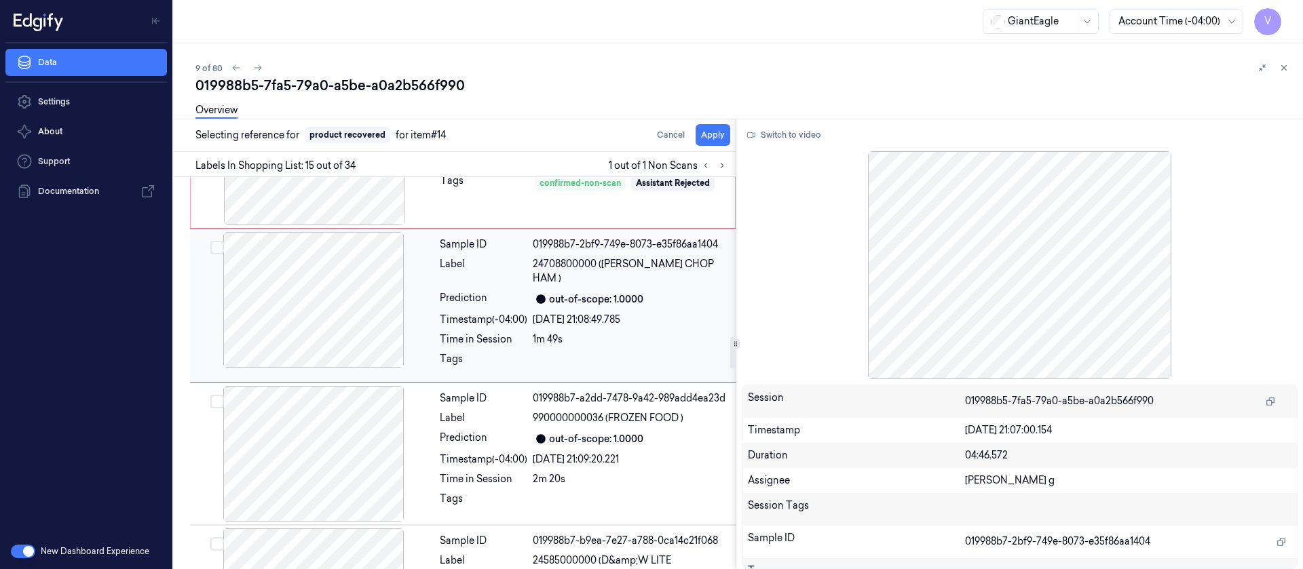
scroll to position [1978, 0]
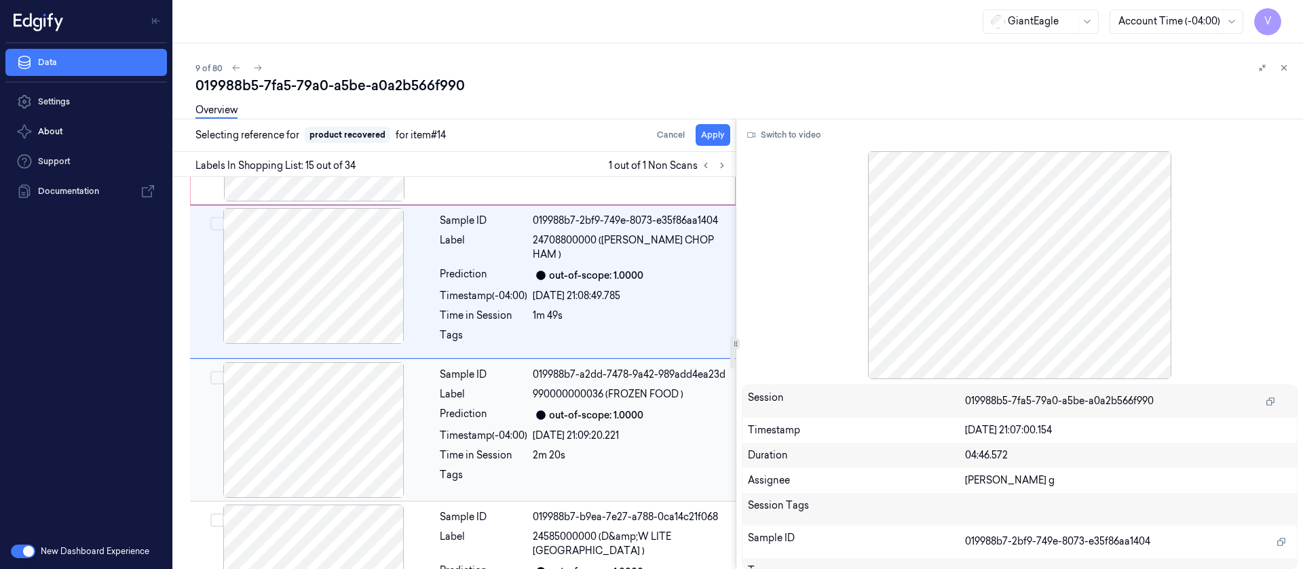
click at [295, 400] on div at bounding box center [314, 430] width 242 height 136
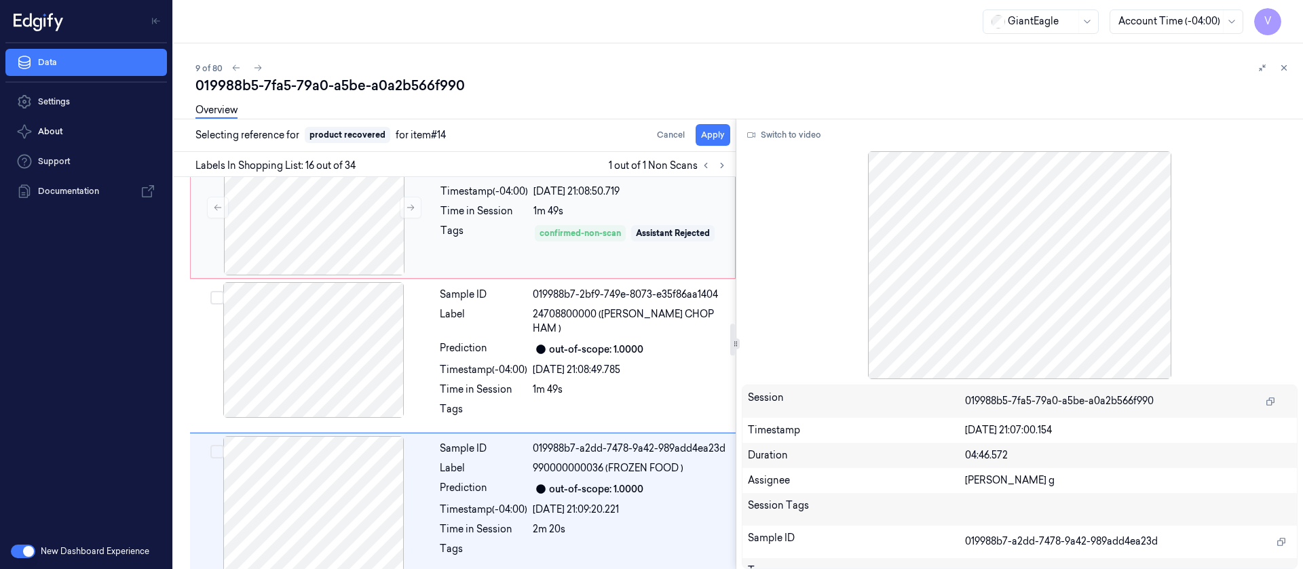
scroll to position [1917, 0]
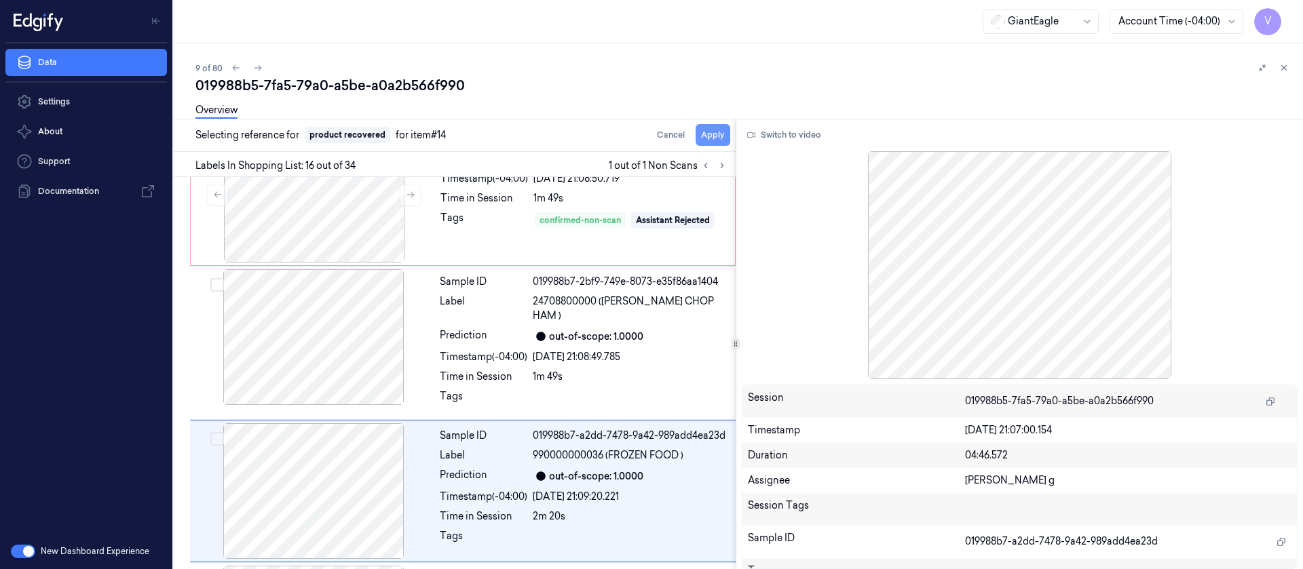
click at [713, 134] on button "Apply" at bounding box center [713, 135] width 35 height 22
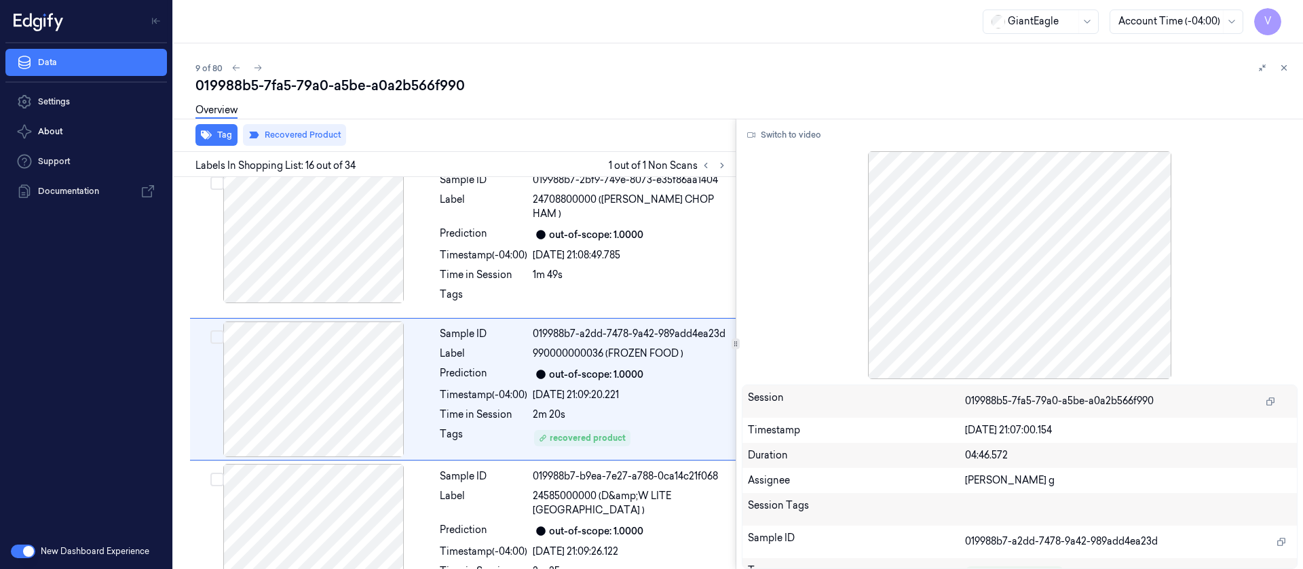
scroll to position [2021, 0]
click at [1273, 71] on div at bounding box center [1273, 68] width 38 height 16
click at [1291, 62] on button at bounding box center [1284, 68] width 16 height 16
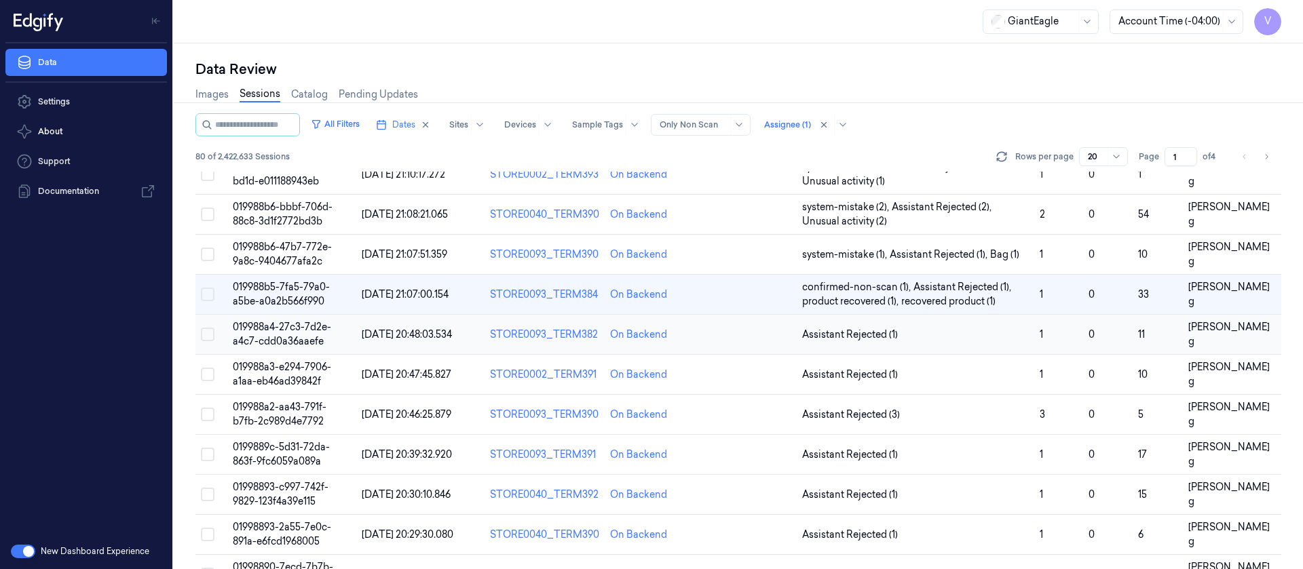
scroll to position [240, 0]
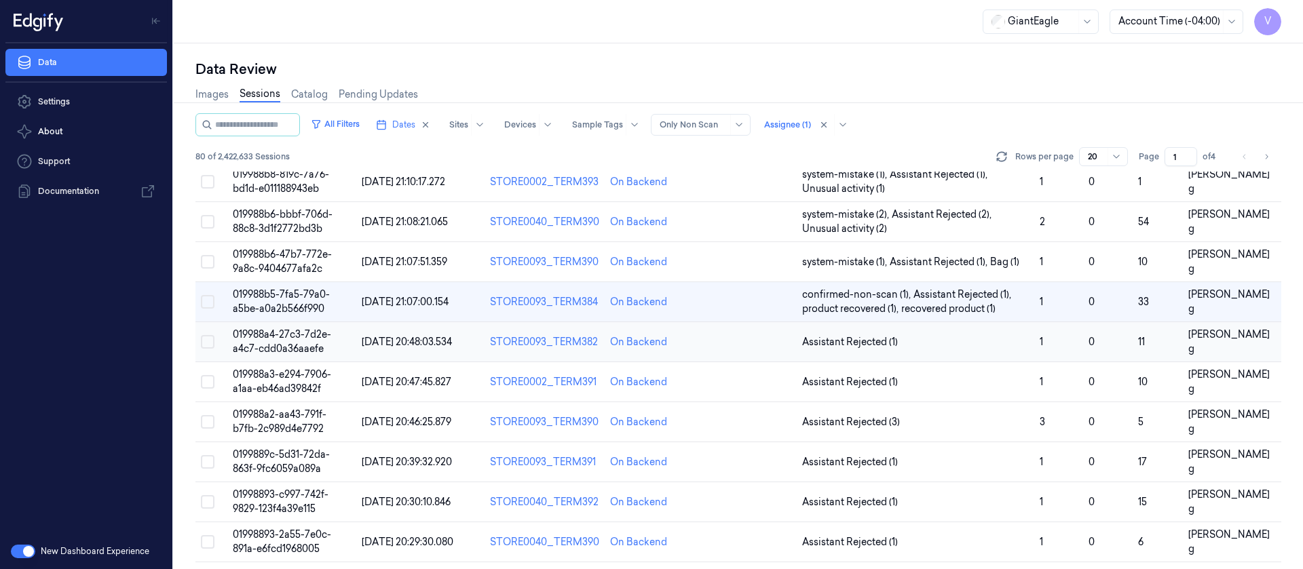
click at [731, 342] on td at bounding box center [749, 342] width 96 height 40
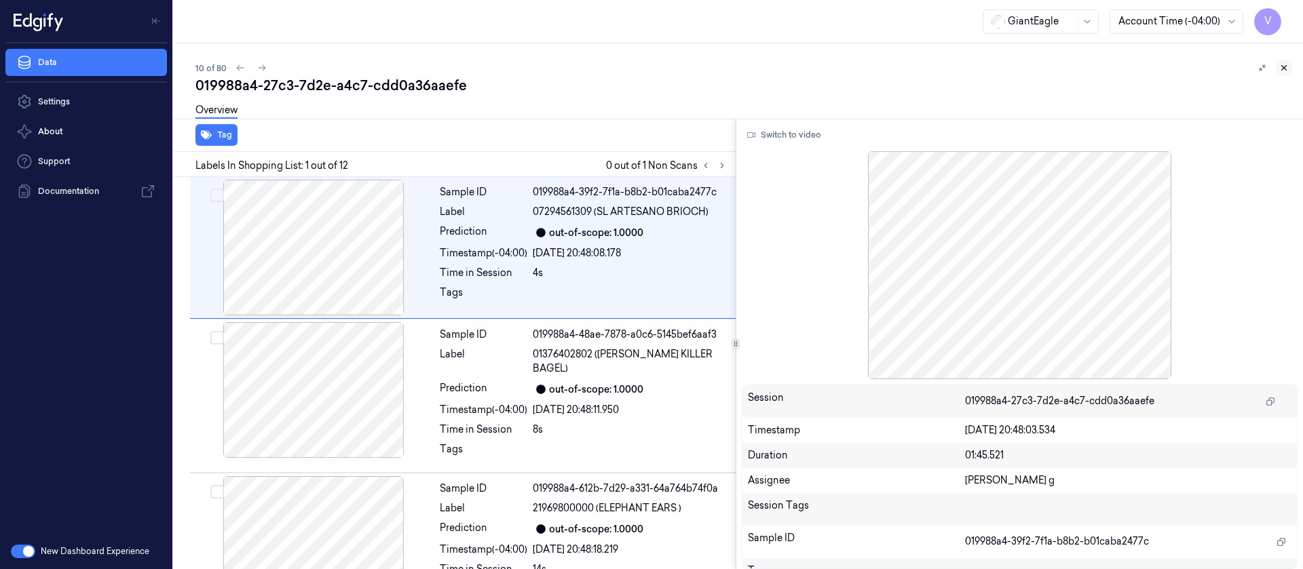
click at [1281, 67] on icon at bounding box center [1284, 68] width 10 height 10
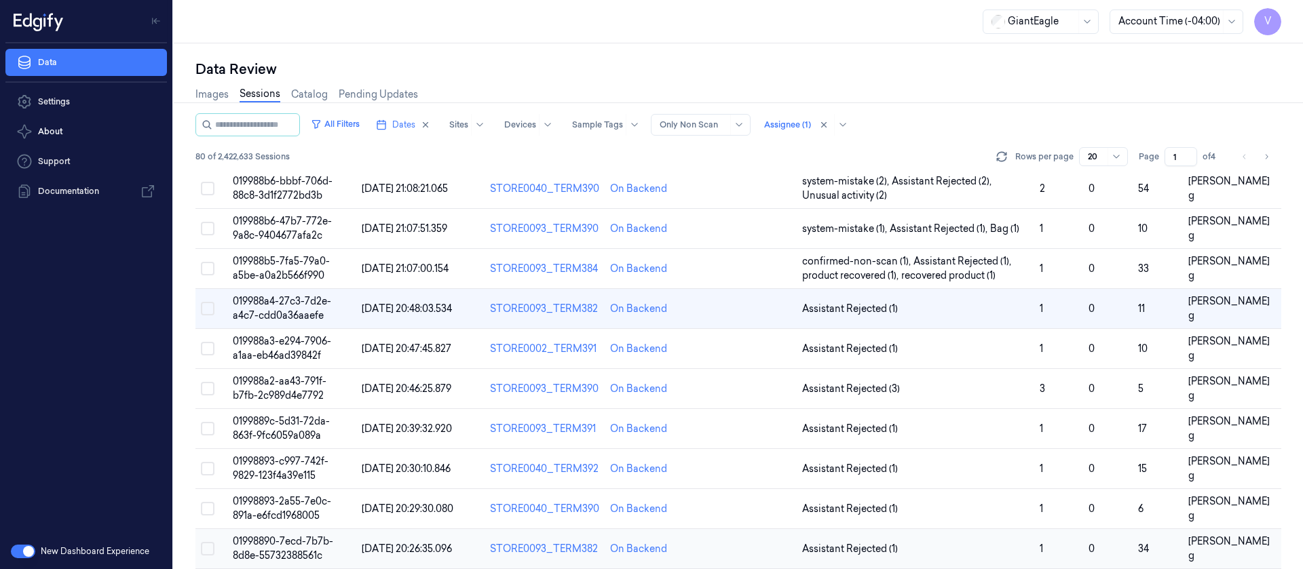
scroll to position [322, 0]
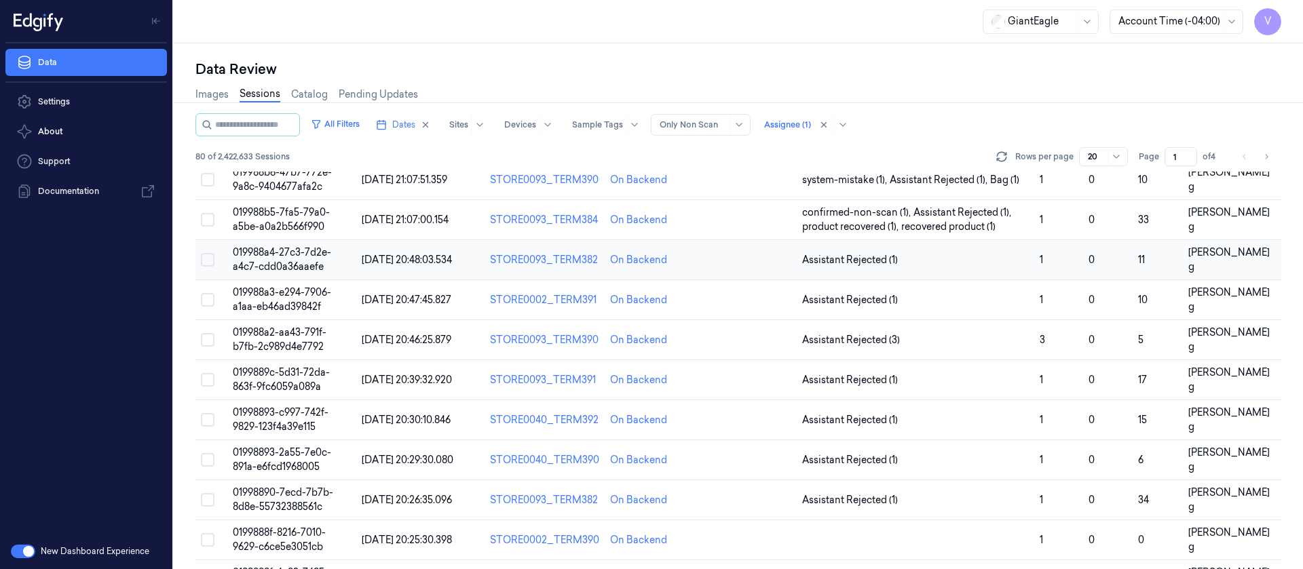
click at [725, 260] on td at bounding box center [749, 260] width 96 height 40
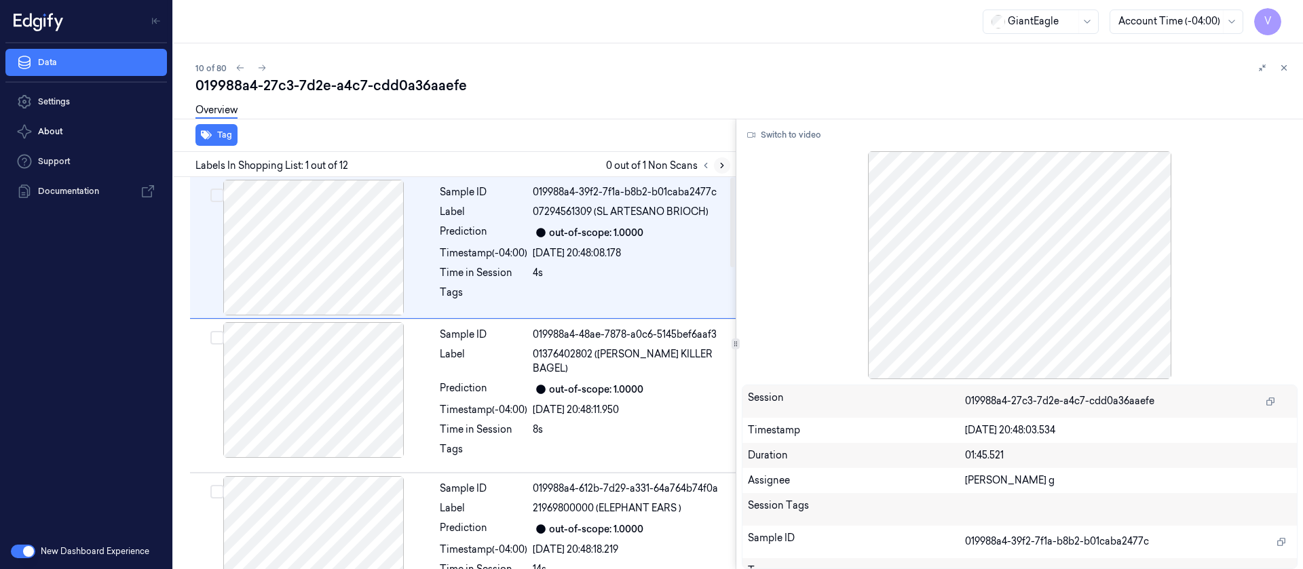
click at [725, 165] on icon at bounding box center [722, 166] width 10 height 10
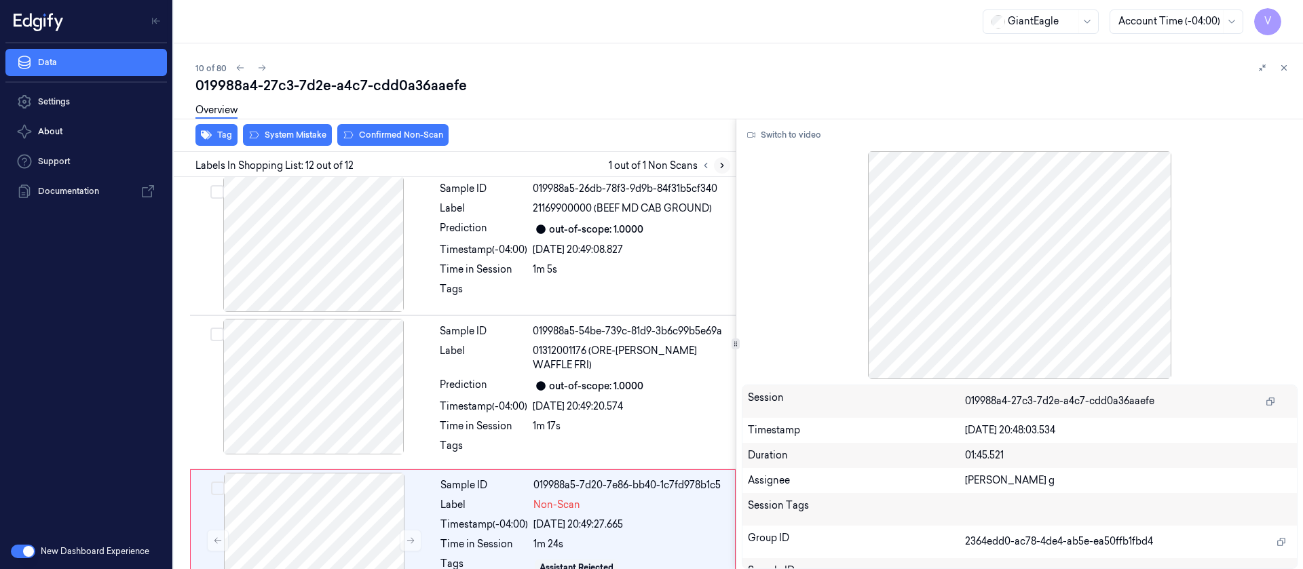
scroll to position [1322, 0]
click at [502, 418] on div "Time in Session" at bounding box center [484, 425] width 88 height 14
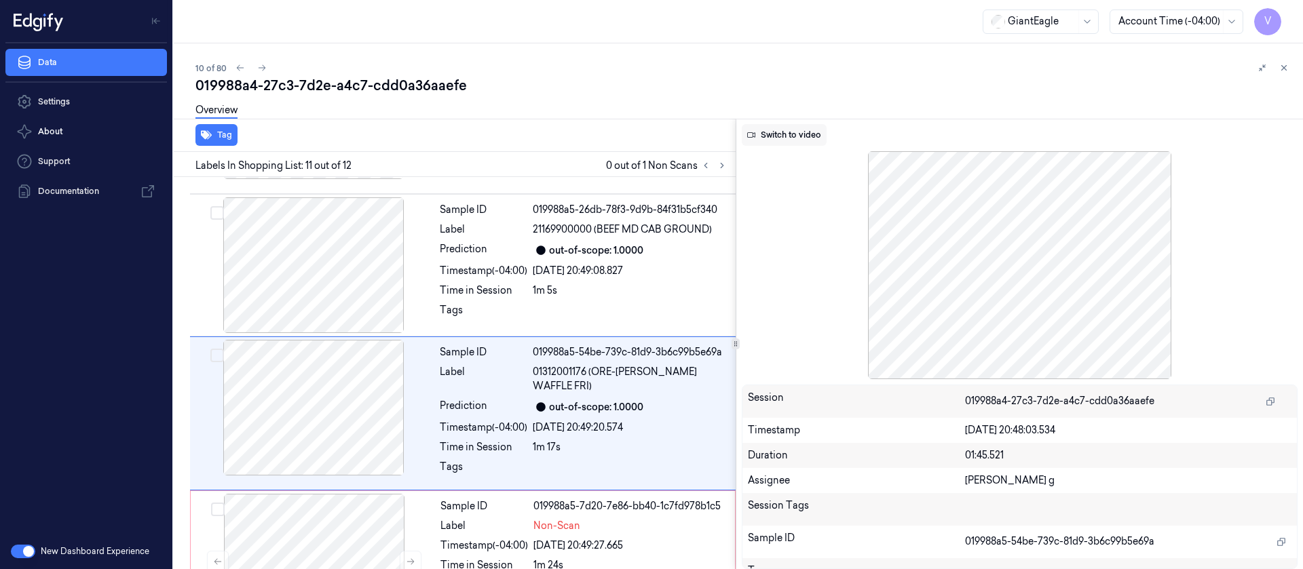
click at [789, 138] on button "Switch to video" at bounding box center [784, 135] width 85 height 22
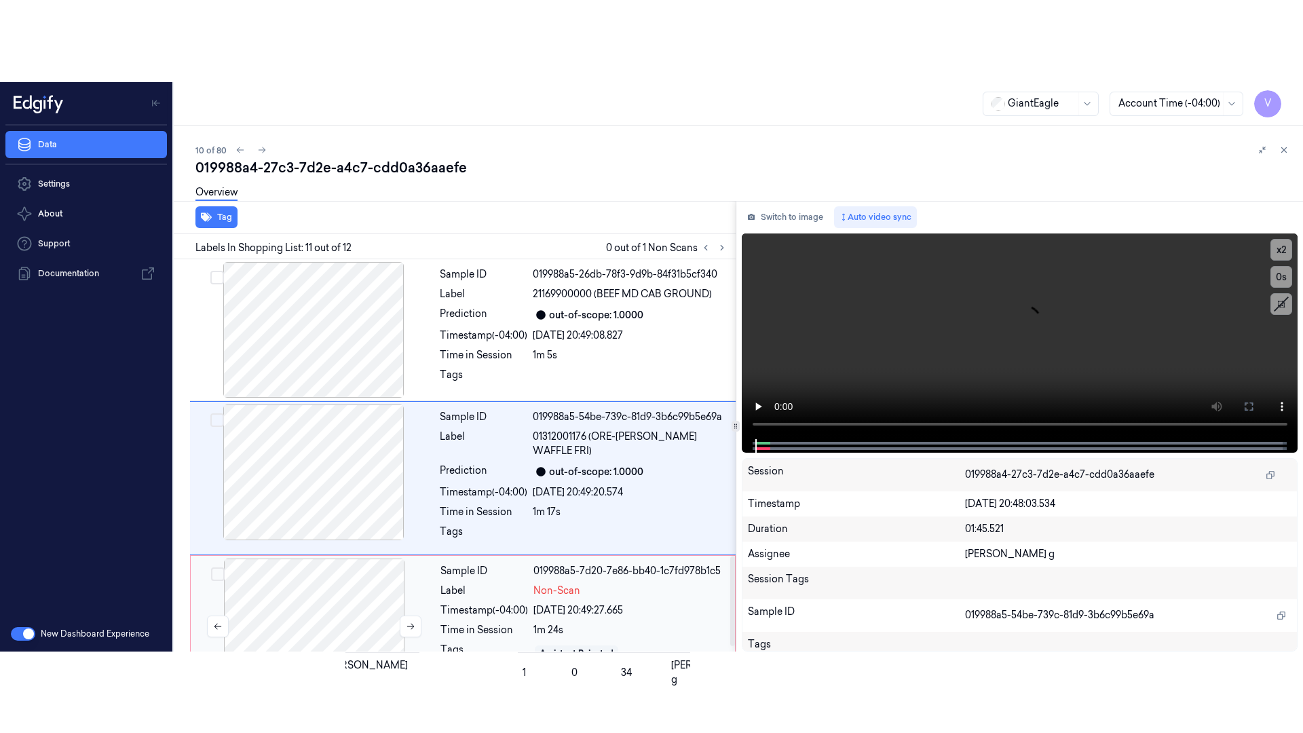
scroll to position [1322, 0]
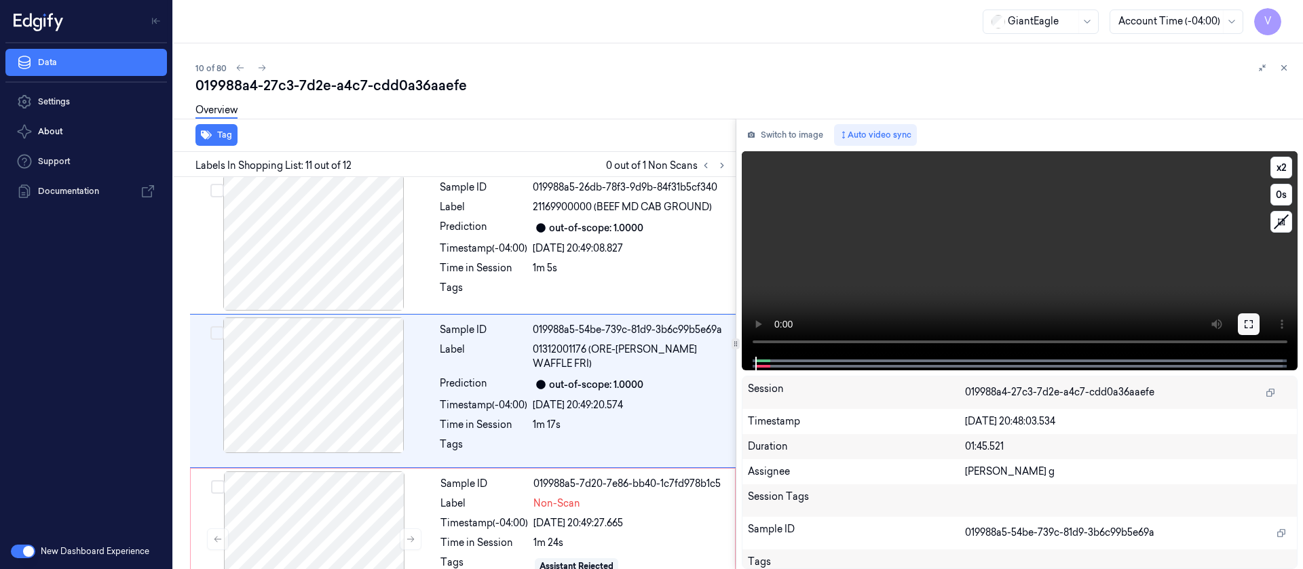
click at [1244, 326] on icon at bounding box center [1248, 324] width 11 height 11
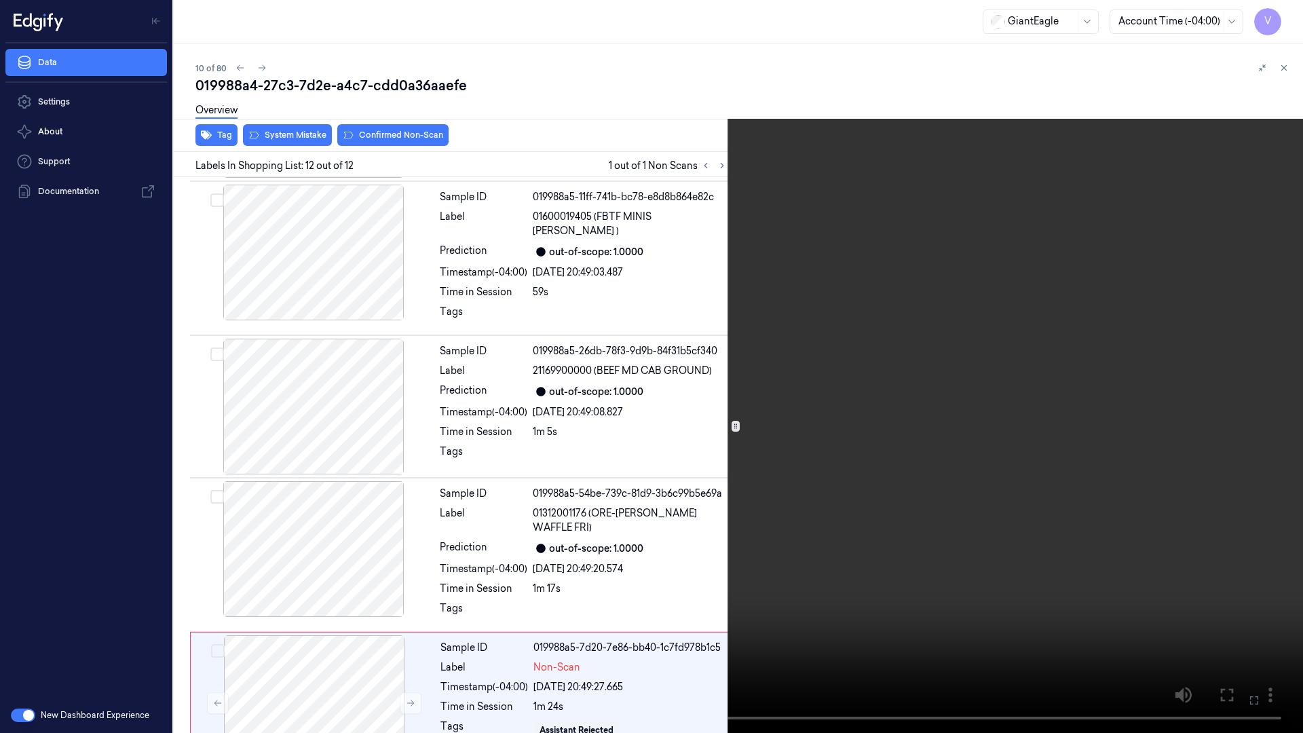
click at [0, 0] on icon at bounding box center [0, 0] width 0 height 0
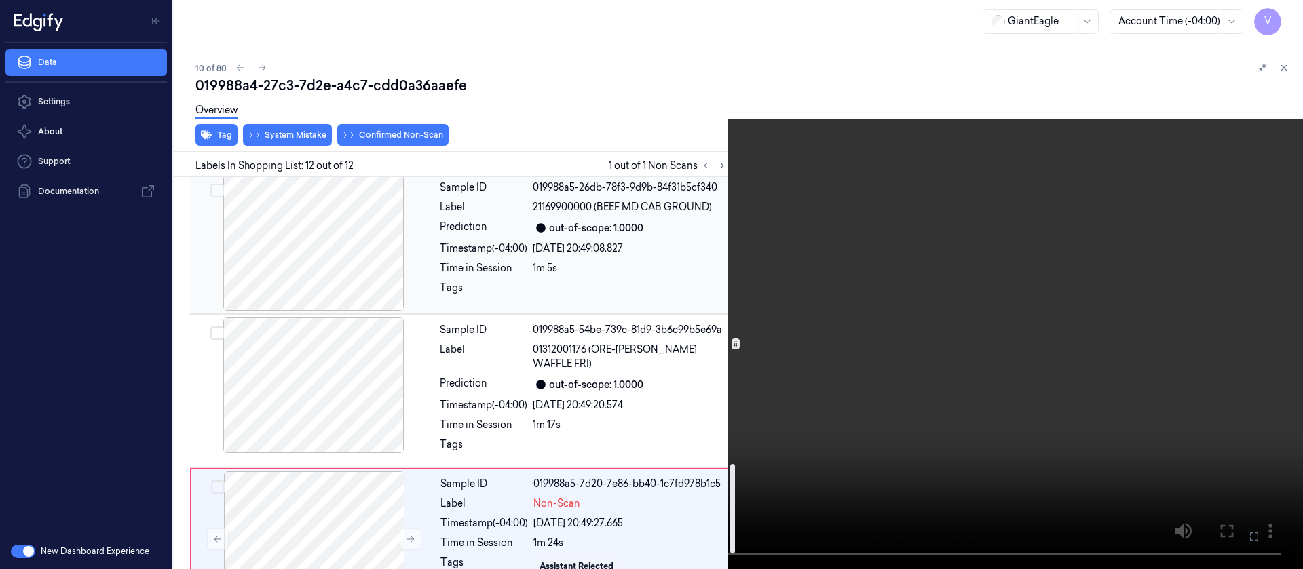
scroll to position [1118, 0]
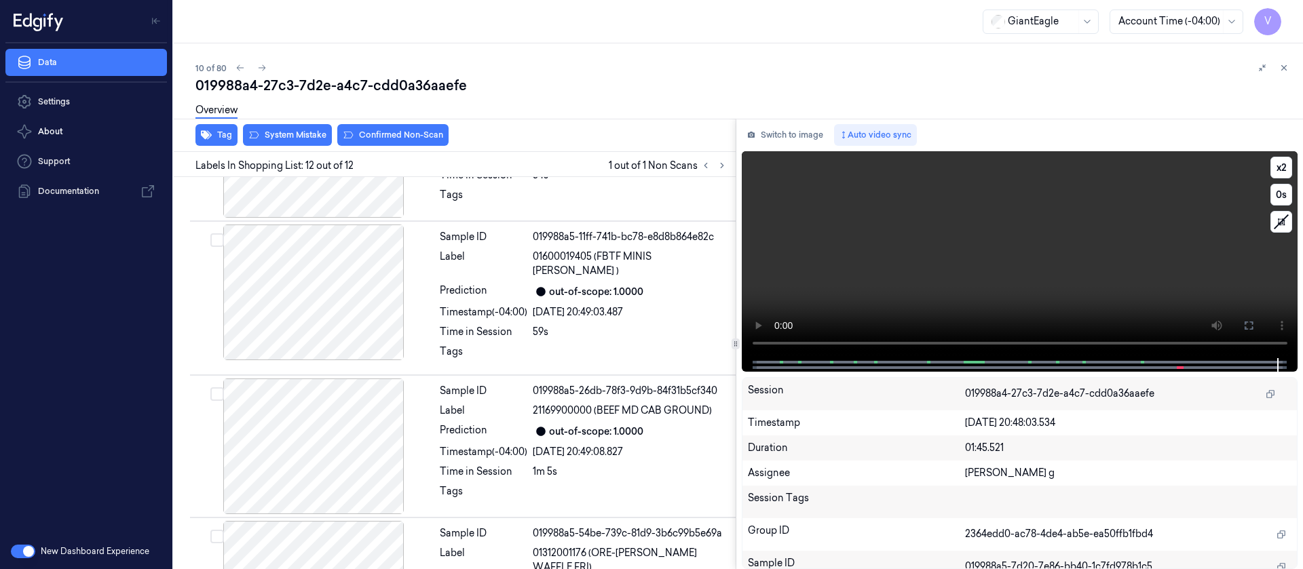
click at [774, 155] on video at bounding box center [1020, 254] width 557 height 207
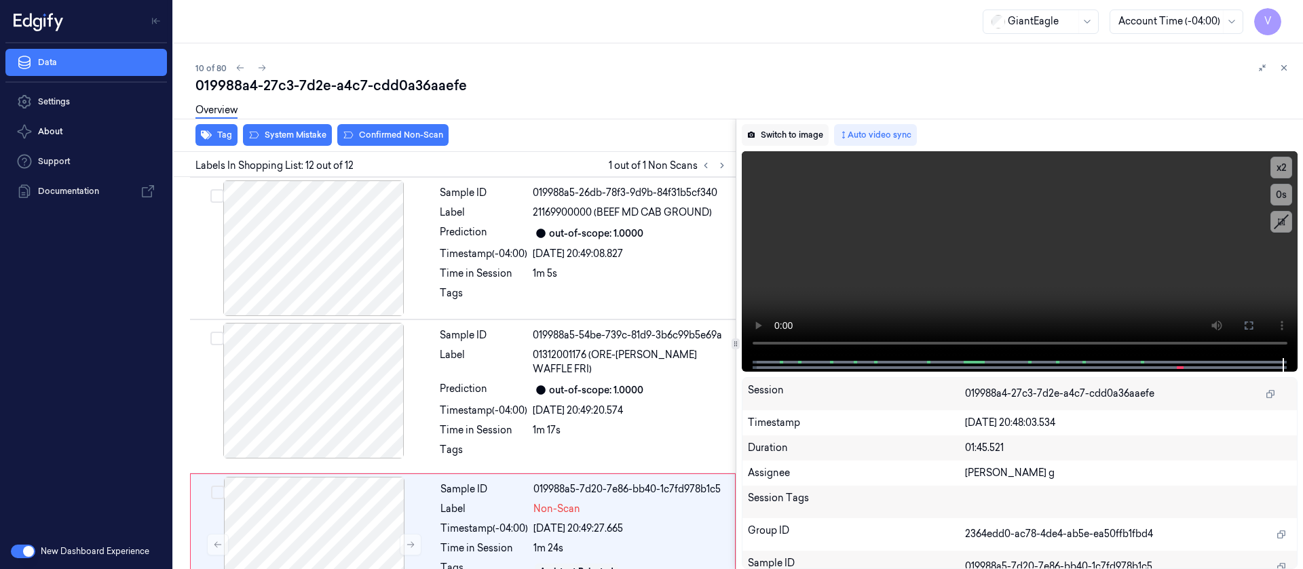
scroll to position [1322, 0]
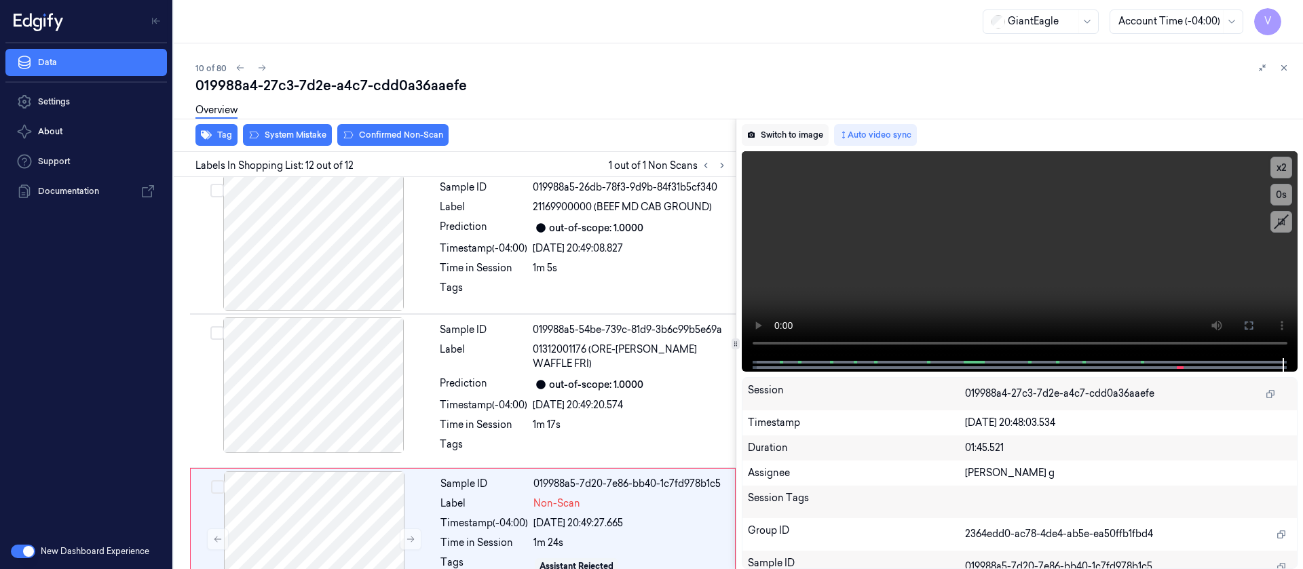
click at [778, 138] on button "Switch to image" at bounding box center [785, 135] width 87 height 22
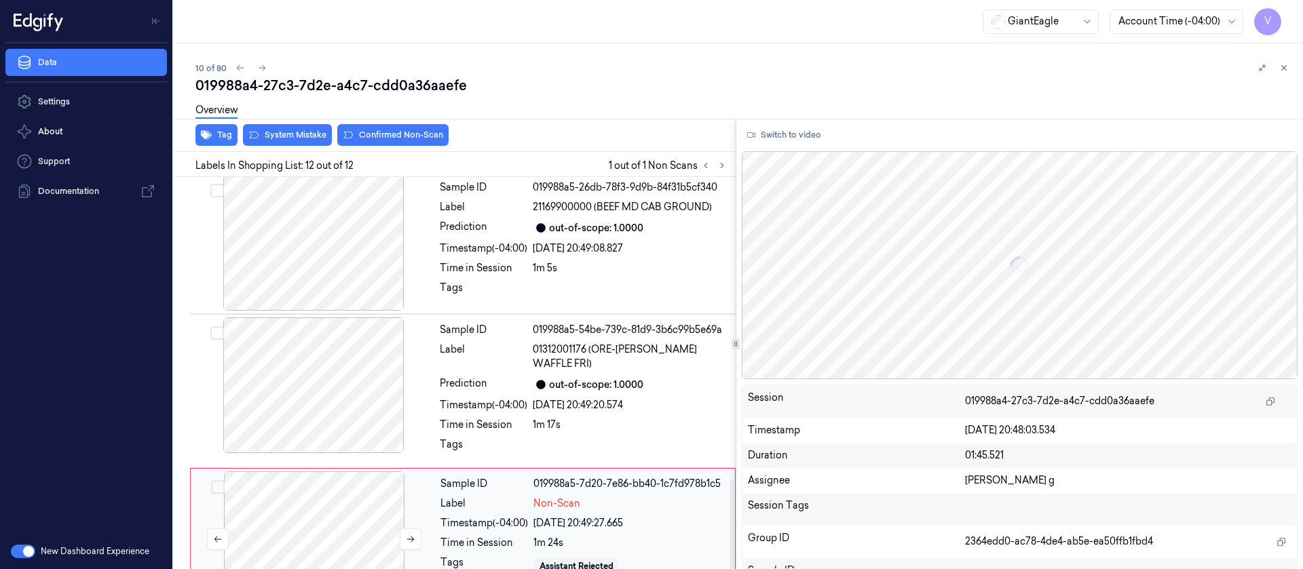
click at [333, 486] on div at bounding box center [314, 540] width 242 height 136
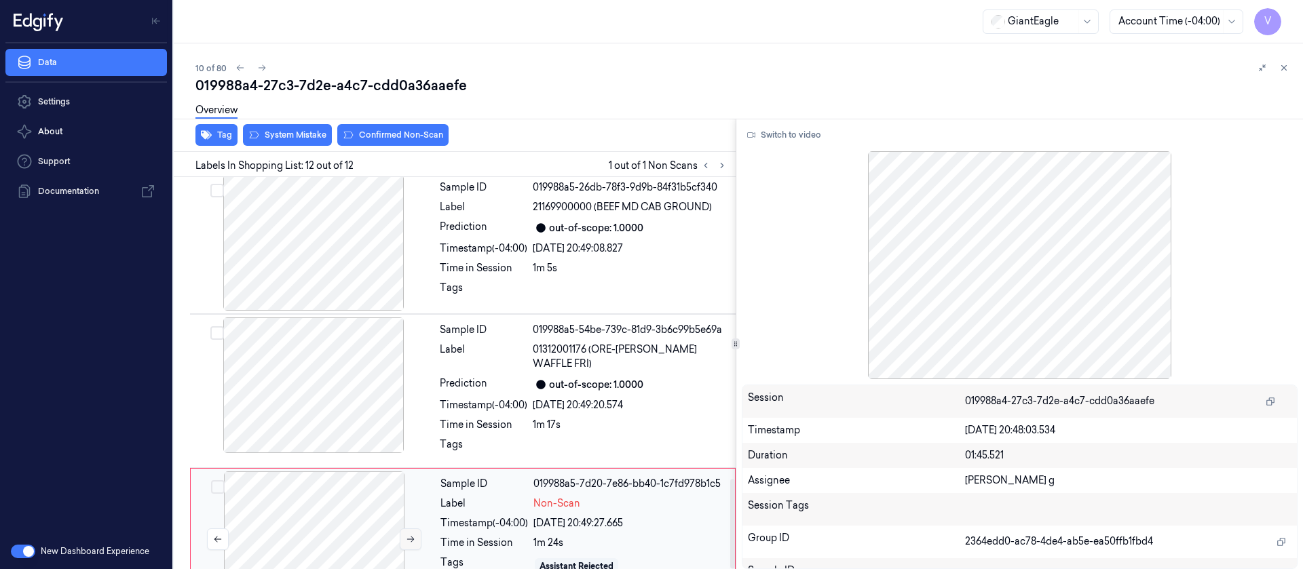
click at [410, 535] on icon at bounding box center [411, 540] width 10 height 10
click at [415, 529] on button at bounding box center [411, 540] width 22 height 22
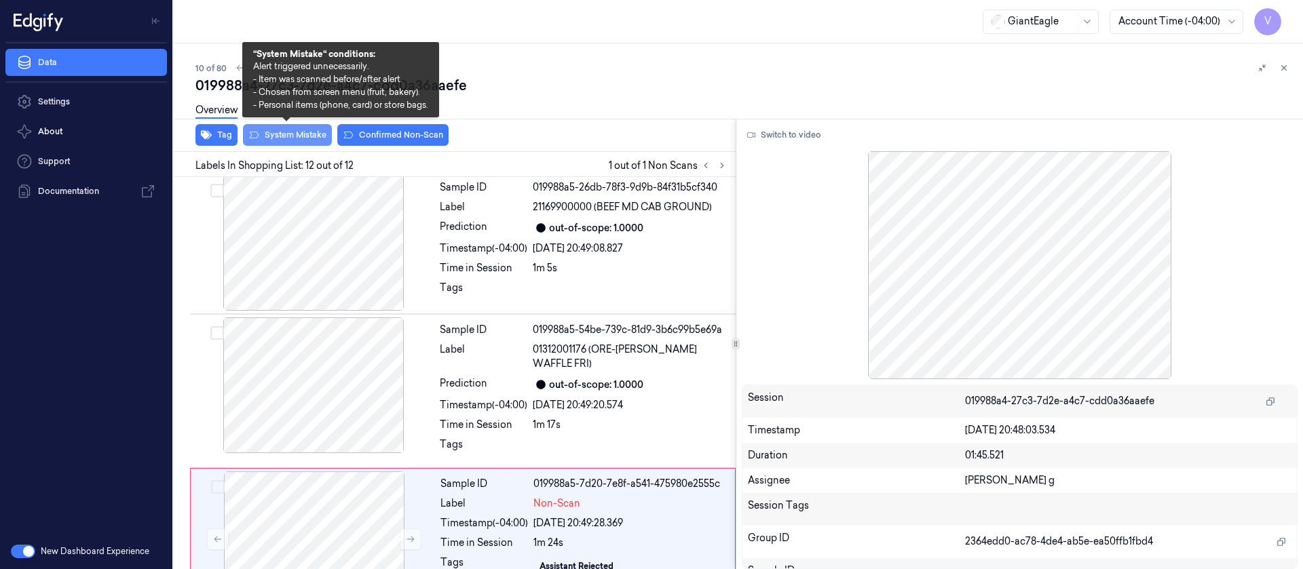
click at [275, 136] on button "System Mistake" at bounding box center [287, 135] width 89 height 22
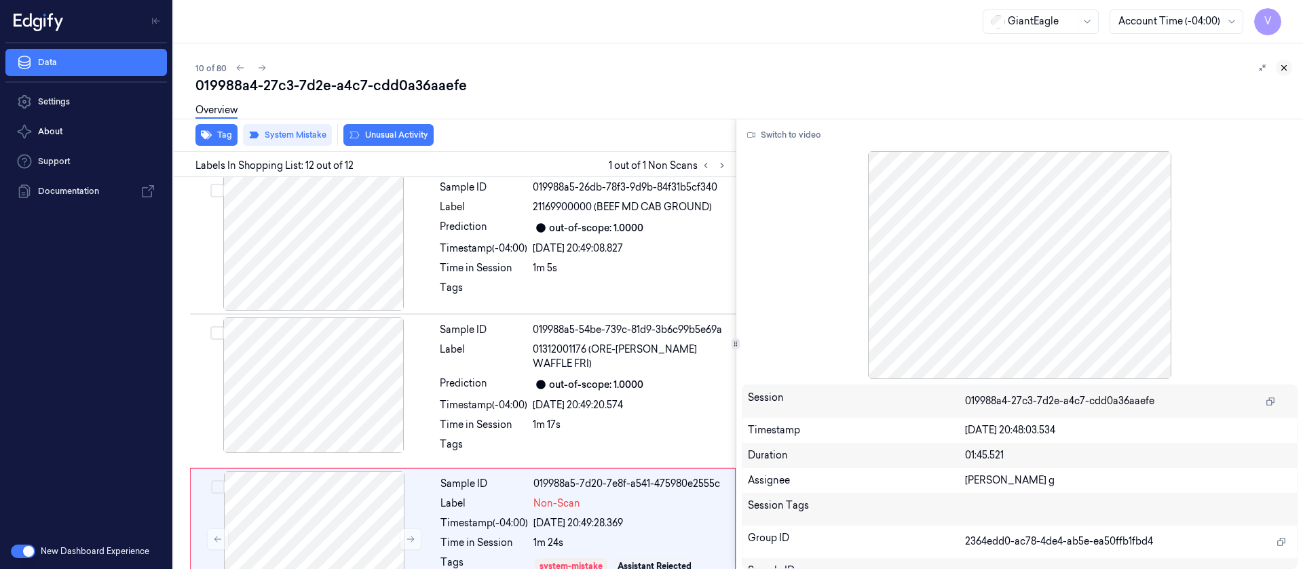
click at [1282, 66] on icon at bounding box center [1284, 68] width 5 height 5
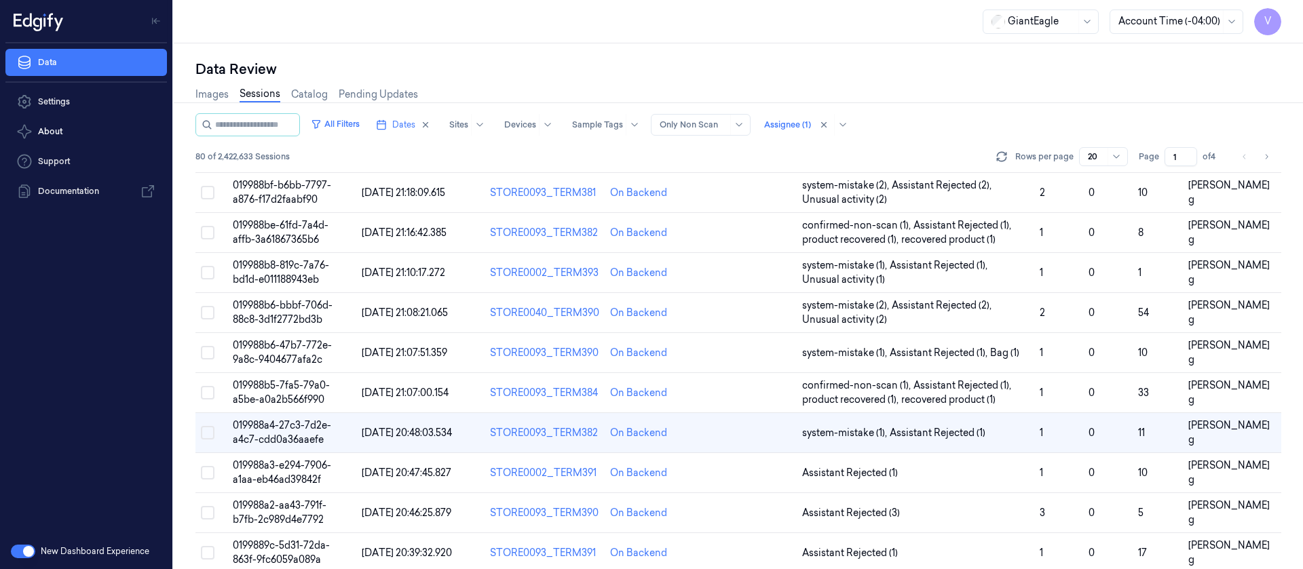
scroll to position [322, 0]
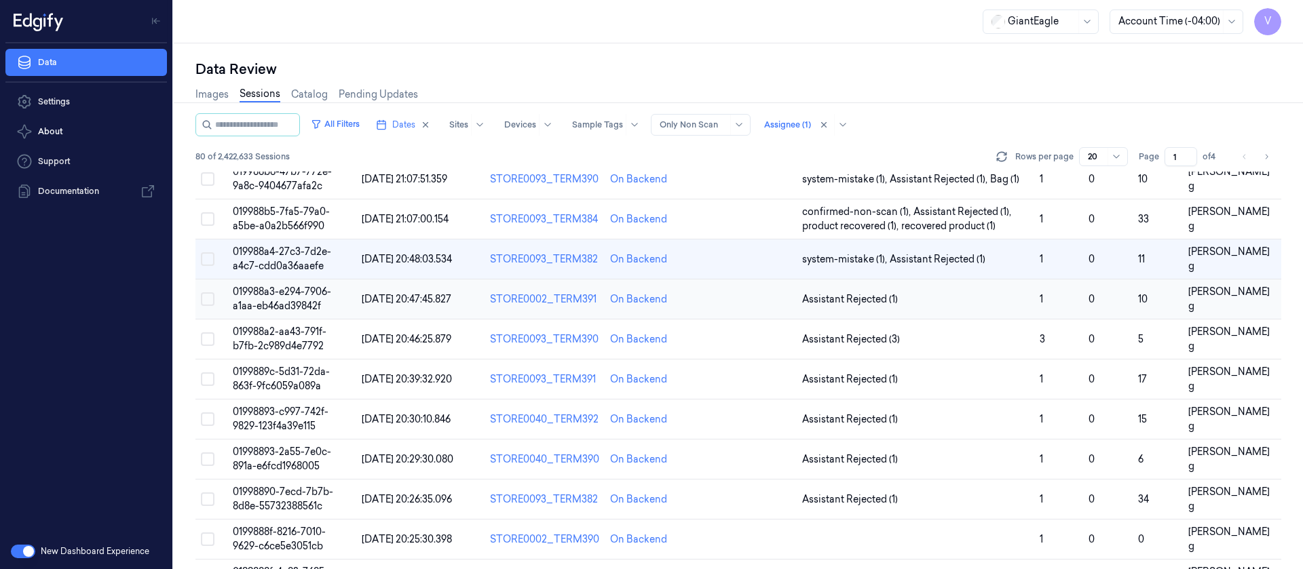
click at [743, 303] on td at bounding box center [749, 300] width 96 height 40
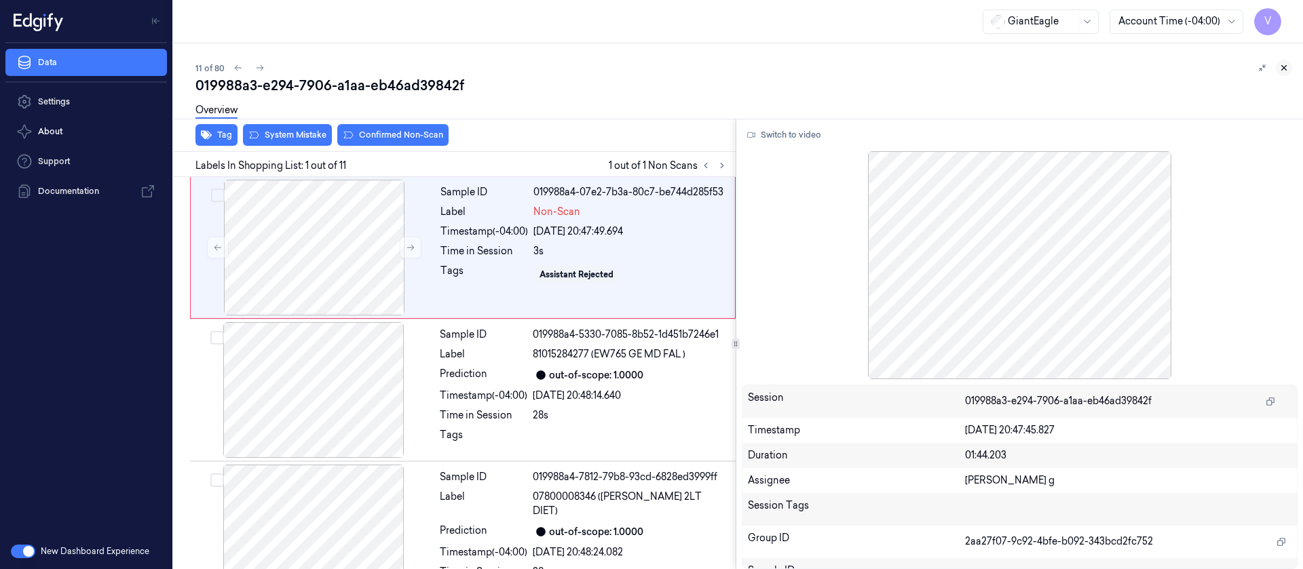
click at [1283, 67] on icon at bounding box center [1284, 68] width 10 height 10
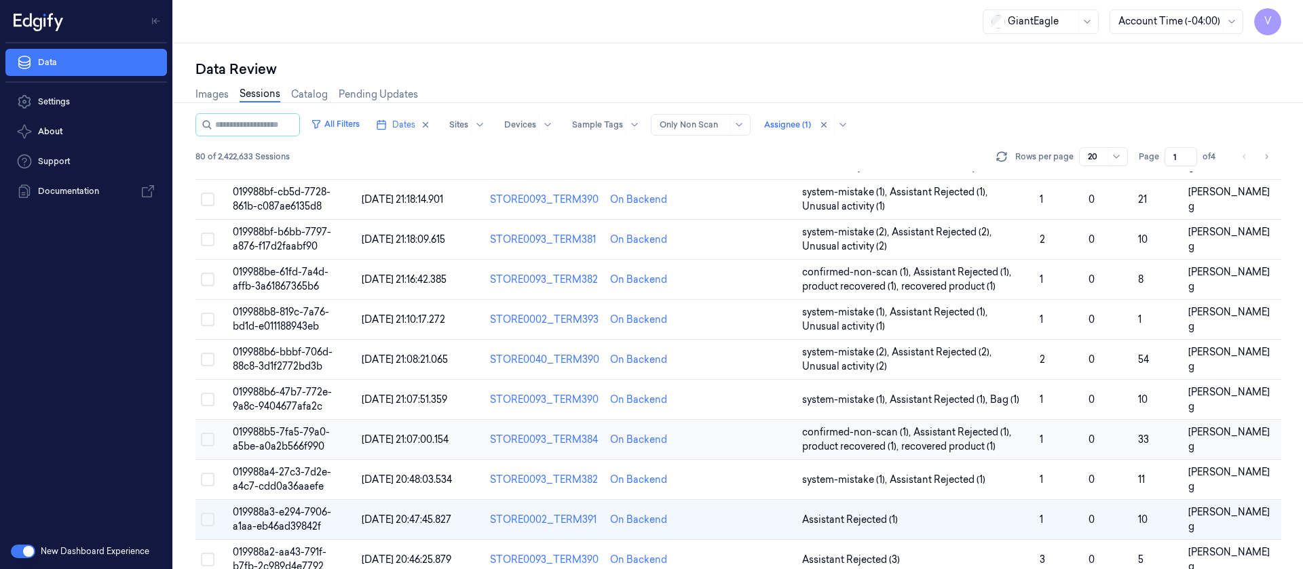
scroll to position [204, 0]
